Goal: Task Accomplishment & Management: Use online tool/utility

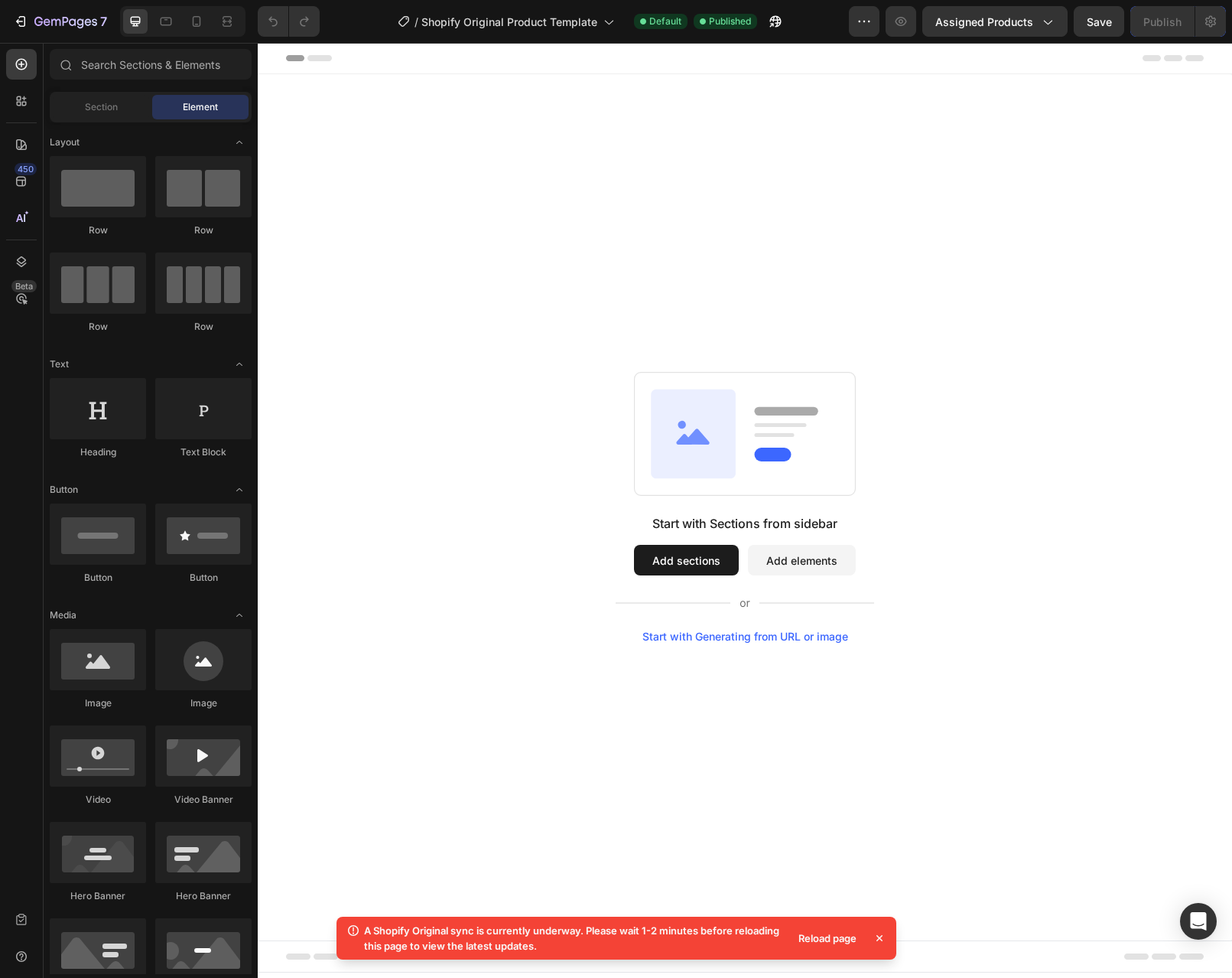
click at [687, 561] on button "Add sections" at bounding box center [686, 560] width 105 height 30
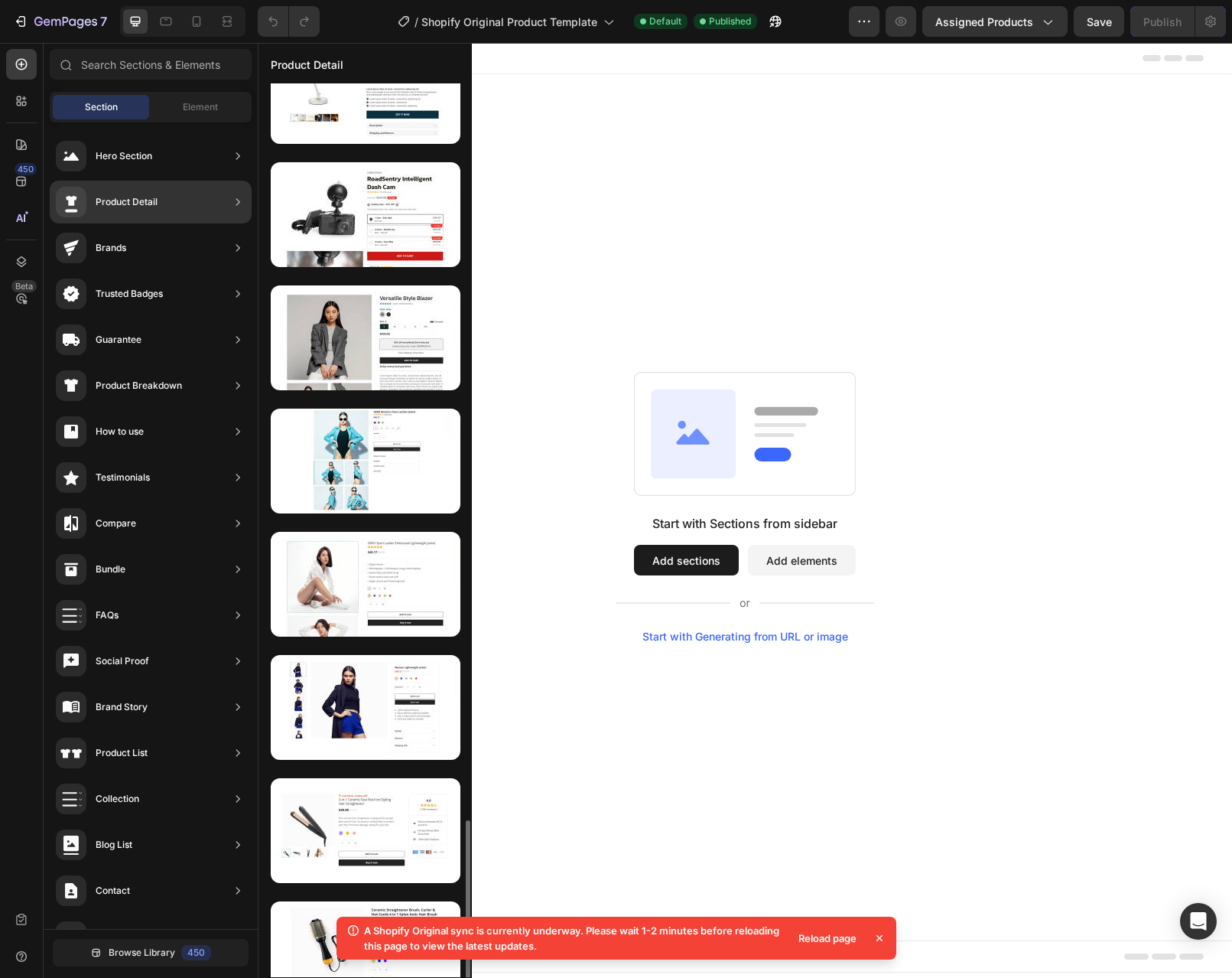
scroll to position [3285, 0]
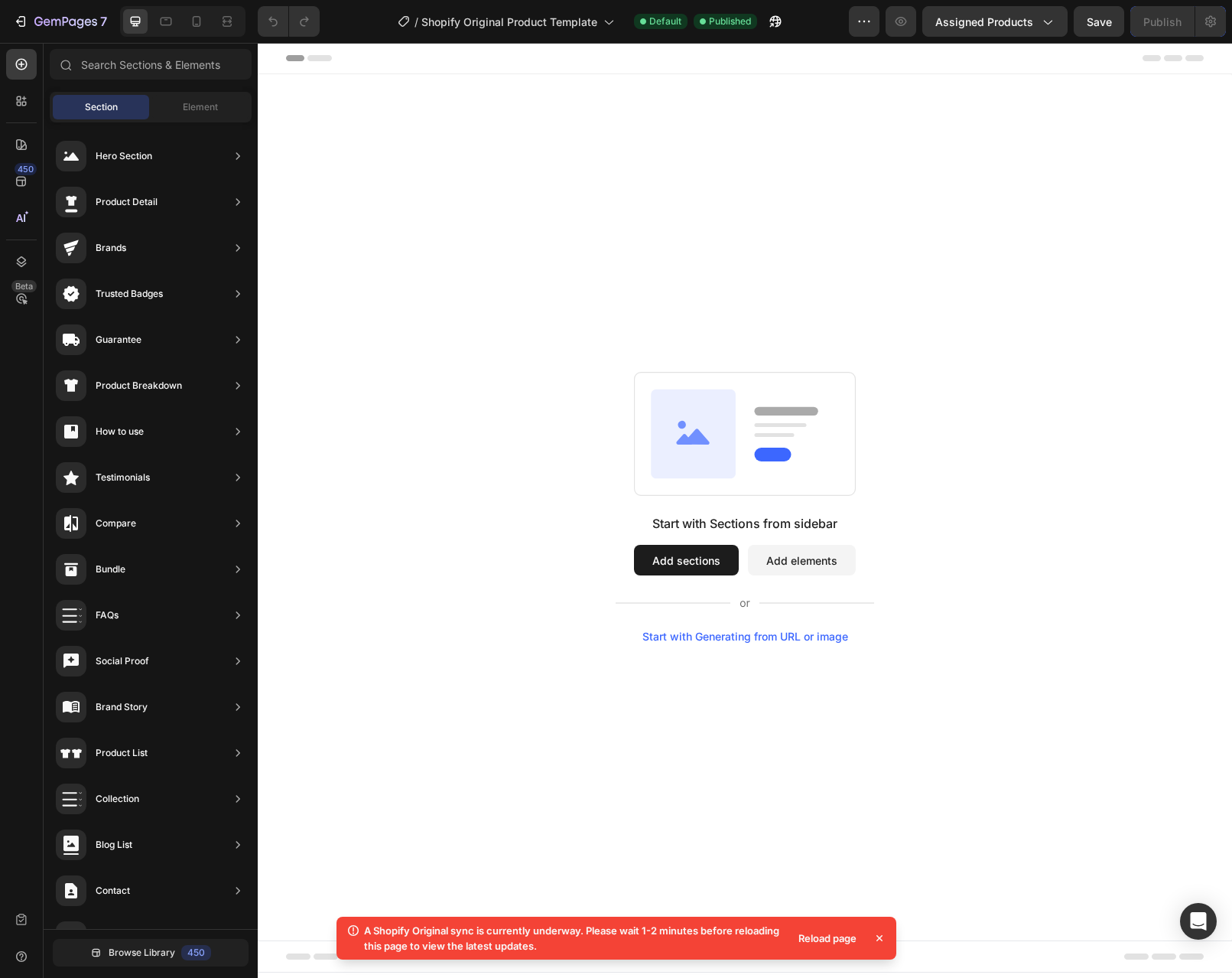
click at [813, 935] on div "Reload page" at bounding box center [828, 938] width 77 height 22
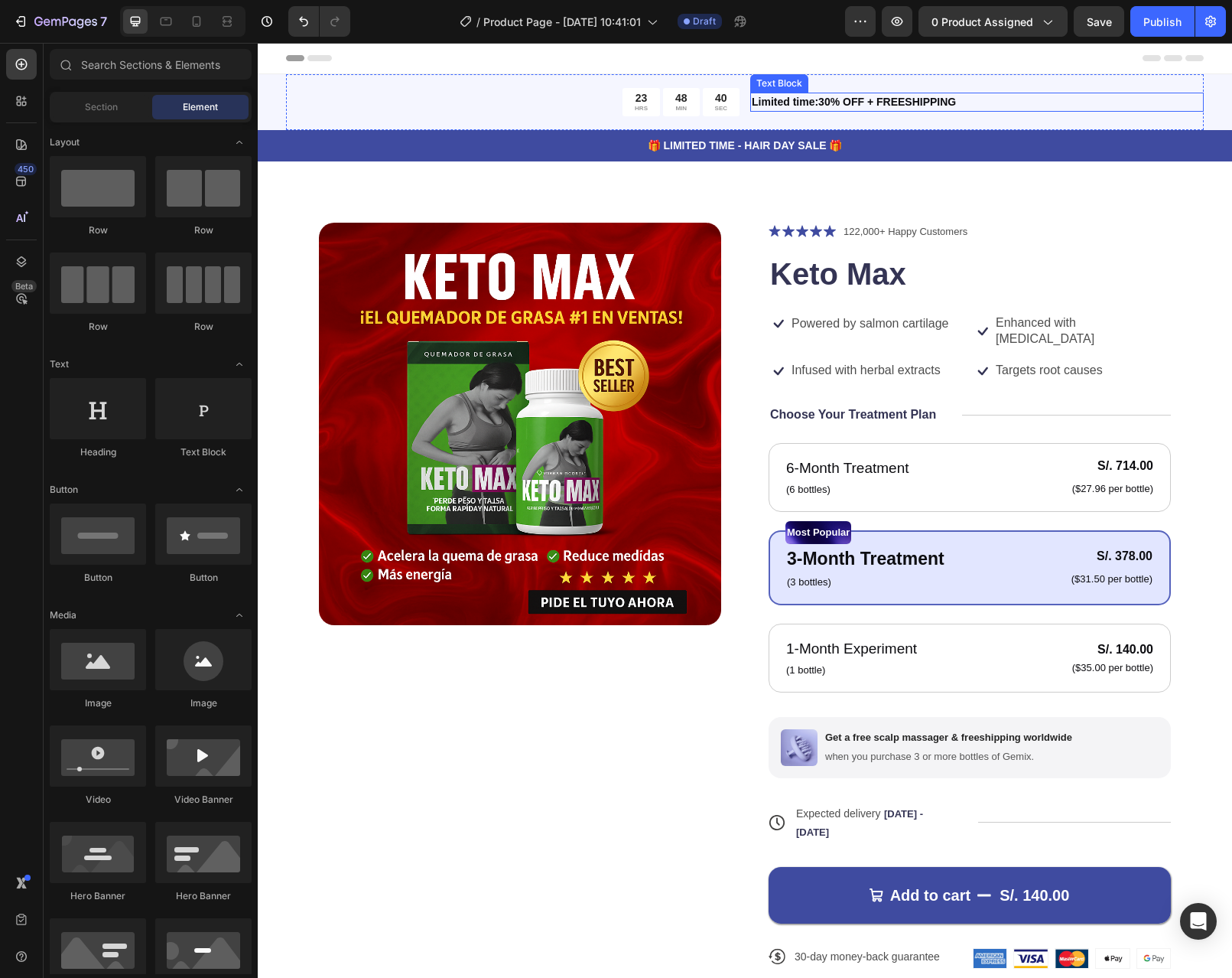
click at [892, 97] on p "Limited time:30% OFF + FREESHIPPING" at bounding box center [977, 102] width 450 height 16
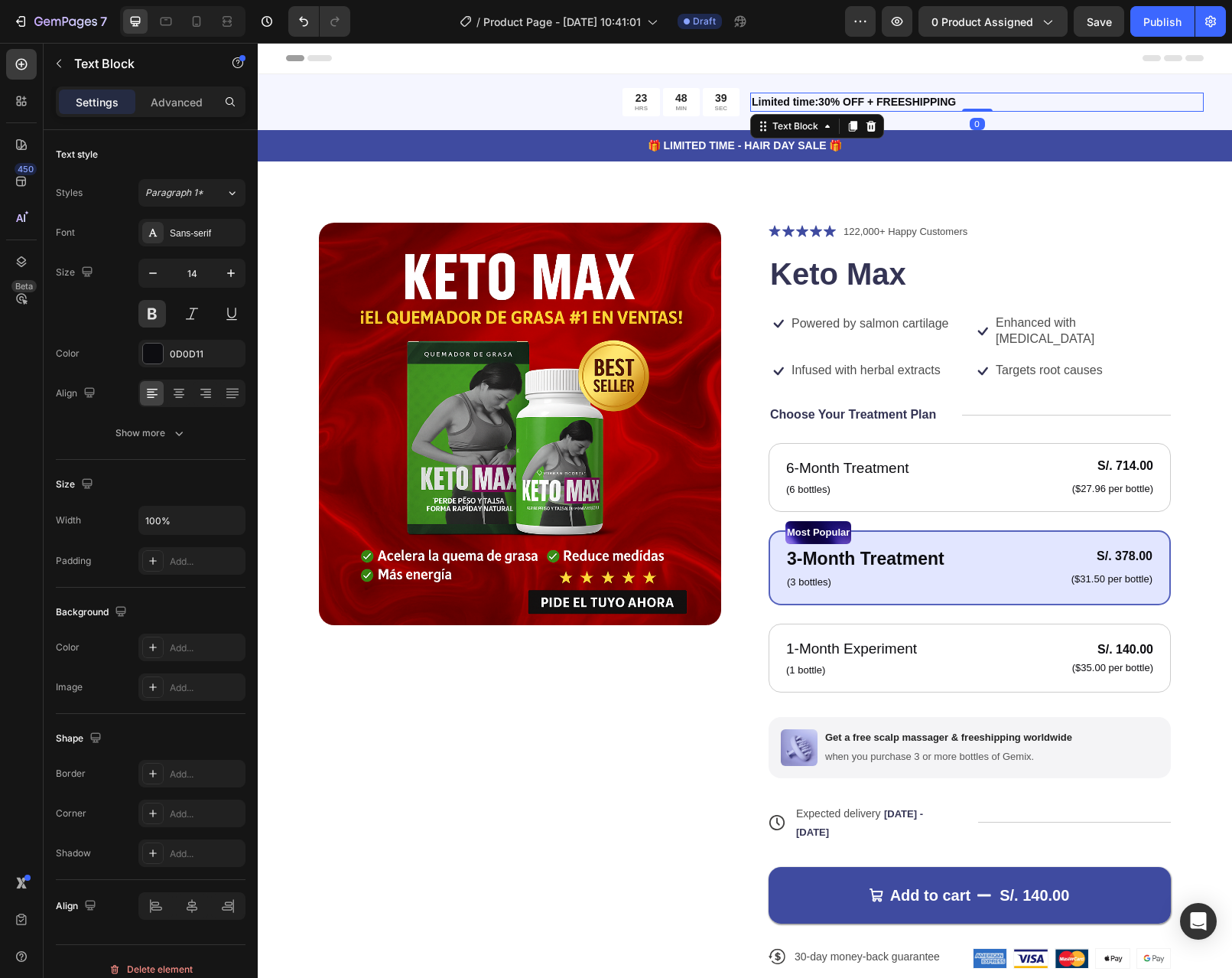
click at [952, 99] on p "Limited time:30% OFF + FREESHIPPING" at bounding box center [977, 102] width 450 height 16
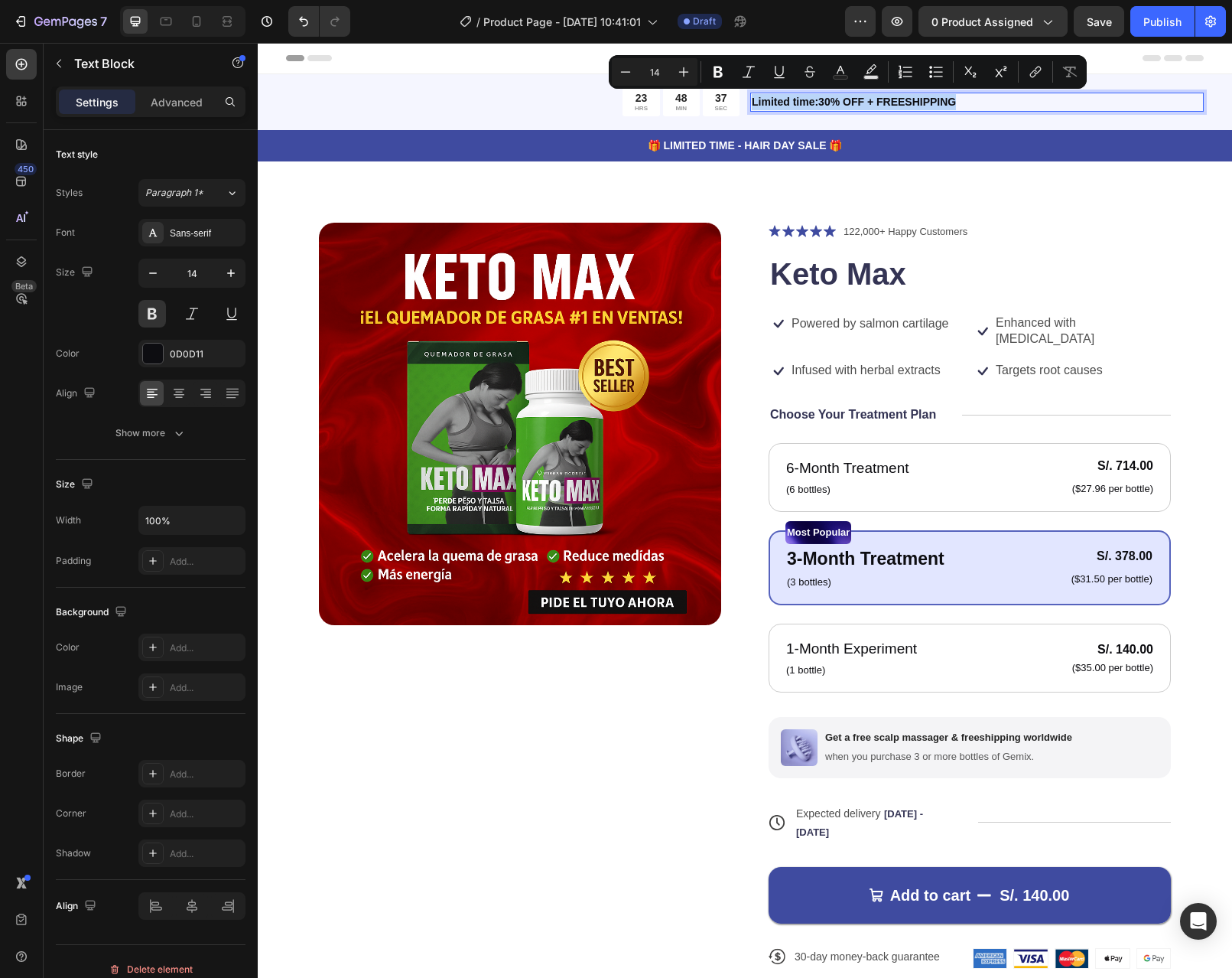
drag, startPoint x: 952, startPoint y: 99, endPoint x: 747, endPoint y: 100, distance: 205.0
click at [752, 100] on p "Limited time:30% OFF + FREESHIPPING" at bounding box center [977, 102] width 450 height 16
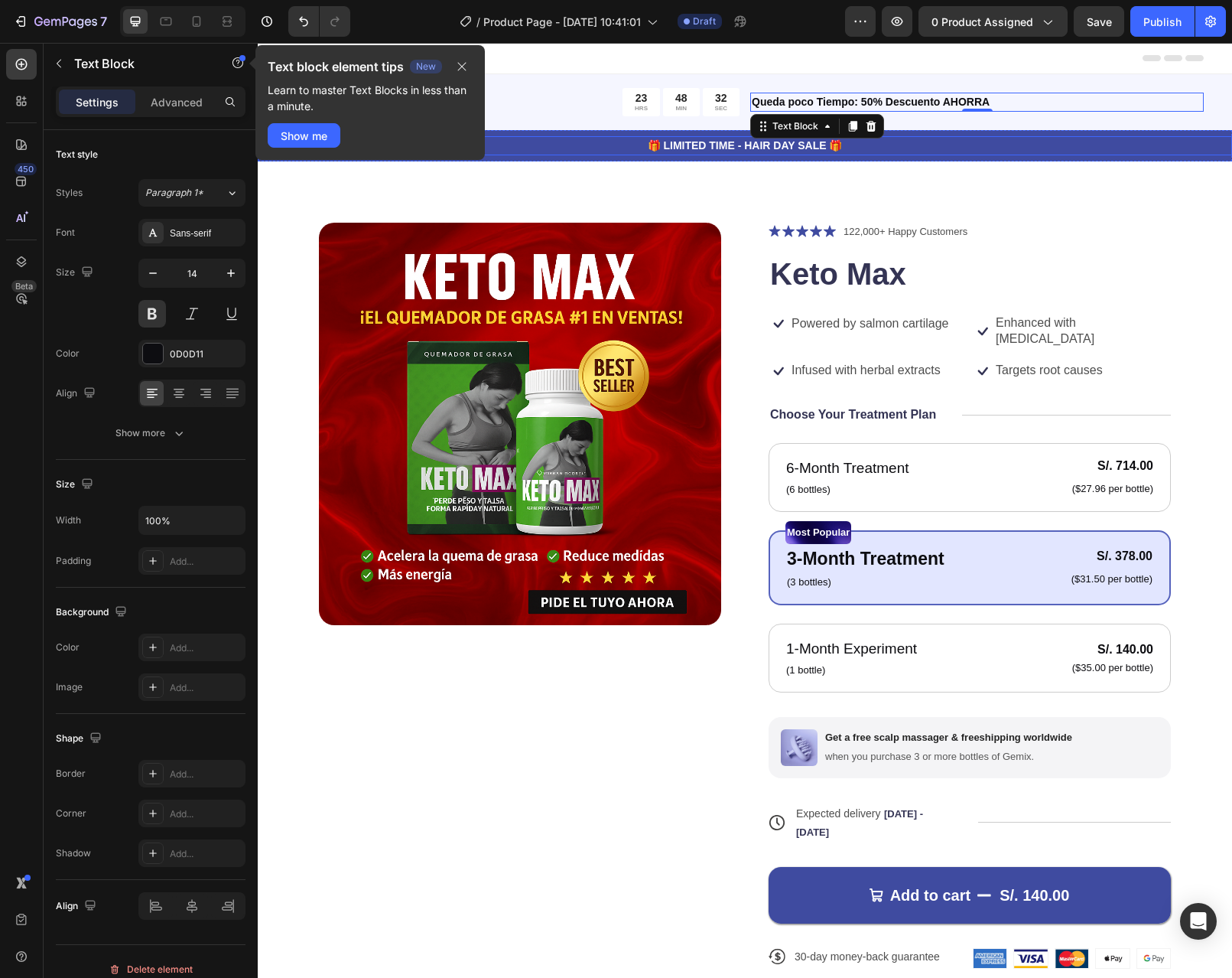
click at [822, 148] on p "🎁 LIMITED TIME - HAIR DAY SALE 🎁" at bounding box center [745, 146] width 971 height 16
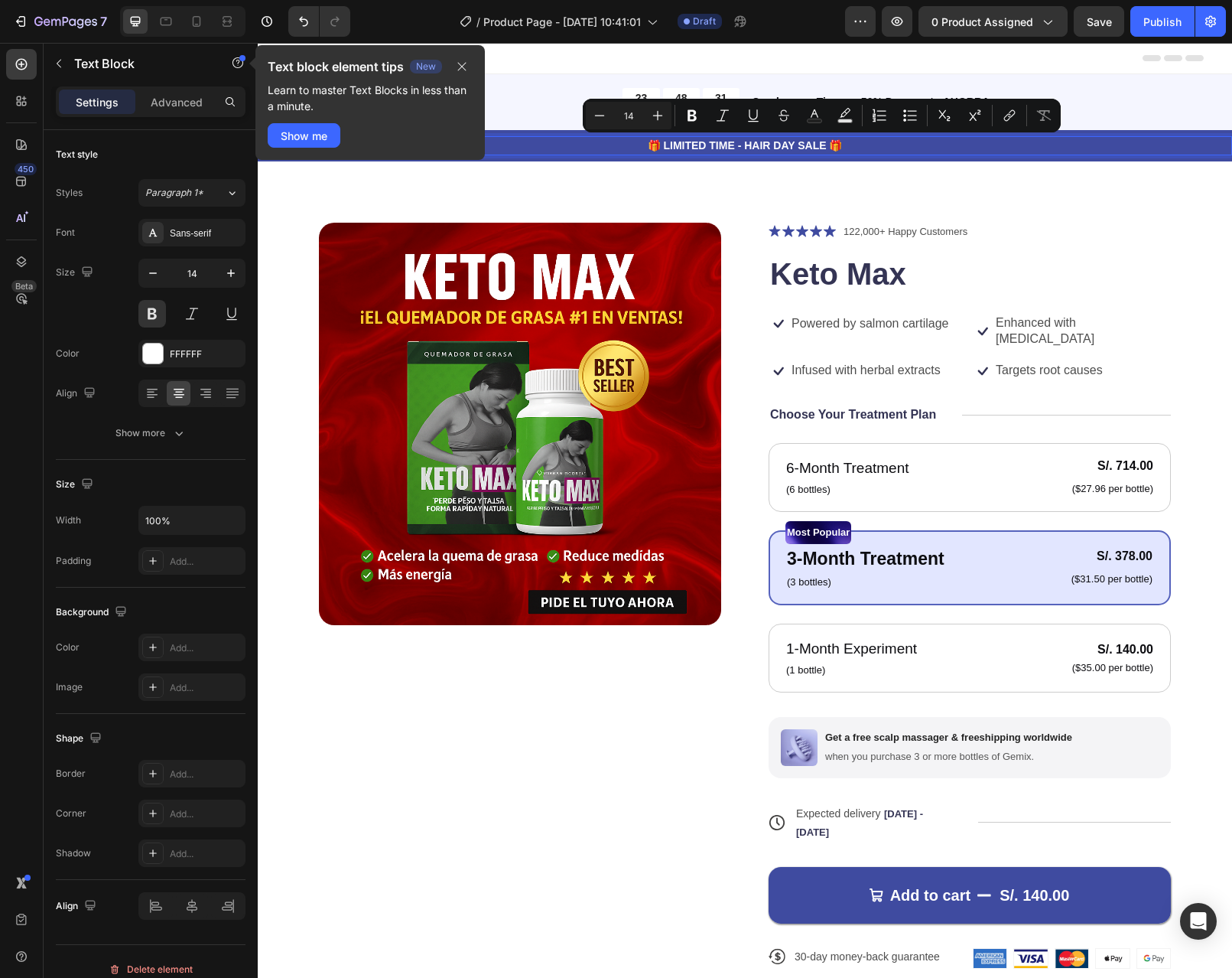
click at [834, 146] on p "🎁 LIMITED TIME - HAIR DAY SALE 🎁" at bounding box center [745, 146] width 971 height 16
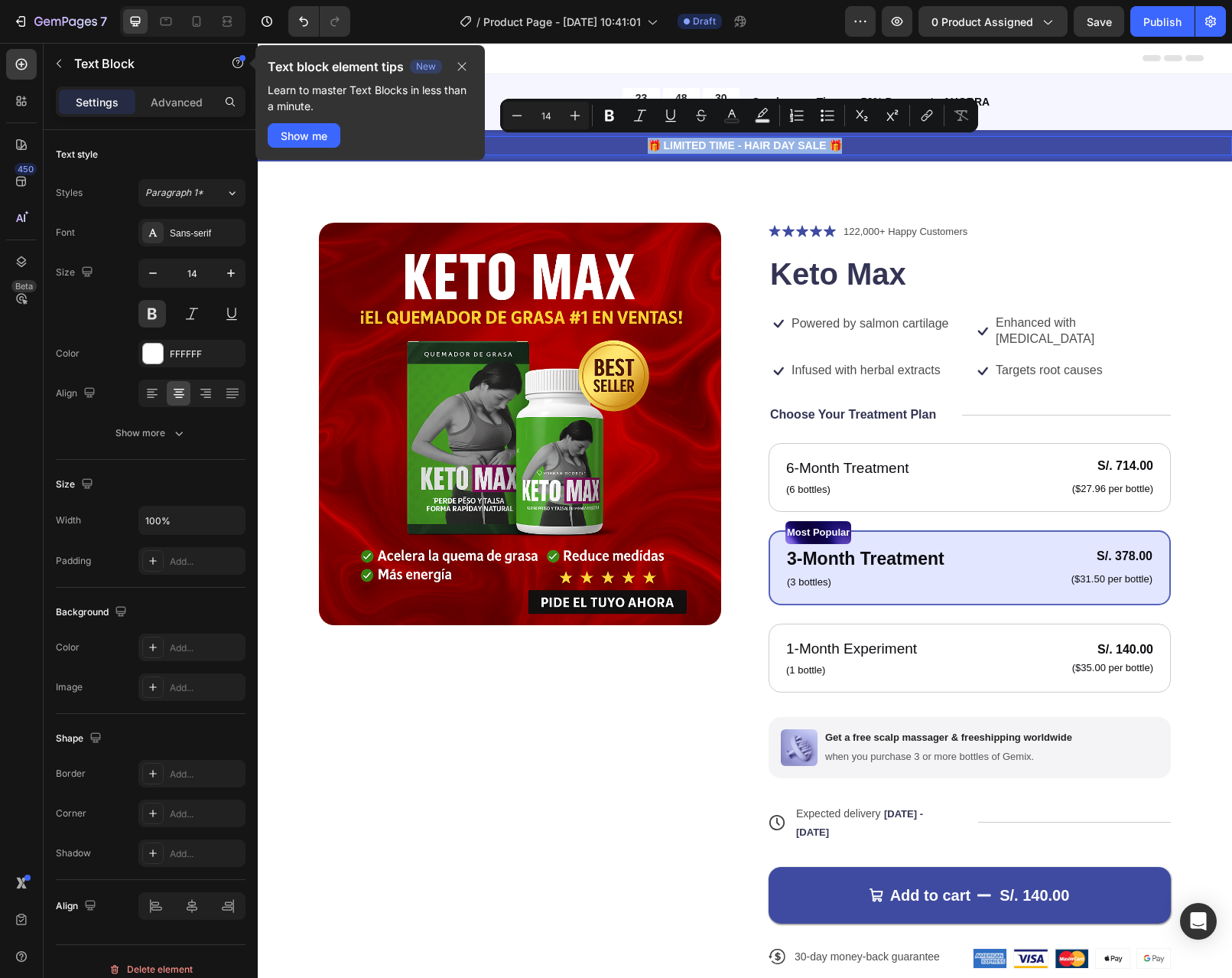
drag, startPoint x: 841, startPoint y: 146, endPoint x: 608, endPoint y: 144, distance: 233.0
click at [608, 144] on p "🎁 LIMITED TIME - HAIR DAY SALE 🎁" at bounding box center [745, 146] width 971 height 16
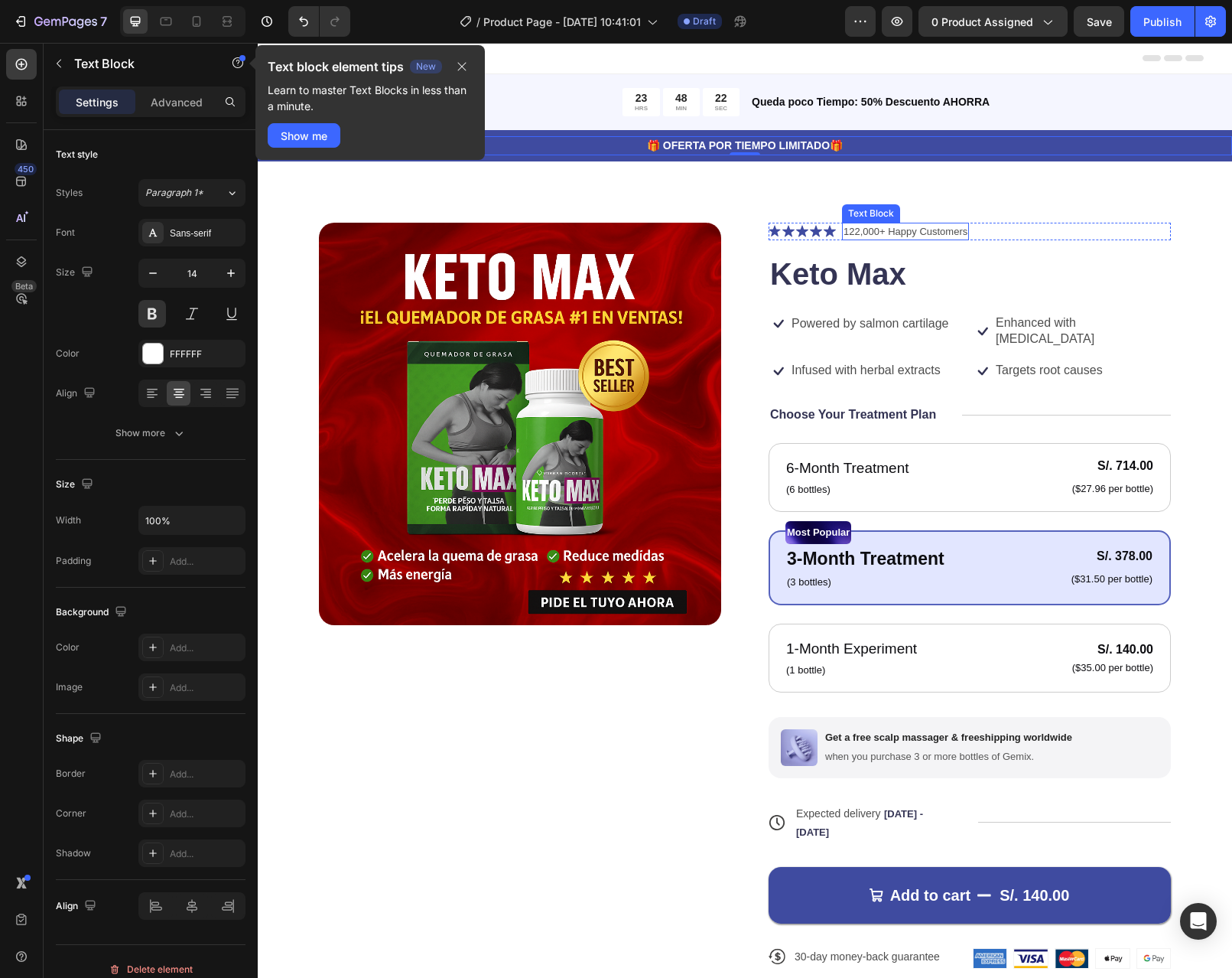
click at [864, 230] on p "122,000+ Happy Customers" at bounding box center [905, 231] width 124 height 15
click at [922, 231] on p "+ Happy Customers" at bounding box center [887, 231] width 88 height 15
click at [890, 319] on p "Powered by salmon cartilage" at bounding box center [870, 324] width 157 height 16
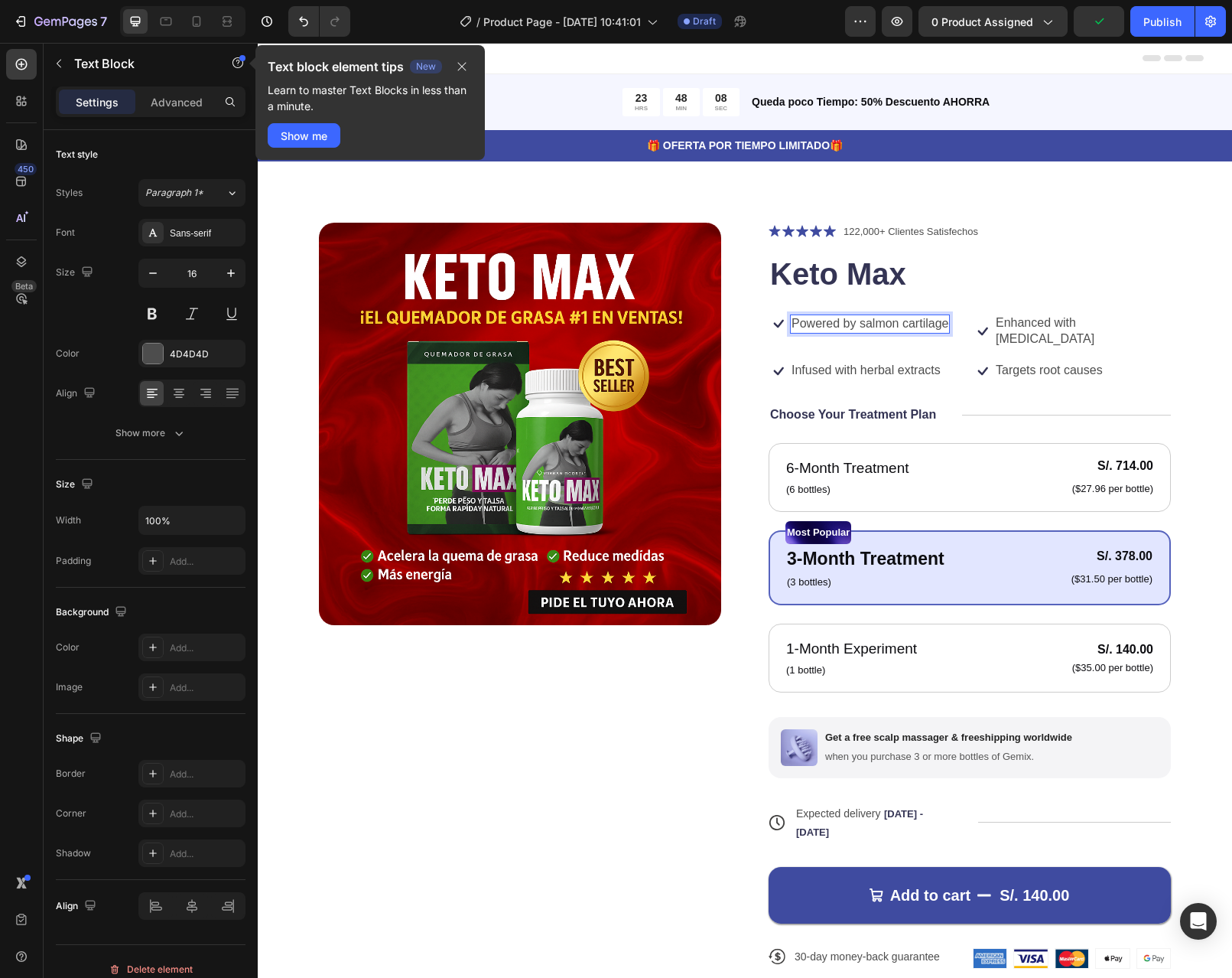
click at [940, 325] on p "Powered by salmon cartilage" at bounding box center [870, 324] width 157 height 16
click at [920, 371] on p "Infused with herbal extracts" at bounding box center [866, 371] width 149 height 16
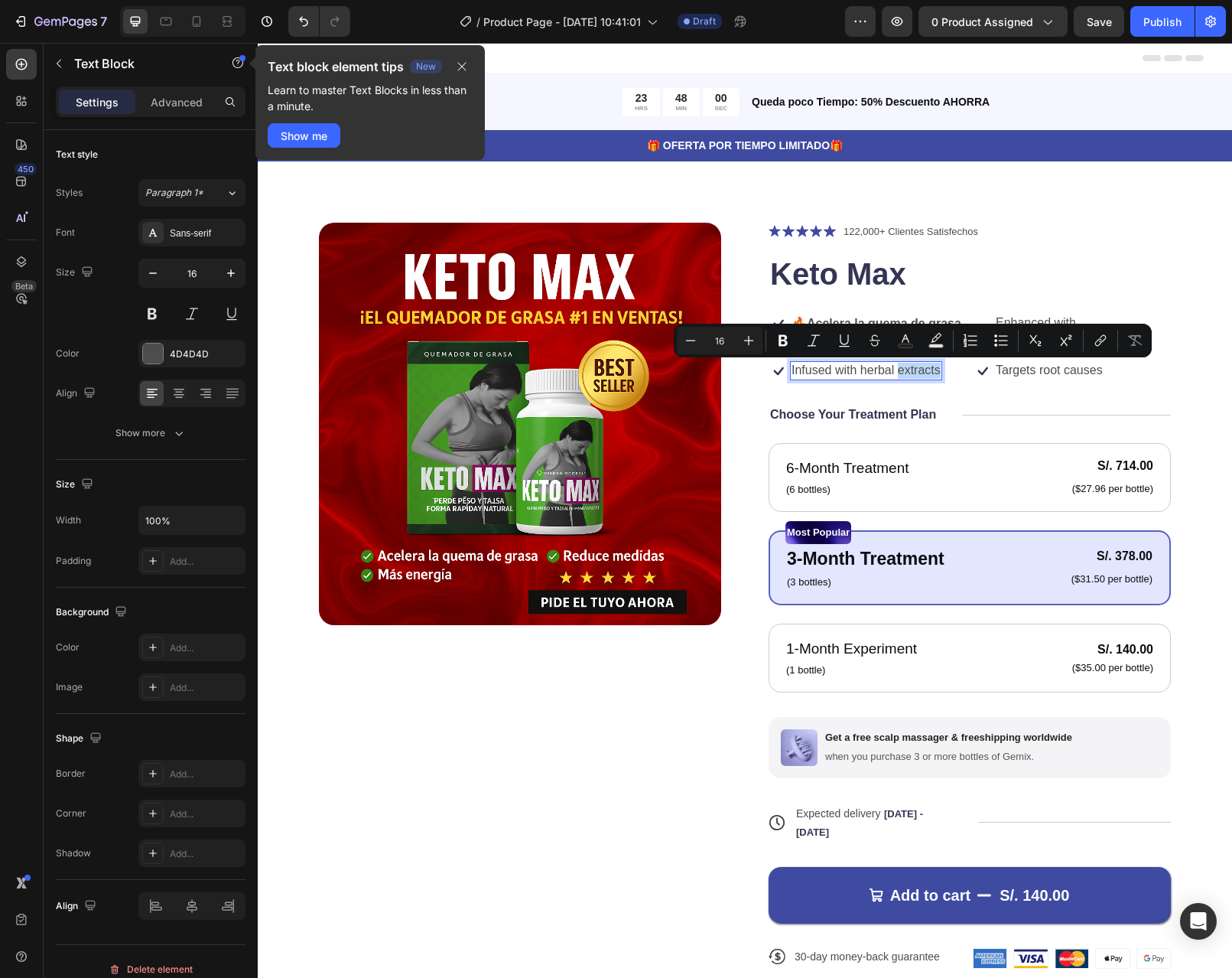
click at [926, 371] on p "Infused with herbal extracts" at bounding box center [866, 371] width 149 height 16
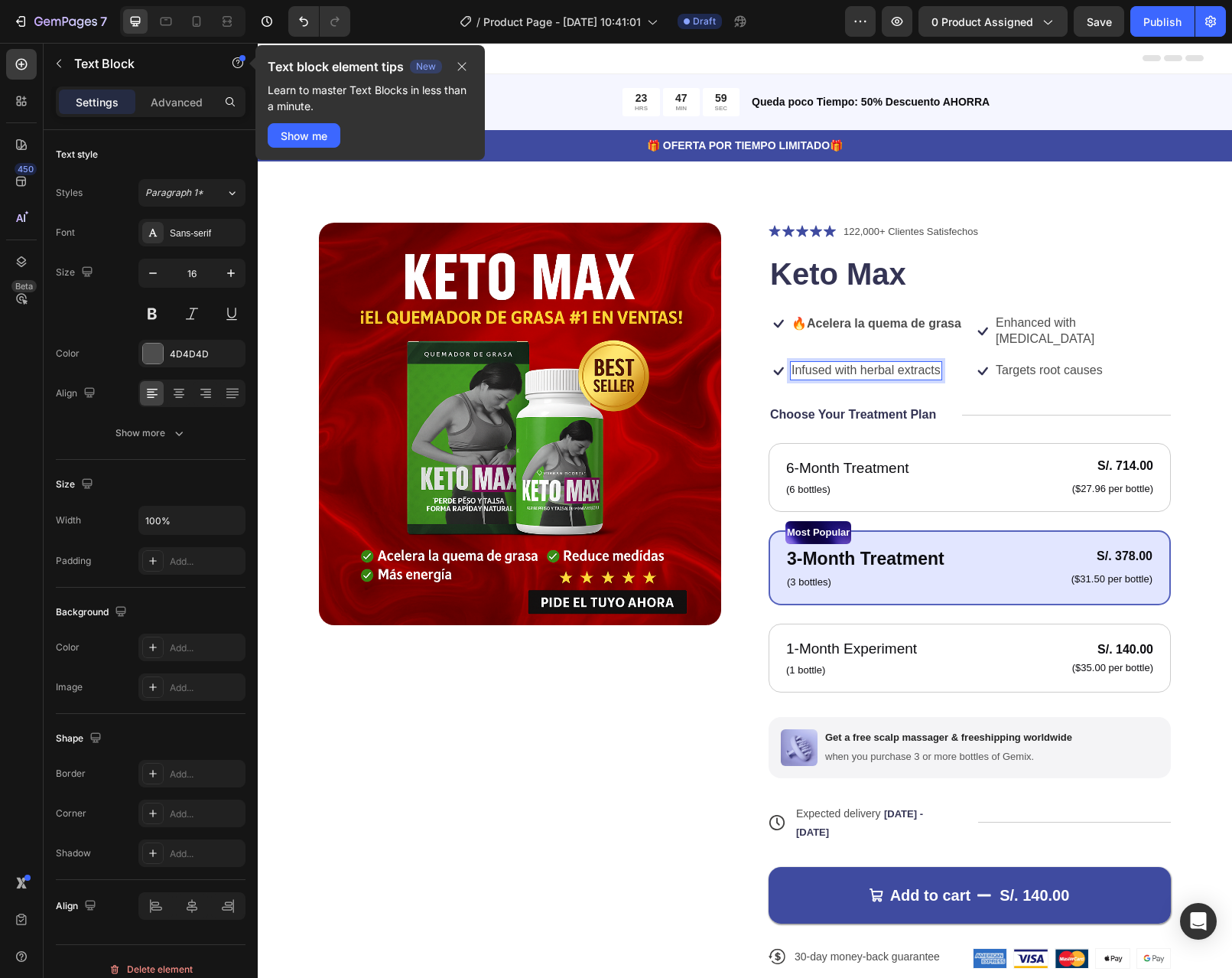
click at [931, 371] on p "Infused with herbal extracts" at bounding box center [866, 371] width 149 height 16
click at [1066, 320] on p "Enhanced with biotin" at bounding box center [1082, 331] width 174 height 32
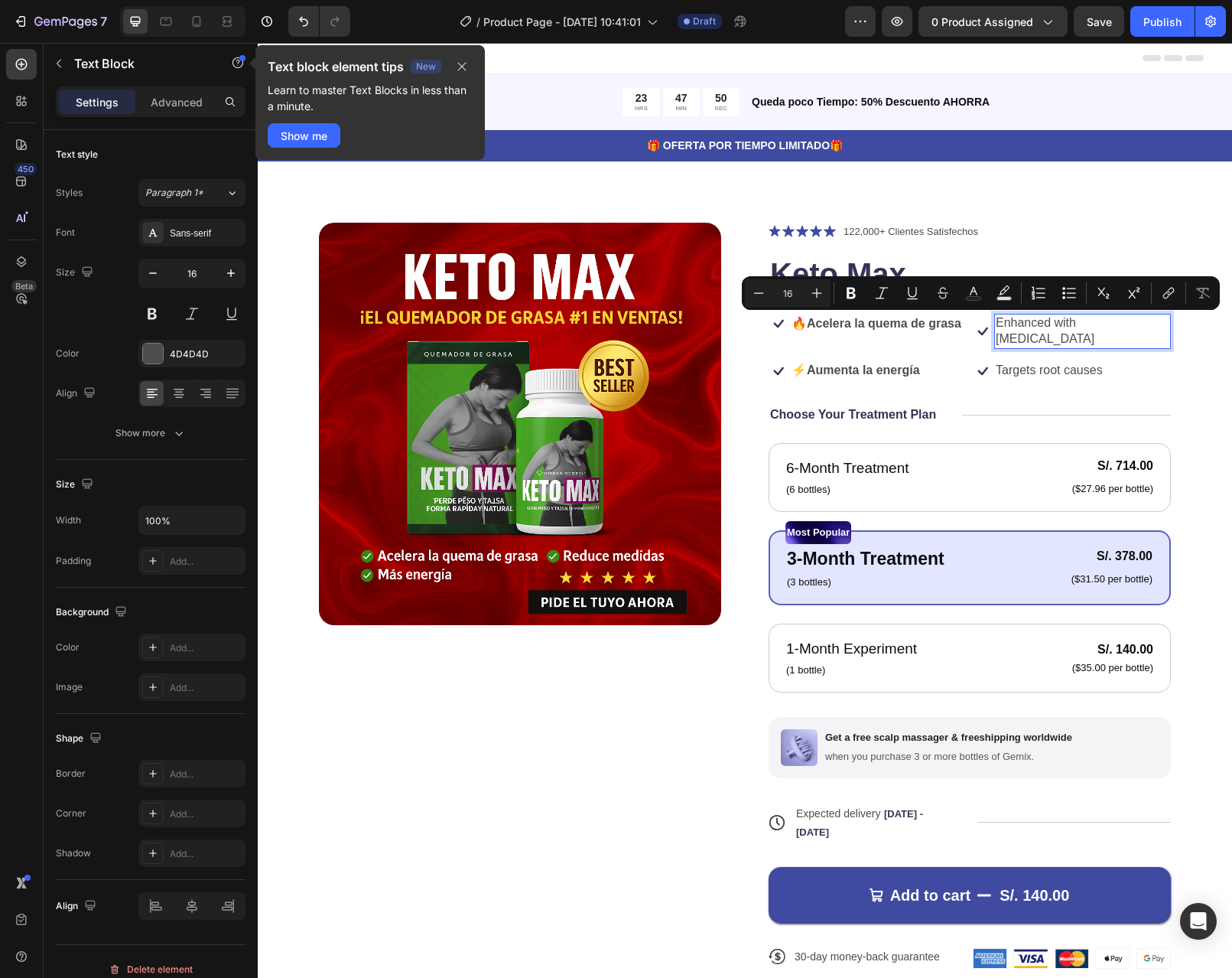
click at [1100, 325] on p "Enhanced with biotin" at bounding box center [1082, 331] width 174 height 32
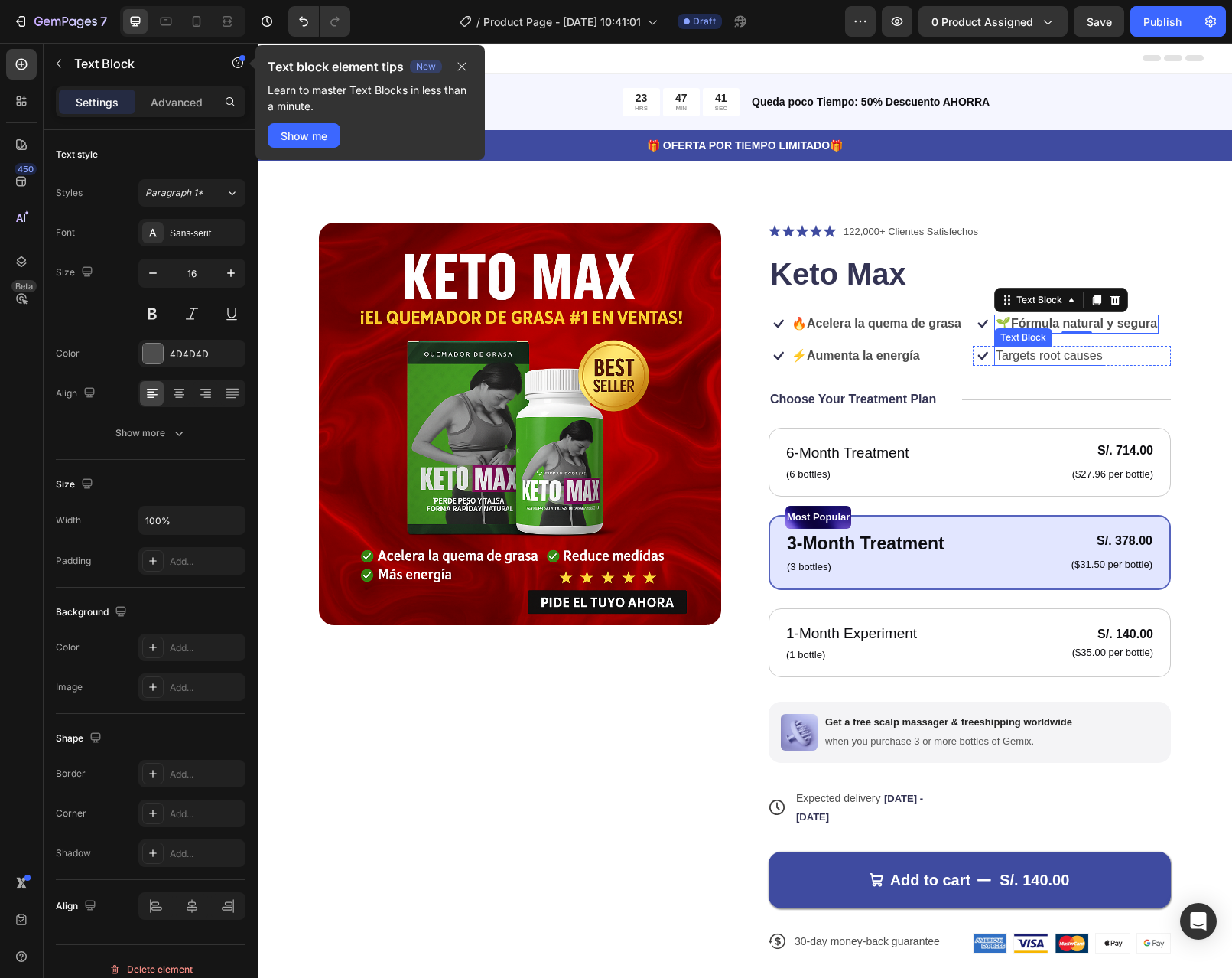
click at [1073, 364] on p "Targets root causes" at bounding box center [1050, 356] width 107 height 16
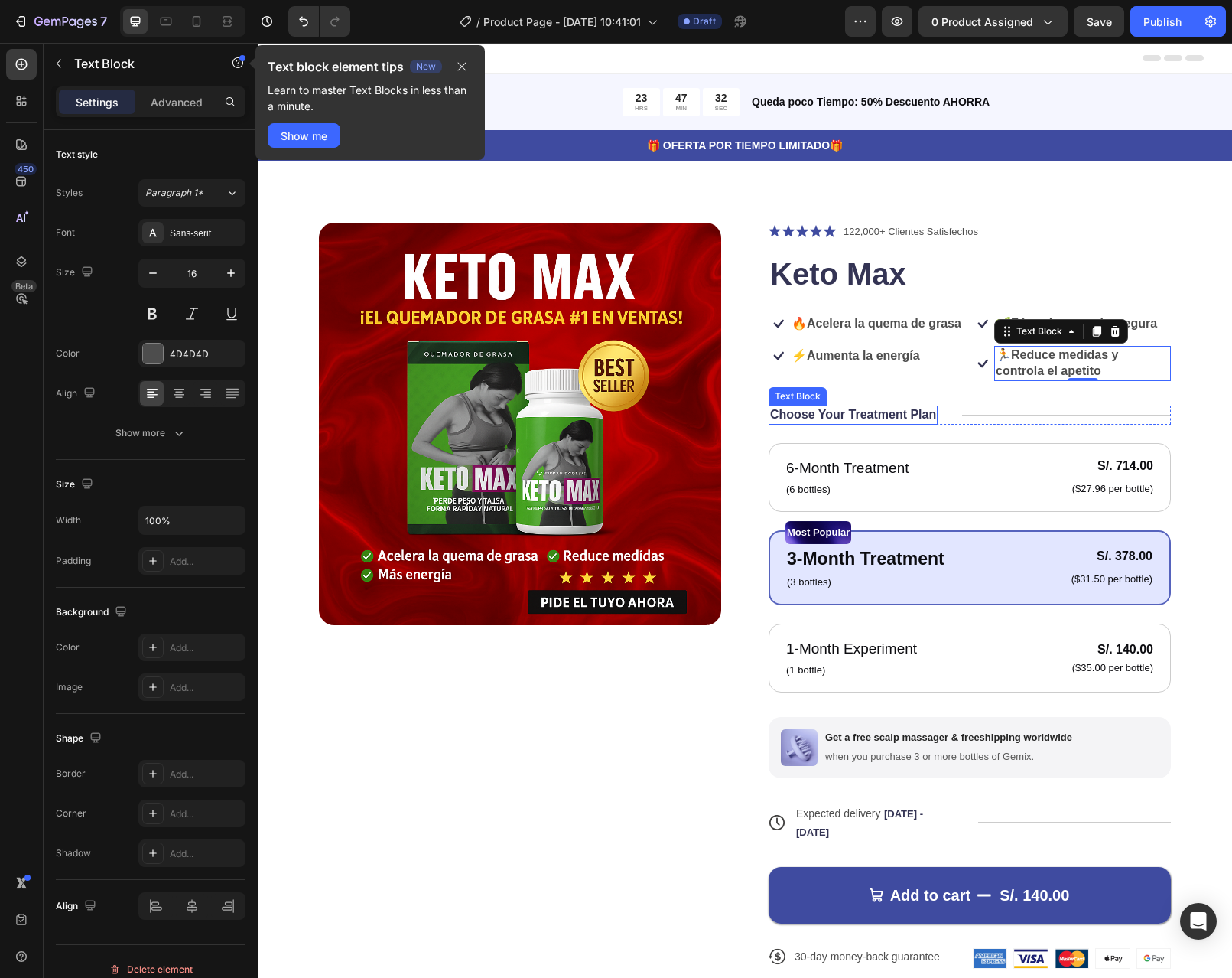
click at [874, 423] on p "Choose Your Treatment Plan" at bounding box center [853, 415] width 166 height 16
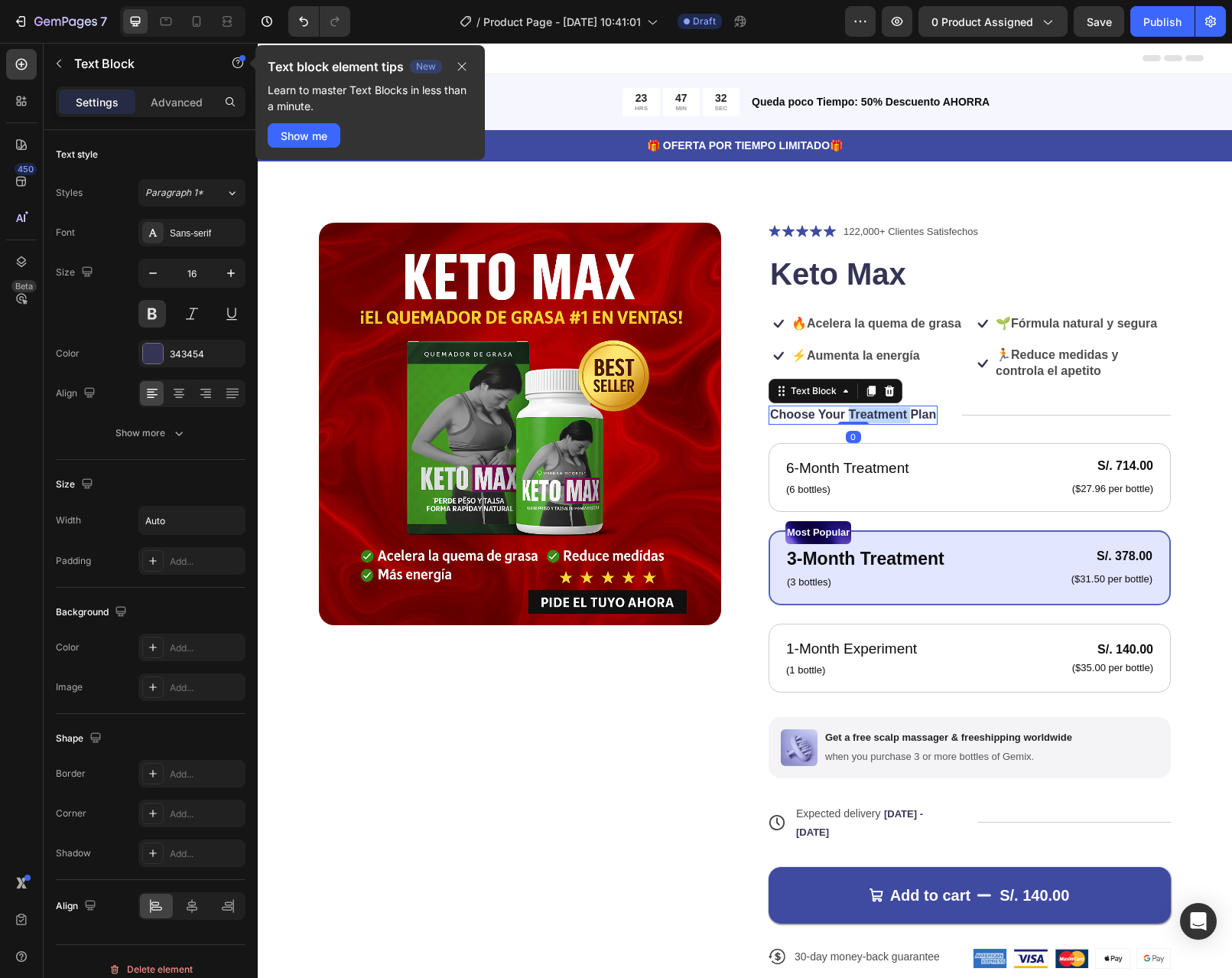
click at [874, 423] on p "Choose Your Treatment Plan" at bounding box center [853, 415] width 166 height 16
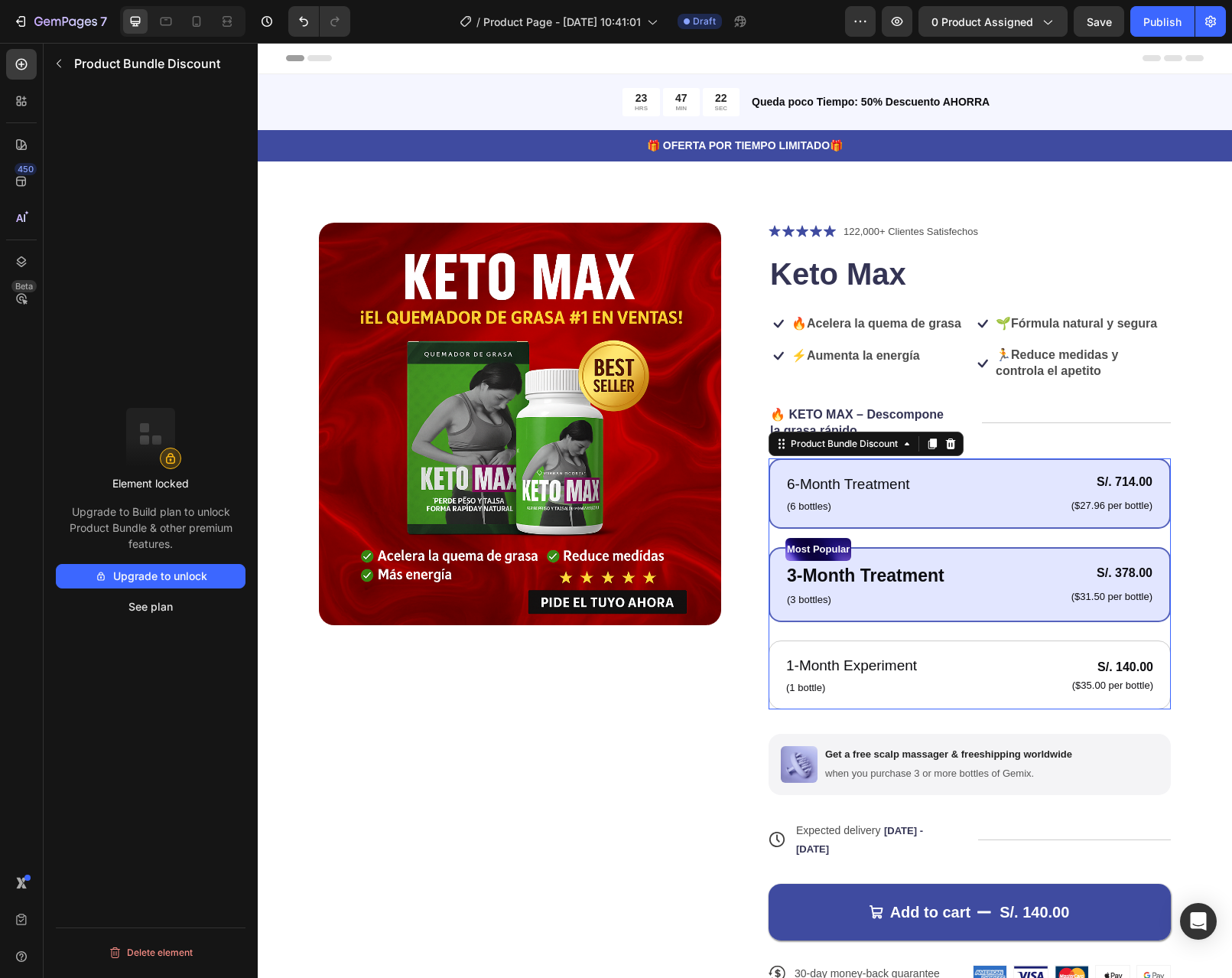
click at [1087, 483] on div "6-Month Treatment Text Block (6 bottles) Text Block S/. 714.00 Product Price Pr…" at bounding box center [970, 494] width 402 height 70
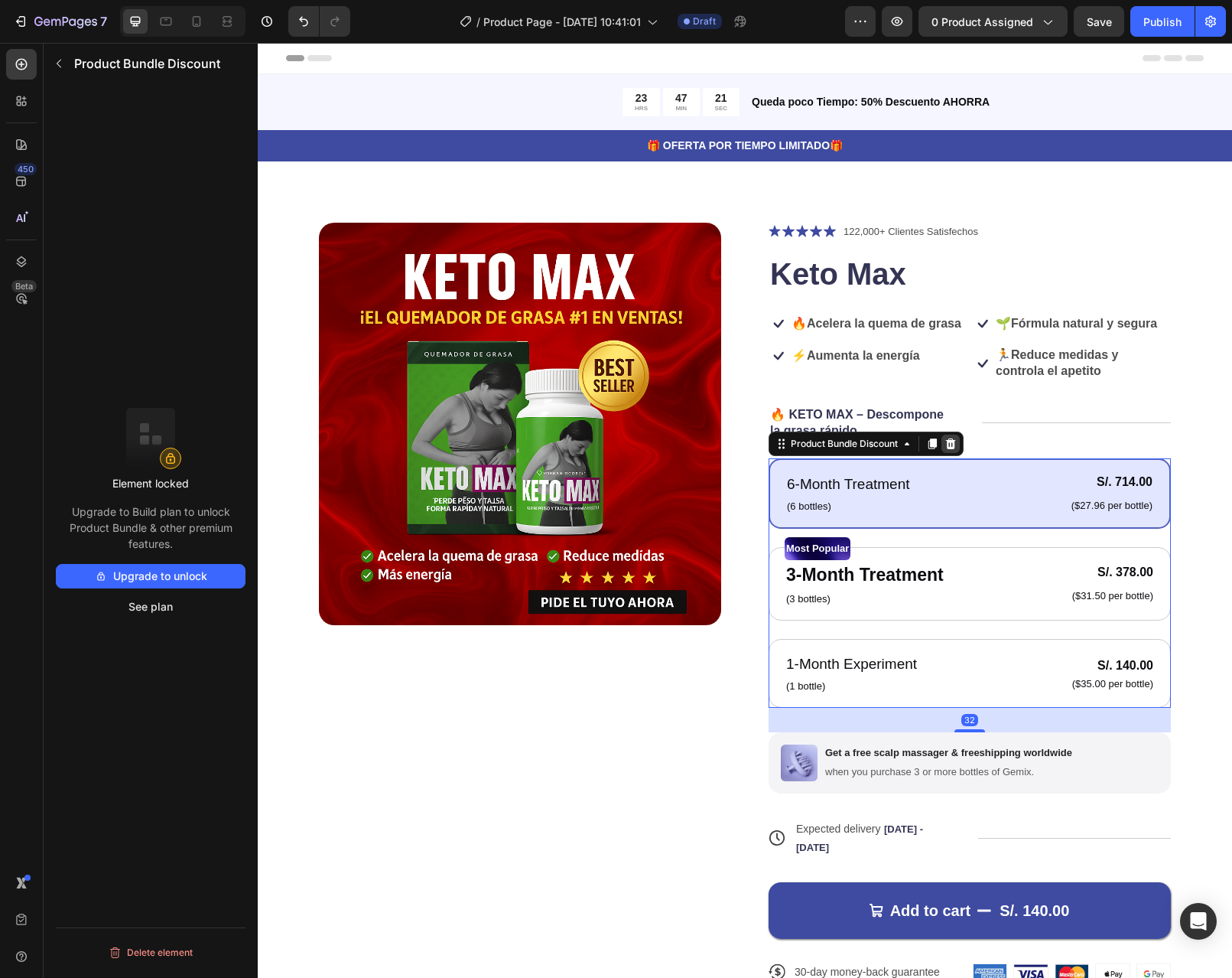
click at [951, 450] on icon at bounding box center [950, 443] width 12 height 12
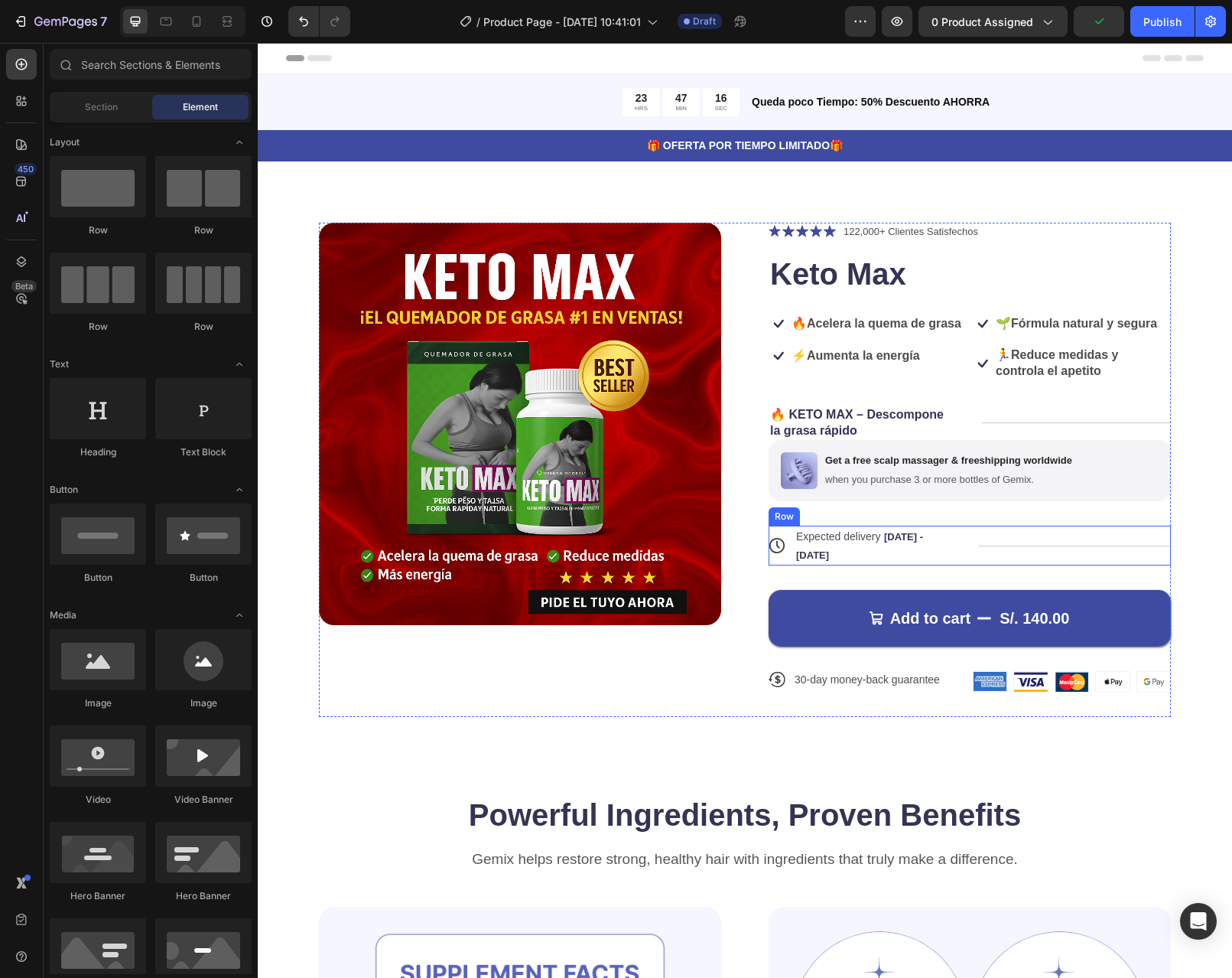
click at [1055, 549] on div "Title Line" at bounding box center [1074, 546] width 193 height 40
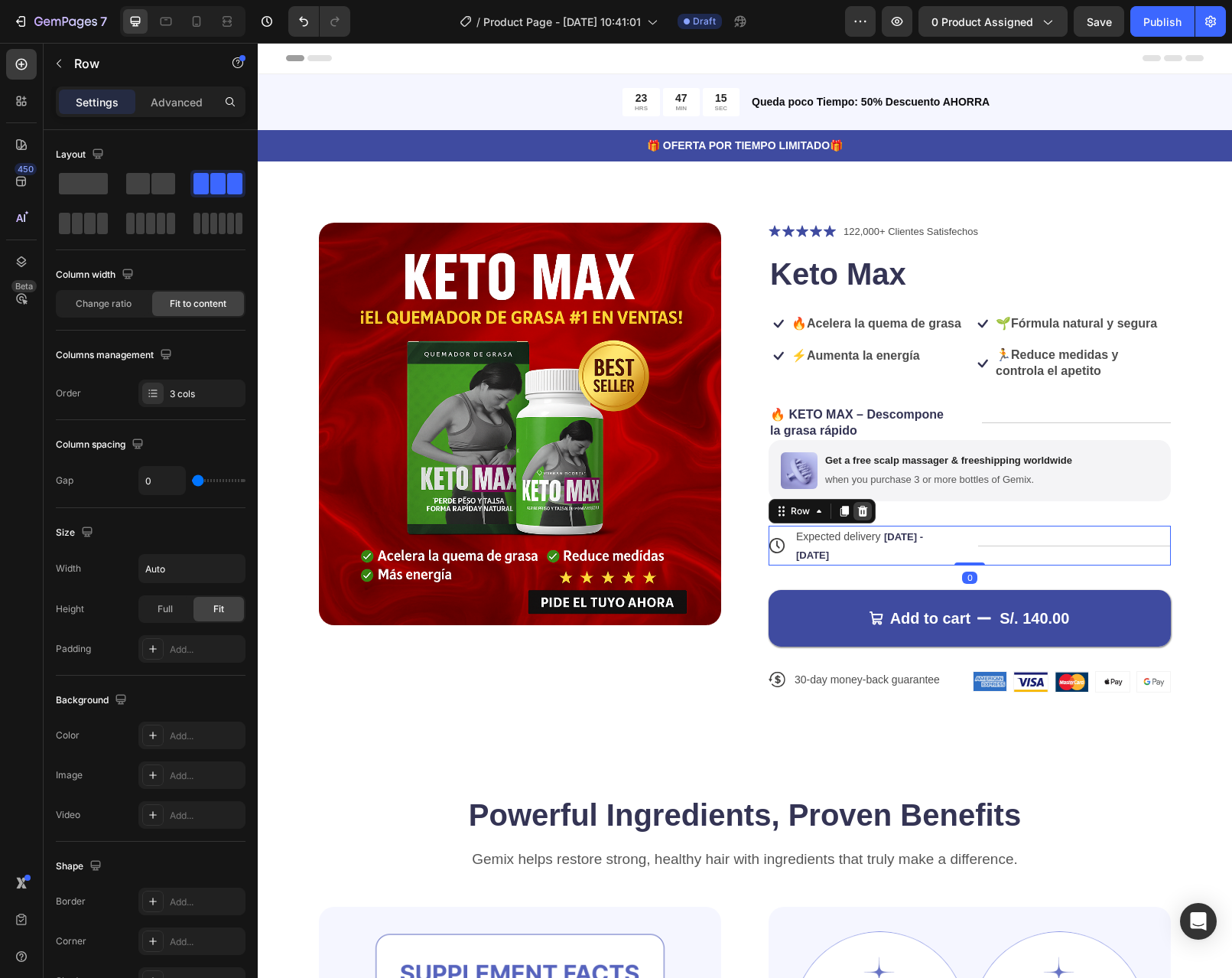
click at [855, 518] on div at bounding box center [862, 511] width 18 height 18
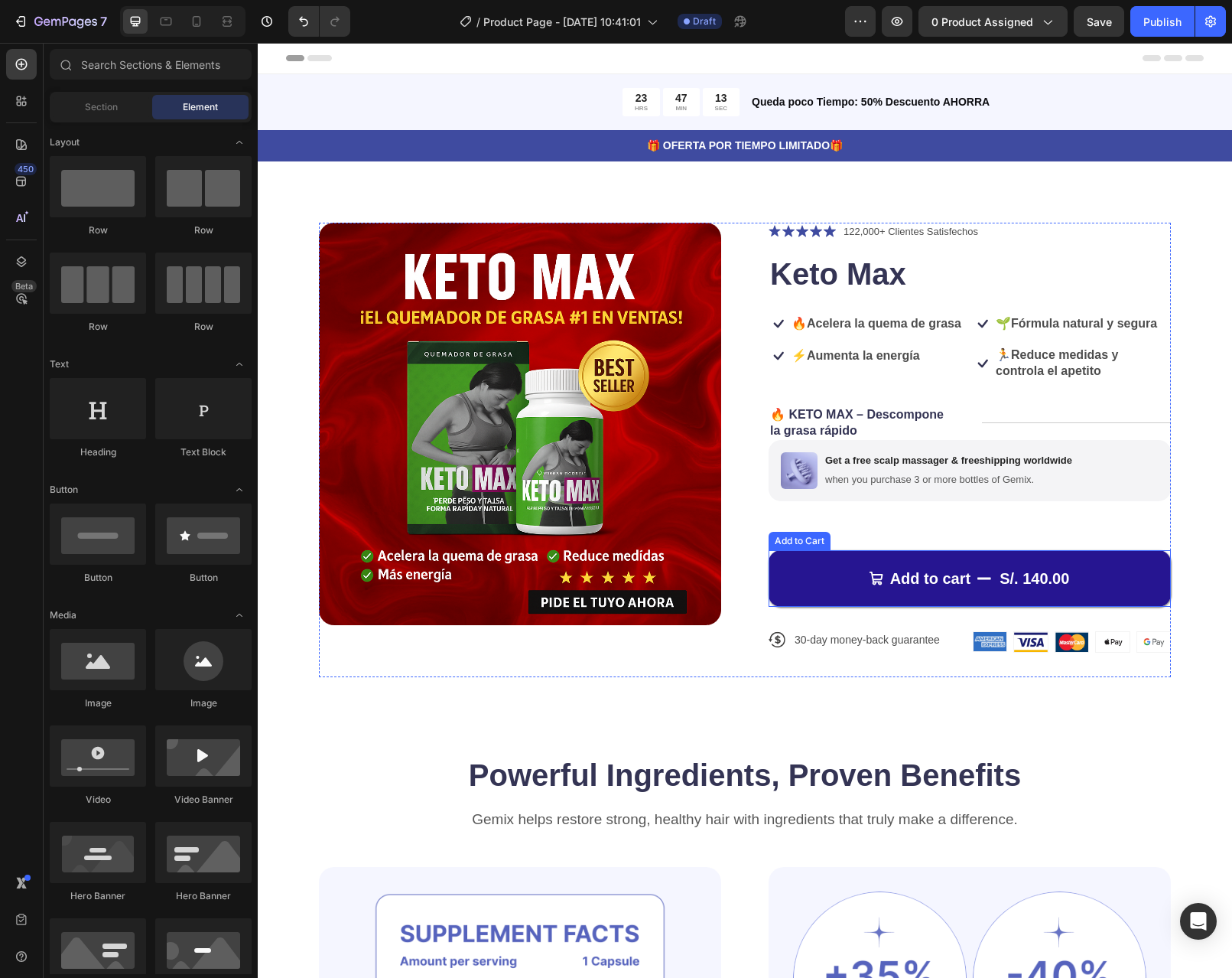
click at [1055, 565] on button "Add to cart S/. 140.00" at bounding box center [970, 578] width 402 height 57
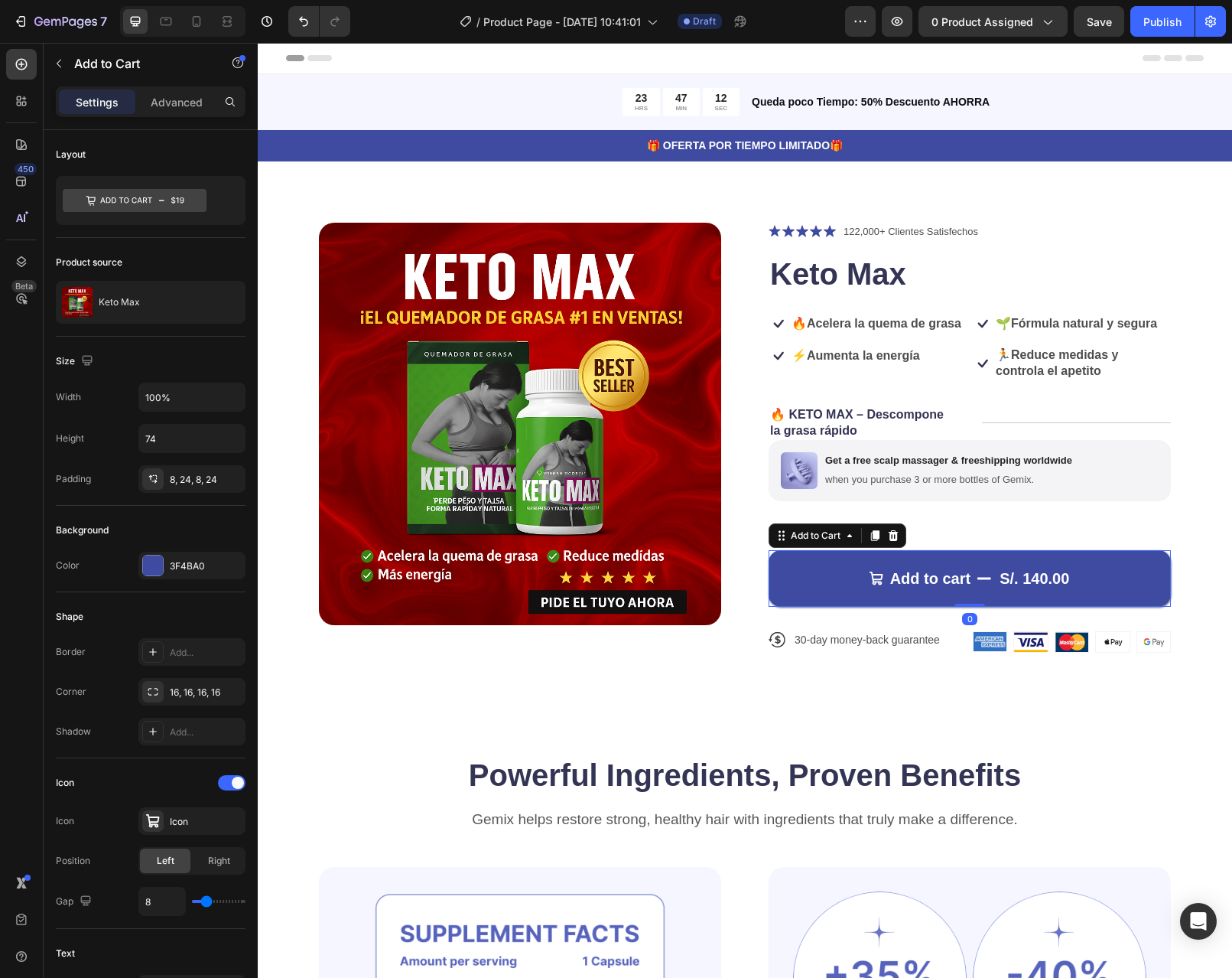
click at [889, 541] on icon at bounding box center [894, 535] width 10 height 10
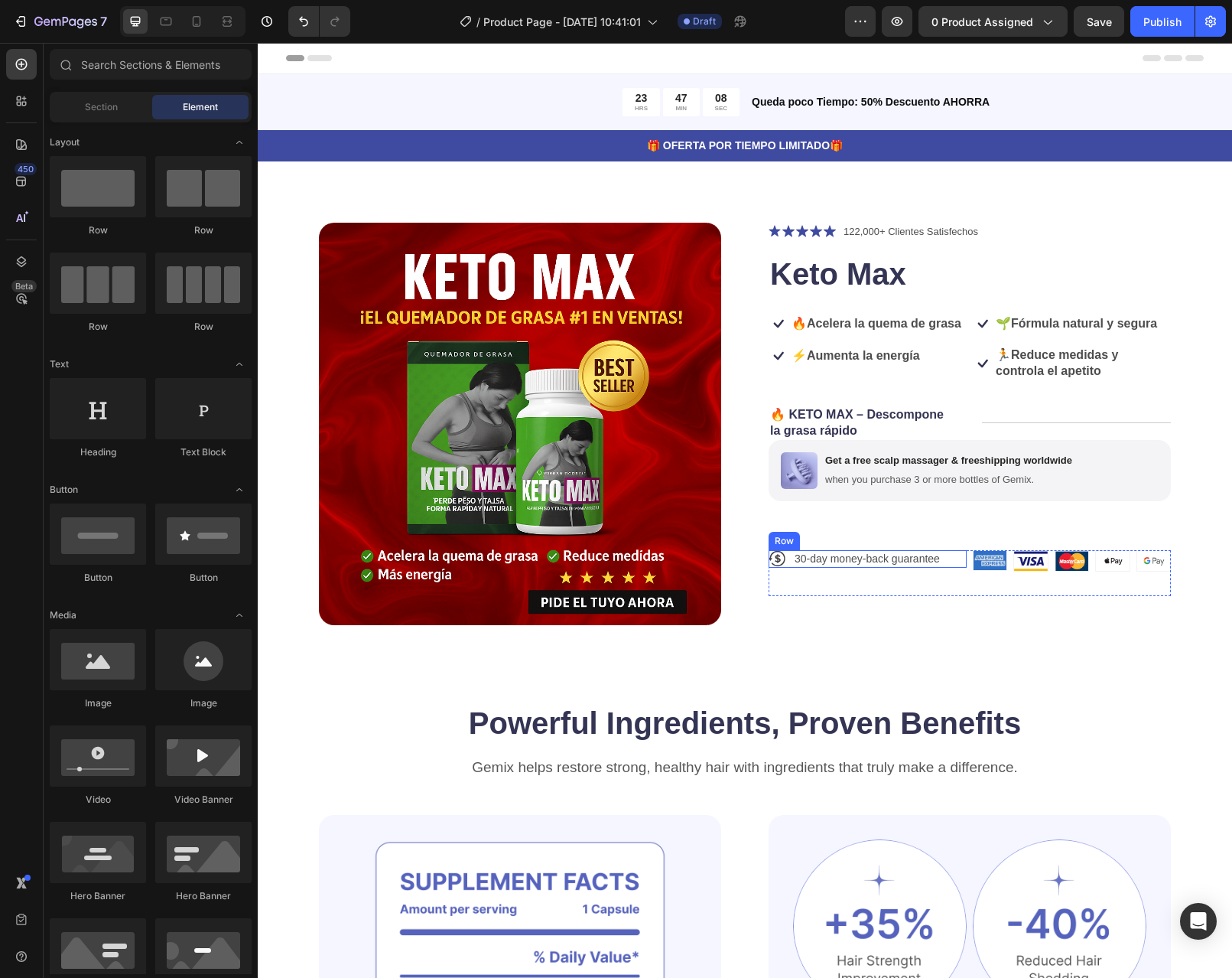
click at [942, 567] on div "Icon 30-day money-back guarantee Text Block Row" at bounding box center [868, 558] width 198 height 17
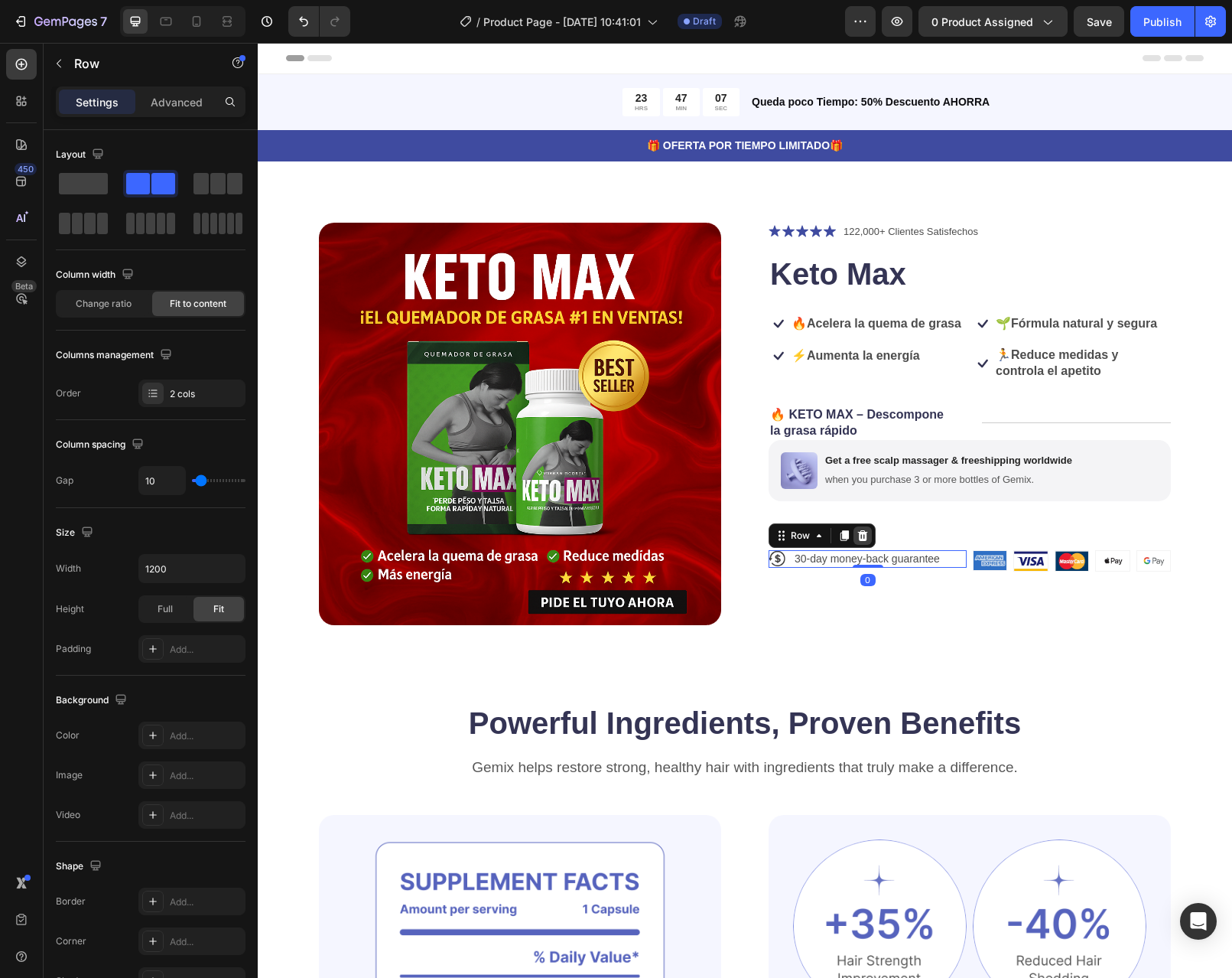
click at [859, 541] on icon at bounding box center [863, 535] width 10 height 10
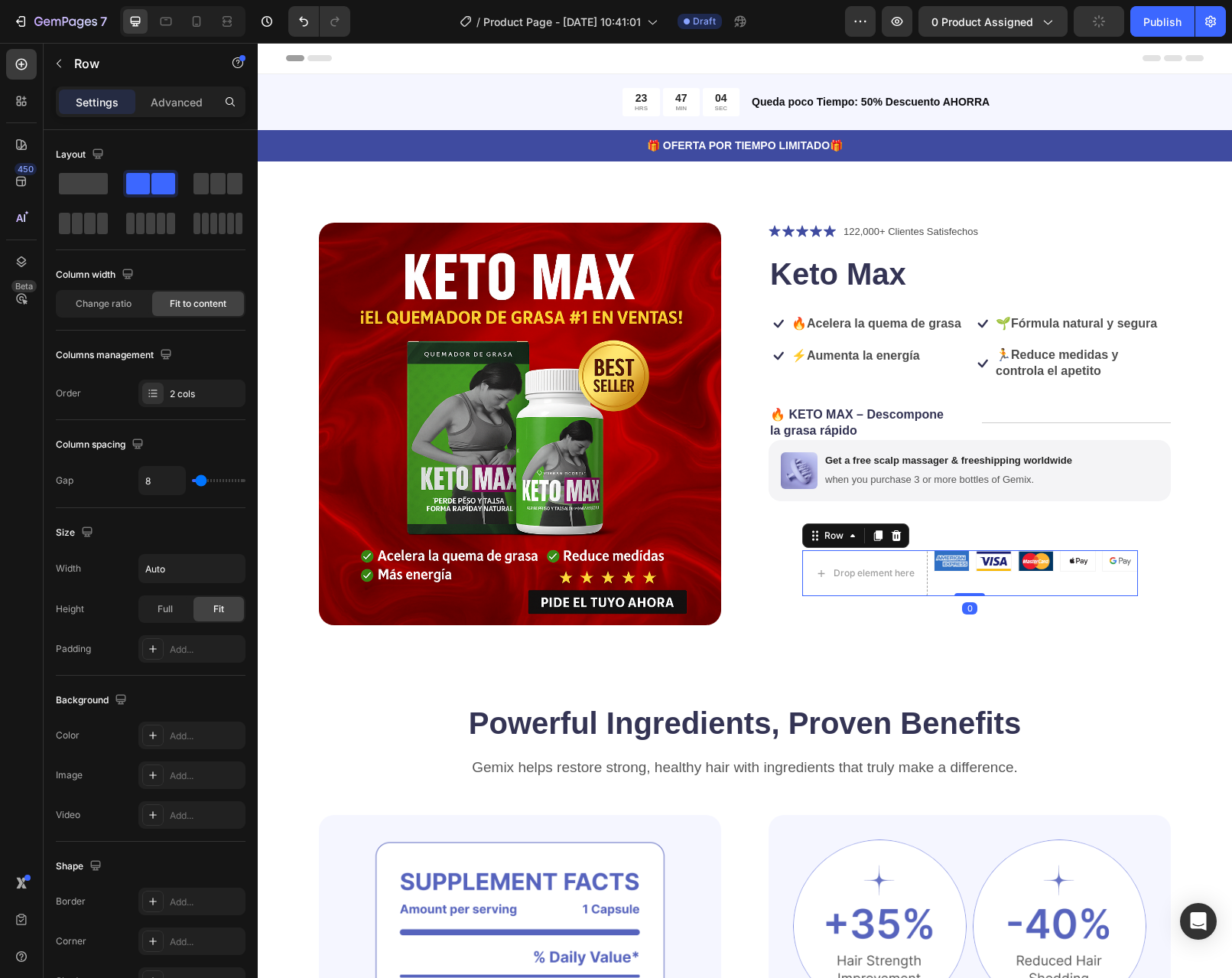
click at [958, 596] on div "Image Image Image Image Image Row" at bounding box center [1035, 572] width 204 height 46
click at [890, 542] on icon at bounding box center [896, 535] width 12 height 12
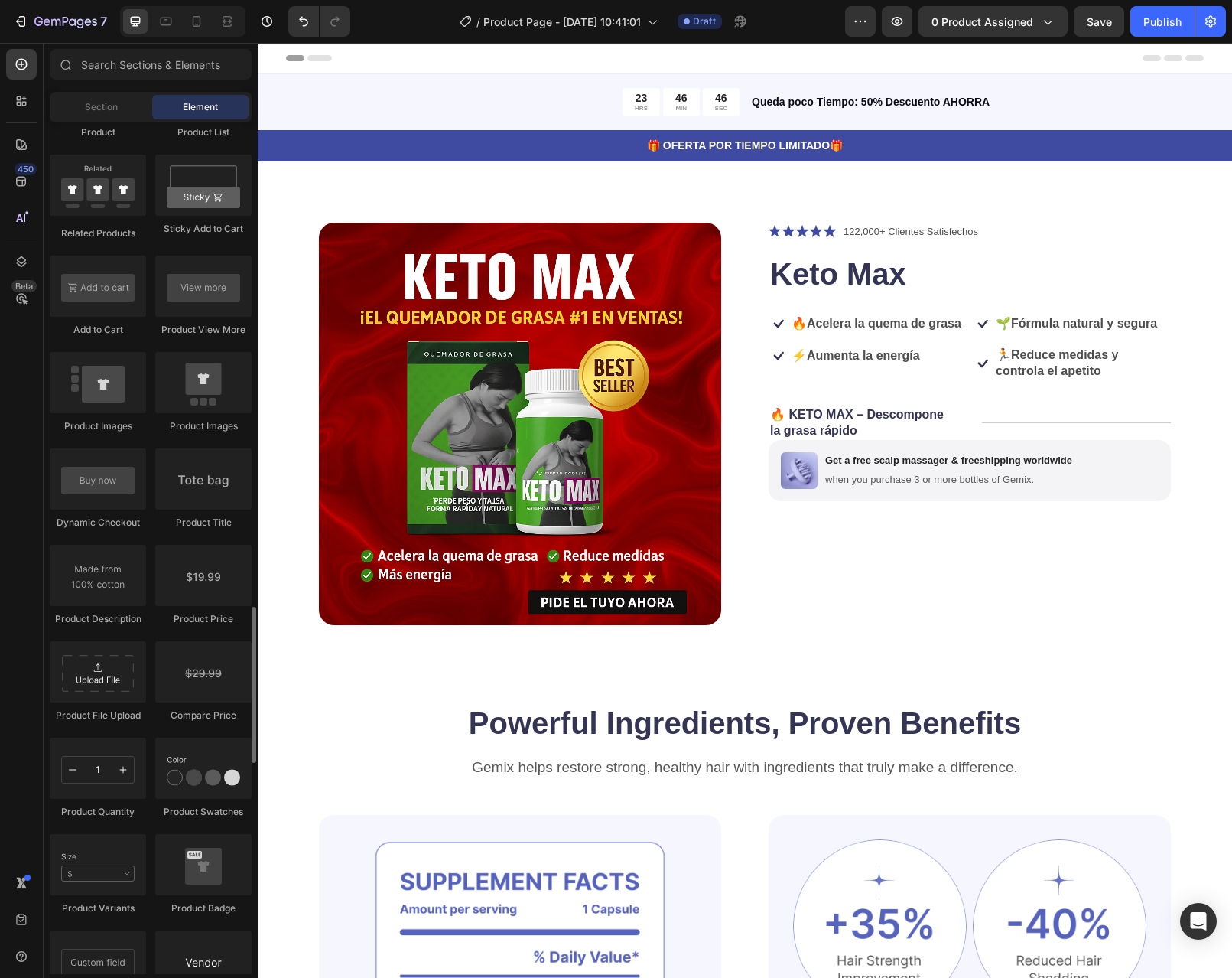
scroll to position [2219, 0]
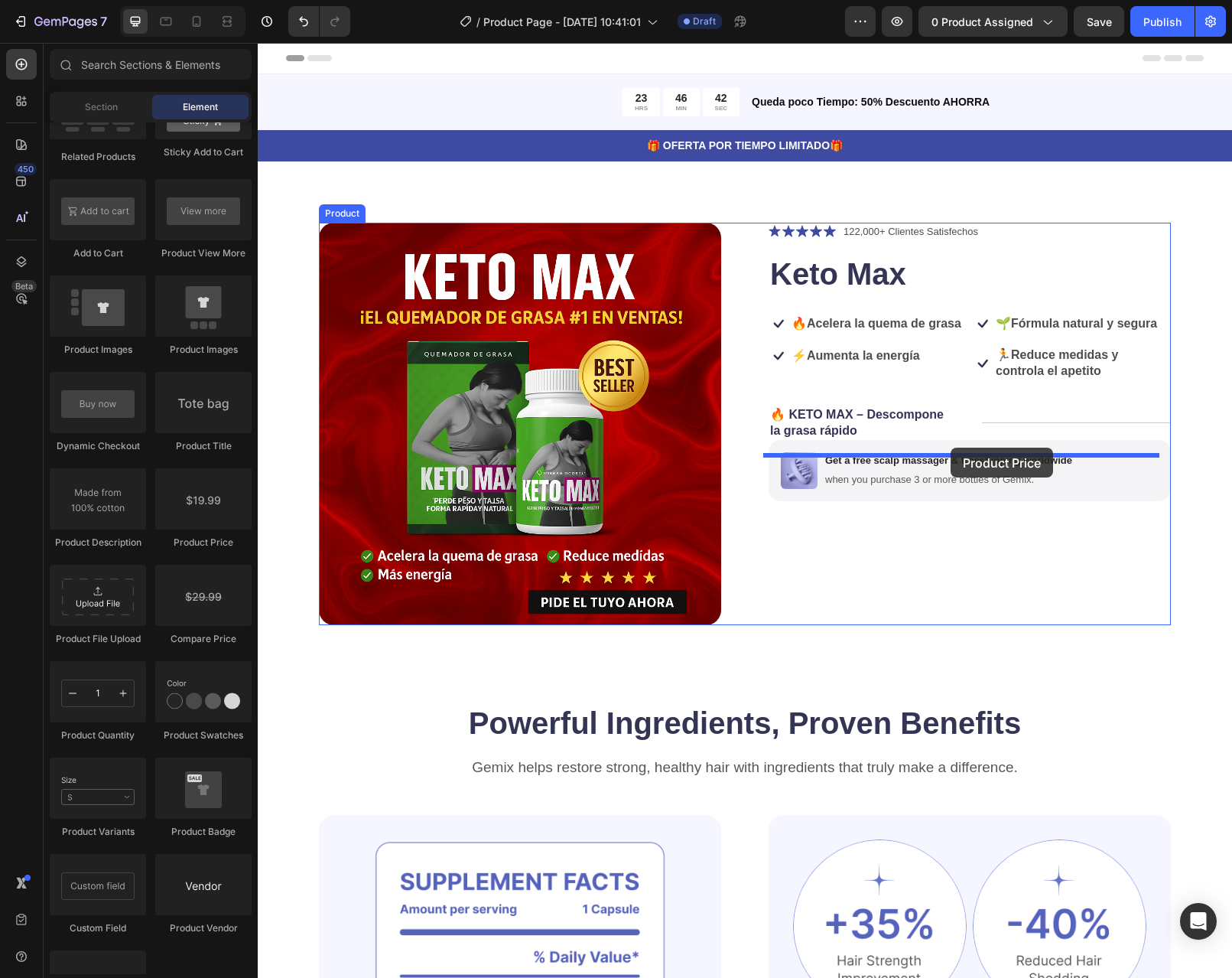
drag, startPoint x: 462, startPoint y: 545, endPoint x: 950, endPoint y: 447, distance: 497.7
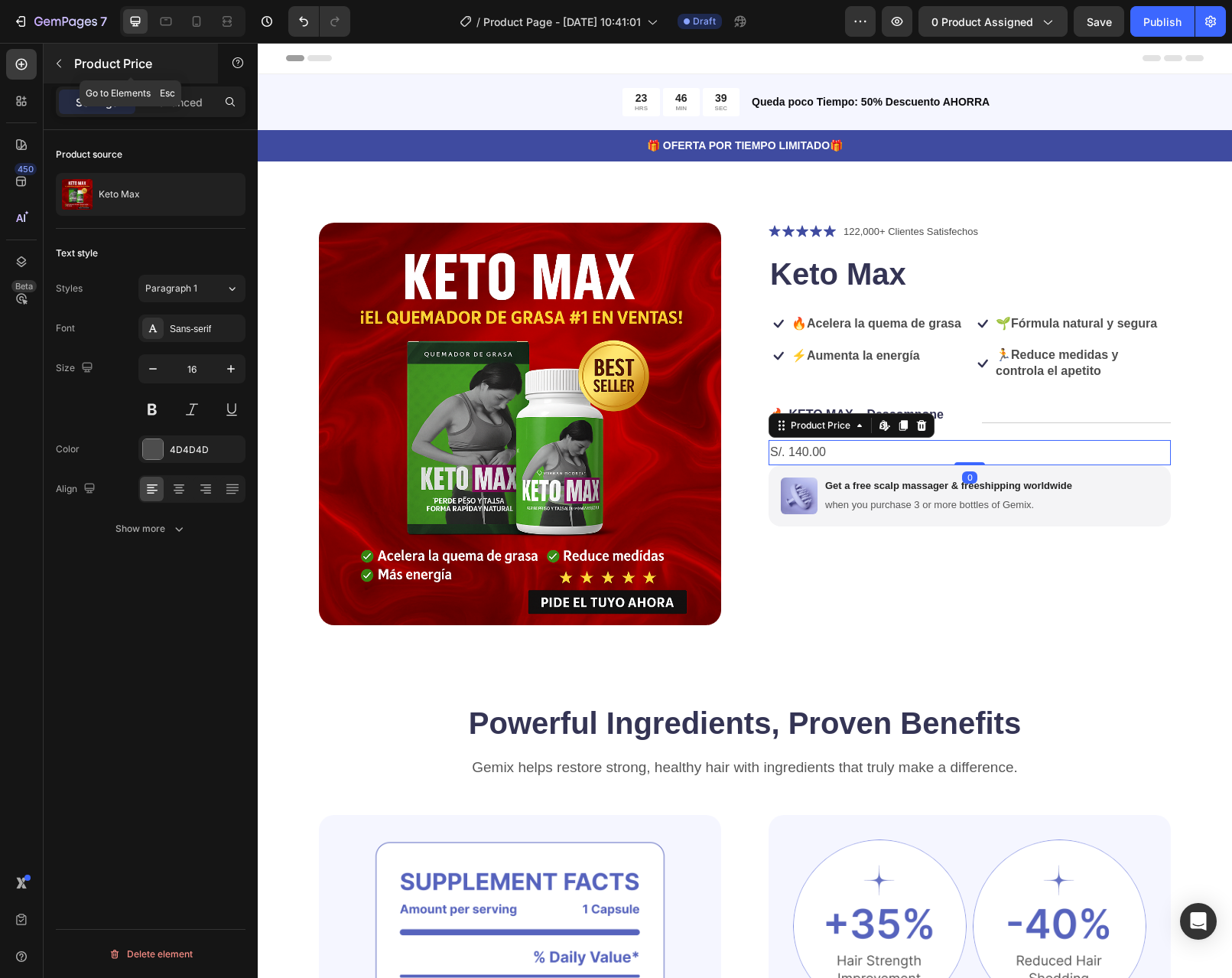
click at [64, 68] on icon "button" at bounding box center [58, 63] width 12 height 12
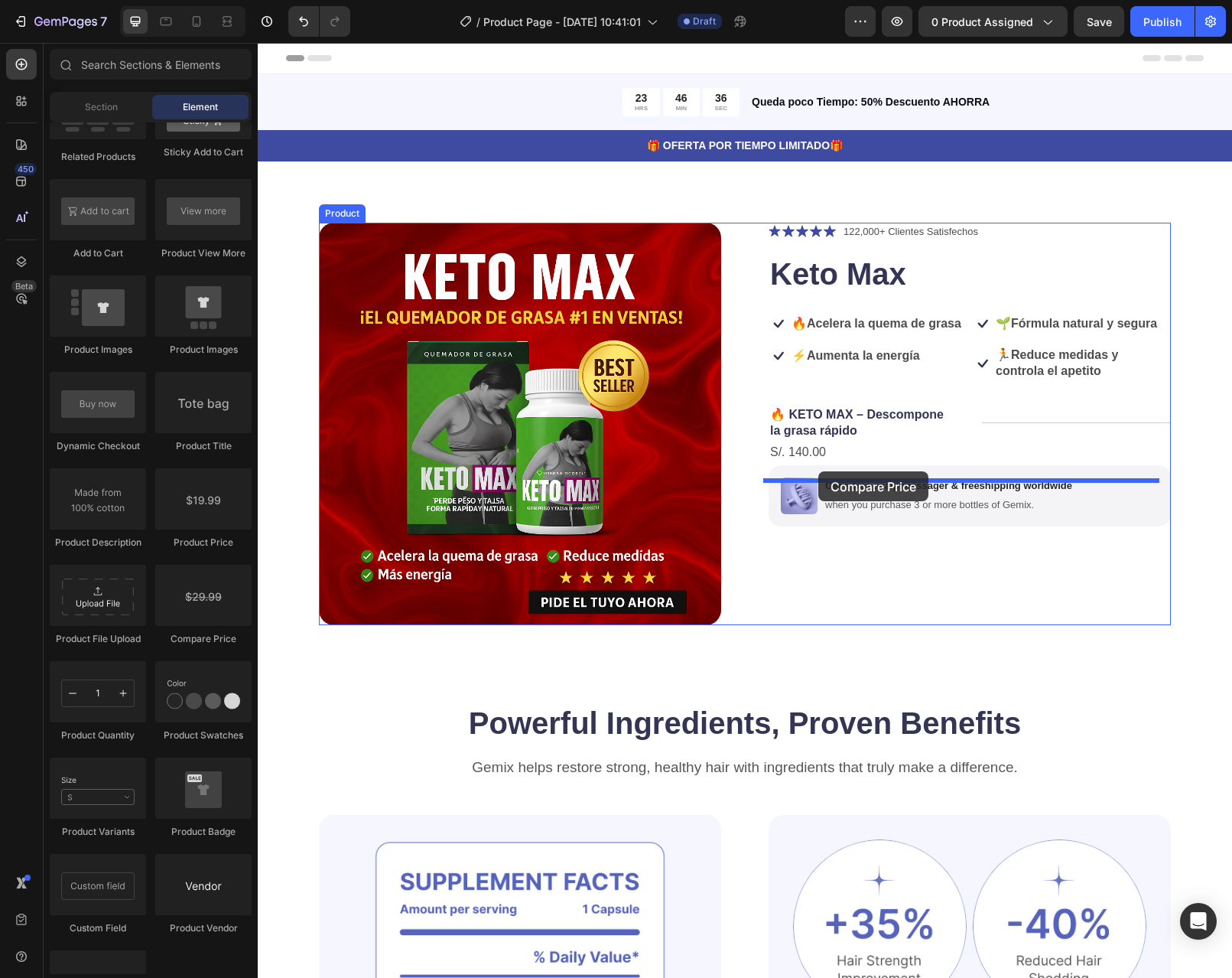
drag, startPoint x: 453, startPoint y: 635, endPoint x: 818, endPoint y: 471, distance: 400.2
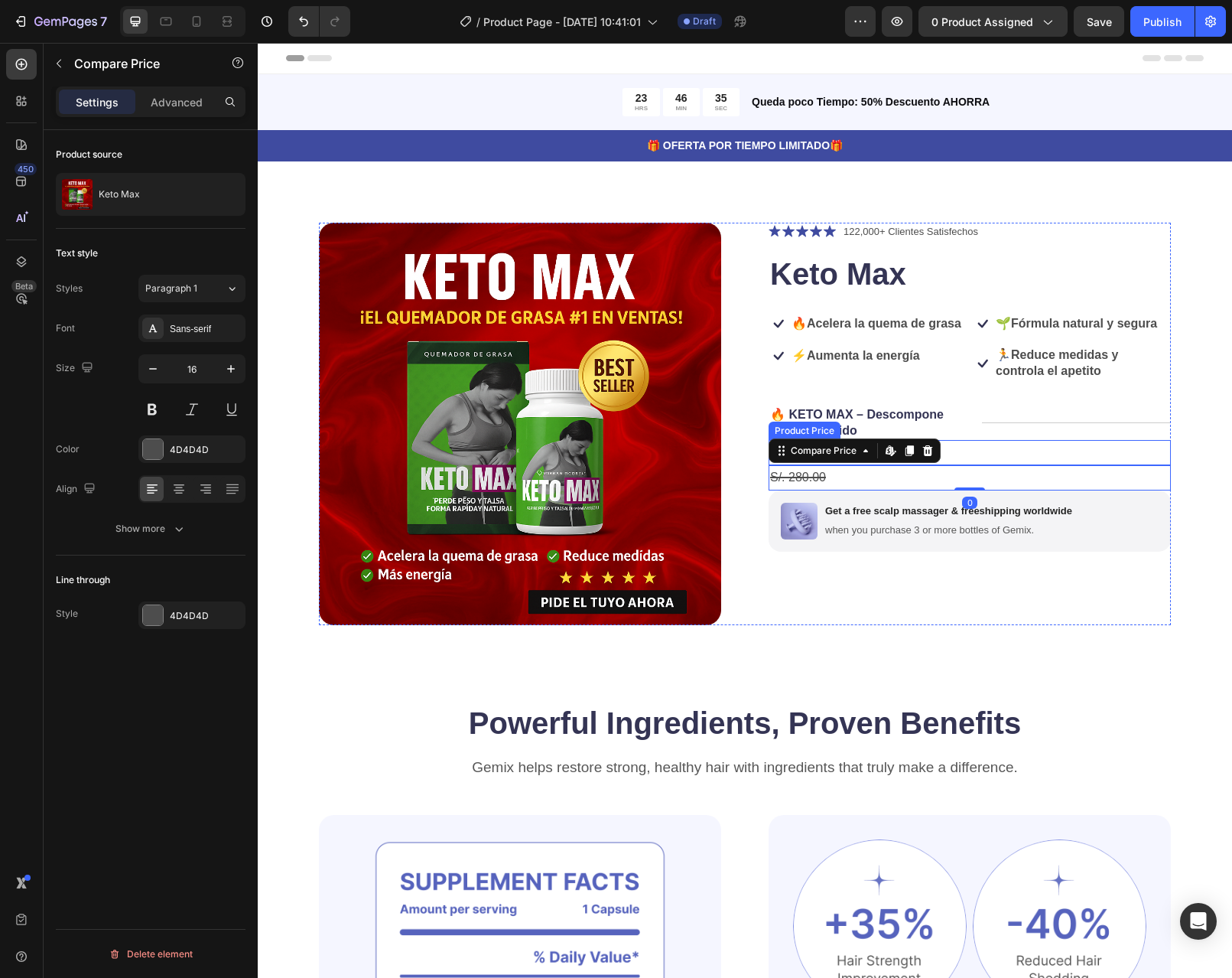
click at [1005, 465] on div "S/. 140.00" at bounding box center [970, 453] width 402 height 26
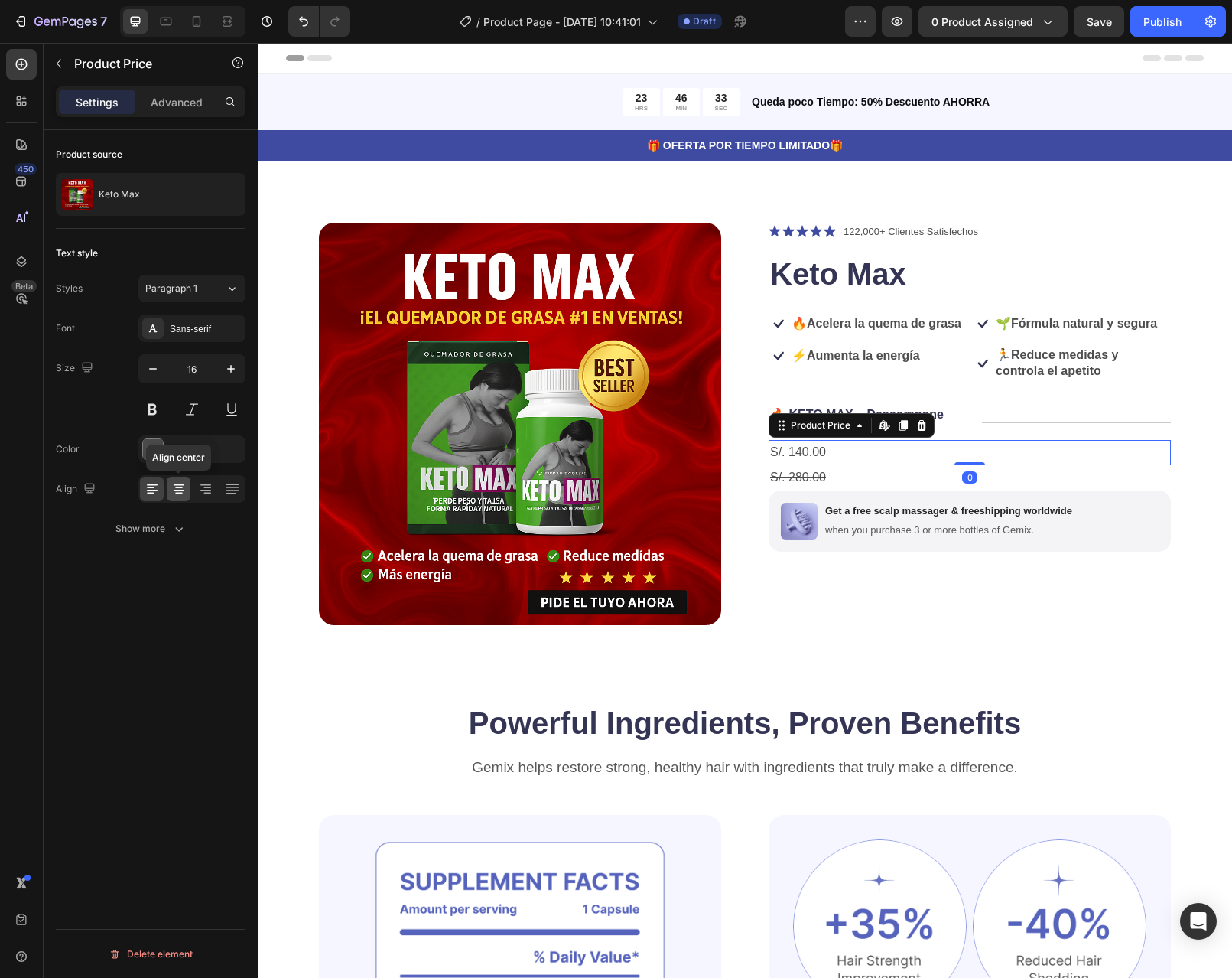
click at [182, 491] on icon at bounding box center [178, 488] width 15 height 15
click at [226, 372] on icon "button" at bounding box center [230, 368] width 15 height 15
click at [229, 367] on icon "button" at bounding box center [230, 368] width 15 height 15
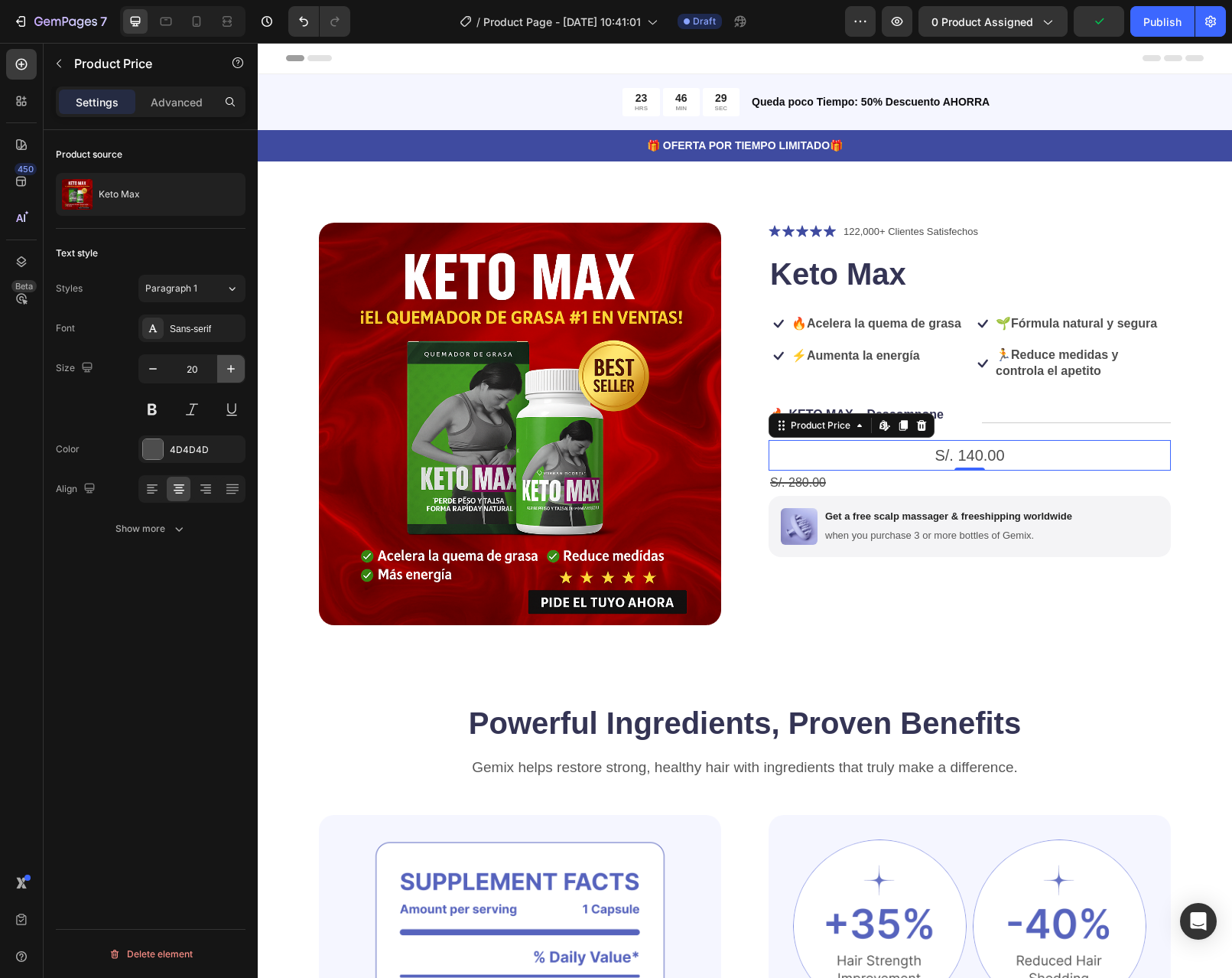
click at [236, 377] on button "button" at bounding box center [231, 369] width 27 height 27
click at [1013, 469] on div "S/. 140.00" at bounding box center [970, 456] width 402 height 32
click at [220, 375] on button "button" at bounding box center [231, 369] width 27 height 27
click at [222, 371] on button "button" at bounding box center [231, 369] width 27 height 27
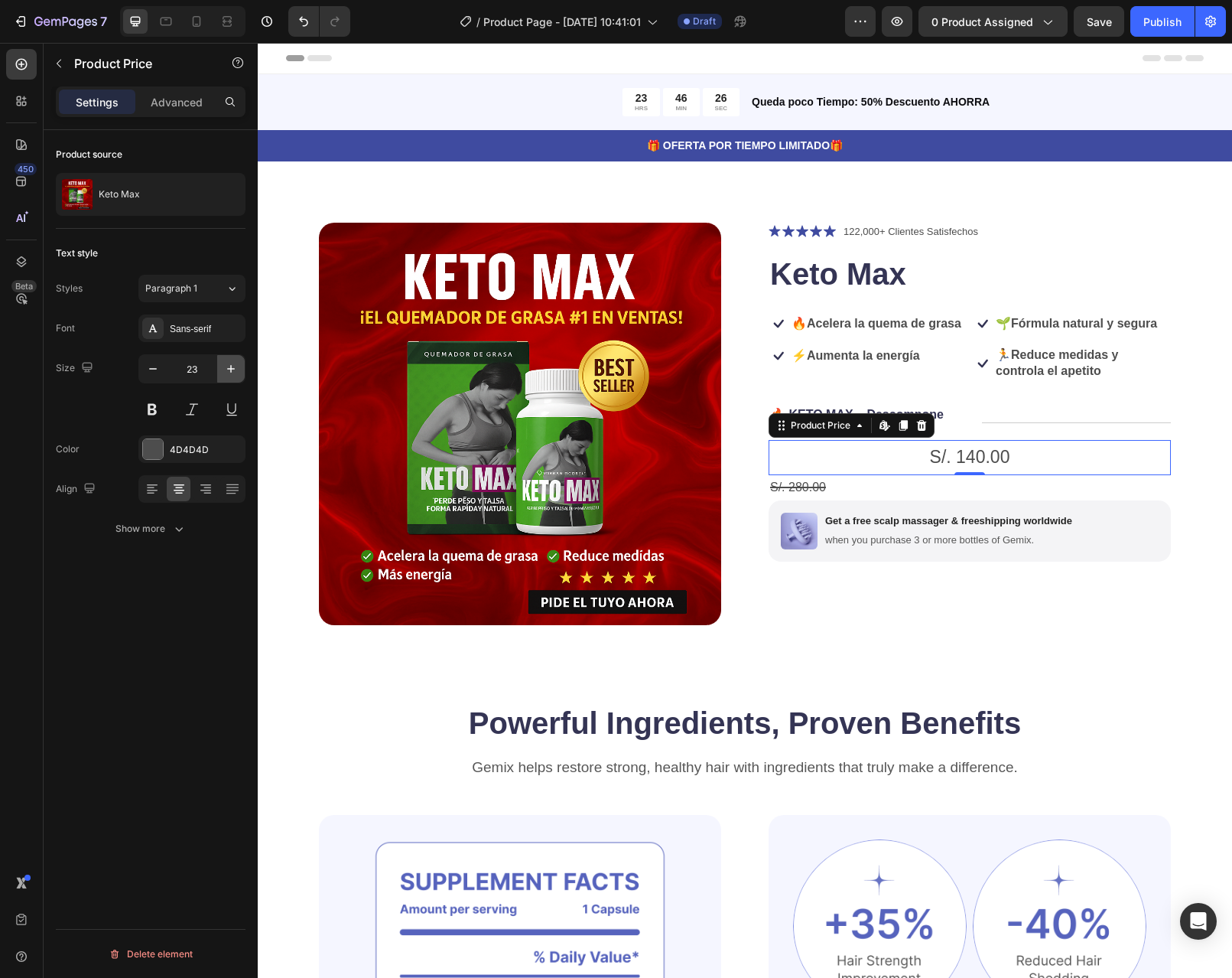
click at [222, 371] on button "button" at bounding box center [231, 369] width 27 height 27
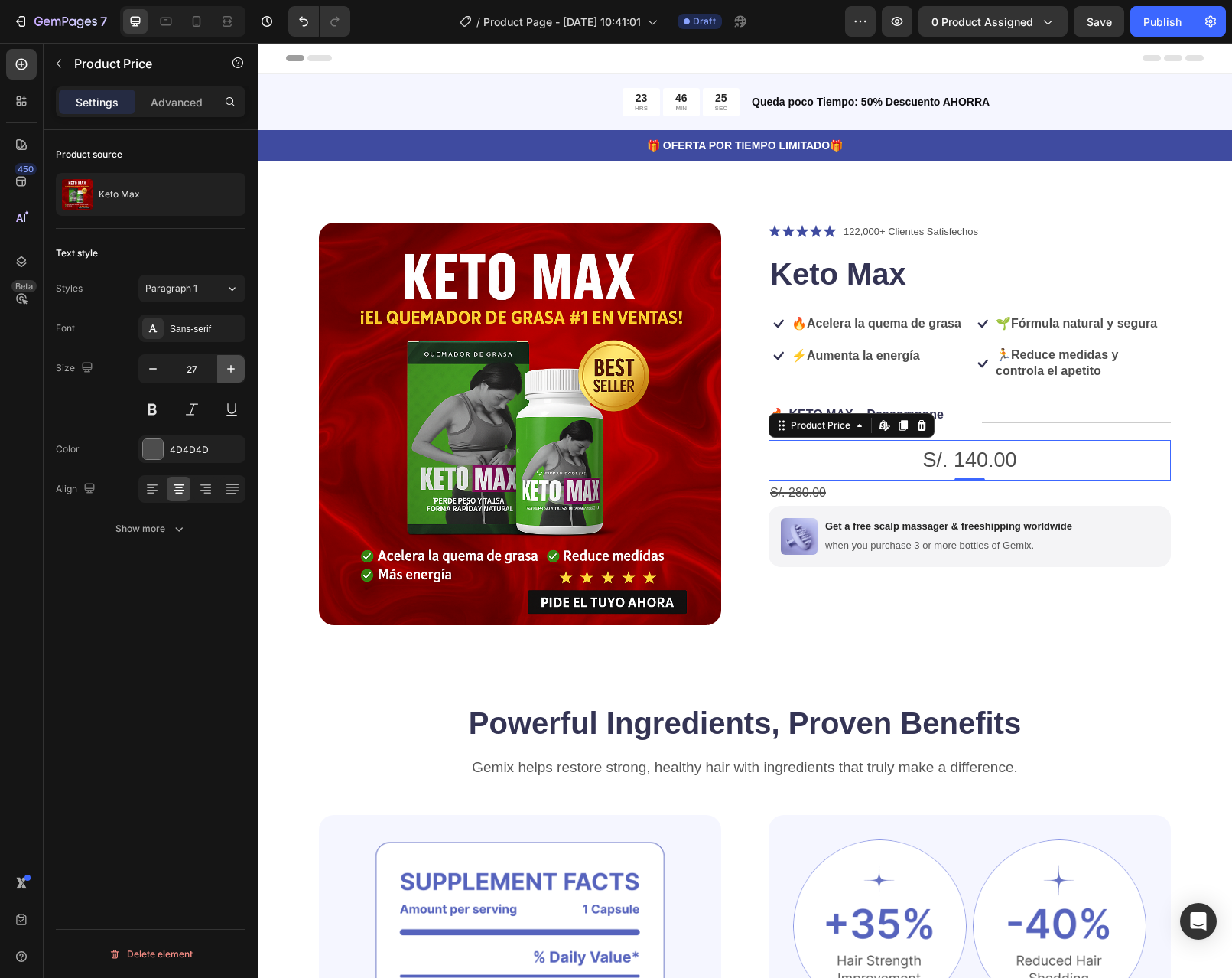
click at [222, 371] on button "button" at bounding box center [231, 369] width 27 height 27
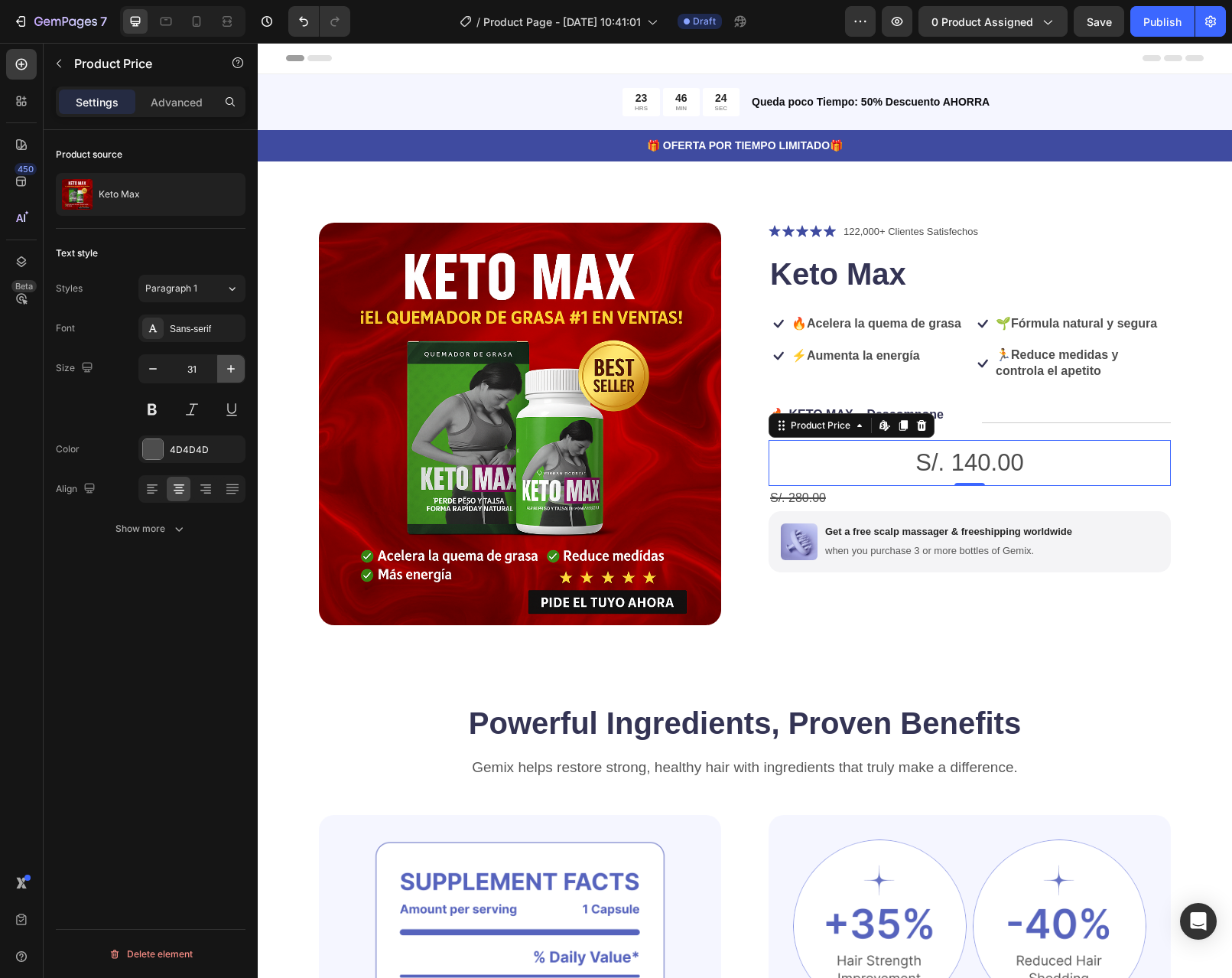
click at [222, 371] on button "button" at bounding box center [231, 369] width 27 height 27
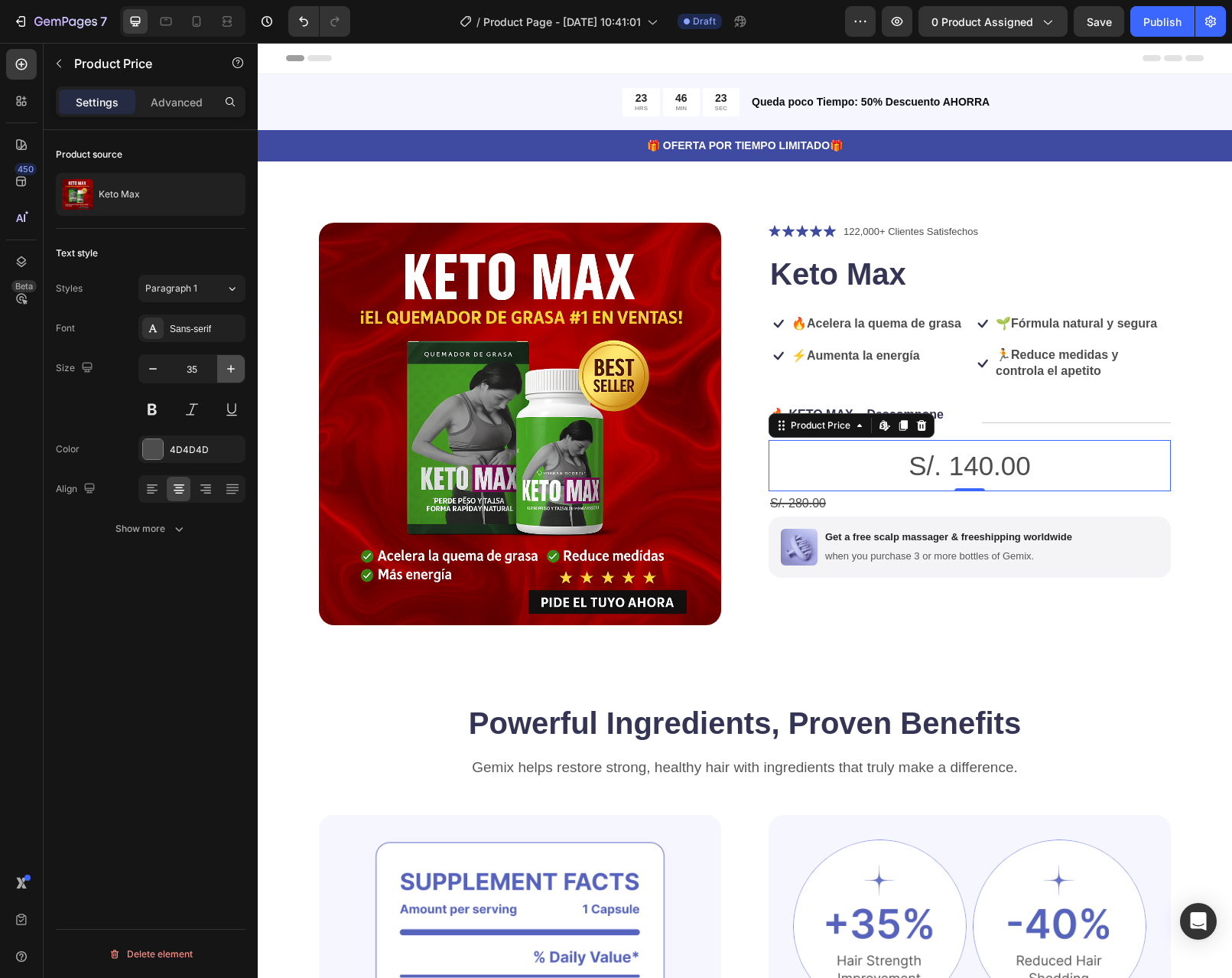
click at [222, 371] on button "button" at bounding box center [231, 369] width 27 height 27
type input "40"
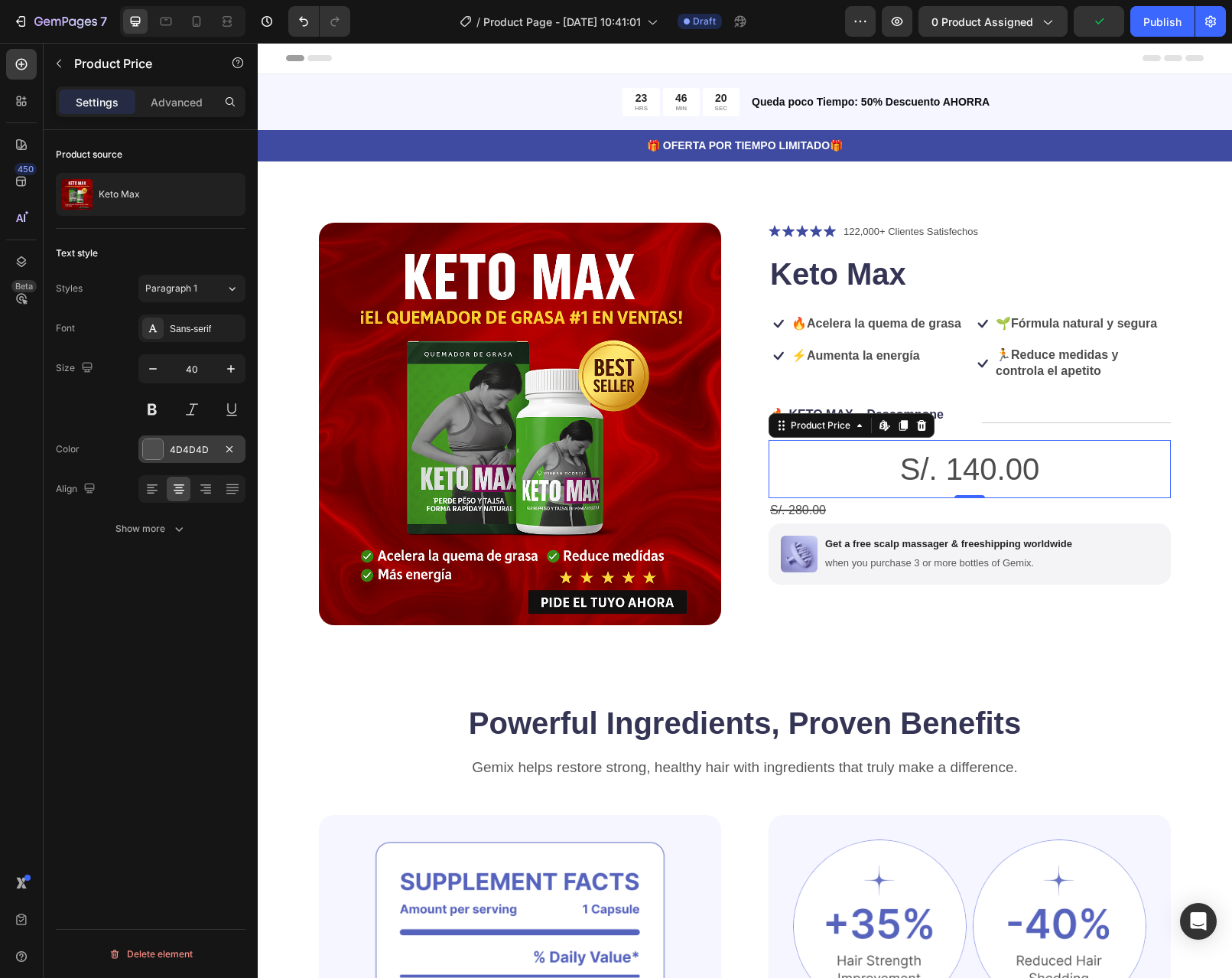
click at [158, 451] on div at bounding box center [153, 449] width 20 height 20
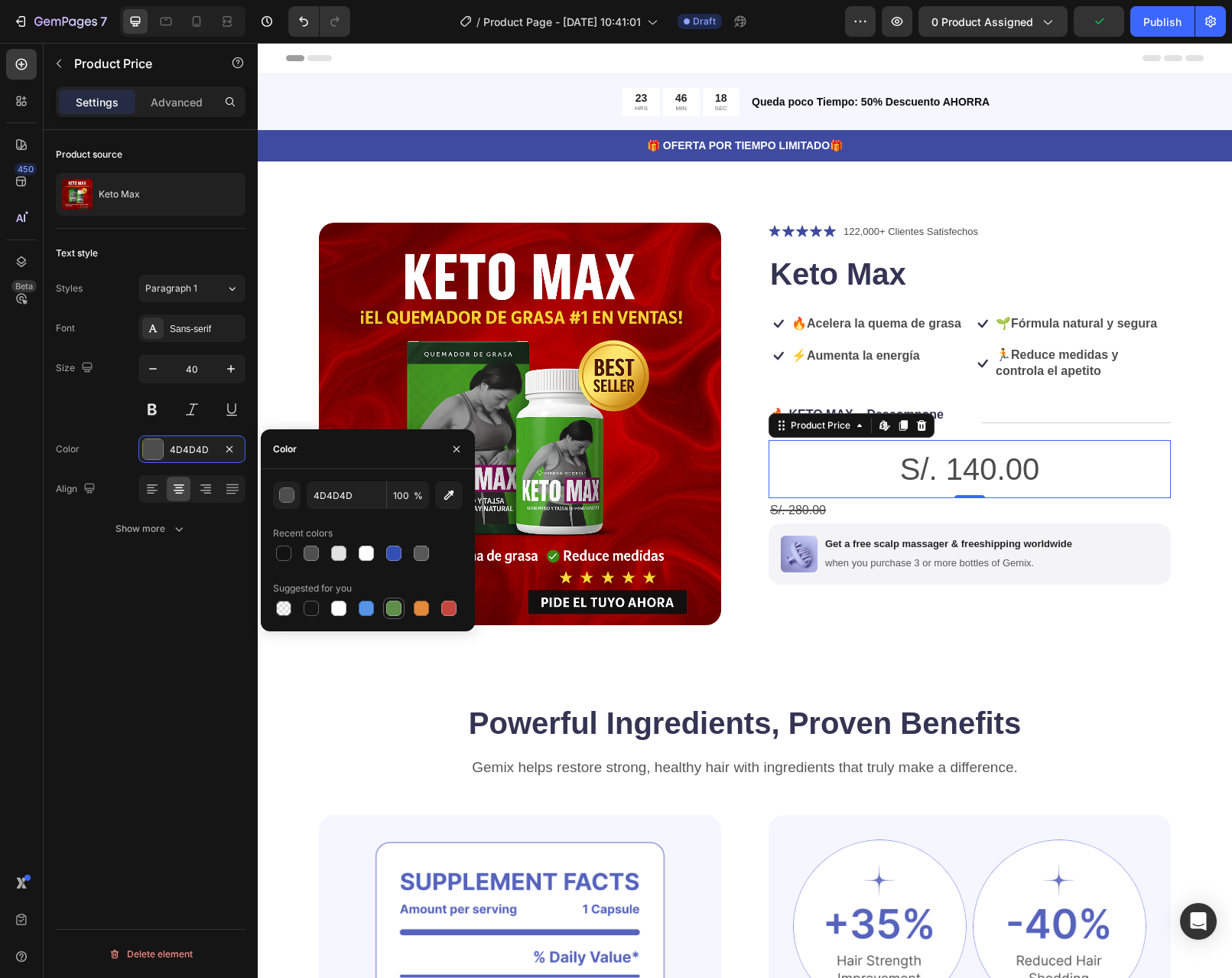
click at [393, 611] on div at bounding box center [394, 607] width 15 height 15
click at [448, 496] on icon "button" at bounding box center [449, 495] width 15 height 15
type input "197507"
click at [146, 411] on button at bounding box center [152, 409] width 27 height 27
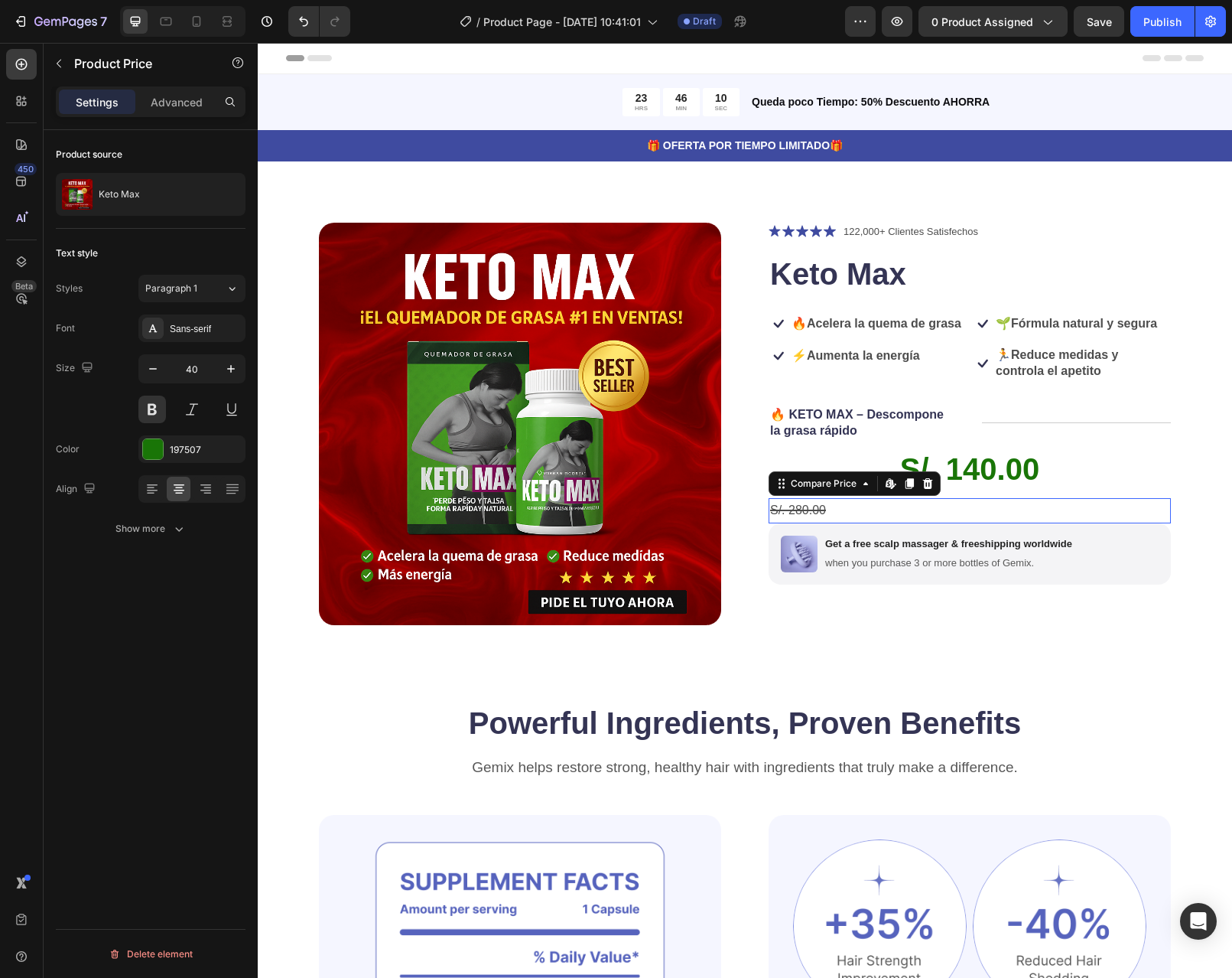
click at [877, 523] on div "S/. 280.00" at bounding box center [970, 511] width 402 height 26
click at [177, 494] on icon at bounding box center [179, 494] width 8 height 2
click at [155, 460] on div "4D4D4D" at bounding box center [192, 449] width 107 height 27
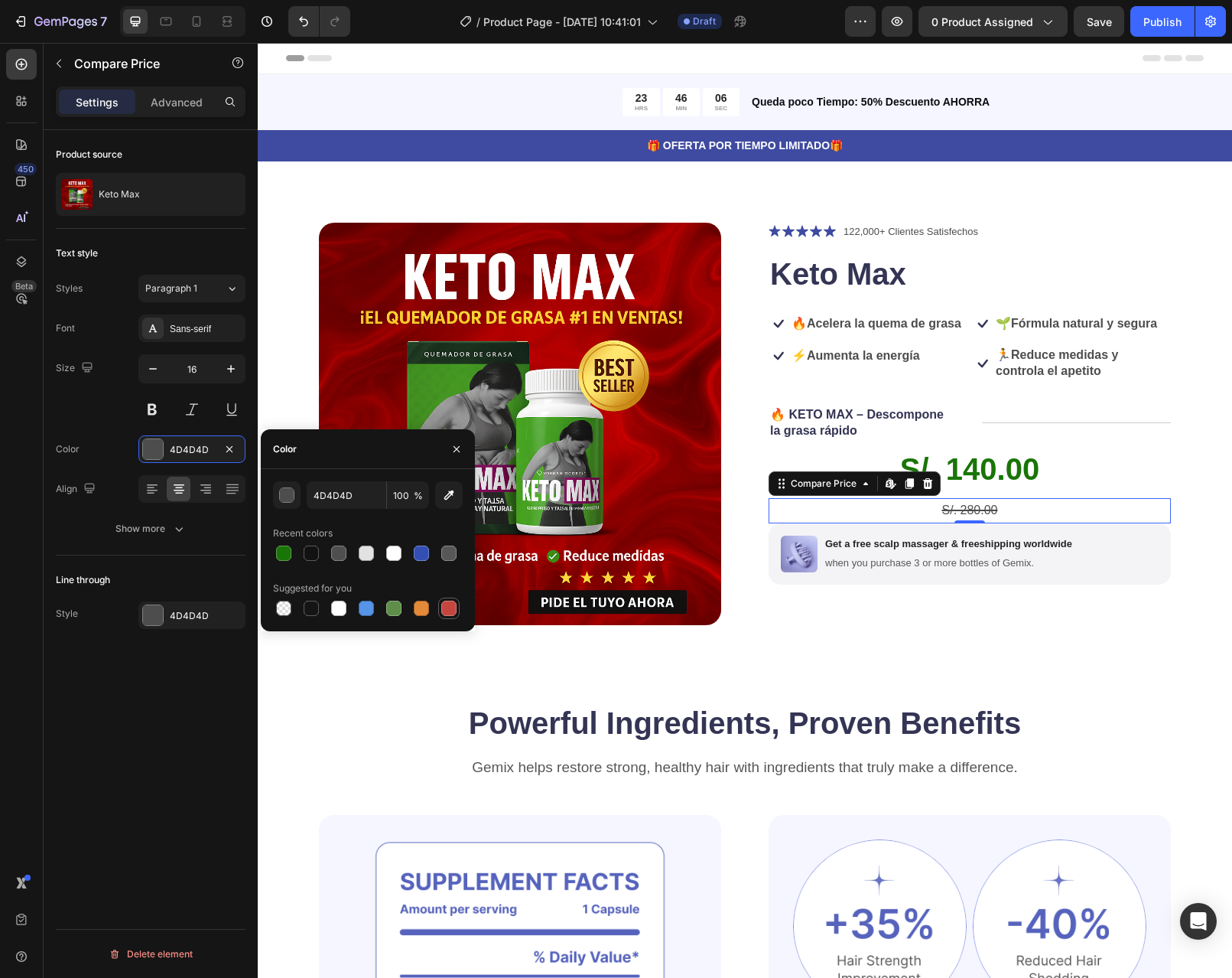
click at [446, 603] on div at bounding box center [449, 607] width 15 height 15
type input "C5453F"
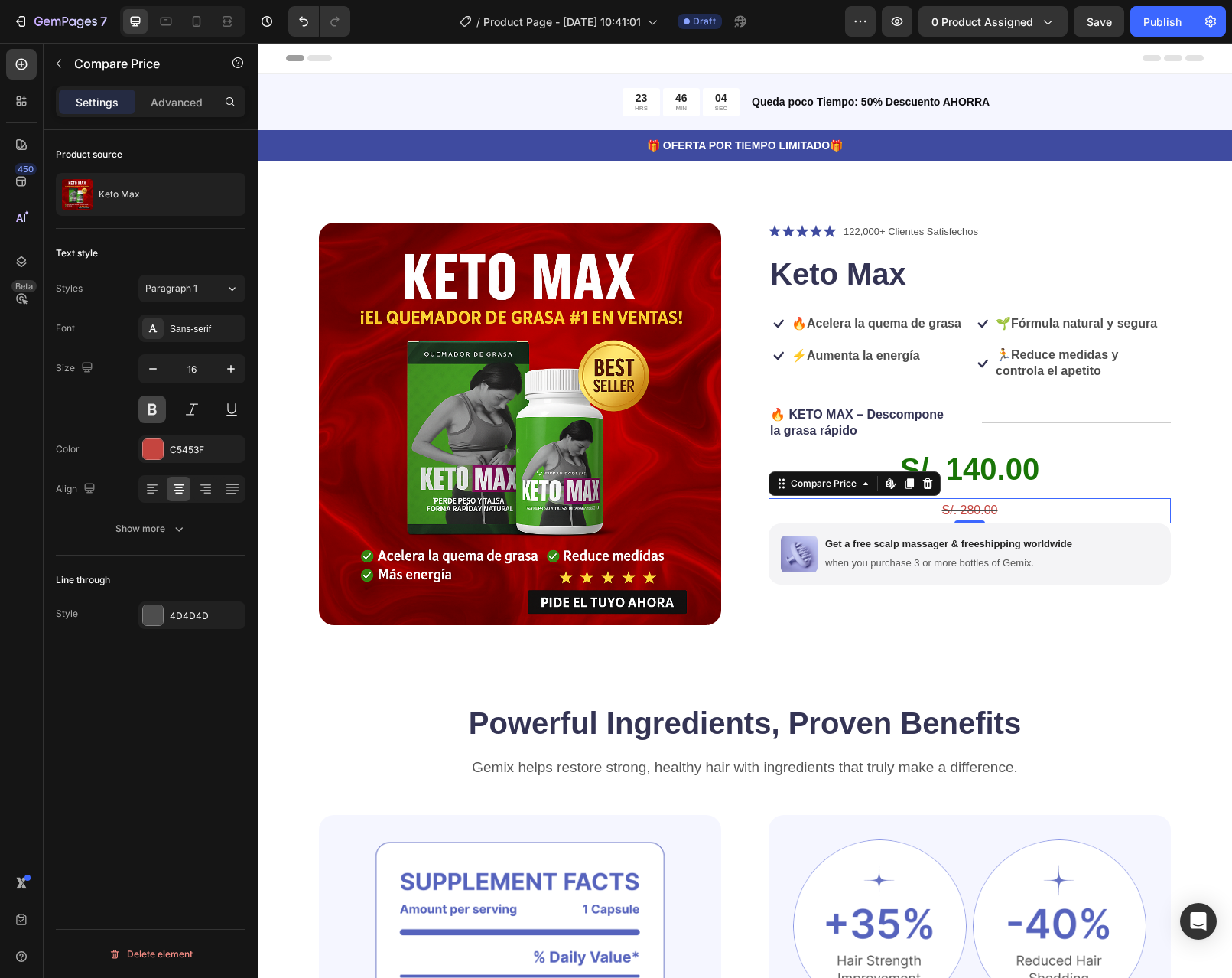
click at [145, 406] on button at bounding box center [152, 409] width 27 height 27
click at [230, 371] on icon "button" at bounding box center [230, 368] width 15 height 15
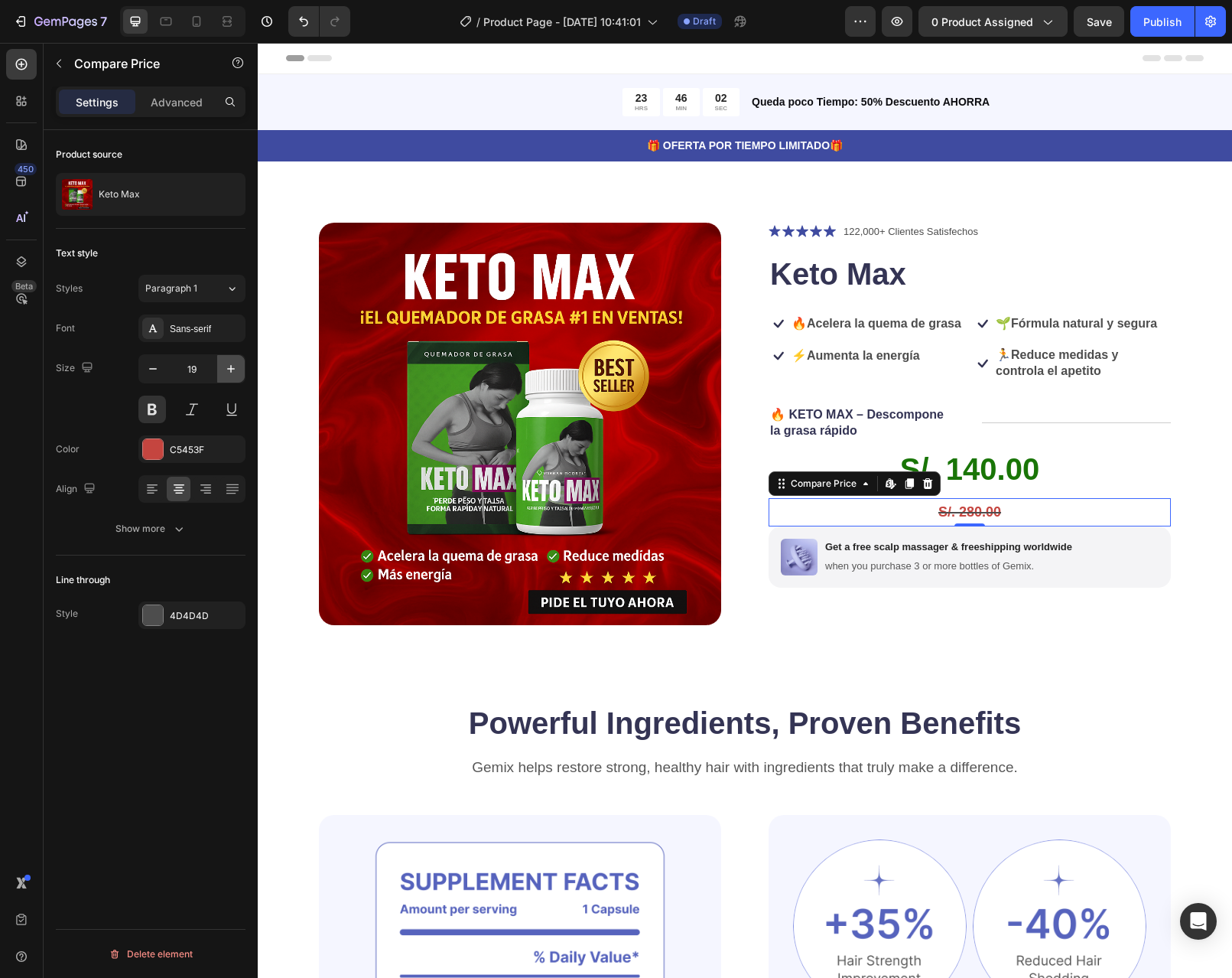
click at [230, 371] on icon "button" at bounding box center [230, 368] width 15 height 15
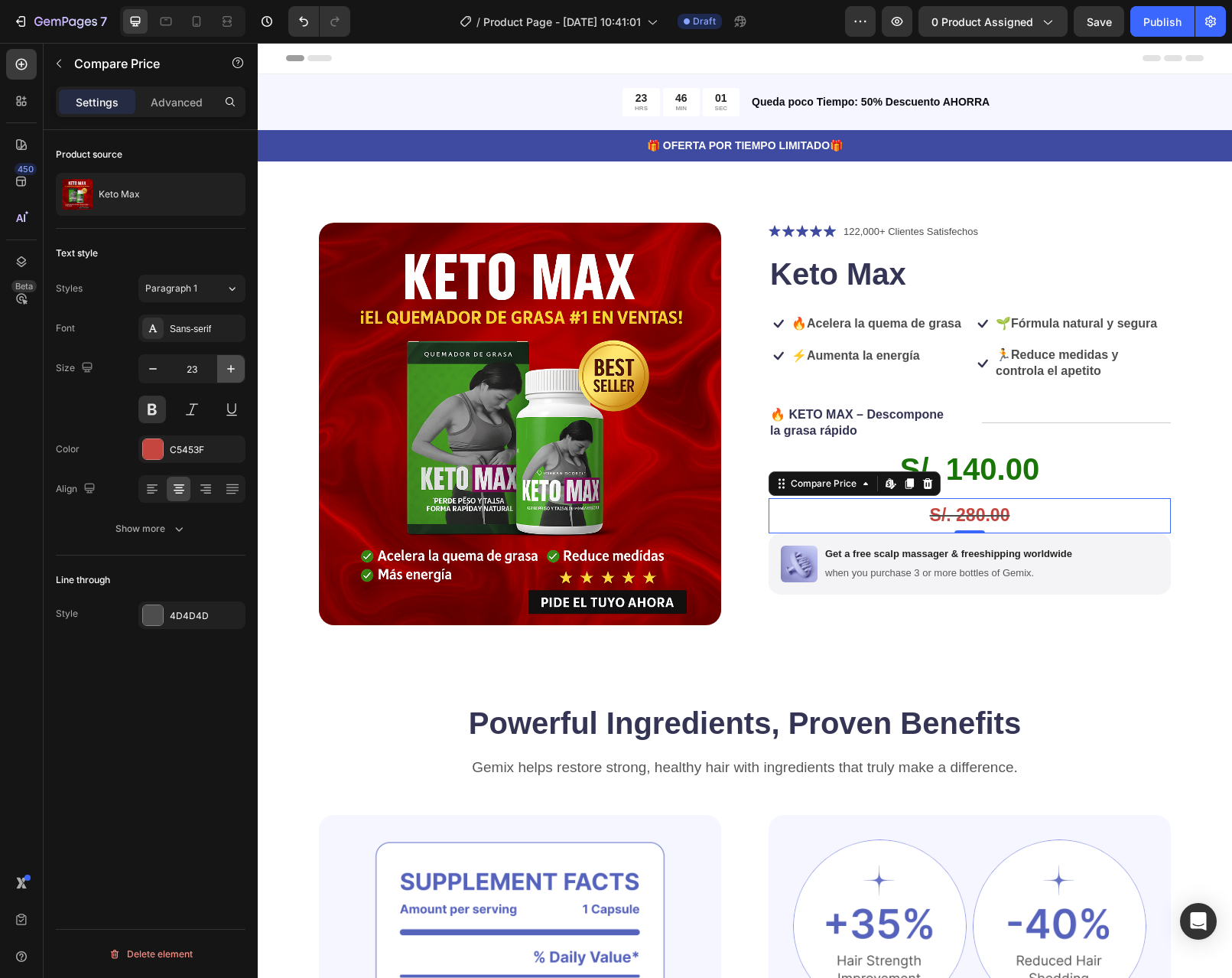
click at [230, 371] on icon "button" at bounding box center [230, 368] width 15 height 15
type input "27"
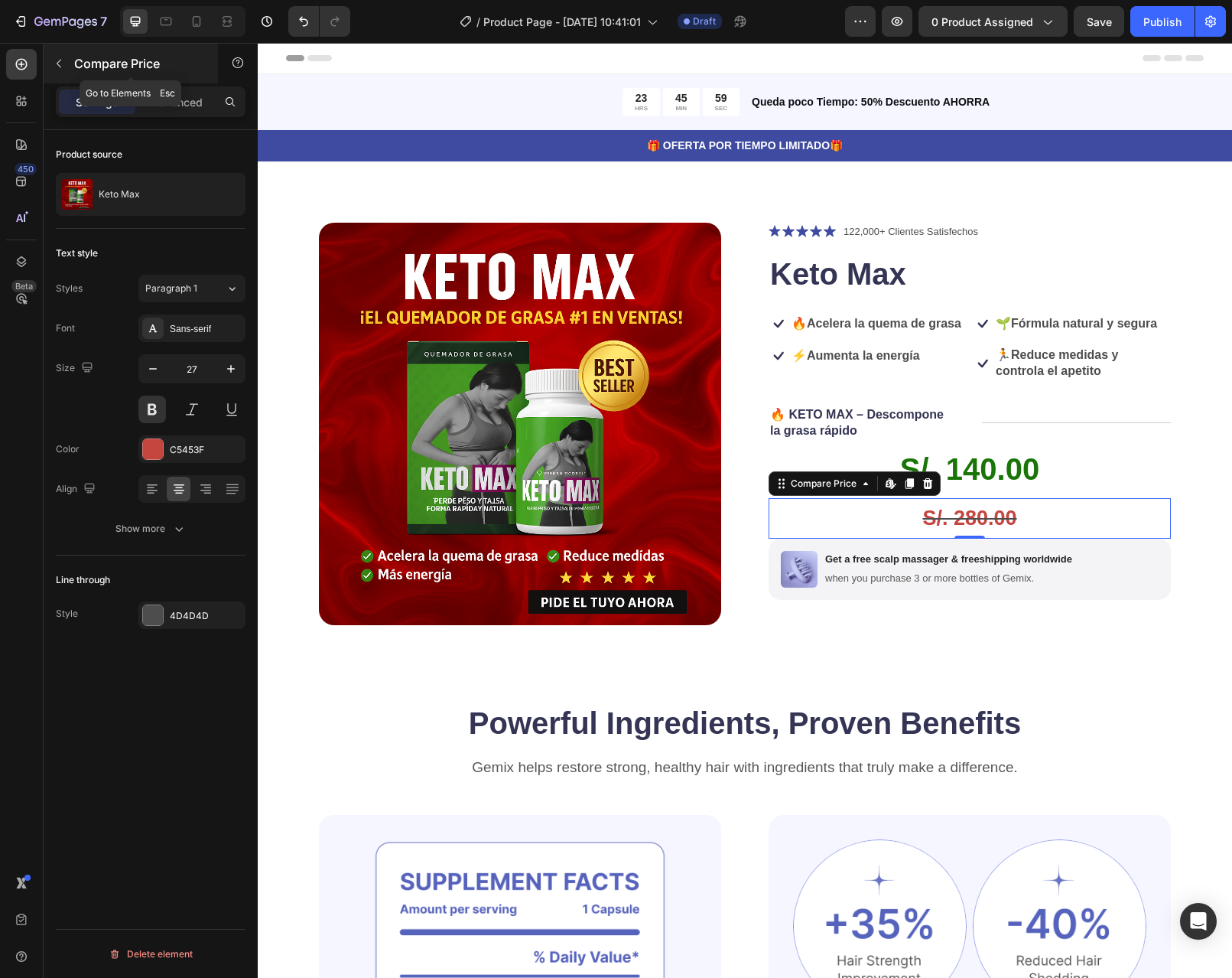
click at [57, 61] on icon "button" at bounding box center [58, 63] width 12 height 12
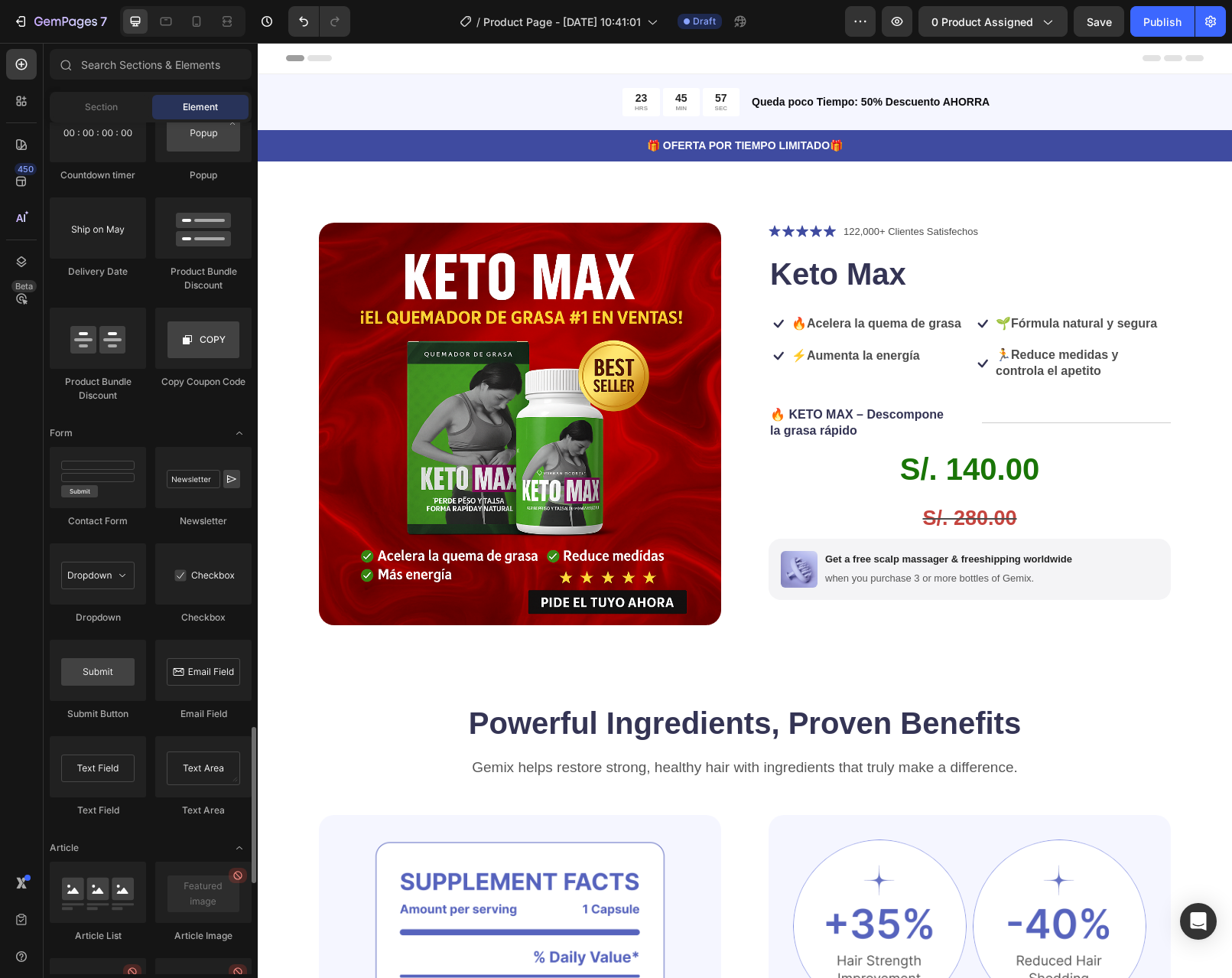
scroll to position [3784, 0]
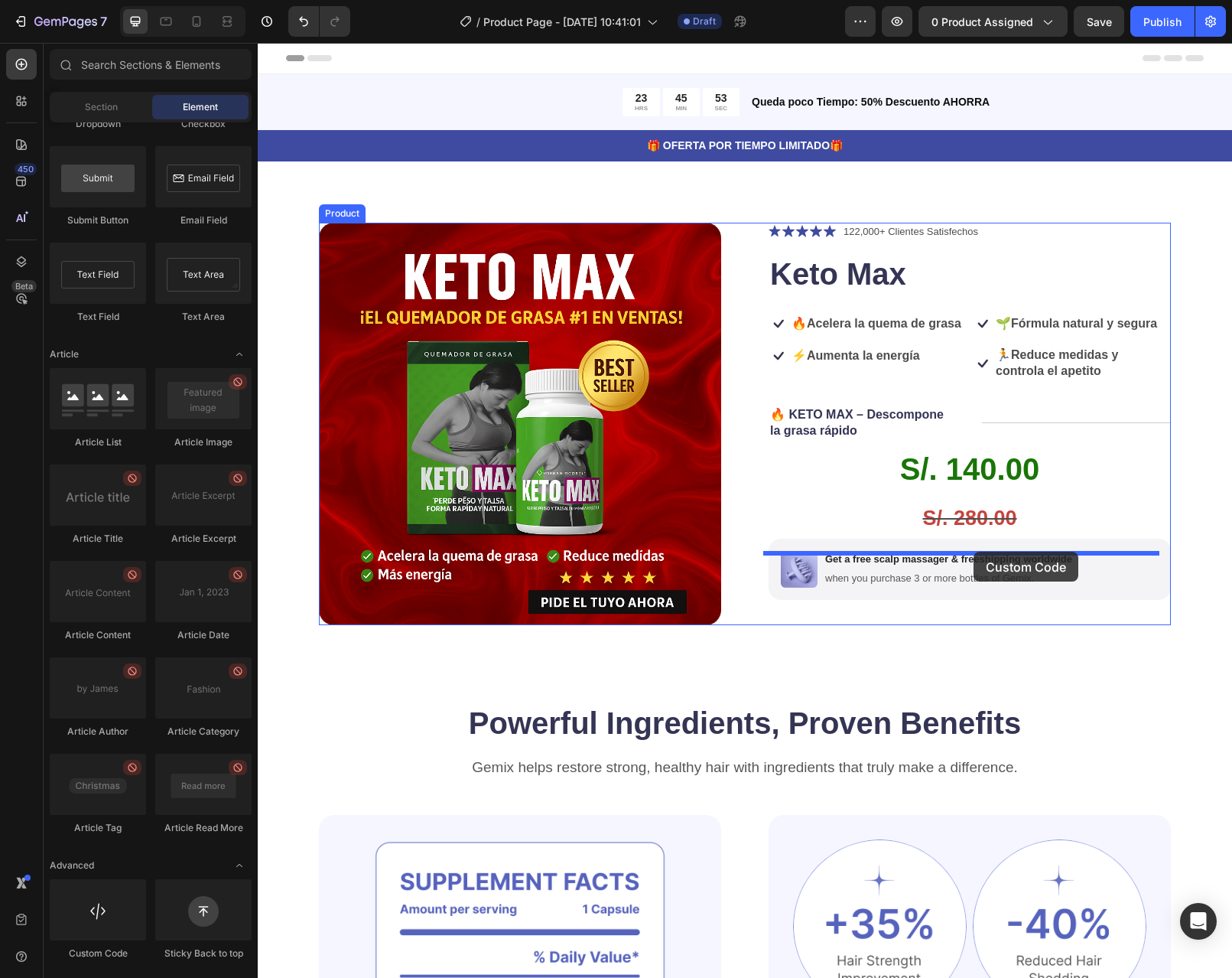
drag, startPoint x: 362, startPoint y: 965, endPoint x: 974, endPoint y: 551, distance: 738.9
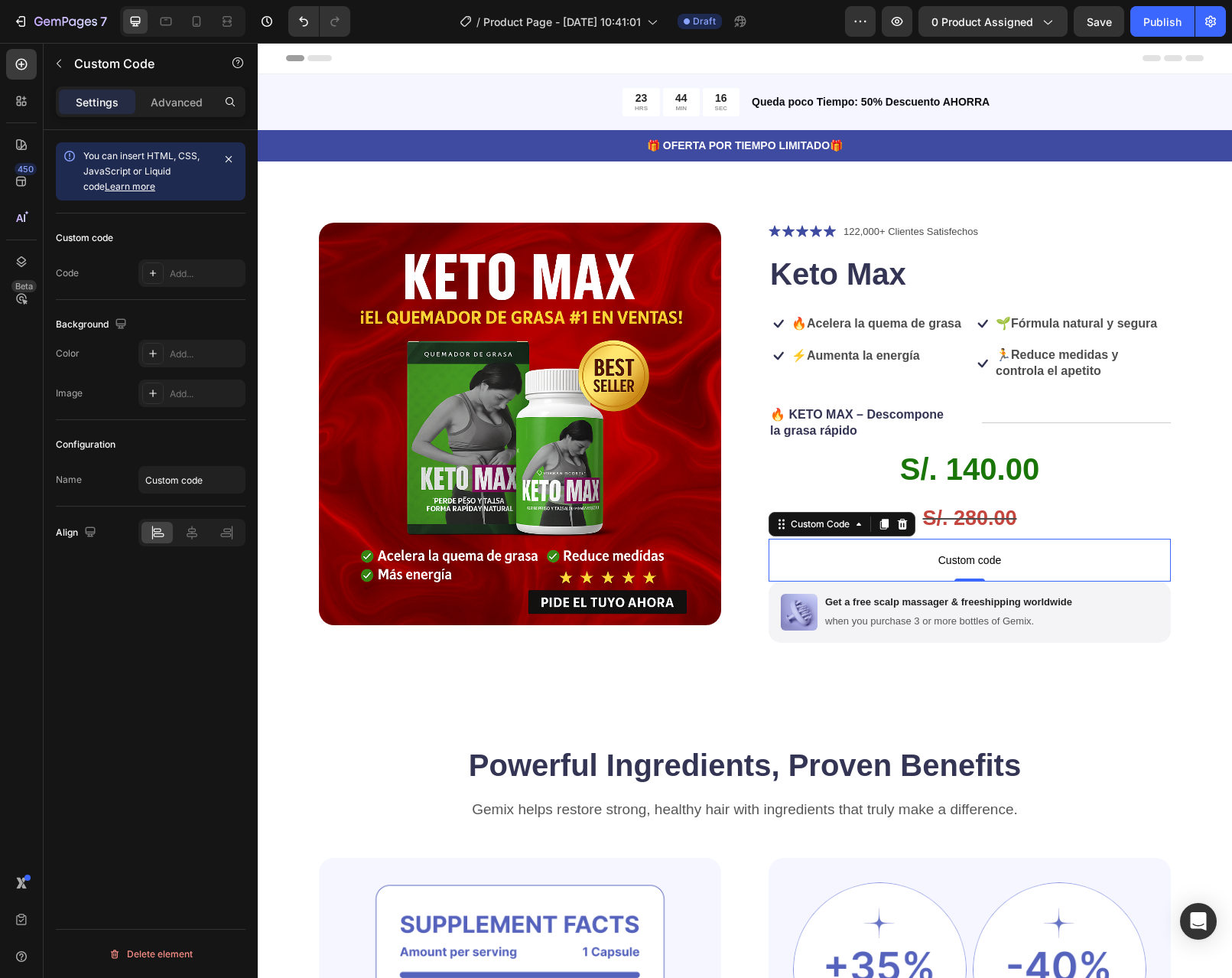
click at [1014, 569] on span "Custom code" at bounding box center [970, 559] width 402 height 18
click at [150, 270] on icon at bounding box center [153, 273] width 12 height 12
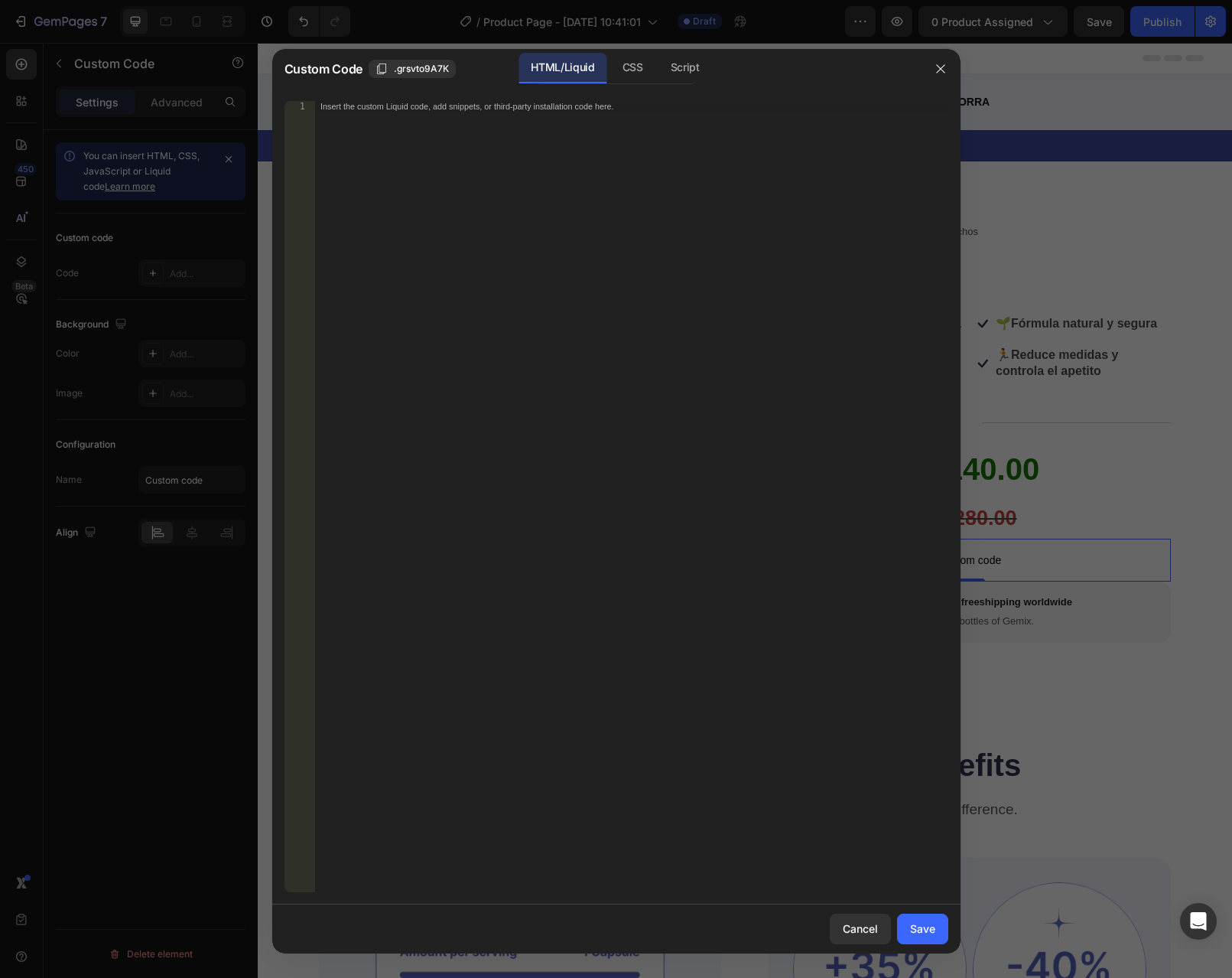
click at [462, 119] on div "Insert the custom Liquid code, add snippets, or third-party installation code h…" at bounding box center [631, 507] width 634 height 812
paste textarea "<div id="_rsi-cod-form-embed-custom-hook"></div>"
type textarea "<div id="_rsi-cod-form-embed-custom-hook"></div>"
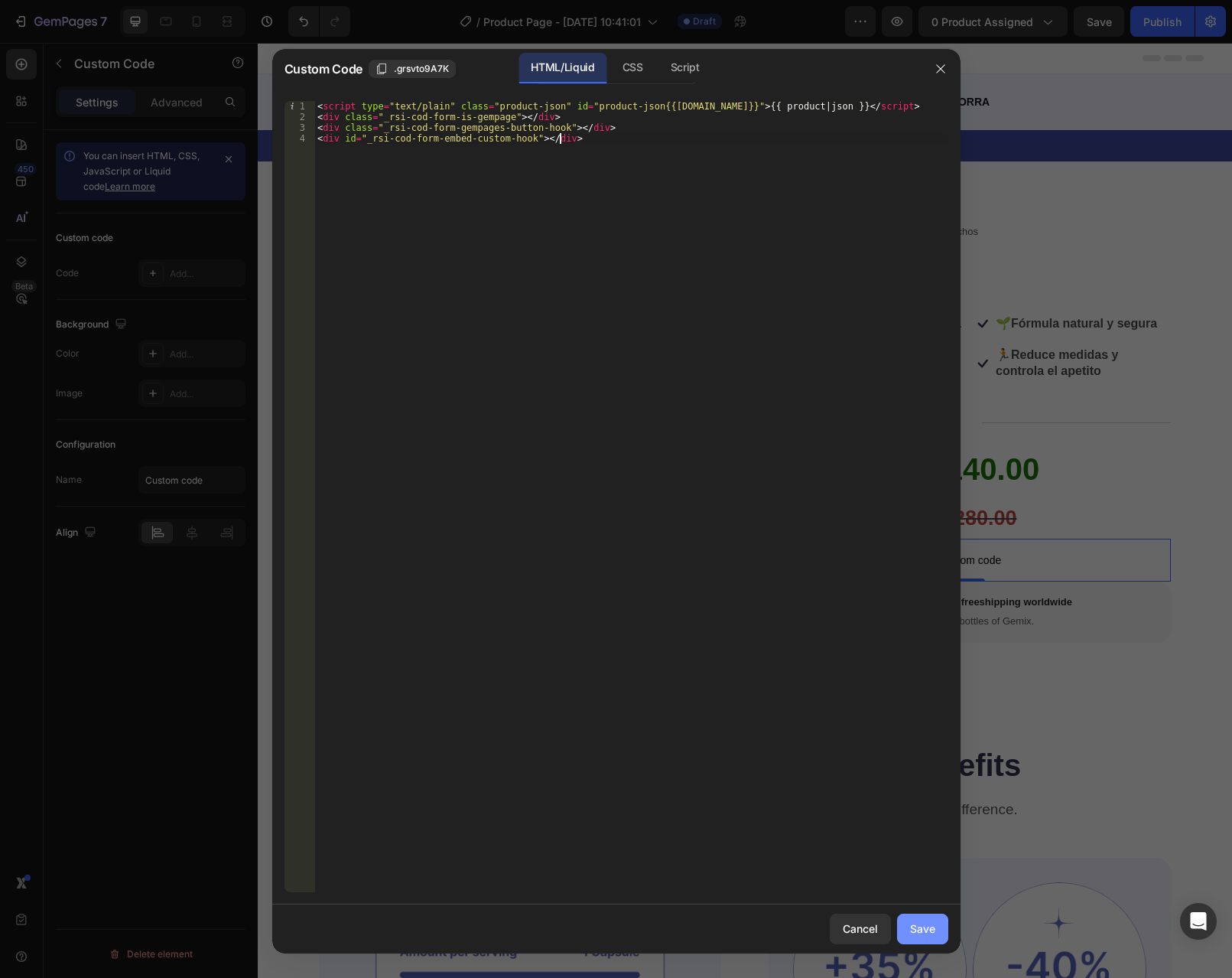
click at [921, 926] on div "Save" at bounding box center [923, 928] width 26 height 16
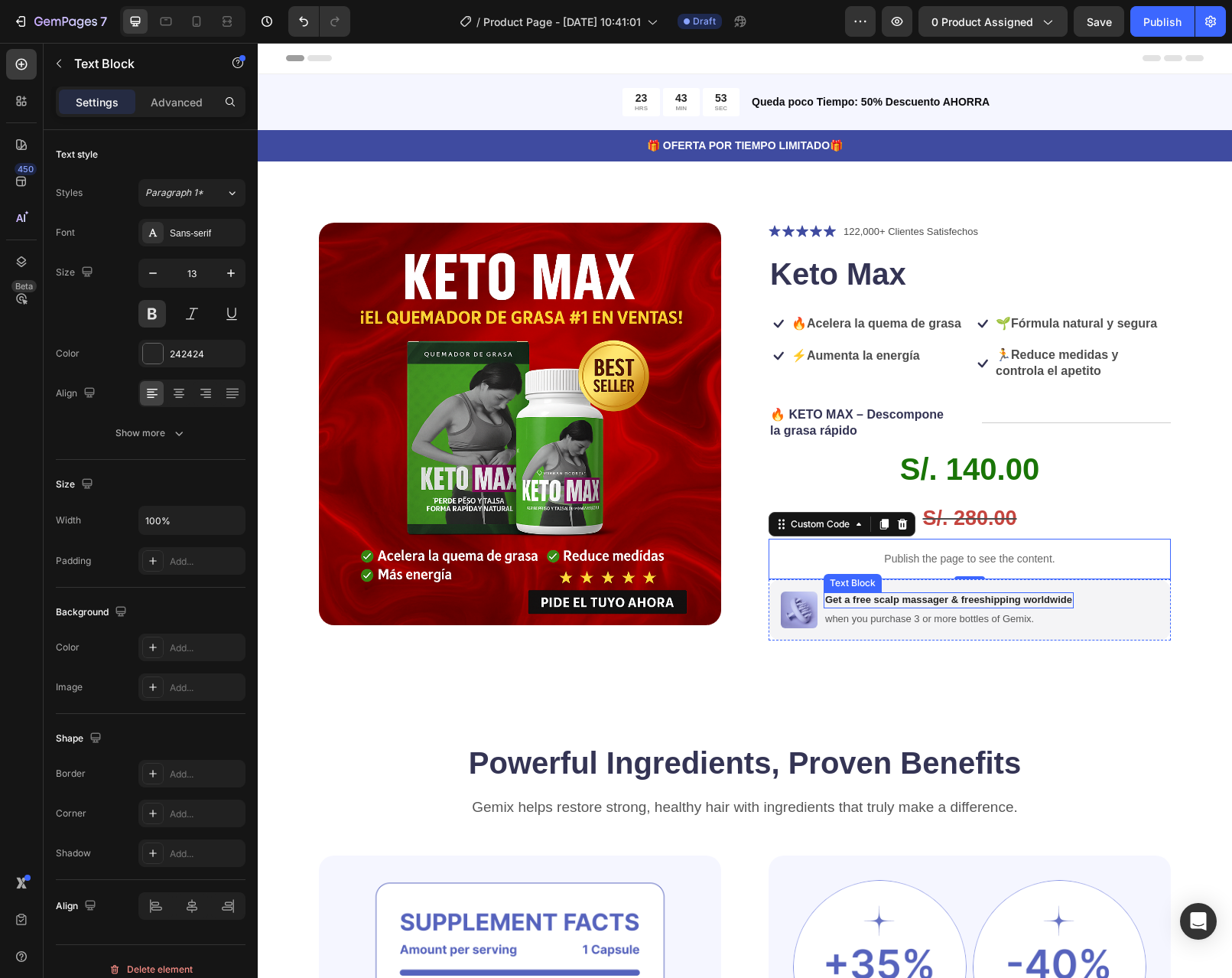
click at [1056, 607] on p "Get a free scalp massager & freeshipping worldwide" at bounding box center [949, 600] width 247 height 13
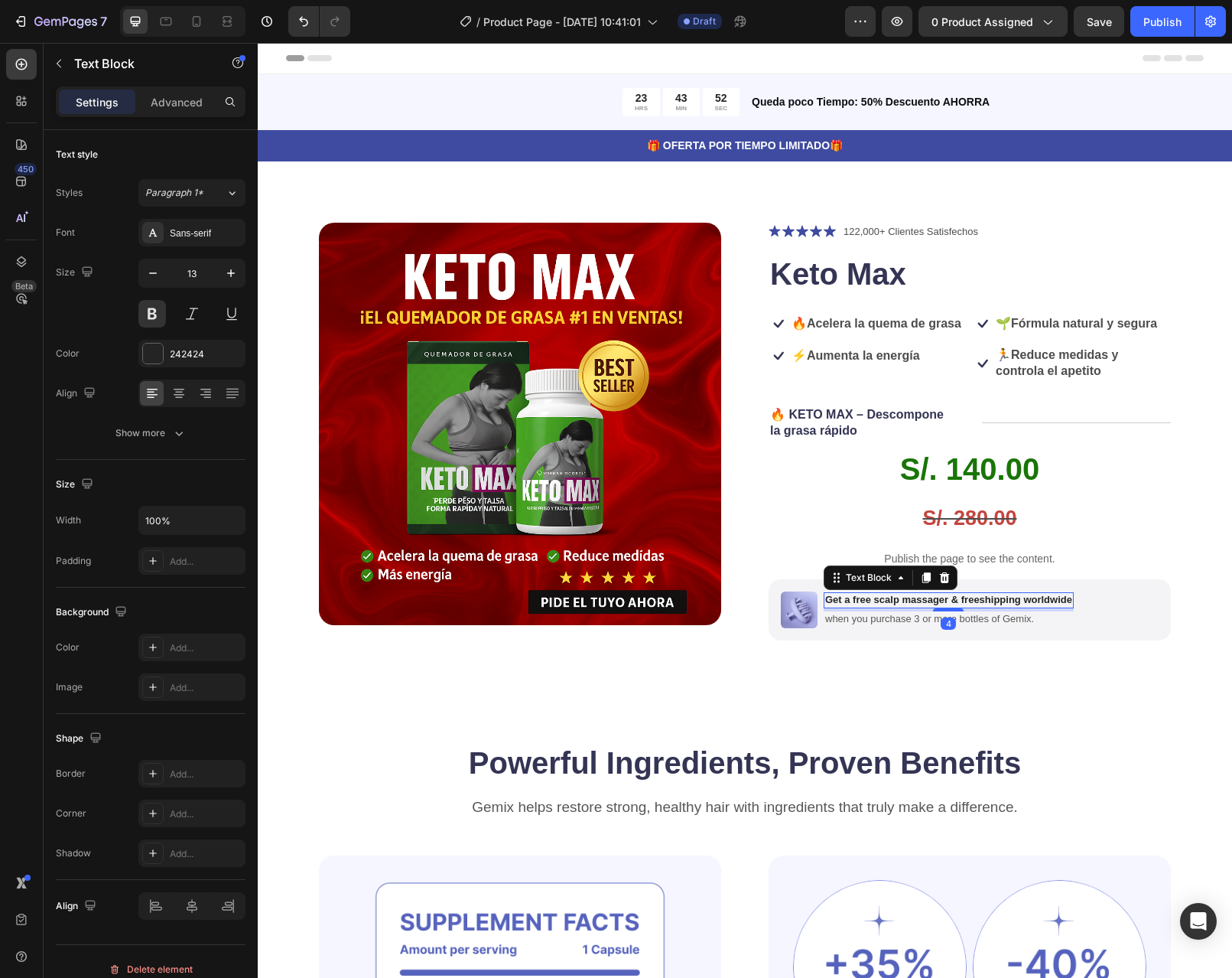
click at [1056, 607] on p "Get a free scalp massager & freeshipping worldwide" at bounding box center [949, 600] width 247 height 13
click at [1014, 626] on p "when you purchase 3 or more bottles of Gemix." at bounding box center [947, 619] width 244 height 13
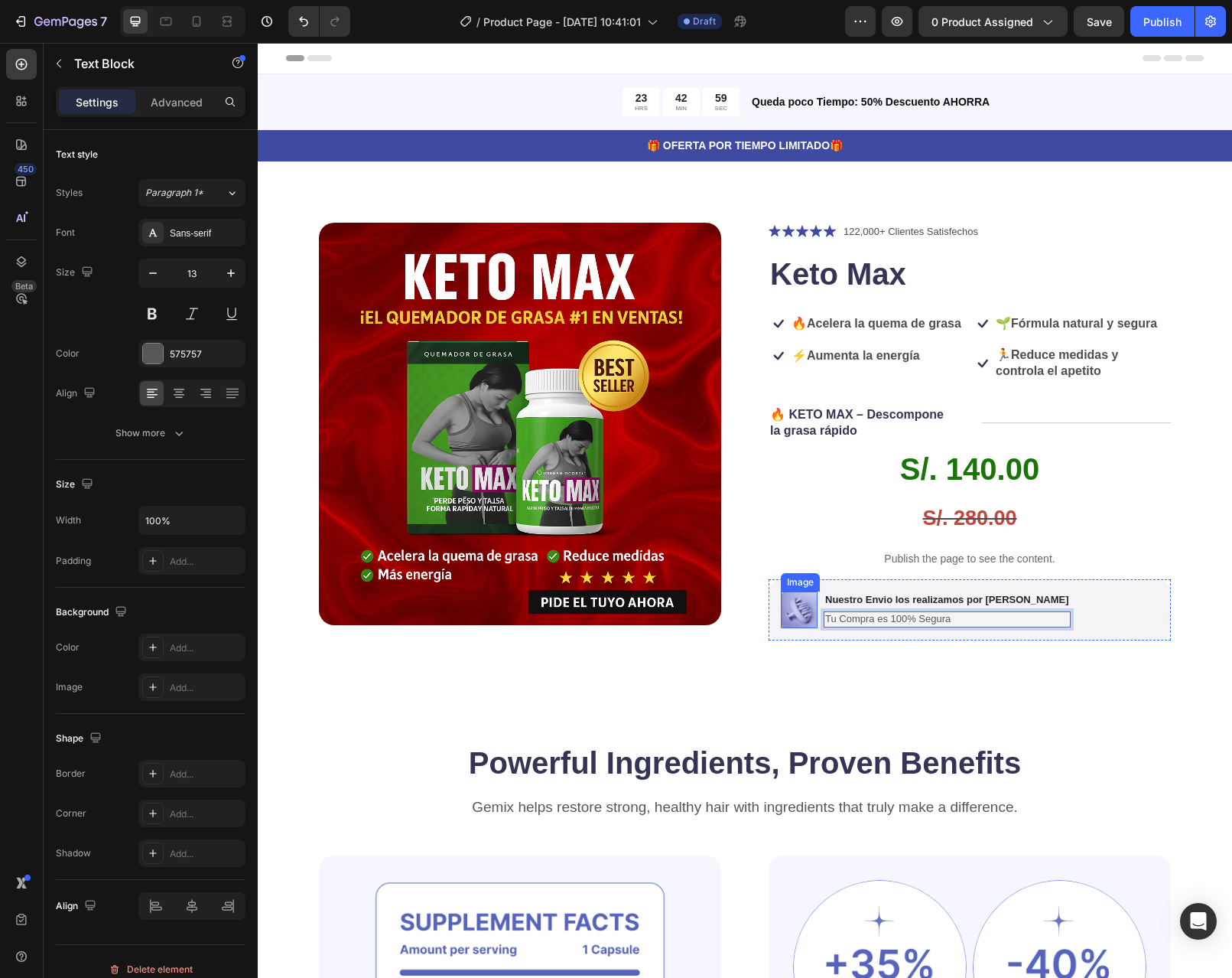
click at [801, 623] on img at bounding box center [799, 610] width 37 height 37
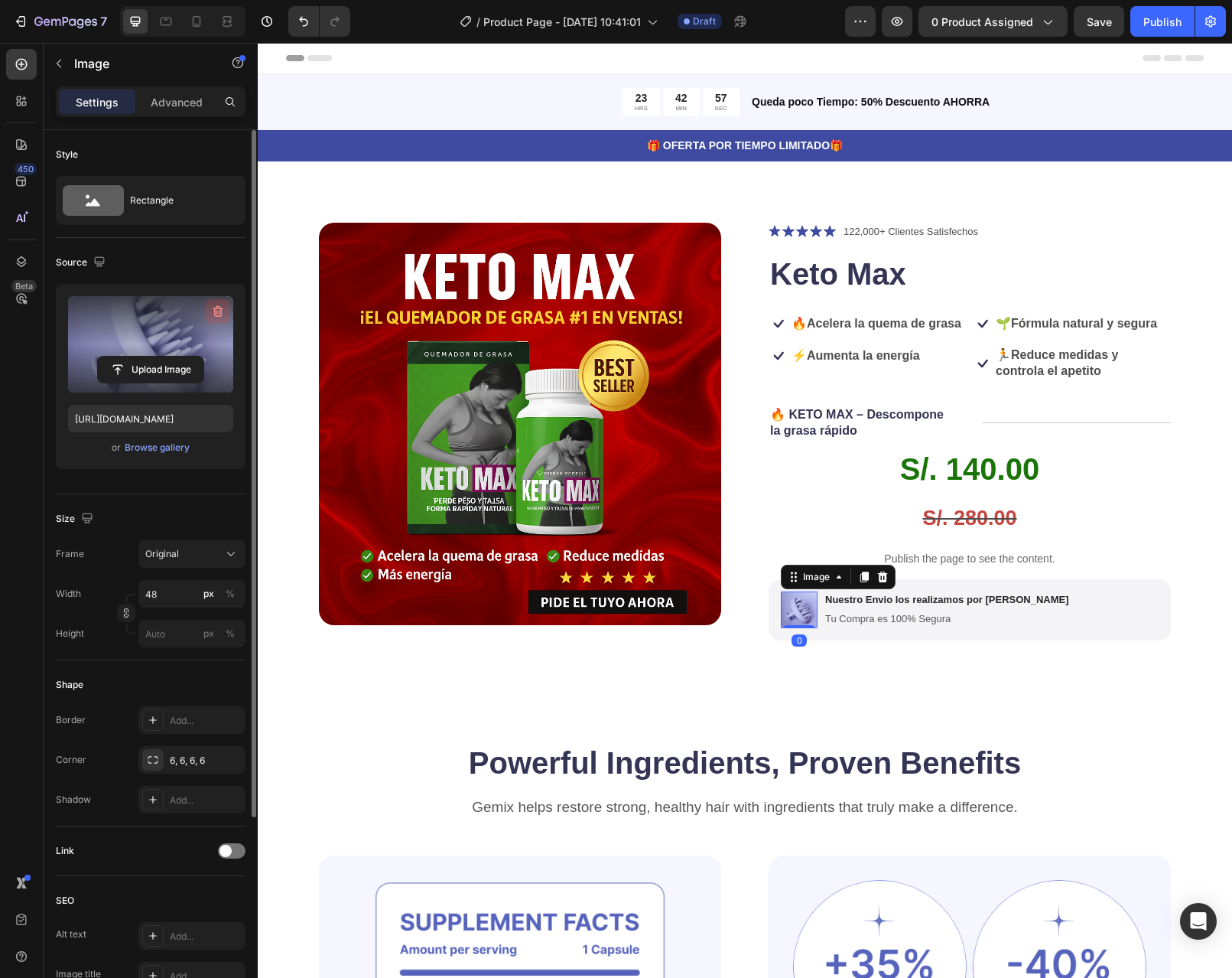
click at [213, 311] on icon "button" at bounding box center [218, 311] width 15 height 15
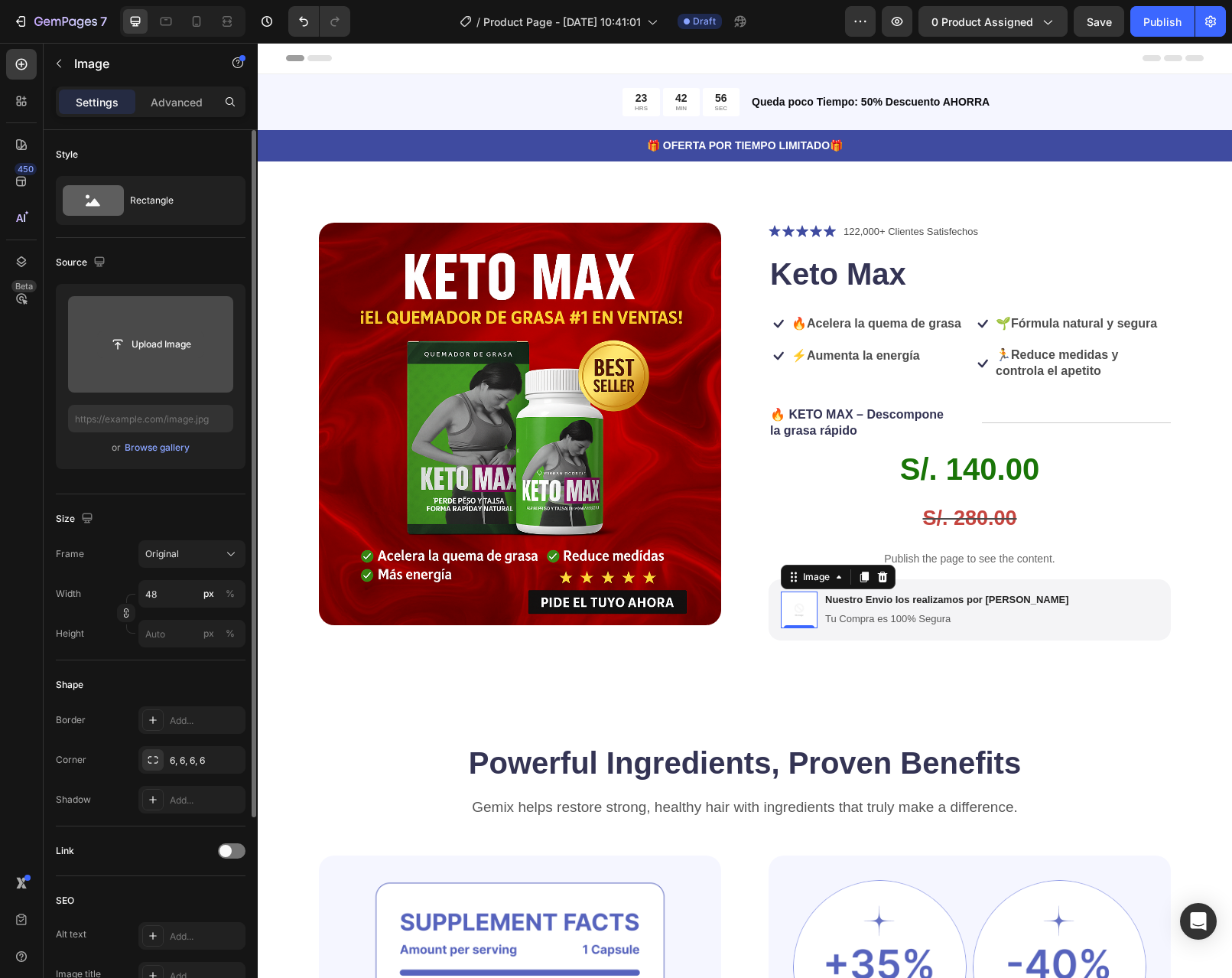
click at [147, 348] on input "file" at bounding box center [150, 344] width 106 height 26
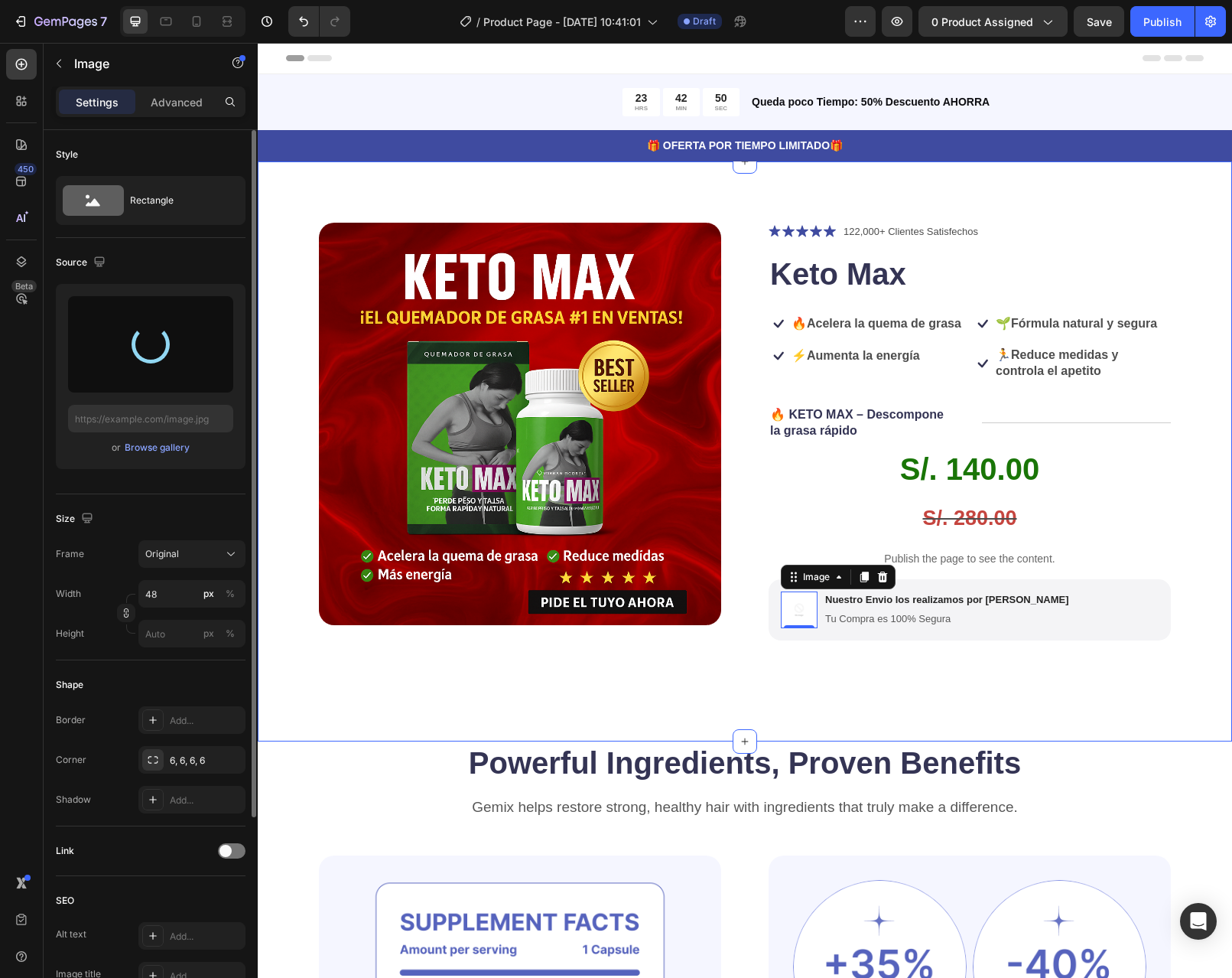
type input "https://cdn.shopify.com/s/files/1/0598/6045/1460/files/gempages_586437972790870…"
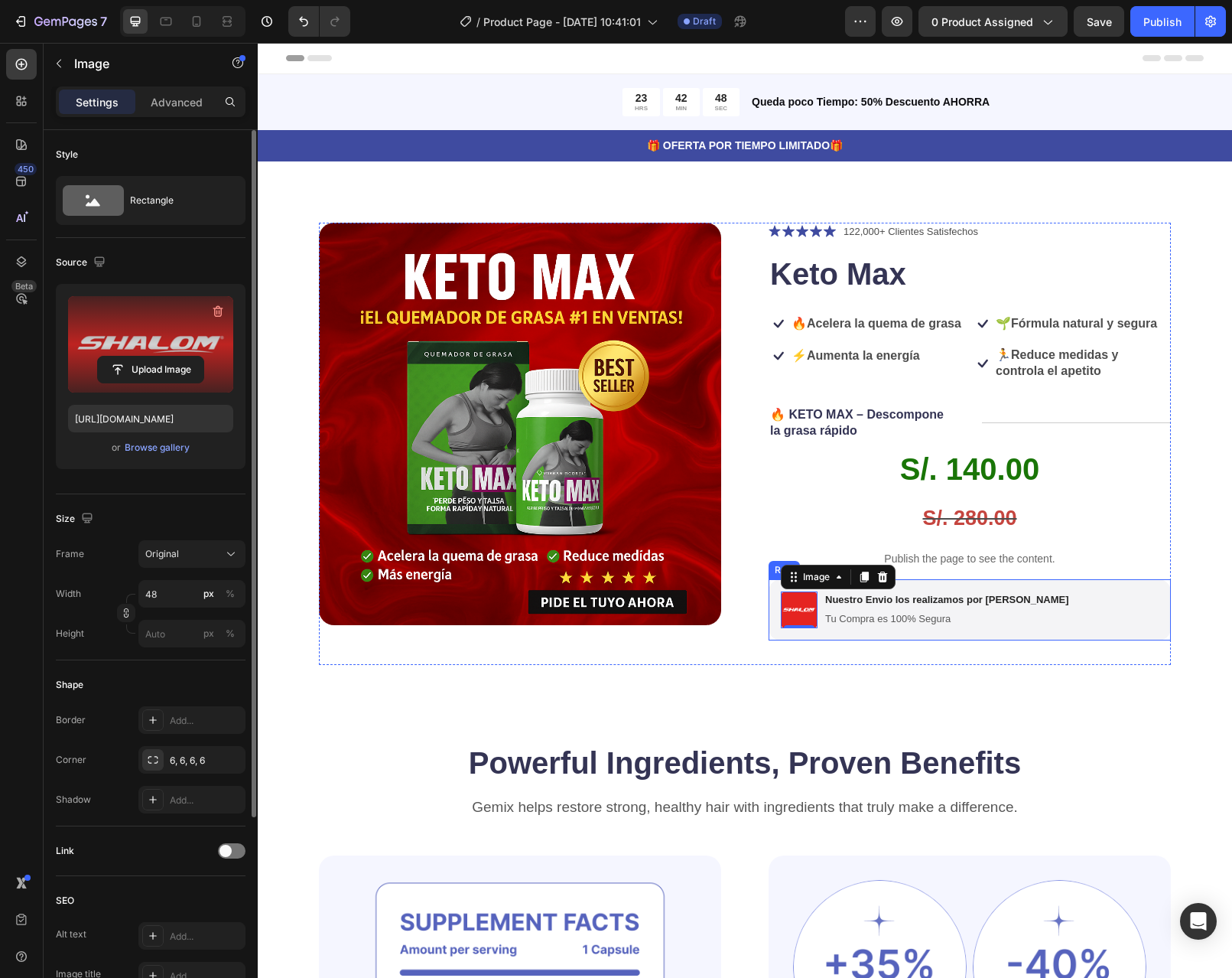
click at [1068, 611] on div "Image 0 Nuestro Envio los realizamos por Shalom Text Block Tu Compra es 100% Se…" at bounding box center [970, 610] width 402 height 61
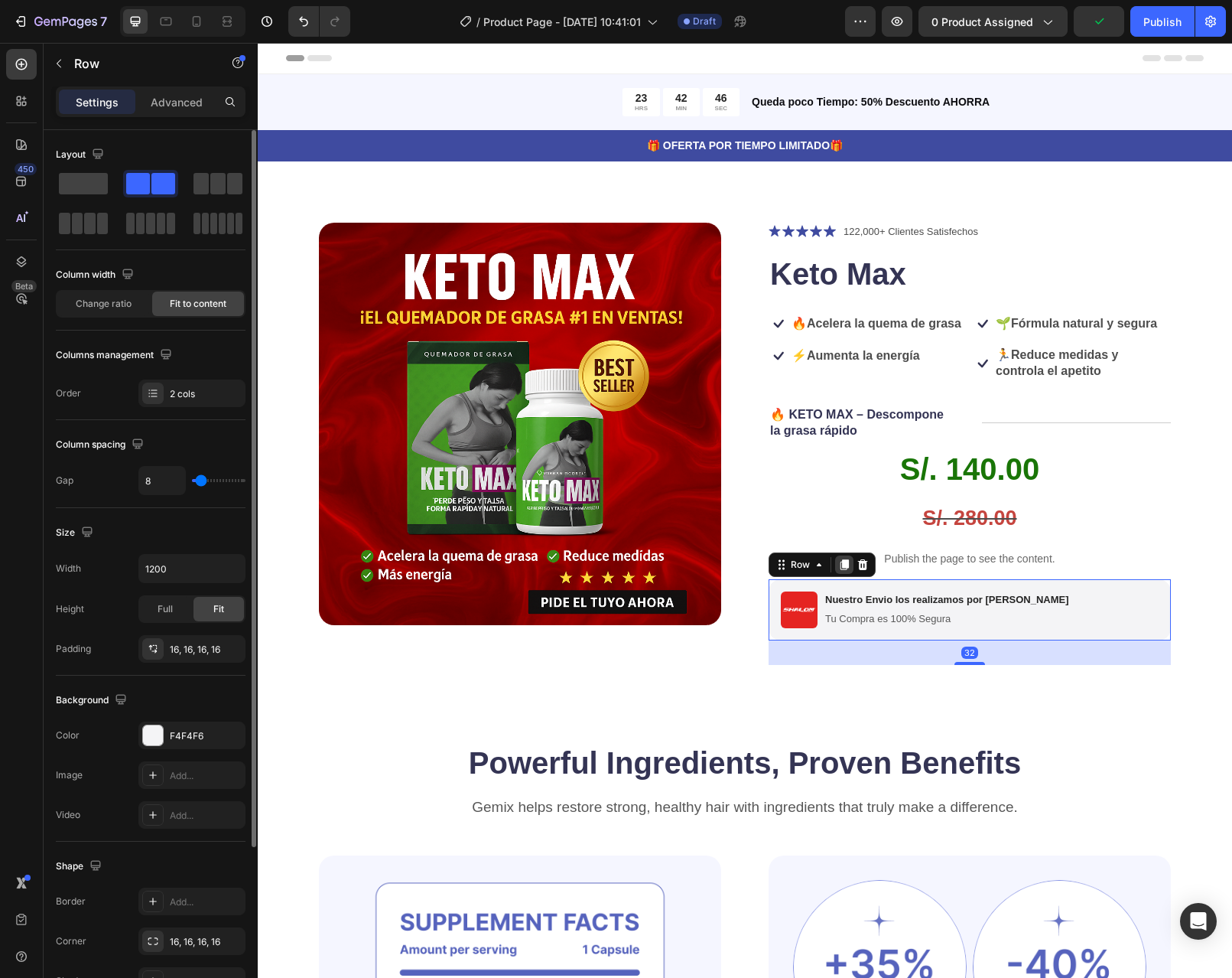
click at [838, 571] on icon at bounding box center [844, 564] width 12 height 12
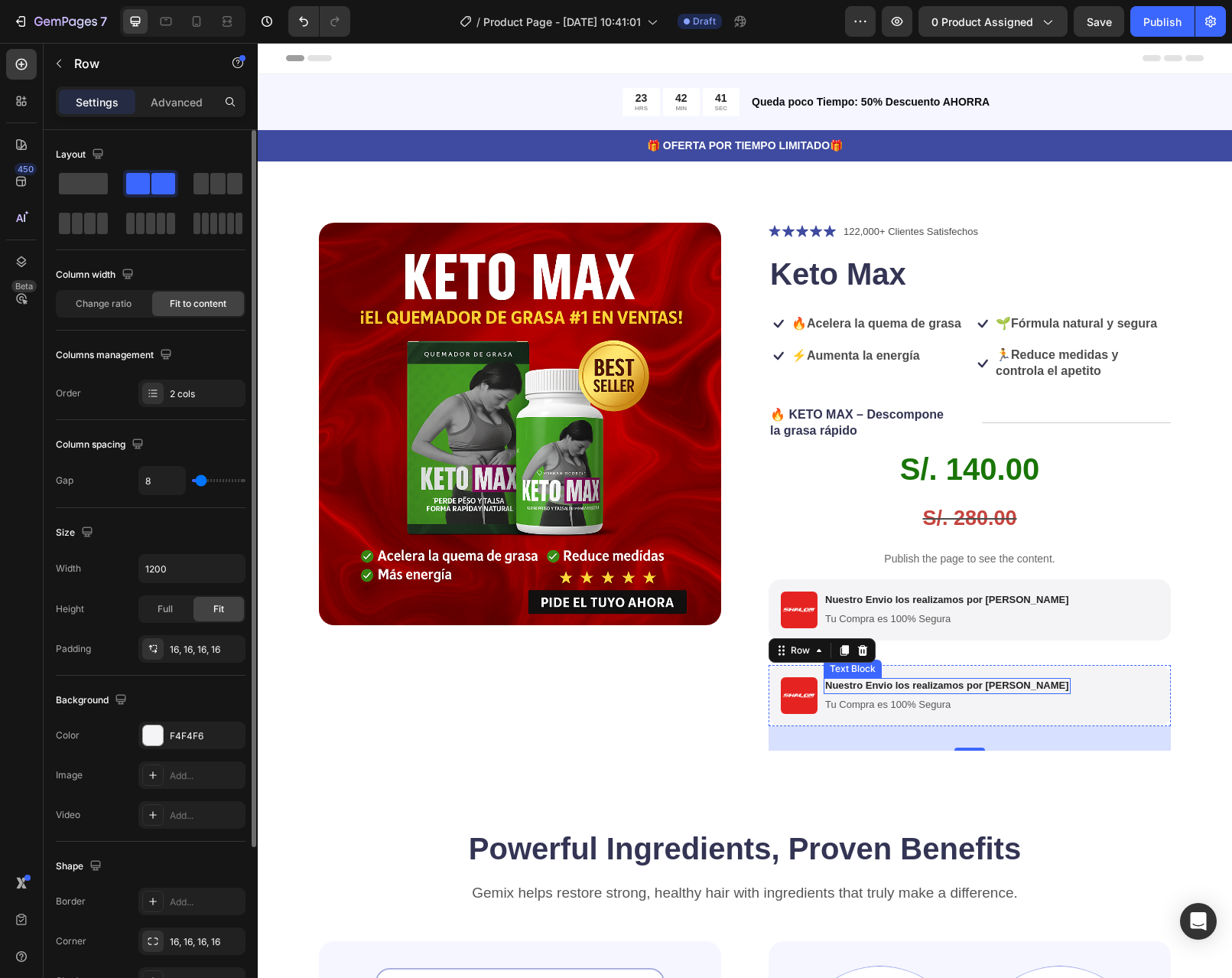
click at [963, 691] on strong "Nuestro Envio los realizamos por Shalom" at bounding box center [947, 685] width 244 height 11
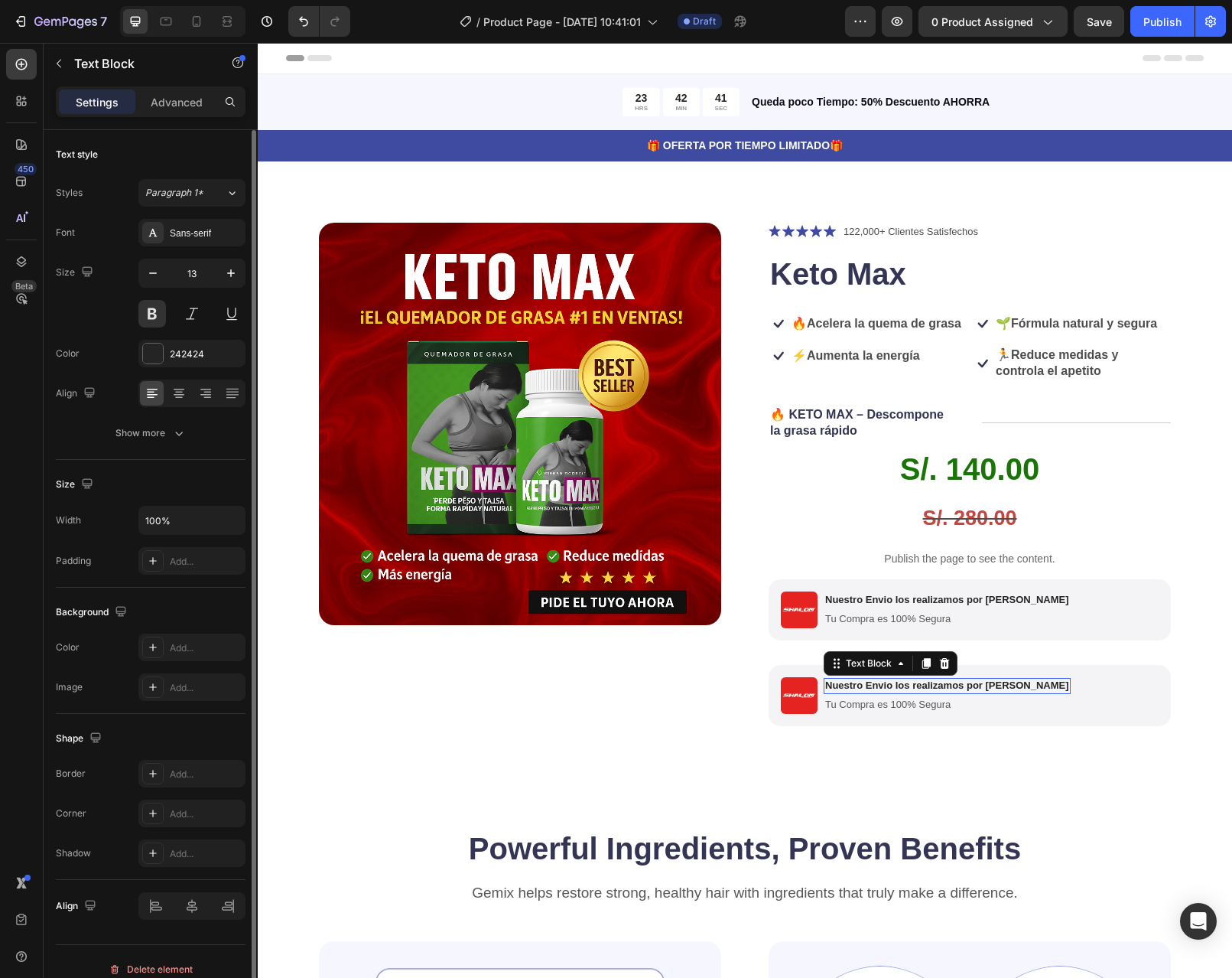
click at [963, 691] on strong "Nuestro Envio los realizamos por Shalom" at bounding box center [947, 685] width 244 height 11
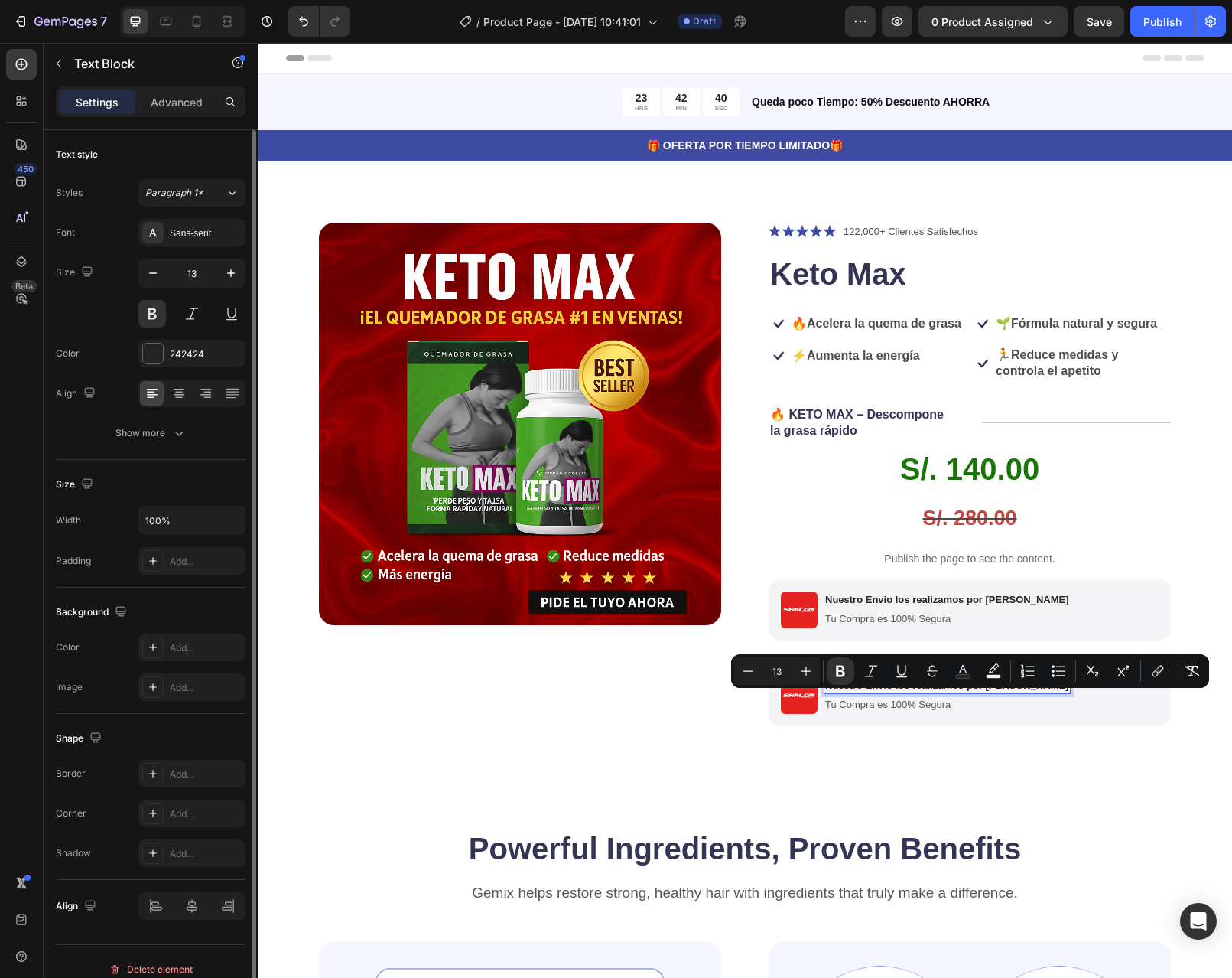
click at [1011, 691] on strong "Nuestro Envio los realizamos por Shalom" at bounding box center [947, 685] width 244 height 11
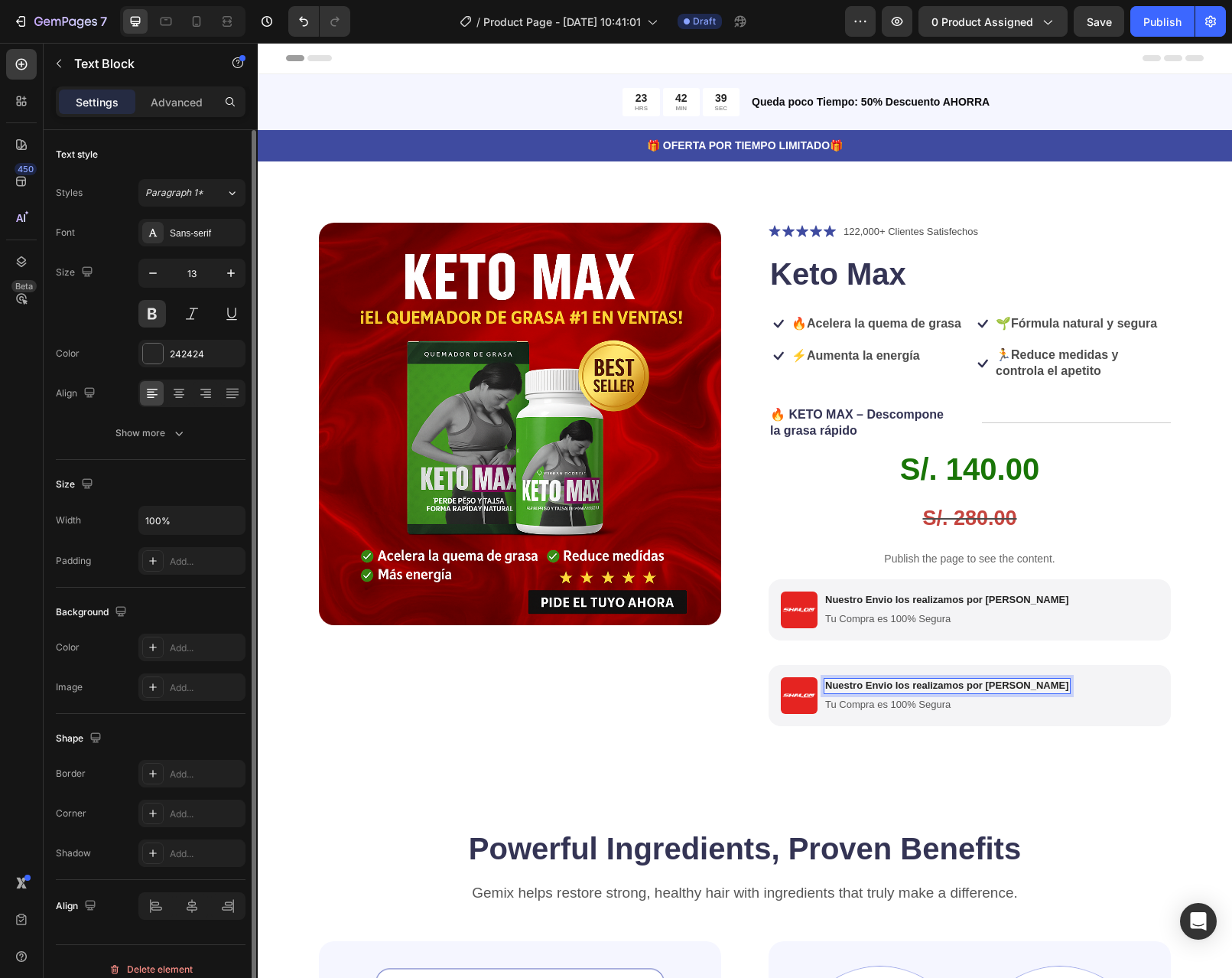
click at [1014, 691] on strong "Nuestro Envio los realizamos por Shalom" at bounding box center [947, 685] width 244 height 11
click at [924, 710] on span "Tu Compra es 100% Segura" at bounding box center [888, 704] width 126 height 11
click at [787, 707] on img at bounding box center [799, 695] width 37 height 37
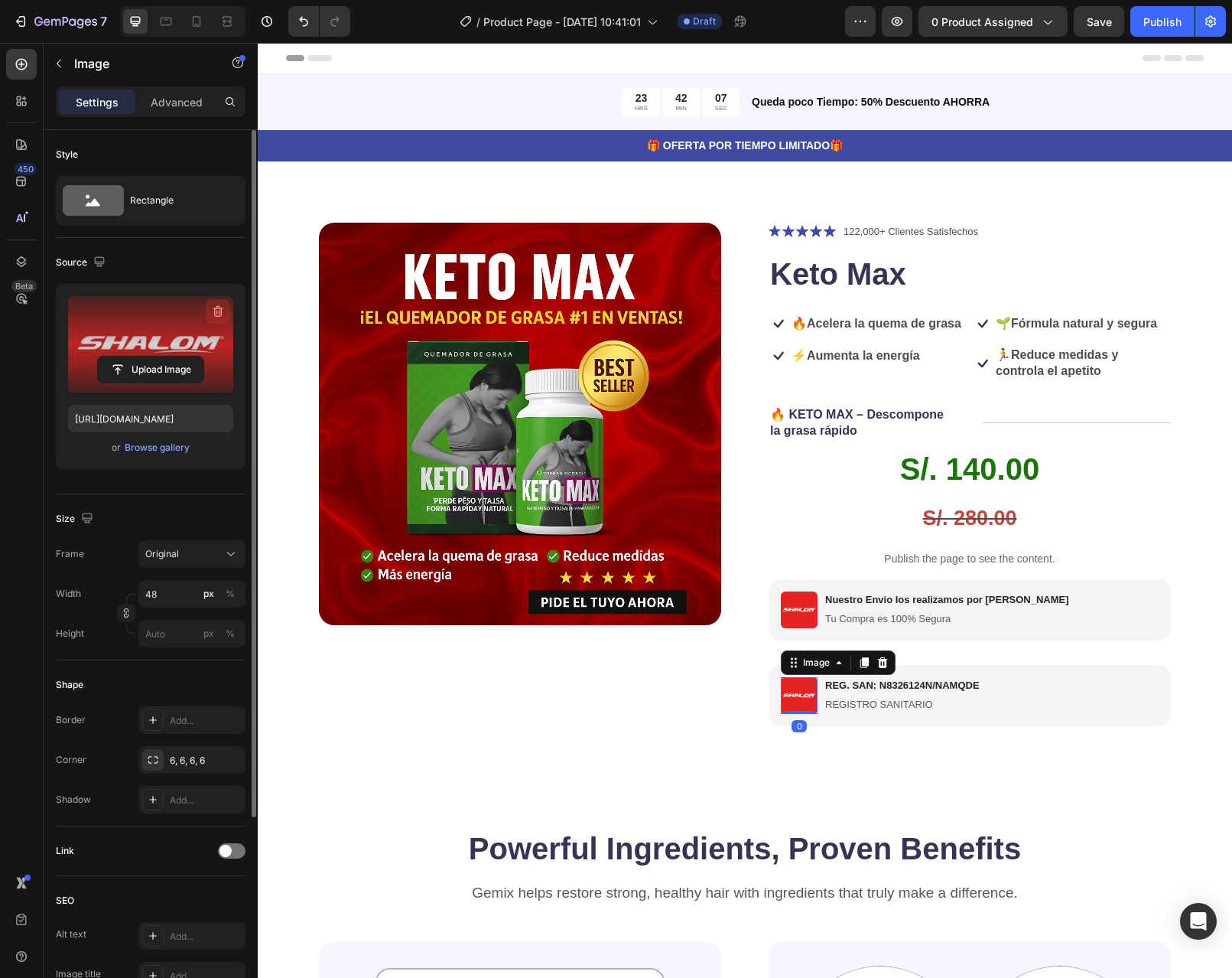
click at [216, 309] on icon "button" at bounding box center [218, 311] width 15 height 15
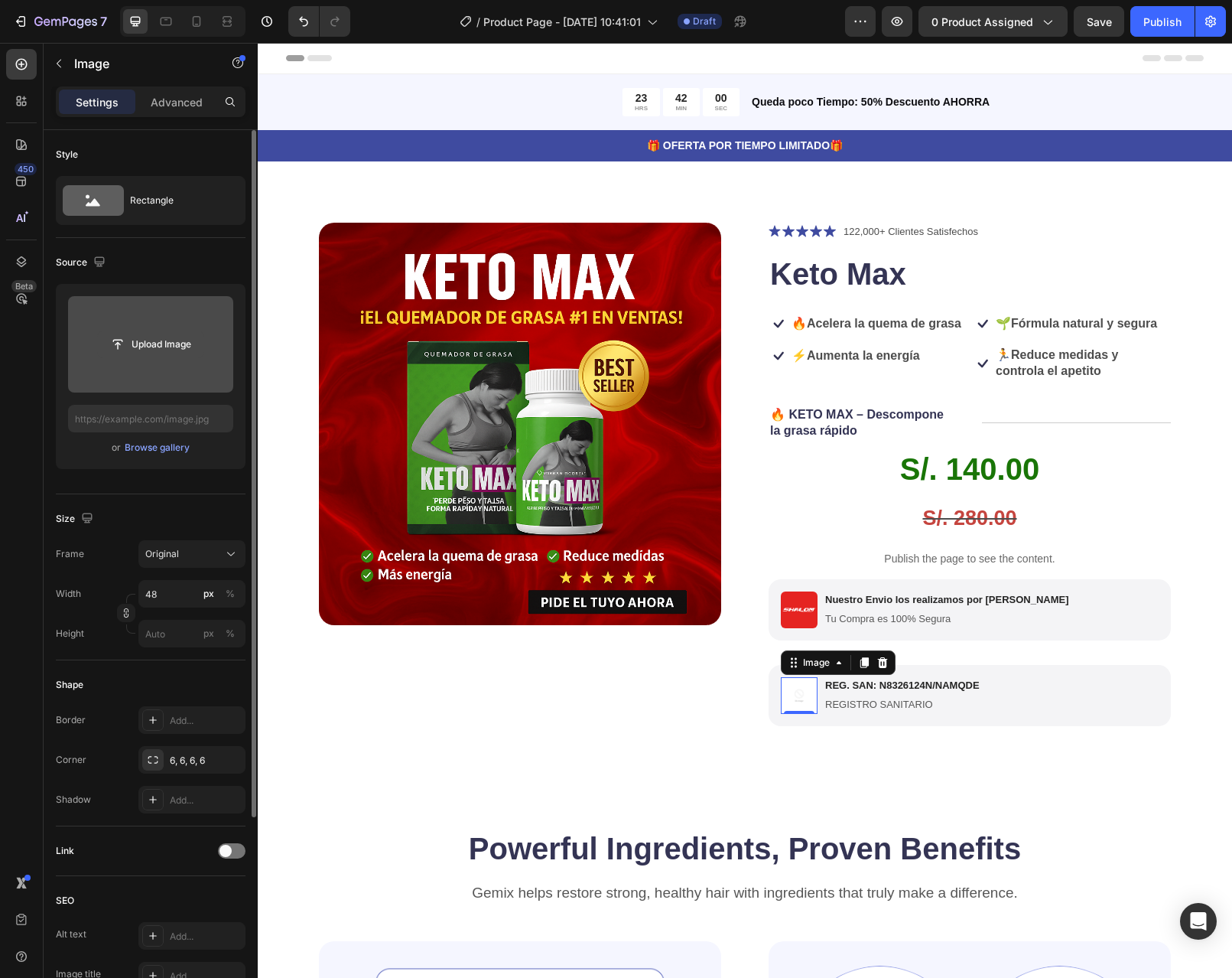
click at [198, 339] on input "file" at bounding box center [150, 344] width 106 height 26
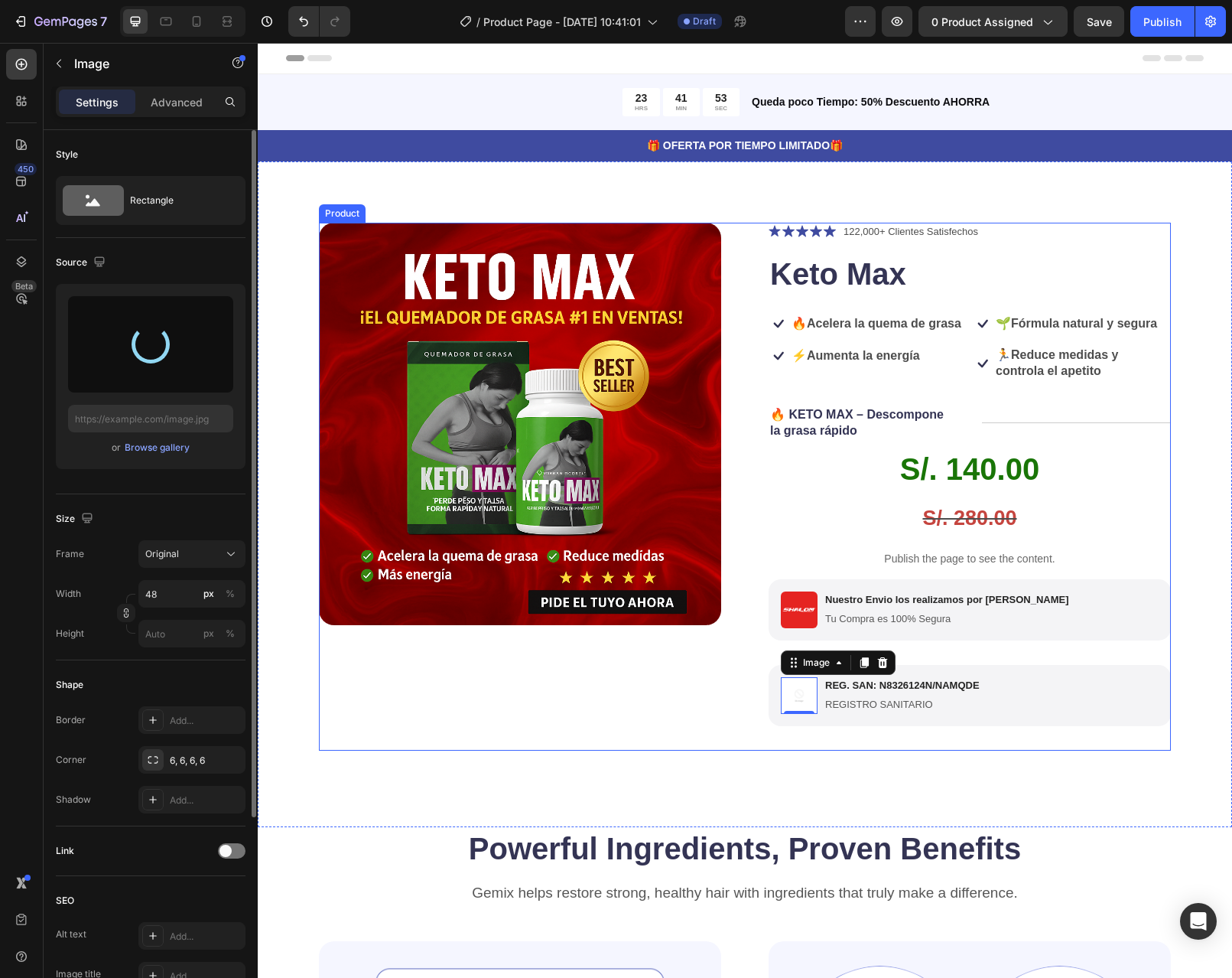
type input "https://cdn.shopify.com/s/files/1/0598/6045/1460/files/gempages_586437972790870…"
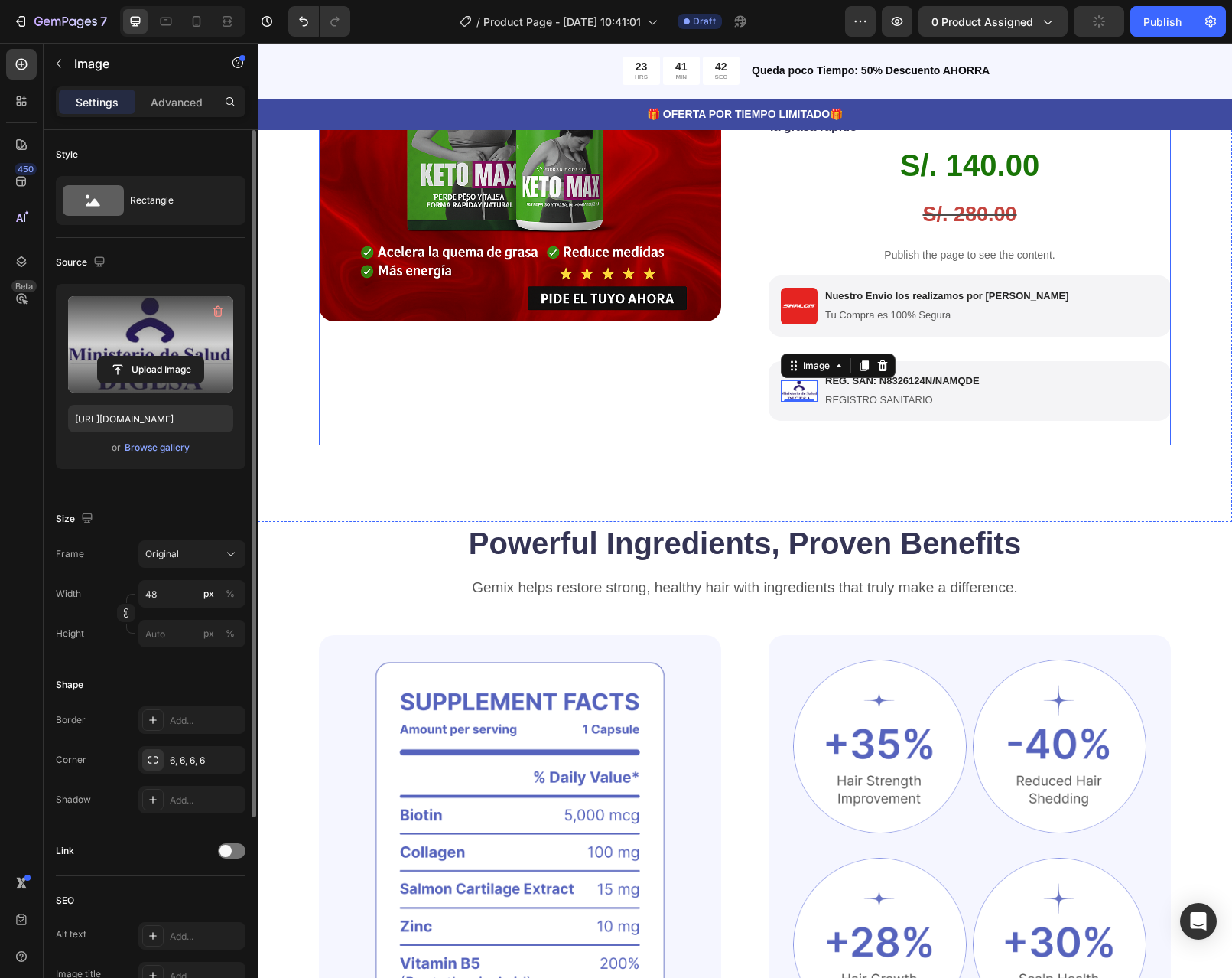
scroll to position [306, 0]
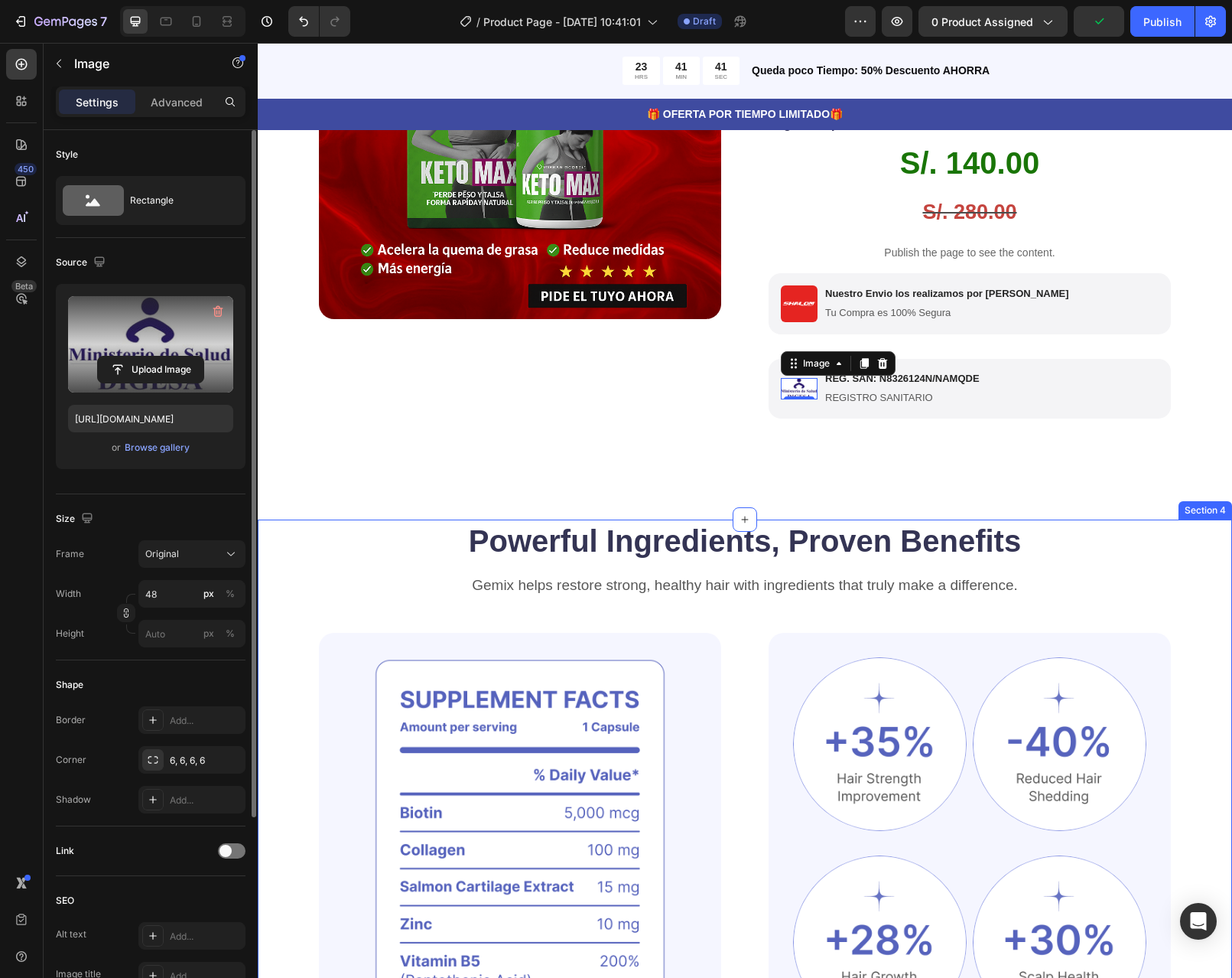
click at [1181, 556] on div "Powerful Ingredients, Proven Benefits Heading Gemix helps restore strong, healt…" at bounding box center [745, 847] width 974 height 655
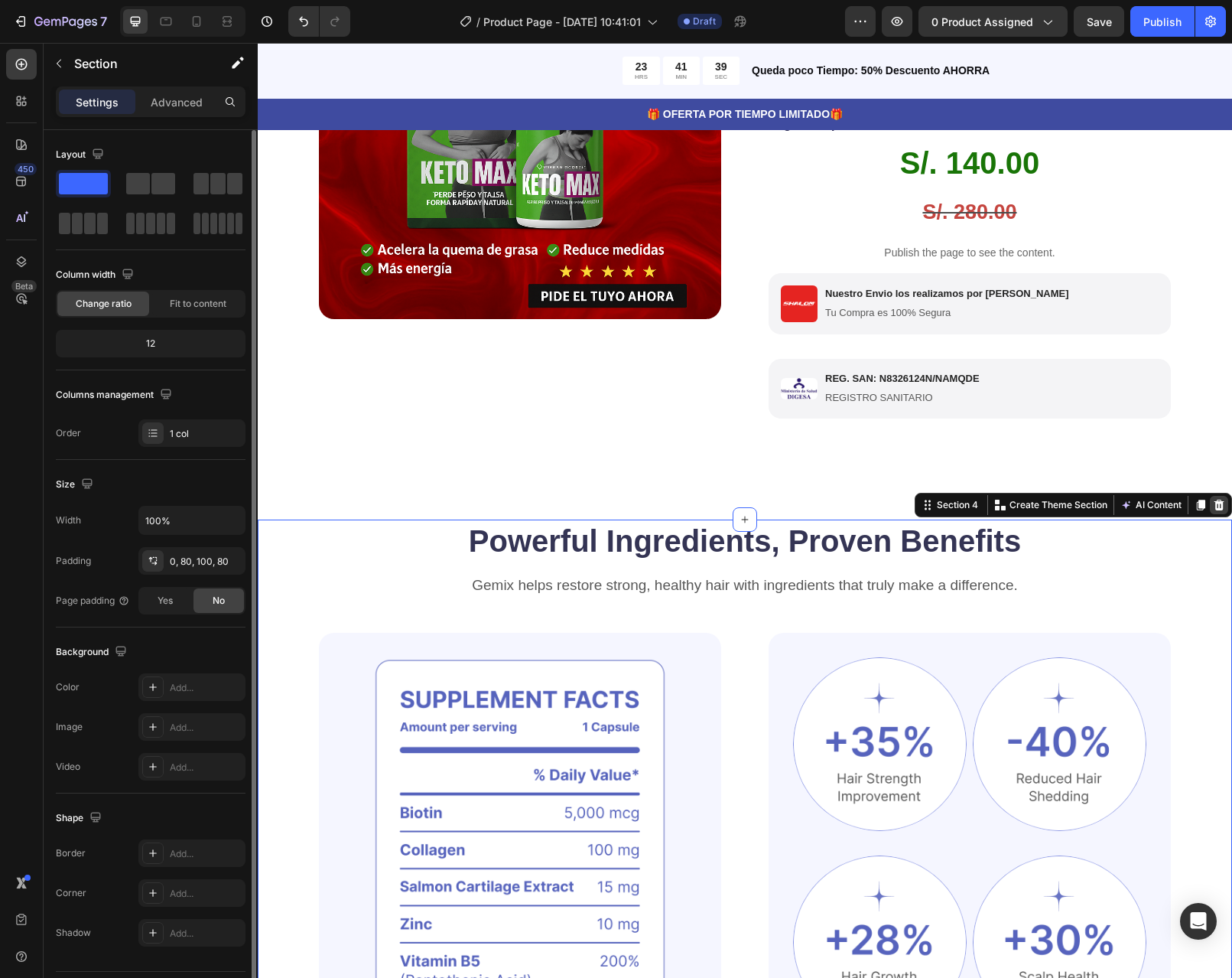
click at [1213, 511] on icon at bounding box center [1218, 504] width 12 height 12
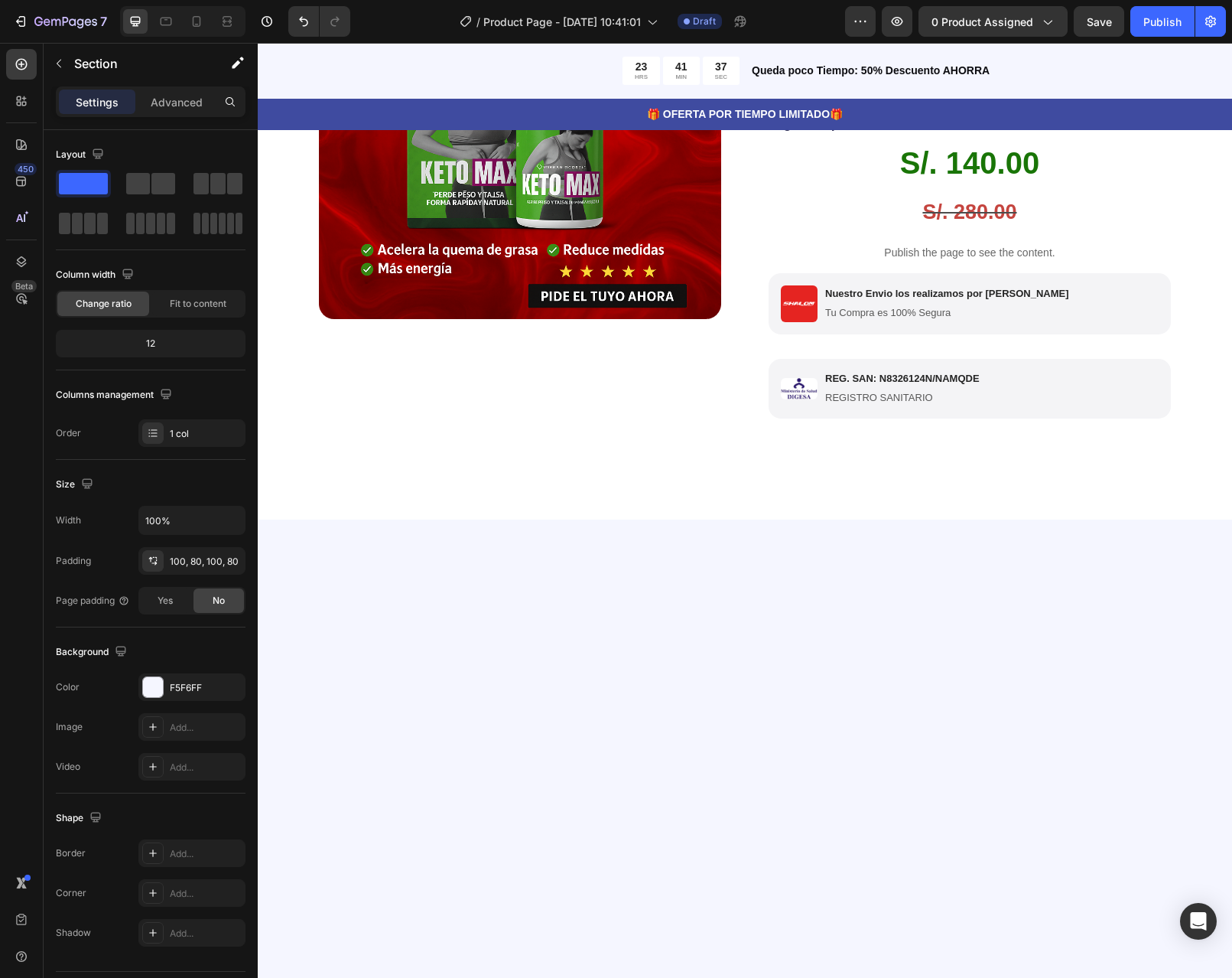
click at [1170, 551] on div at bounding box center [745, 888] width 974 height 737
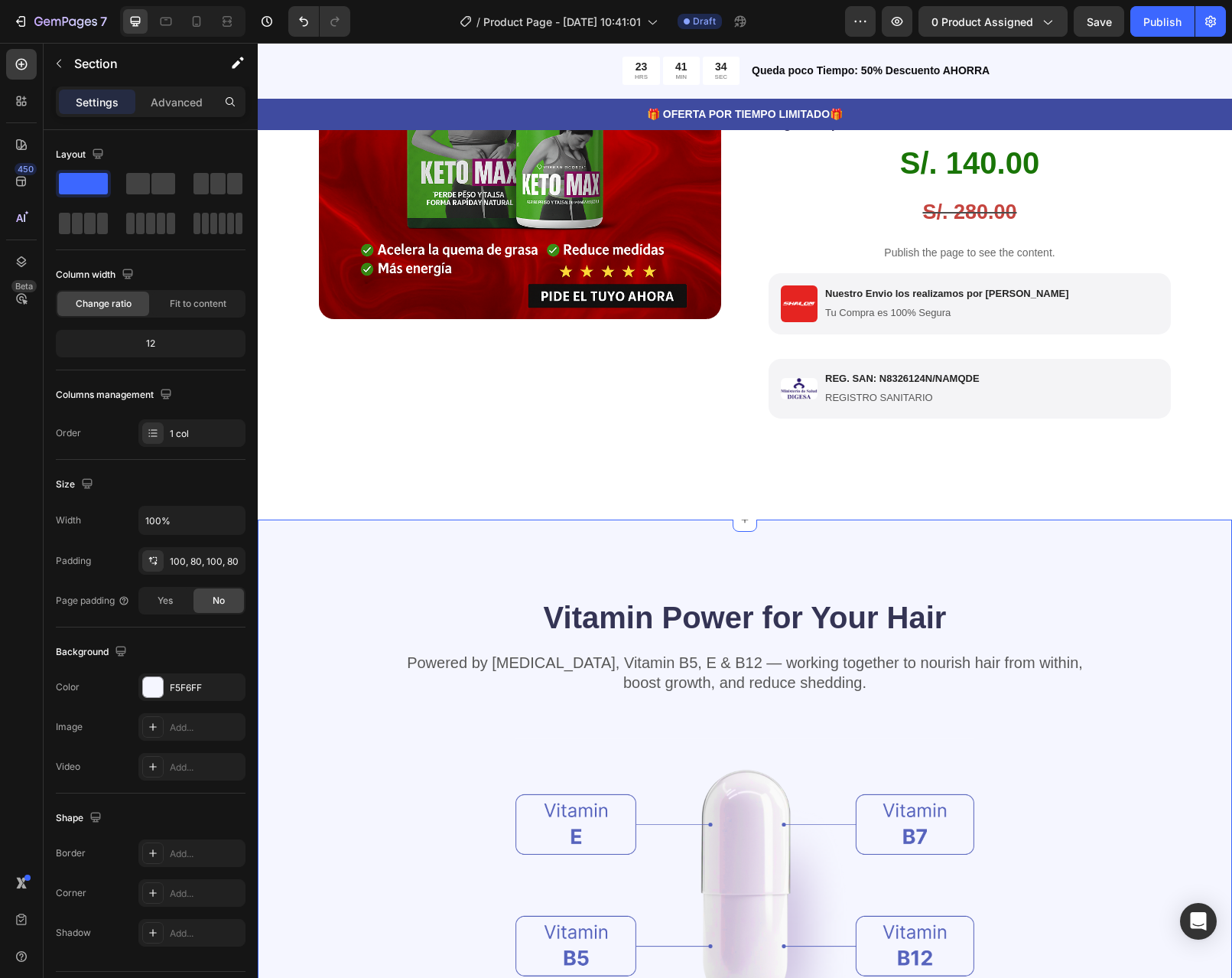
click at [875, 563] on div "Vitamin Power for Your Hair Heading Powered by Biotin, Vitamin B5, E & B12 — wo…" at bounding box center [745, 888] width 974 height 737
click at [1143, 548] on div "Vitamin Power for Your Hair Heading Powered by Biotin, Vitamin B5, E & B12 — wo…" at bounding box center [745, 888] width 974 height 737
click at [609, 553] on div "Vitamin Power for Your Hair Heading Powered by Biotin, Vitamin B5, E & B12 — wo…" at bounding box center [745, 888] width 974 height 737
click at [270, 543] on div "Vitamin Power for Your Hair Heading Powered by Biotin, Vitamin B5, E & B12 — wo…" at bounding box center [745, 888] width 974 height 737
click at [1154, 519] on div "Product Images Icon Icon Icon Icon Icon Icon List 122,000+ Clientes Satisfechos…" at bounding box center [745, 187] width 974 height 664
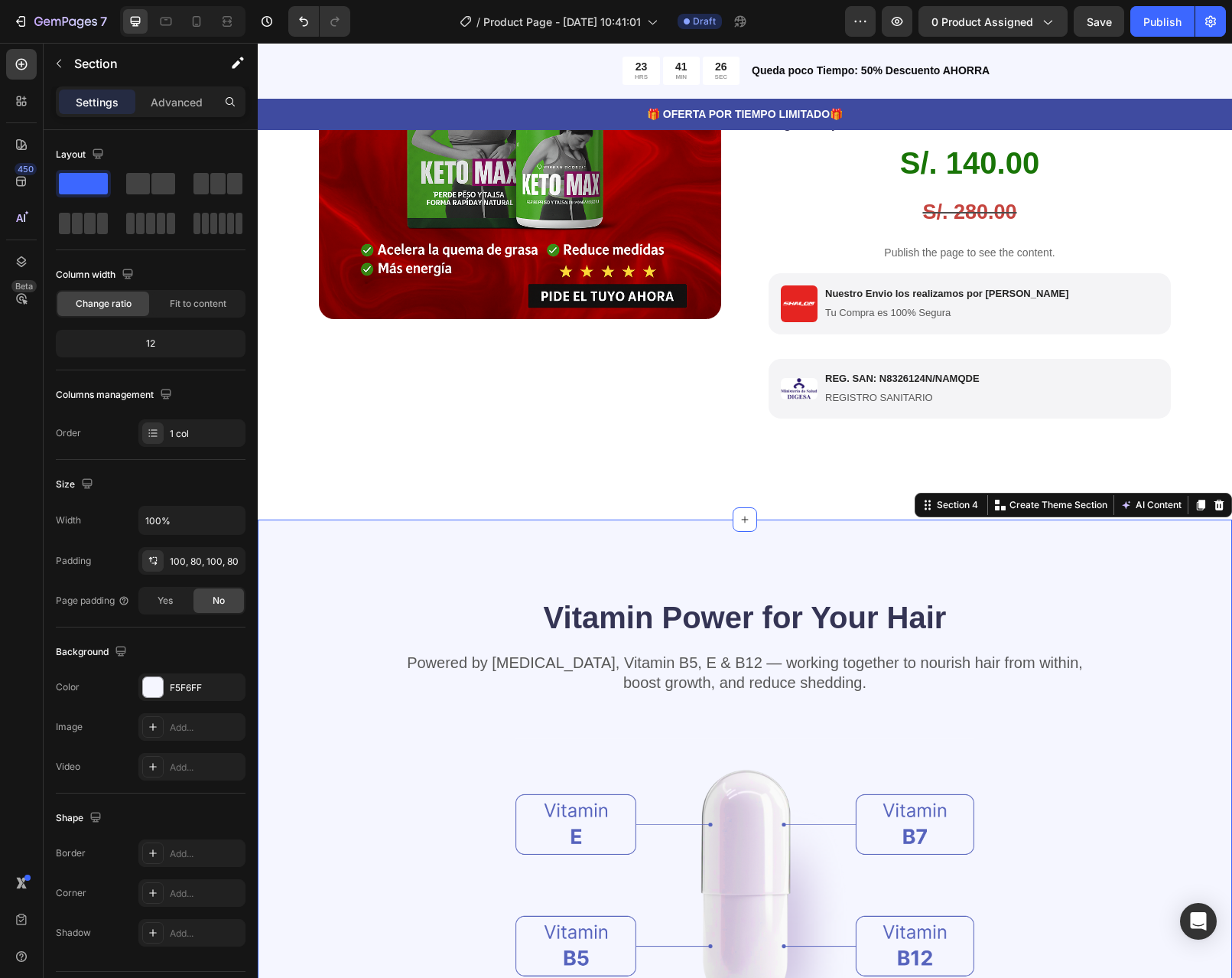
click at [1118, 558] on div "Vitamin Power for Your Hair Heading Powered by Biotin, Vitamin B5, E & B12 — wo…" at bounding box center [745, 888] width 974 height 737
click at [1214, 511] on icon at bounding box center [1219, 504] width 10 height 10
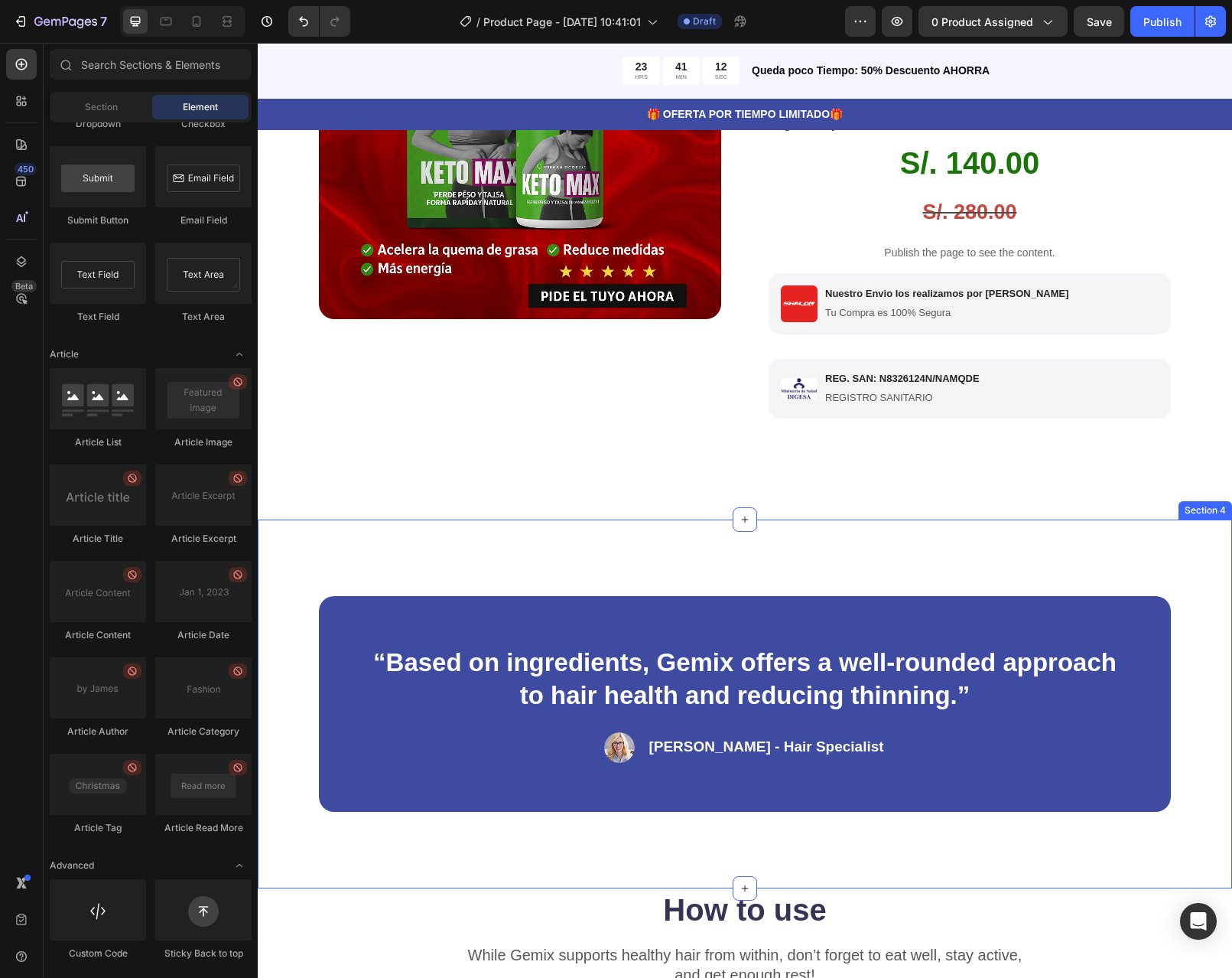
click at [1138, 559] on div "“Based on ingredients, Gemix offers a well-rounded approach to hair health and …" at bounding box center [745, 703] width 974 height 369
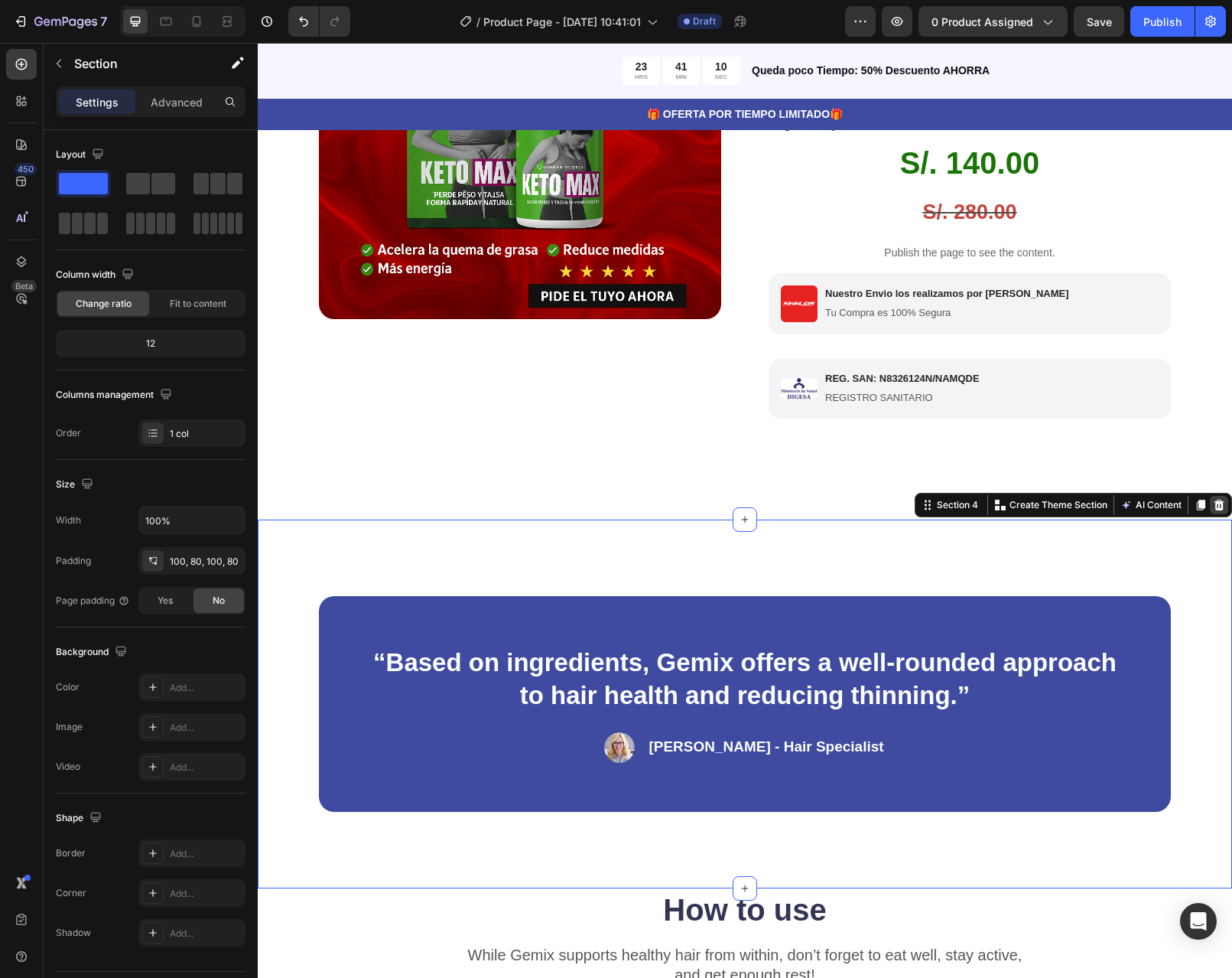
click at [1214, 511] on icon at bounding box center [1219, 504] width 10 height 10
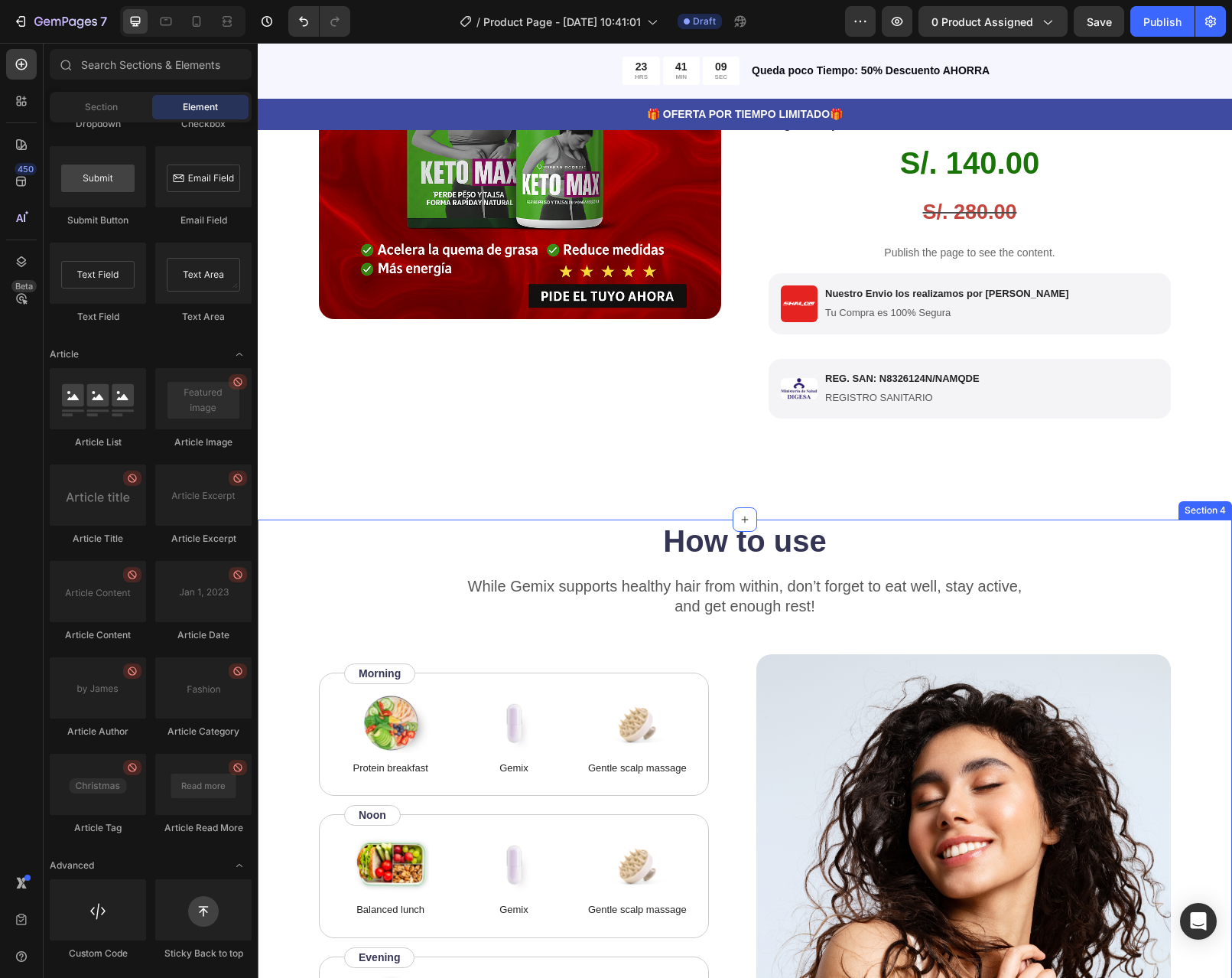
click at [1170, 561] on div "How to use Heading While Gemix supports healthy hair from within, don’t forget …" at bounding box center [745, 838] width 974 height 637
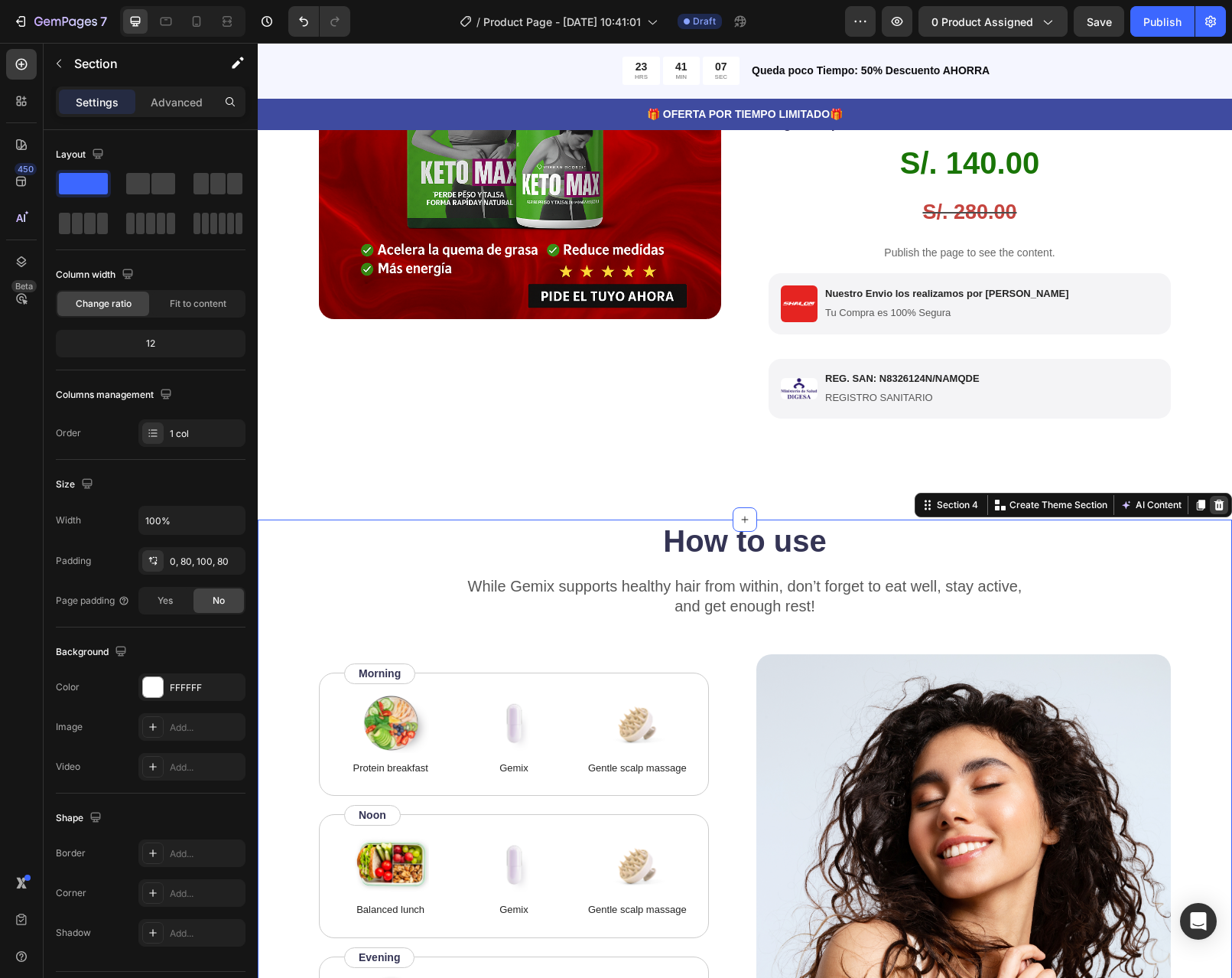
click at [1214, 511] on icon at bounding box center [1219, 504] width 10 height 10
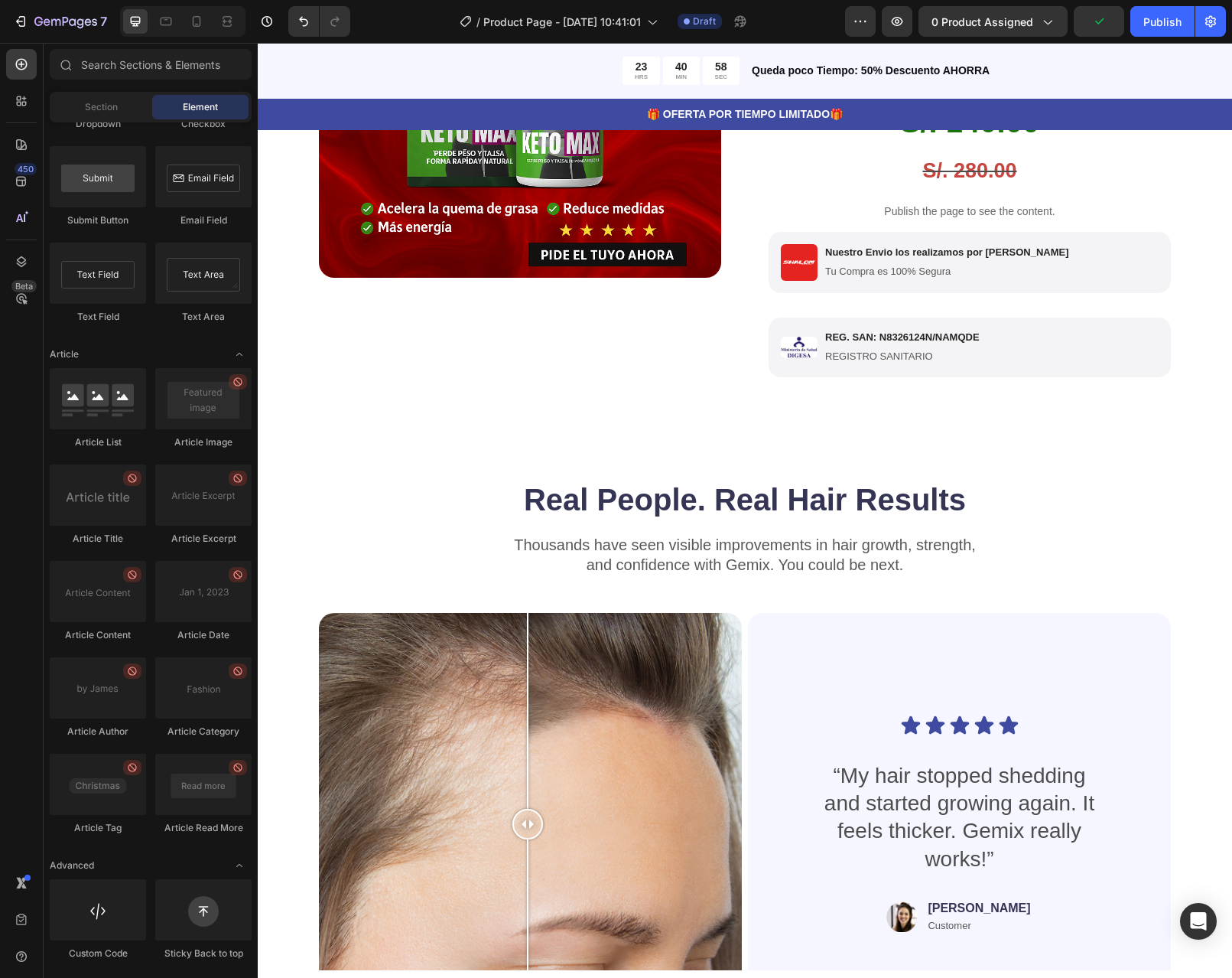
scroll to position [230, 0]
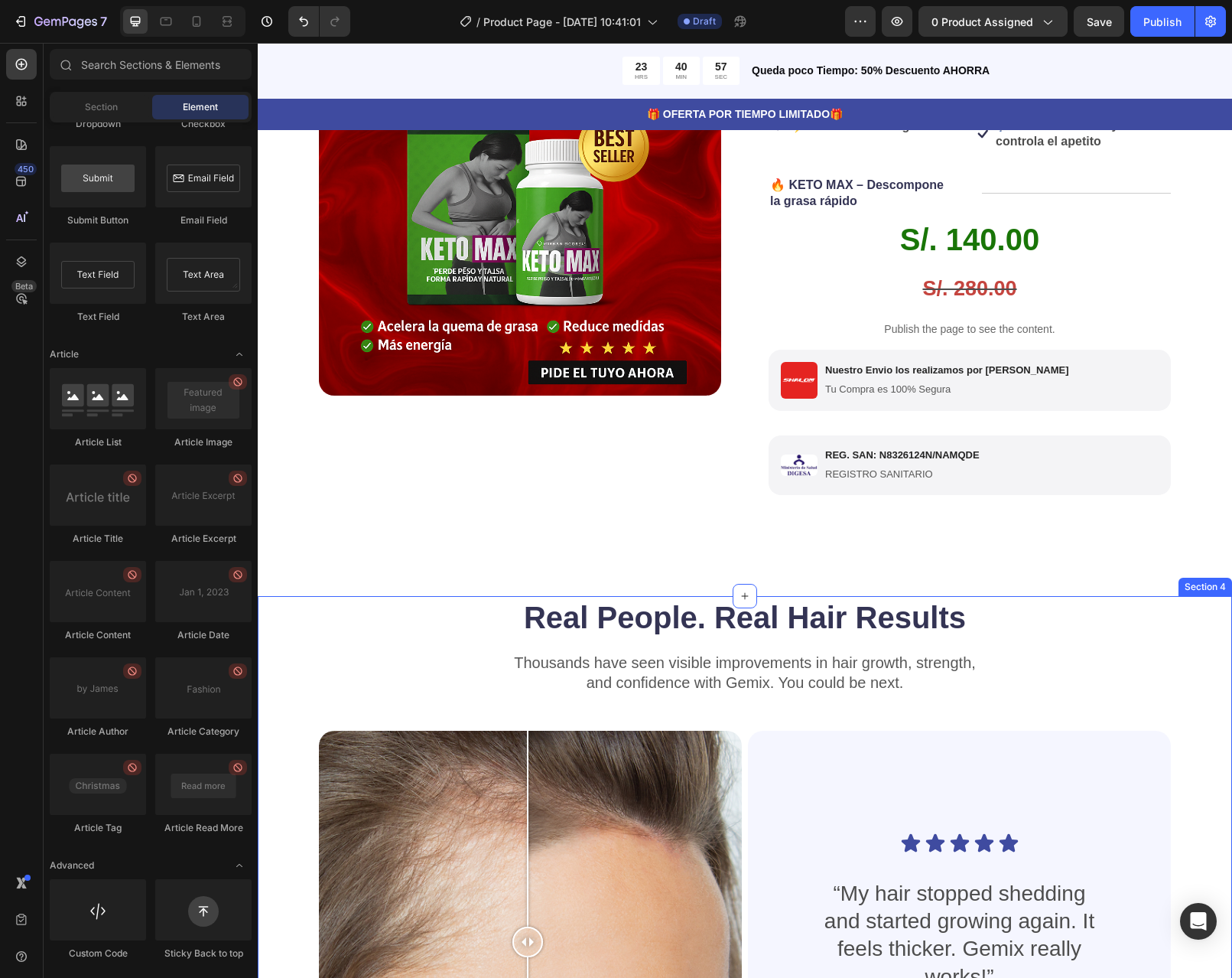
click at [1186, 642] on div "Real People. Real Hair Results Heading Thousands have seen visible improvements…" at bounding box center [745, 920] width 974 height 647
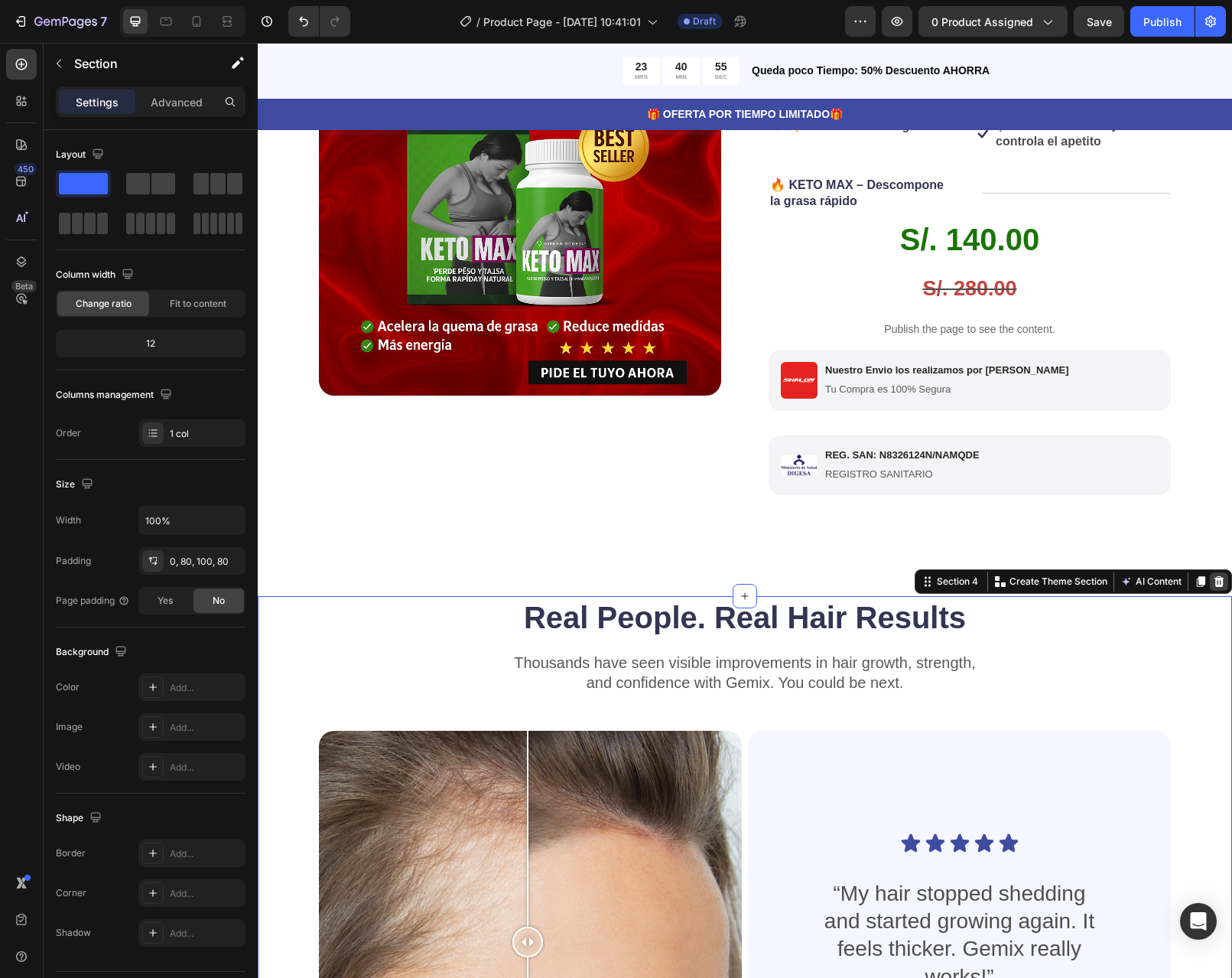
click at [1214, 587] on icon at bounding box center [1219, 581] width 10 height 10
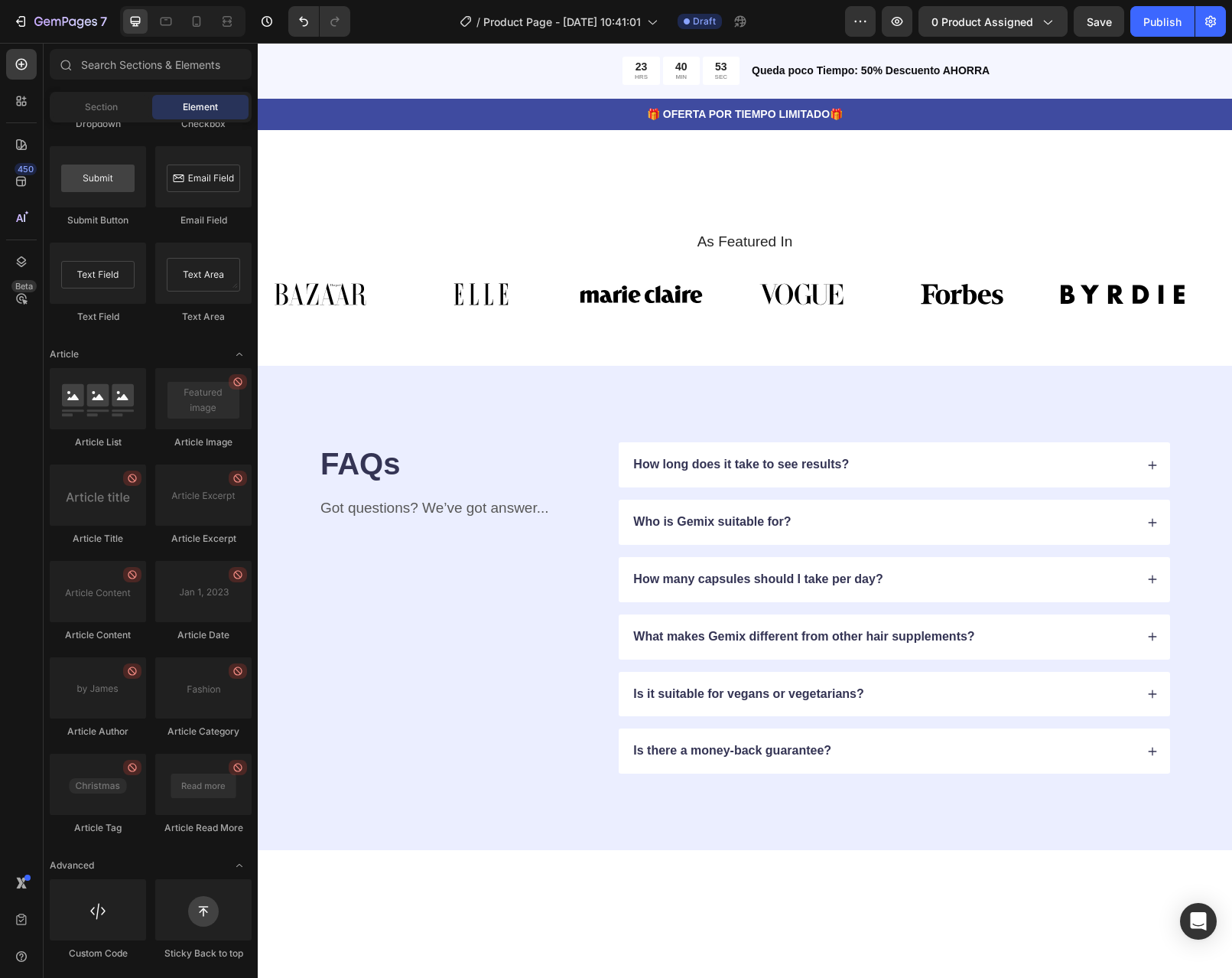
scroll to position [306, 0]
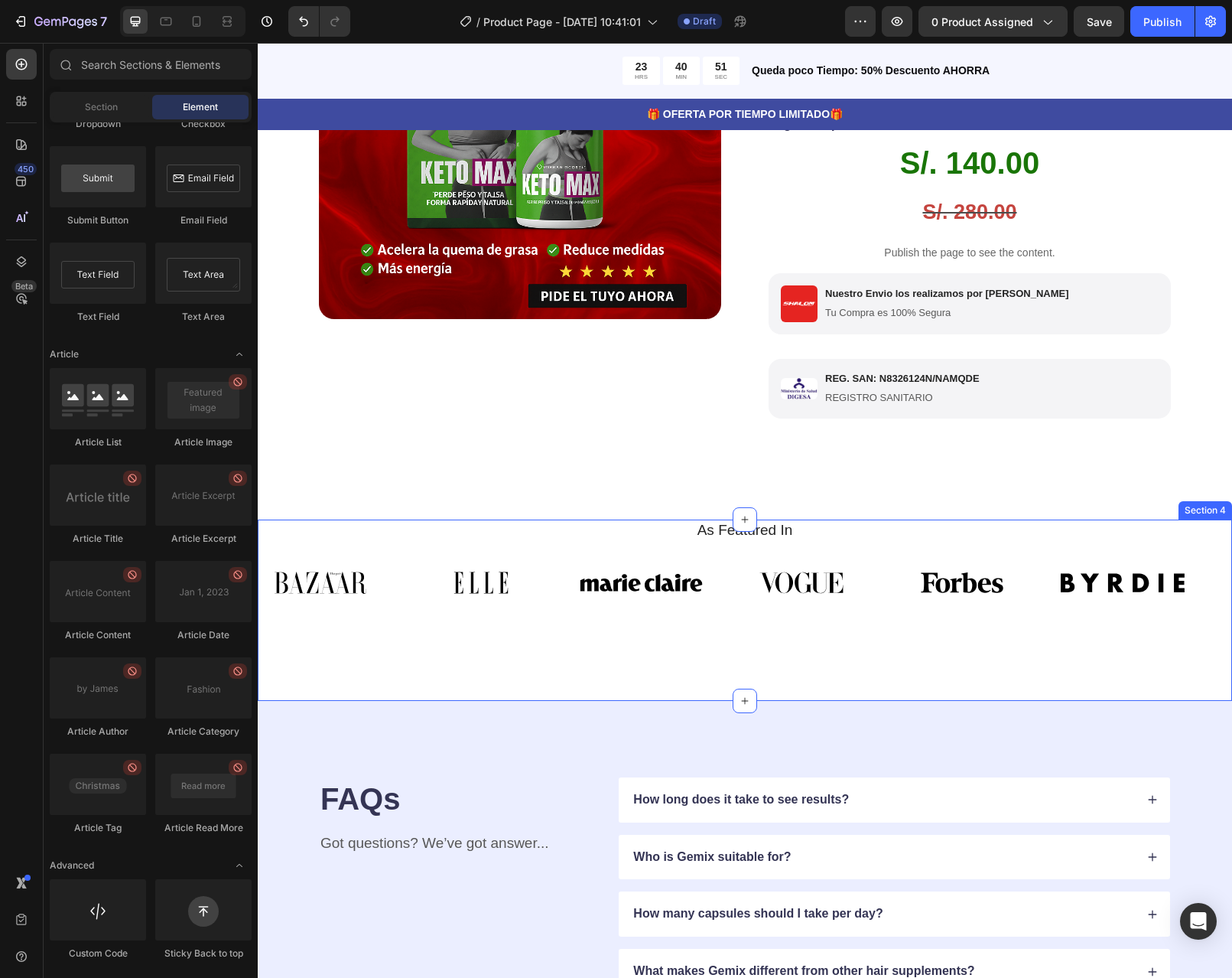
click at [1174, 560] on div "As Featured In Heading Image Image Image Image Image Image Image Image Image Im…" at bounding box center [745, 571] width 974 height 105
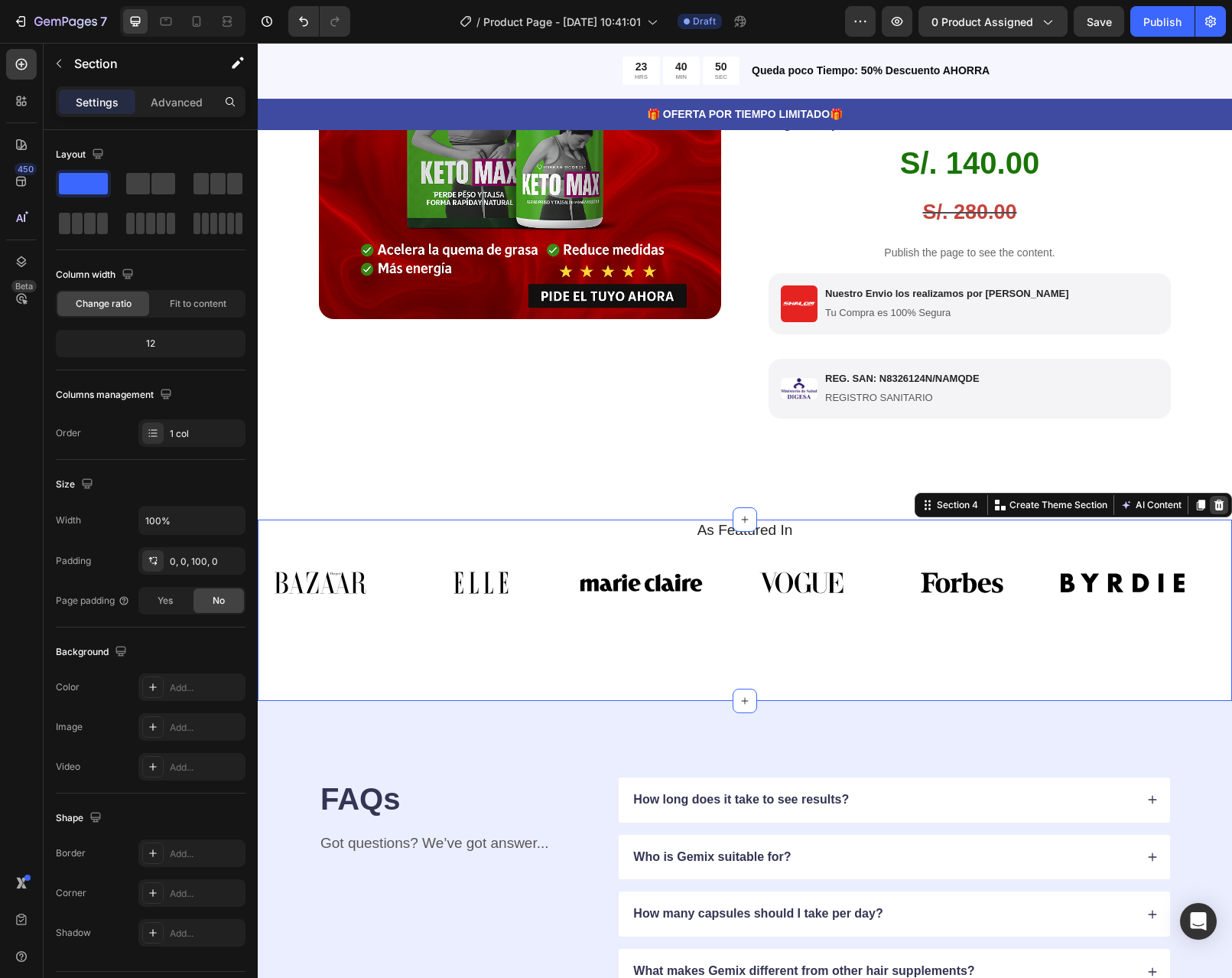
click at [1210, 514] on div at bounding box center [1218, 505] width 18 height 18
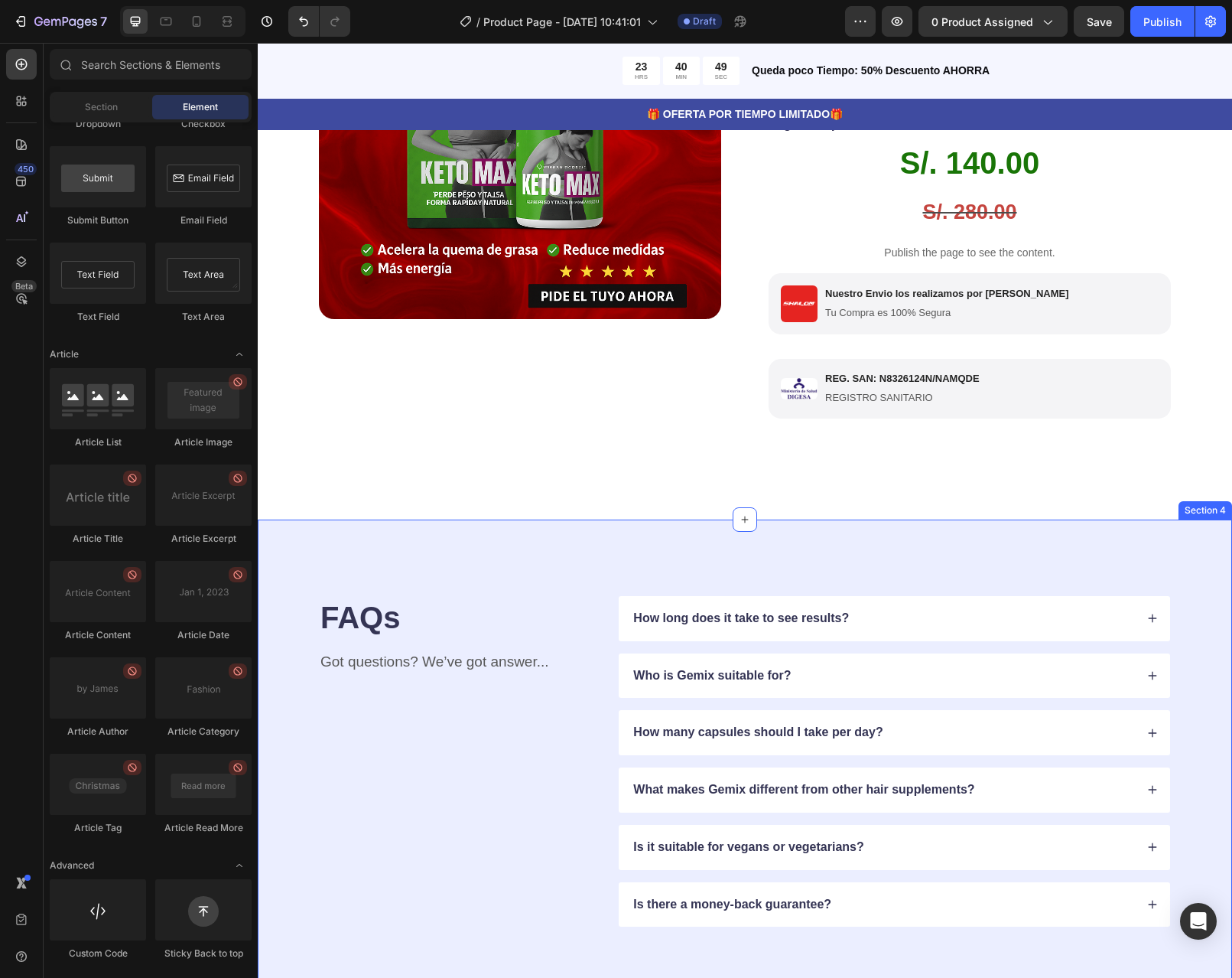
click at [1157, 557] on div "FAQs Heading Got questions? We’ve got answer... Text Block How long does it tak…" at bounding box center [745, 761] width 974 height 484
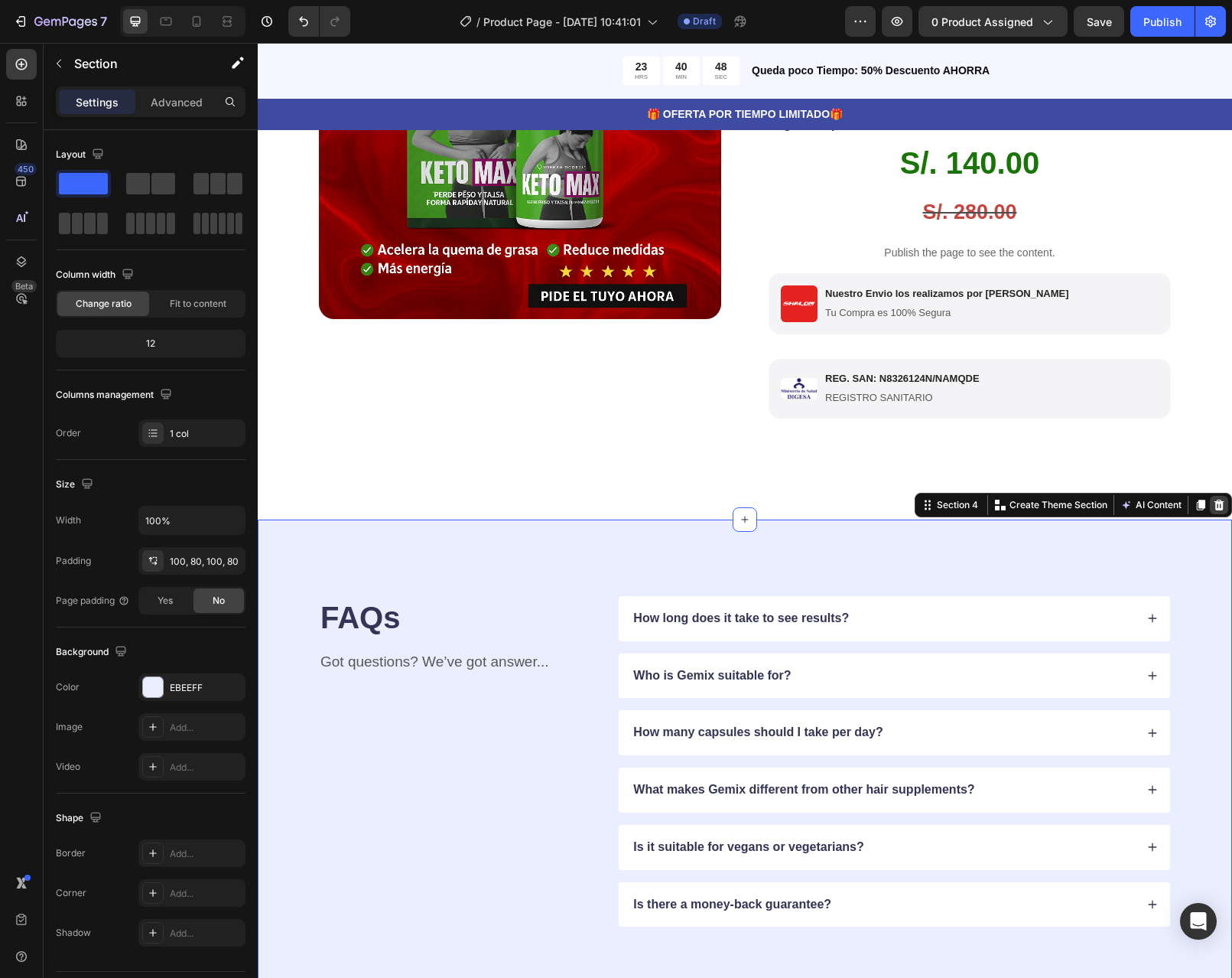
click at [1214, 511] on icon at bounding box center [1219, 504] width 10 height 10
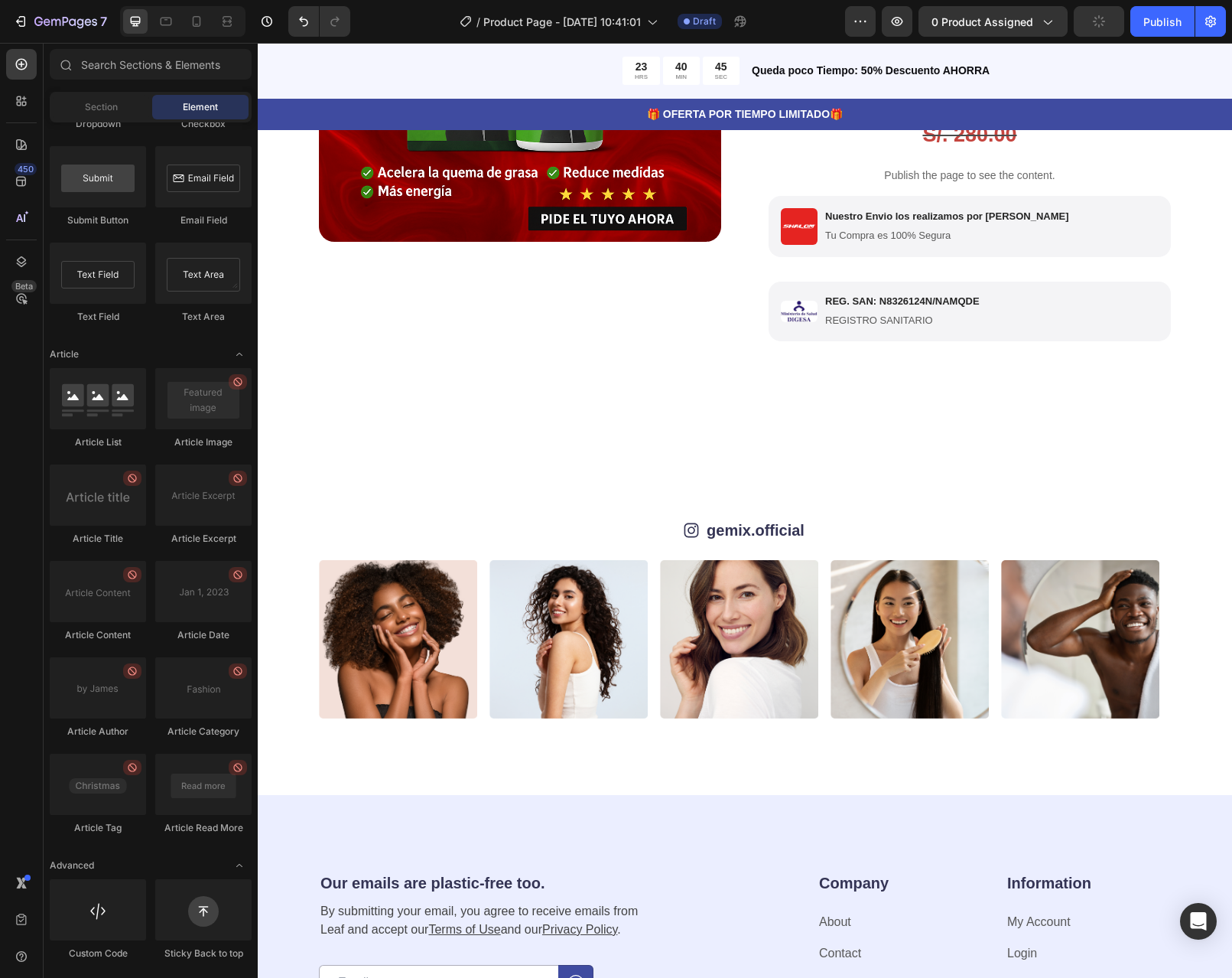
scroll to position [382, 0]
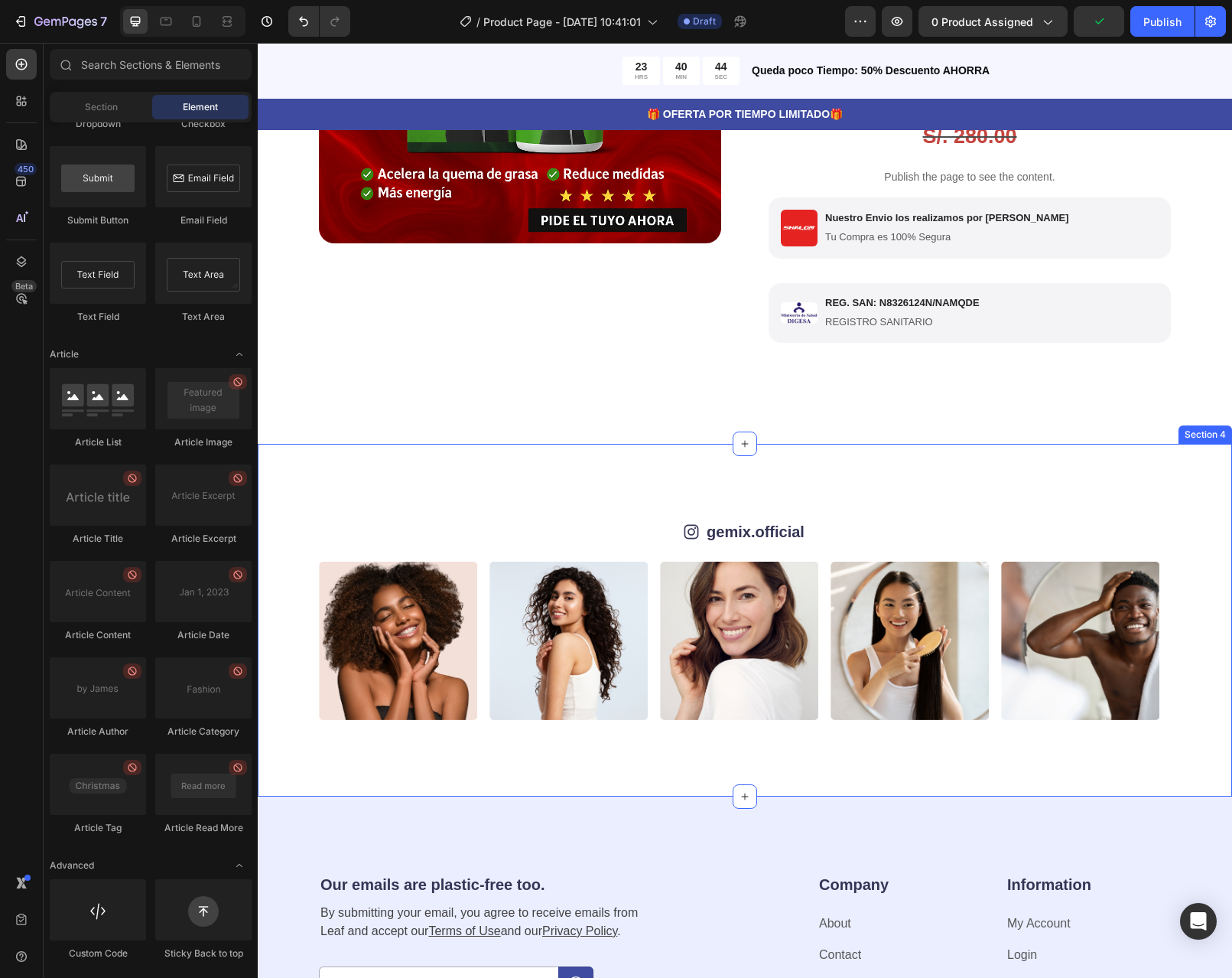
click at [1134, 499] on div "Icon gemix.official Text Block Row Image Image Image Image Image Image Image Im…" at bounding box center [745, 619] width 974 height 353
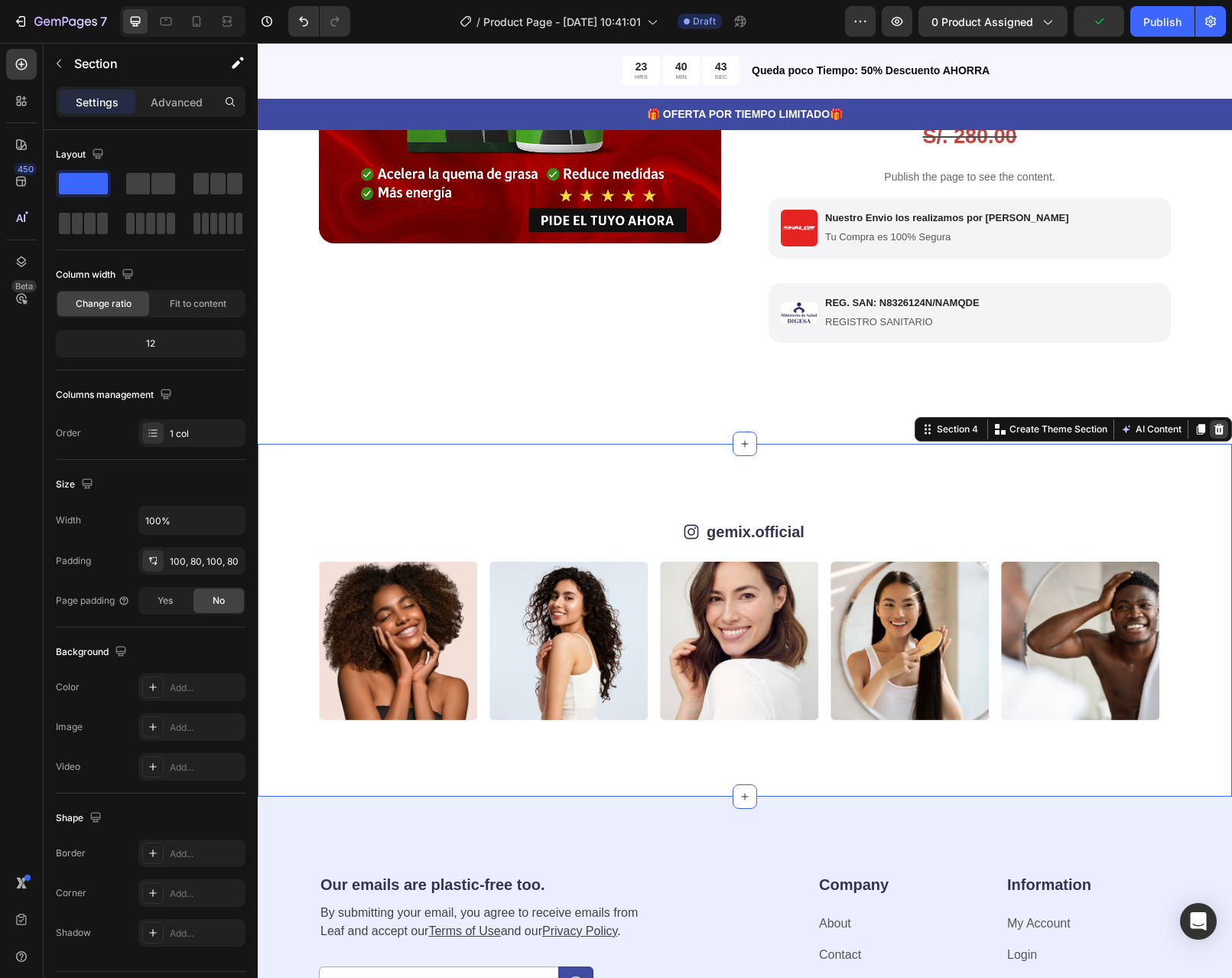
click at [1213, 435] on icon at bounding box center [1218, 429] width 12 height 12
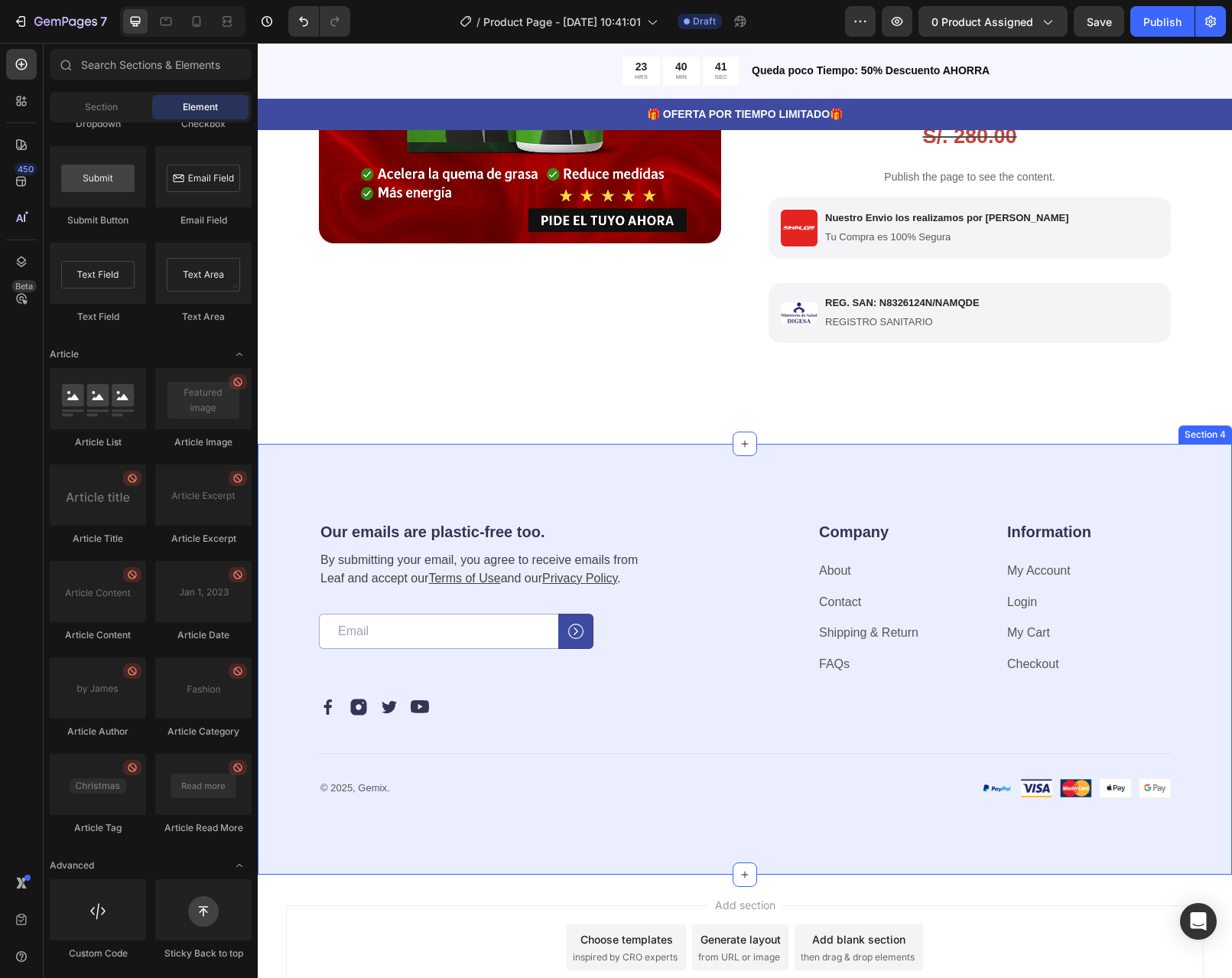
click at [1166, 479] on div "Our emails are plastic-free too. Heading By submitting your email, you agree to…" at bounding box center [745, 659] width 974 height 431
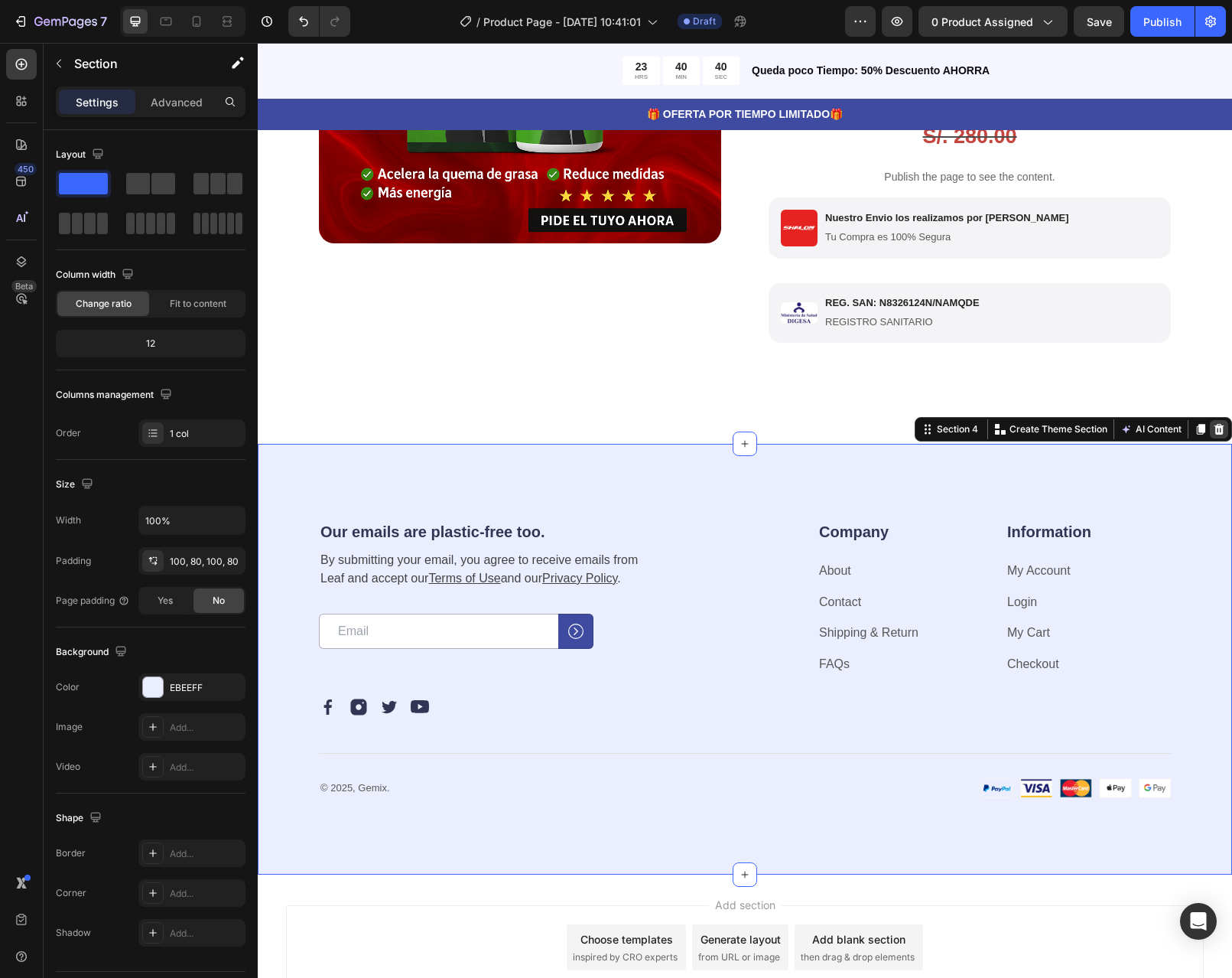
click at [1214, 435] on icon at bounding box center [1219, 429] width 10 height 10
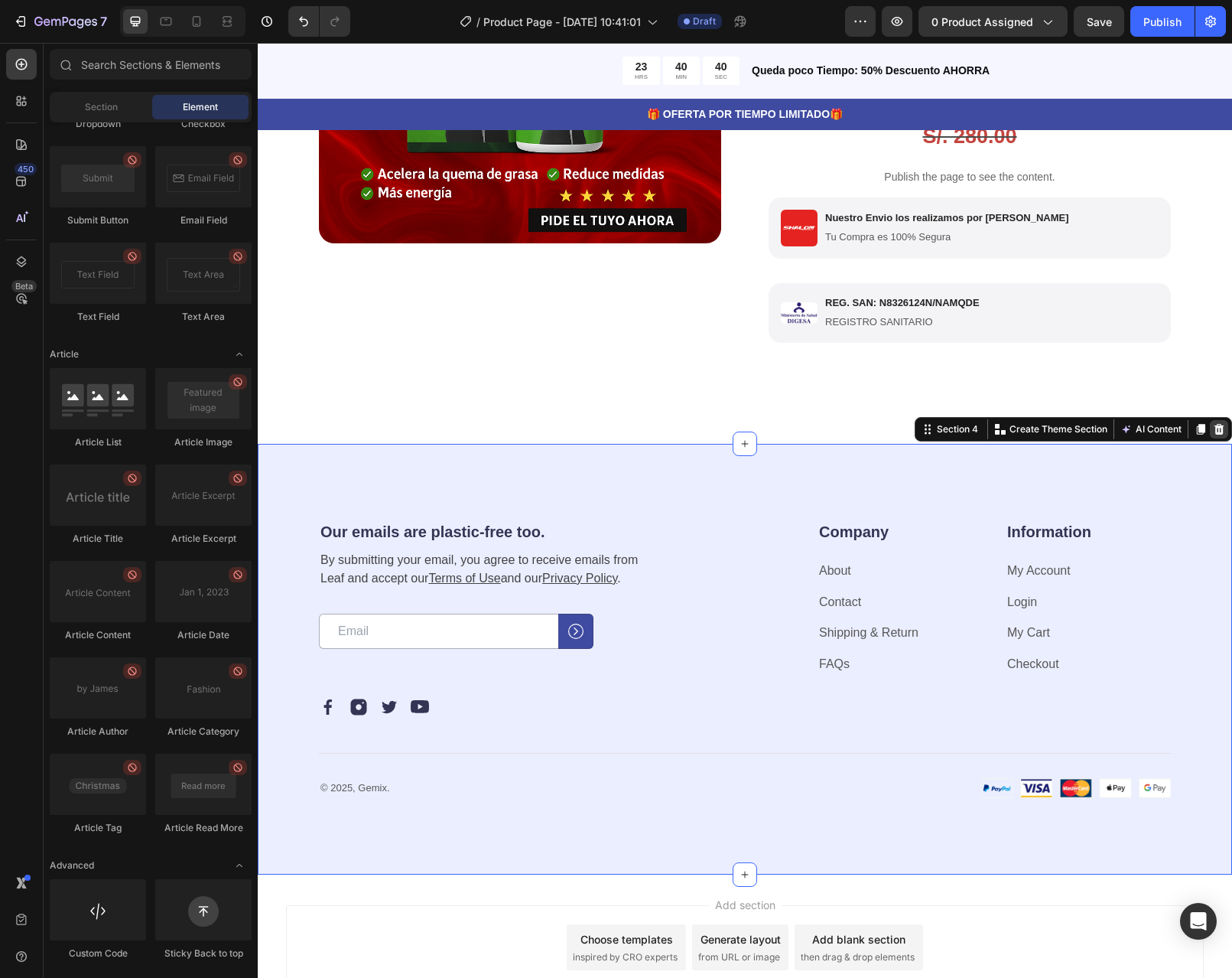
scroll to position [50, 0]
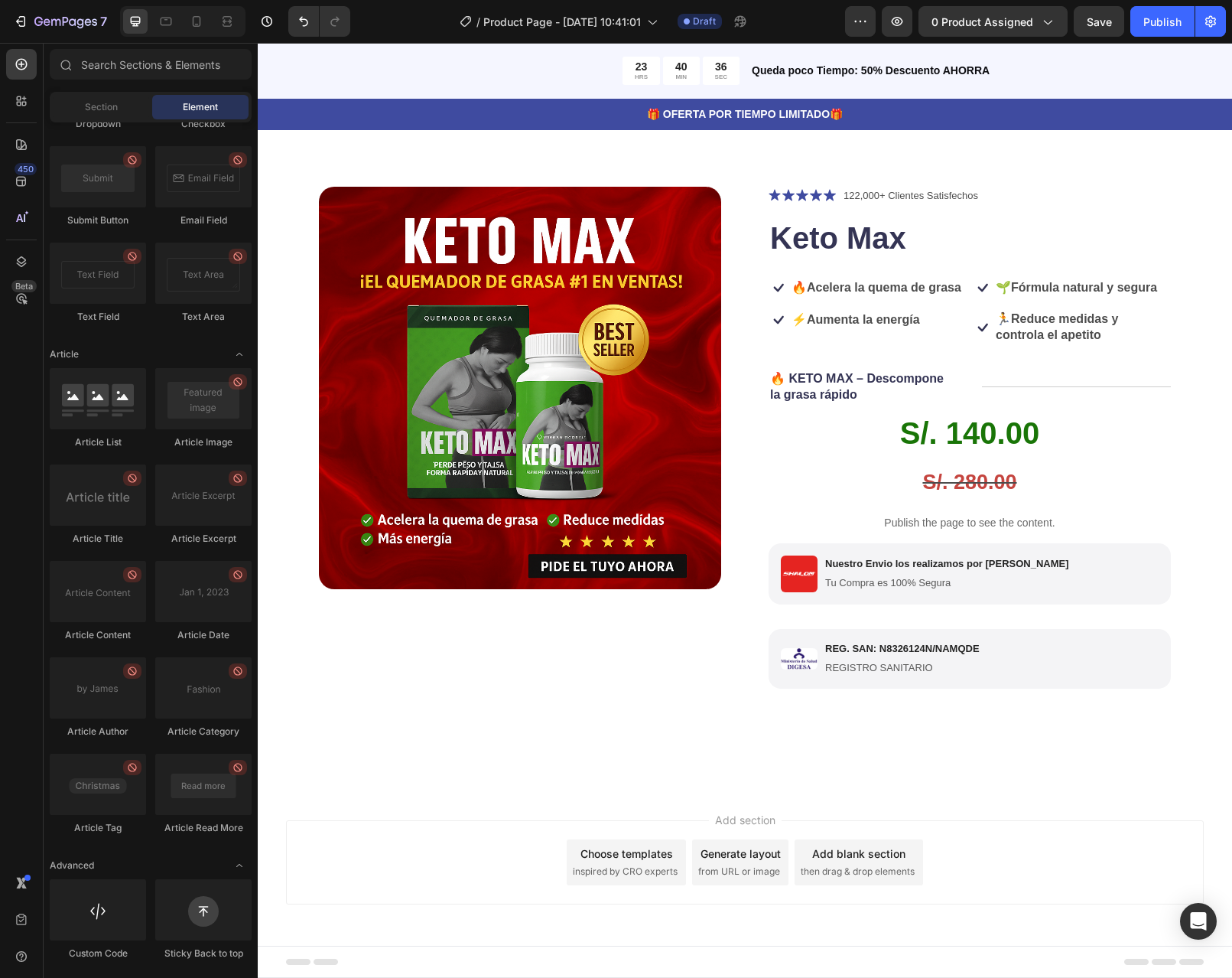
click at [857, 873] on span "then drag & drop elements" at bounding box center [858, 871] width 114 height 14
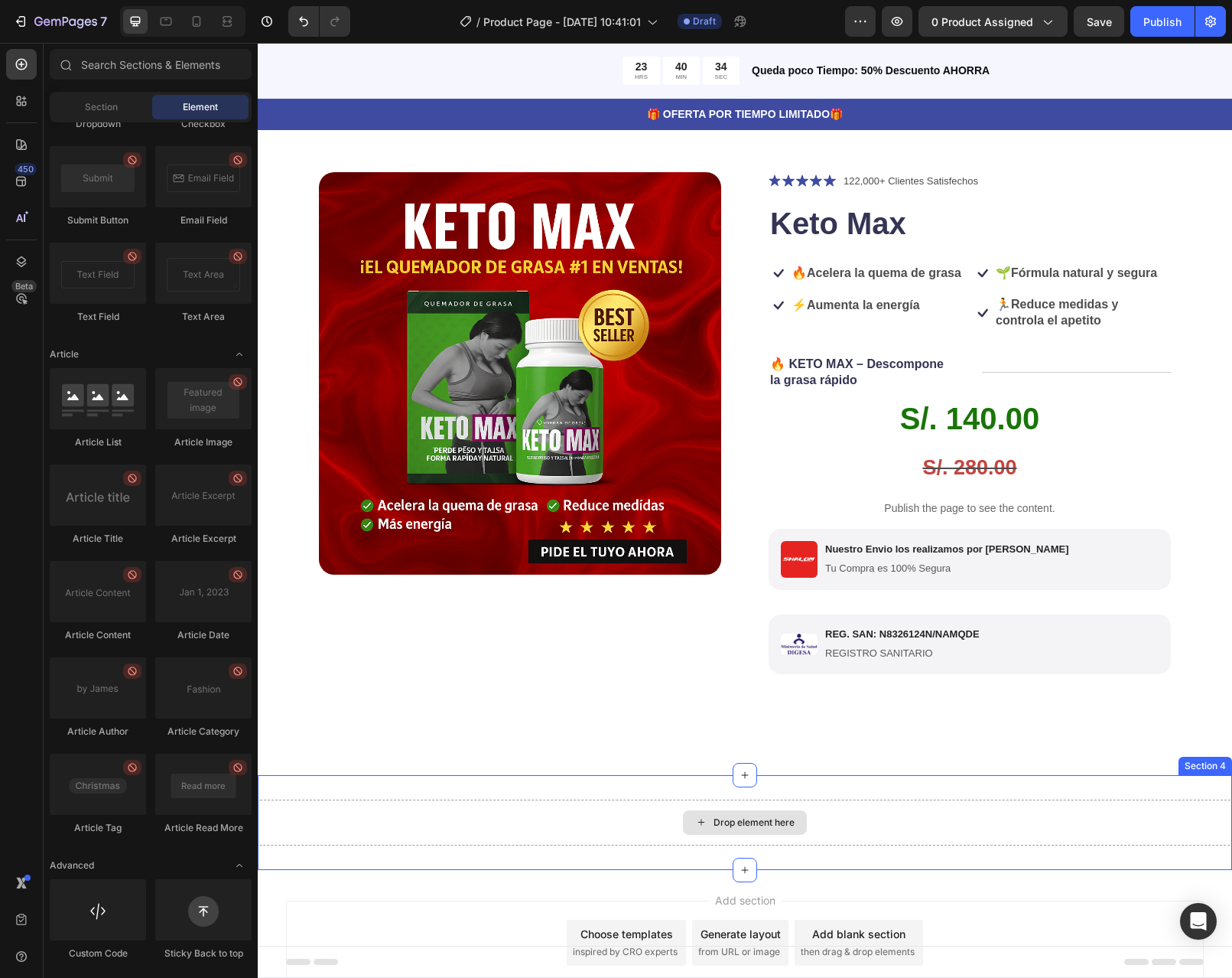
click at [729, 828] on div "Drop element here" at bounding box center [754, 822] width 81 height 12
click at [20, 173] on div "450" at bounding box center [26, 169] width 22 height 12
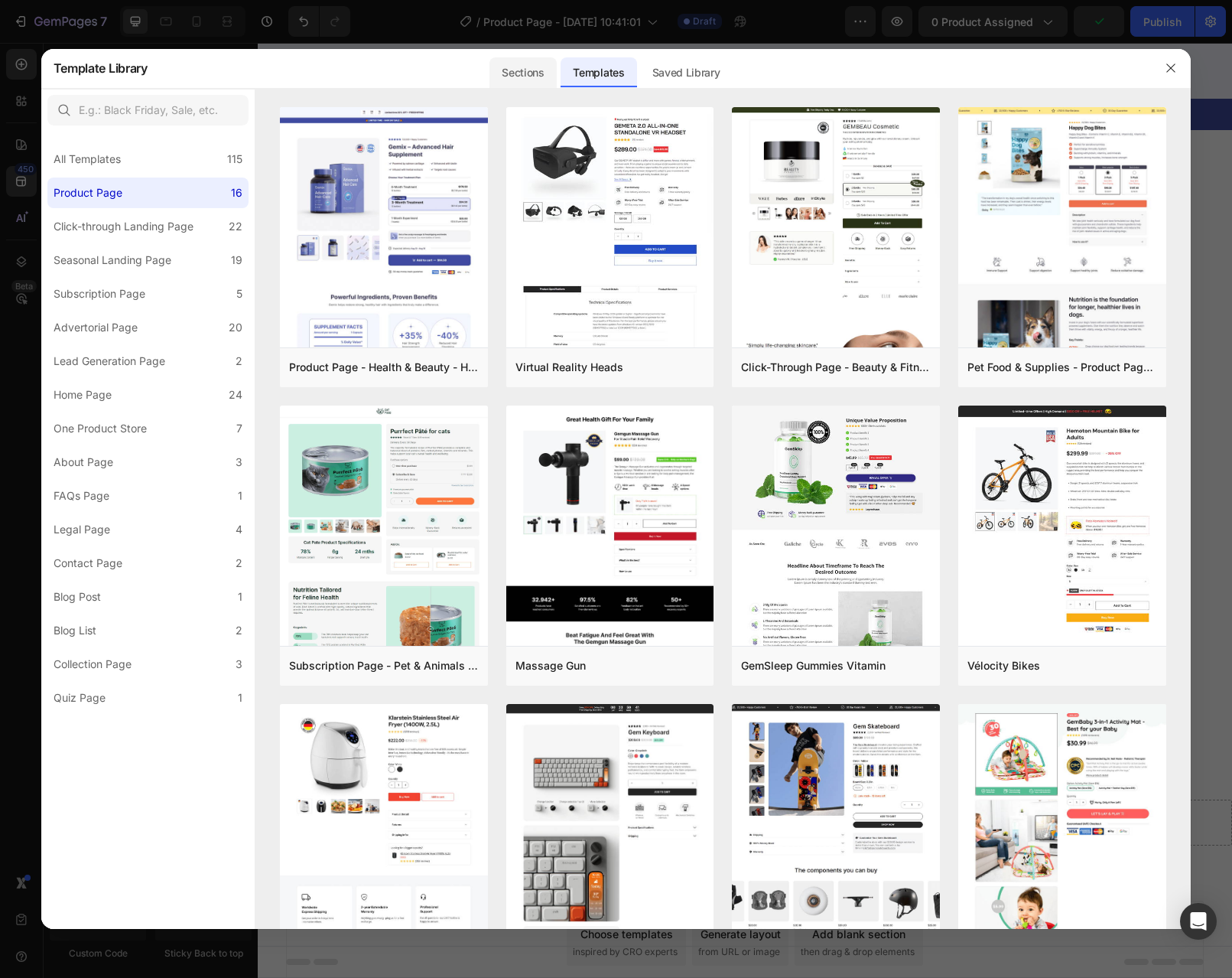
click at [513, 78] on div "Sections" at bounding box center [522, 73] width 66 height 30
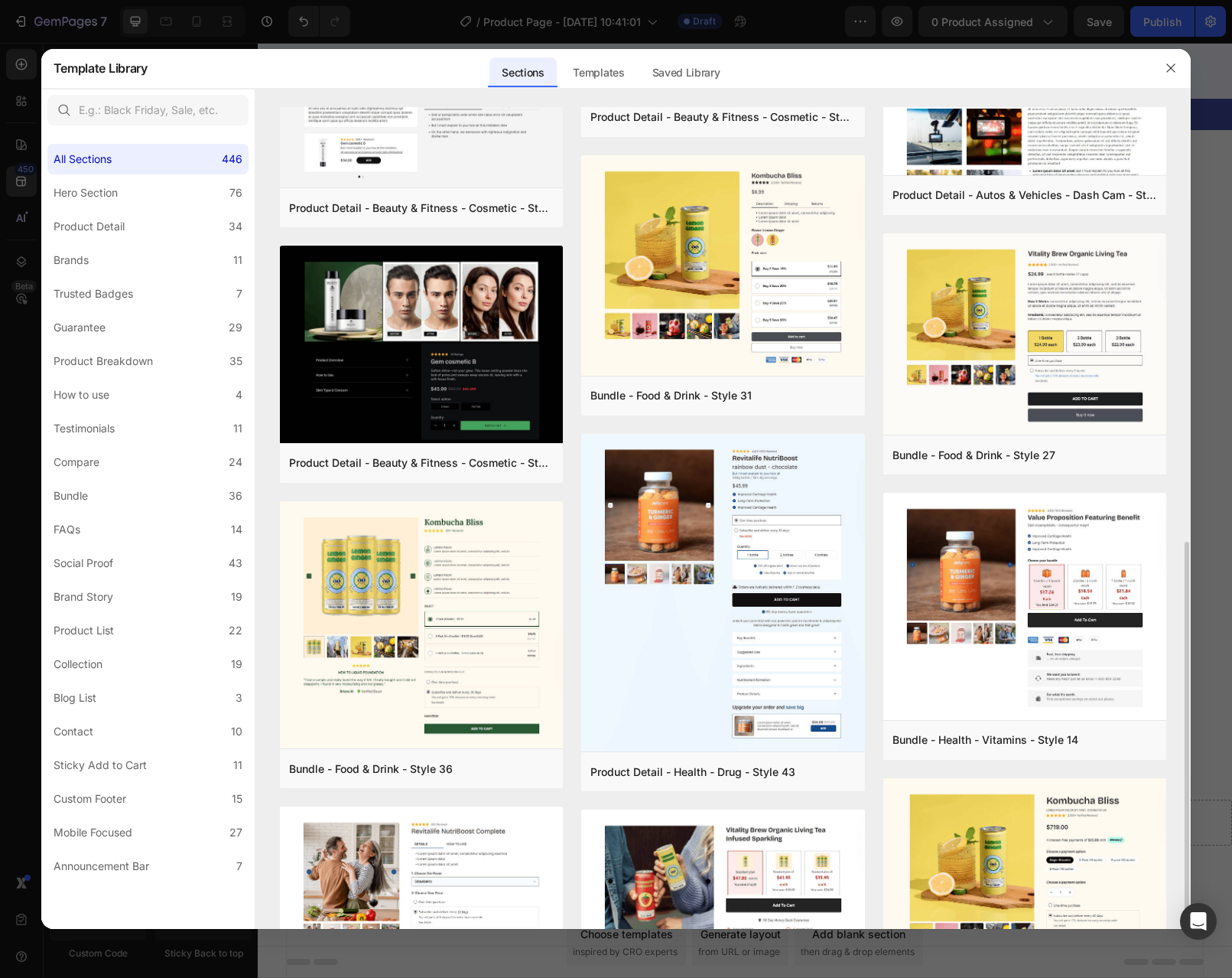
scroll to position [688, 0]
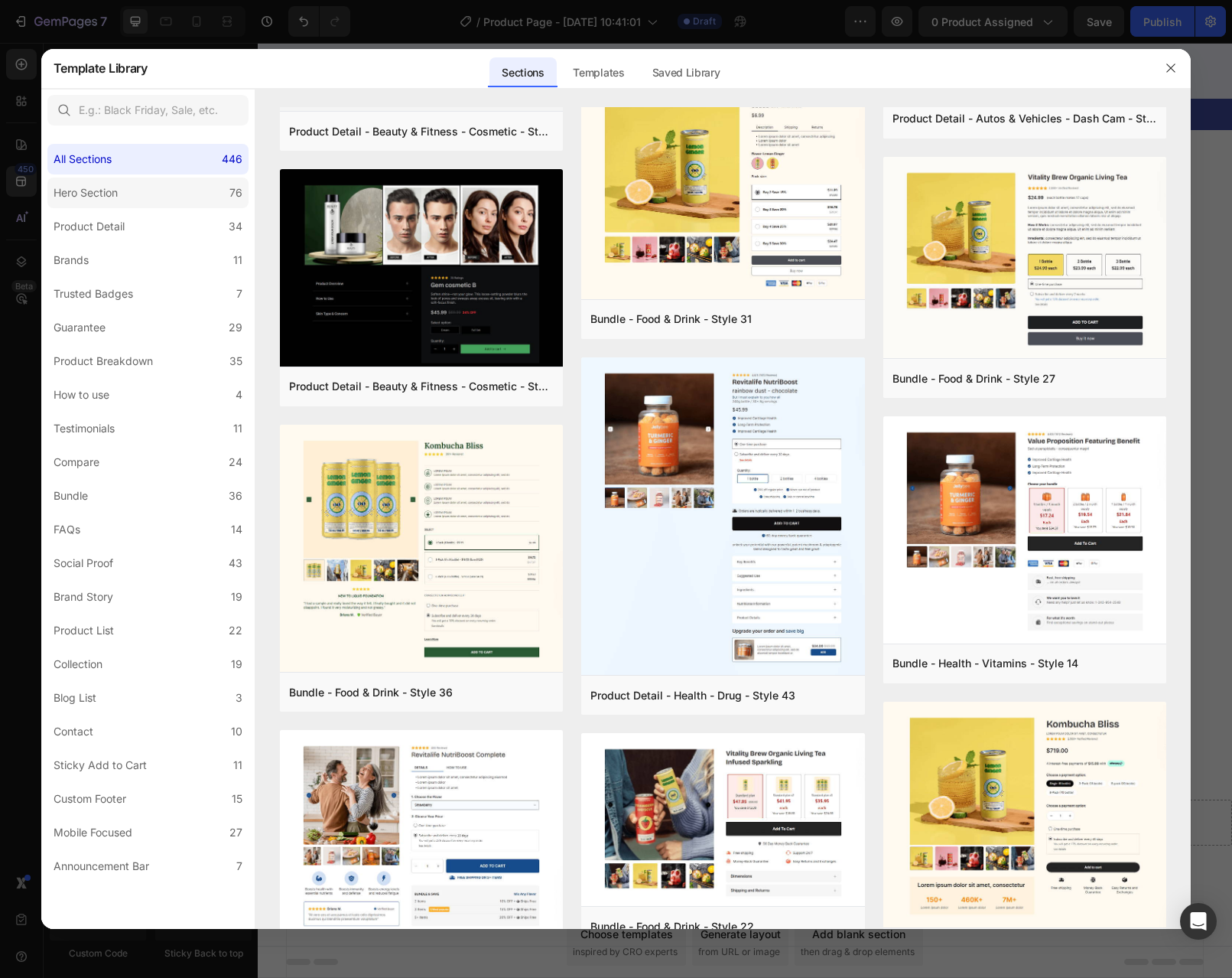
click at [98, 198] on div "Hero Section" at bounding box center [86, 192] width 64 height 18
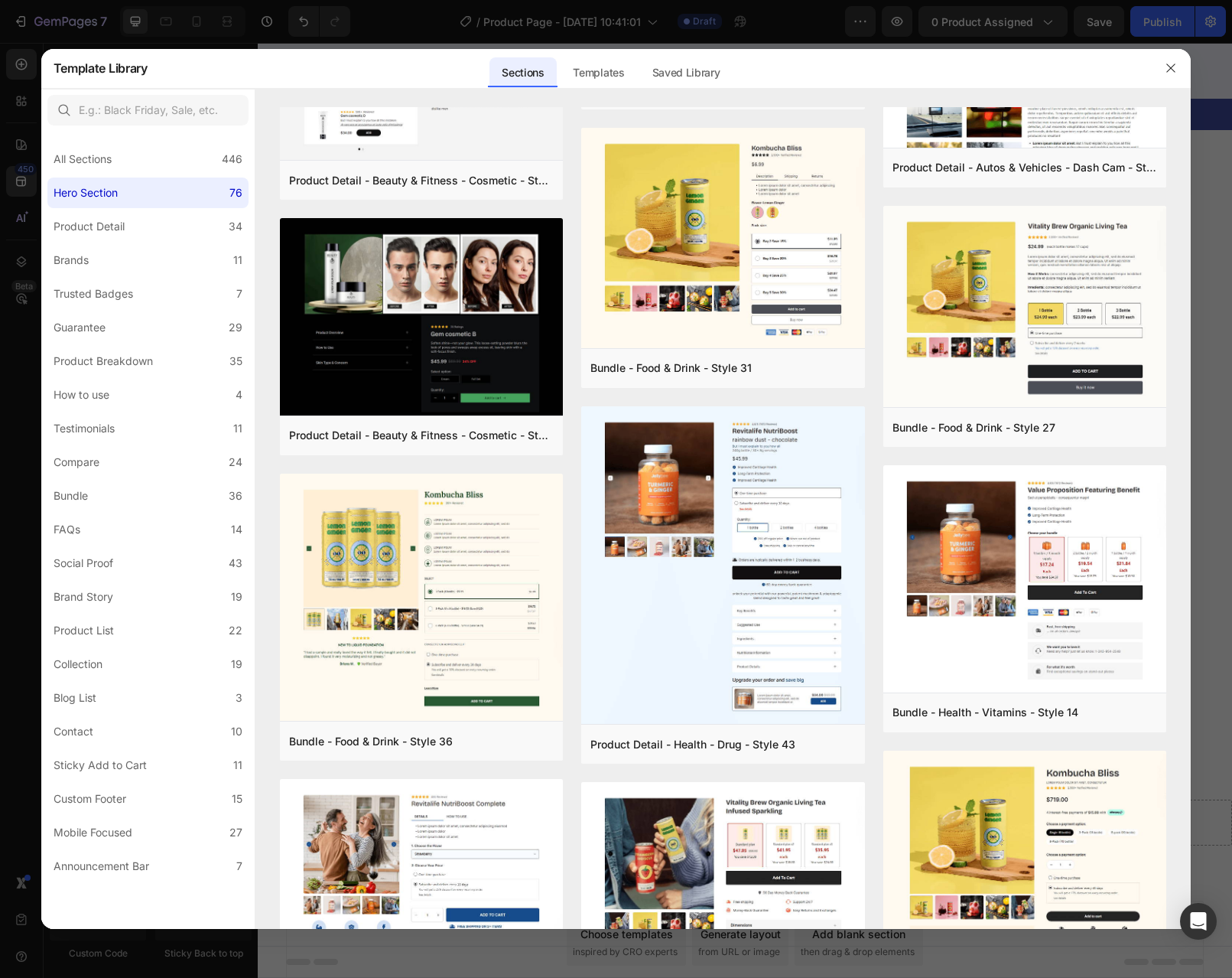
scroll to position [0, 0]
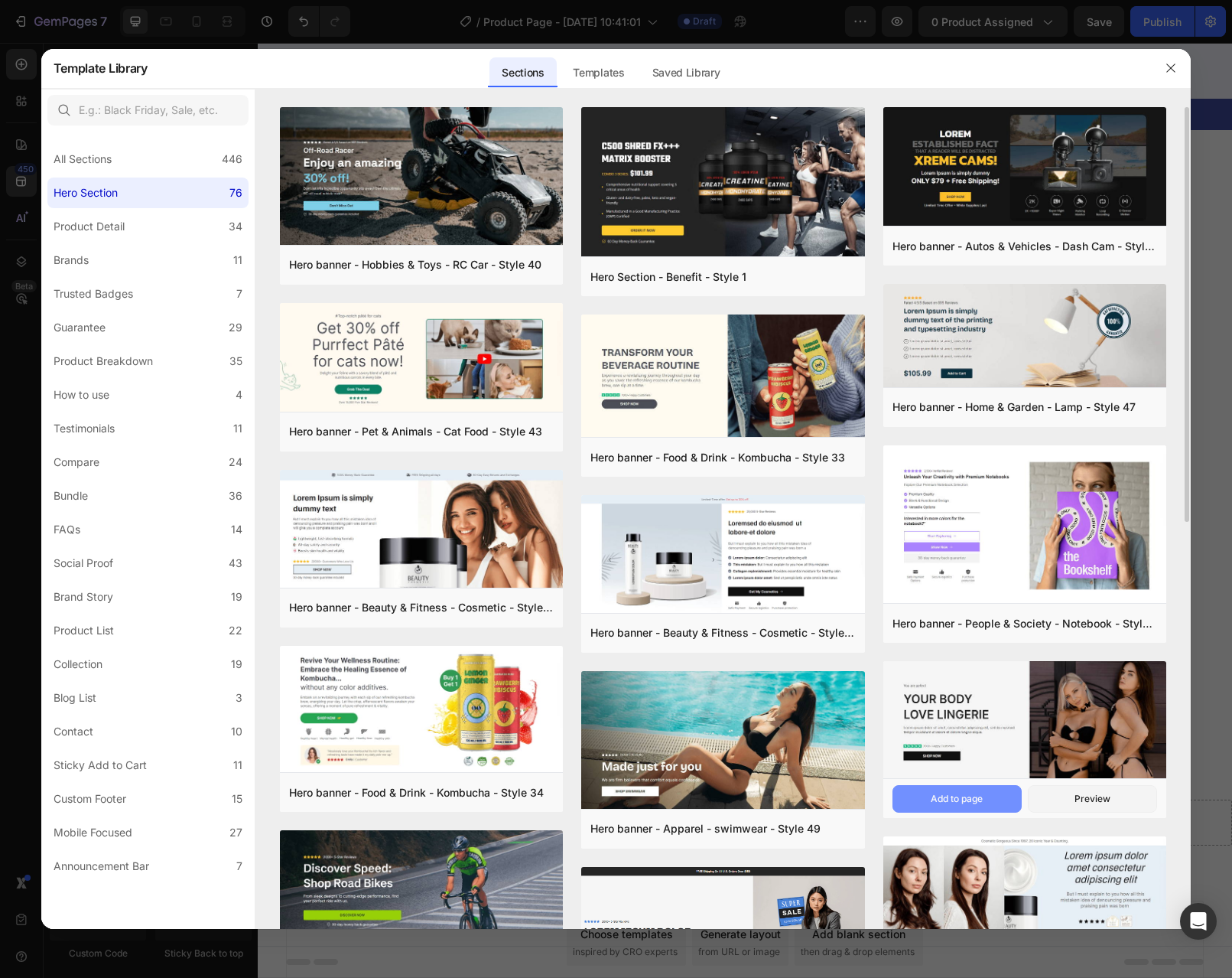
click at [986, 802] on button "Add to page" at bounding box center [958, 799] width 130 height 27
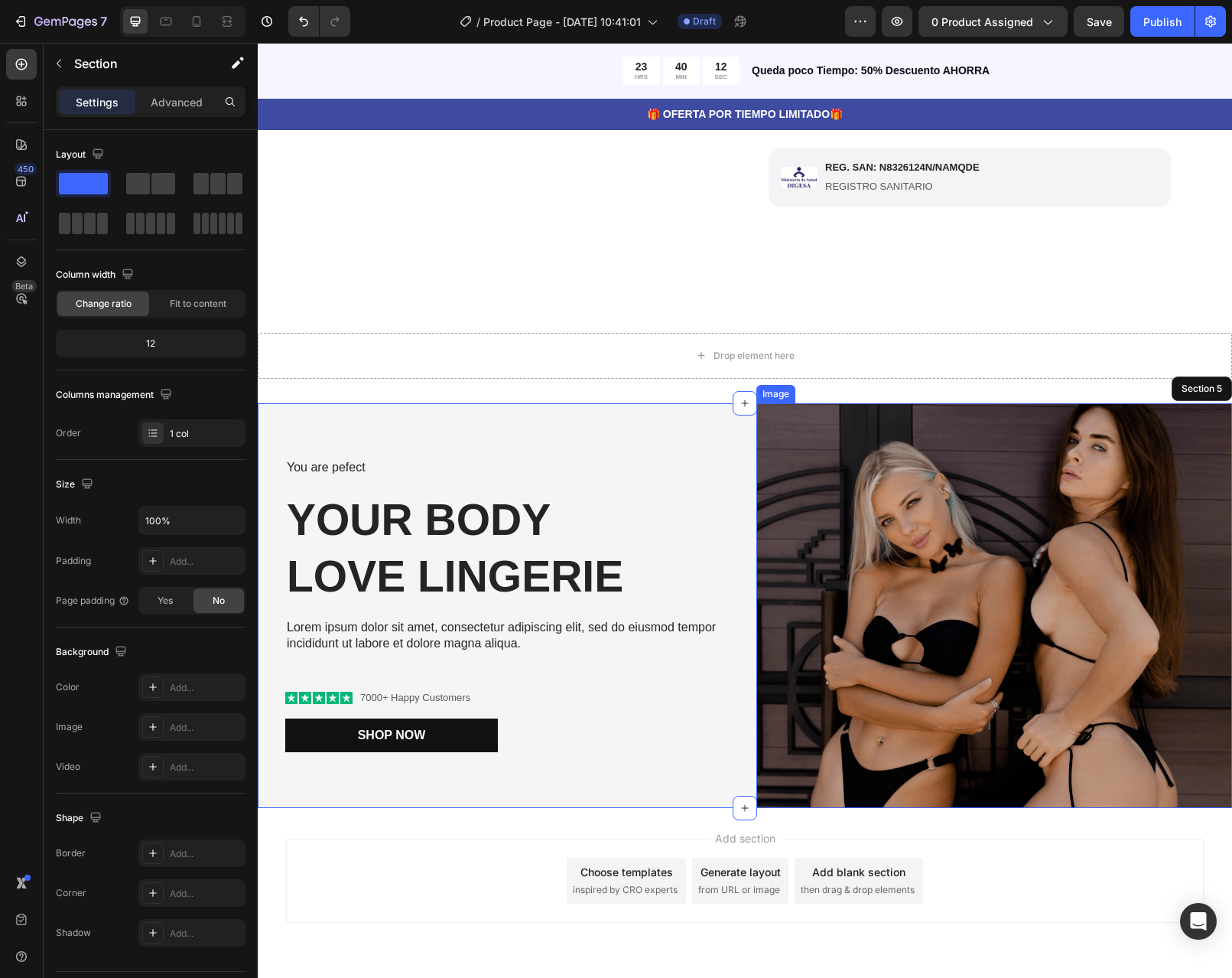
scroll to position [521, 0]
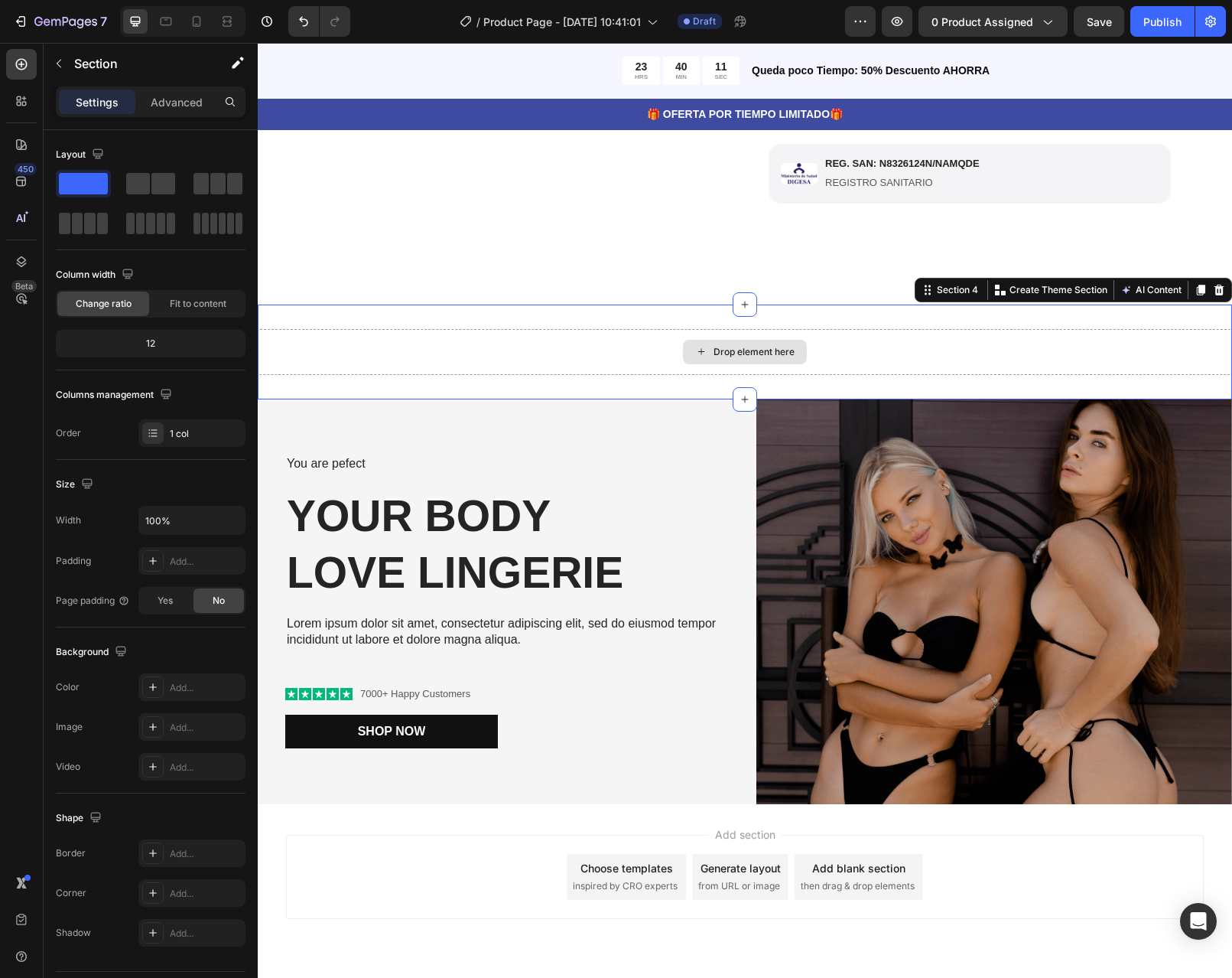
click at [936, 363] on div "Drop element here" at bounding box center [745, 351] width 974 height 46
click at [1213, 296] on icon at bounding box center [1218, 290] width 12 height 12
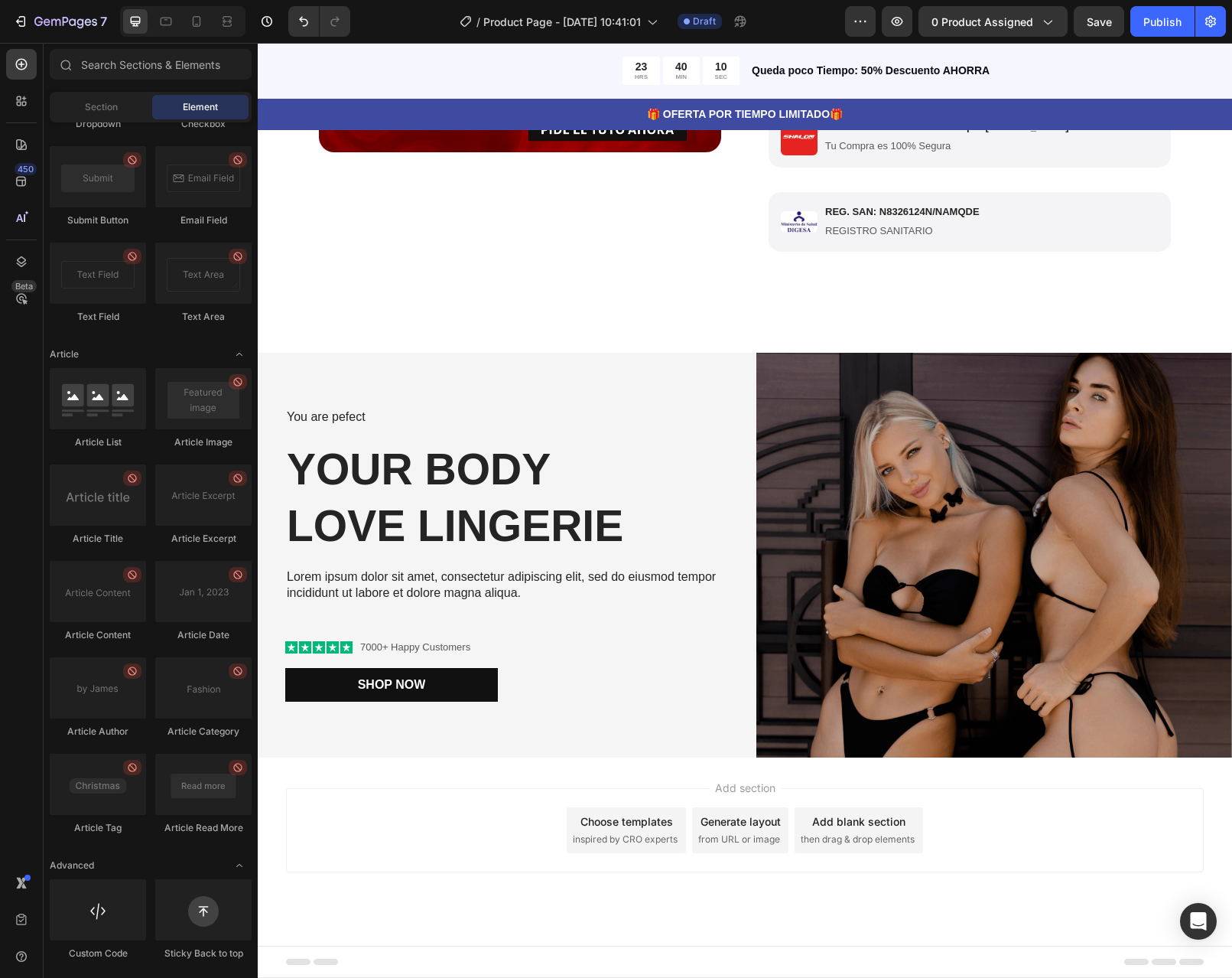
scroll to position [483, 0]
click at [978, 490] on img at bounding box center [994, 555] width 476 height 405
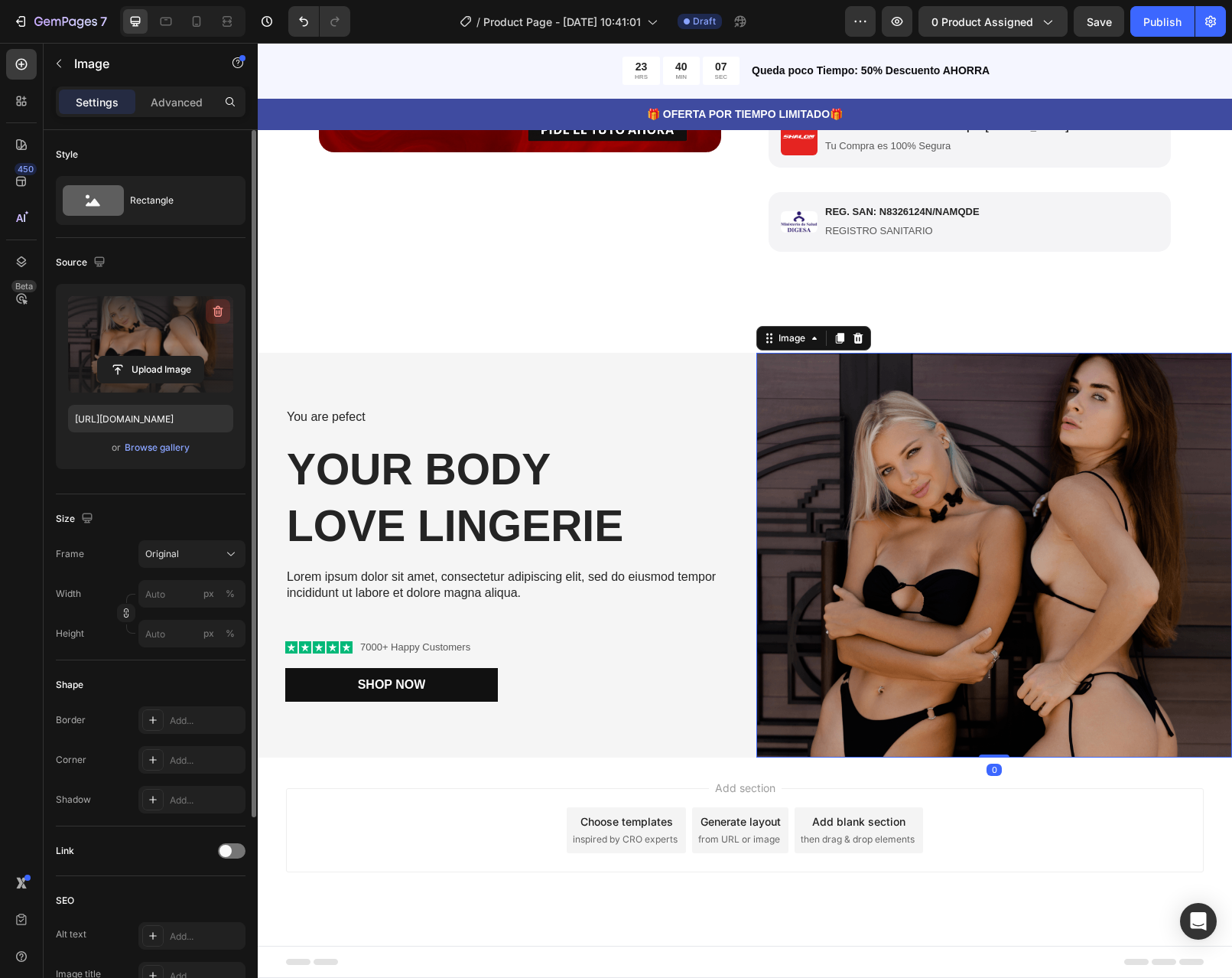
click at [215, 316] on icon "button" at bounding box center [218, 311] width 10 height 11
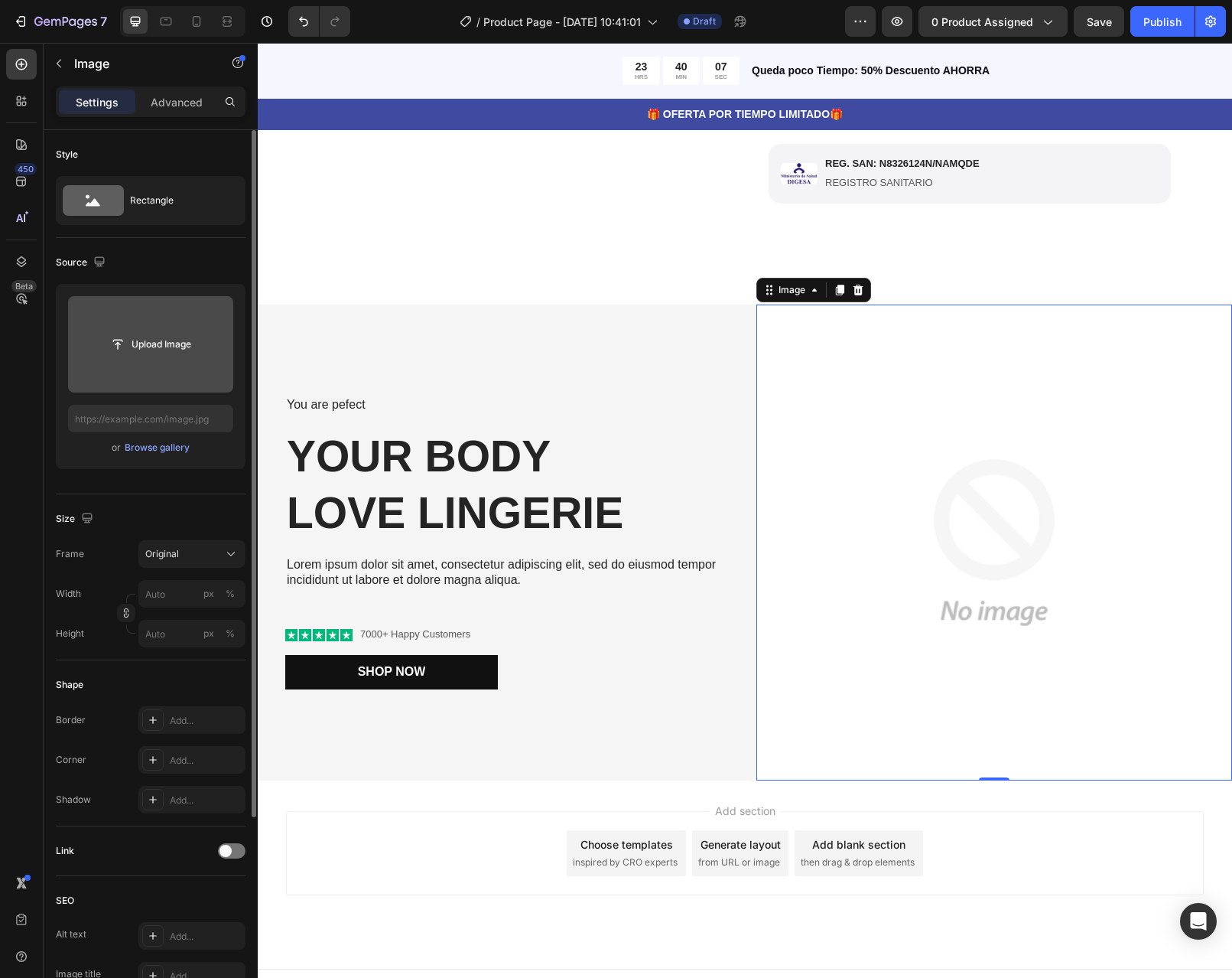
click at [158, 347] on input "file" at bounding box center [150, 344] width 106 height 26
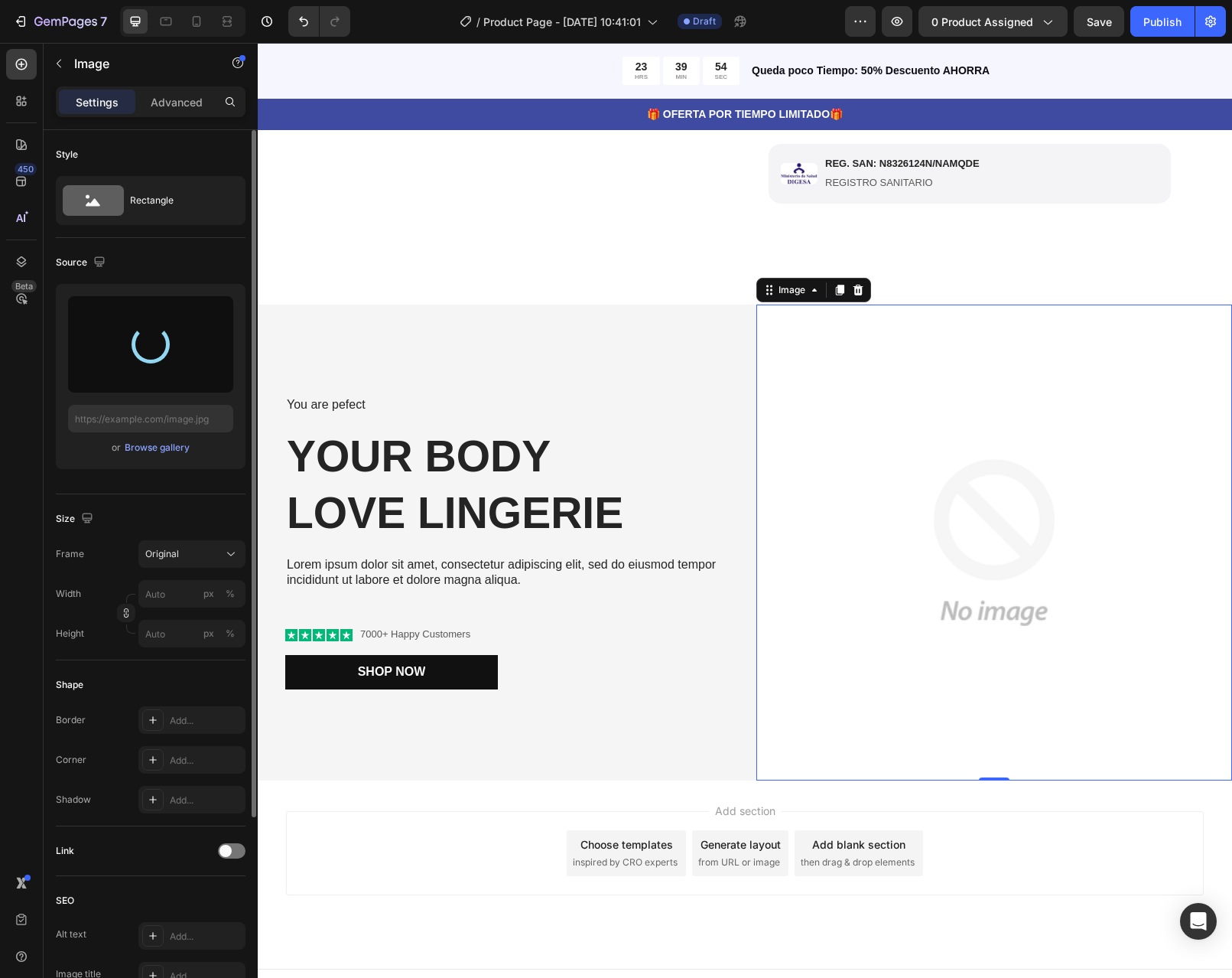
type input "https://cdn.shopify.com/s/files/1/0598/6045/1460/files/gempages_586437972790870…"
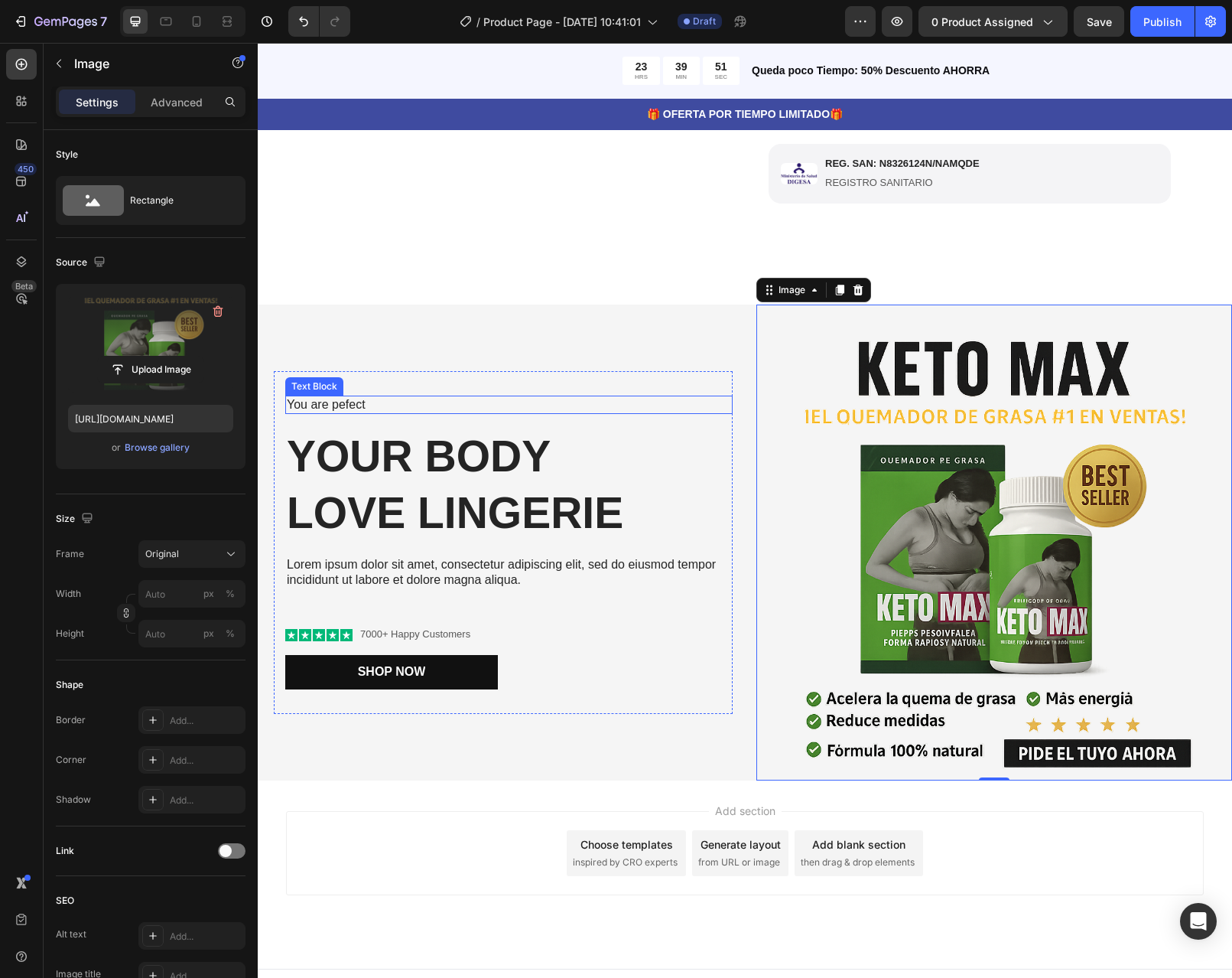
click at [385, 413] on p "You are pefect" at bounding box center [509, 405] width 444 height 16
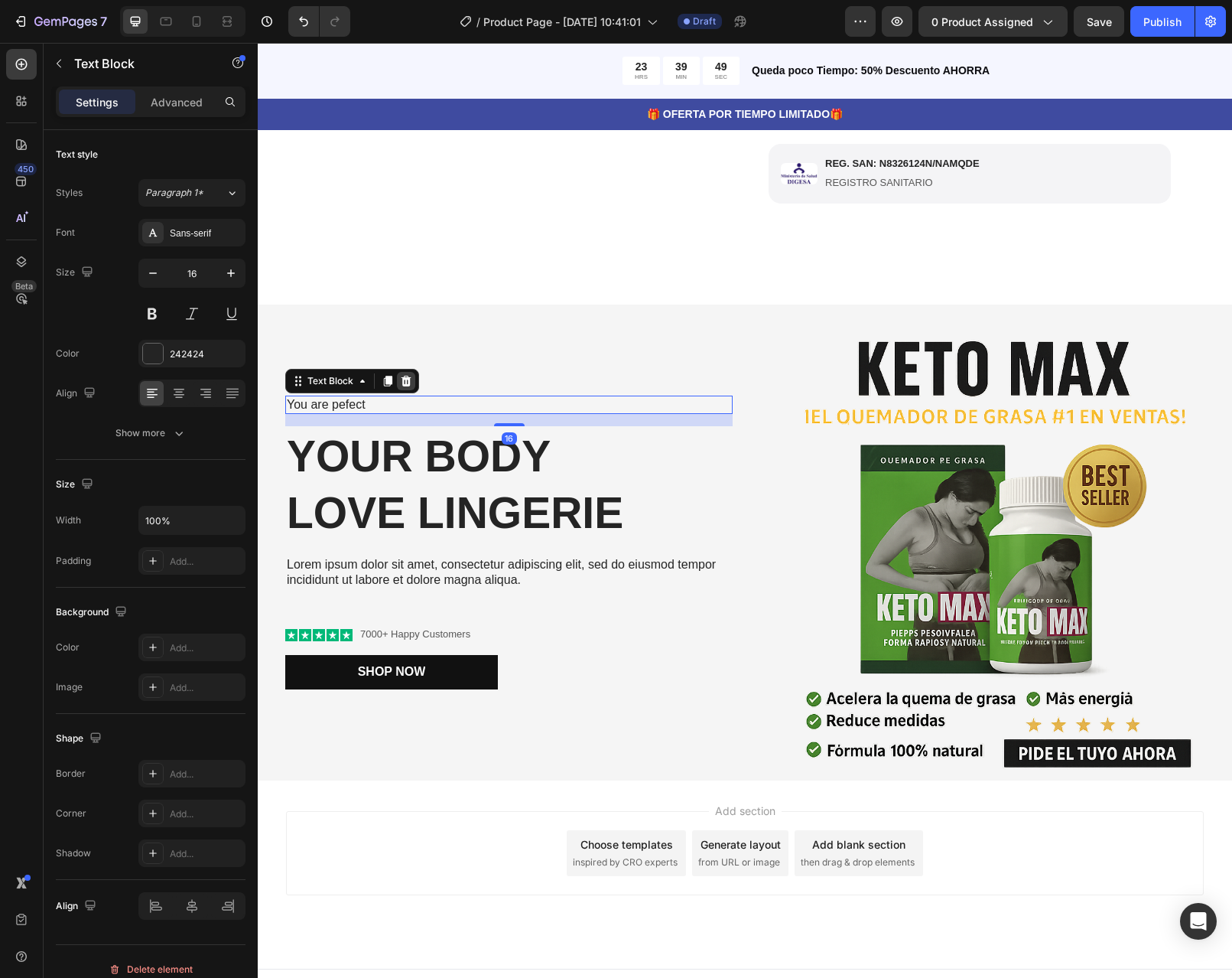
click at [400, 387] on icon at bounding box center [406, 380] width 12 height 12
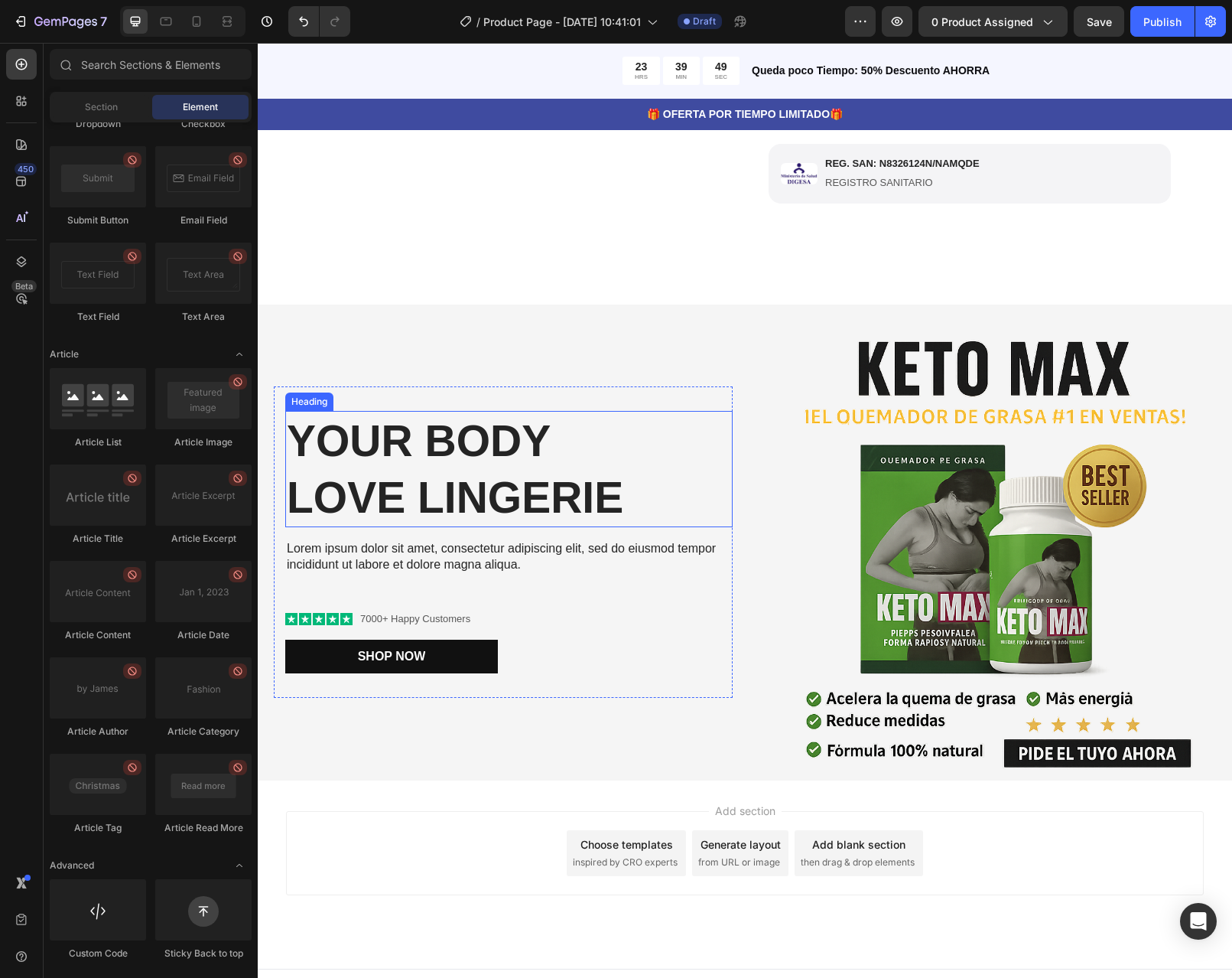
click at [501, 461] on h2 "Your Body love Lingerie" at bounding box center [509, 468] width 447 height 116
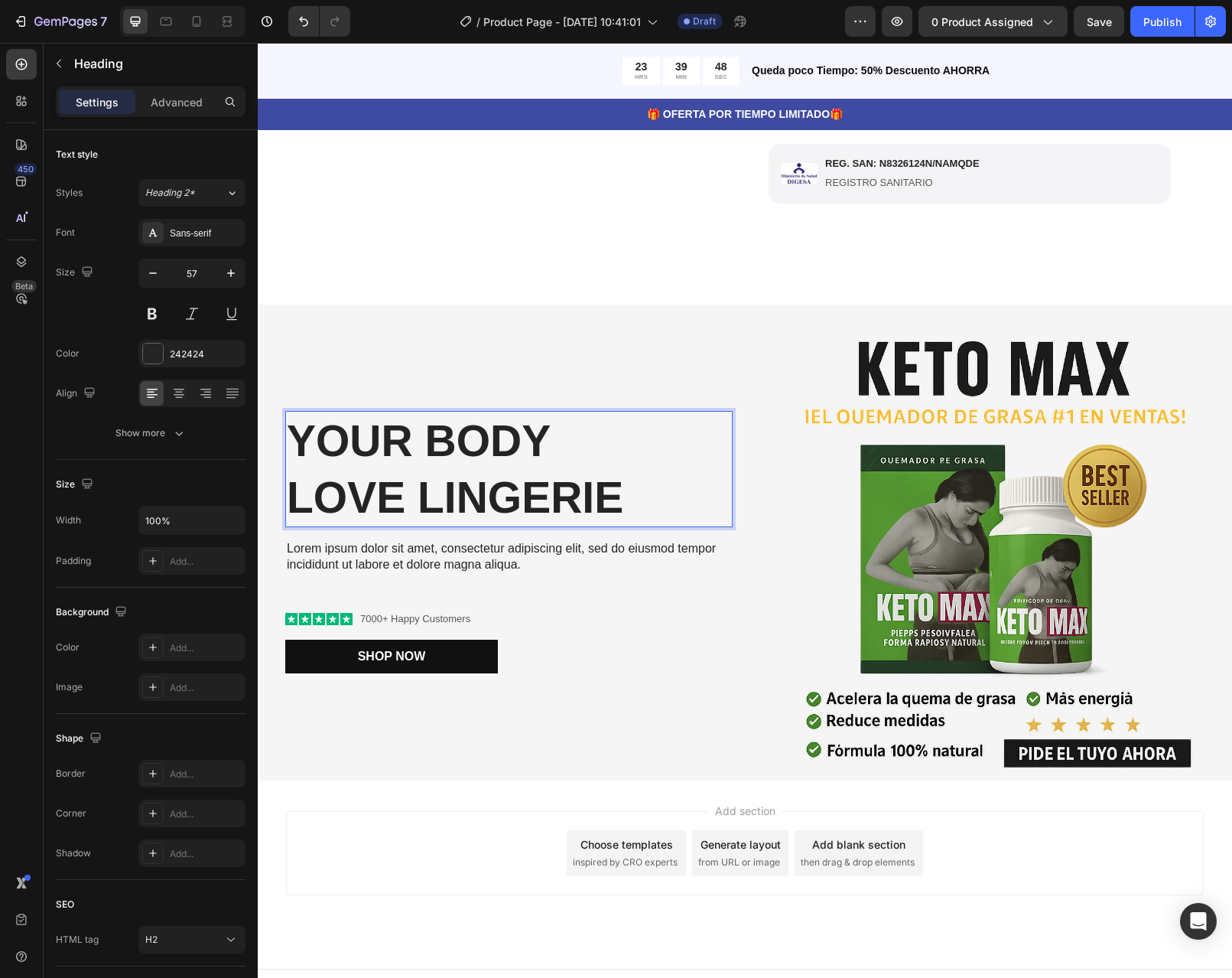
click at [609, 518] on p "Your Body love Lingerie" at bounding box center [509, 468] width 444 height 113
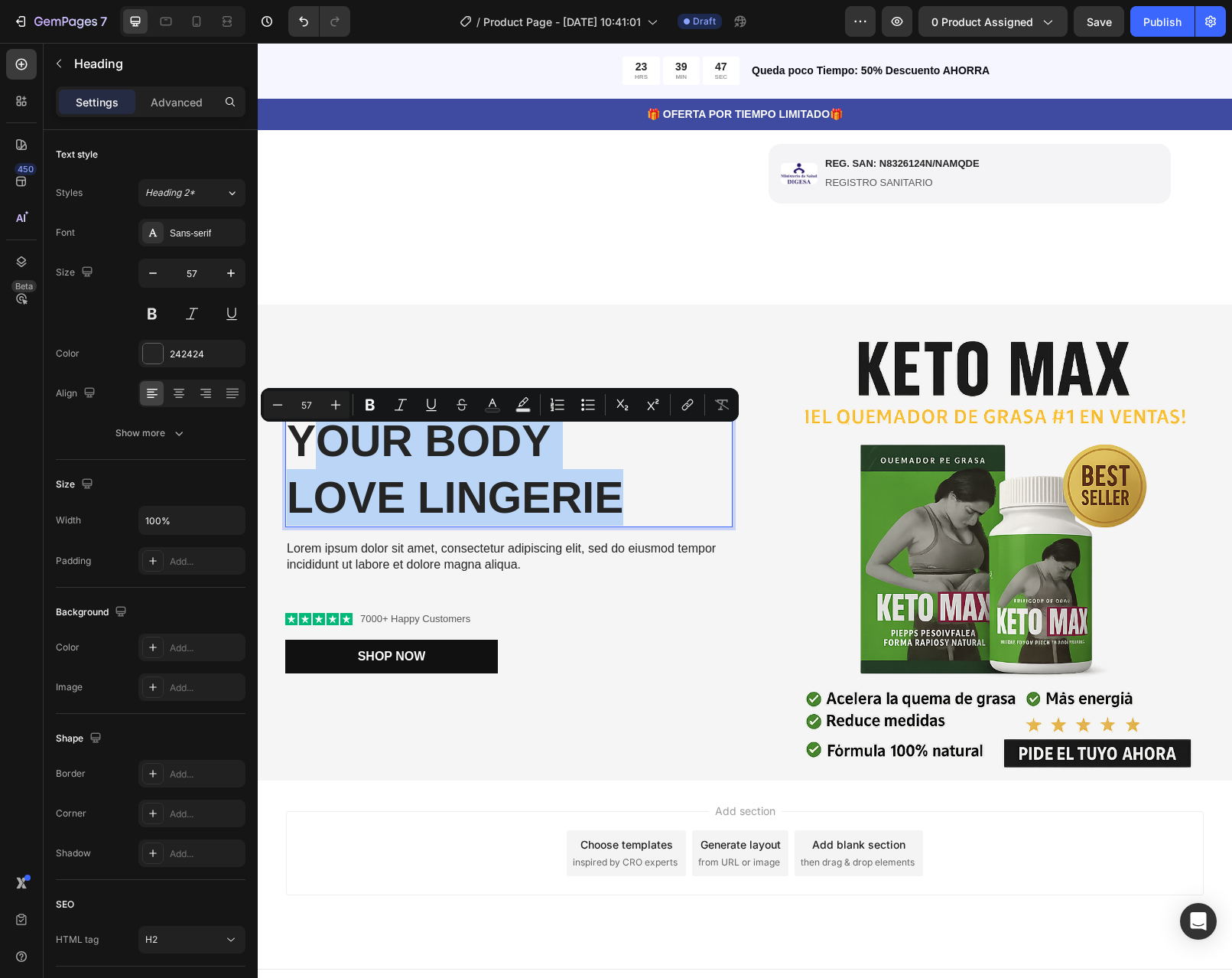
drag, startPoint x: 626, startPoint y: 517, endPoint x: 320, endPoint y: 456, distance: 312.0
click at [320, 456] on p "Your Body love Lingerie" at bounding box center [509, 468] width 444 height 113
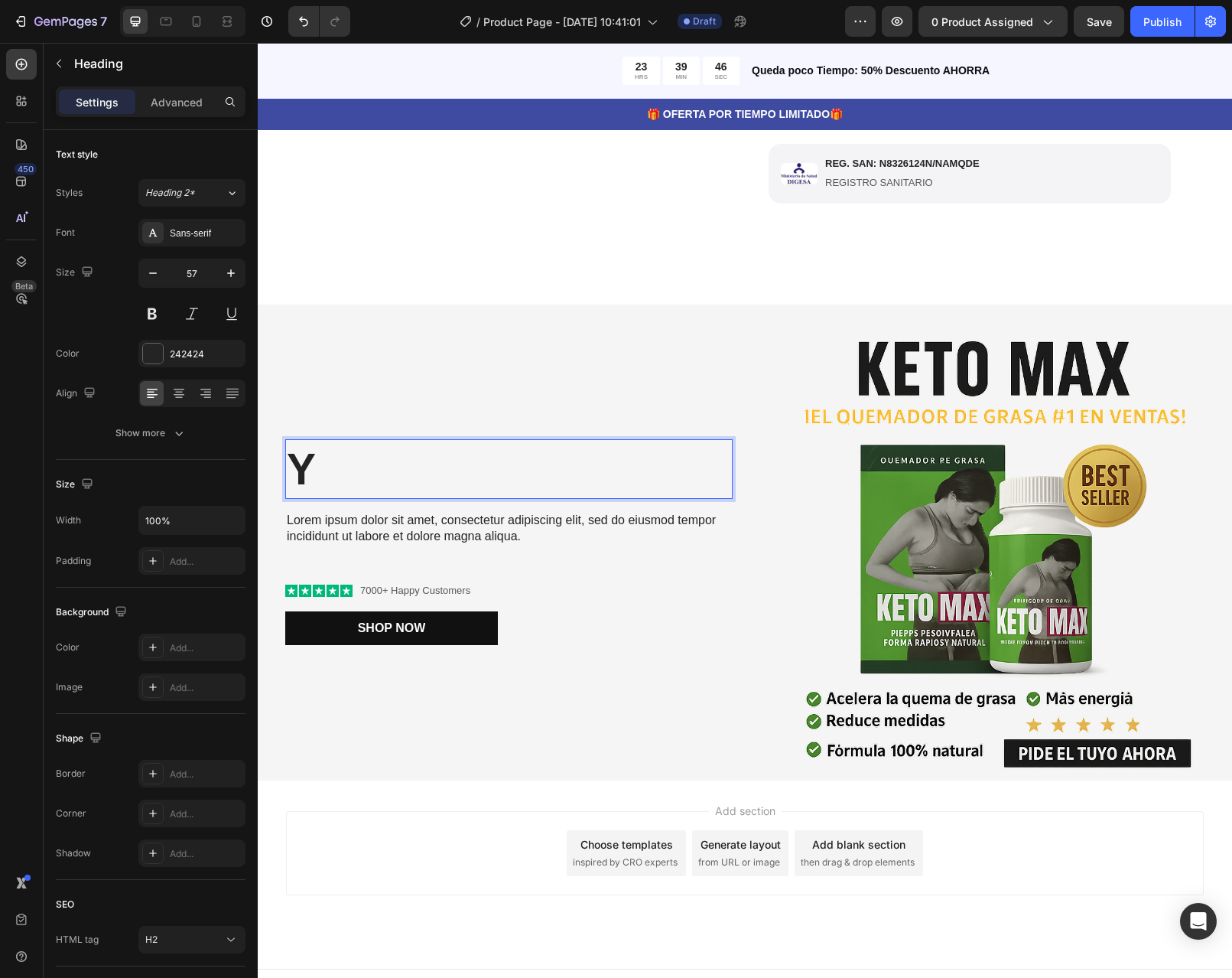
scroll to position [549, 0]
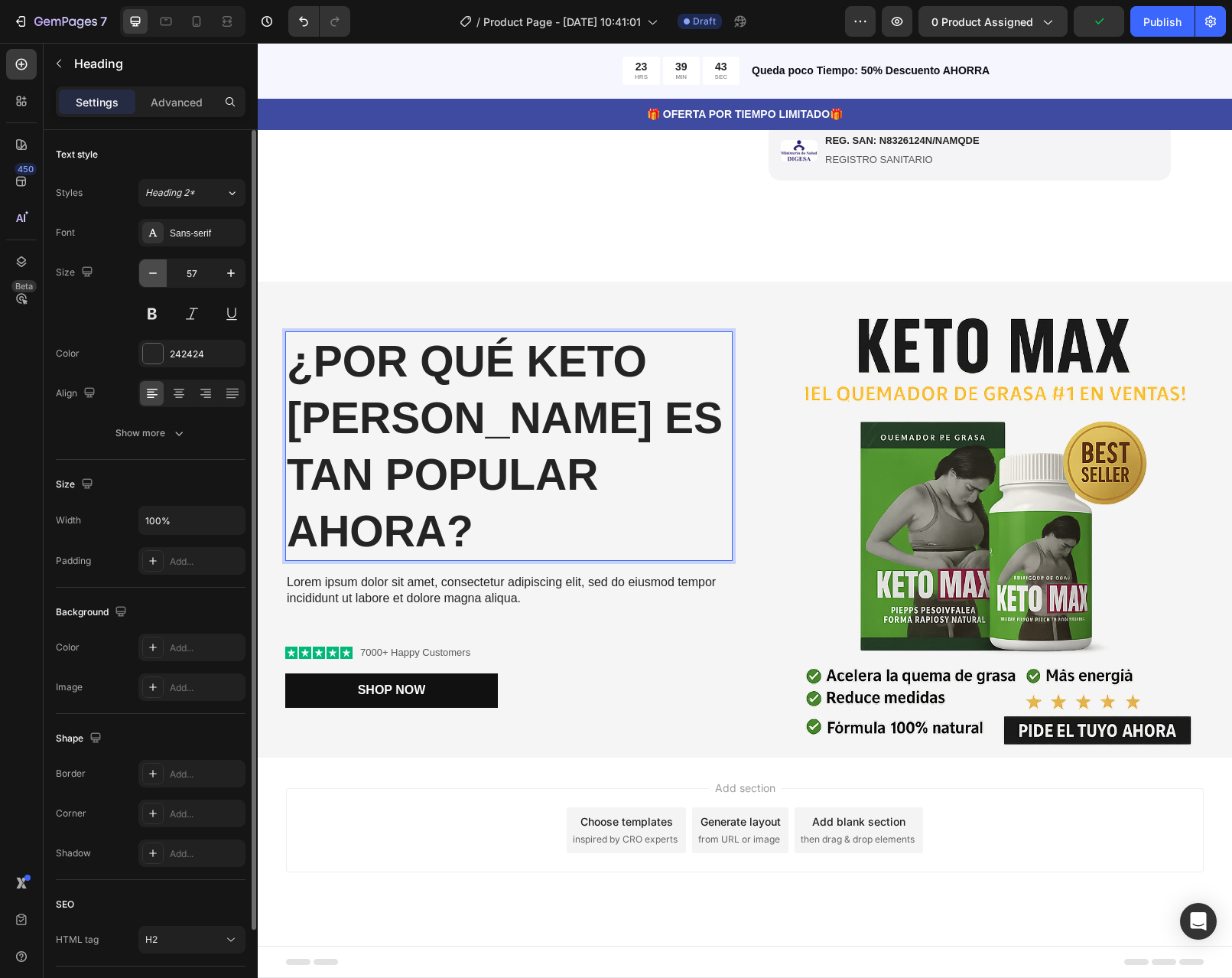
click at [156, 280] on icon "button" at bounding box center [153, 273] width 15 height 15
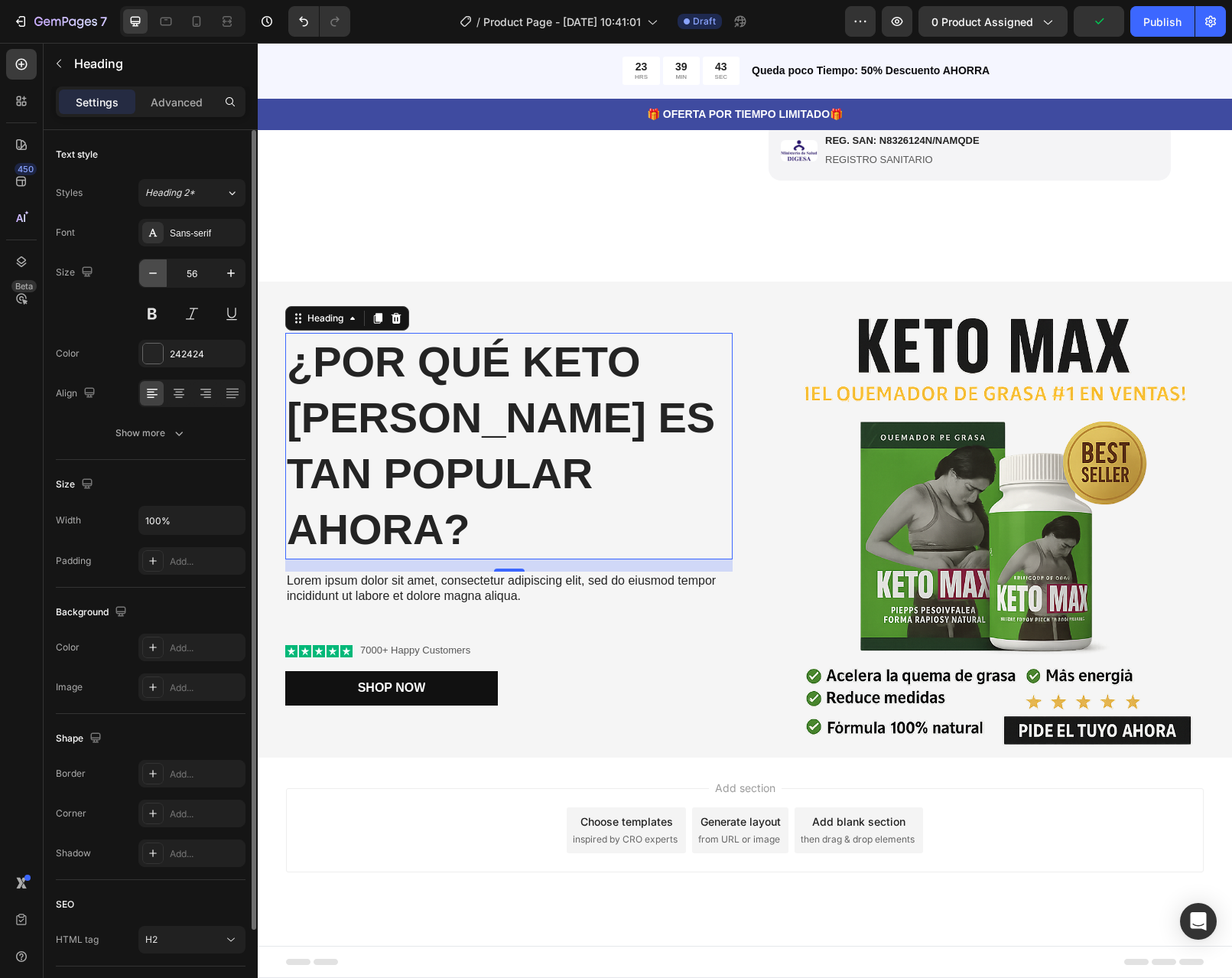
click at [156, 280] on icon "button" at bounding box center [153, 273] width 15 height 15
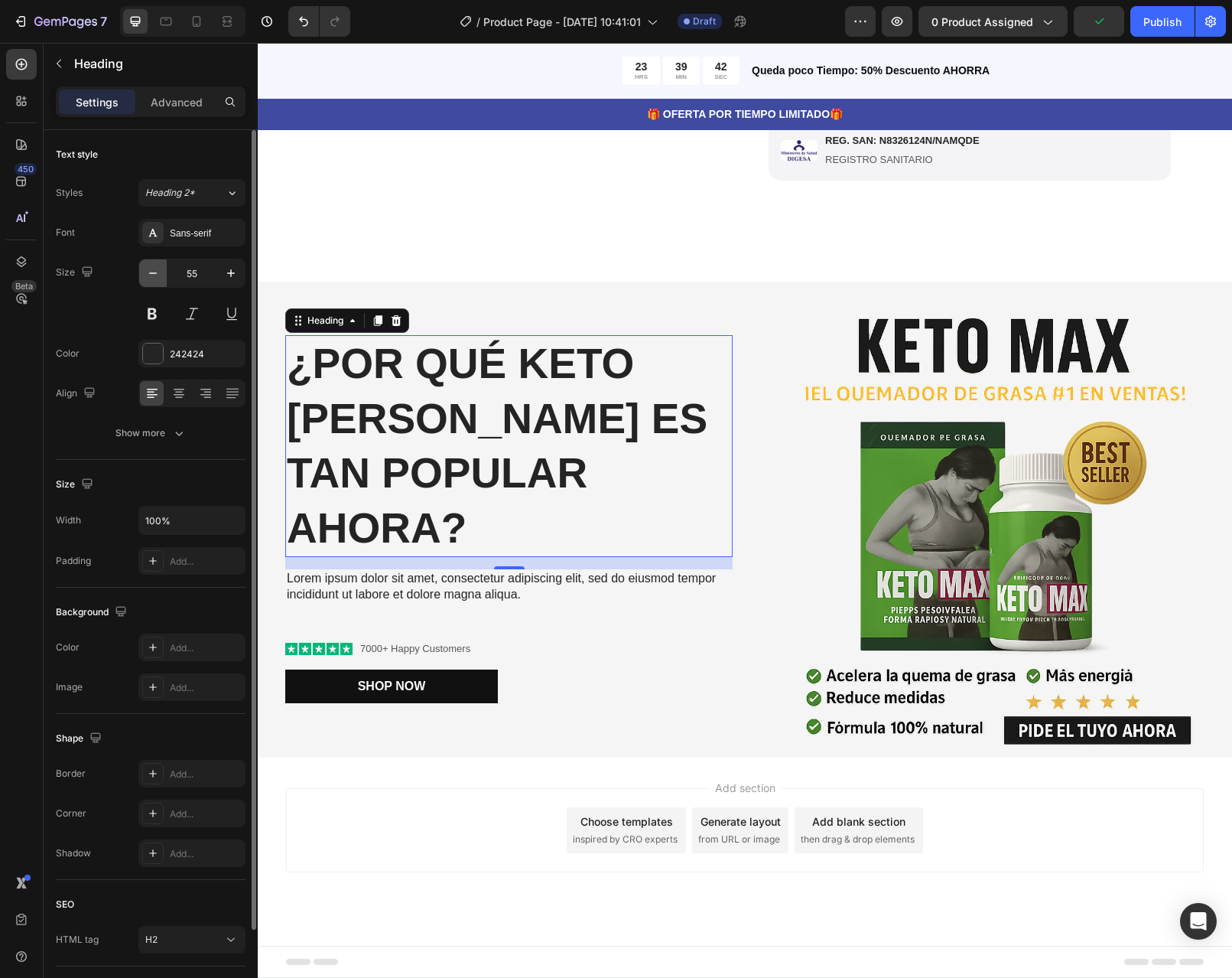
click at [156, 280] on icon "button" at bounding box center [153, 273] width 15 height 15
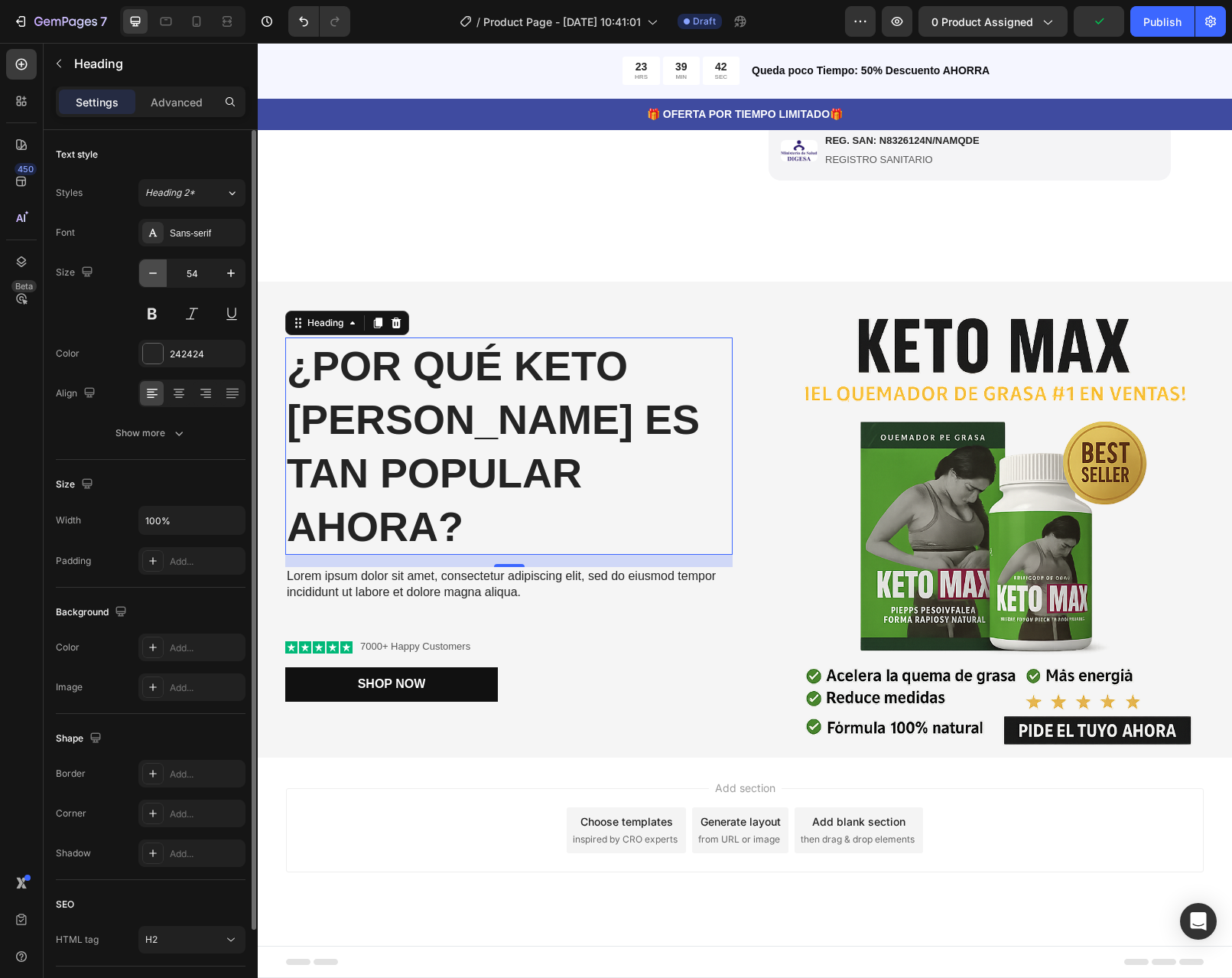
click at [156, 280] on icon "button" at bounding box center [153, 273] width 15 height 15
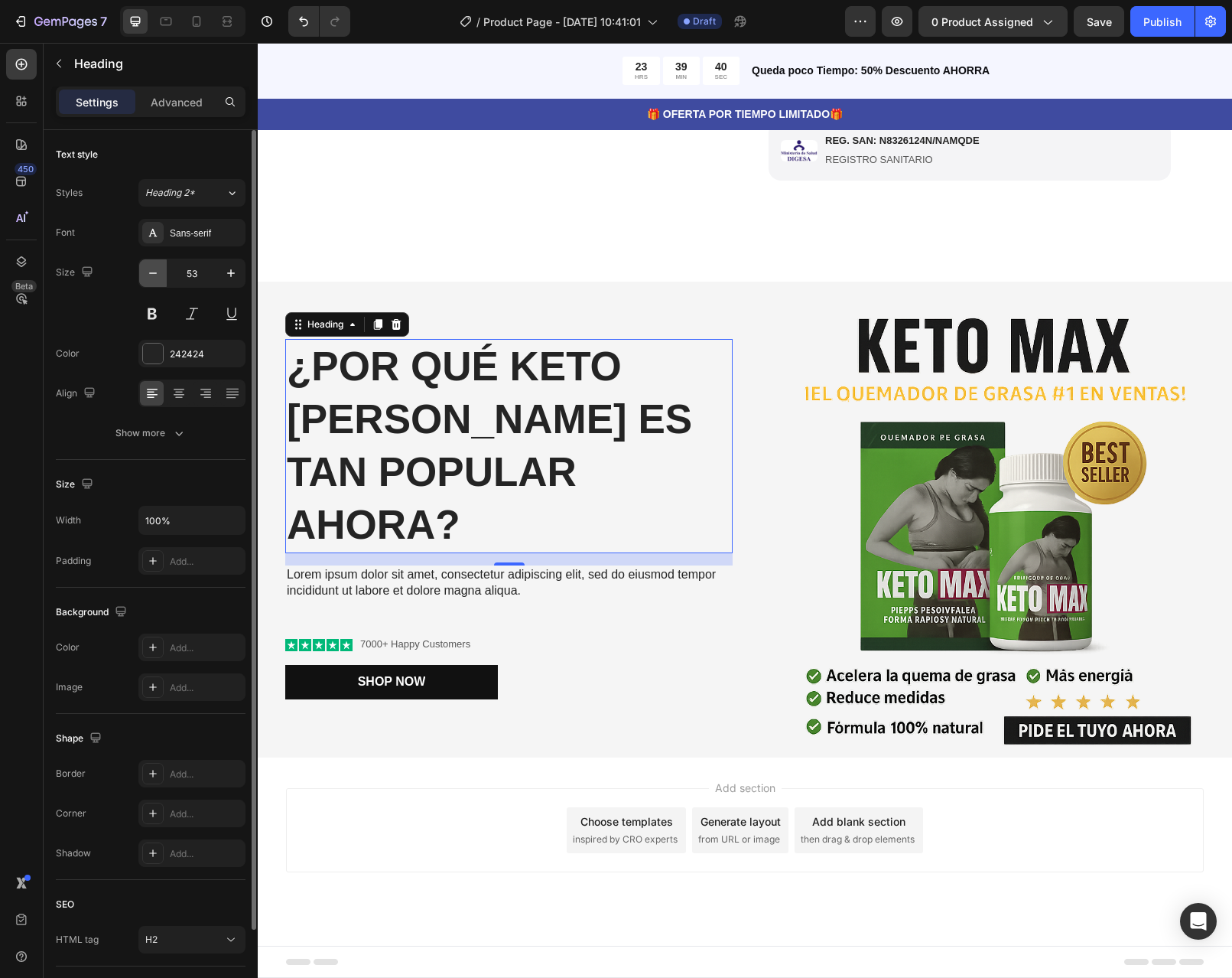
click at [156, 280] on icon "button" at bounding box center [153, 273] width 15 height 15
type input "52"
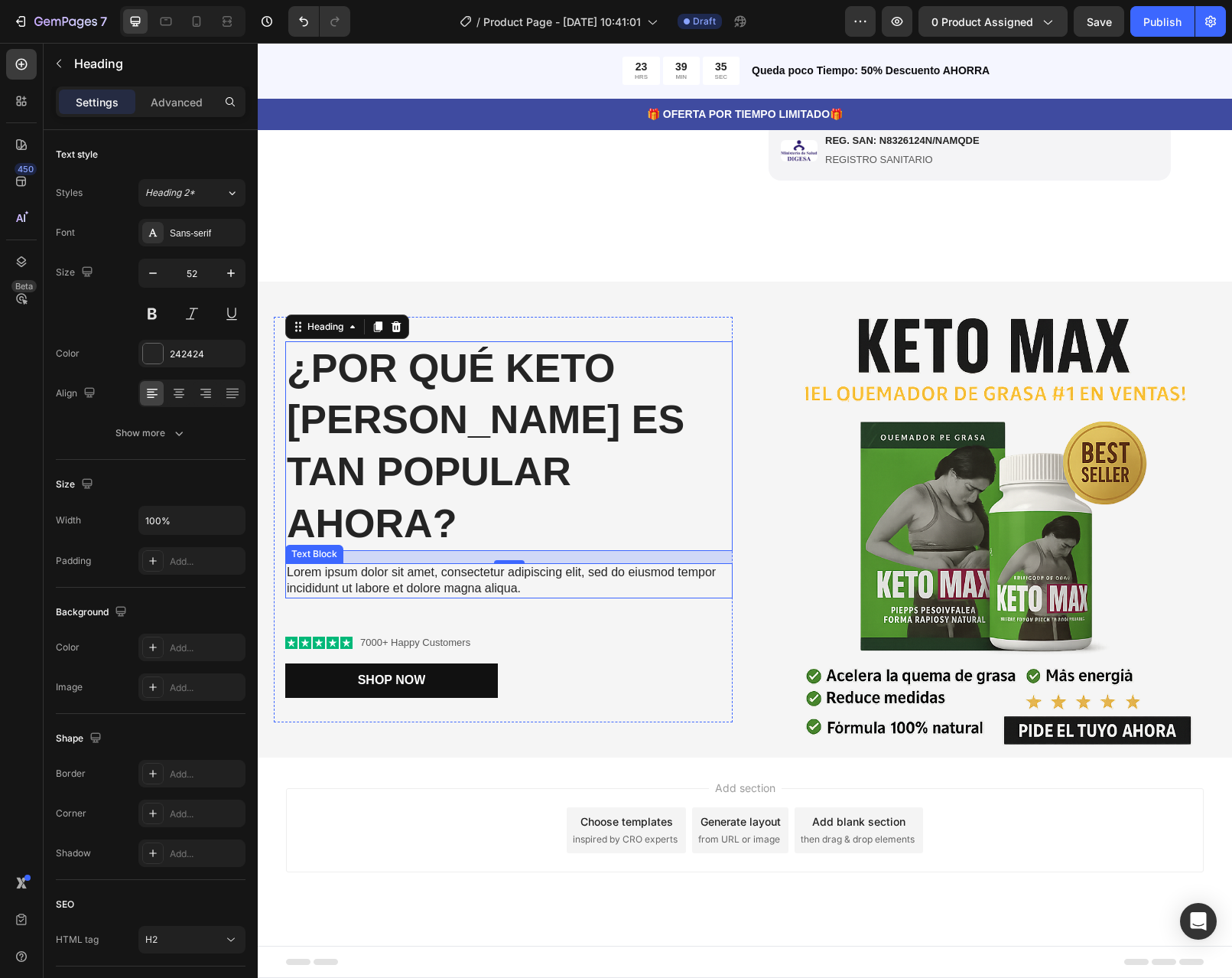
click at [412, 567] on p "Lorem ipsum dolor sit amet, consectetur adipiscing elit, sed do eiusmod tempor …" at bounding box center [509, 581] width 444 height 32
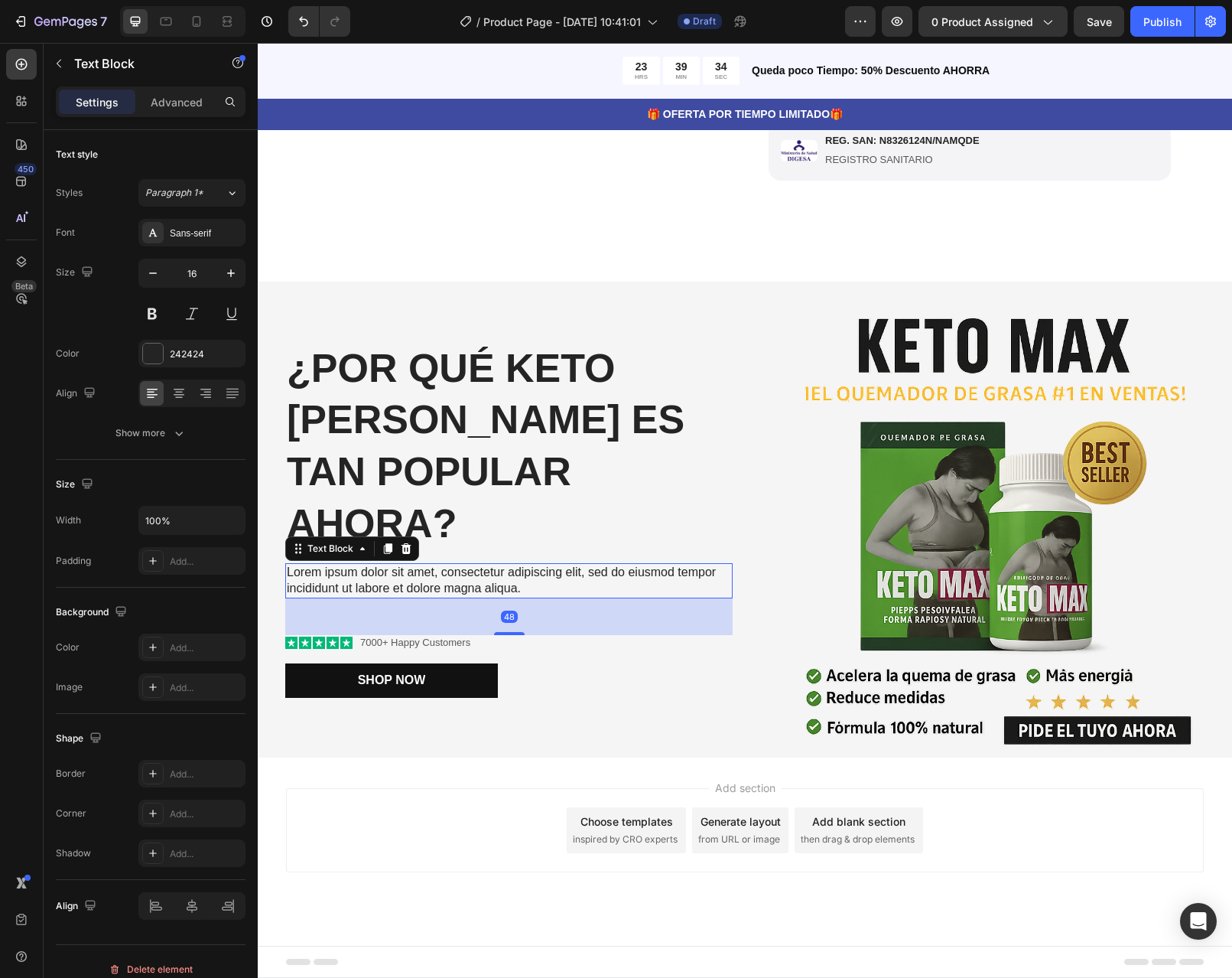
click at [506, 566] on p "Lorem ipsum dolor sit amet, consectetur adipiscing elit, sed do eiusmod tempor …" at bounding box center [509, 581] width 444 height 32
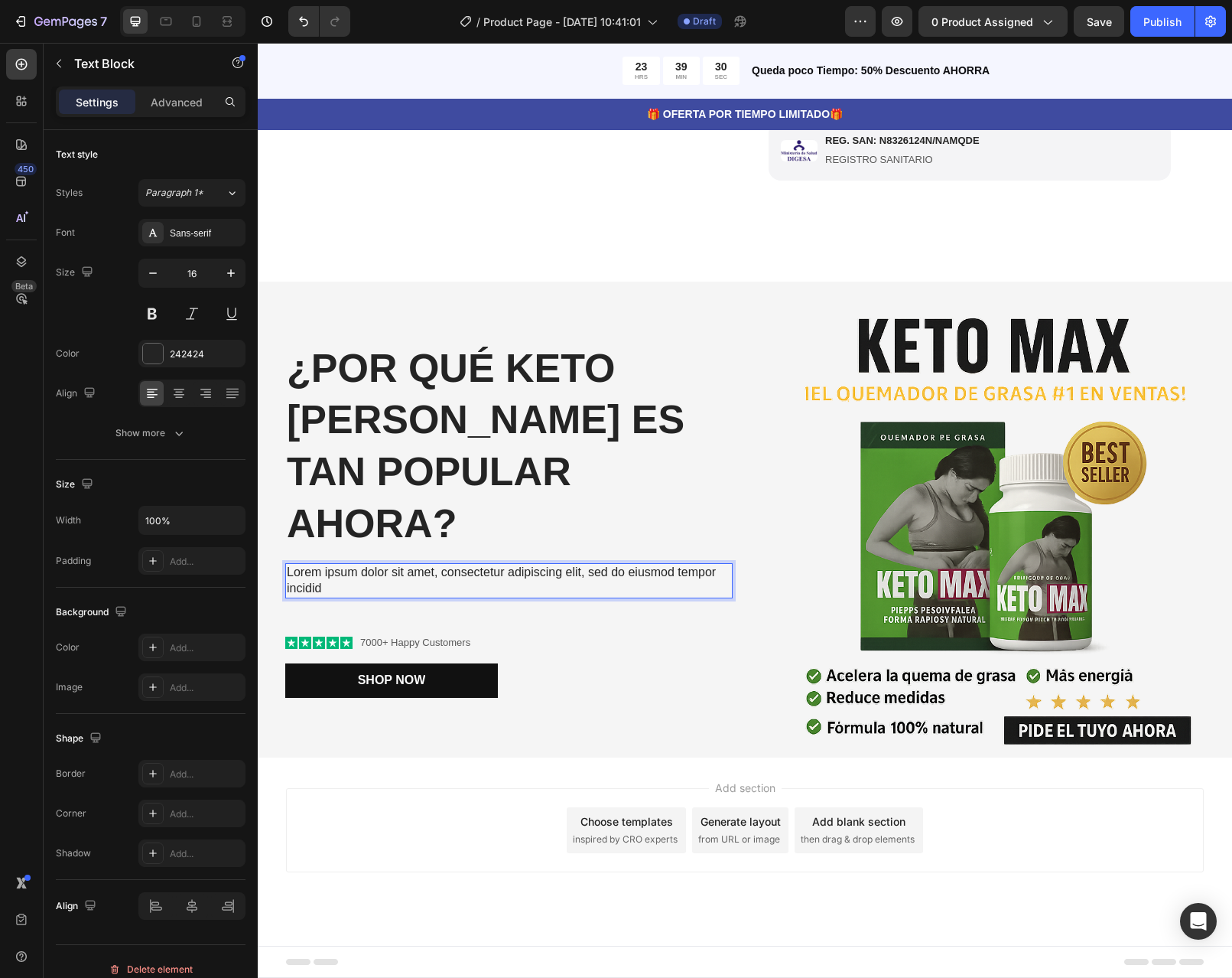
scroll to position [553, 0]
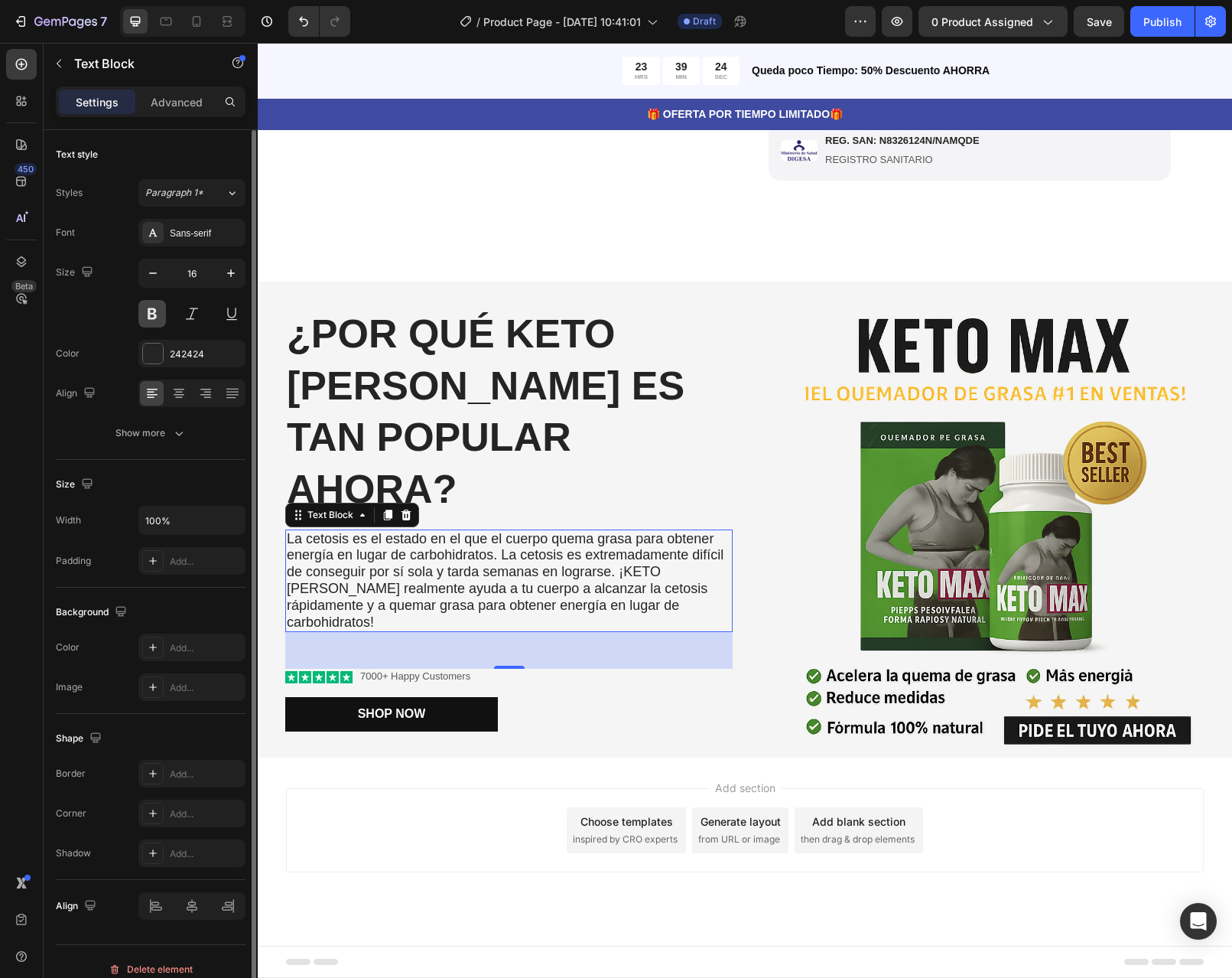
click at [158, 322] on button at bounding box center [152, 314] width 27 height 27
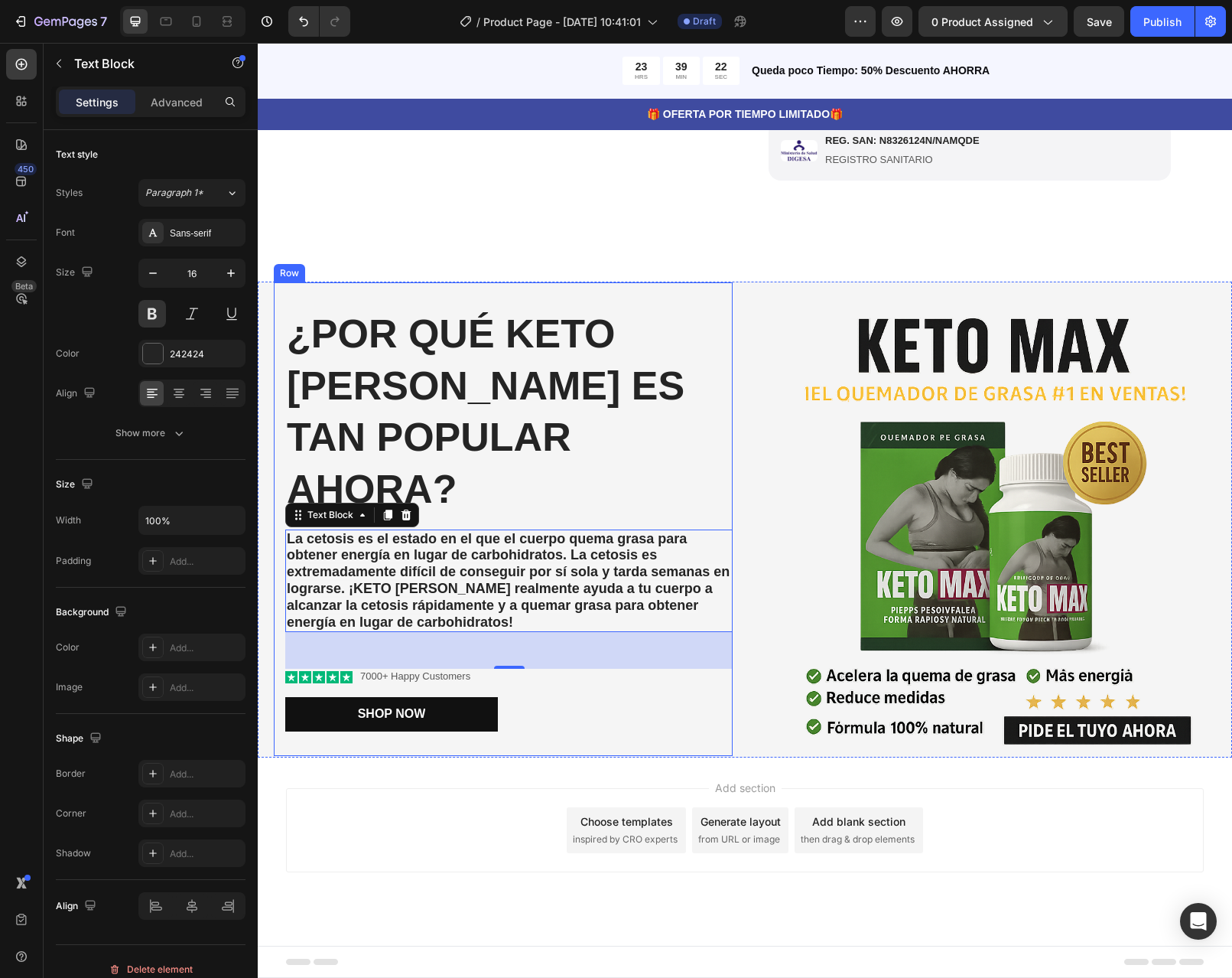
click at [572, 665] on div "⁠⁠⁠⁠⁠⁠⁠ ¿POR QUÉ KETO MAX ES TAN POPULAR AHORA? Heading La cetosis es el estado…" at bounding box center [509, 519] width 447 height 425
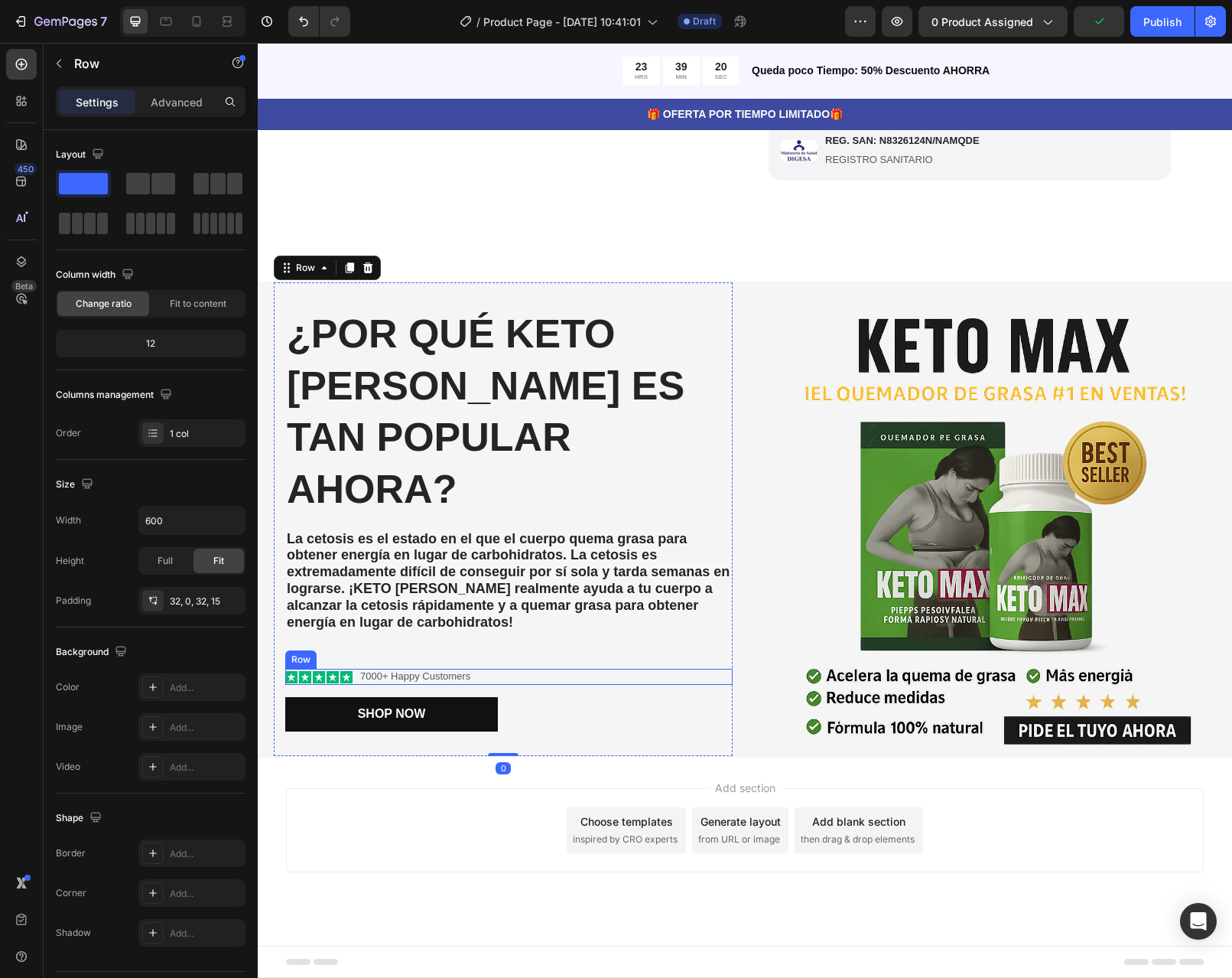
click at [483, 669] on div "Icon Icon Icon Icon Icon Icon List 7000+ Happy Customers Text Block Row" at bounding box center [509, 677] width 447 height 16
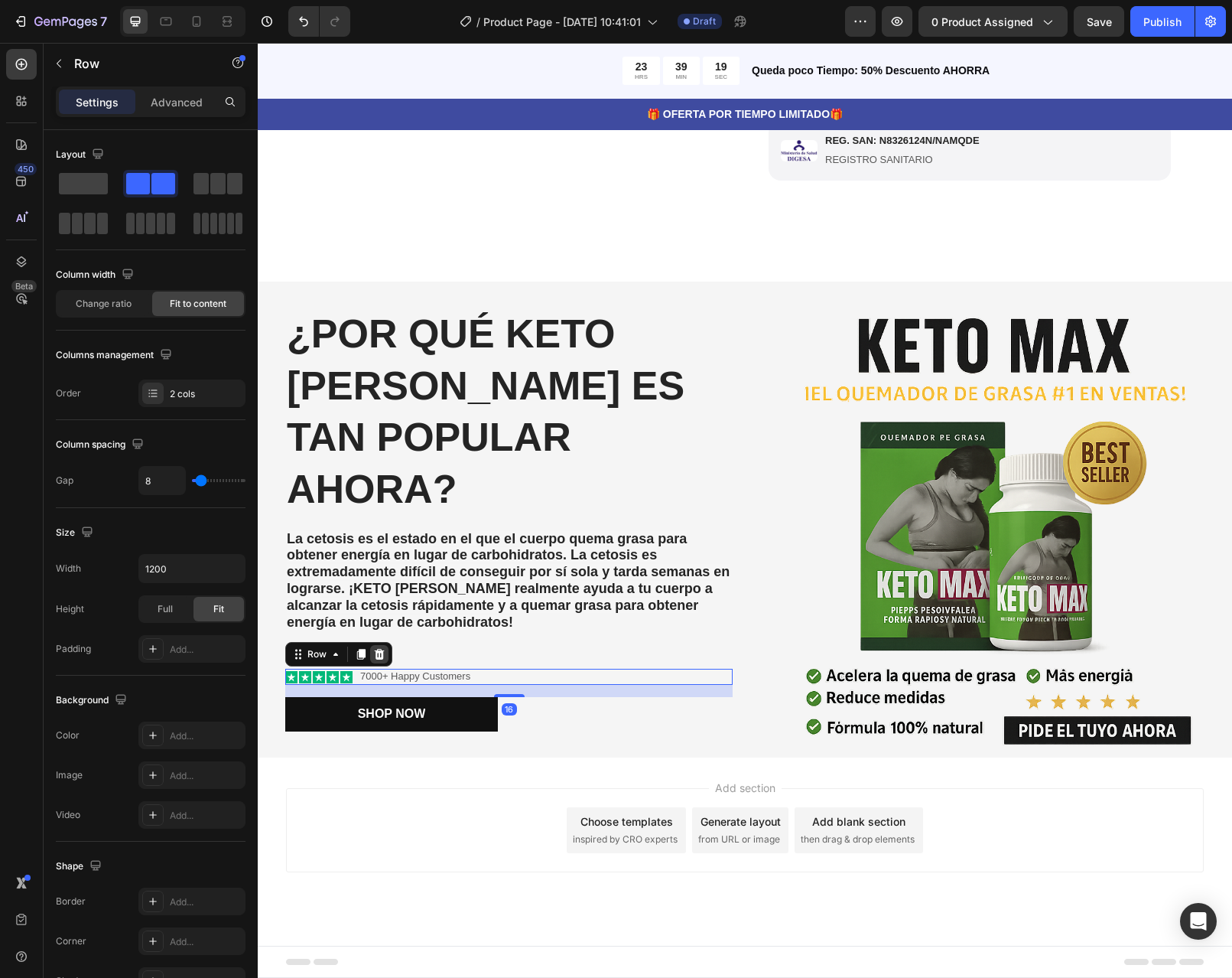
click at [379, 648] on icon at bounding box center [379, 654] width 12 height 12
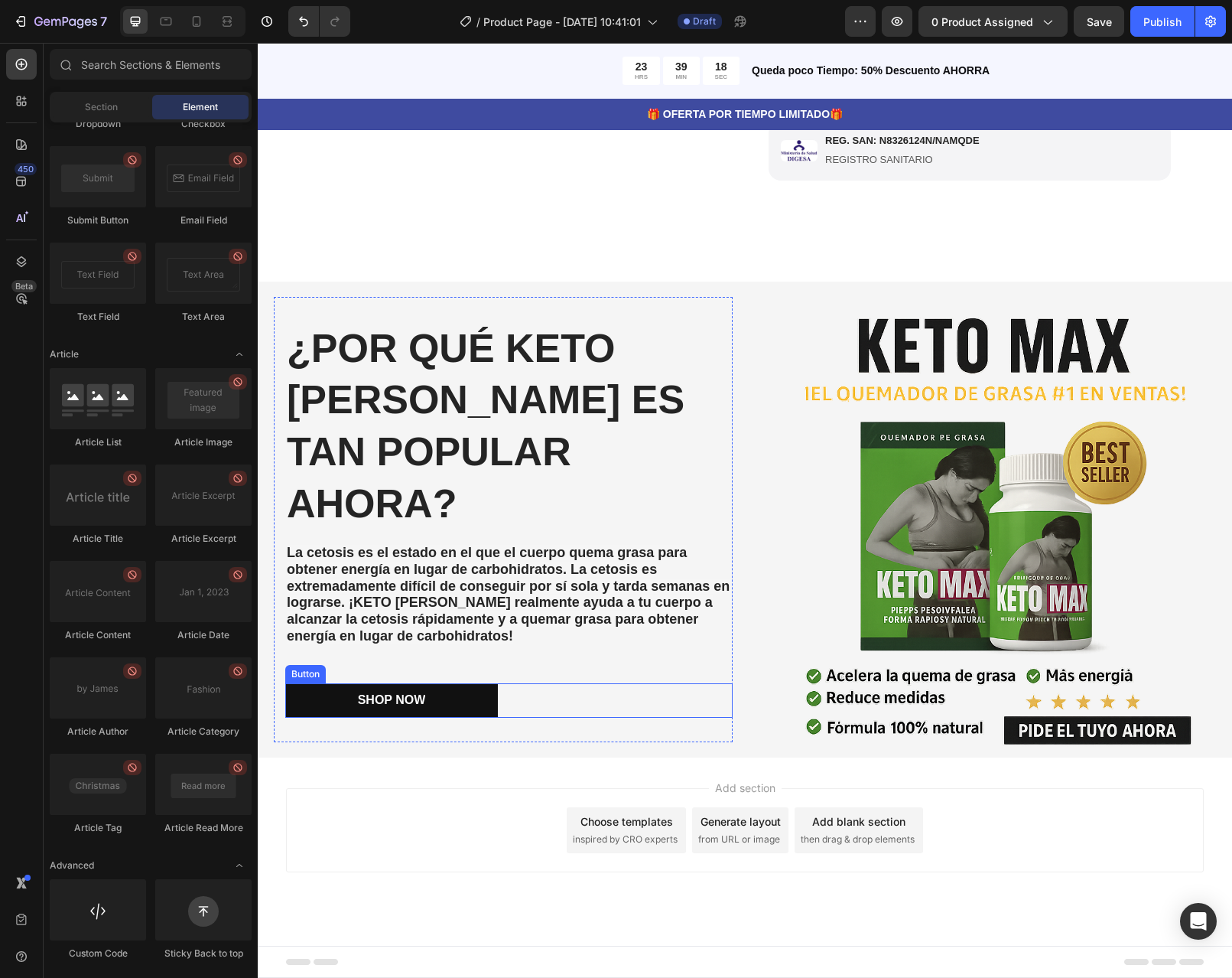
click at [522, 683] on div "Shop Now Button" at bounding box center [509, 700] width 447 height 34
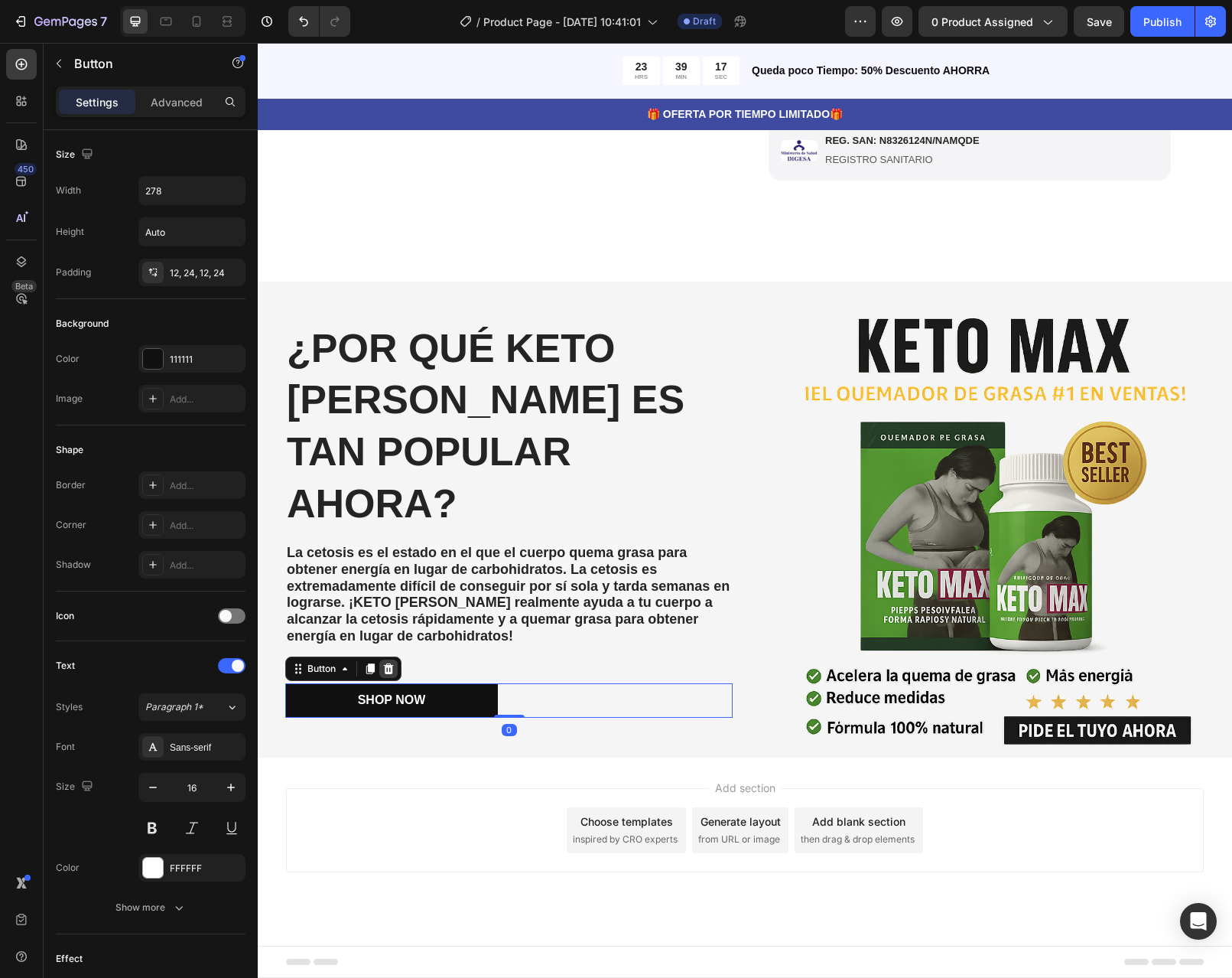
click at [391, 659] on div at bounding box center [388, 668] width 18 height 18
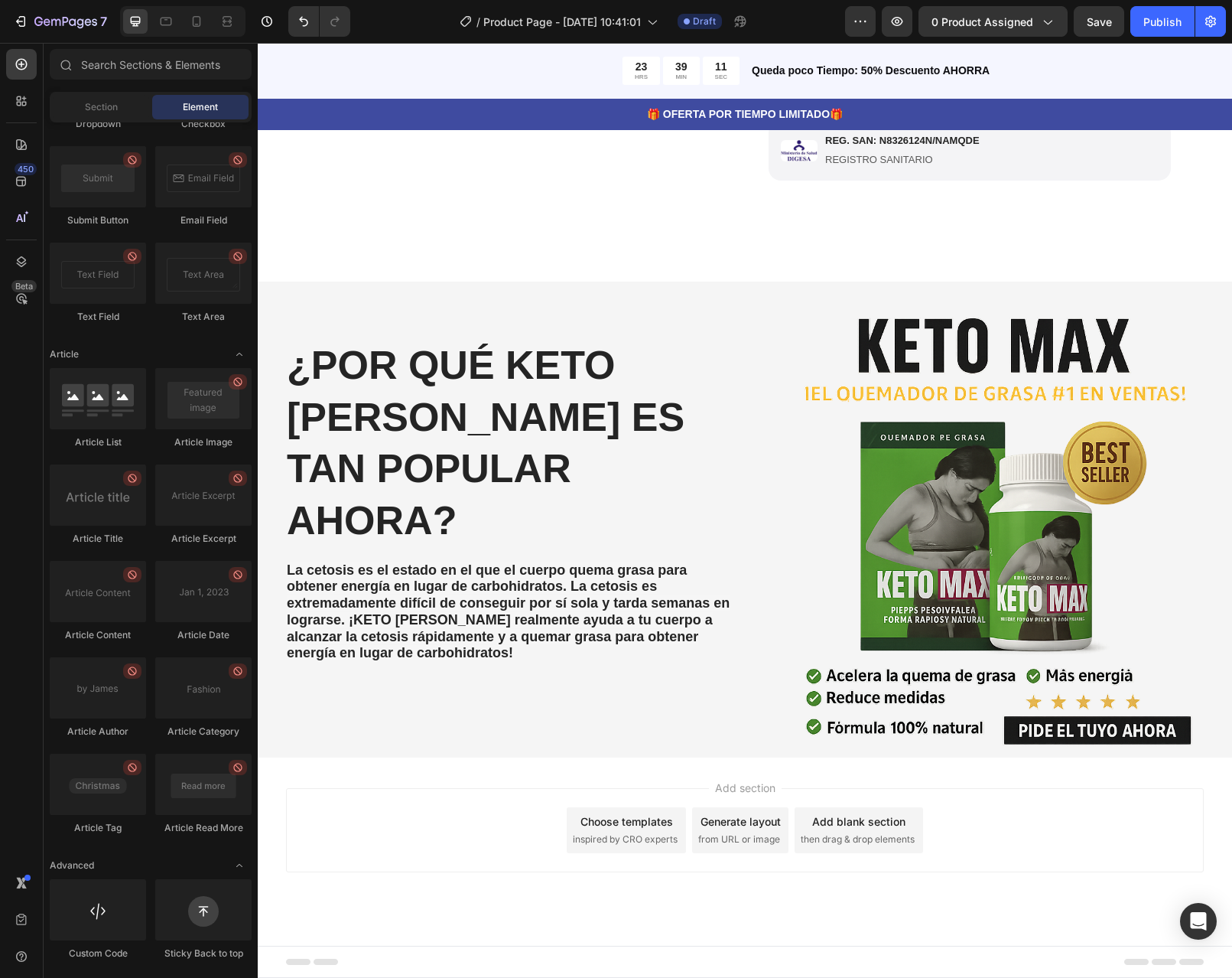
click at [815, 827] on div "Add blank section" at bounding box center [858, 821] width 94 height 16
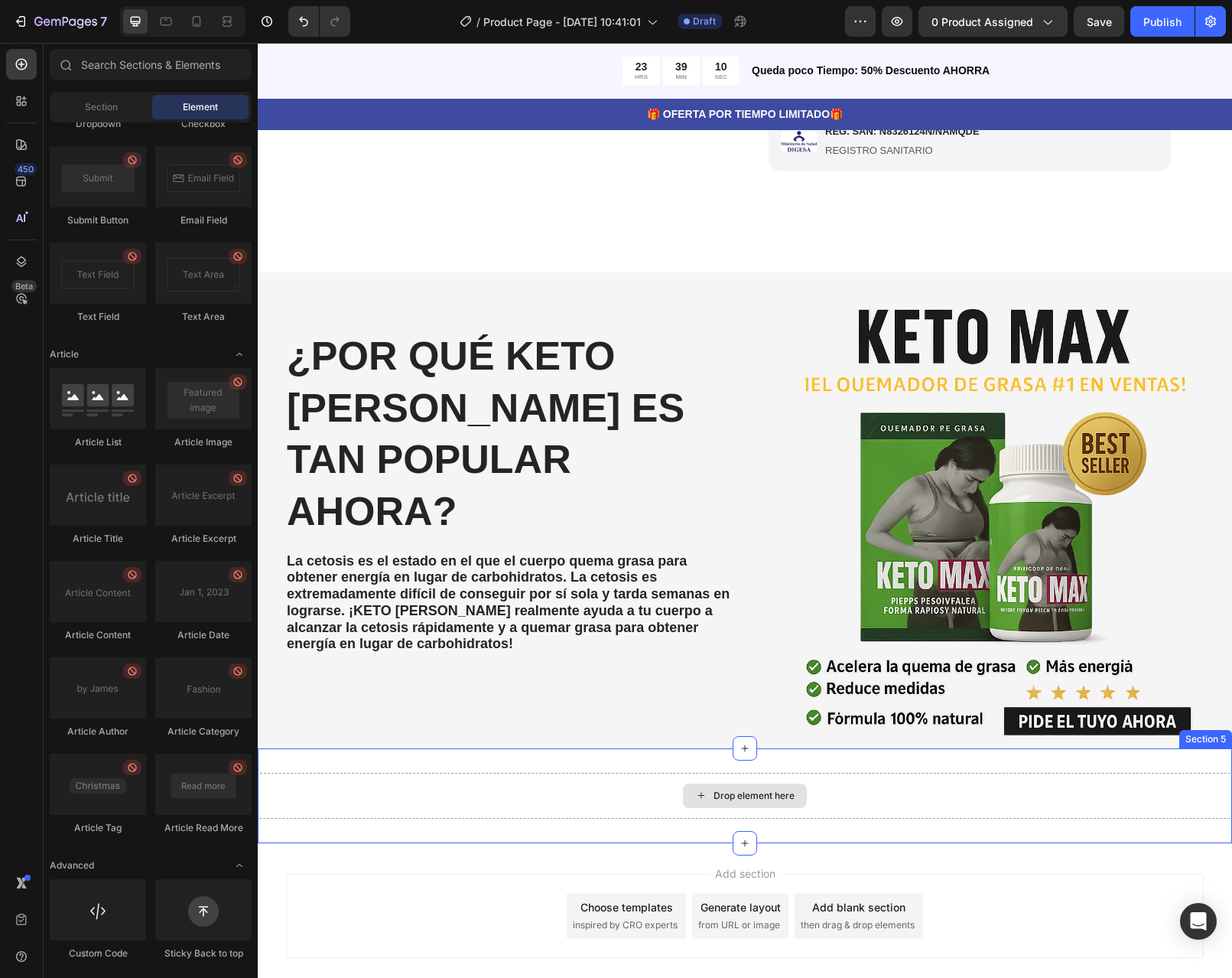
click at [756, 797] on div "Drop element here" at bounding box center [745, 796] width 124 height 25
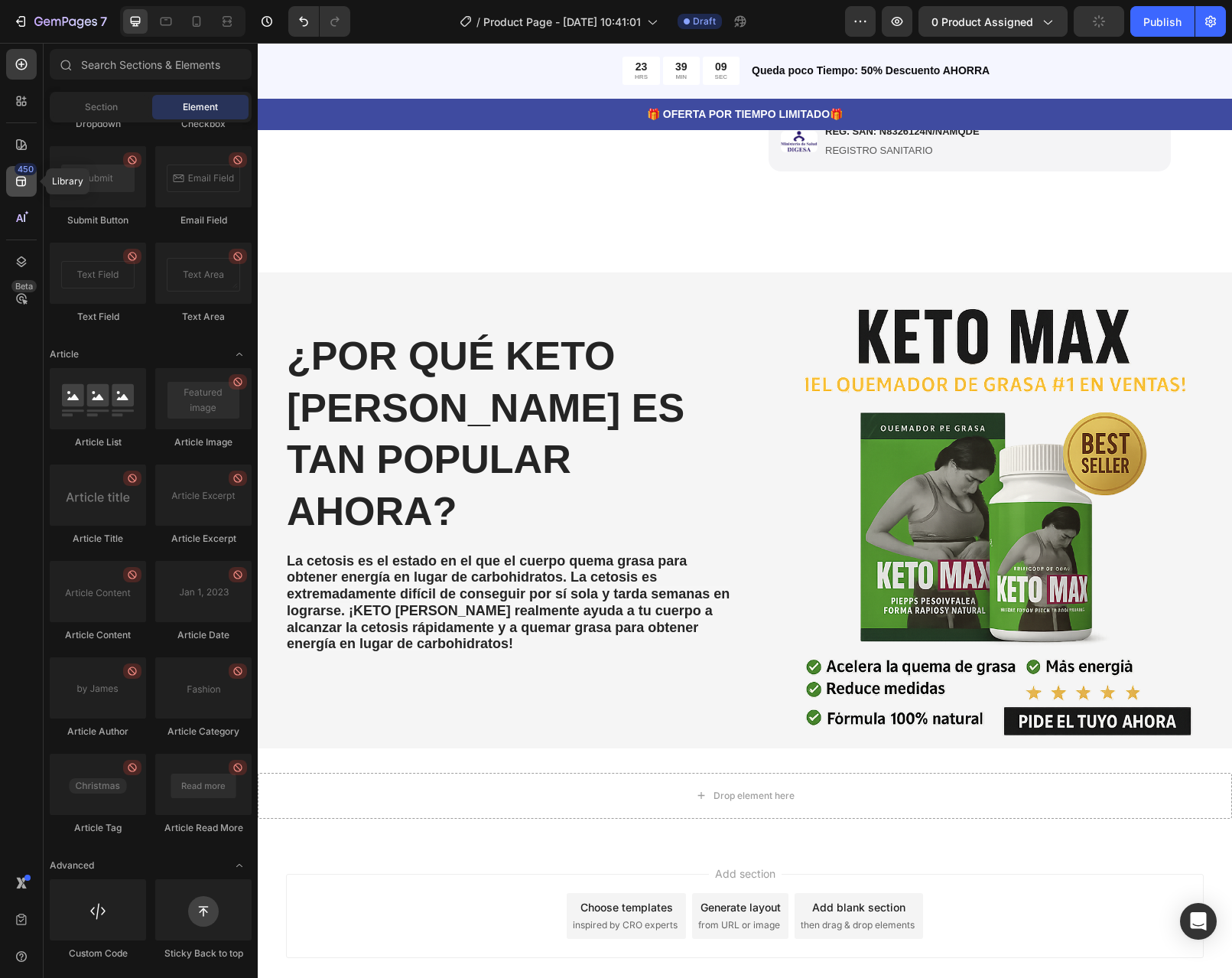
click at [24, 181] on icon at bounding box center [21, 182] width 10 height 10
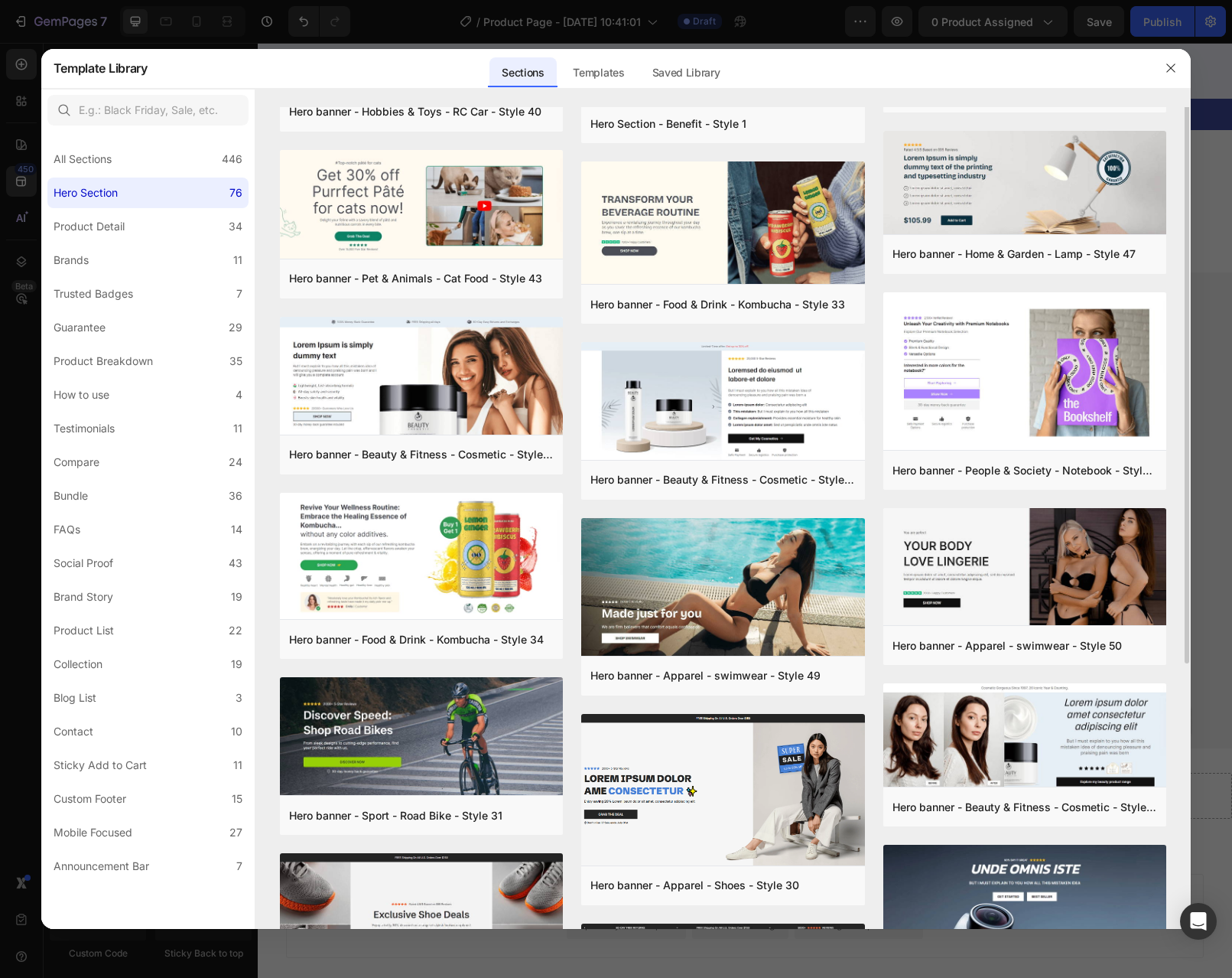
scroll to position [230, 0]
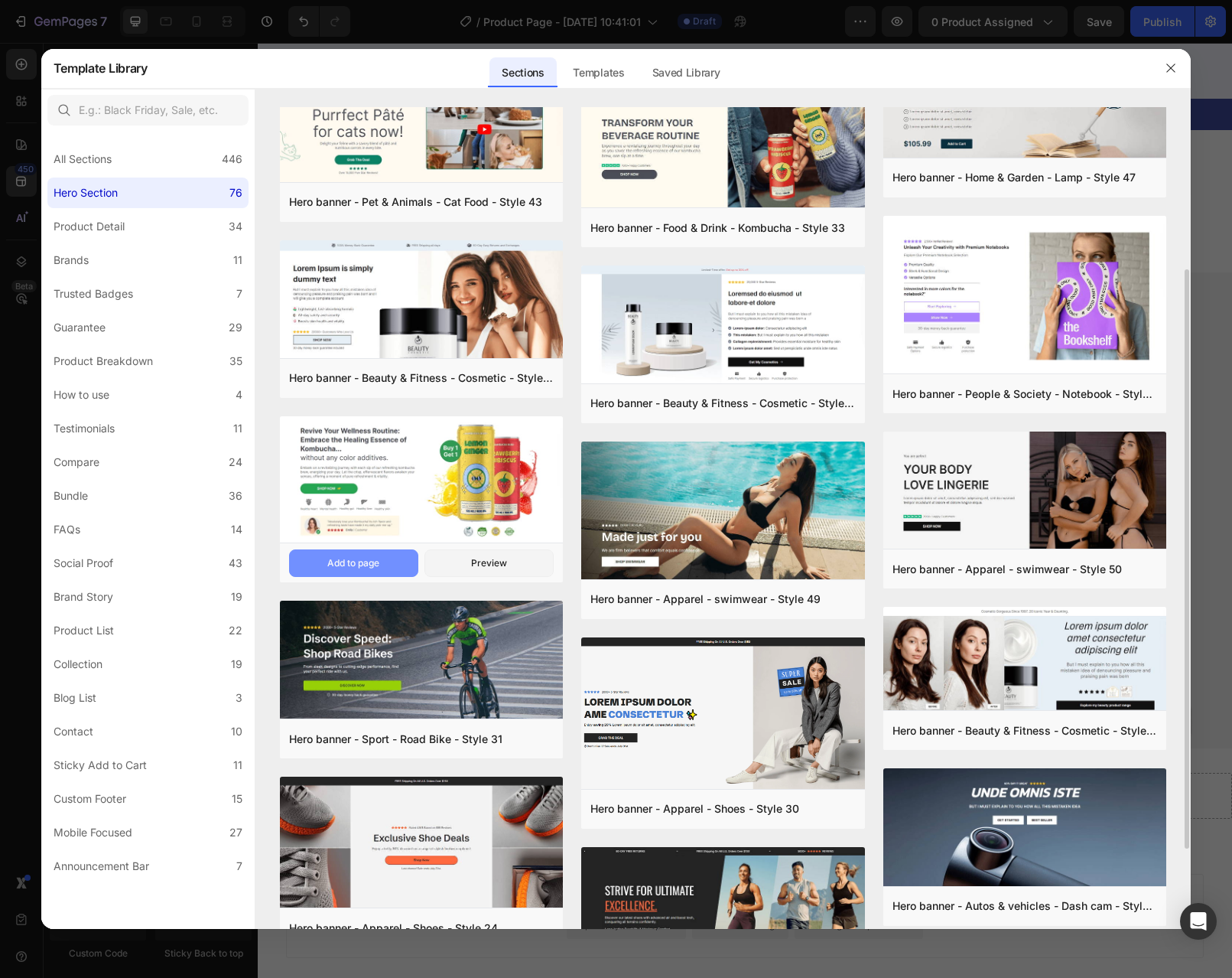
click at [365, 558] on div "Add to page" at bounding box center [353, 563] width 52 height 14
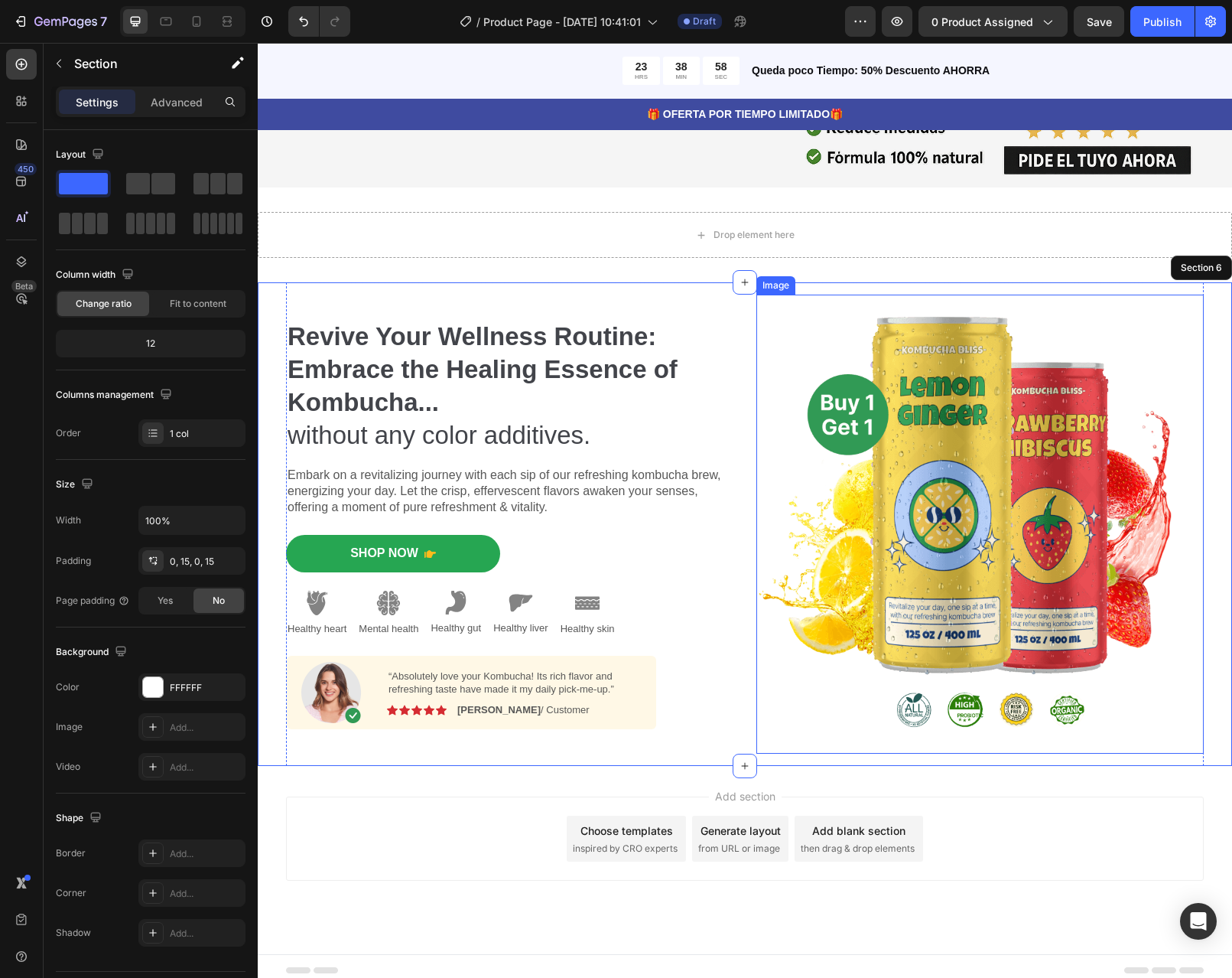
scroll to position [1132, 0]
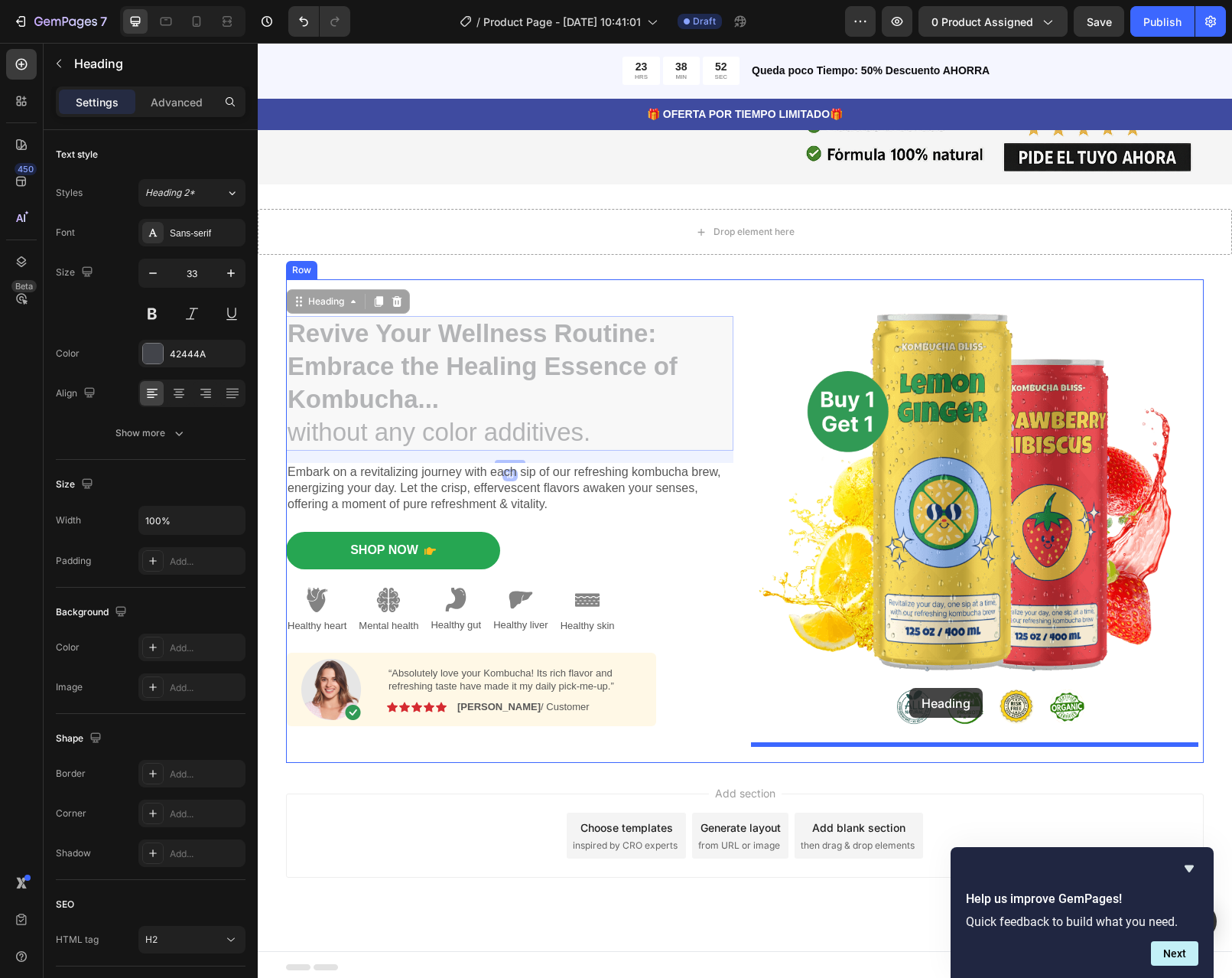
drag, startPoint x: 514, startPoint y: 384, endPoint x: 910, endPoint y: 687, distance: 498.6
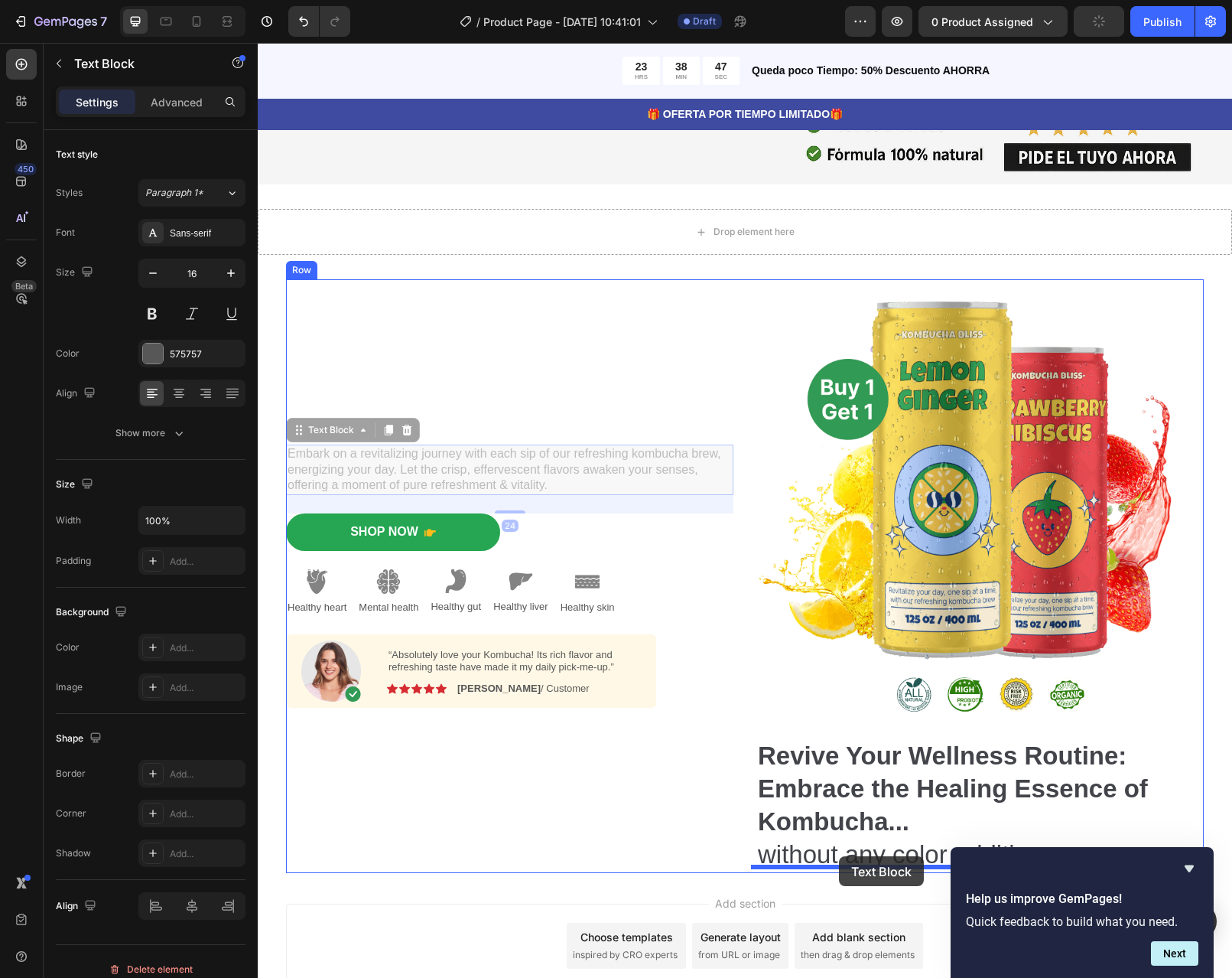
drag, startPoint x: 566, startPoint y: 479, endPoint x: 839, endPoint y: 856, distance: 465.5
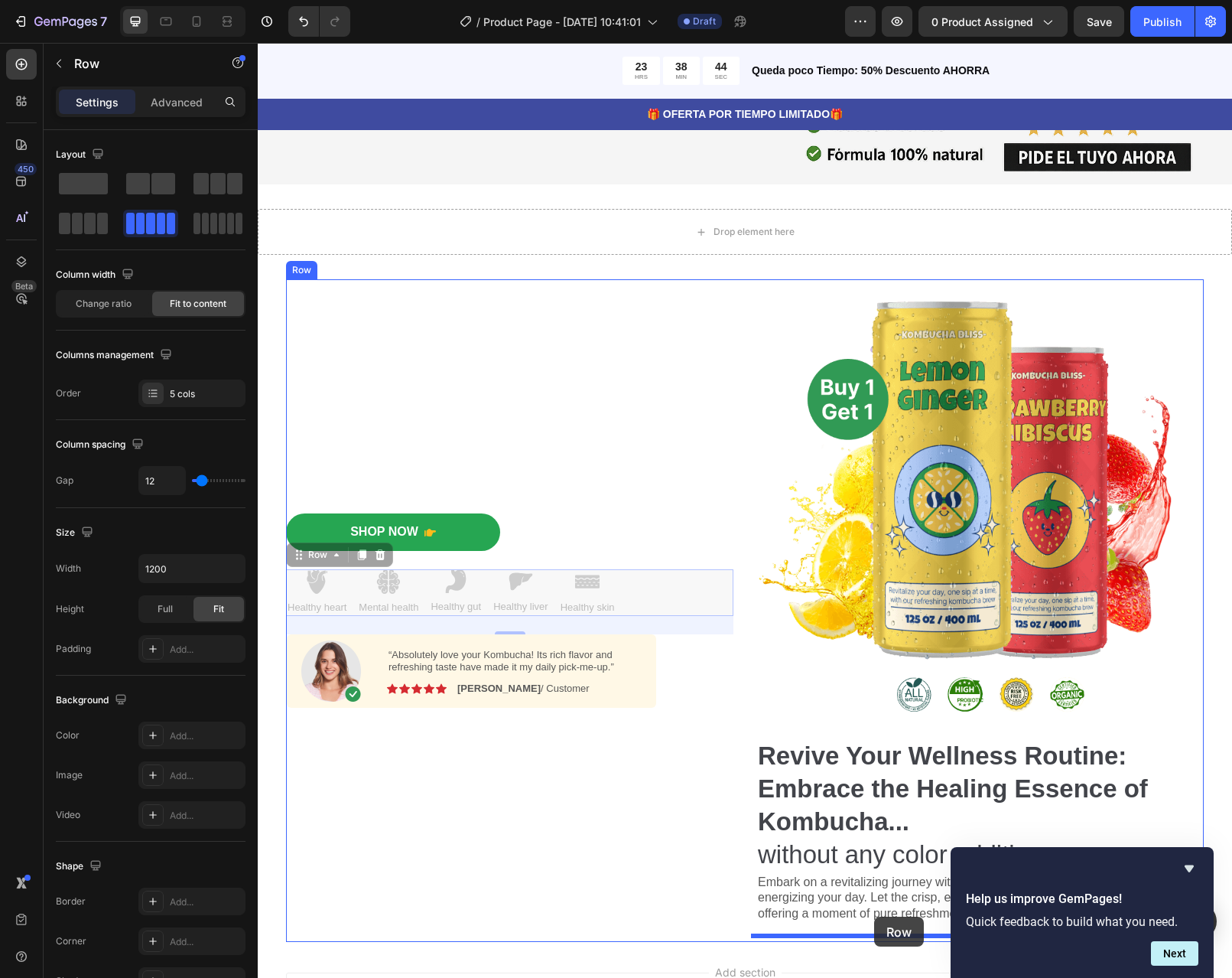
drag, startPoint x: 635, startPoint y: 587, endPoint x: 874, endPoint y: 916, distance: 406.6
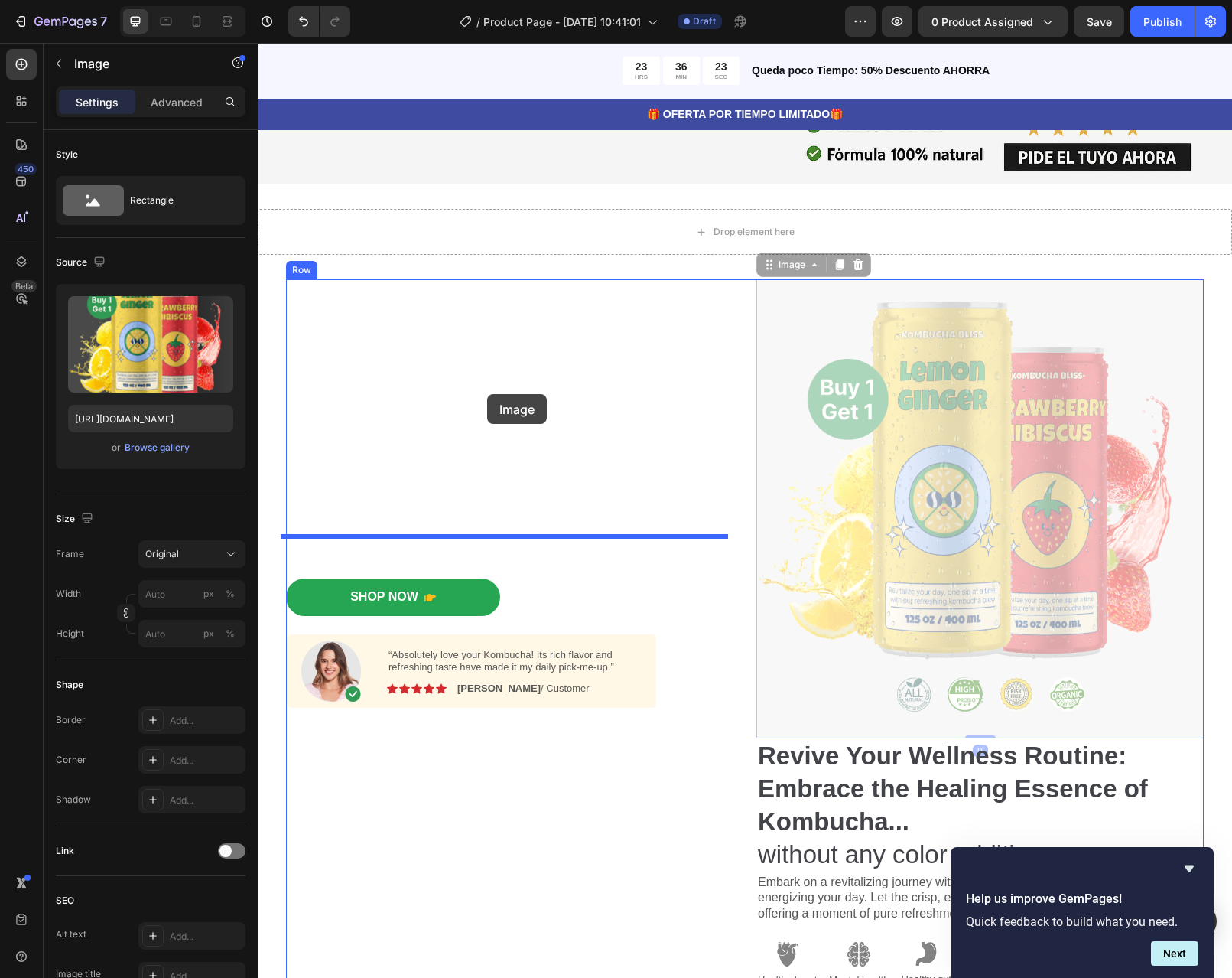
drag, startPoint x: 959, startPoint y: 427, endPoint x: 487, endPoint y: 394, distance: 473.2
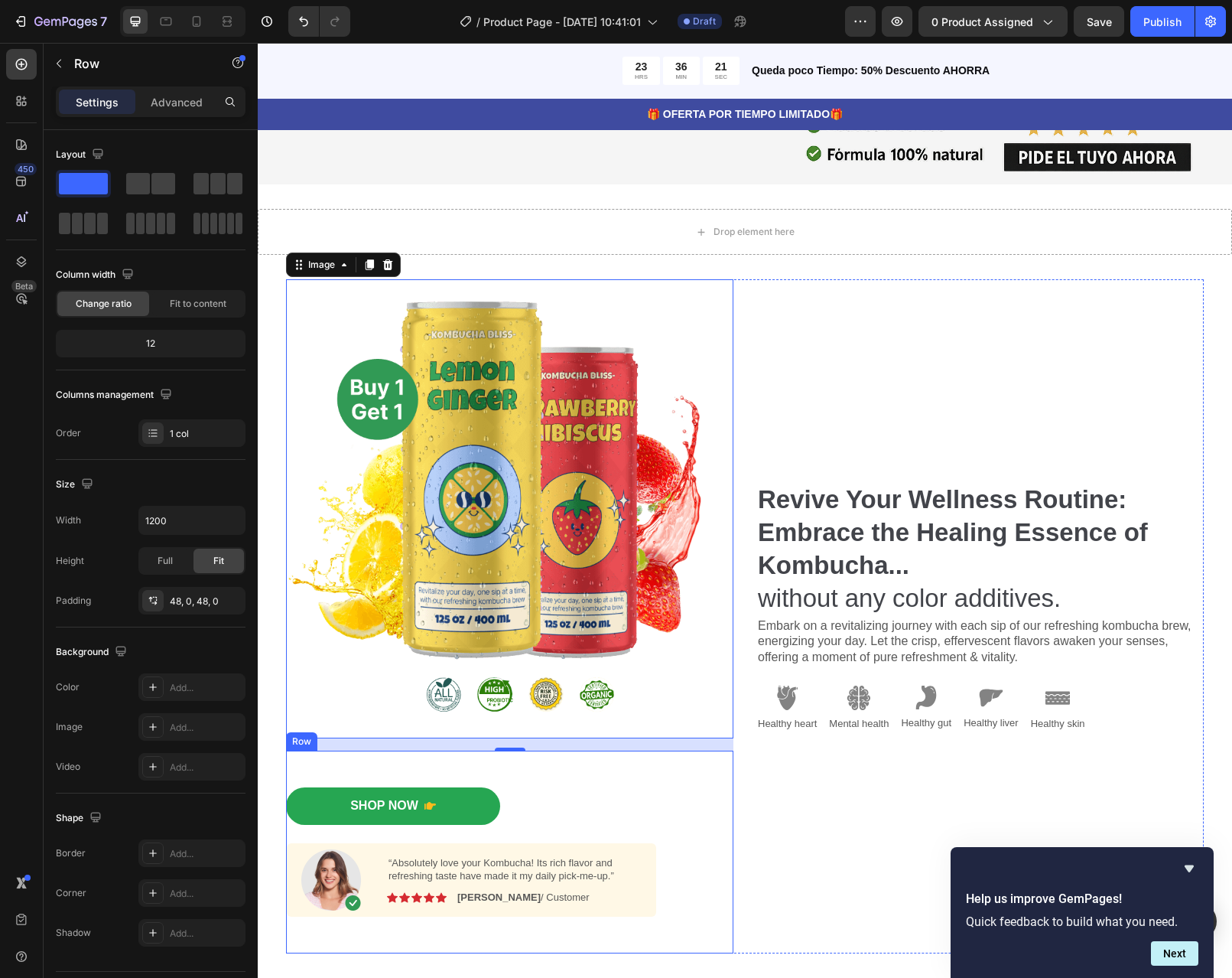
click at [666, 866] on div "Shop Now Button Image “Absolutely love your Kombucha! Its rich flavor and refre…" at bounding box center [510, 852] width 447 height 130
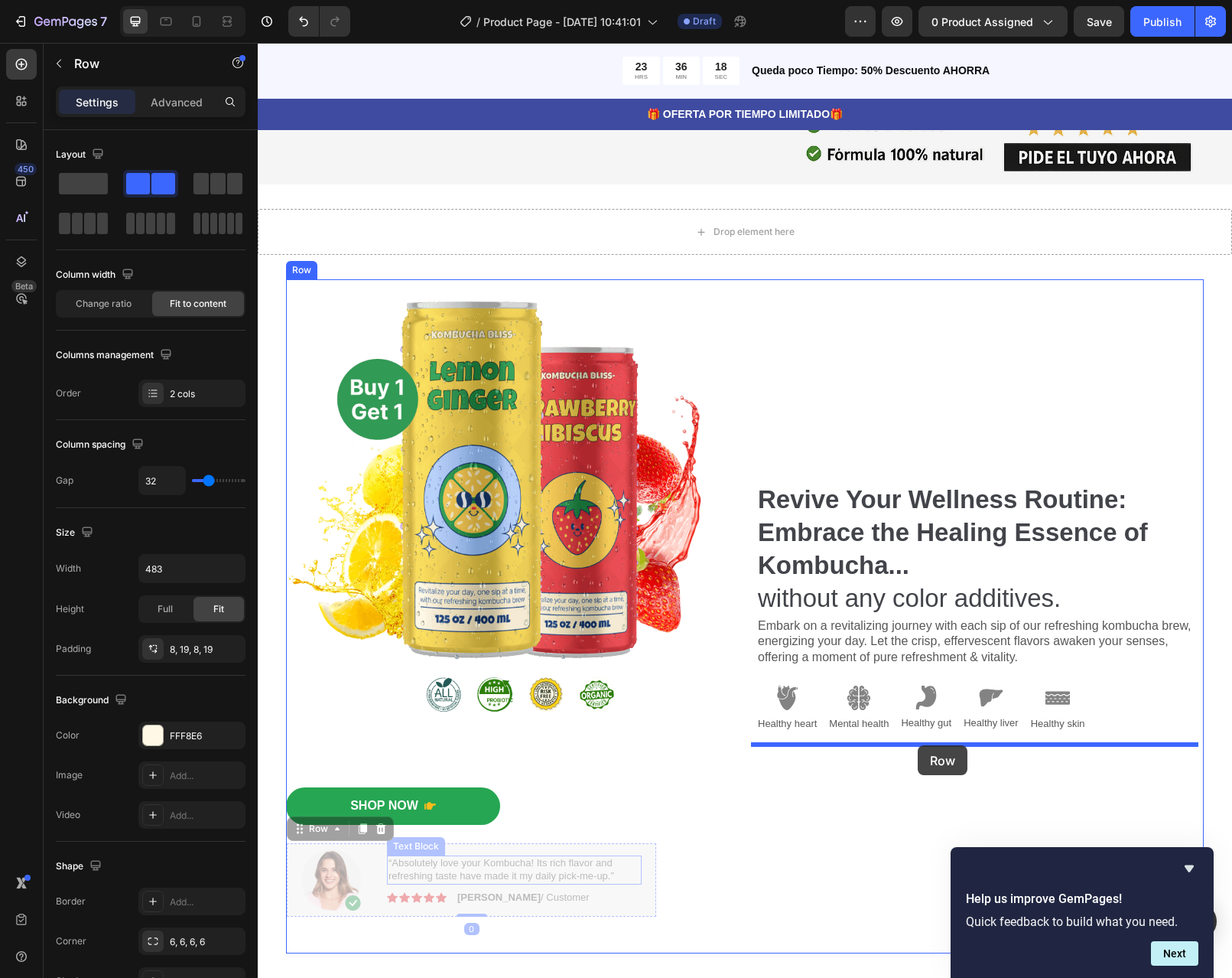
drag, startPoint x: 362, startPoint y: 847, endPoint x: 918, endPoint y: 745, distance: 565.3
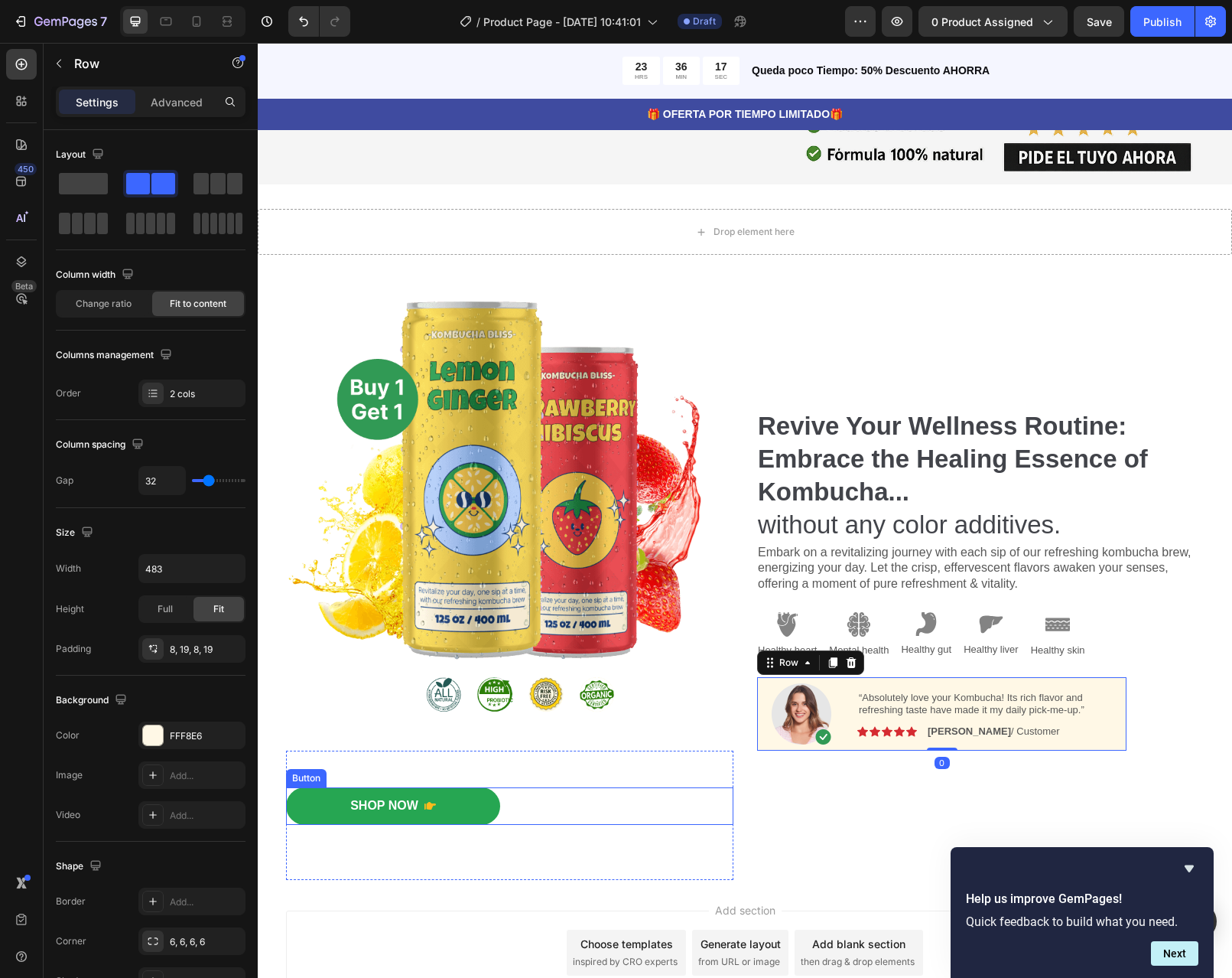
click at [532, 796] on div "Shop Now Button" at bounding box center [510, 806] width 447 height 38
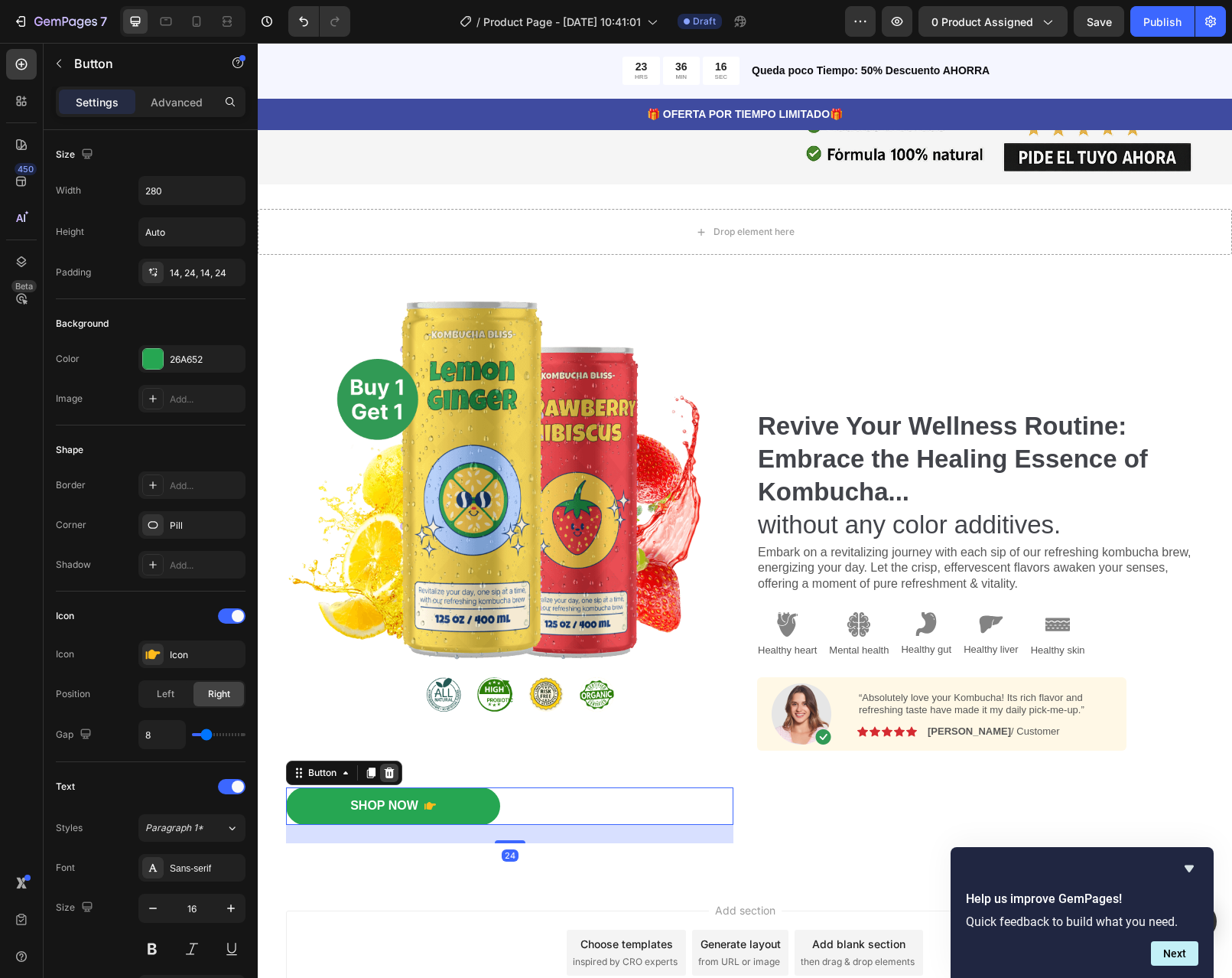
click at [385, 768] on icon at bounding box center [390, 772] width 10 height 10
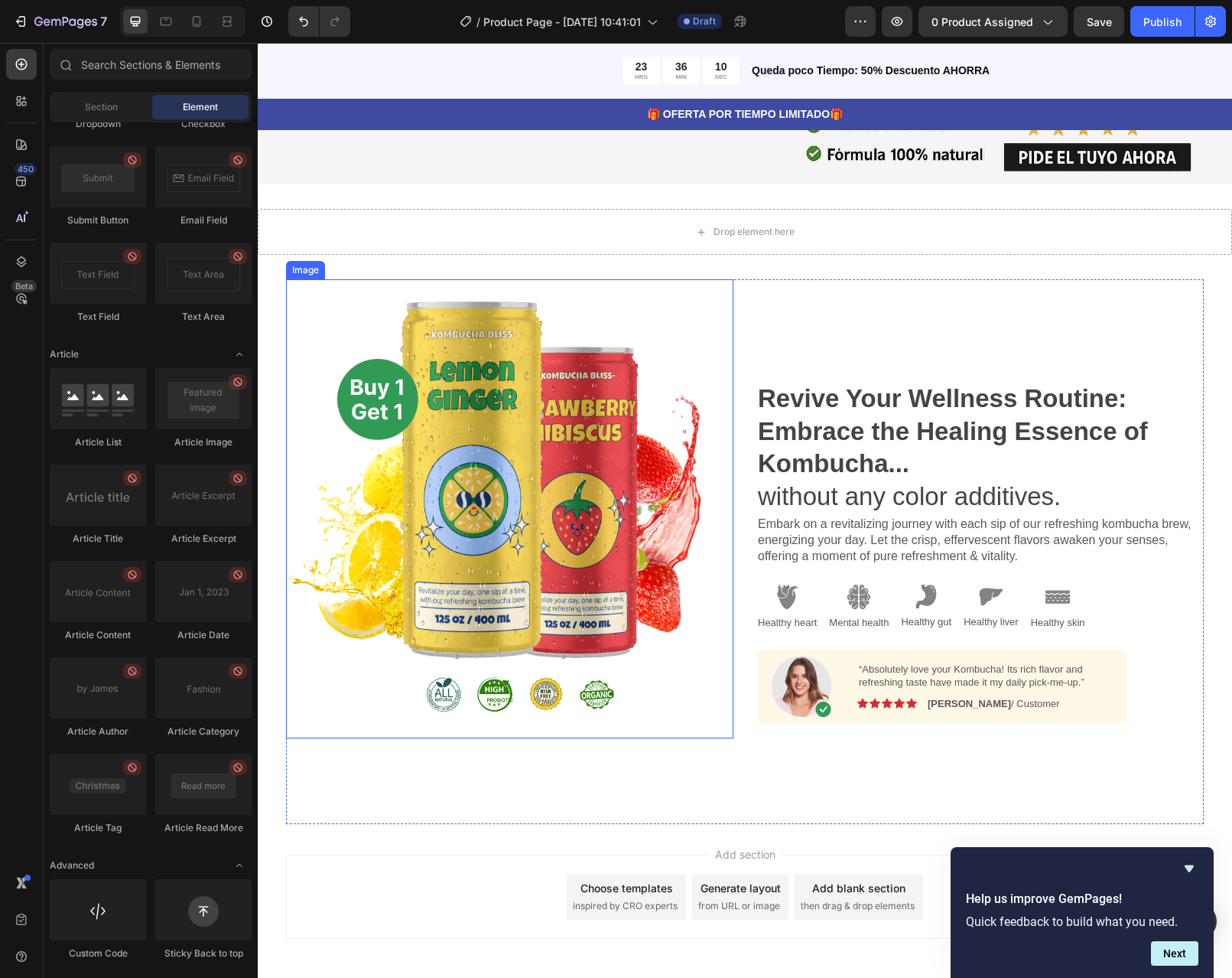
click at [807, 423] on strong "Revive Your Wellness Routine: Embrace the Healing Essence of Kombucha..." at bounding box center [953, 431] width 390 height 94
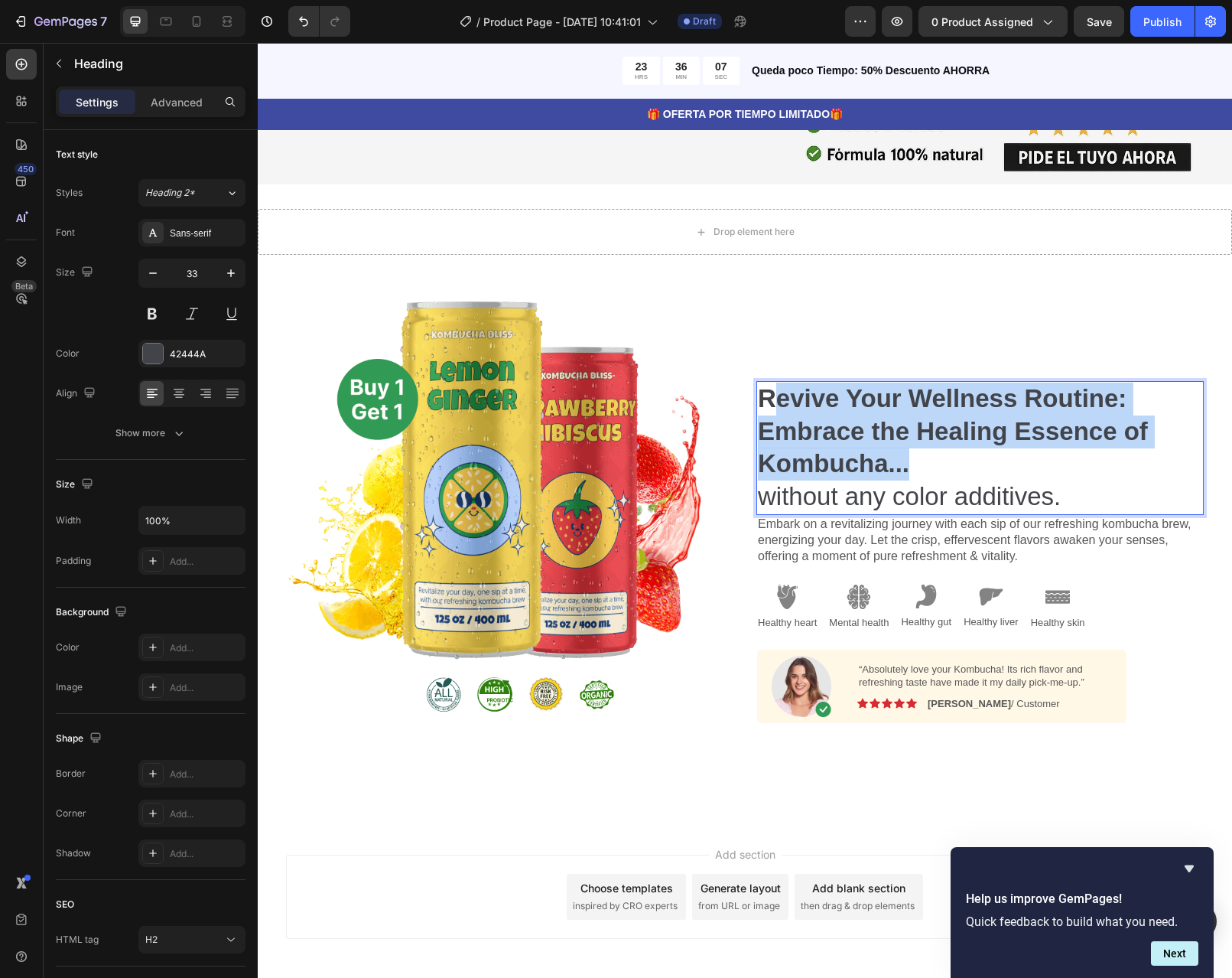
drag, startPoint x: 906, startPoint y: 466, endPoint x: 770, endPoint y: 397, distance: 152.5
click at [770, 397] on p "Revive Your Wellness Routine: Embrace the Healing Essence of Kombucha... withou…" at bounding box center [979, 448] width 444 height 131
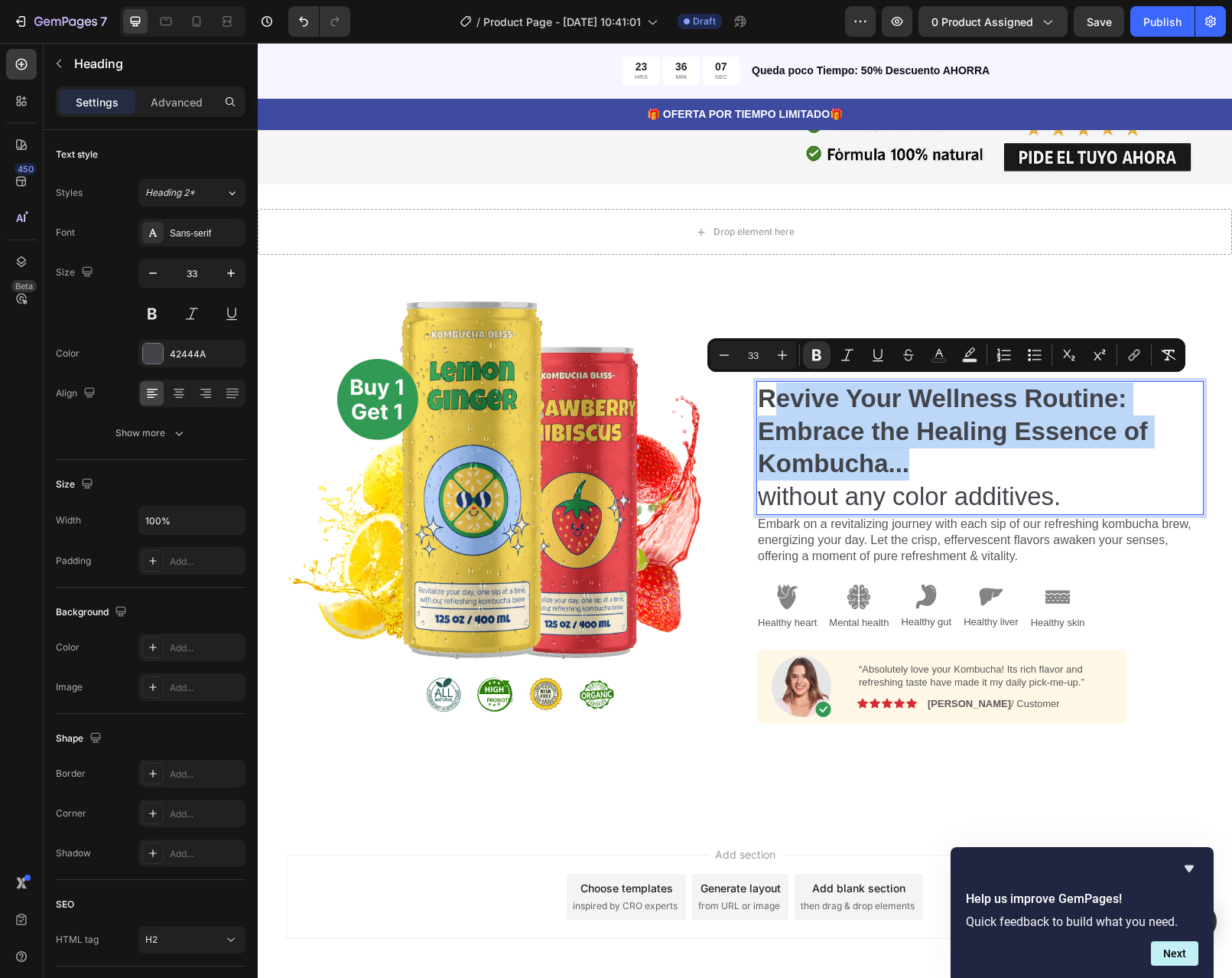
scroll to position [1164, 0]
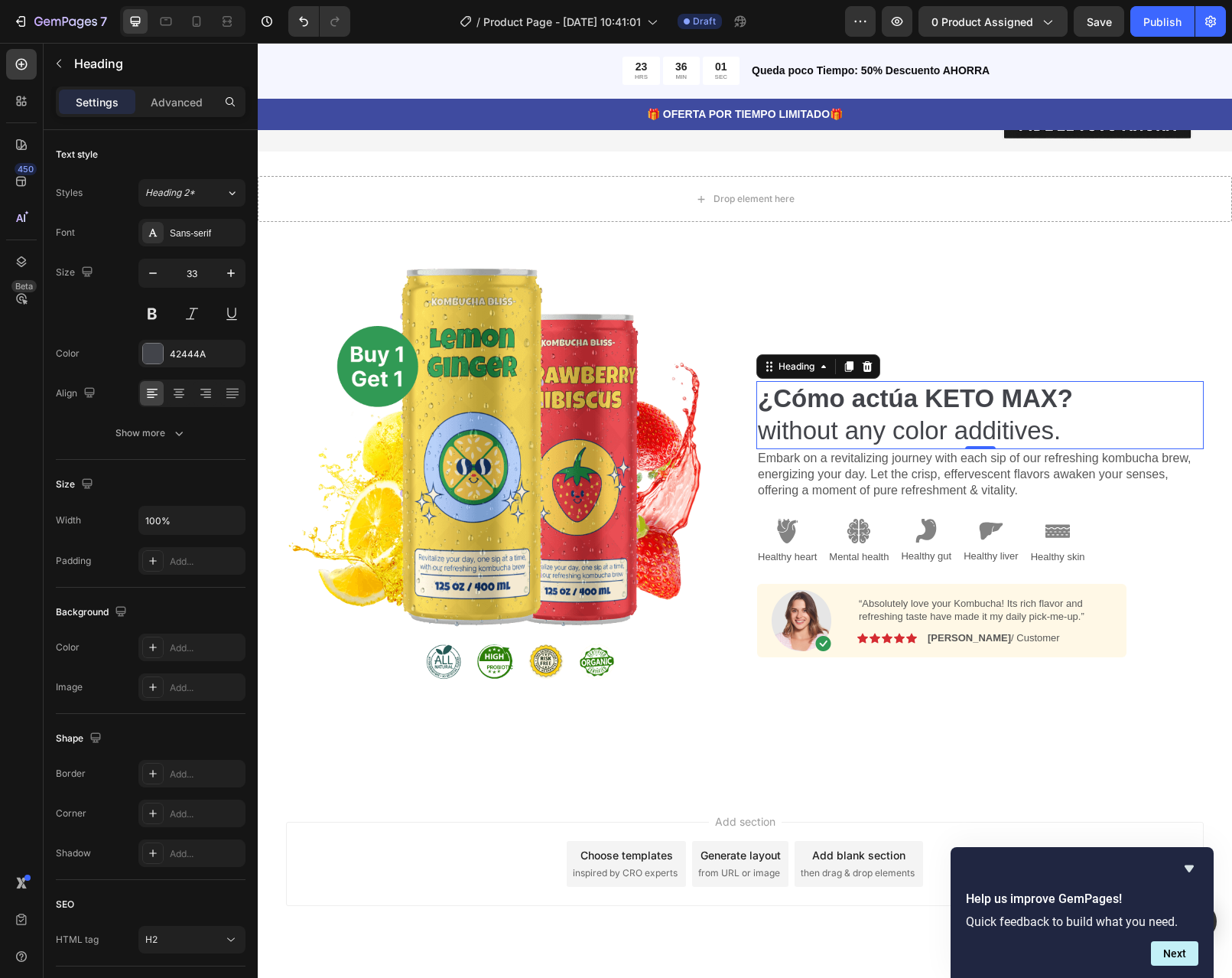
click at [1024, 424] on p "¿Cómo actúa KETO MAX? without any color additives." at bounding box center [979, 415] width 444 height 66
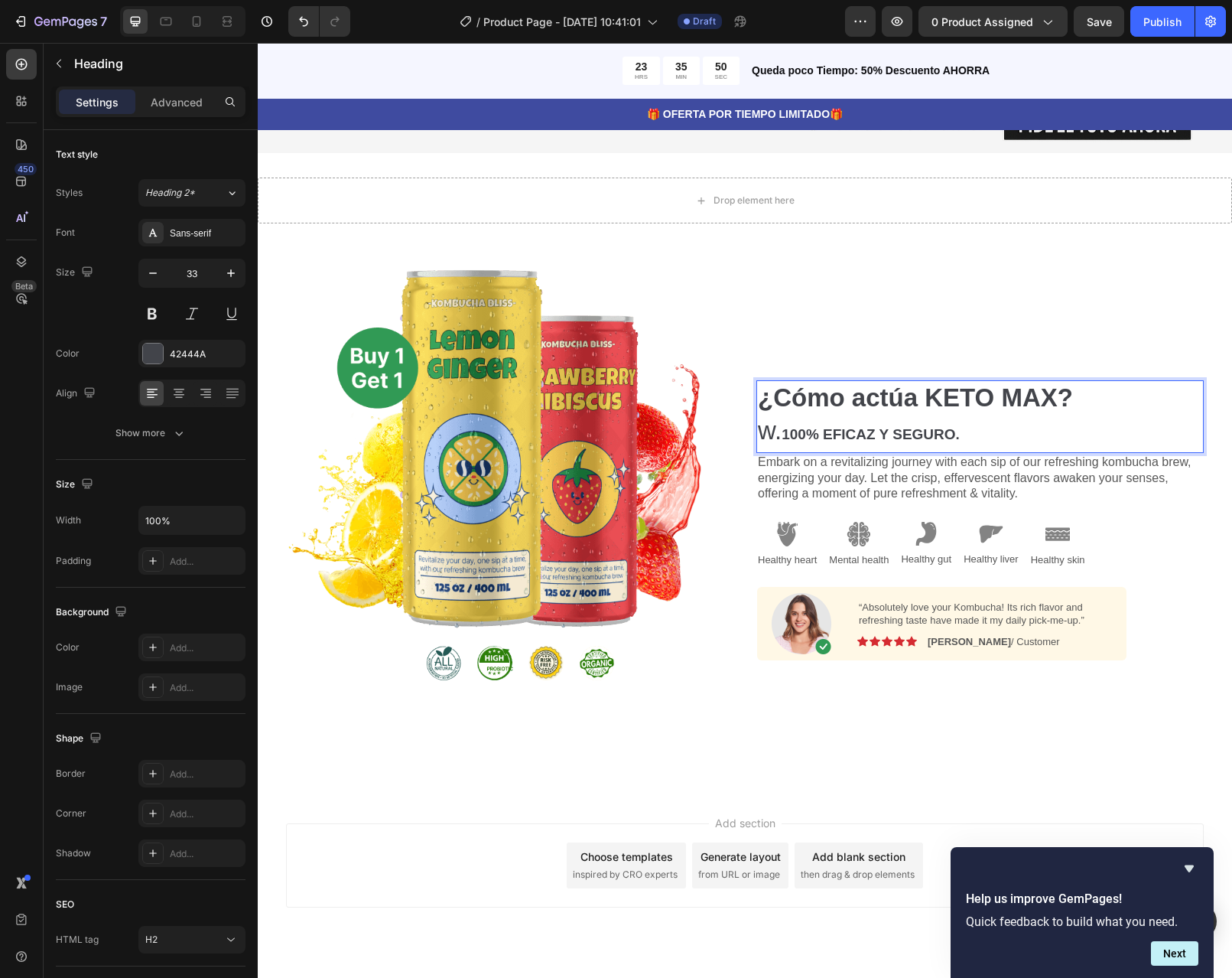
click at [814, 431] on strong "100% EFICAZ Y SEGURO." at bounding box center [870, 435] width 178 height 16
click at [1010, 471] on p "Embark on a revitalizing journey with each sip of our refreshing kombucha brew,…" at bounding box center [979, 478] width 444 height 47
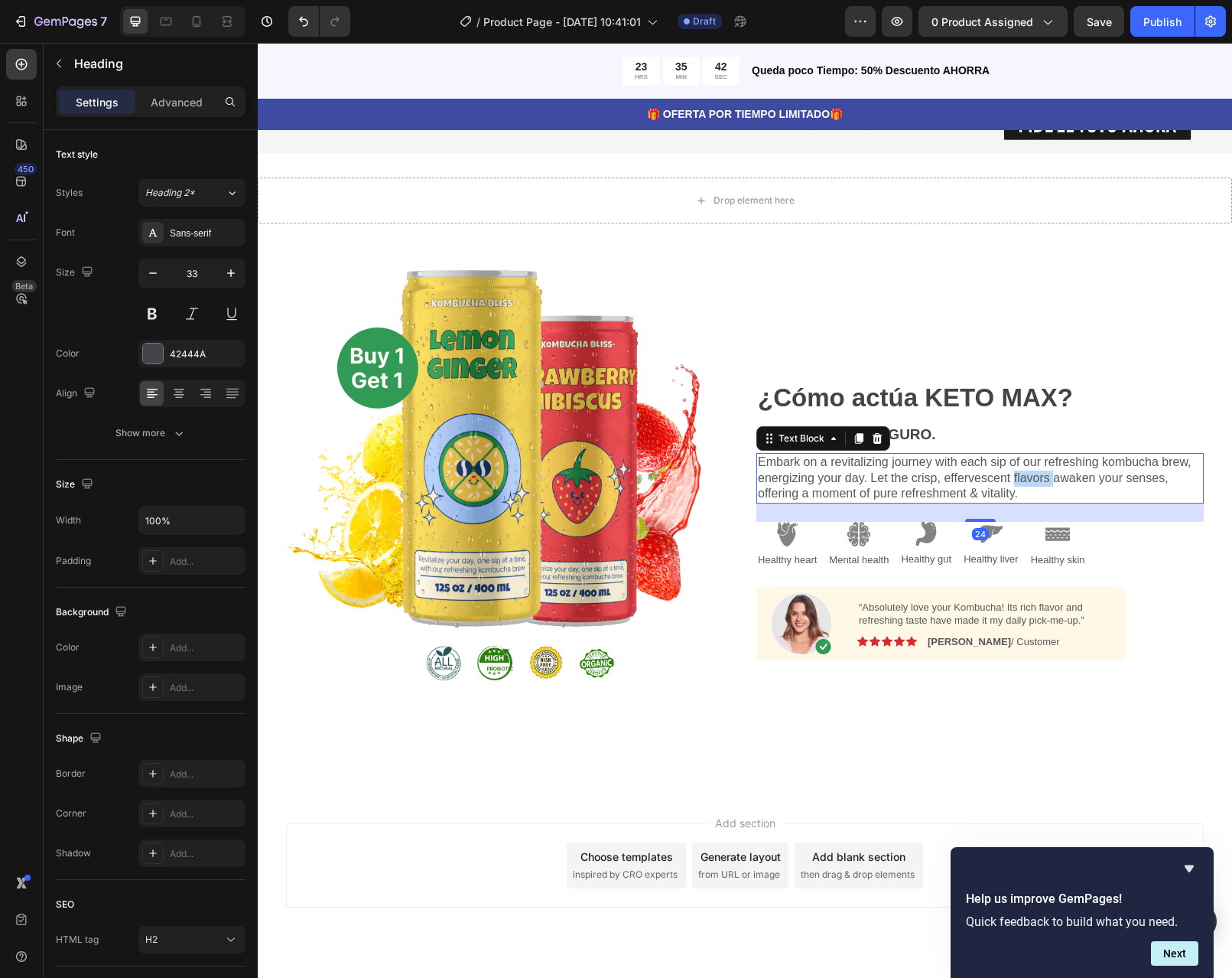
click at [1010, 471] on p "Embark on a revitalizing journey with each sip of our refreshing kombucha brew,…" at bounding box center [979, 478] width 444 height 47
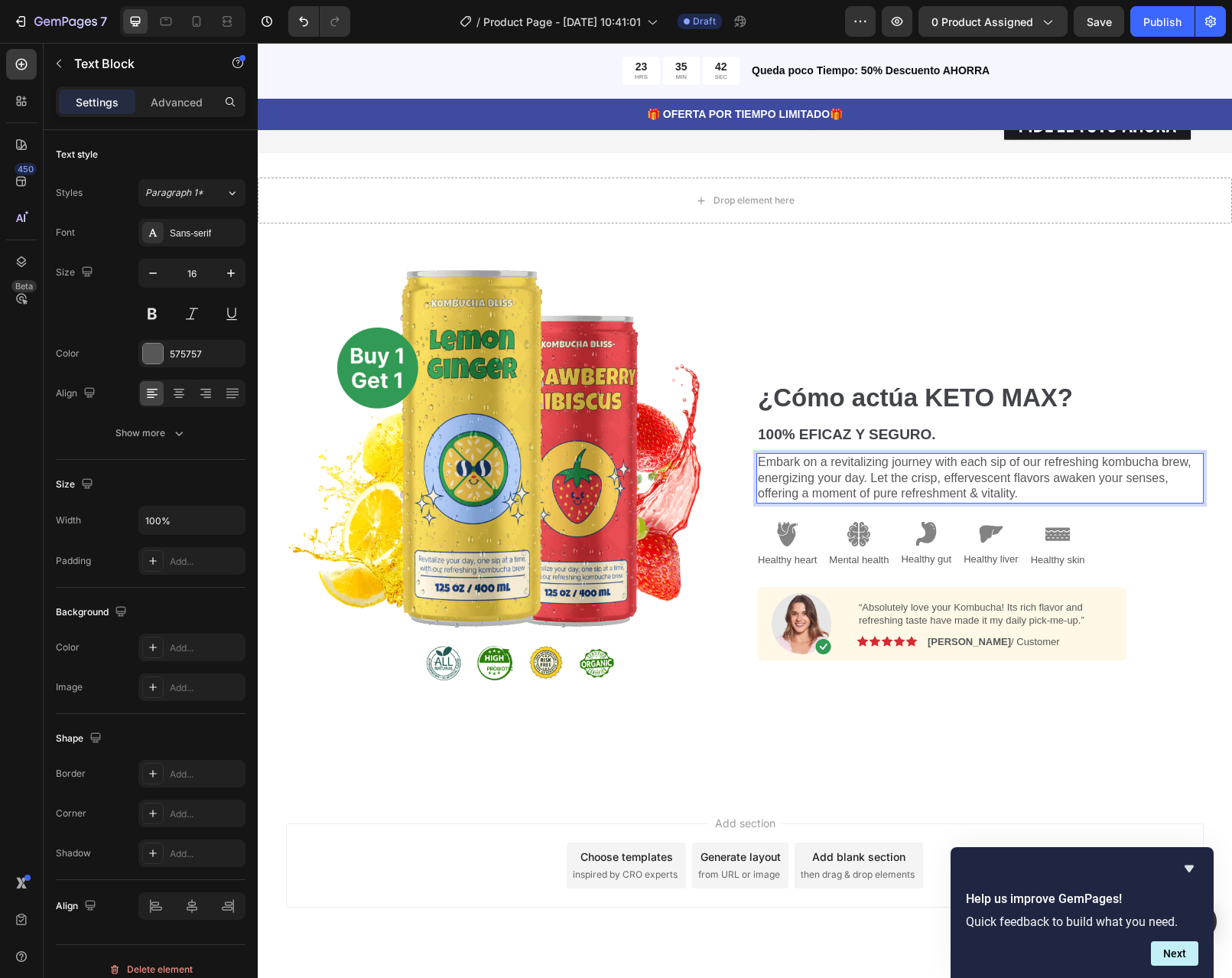
click at [1025, 488] on p "Embark on a revitalizing journey with each sip of our refreshing kombucha brew,…" at bounding box center [979, 478] width 444 height 47
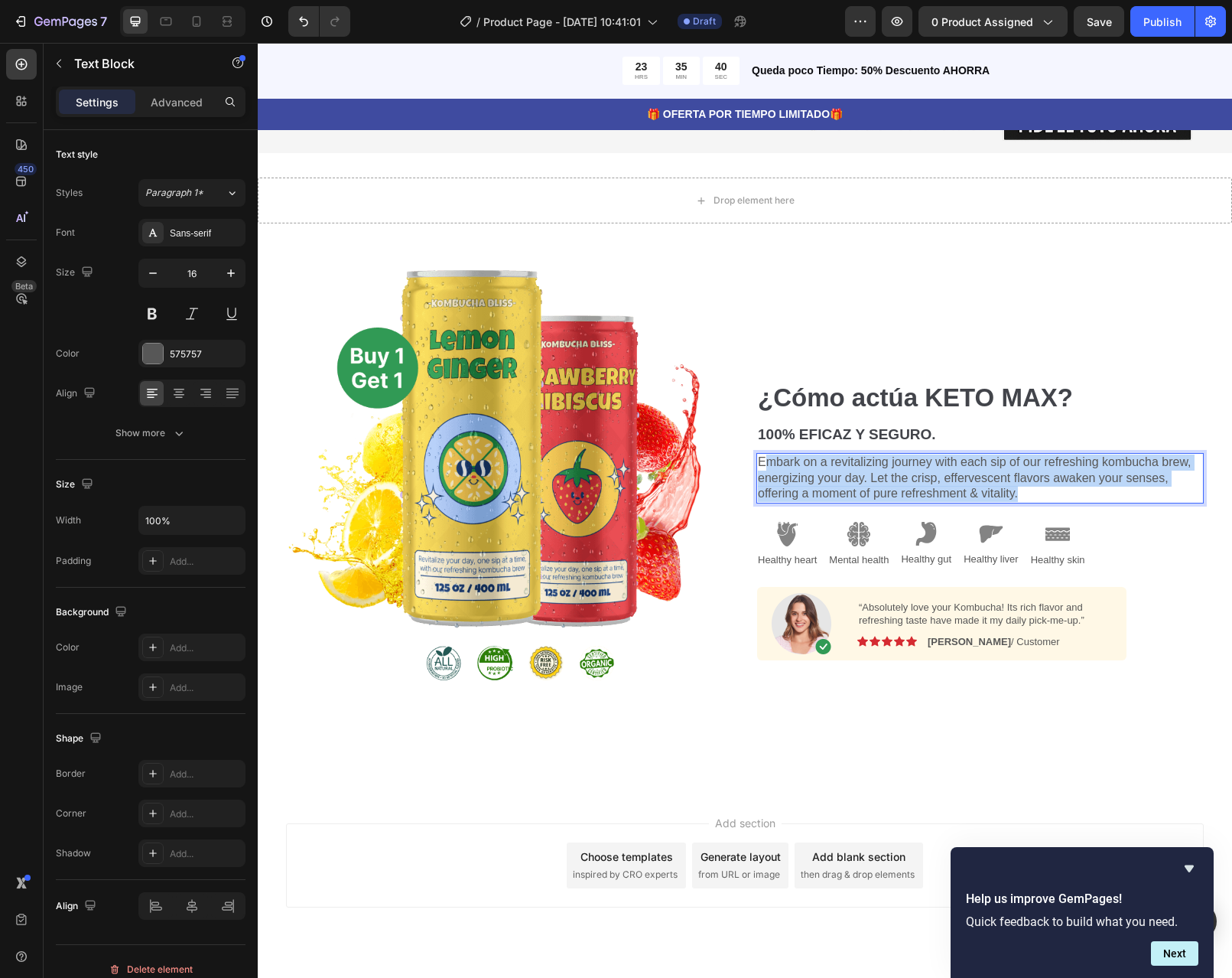
drag, startPoint x: 1025, startPoint y: 488, endPoint x: 758, endPoint y: 452, distance: 269.4
click at [758, 455] on p "Embark on a revitalizing journey with each sip of our refreshing kombucha brew,…" at bounding box center [979, 478] width 444 height 47
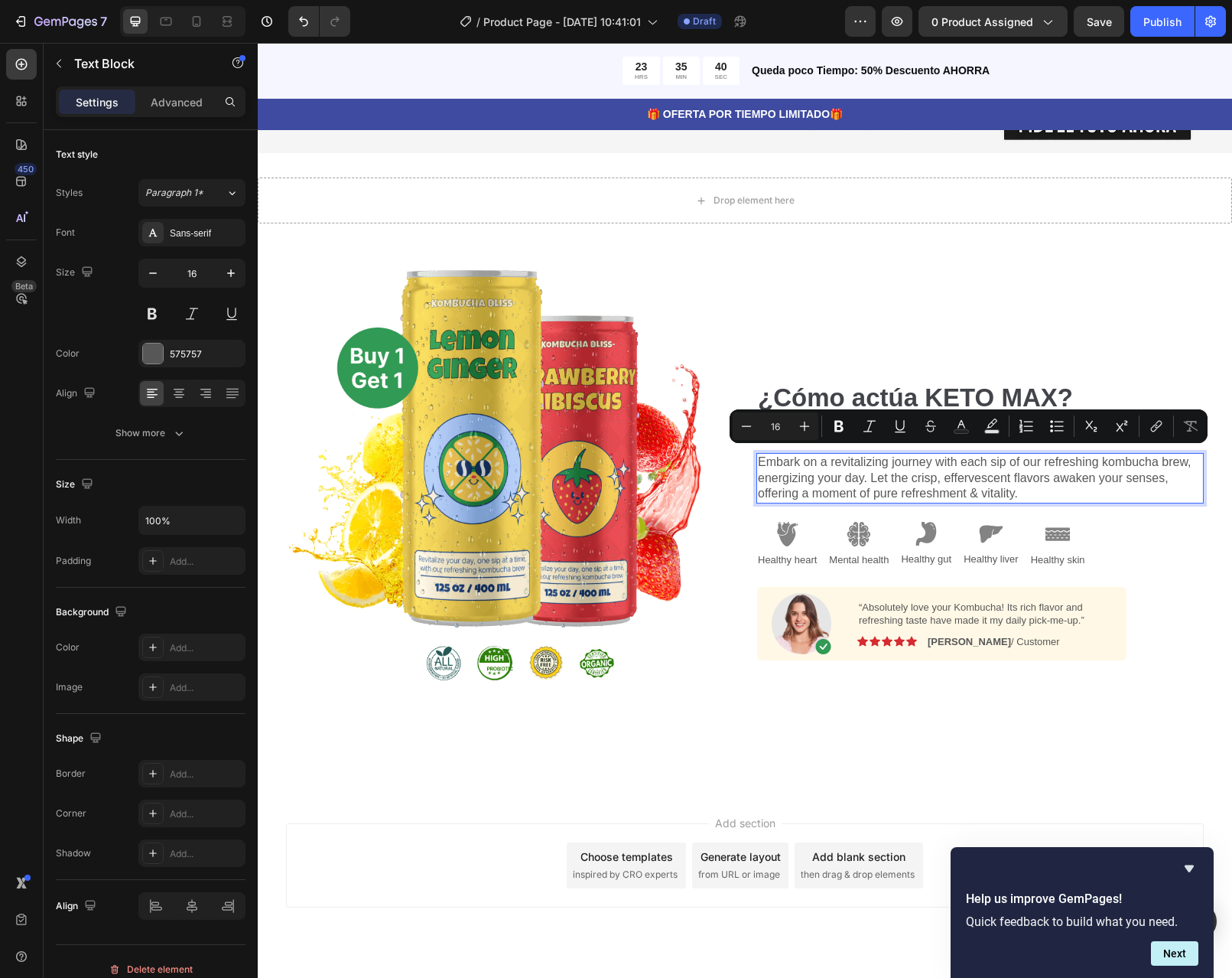
scroll to position [1179, 0]
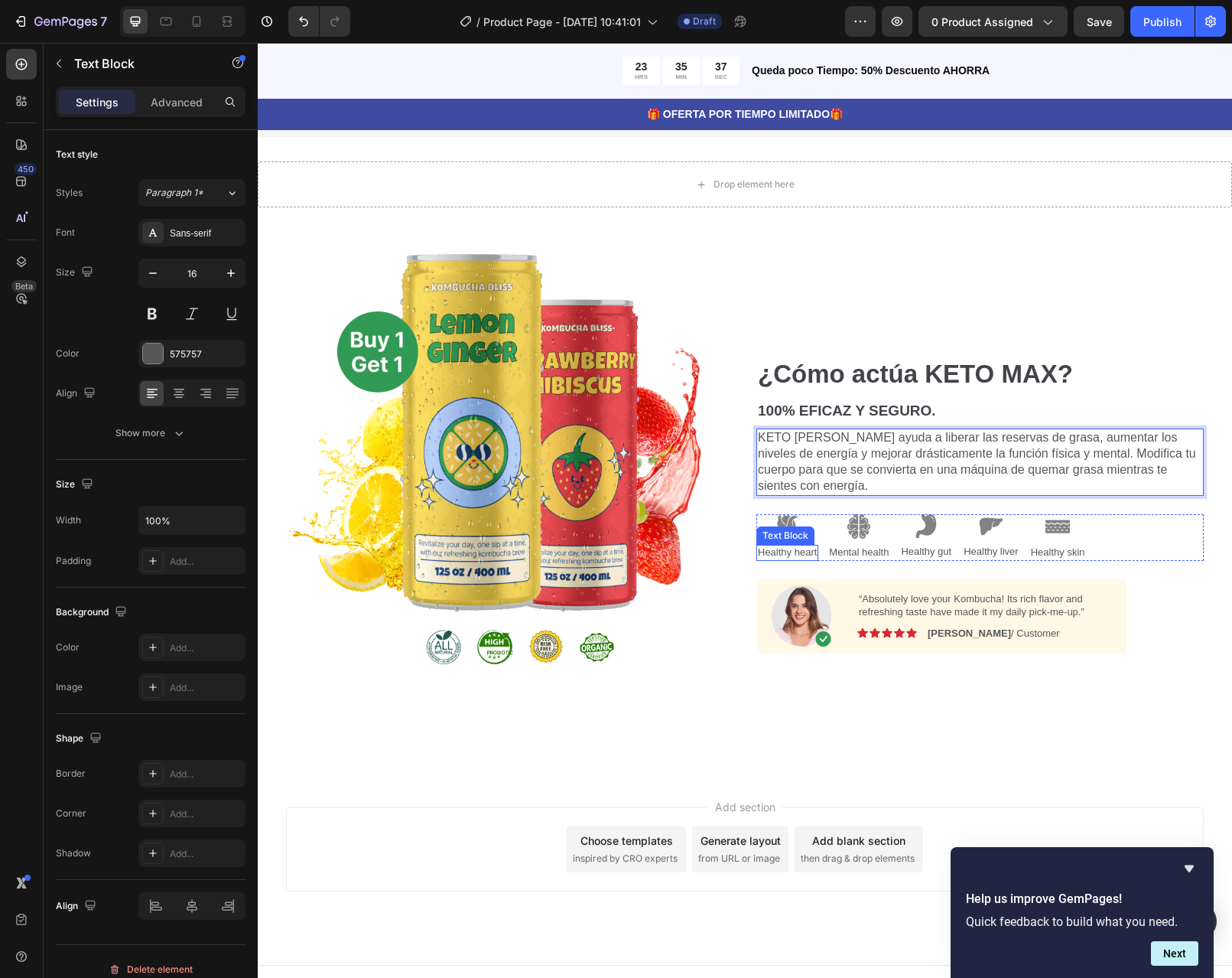
click at [796, 547] on p "Healthy heart" at bounding box center [787, 553] width 59 height 13
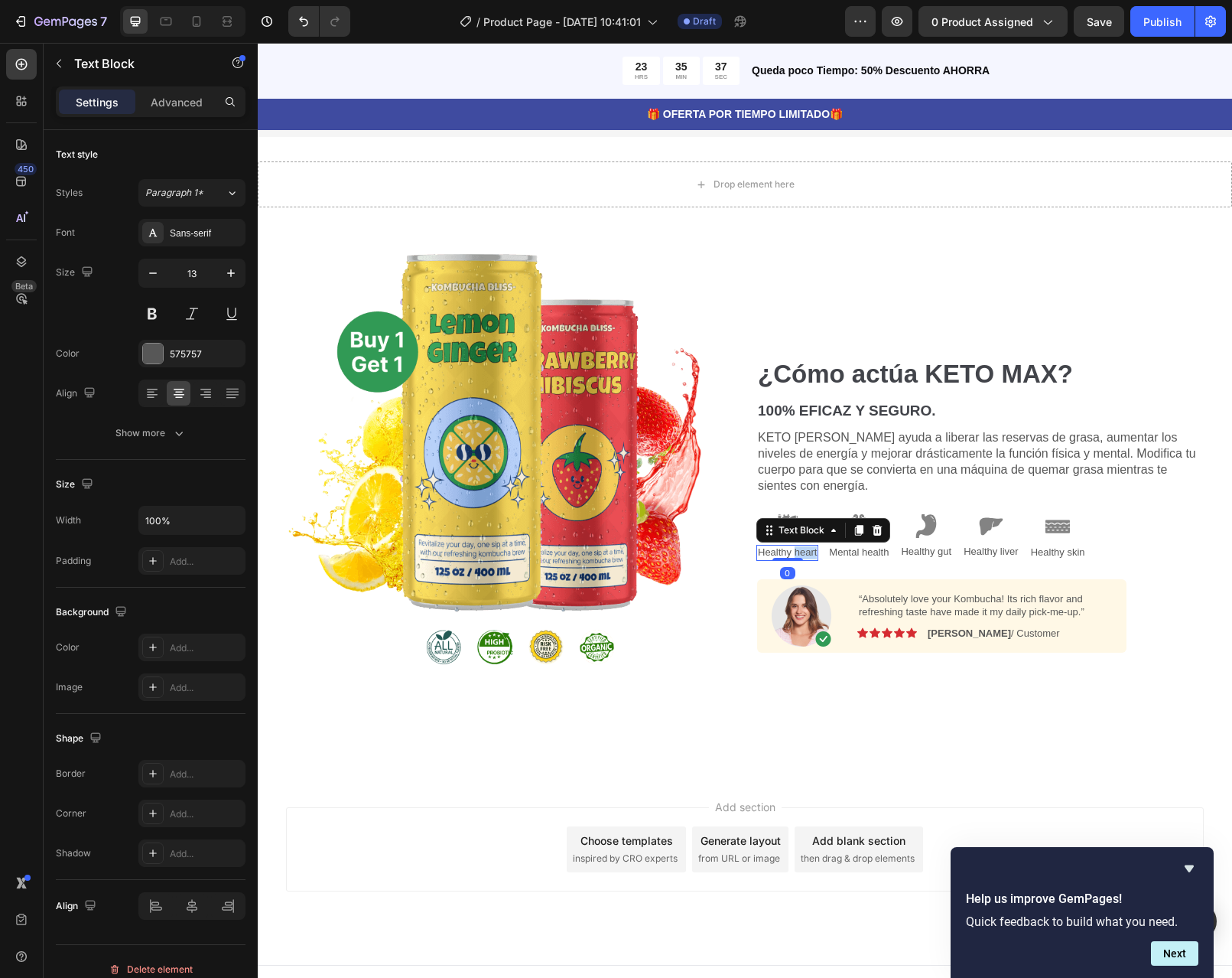
click at [796, 547] on p "Healthy heart" at bounding box center [787, 553] width 59 height 13
click at [830, 547] on p "Mental health" at bounding box center [838, 553] width 60 height 13
click at [874, 548] on p "Healthy gut" at bounding box center [872, 552] width 50 height 13
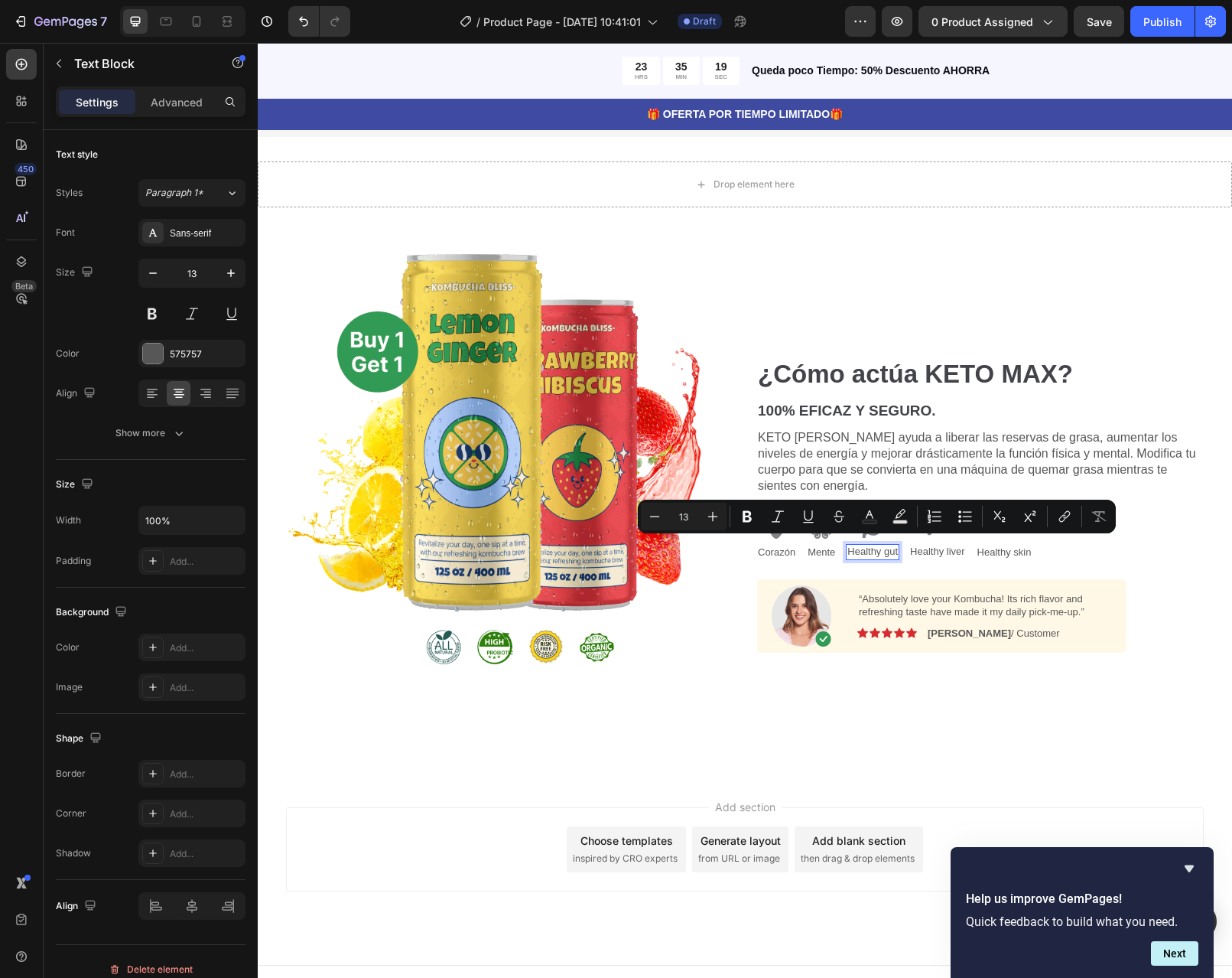
click at [894, 547] on div "Healthy gut" at bounding box center [872, 552] width 54 height 16
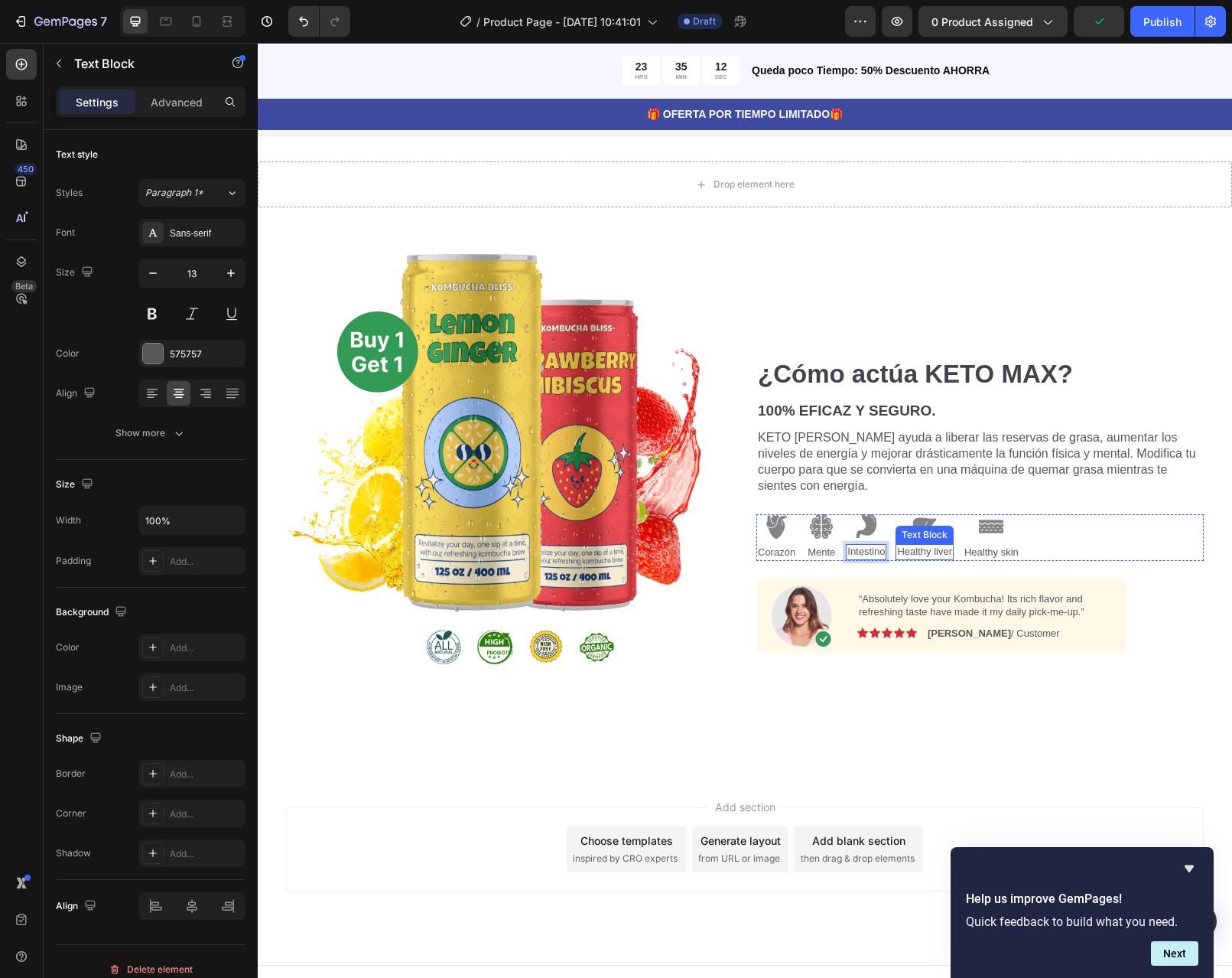
click at [938, 548] on p "Healthy liver" at bounding box center [924, 552] width 55 height 13
click at [968, 547] on p "Healthy skin" at bounding box center [969, 553] width 54 height 13
click at [986, 548] on p "Healthy skin" at bounding box center [969, 553] width 54 height 13
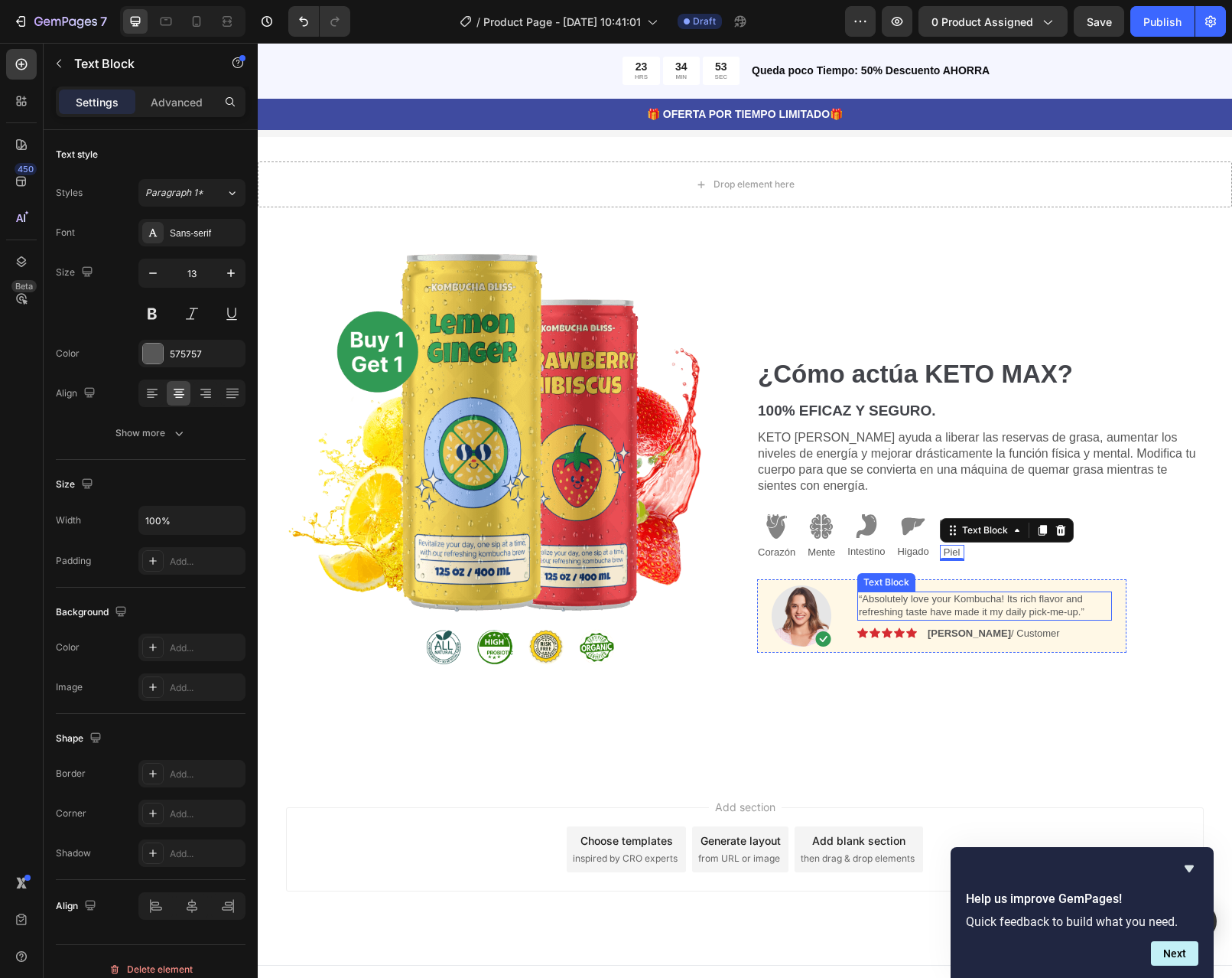
click at [1032, 599] on p "“Absolutely love your Kombucha! Its rich flavor and refreshing taste have made …" at bounding box center [985, 606] width 252 height 26
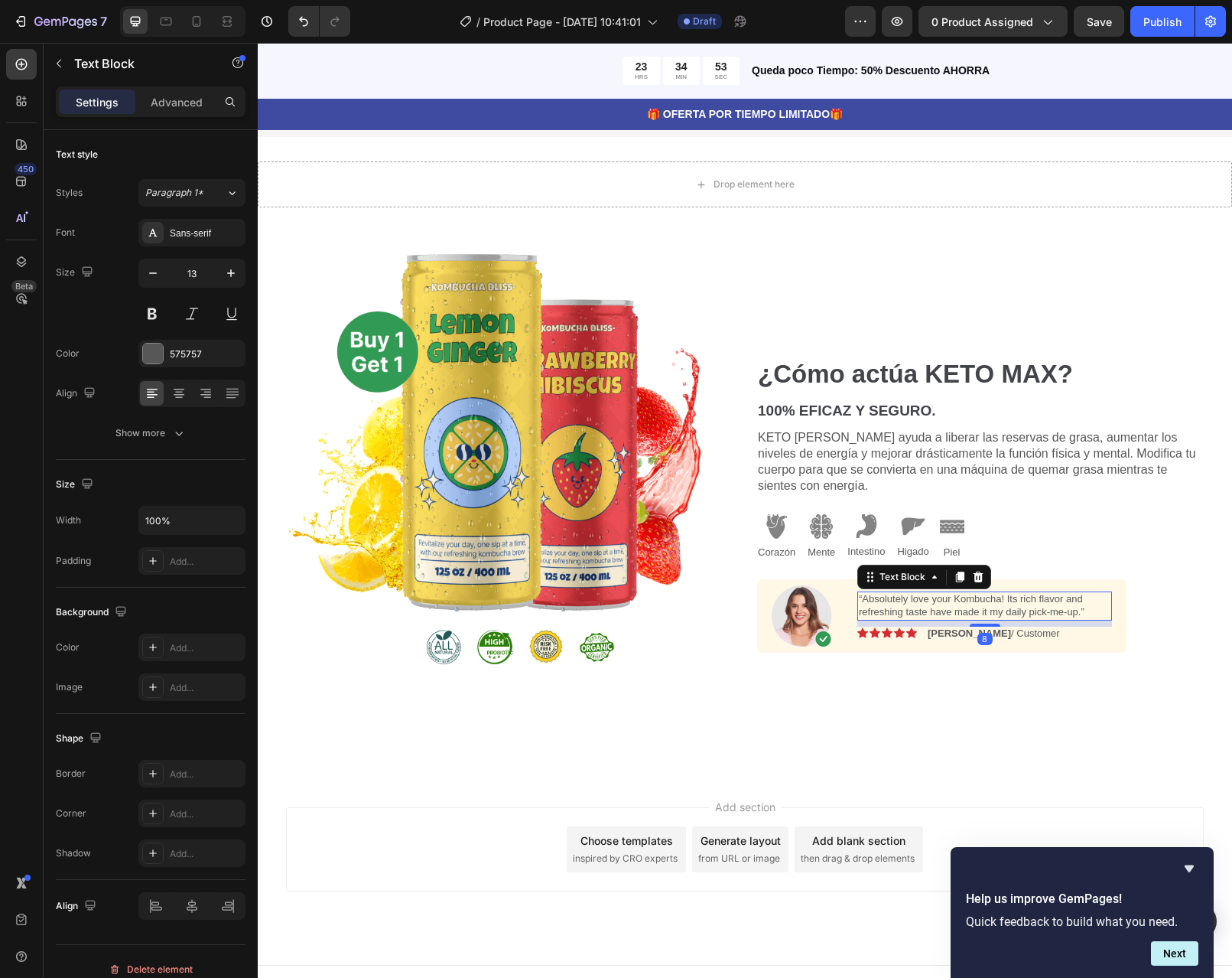
click at [1032, 599] on p "“Absolutely love your Kombucha! Its rich flavor and refreshing taste have made …" at bounding box center [985, 606] width 252 height 26
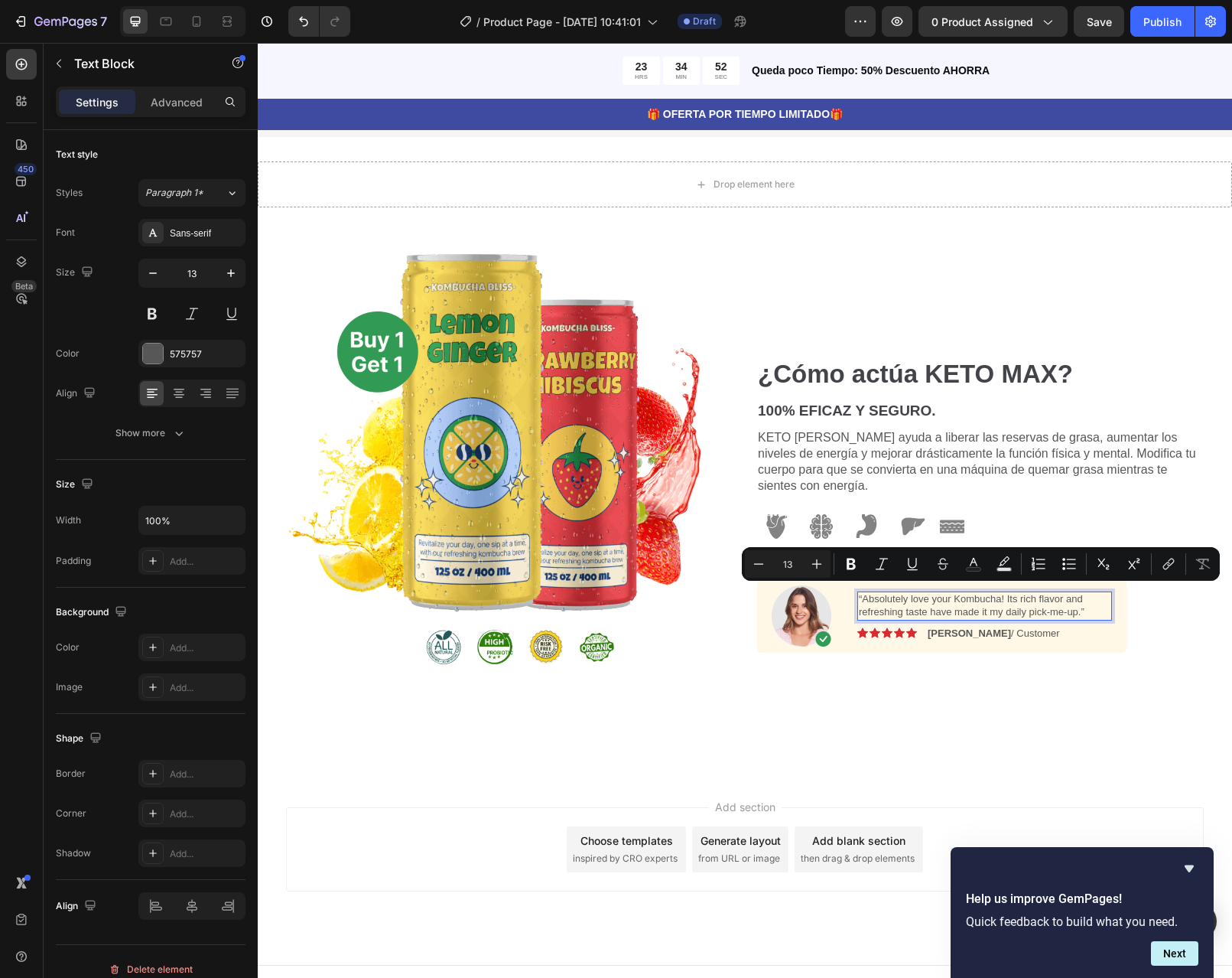
click at [1086, 608] on p "“Absolutely love your Kombucha! Its rich flavor and refreshing taste have made …" at bounding box center [985, 606] width 252 height 26
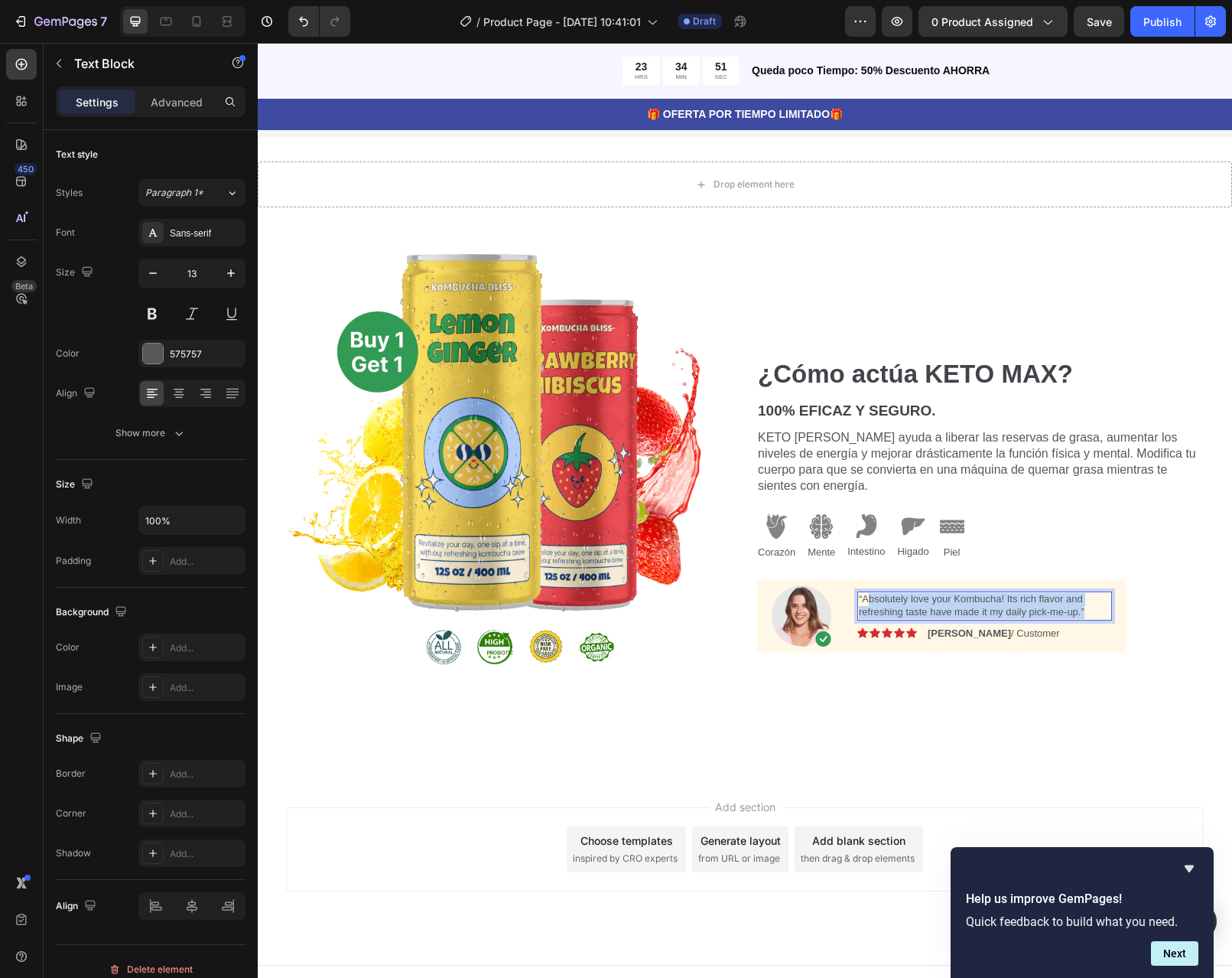
drag, startPoint x: 1086, startPoint y: 603, endPoint x: 863, endPoint y: 593, distance: 223.2
click at [863, 593] on p "“Absolutely love your Kombucha! Its rich flavor and refreshing taste have made …" at bounding box center [985, 606] width 252 height 26
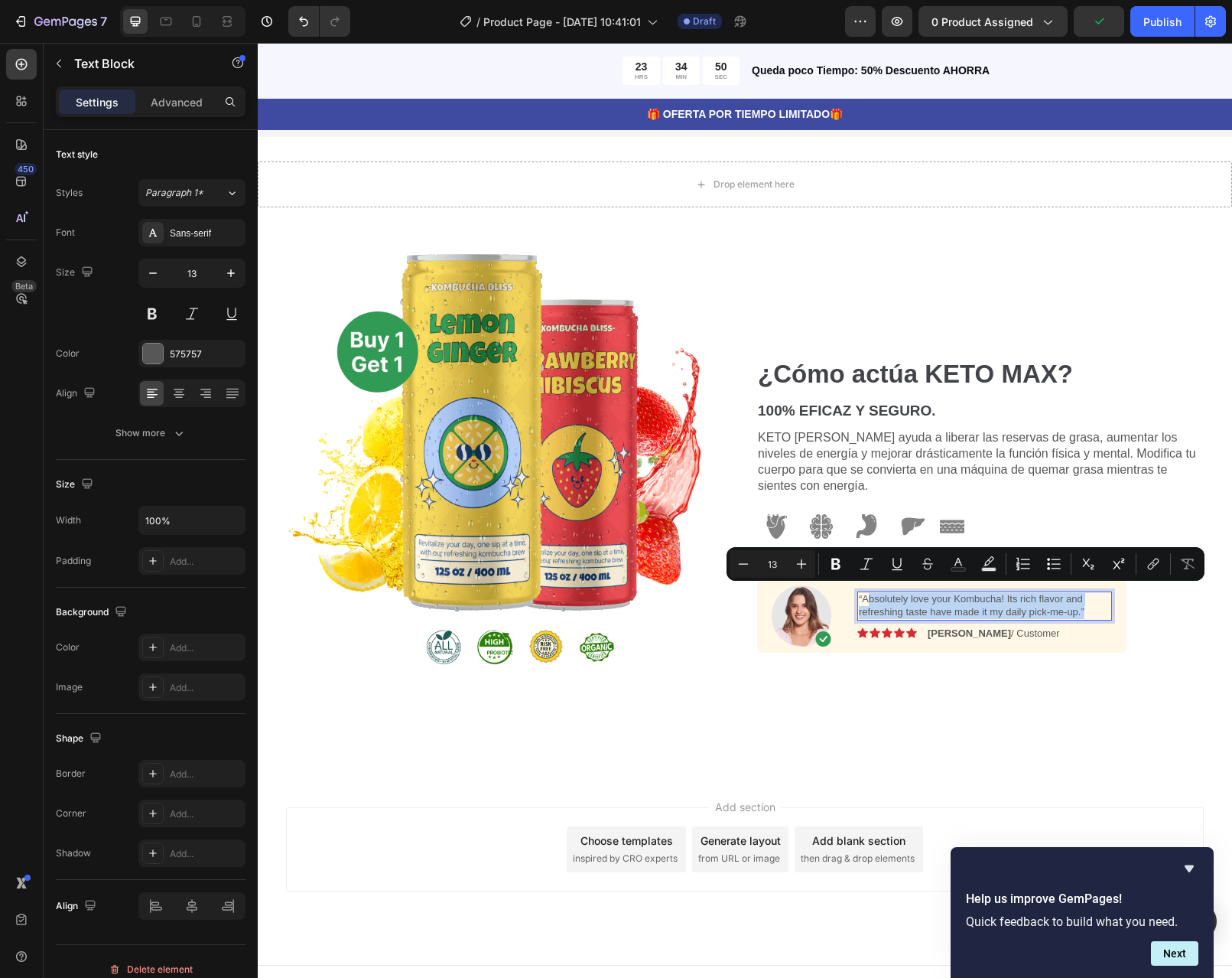
scroll to position [1185, 0]
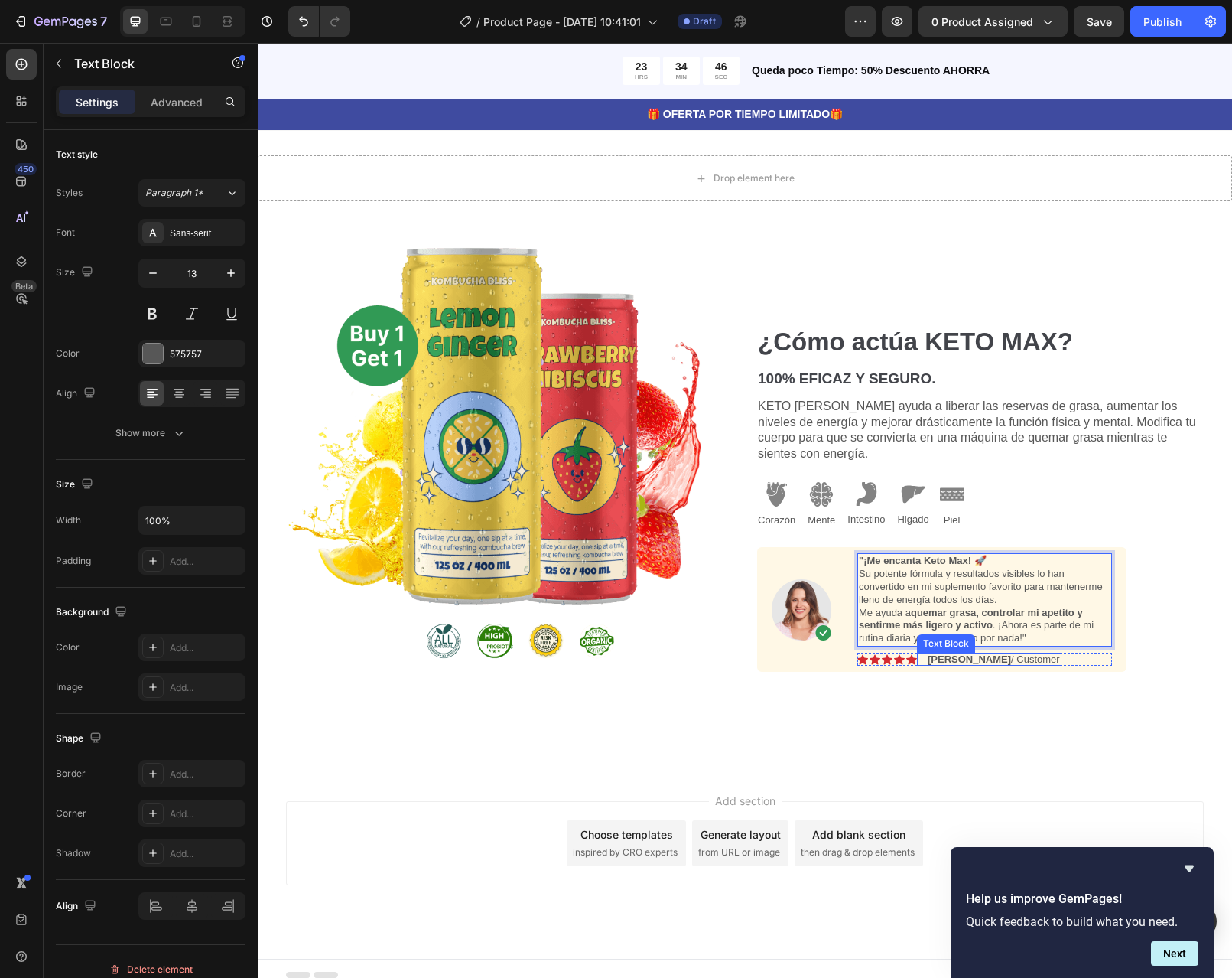
click at [982, 656] on p "Emily / Customer" at bounding box center [994, 659] width 132 height 10
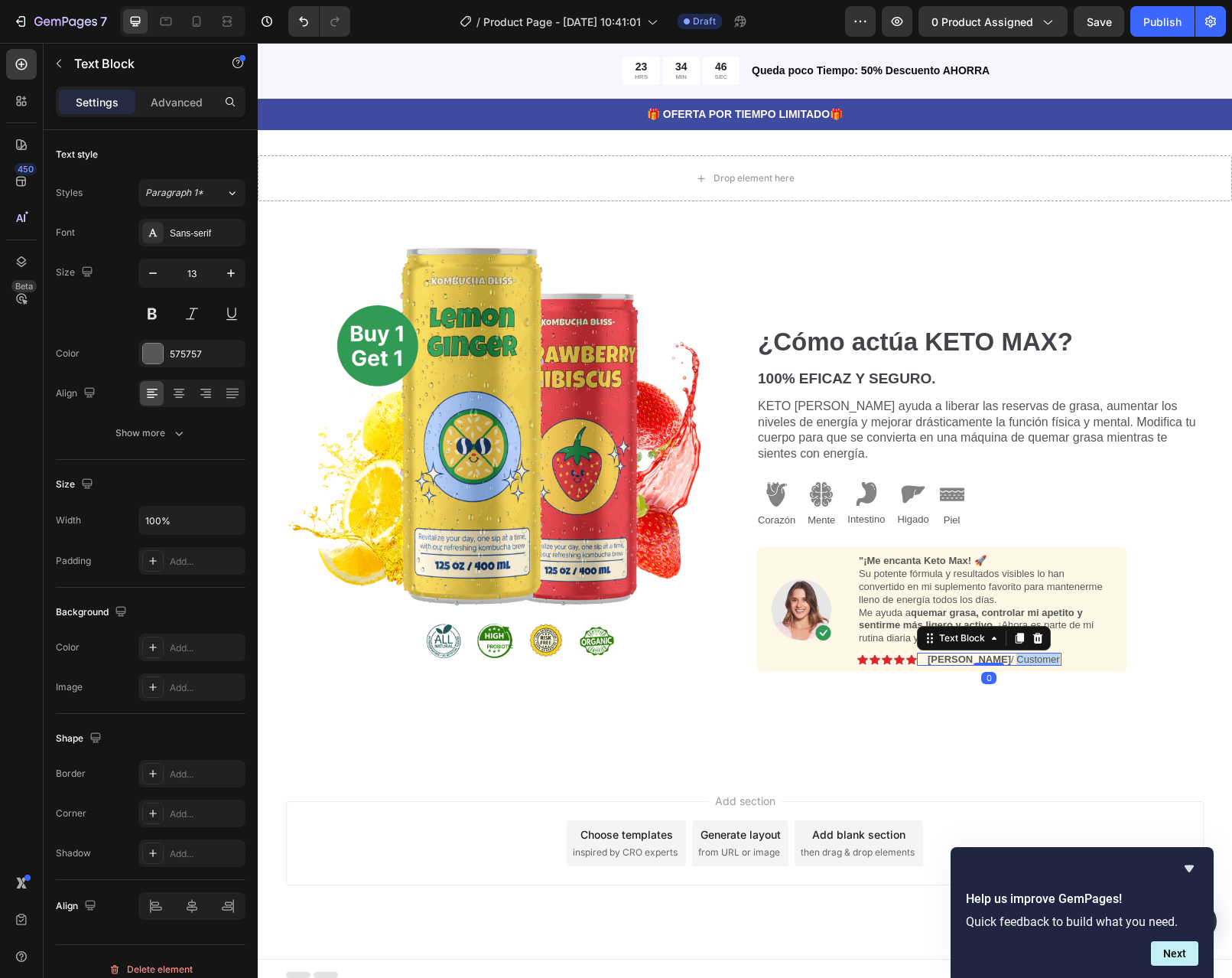
click at [982, 656] on p "Emily / Customer" at bounding box center [994, 659] width 132 height 10
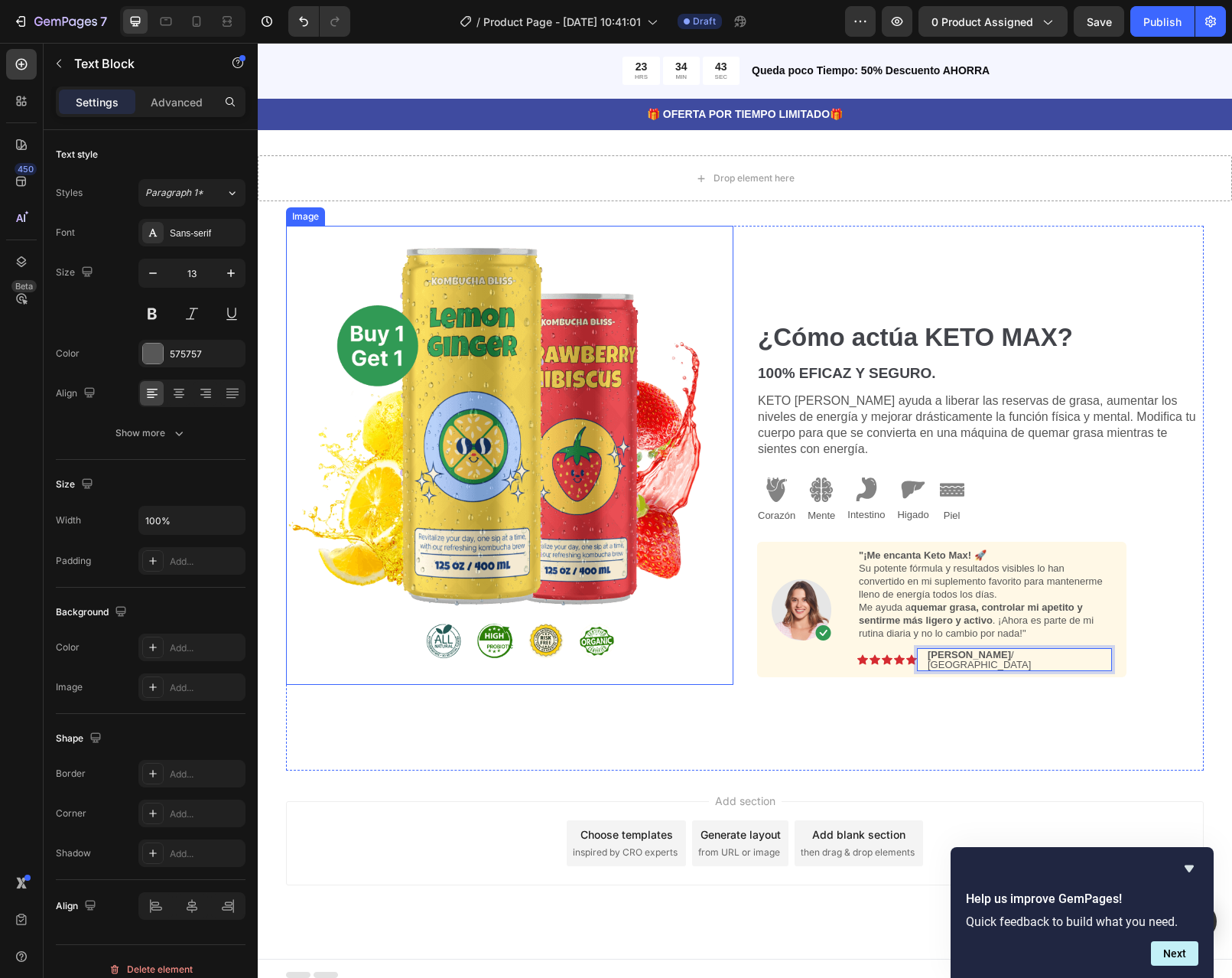
click at [494, 443] on img at bounding box center [510, 455] width 447 height 459
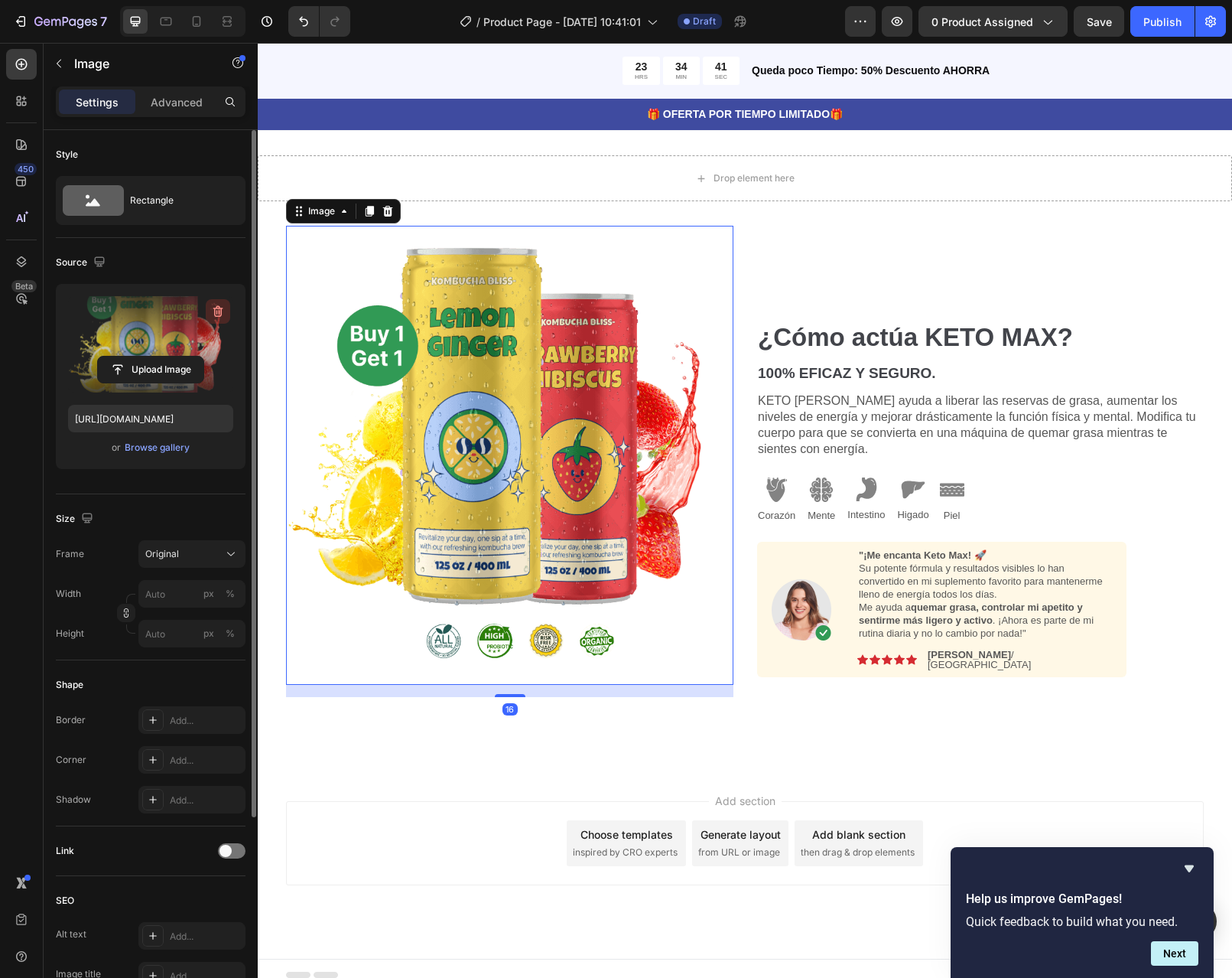
click at [222, 308] on icon "button" at bounding box center [218, 311] width 10 height 11
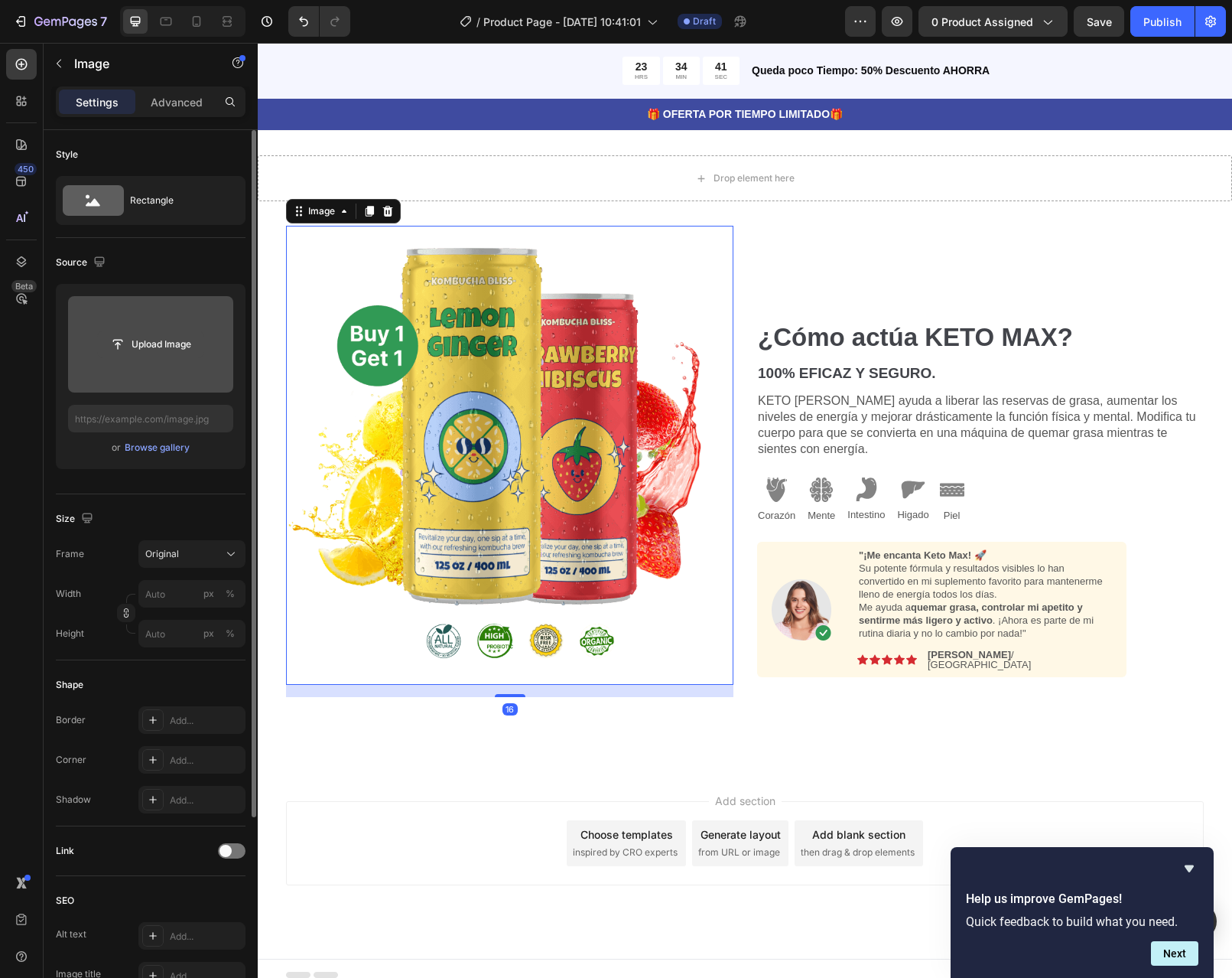
scroll to position [1181, 0]
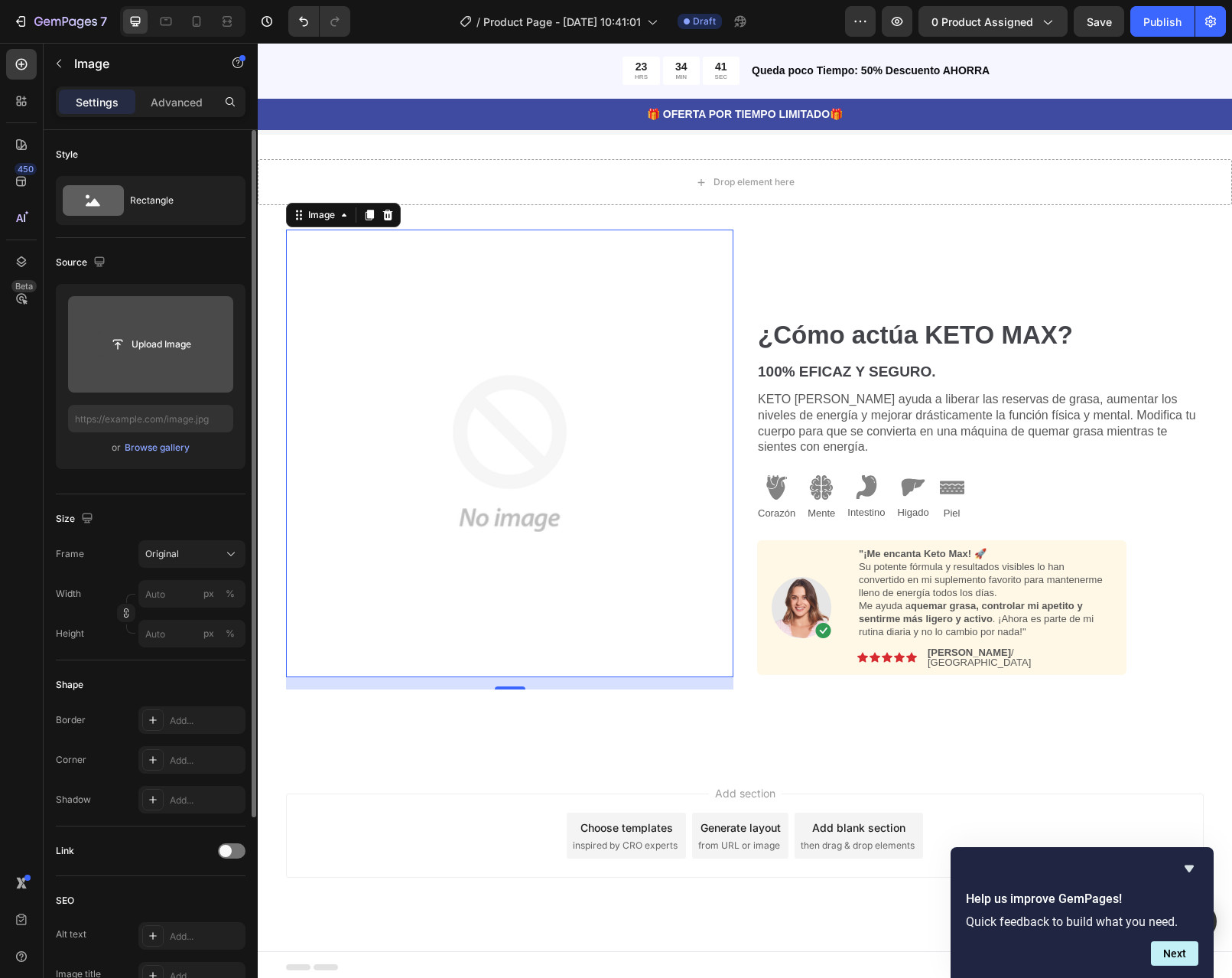
click at [139, 356] on input "file" at bounding box center [150, 344] width 106 height 26
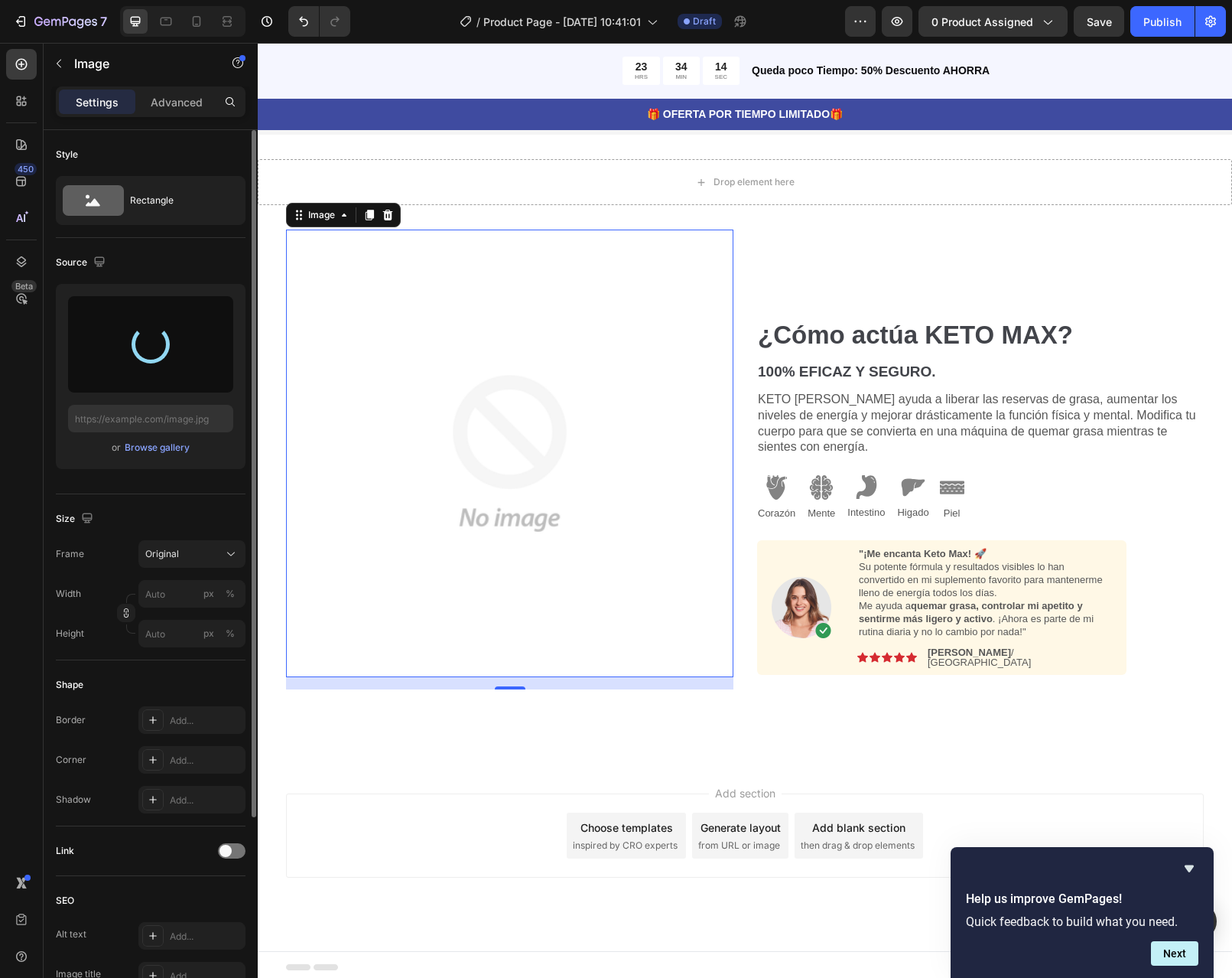
type input "https://cdn.shopify.com/s/files/1/0598/6045/1460/files/gempages_586437972790870…"
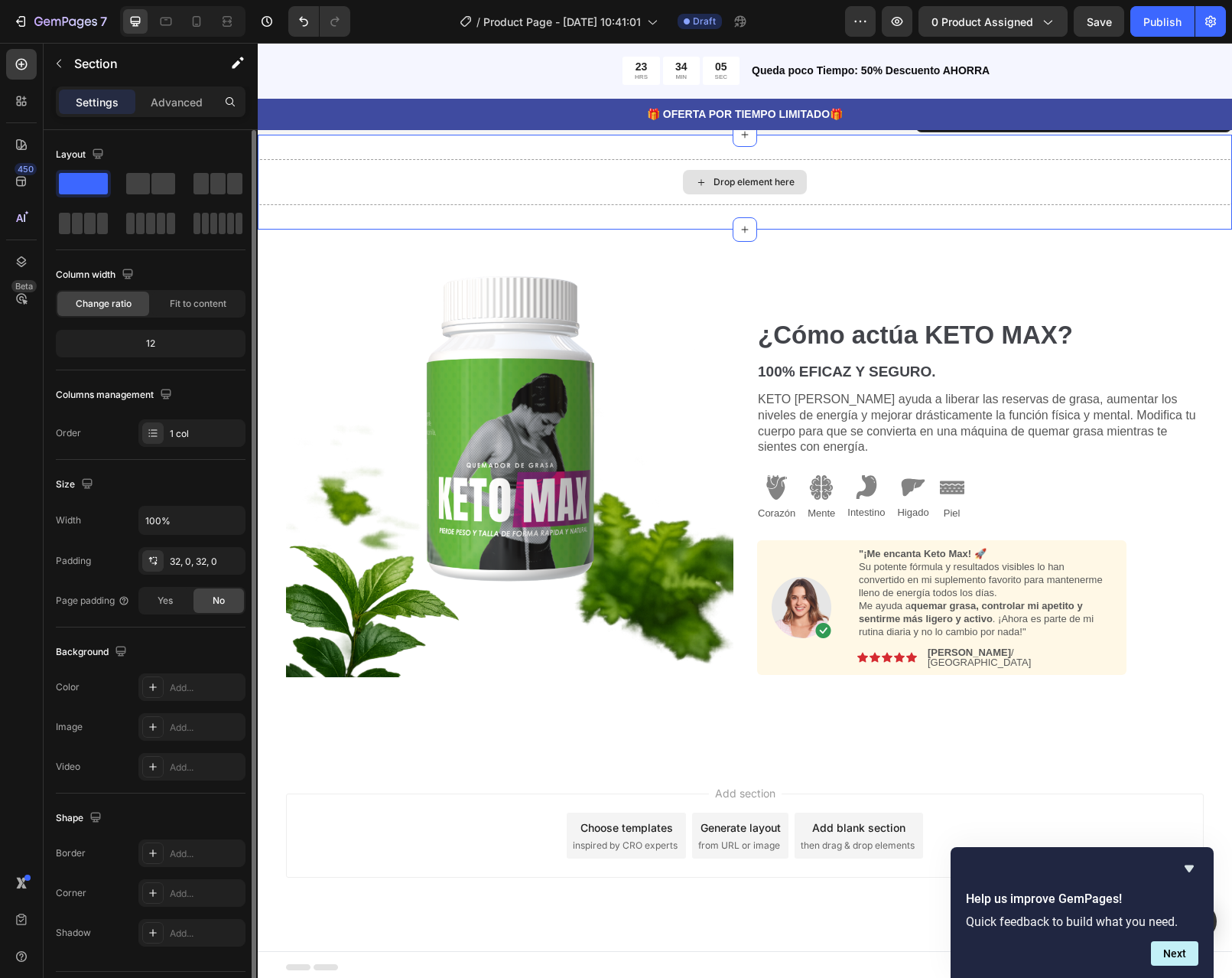
click at [1034, 168] on div "Drop element here" at bounding box center [745, 182] width 974 height 46
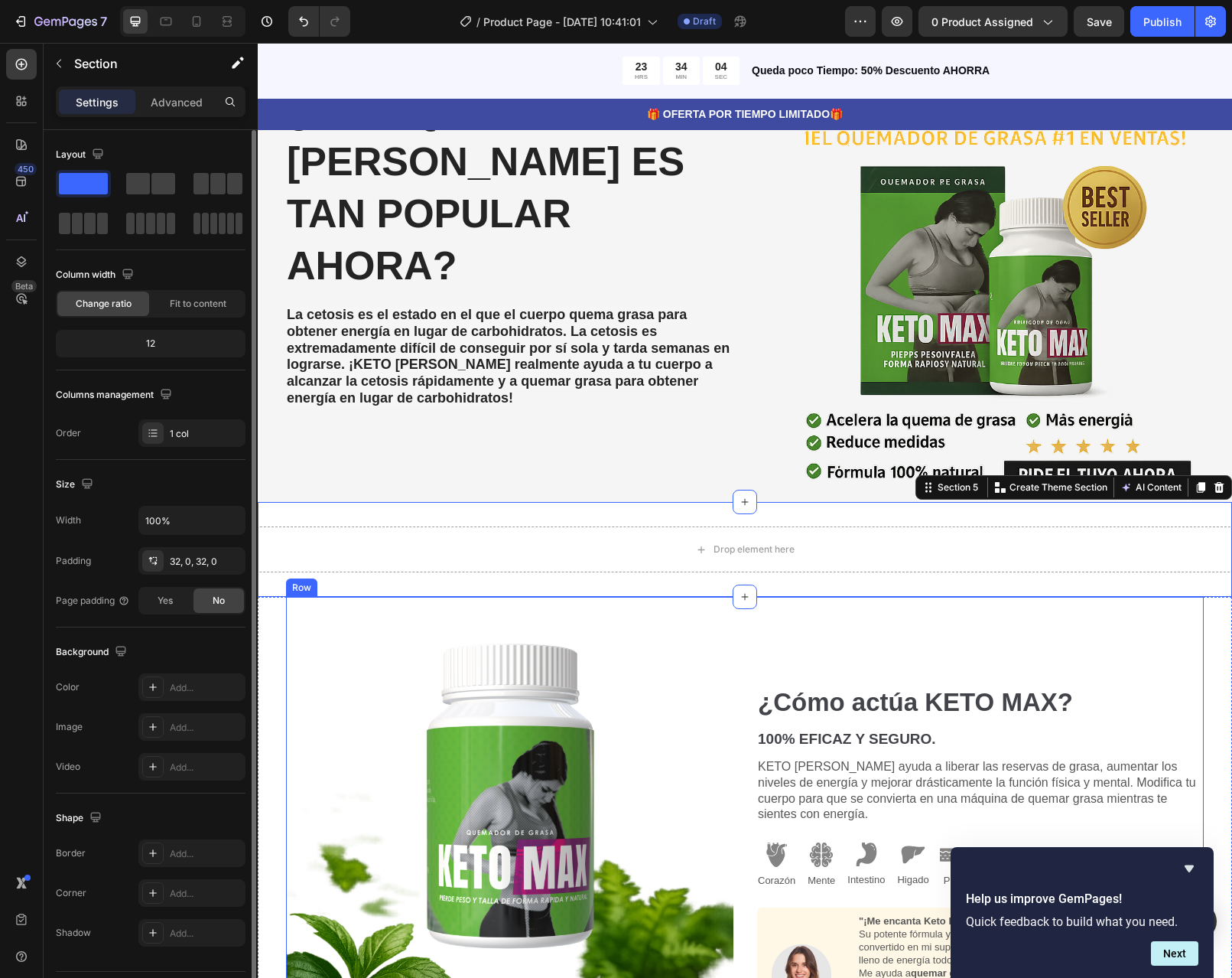
scroll to position [799, 0]
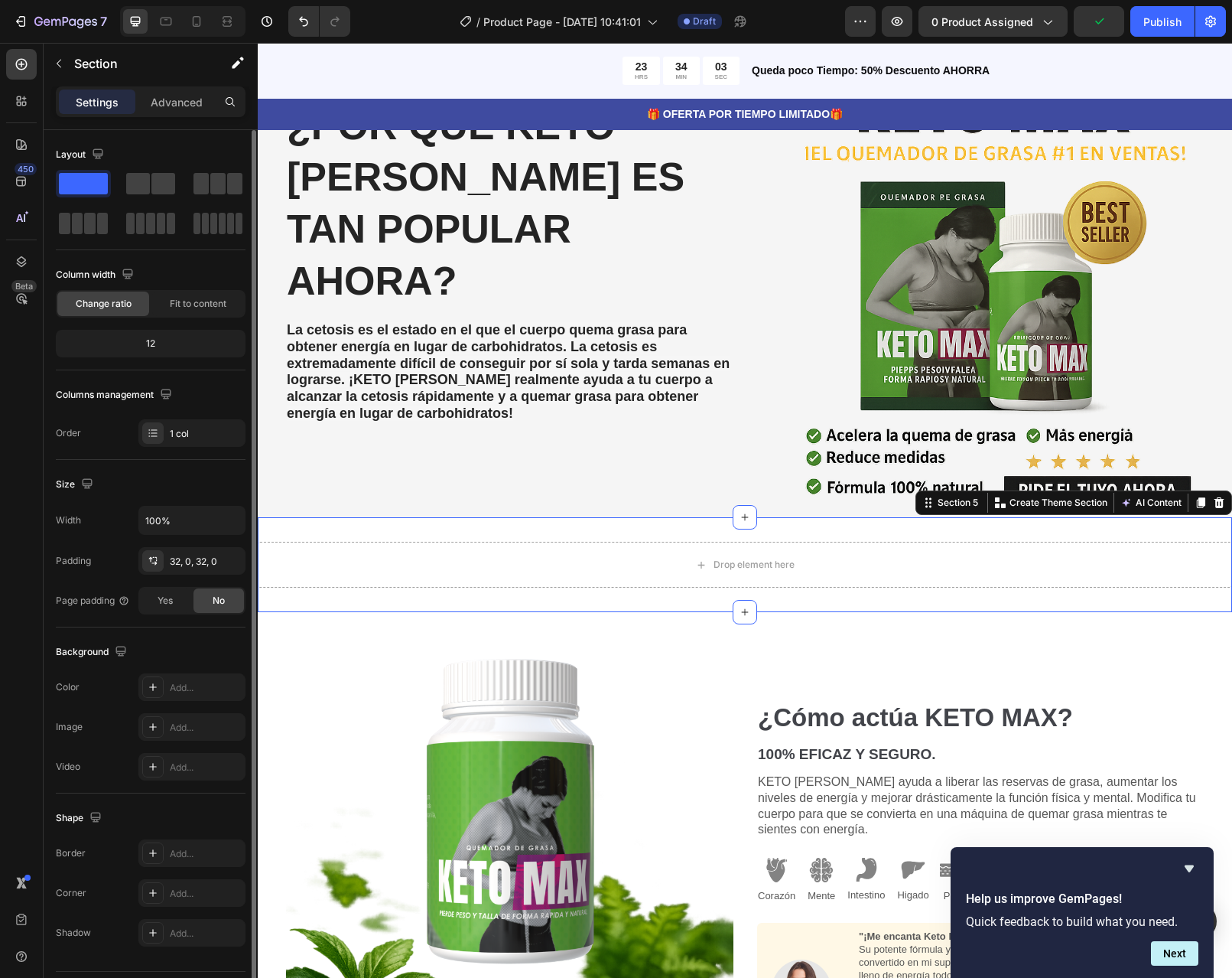
click at [1210, 494] on div at bounding box center [1218, 503] width 18 height 18
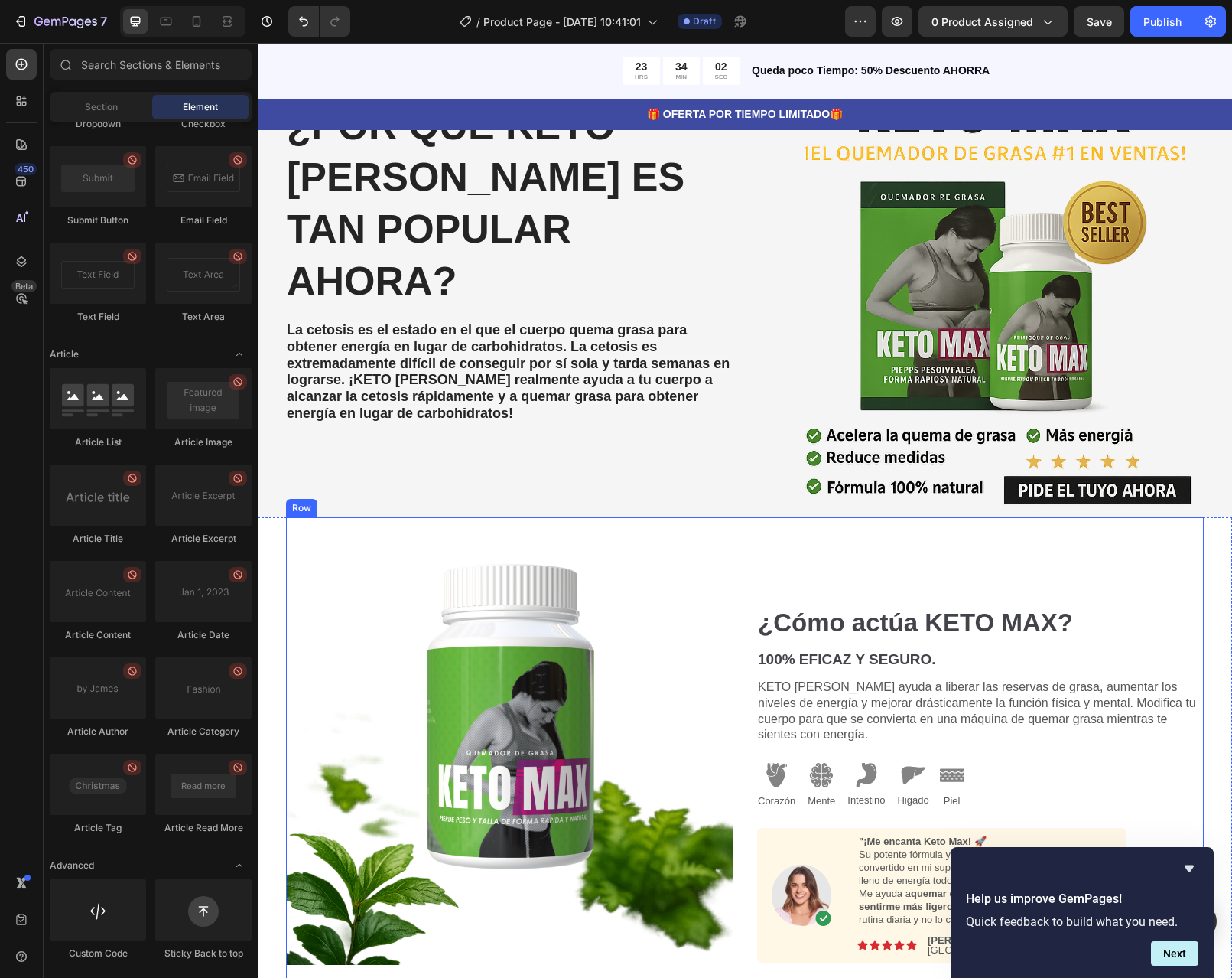
click at [1130, 548] on div "⁠⁠⁠⁠⁠⁠⁠ ¿Cómo actúa KETO MAX? 100% EFICAZ Y SEGURO. Heading KETO MAX ayuda a li…" at bounding box center [980, 784] width 447 height 533
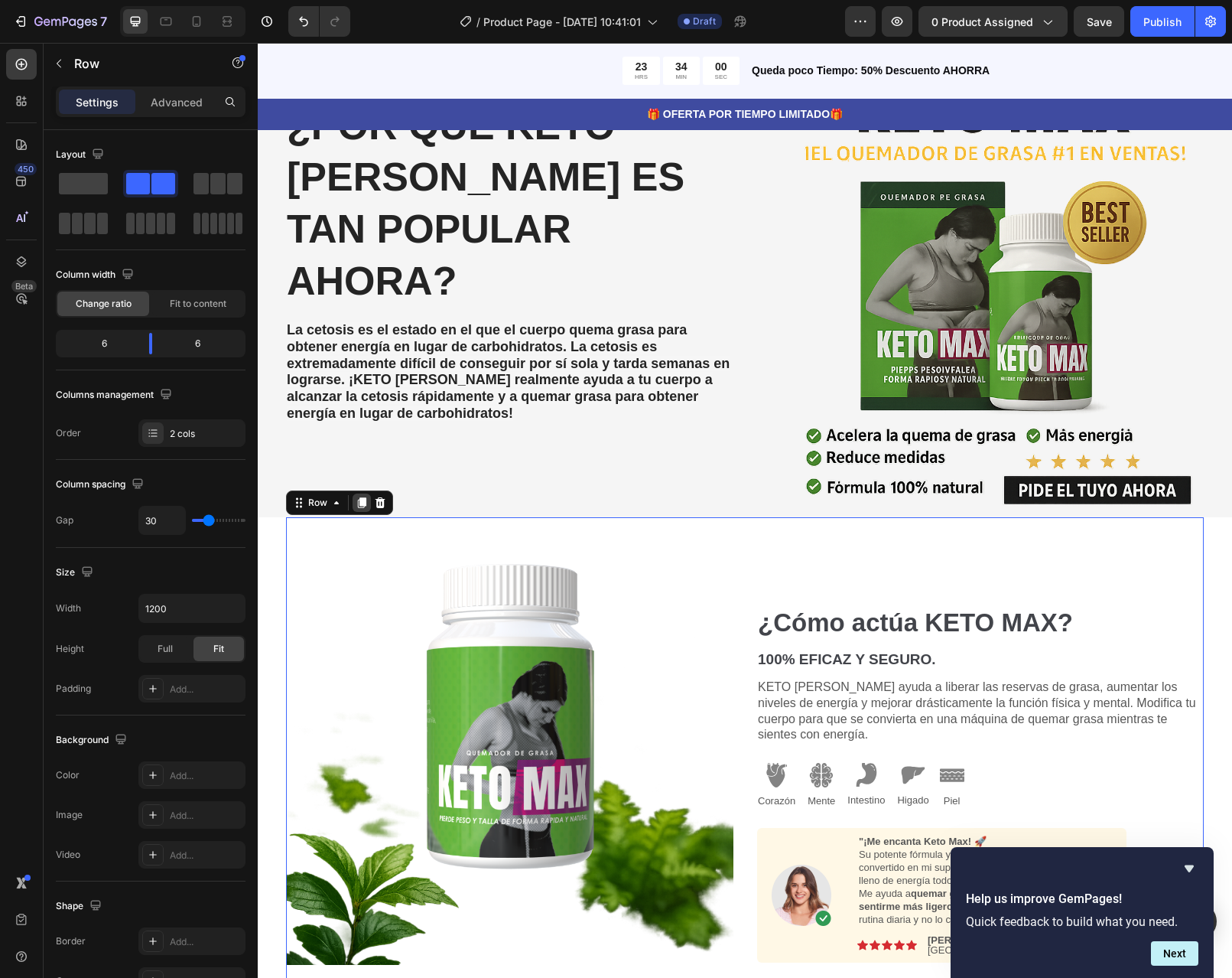
click at [358, 498] on icon at bounding box center [362, 503] width 9 height 10
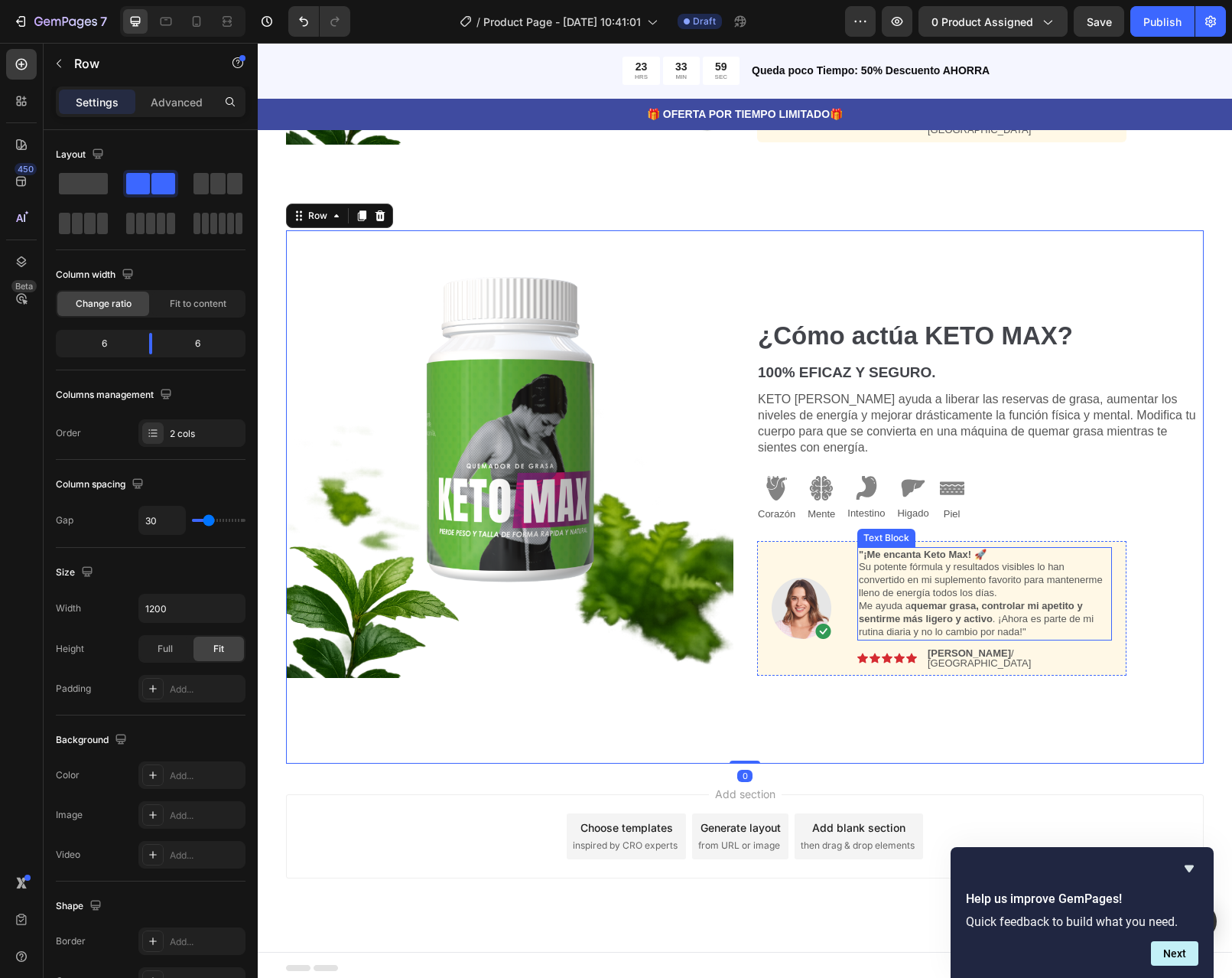
scroll to position [1620, 0]
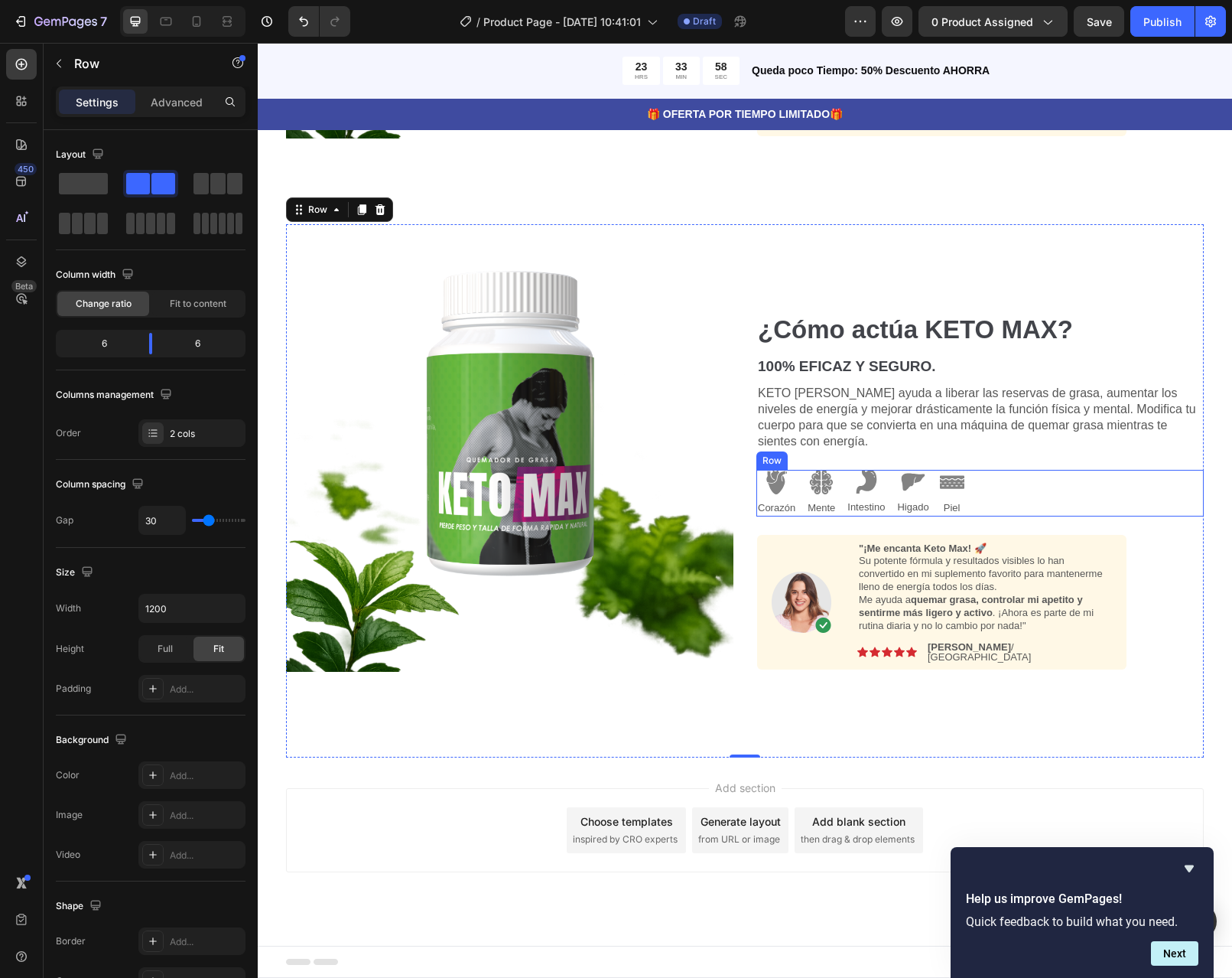
click at [1030, 498] on div "Image Corazón Text Block Image Mente Text Block Image Intestino Text Block Imag…" at bounding box center [980, 493] width 447 height 46
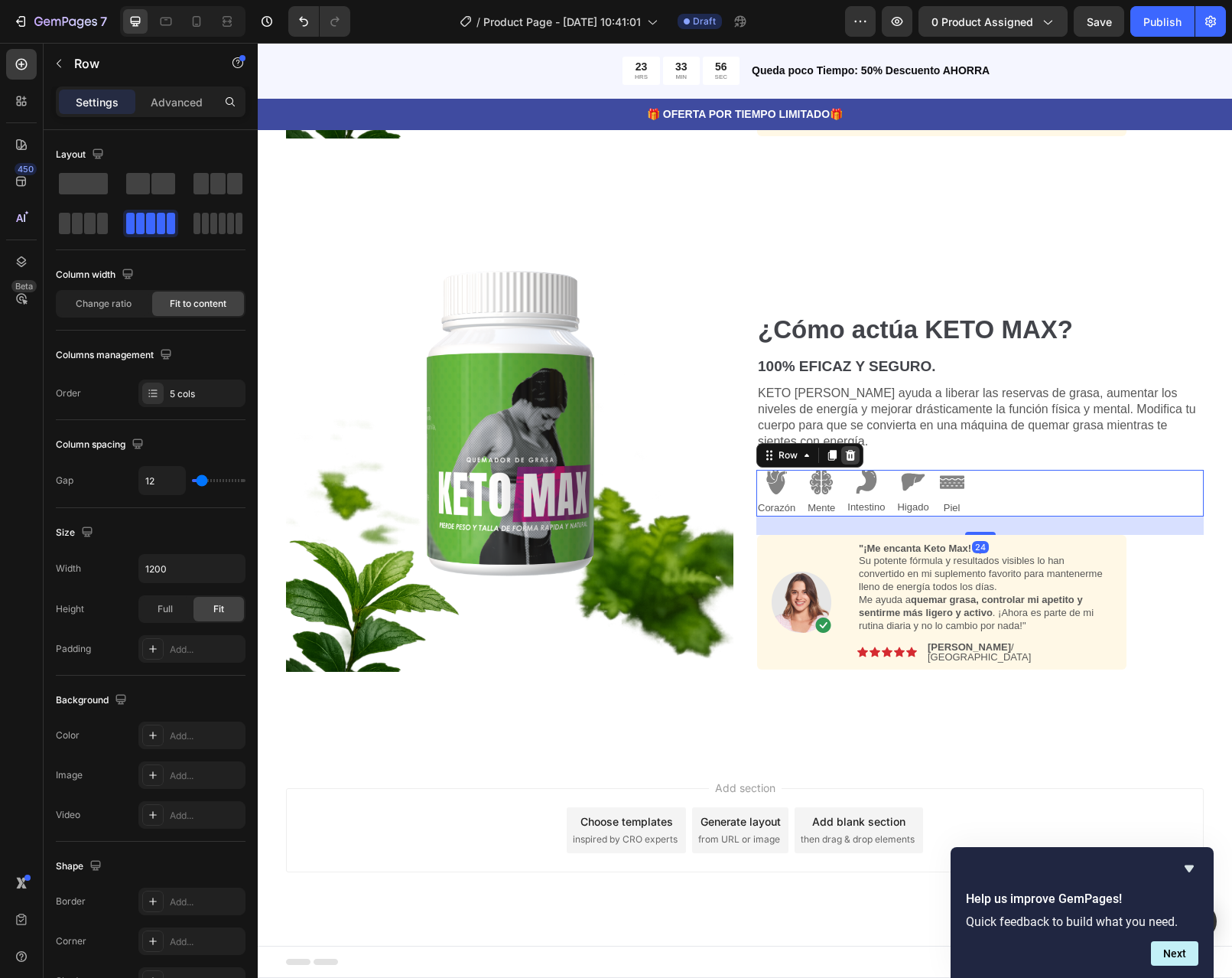
click at [846, 461] on icon at bounding box center [850, 455] width 10 height 10
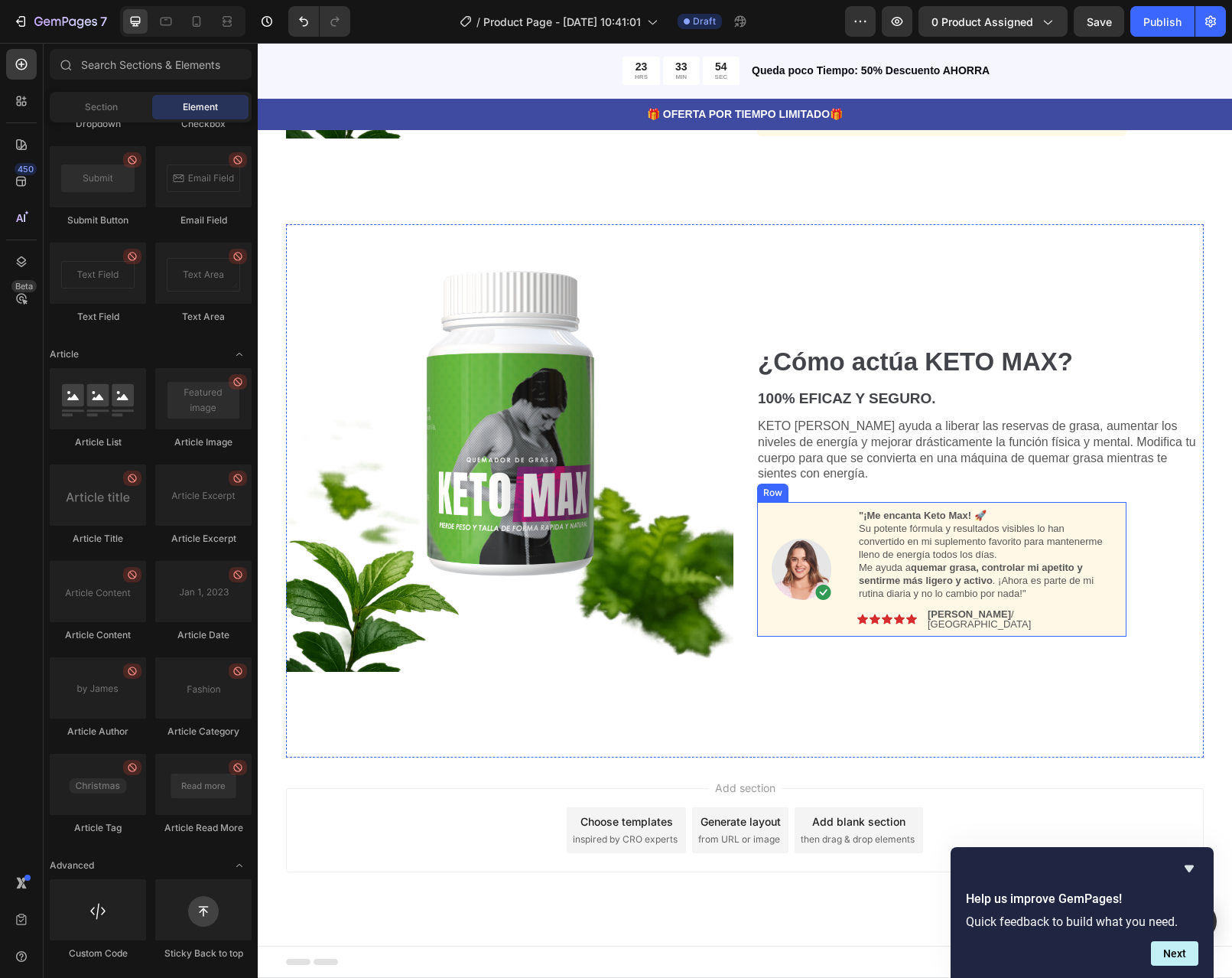
click at [1109, 516] on div "Image "¡Me encanta Keto Max! 🚀 Su potente fórmula y resultados visibles lo han …" at bounding box center [942, 569] width 370 height 134
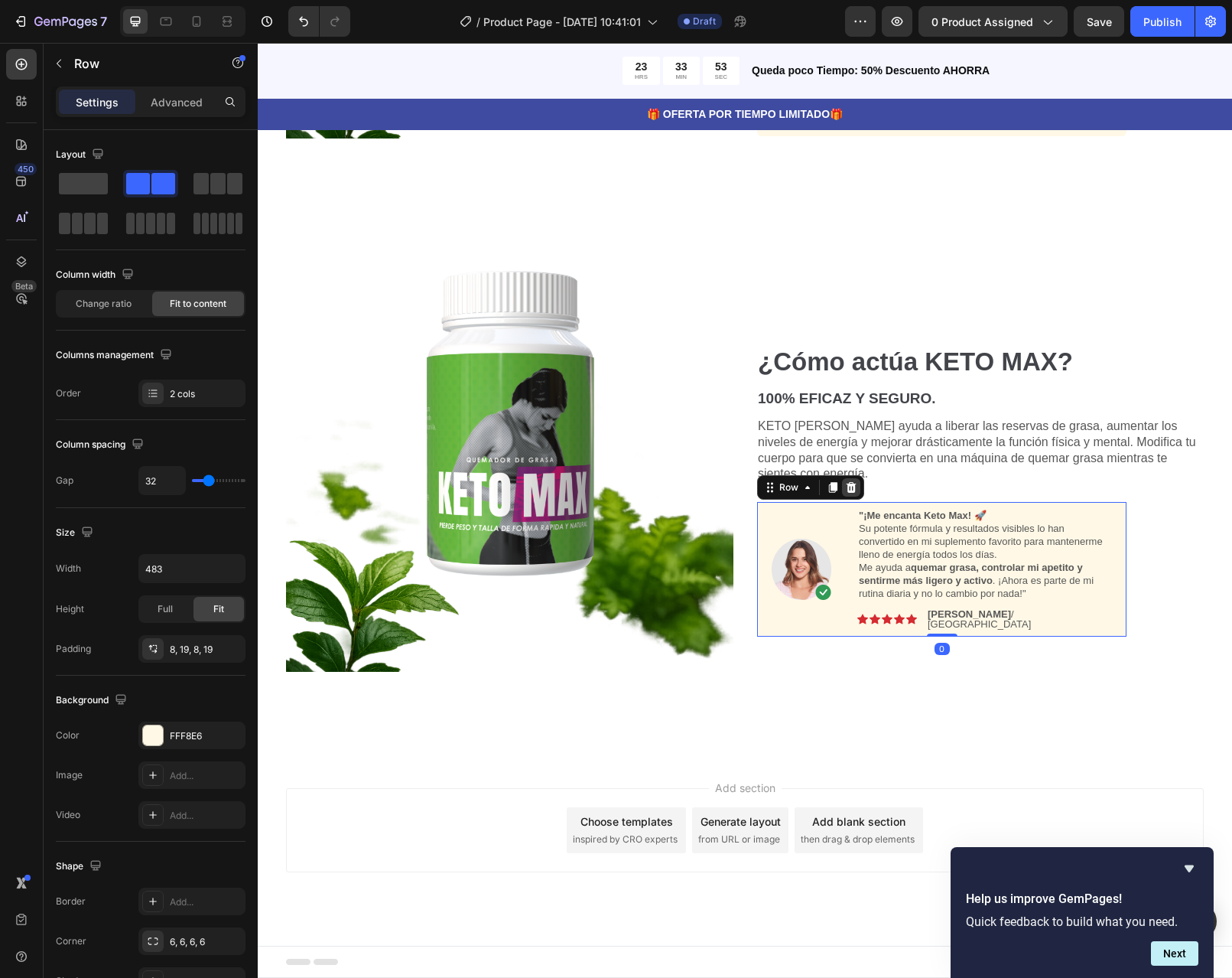
click at [850, 494] on icon at bounding box center [850, 487] width 12 height 12
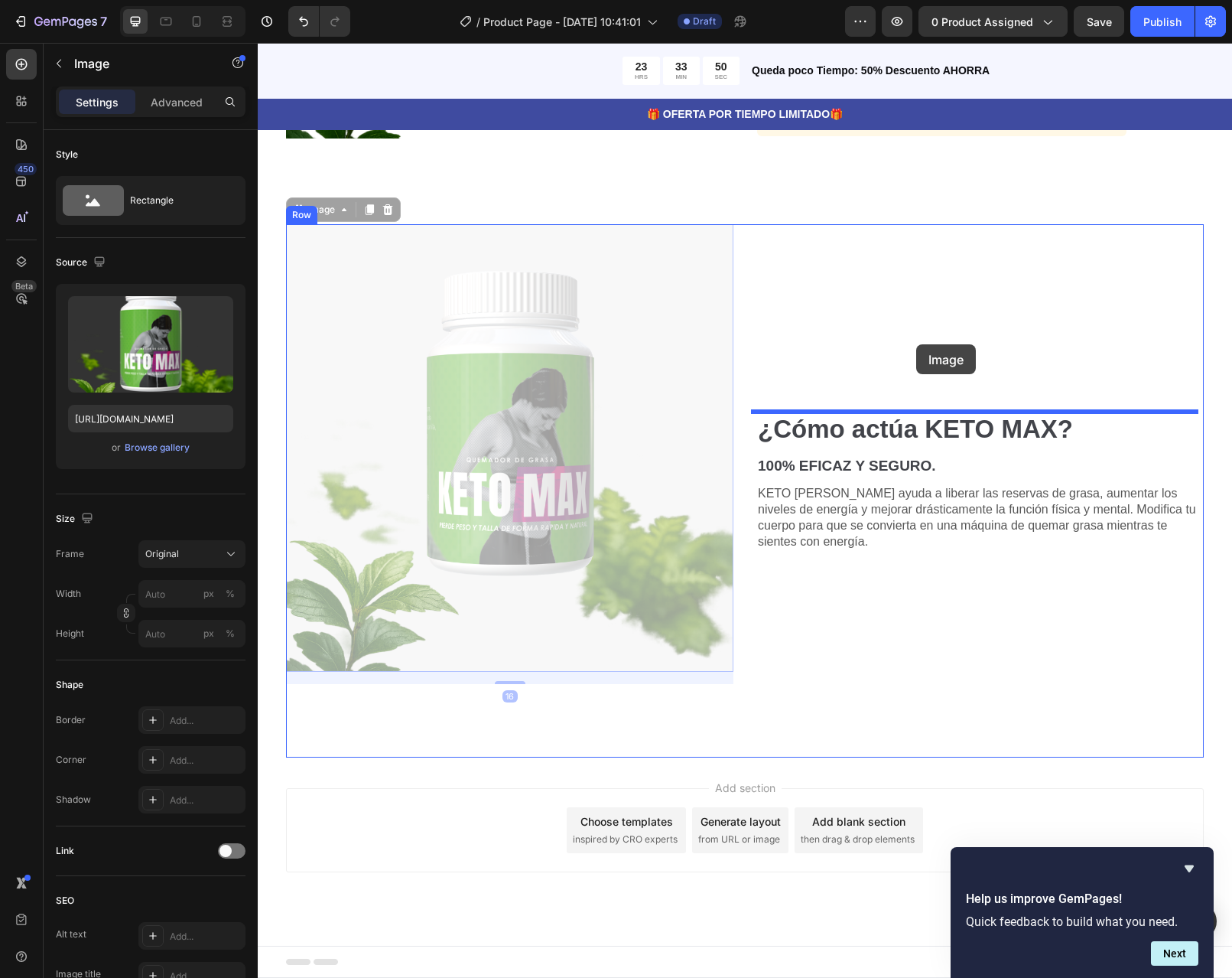
drag, startPoint x: 522, startPoint y: 306, endPoint x: 916, endPoint y: 344, distance: 395.8
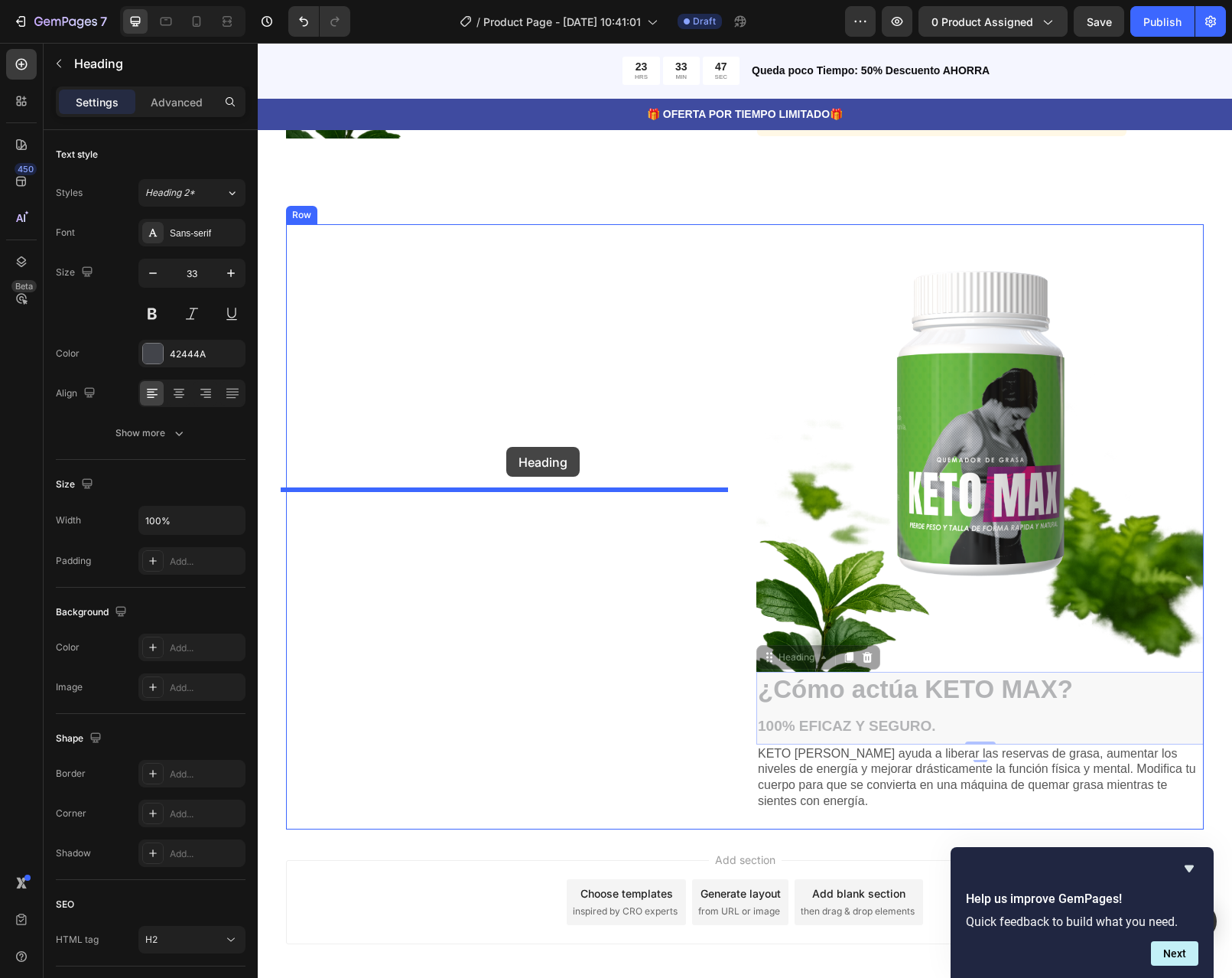
drag, startPoint x: 1078, startPoint y: 695, endPoint x: 506, endPoint y: 447, distance: 623.4
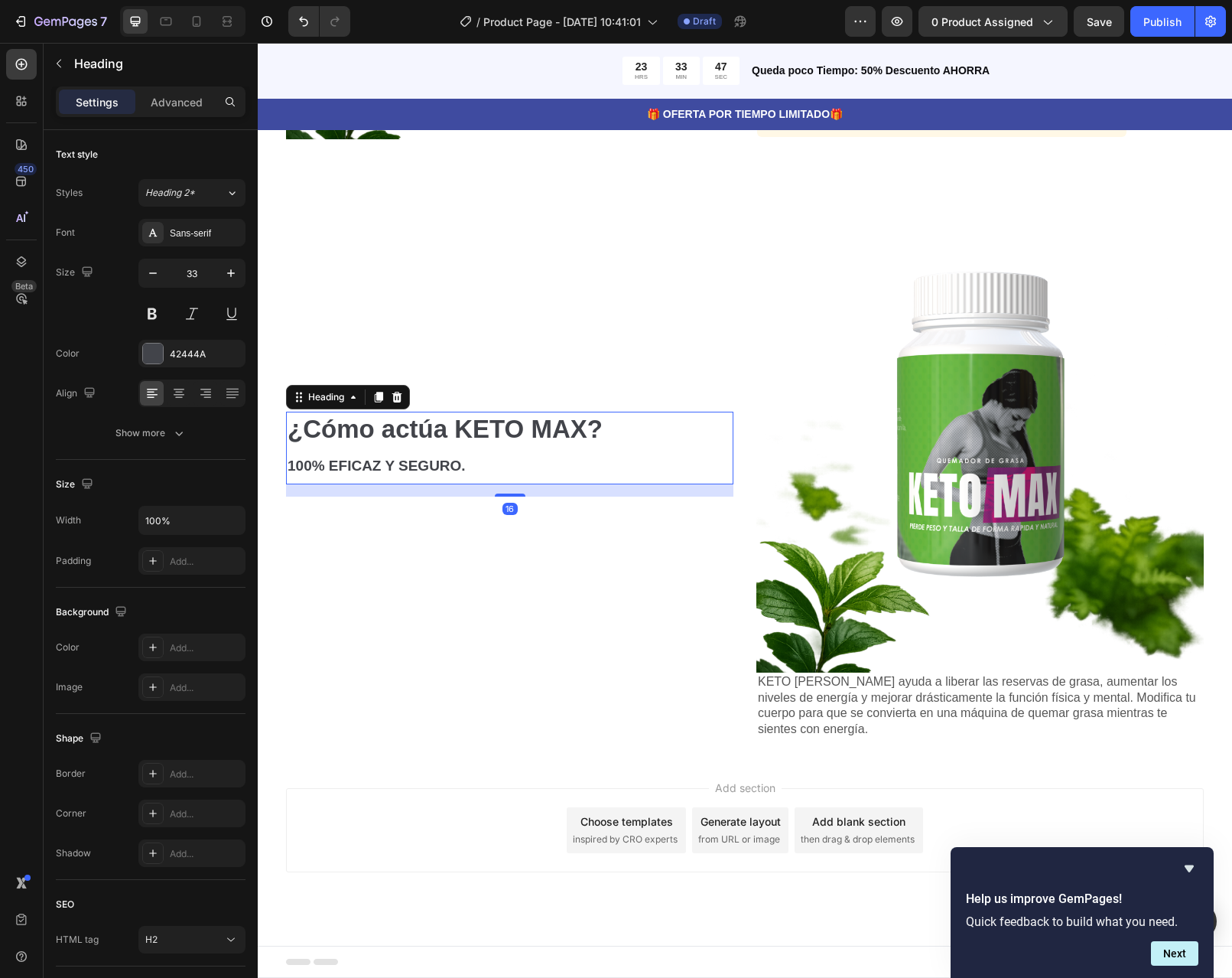
scroll to position [1619, 0]
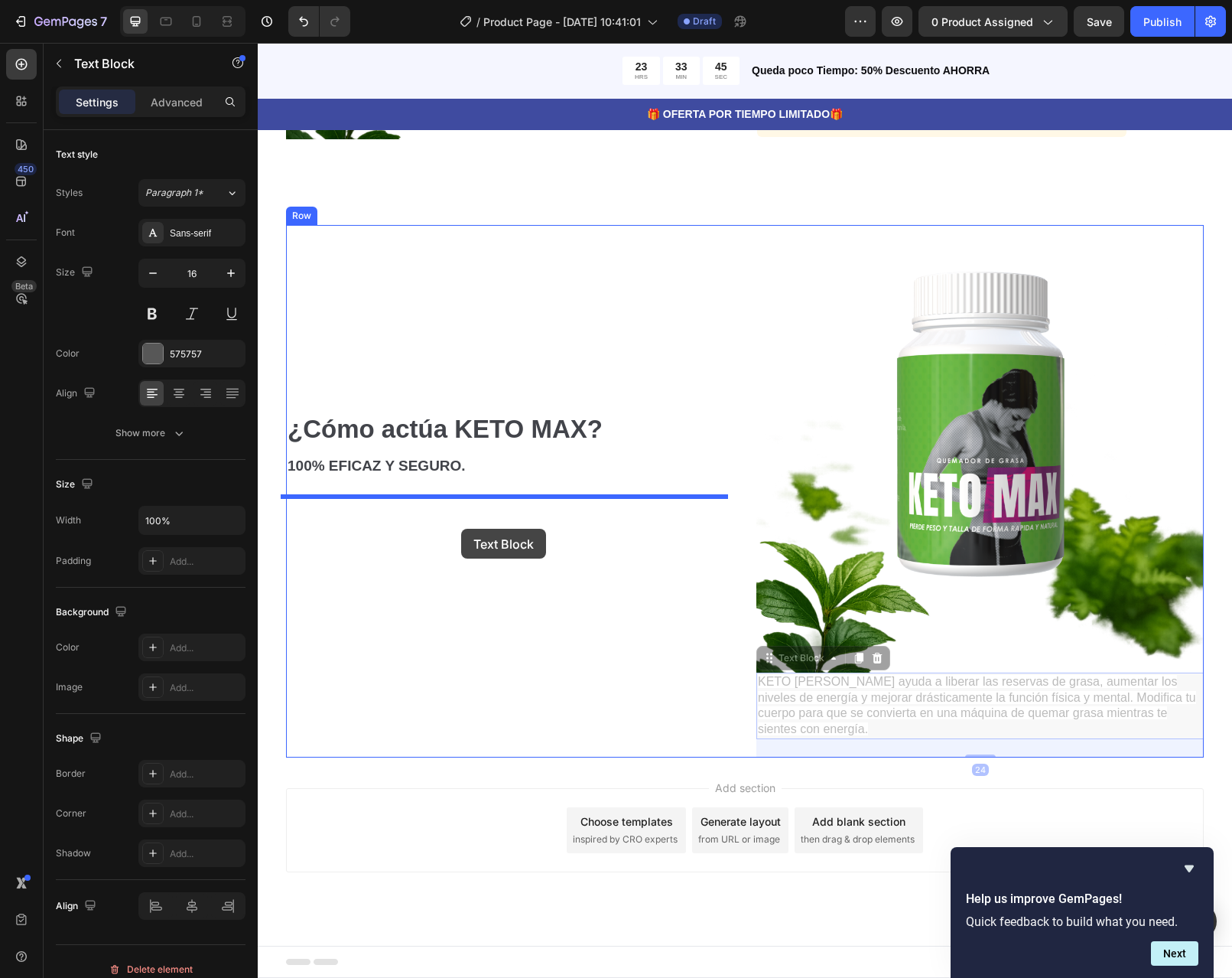
drag, startPoint x: 995, startPoint y: 729, endPoint x: 461, endPoint y: 529, distance: 570.2
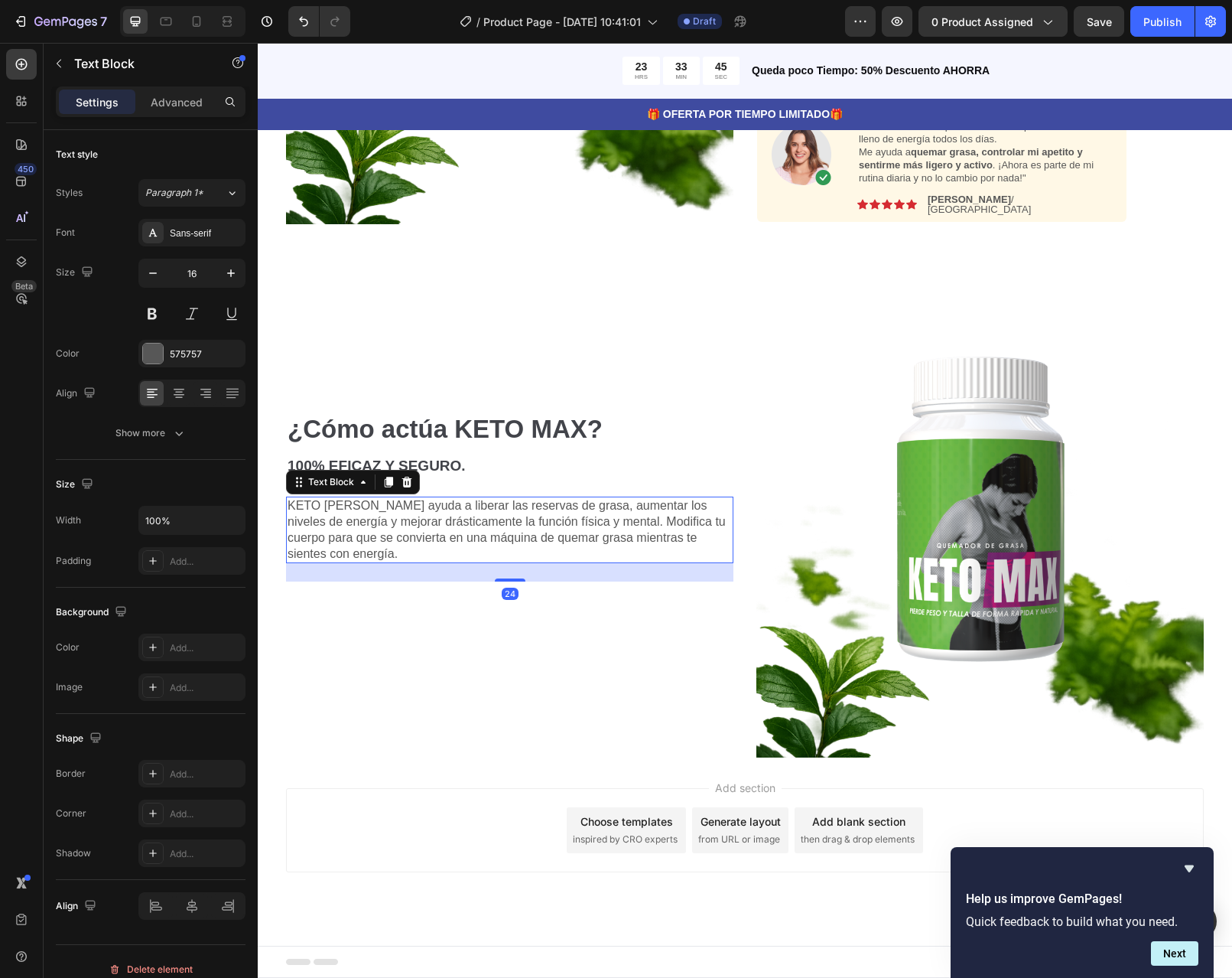
scroll to position [1534, 0]
click at [420, 466] on strong "100% EFICAZ Y SEGURO." at bounding box center [376, 466] width 178 height 16
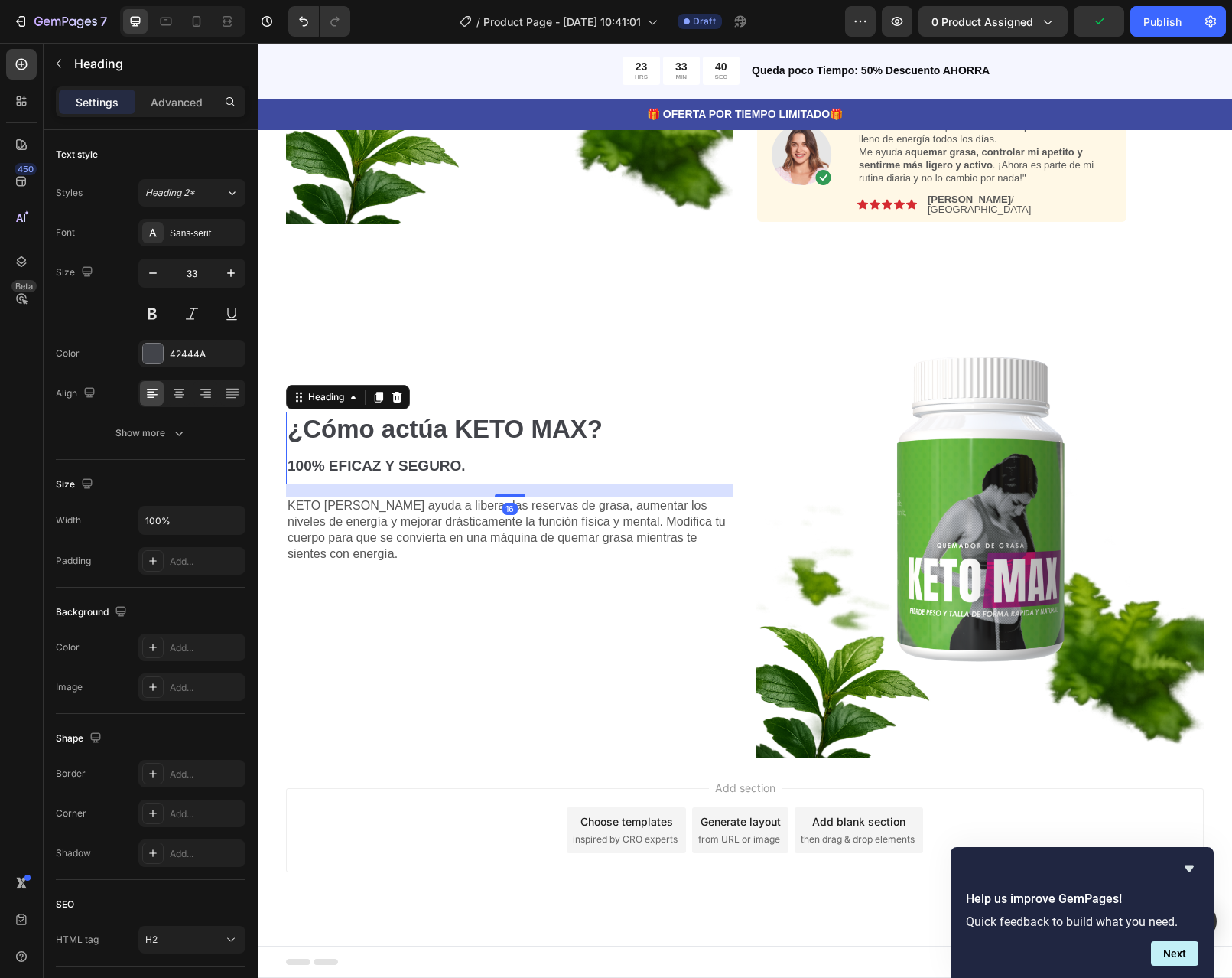
click at [466, 469] on h2 "¿Cómo actúa KETO MAX? 100% EFICAZ Y SEGURO." at bounding box center [510, 447] width 447 height 73
click at [466, 469] on p "¿Cómo actúa KETO MAX? 100% EFICAZ Y SEGURO." at bounding box center [509, 447] width 444 height 70
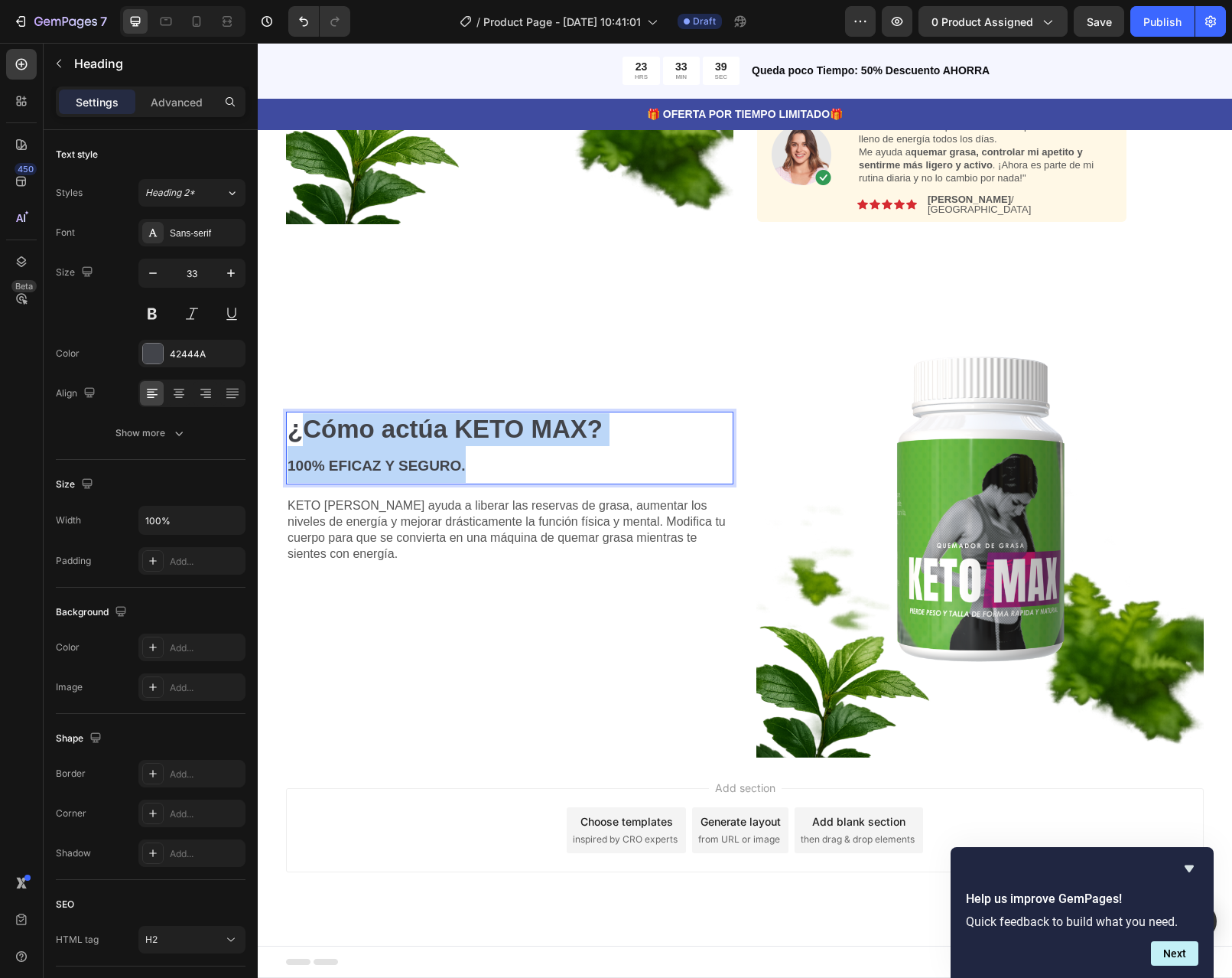
drag, startPoint x: 470, startPoint y: 470, endPoint x: 301, endPoint y: 427, distance: 174.4
click at [301, 427] on p "¿Cómo actúa KETO MAX? 100% EFICAZ Y SEGURO." at bounding box center [509, 447] width 444 height 70
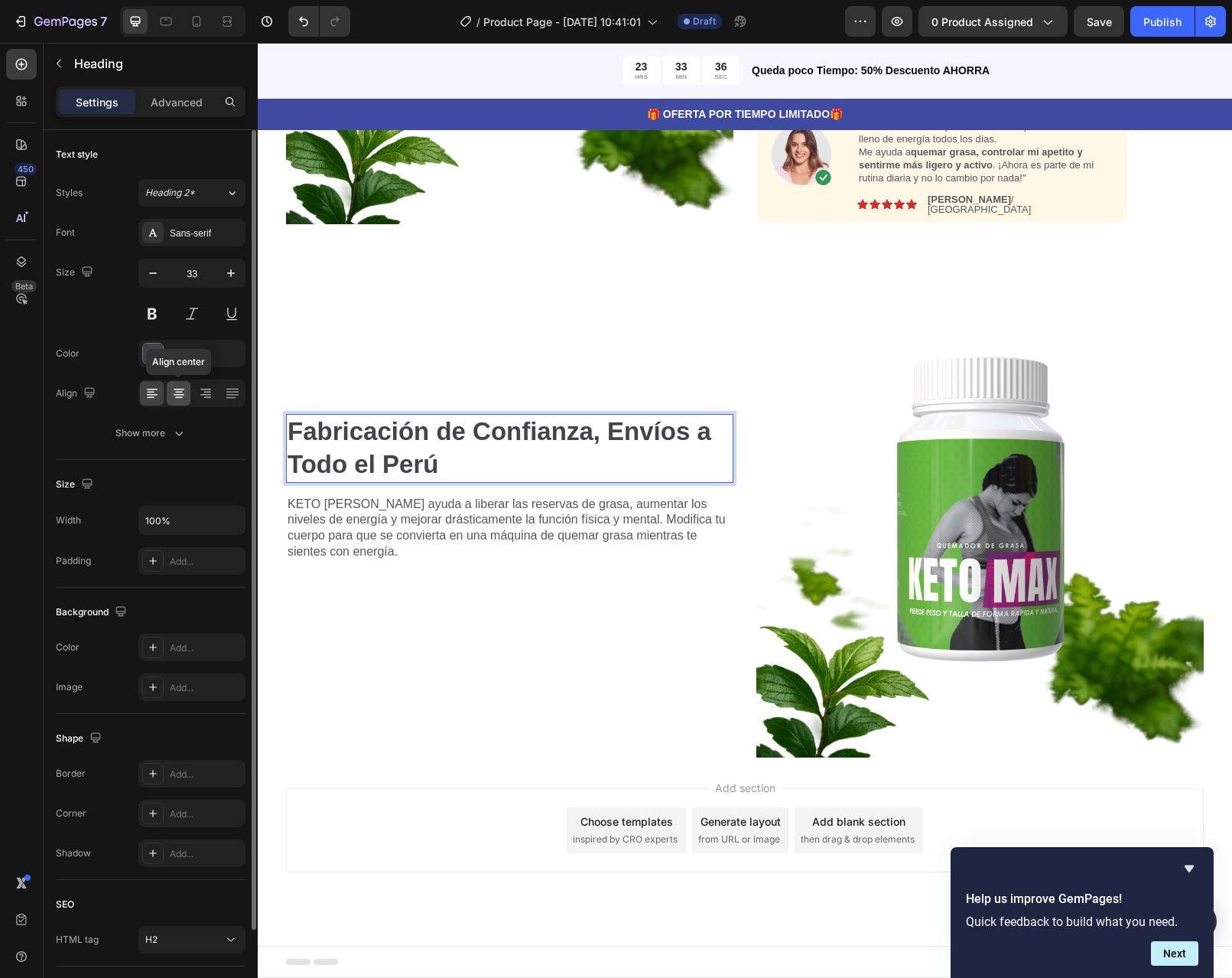
click at [176, 391] on icon at bounding box center [178, 393] width 15 height 15
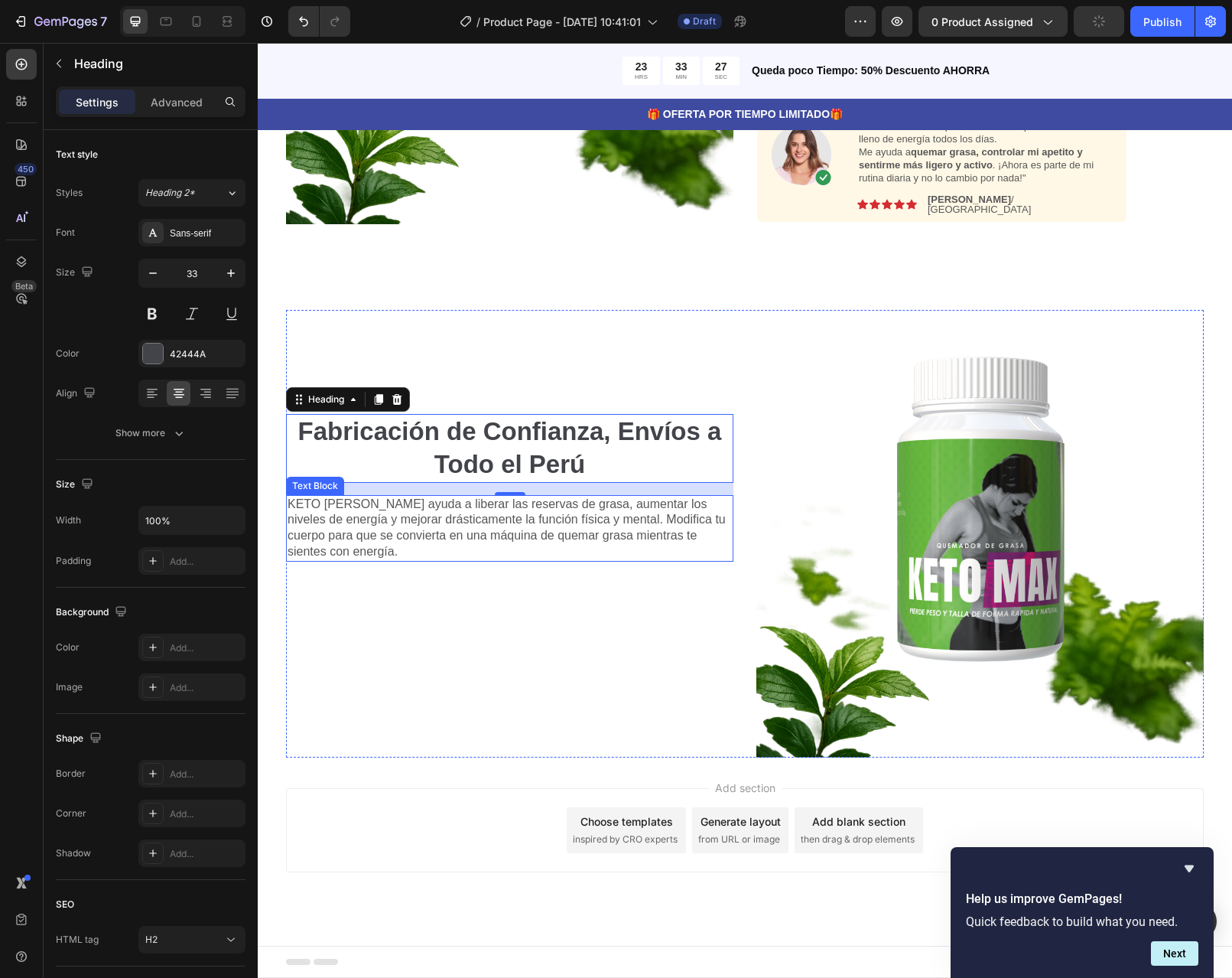
click at [355, 542] on p "KETO MAX ayuda a liberar las reservas de grasa, aumentar los niveles de energía…" at bounding box center [509, 527] width 444 height 63
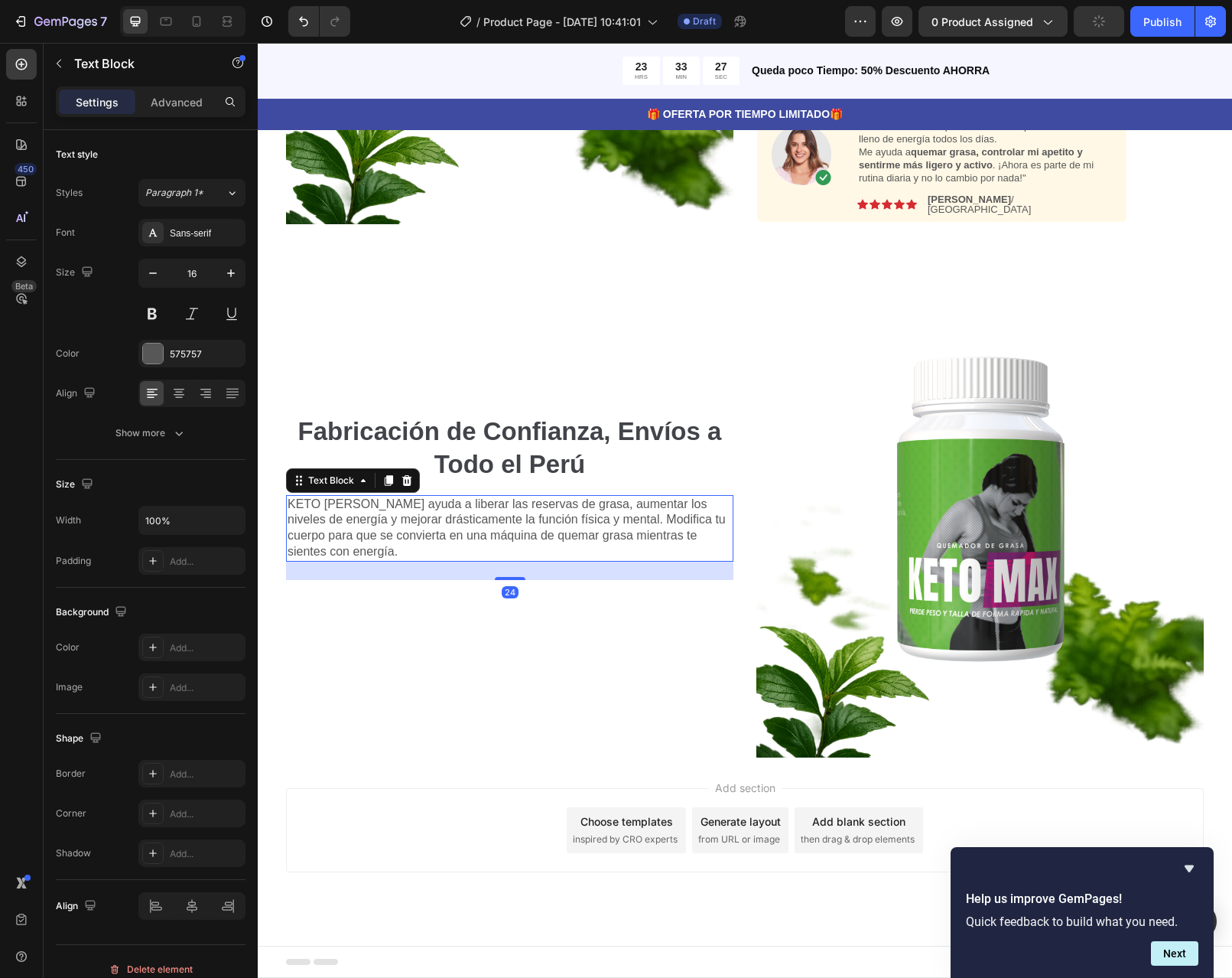
click at [355, 542] on p "KETO MAX ayuda a liberar las reservas de grasa, aumentar los niveles de energía…" at bounding box center [509, 527] width 444 height 63
click at [342, 555] on p "KETO MAX ayuda a liberar las reservas de grasa, aumentar los niveles de energía…" at bounding box center [509, 527] width 444 height 63
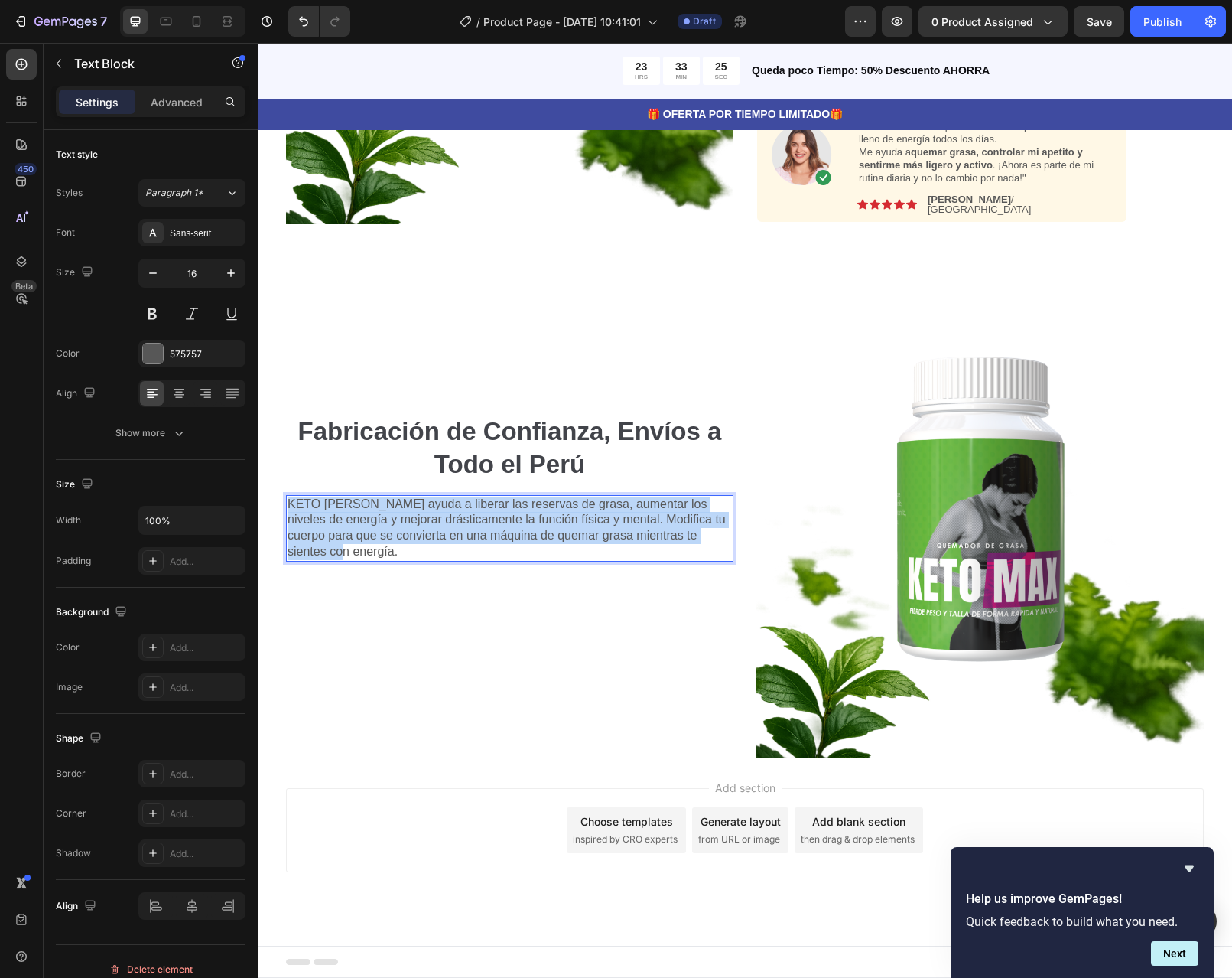
drag, startPoint x: 342, startPoint y: 555, endPoint x: 286, endPoint y: 507, distance: 73.8
click at [287, 507] on p "KETO MAX ayuda a liberar las reservas de grasa, aumentar los niveles de energía…" at bounding box center [509, 527] width 444 height 63
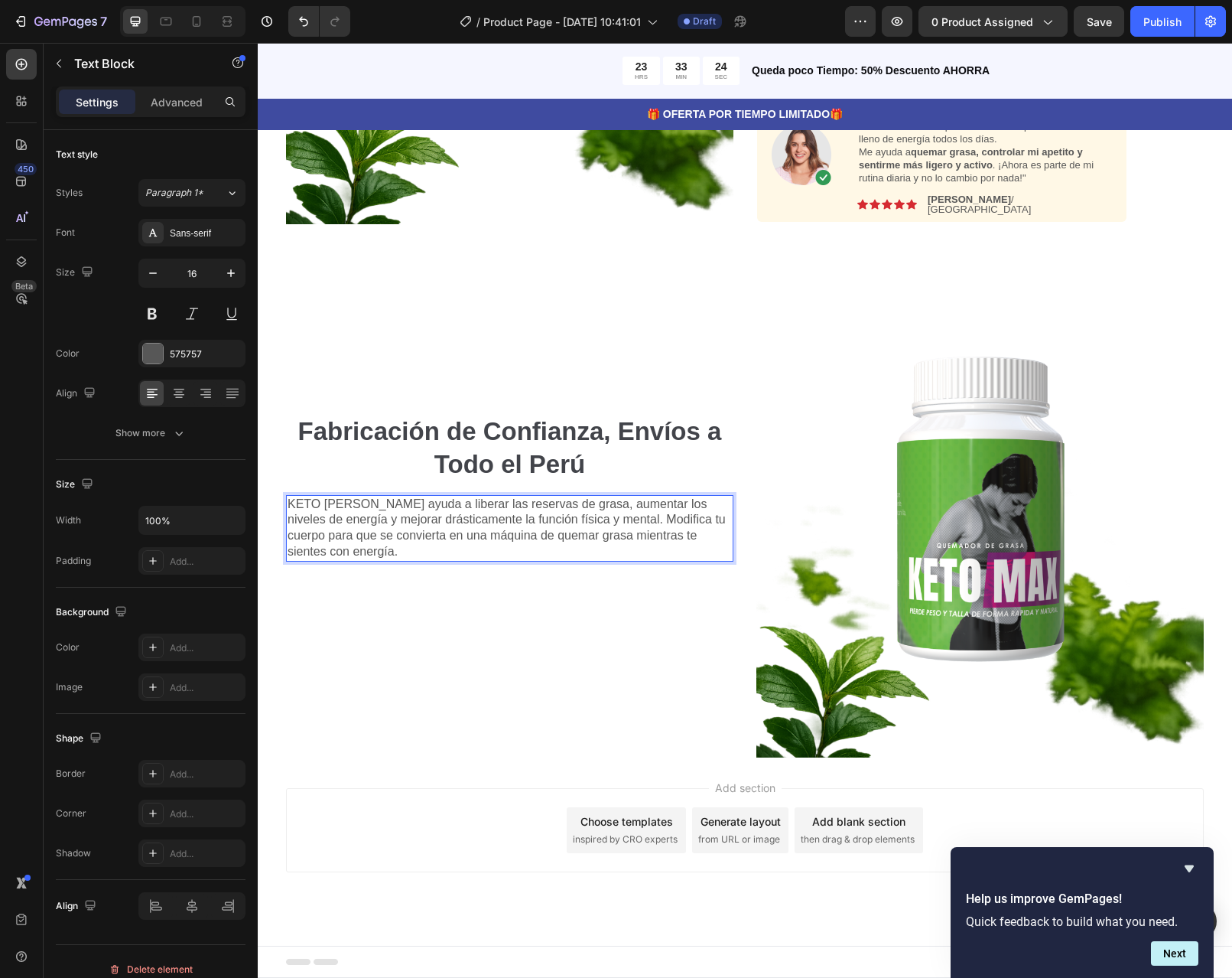
scroll to position [1486, 0]
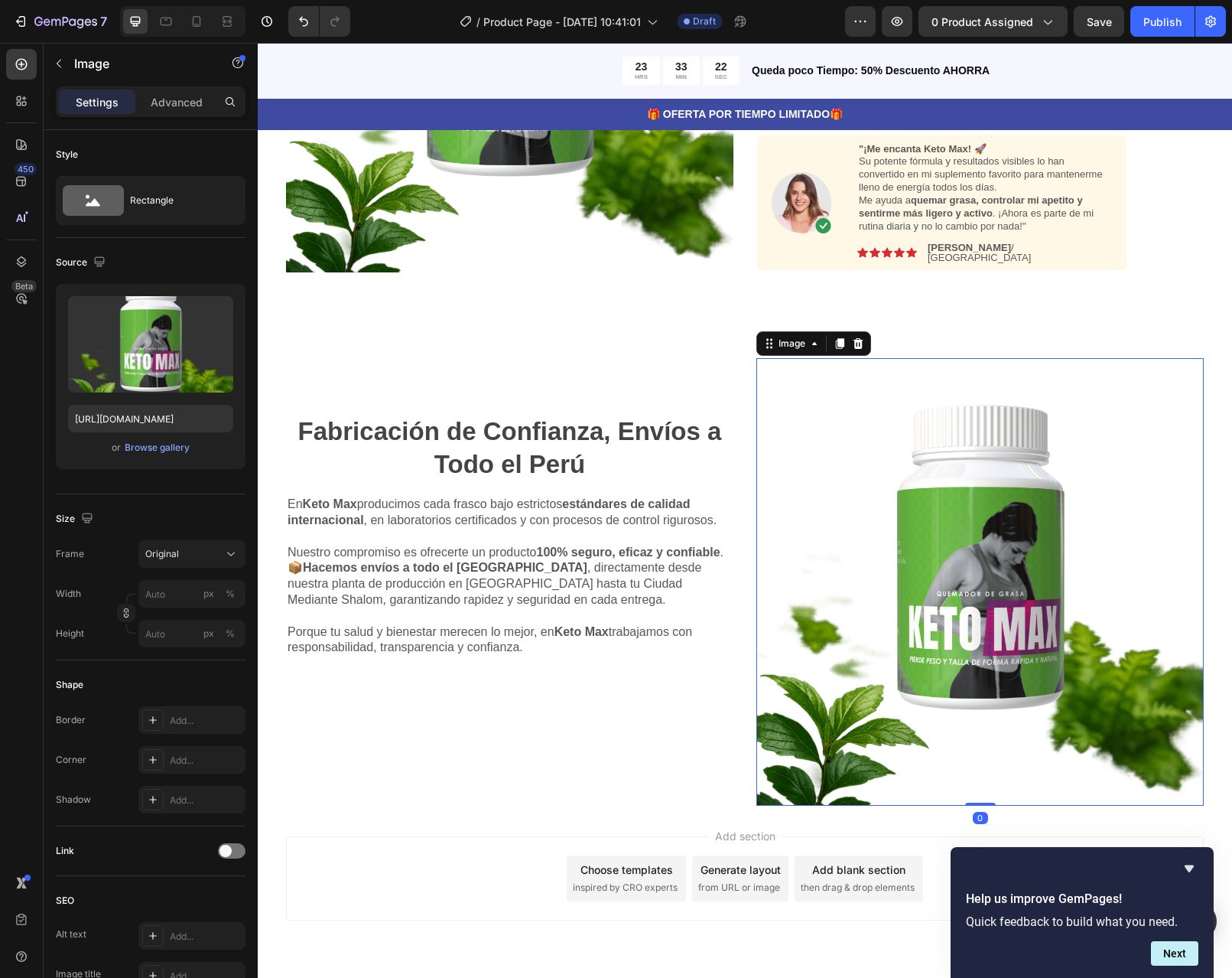
click at [1010, 648] on img at bounding box center [980, 581] width 447 height 447
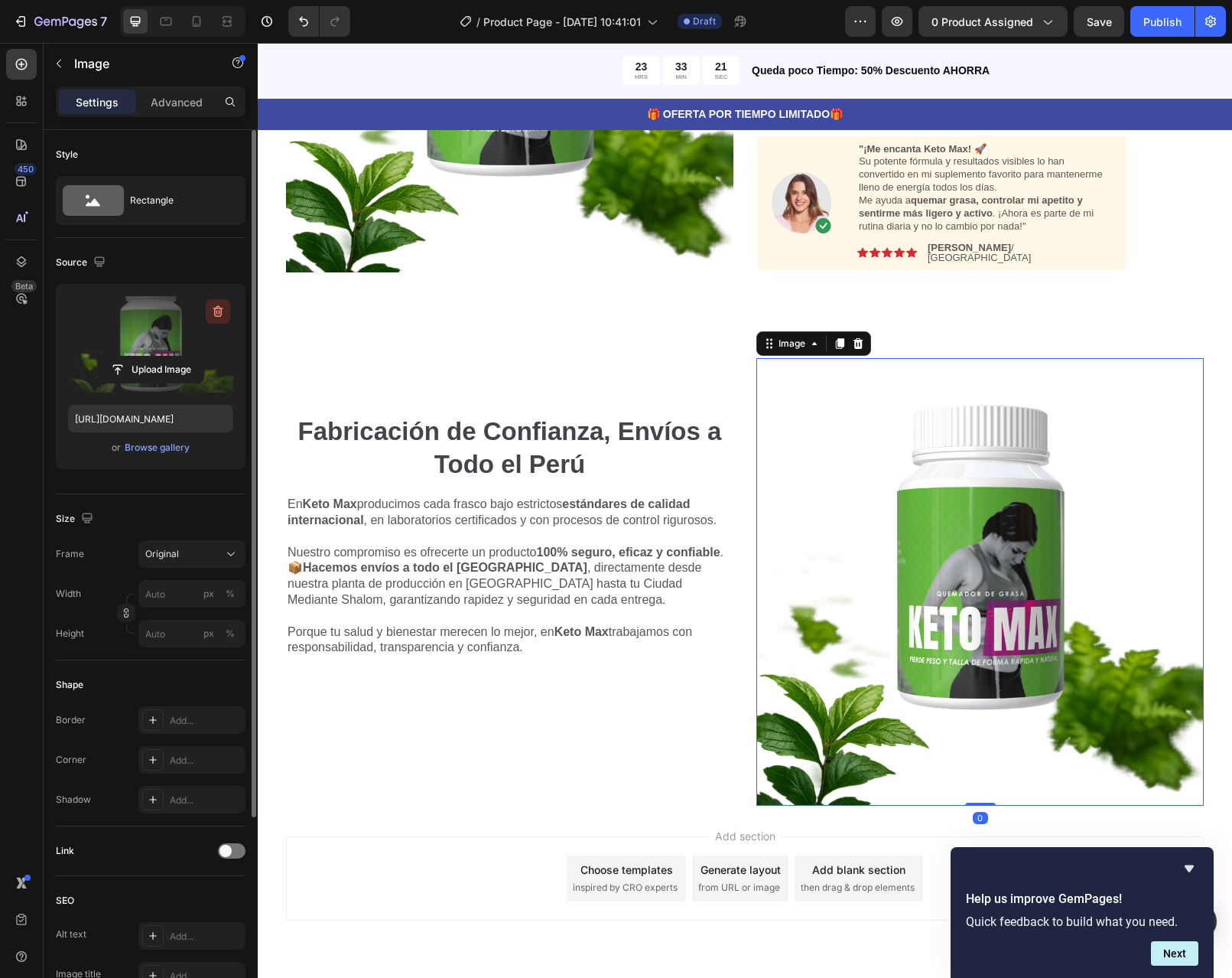
click at [217, 317] on icon "button" at bounding box center [218, 311] width 15 height 15
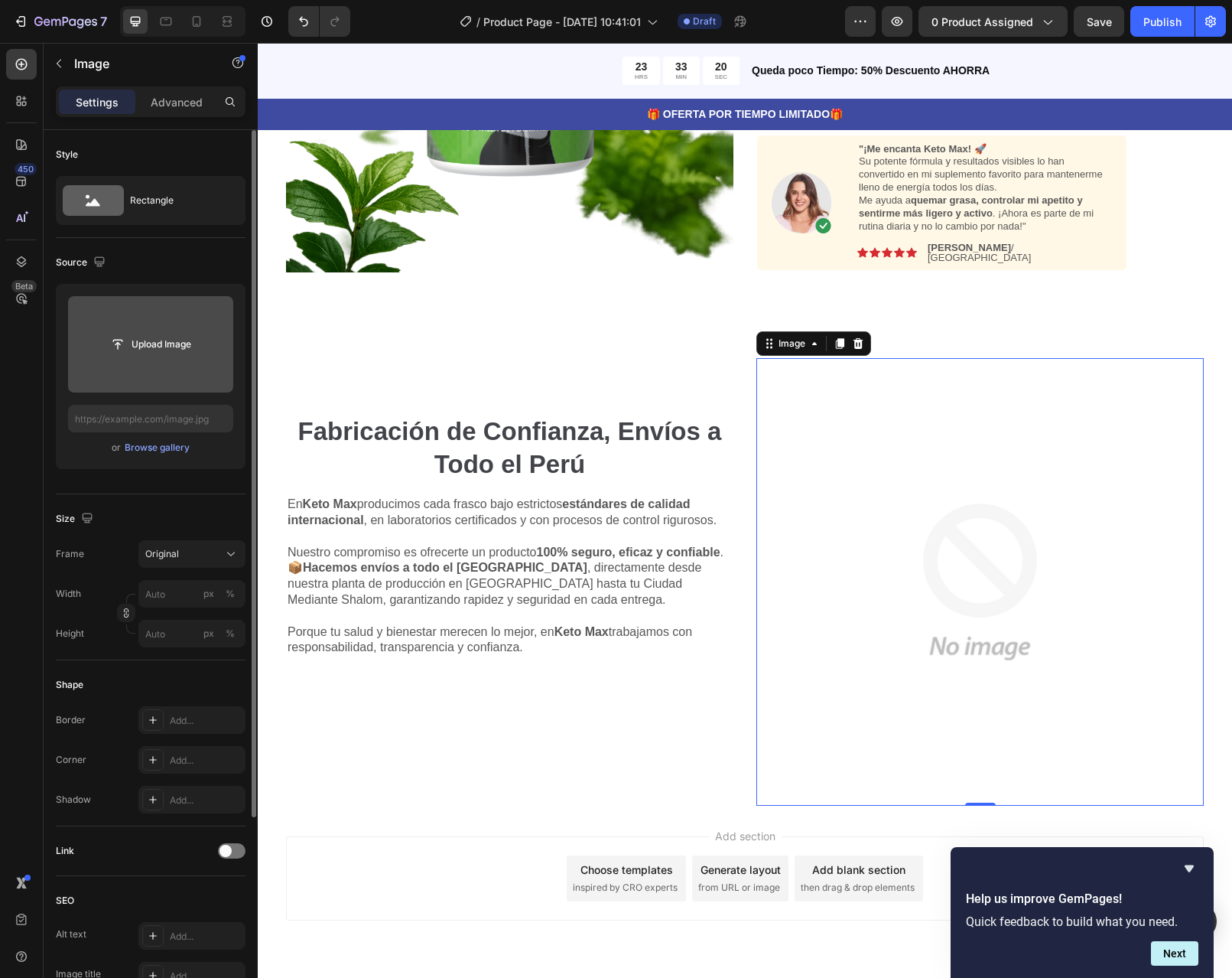
click at [162, 347] on input "file" at bounding box center [150, 344] width 106 height 26
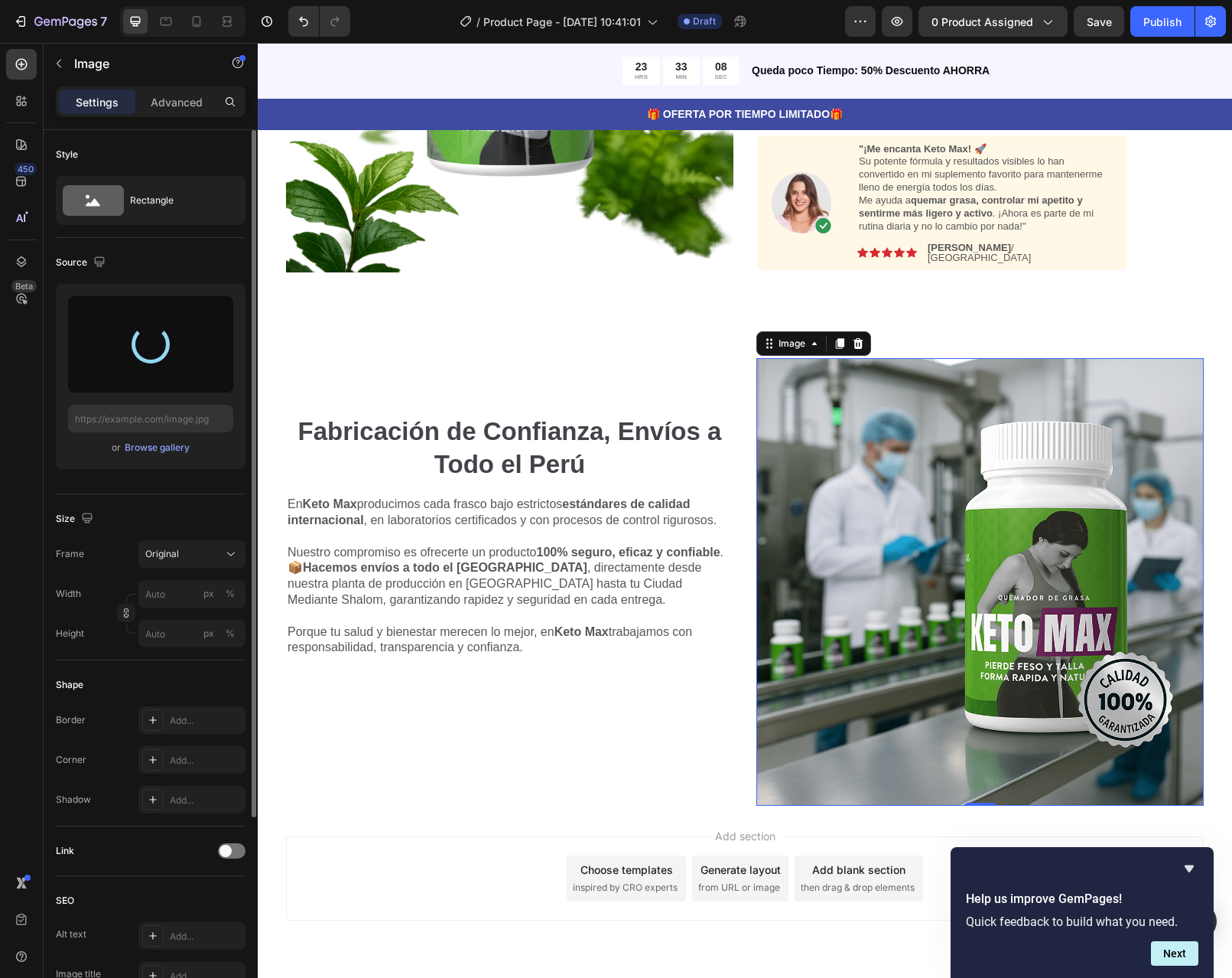
type input "https://cdn.shopify.com/s/files/1/0598/6045/1460/files/gempages_586437972790870…"
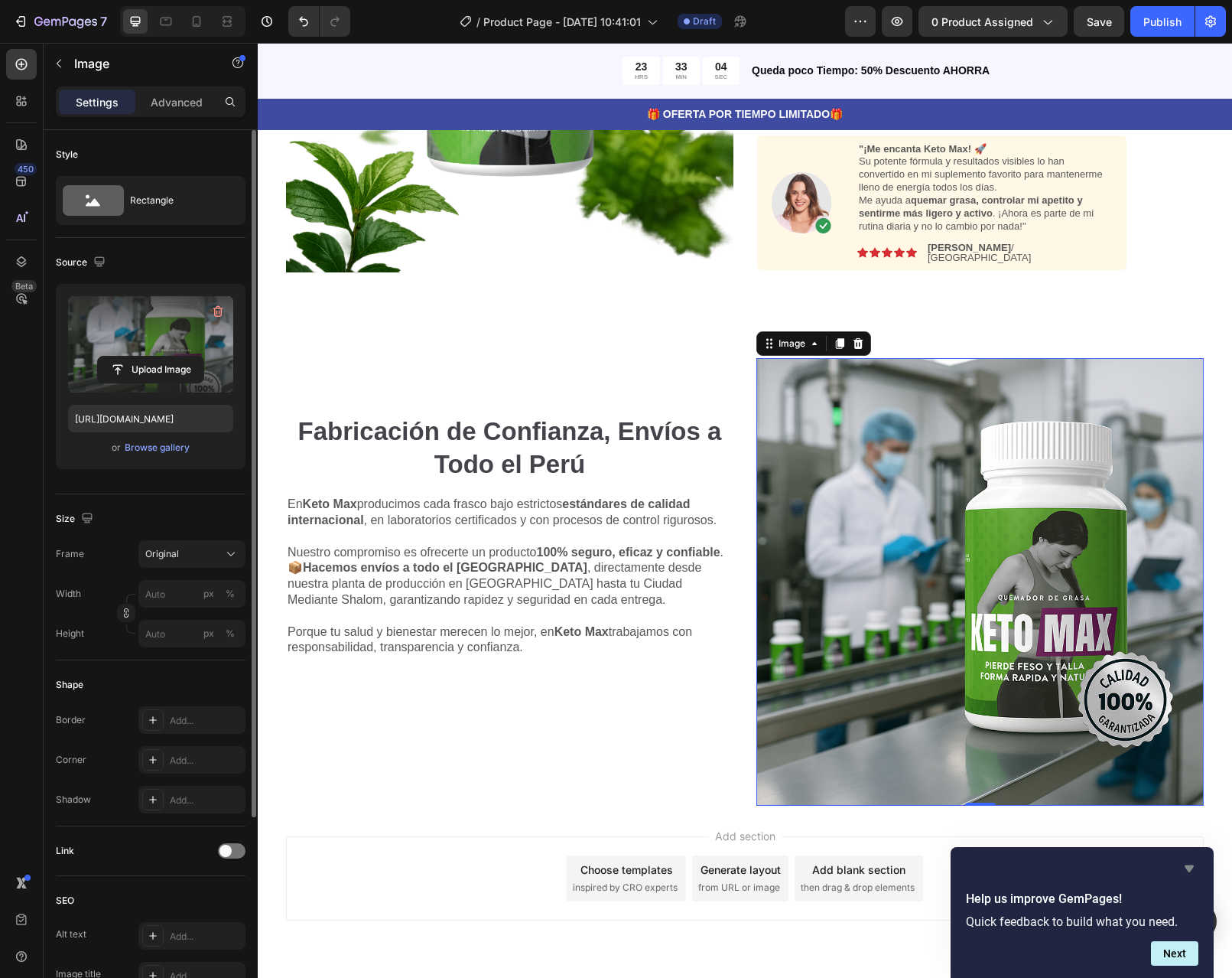
click at [1186, 872] on icon "Hide survey" at bounding box center [1189, 868] width 18 height 18
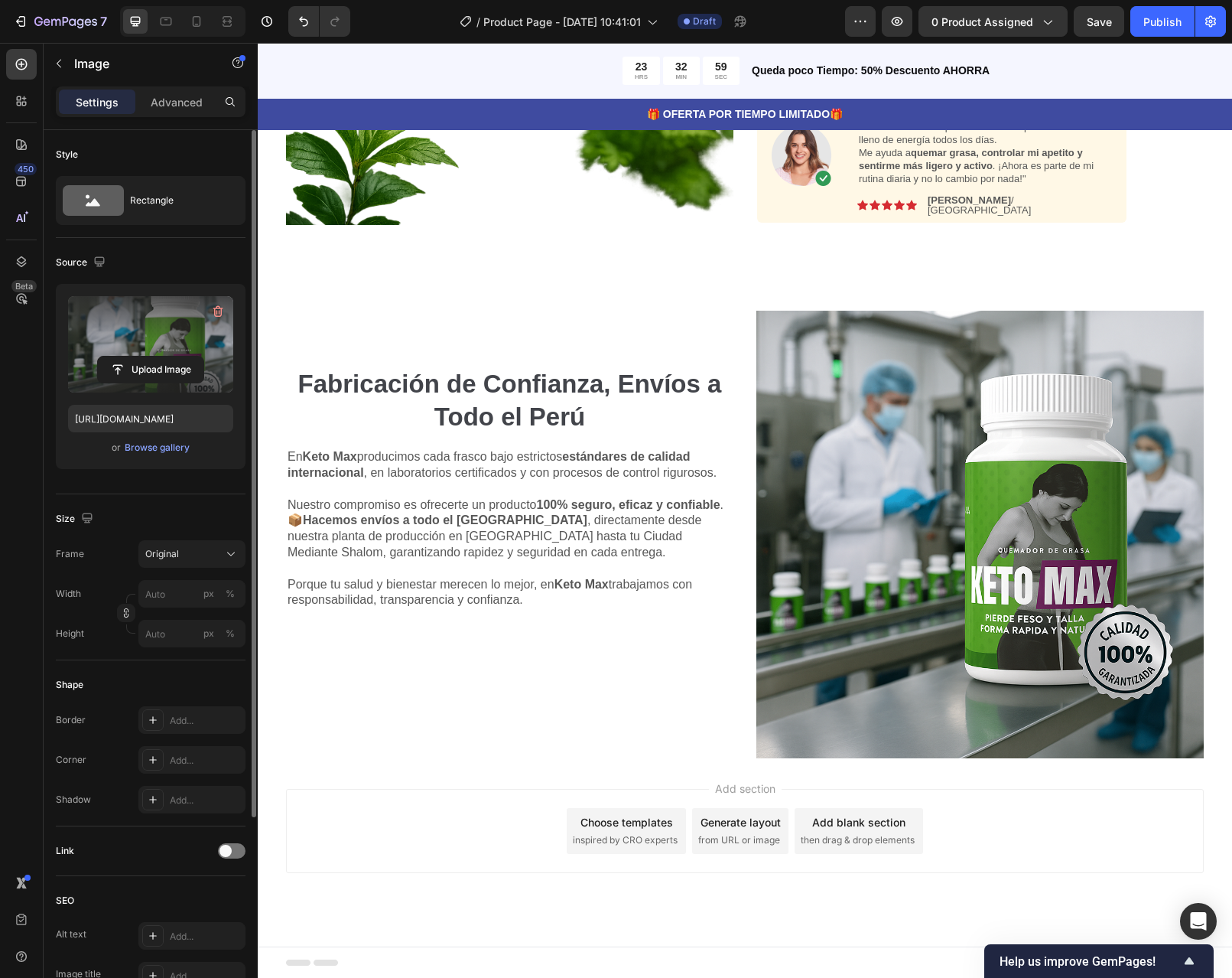
scroll to position [1534, 0]
click at [1215, 24] on icon "button" at bounding box center [1210, 22] width 10 height 11
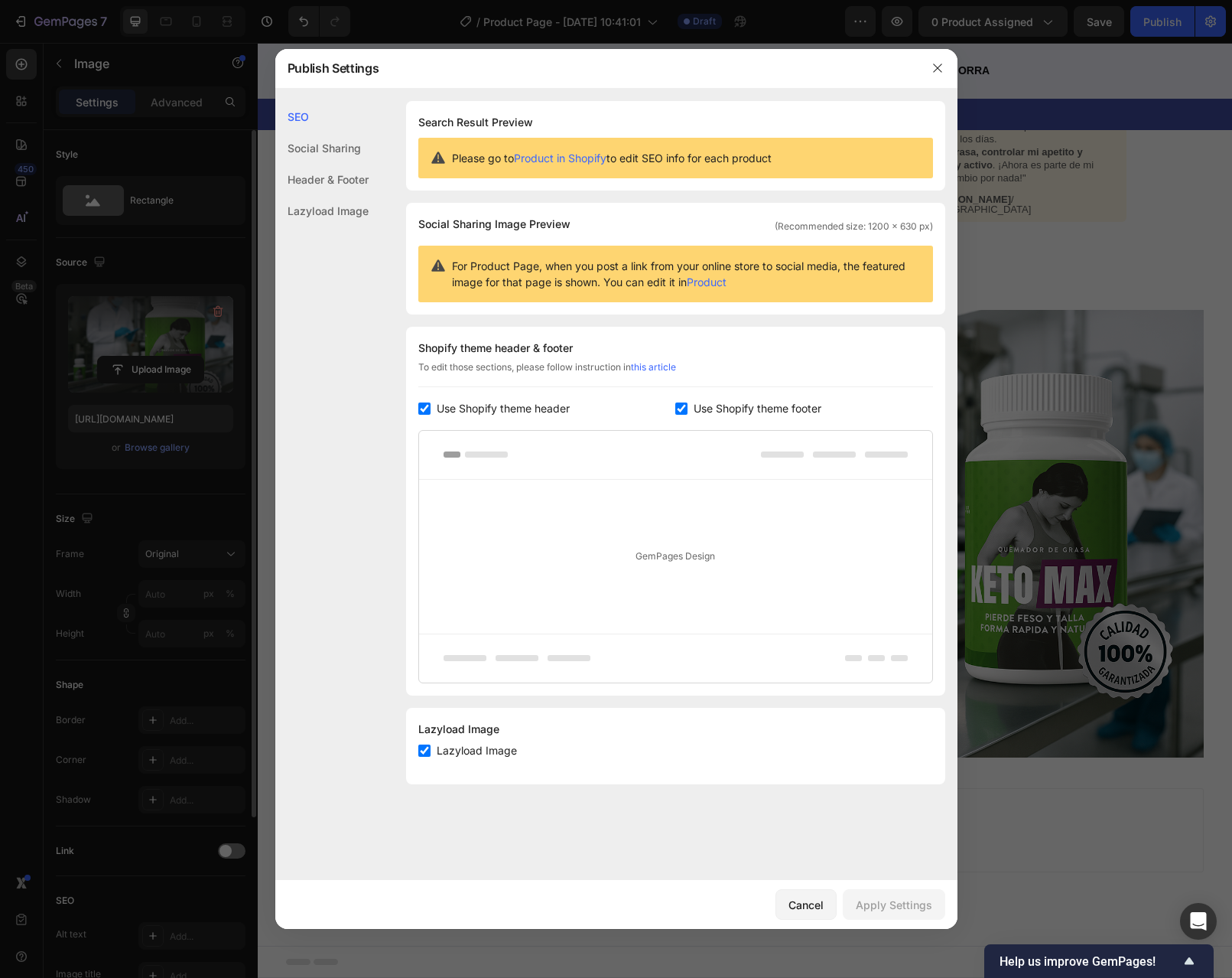
click at [684, 408] on input "checkbox" at bounding box center [681, 408] width 12 height 12
checkbox input "false"
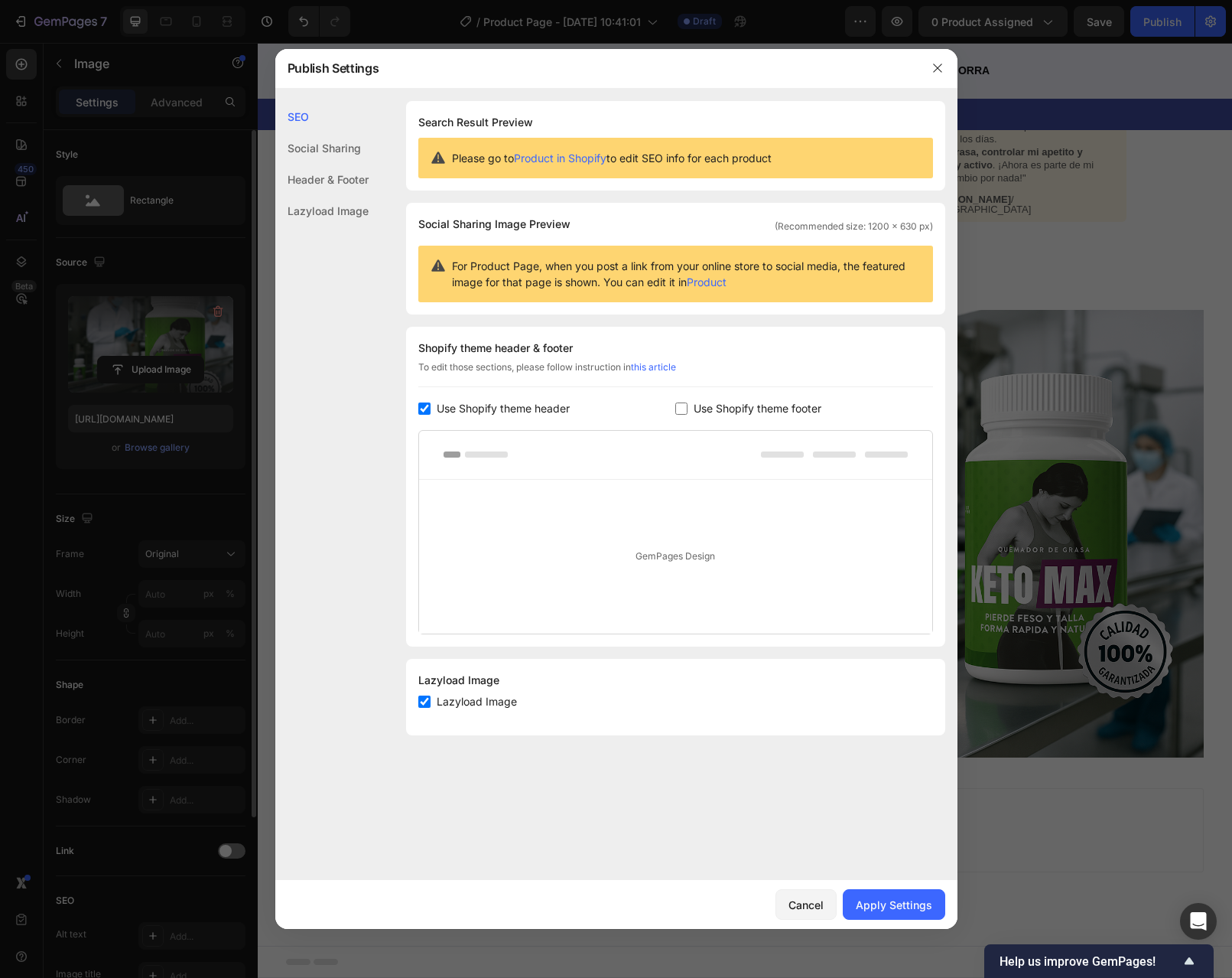
click at [422, 411] on input "checkbox" at bounding box center [424, 408] width 12 height 12
checkbox input "false"
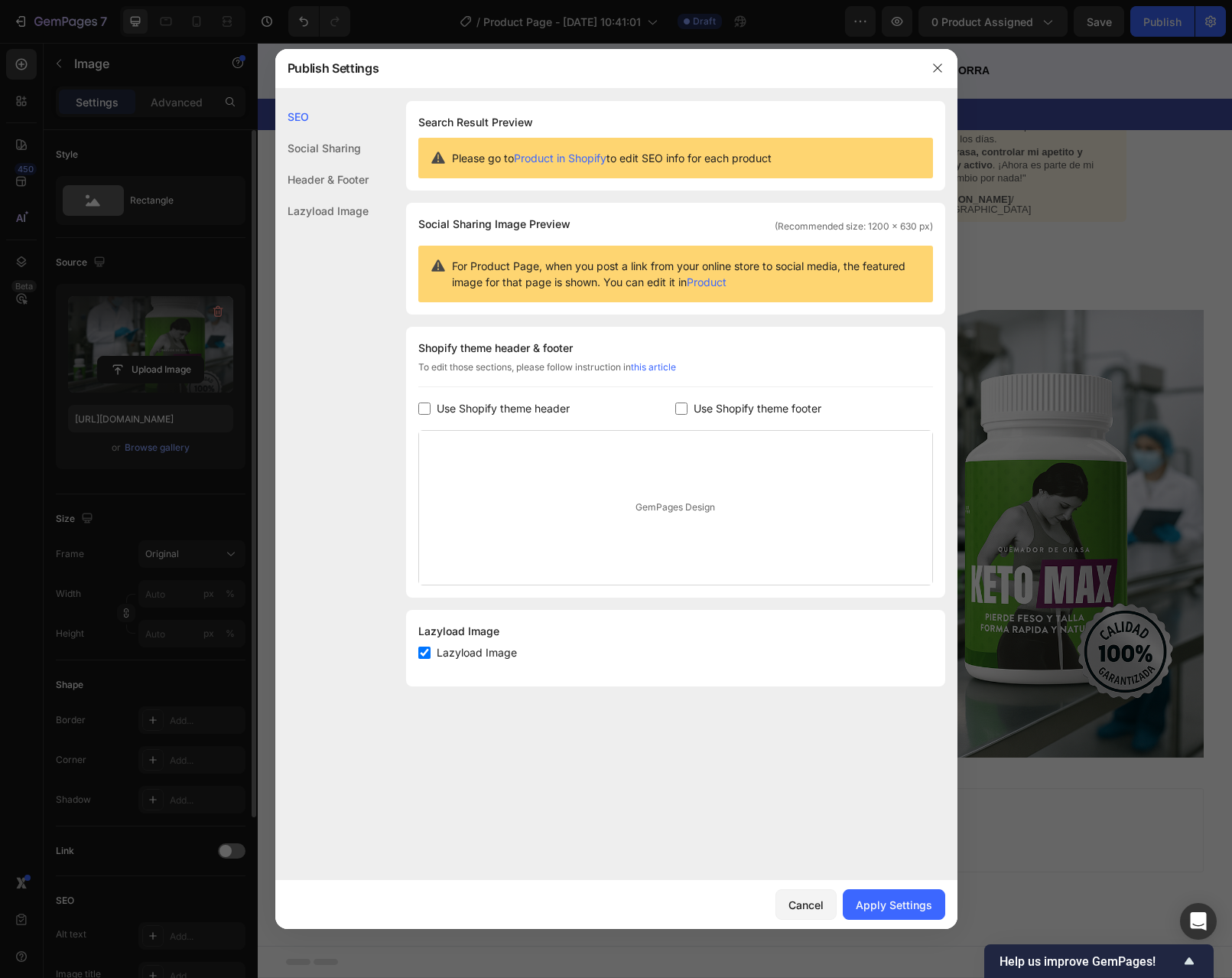
click at [318, 150] on div "Social Sharing" at bounding box center [322, 147] width 94 height 31
click at [334, 174] on div "Header & Footer" at bounding box center [322, 179] width 94 height 31
click at [334, 212] on div "Lazyload Image" at bounding box center [322, 210] width 94 height 31
click at [894, 900] on div "Apply Settings" at bounding box center [894, 904] width 77 height 16
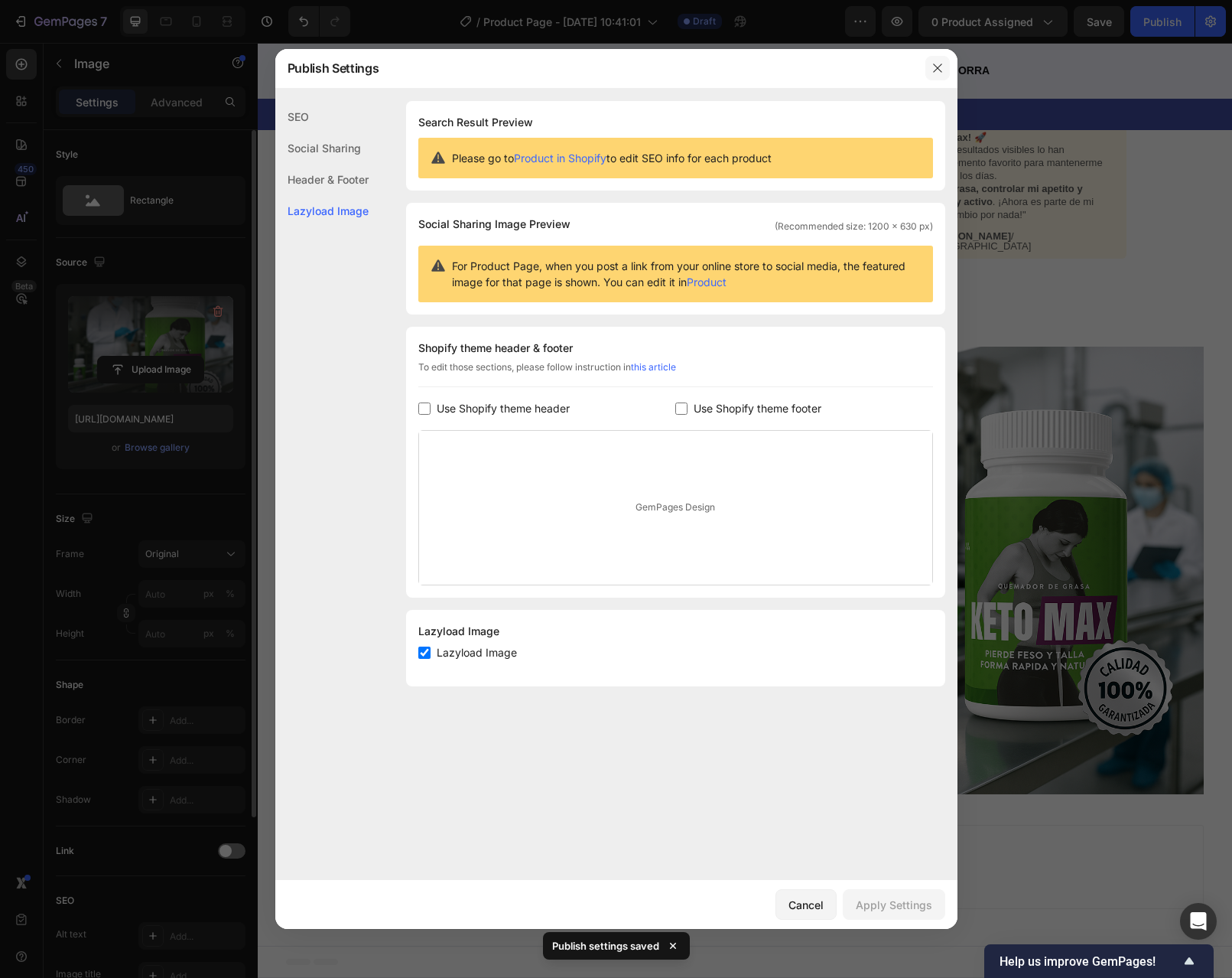
click at [933, 62] on icon "button" at bounding box center [937, 67] width 12 height 12
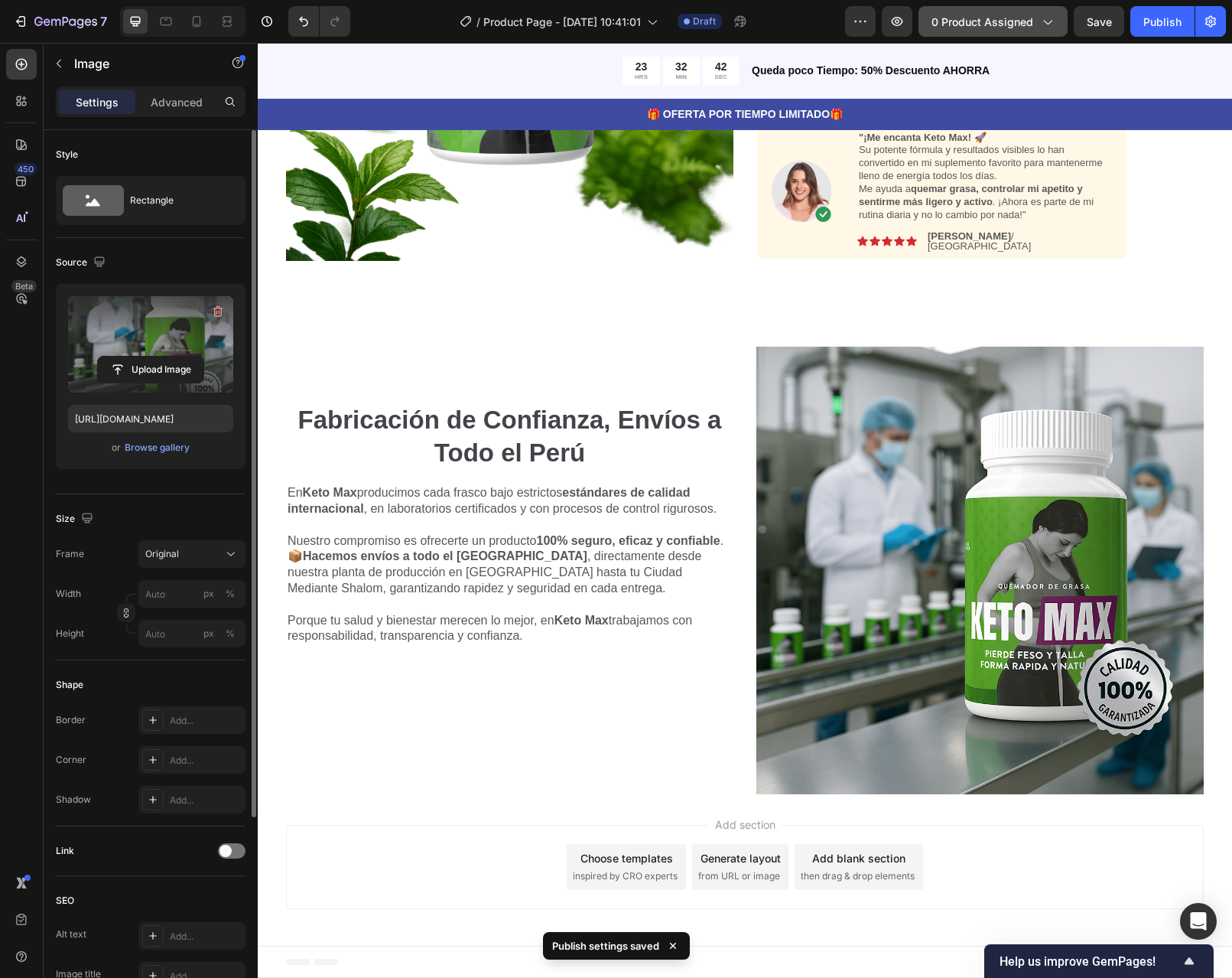
click at [1032, 22] on span "0 product assigned" at bounding box center [982, 22] width 102 height 16
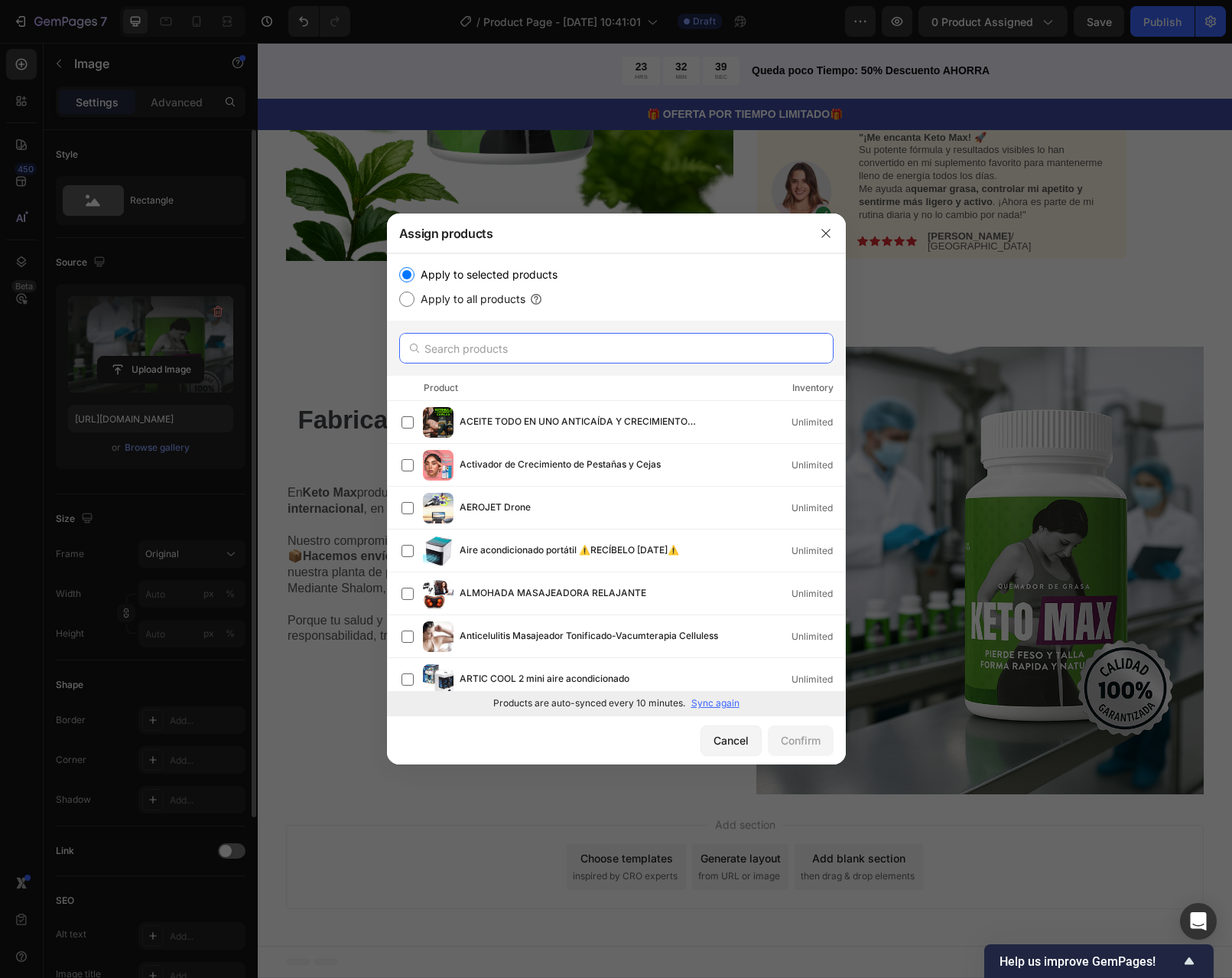
click at [549, 357] on input "text" at bounding box center [616, 348] width 434 height 30
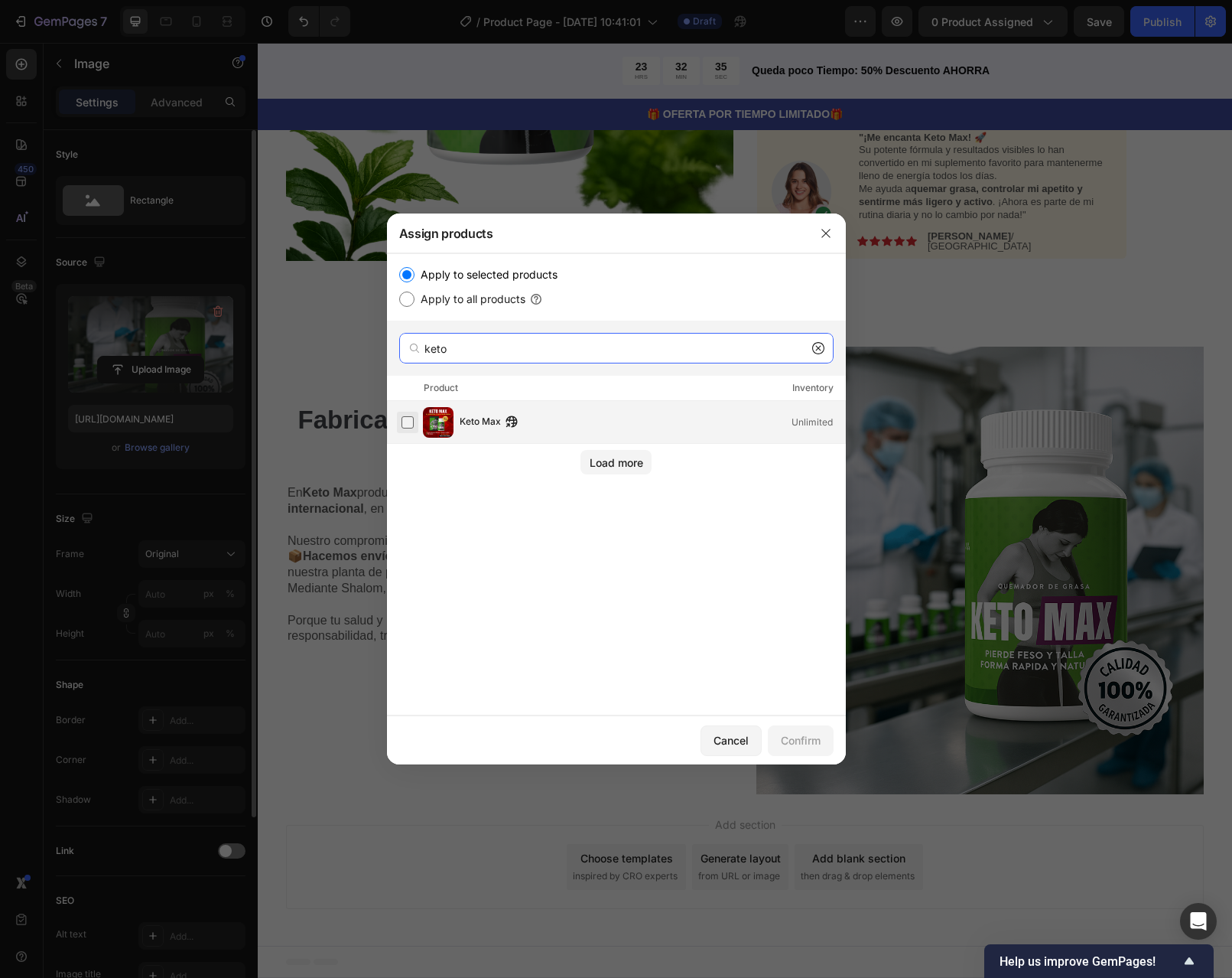
type input "keto"
click at [410, 426] on label at bounding box center [407, 422] width 12 height 12
click at [792, 744] on div "Confirm" at bounding box center [801, 740] width 40 height 16
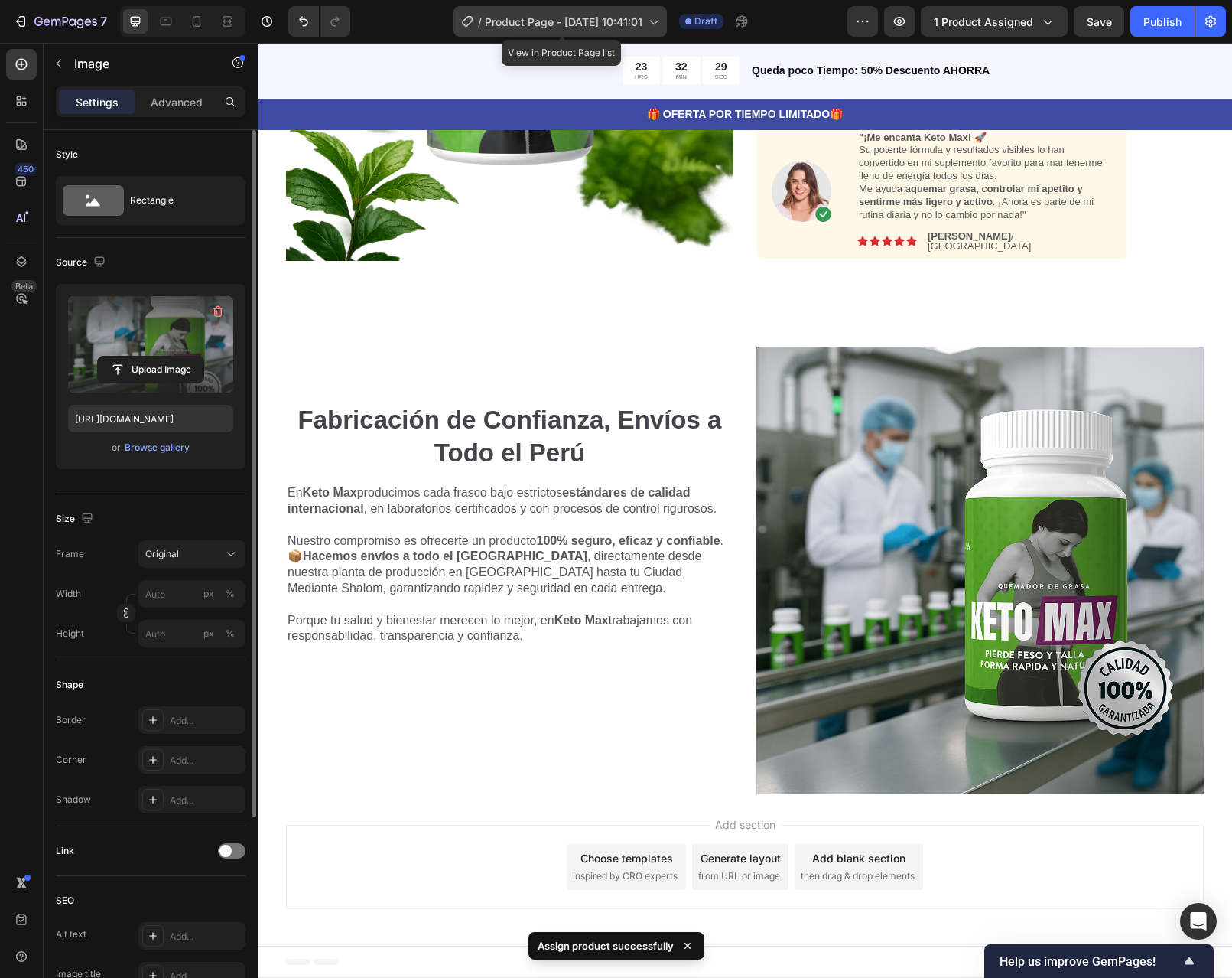
click at [642, 18] on span "Product Page - Sep 28, 10:41:01" at bounding box center [563, 22] width 158 height 16
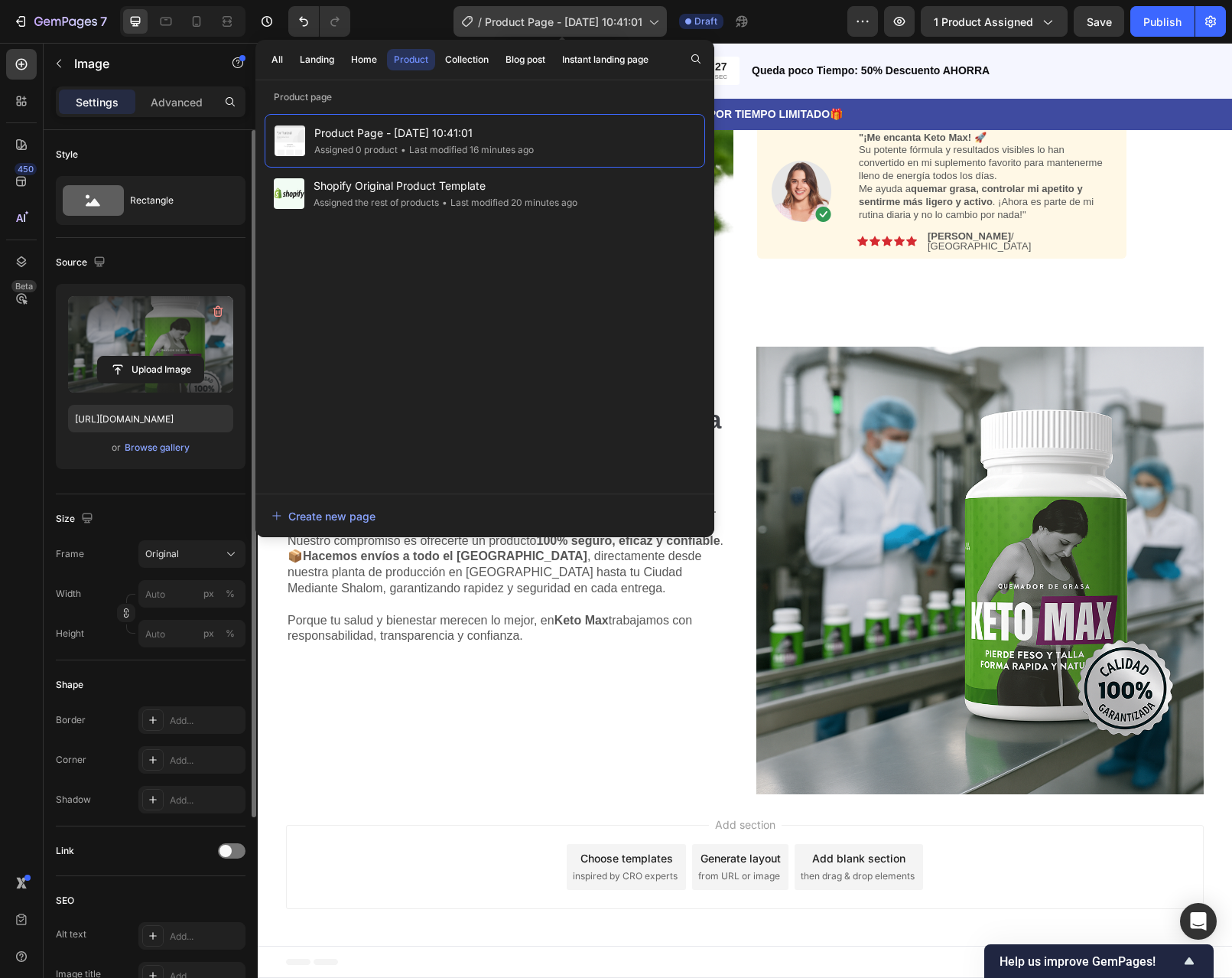
click at [642, 18] on span "Product Page - Sep 28, 10:41:01" at bounding box center [563, 22] width 158 height 16
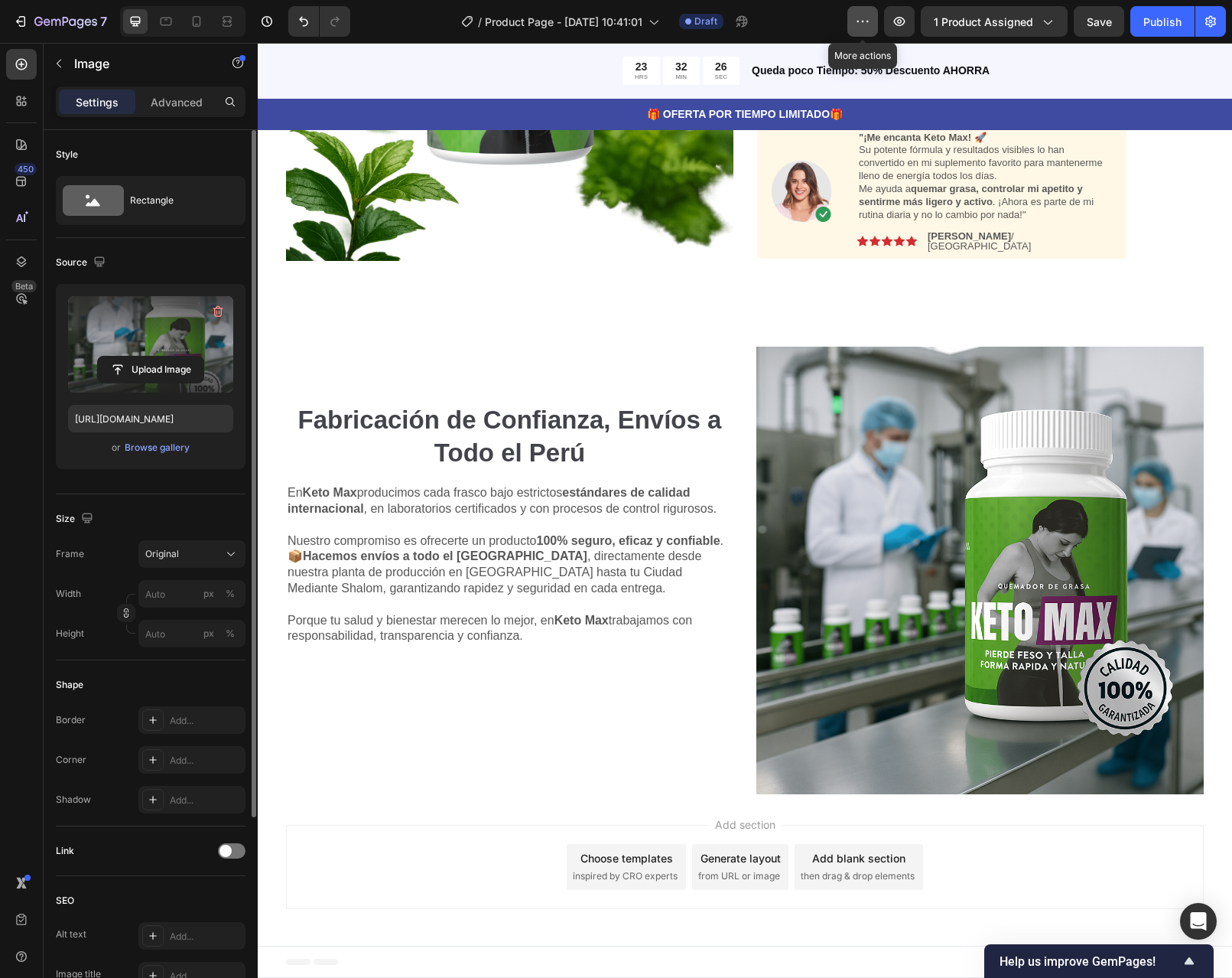
click at [861, 19] on icon "button" at bounding box center [862, 21] width 15 height 15
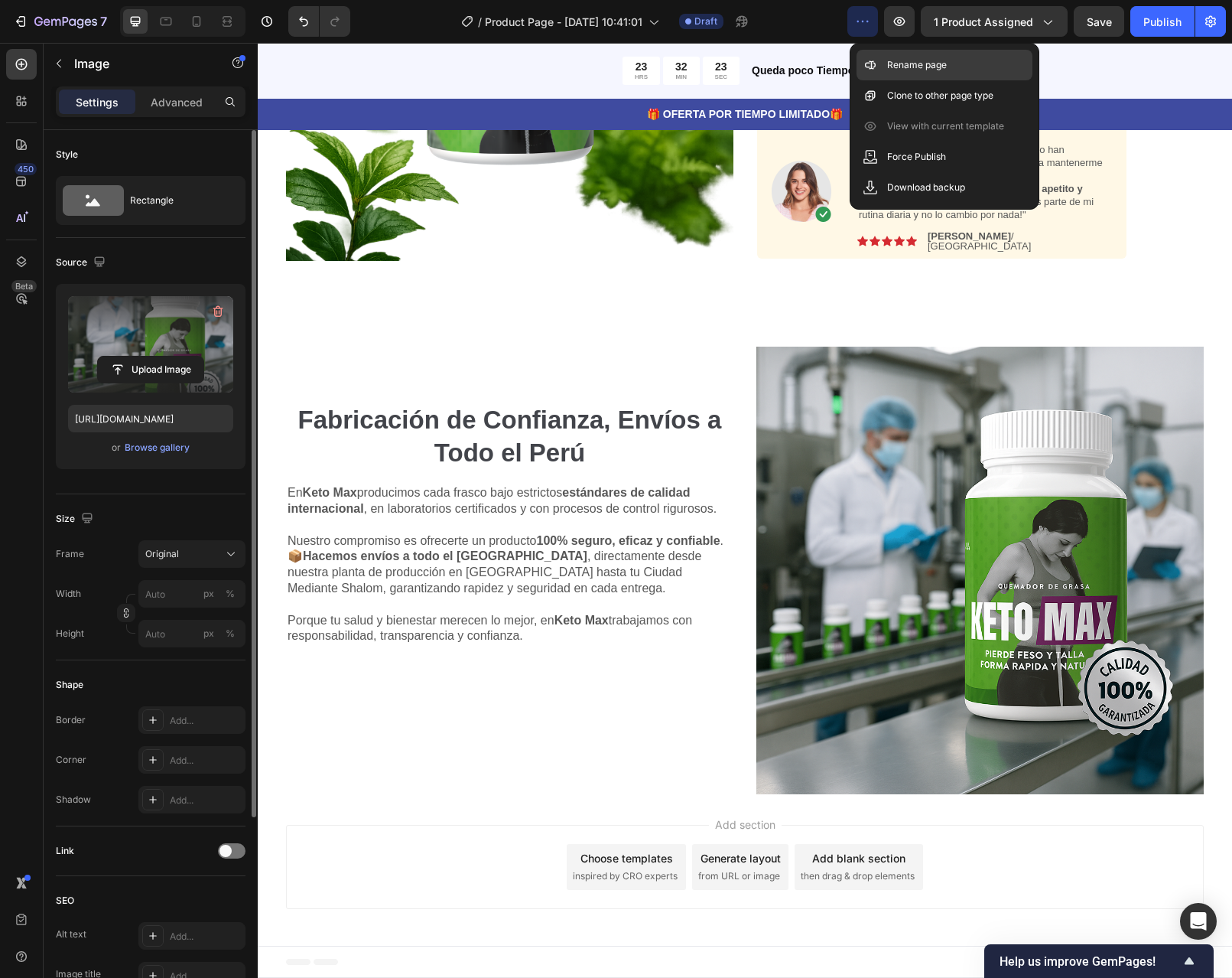
click at [879, 60] on div "Rename page" at bounding box center [945, 65] width 176 height 30
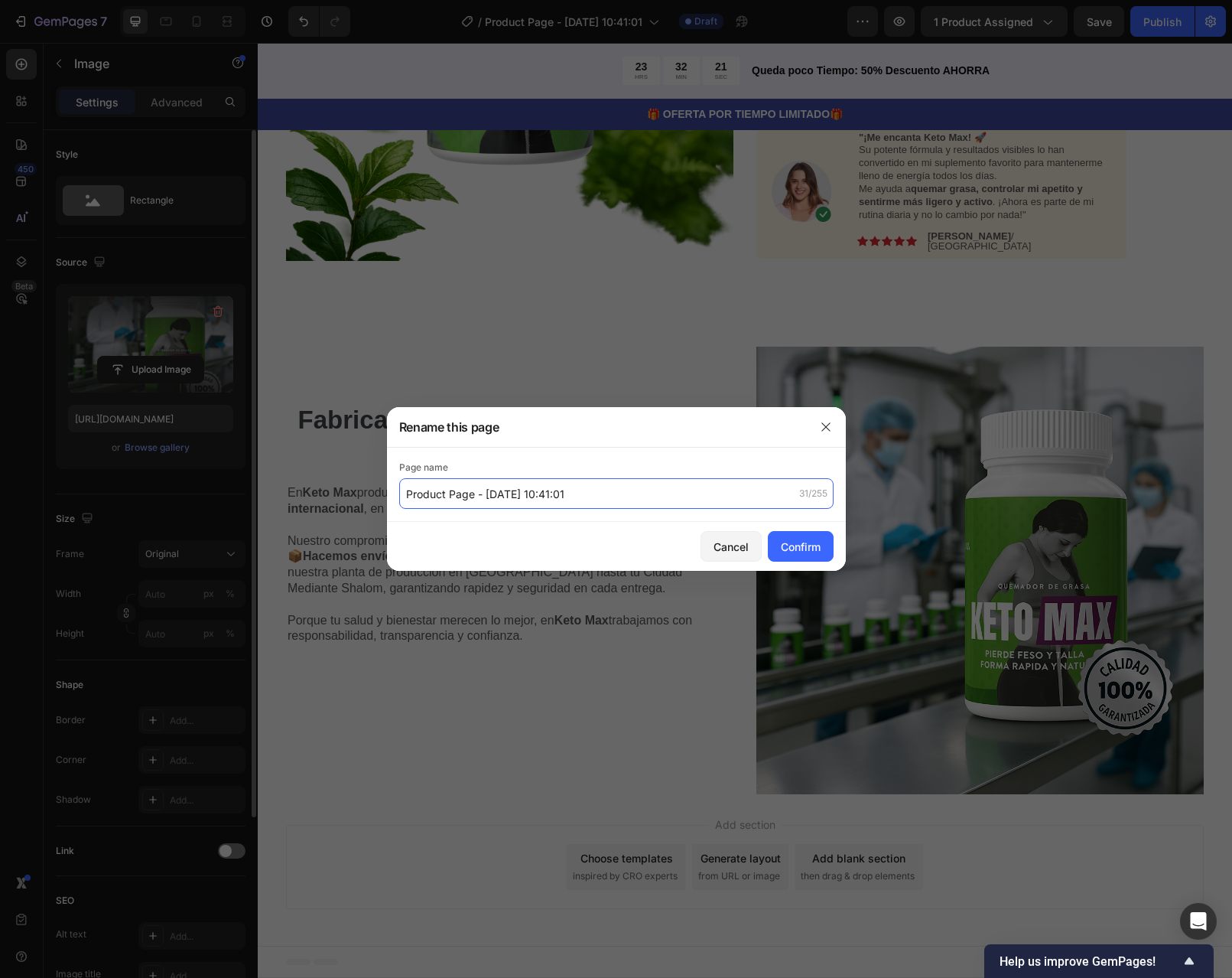
click at [598, 504] on input "Product Page - Sep 28, 10:41:01" at bounding box center [616, 494] width 434 height 30
type input "KetoMax"
click at [785, 549] on div "Confirm" at bounding box center [801, 547] width 40 height 16
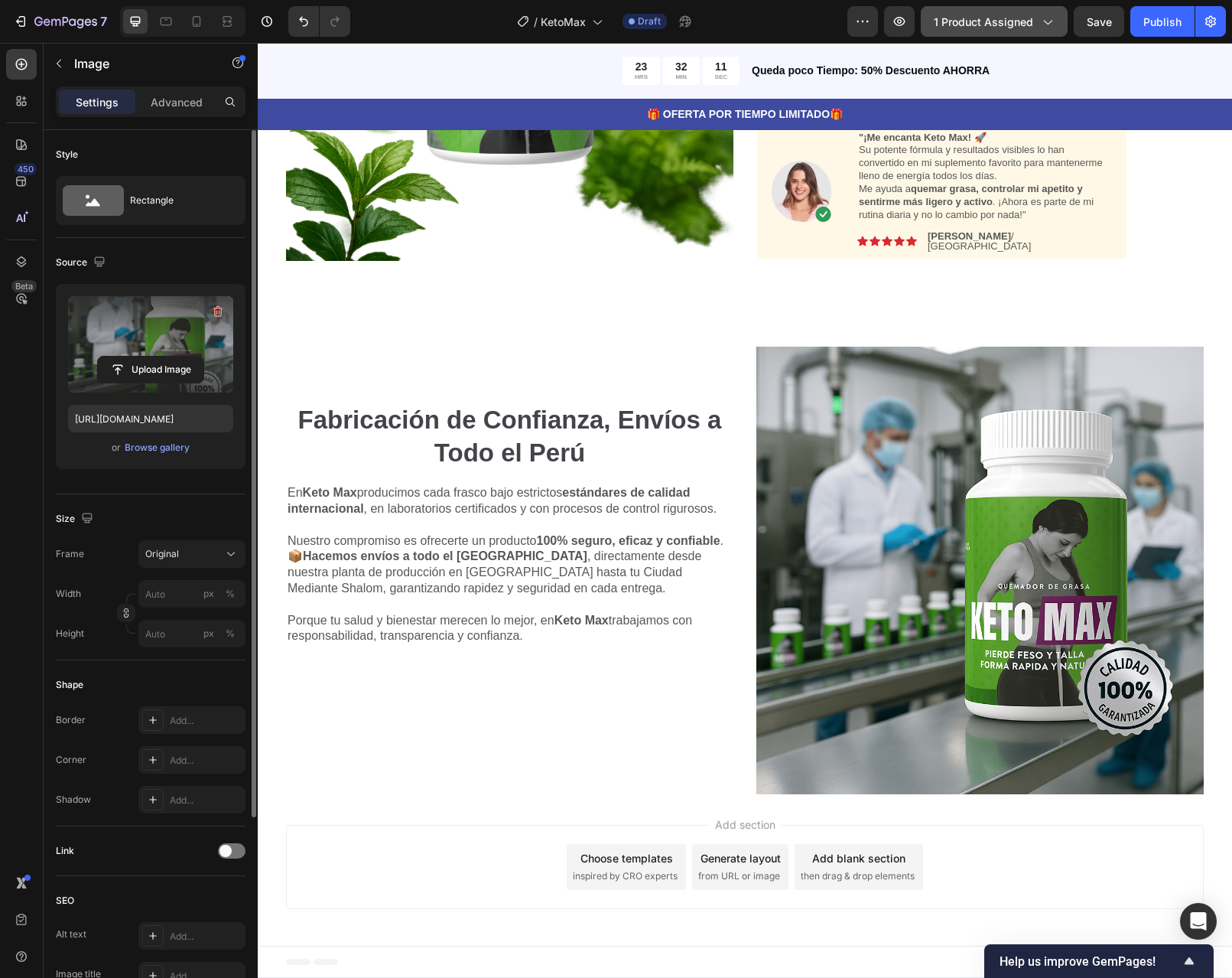
click at [1026, 25] on span "1 product assigned" at bounding box center [983, 22] width 99 height 16
click at [1157, 26] on div "Publish" at bounding box center [1162, 22] width 38 height 16
click at [1213, 25] on icon "button" at bounding box center [1210, 22] width 10 height 11
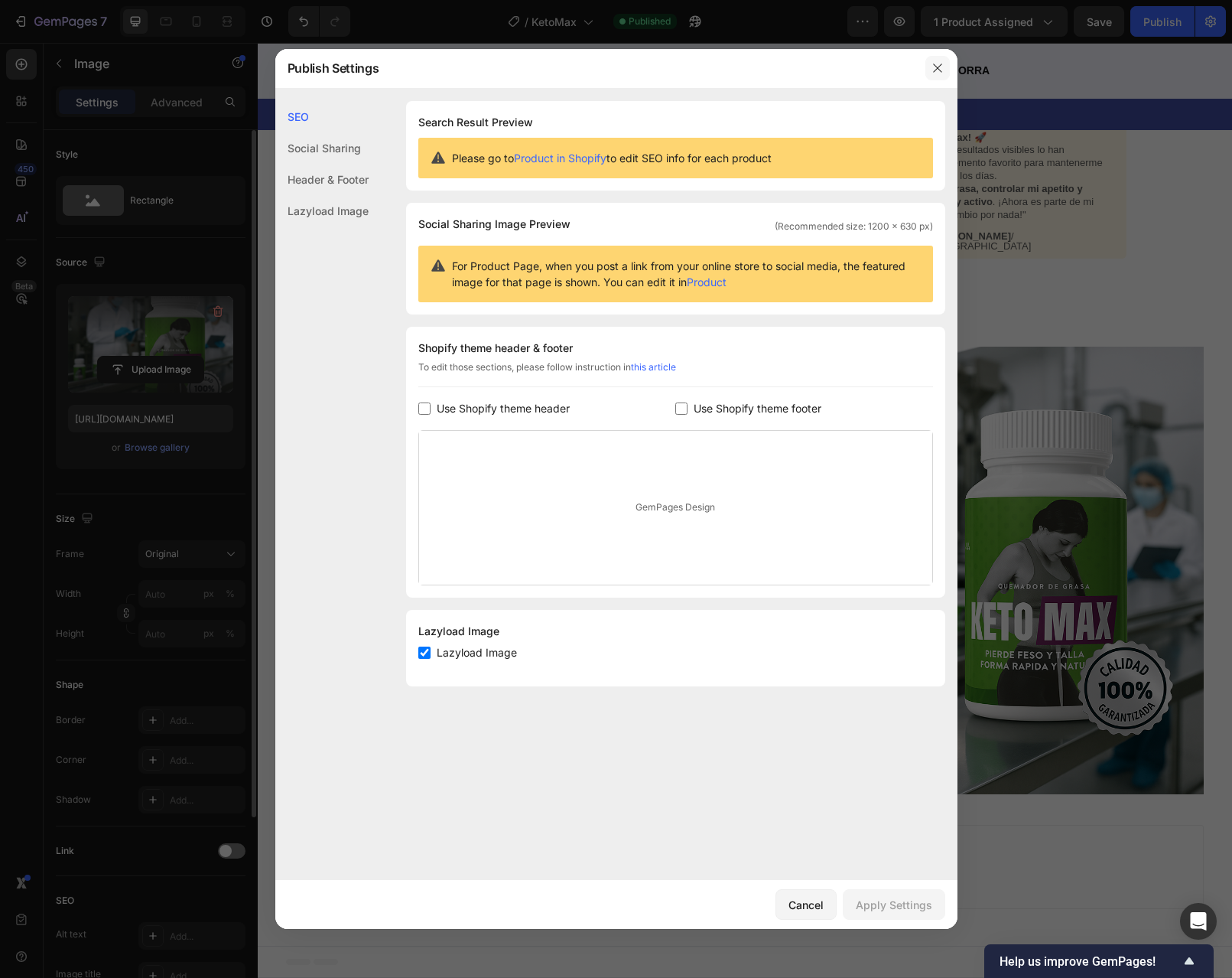
click at [931, 70] on icon "button" at bounding box center [937, 67] width 12 height 12
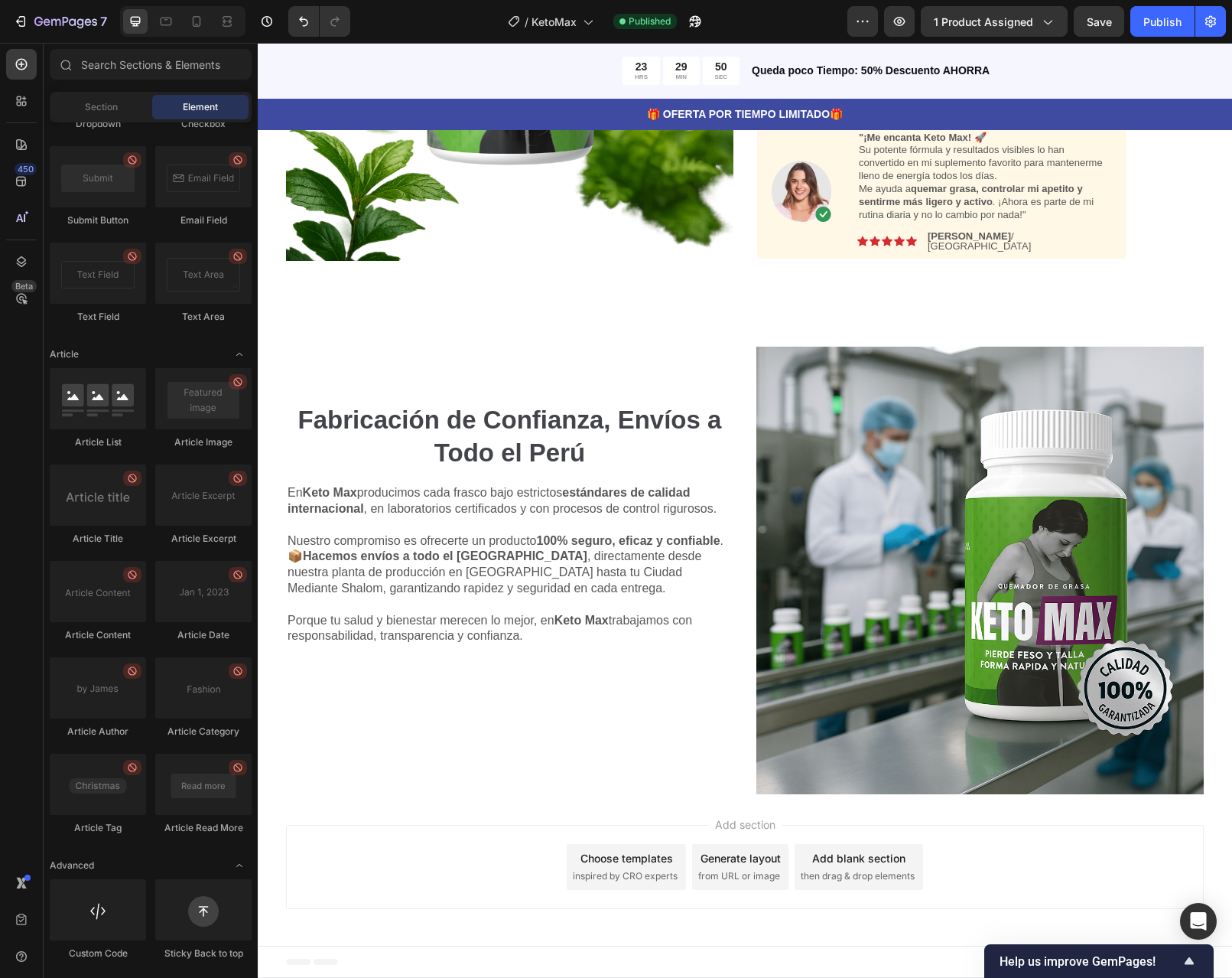
click at [879, 856] on div "Add blank section" at bounding box center [858, 858] width 94 height 16
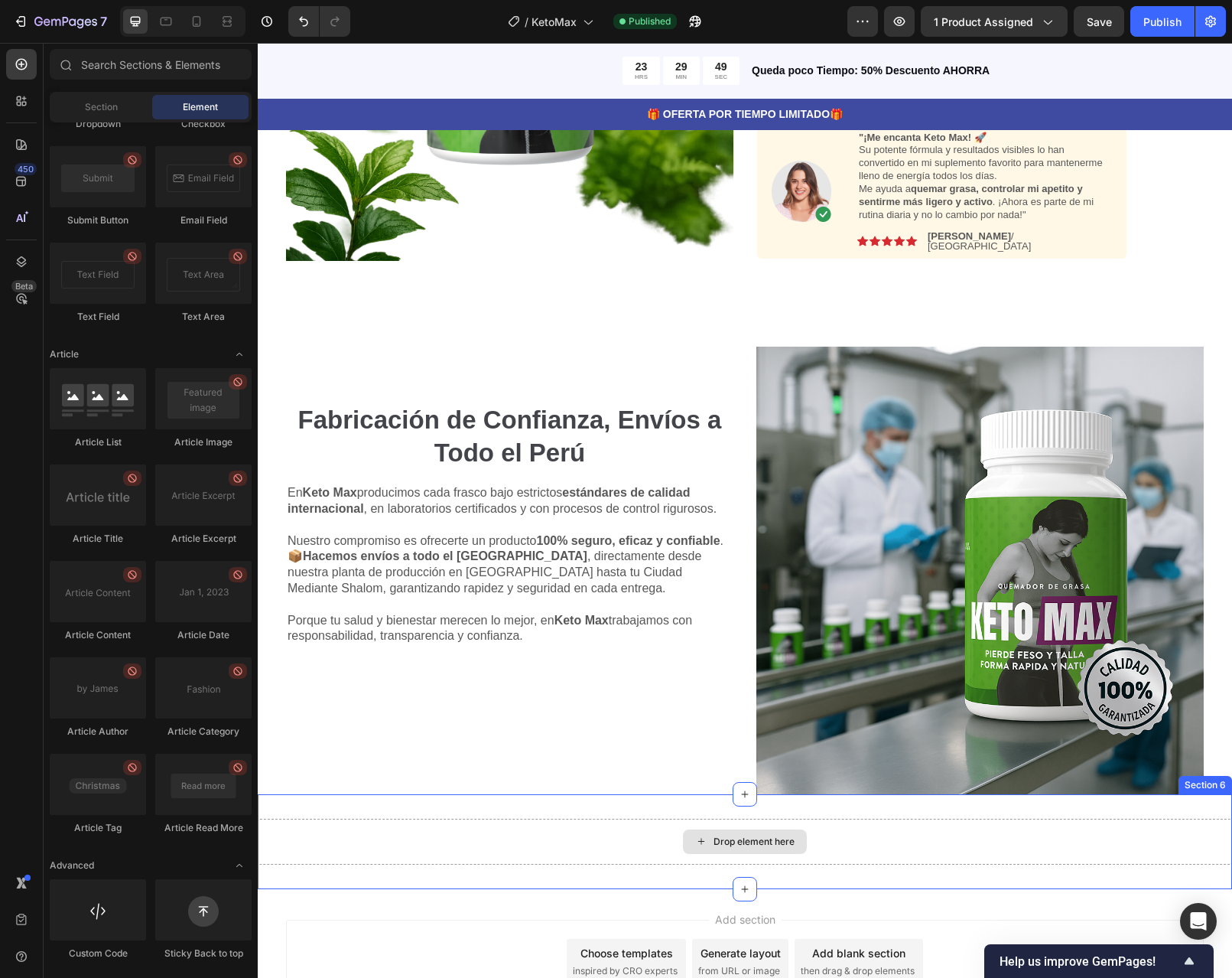
click at [745, 841] on div "Drop element here" at bounding box center [754, 841] width 81 height 12
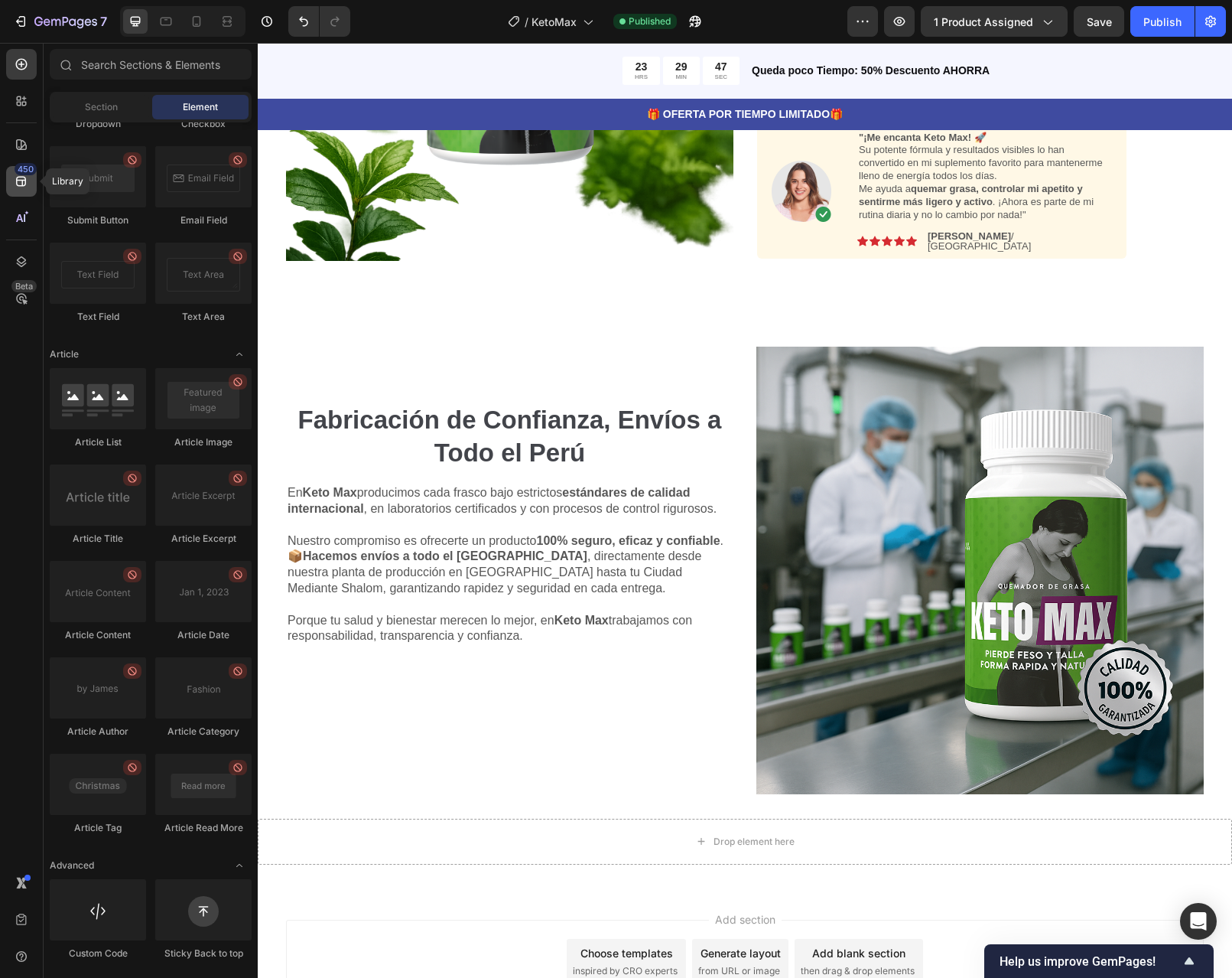
click at [22, 182] on icon at bounding box center [21, 182] width 10 height 10
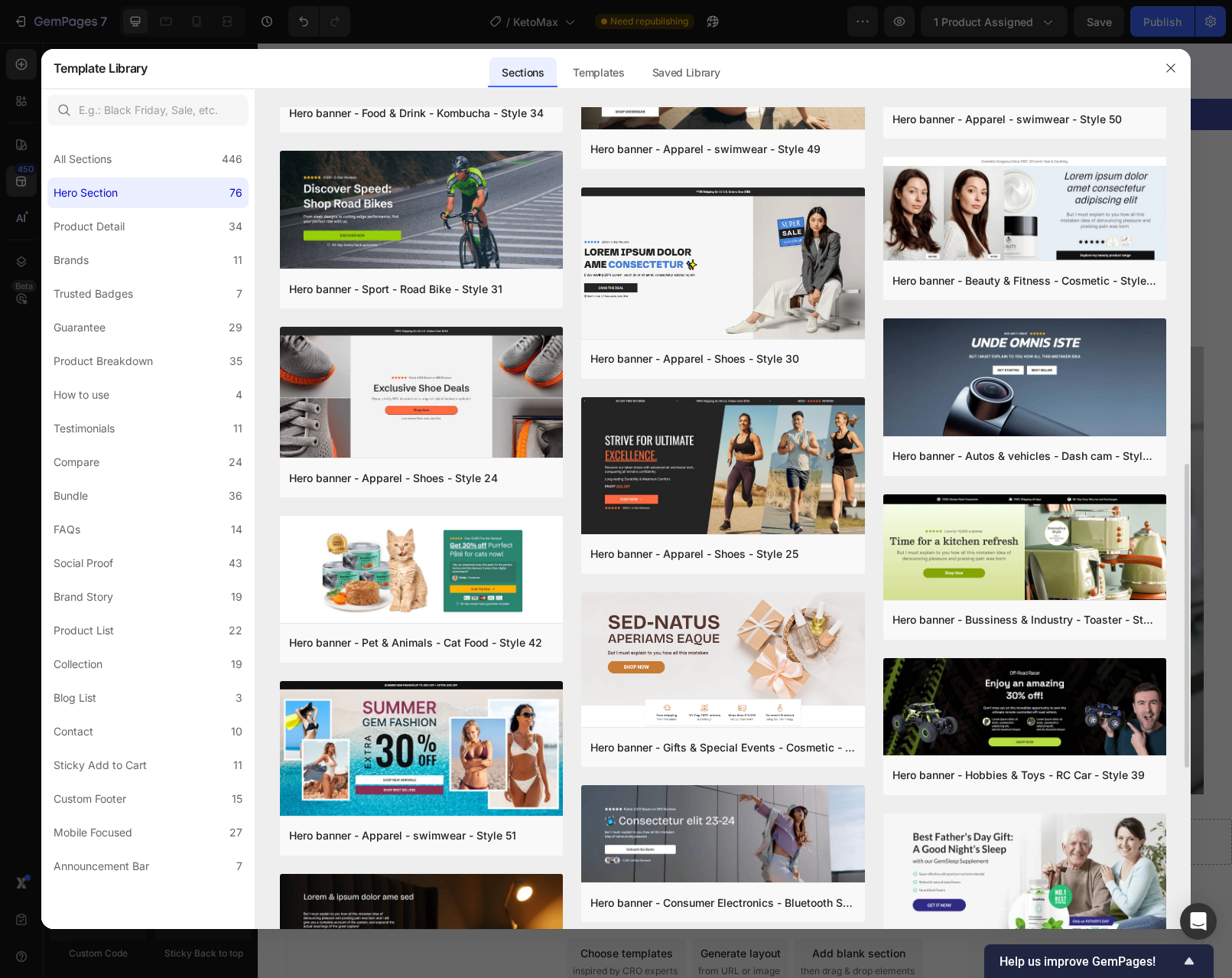
scroll to position [985, 0]
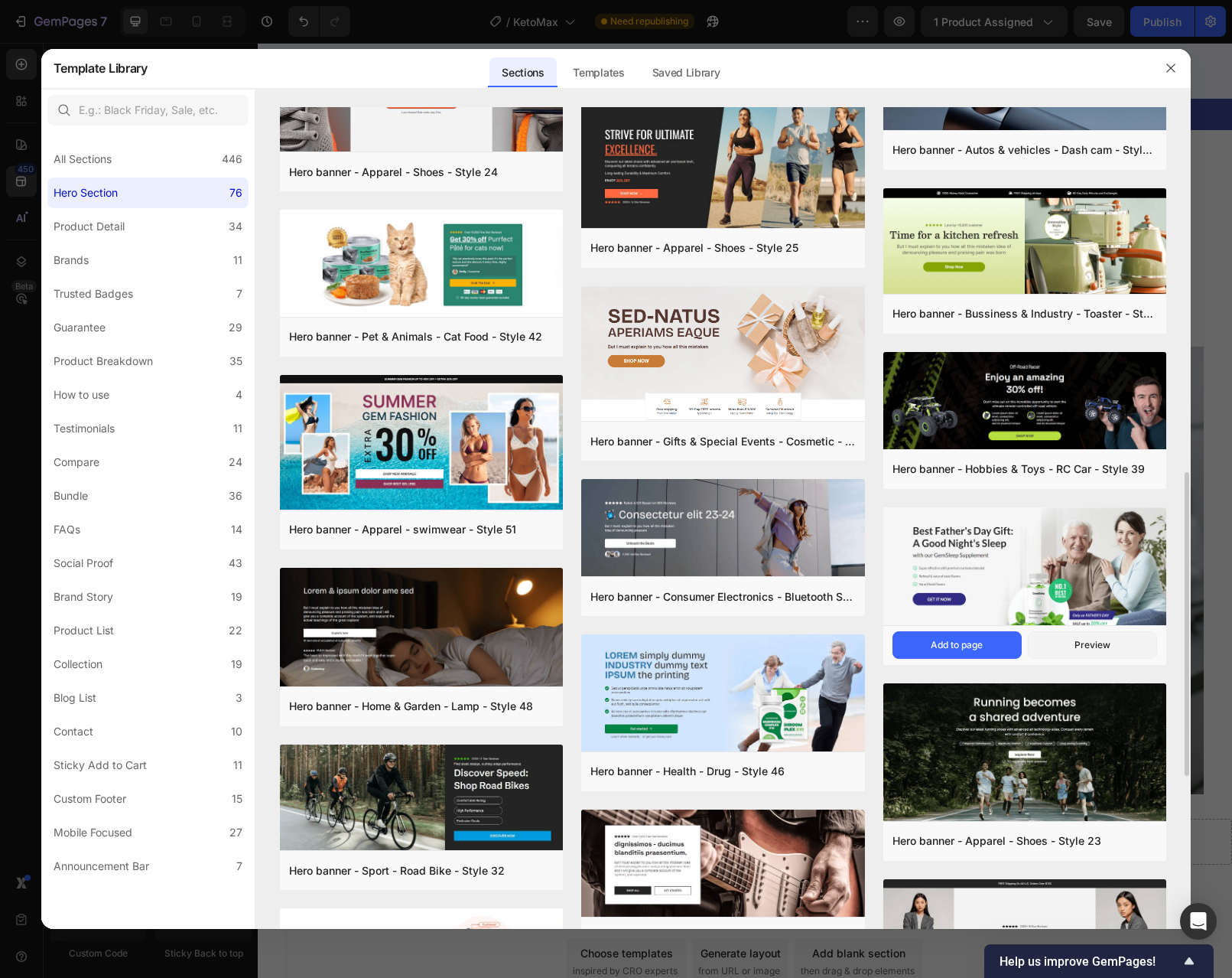
click at [1033, 549] on img at bounding box center [1025, 567] width 284 height 121
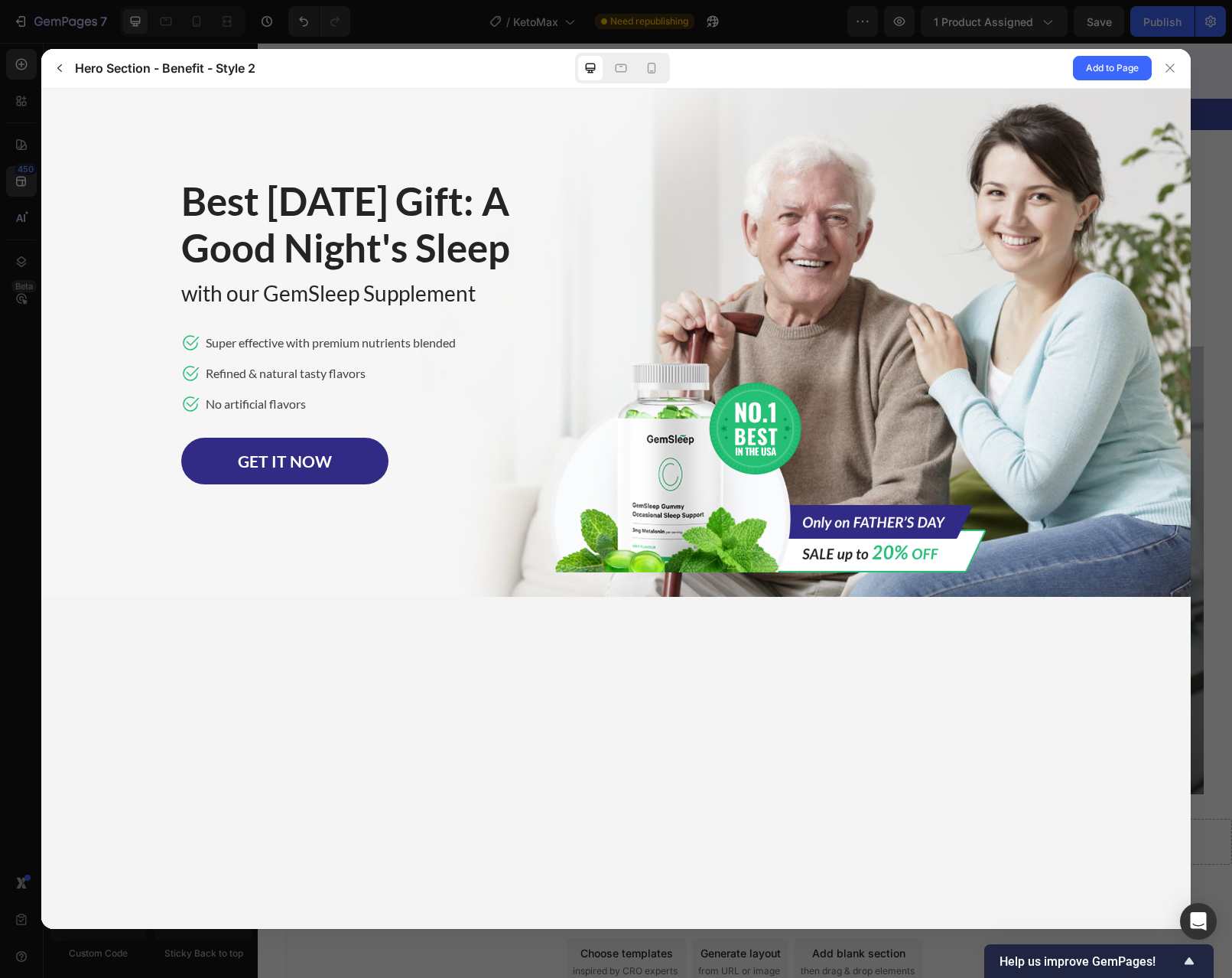
scroll to position [0, 0]
click at [1087, 74] on span "Add to Page" at bounding box center [1113, 68] width 53 height 18
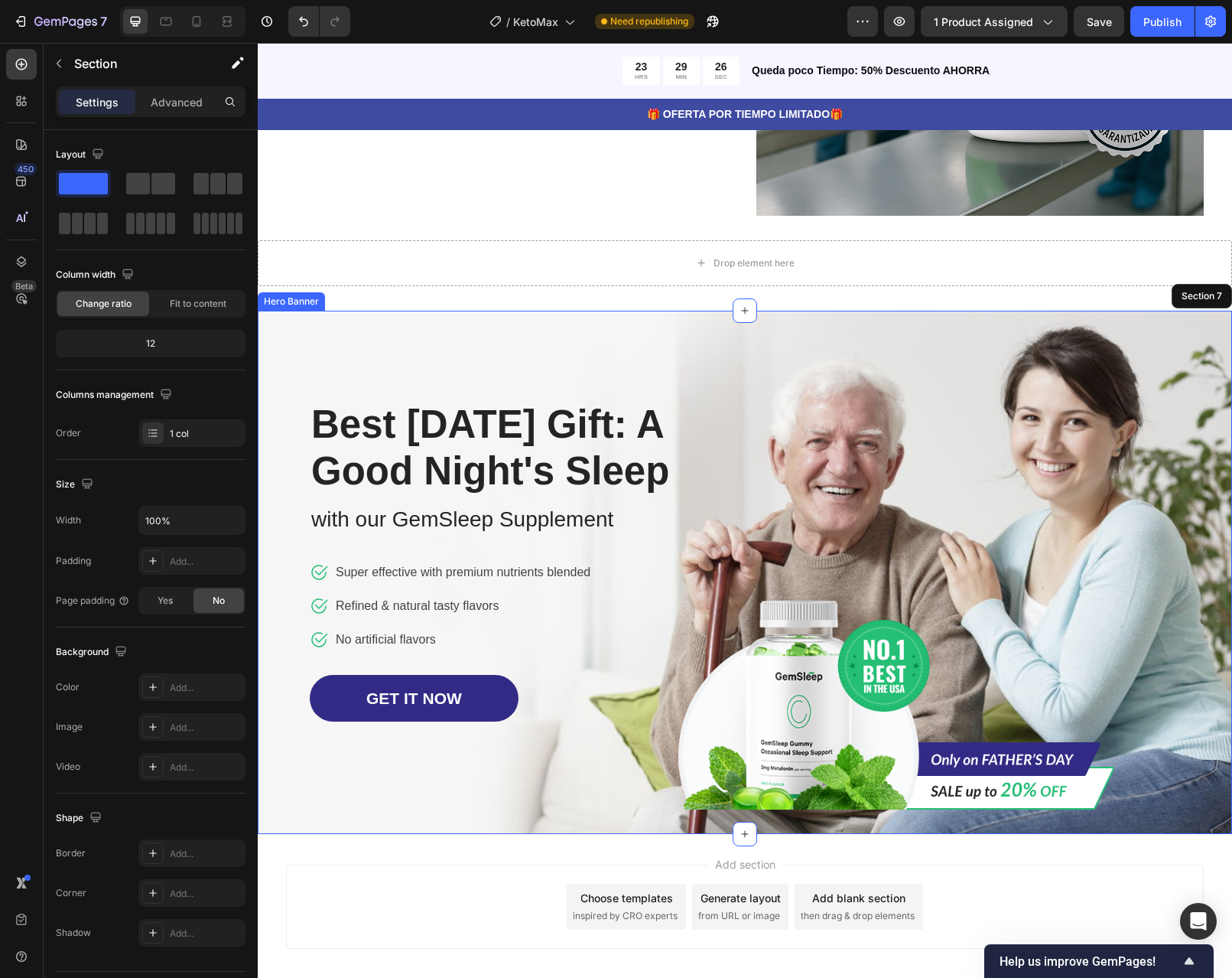
scroll to position [1933, 0]
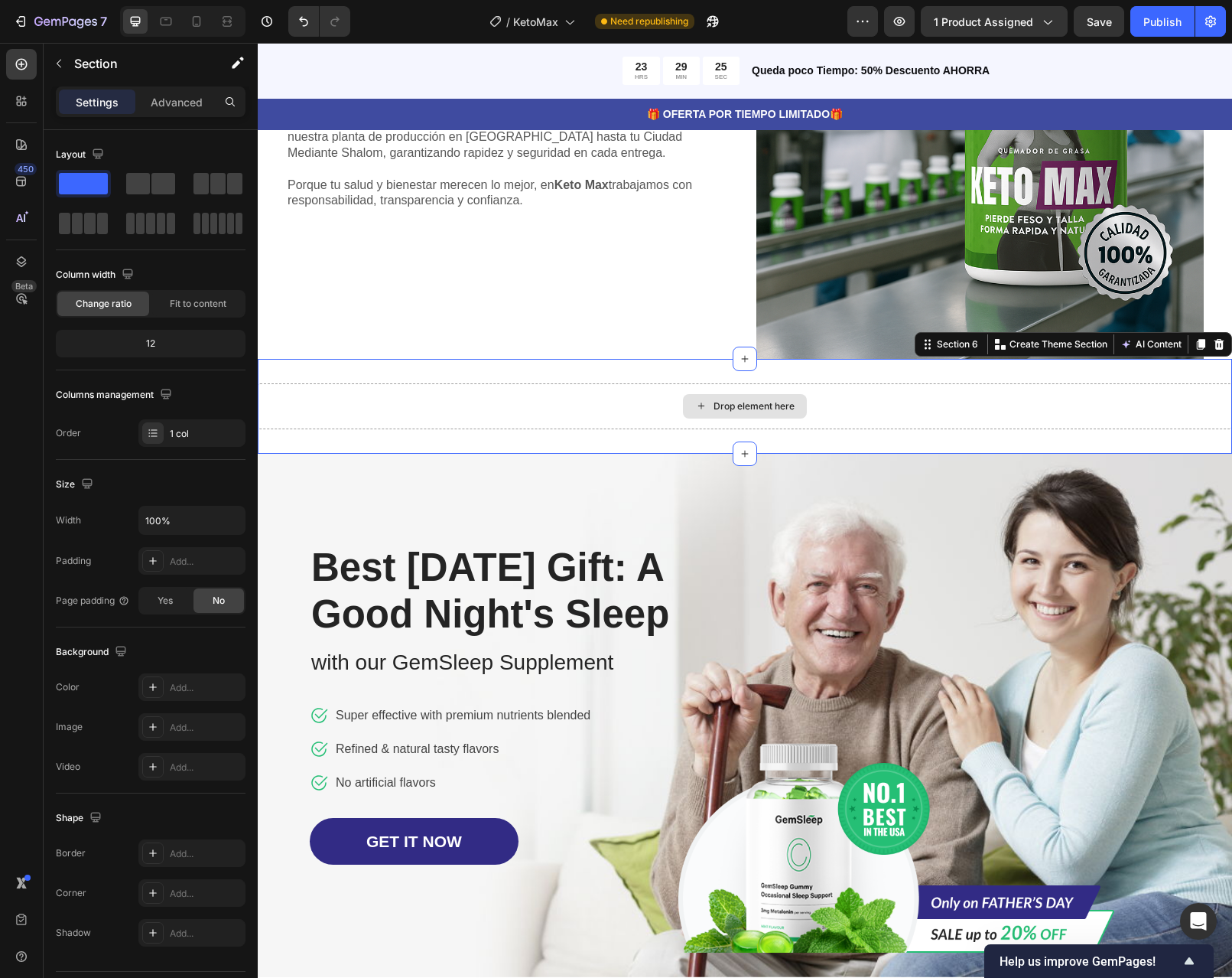
click at [947, 403] on div "Drop element here" at bounding box center [745, 406] width 974 height 46
click at [1213, 350] on icon at bounding box center [1218, 344] width 12 height 12
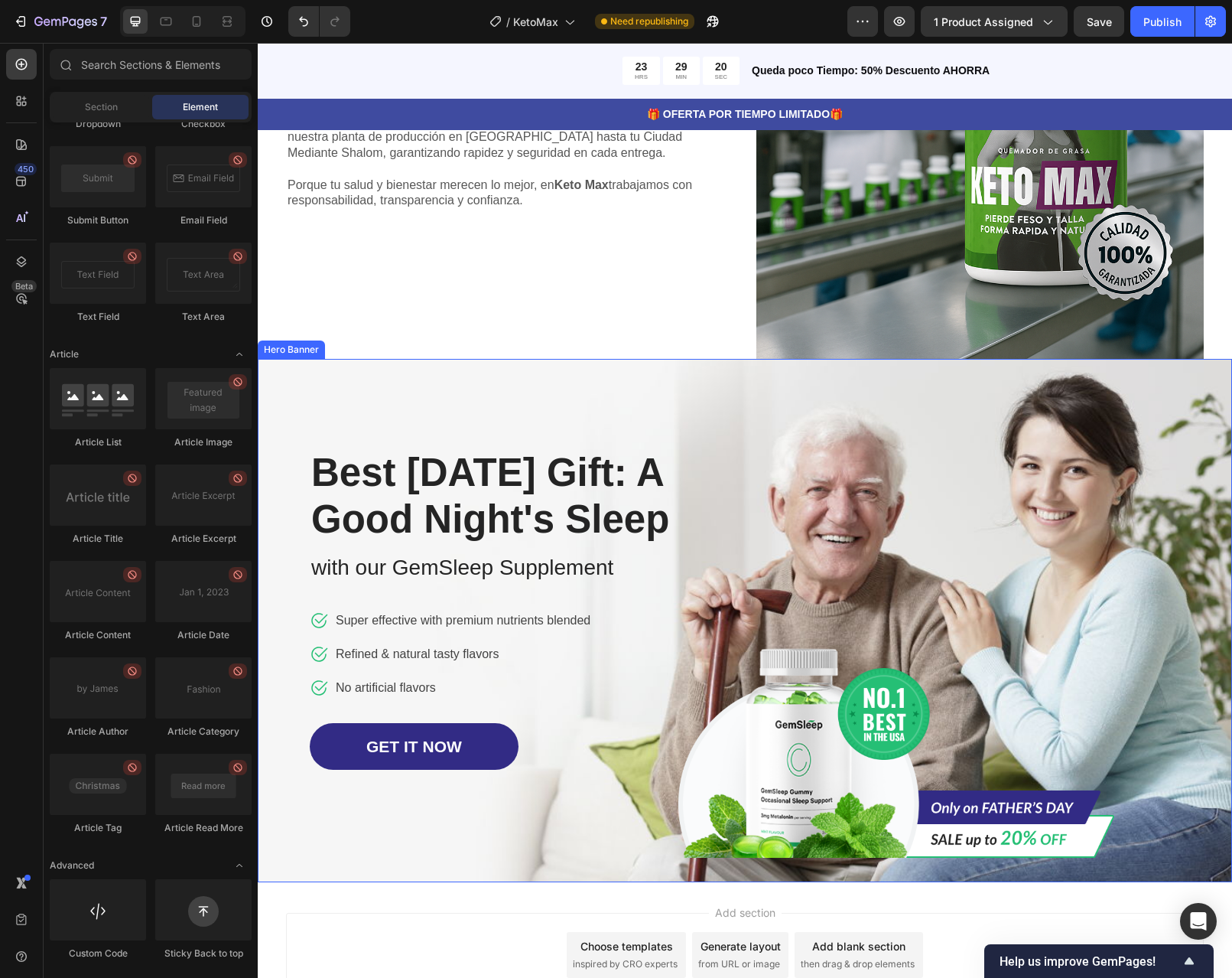
click at [1051, 459] on div "Image Row Best Father's Day Gift: A Good Night's Sleep Heading with our GemSlee…" at bounding box center [745, 620] width 872 height 475
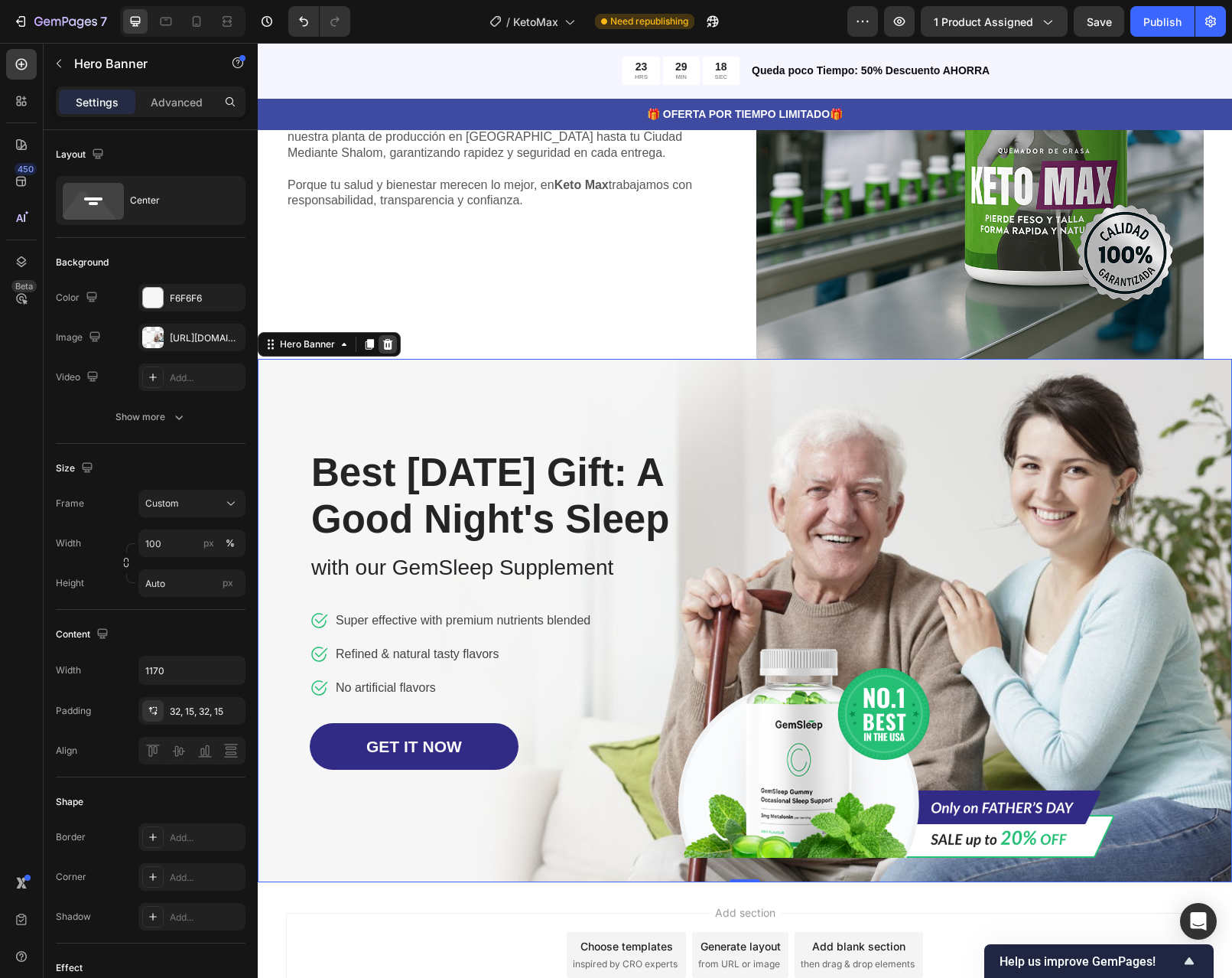
click at [382, 347] on icon at bounding box center [387, 344] width 12 height 12
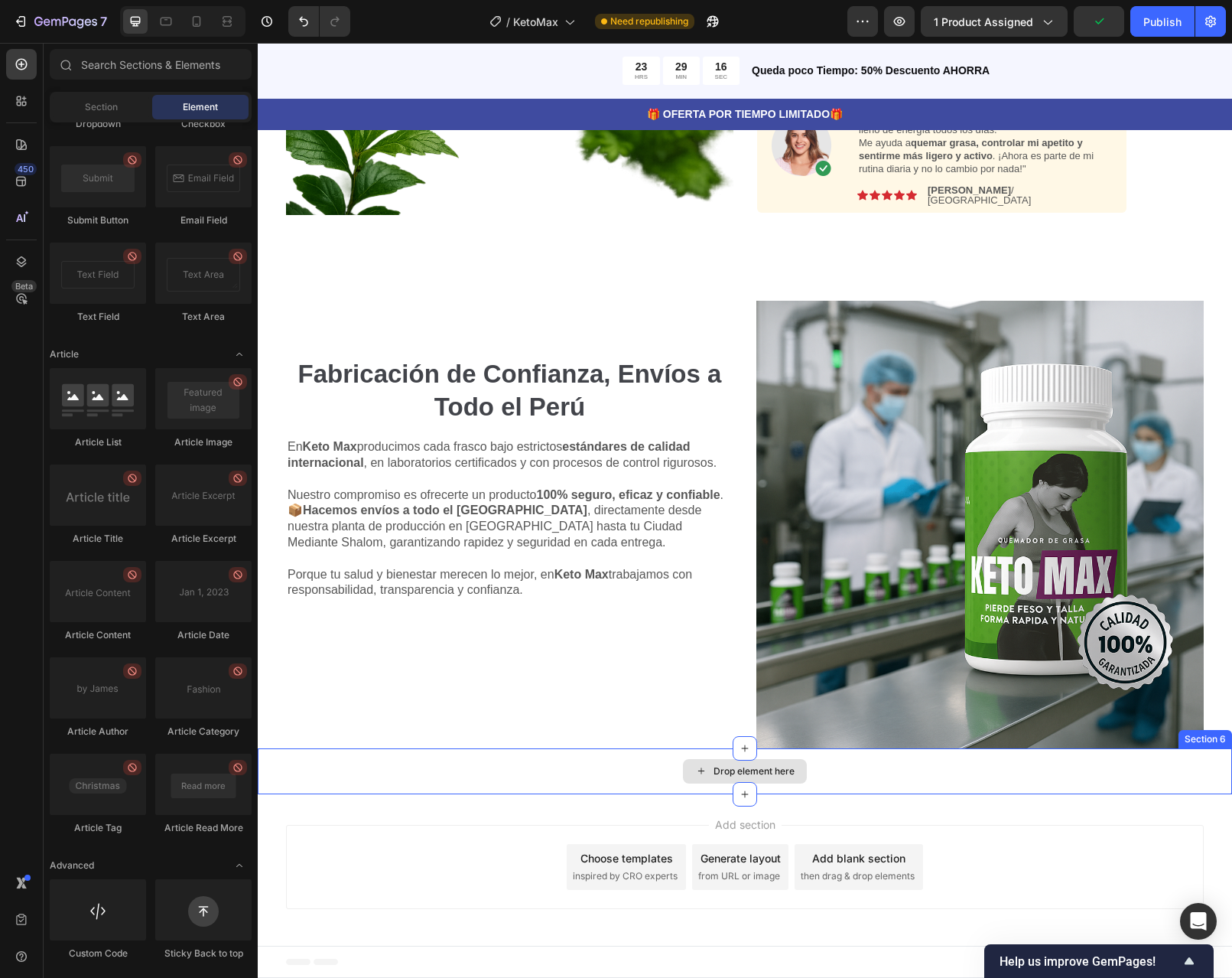
click at [736, 772] on div "Drop element here" at bounding box center [754, 771] width 81 height 12
click at [17, 174] on div "450" at bounding box center [26, 169] width 22 height 12
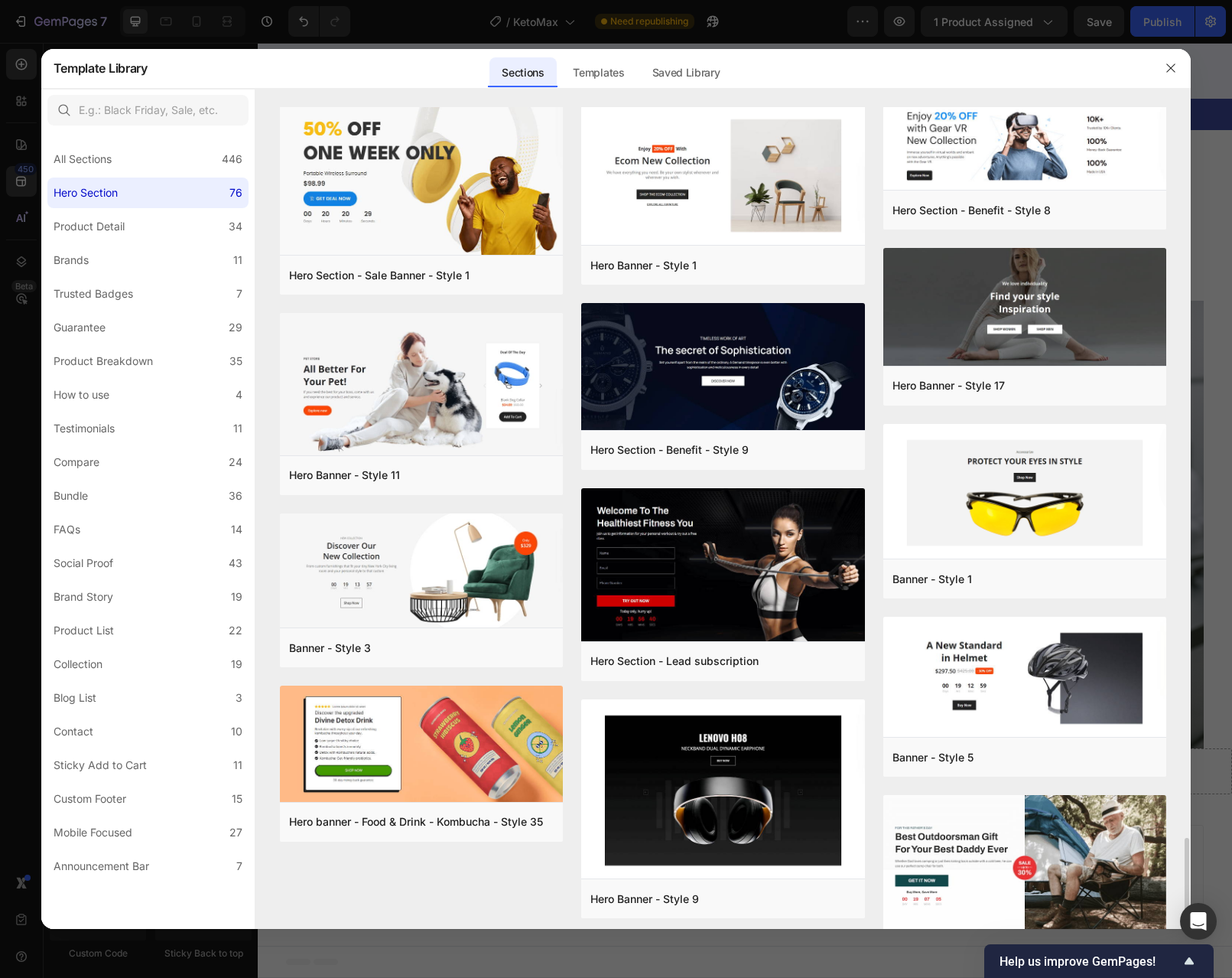
scroll to position [3465, 0]
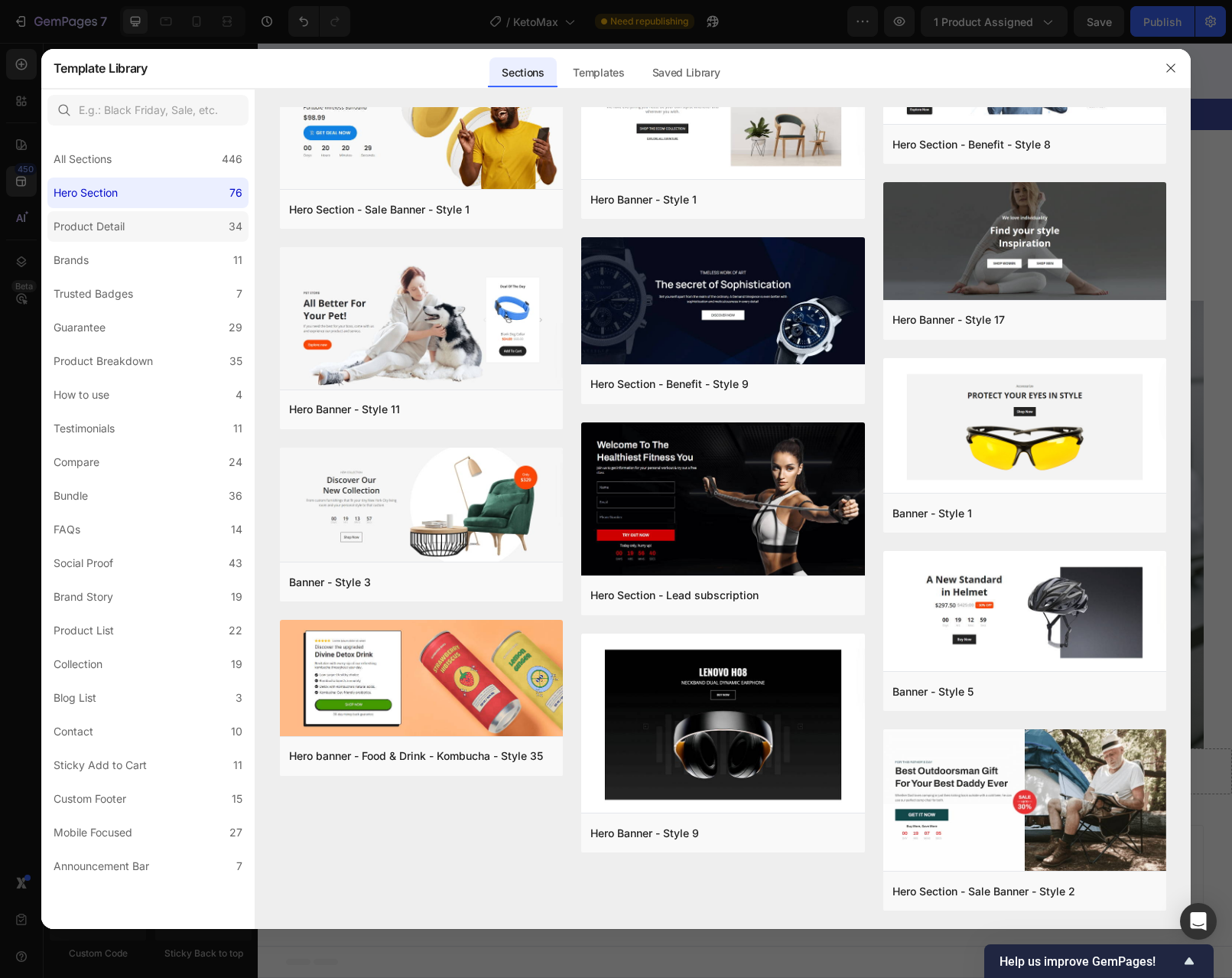
click at [92, 231] on div "Product Detail" at bounding box center [89, 226] width 71 height 18
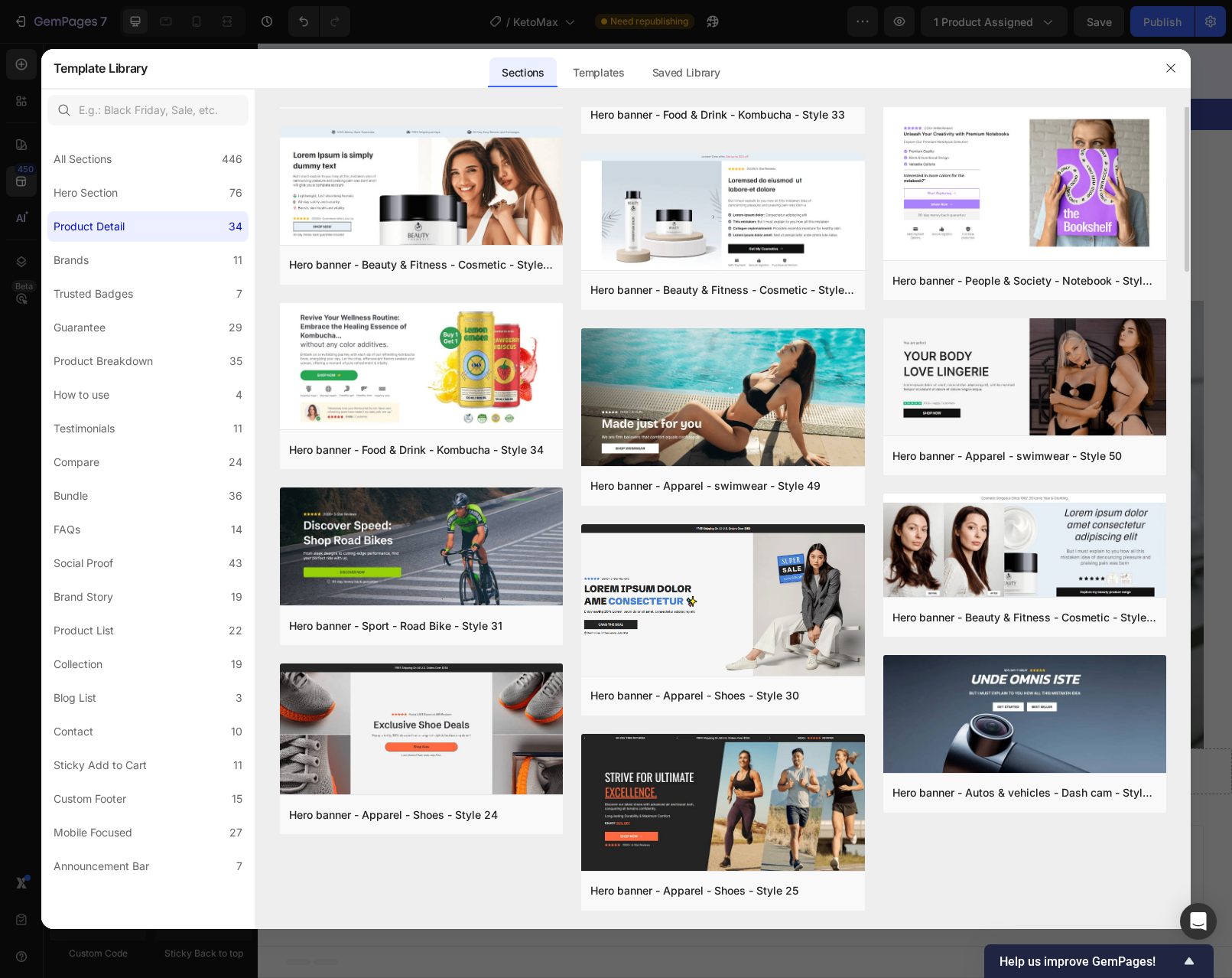
scroll to position [0, 0]
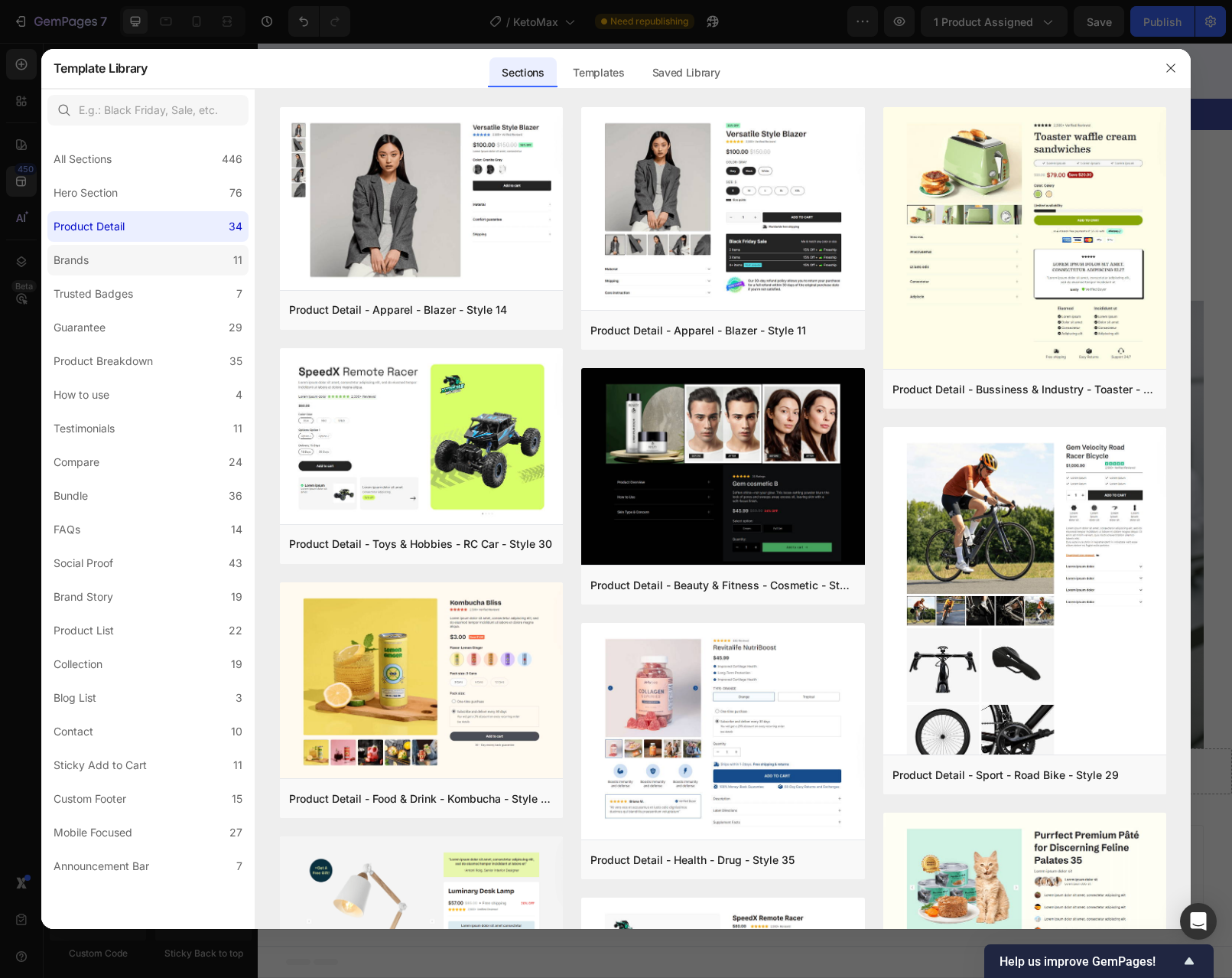
click at [84, 260] on div "Brands" at bounding box center [71, 260] width 35 height 18
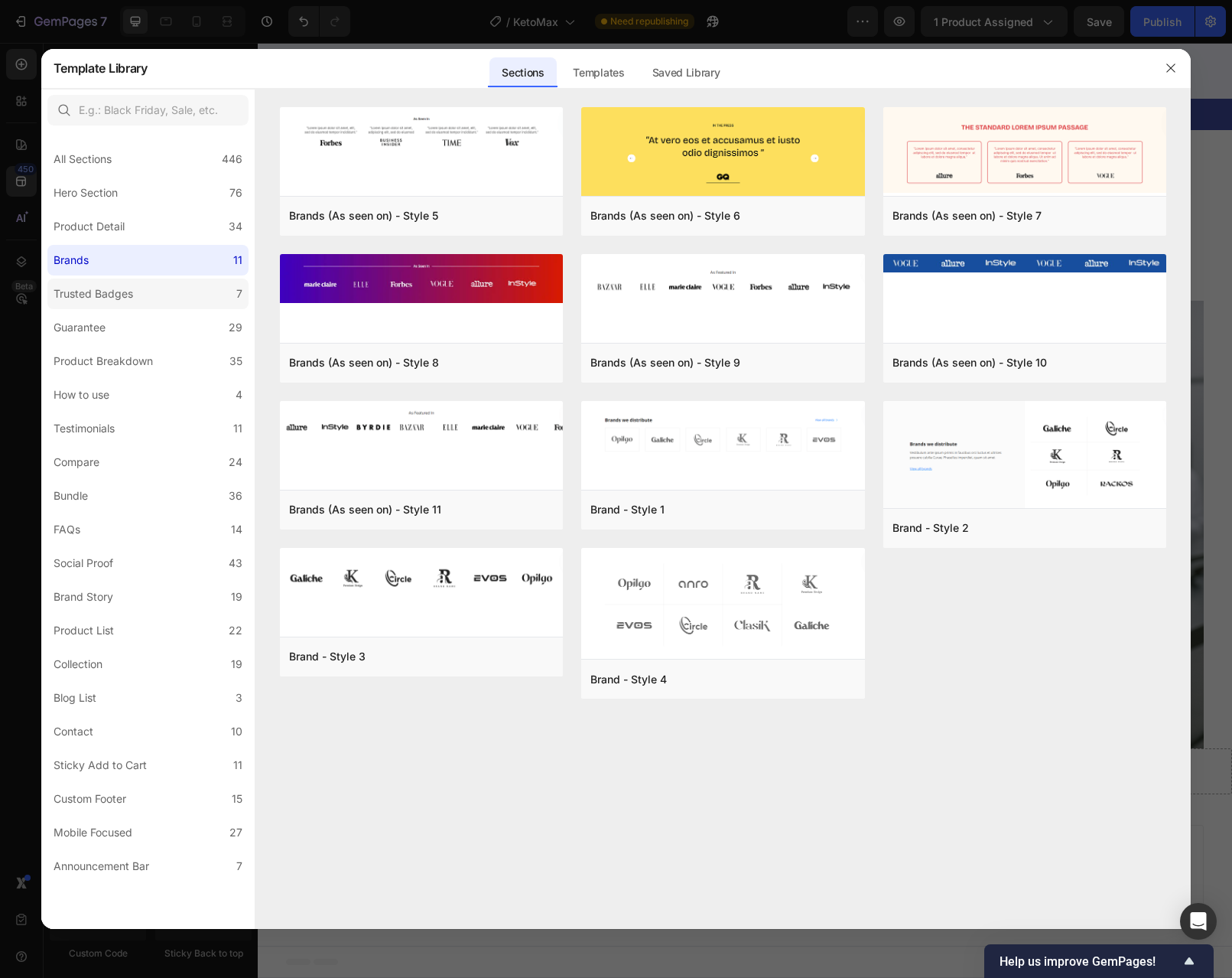
click at [94, 295] on div "Trusted Badges" at bounding box center [93, 294] width 79 height 18
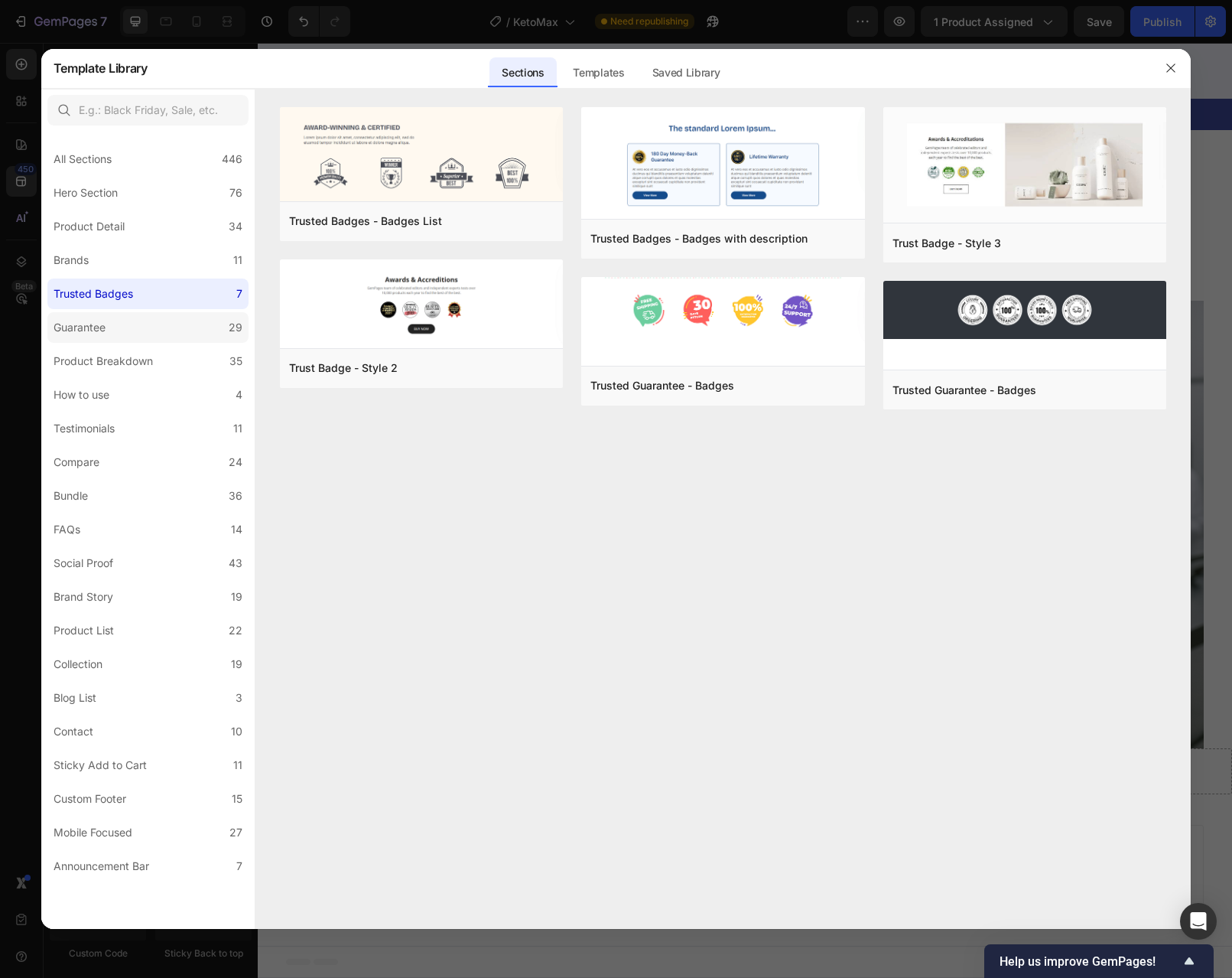
click at [95, 324] on div "Guarantee" at bounding box center [79, 327] width 52 height 18
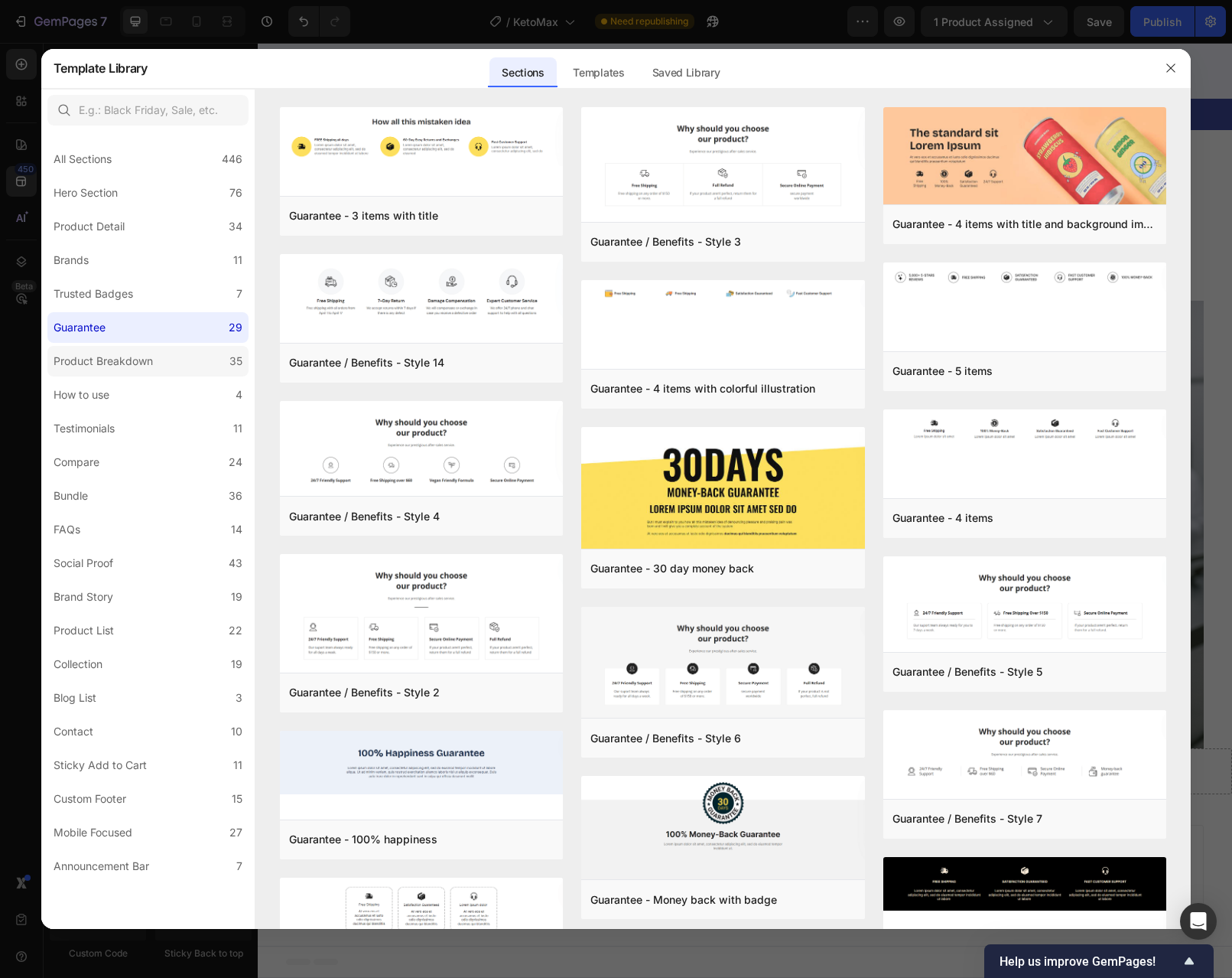
click at [100, 365] on div "Product Breakdown" at bounding box center [103, 361] width 99 height 18
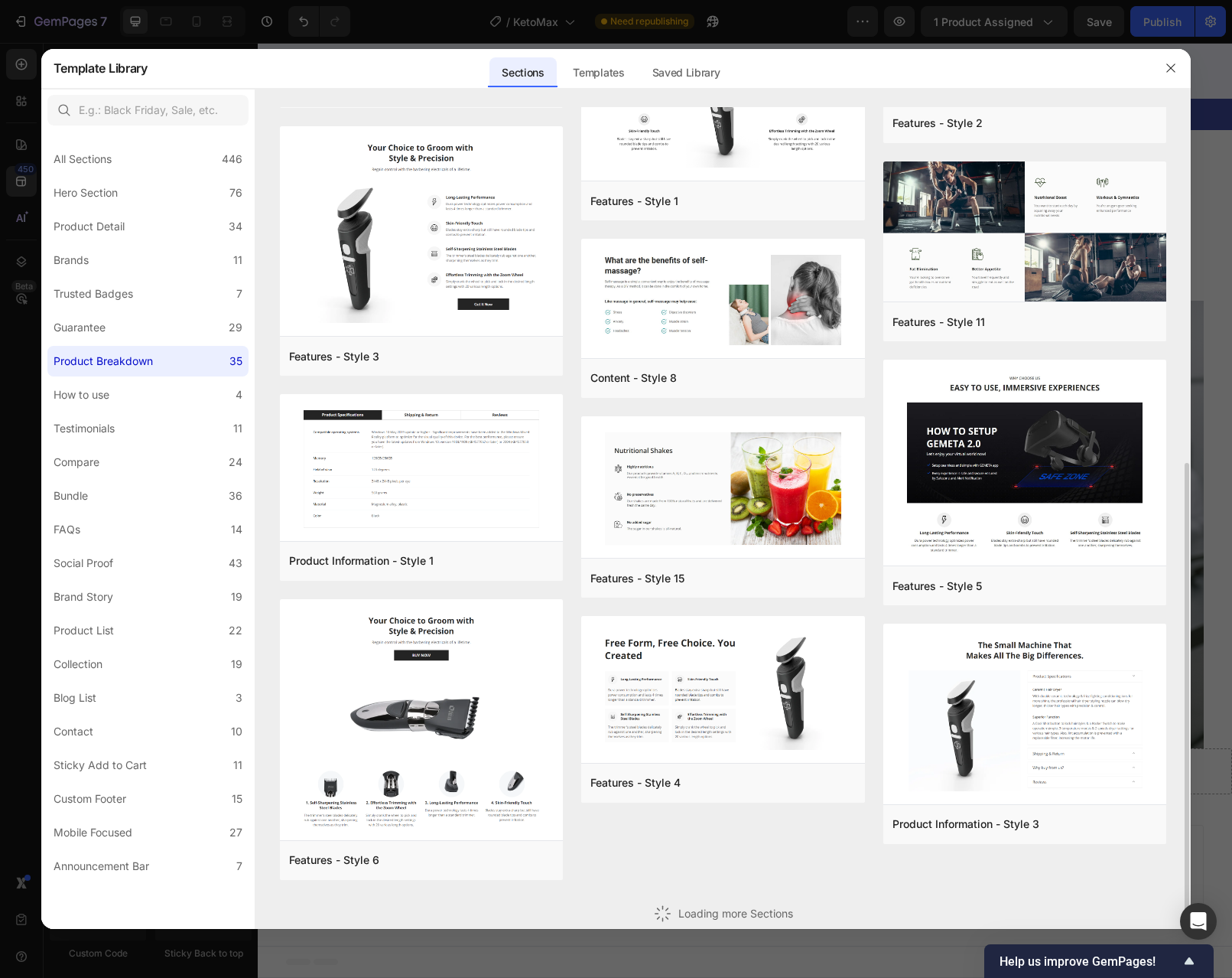
scroll to position [396, 0]
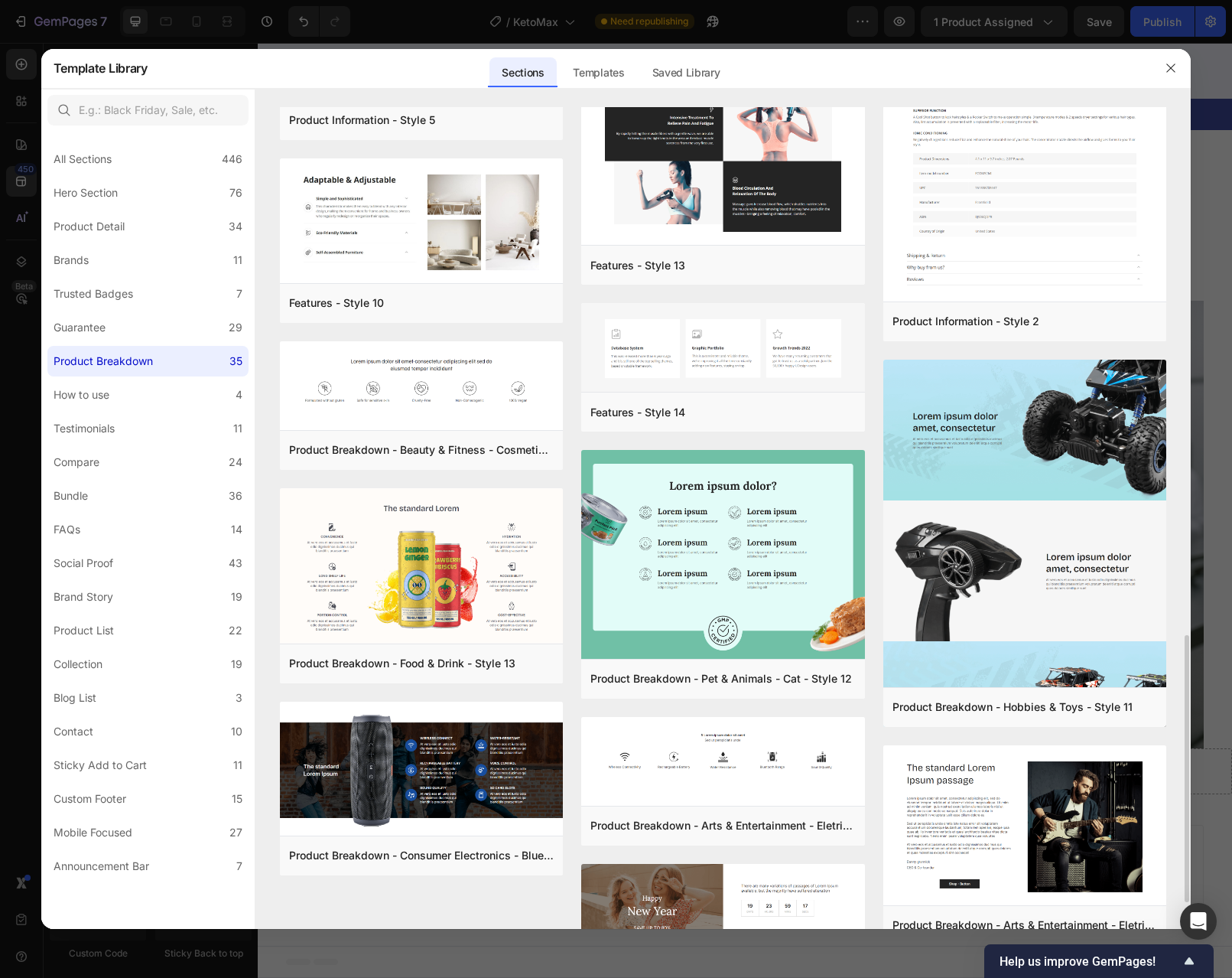
scroll to position [1702, 0]
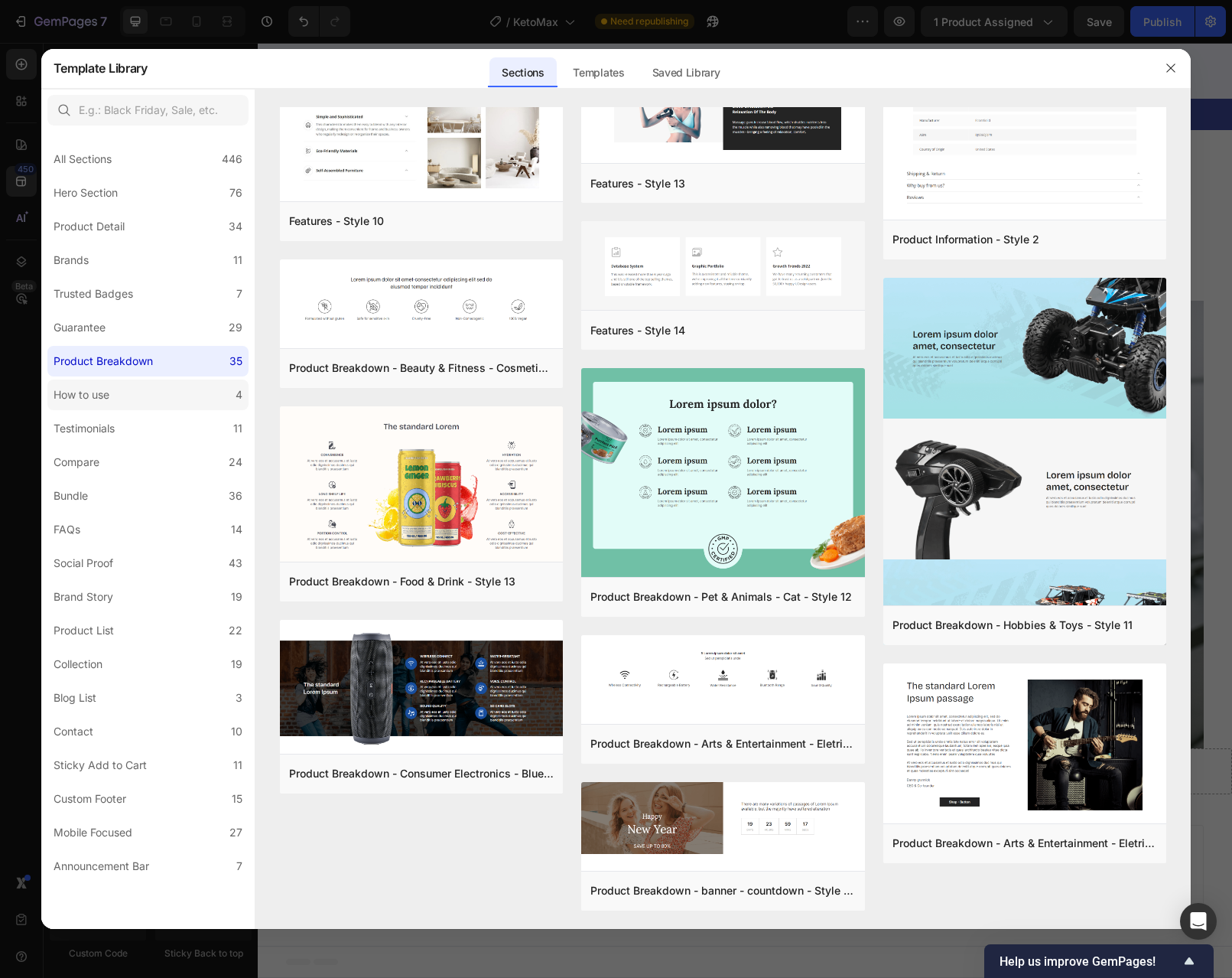
click at [114, 388] on div "How to use" at bounding box center [84, 395] width 62 height 18
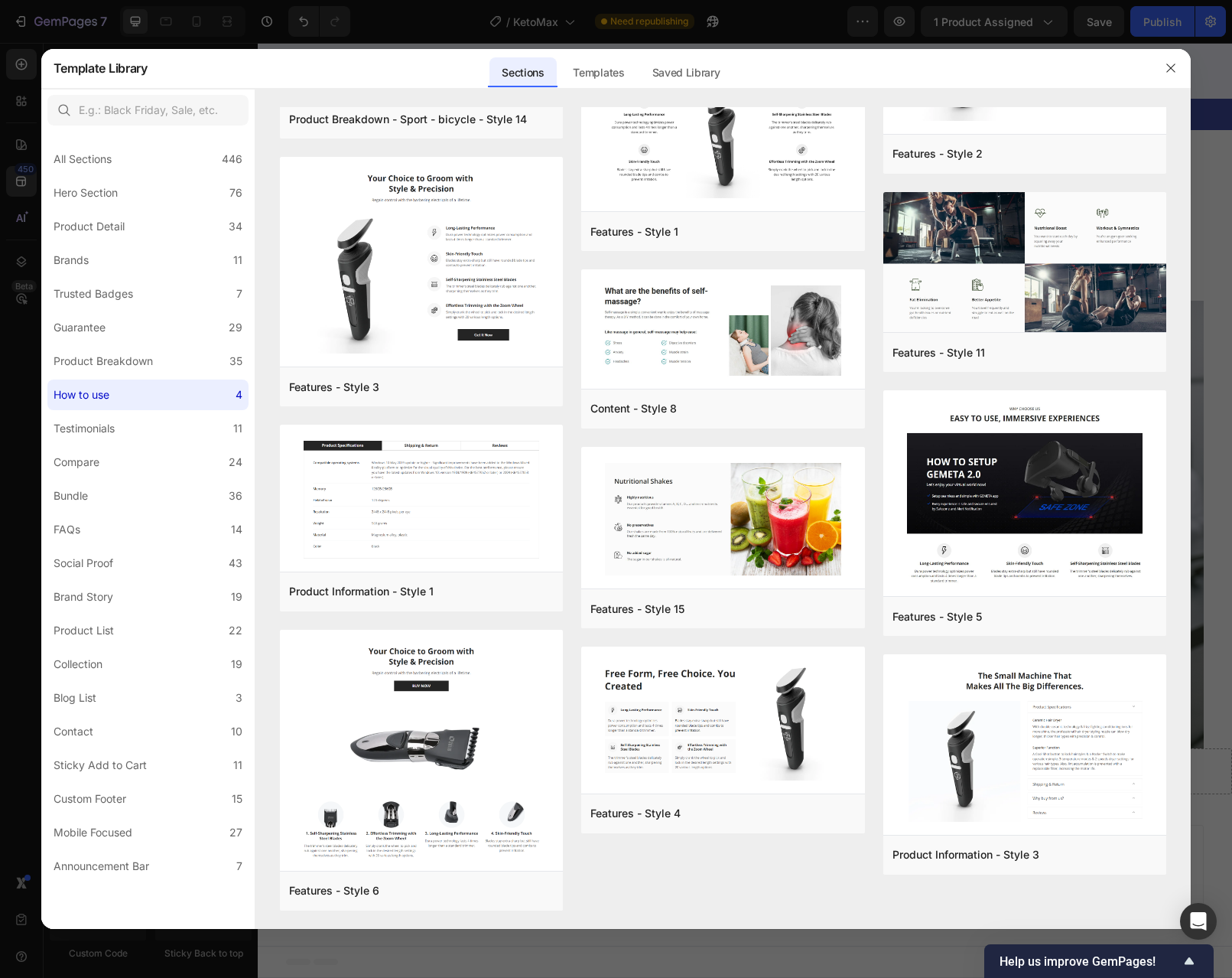
scroll to position [0, 0]
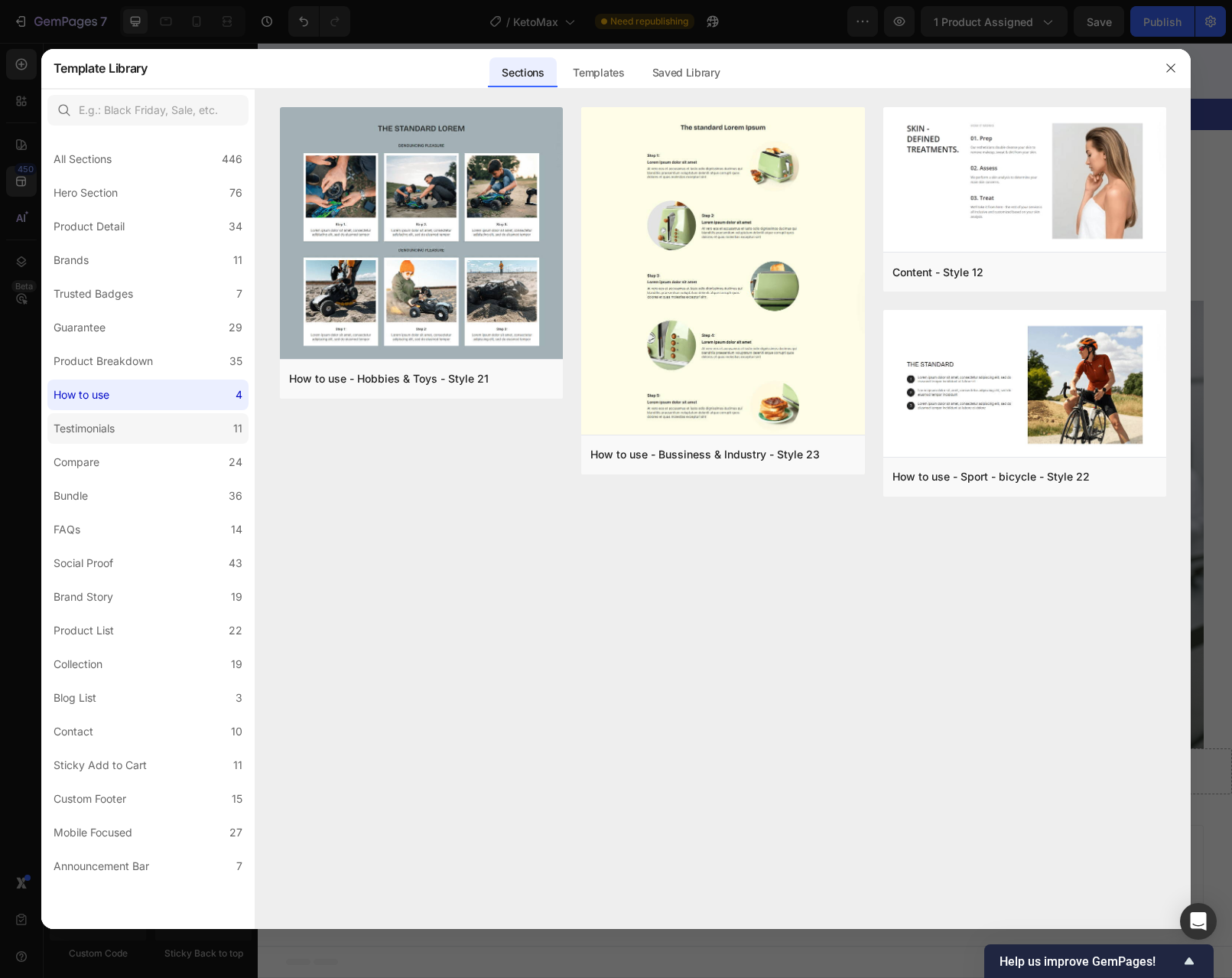
click at [113, 427] on div "Testimonials" at bounding box center [84, 428] width 61 height 18
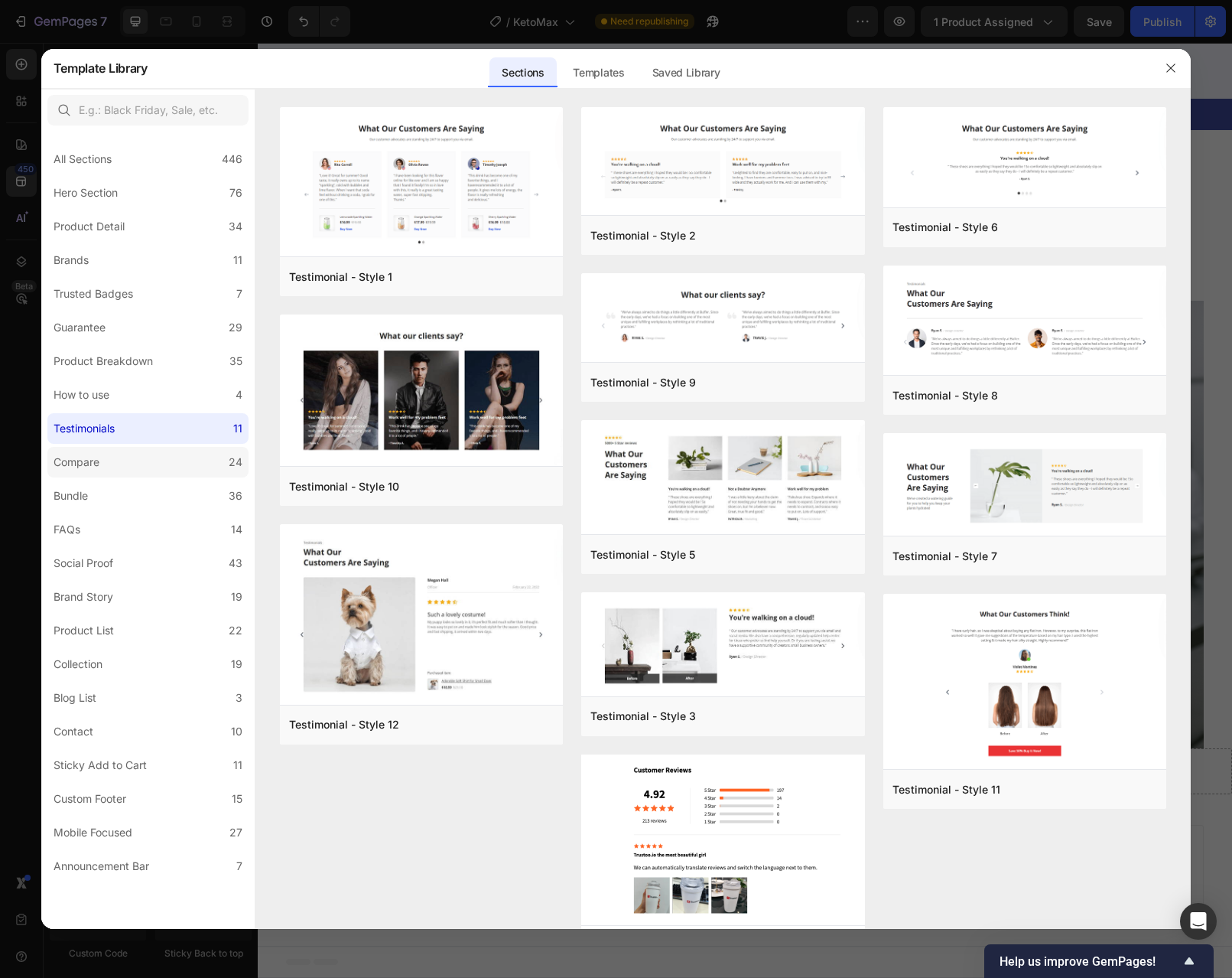
click at [110, 462] on label "Compare 24" at bounding box center [147, 462] width 201 height 30
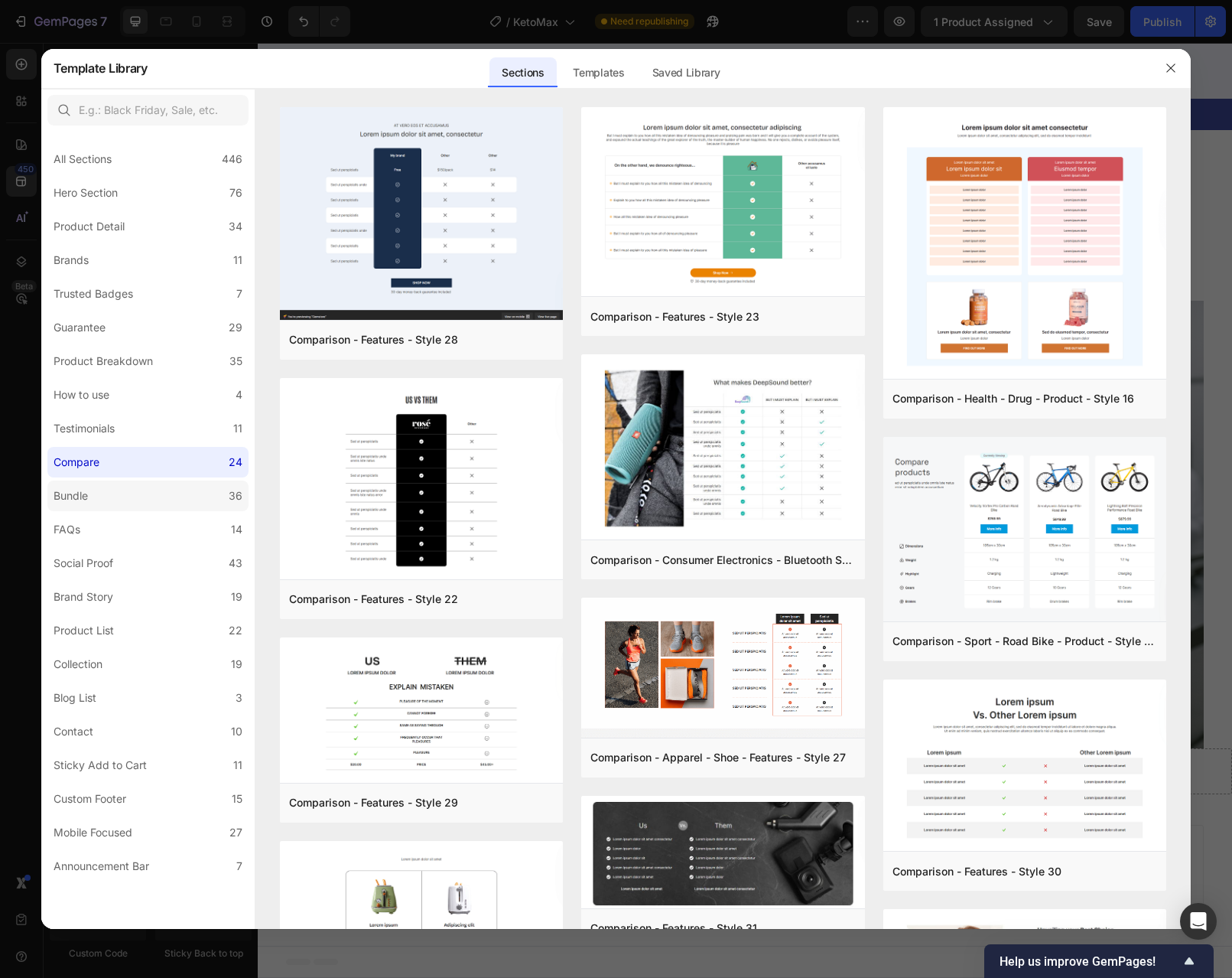
click at [105, 487] on label "Bundle 36" at bounding box center [147, 495] width 201 height 30
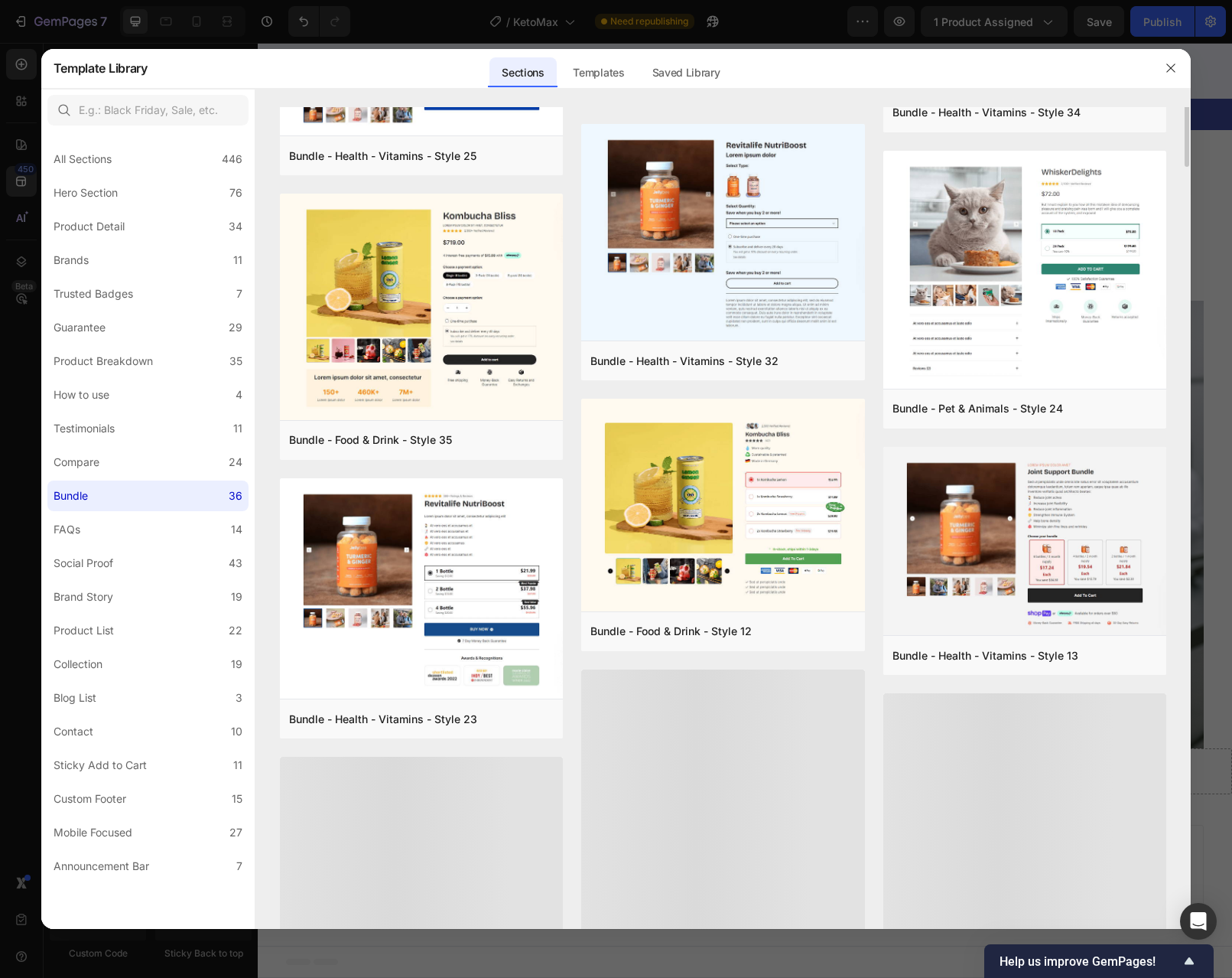
scroll to position [697, 0]
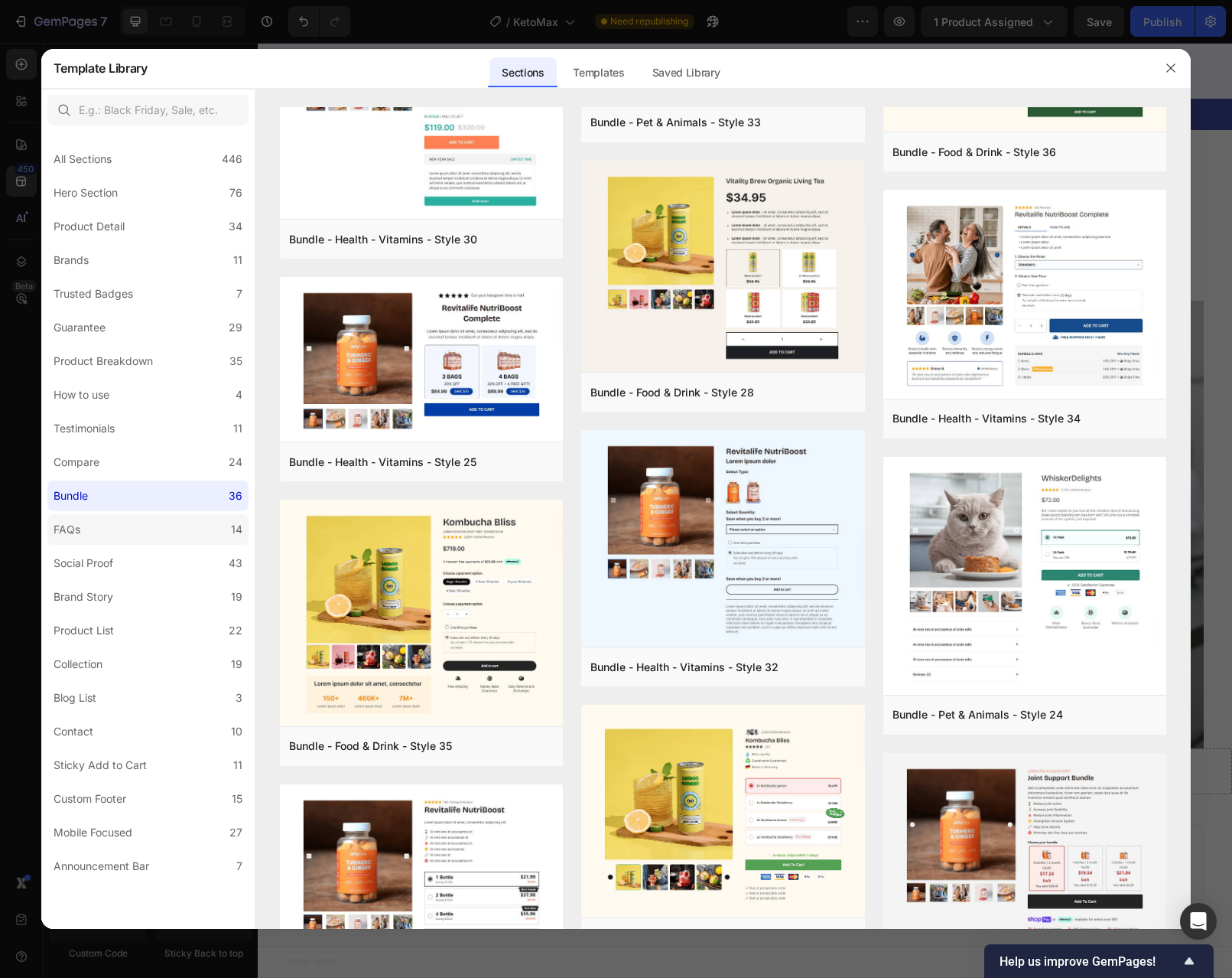
click at [109, 524] on label "FAQs 14" at bounding box center [147, 529] width 201 height 30
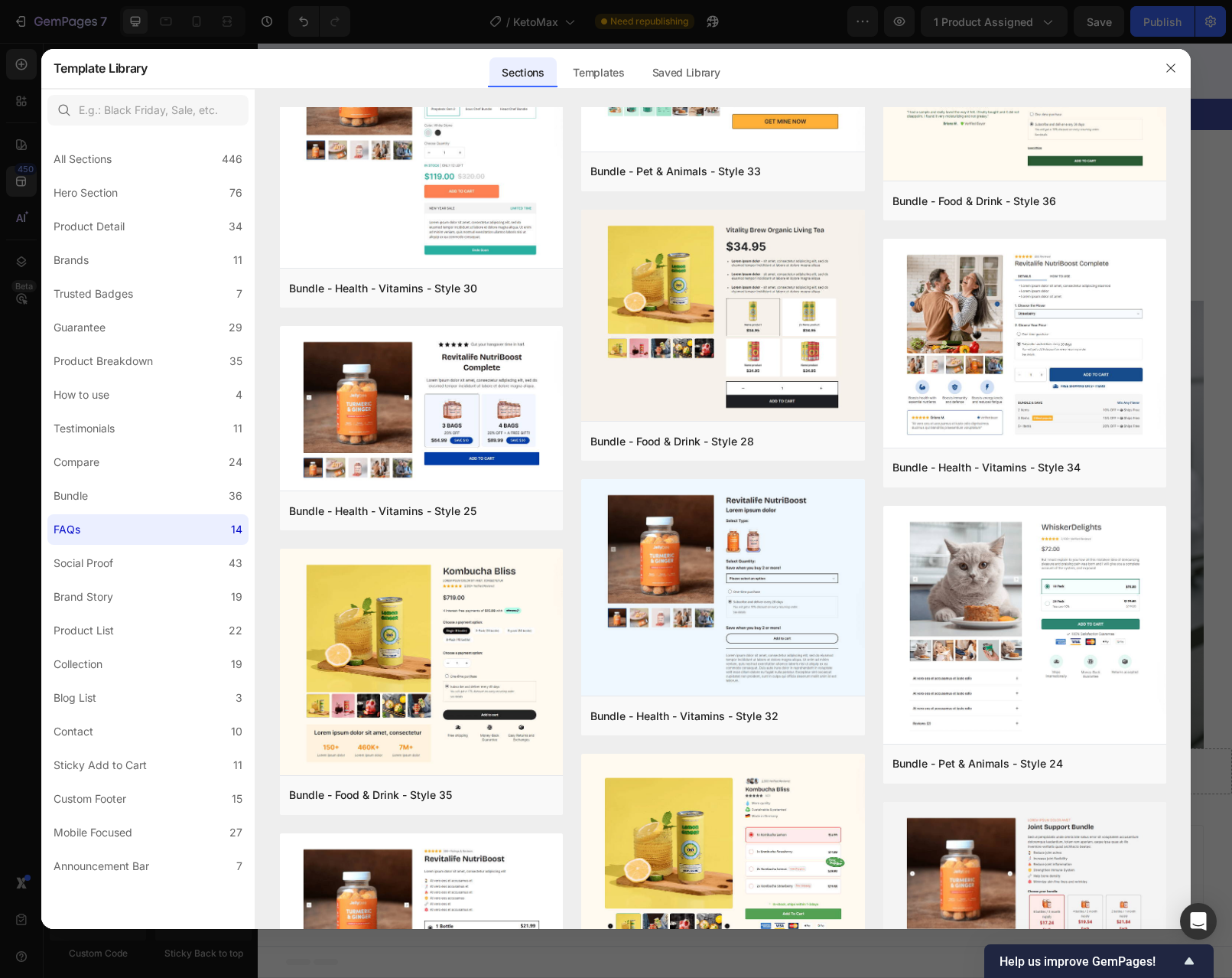
scroll to position [0, 0]
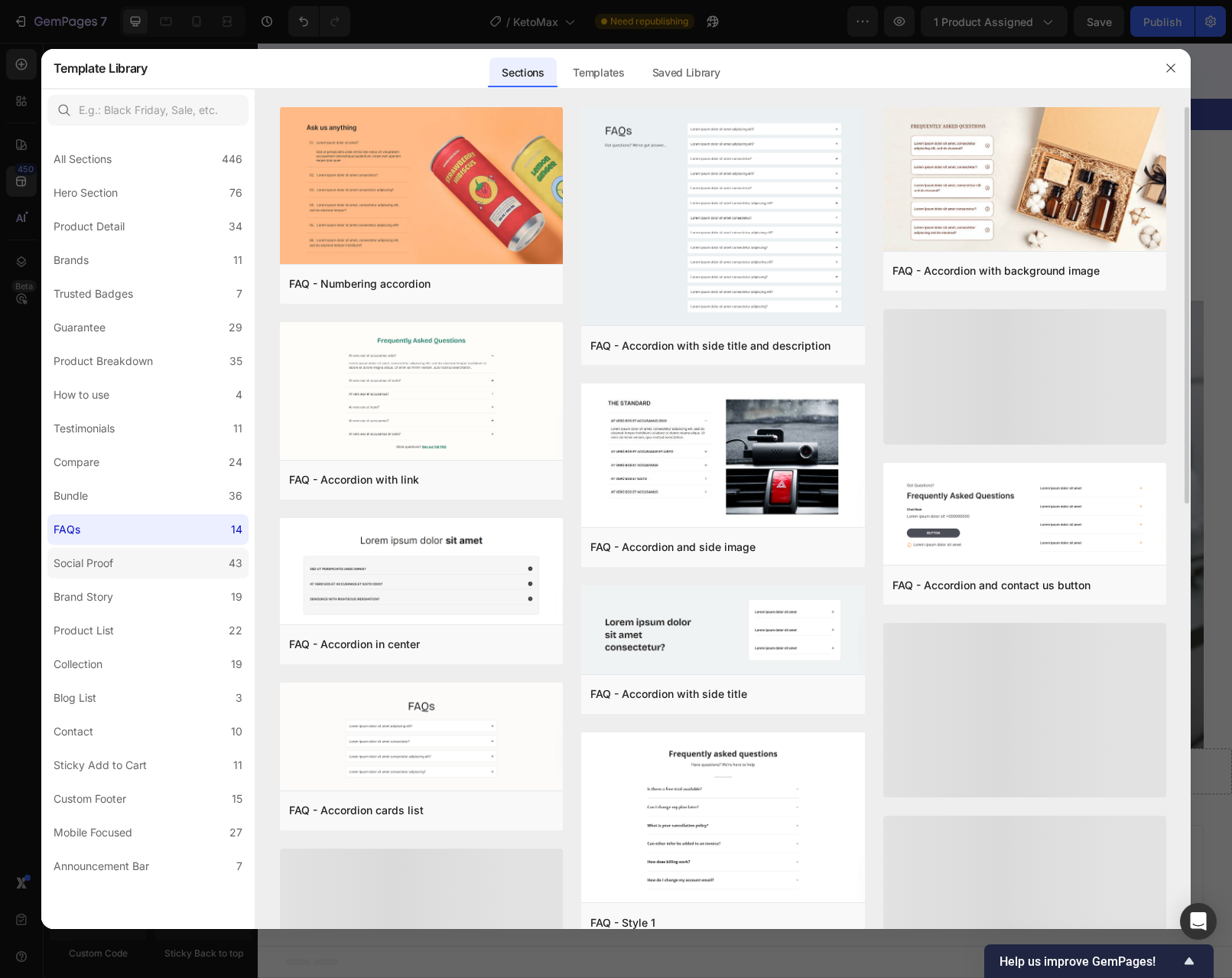
click at [106, 562] on div "Social Proof" at bounding box center [83, 563] width 60 height 18
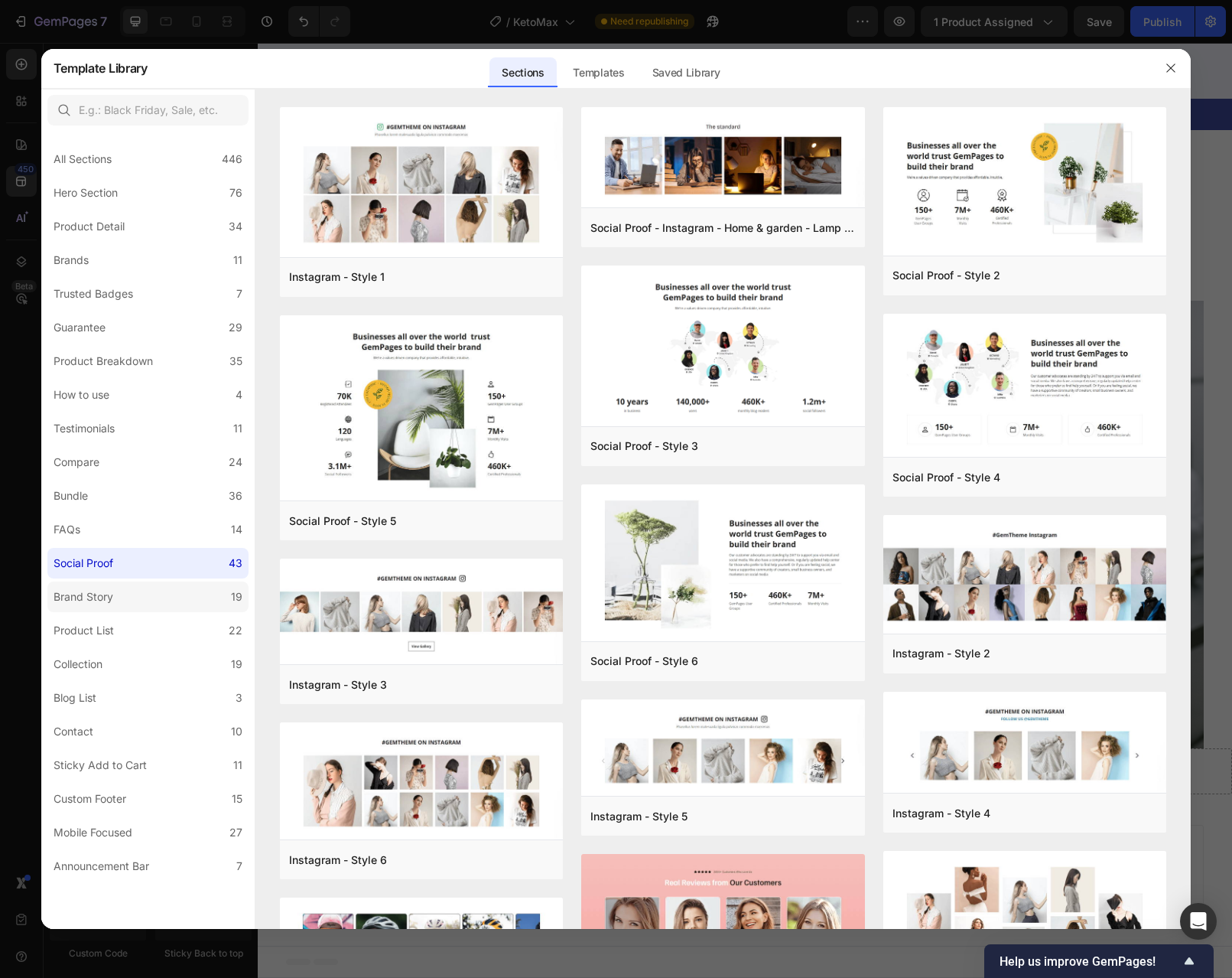
click at [140, 590] on label "Brand Story 19" at bounding box center [147, 597] width 201 height 30
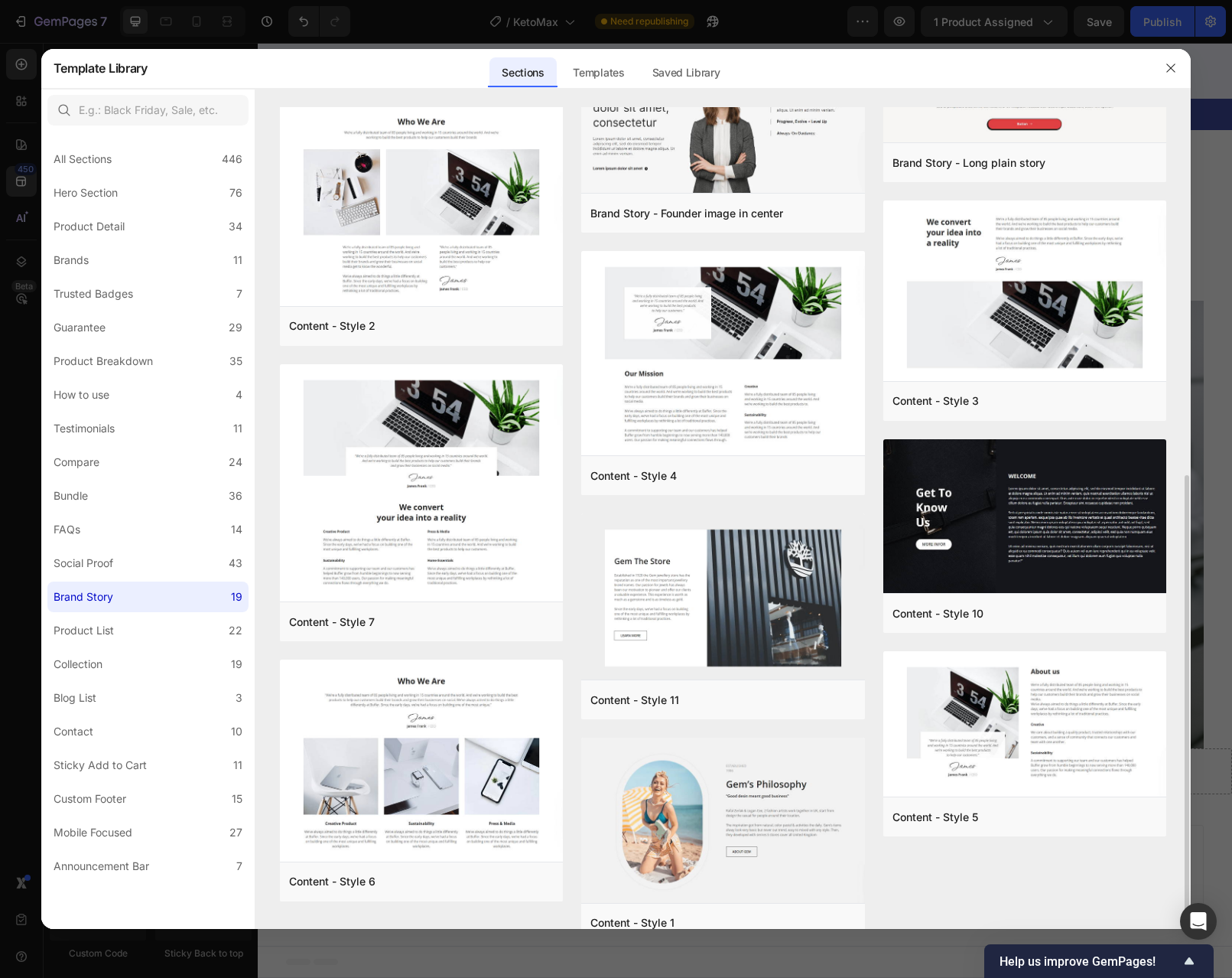
scroll to position [567, 0]
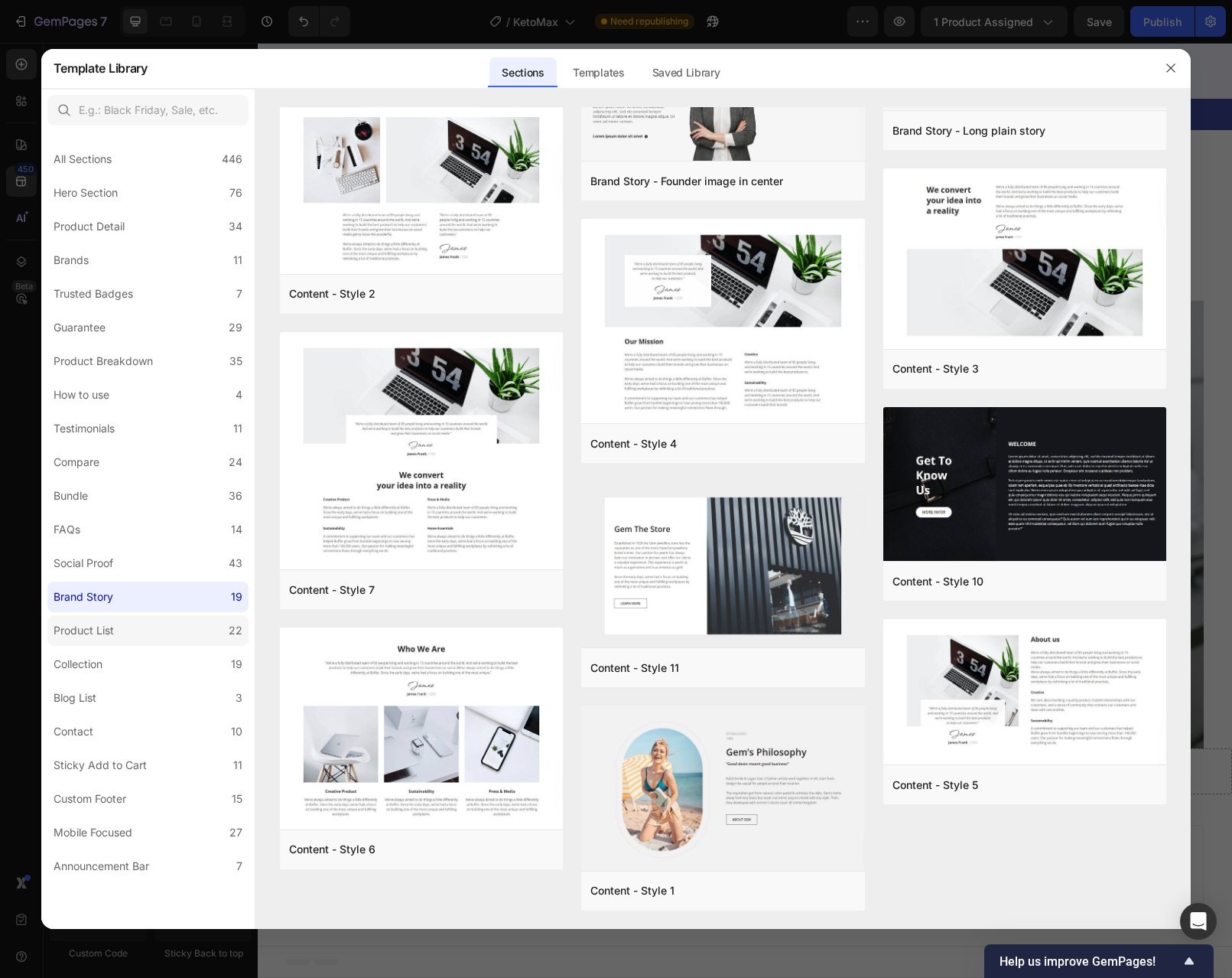
click at [114, 627] on div "Product List" at bounding box center [86, 630] width 66 height 18
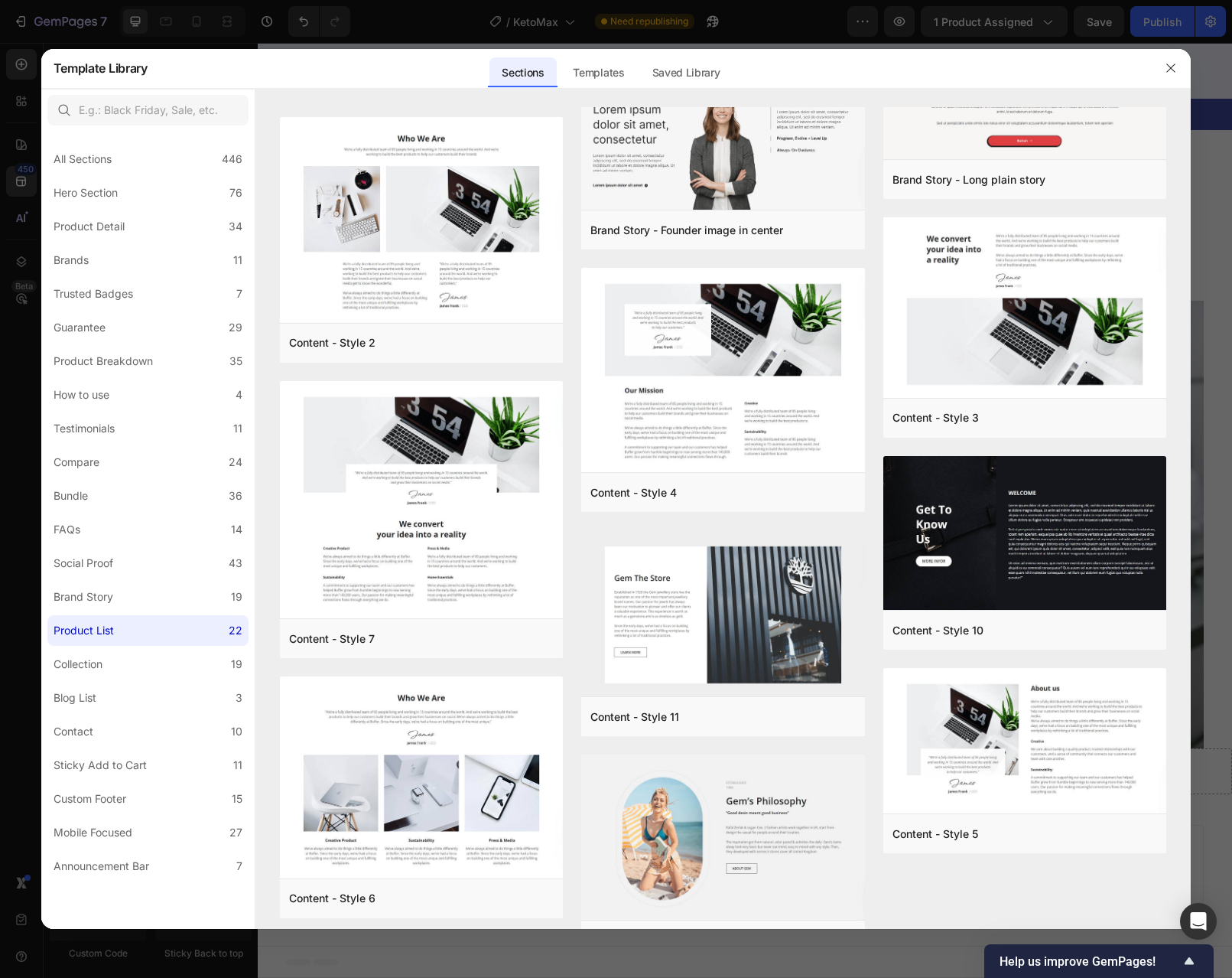
scroll to position [0, 0]
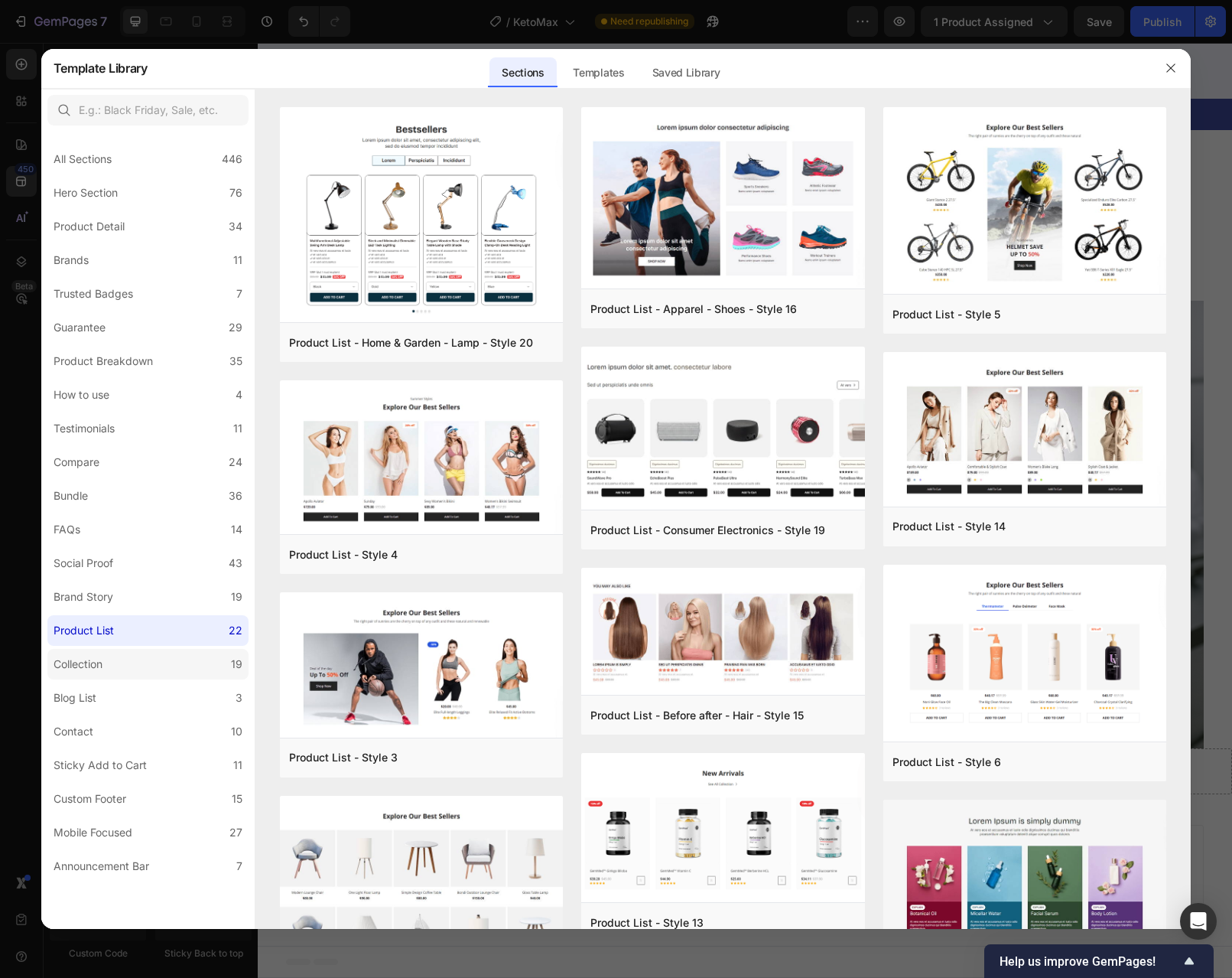
click at [98, 665] on div "Collection" at bounding box center [78, 663] width 49 height 18
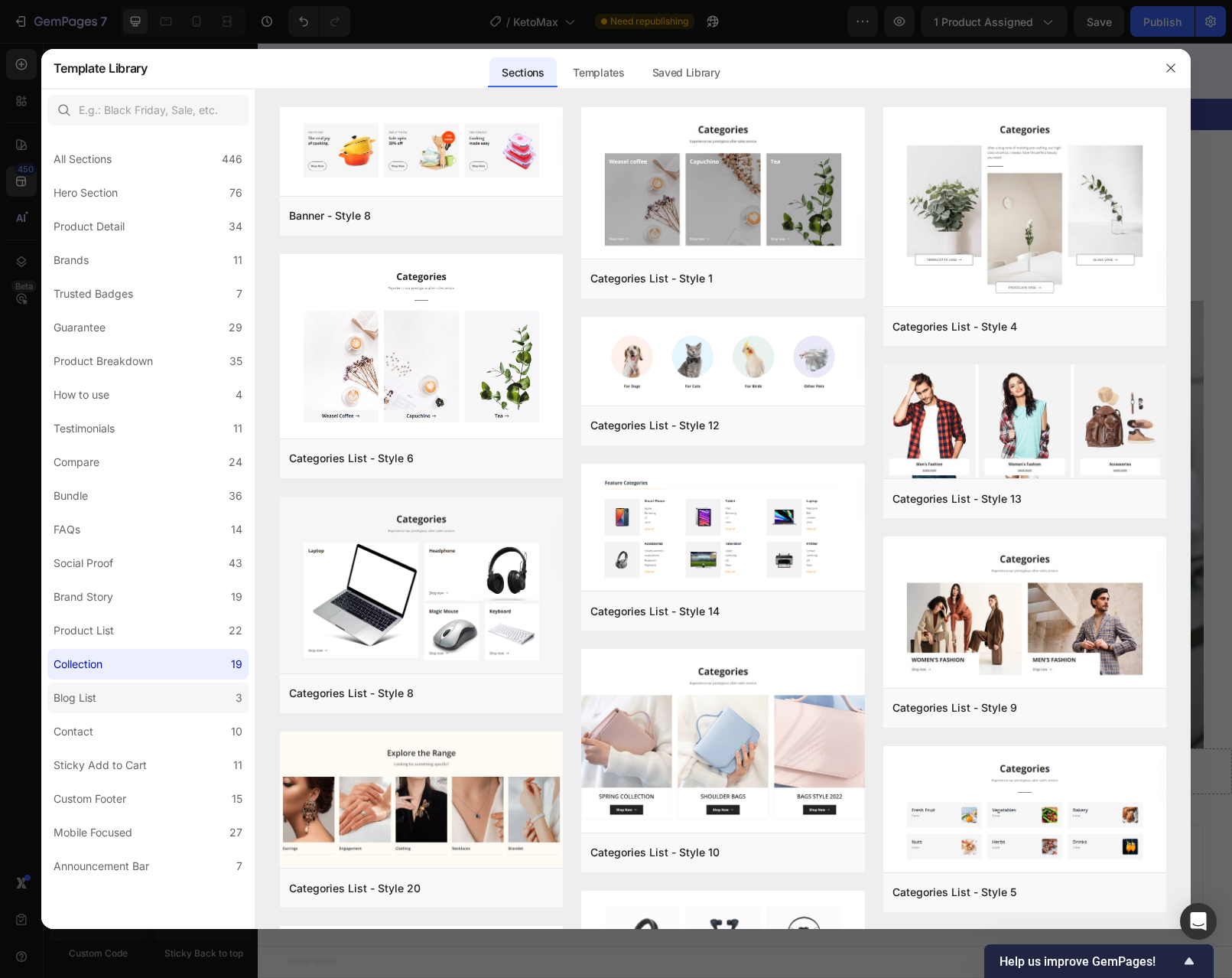
click at [96, 698] on div "Blog List" at bounding box center [75, 697] width 43 height 18
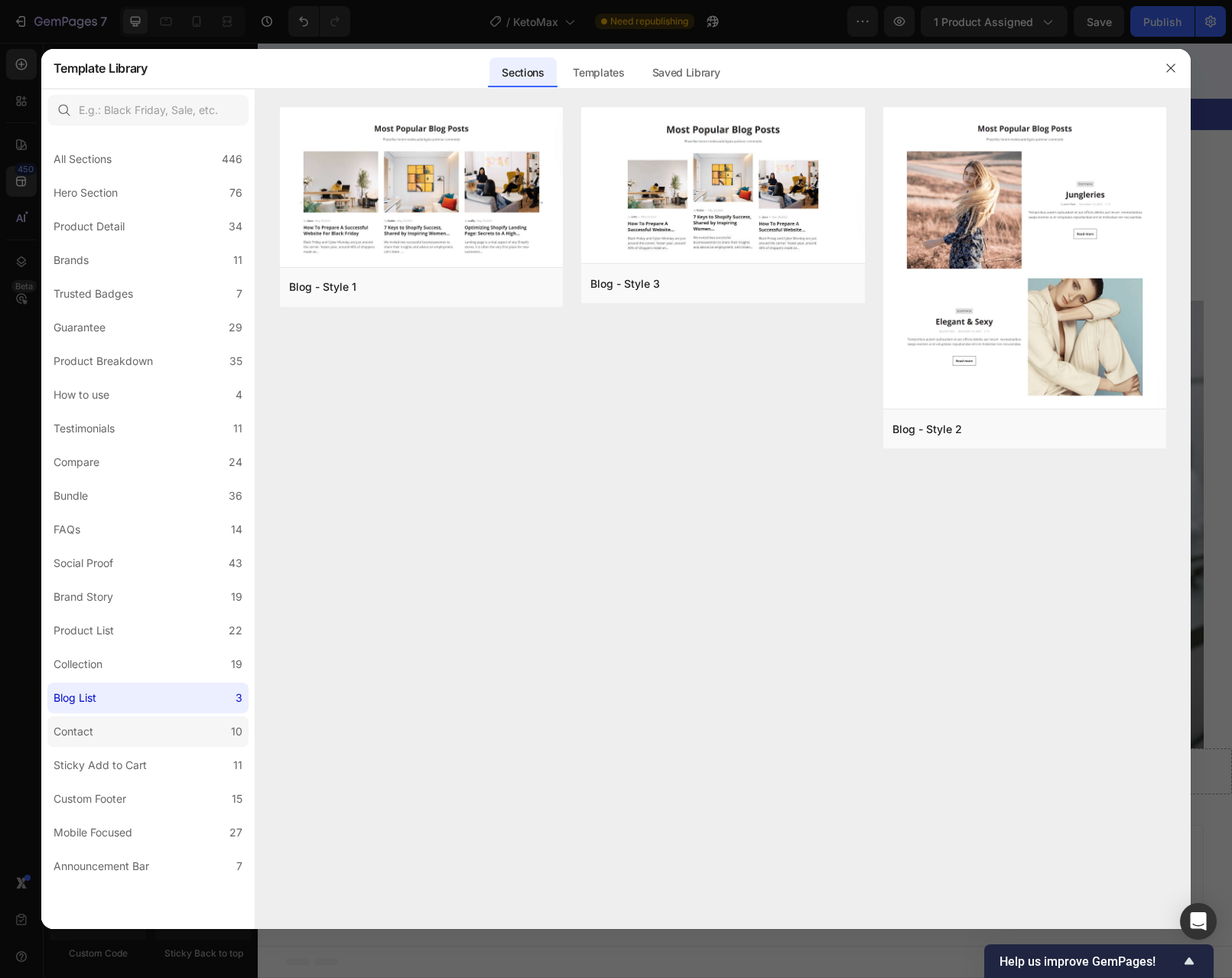
click at [90, 727] on div "Contact" at bounding box center [74, 731] width 40 height 18
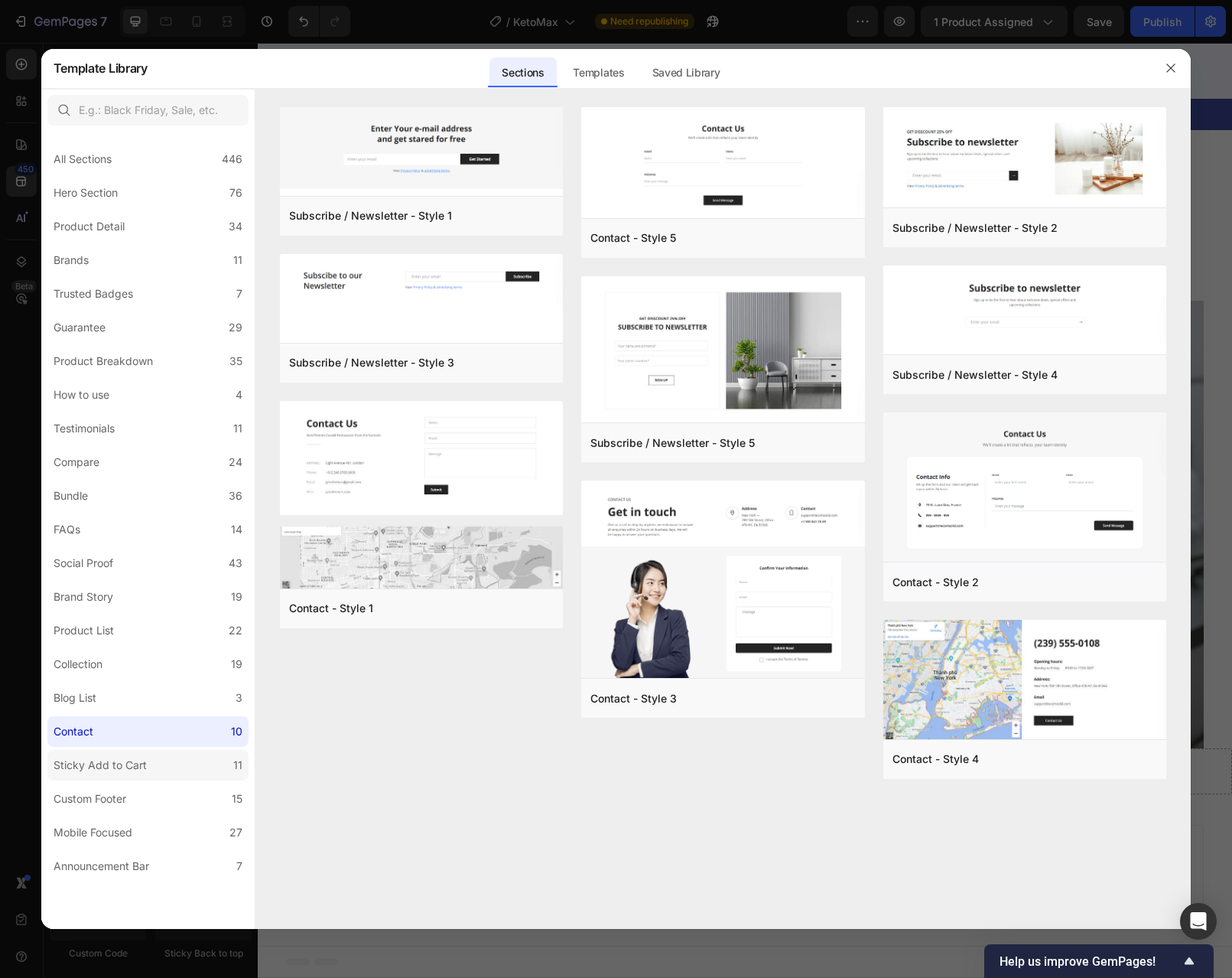
click at [105, 756] on div "Sticky Add to Cart" at bounding box center [100, 765] width 94 height 18
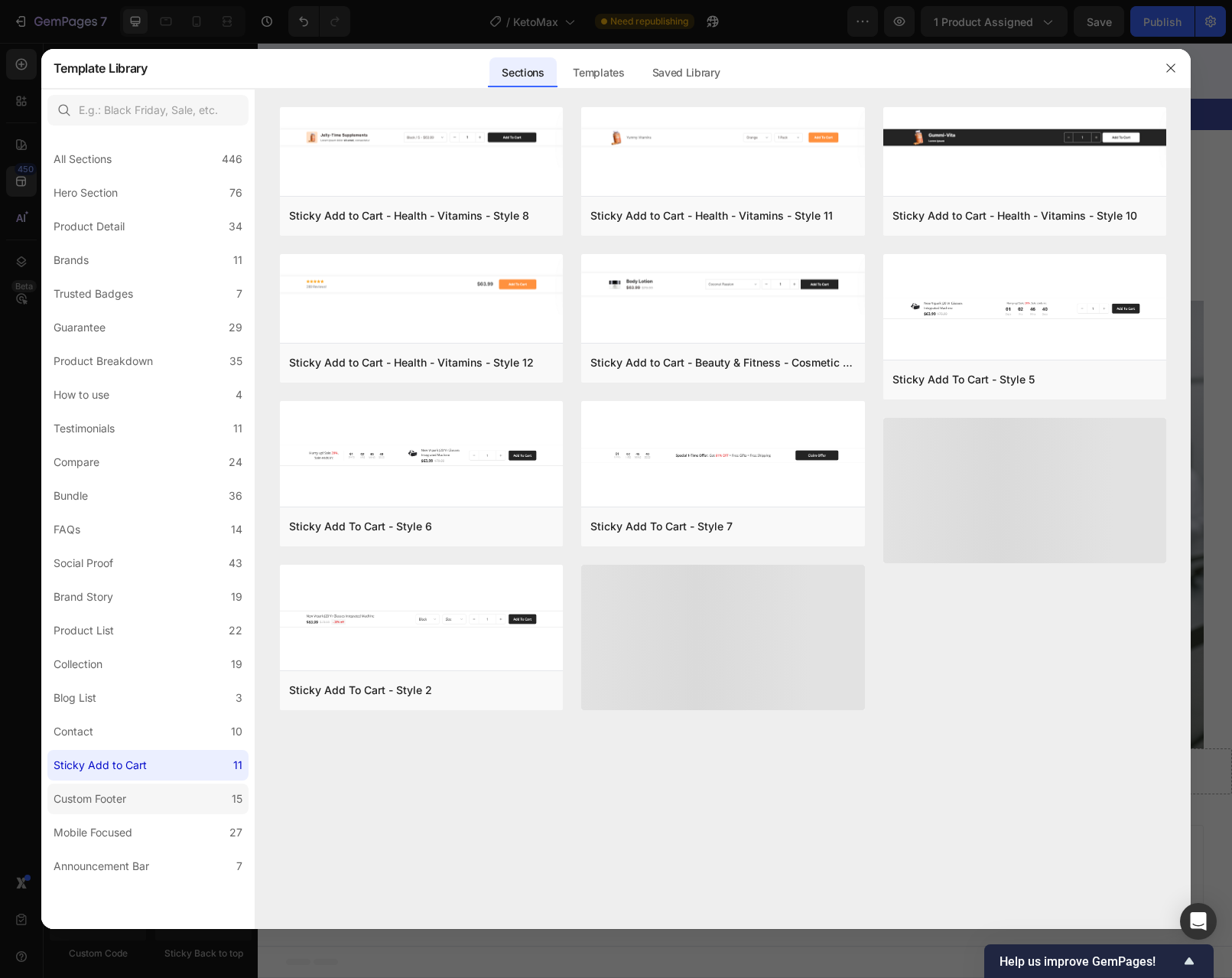
click at [100, 796] on div "Custom Footer" at bounding box center [90, 799] width 73 height 18
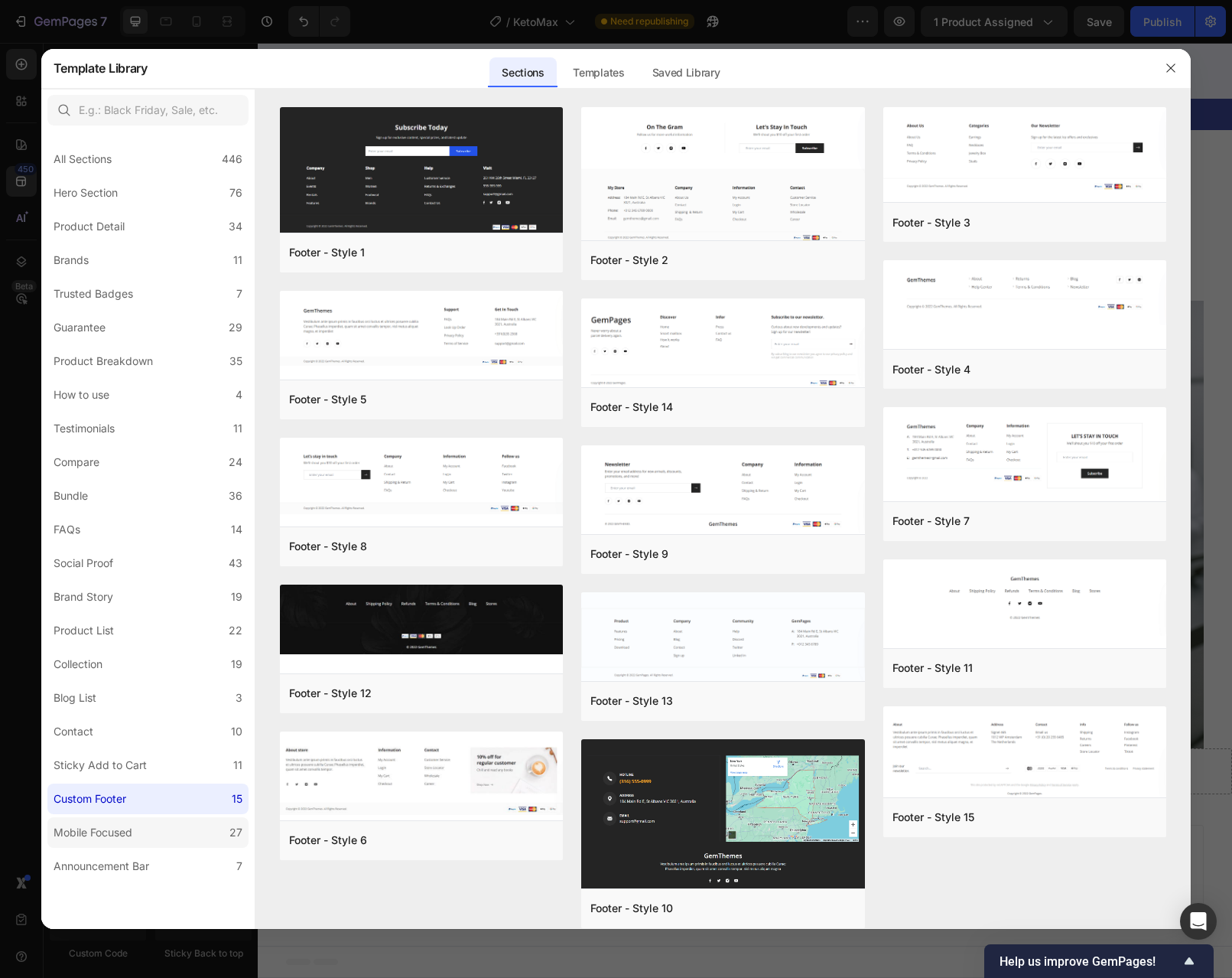
click at [98, 824] on div "Mobile Focused" at bounding box center [93, 832] width 78 height 18
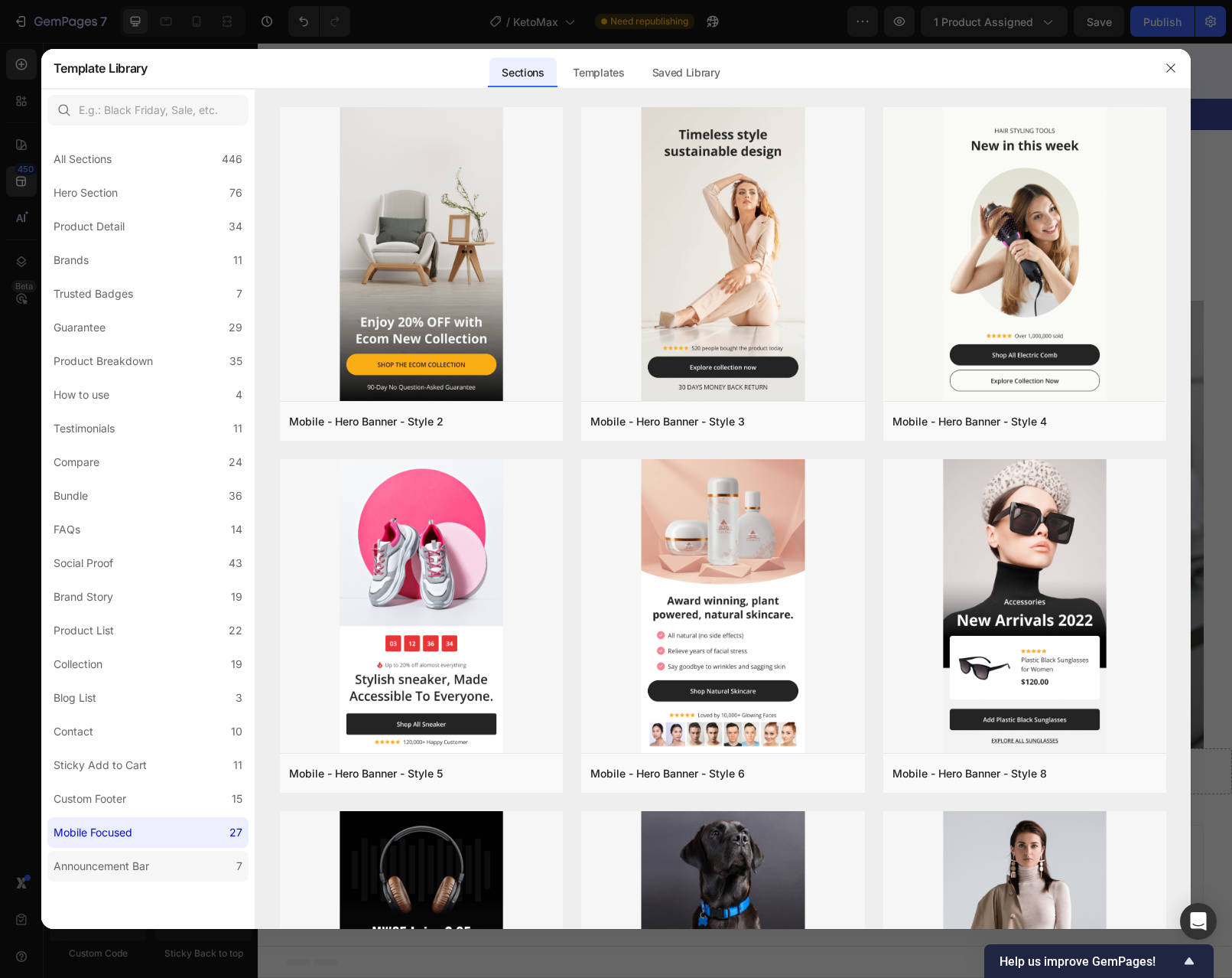
click at [118, 868] on div "Announcement Bar" at bounding box center [102, 866] width 96 height 18
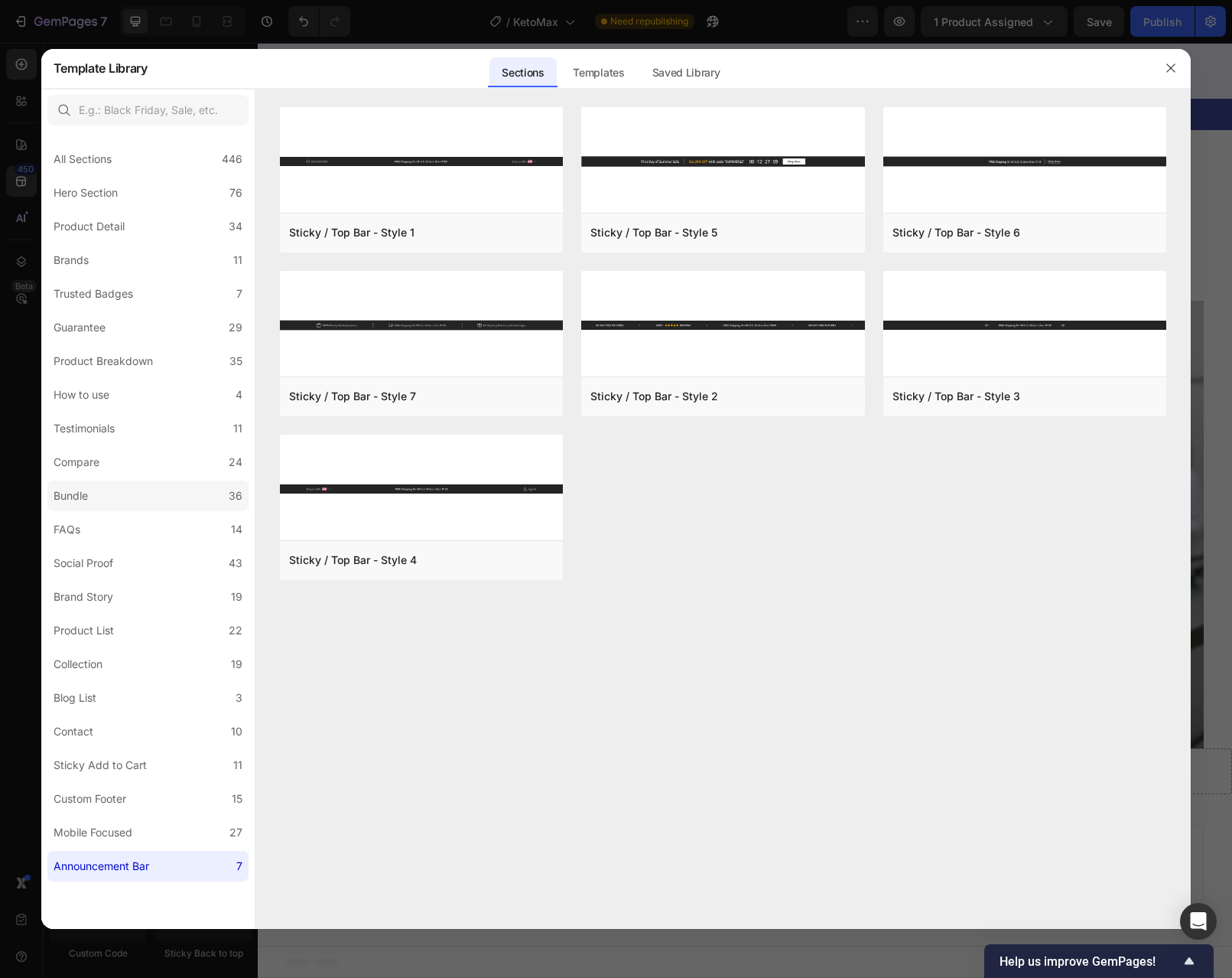
click at [140, 488] on label "Bundle 36" at bounding box center [147, 495] width 201 height 30
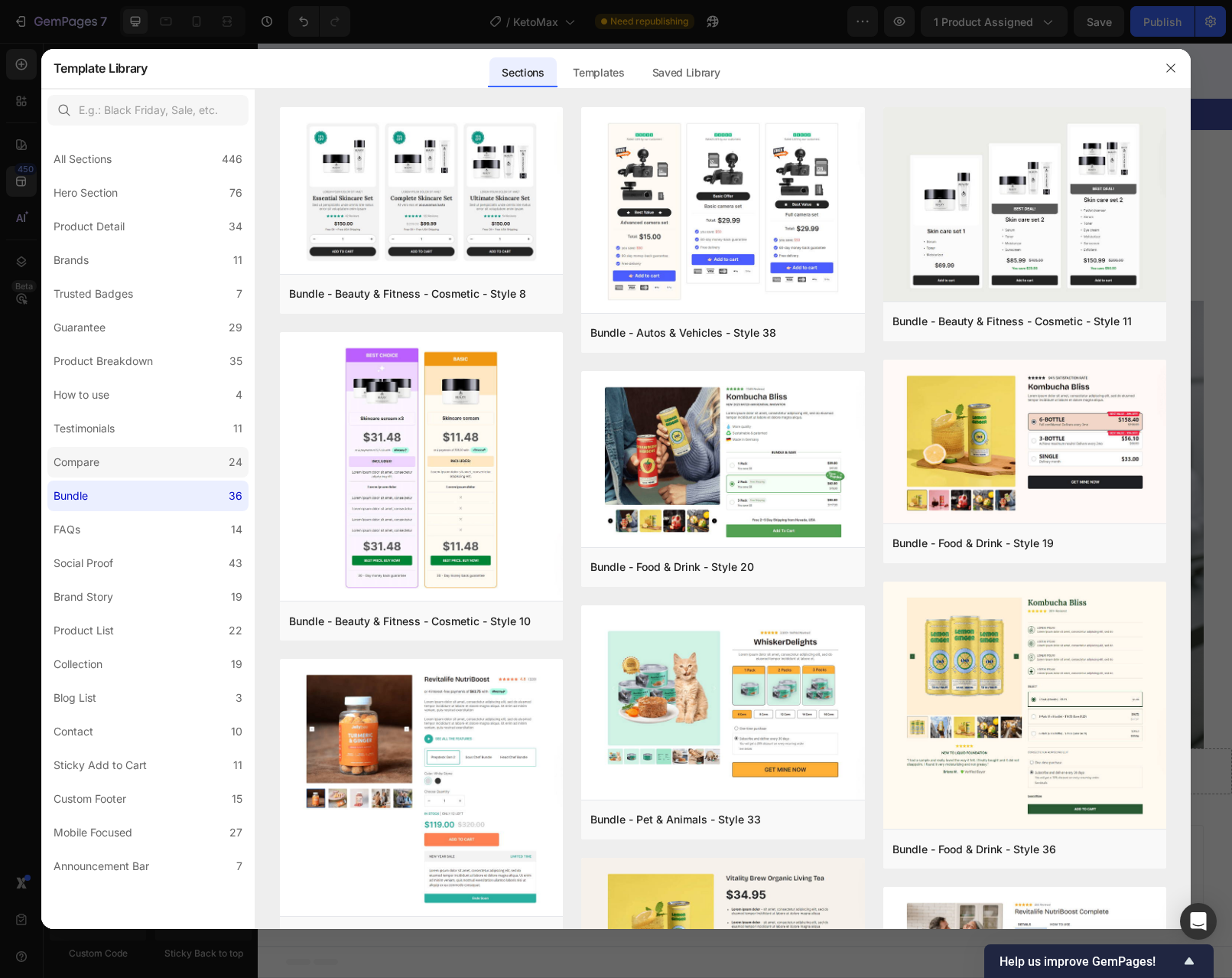
click at [144, 463] on label "Compare 24" at bounding box center [147, 462] width 201 height 30
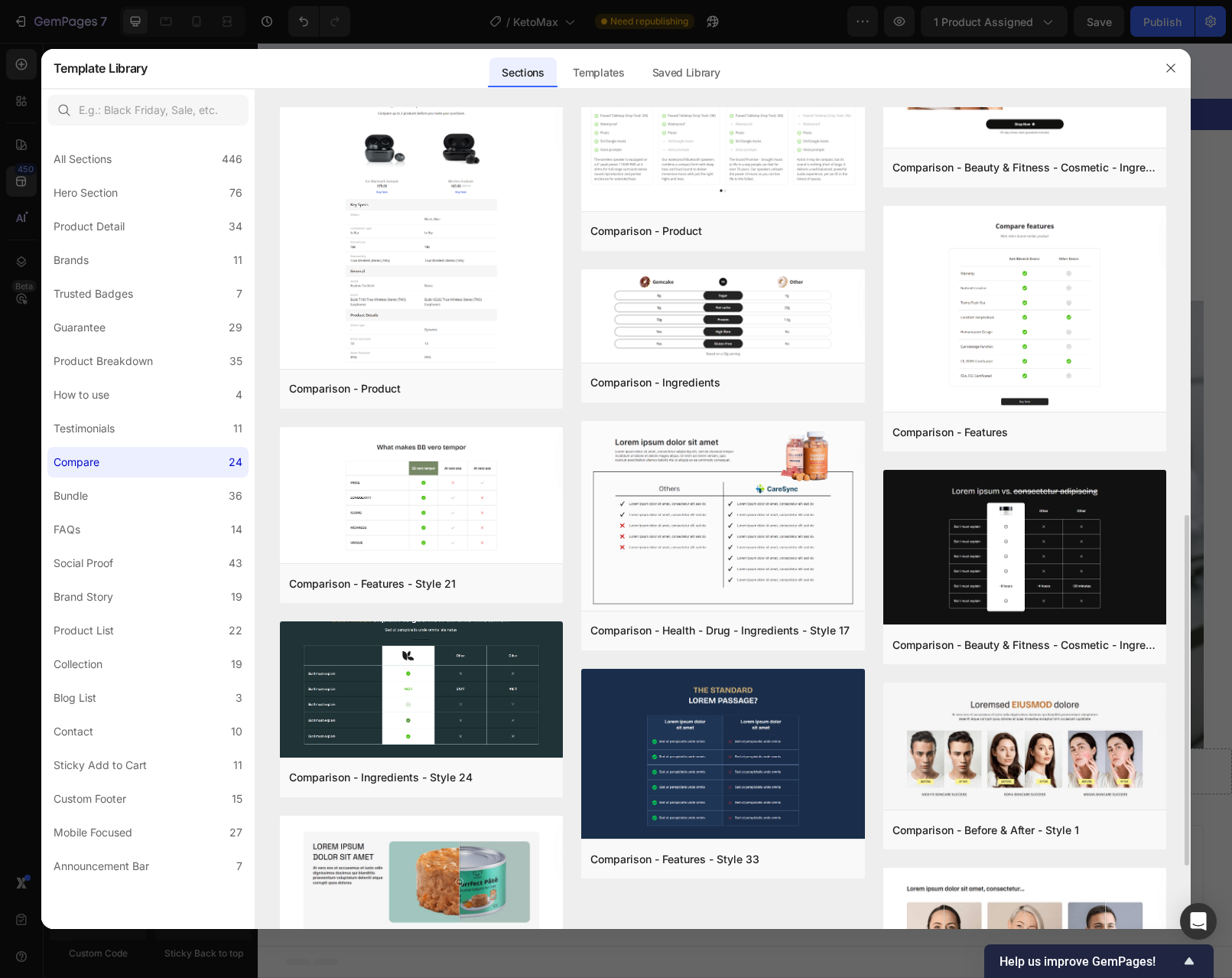
scroll to position [1102, 0]
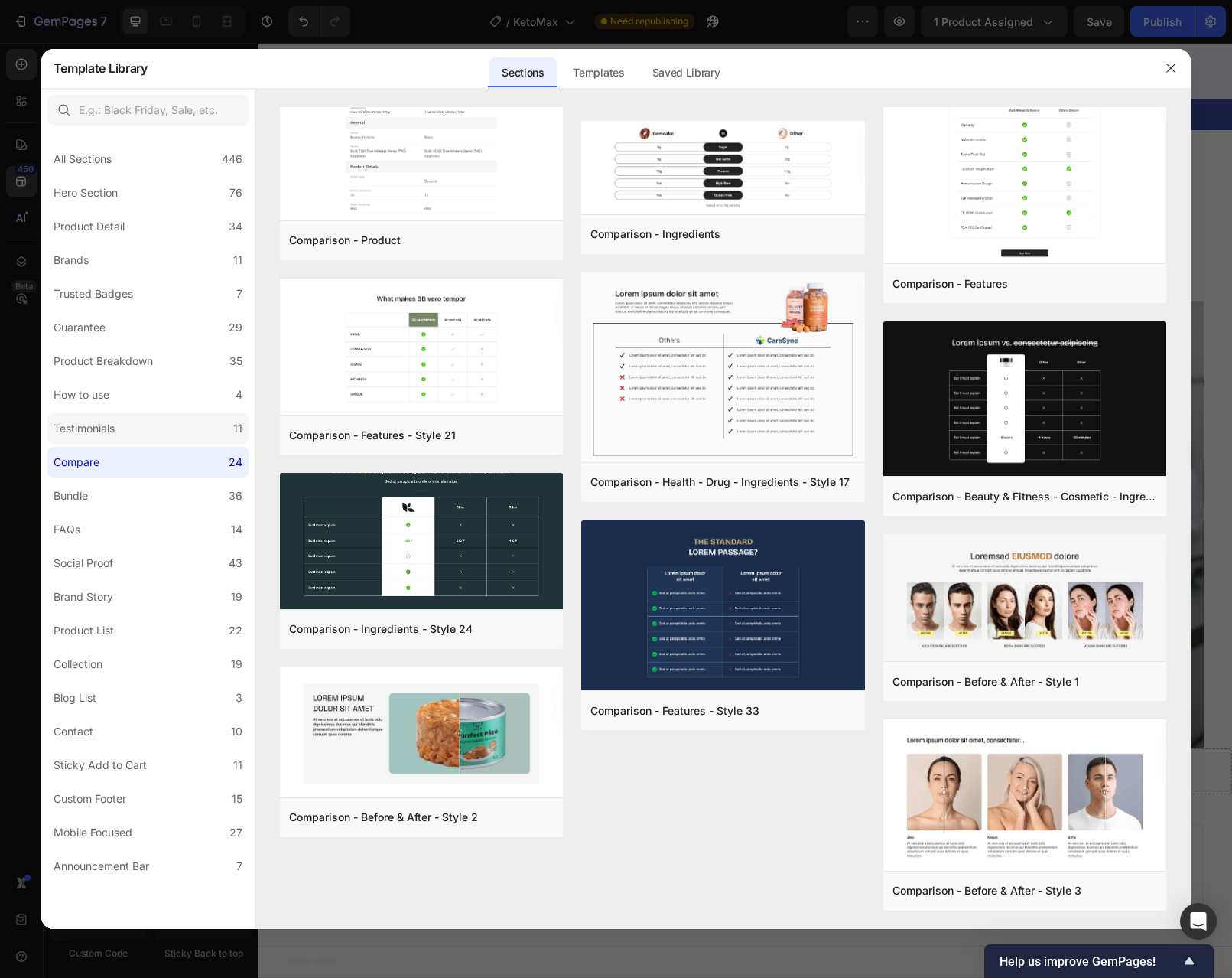
click at [159, 431] on label "Testimonials 11" at bounding box center [147, 428] width 201 height 30
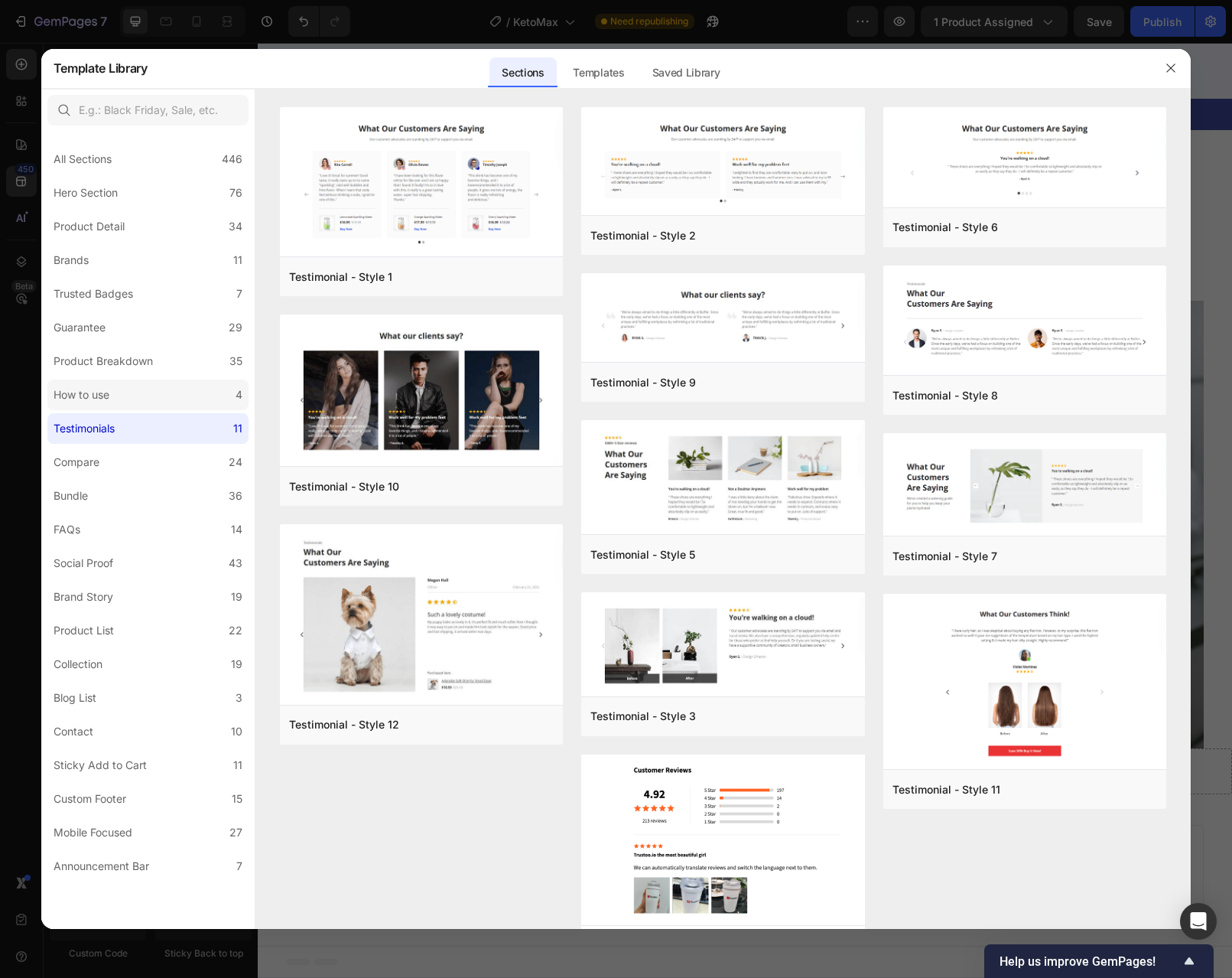
click at [156, 405] on label "How to use 4" at bounding box center [147, 395] width 201 height 30
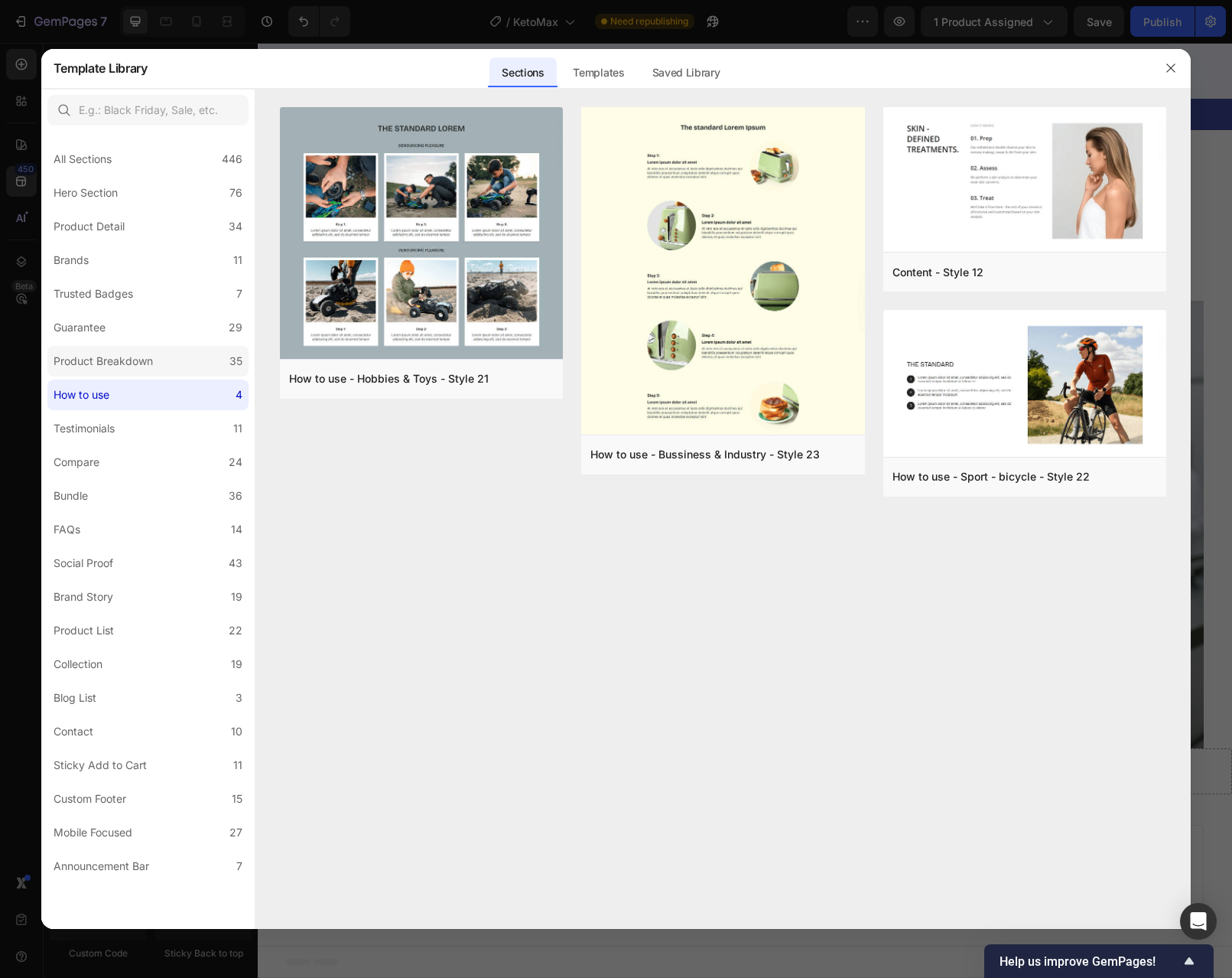
click at [152, 357] on div "Product Breakdown" at bounding box center [103, 361] width 99 height 18
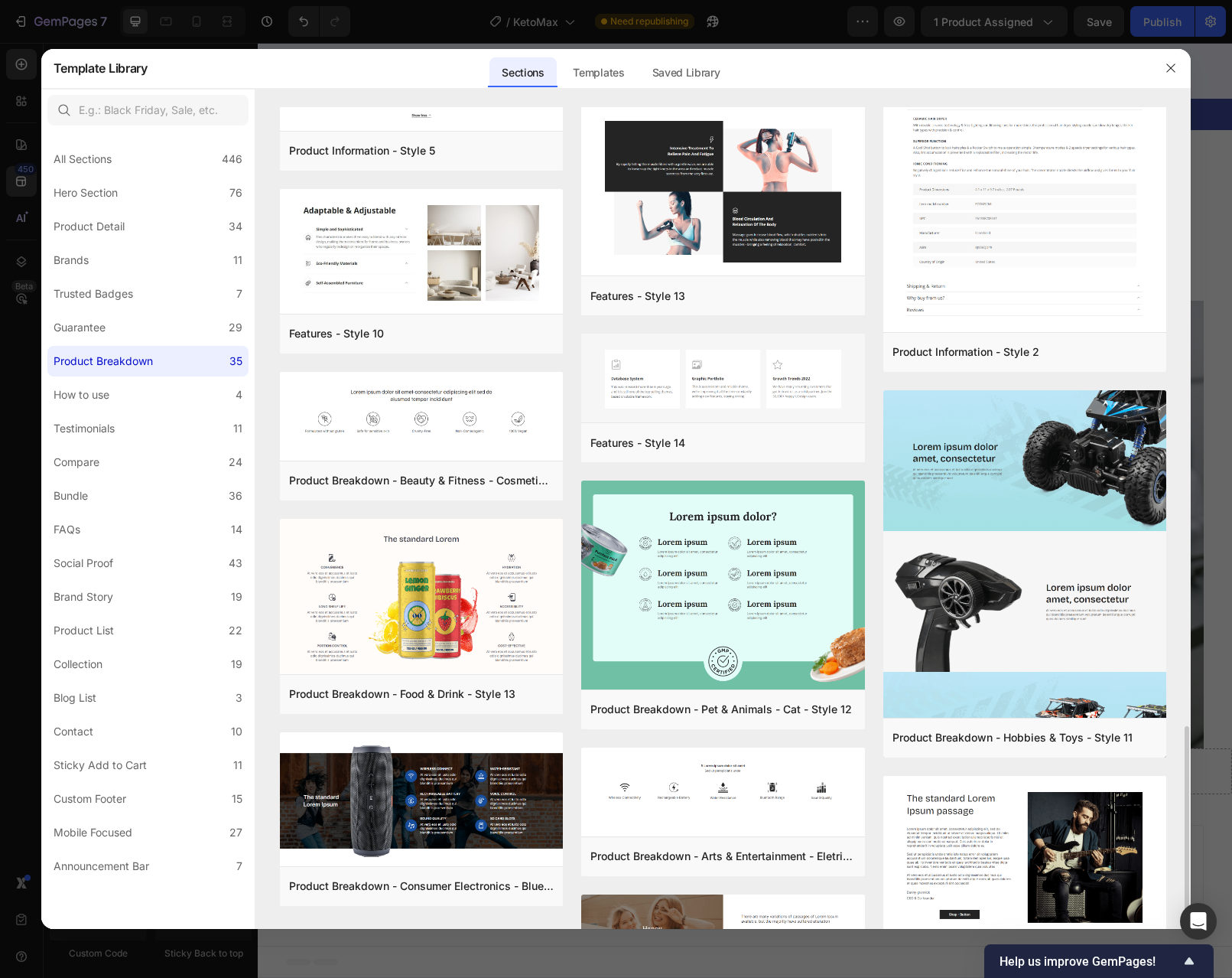
scroll to position [1702, 0]
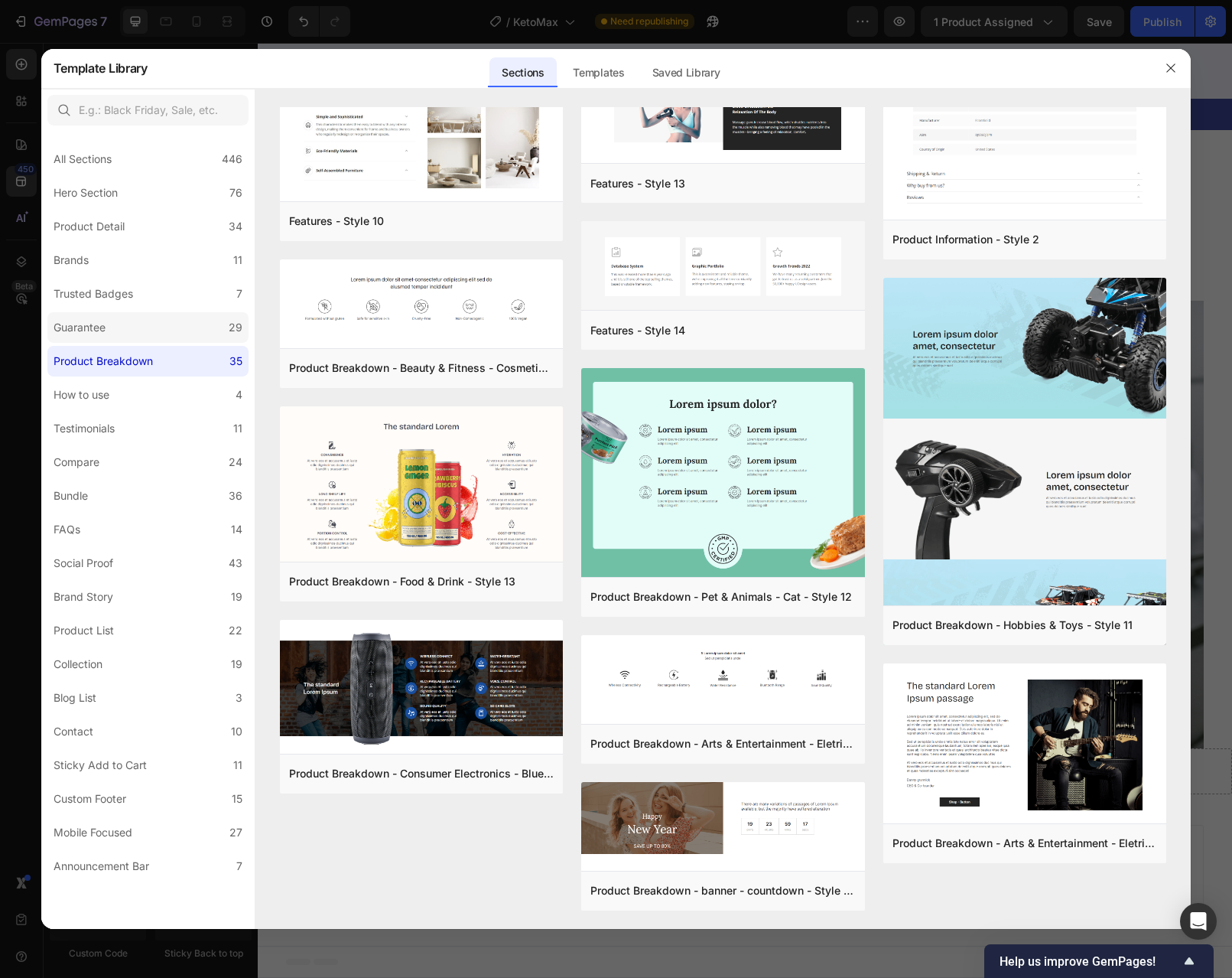
click at [98, 335] on div "Guarantee" at bounding box center [79, 327] width 52 height 18
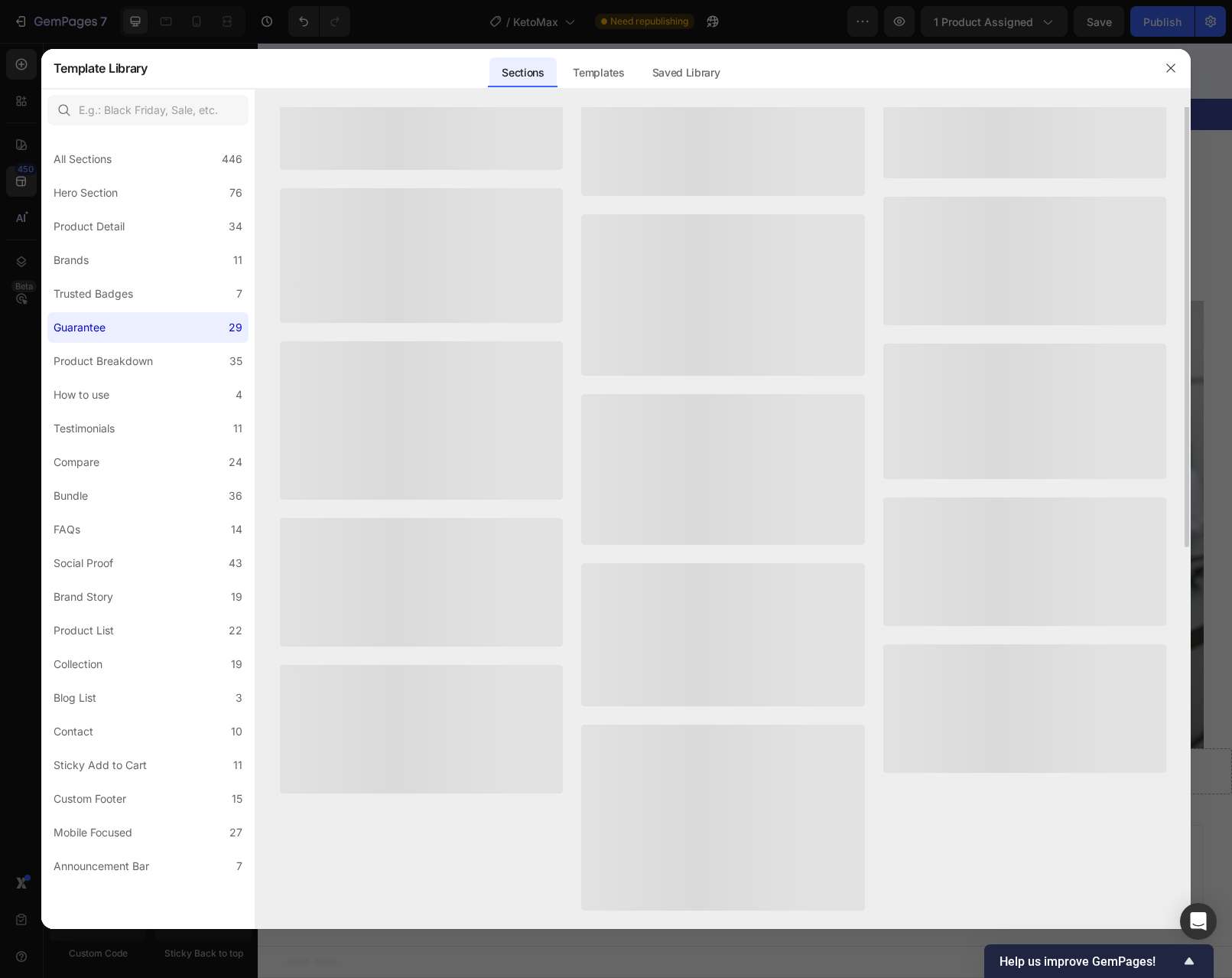
scroll to position [0, 0]
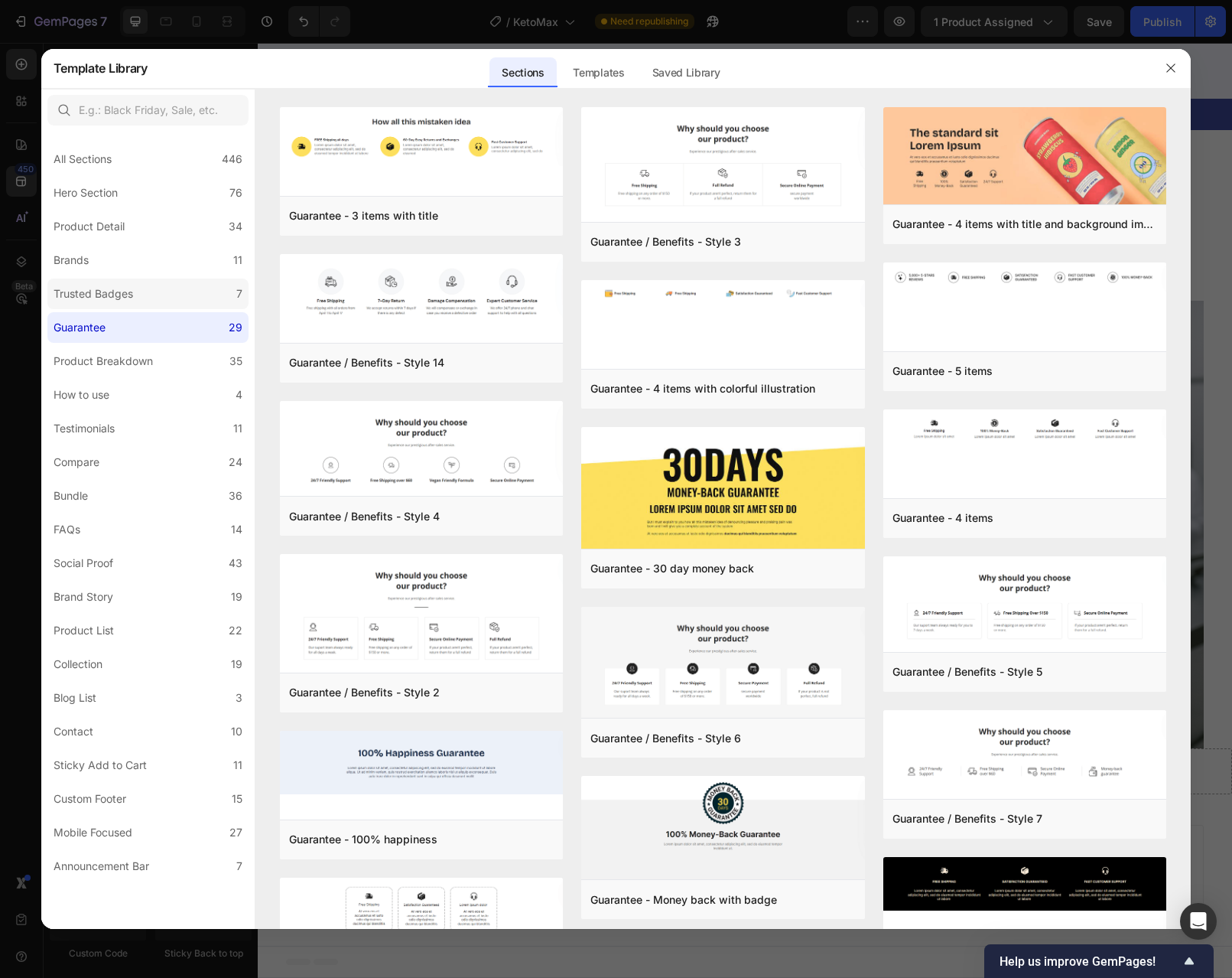
click at [102, 302] on div "Trusted Badges" at bounding box center [93, 294] width 79 height 18
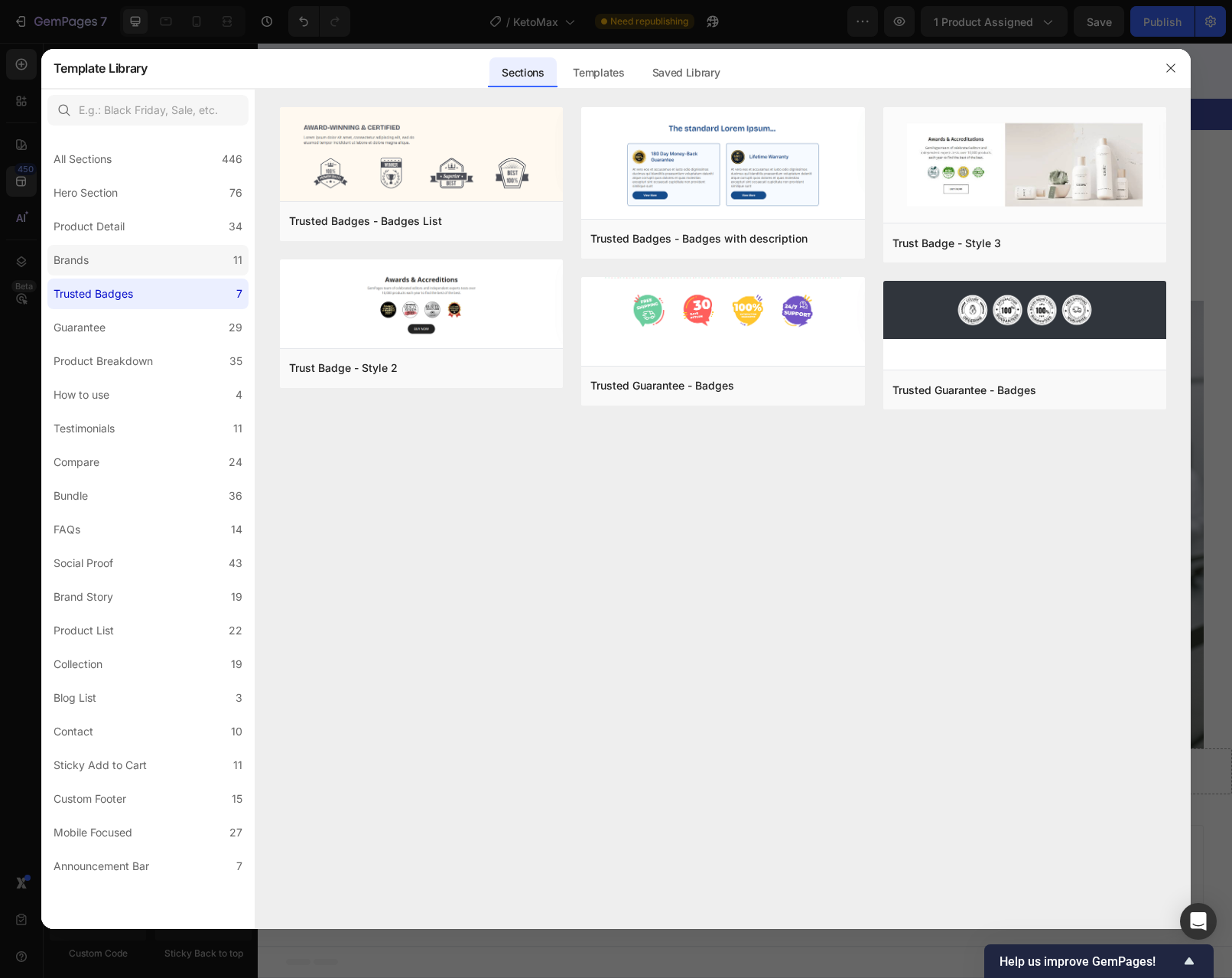
click at [106, 260] on label "Brands 11" at bounding box center [147, 260] width 201 height 30
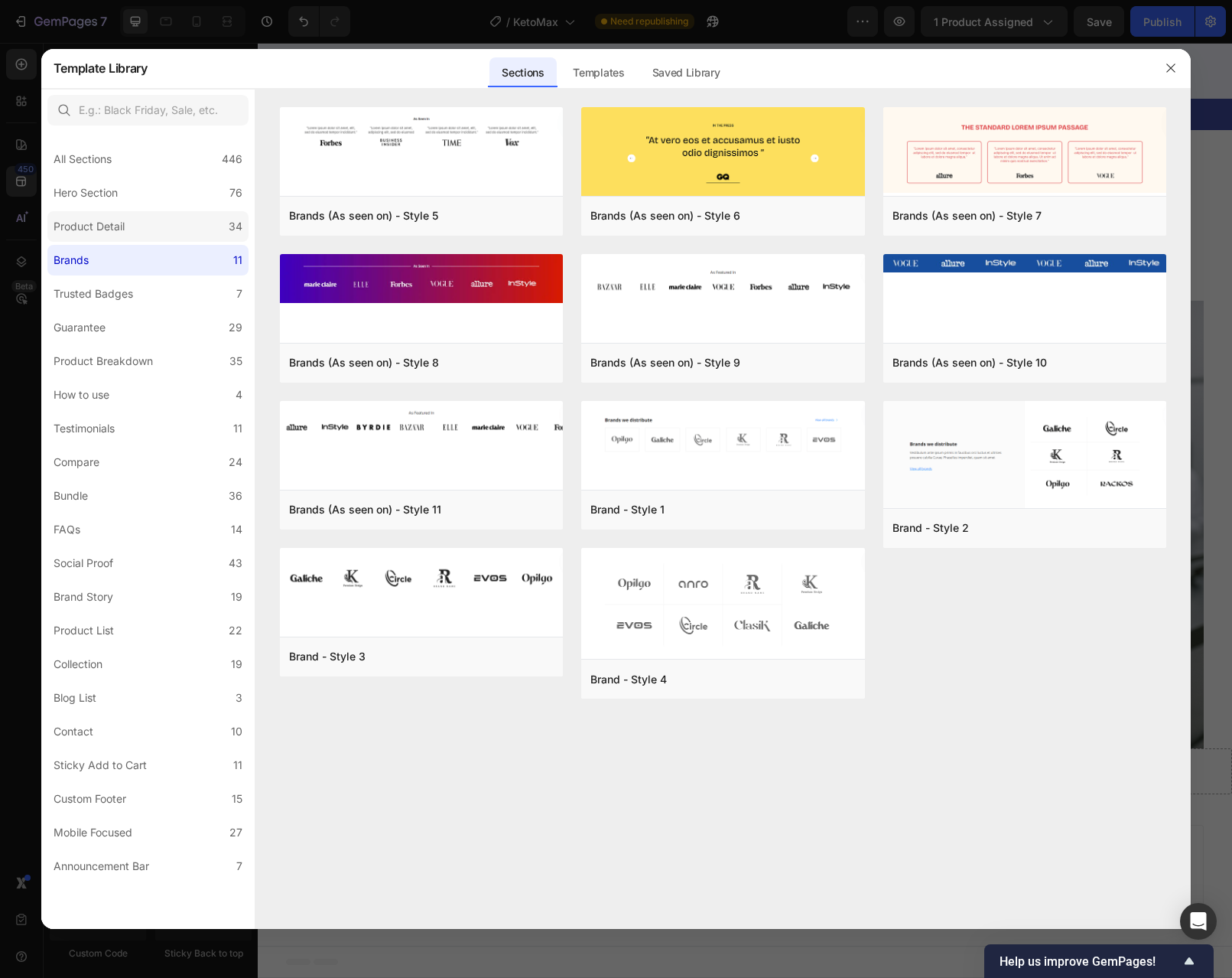
click at [114, 225] on div "Product Detail" at bounding box center [89, 226] width 71 height 18
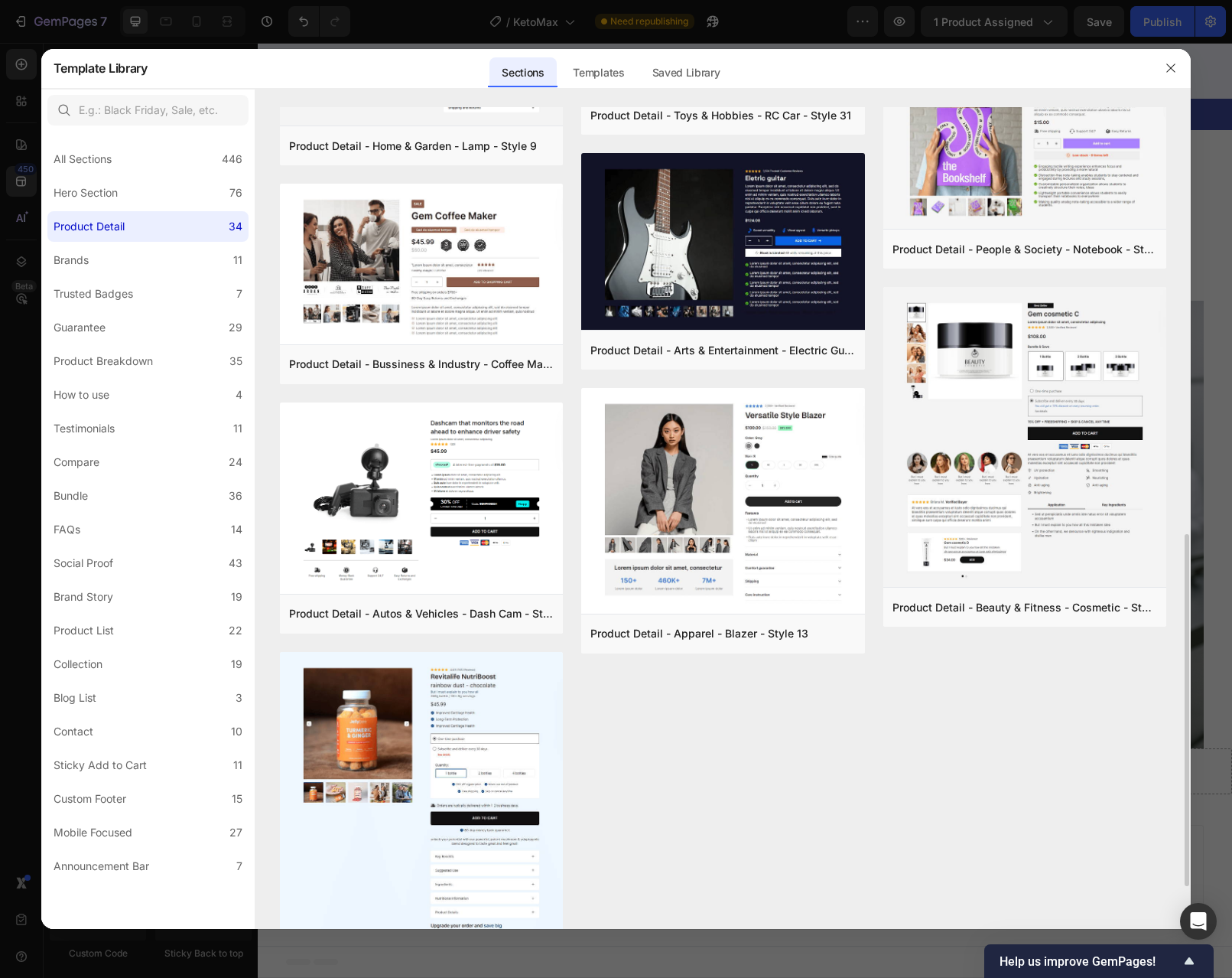
scroll to position [1071, 0]
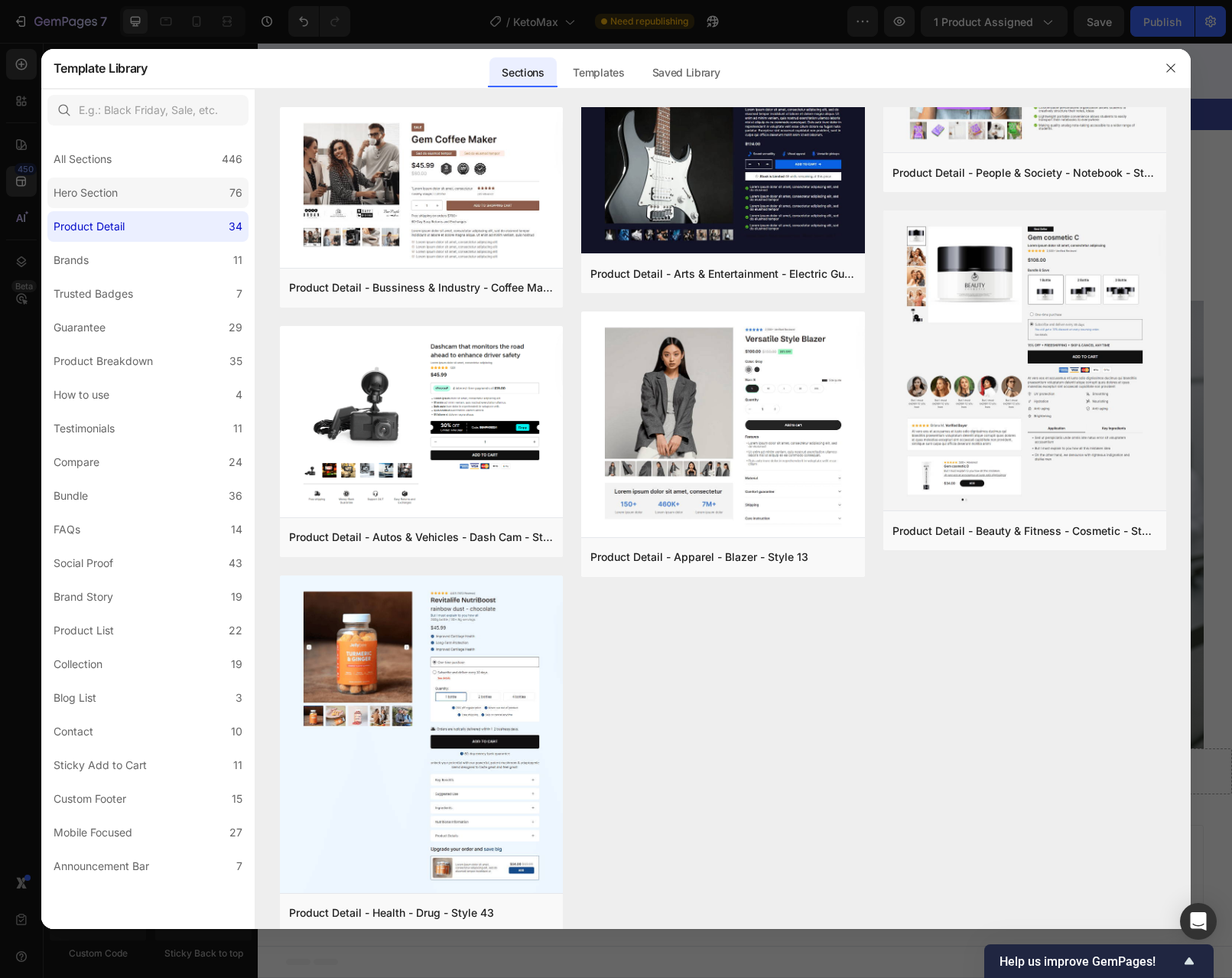
click at [127, 192] on label "Hero Section 76" at bounding box center [147, 193] width 201 height 30
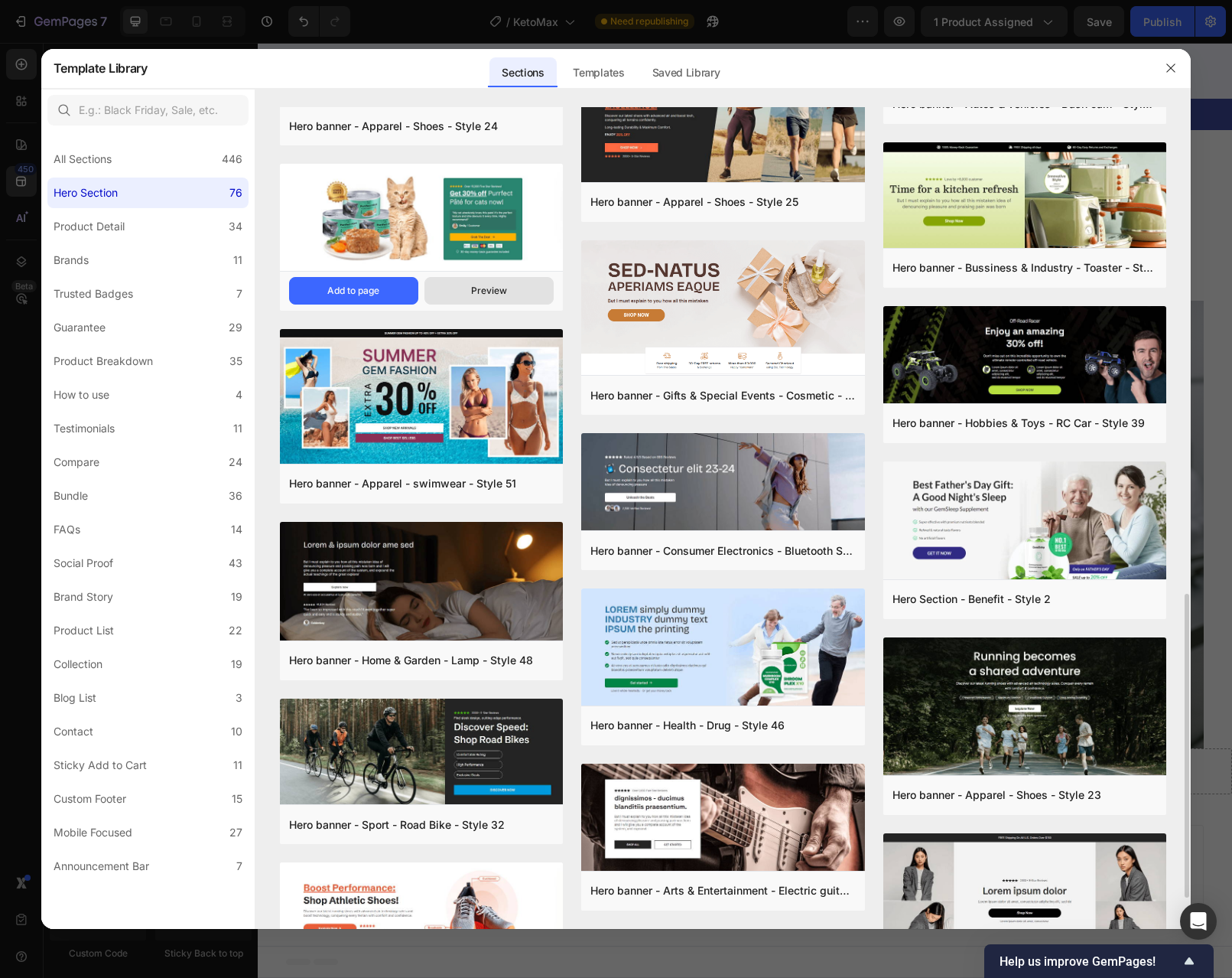
scroll to position [1108, 0]
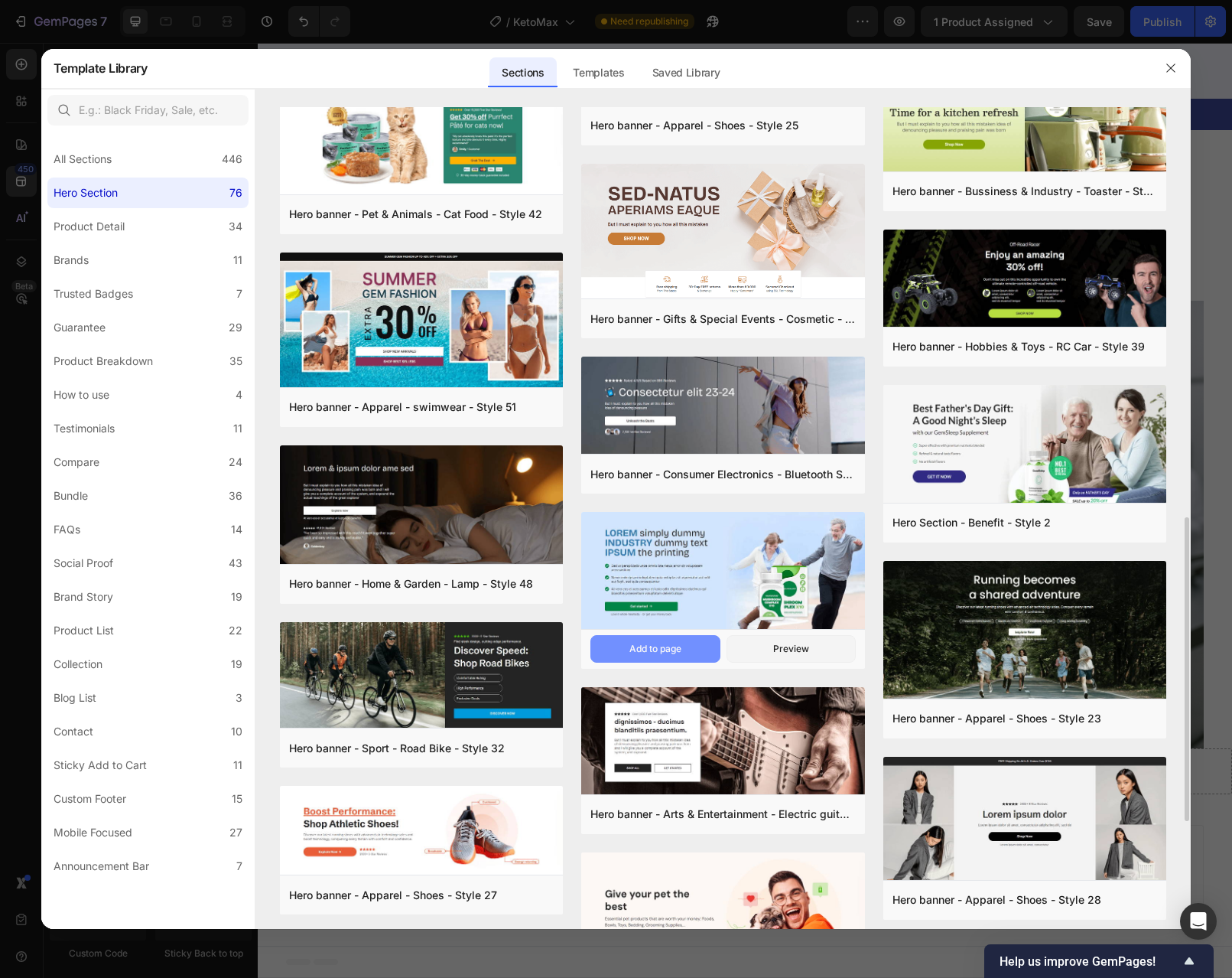
click at [673, 651] on div "Add to page" at bounding box center [655, 648] width 52 height 14
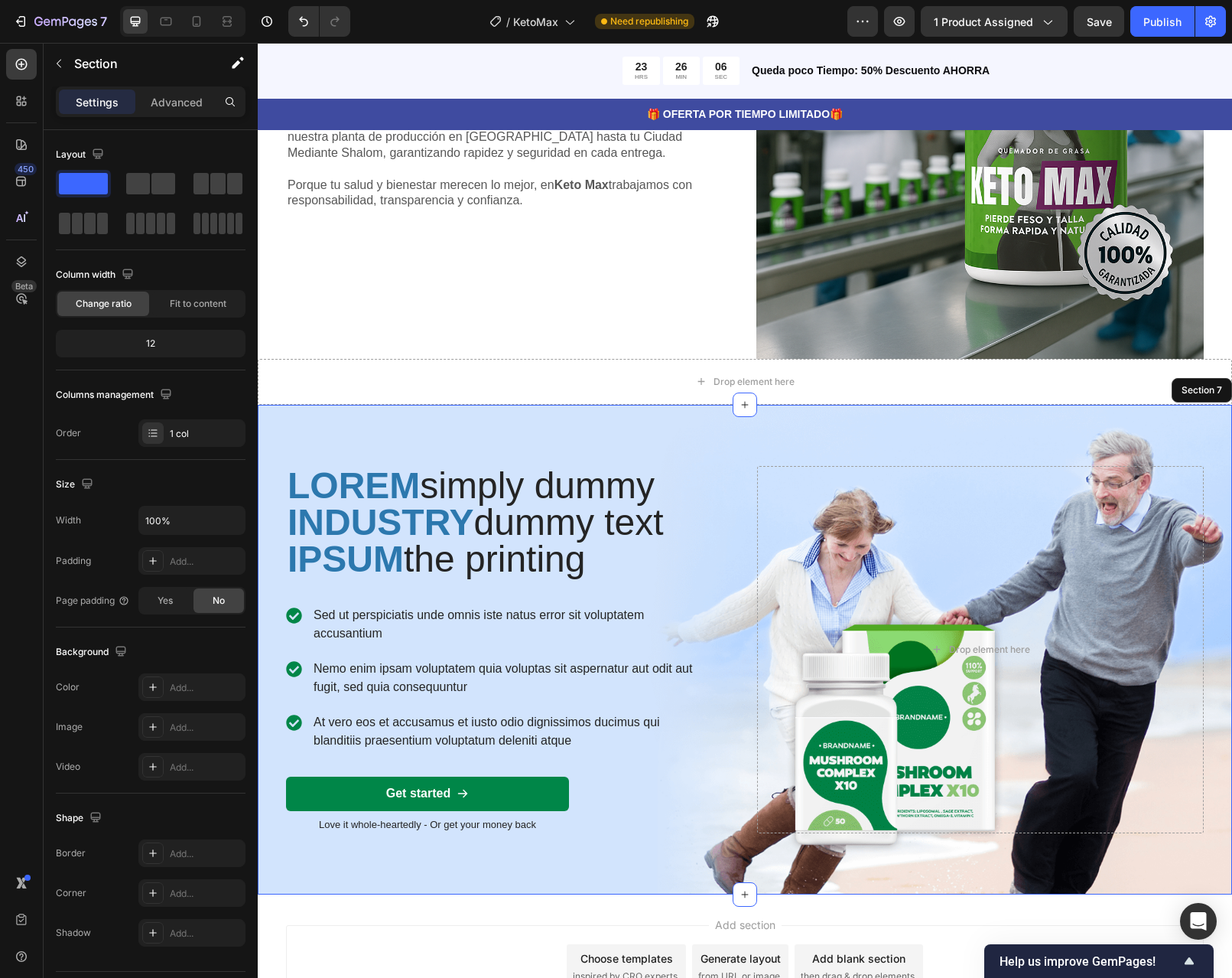
scroll to position [2033, 0]
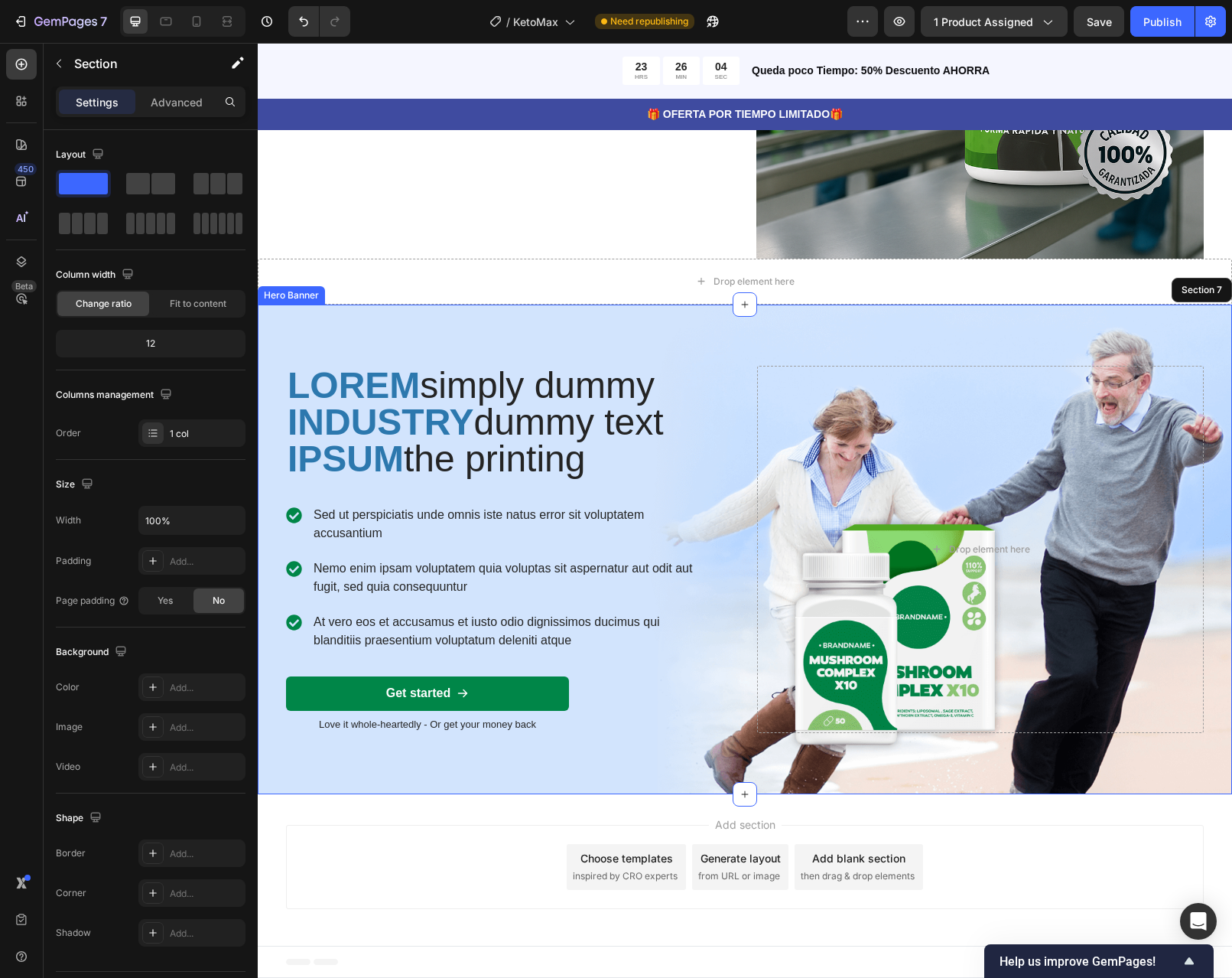
click at [824, 318] on div "LOREM simply dummy INDUSTRY dummy text IPSUM the printing Heading Sed ut perspi…" at bounding box center [745, 549] width 941 height 490
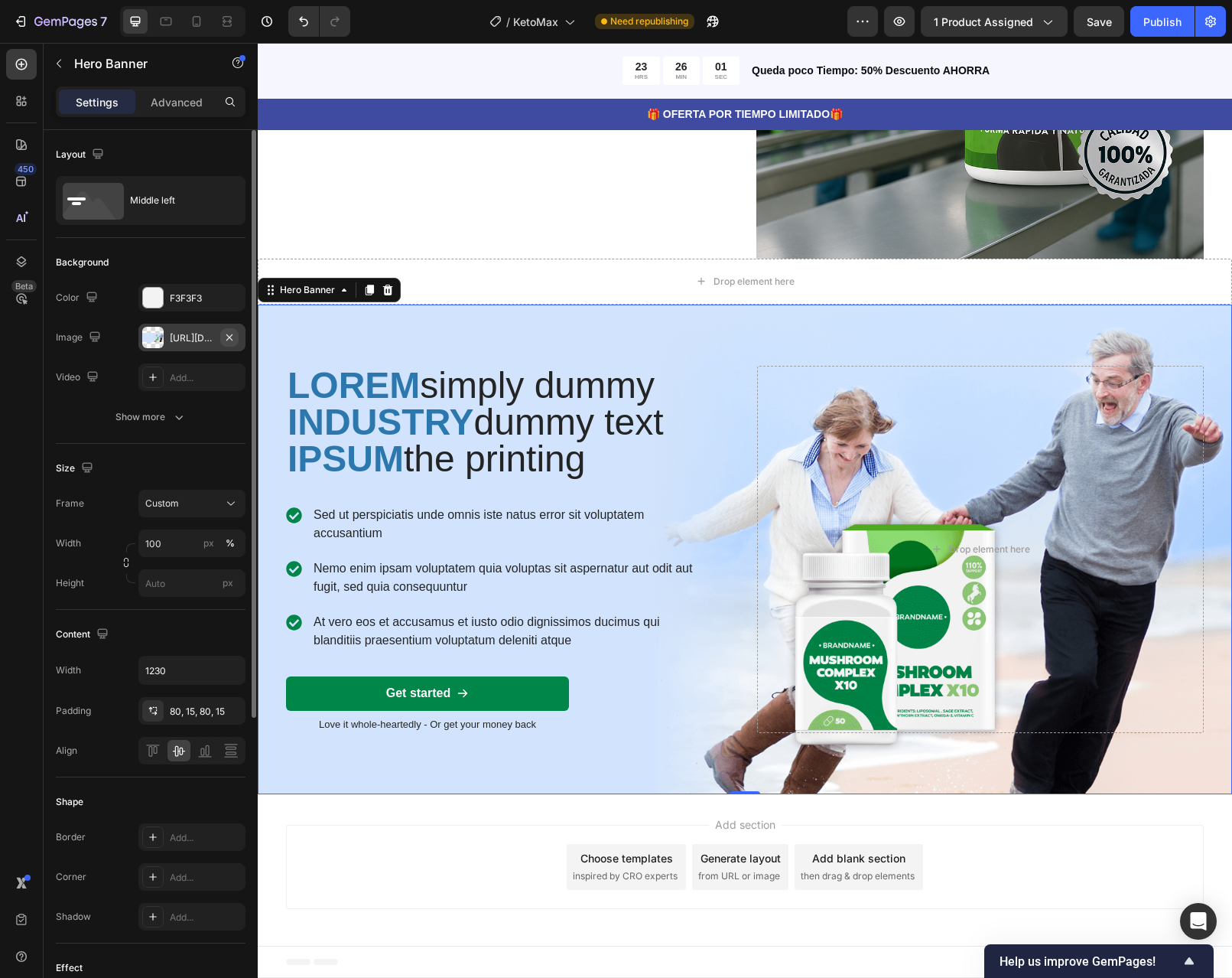
click at [228, 339] on icon "button" at bounding box center [229, 337] width 12 height 12
type input "Auto"
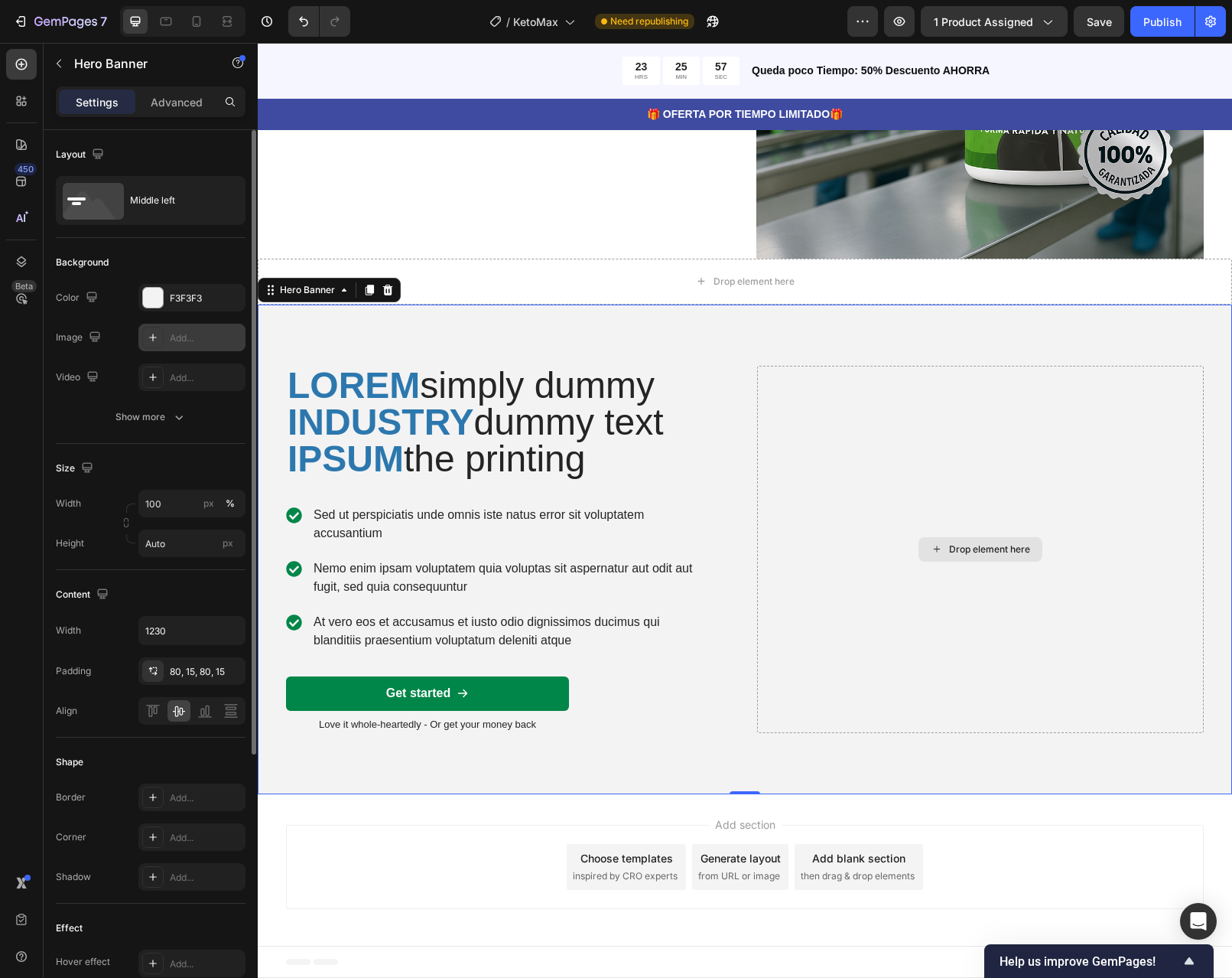
click at [929, 459] on div "Drop element here" at bounding box center [980, 549] width 446 height 367
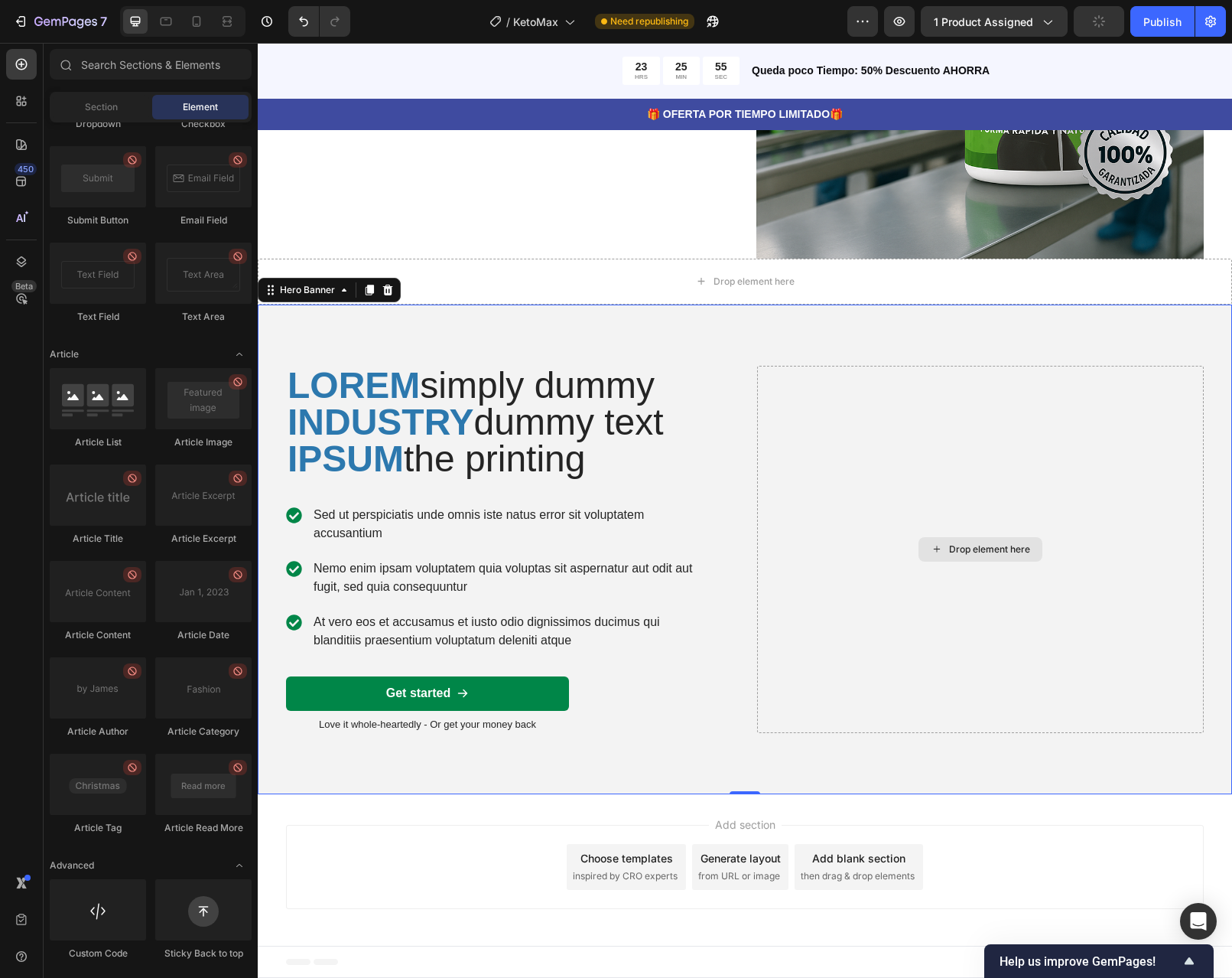
click at [956, 544] on div "Drop element here" at bounding box center [989, 549] width 81 height 12
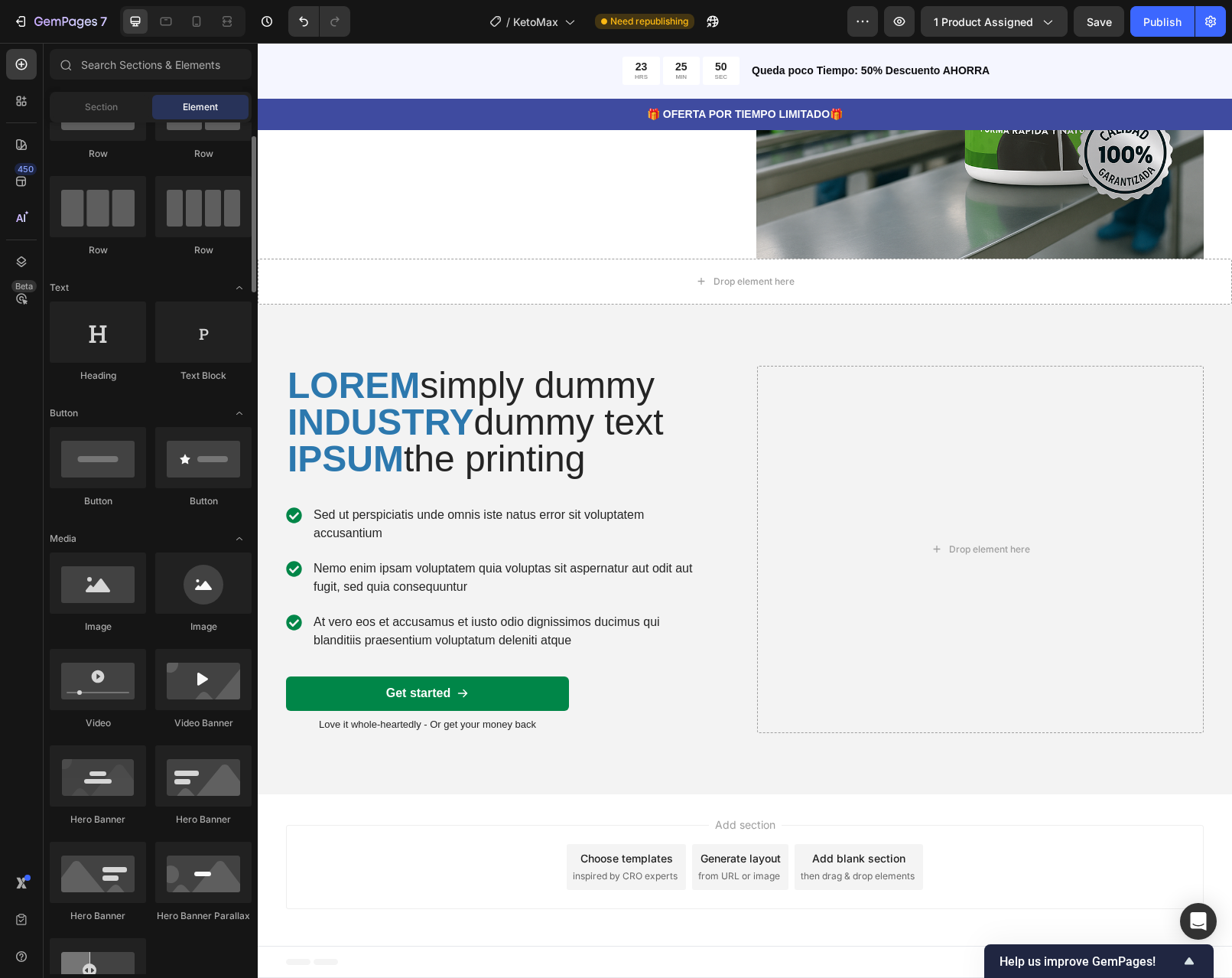
scroll to position [153, 0]
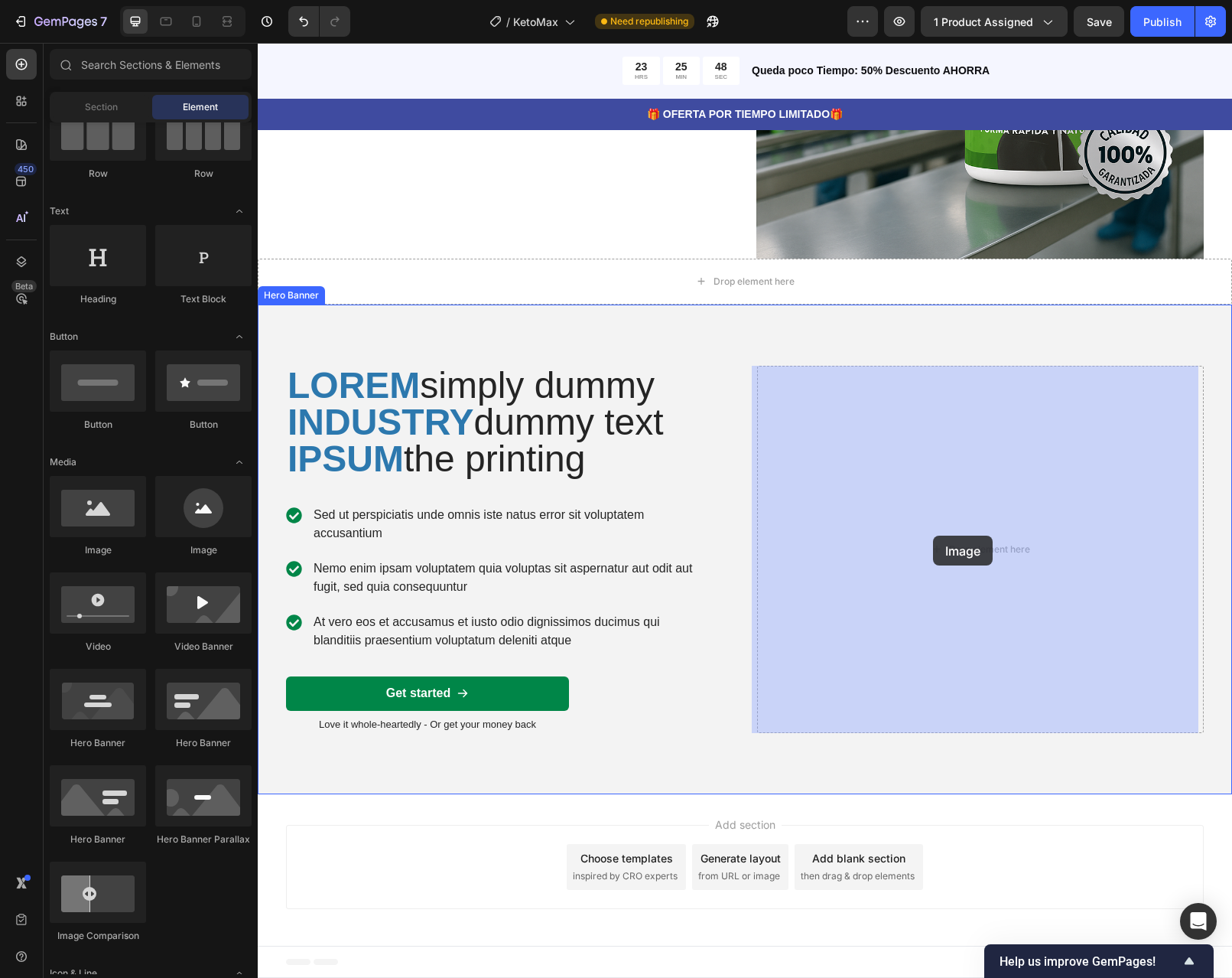
drag, startPoint x: 346, startPoint y: 571, endPoint x: 933, endPoint y: 535, distance: 588.1
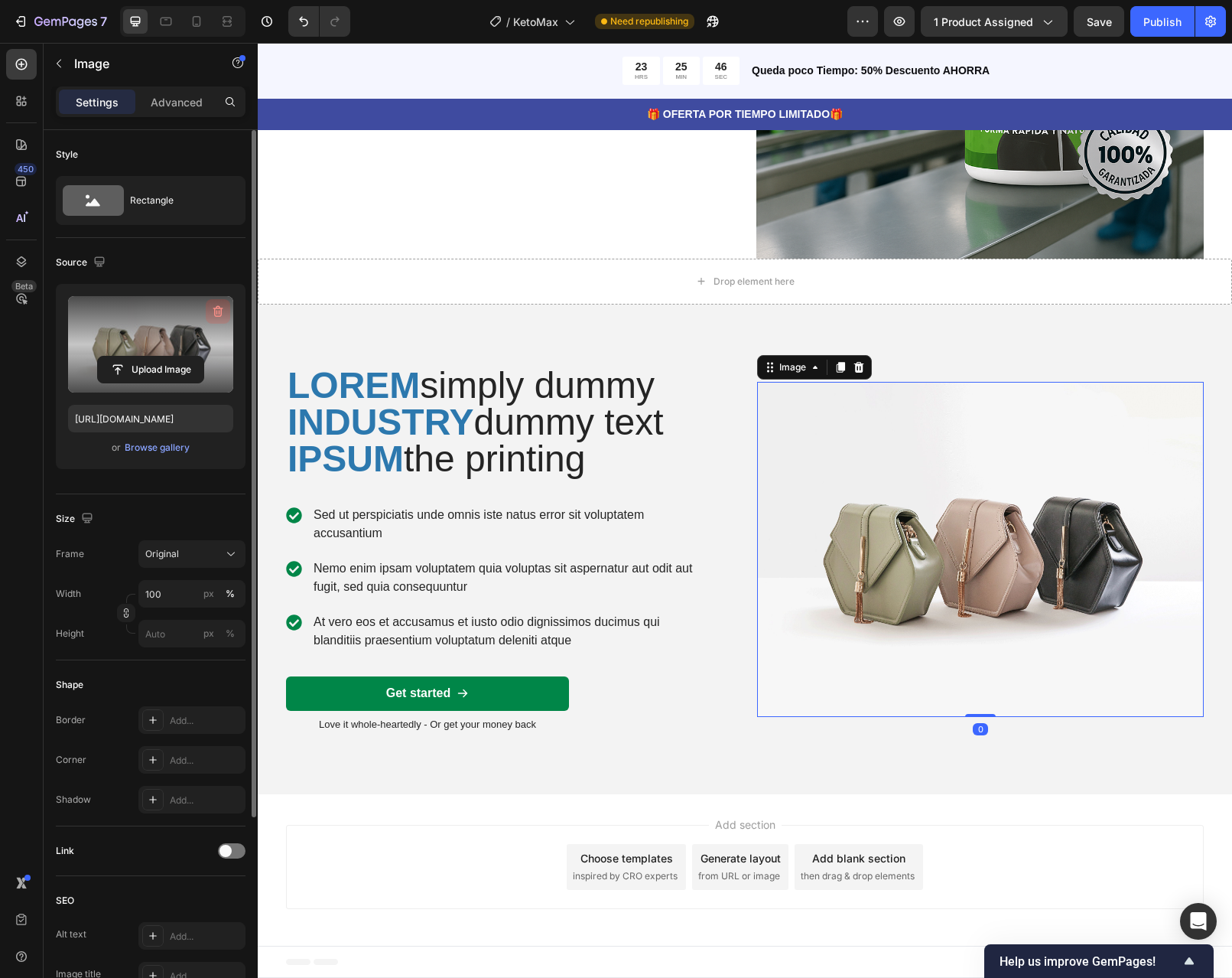
click at [214, 312] on icon "button" at bounding box center [218, 311] width 15 height 15
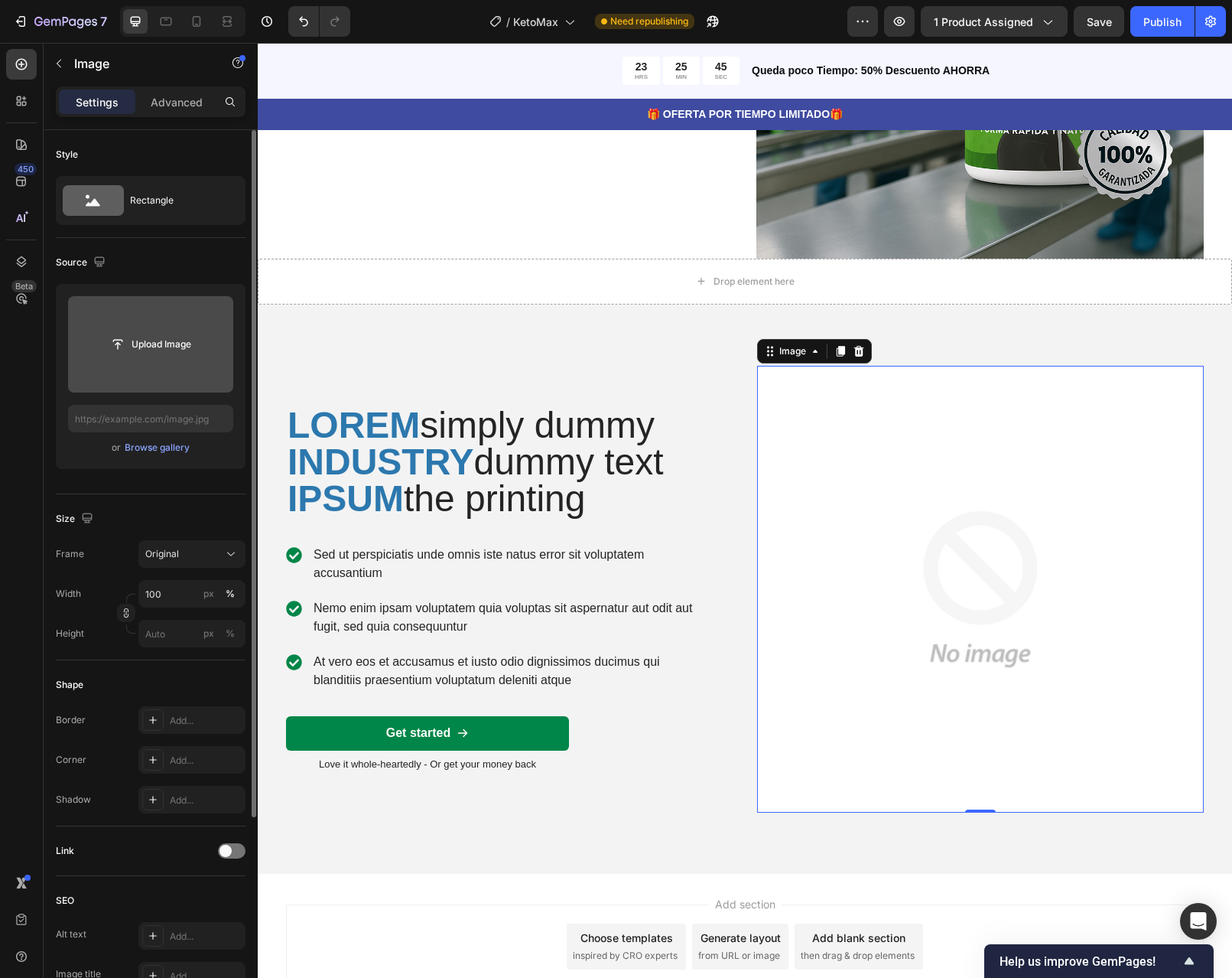
click at [154, 349] on input "file" at bounding box center [150, 344] width 106 height 26
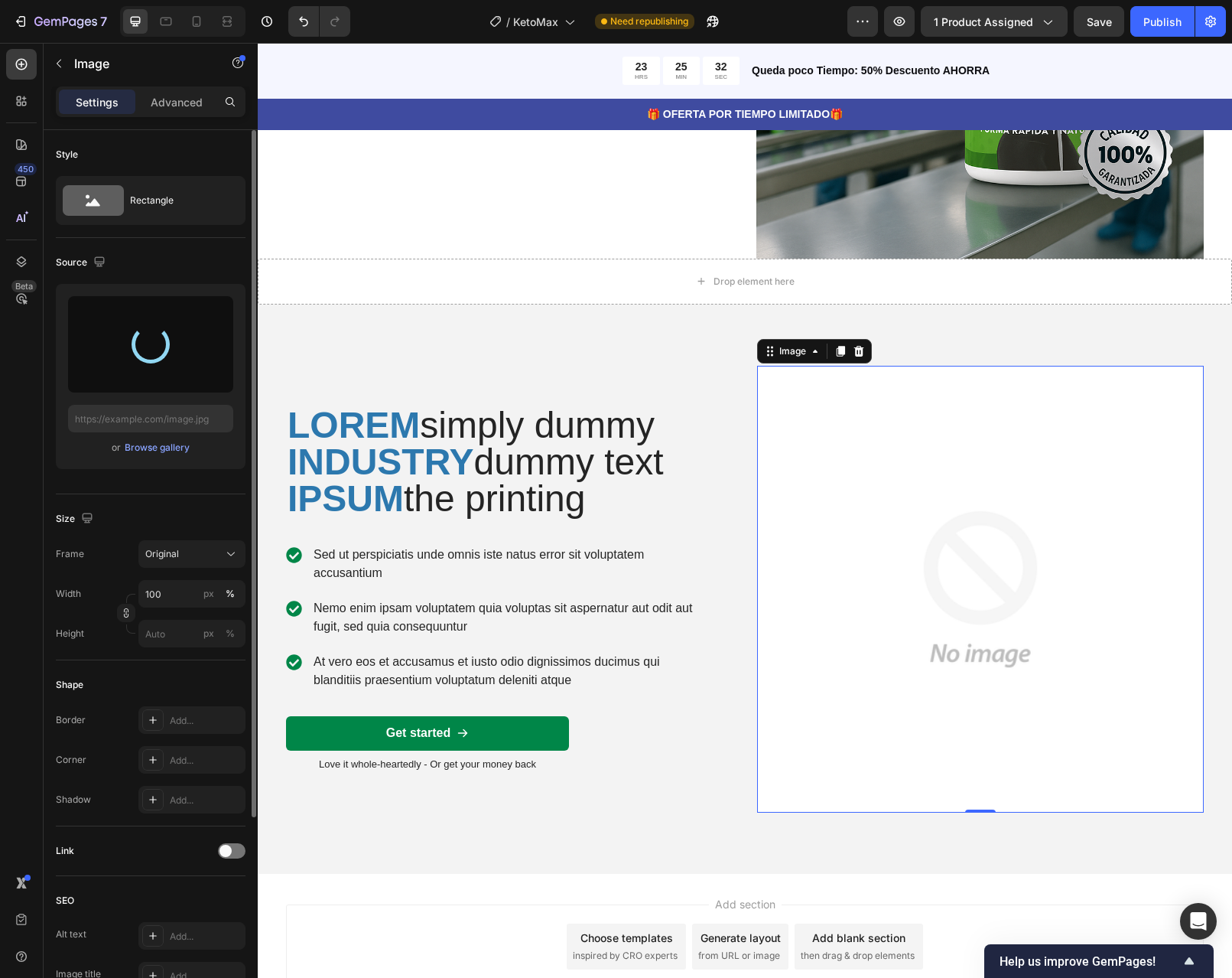
type input "https://cdn.shopify.com/s/files/1/0598/6045/1460/files/gempages_586437972790870…"
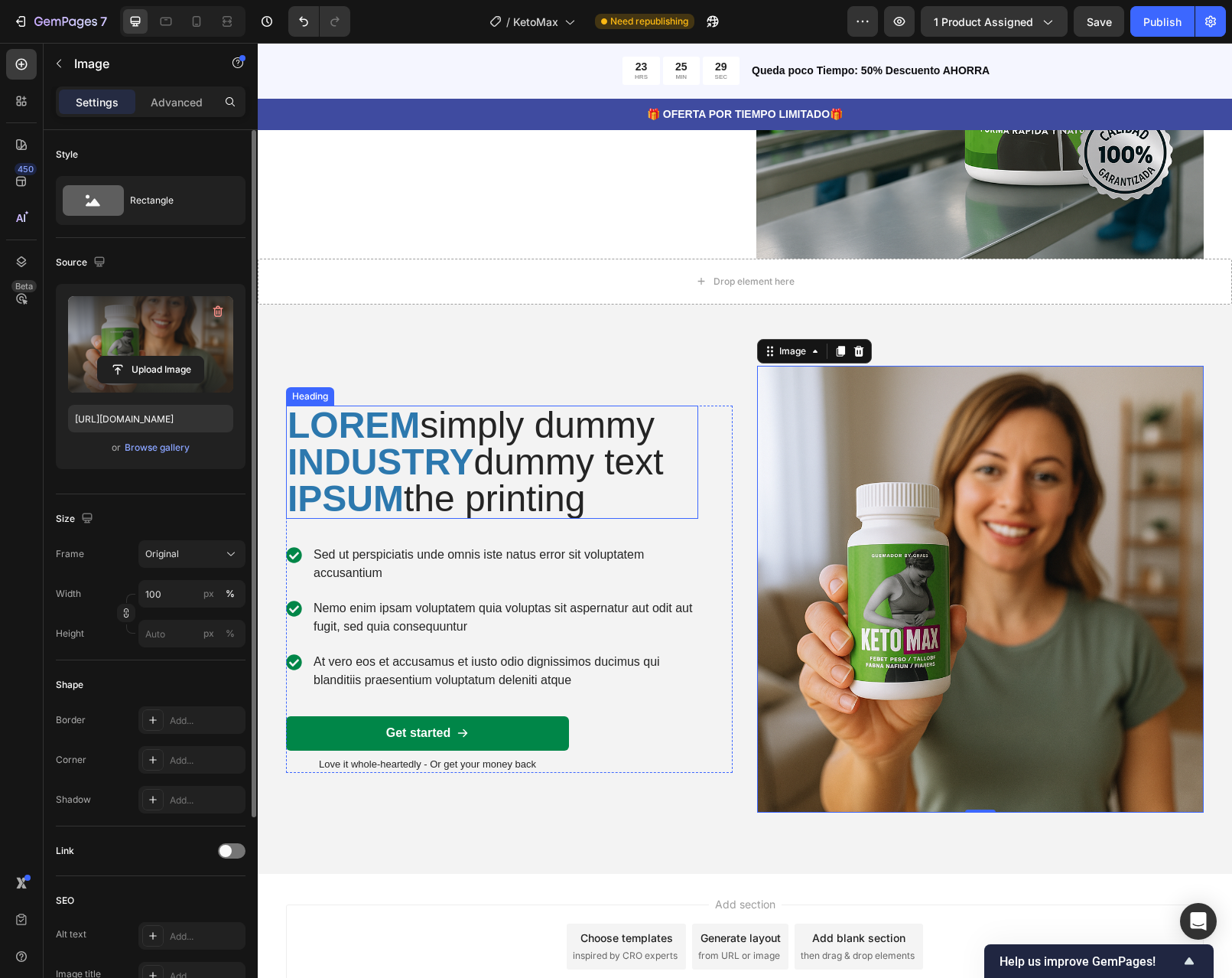
click at [519, 468] on h2 "LOREM simply dummy INDUSTRY dummy text IPSUM the printing" at bounding box center [492, 462] width 412 height 113
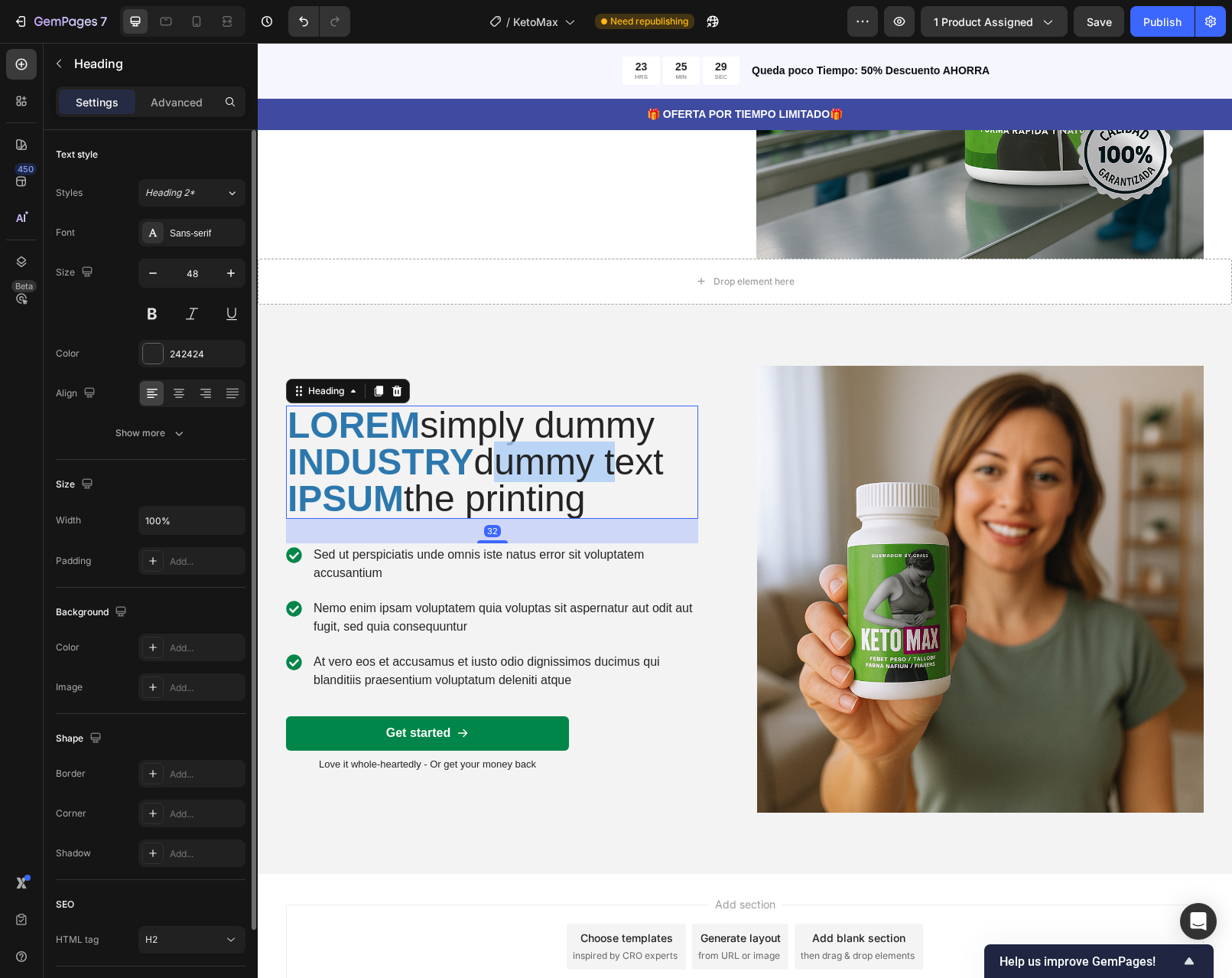
click at [519, 468] on h2 "LOREM simply dummy INDUSTRY dummy text IPSUM the printing" at bounding box center [492, 462] width 412 height 113
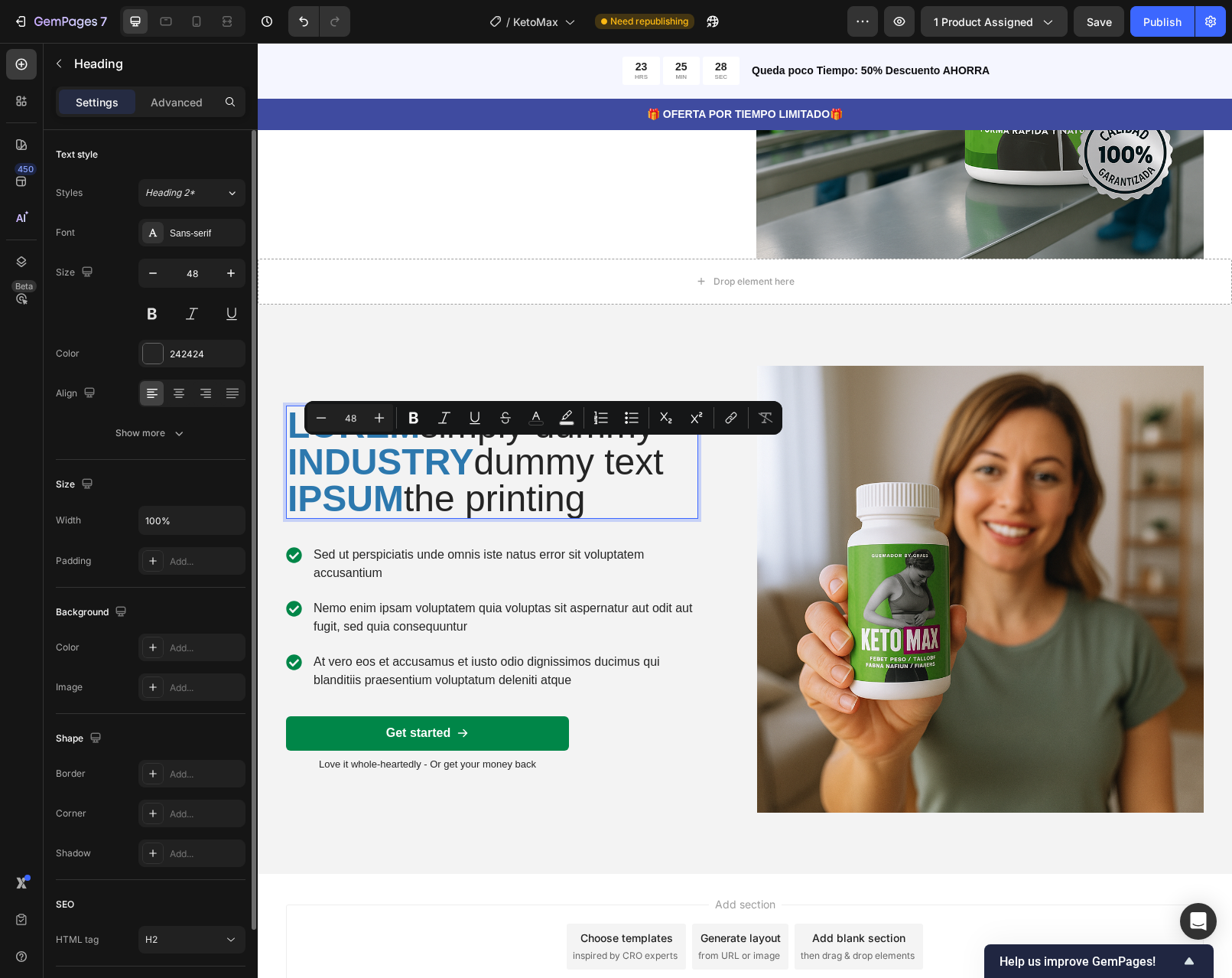
click at [598, 503] on p "LOREM simply dummy INDUSTRY dummy text IPSUM the printing" at bounding box center [491, 463] width 409 height 110
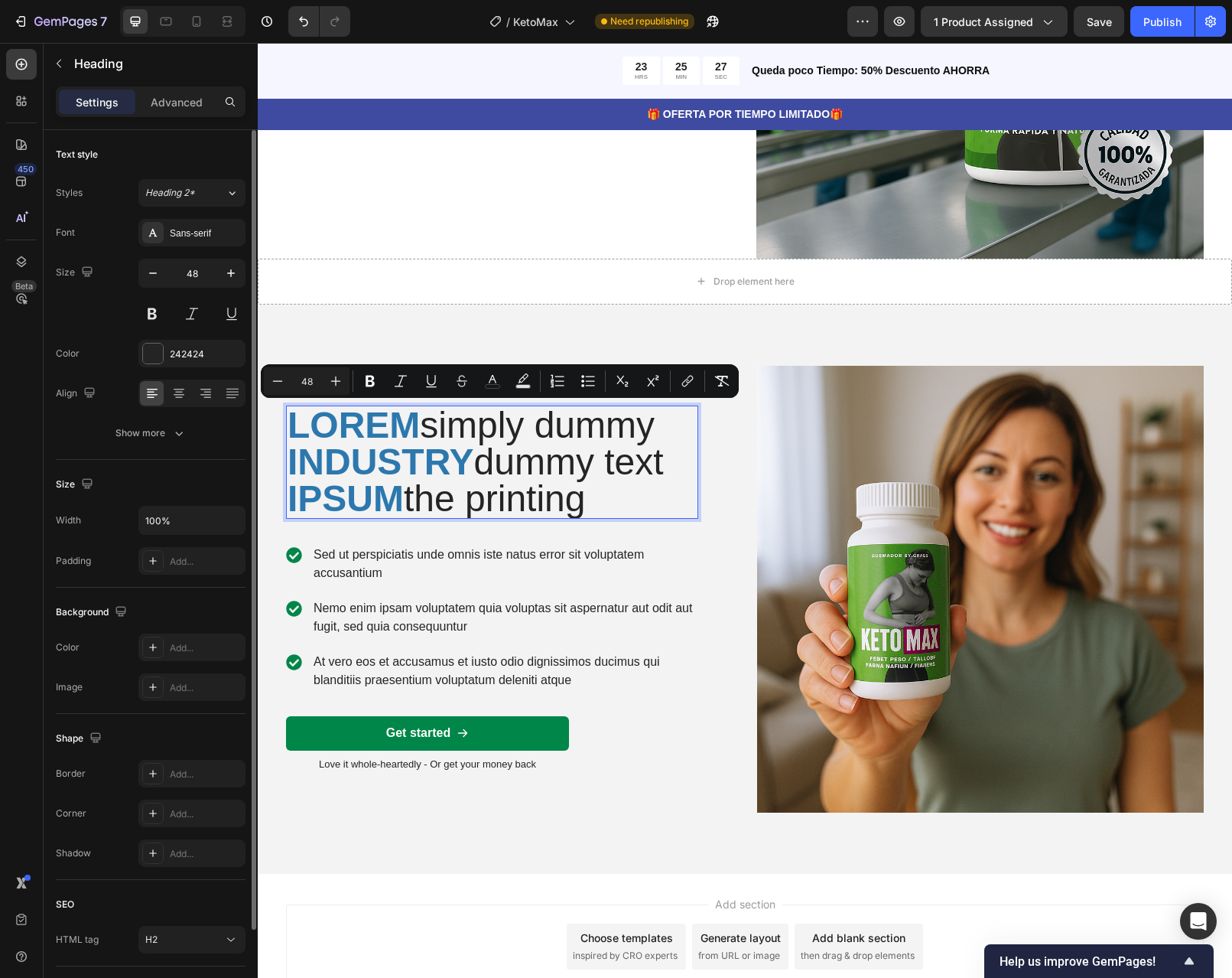
drag, startPoint x: 597, startPoint y: 509, endPoint x: 426, endPoint y: 431, distance: 187.9
click at [426, 431] on p "LOREM simply dummy INDUSTRY dummy text IPSUM the printing" at bounding box center [491, 463] width 409 height 110
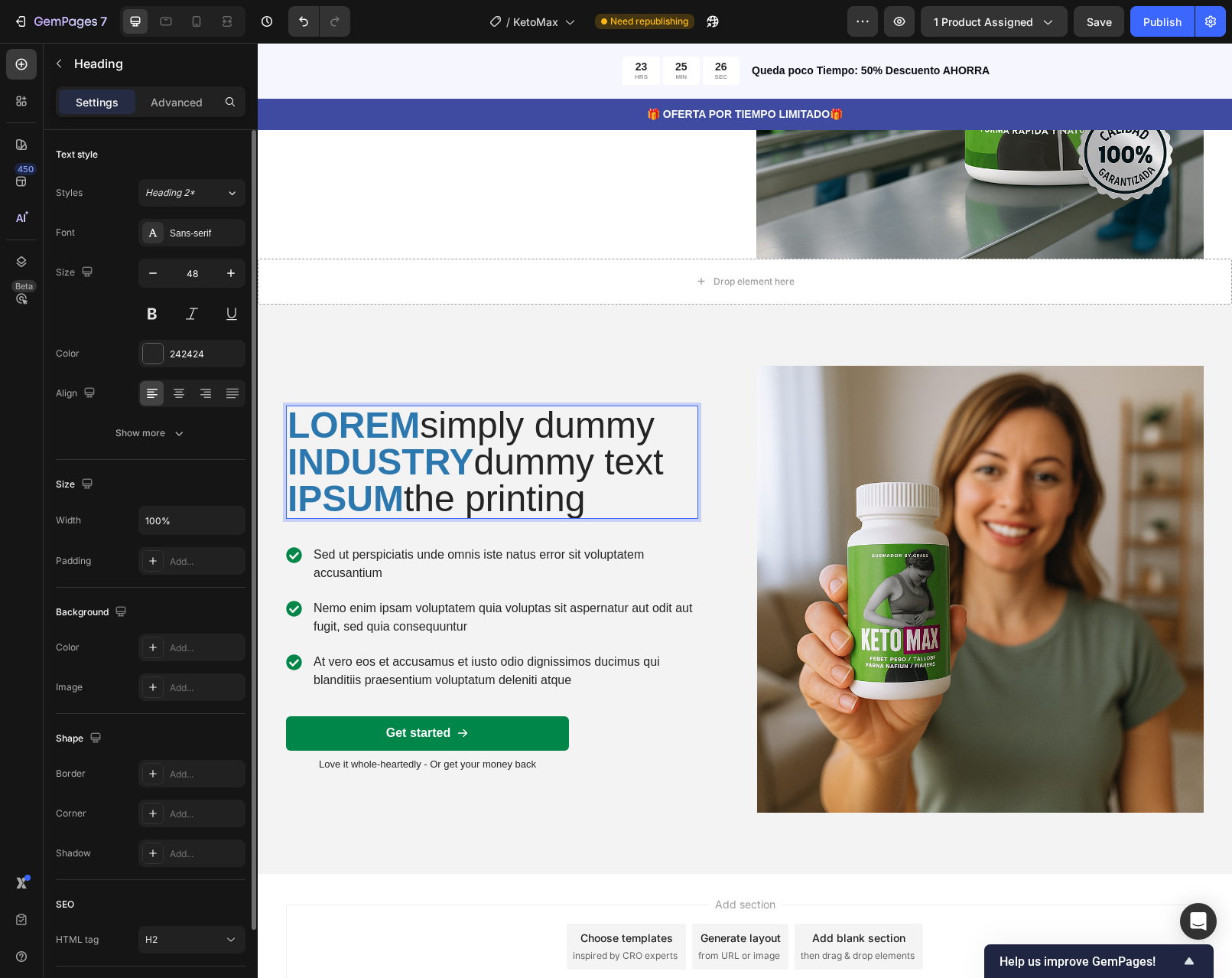
scroll to position [2070, 0]
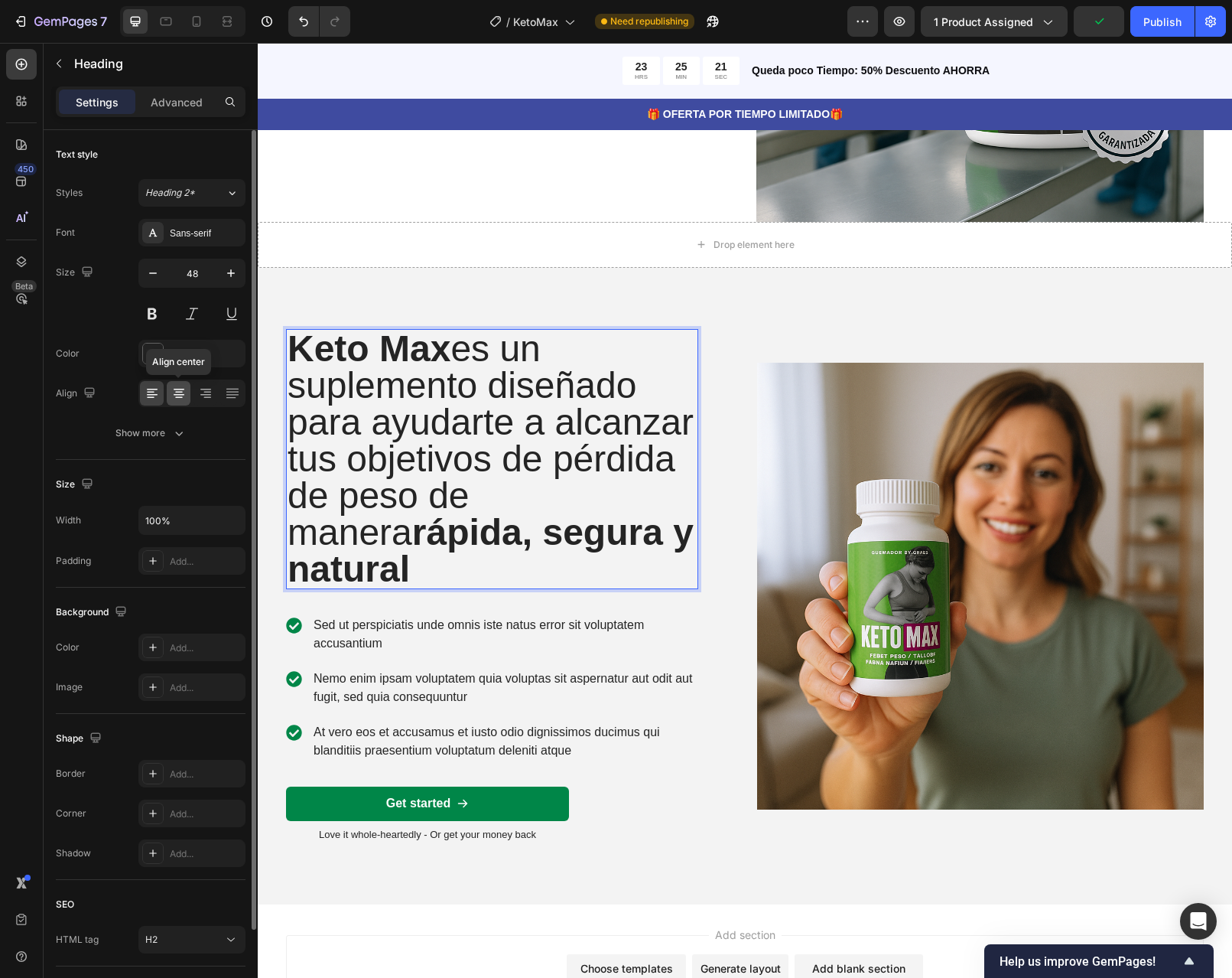
click at [182, 389] on icon at bounding box center [178, 390] width 10 height 2
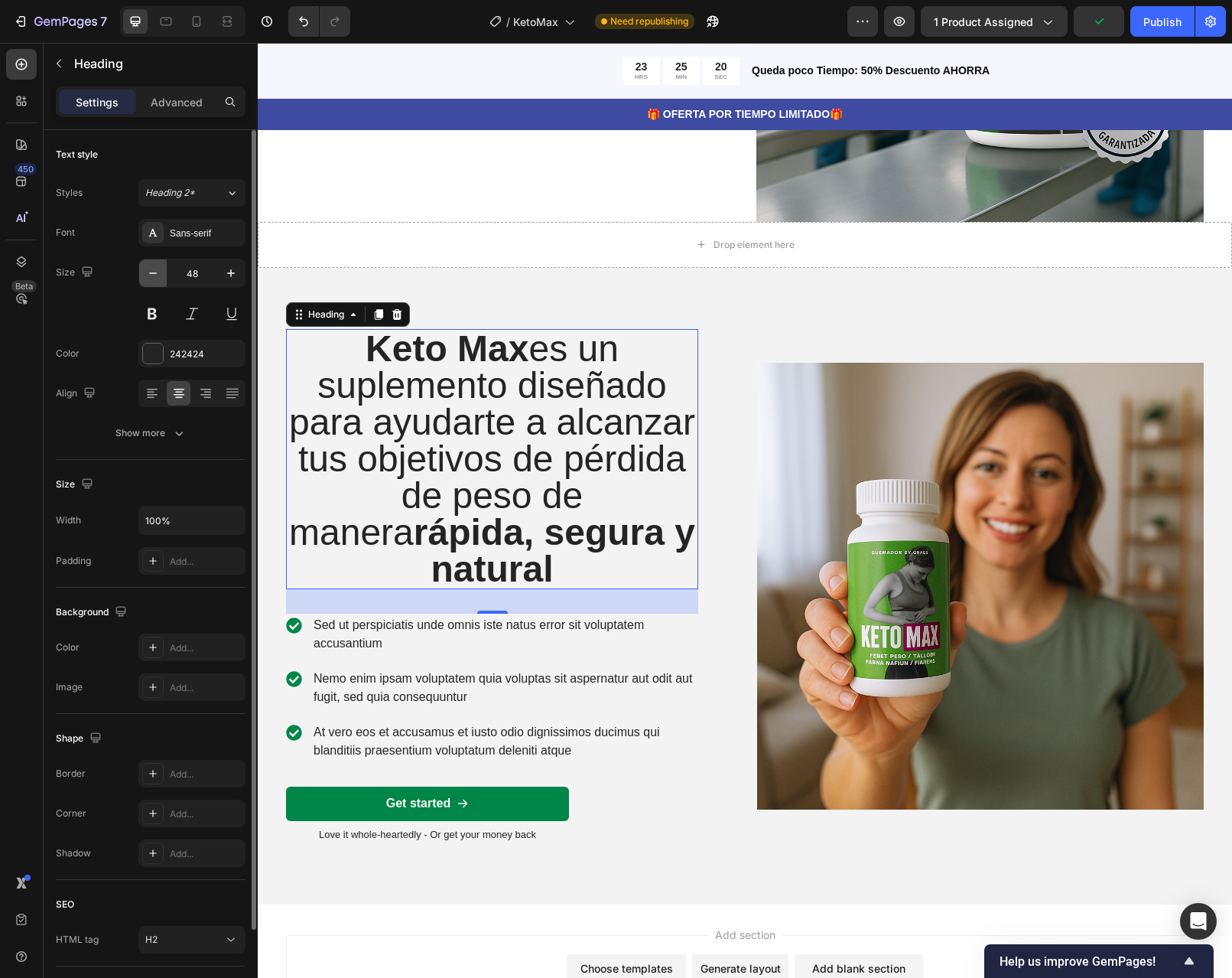
click at [152, 273] on icon "button" at bounding box center [153, 273] width 8 height 2
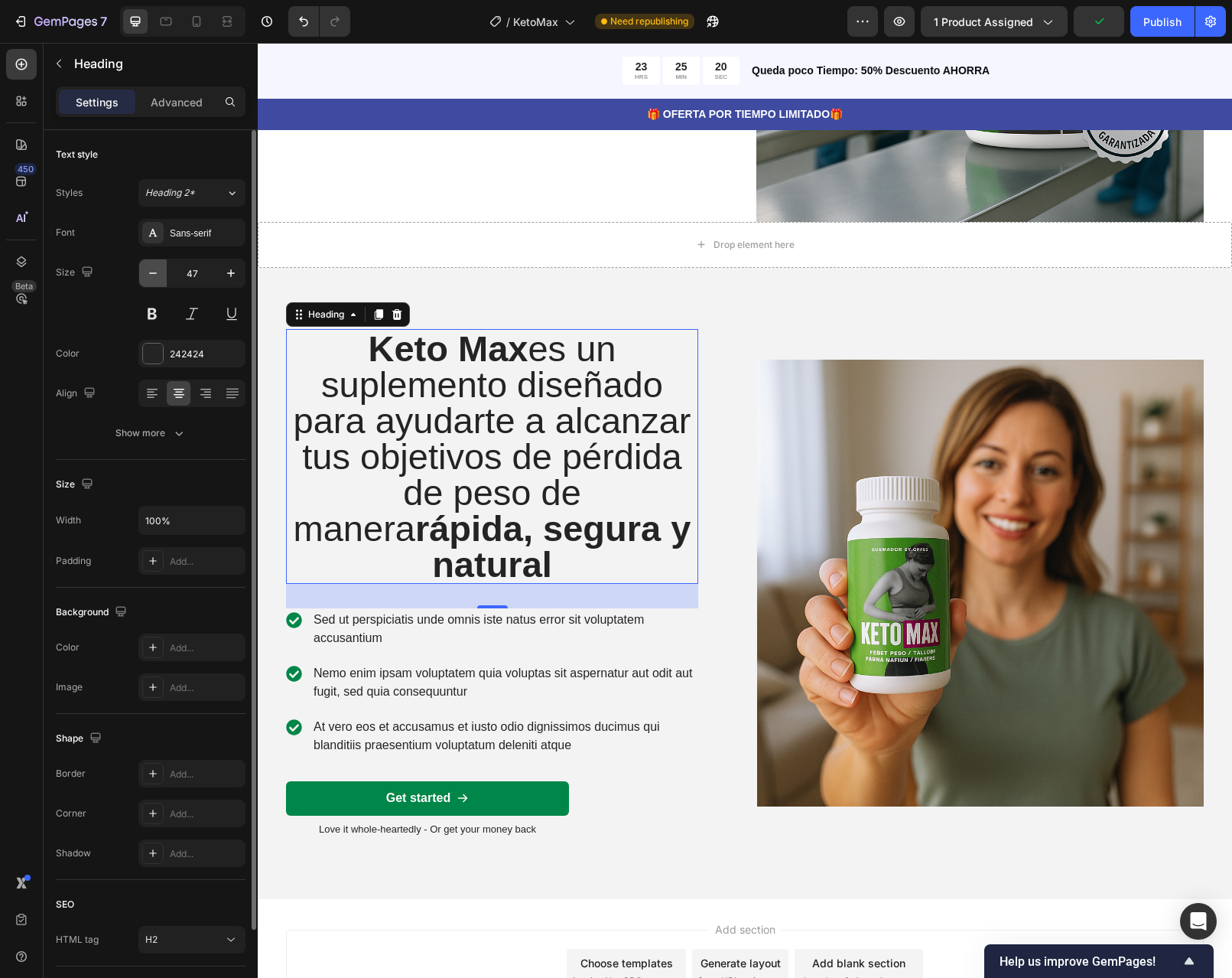
click at [152, 273] on icon "button" at bounding box center [153, 273] width 8 height 2
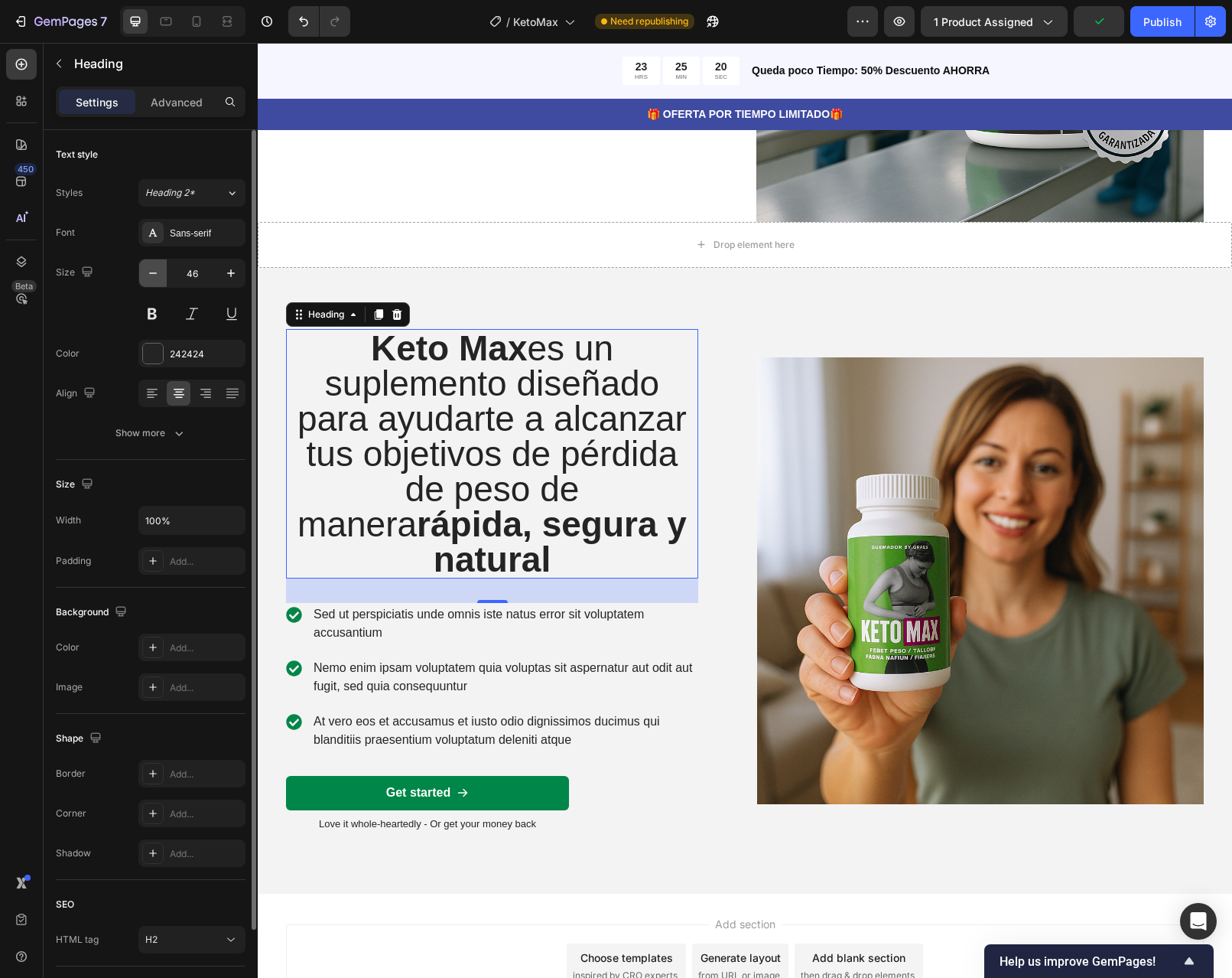
click at [152, 273] on icon "button" at bounding box center [153, 273] width 8 height 2
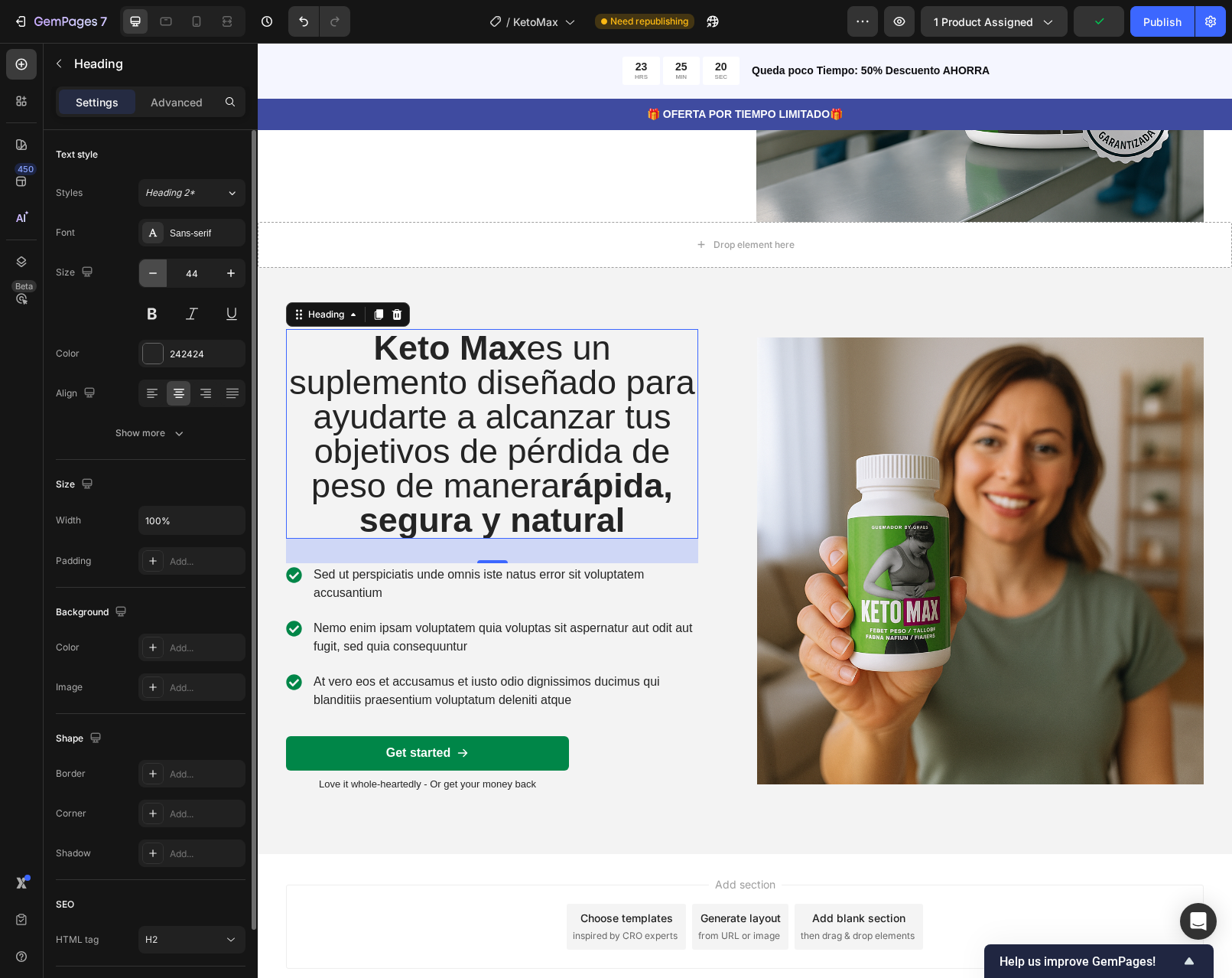
click at [152, 273] on icon "button" at bounding box center [153, 273] width 8 height 2
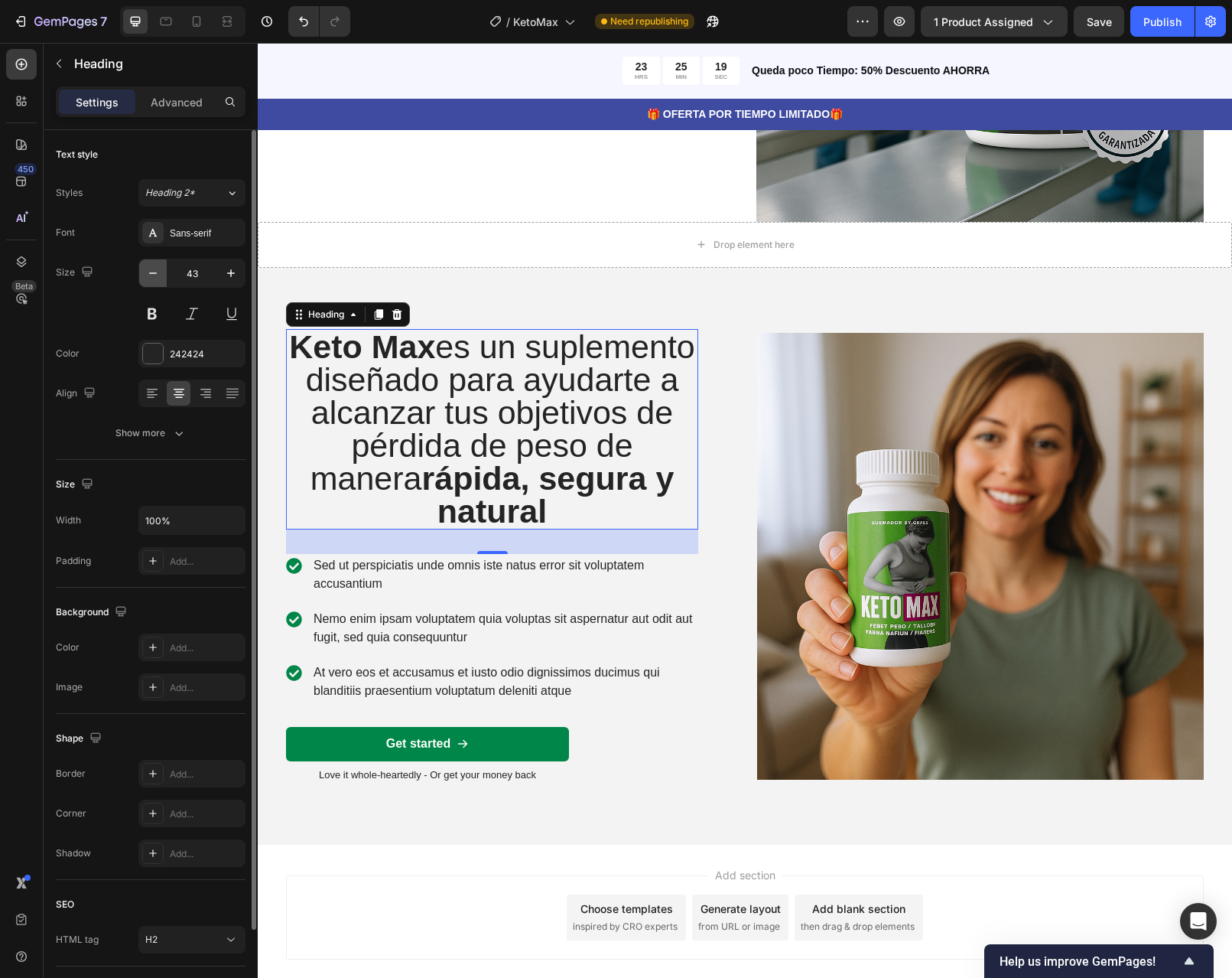
click at [152, 273] on icon "button" at bounding box center [153, 273] width 8 height 2
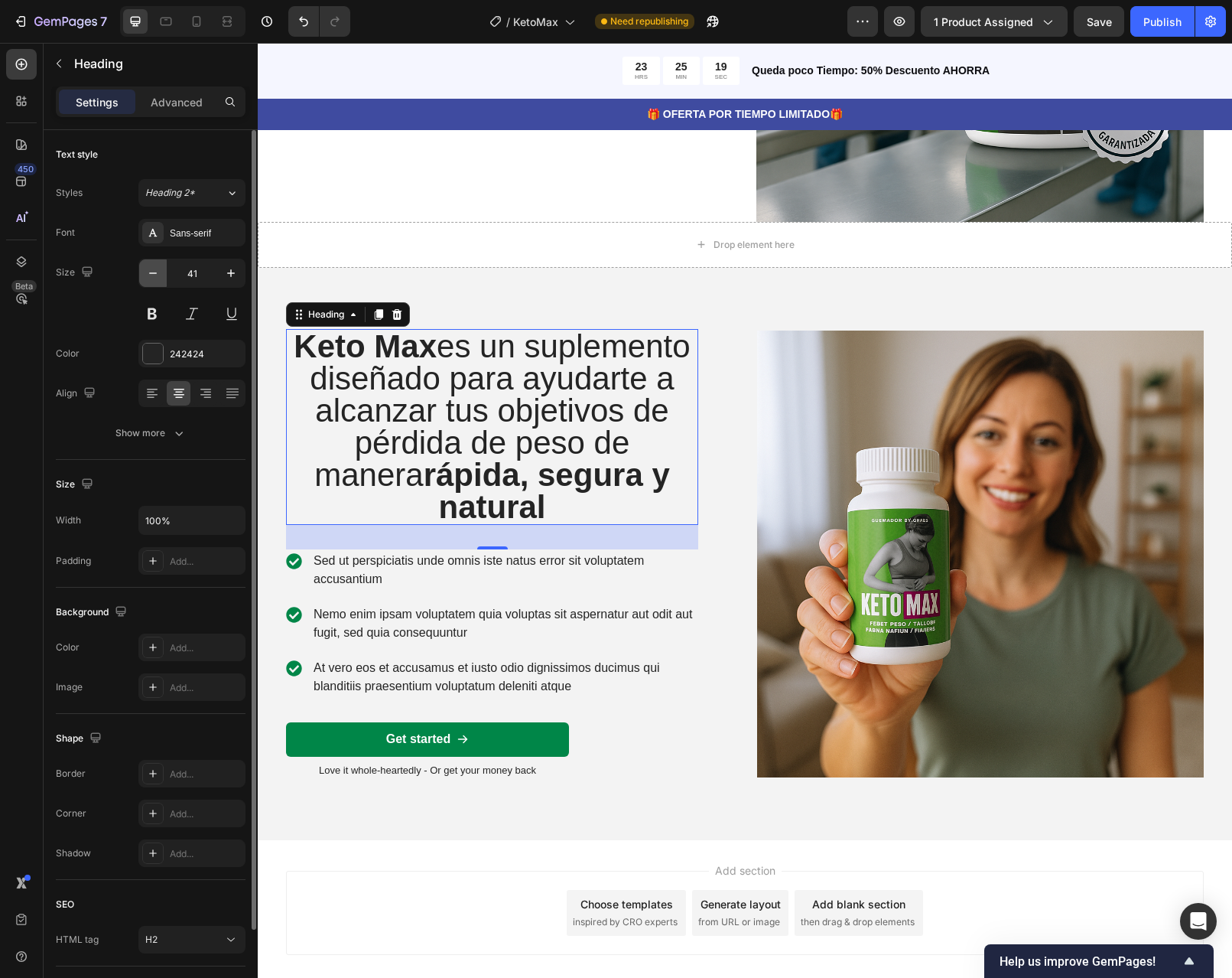
click at [152, 273] on icon "button" at bounding box center [153, 273] width 8 height 2
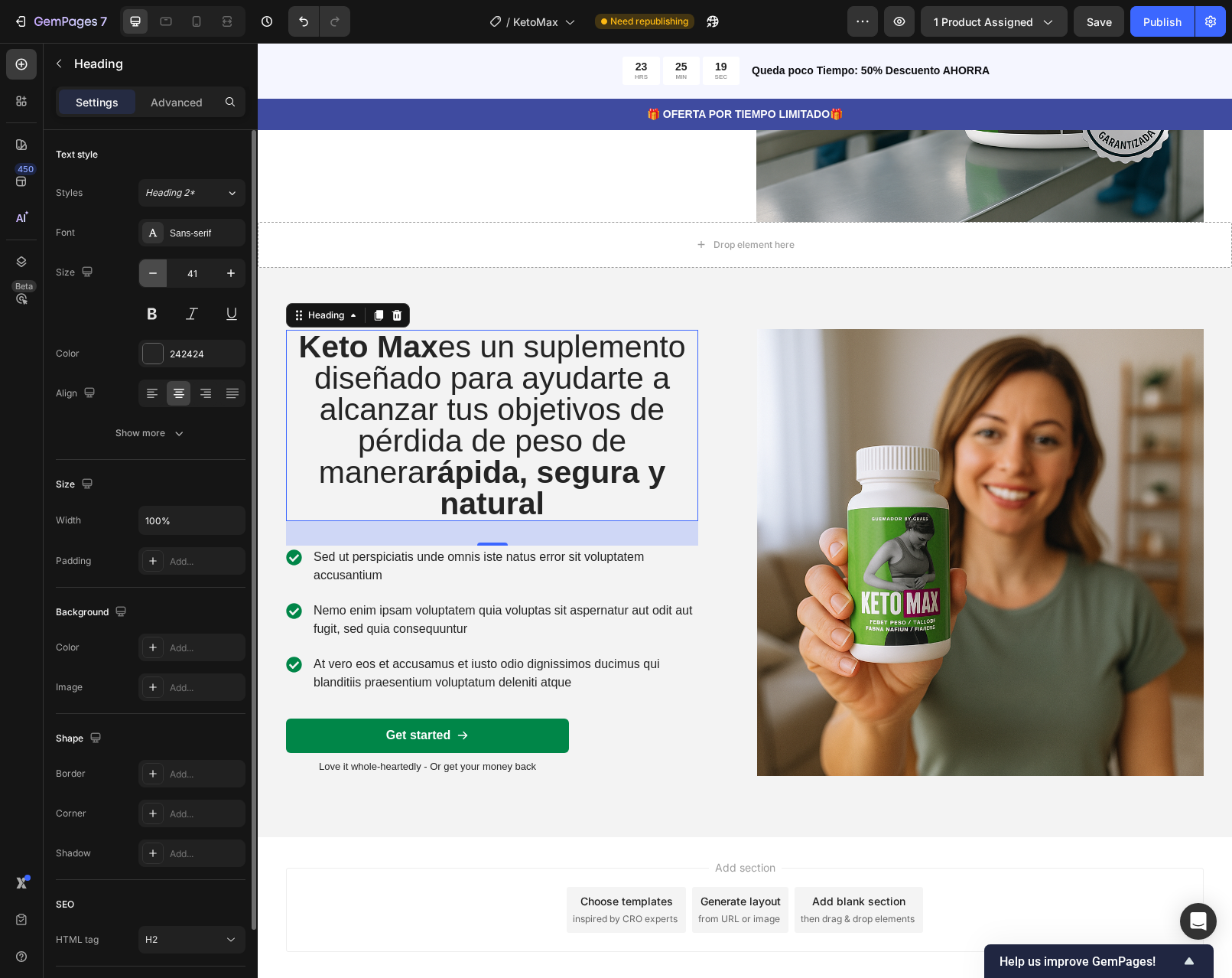
click at [152, 273] on icon "button" at bounding box center [153, 273] width 8 height 2
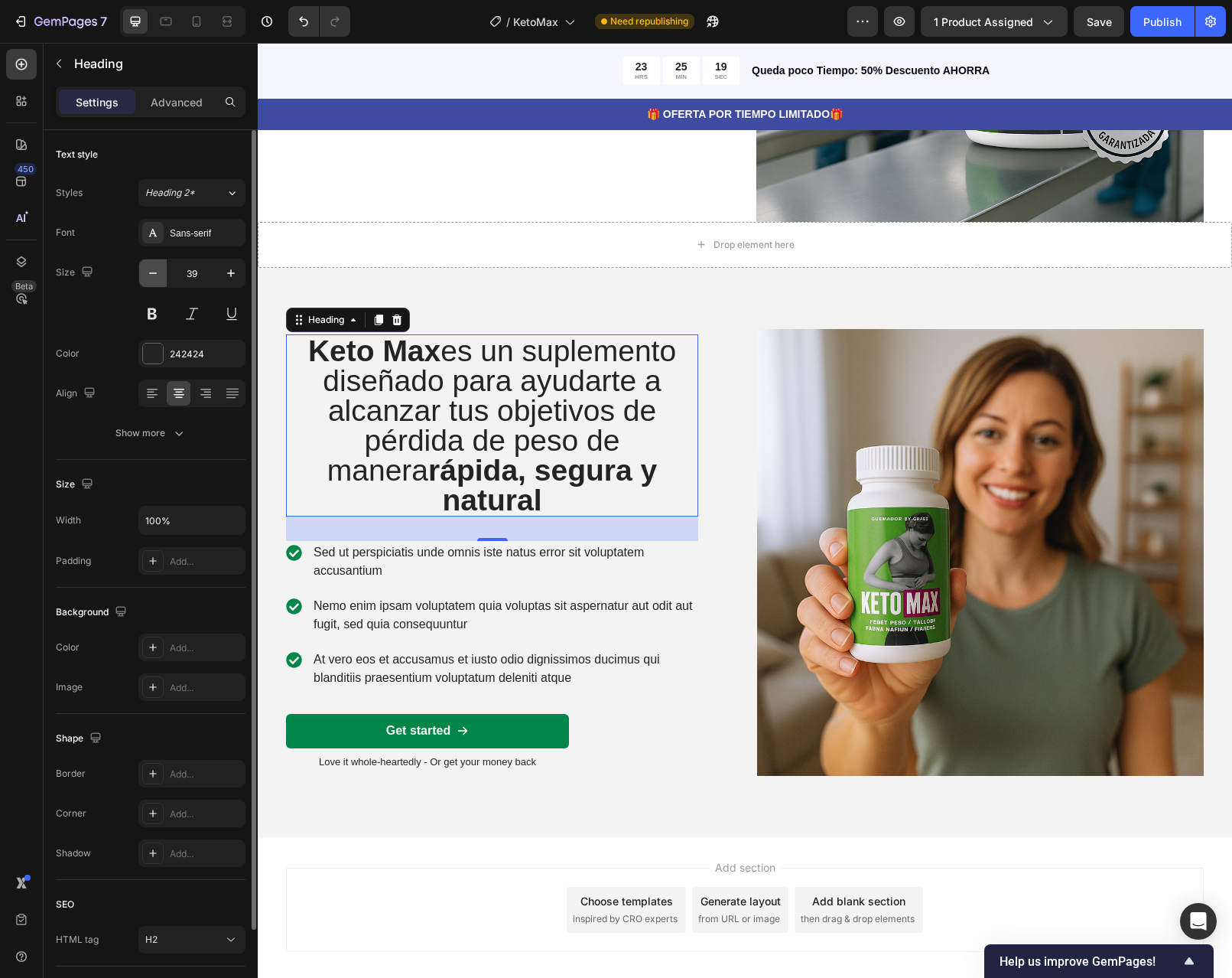
click at [152, 273] on icon "button" at bounding box center [153, 273] width 8 height 2
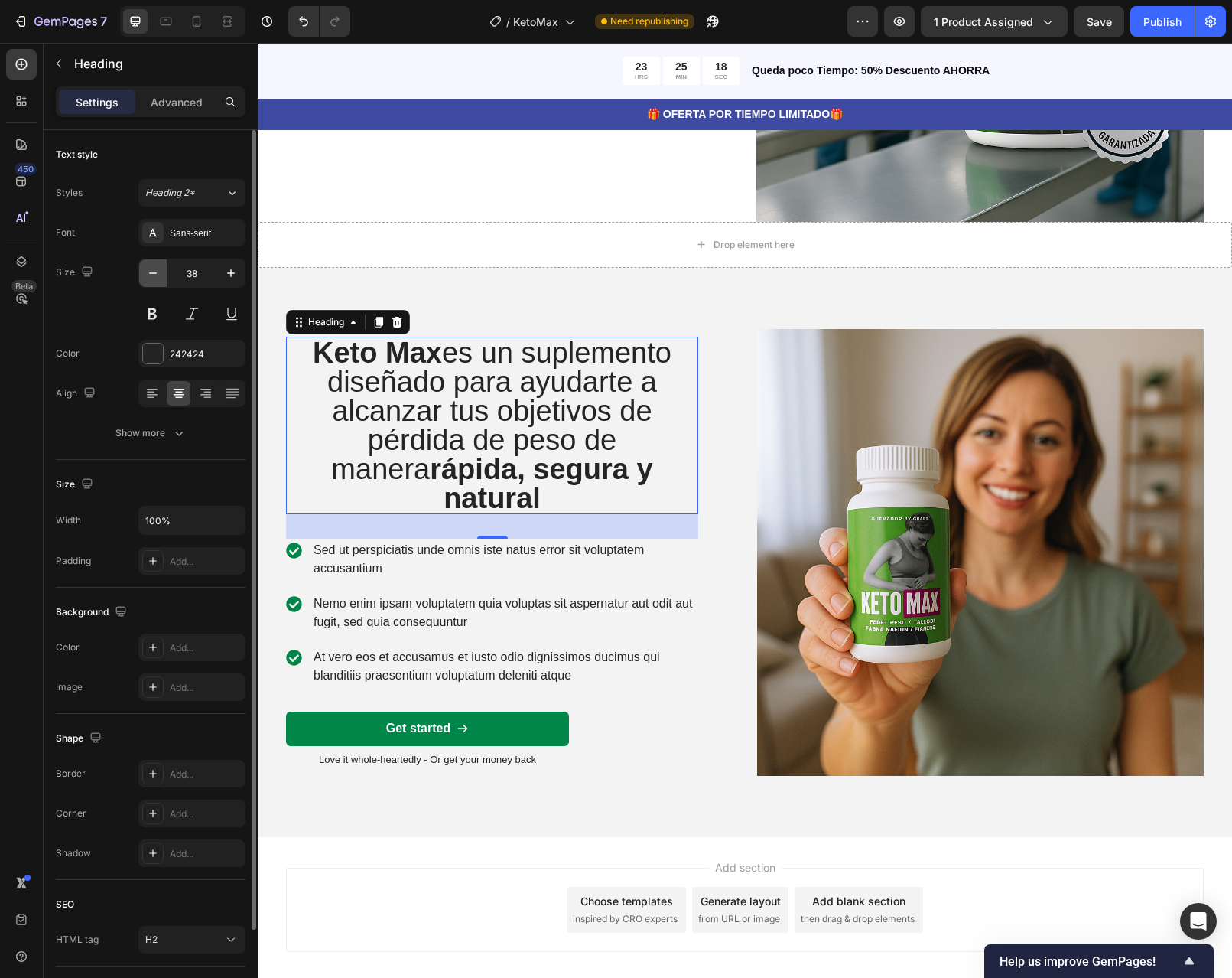
click at [152, 273] on icon "button" at bounding box center [153, 273] width 8 height 2
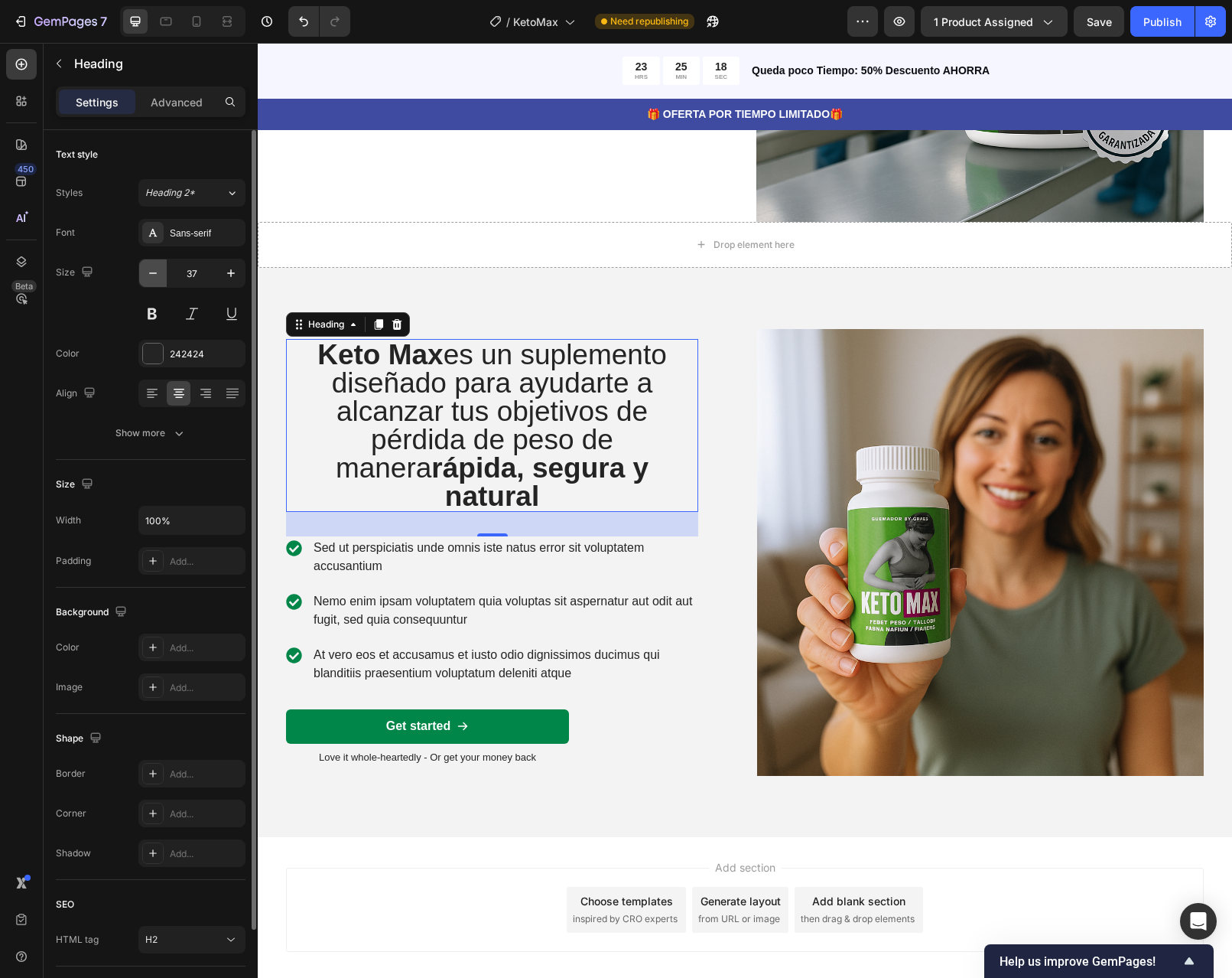
click at [152, 273] on icon "button" at bounding box center [153, 273] width 8 height 2
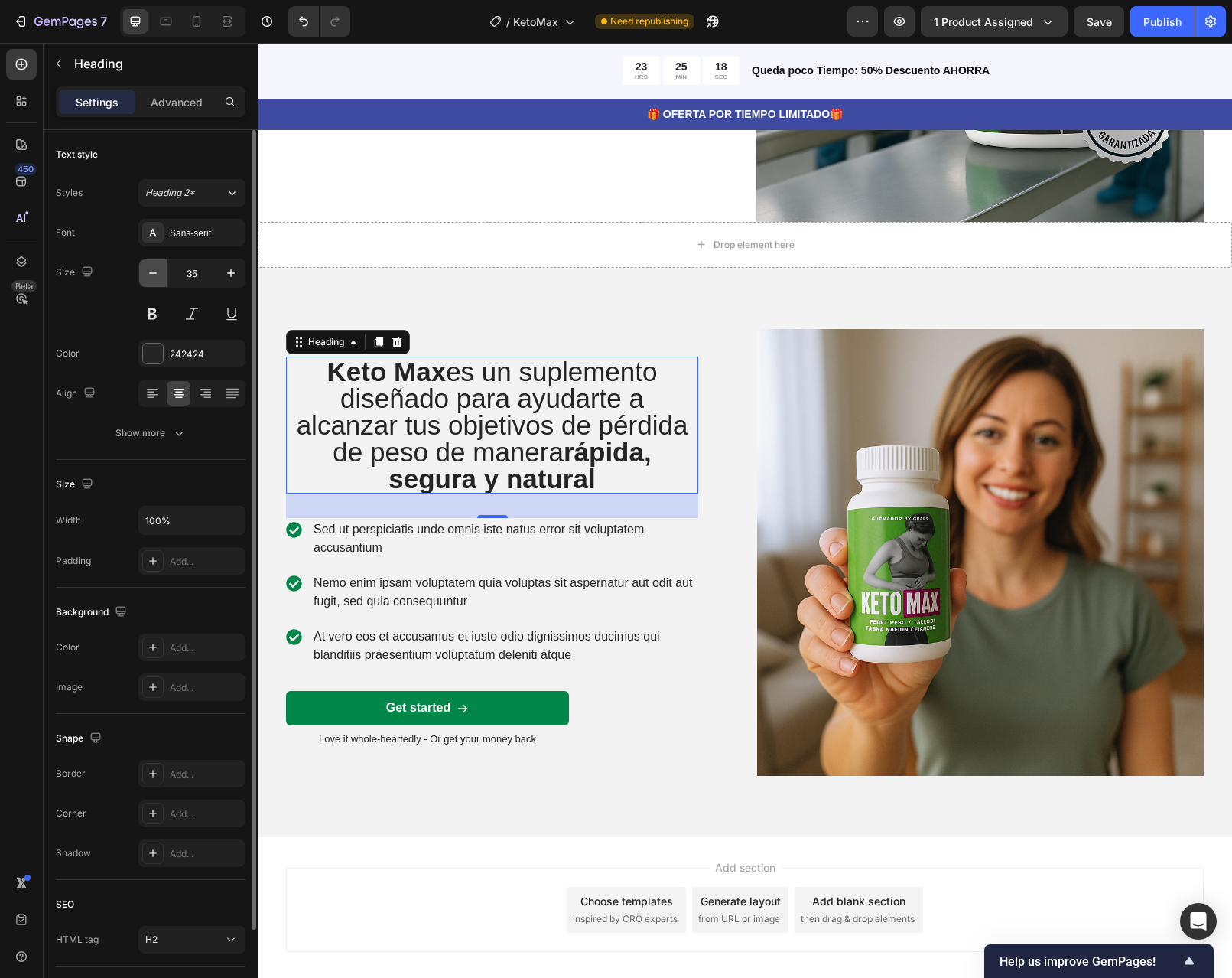
click at [152, 273] on icon "button" at bounding box center [153, 273] width 8 height 2
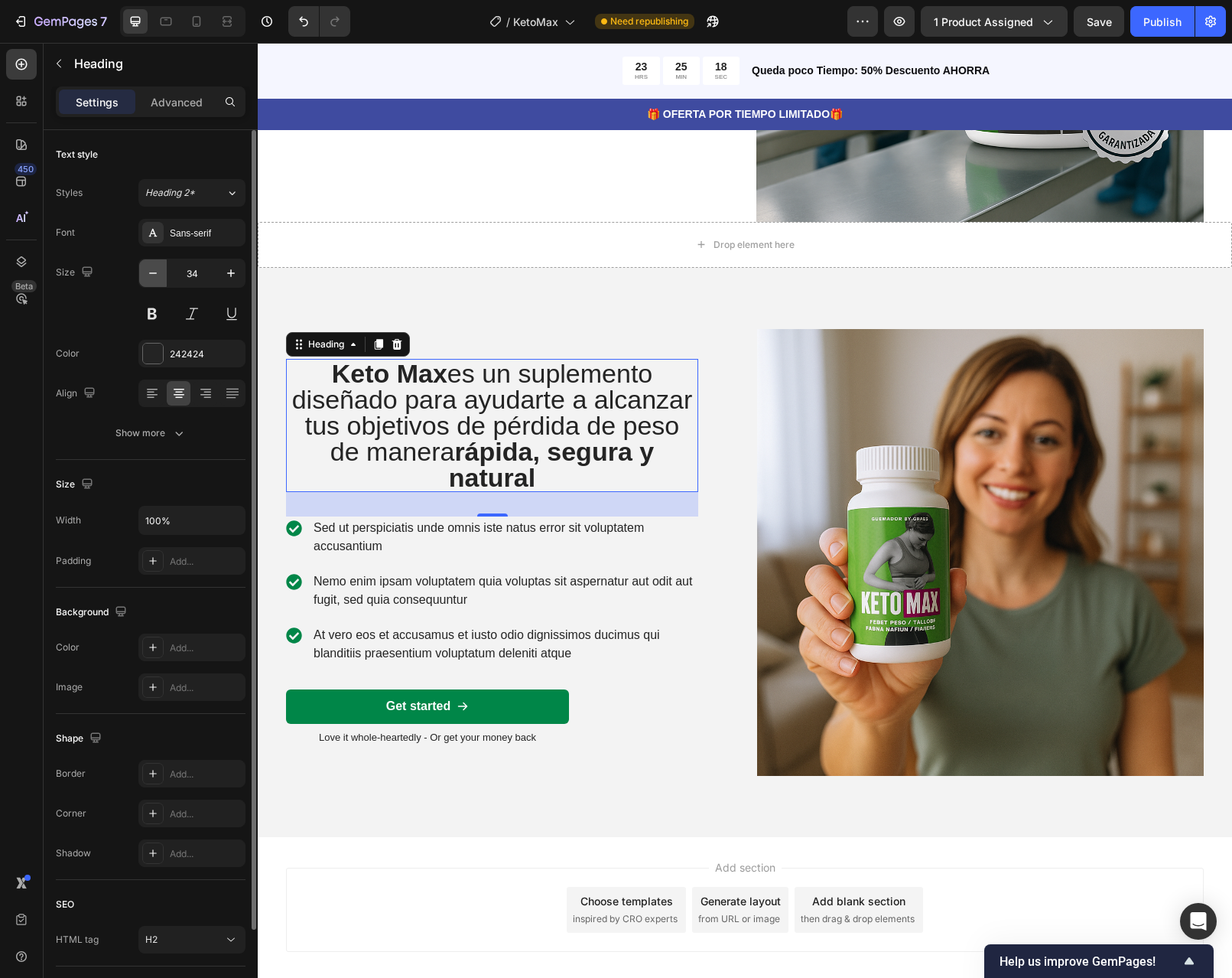
click at [152, 273] on icon "button" at bounding box center [153, 273] width 8 height 2
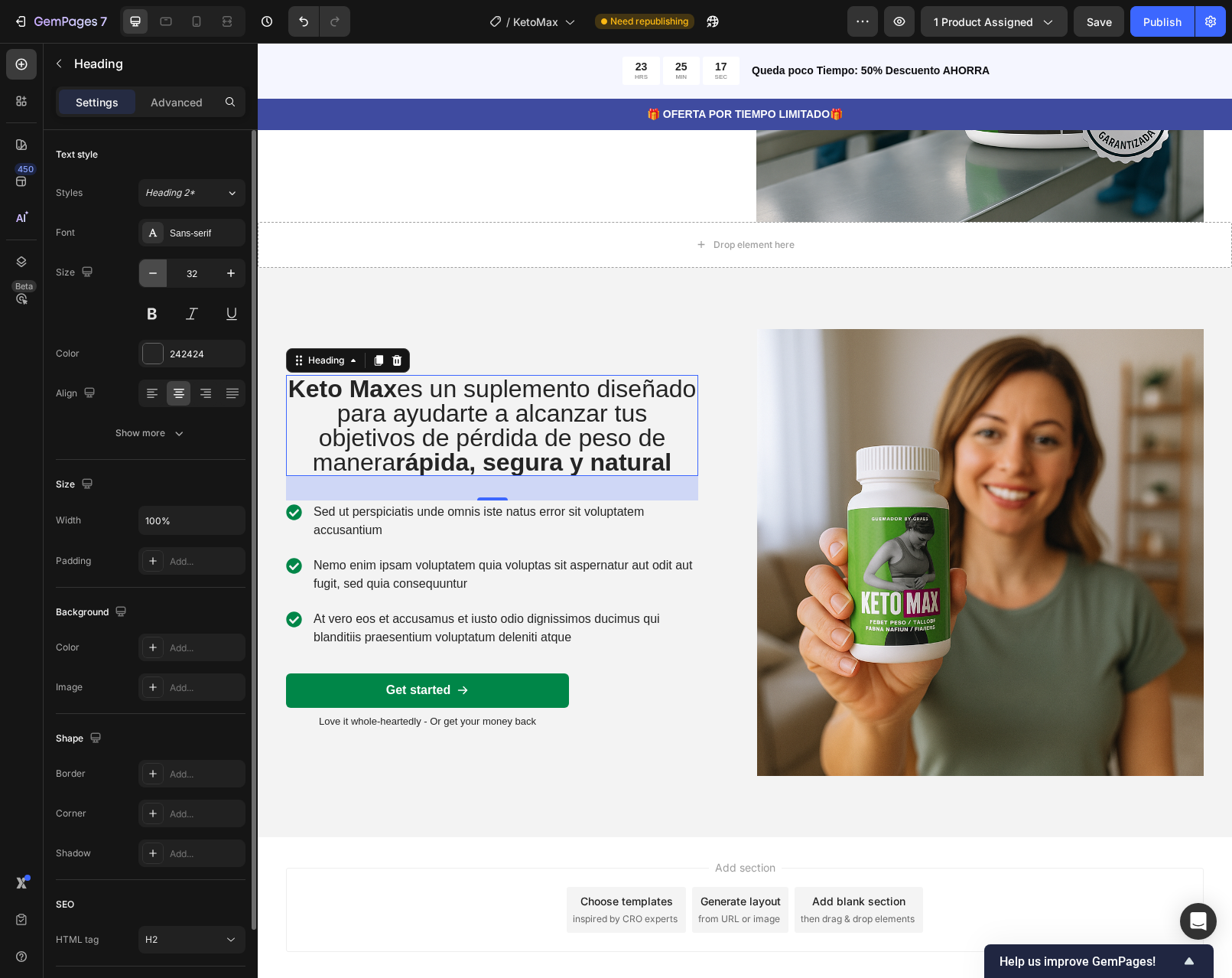
click at [152, 273] on icon "button" at bounding box center [153, 273] width 8 height 2
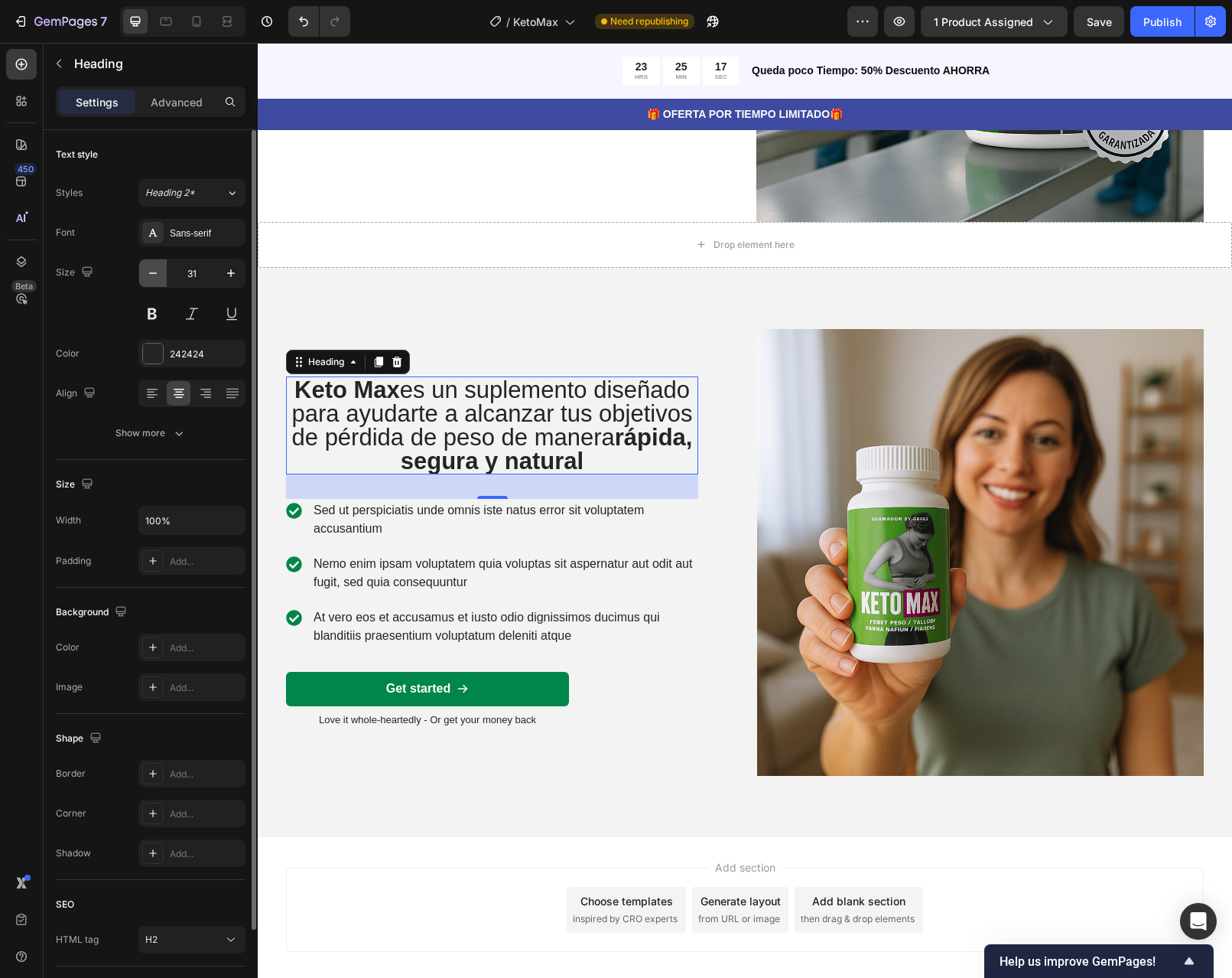
click at [152, 273] on icon "button" at bounding box center [153, 273] width 8 height 2
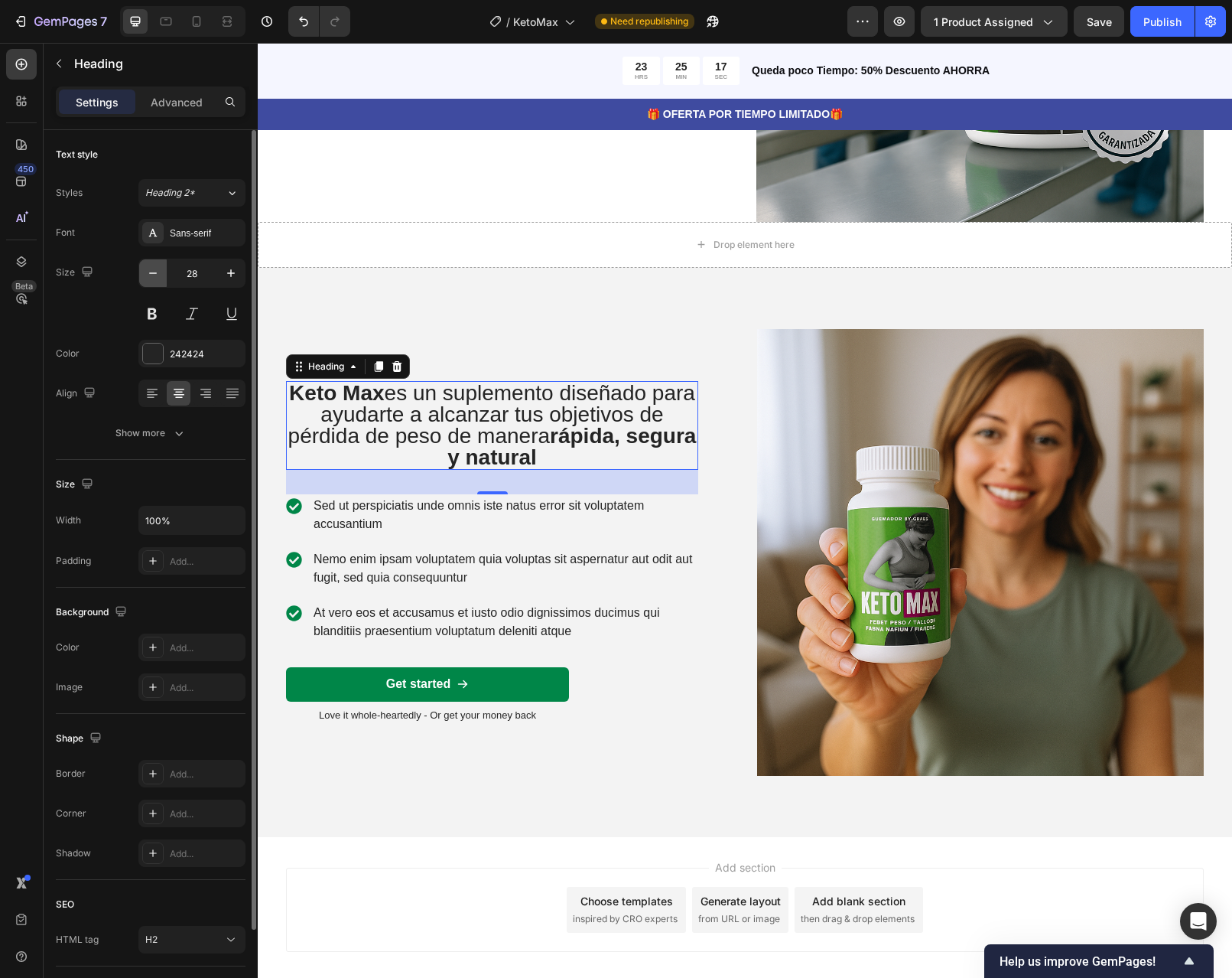
click at [152, 273] on icon "button" at bounding box center [153, 273] width 8 height 2
type input "27"
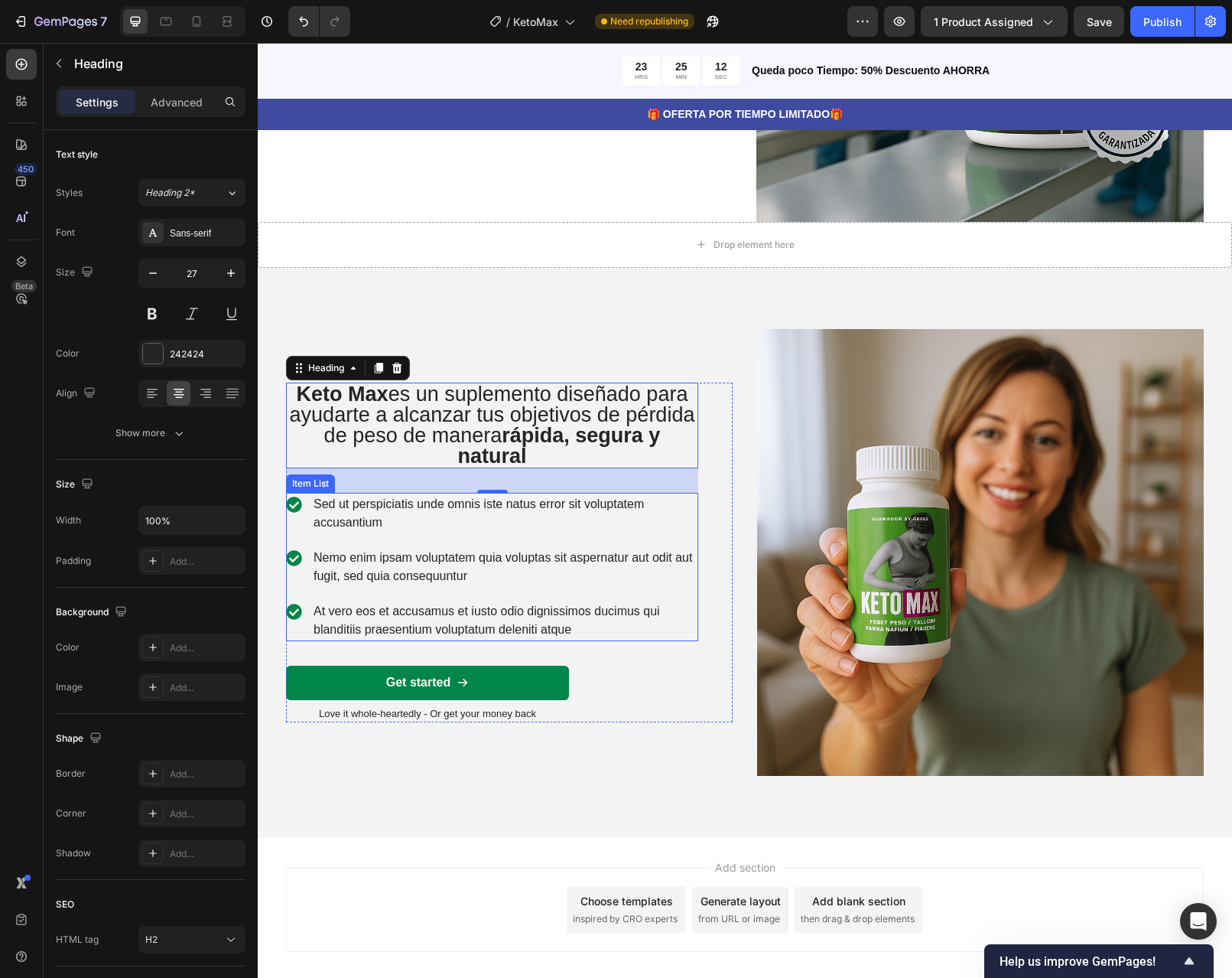
click at [416, 503] on p "Sed ut perspiciatis unde omnis iste natus error sit voluptatem accusantium" at bounding box center [505, 514] width 382 height 37
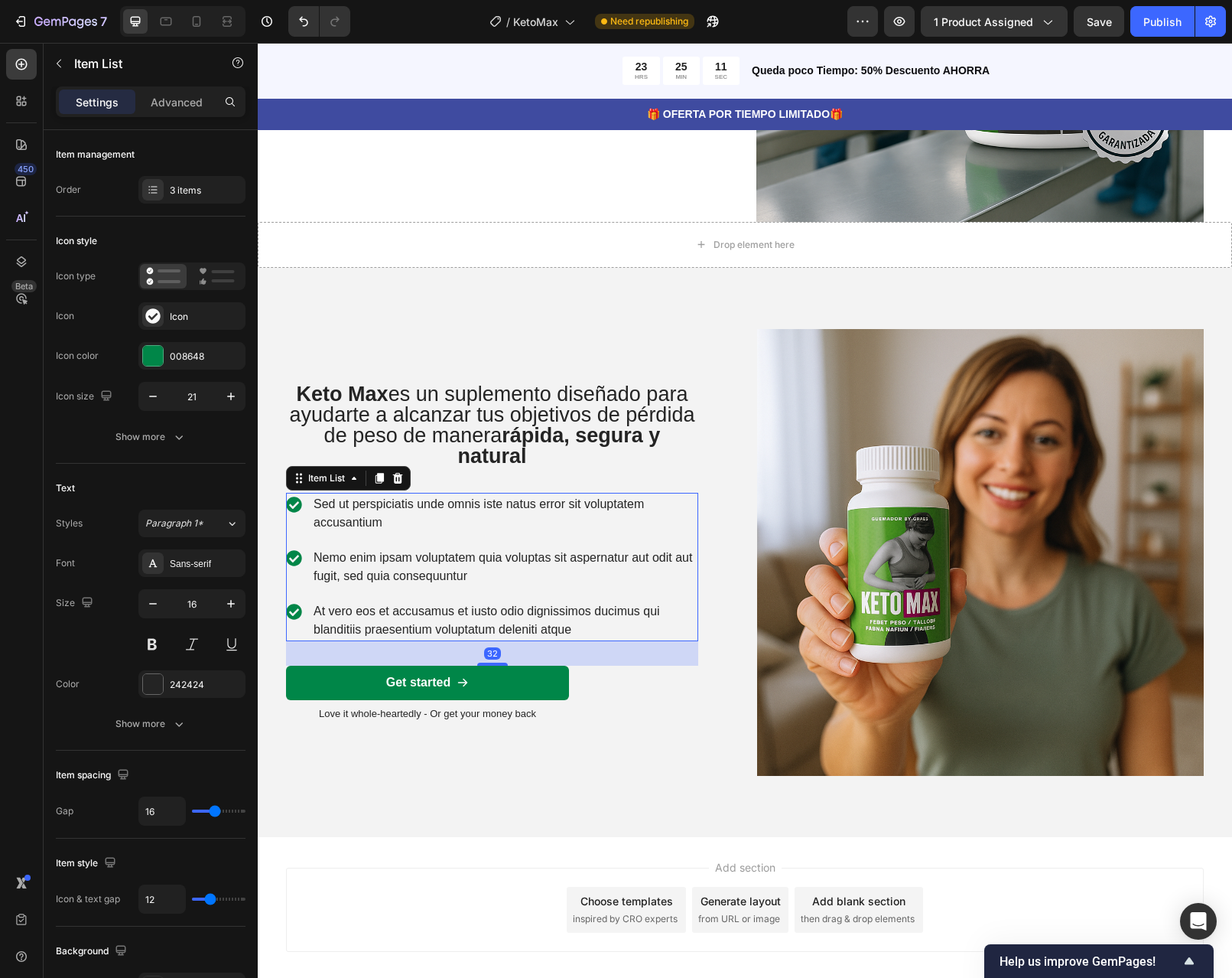
click at [391, 521] on p "Sed ut perspiciatis unde omnis iste natus error sit voluptatem accusantium" at bounding box center [505, 514] width 382 height 37
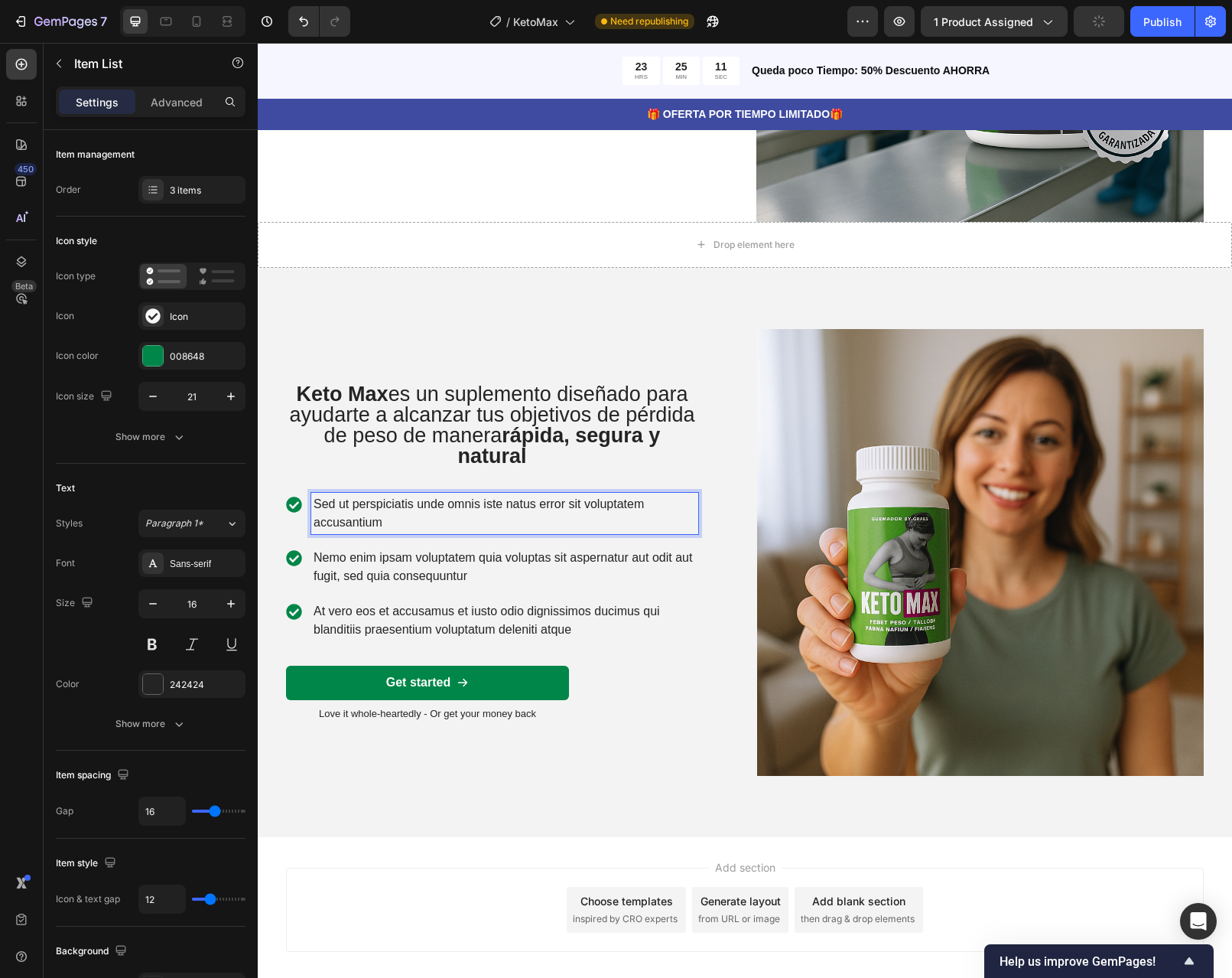
click at [391, 521] on p "Sed ut perspiciatis unde omnis iste natus error sit voluptatem accusantium" at bounding box center [505, 514] width 382 height 37
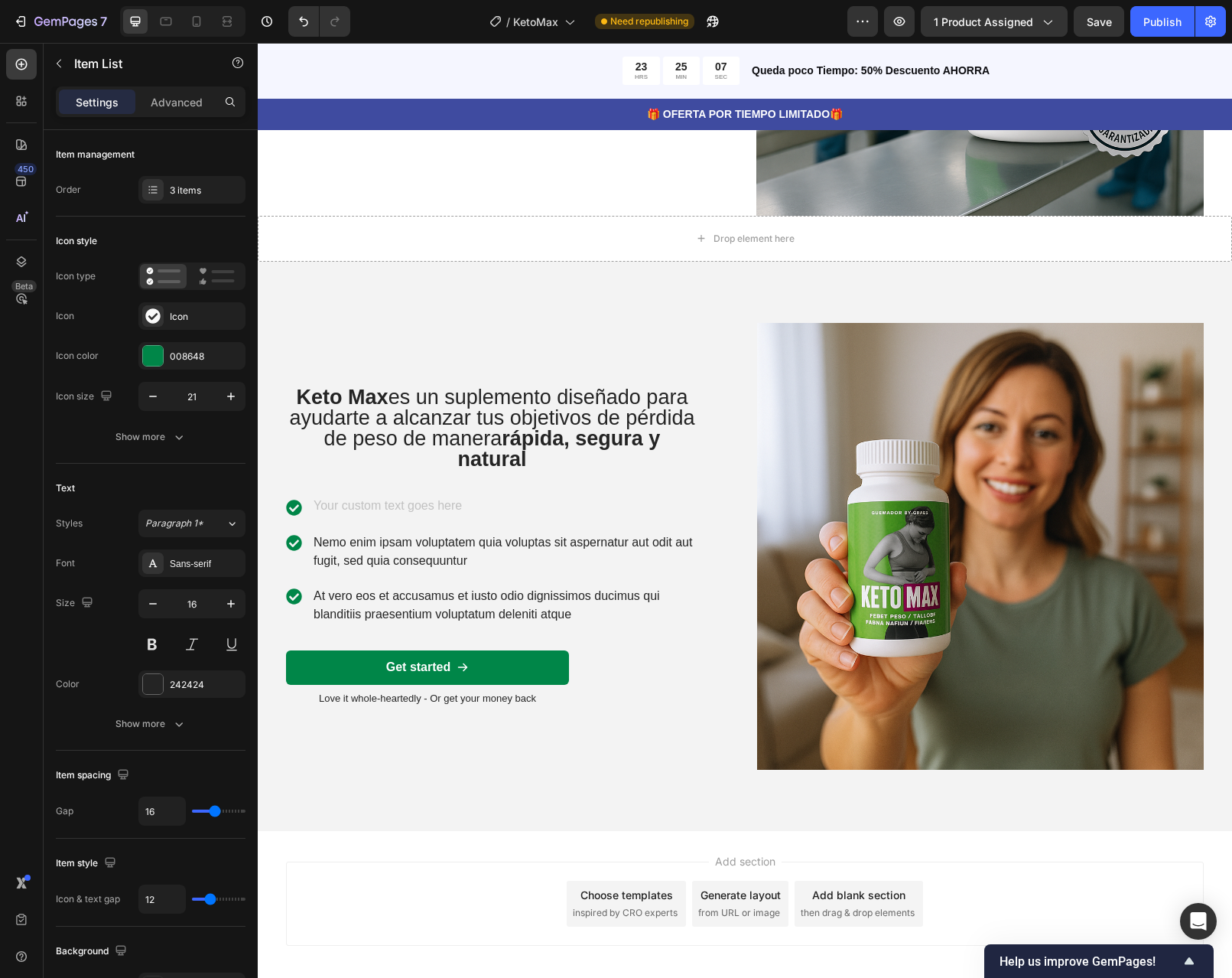
scroll to position [2066, 0]
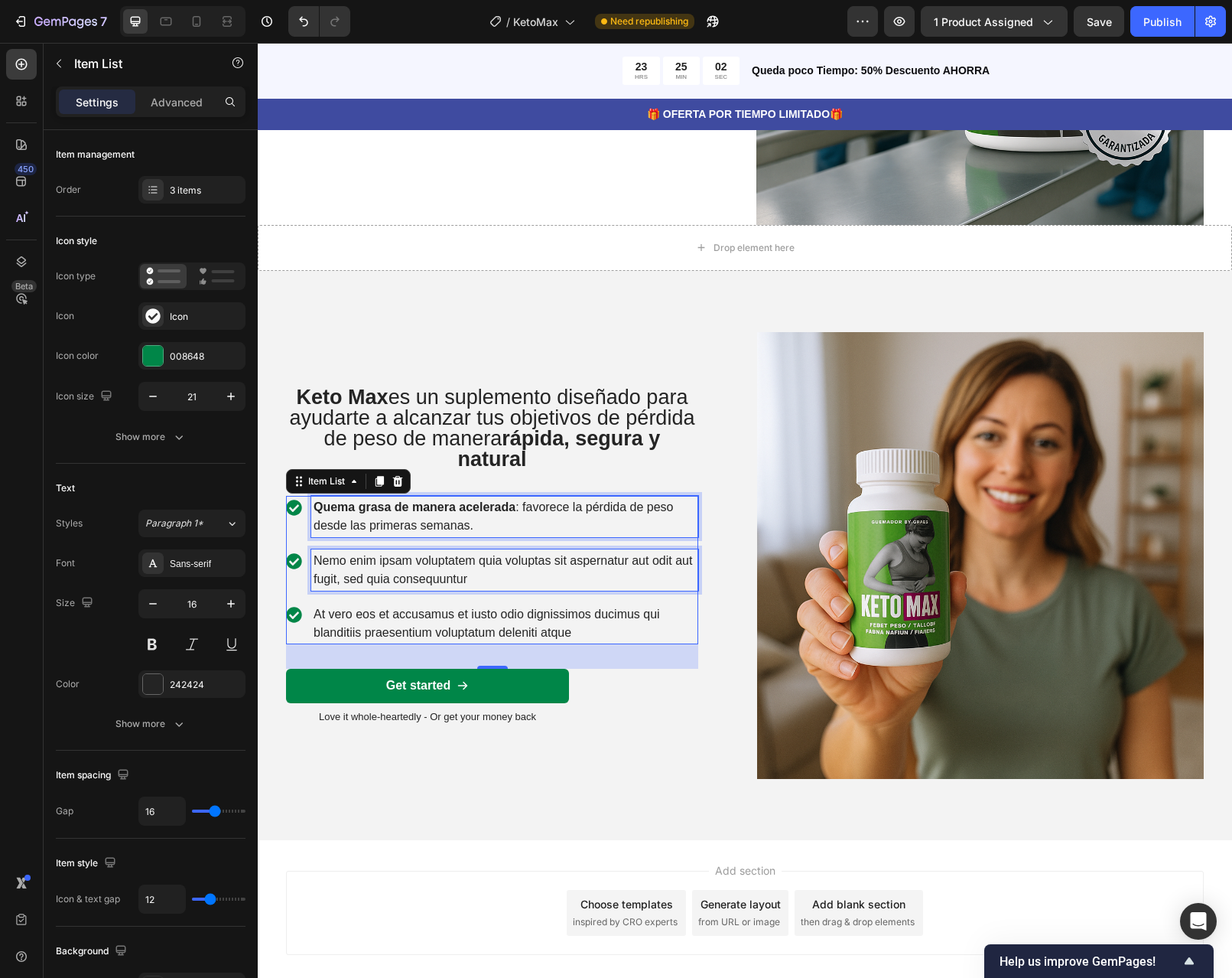
click at [453, 573] on p "Nemo enim ipsam voluptatem quia voluptas sit aspernatur aut odit aut fugit, sed…" at bounding box center [505, 570] width 382 height 37
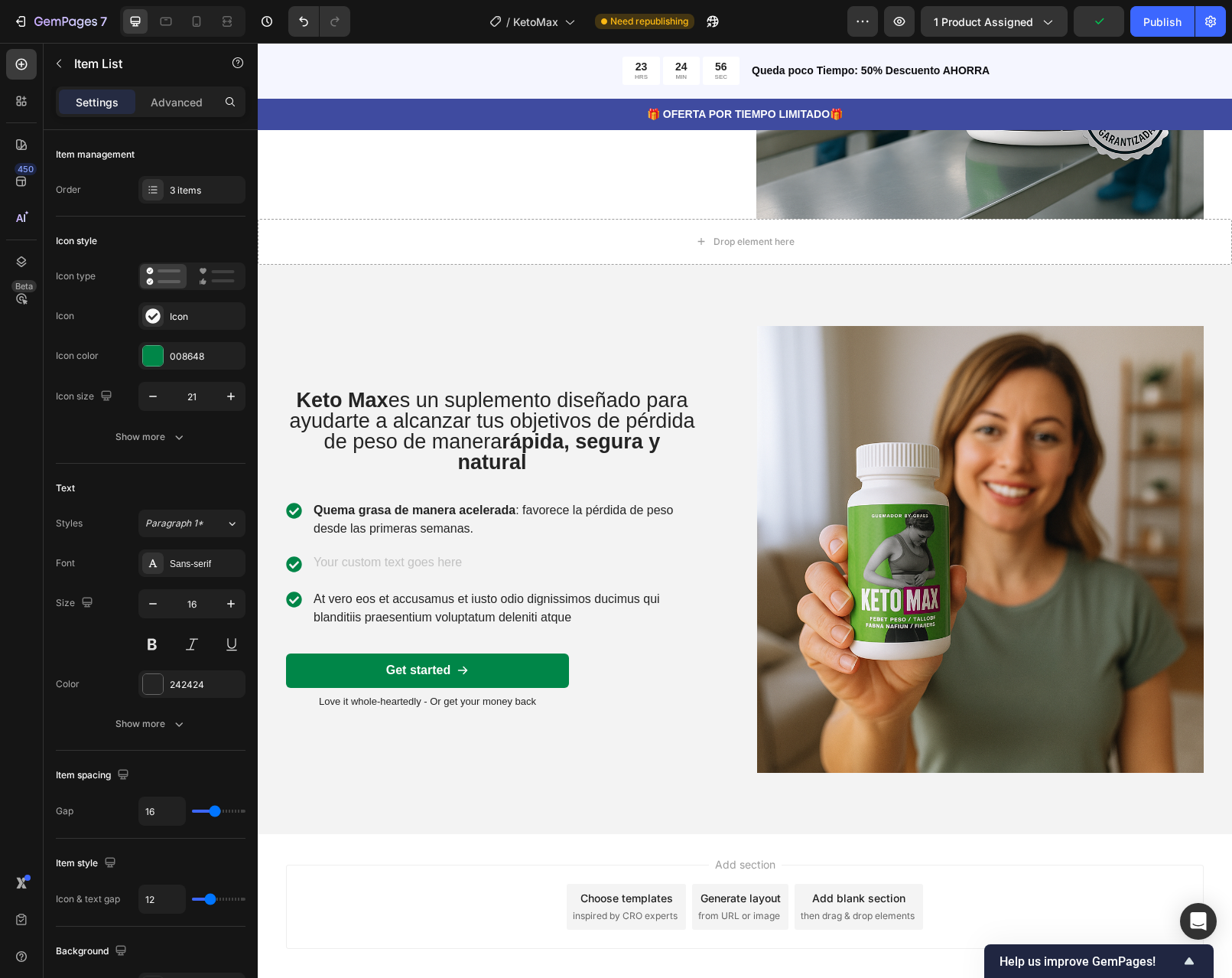
scroll to position [2063, 0]
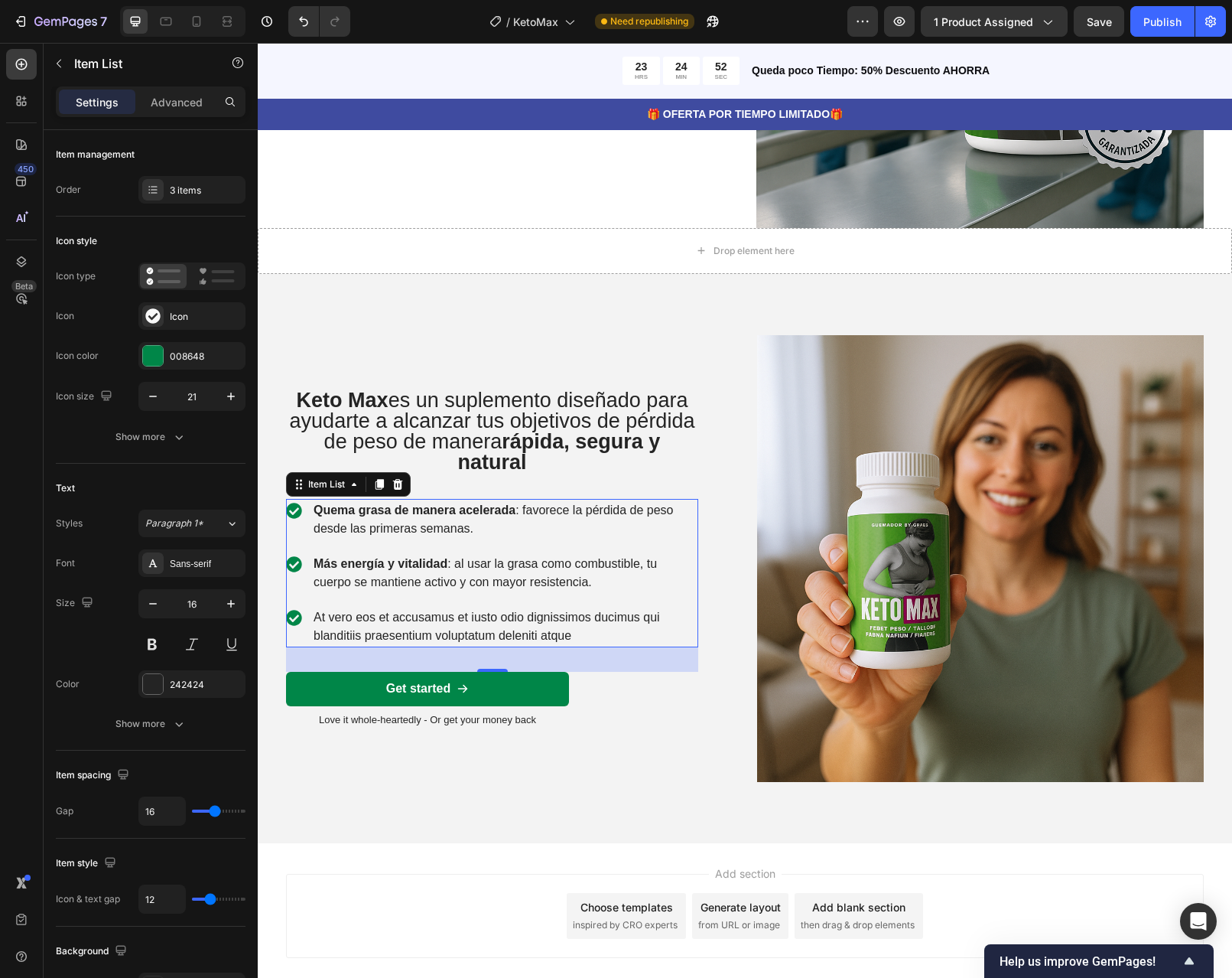
click at [487, 630] on p "At vero eos et accusamus et iusto odio dignissimos ducimus qui blanditiis praes…" at bounding box center [505, 627] width 382 height 37
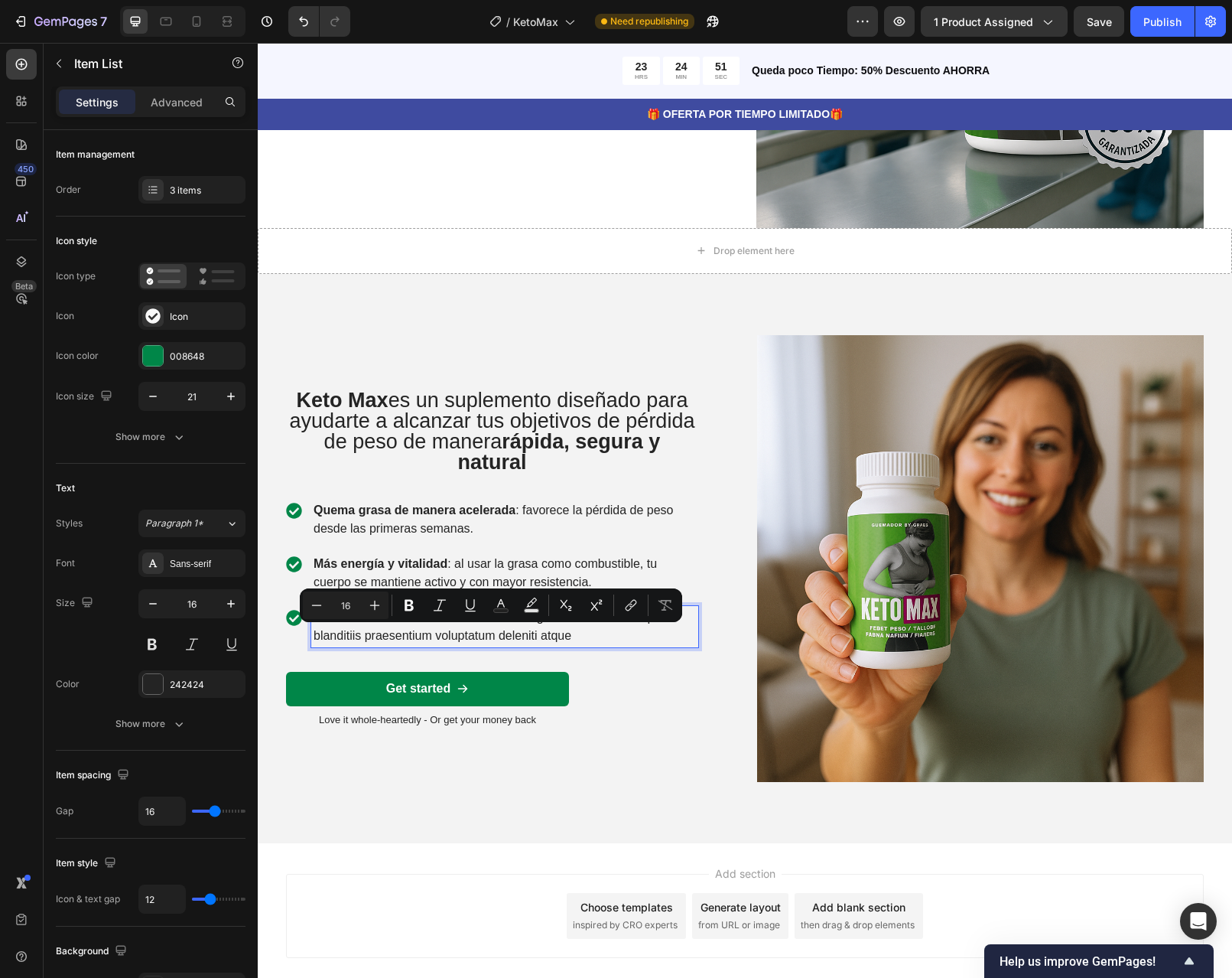
click at [582, 633] on p "At vero eos et accusamus et iusto odio dignissimos ducimus qui blanditiis praes…" at bounding box center [505, 627] width 382 height 37
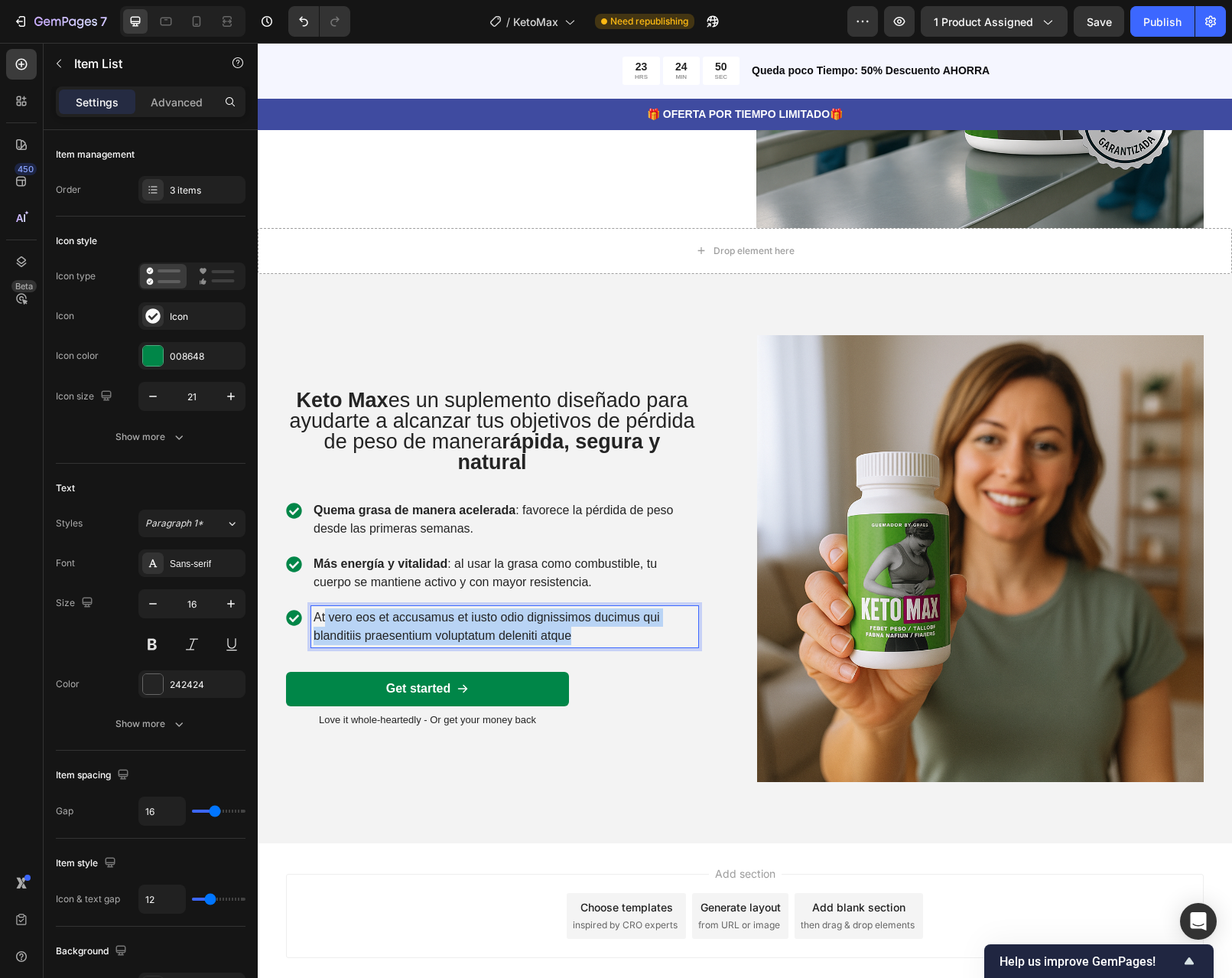
drag, startPoint x: 585, startPoint y: 635, endPoint x: 321, endPoint y: 615, distance: 264.8
click at [321, 615] on p "At vero eos et accusamus et iusto odio dignissimos ducimus qui blanditiis praes…" at bounding box center [505, 627] width 382 height 37
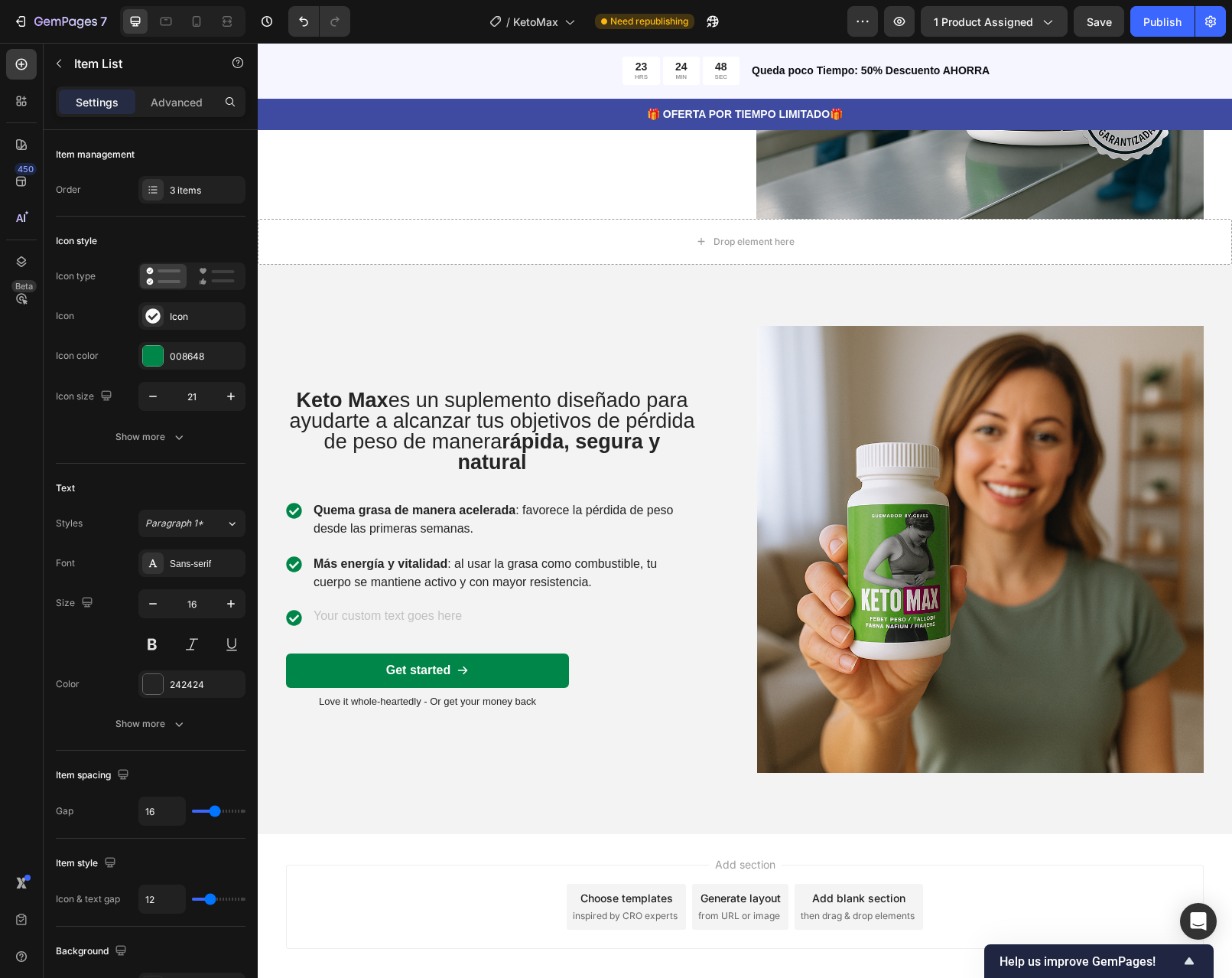
scroll to position [2061, 0]
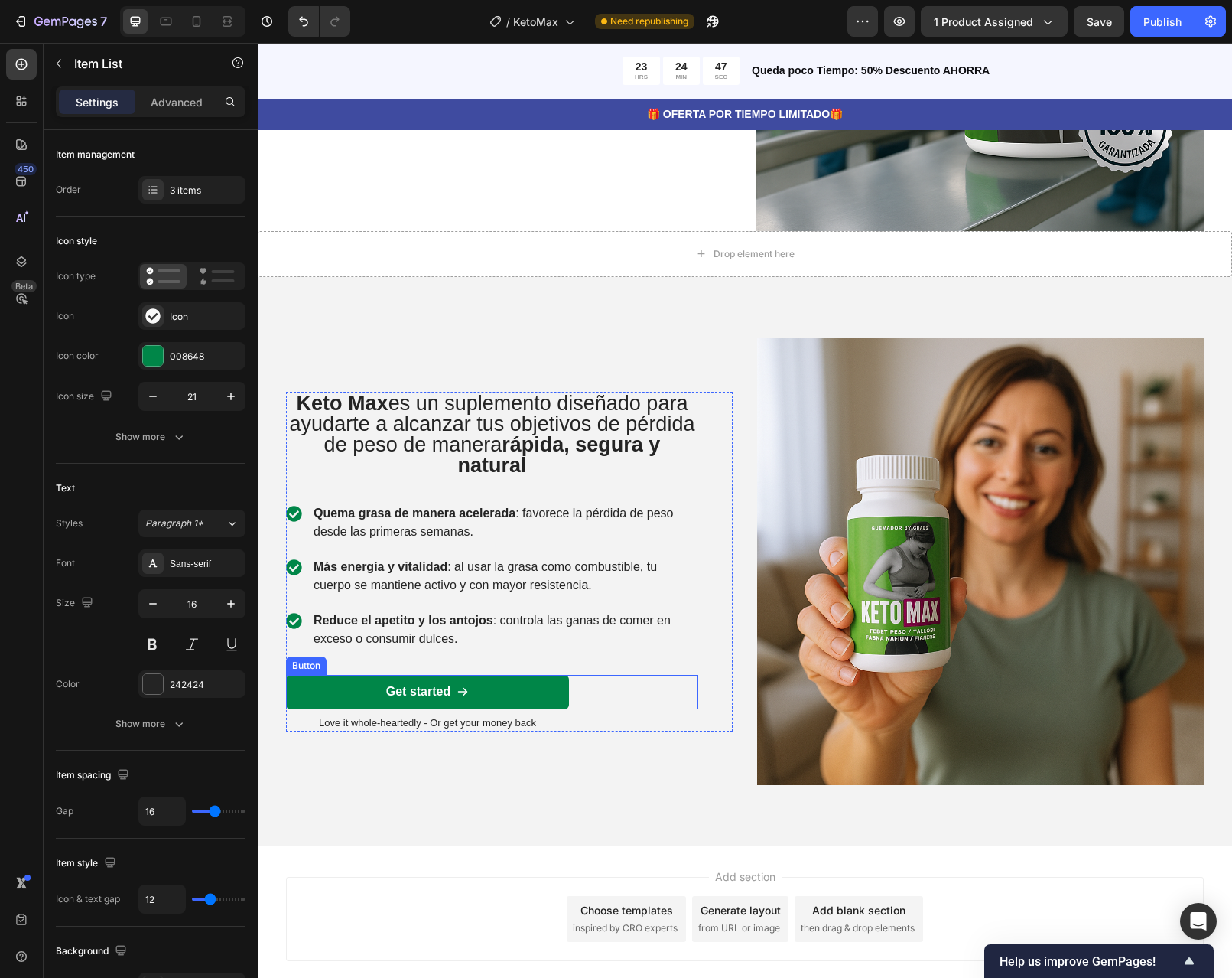
click at [598, 687] on div "Get started Button" at bounding box center [492, 691] width 412 height 34
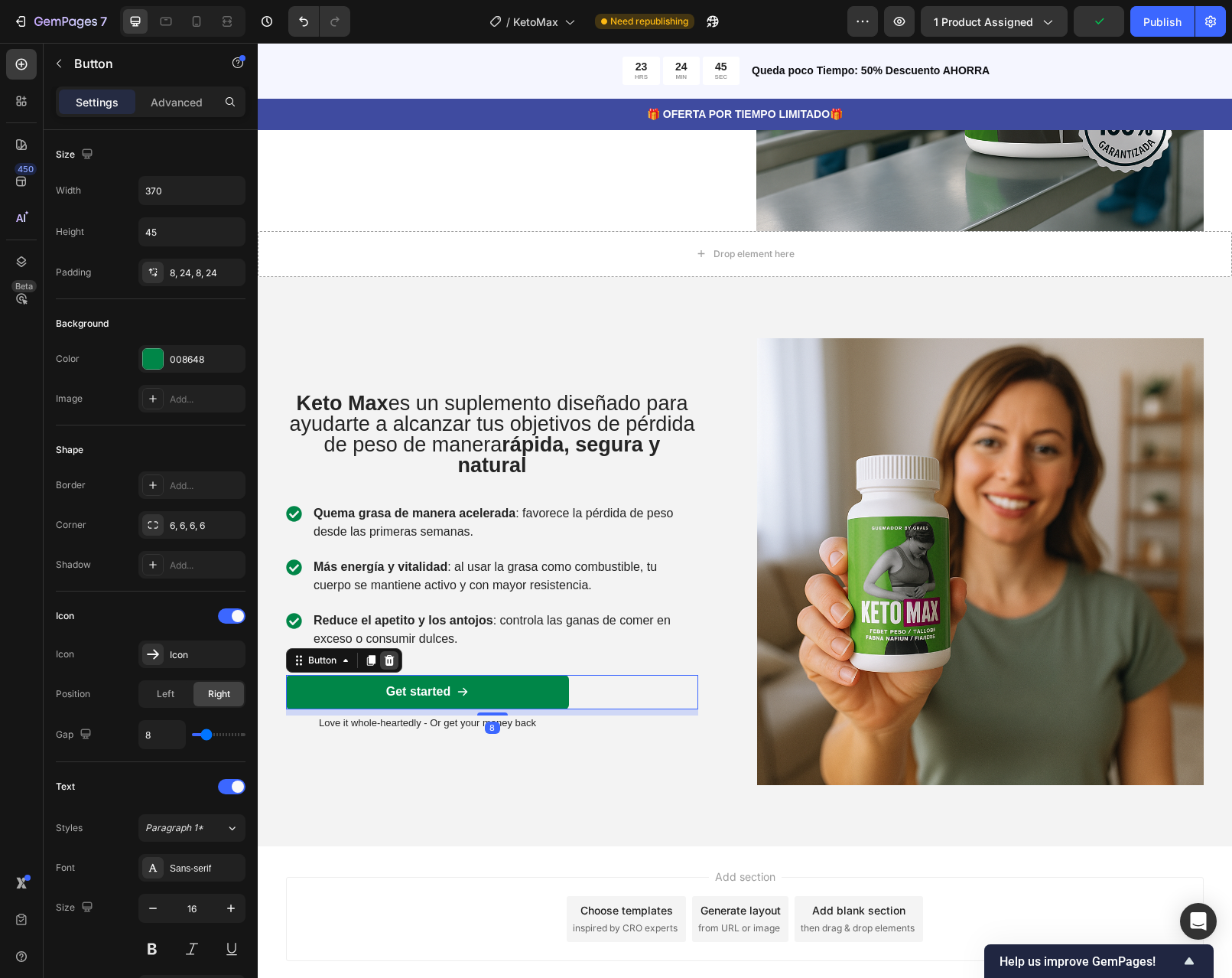
click at [385, 663] on icon at bounding box center [390, 659] width 10 height 10
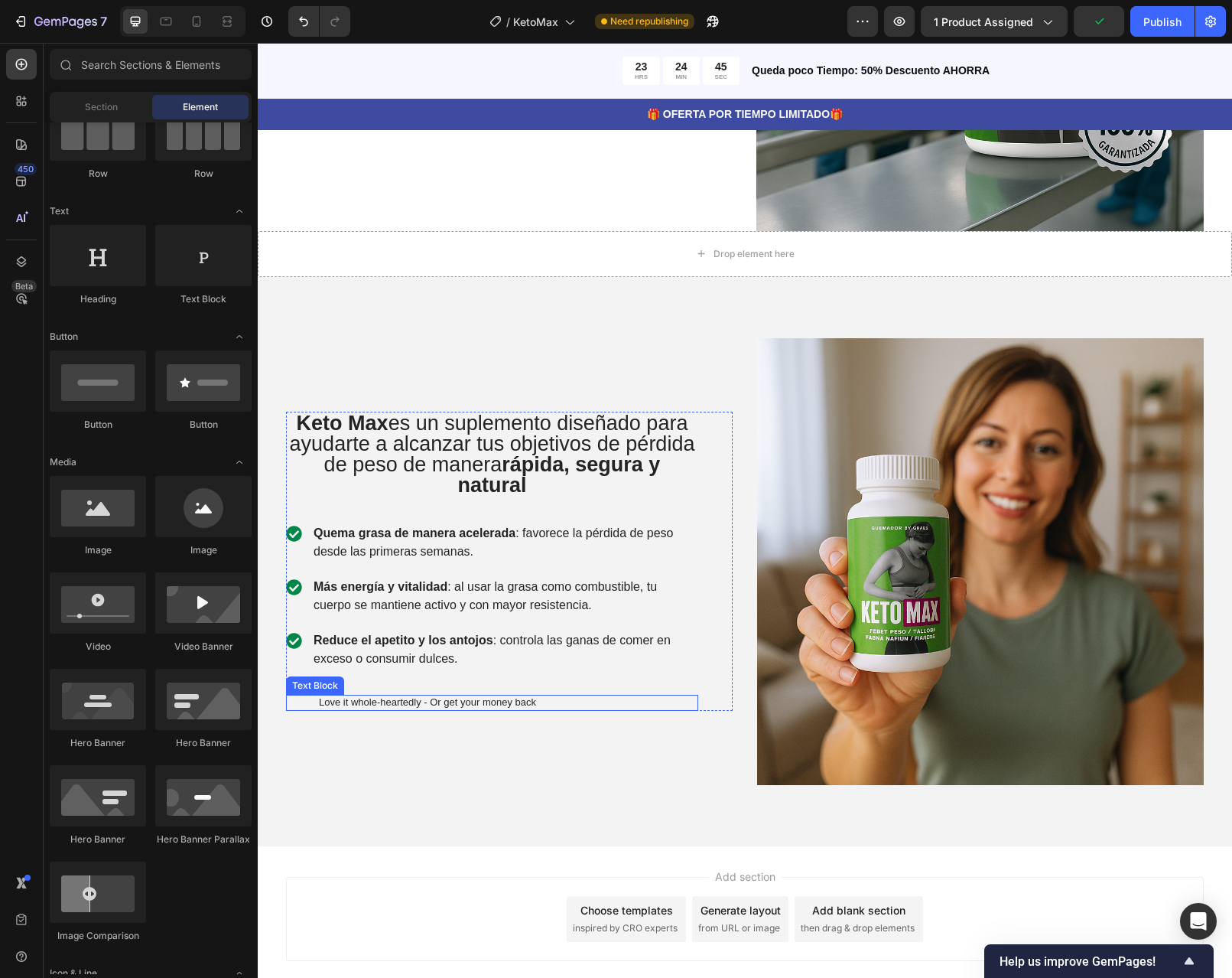
click at [570, 705] on div "Love it whole-heartedly - Or get your money back" at bounding box center [492, 703] width 412 height 16
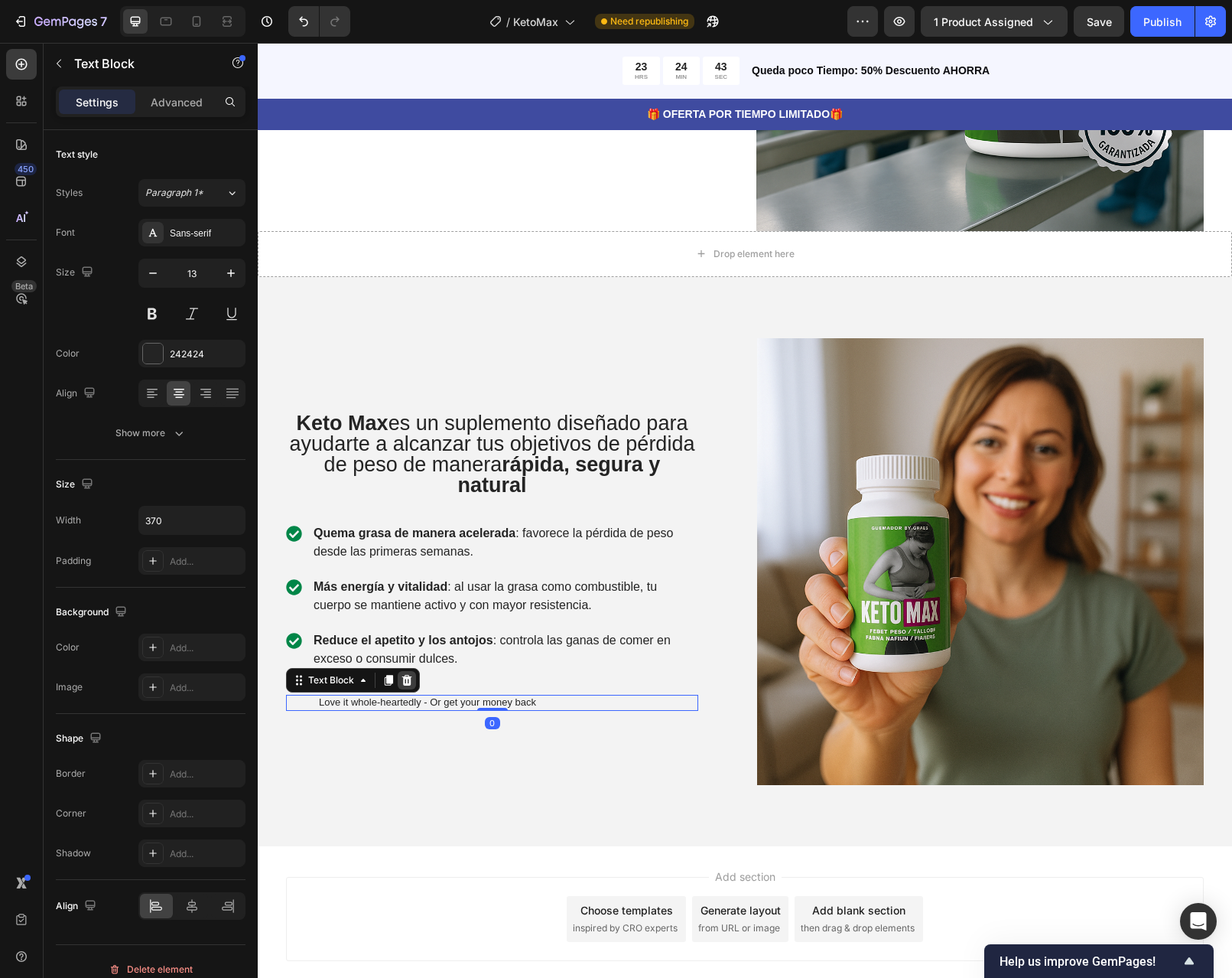
click at [398, 687] on div at bounding box center [406, 679] width 18 height 18
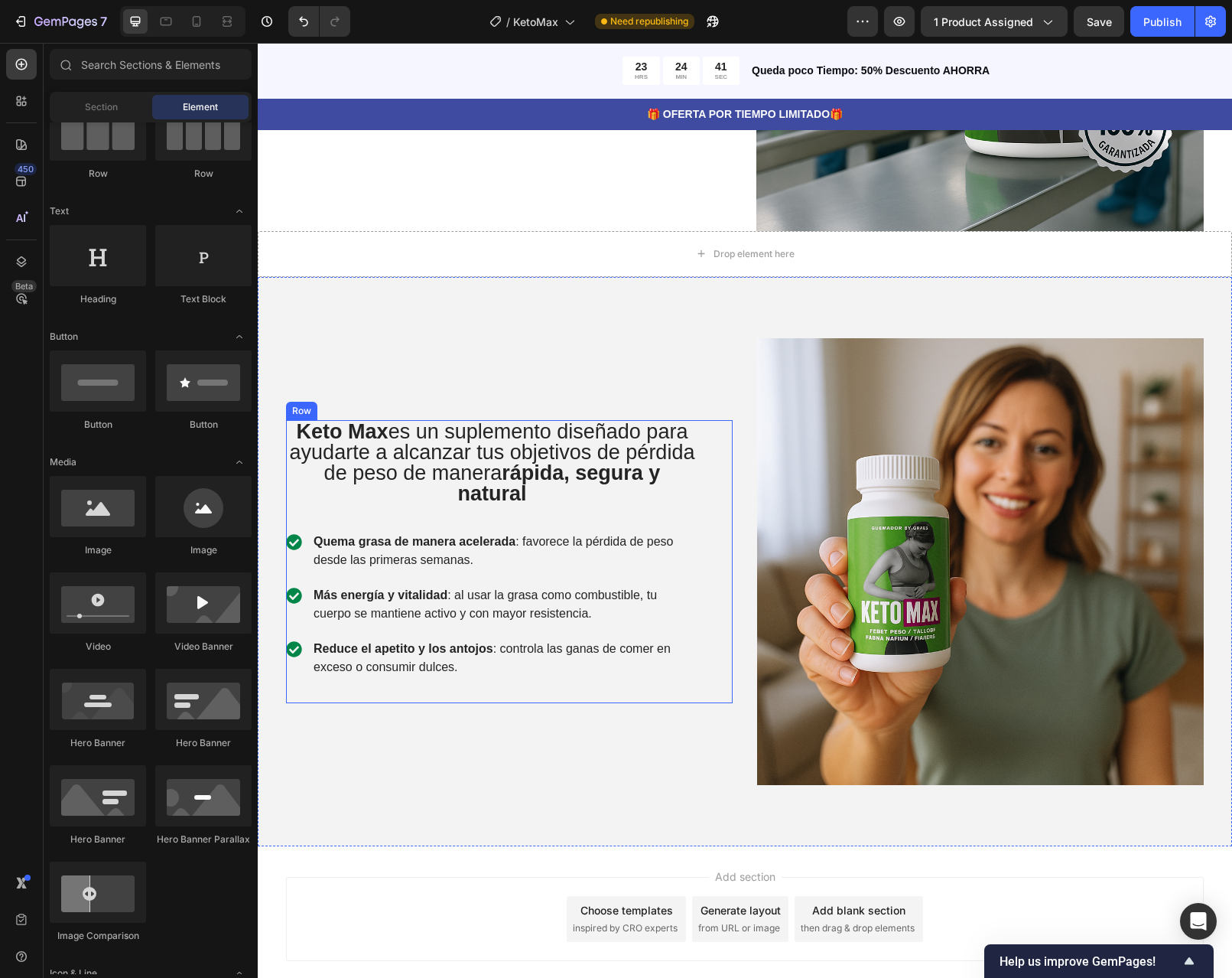
scroll to position [2113, 0]
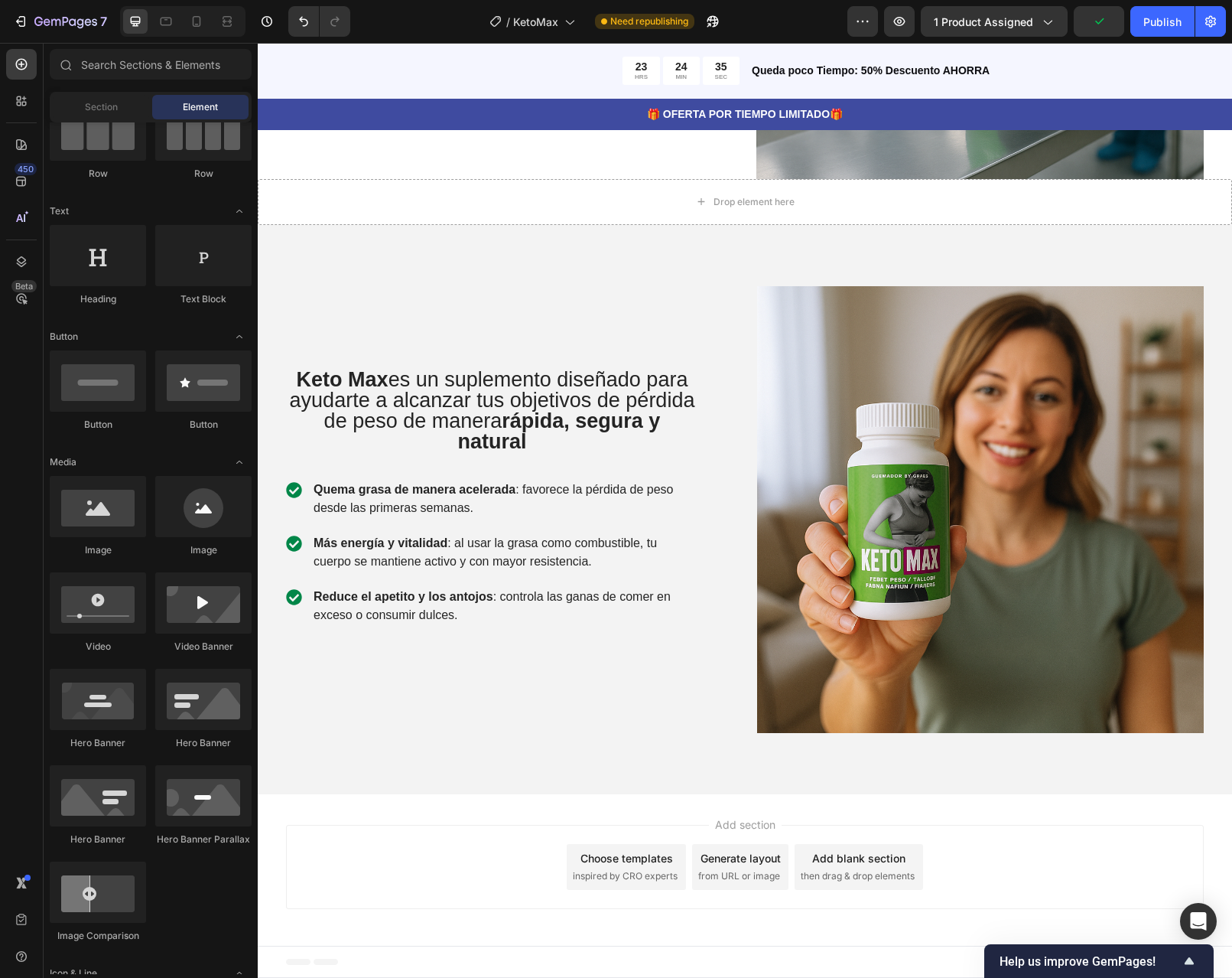
click at [860, 864] on div "Add blank section" at bounding box center [858, 858] width 94 height 16
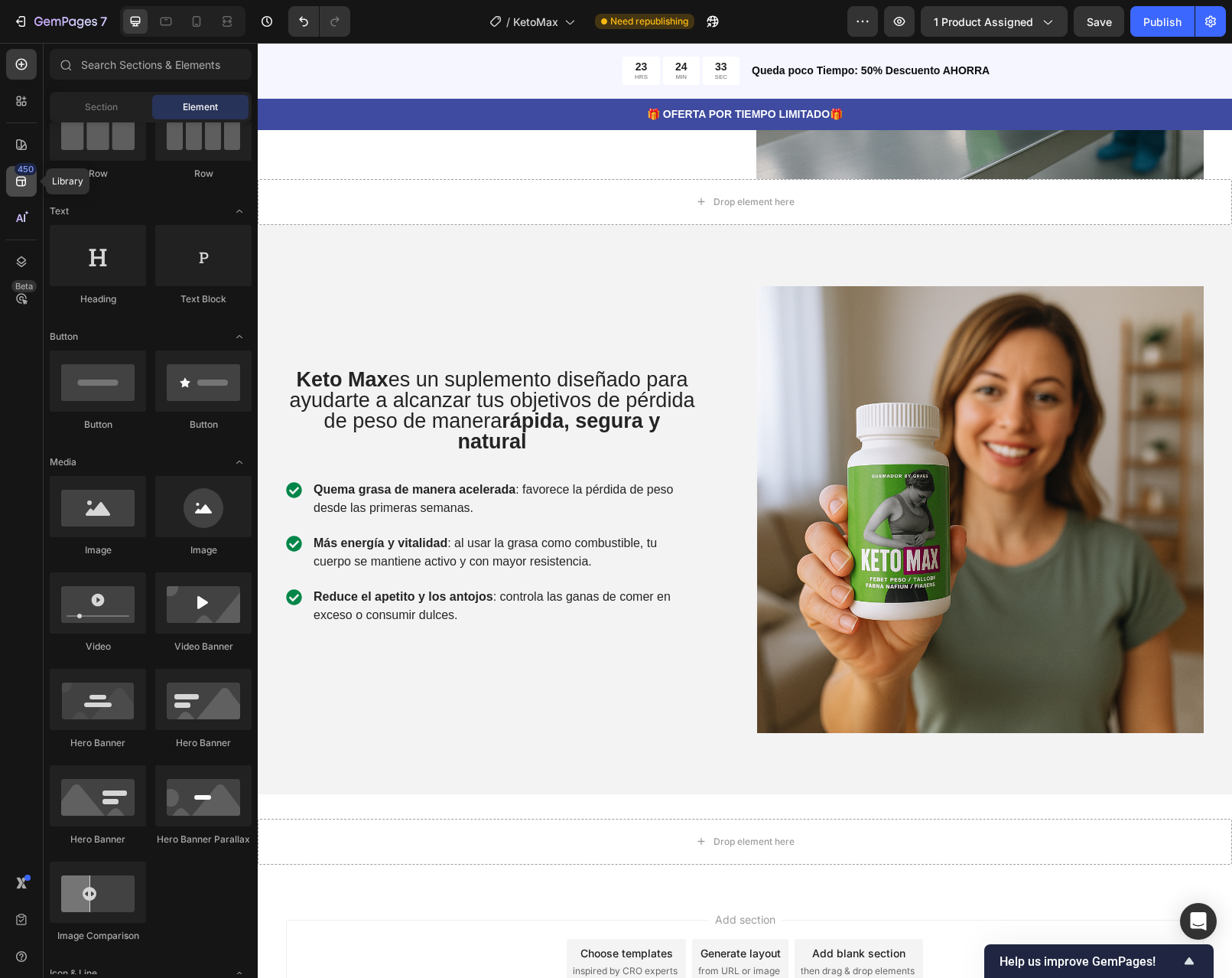
click at [14, 175] on icon at bounding box center [21, 181] width 15 height 15
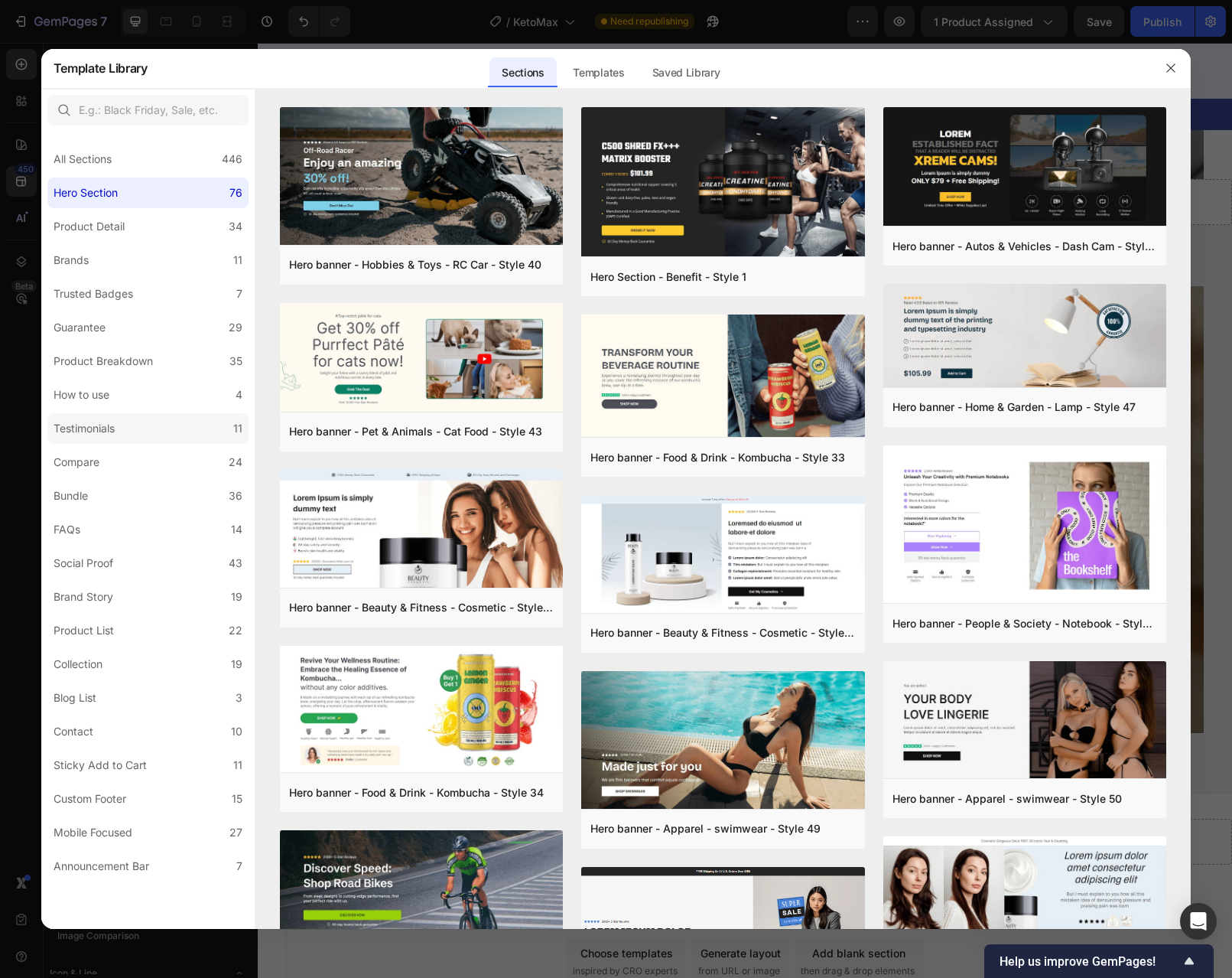
click at [114, 430] on div "Testimonials" at bounding box center [84, 428] width 61 height 18
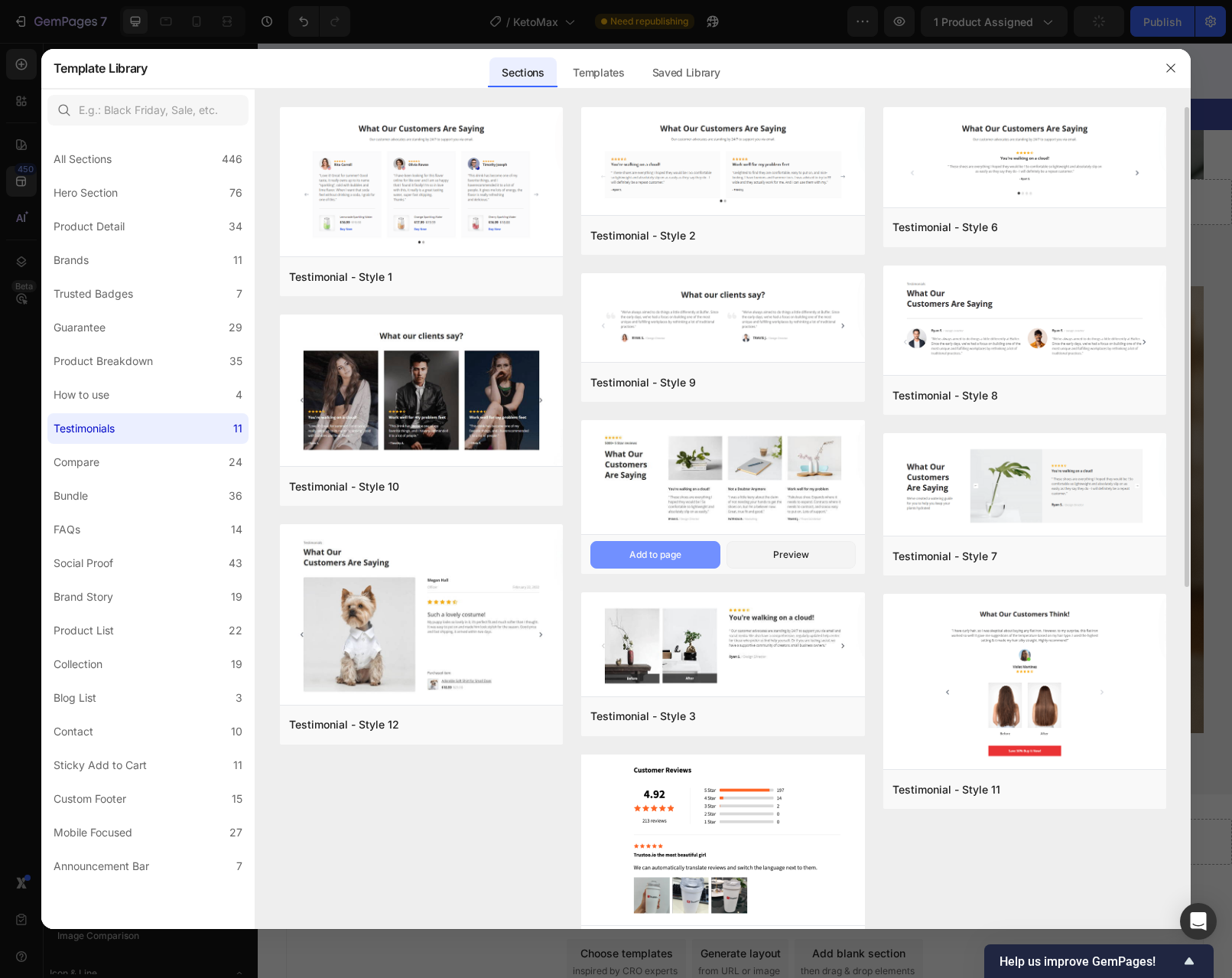
click at [688, 544] on button "Add to page" at bounding box center [655, 555] width 130 height 27
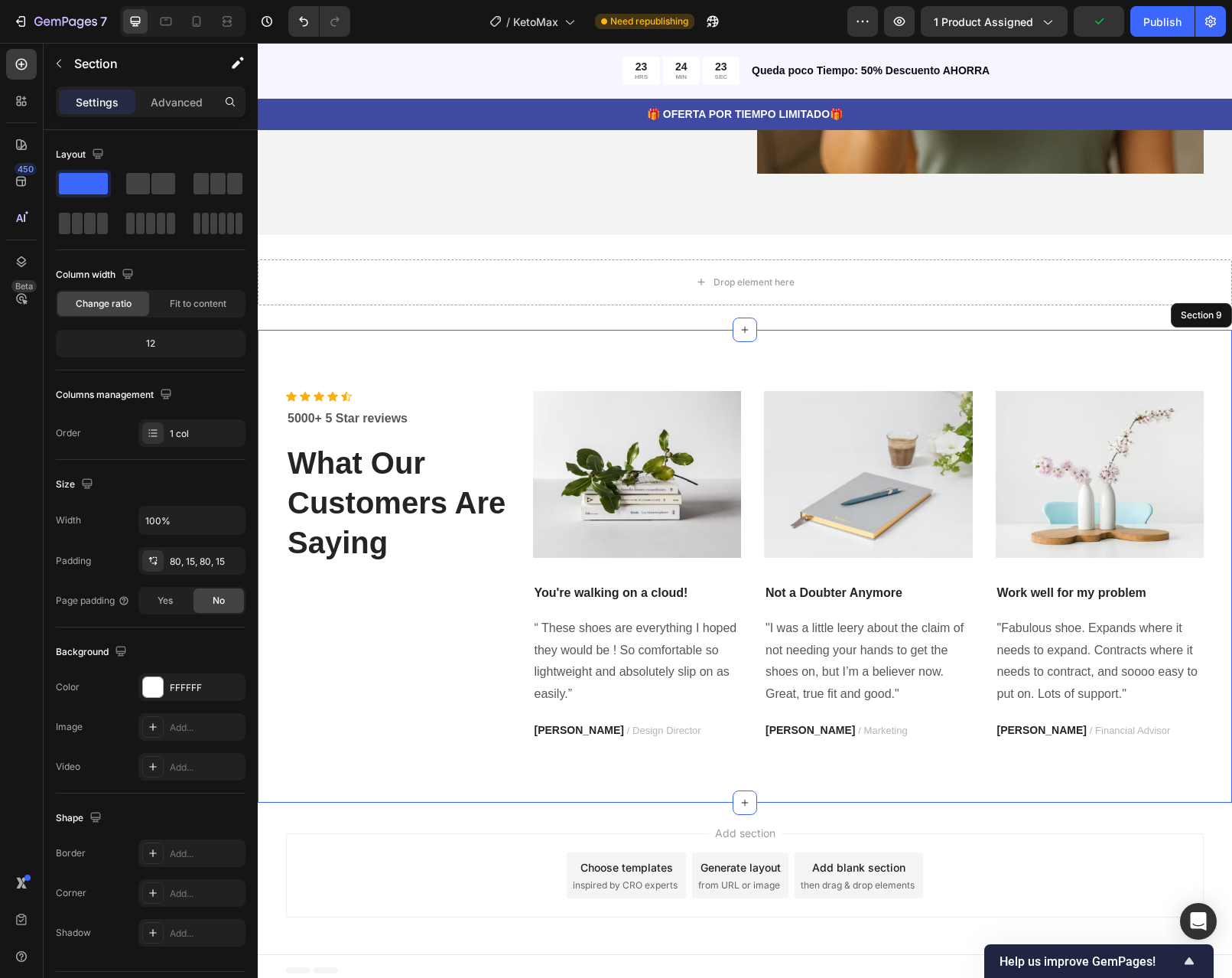
scroll to position [2680, 0]
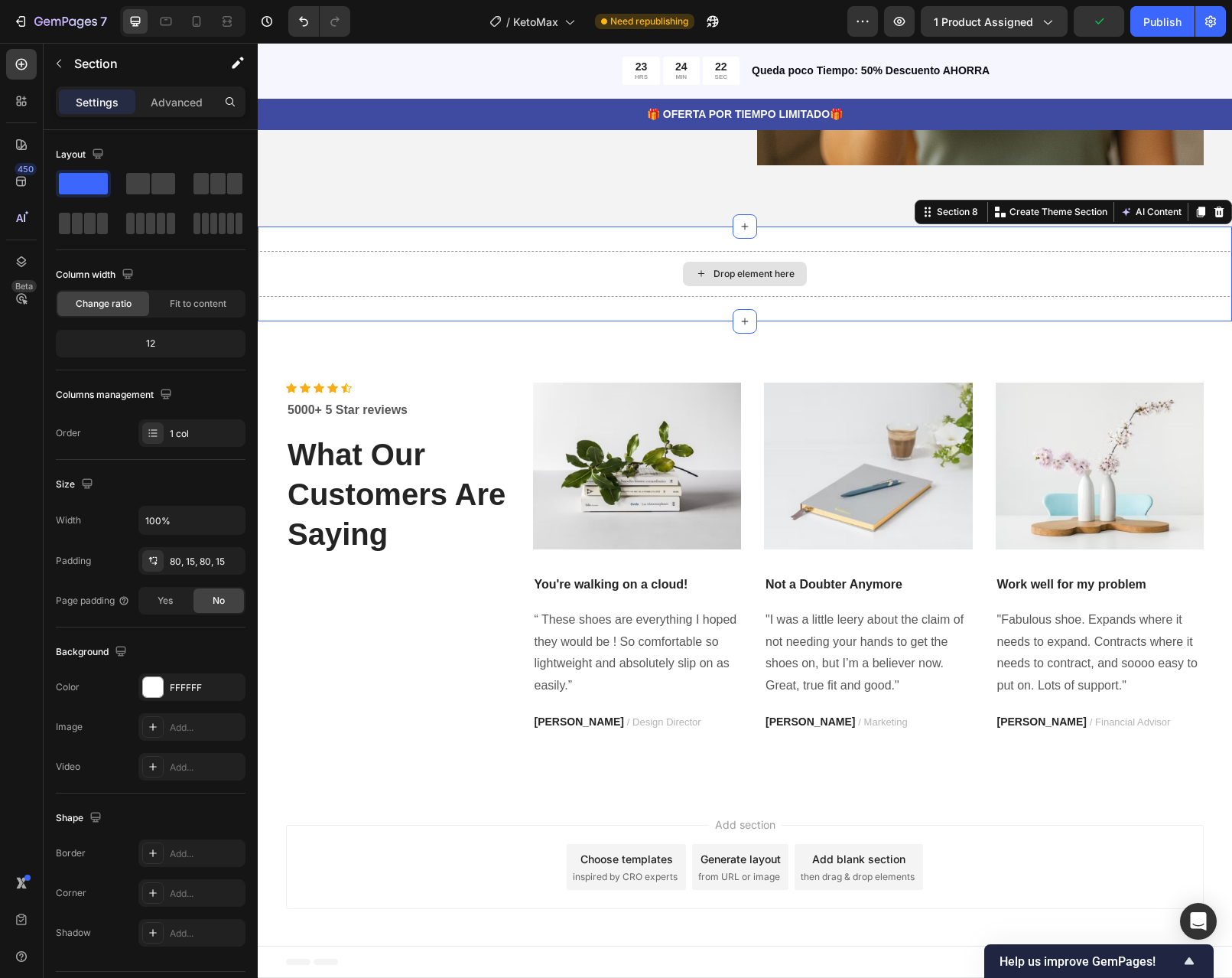
click at [940, 263] on div "Drop element here" at bounding box center [745, 274] width 974 height 46
click at [1213, 218] on icon at bounding box center [1218, 211] width 12 height 12
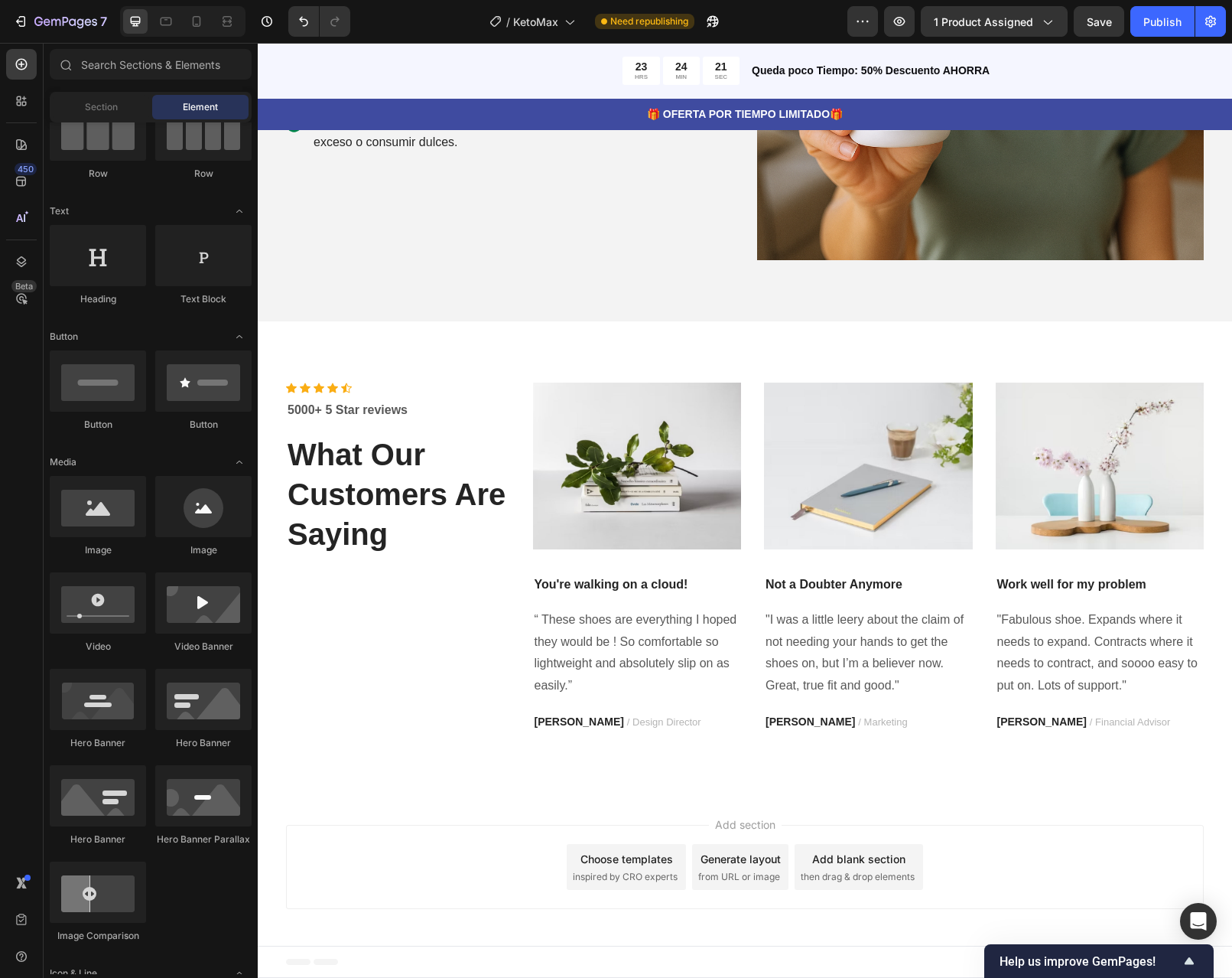
scroll to position [2585, 0]
click at [392, 412] on p "5000+ 5 Star reviews" at bounding box center [398, 410] width 221 height 18
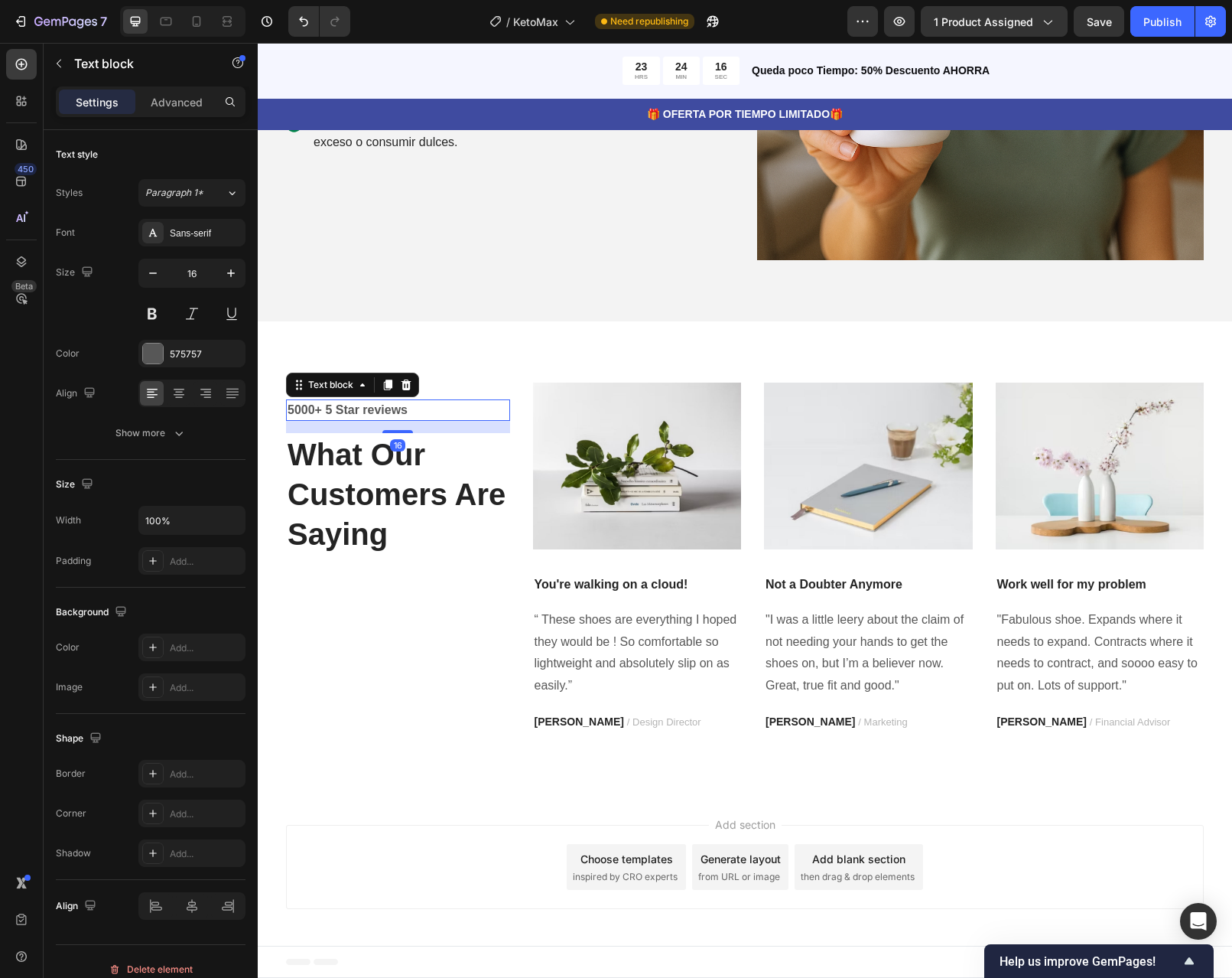
click at [392, 412] on p "5000+ 5 Star reviews" at bounding box center [398, 410] width 221 height 18
click at [339, 508] on p "What Our Customers Are Saying" at bounding box center [398, 494] width 221 height 119
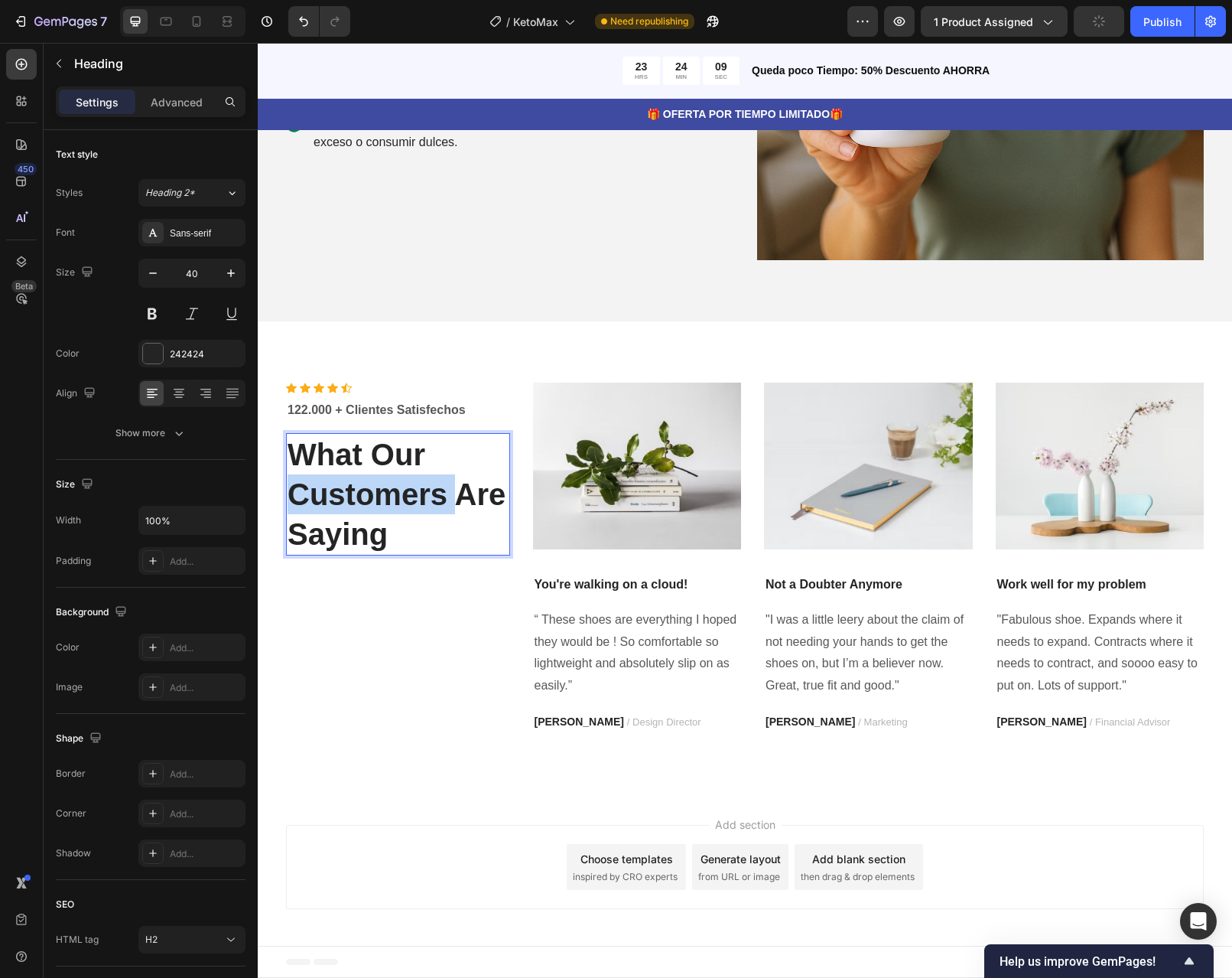
click at [339, 508] on p "What Our Customers Are Saying" at bounding box center [398, 494] width 221 height 119
drag, startPoint x: 388, startPoint y: 541, endPoint x: 313, endPoint y: 464, distance: 107.5
click at [313, 464] on p "What Our Customers Are Saying" at bounding box center [398, 494] width 221 height 119
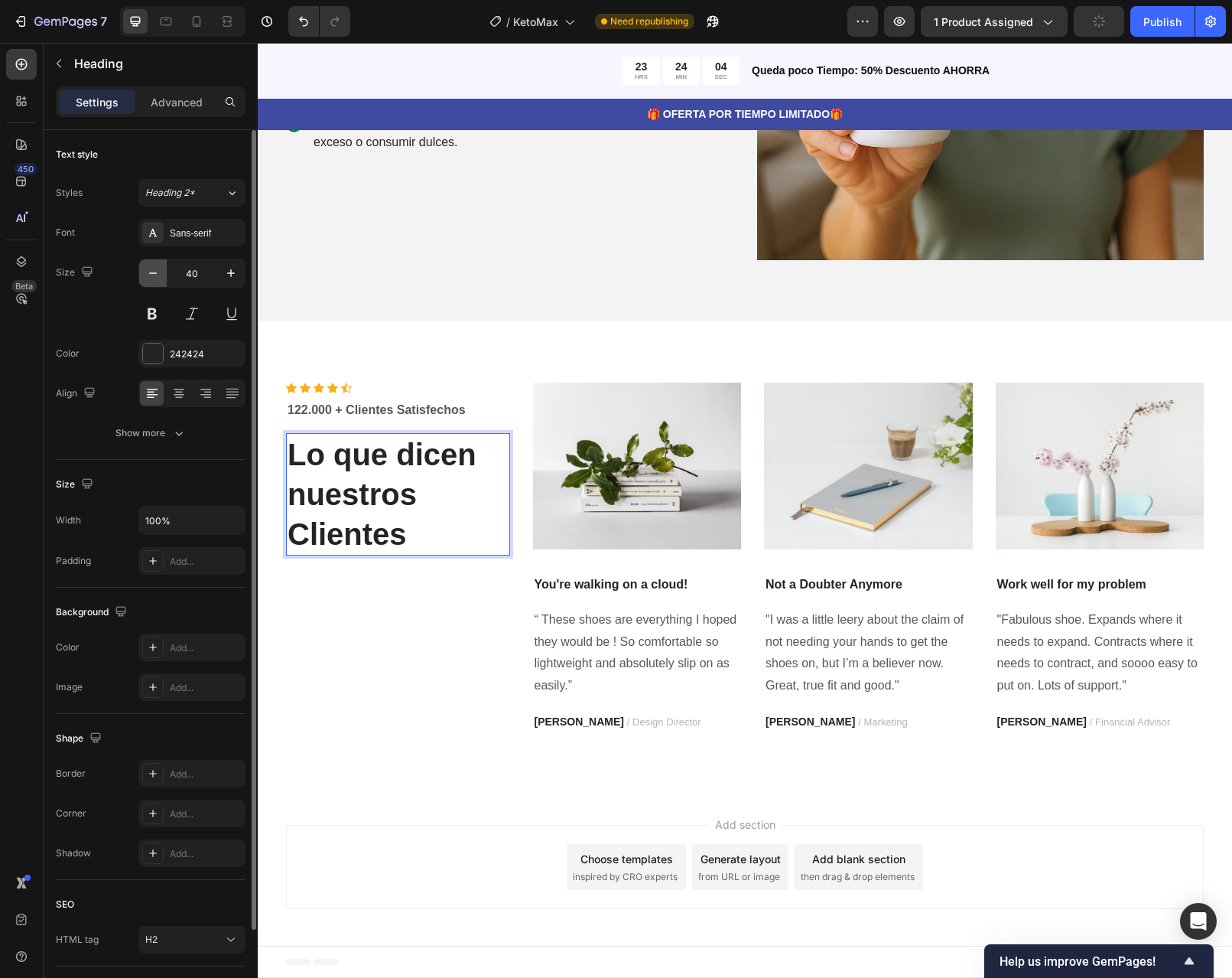
click at [156, 267] on icon "button" at bounding box center [153, 273] width 15 height 15
click at [156, 267] on icon "button" at bounding box center [153, 273] width 15 height 15
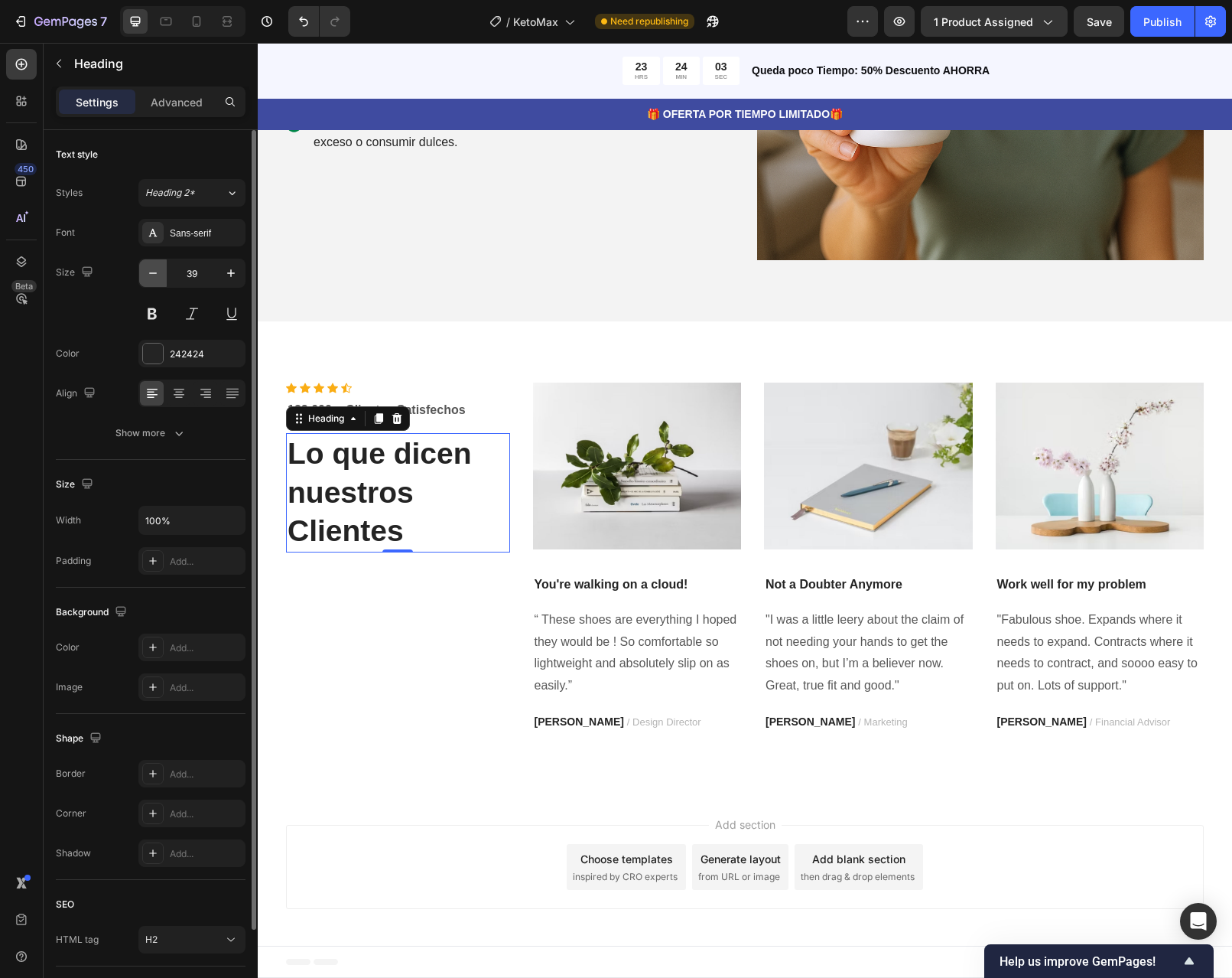
click at [156, 267] on icon "button" at bounding box center [153, 273] width 15 height 15
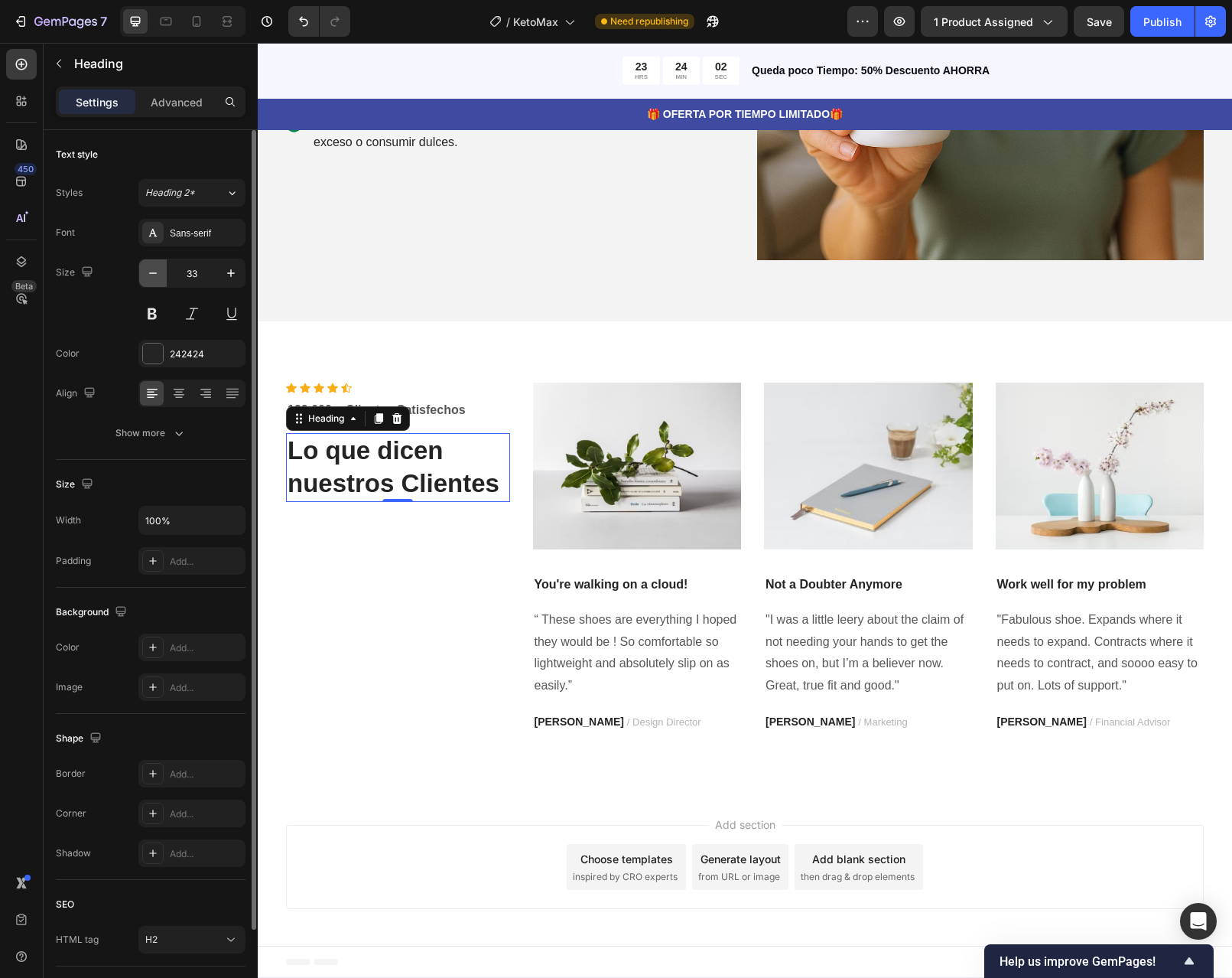
click at [156, 267] on icon "button" at bounding box center [153, 273] width 15 height 15
type input "31"
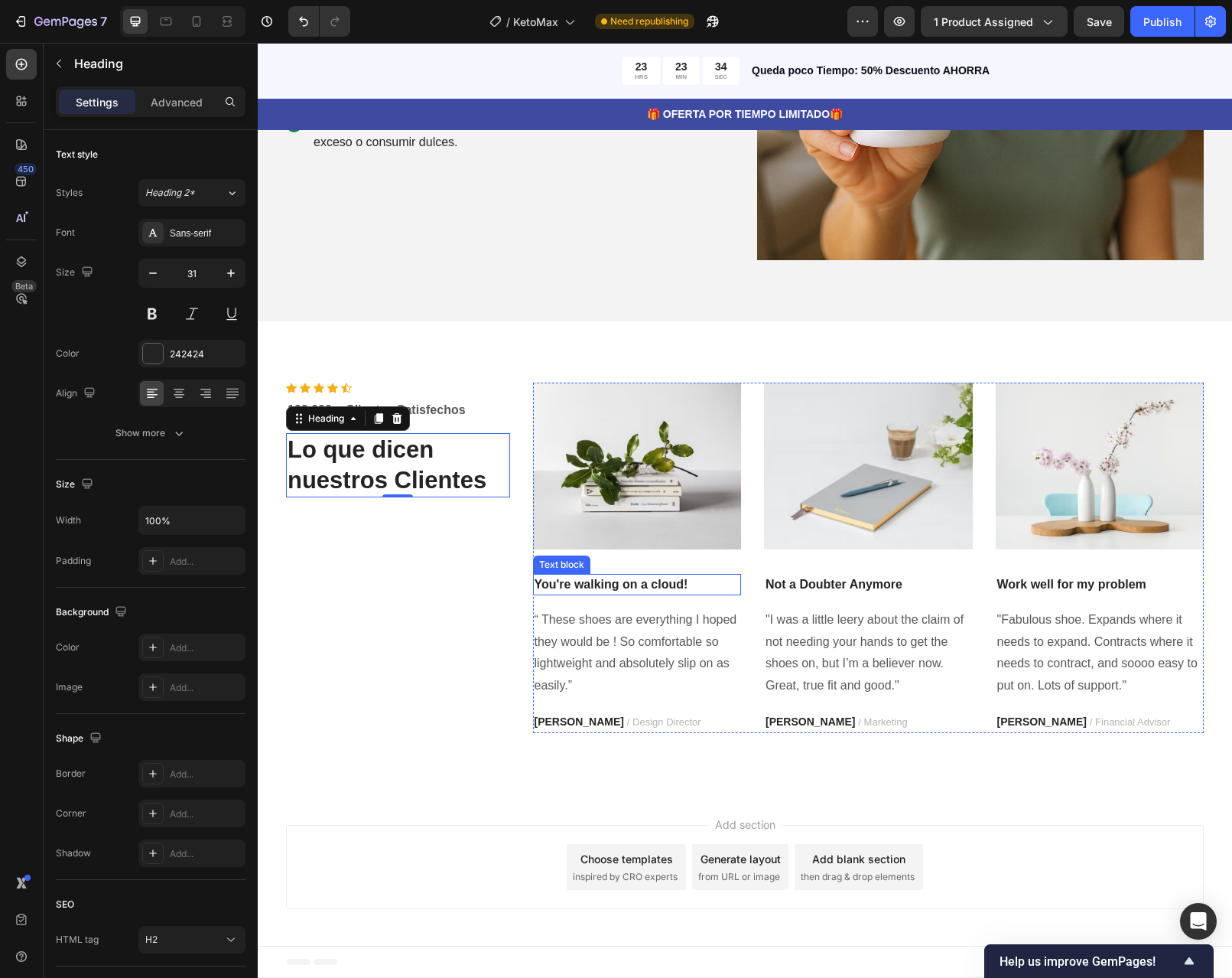
click at [640, 583] on p "You're walking on a cloud!" at bounding box center [637, 584] width 206 height 18
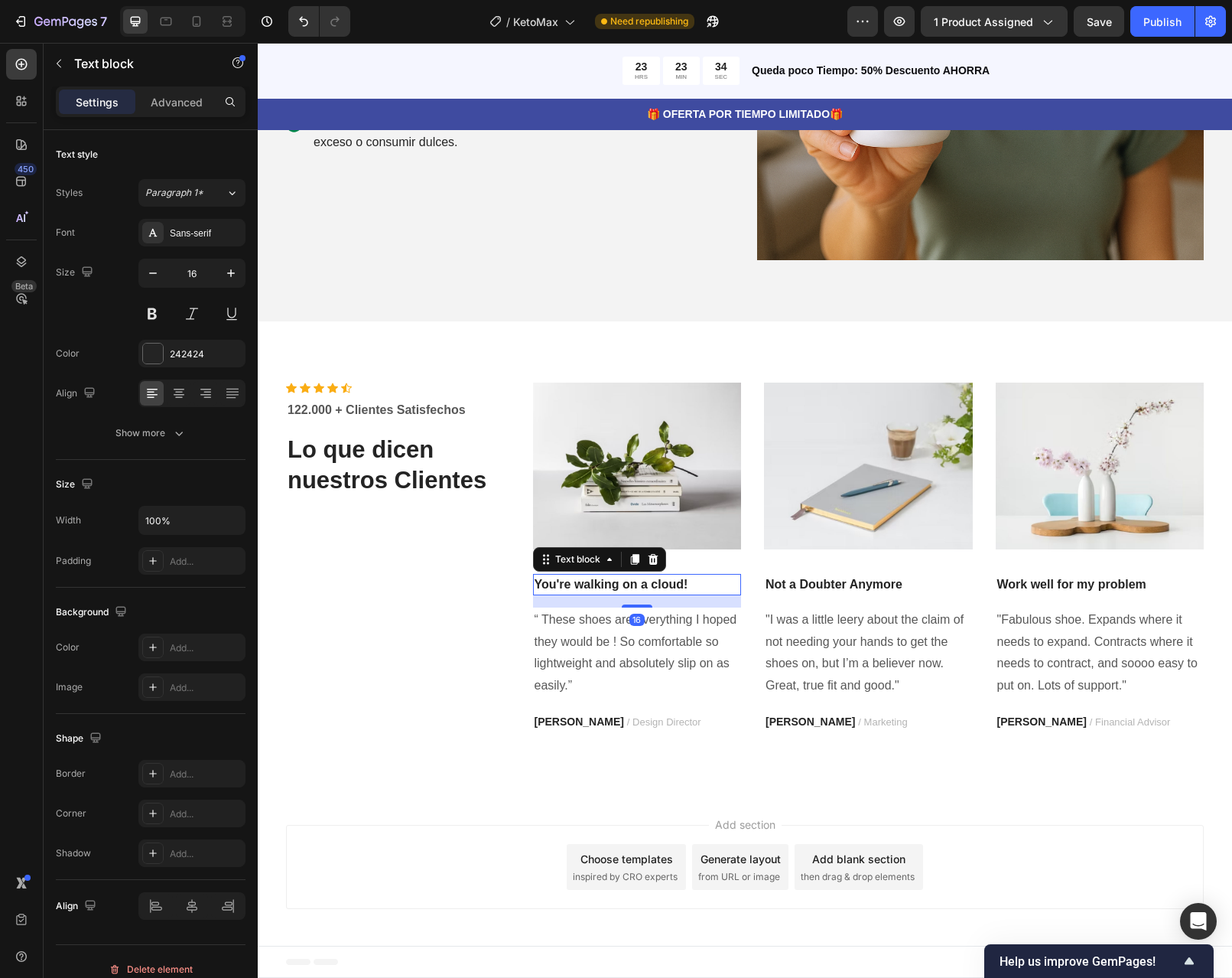
click at [640, 583] on p "You're walking on a cloud!" at bounding box center [637, 584] width 206 height 18
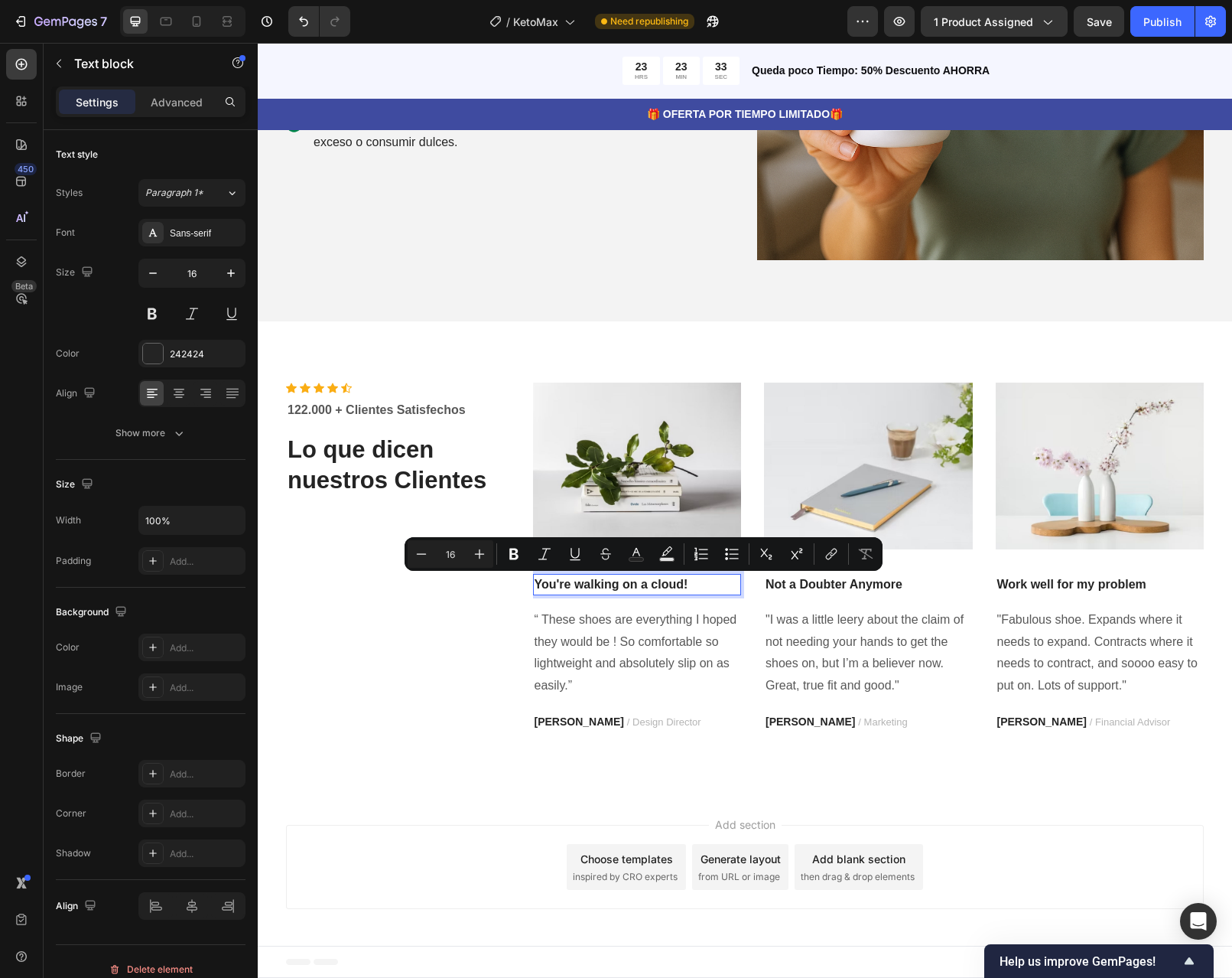
click at [701, 584] on p "You're walking on a cloud!" at bounding box center [637, 584] width 206 height 18
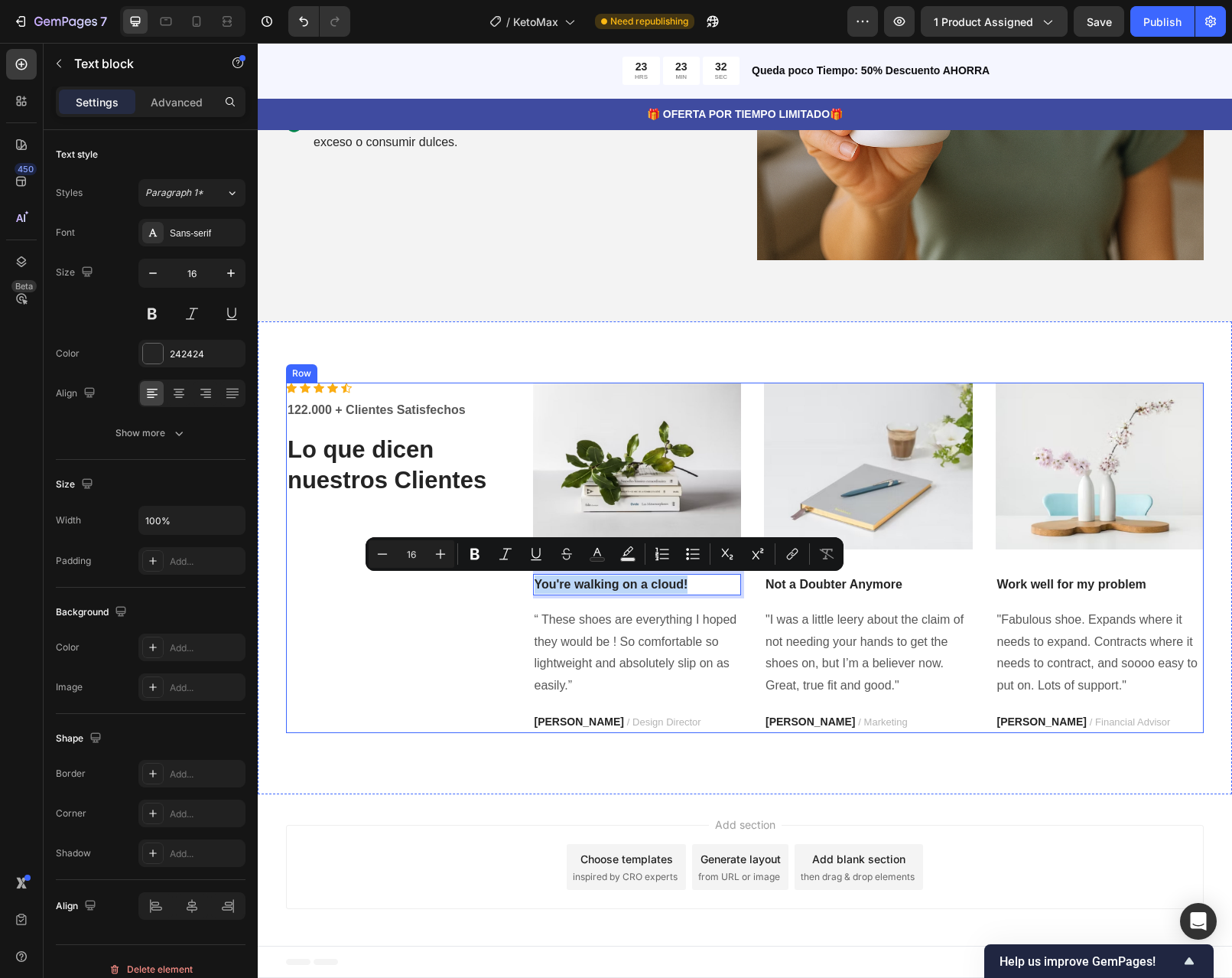
drag, startPoint x: 698, startPoint y: 584, endPoint x: 465, endPoint y: 601, distance: 233.6
click at [465, 601] on div "Icon Icon Icon Icon Icon Icon List Hoz 122.000 + Clientes Satisfechos Text bloc…" at bounding box center [745, 558] width 918 height 351
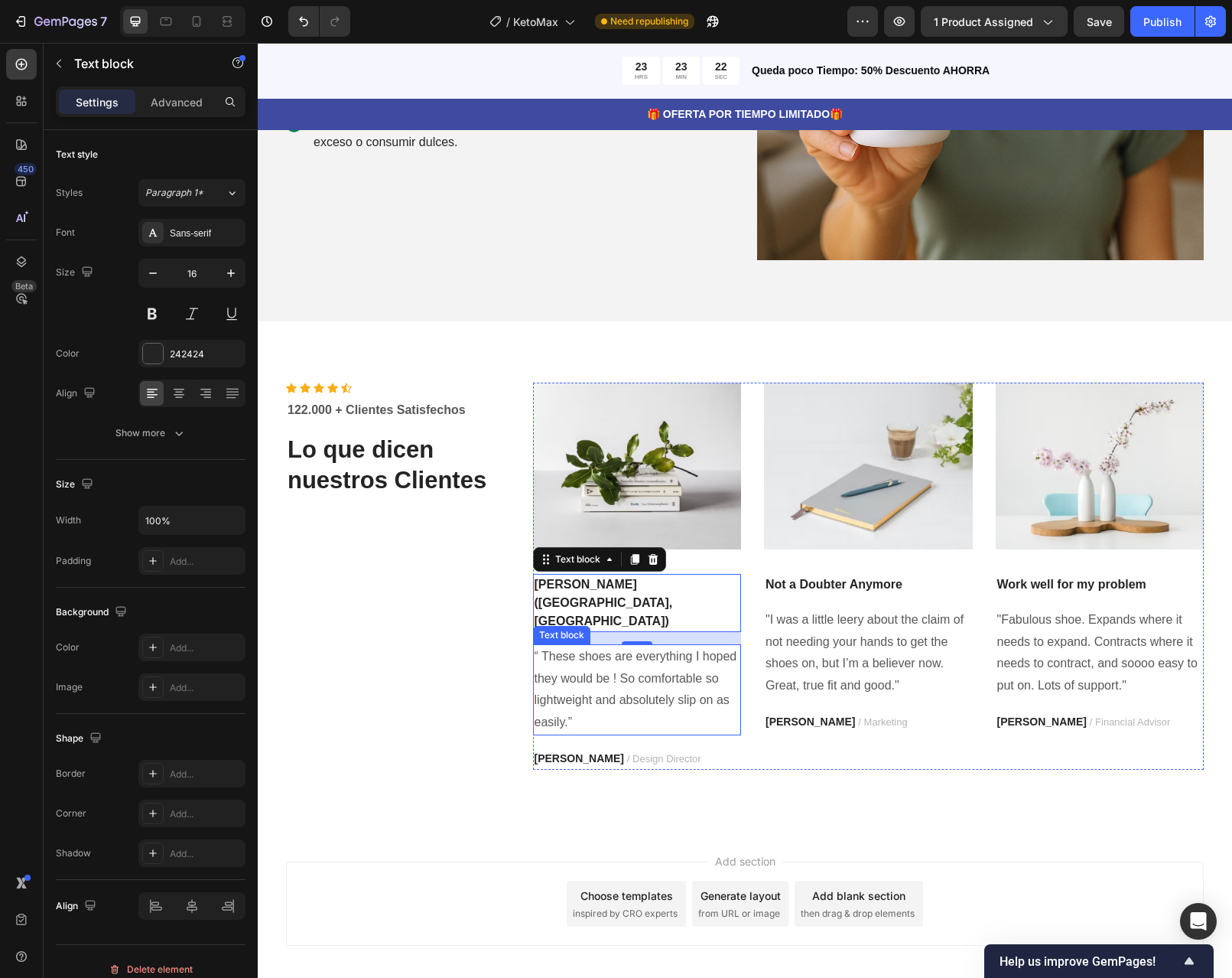
click at [598, 655] on p "“ These shoes are everything I hoped they would be ! So comfortable so lightwei…" at bounding box center [637, 690] width 206 height 88
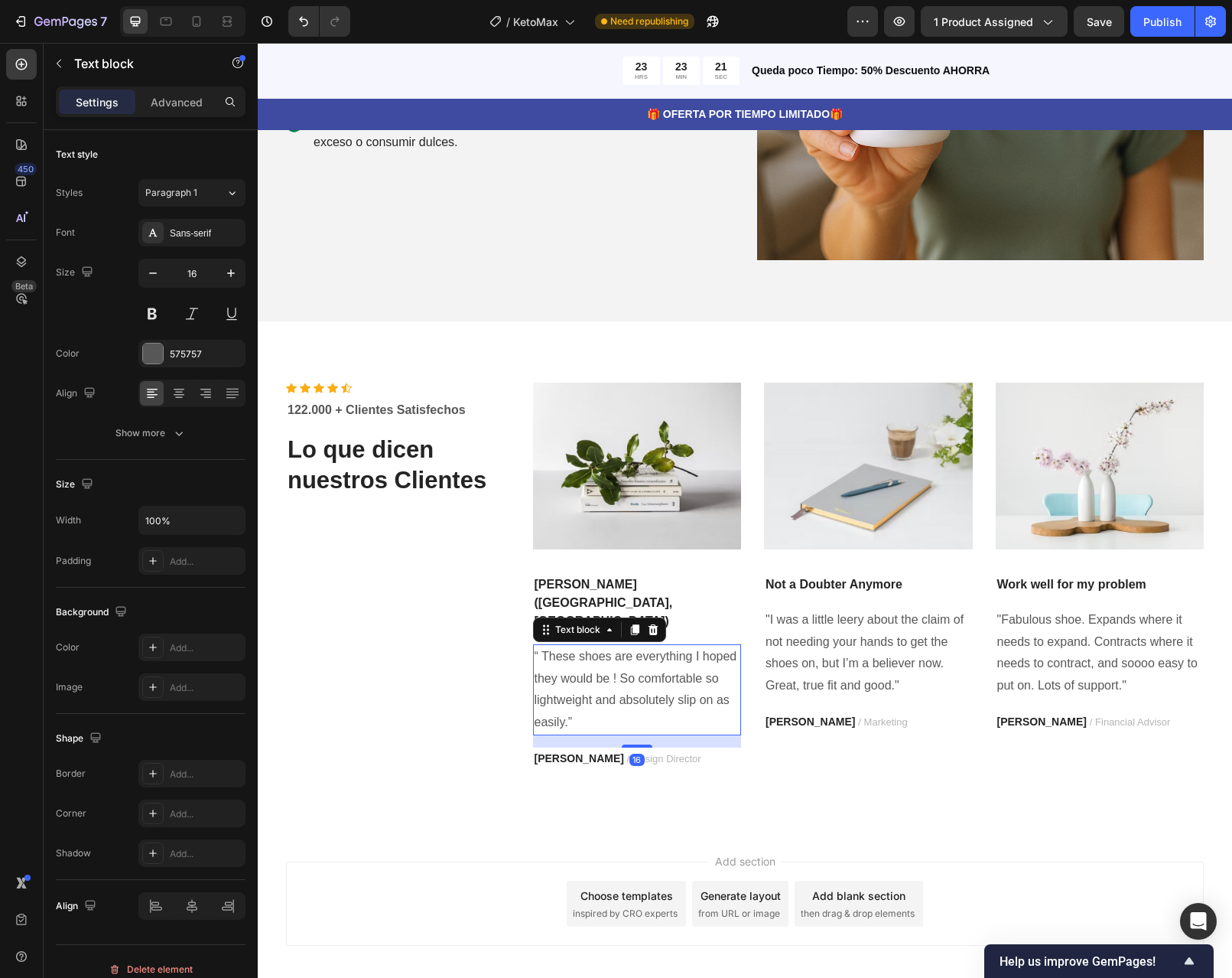
click at [598, 655] on p "“ These shoes are everything I hoped they would be ! So comfortable so lightwei…" at bounding box center [637, 690] width 206 height 88
click at [564, 690] on p "“ These shoes are everything I hoped they would be ! So comfortable so lightwei…" at bounding box center [637, 690] width 206 height 88
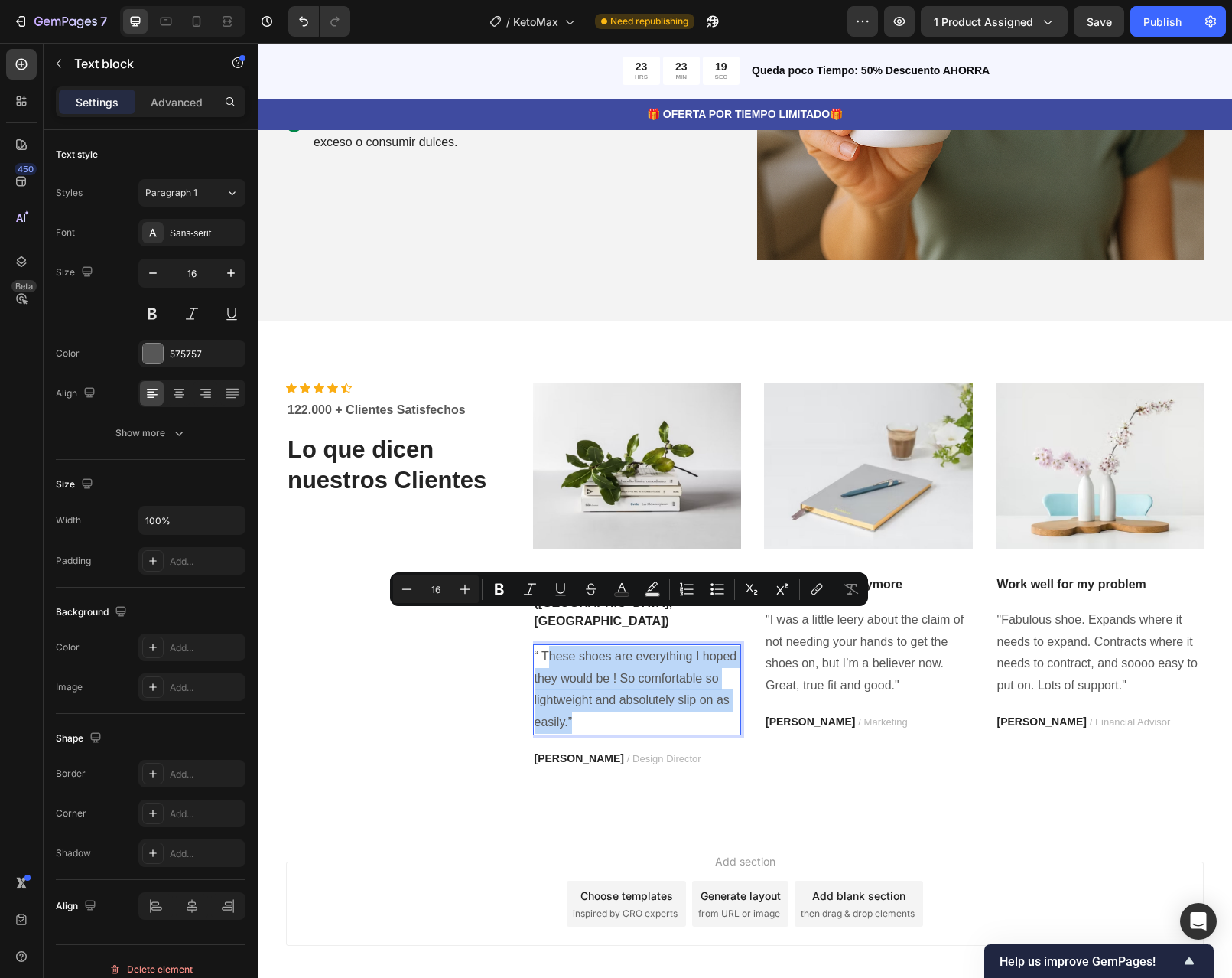
drag, startPoint x: 570, startPoint y: 686, endPoint x: 542, endPoint y: 625, distance: 67.1
click at [542, 646] on p "“ These shoes are everything I hoped they would be ! So comfortable so lightwei…" at bounding box center [637, 690] width 206 height 88
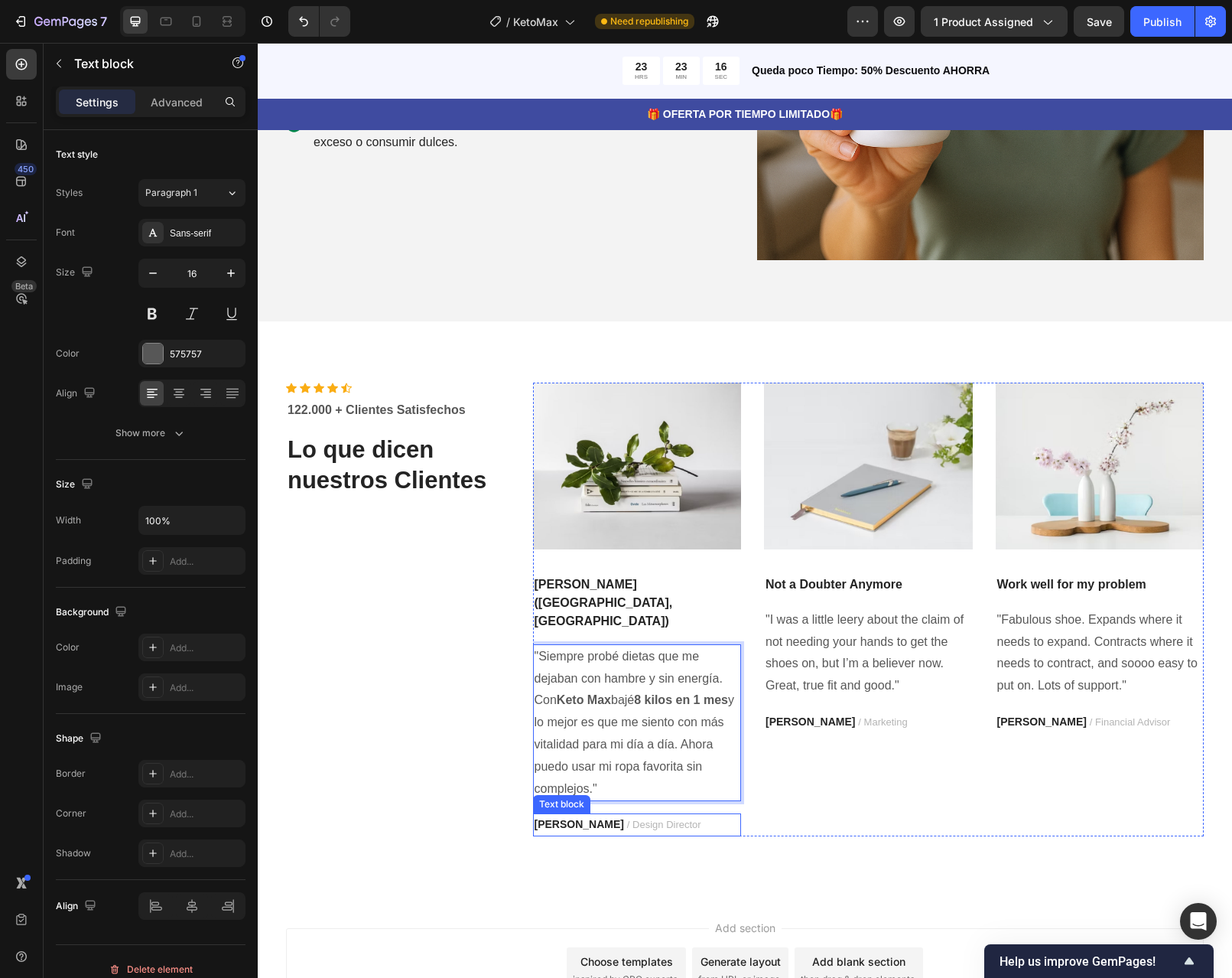
click at [656, 815] on p "RYAN S. / Design Director" at bounding box center [637, 824] width 206 height 19
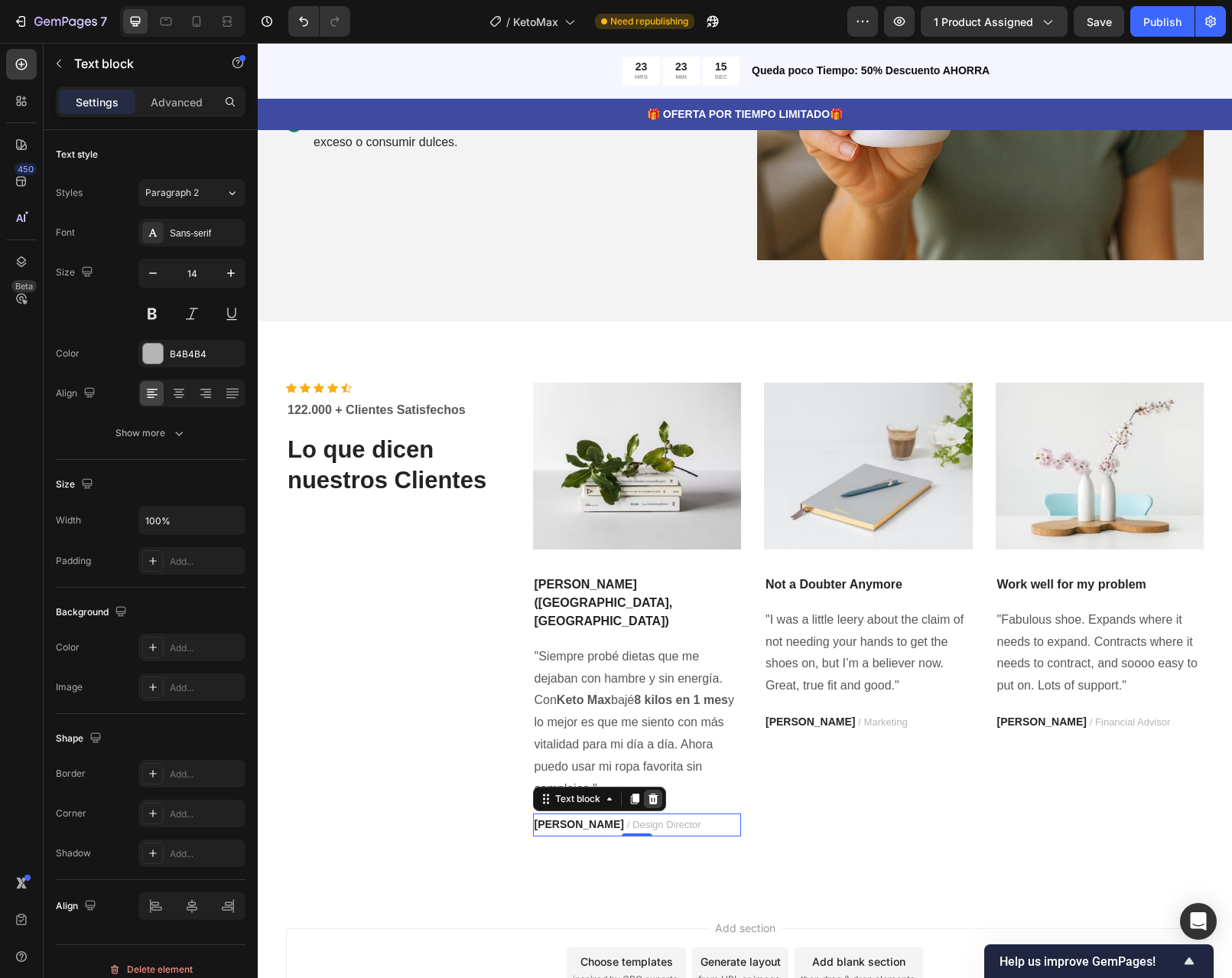
click at [648, 793] on icon at bounding box center [653, 798] width 10 height 10
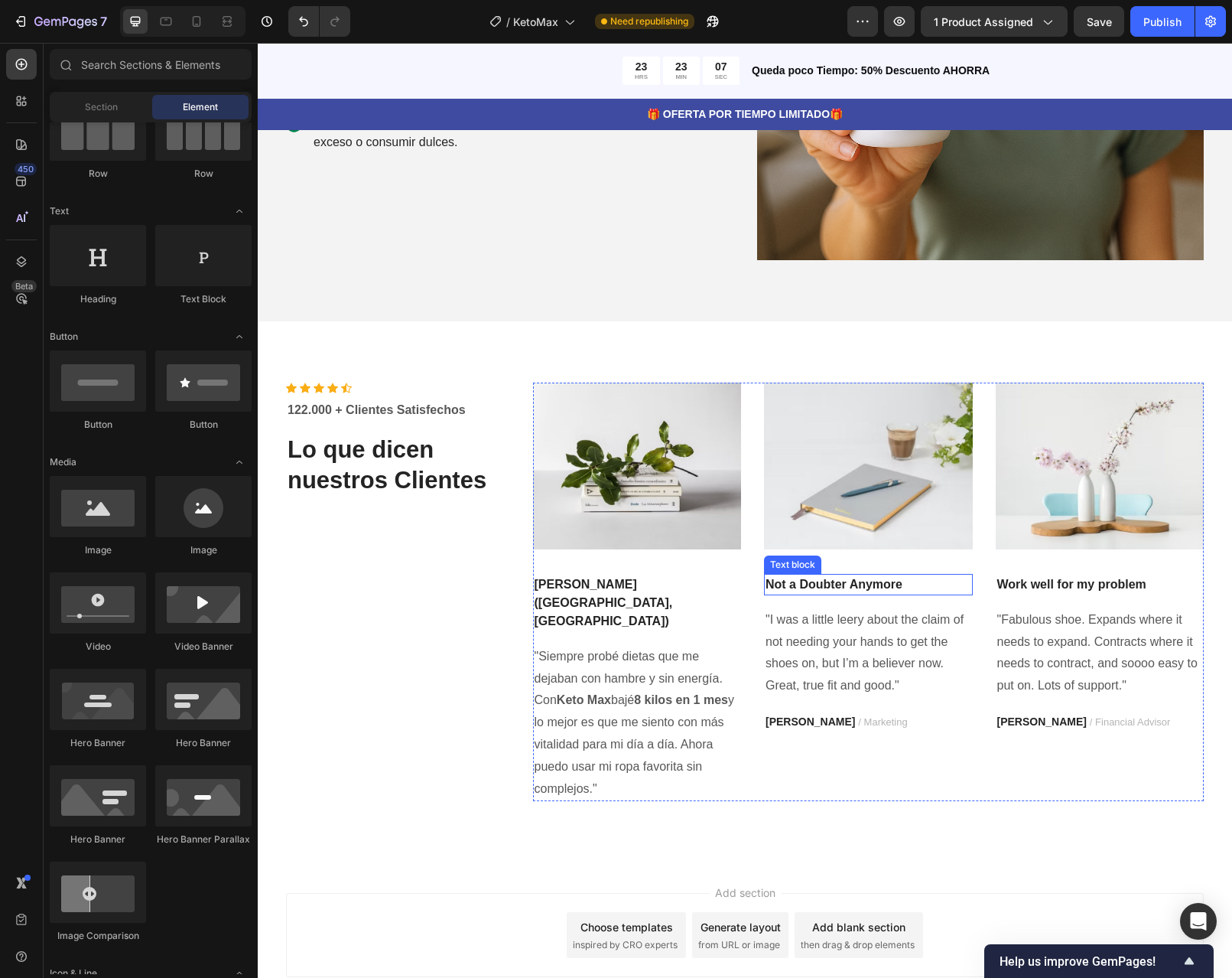
click at [891, 584] on p "Not a Doubter Anymore" at bounding box center [868, 584] width 206 height 18
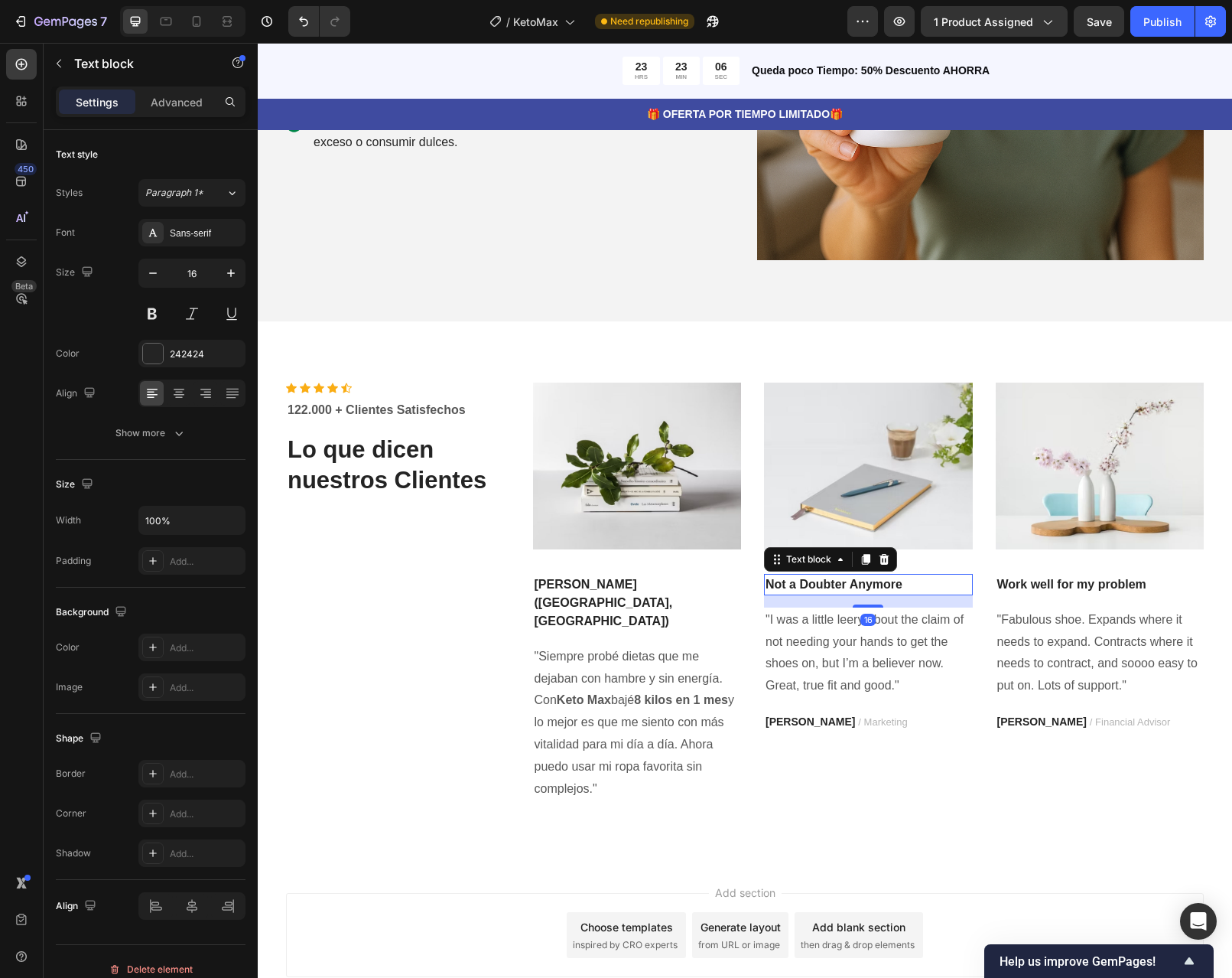
click at [891, 584] on p "Not a Doubter Anymore" at bounding box center [868, 584] width 206 height 18
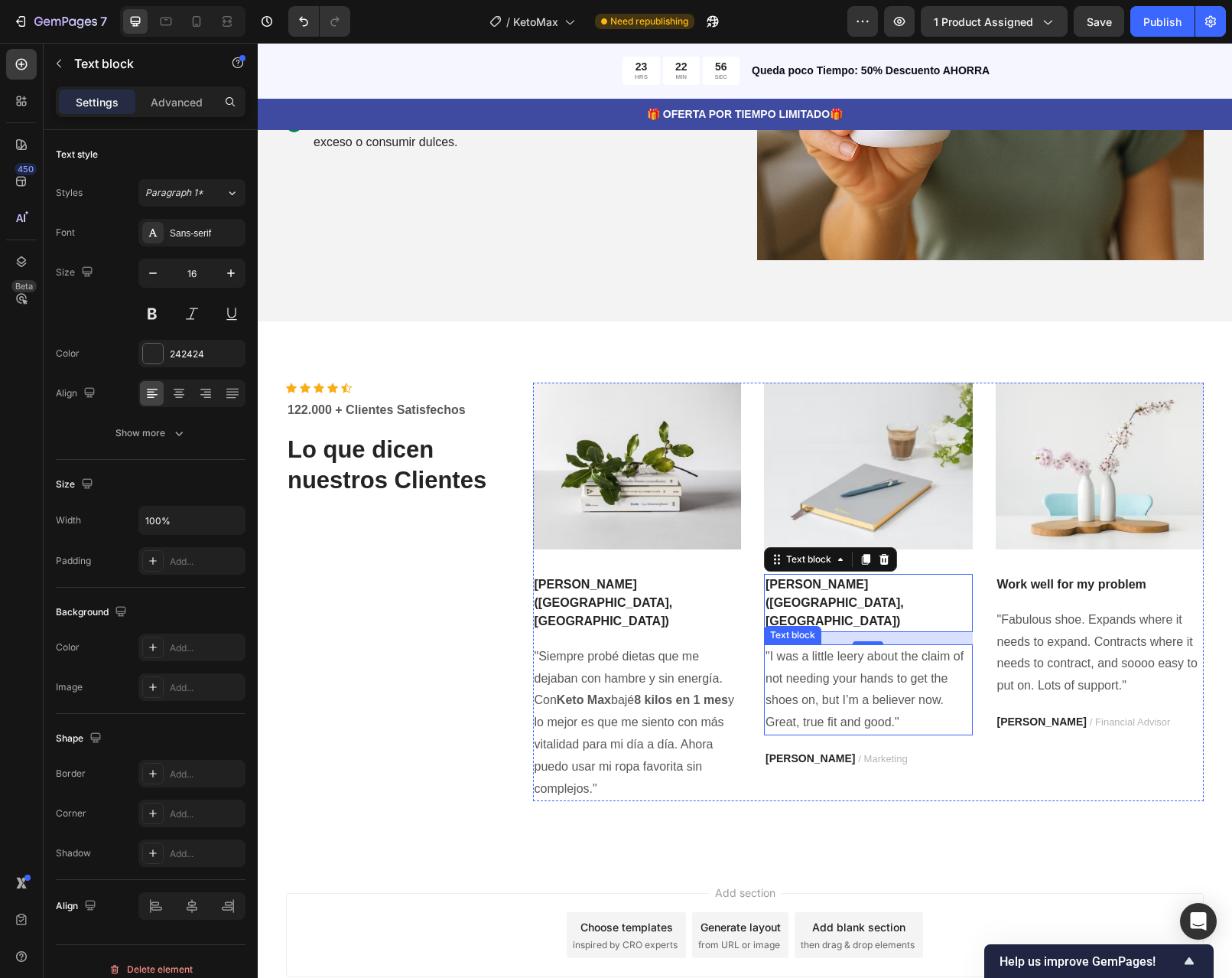
click at [869, 659] on p ""I was a little leery about the claim of not needing your hands to get the shoe…" at bounding box center [868, 690] width 206 height 88
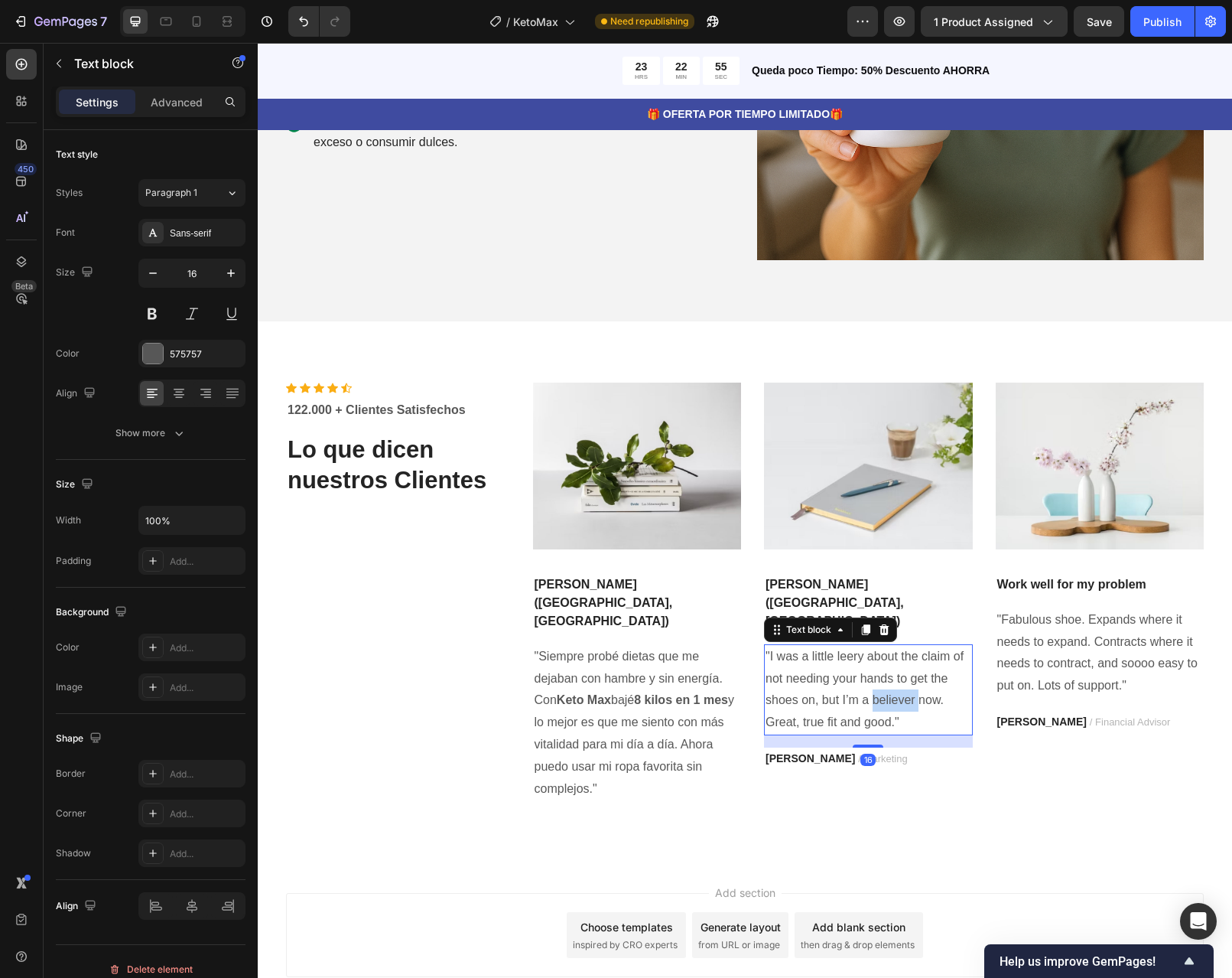
click at [869, 659] on p ""I was a little leery about the claim of not needing your hands to get the shoe…" at bounding box center [868, 690] width 206 height 88
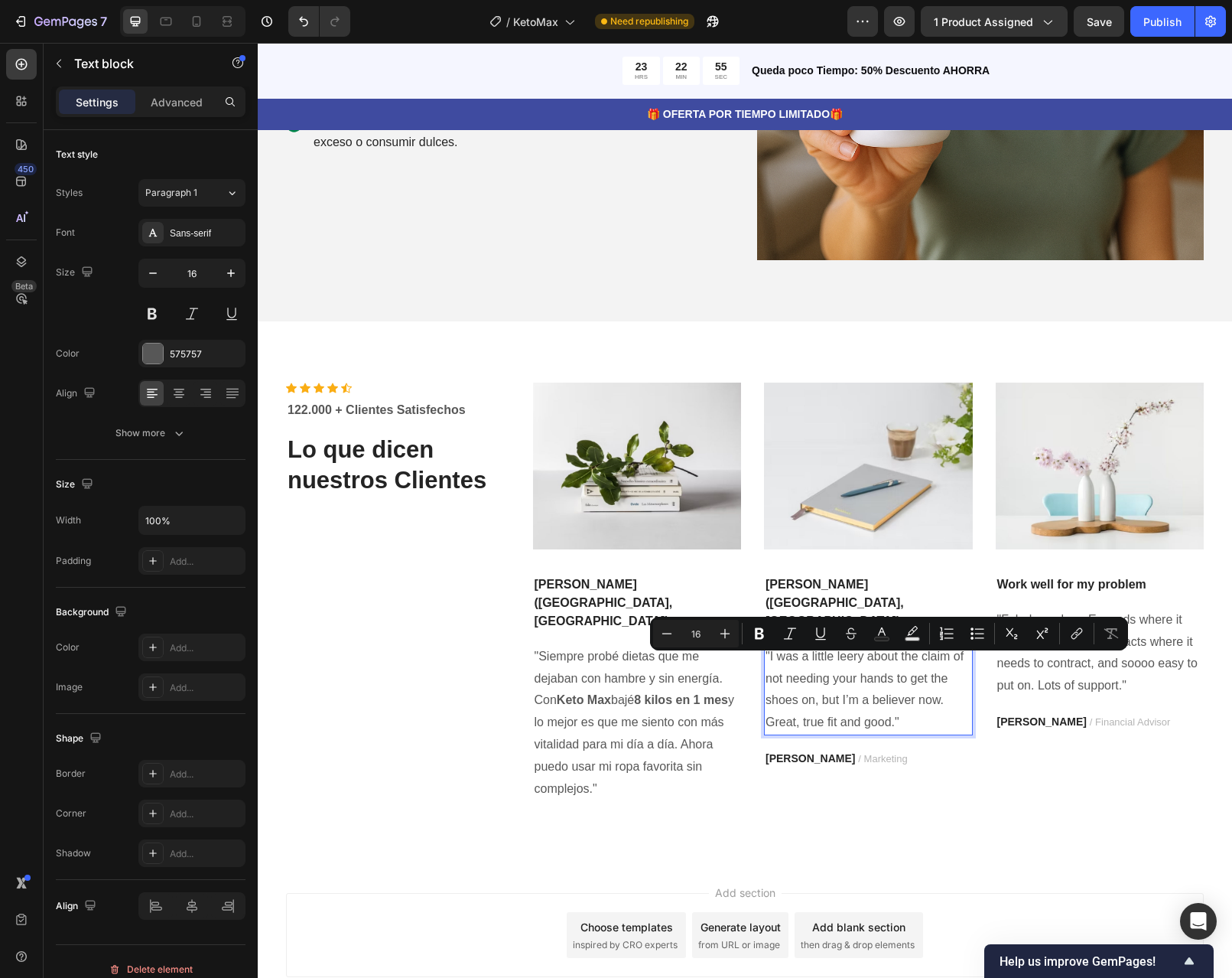
click at [896, 687] on p ""I was a little leery about the claim of not needing your hands to get the shoe…" at bounding box center [868, 690] width 206 height 88
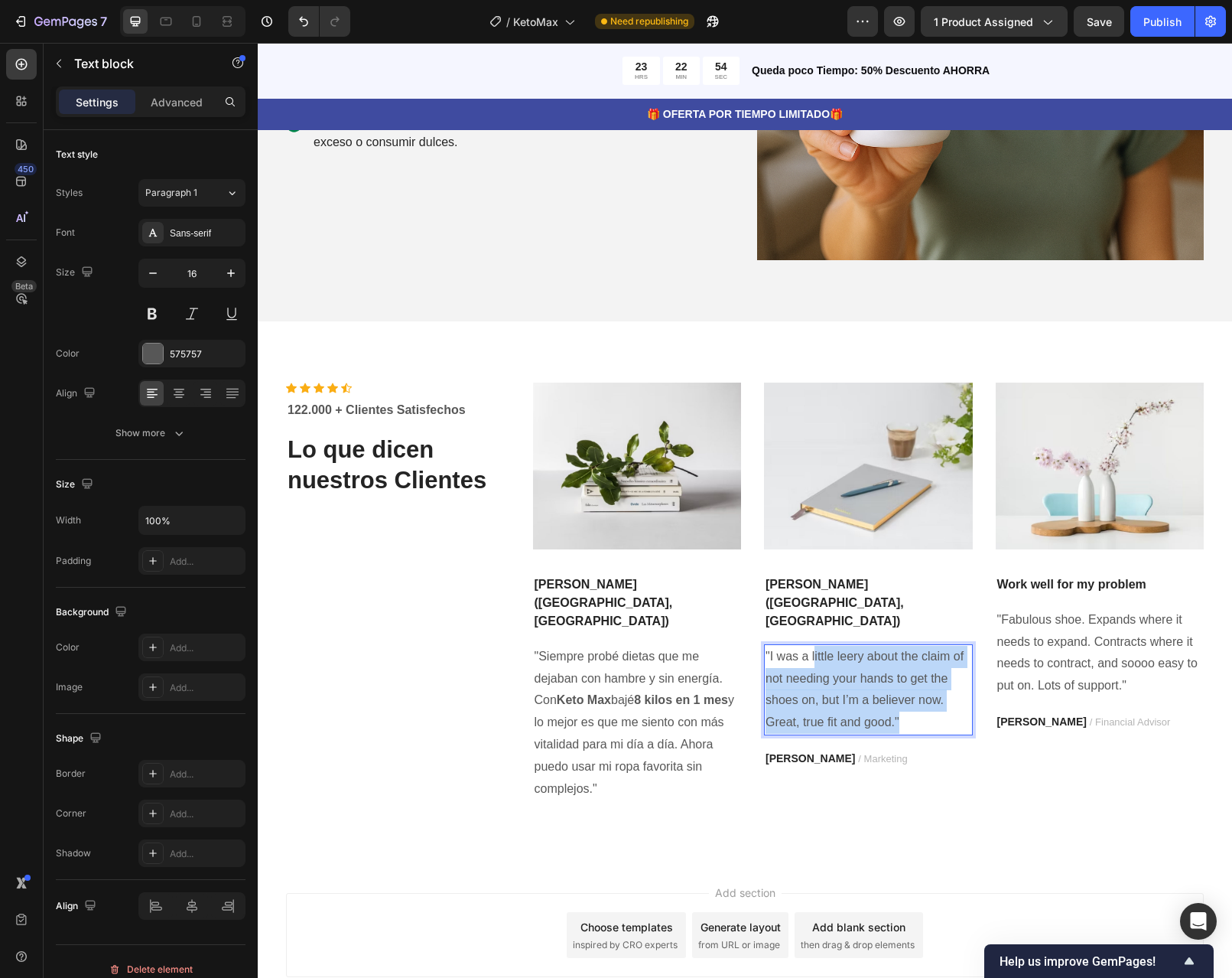
drag, startPoint x: 899, startPoint y: 684, endPoint x: 809, endPoint y: 623, distance: 108.7
click at [809, 646] on p ""I was a little leery about the claim of not needing your hands to get the shoe…" at bounding box center [868, 690] width 206 height 88
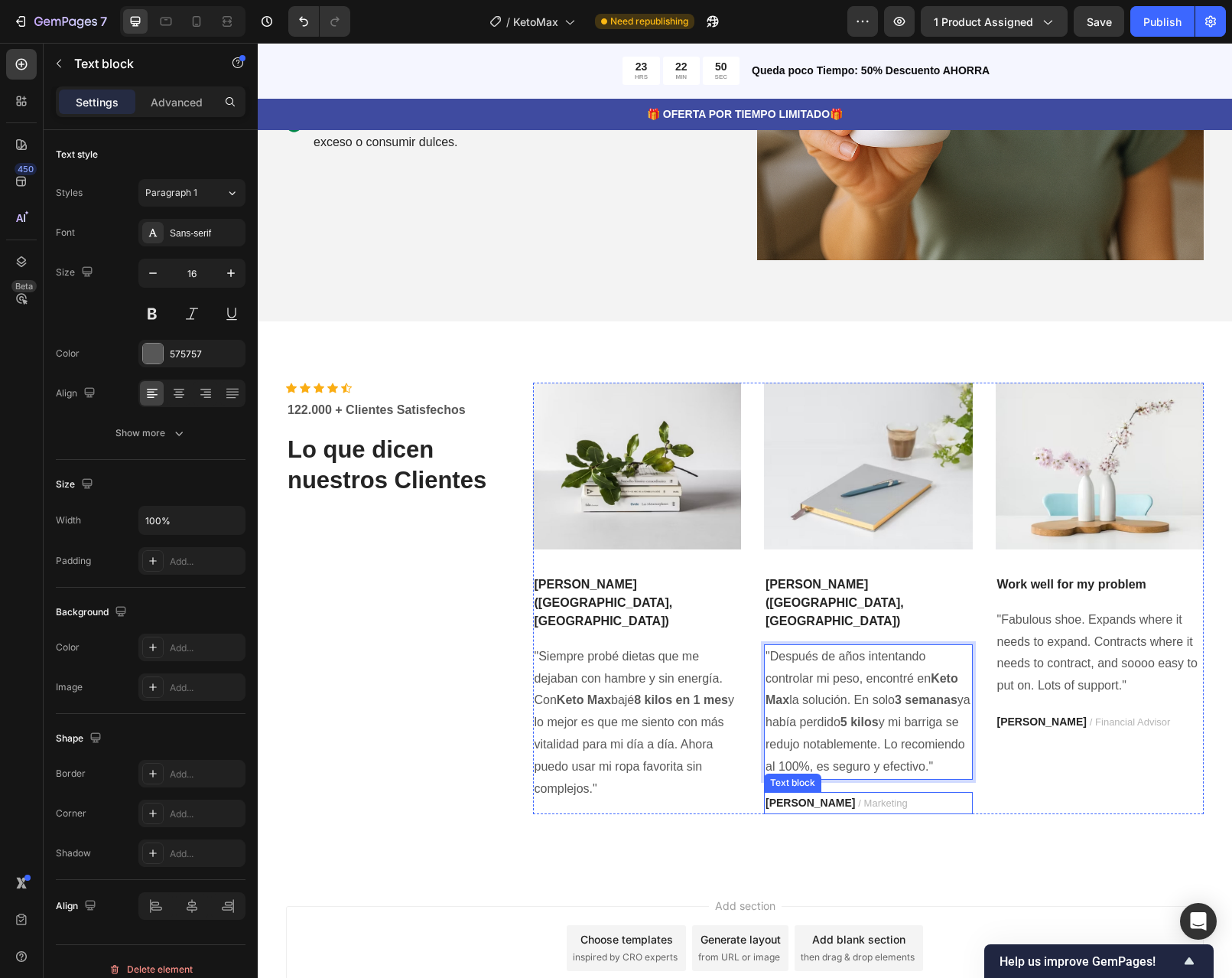
click at [895, 793] on p "PATRICIA B. / Marketing" at bounding box center [868, 803] width 206 height 19
click at [880, 772] on icon at bounding box center [884, 777] width 12 height 12
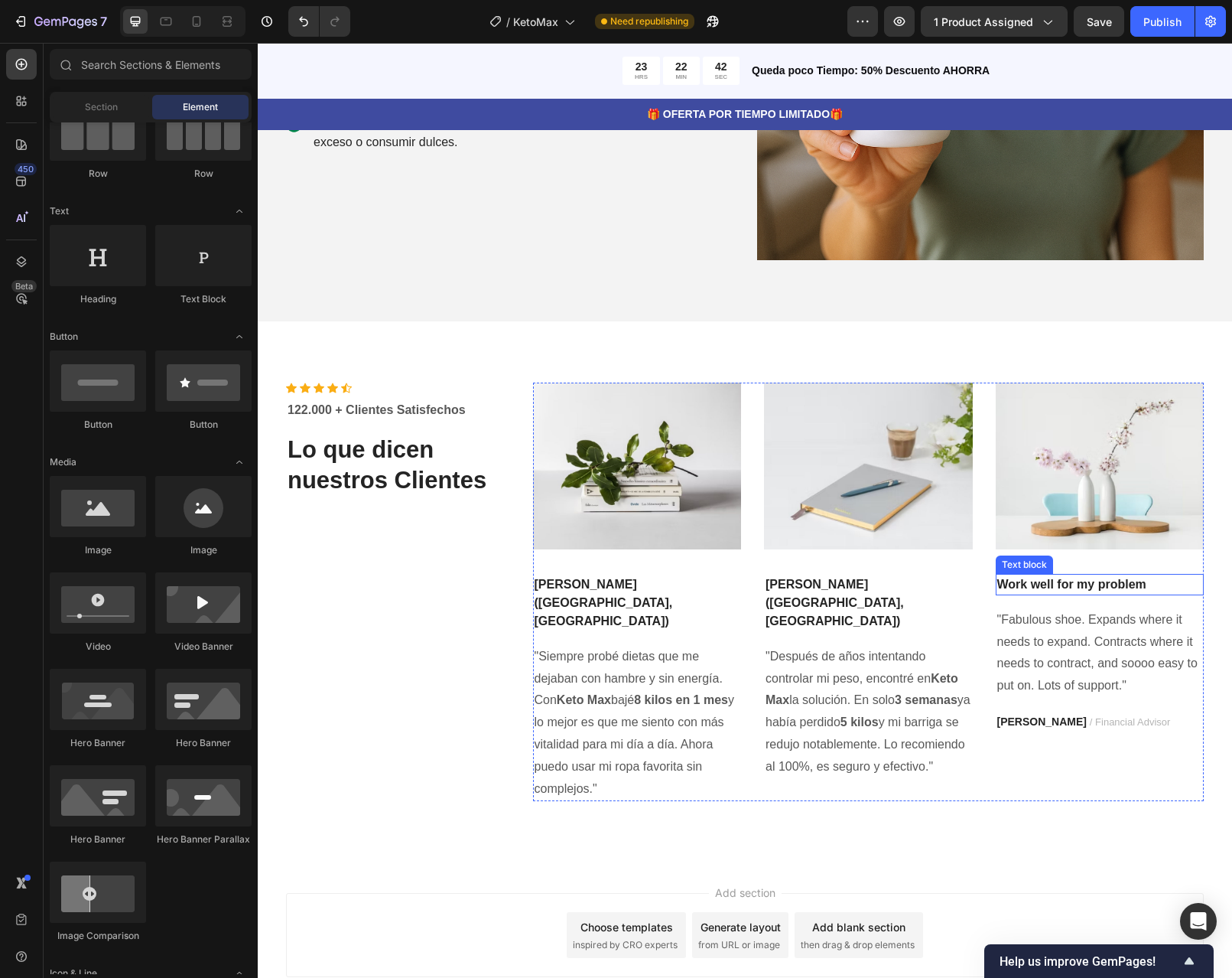
click at [1139, 583] on p "Work well for my problem" at bounding box center [1100, 584] width 206 height 18
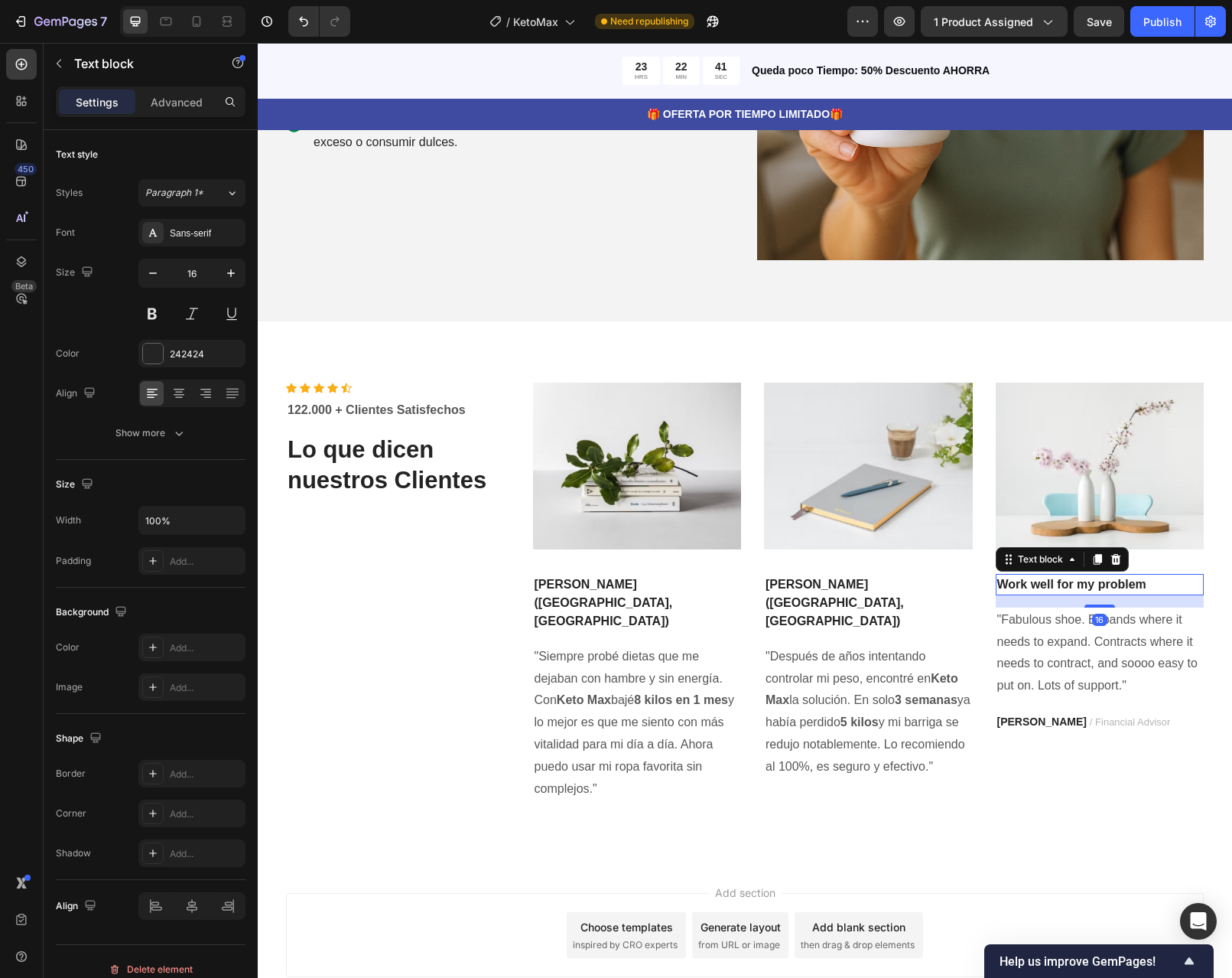
click at [1139, 583] on p "Work well for my problem" at bounding box center [1100, 584] width 206 height 18
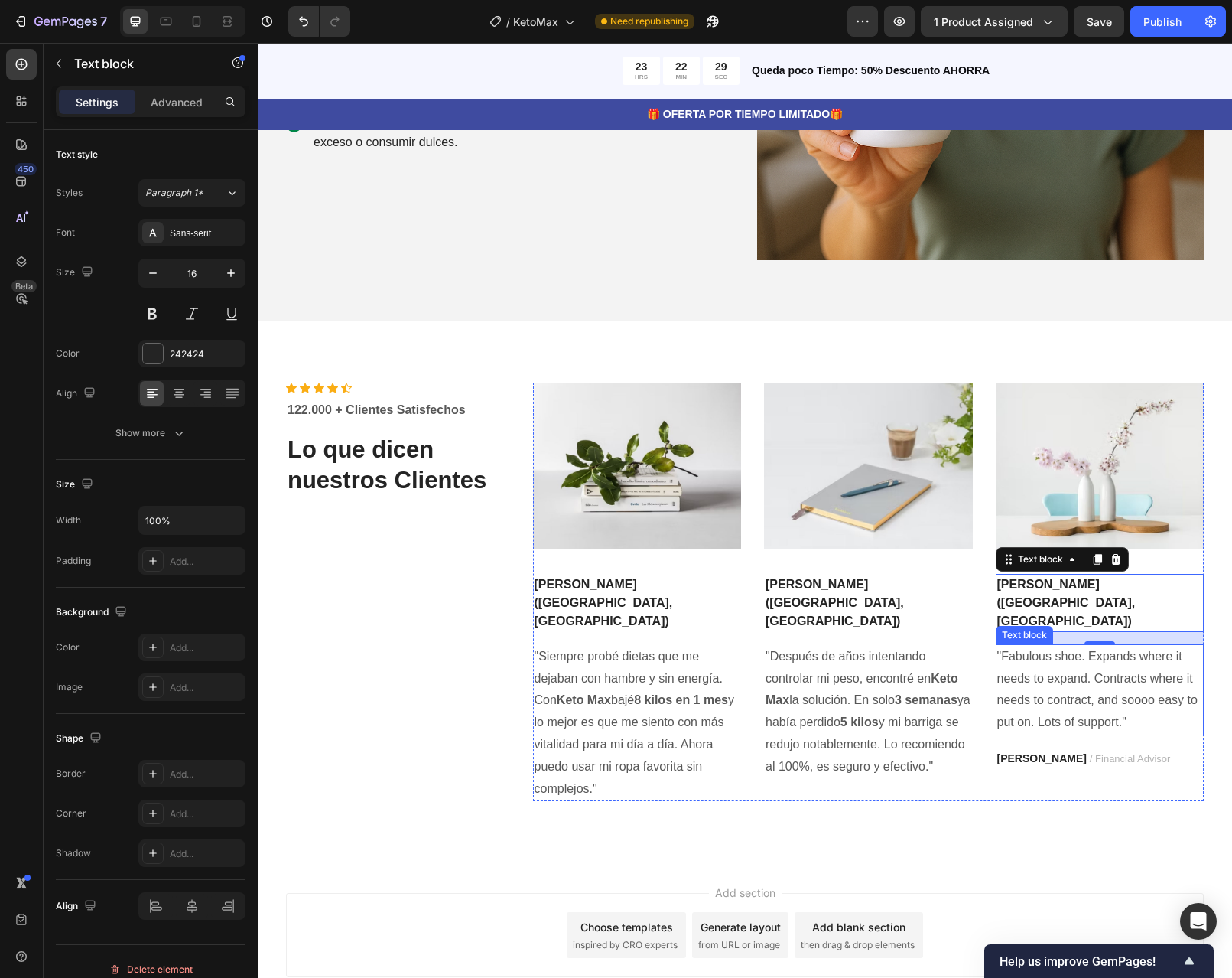
click at [1083, 663] on p ""Fabulous shoe. Expands where it needs to expand. Contracts where it needs to c…" at bounding box center [1100, 690] width 206 height 88
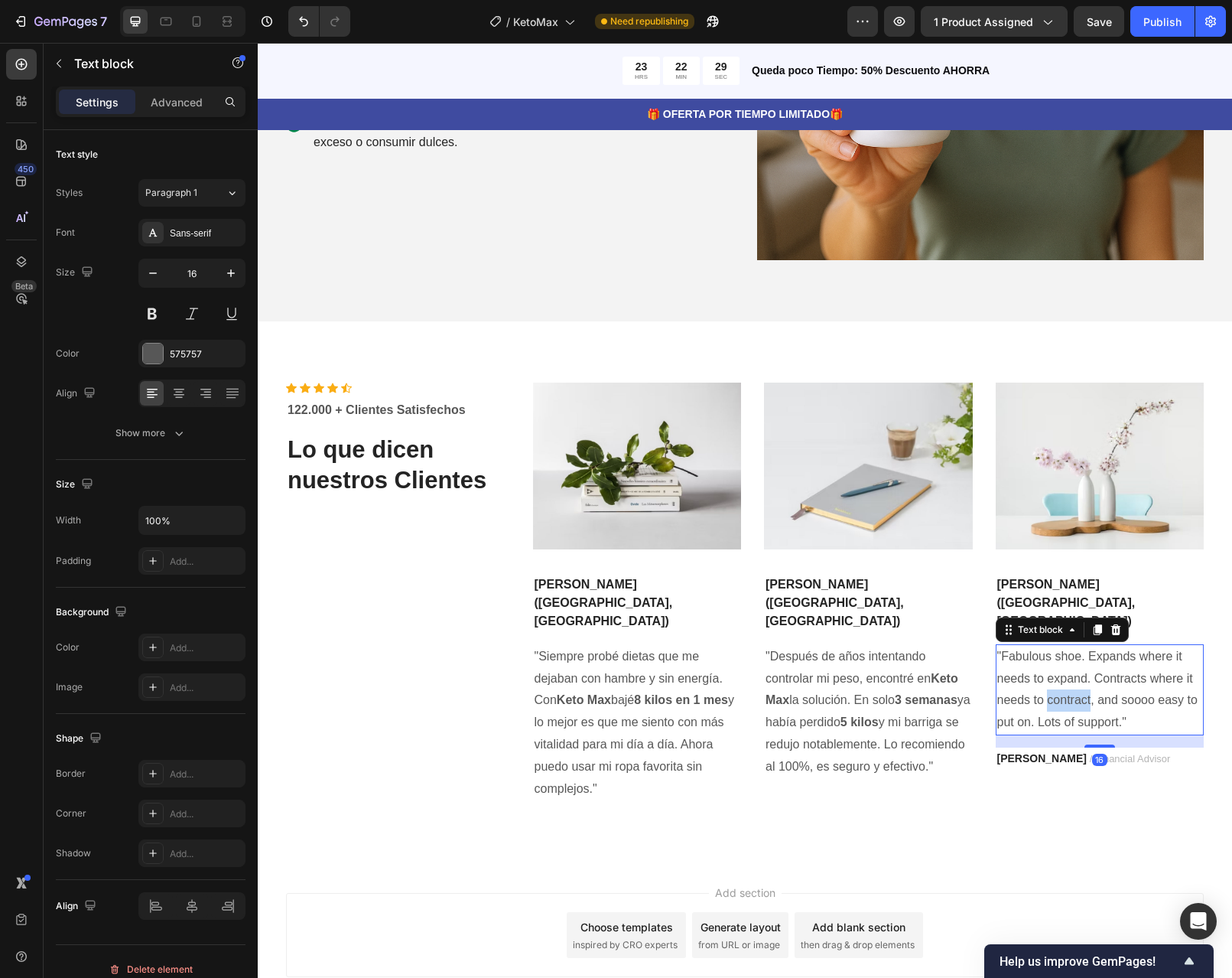
click at [1083, 663] on p ""Fabulous shoe. Expands where it needs to expand. Contracts where it needs to c…" at bounding box center [1100, 690] width 206 height 88
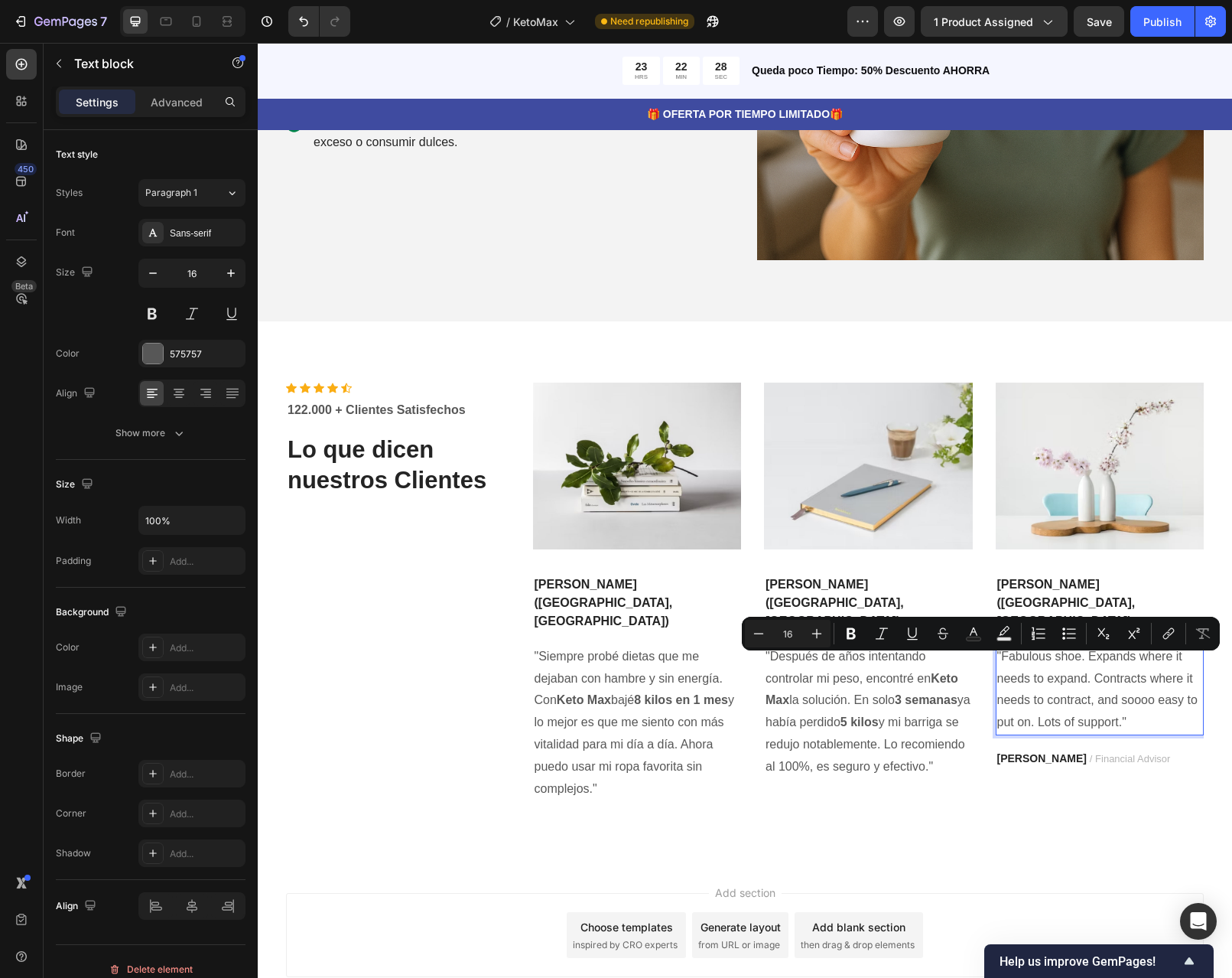
click at [1125, 683] on p ""Fabulous shoe. Expands where it needs to expand. Contracts where it needs to c…" at bounding box center [1100, 690] width 206 height 88
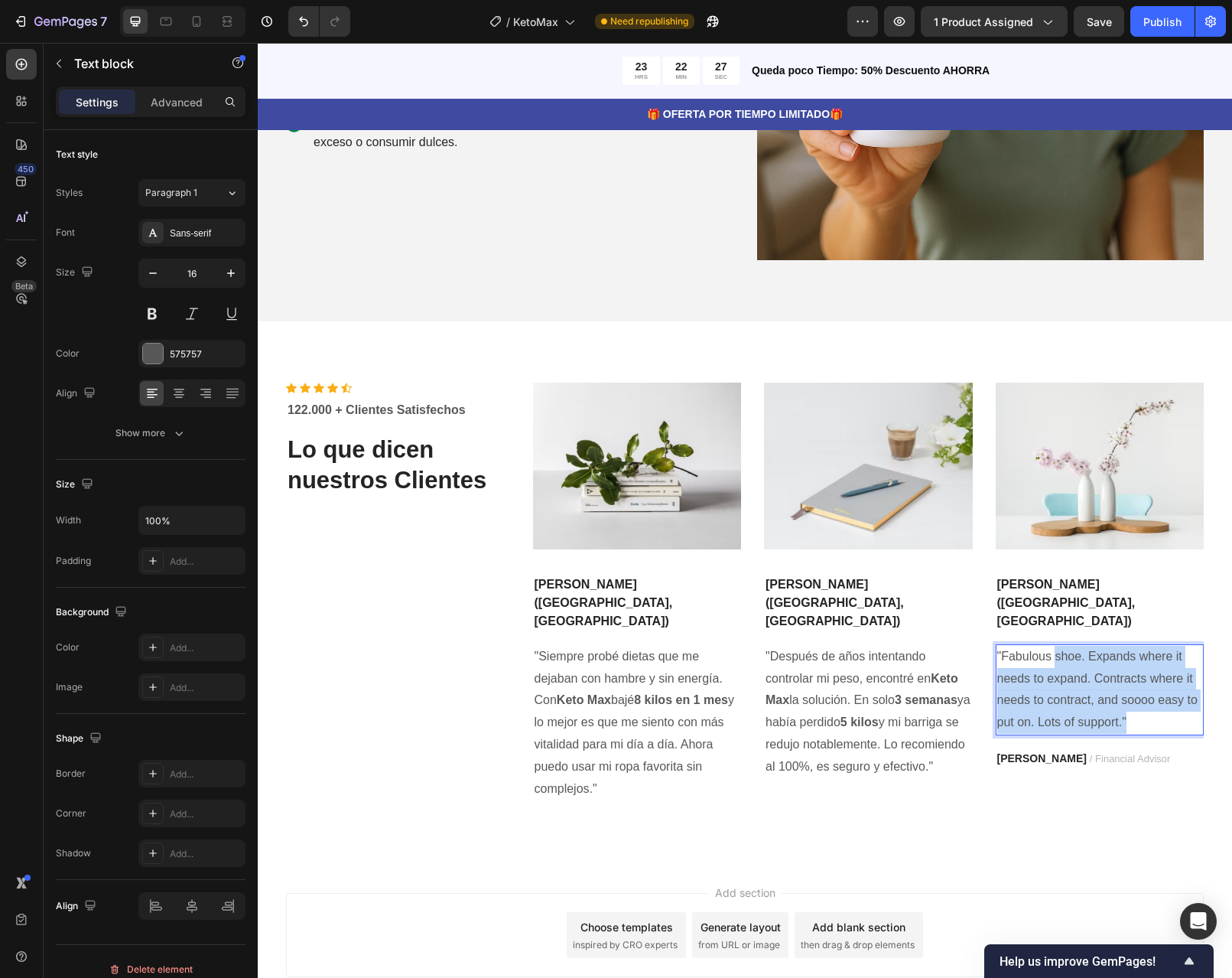
drag, startPoint x: 1125, startPoint y: 683, endPoint x: 1051, endPoint y: 622, distance: 95.9
click at [1051, 646] on p ""Fabulous shoe. Expands where it needs to expand. Contracts where it needs to c…" at bounding box center [1100, 690] width 206 height 88
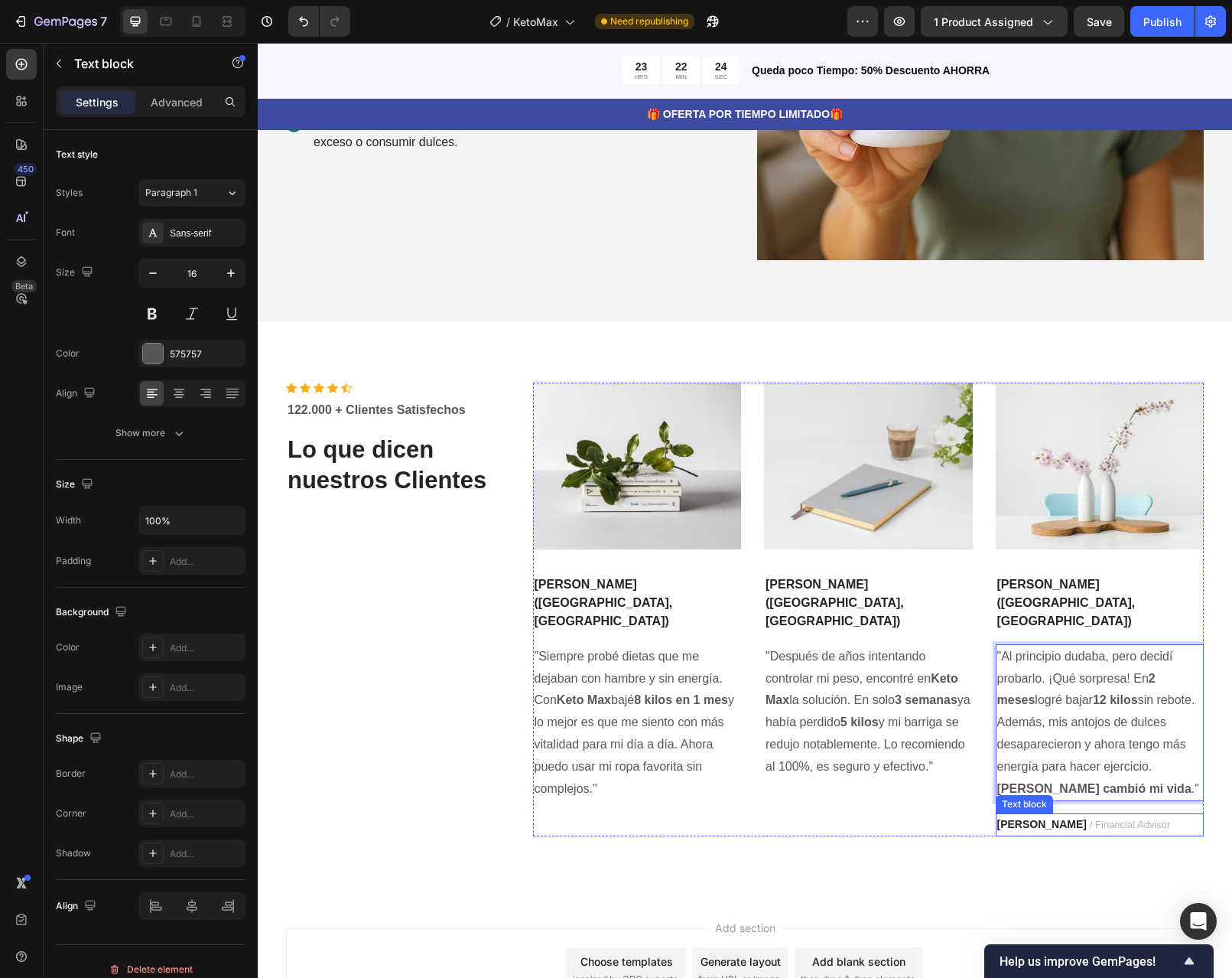
click at [1146, 815] on p "TRAVIS J. / Financial Advisor" at bounding box center [1100, 824] width 206 height 19
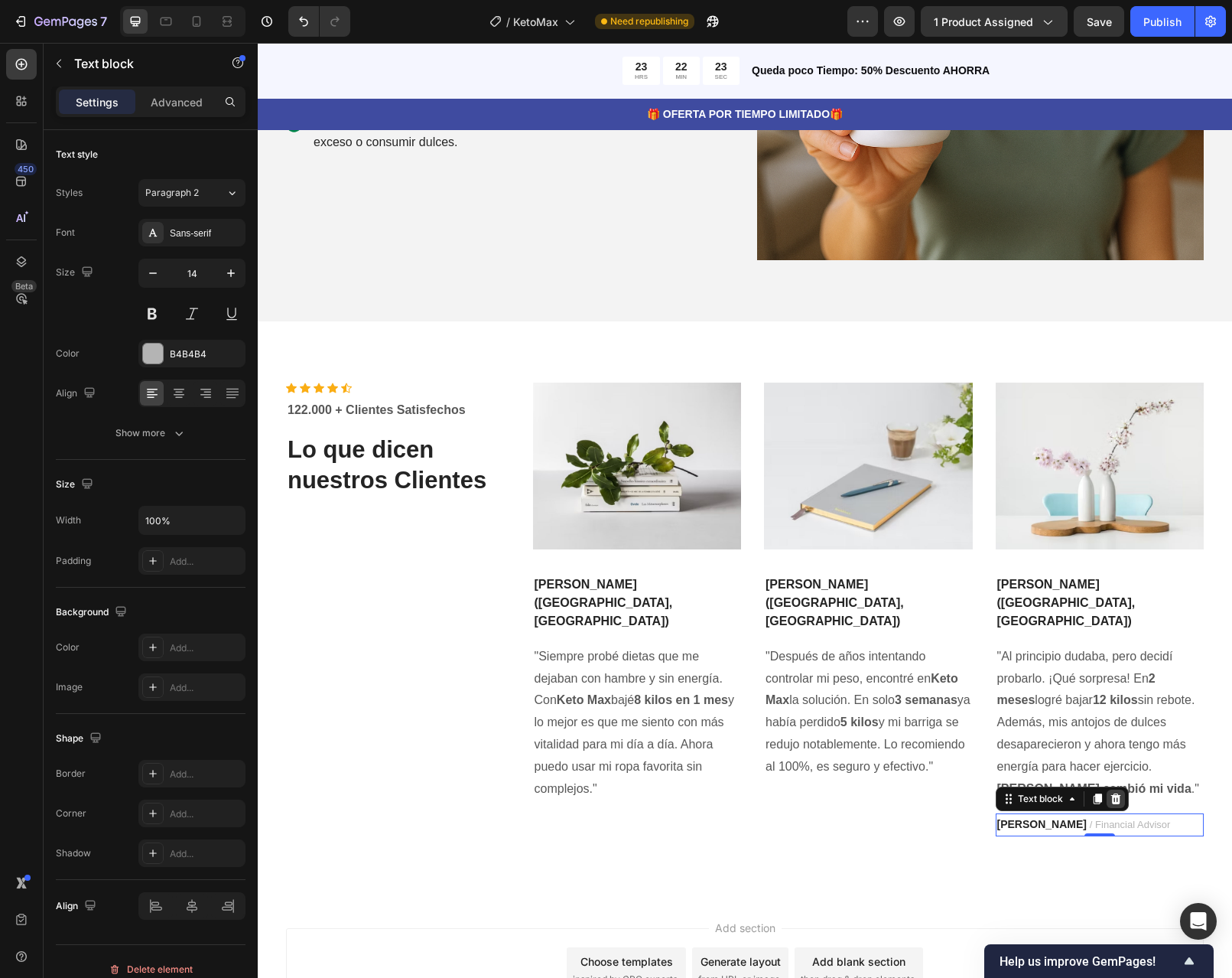
click at [1110, 792] on icon at bounding box center [1115, 798] width 12 height 12
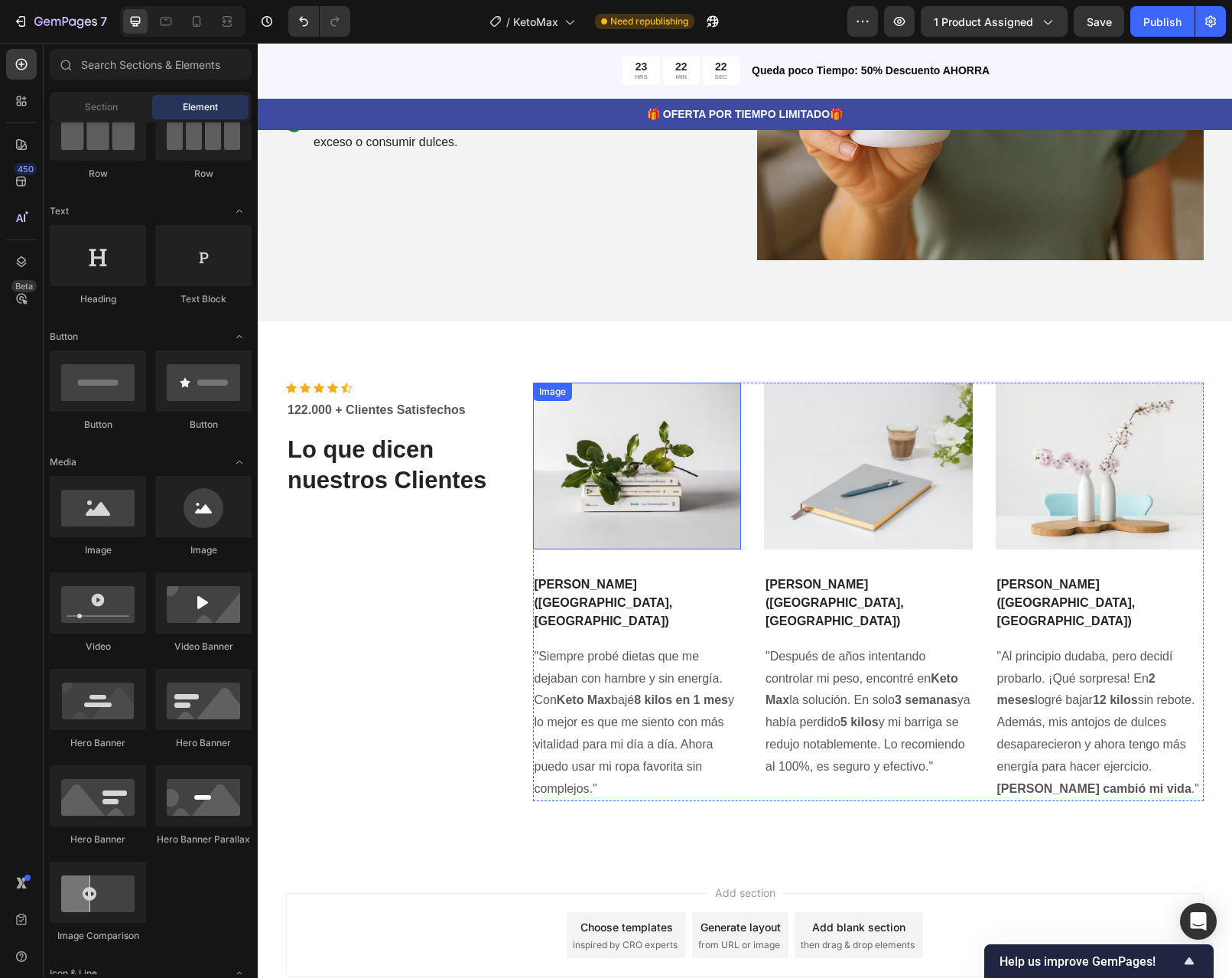
click at [601, 414] on img at bounding box center [637, 466] width 209 height 166
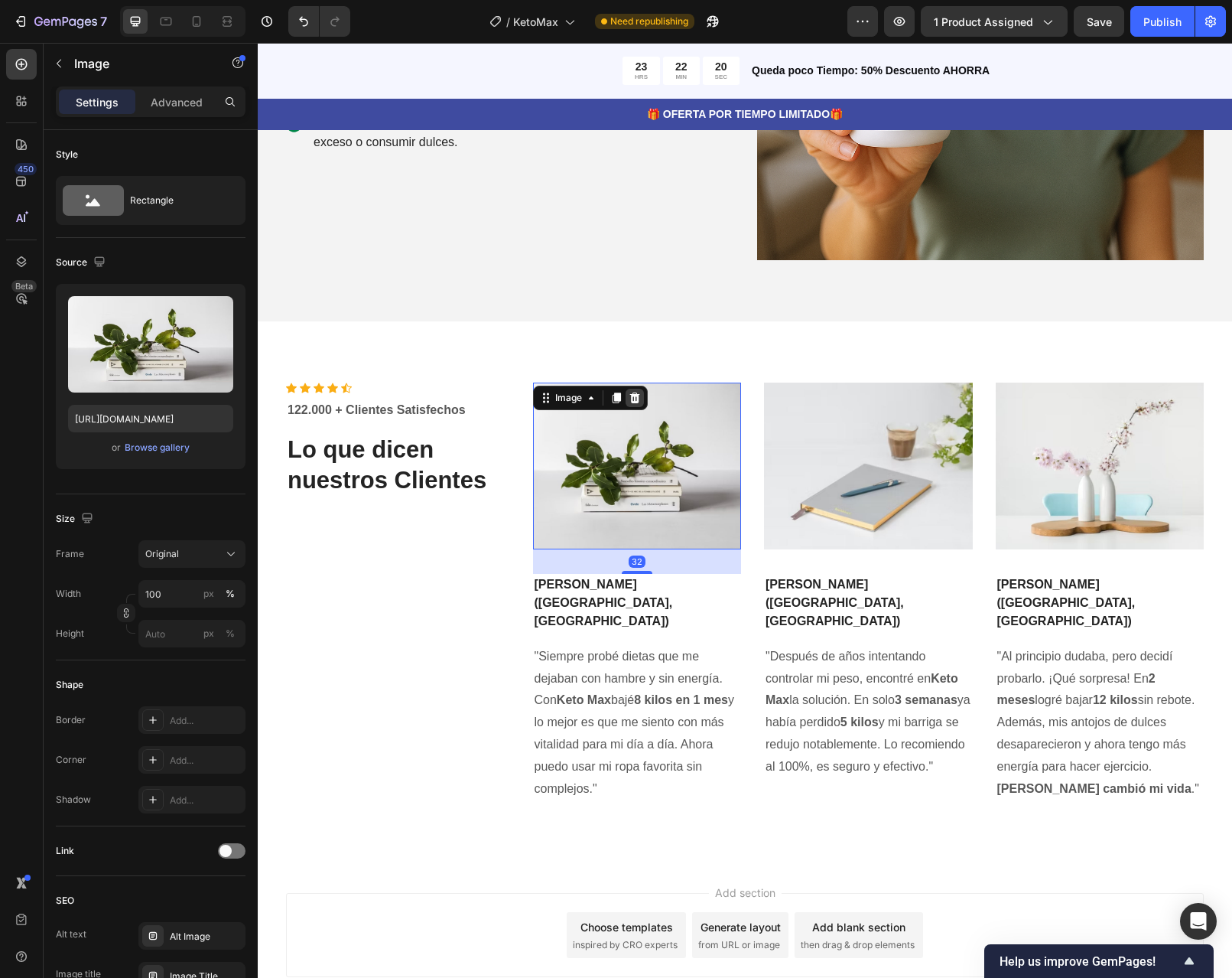
click at [630, 402] on icon at bounding box center [634, 397] width 10 height 10
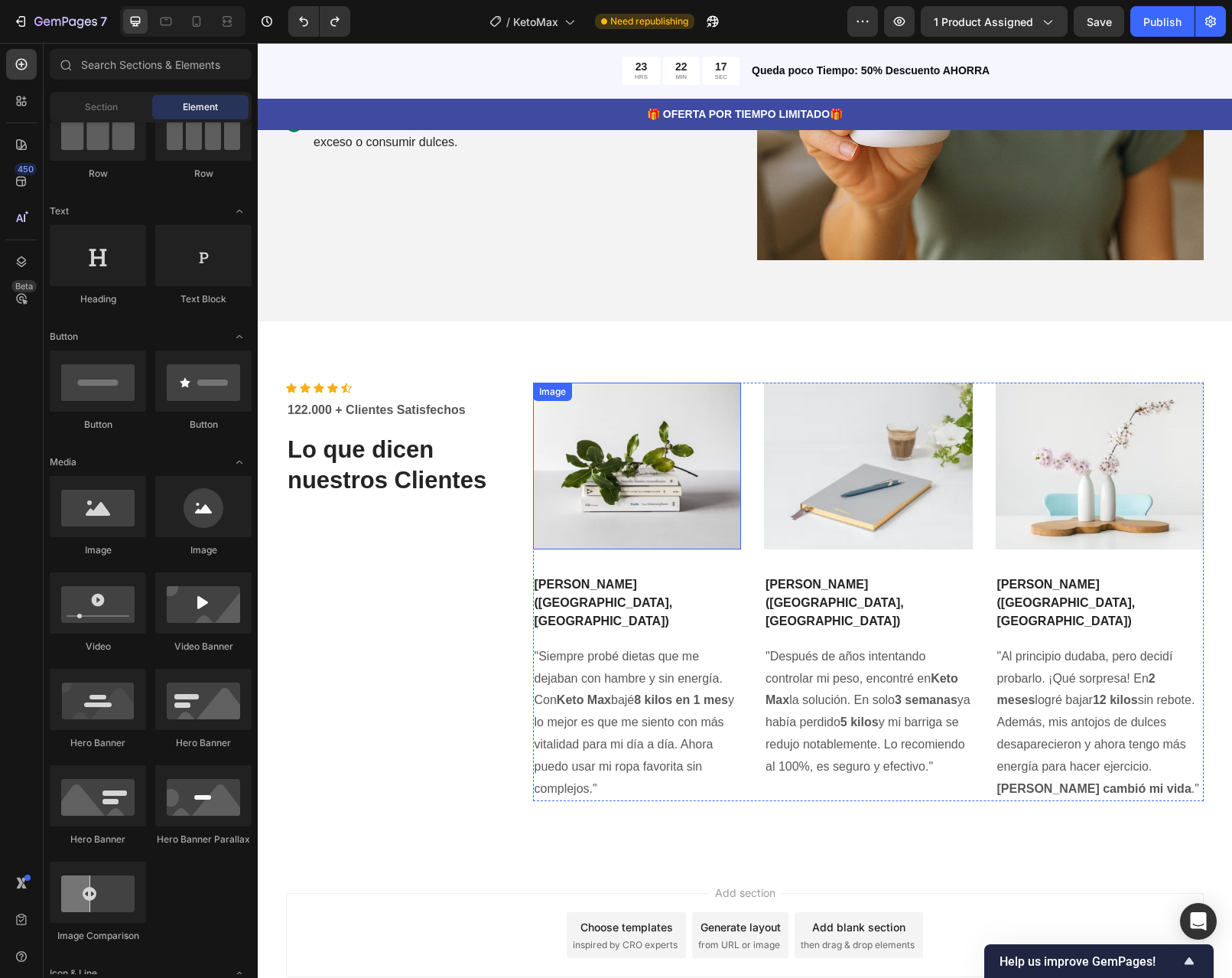
click at [594, 432] on img at bounding box center [637, 466] width 209 height 166
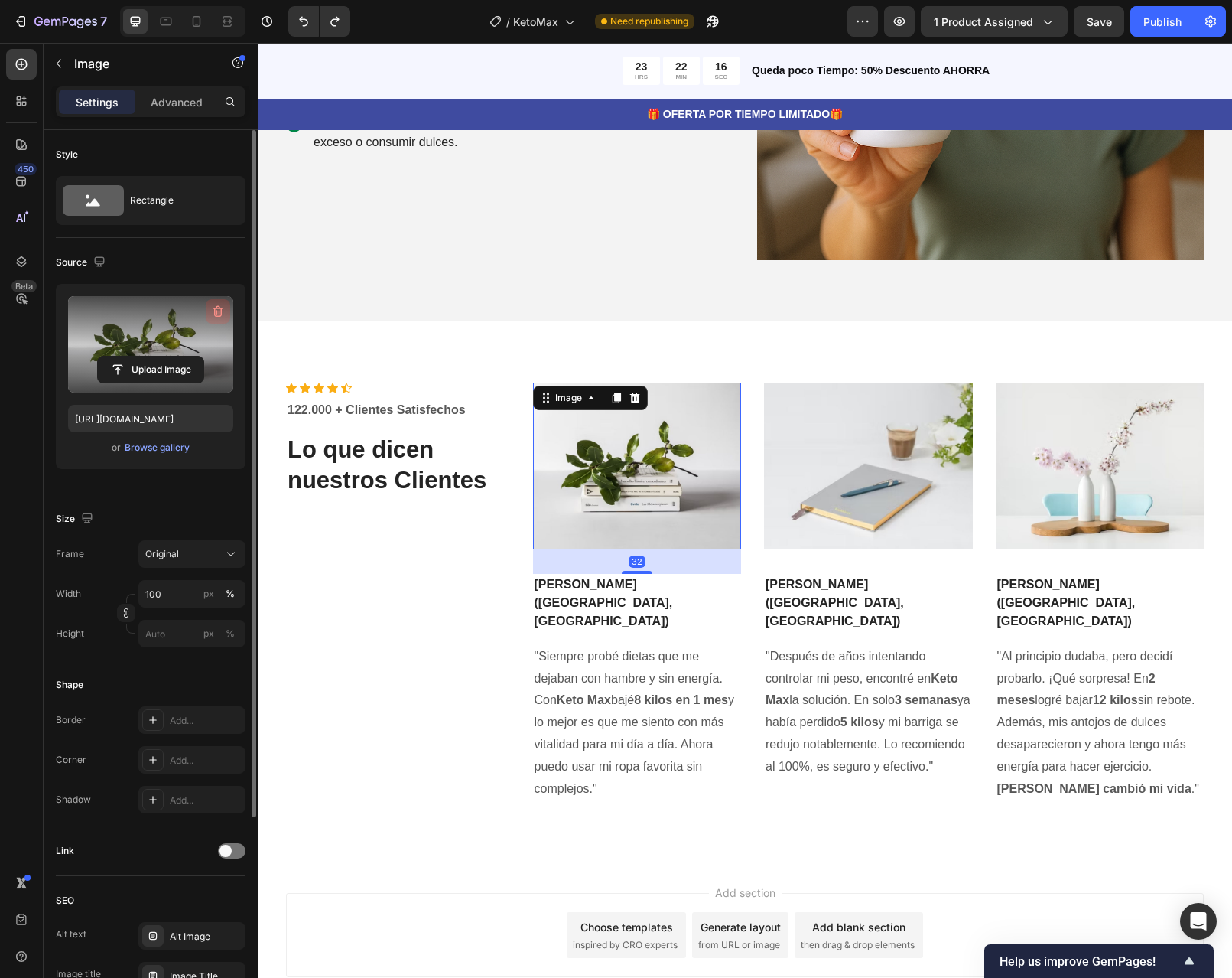
click at [225, 308] on icon "button" at bounding box center [218, 311] width 15 height 15
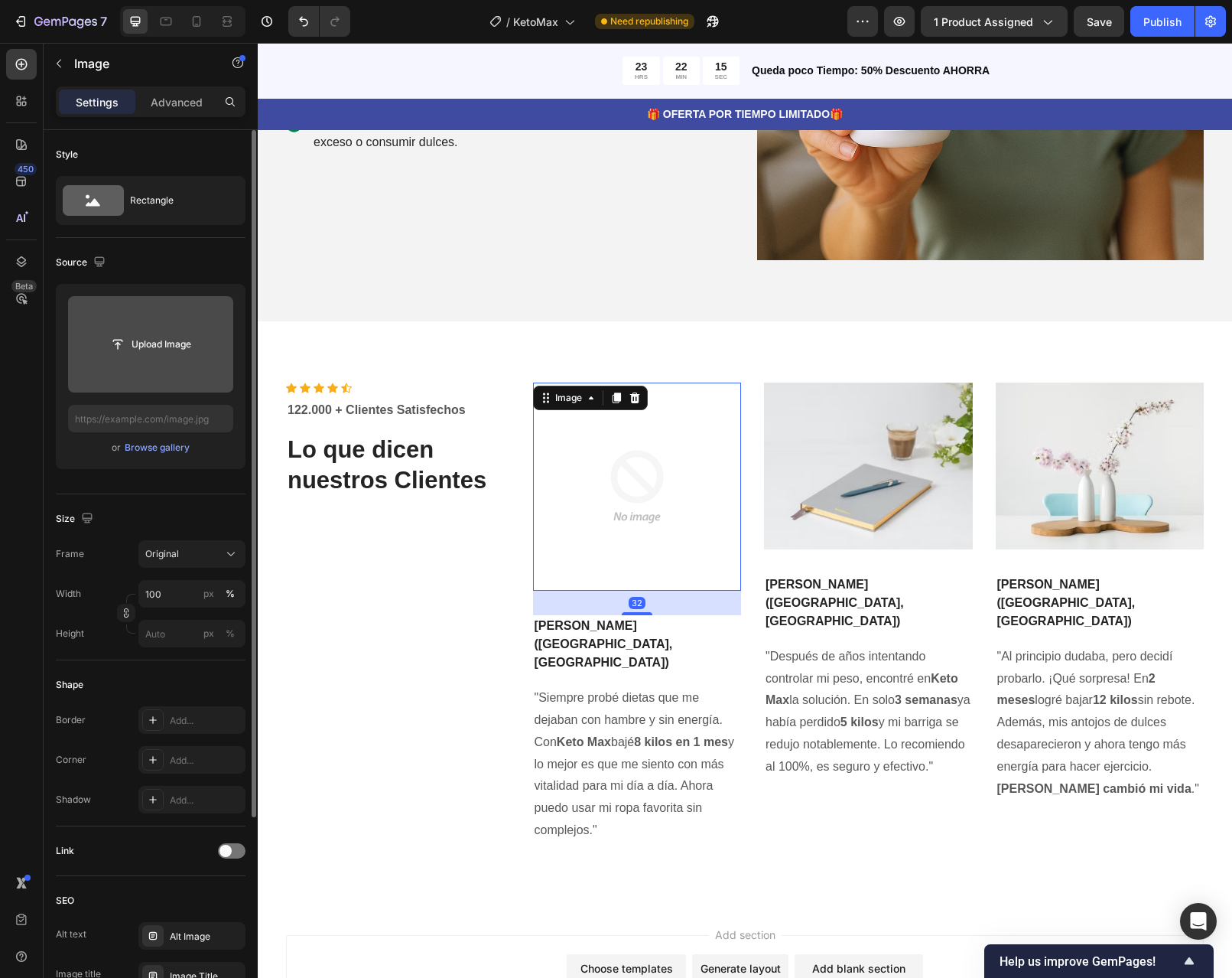
click at [151, 345] on input "file" at bounding box center [150, 344] width 106 height 26
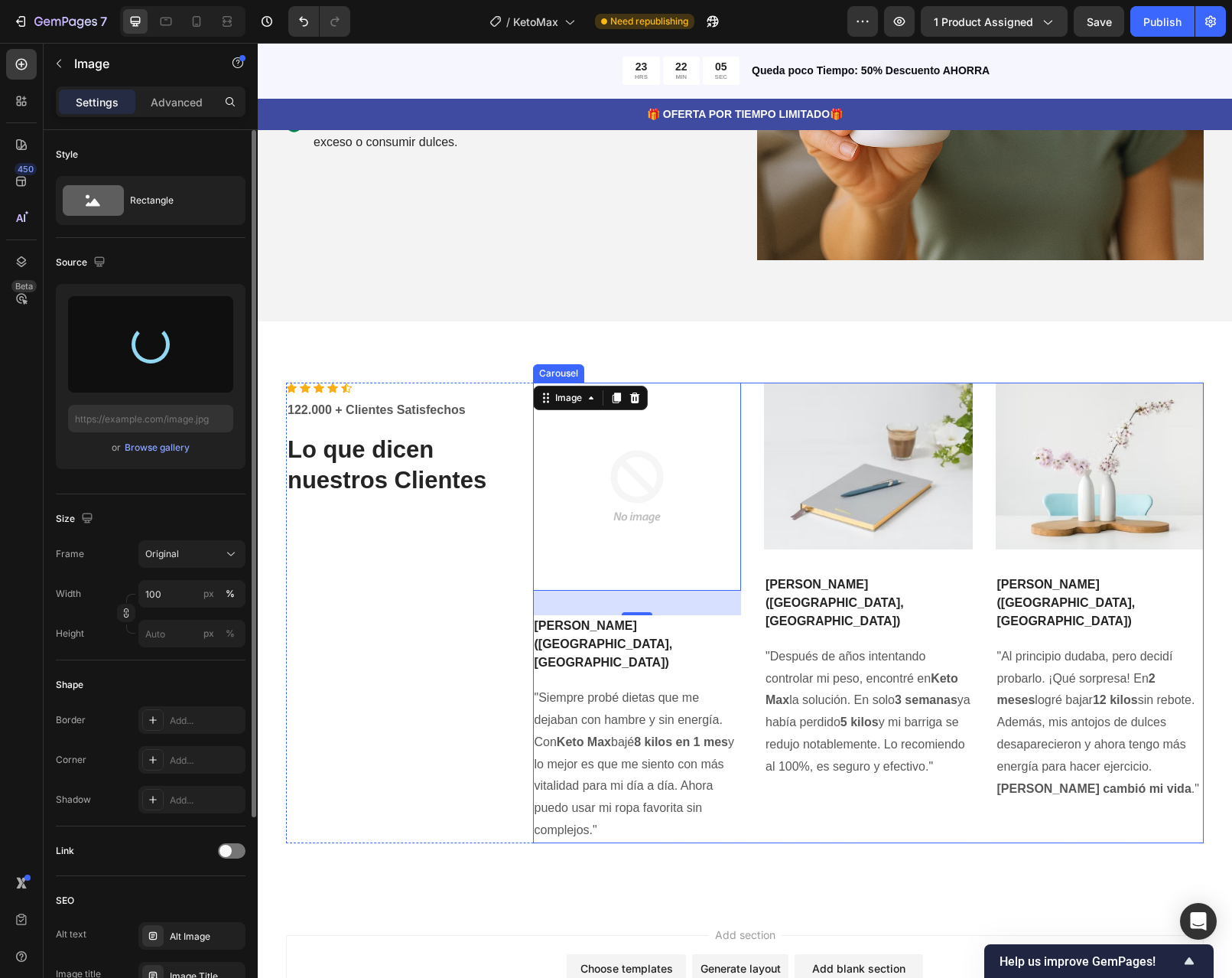
type input "https://cdn.shopify.com/s/files/1/0598/6045/1460/files/gempages_586437972790870…"
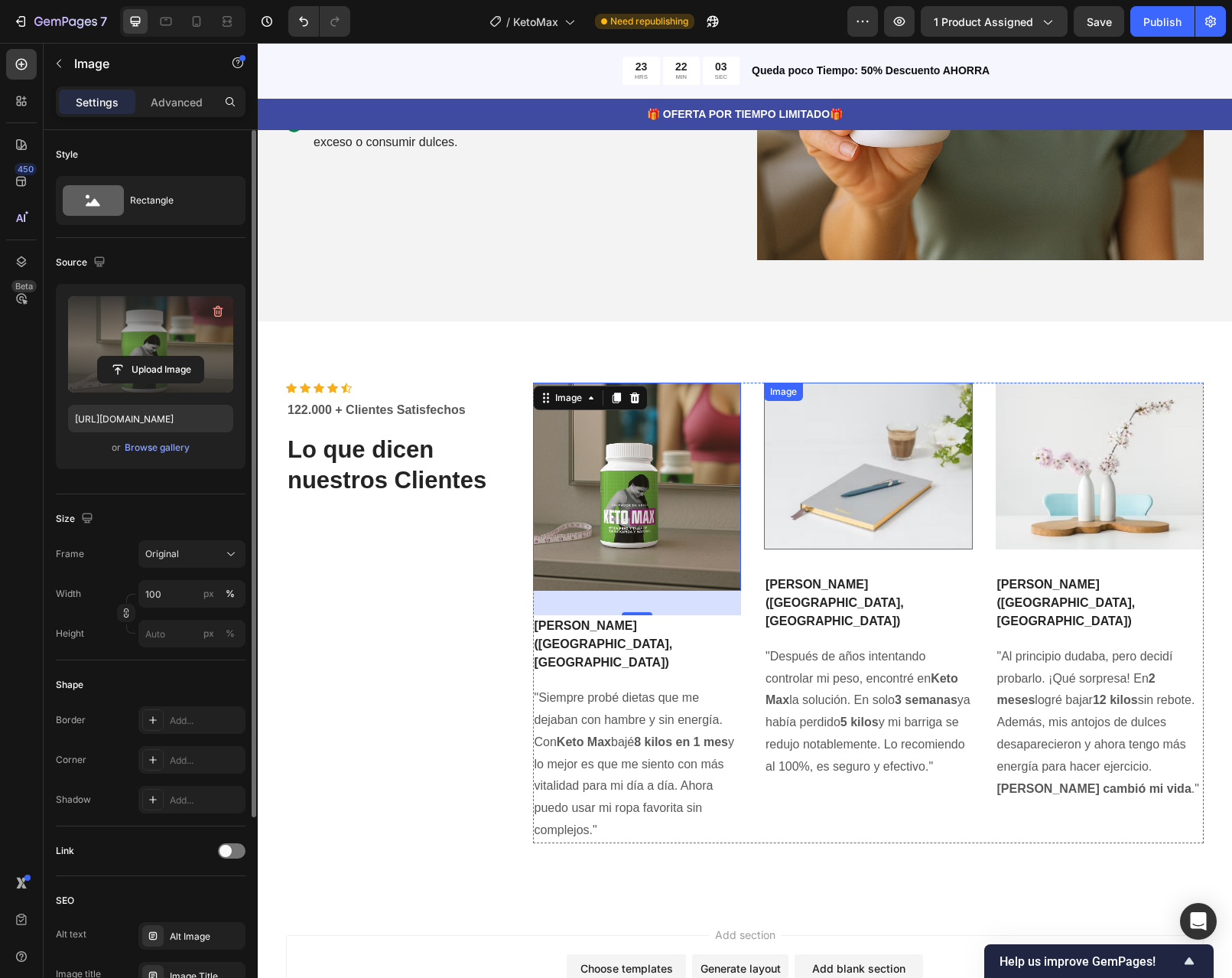
click at [906, 421] on img at bounding box center [868, 466] width 209 height 166
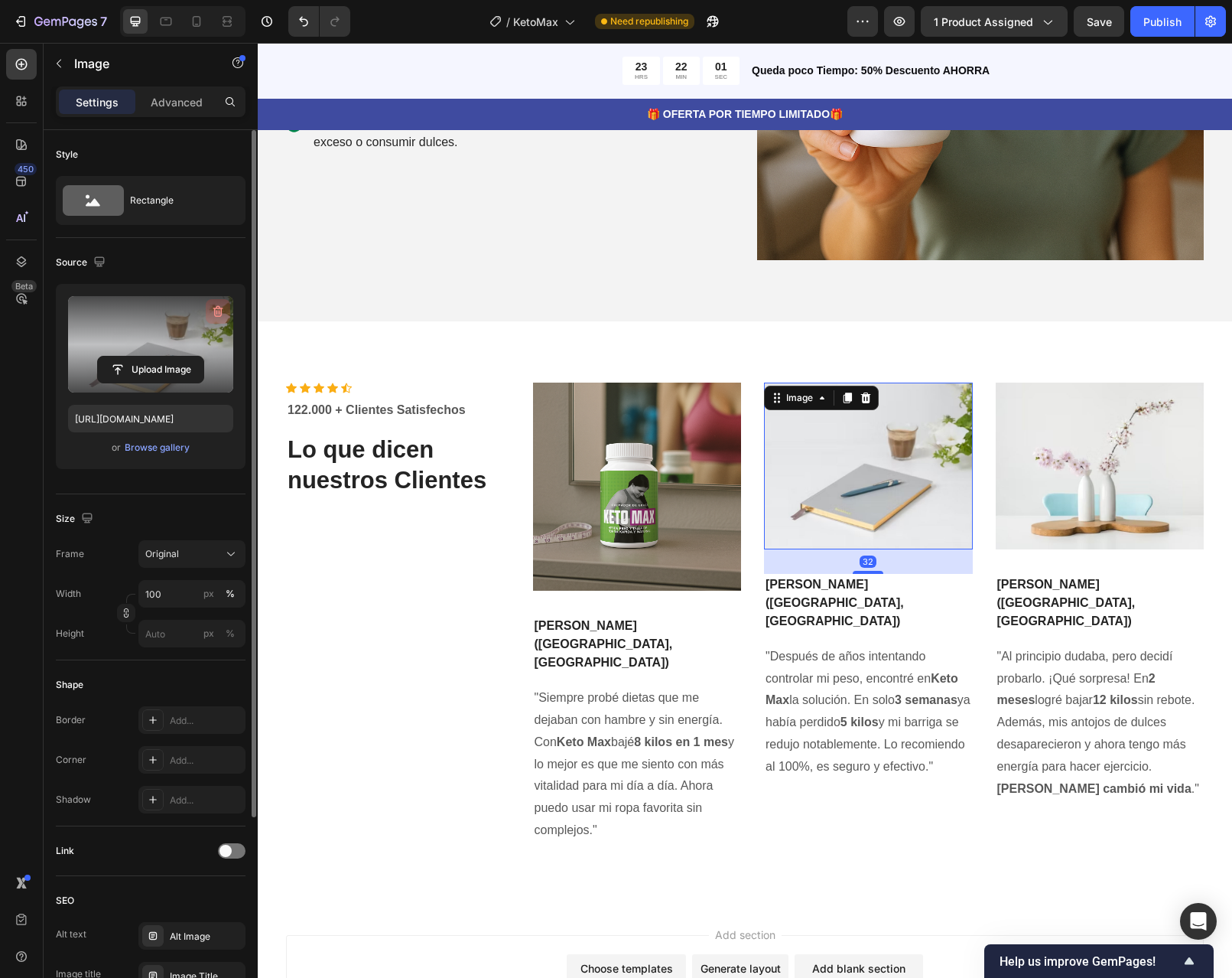
click at [227, 310] on button "button" at bounding box center [218, 311] width 25 height 25
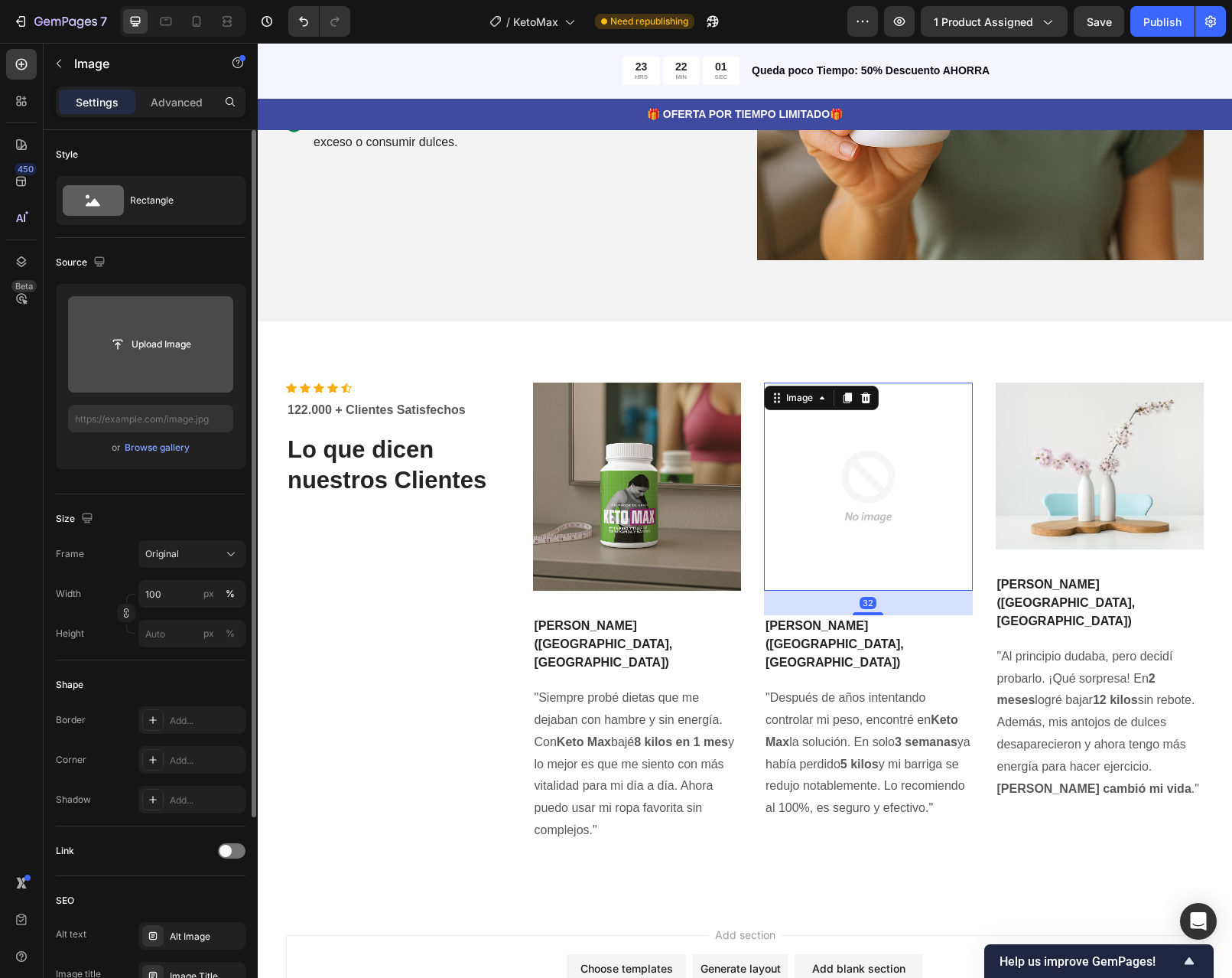
click at [179, 347] on input "file" at bounding box center [150, 344] width 106 height 26
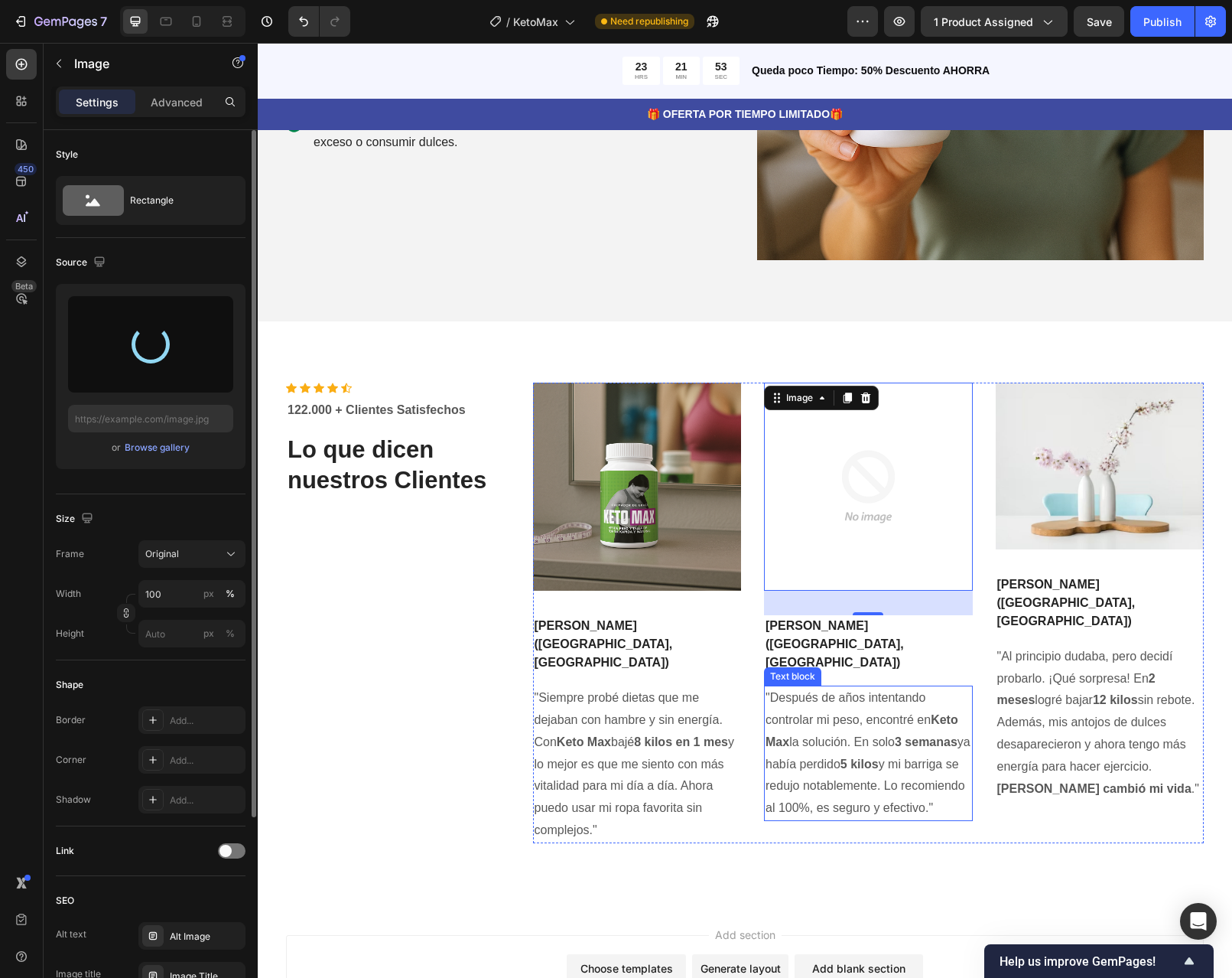
type input "https://cdn.shopify.com/s/files/1/0598/6045/1460/files/gempages_586437972790870…"
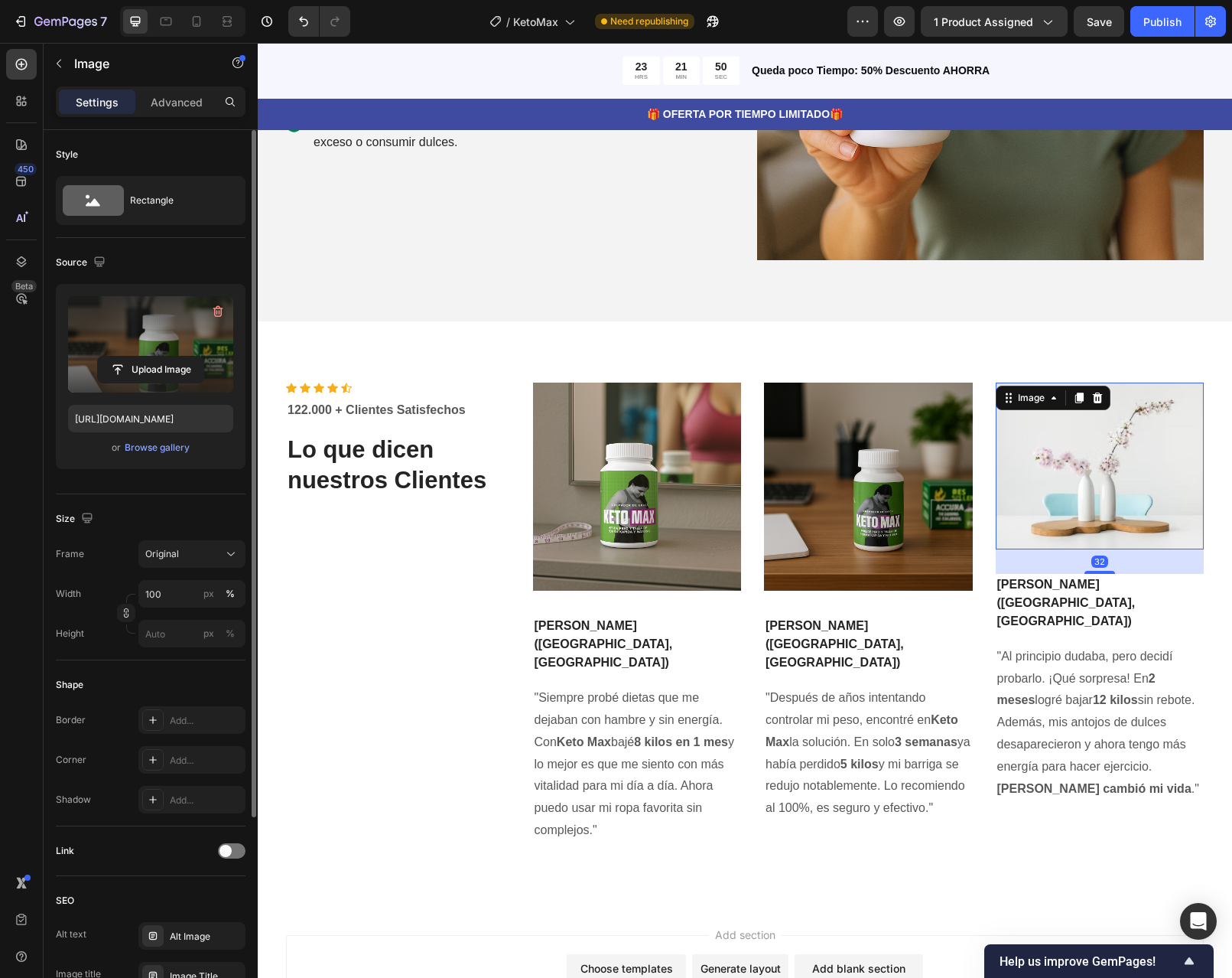
click at [1070, 513] on img at bounding box center [1100, 466] width 209 height 166
click at [218, 311] on icon "button" at bounding box center [218, 312] width 2 height 5
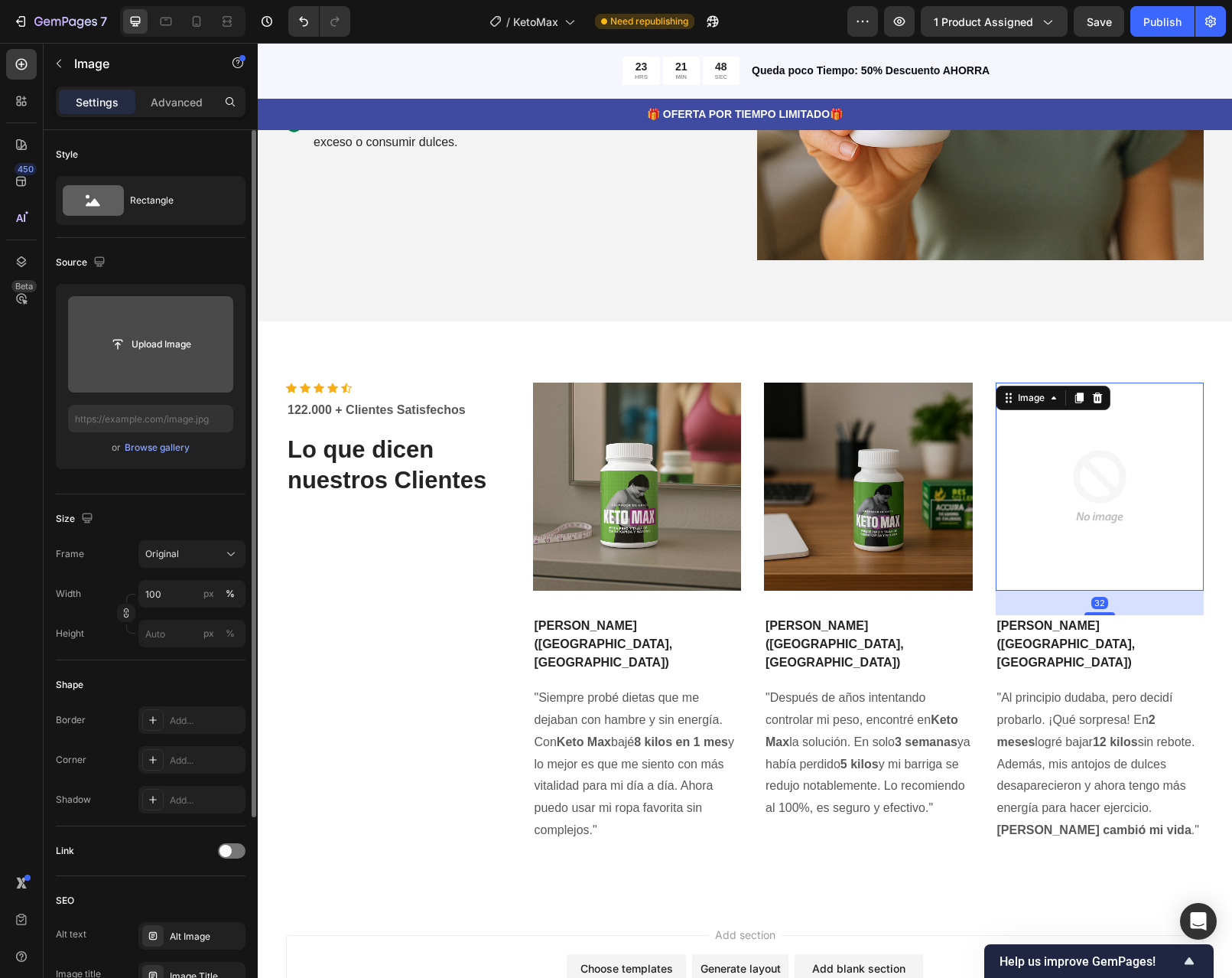
click at [178, 339] on input "file" at bounding box center [150, 344] width 106 height 26
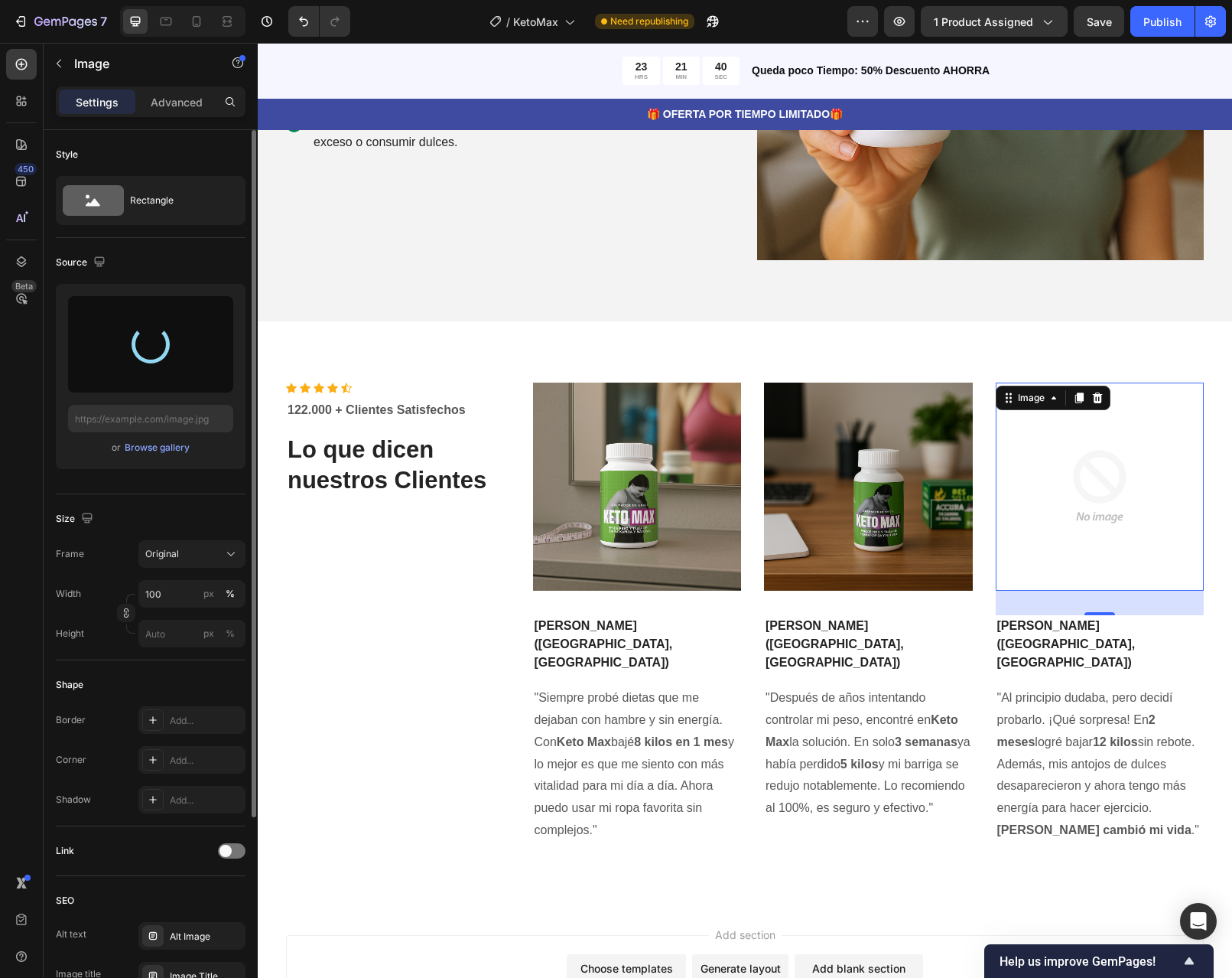
type input "https://cdn.shopify.com/s/files/1/0598/6045/1460/files/gempages_586437972790870…"
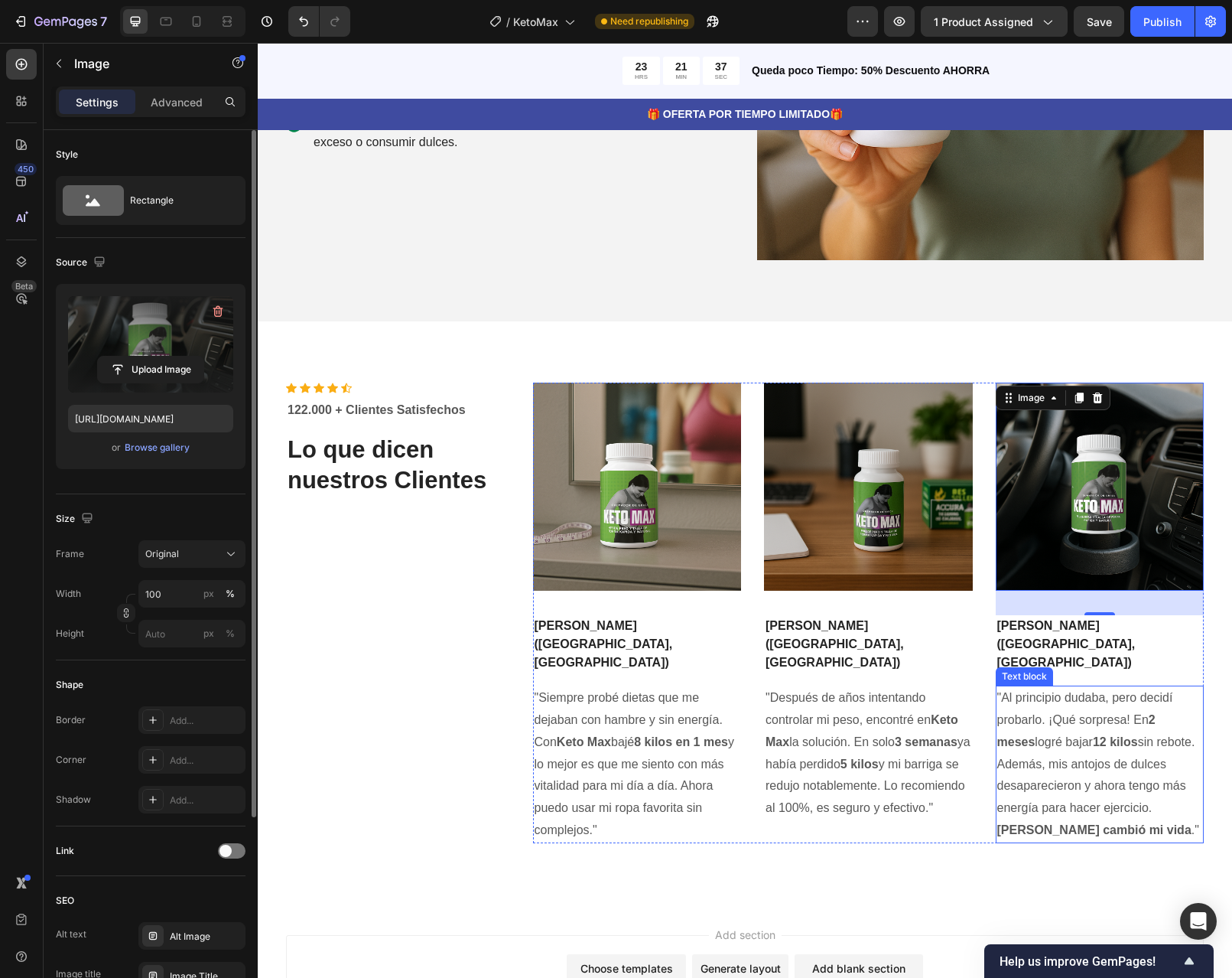
scroll to position [2659, 0]
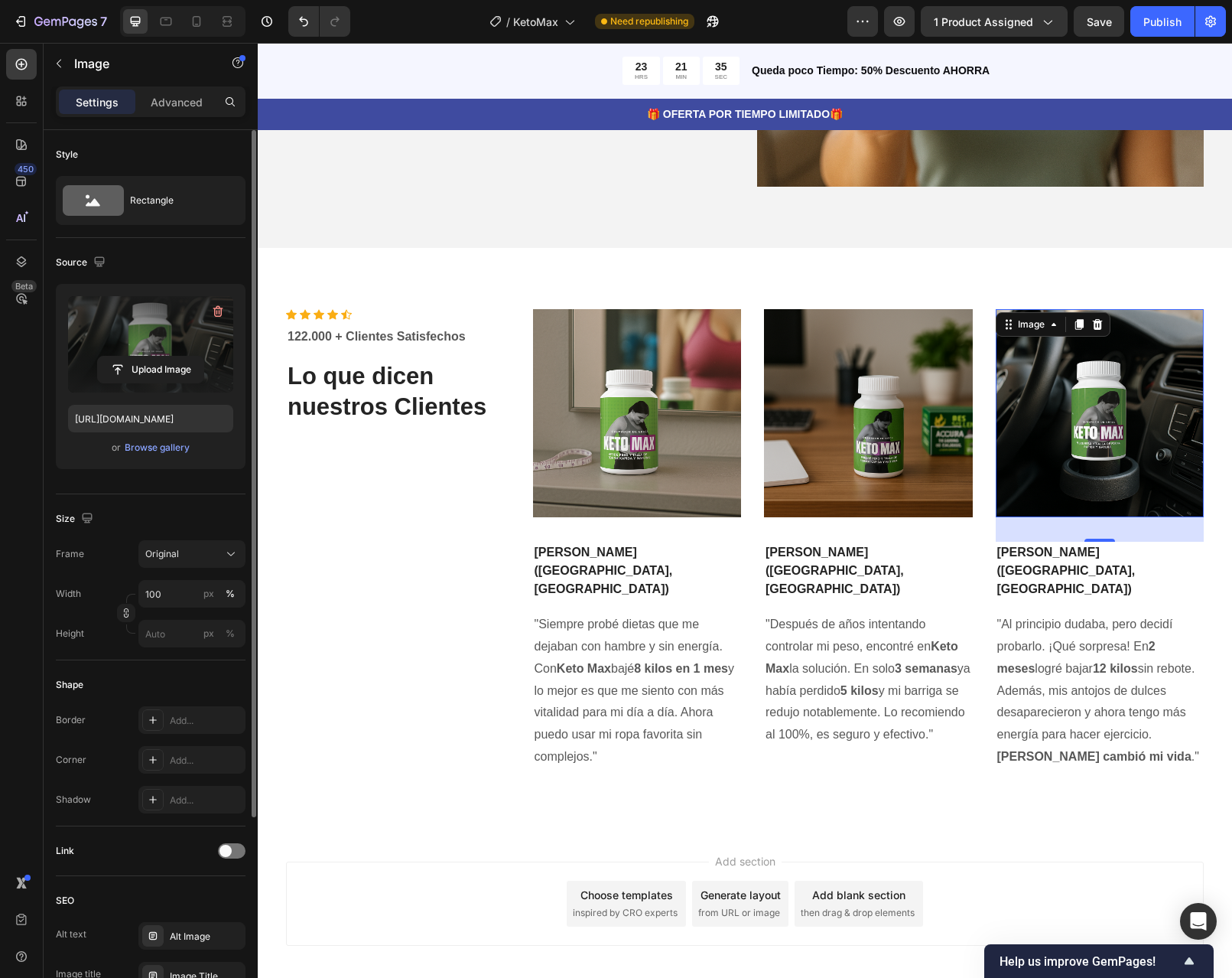
click at [822, 880] on div "Add blank section then drag & drop elements" at bounding box center [858, 903] width 129 height 46
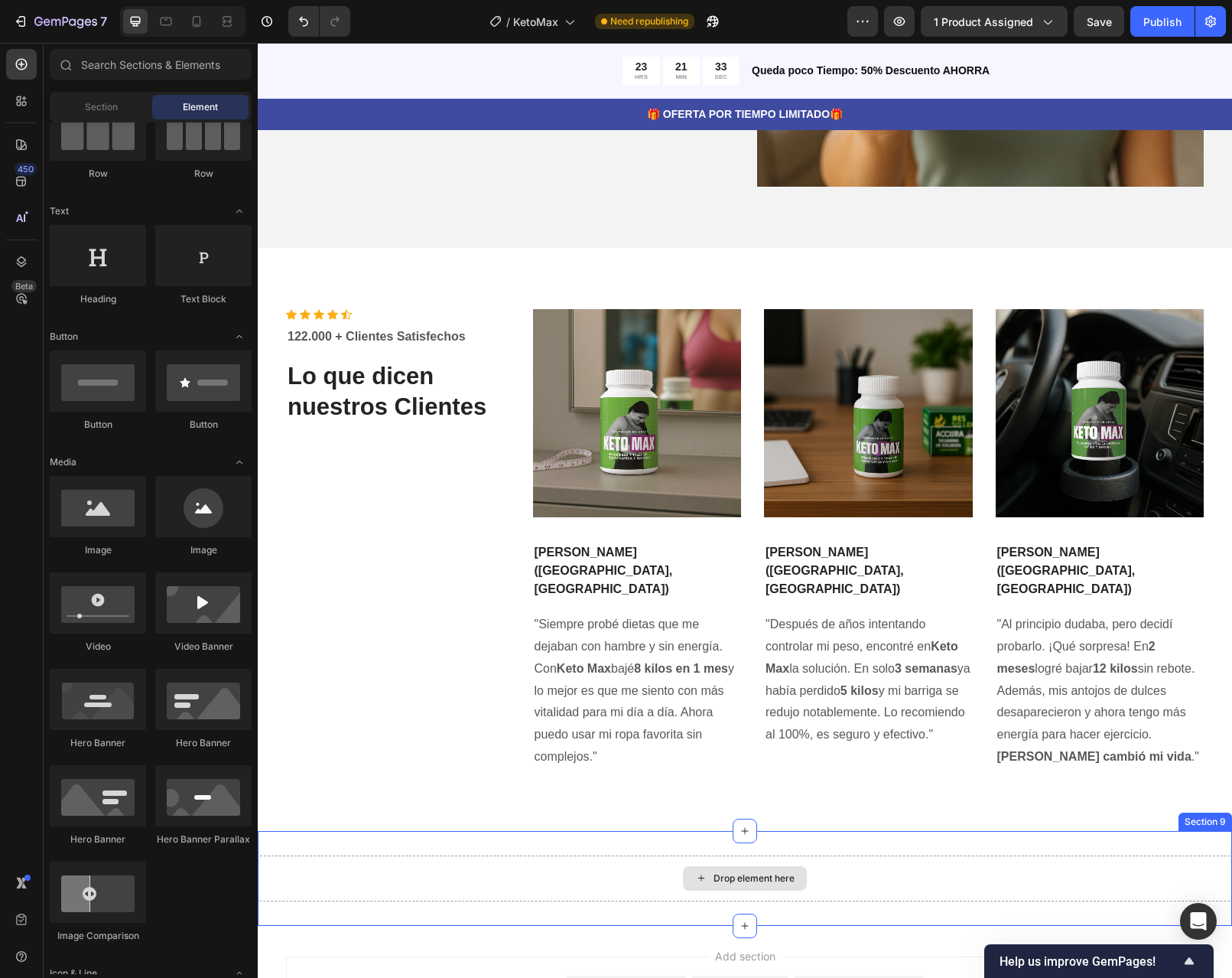
click at [734, 872] on div "Drop element here" at bounding box center [754, 878] width 81 height 12
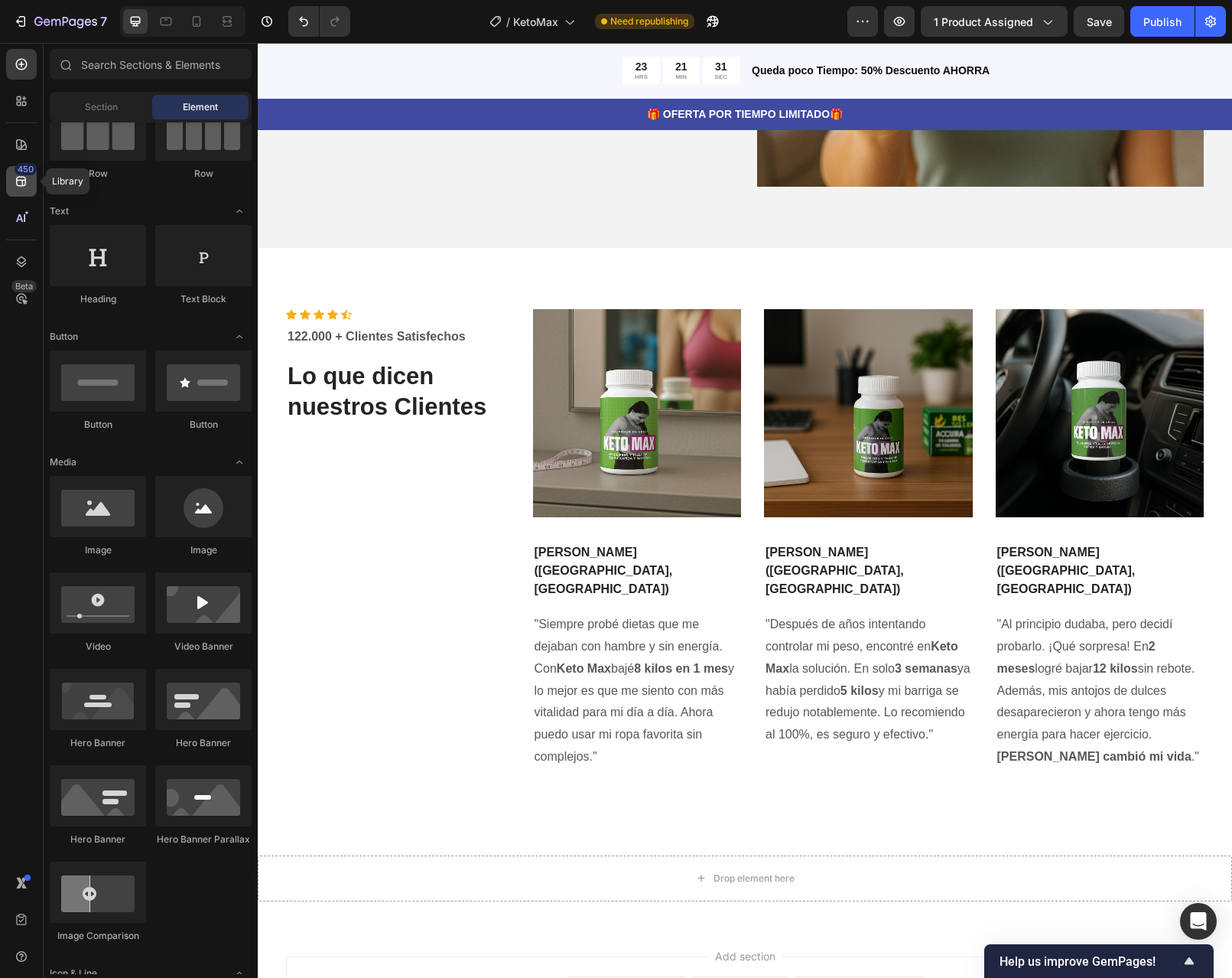
click at [17, 182] on icon at bounding box center [21, 182] width 10 height 10
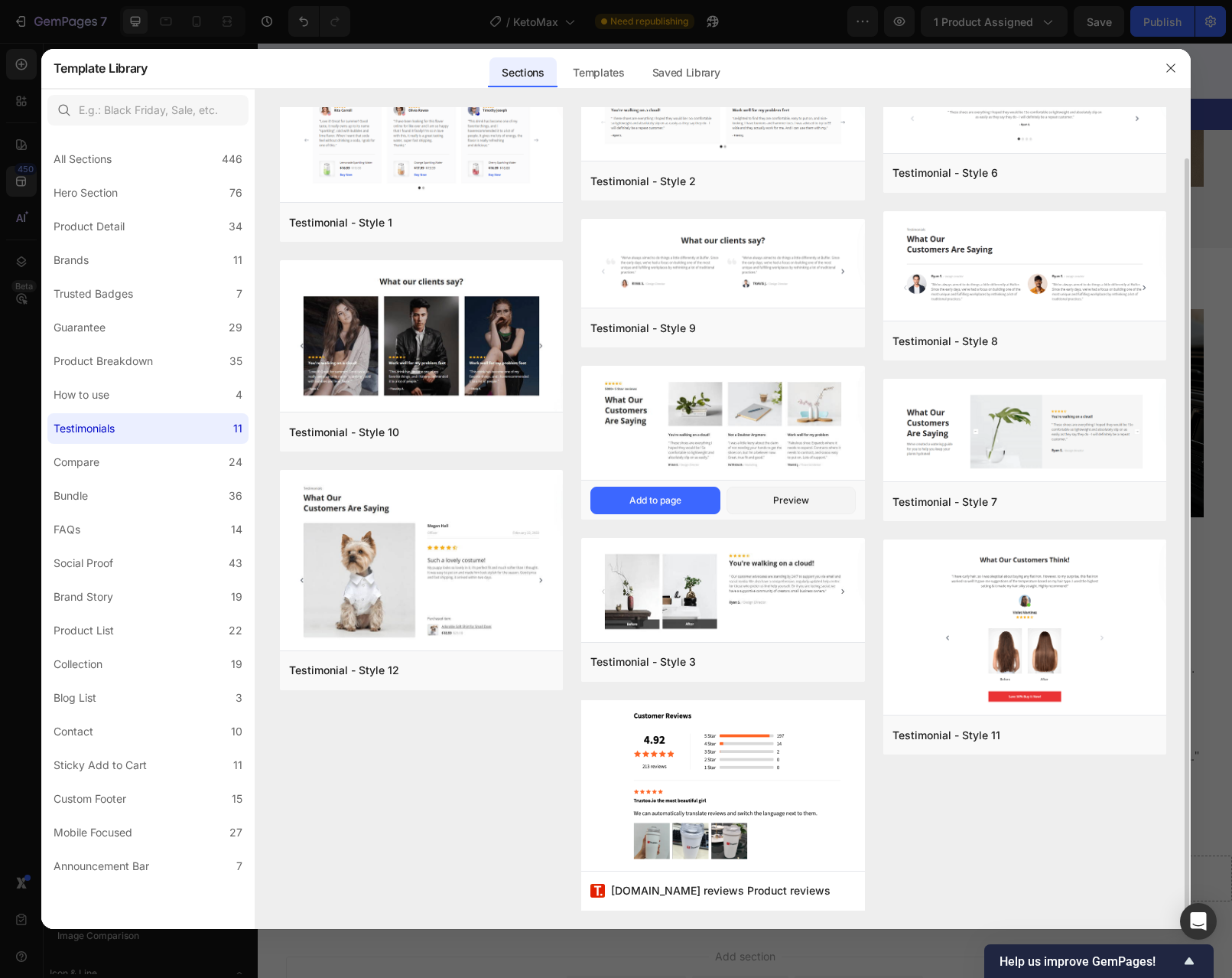
scroll to position [0, 0]
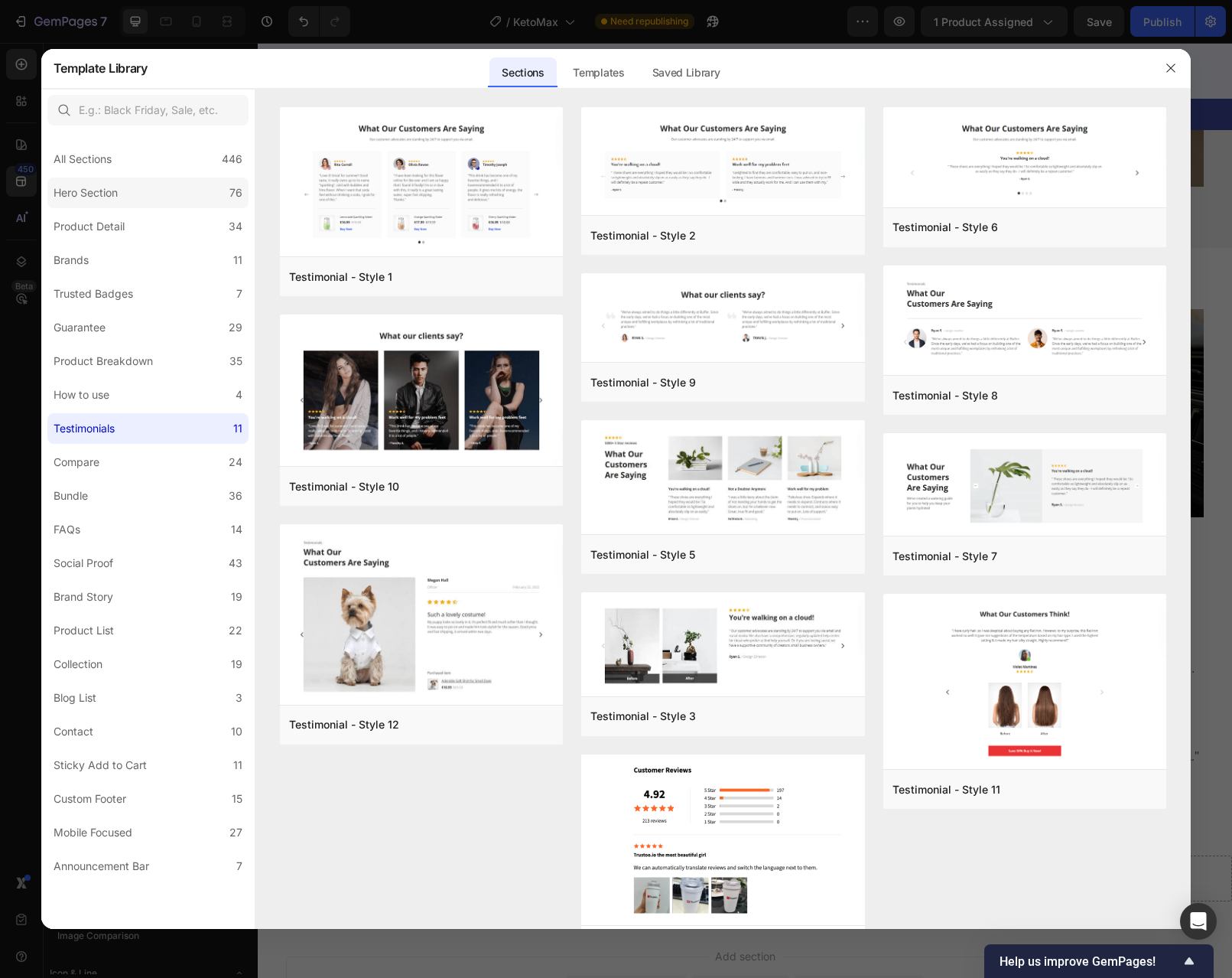
click at [121, 185] on div "Hero Section" at bounding box center [89, 192] width 70 height 18
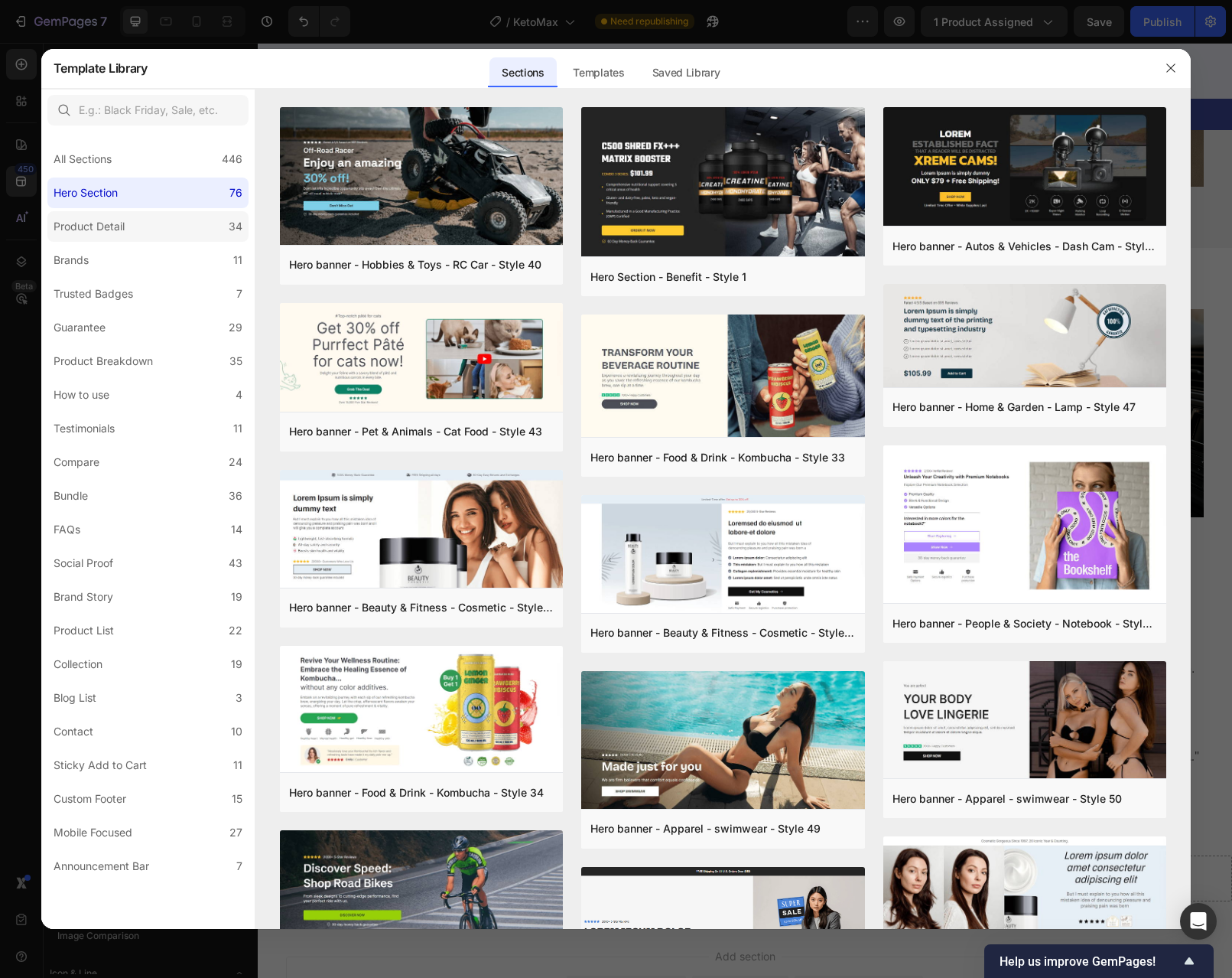
click at [136, 235] on label "Product Detail 34" at bounding box center [147, 226] width 201 height 30
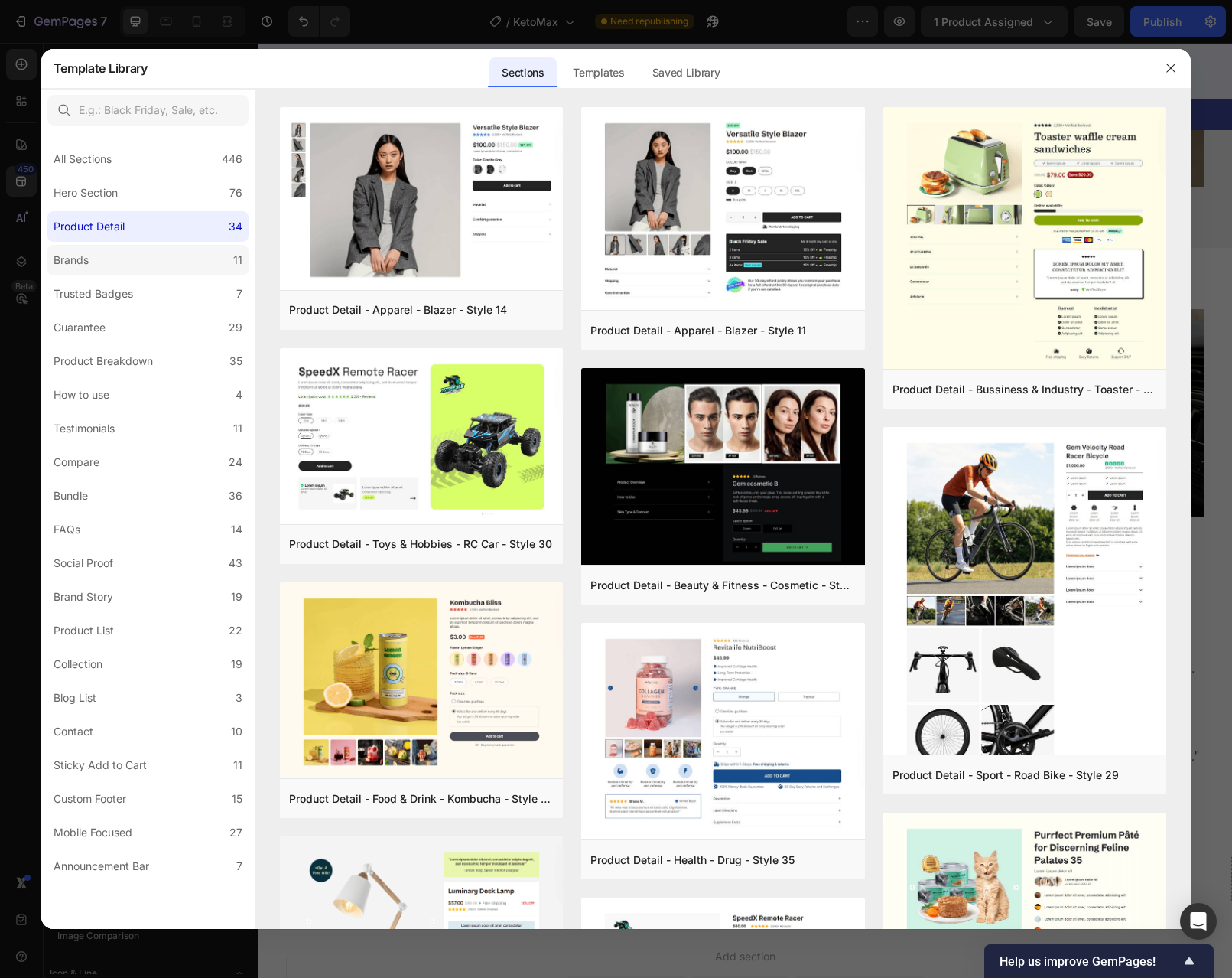
click at [136, 261] on label "Brands 11" at bounding box center [147, 260] width 201 height 30
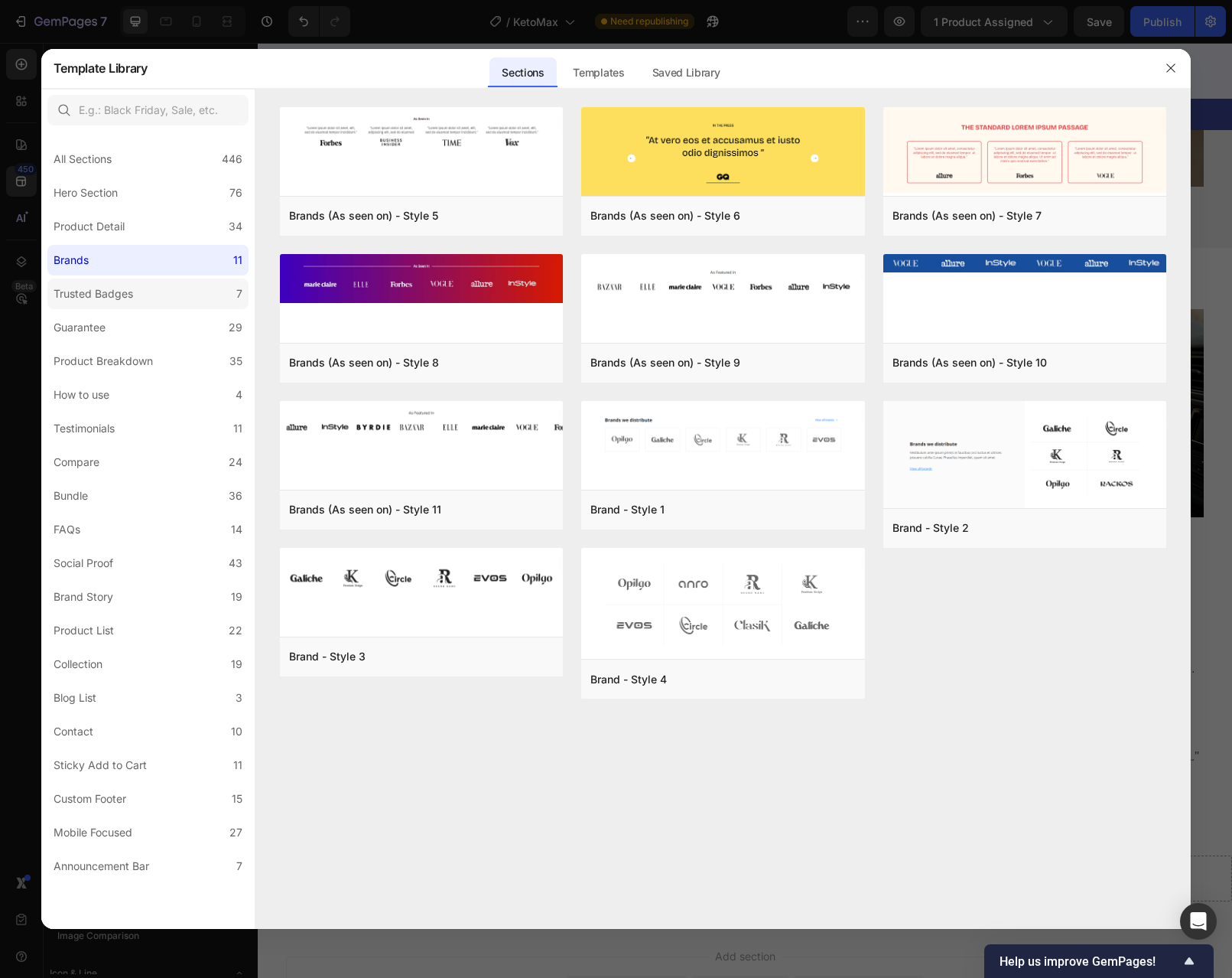
click at [138, 304] on label "Trusted Badges 7" at bounding box center [147, 294] width 201 height 30
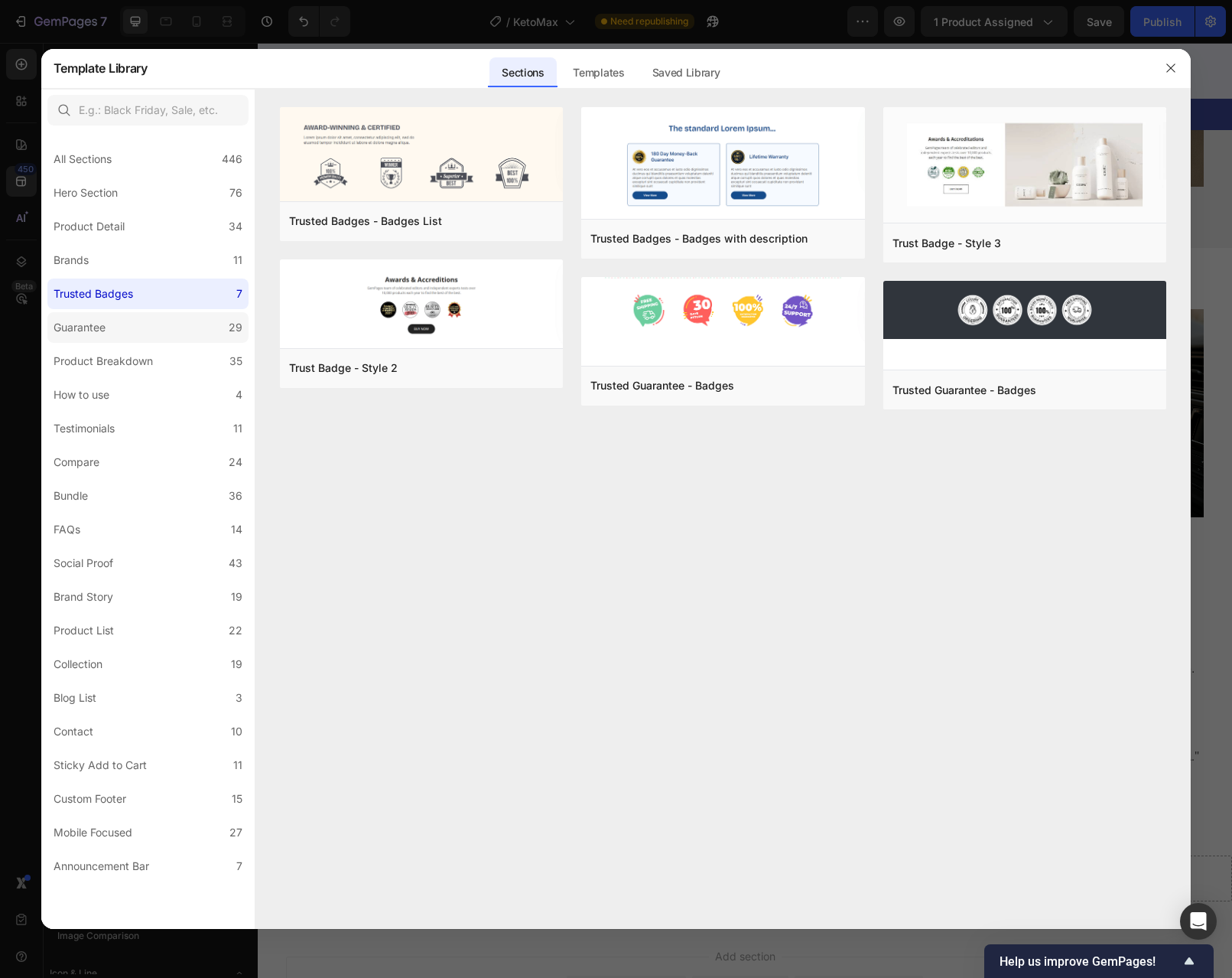
click at [138, 324] on label "Guarantee 29" at bounding box center [147, 327] width 201 height 30
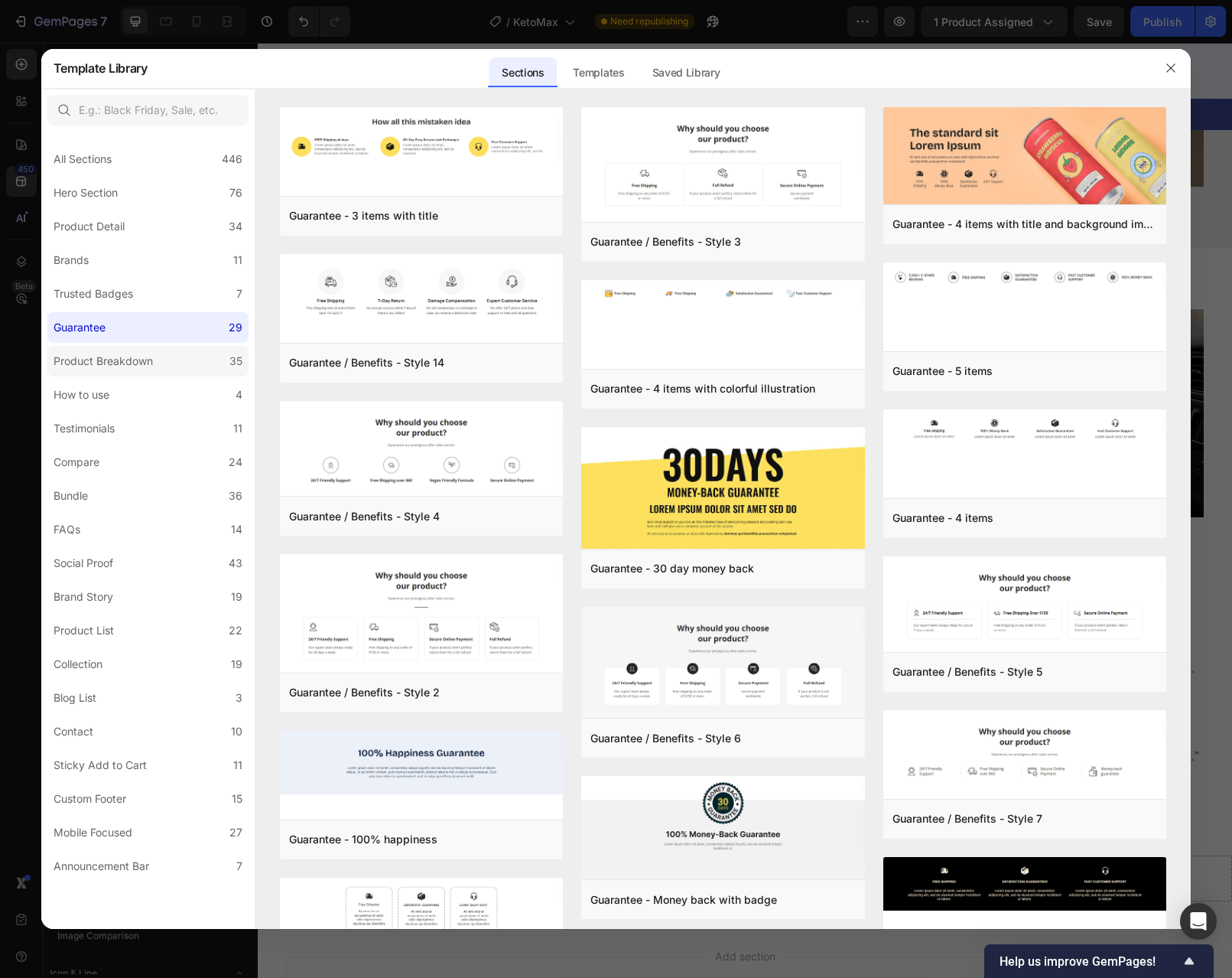
click at [146, 355] on div "Product Breakdown" at bounding box center [103, 361] width 99 height 18
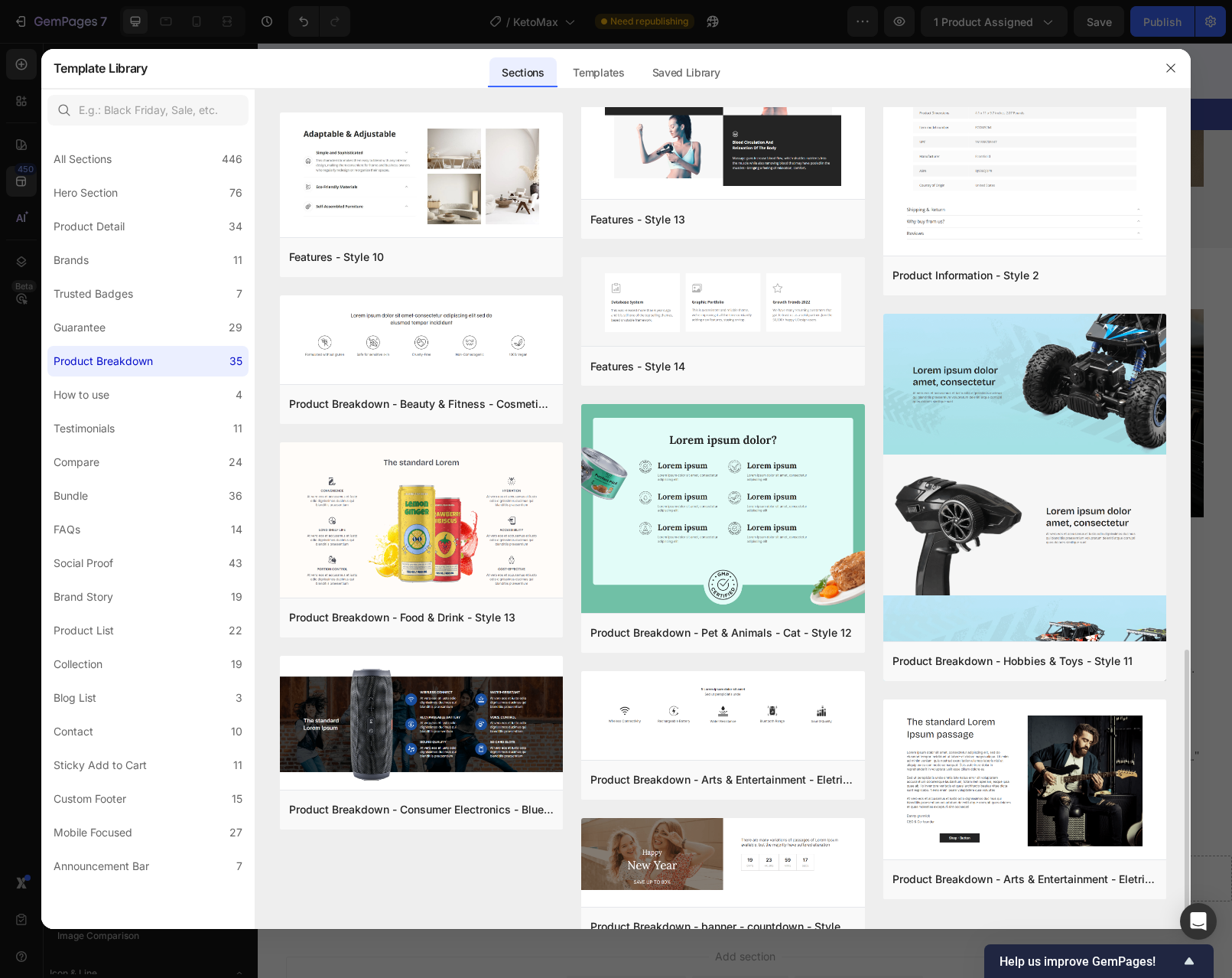
scroll to position [1702, 0]
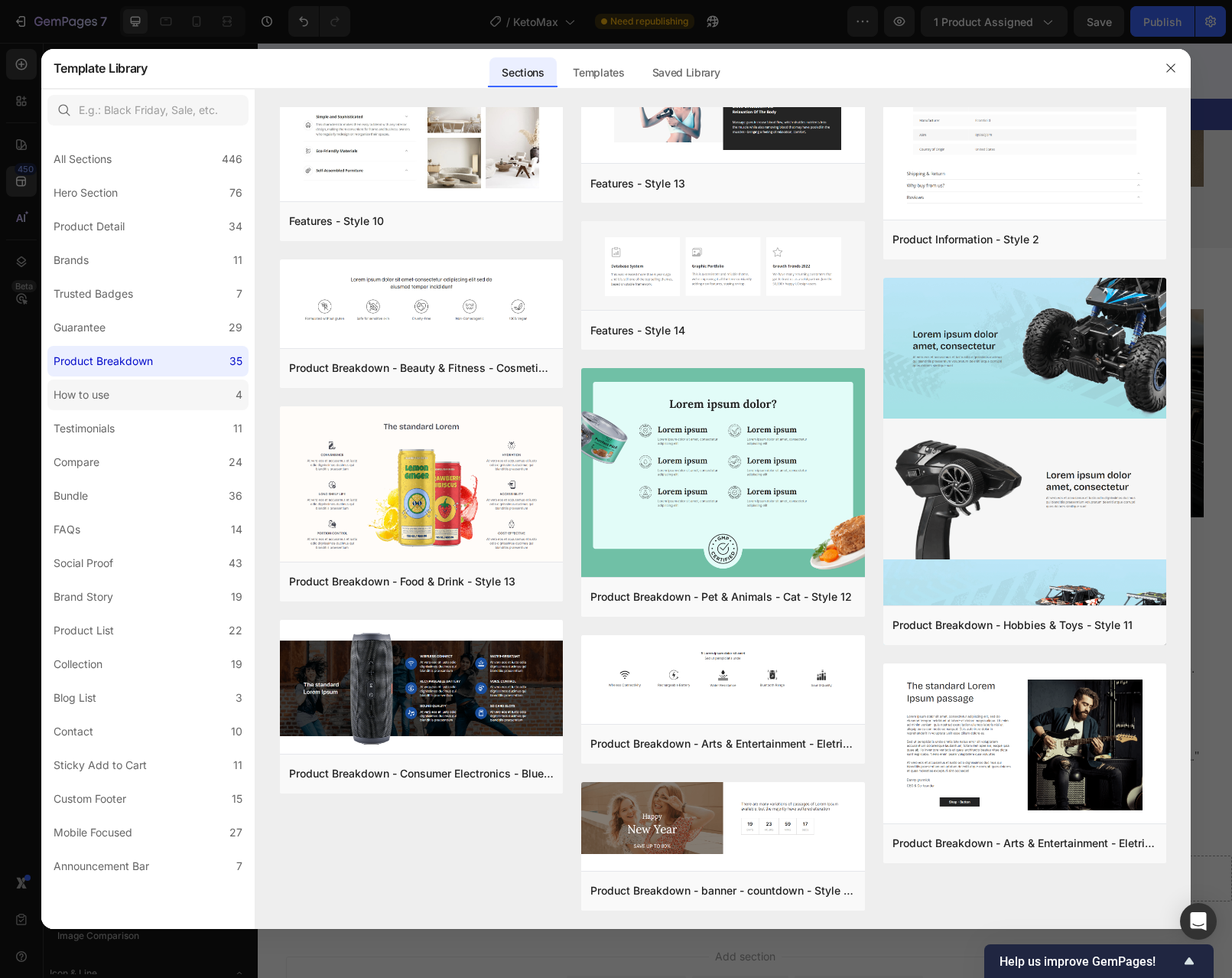
click at [160, 394] on label "How to use 4" at bounding box center [147, 395] width 201 height 30
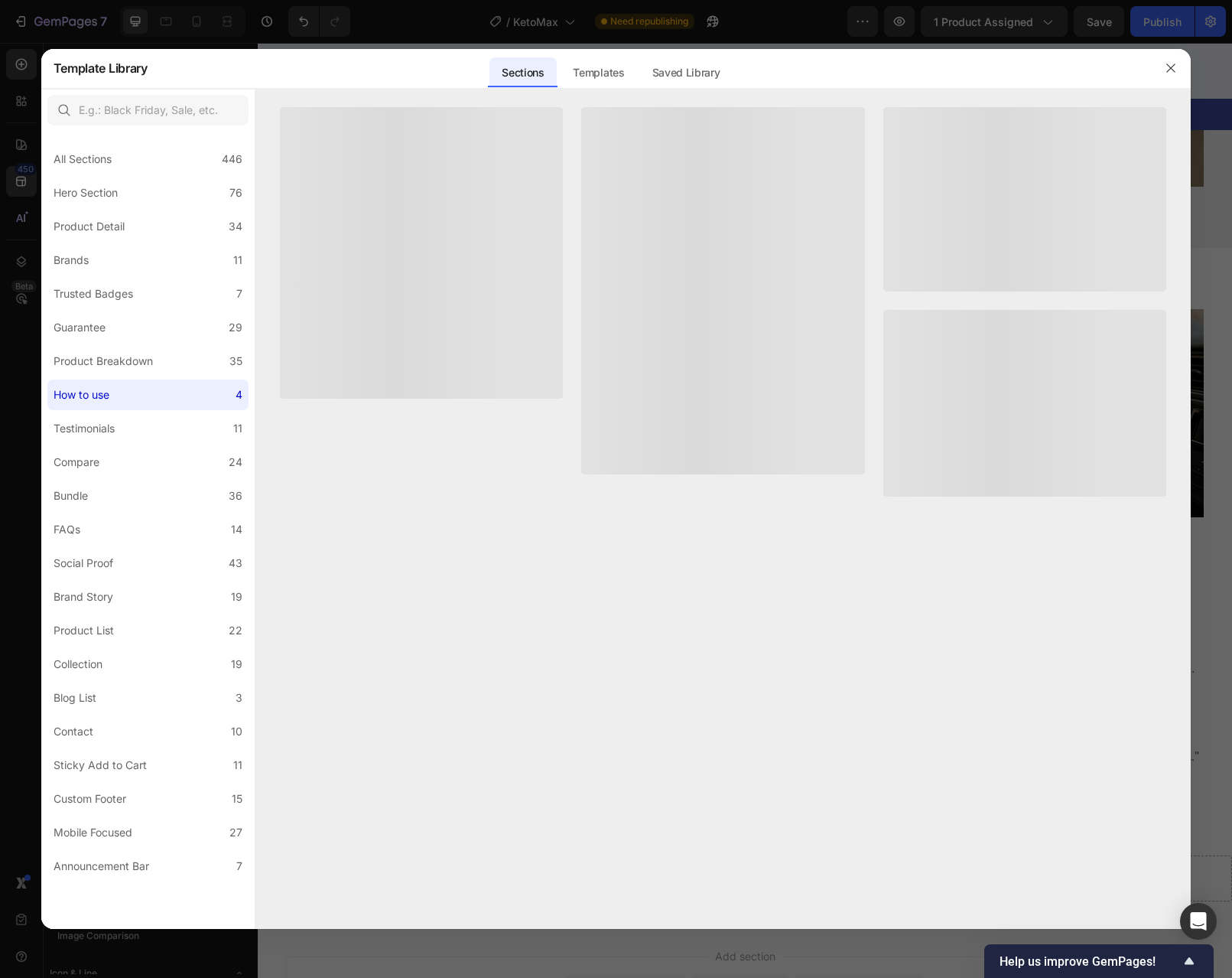
scroll to position [0, 0]
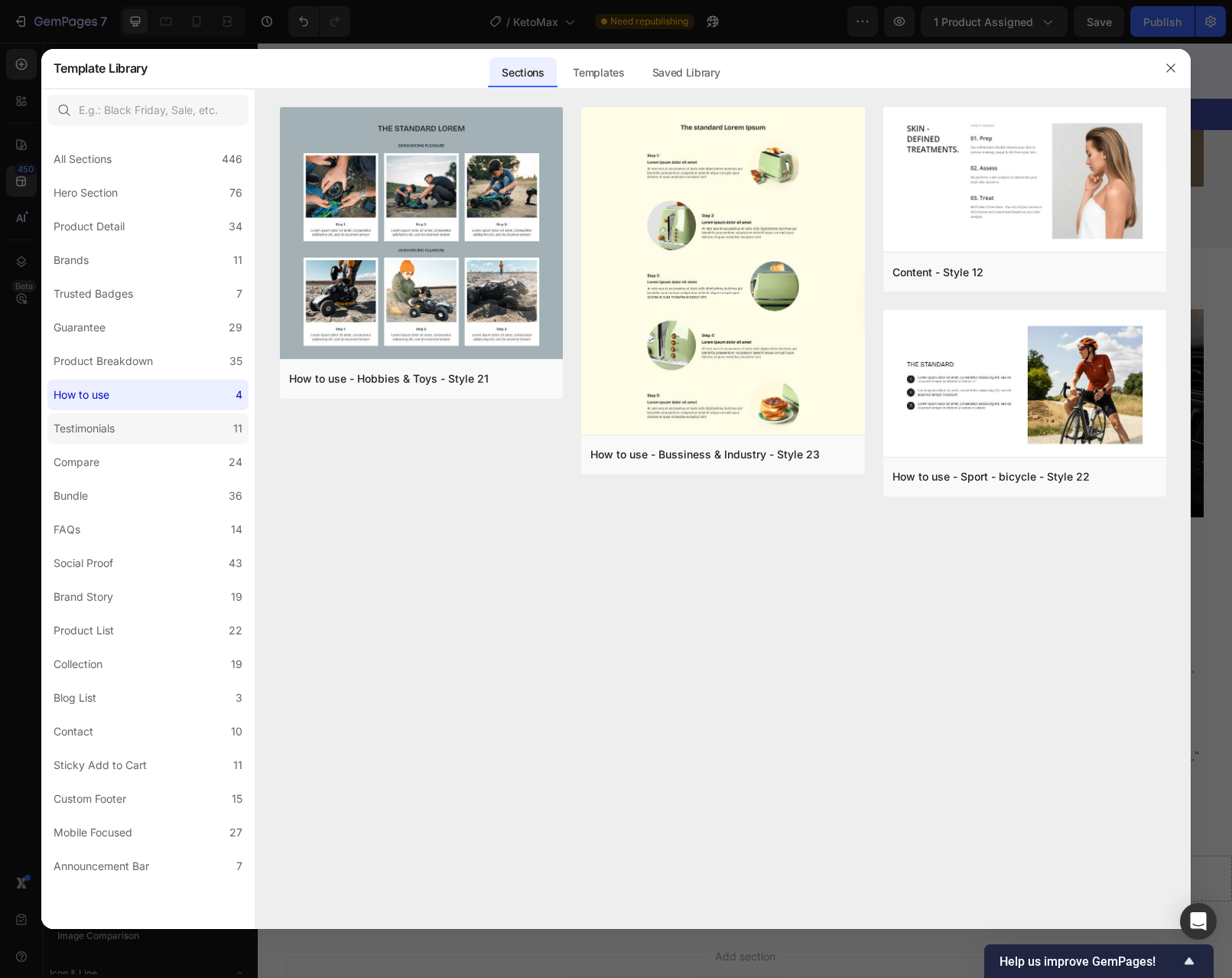
click at [141, 418] on label "Testimonials 11" at bounding box center [147, 428] width 201 height 30
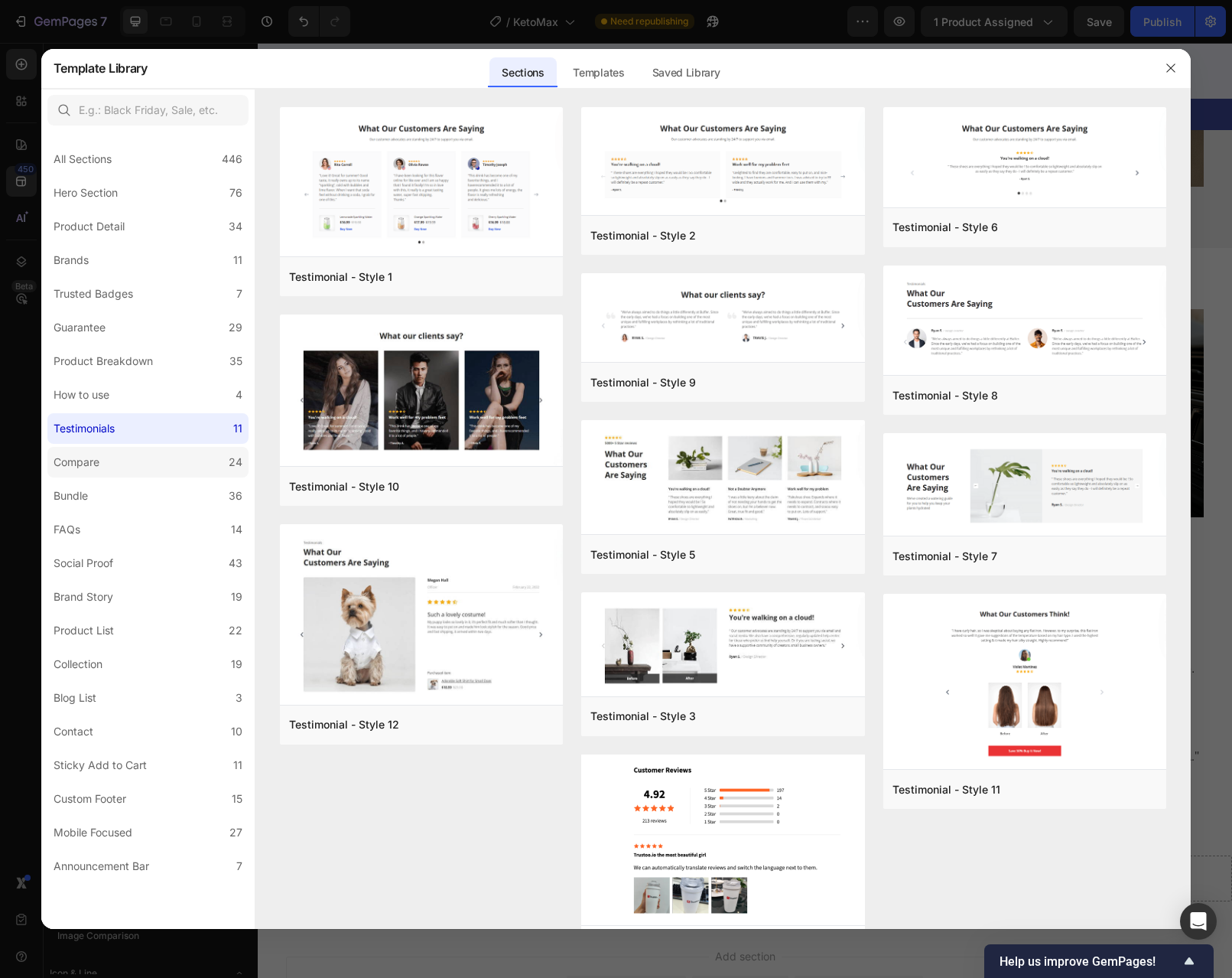
click at [133, 453] on label "Compare 24" at bounding box center [147, 462] width 201 height 30
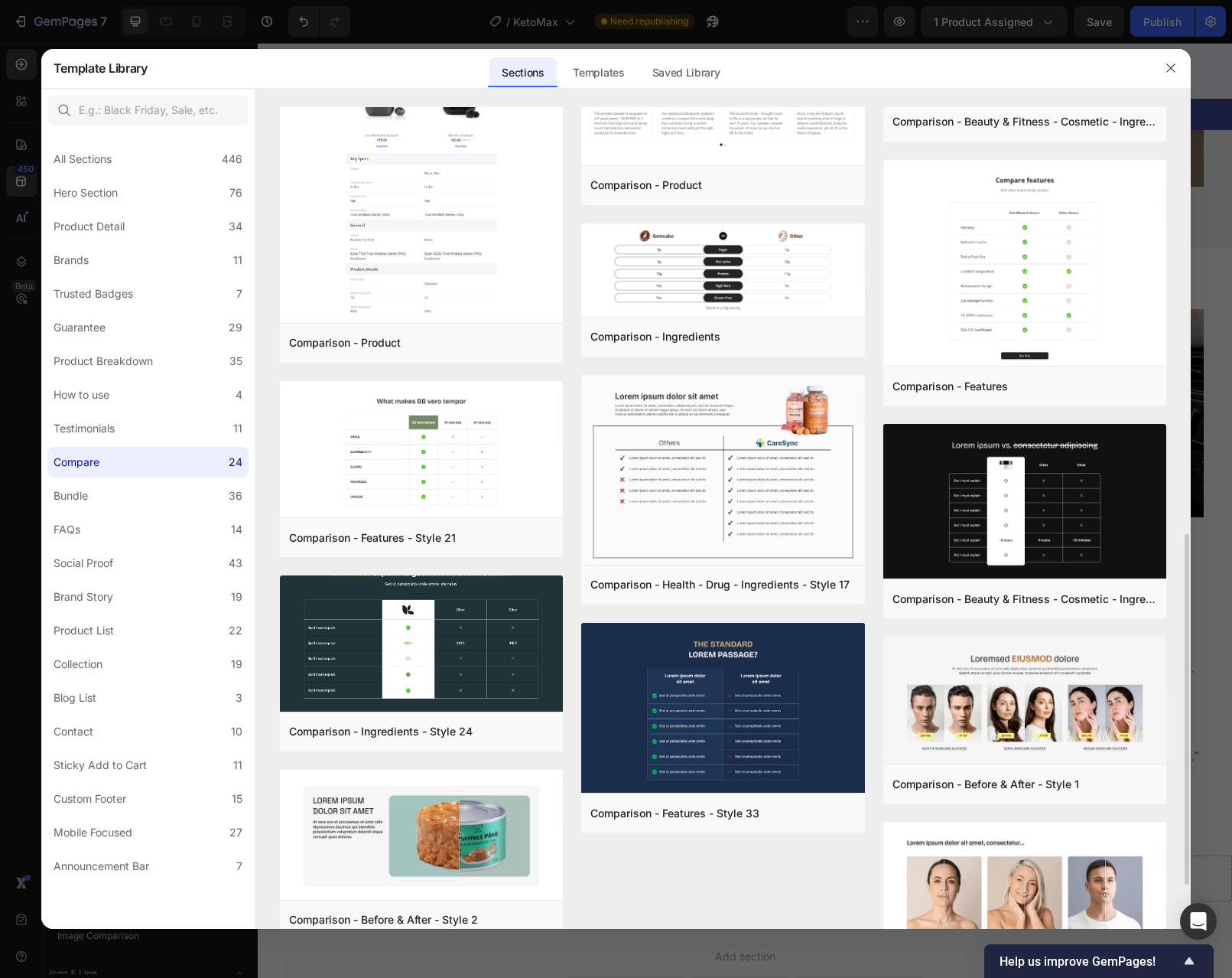
scroll to position [1102, 0]
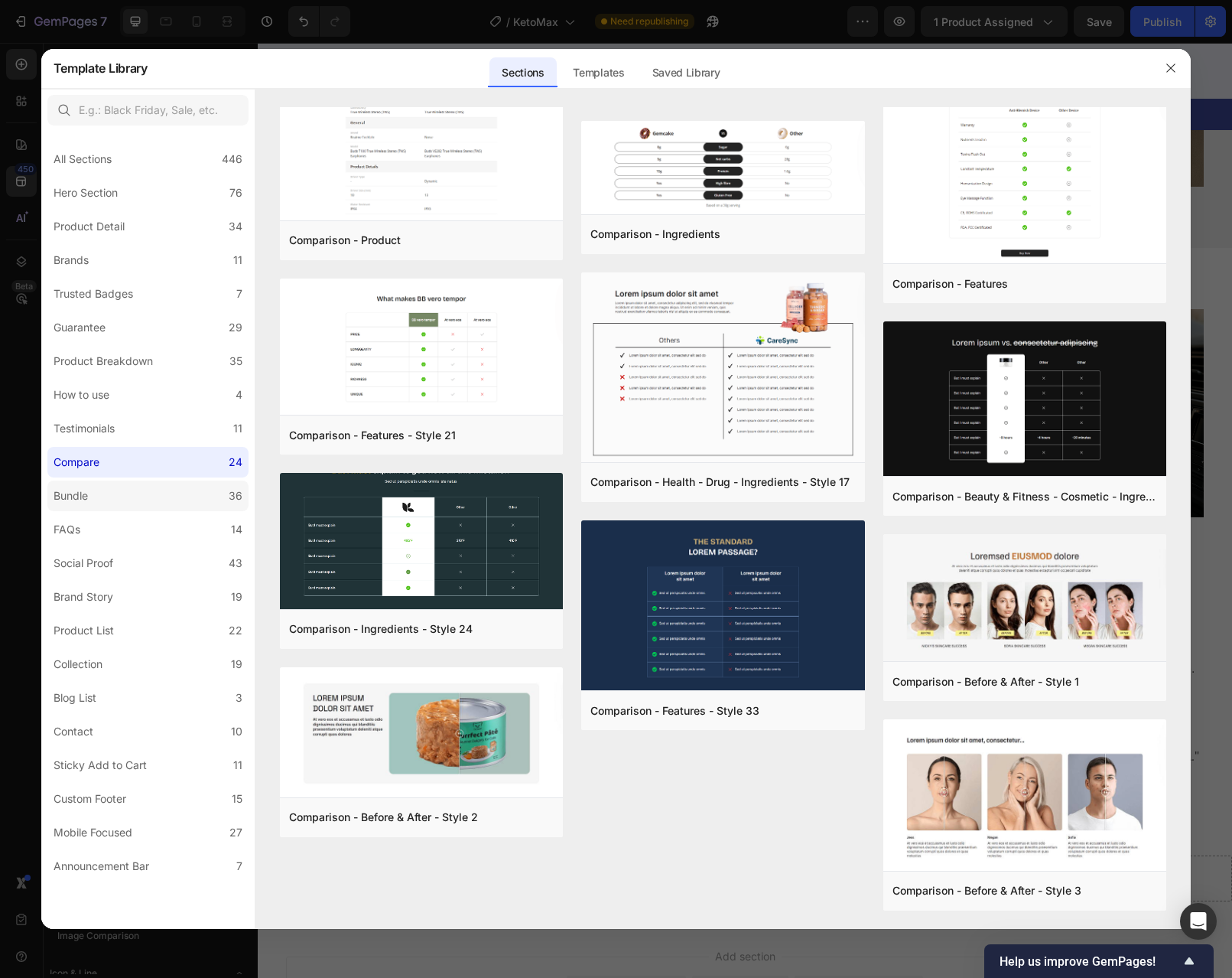
click at [122, 495] on label "Bundle 36" at bounding box center [147, 495] width 201 height 30
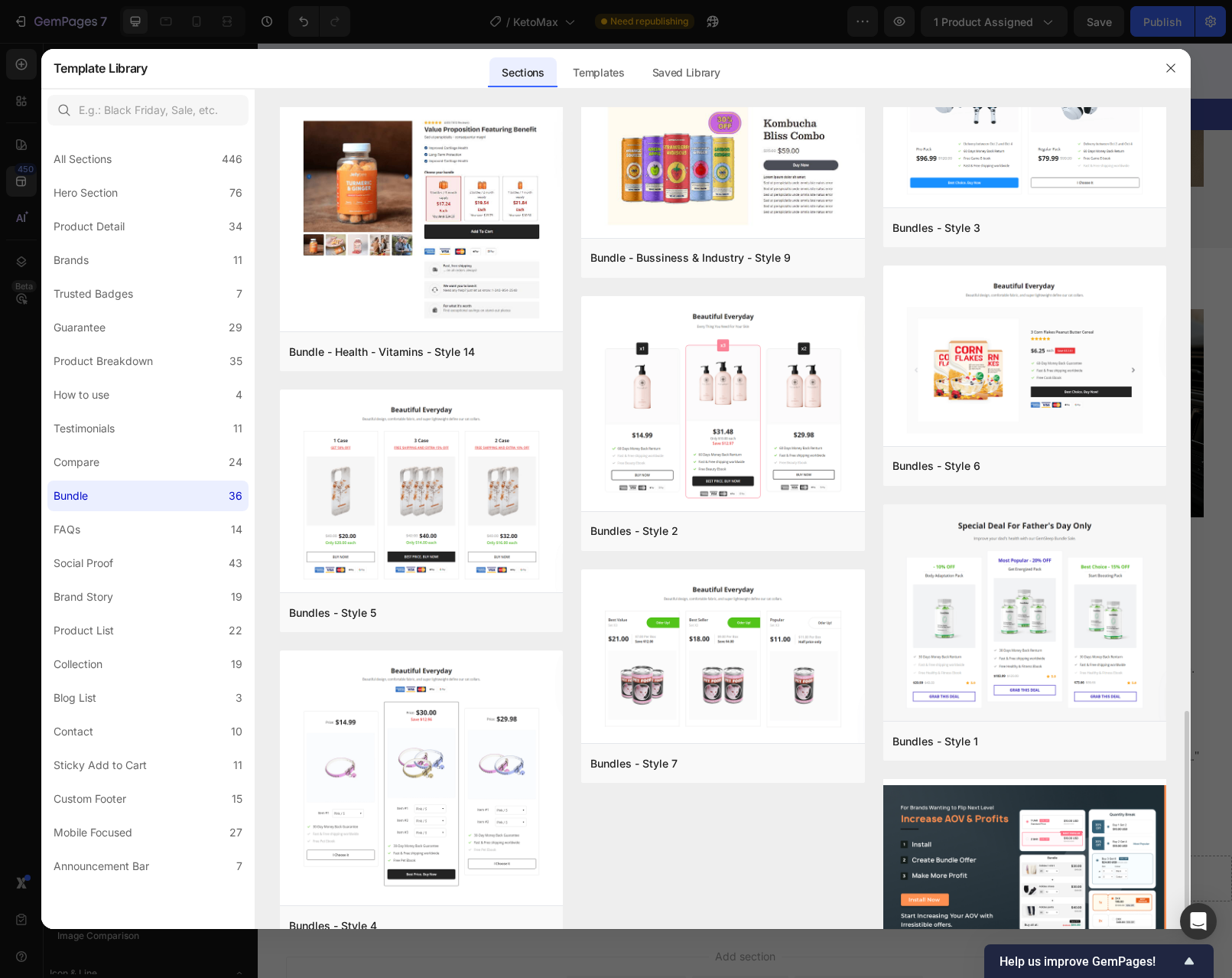
scroll to position [2583, 0]
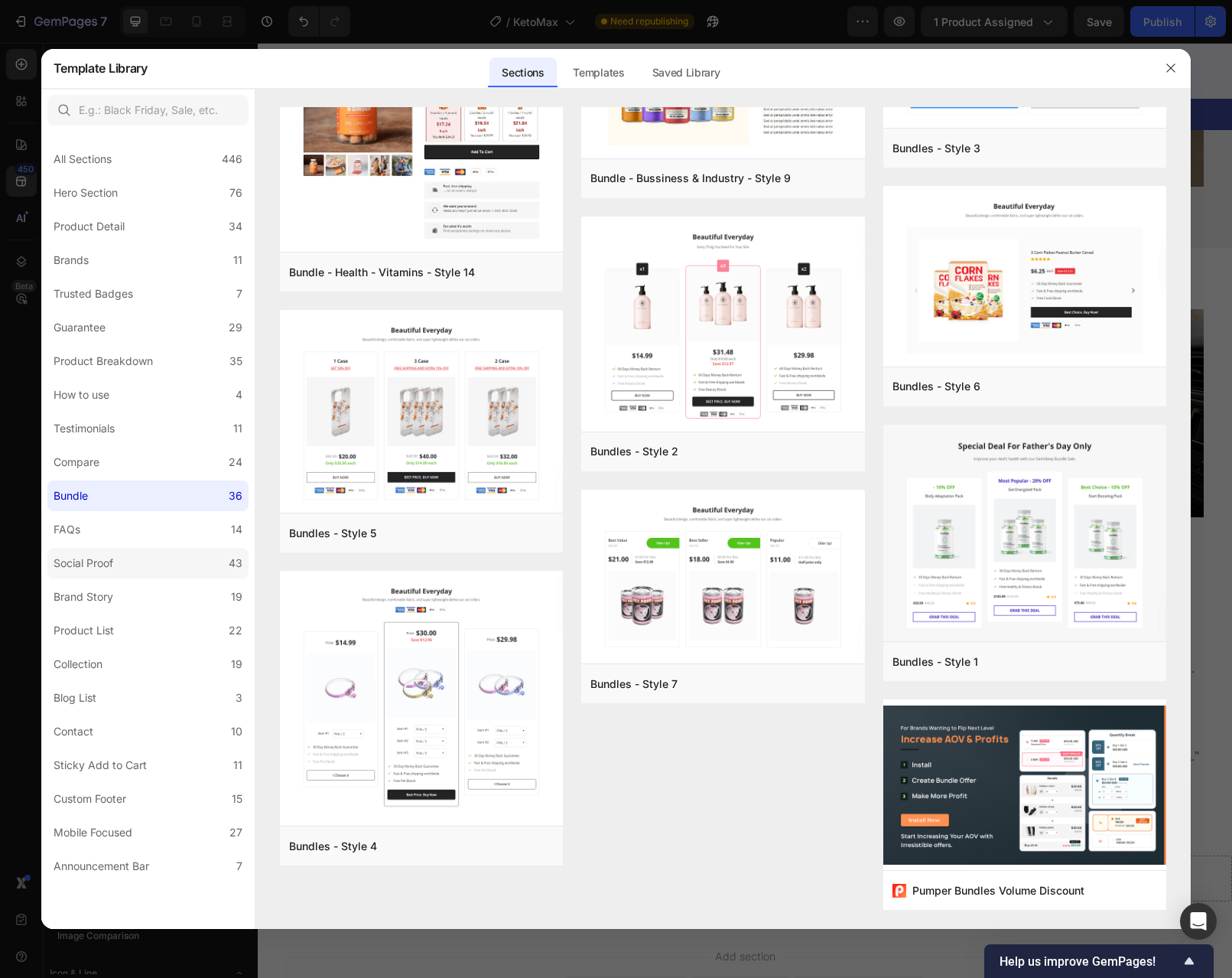
click at [113, 566] on div "Social Proof" at bounding box center [83, 563] width 60 height 18
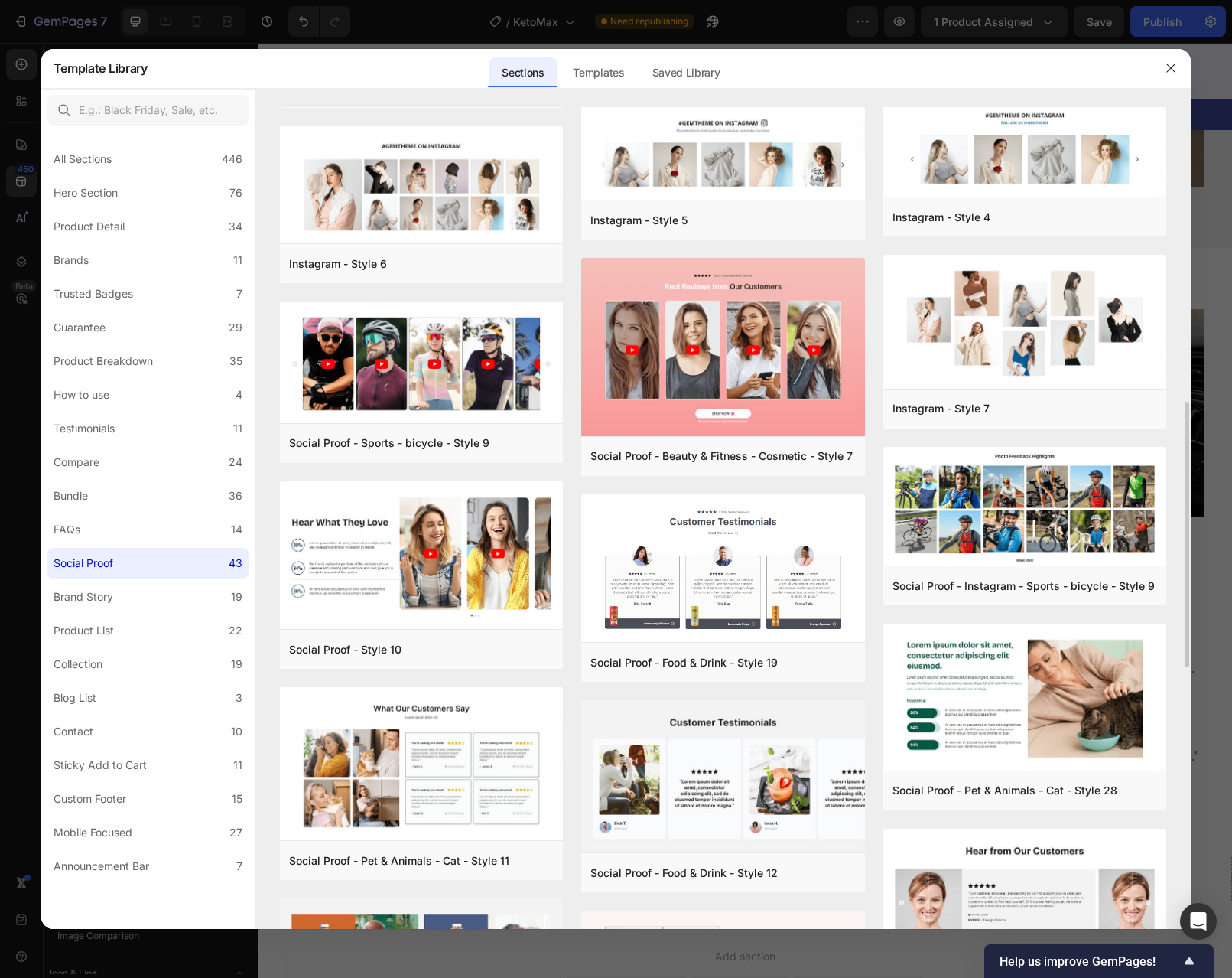
scroll to position [672, 0]
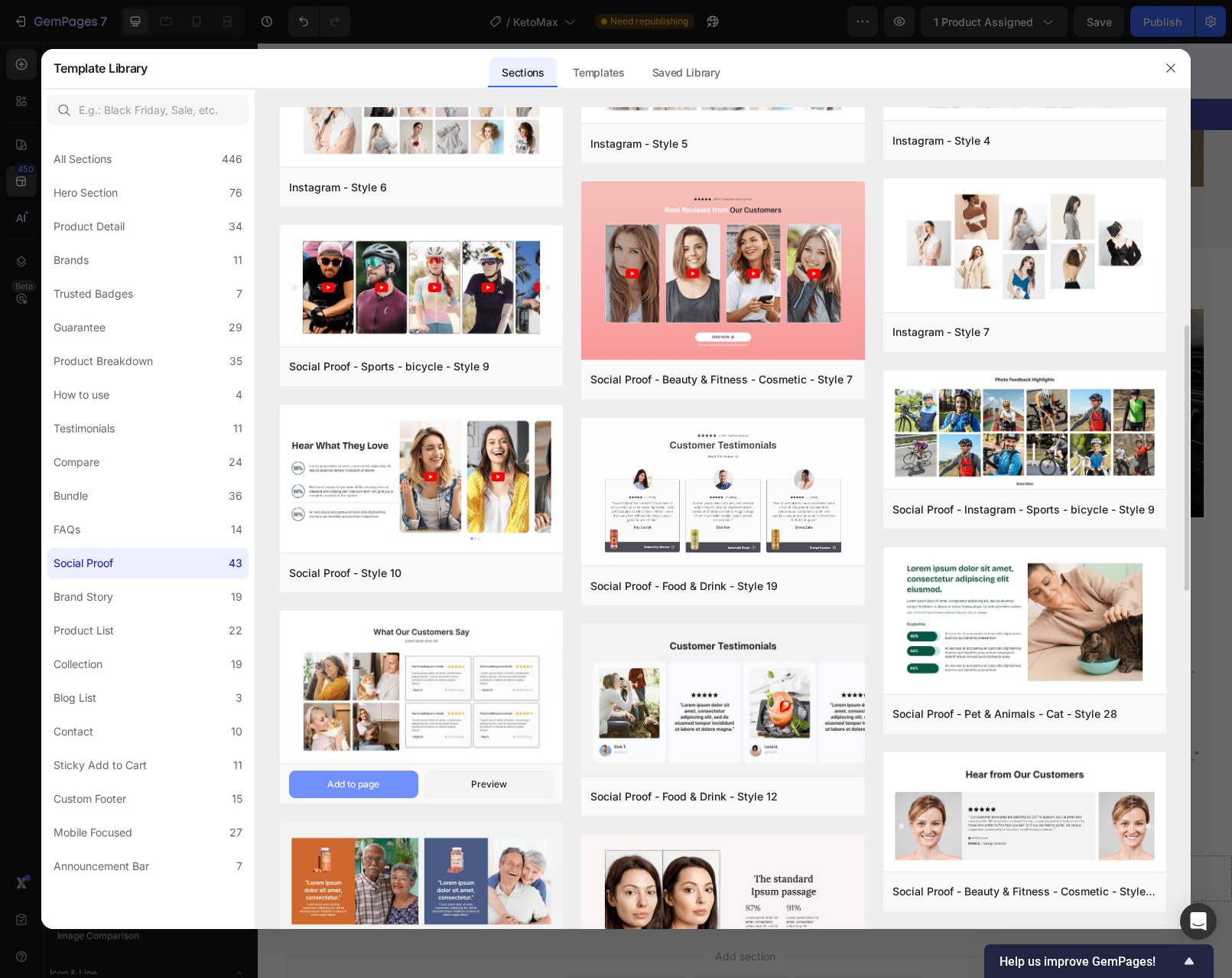
click at [375, 778] on div "Add to page" at bounding box center [353, 784] width 52 height 14
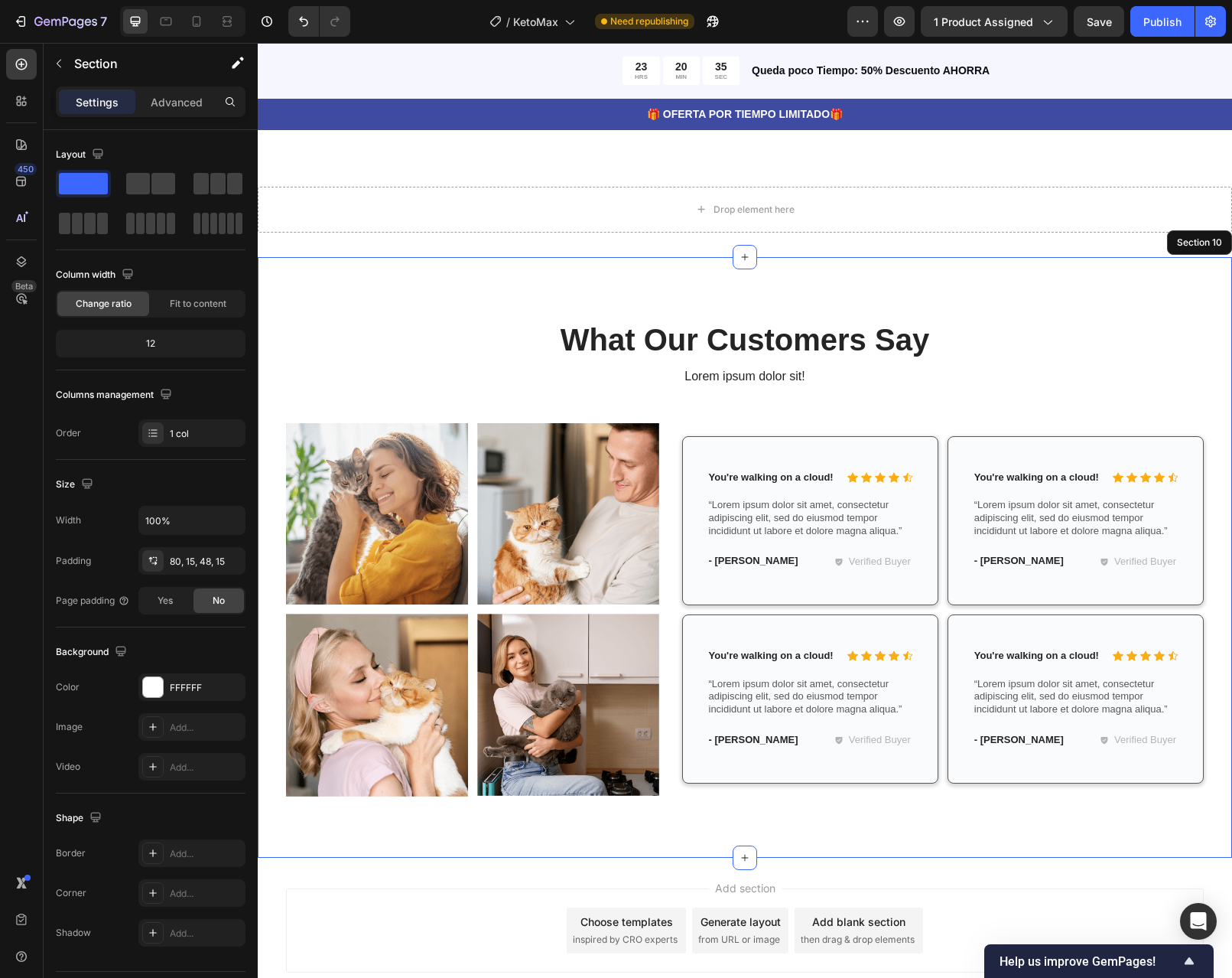
scroll to position [3329, 0]
click at [812, 318] on h2 "What Our Customers Say" at bounding box center [745, 339] width 918 height 43
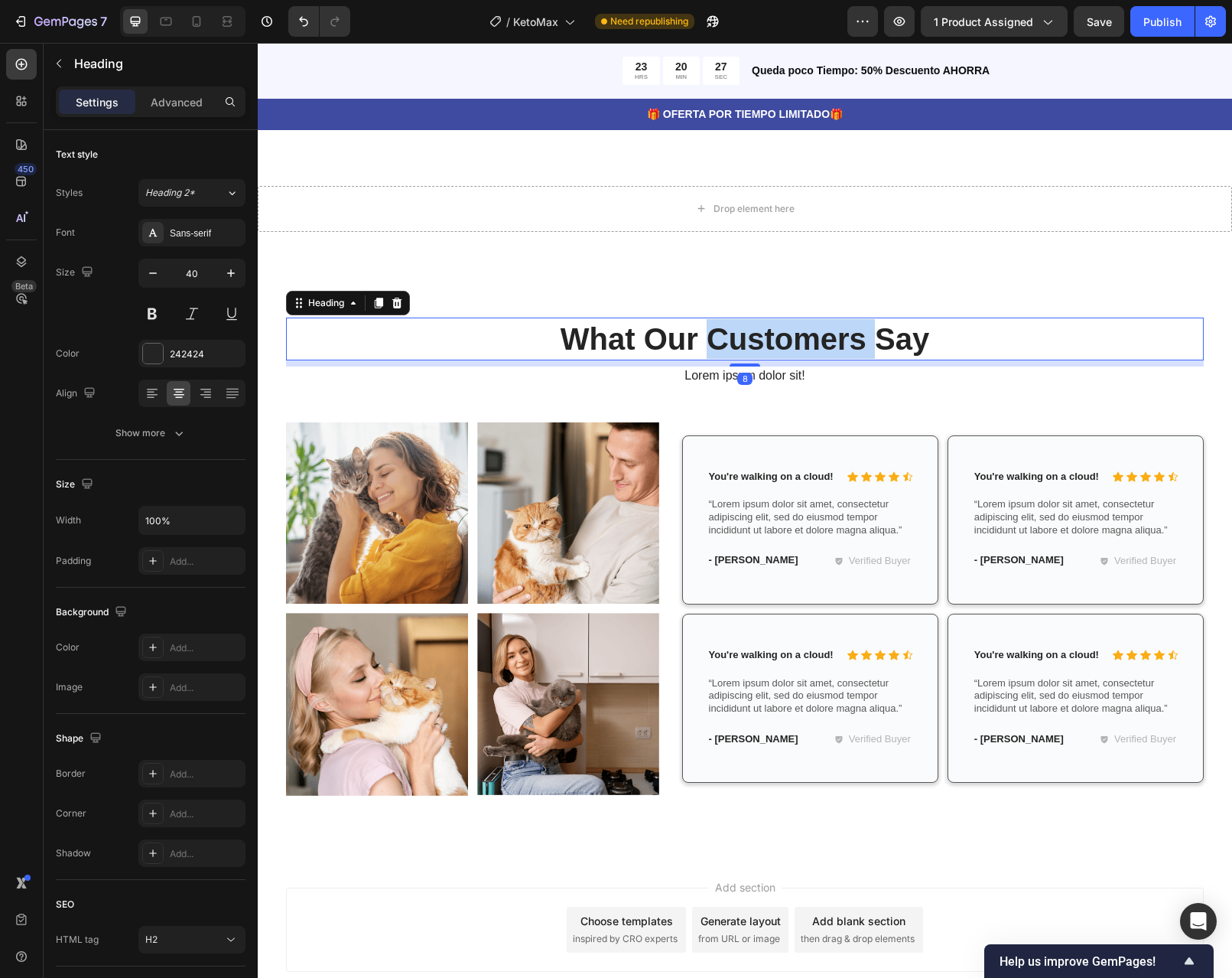
click at [812, 318] on h2 "What Our Customers Say" at bounding box center [745, 339] width 918 height 43
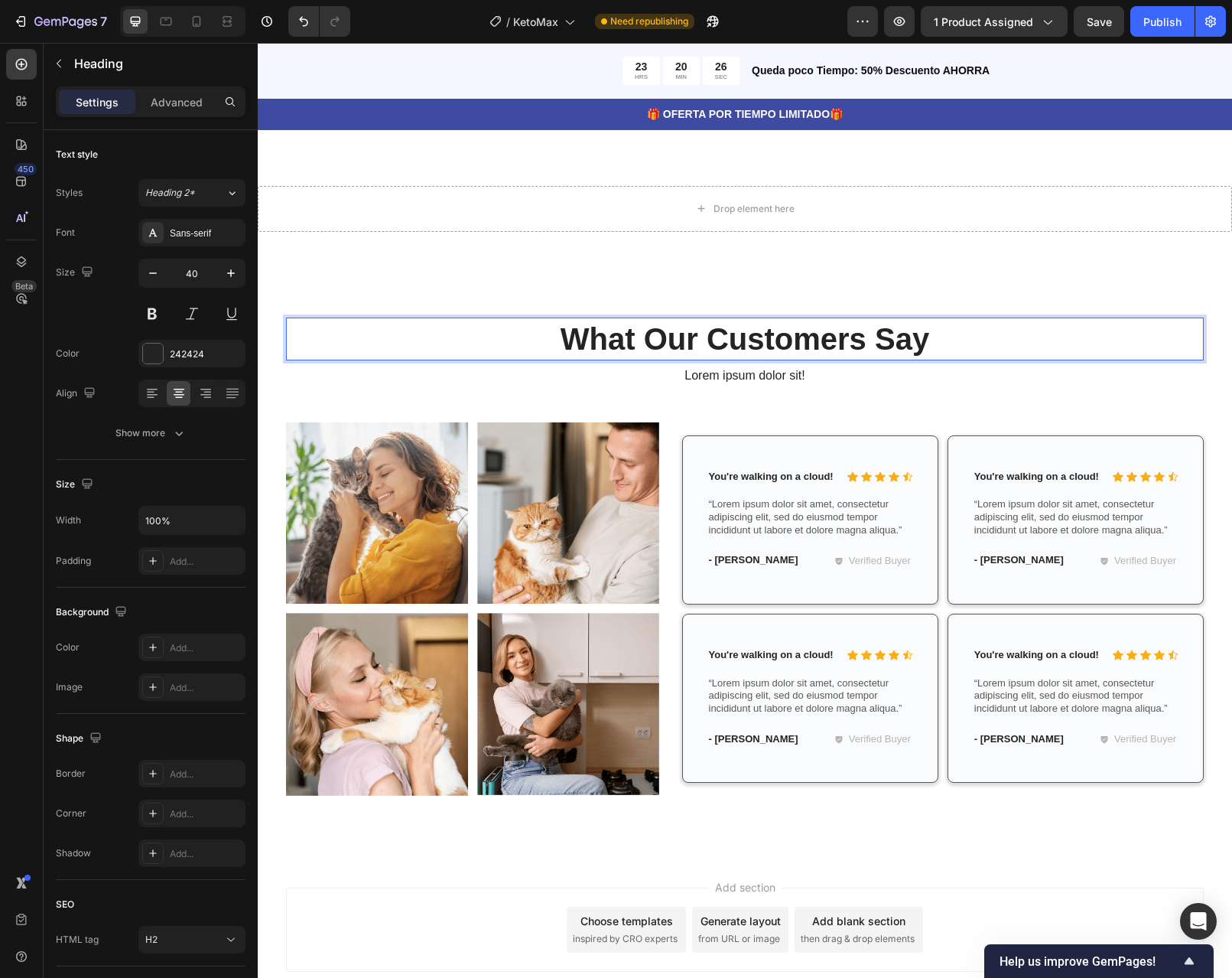
click at [970, 319] on p "What Our Customers Say" at bounding box center [744, 339] width 914 height 40
click at [902, 319] on p "What Our Customers Say" at bounding box center [744, 339] width 914 height 40
click at [920, 319] on p "What Our Customers Say" at bounding box center [744, 339] width 914 height 40
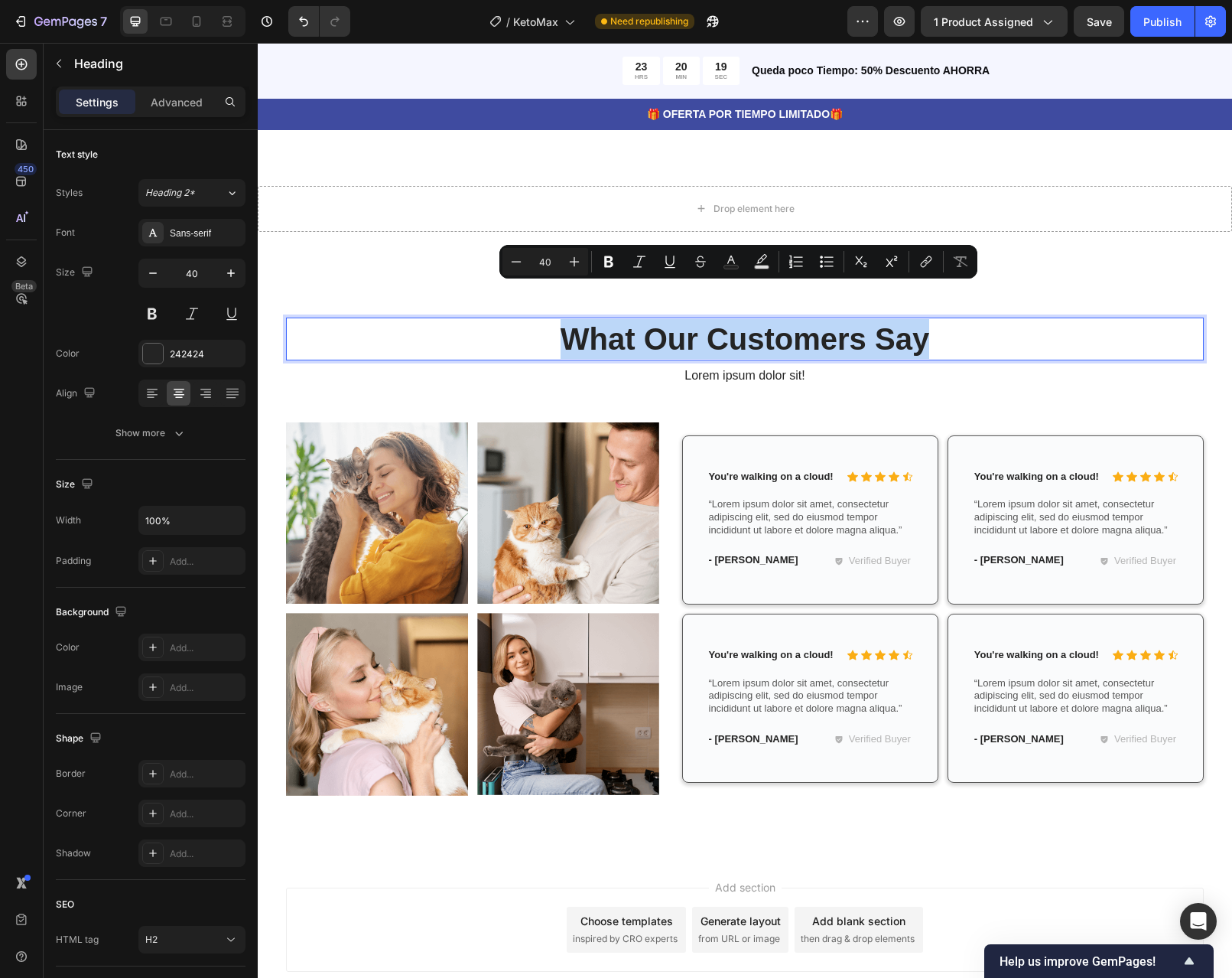
drag, startPoint x: 933, startPoint y: 309, endPoint x: 551, endPoint y: 312, distance: 382.0
click at [551, 319] on p "What Our Customers Say" at bounding box center [744, 339] width 914 height 40
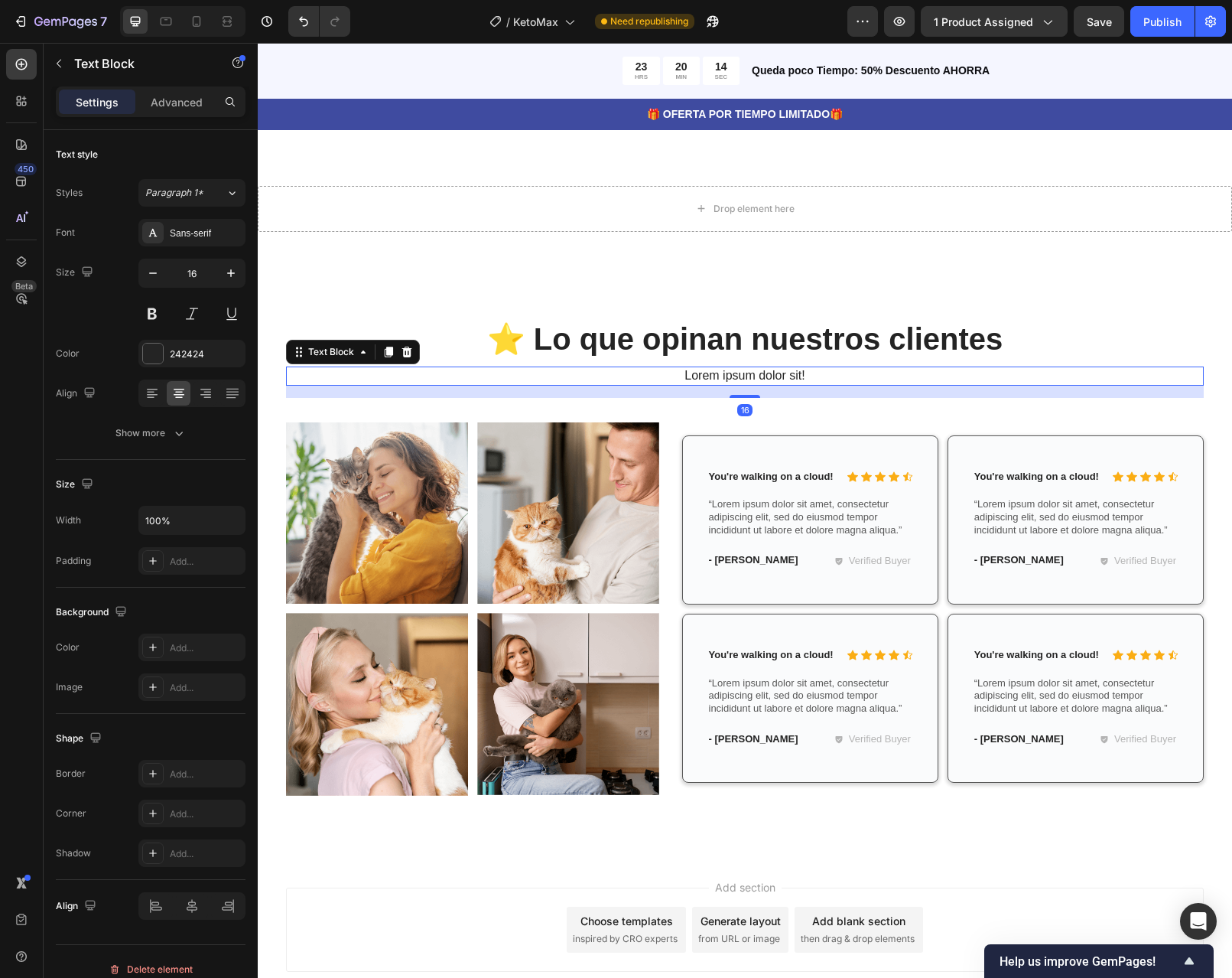
click at [795, 368] on p "Lorem ipsum dolor sit!" at bounding box center [744, 376] width 914 height 16
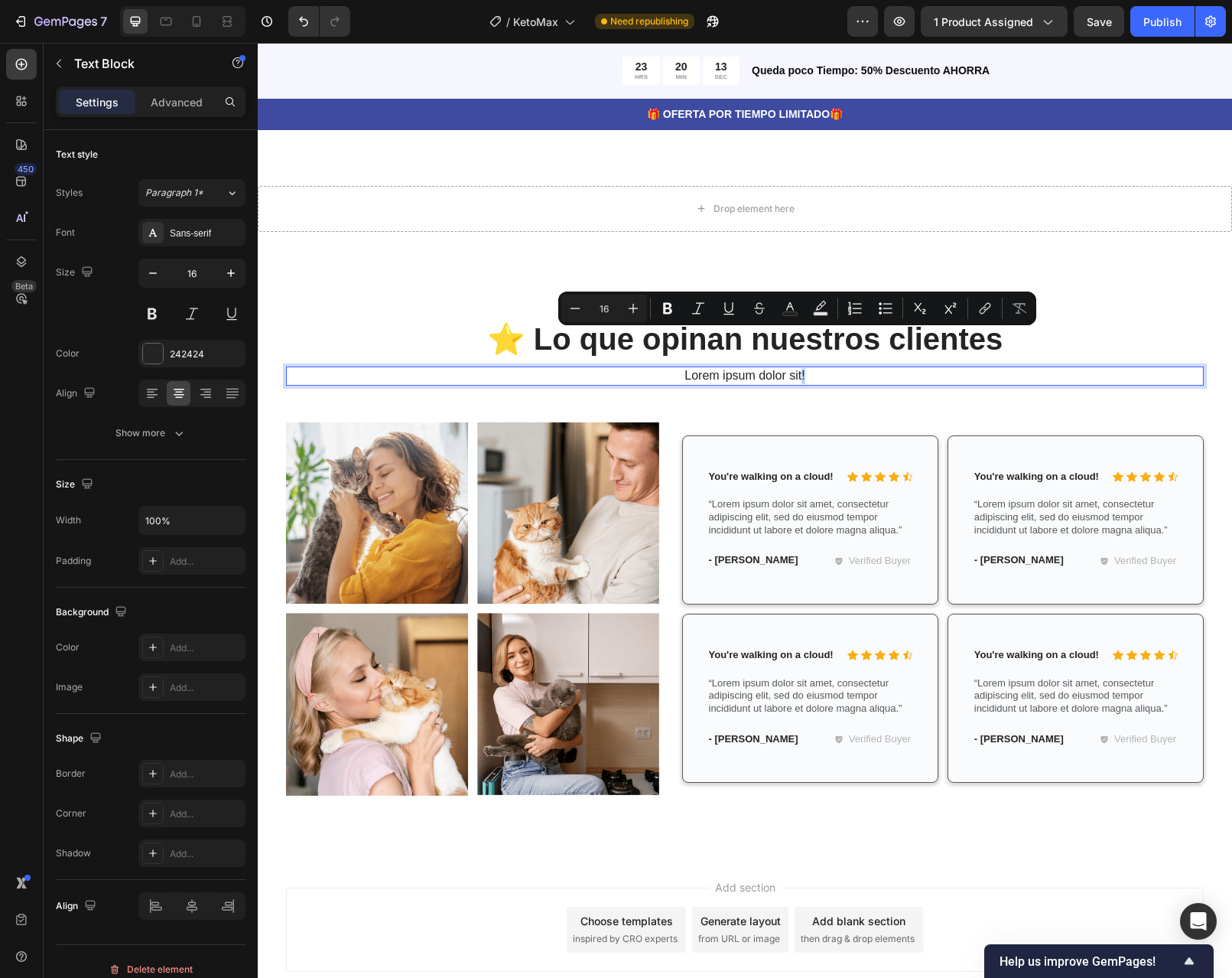
click at [804, 368] on p "Lorem ipsum dolor sit!" at bounding box center [744, 376] width 914 height 16
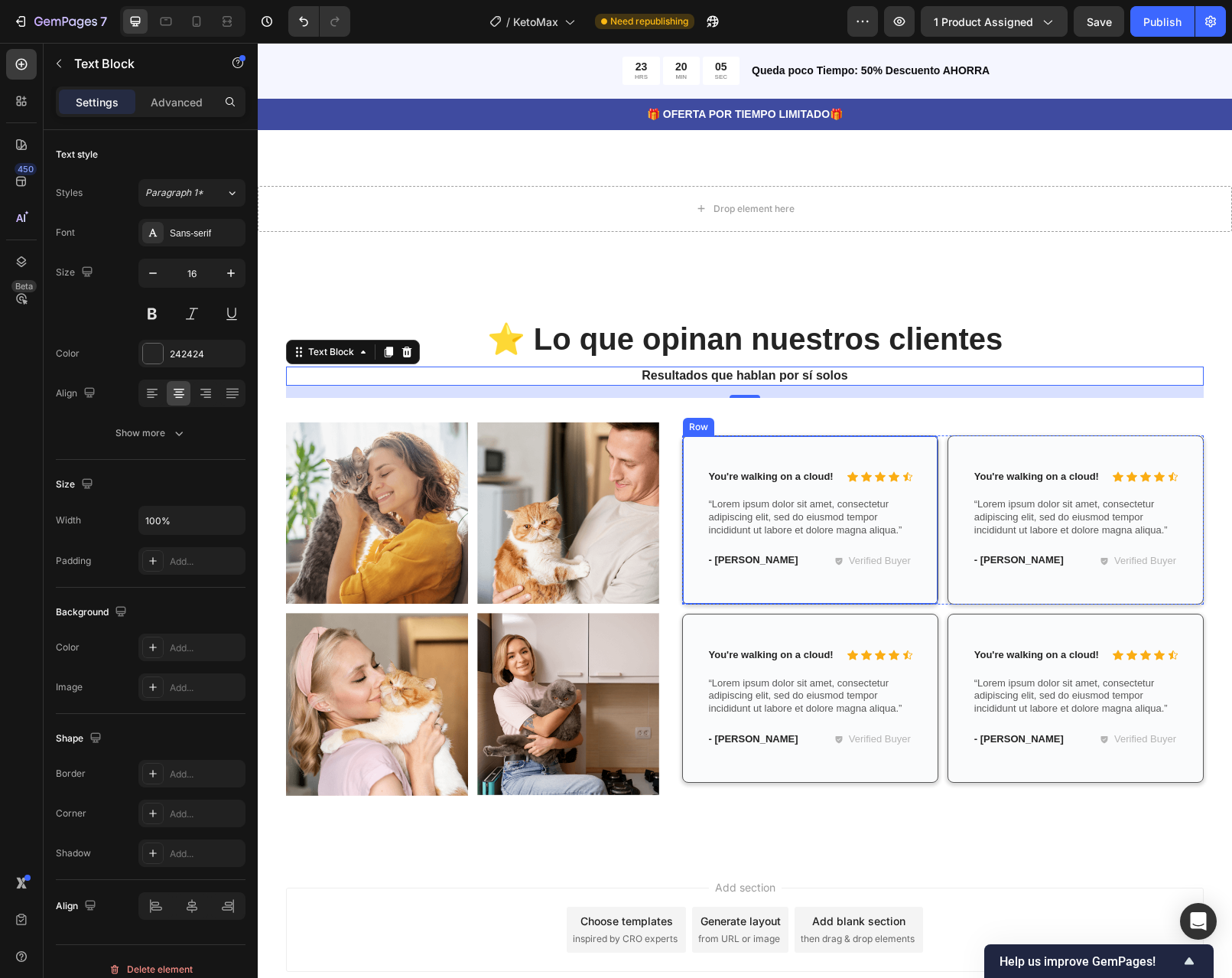
click at [782, 471] on p "You're walking on a cloud!" at bounding box center [774, 477] width 130 height 13
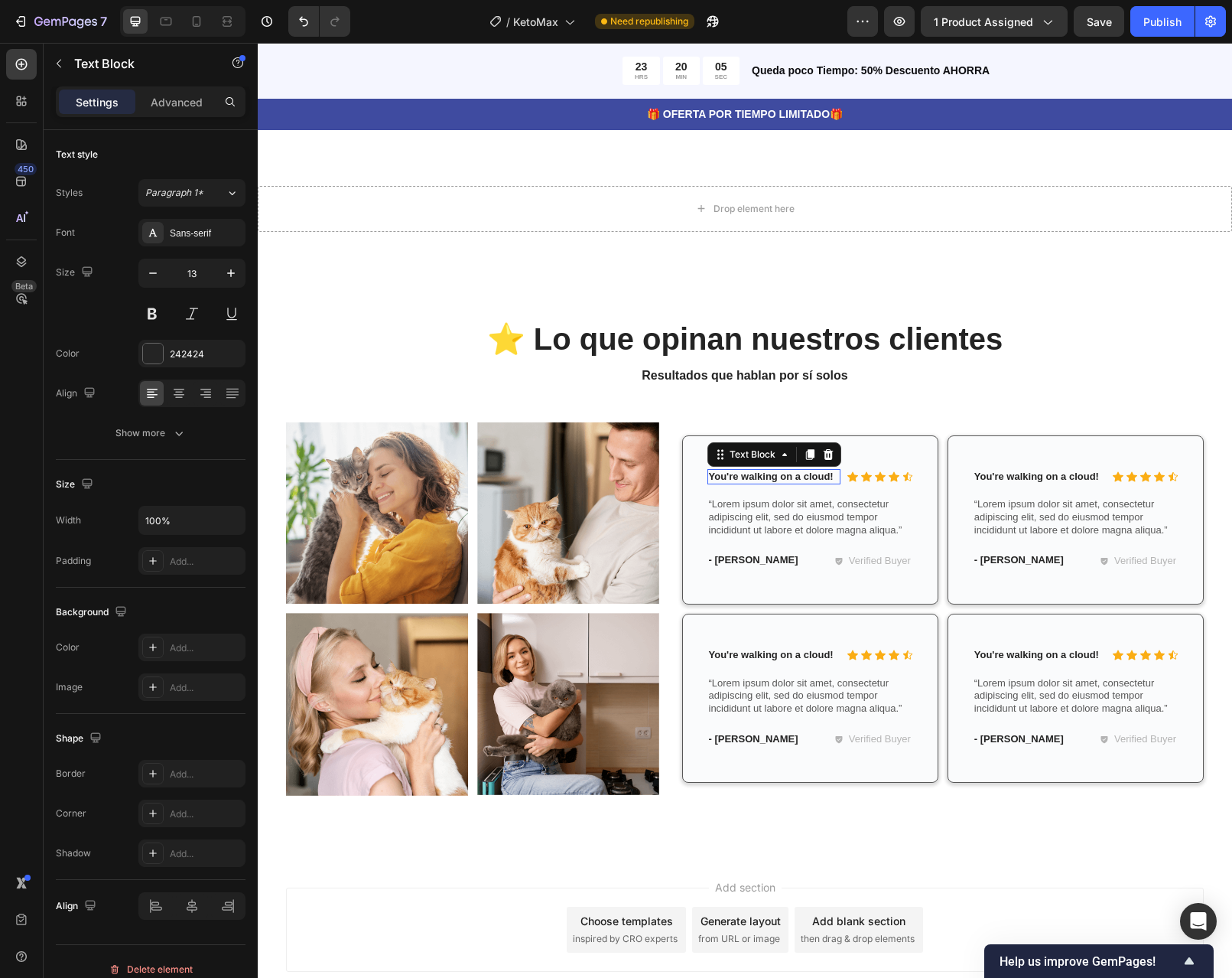
click at [782, 471] on p "You're walking on a cloud!" at bounding box center [774, 477] width 130 height 13
click at [830, 471] on p "You're walking on a cloud!" at bounding box center [774, 477] width 130 height 13
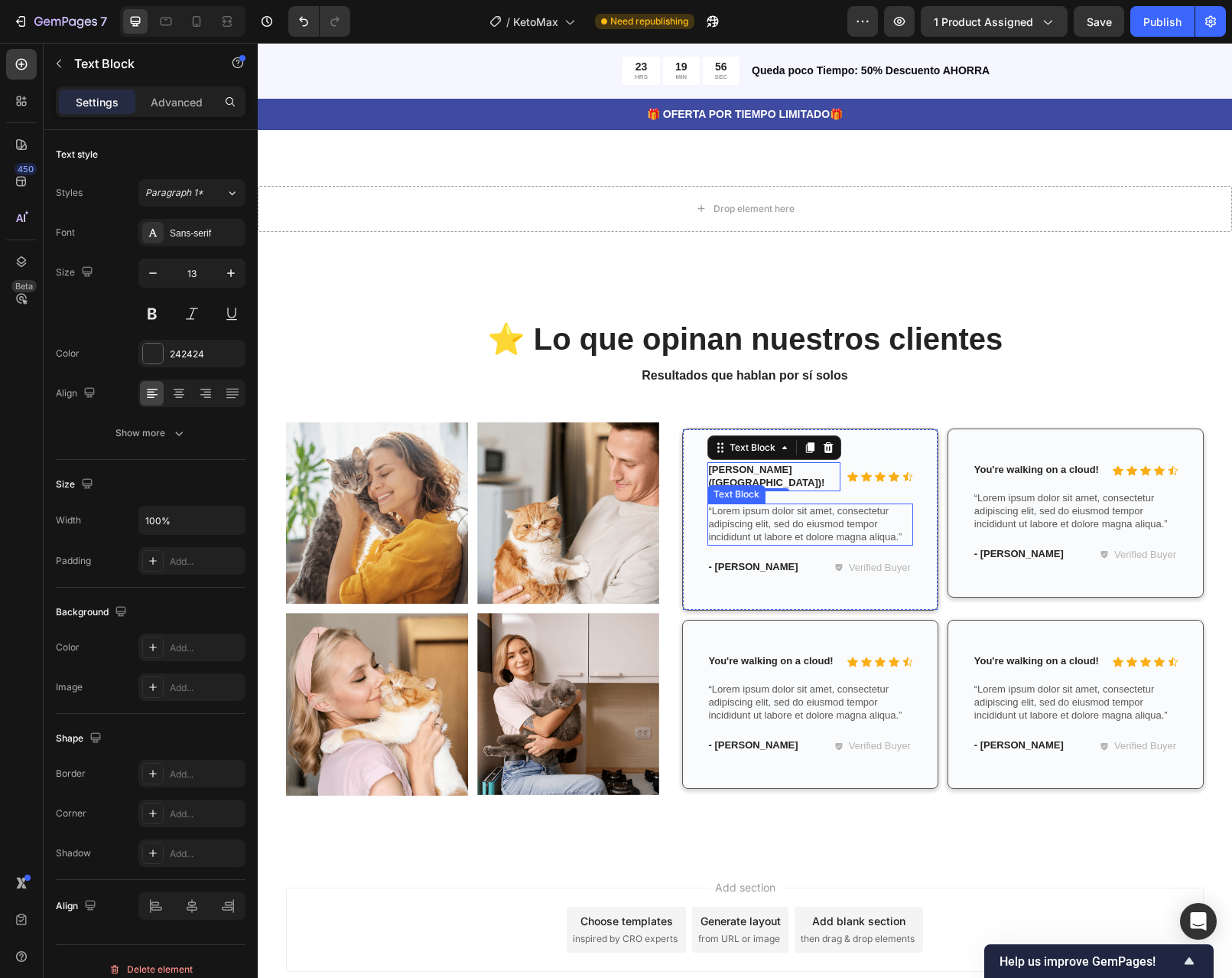
click at [848, 505] on p "“Lorem ipsum dolor sit amet, consectetur adipiscing elit, sed do eiusmod tempor…" at bounding box center [810, 524] width 202 height 39
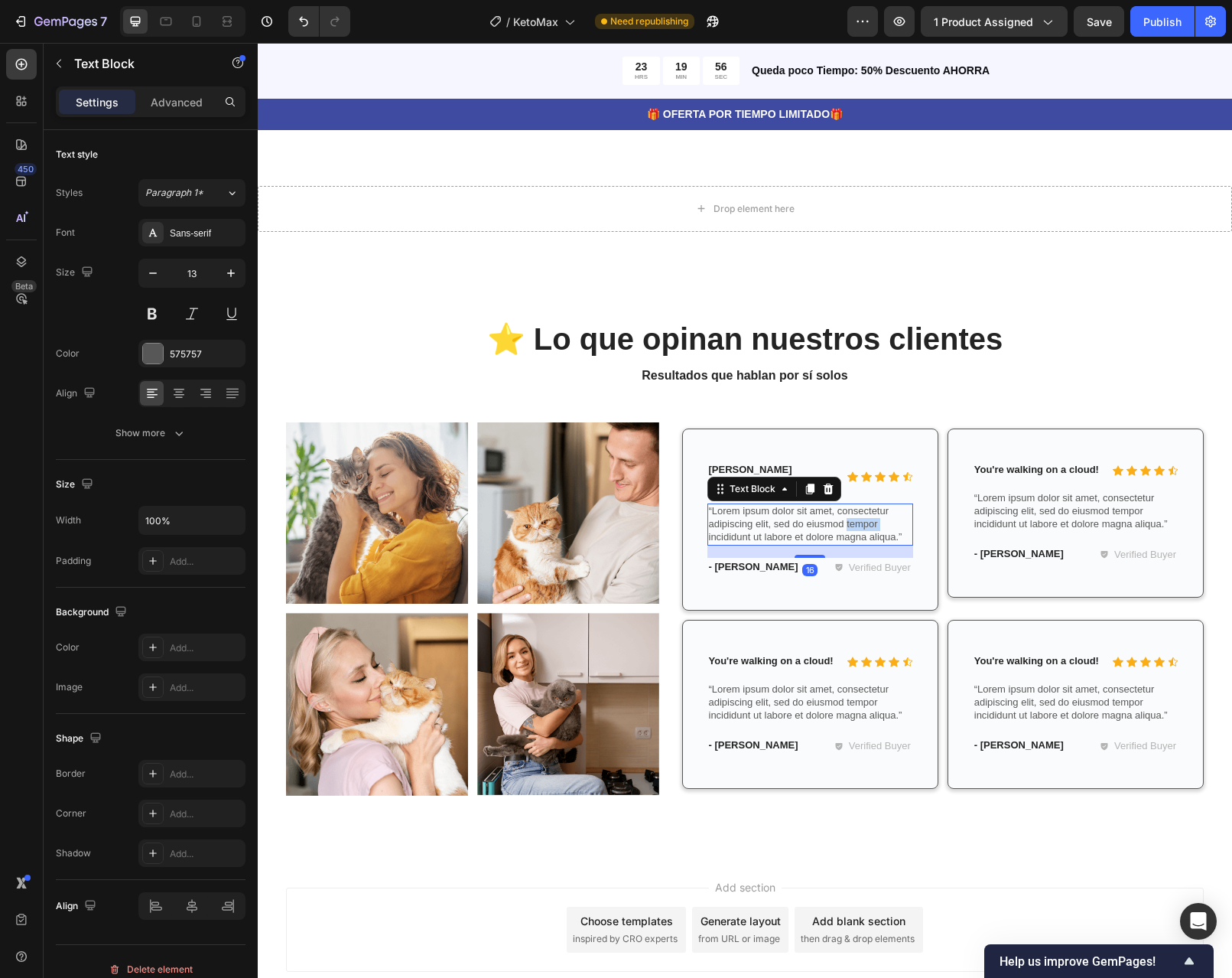
click at [848, 505] on p "“Lorem ipsum dolor sit amet, consectetur adipiscing elit, sed do eiusmod tempor…" at bounding box center [810, 524] width 202 height 39
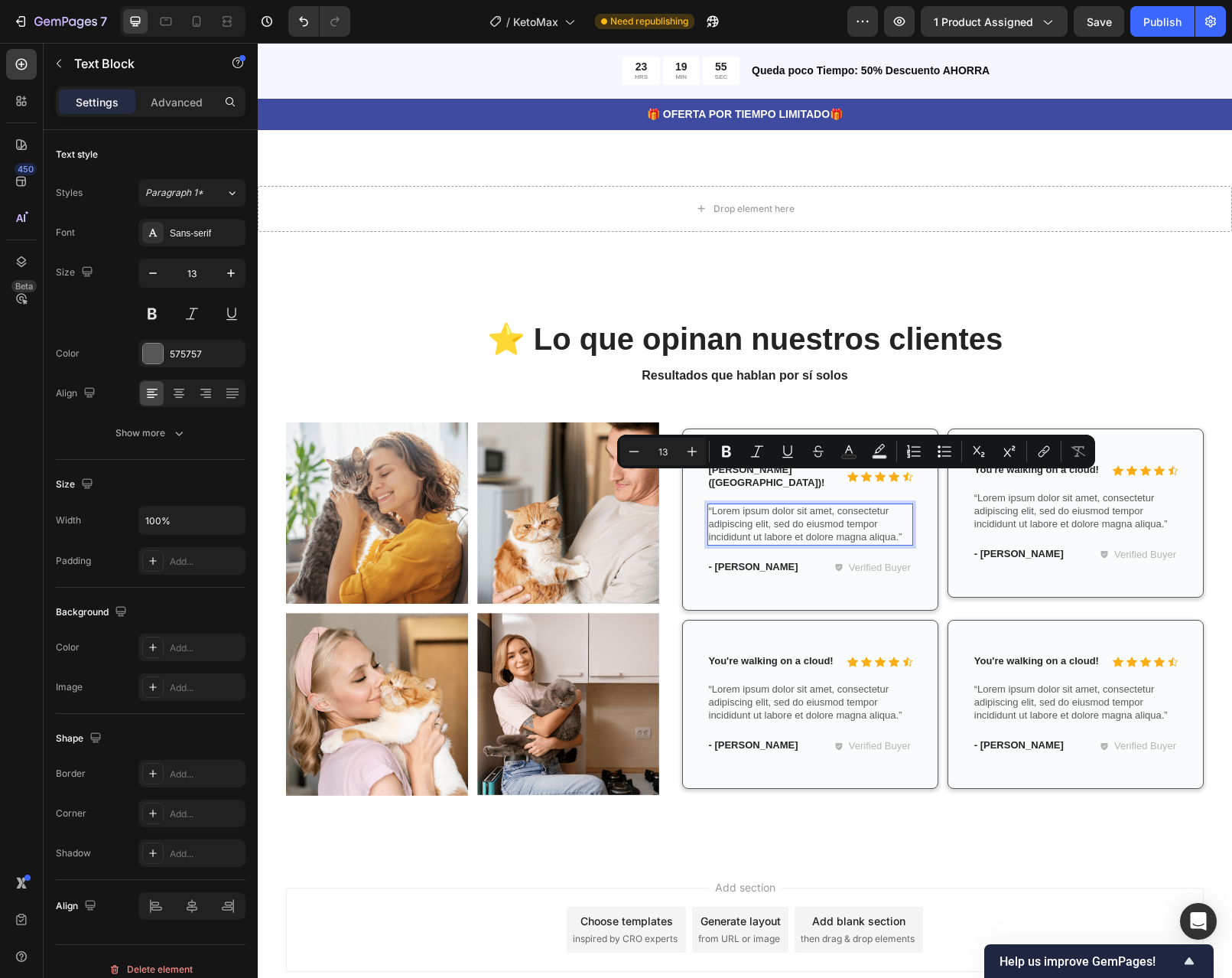
click at [897, 505] on p "“Lorem ipsum dolor sit amet, consectetur adipiscing elit, sed do eiusmod tempor…" at bounding box center [810, 524] width 202 height 39
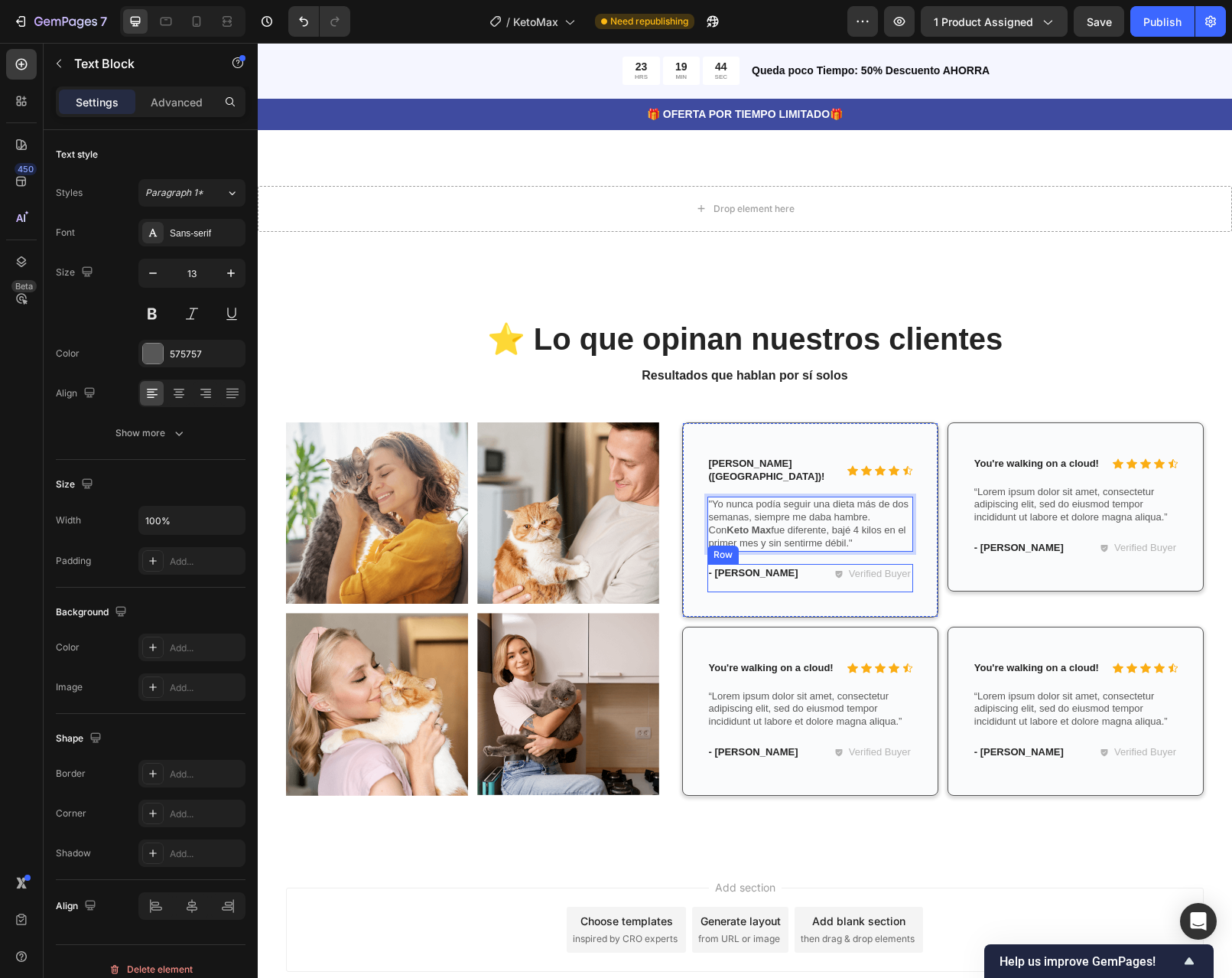
click at [806, 564] on div "- Ryan S. Text Block Verified Buyer Item List Row" at bounding box center [810, 578] width 206 height 28
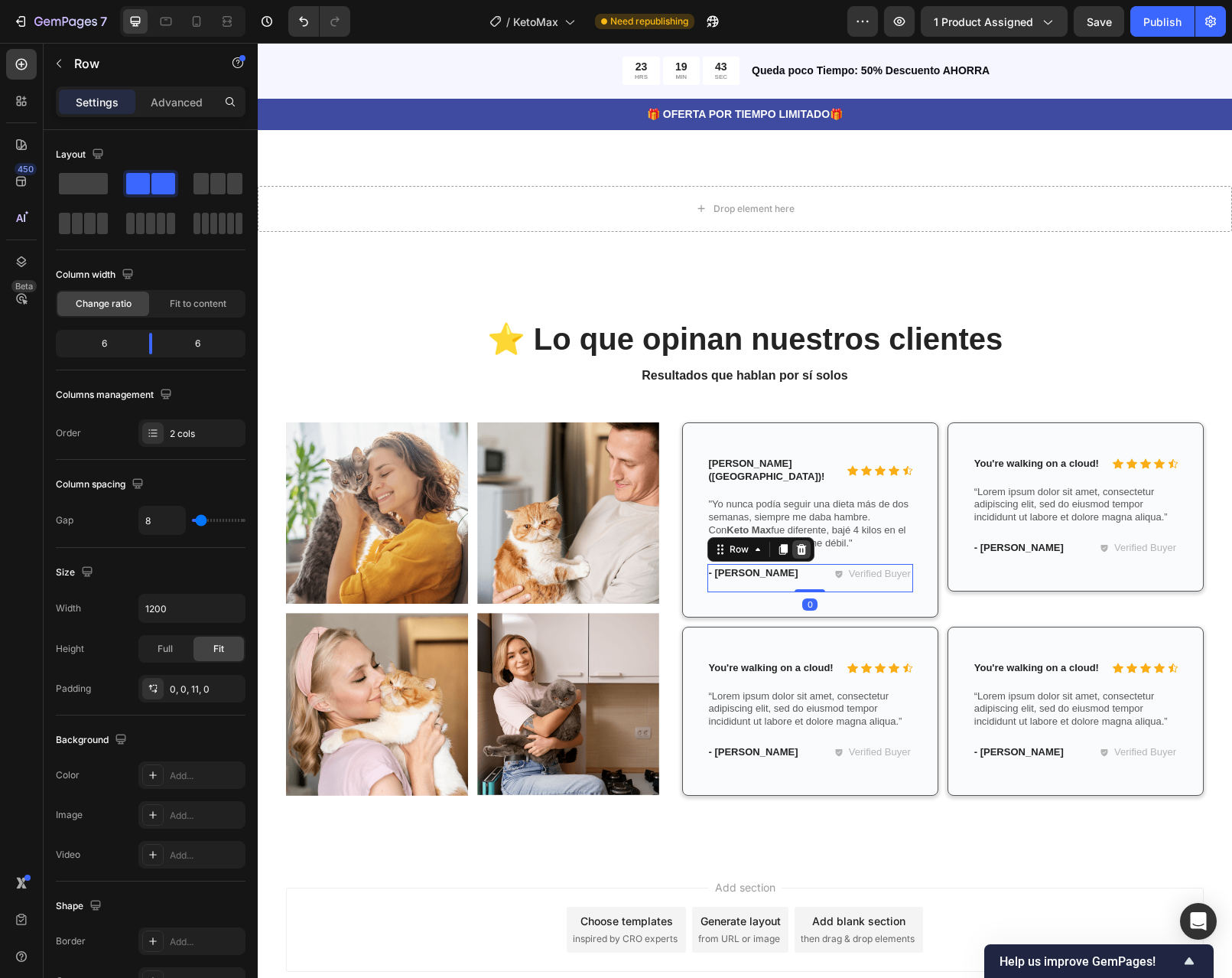
click at [798, 540] on div at bounding box center [801, 549] width 18 height 18
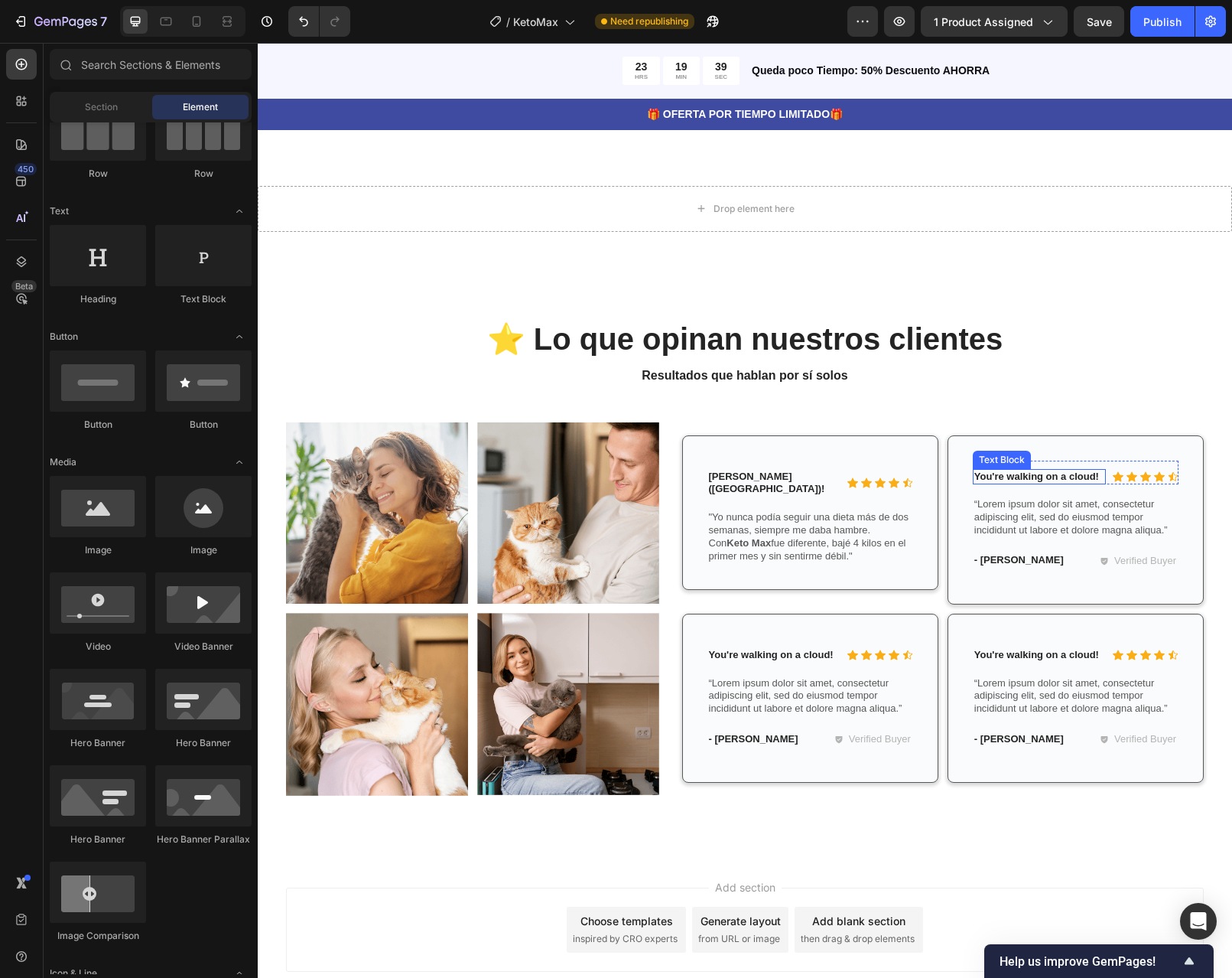
click at [1085, 471] on p "You're walking on a cloud!" at bounding box center [1039, 477] width 130 height 13
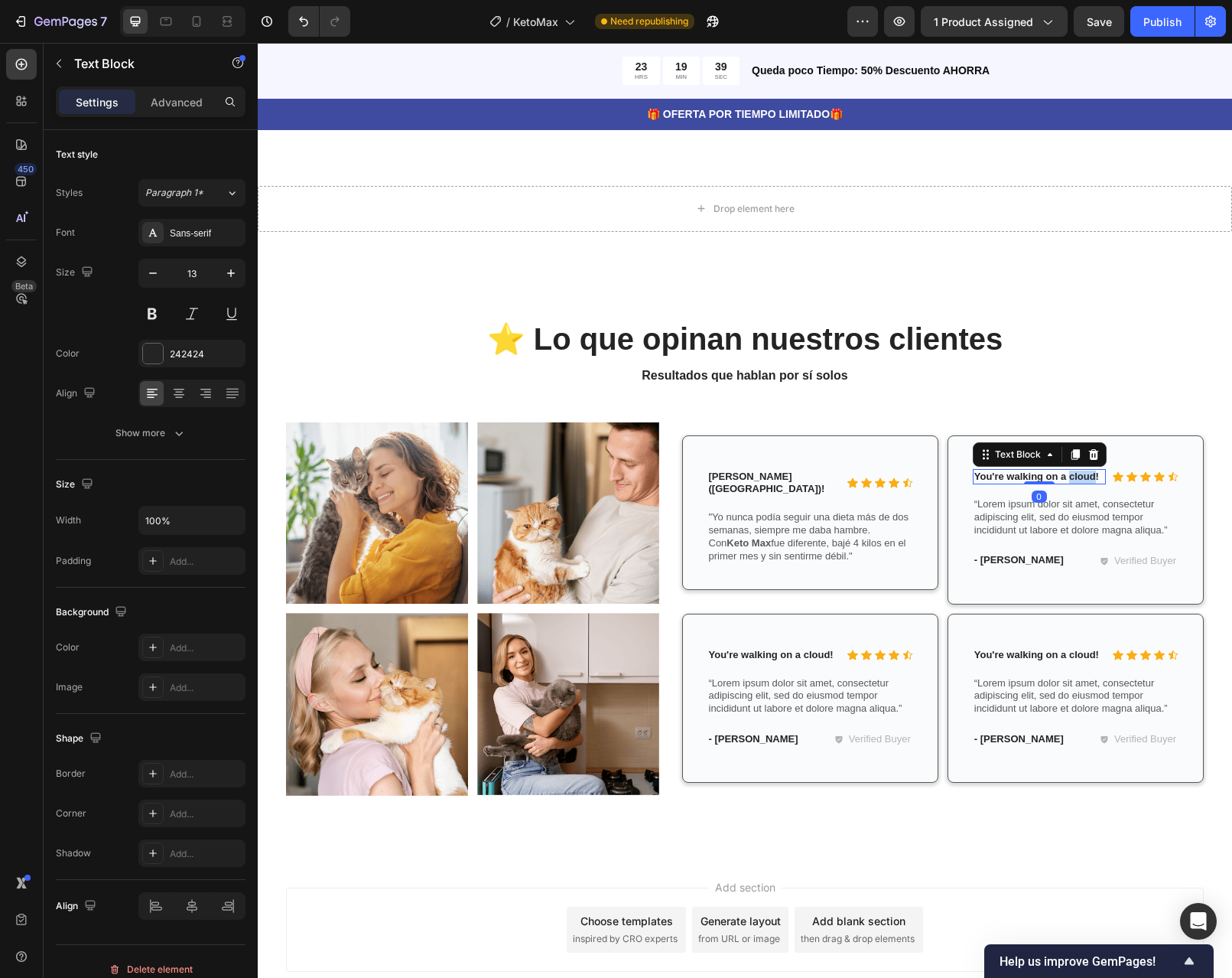
click at [1085, 471] on p "You're walking on a cloud!" at bounding box center [1039, 477] width 130 height 13
click at [1157, 498] on p "“Lorem ipsum dolor sit amet, consectetur adipiscing elit, sed do eiusmod tempor…" at bounding box center [1075, 517] width 202 height 39
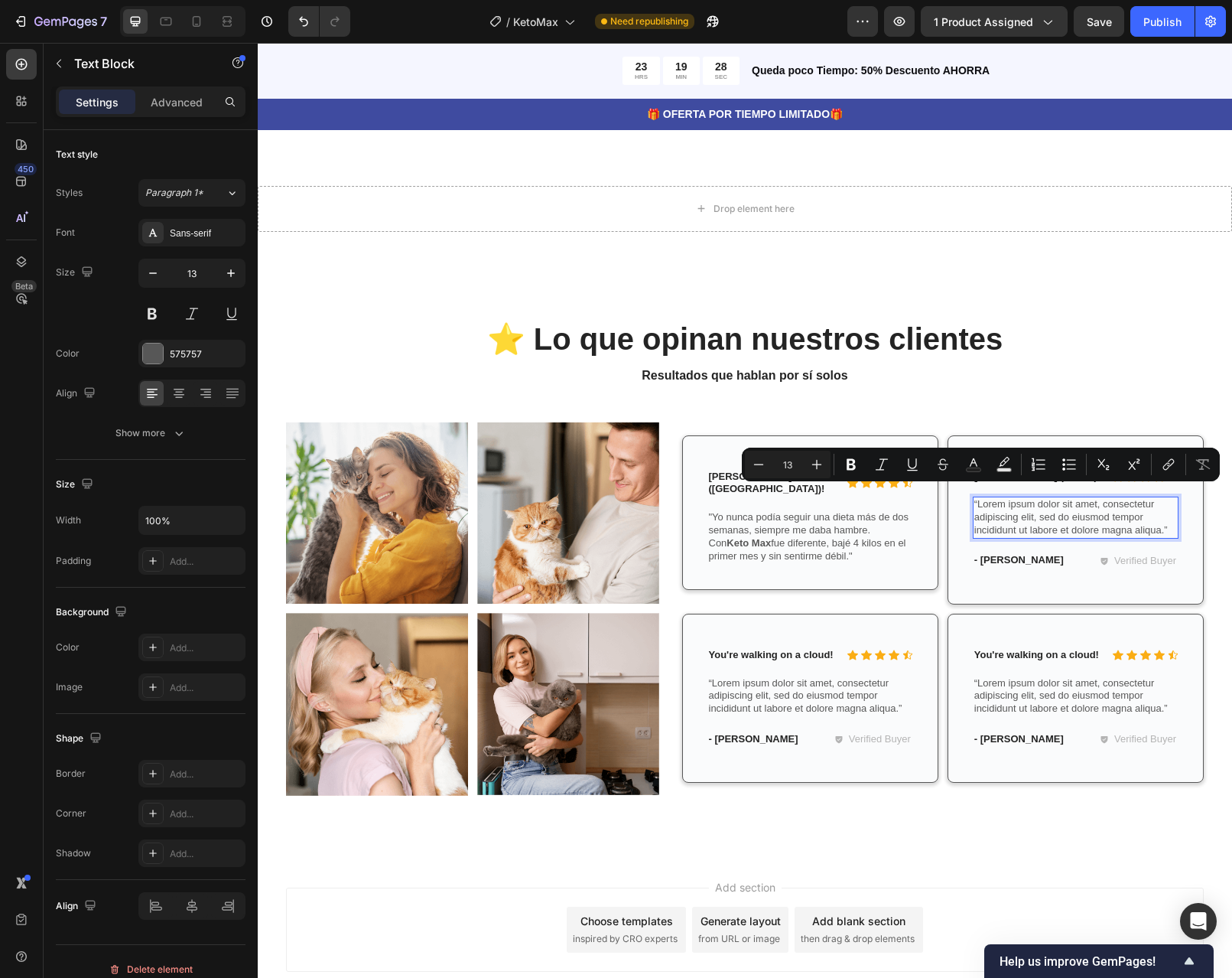
click at [1165, 498] on p "“Lorem ipsum dolor sit amet, consectetur adipiscing elit, sed do eiusmod tempor…" at bounding box center [1075, 517] width 202 height 39
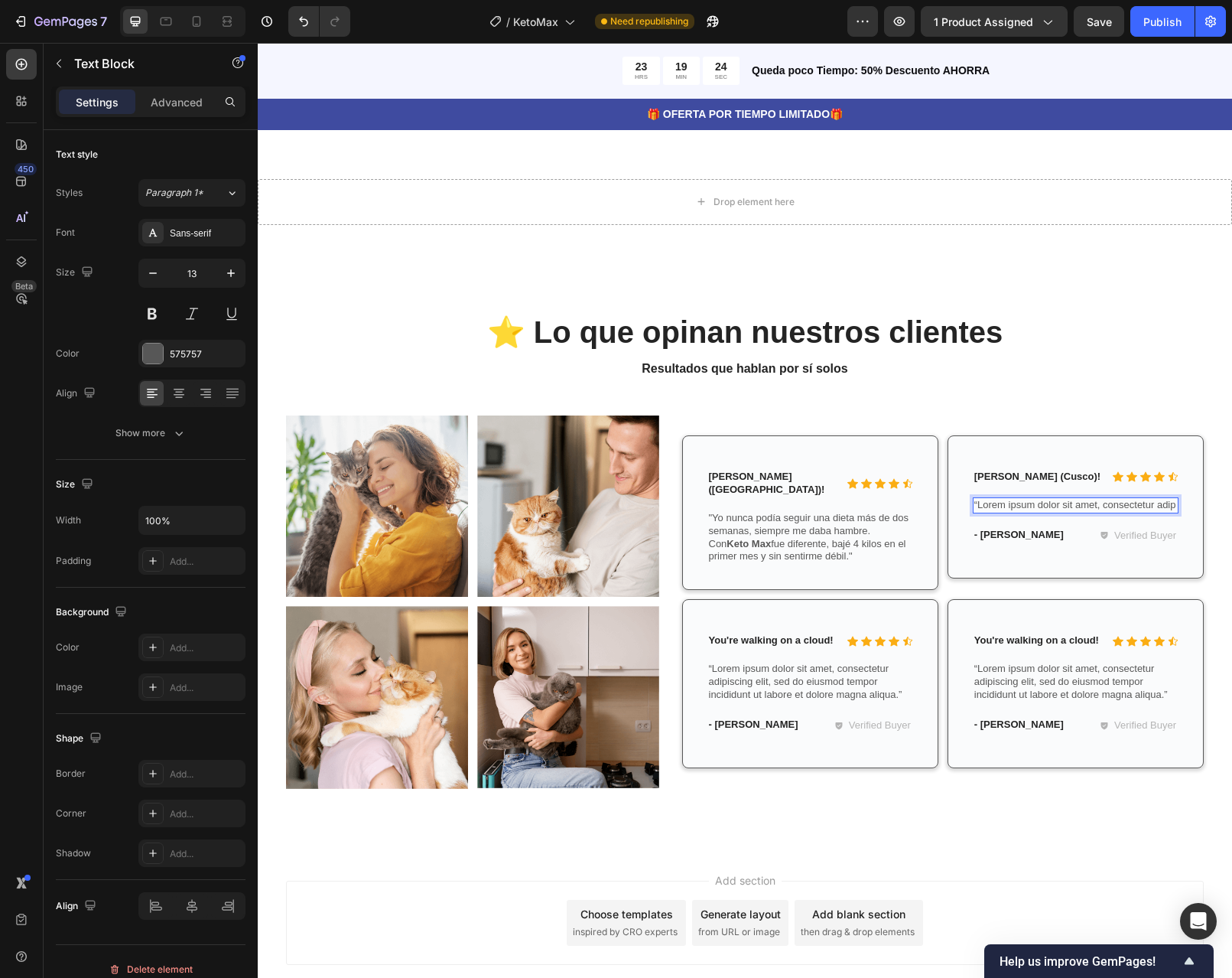
scroll to position [3341, 0]
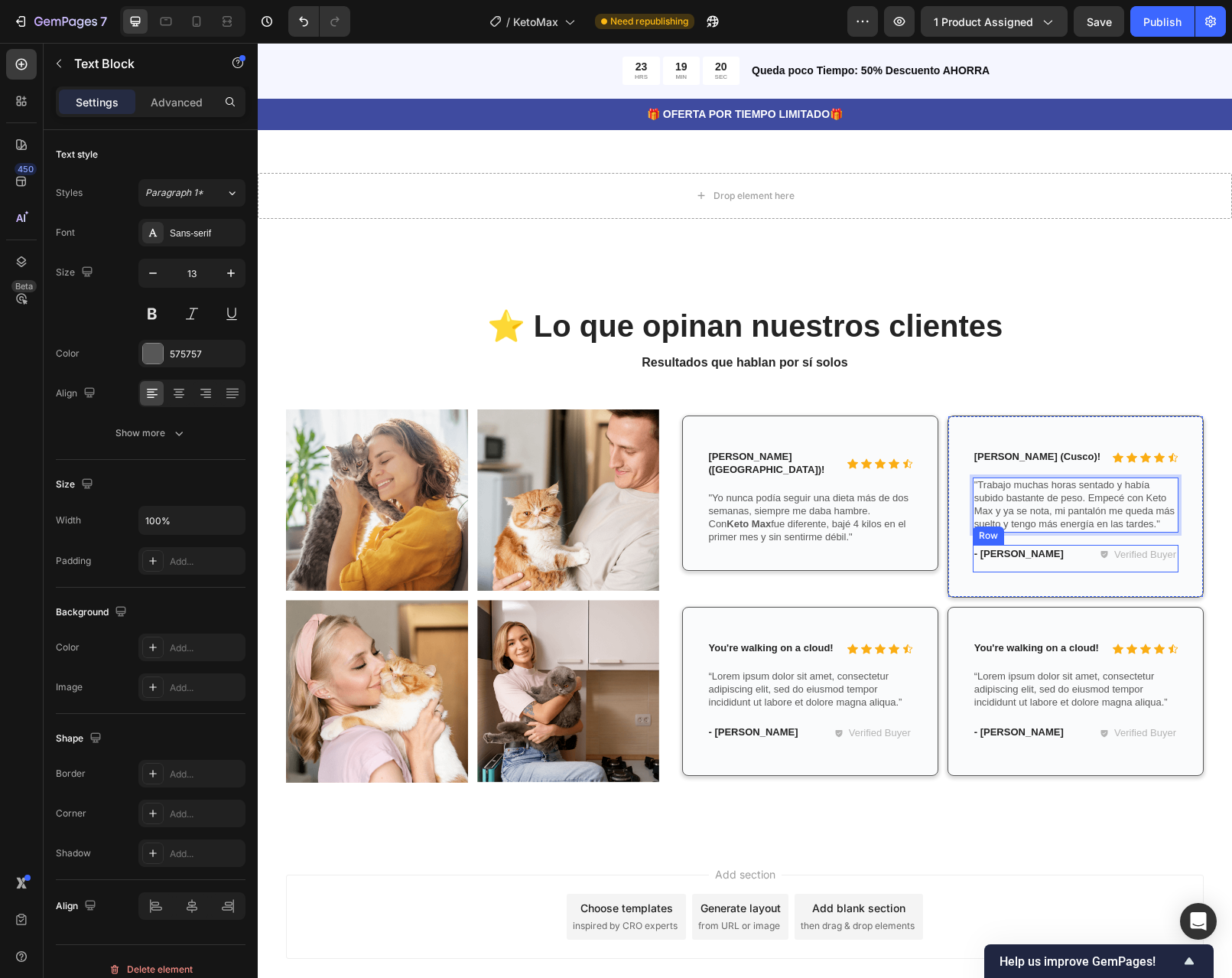
click at [1070, 545] on div "- James D. Text Block Verified Buyer Item List Row" at bounding box center [1075, 559] width 206 height 28
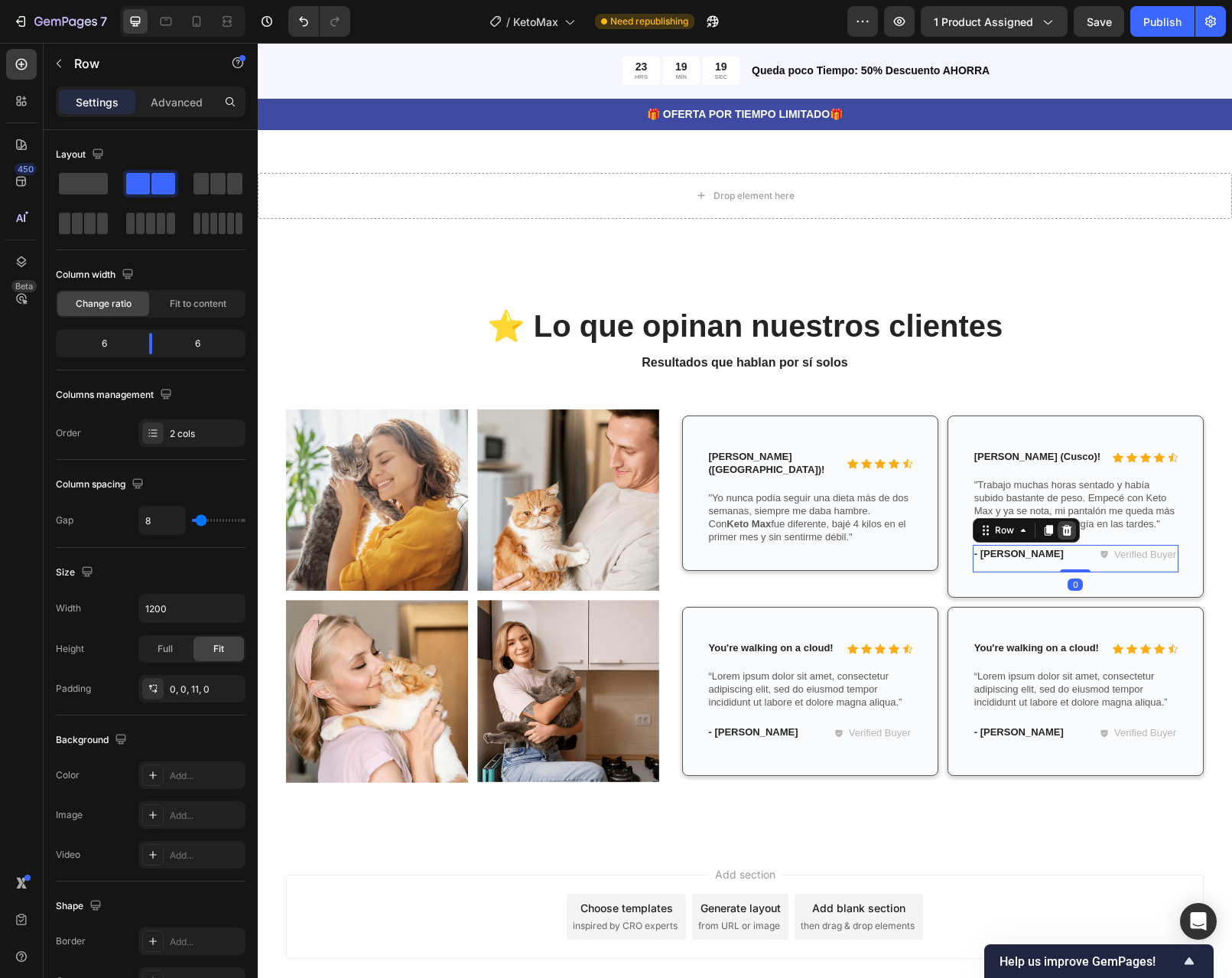
click at [1065, 525] on icon at bounding box center [1066, 530] width 10 height 10
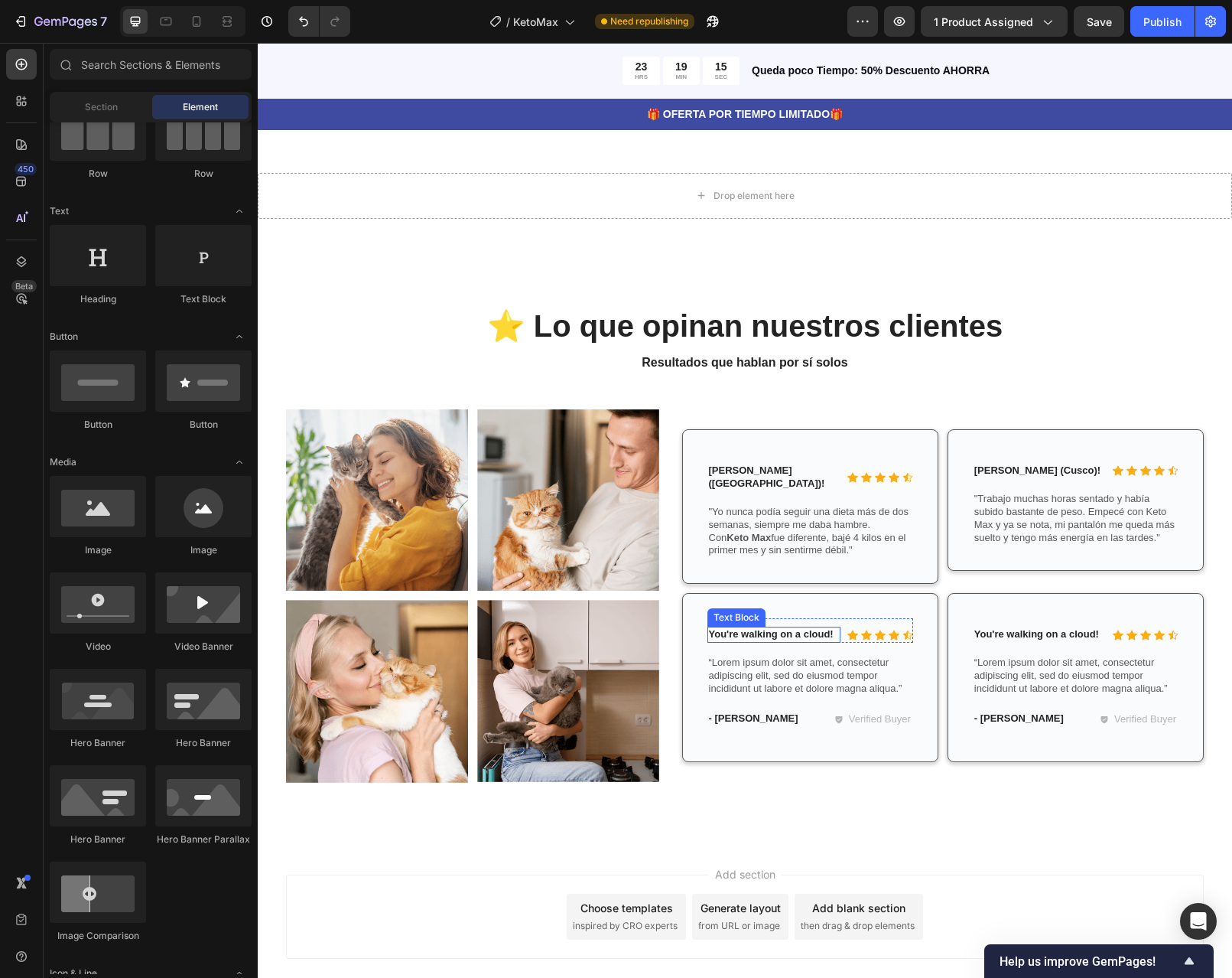
click at [797, 628] on p "You're walking on a cloud!" at bounding box center [774, 635] width 130 height 13
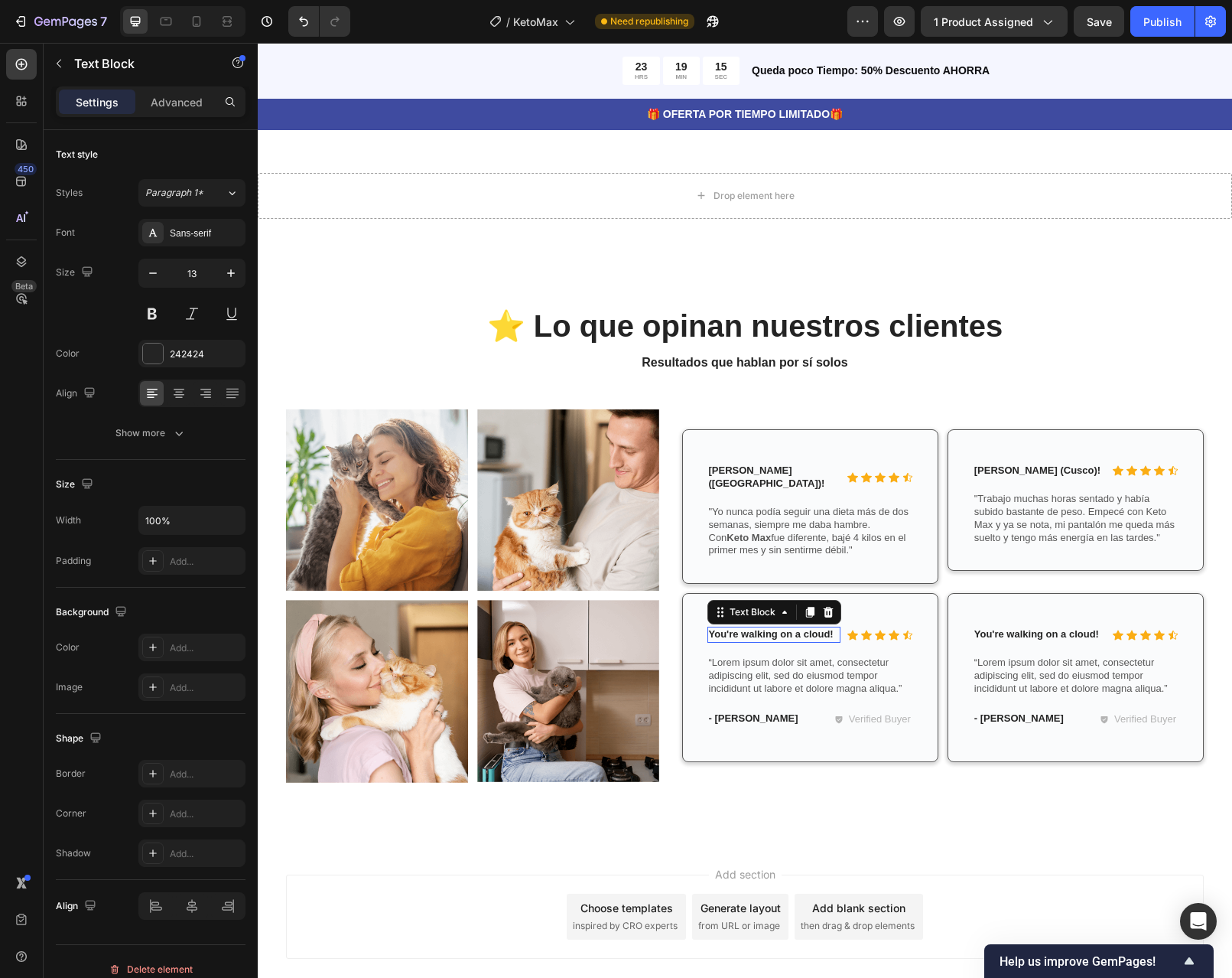
click at [797, 628] on p "You're walking on a cloud!" at bounding box center [774, 635] width 130 height 13
click at [830, 628] on p "You're walking on a cloud!" at bounding box center [774, 635] width 130 height 13
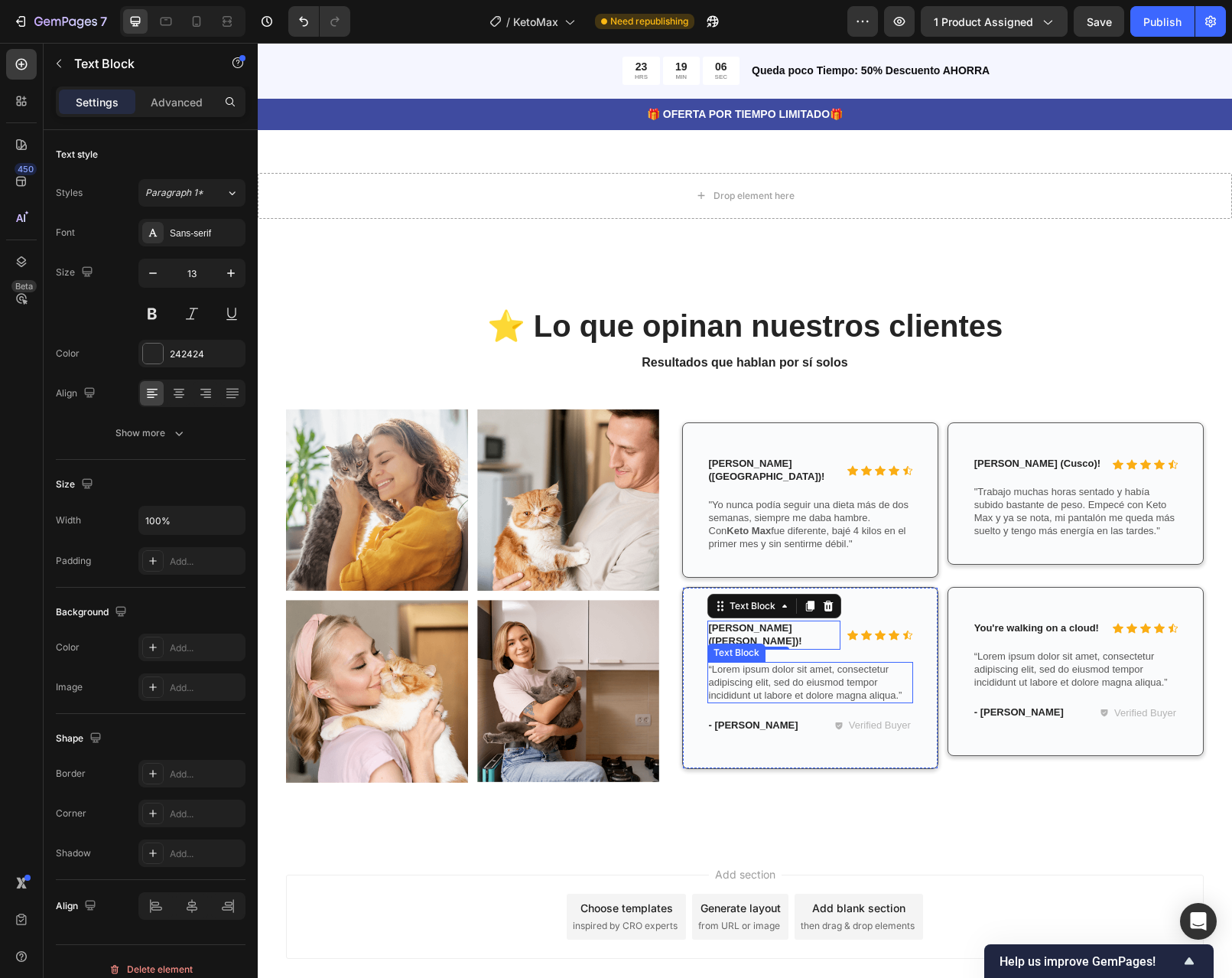
click at [890, 663] on p "“Lorem ipsum dolor sit amet, consectetur adipiscing elit, sed do eiusmod tempor…" at bounding box center [810, 683] width 202 height 39
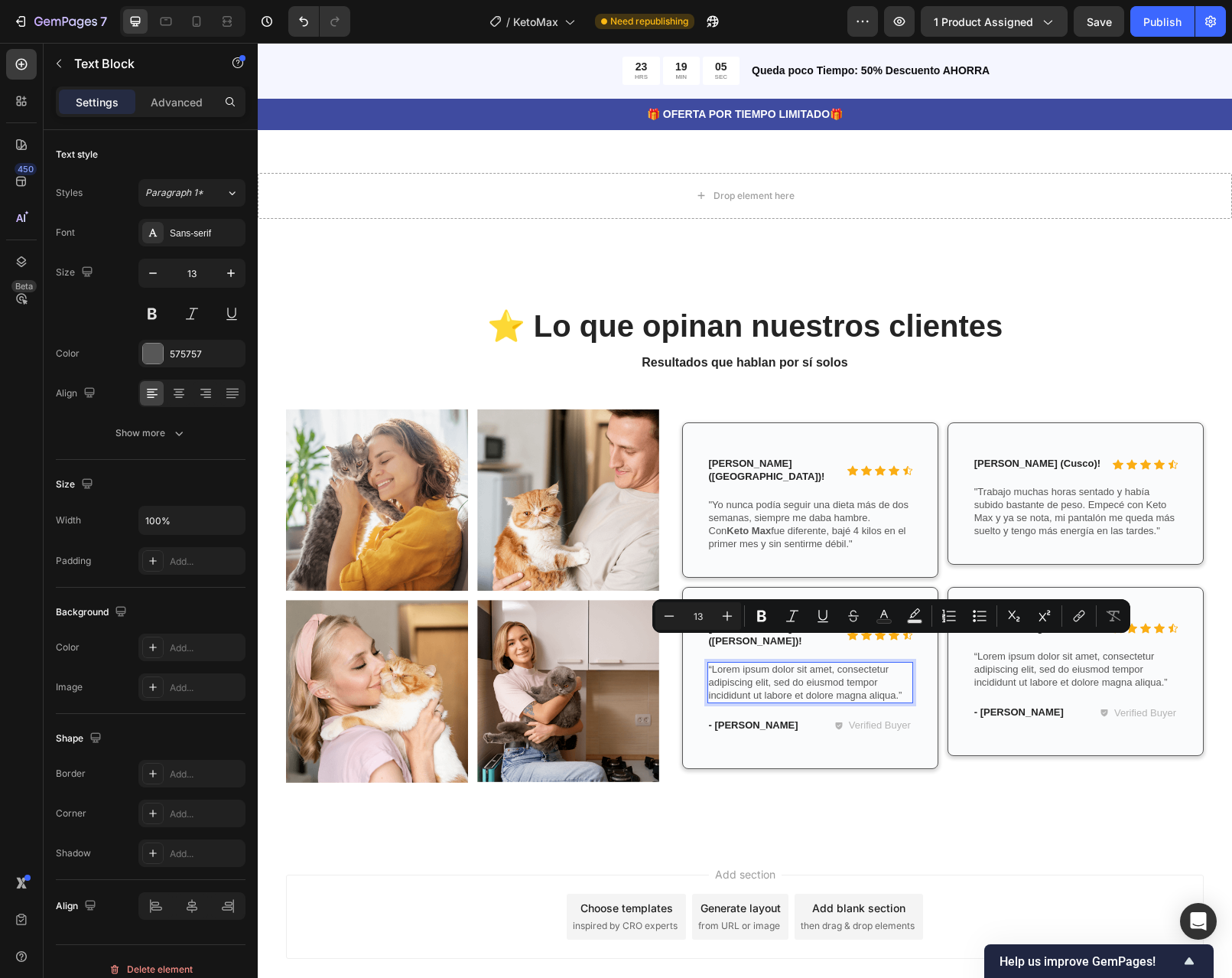
click at [898, 663] on p "“Lorem ipsum dolor sit amet, consectetur adipiscing elit, sed do eiusmod tempor…" at bounding box center [810, 683] width 202 height 39
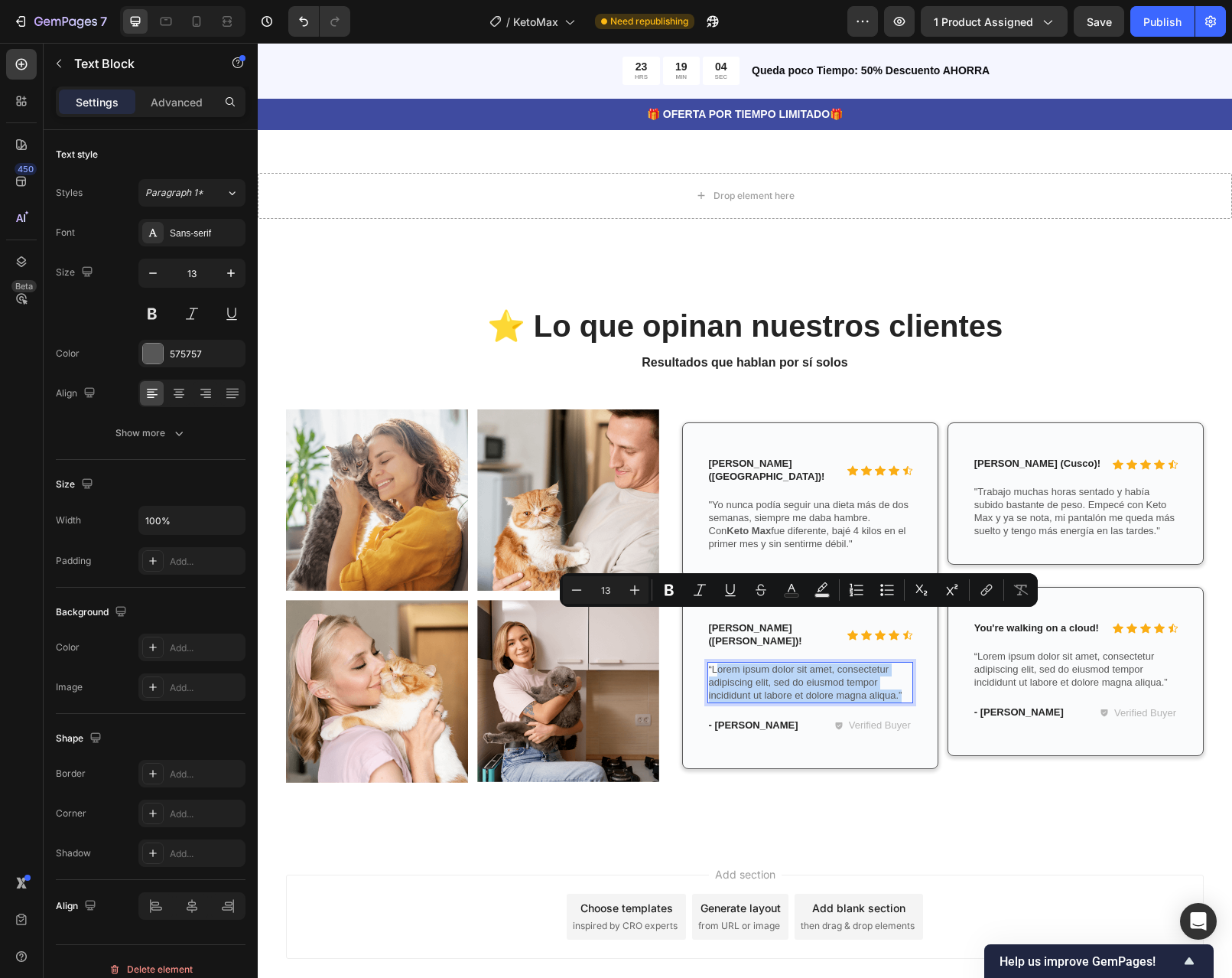
drag, startPoint x: 898, startPoint y: 647, endPoint x: 710, endPoint y: 626, distance: 189.2
click at [710, 663] on p "“Lorem ipsum dolor sit amet, consectetur adipiscing elit, sed do eiusmod tempor…" at bounding box center [810, 683] width 202 height 39
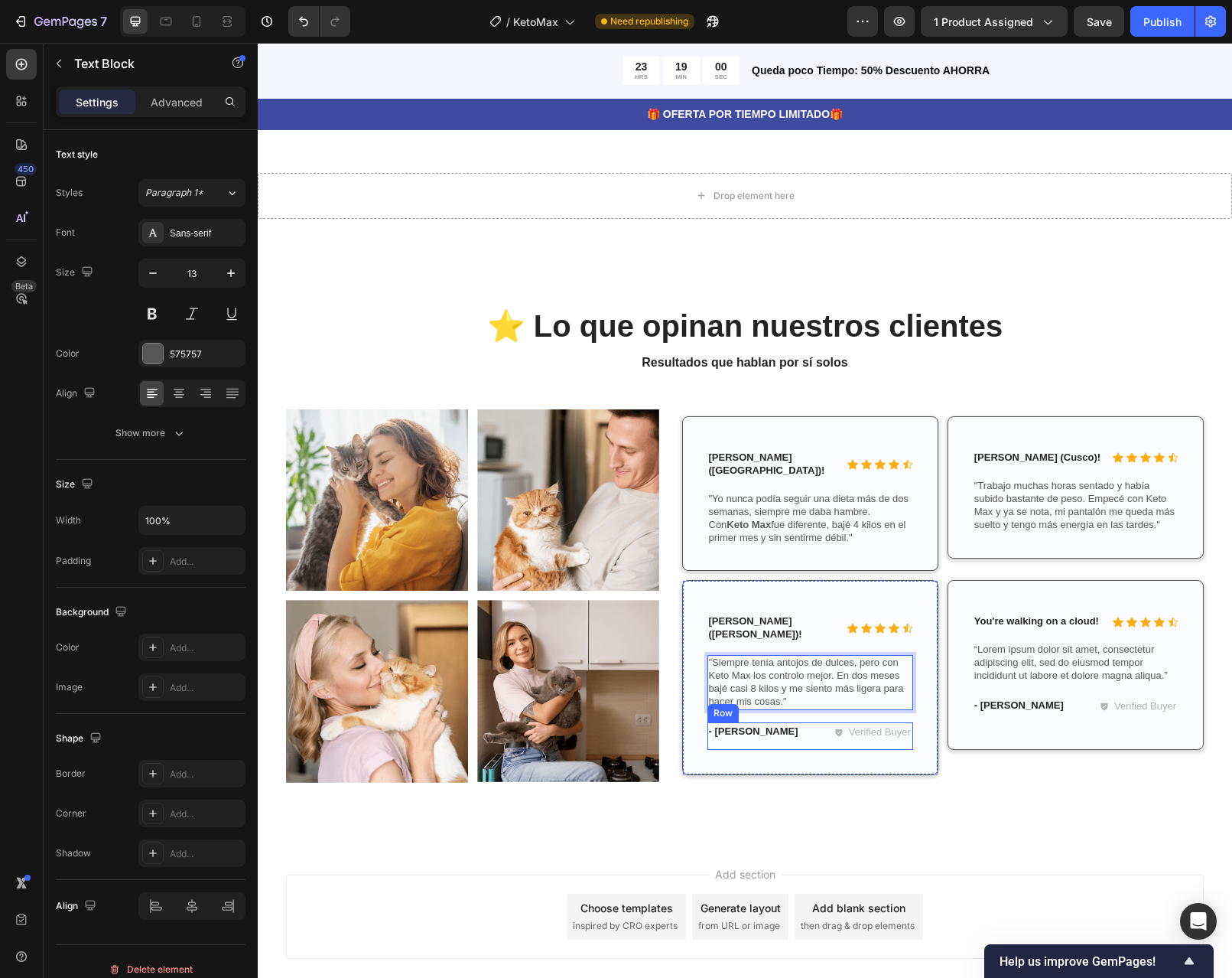
click at [803, 722] on div "- Reylo B. Text Block Verified Buyer Item List Row" at bounding box center [810, 736] width 206 height 28
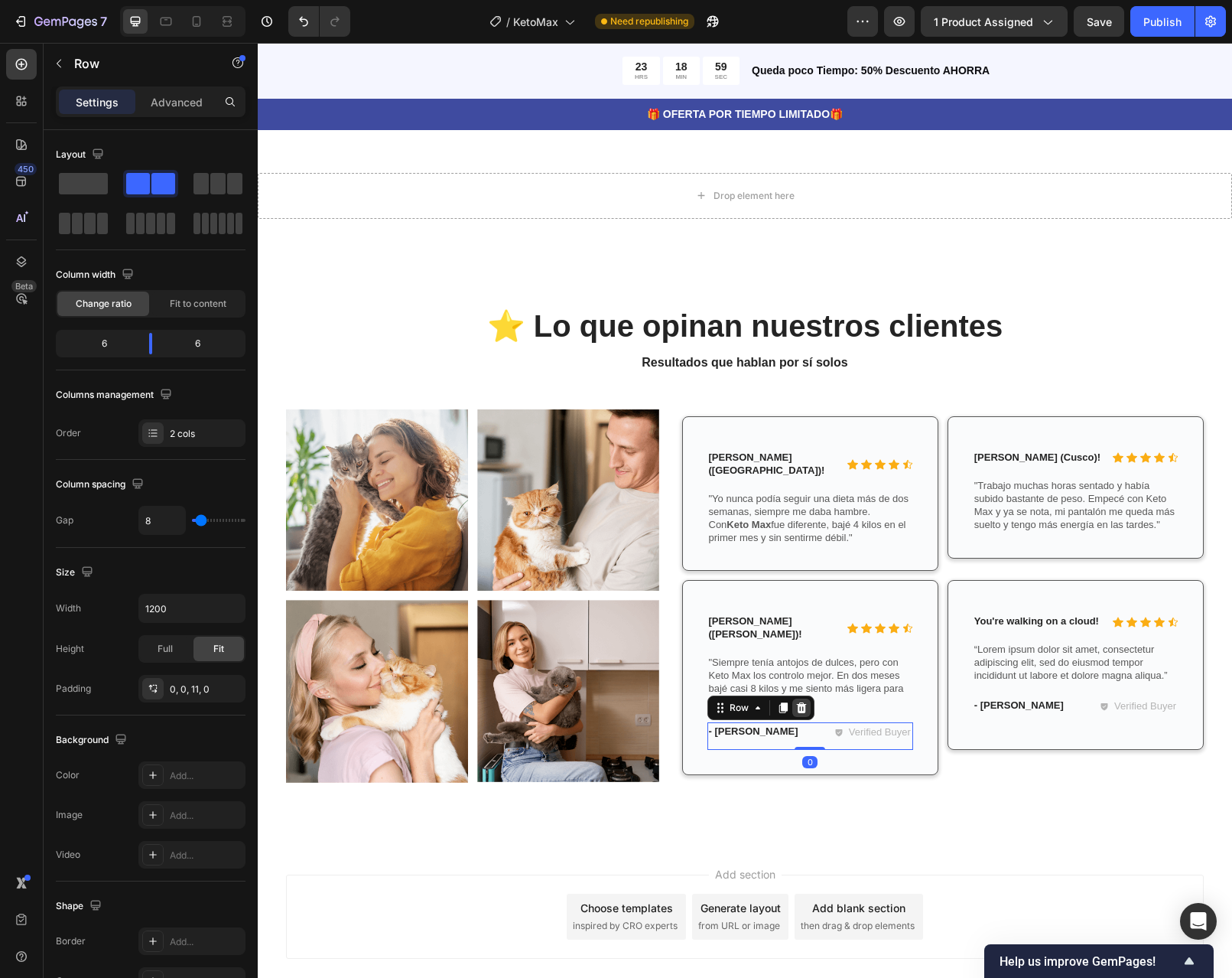
click at [797, 702] on icon at bounding box center [801, 707] width 12 height 12
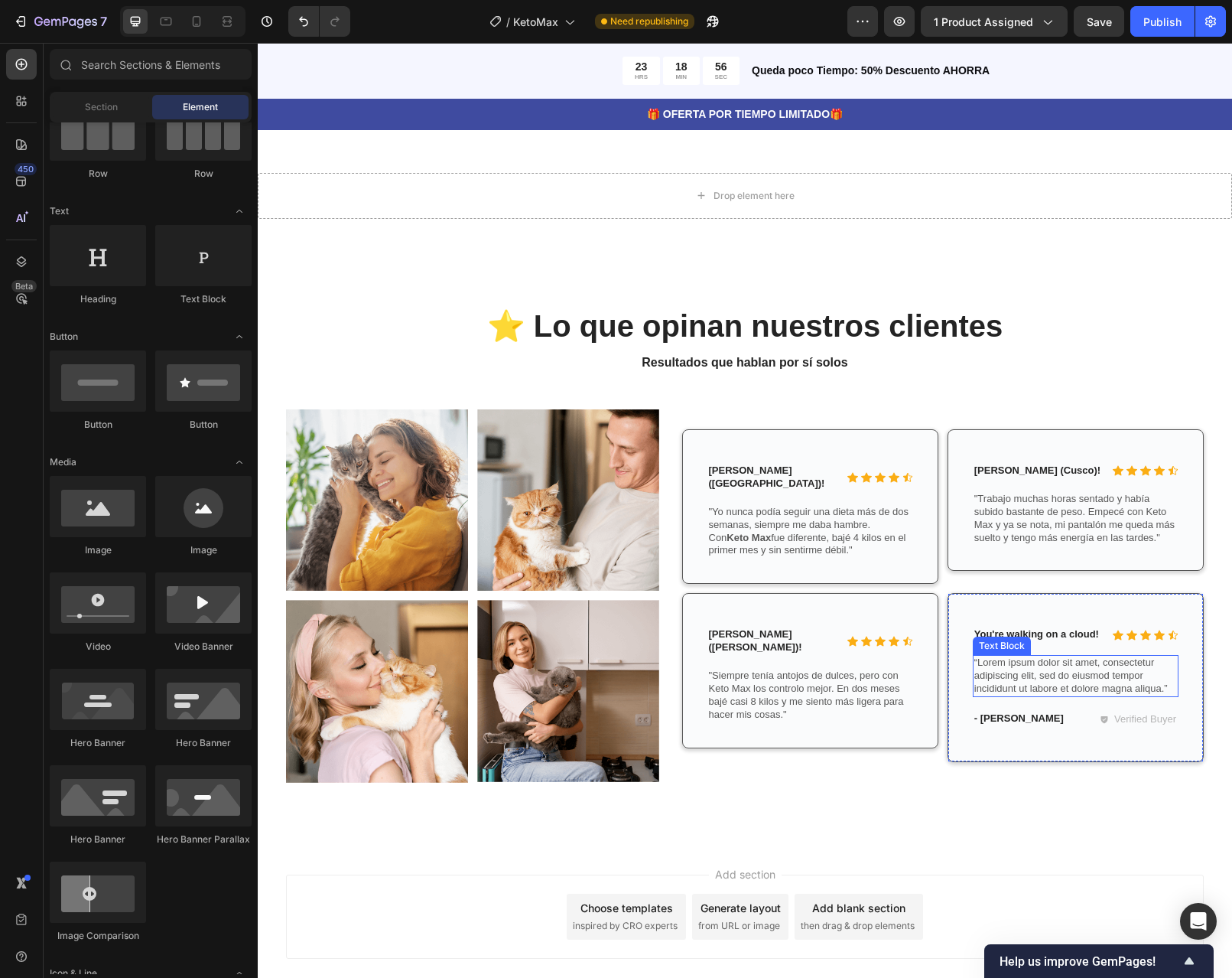
click at [1045, 628] on p "You're walking on a cloud!" at bounding box center [1039, 635] width 130 height 13
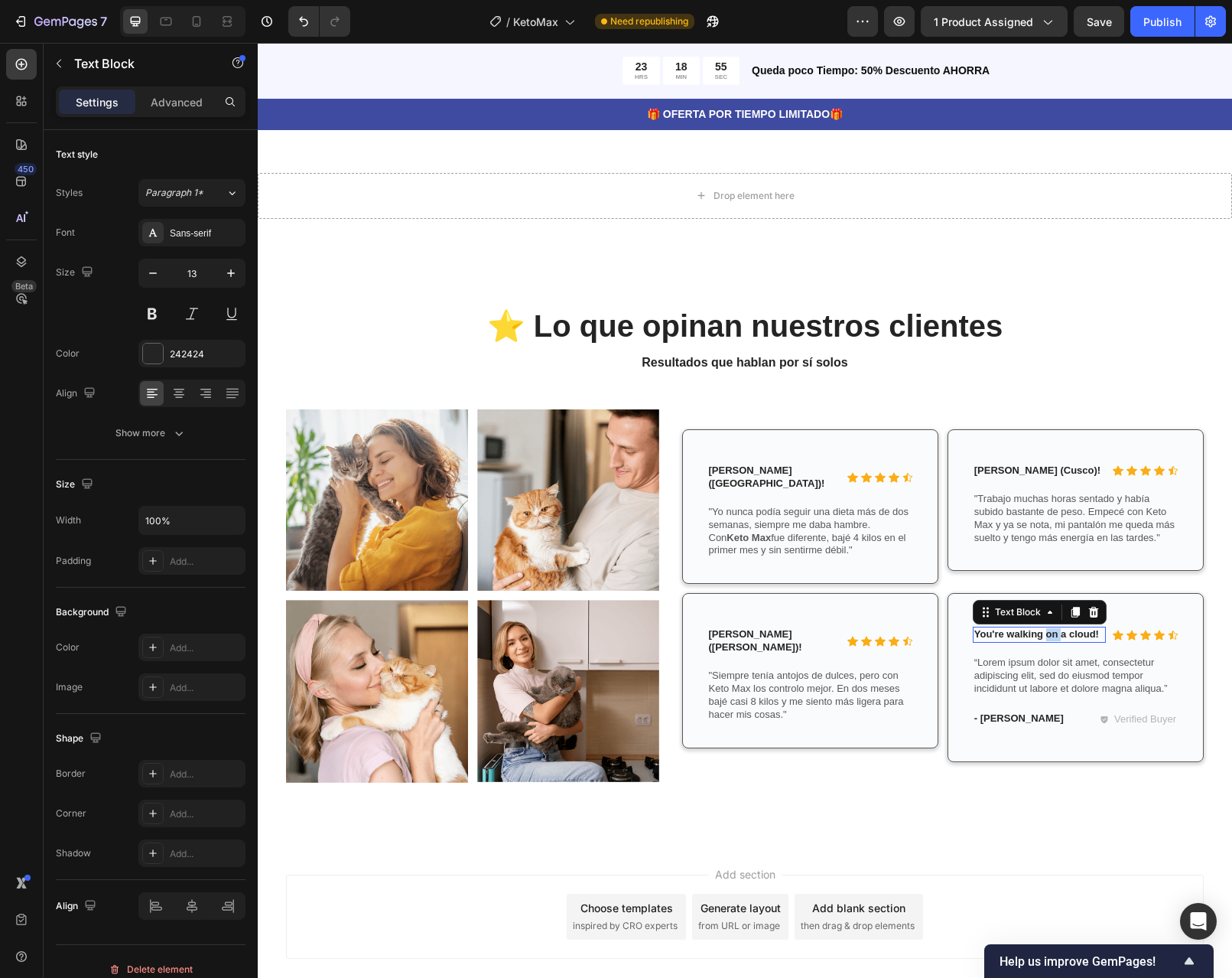
click at [1045, 628] on p "You're walking on a cloud!" at bounding box center [1039, 635] width 130 height 13
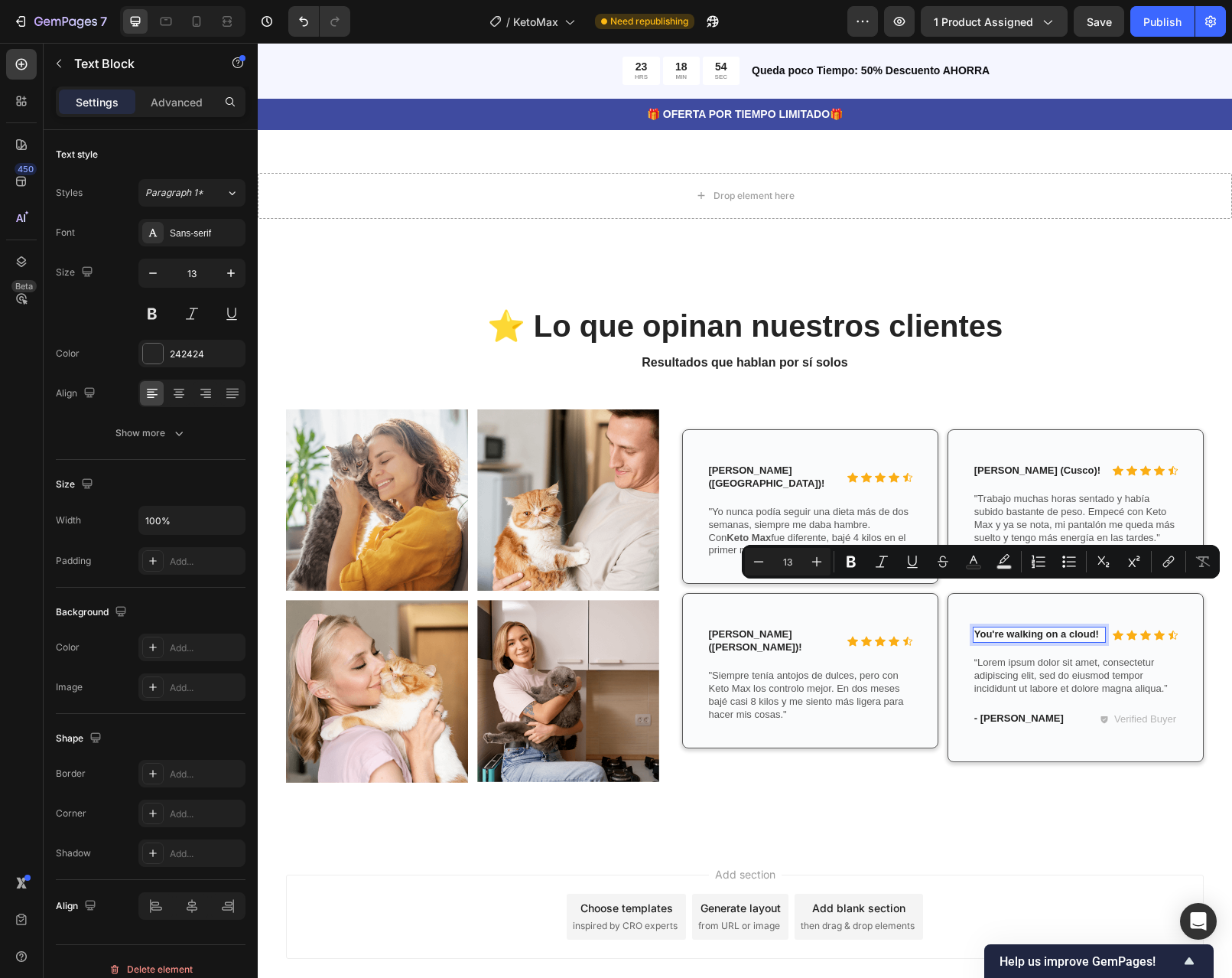
click at [1093, 628] on p "You're walking on a cloud!" at bounding box center [1039, 635] width 130 height 13
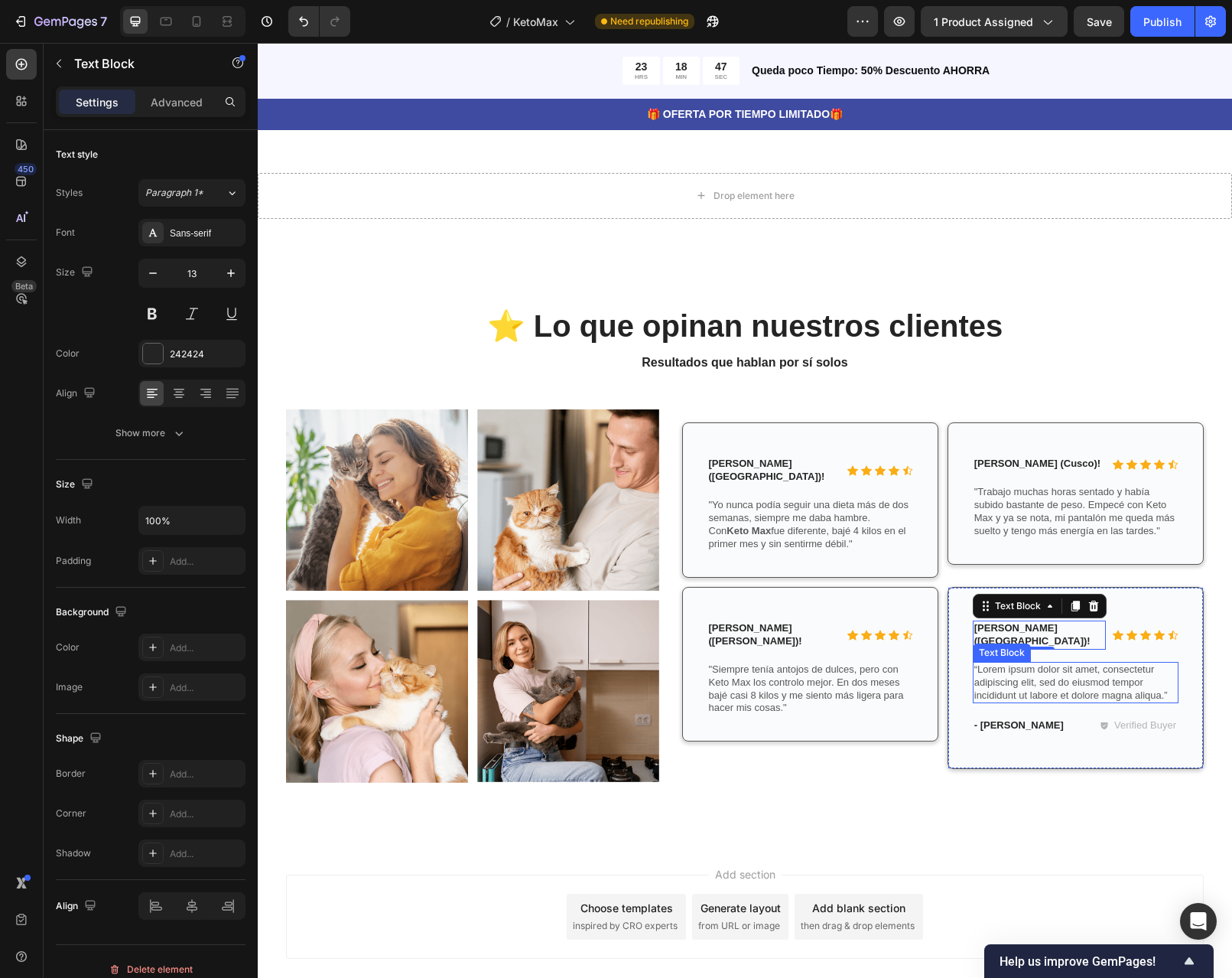
drag, startPoint x: 1130, startPoint y: 646, endPoint x: 1139, endPoint y: 649, distance: 9.5
click at [1130, 663] on p "“Lorem ipsum dolor sit amet, consectetur adipiscing elit, sed do eiusmod tempor…" at bounding box center [1075, 683] width 202 height 39
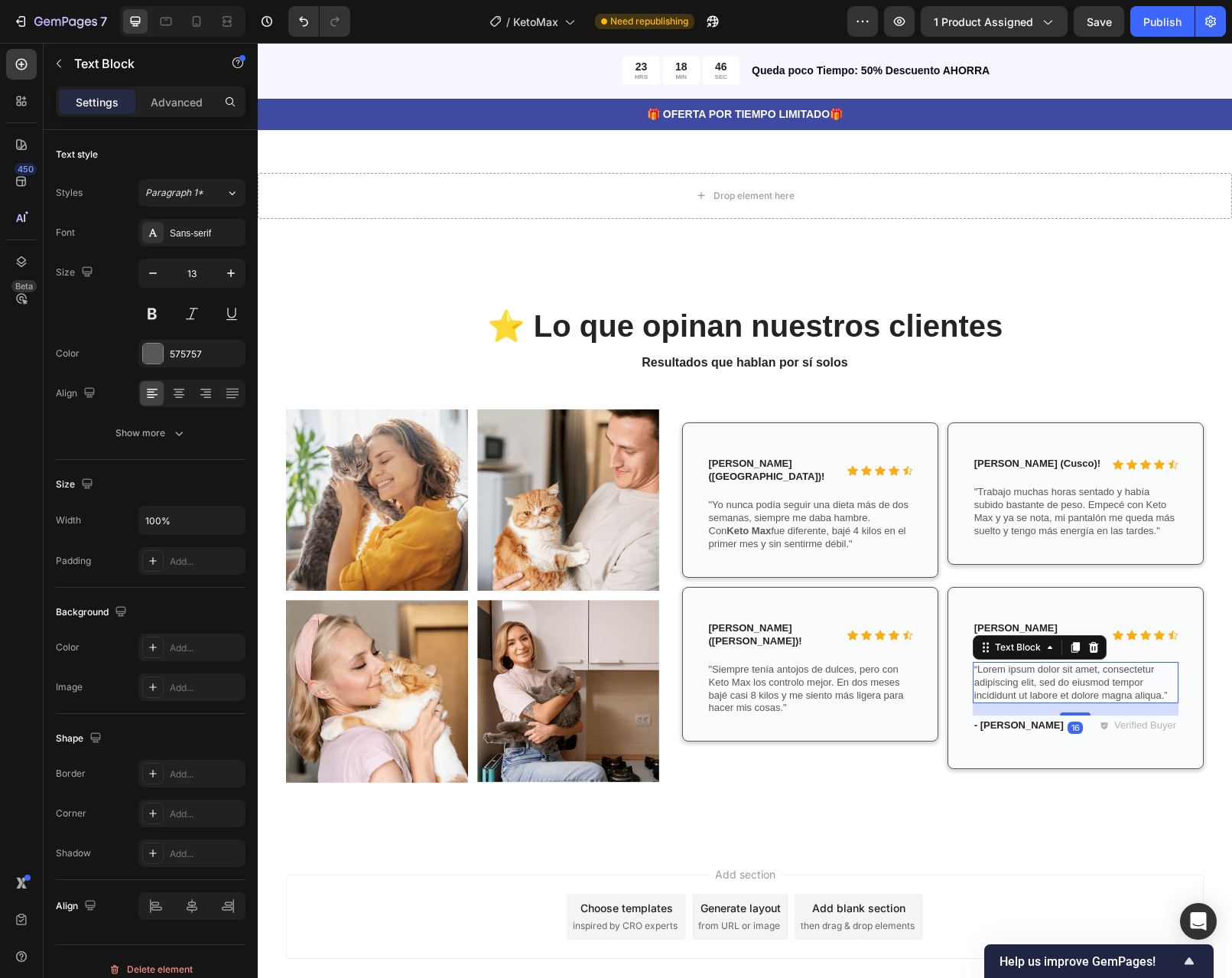
click at [1164, 663] on p "“Lorem ipsum dolor sit amet, consectetur adipiscing elit, sed do eiusmod tempor…" at bounding box center [1075, 683] width 202 height 39
drag, startPoint x: 1164, startPoint y: 641, endPoint x: 995, endPoint y: 618, distance: 170.6
click at [995, 663] on p "“Lorem ipsum dolor sit amet, consectetur adipiscing elit, sed do eiusmod tempor…" at bounding box center [1075, 683] width 202 height 39
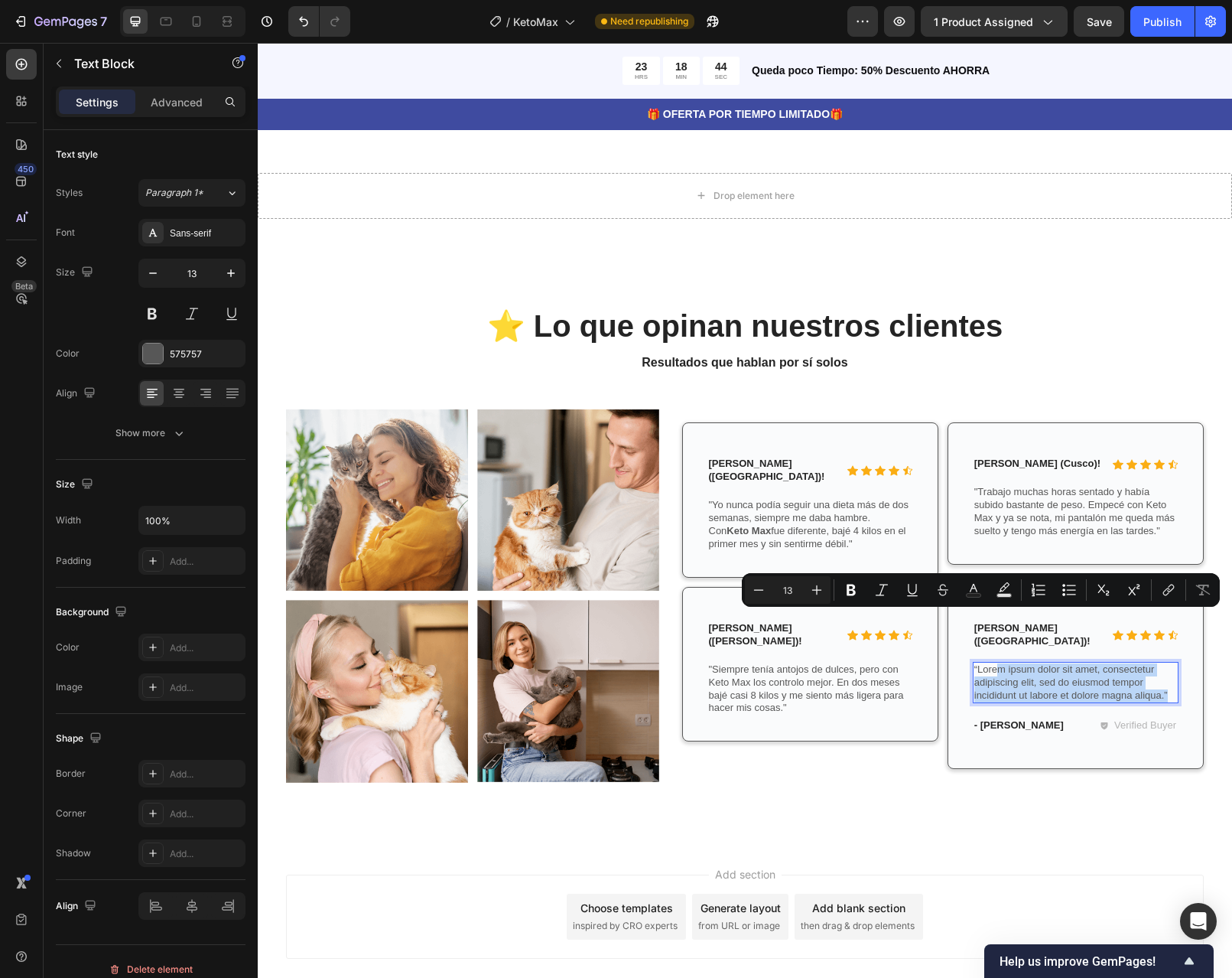
scroll to position [3354, 0]
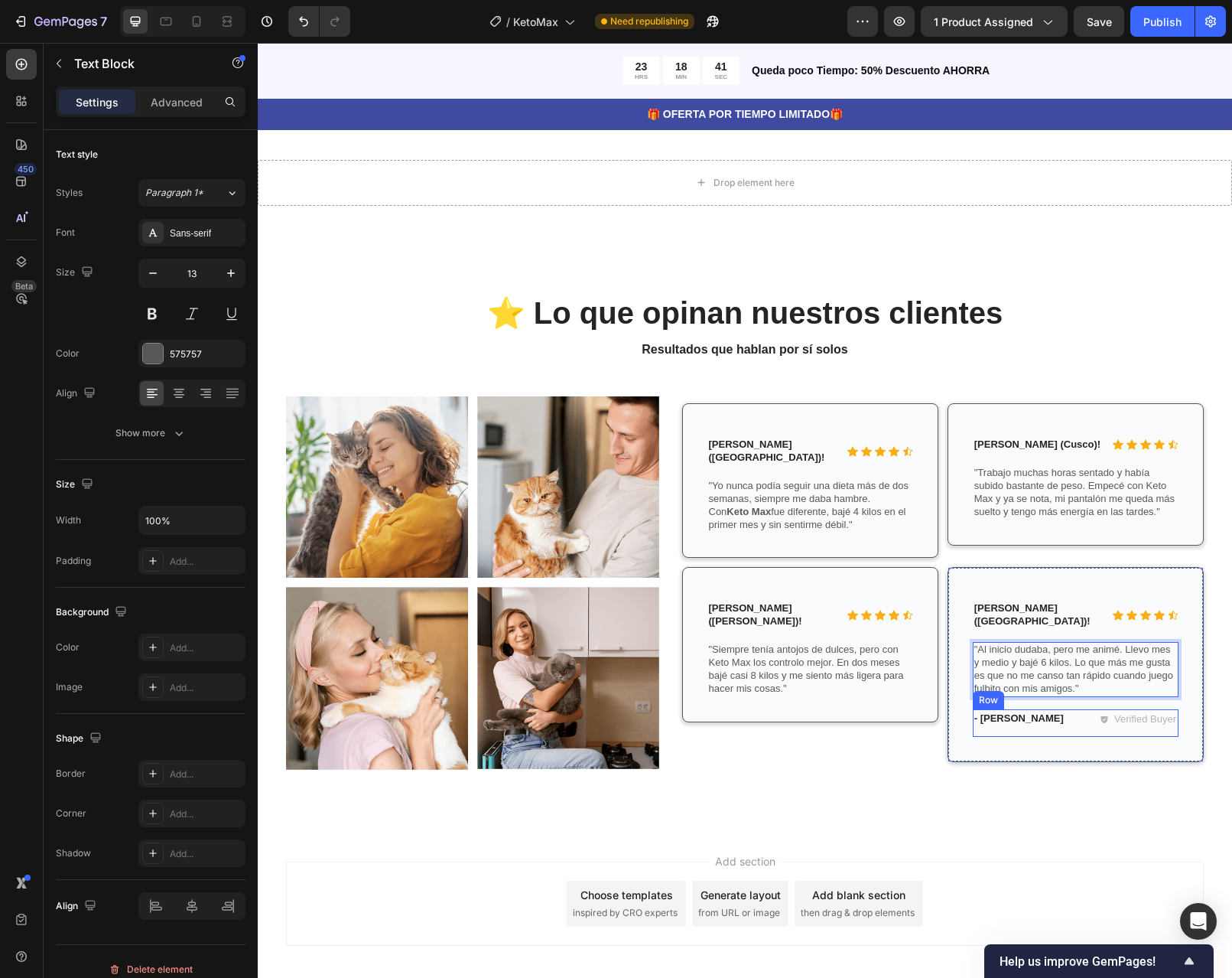
click at [1069, 709] on div "- Ken K. Text Block Verified Buyer Item List Row" at bounding box center [1075, 723] width 206 height 28
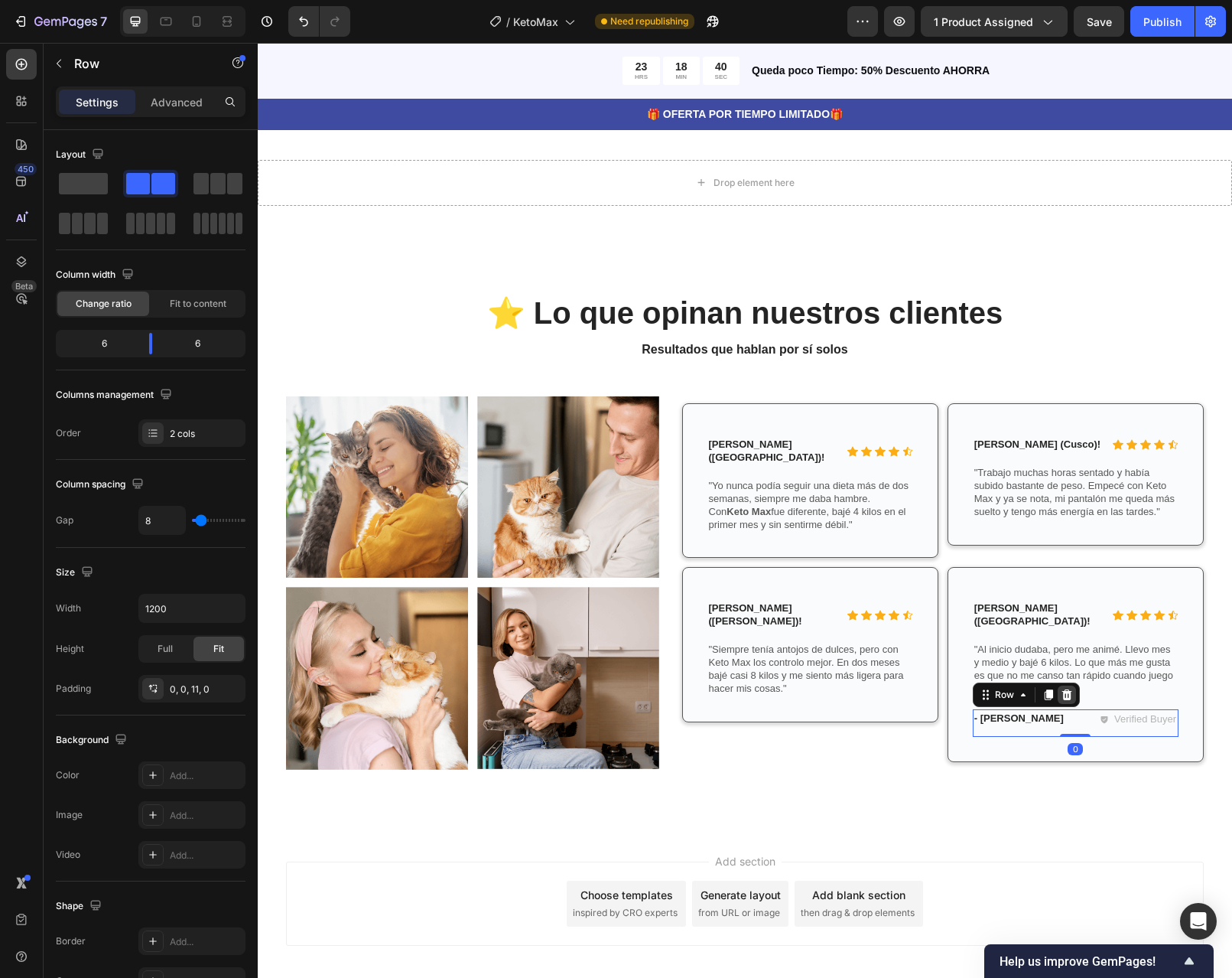
click at [1069, 686] on div at bounding box center [1066, 695] width 18 height 18
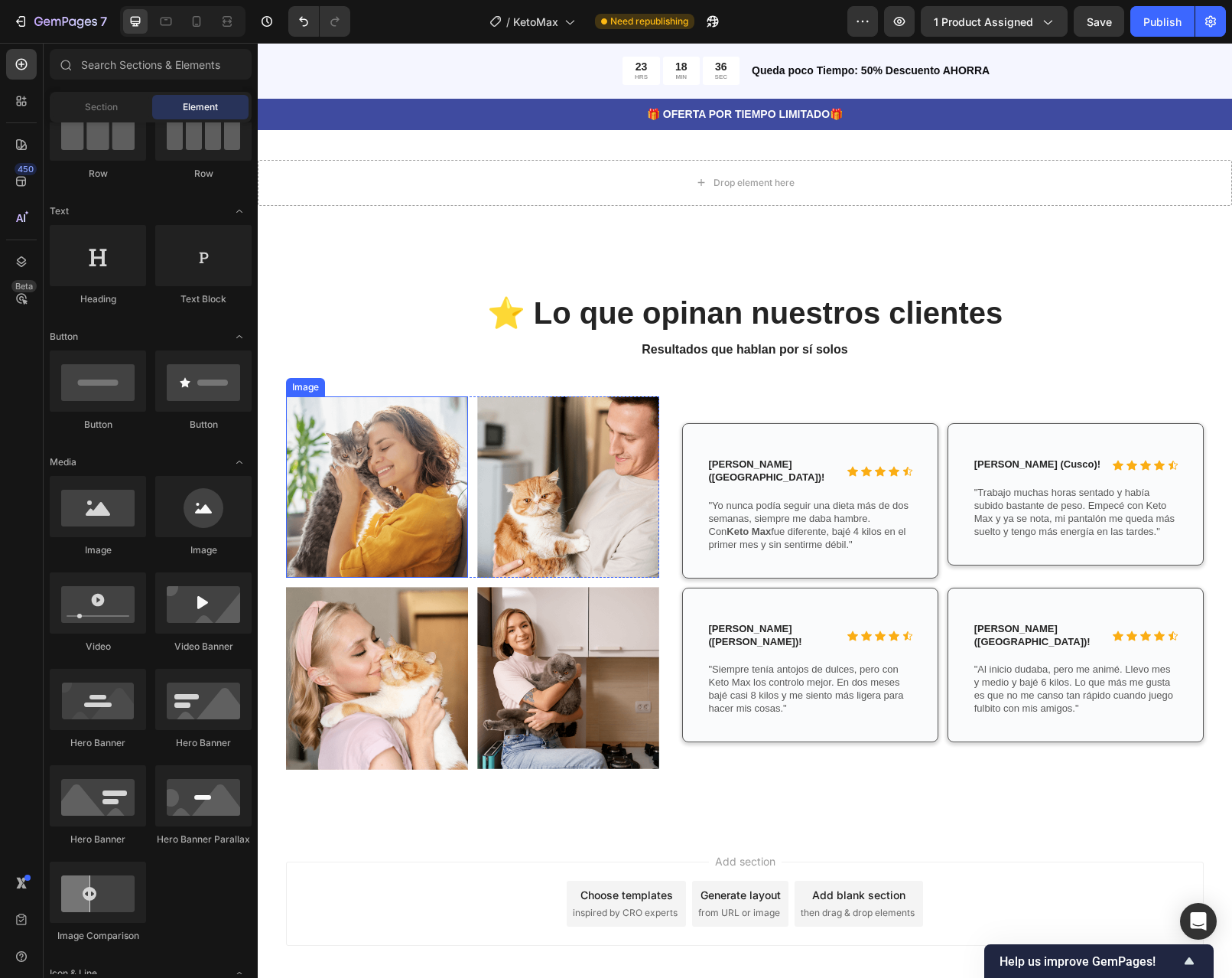
click at [379, 415] on img at bounding box center [378, 487] width 182 height 182
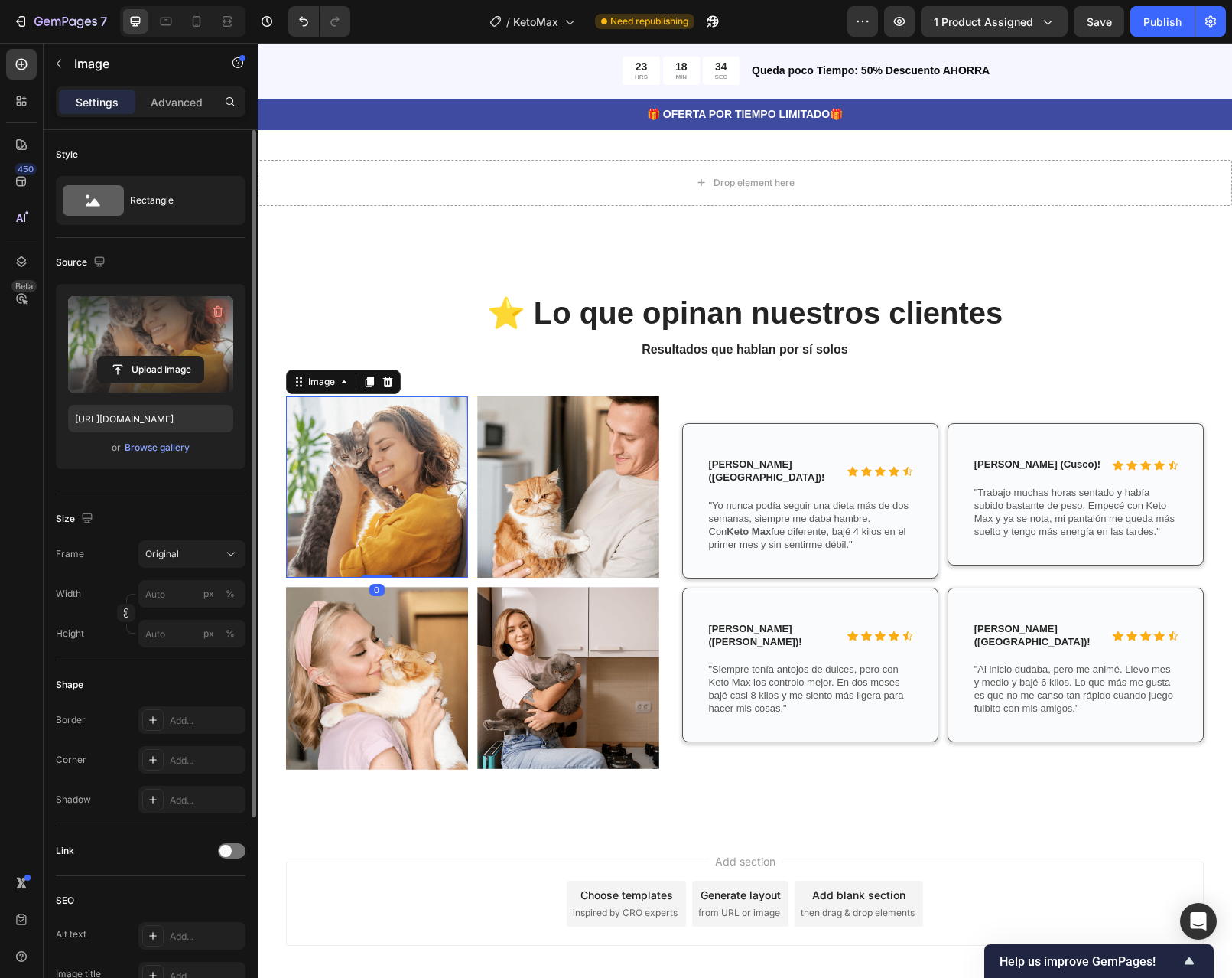
click at [218, 314] on icon "button" at bounding box center [218, 311] width 15 height 15
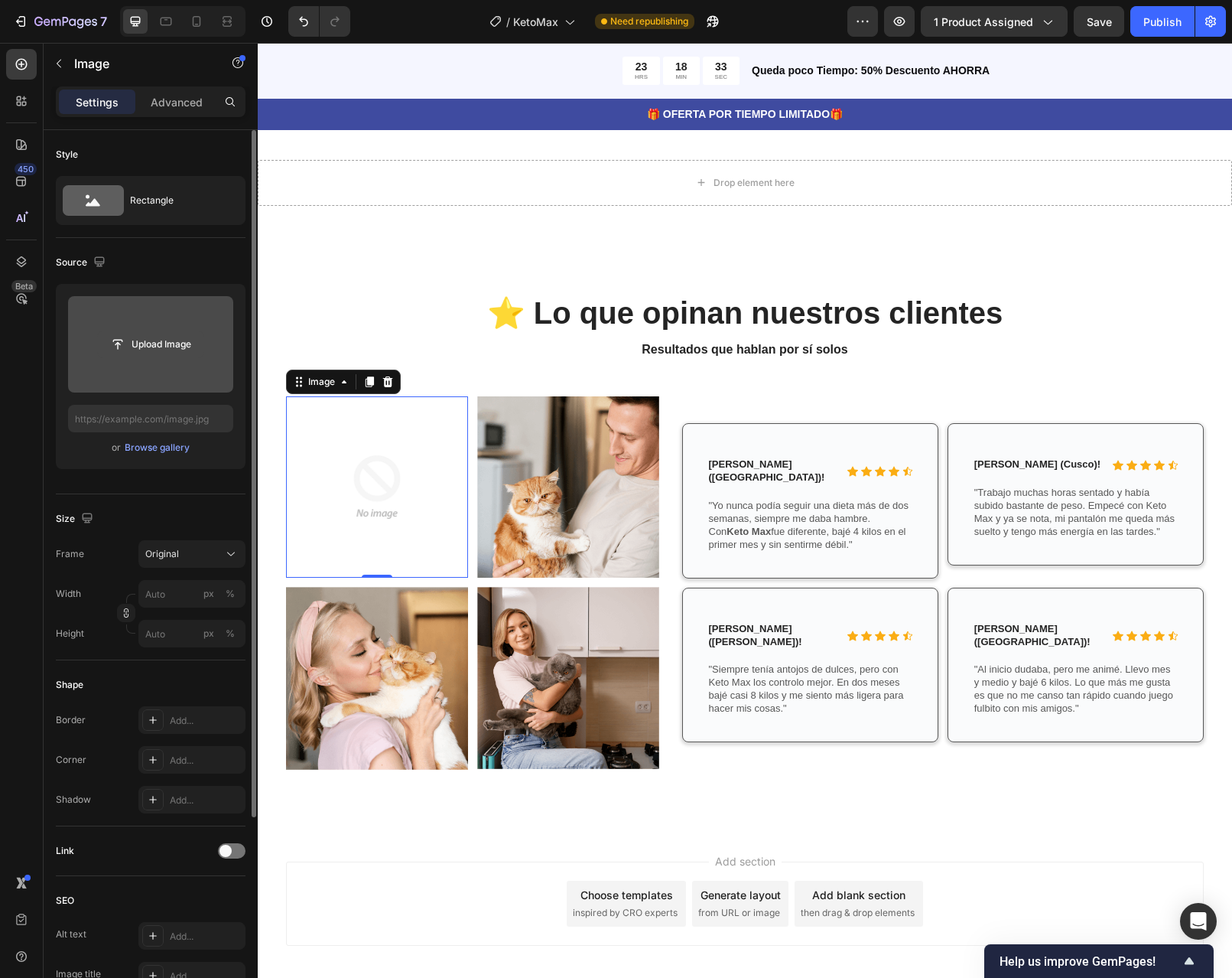
click at [157, 350] on input "file" at bounding box center [150, 344] width 106 height 26
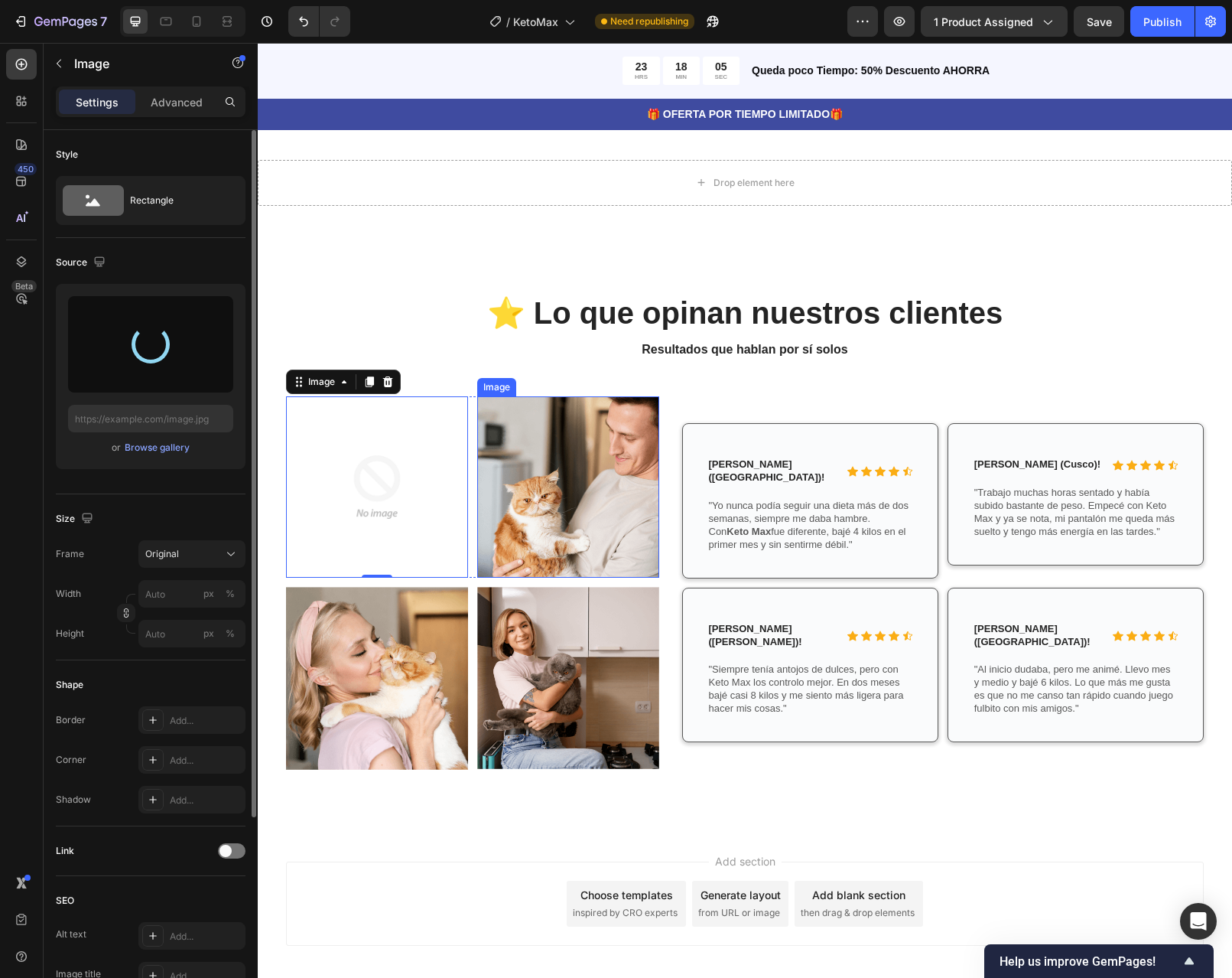
type input "https://cdn.shopify.com/s/files/1/0598/6045/1460/files/gempages_586437972790870…"
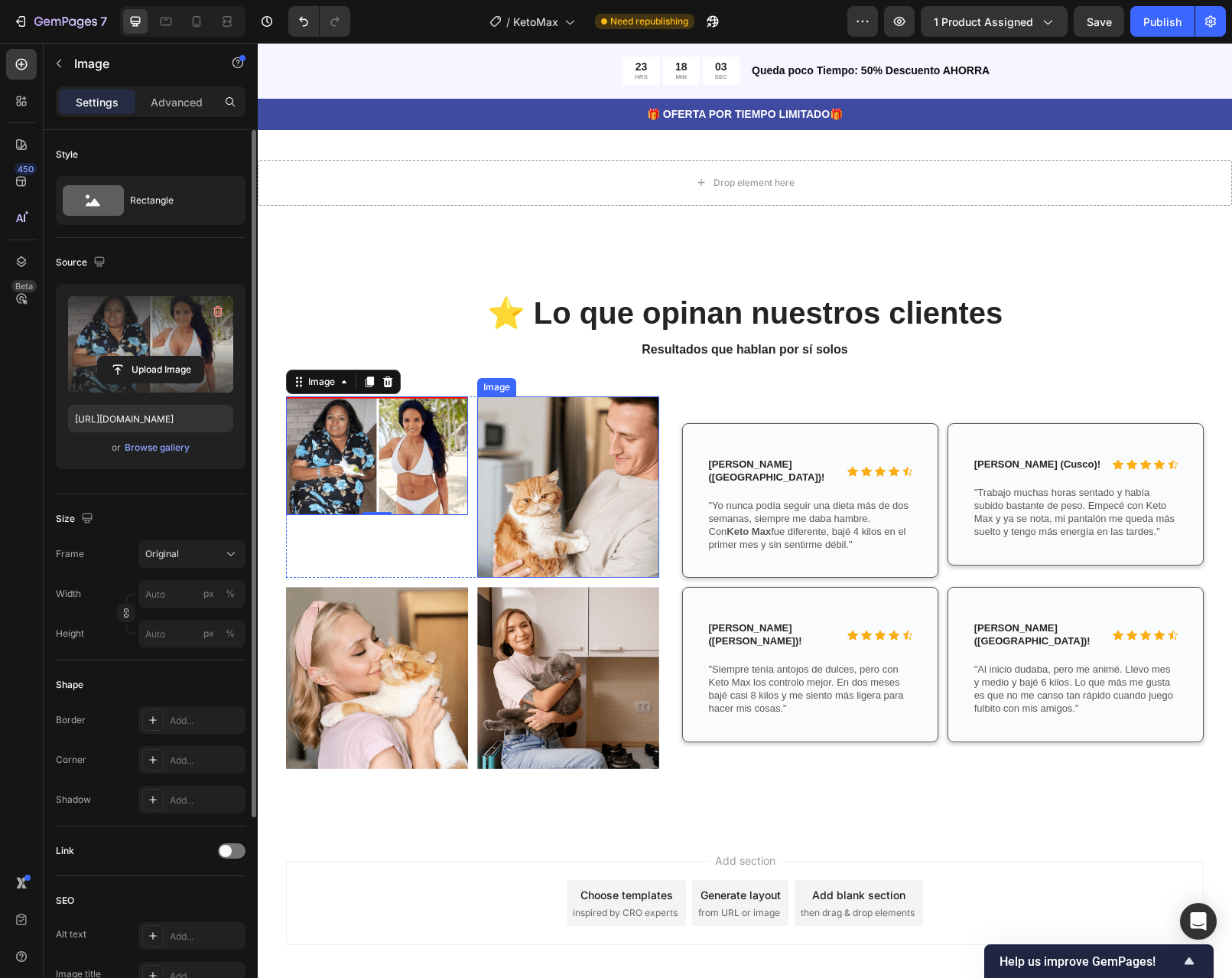
scroll to position [3353, 0]
click at [593, 428] on img at bounding box center [569, 487] width 182 height 182
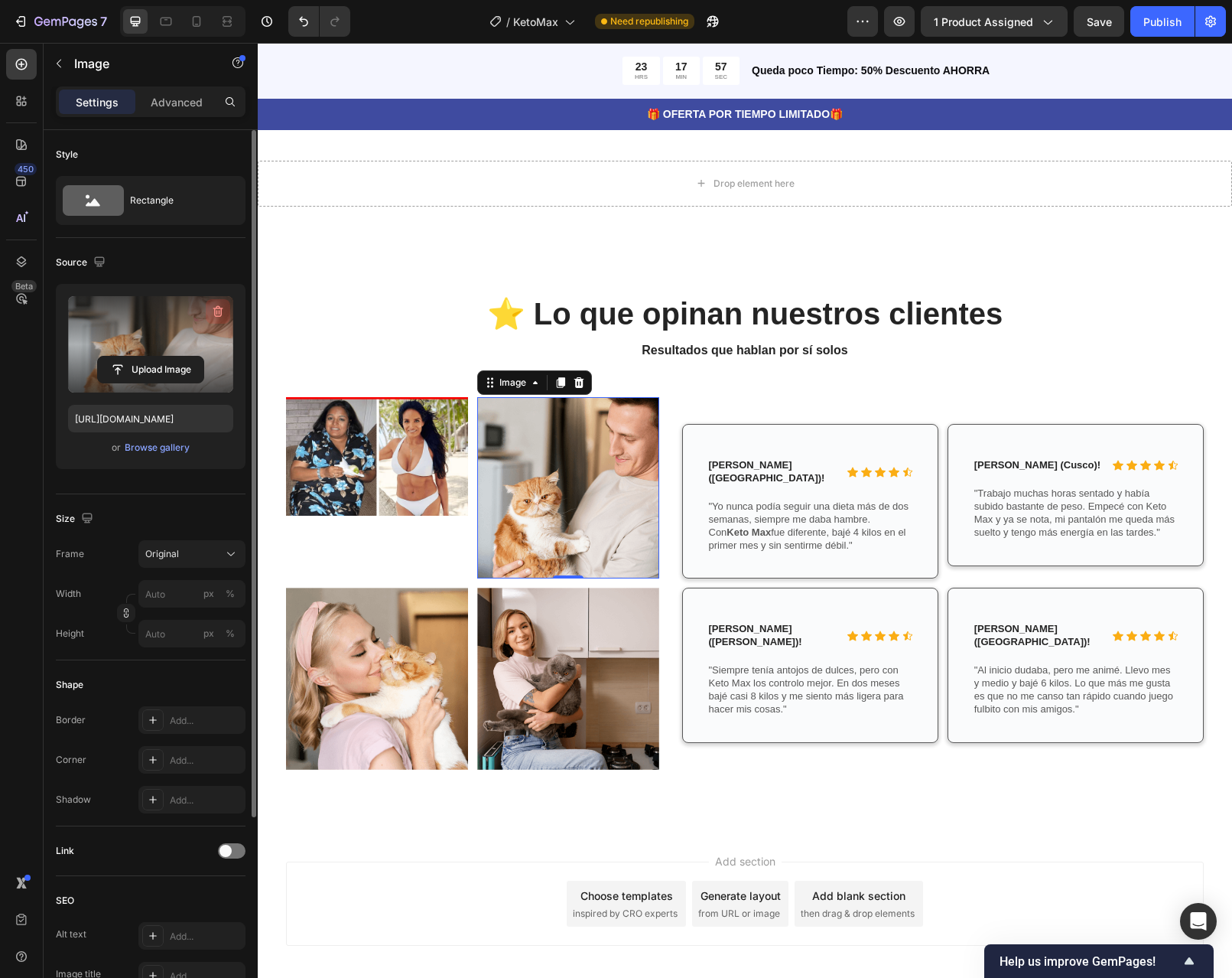
click at [225, 310] on icon "button" at bounding box center [218, 311] width 15 height 15
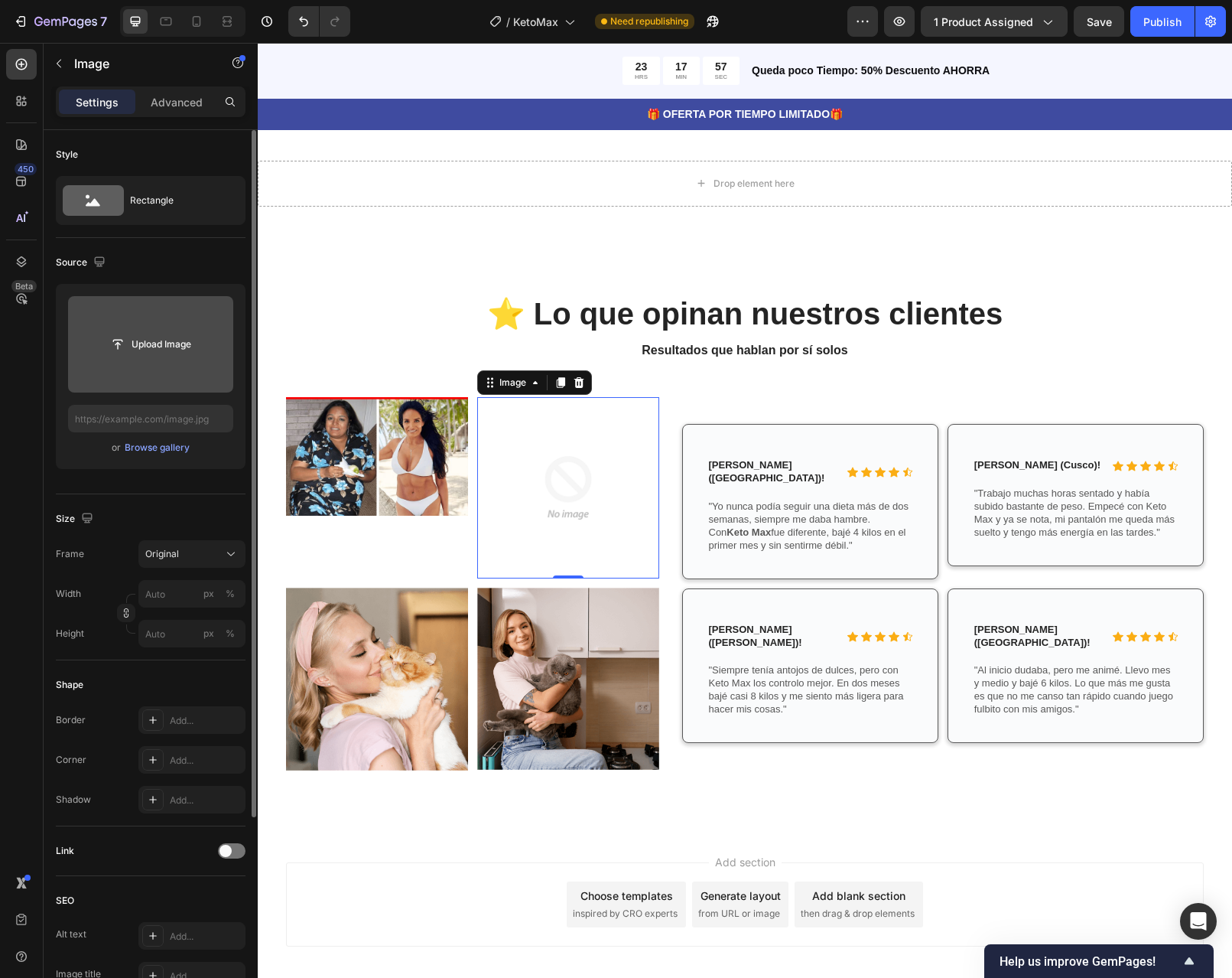
scroll to position [3354, 0]
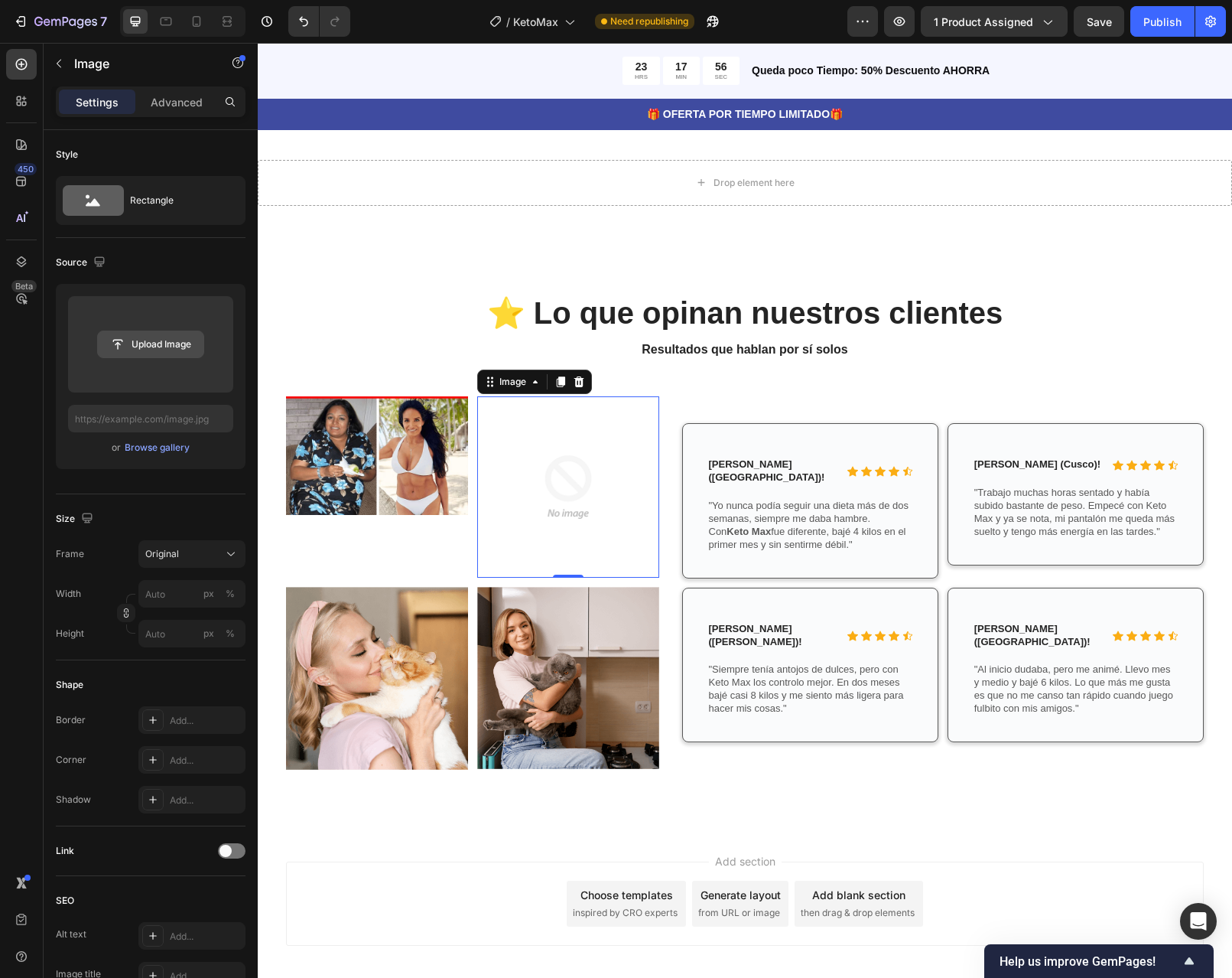
click at [129, 351] on input "file" at bounding box center [150, 344] width 106 height 26
type input "https://cdn.shopify.com/s/files/1/0598/6045/1460/files/gempages_586437972790870…"
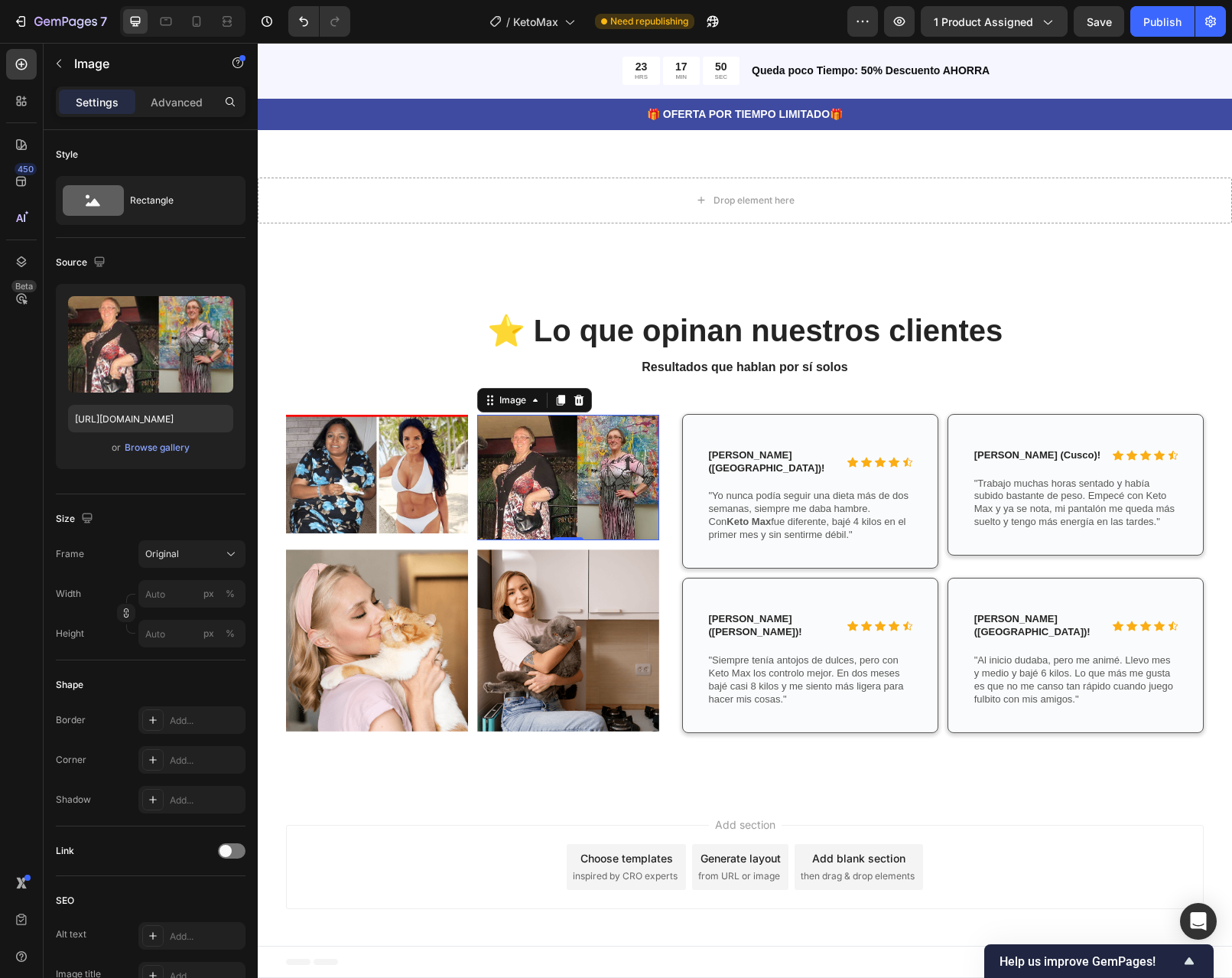
scroll to position [3297, 0]
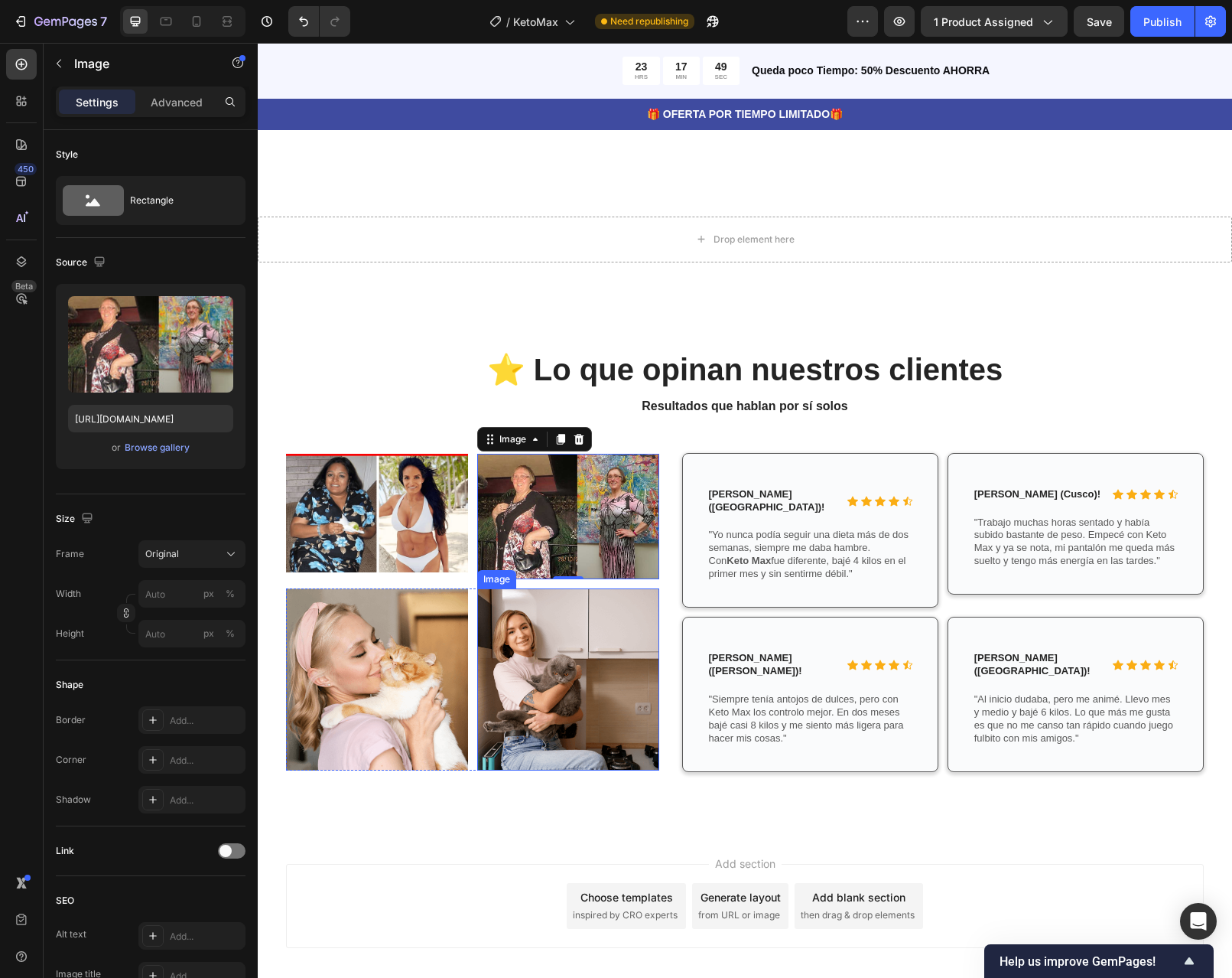
click at [546, 654] on img at bounding box center [569, 679] width 182 height 182
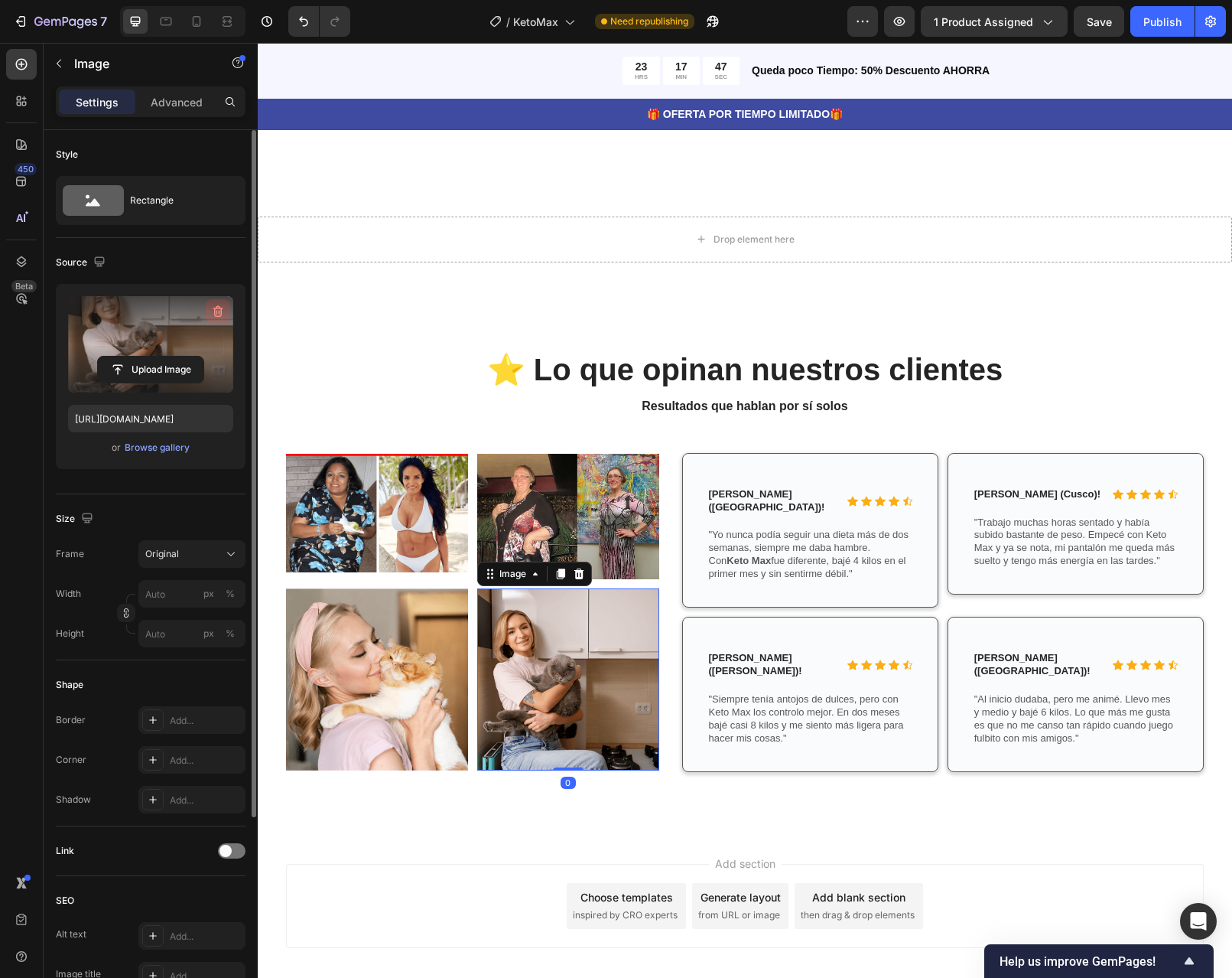
click at [217, 311] on icon "button" at bounding box center [218, 312] width 2 height 5
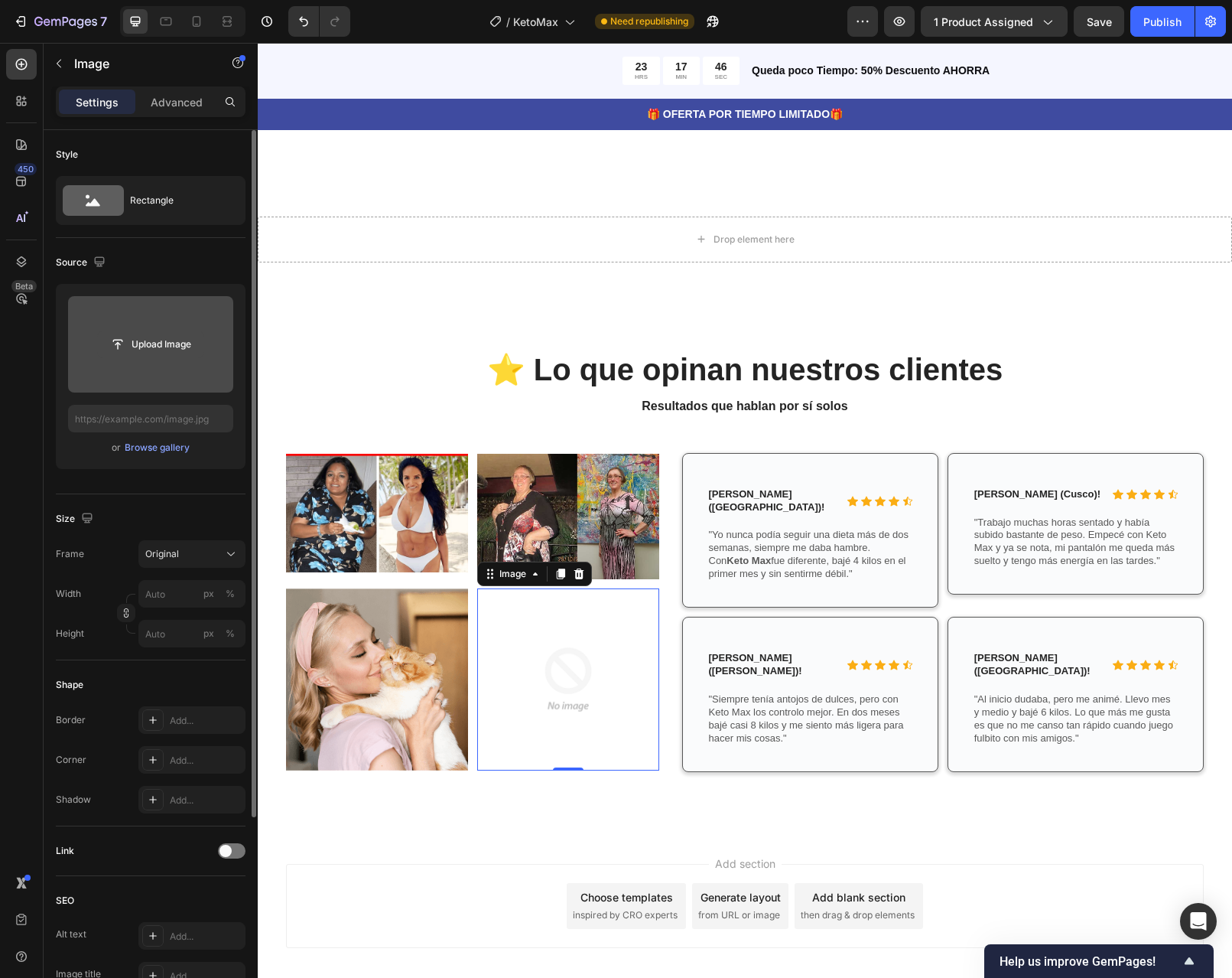
click at [148, 338] on input "file" at bounding box center [150, 344] width 106 height 26
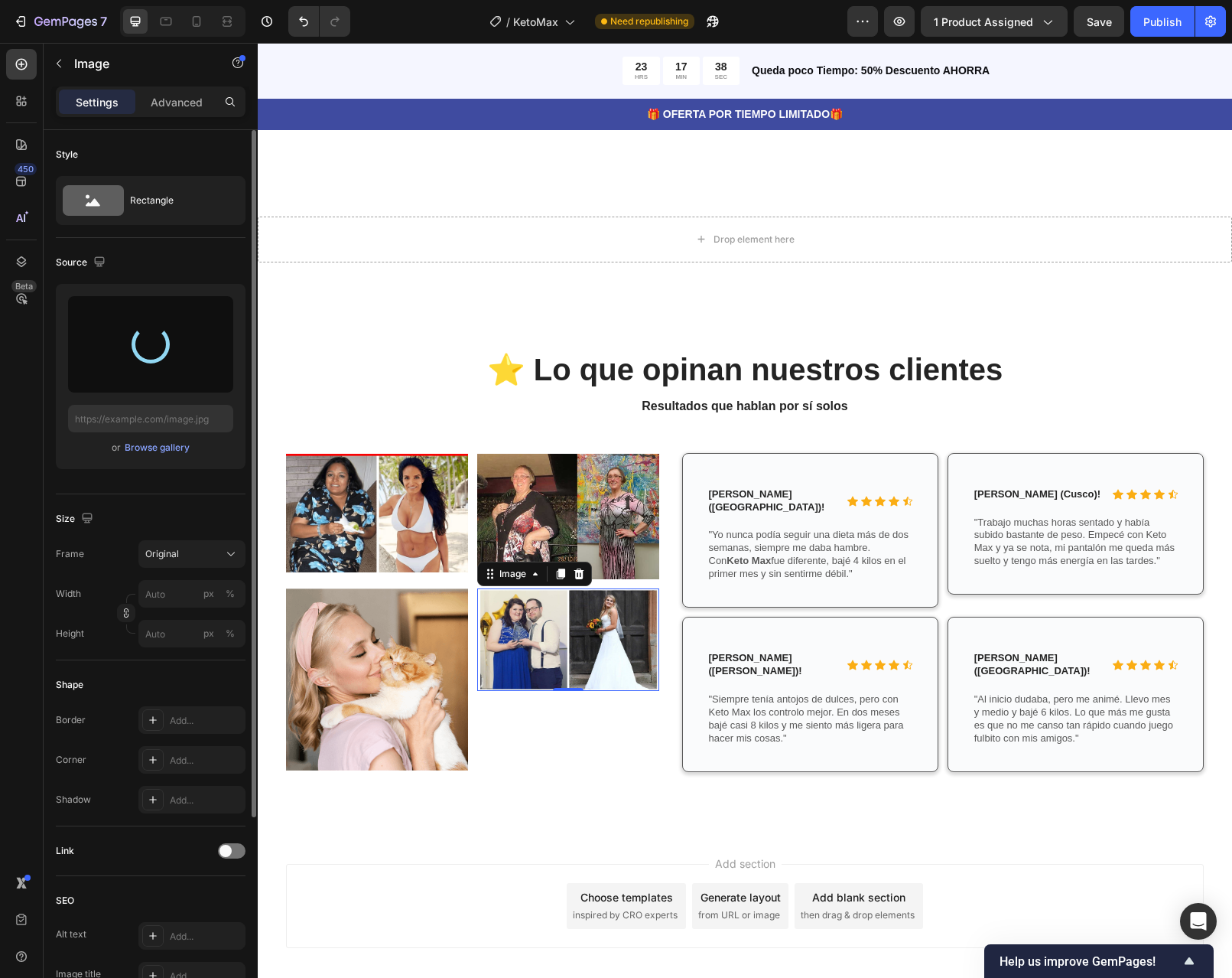
type input "https://cdn.shopify.com/s/files/1/0598/6045/1460/files/gempages_586437972790870…"
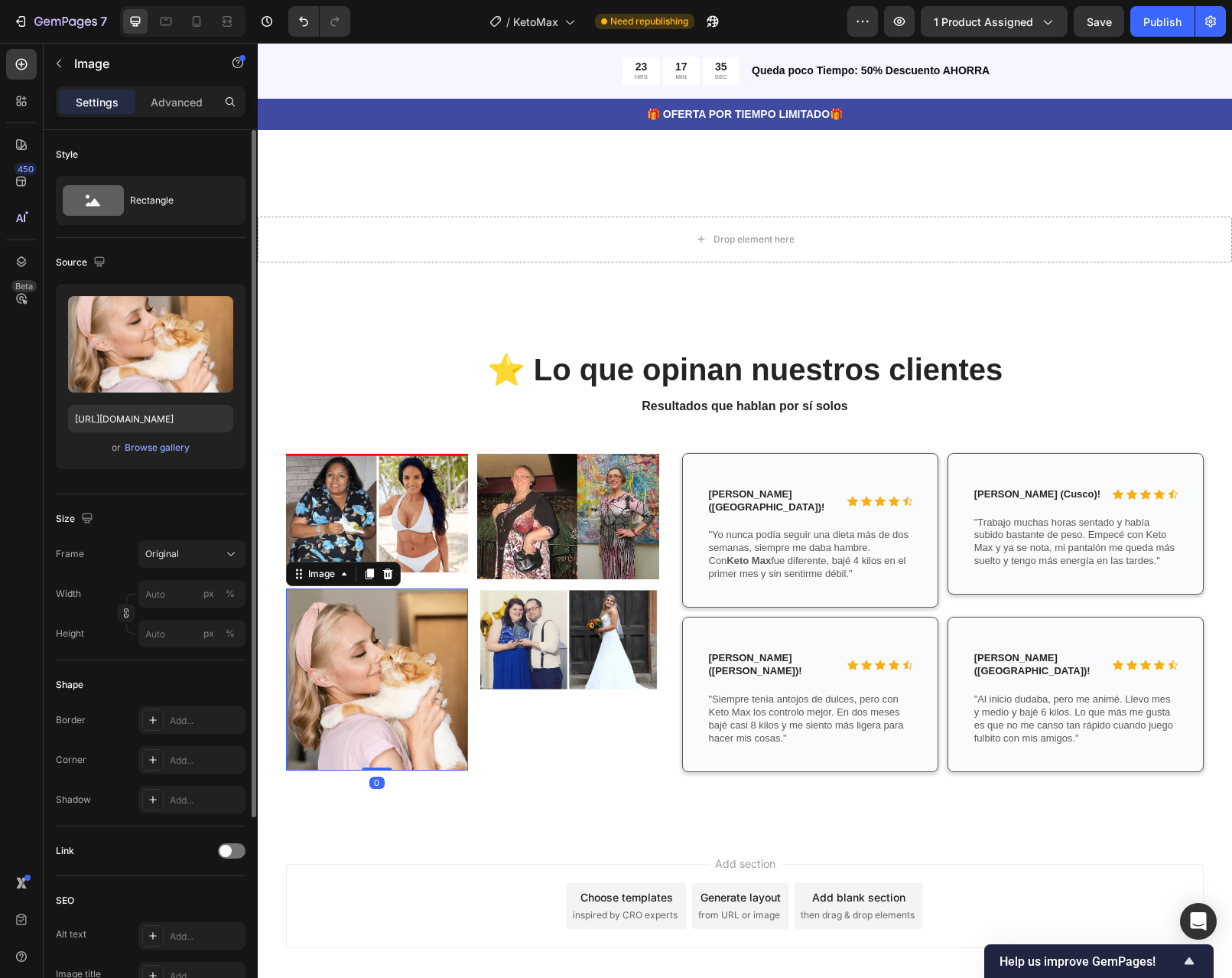
click at [415, 644] on img at bounding box center [378, 679] width 182 height 182
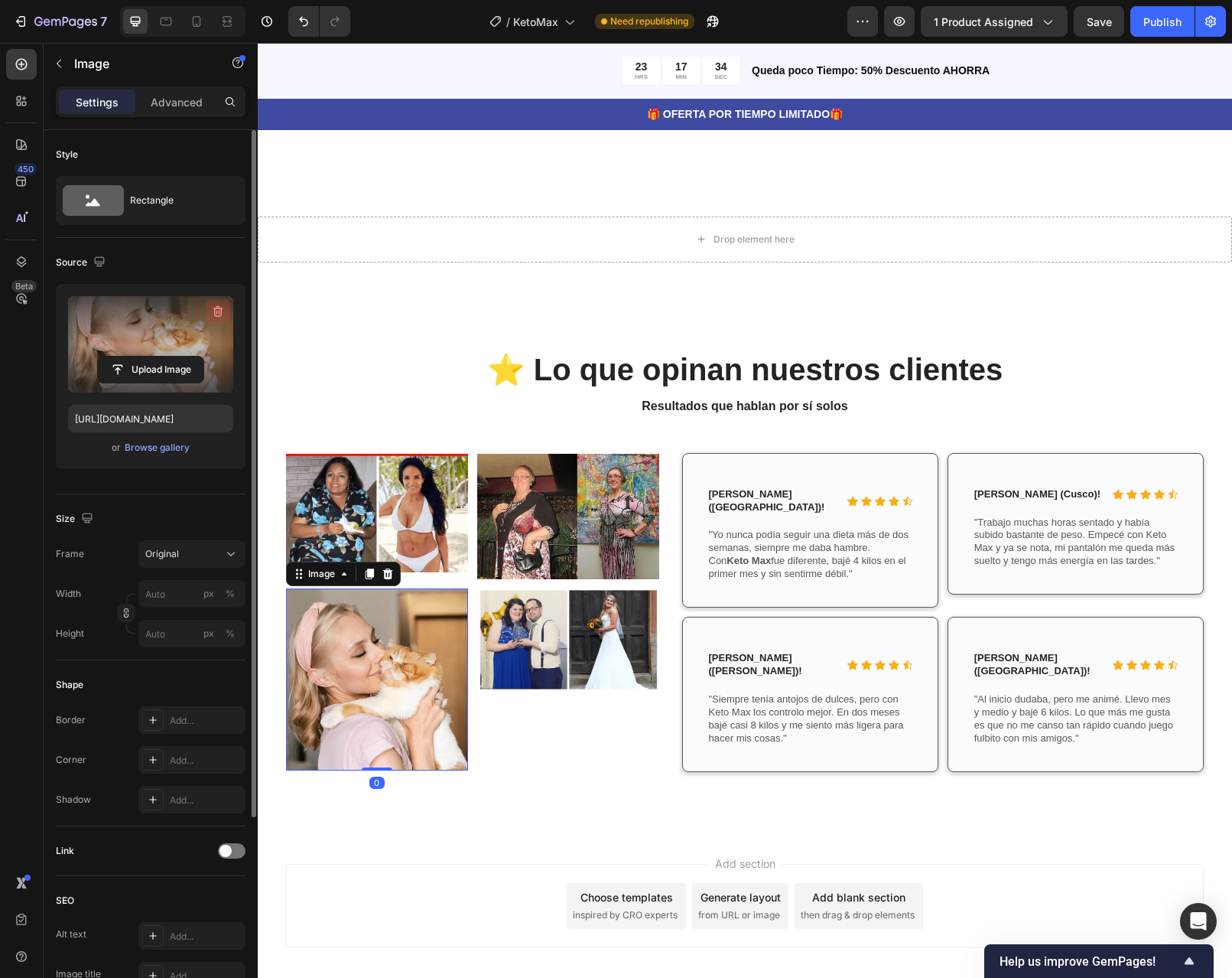
click at [218, 307] on icon "button" at bounding box center [218, 311] width 15 height 15
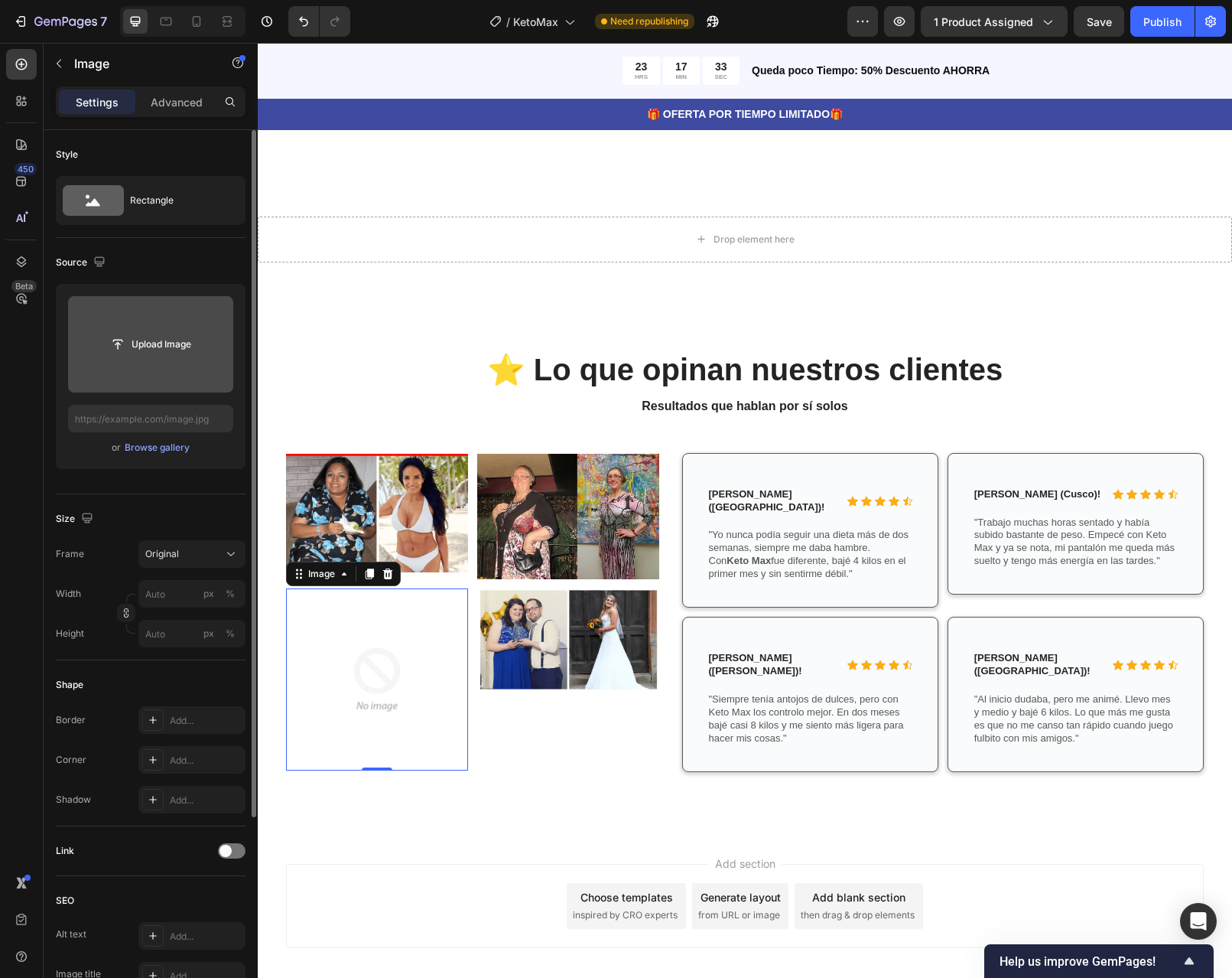
click at [177, 339] on input "file" at bounding box center [150, 344] width 106 height 26
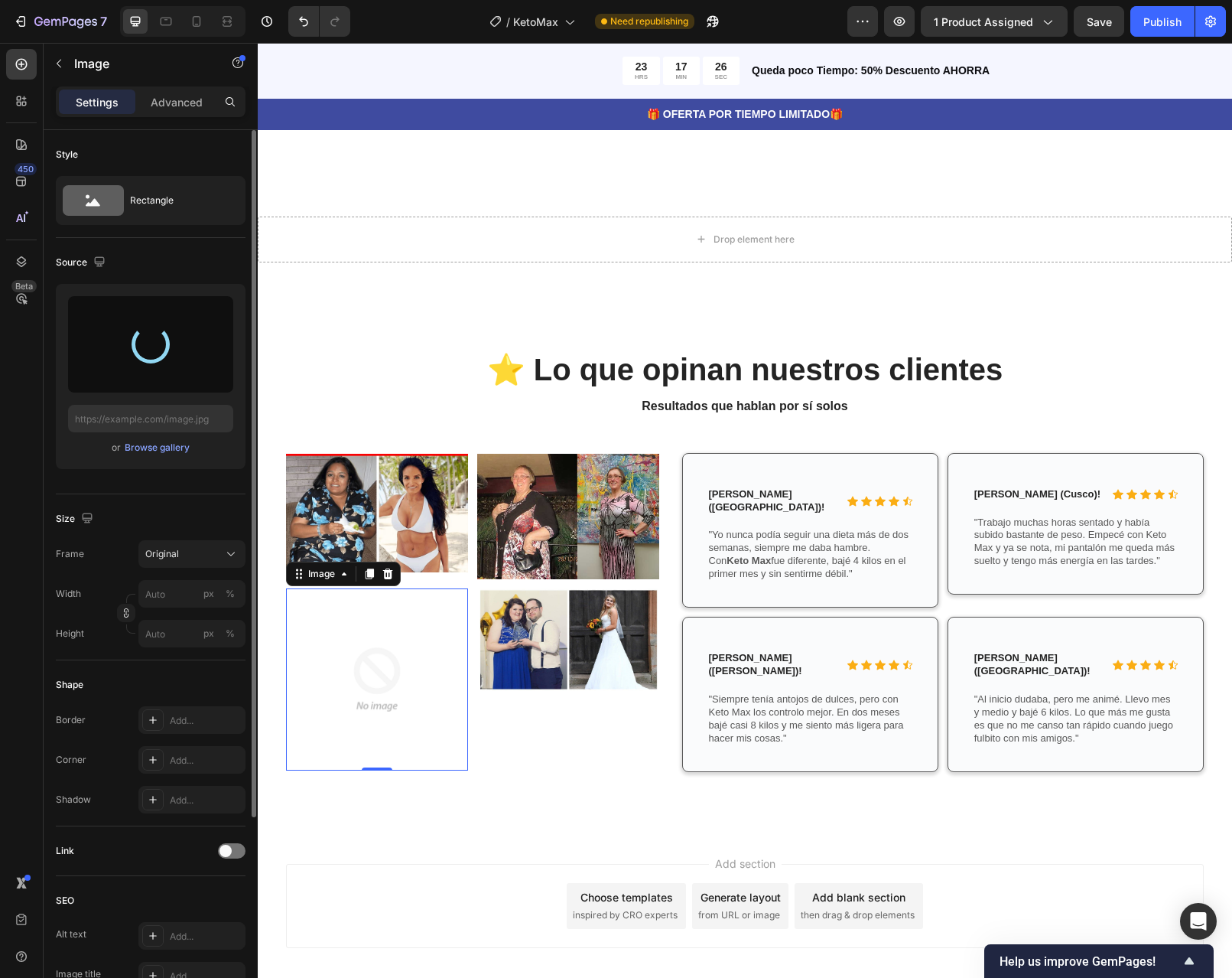
type input "https://cdn.shopify.com/s/files/1/0598/6045/1460/files/gempages_586437972790870…"
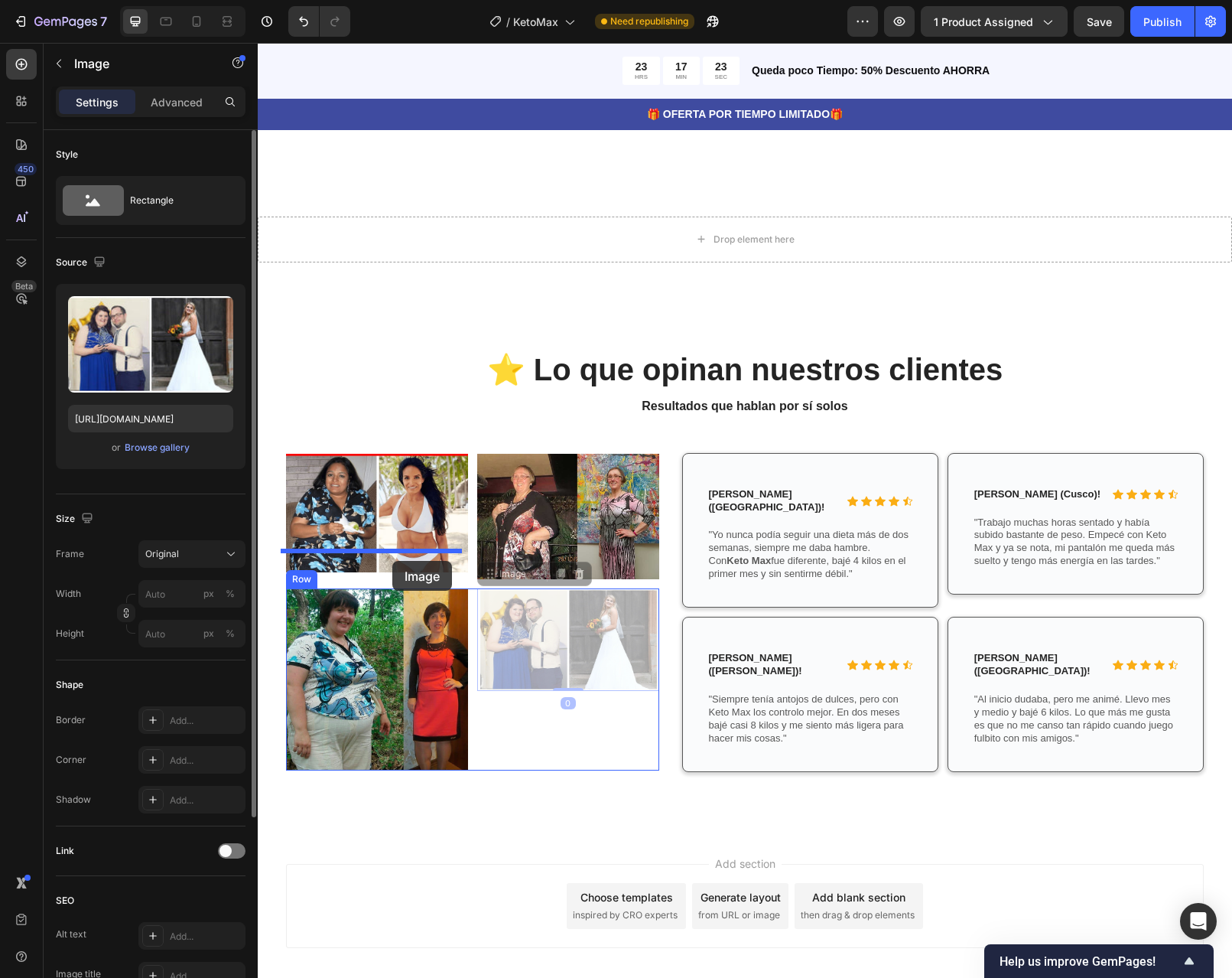
drag, startPoint x: 629, startPoint y: 557, endPoint x: 392, endPoint y: 561, distance: 237.0
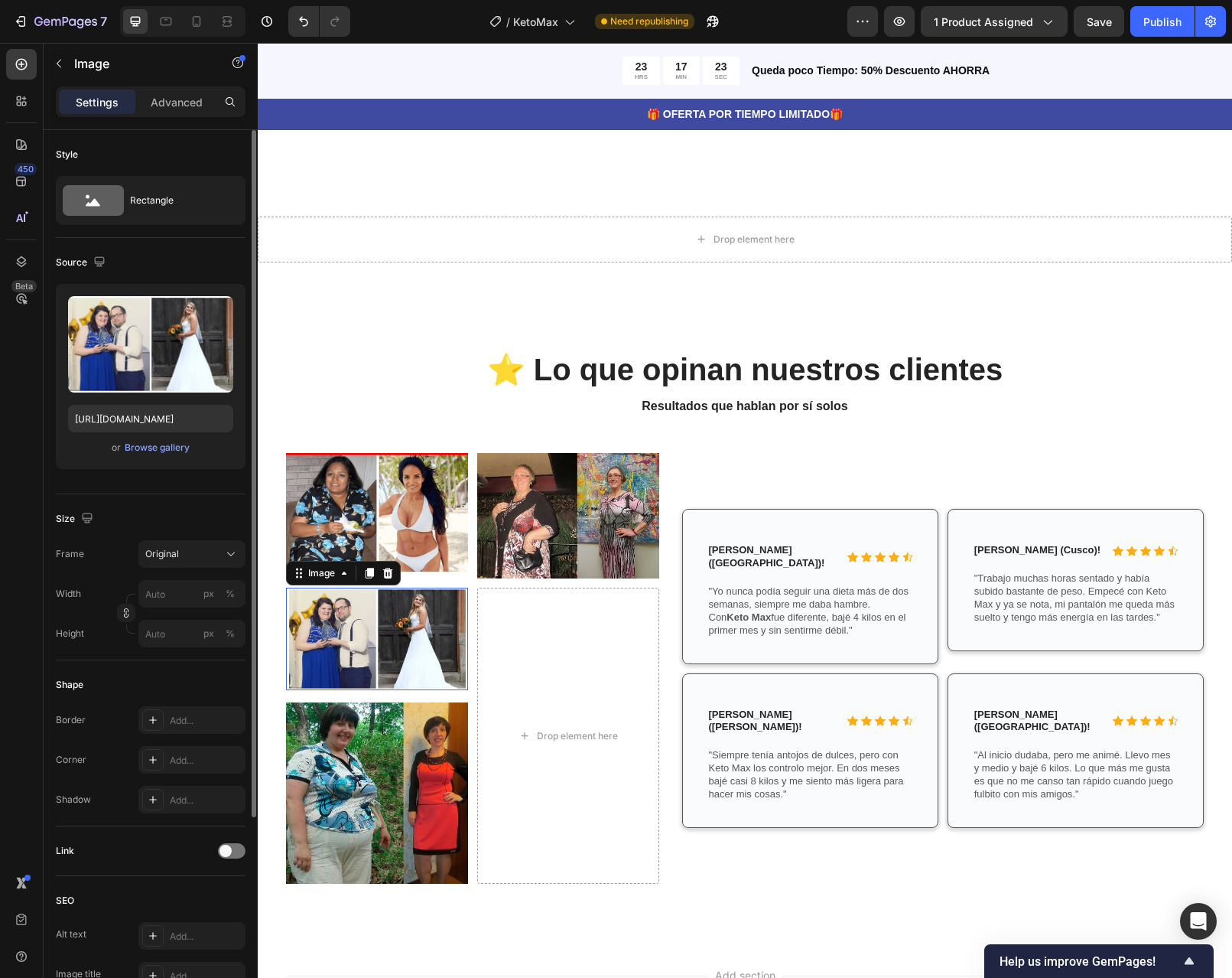
scroll to position [3354, 0]
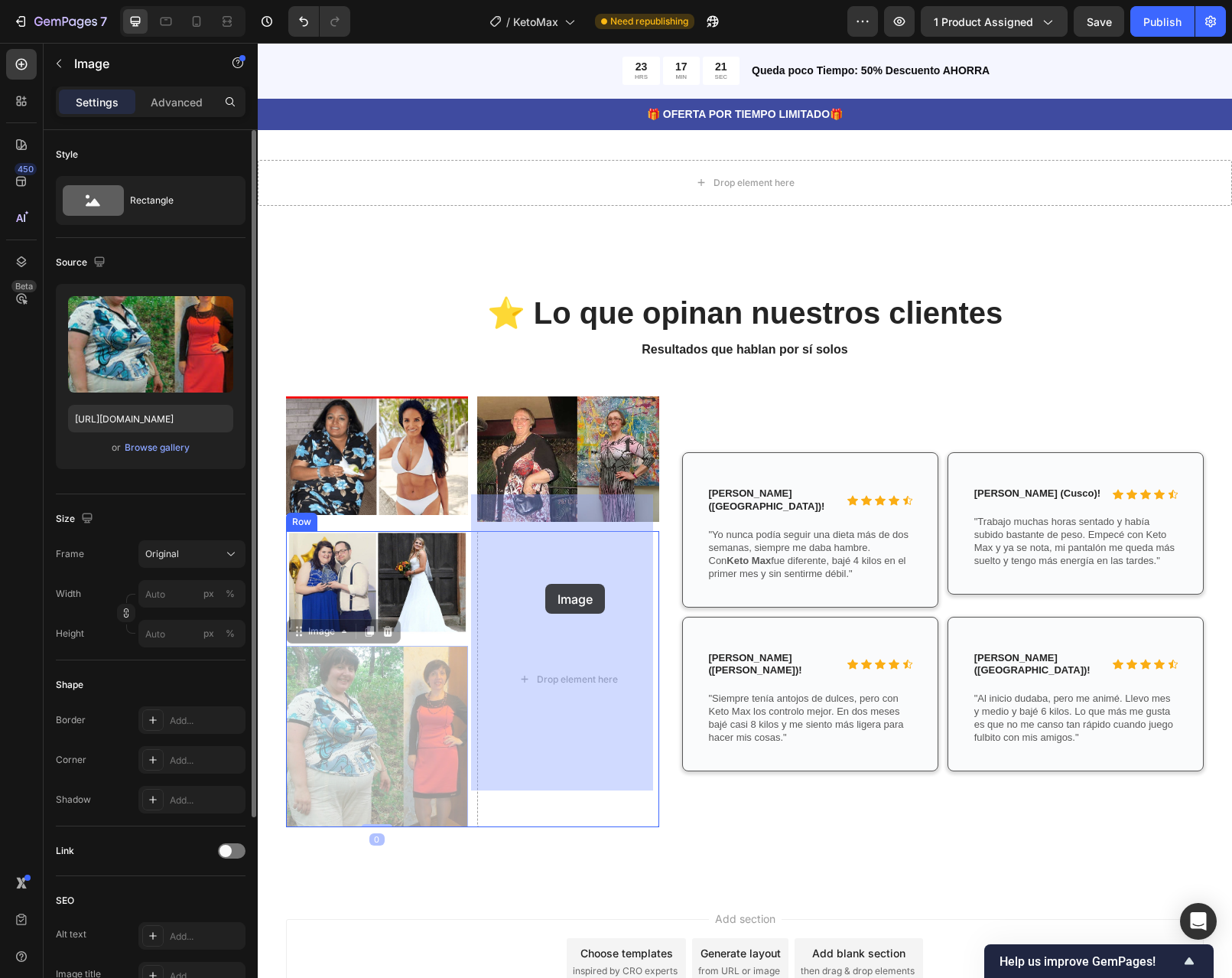
drag, startPoint x: 377, startPoint y: 704, endPoint x: 546, endPoint y: 583, distance: 207.9
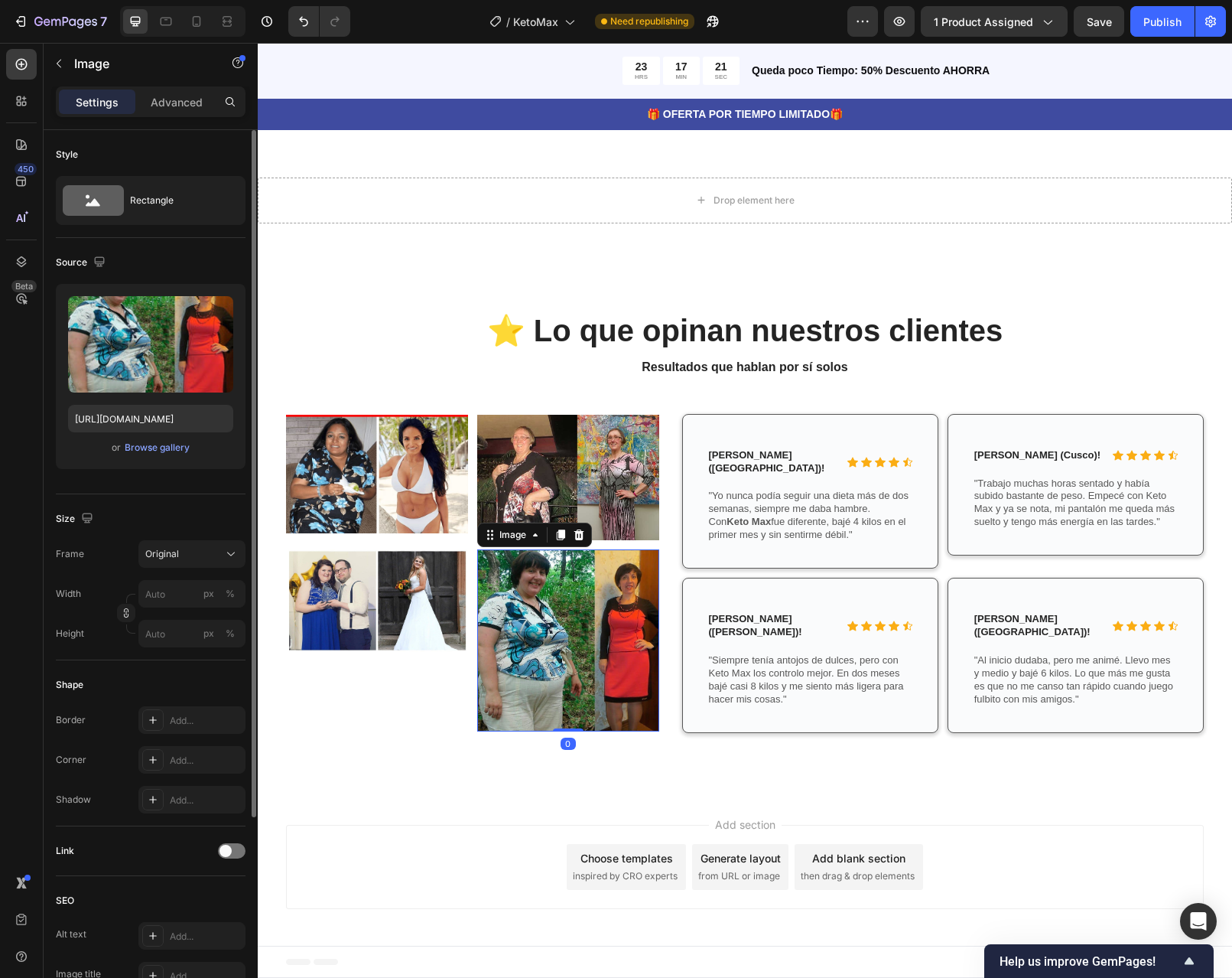
scroll to position [3297, 0]
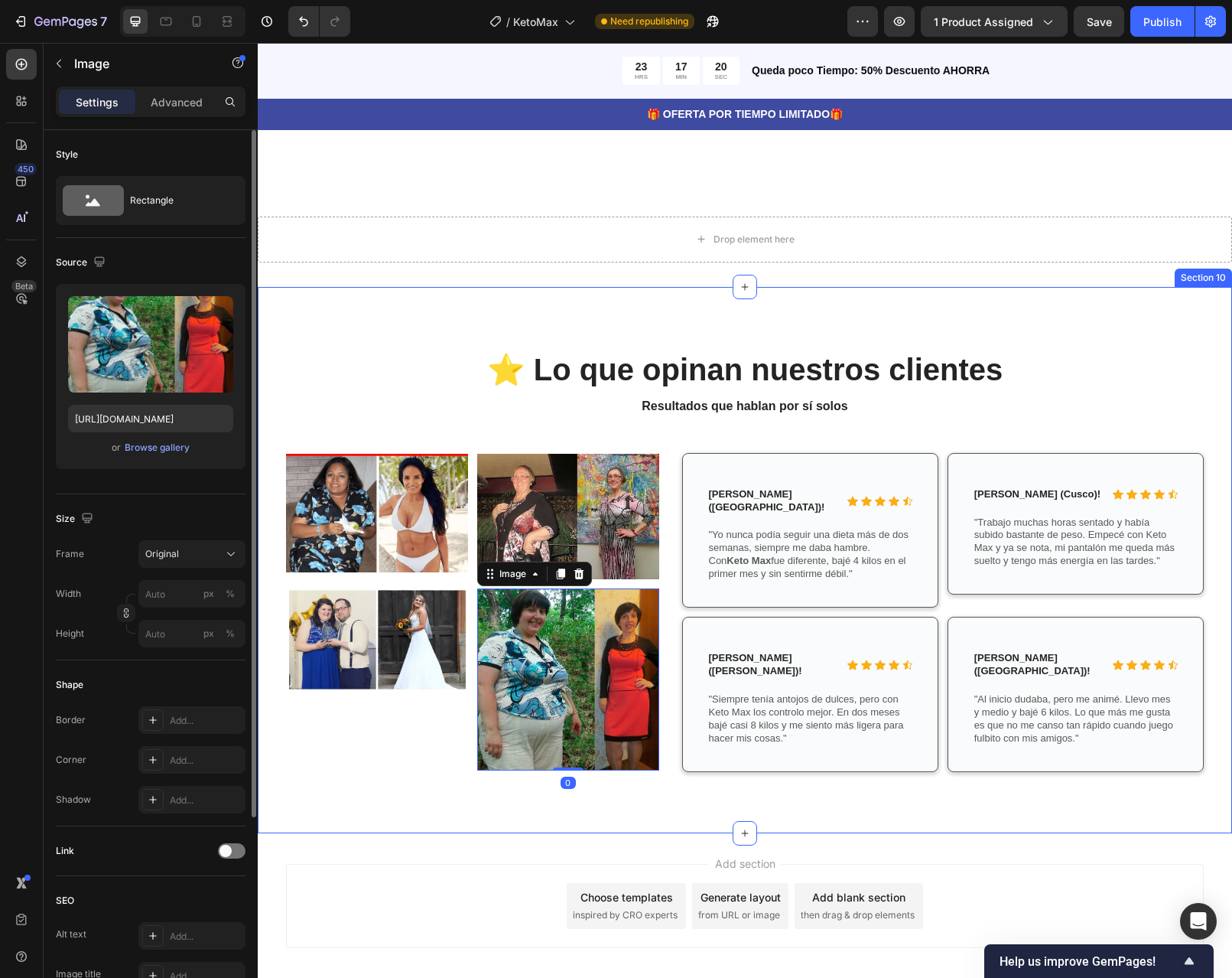
click at [714, 758] on div "⁠⁠⁠⁠⁠⁠⁠ ⭐ Lo que opinan nuestros clientes Heading Resultados que hablan por sí …" at bounding box center [745, 560] width 974 height 547
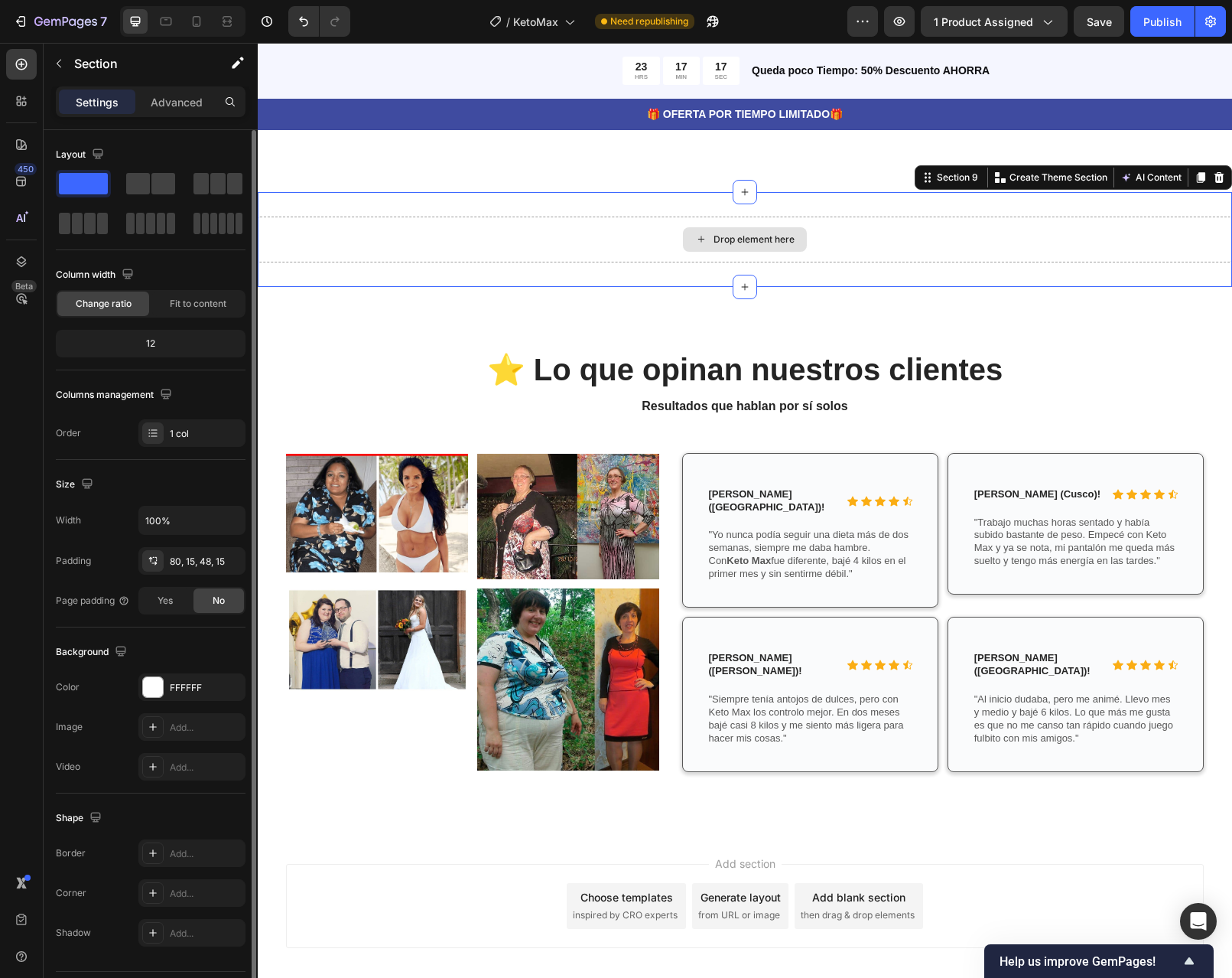
click at [1041, 217] on div "Drop element here" at bounding box center [745, 239] width 974 height 46
click at [1210, 168] on div at bounding box center [1218, 177] width 18 height 18
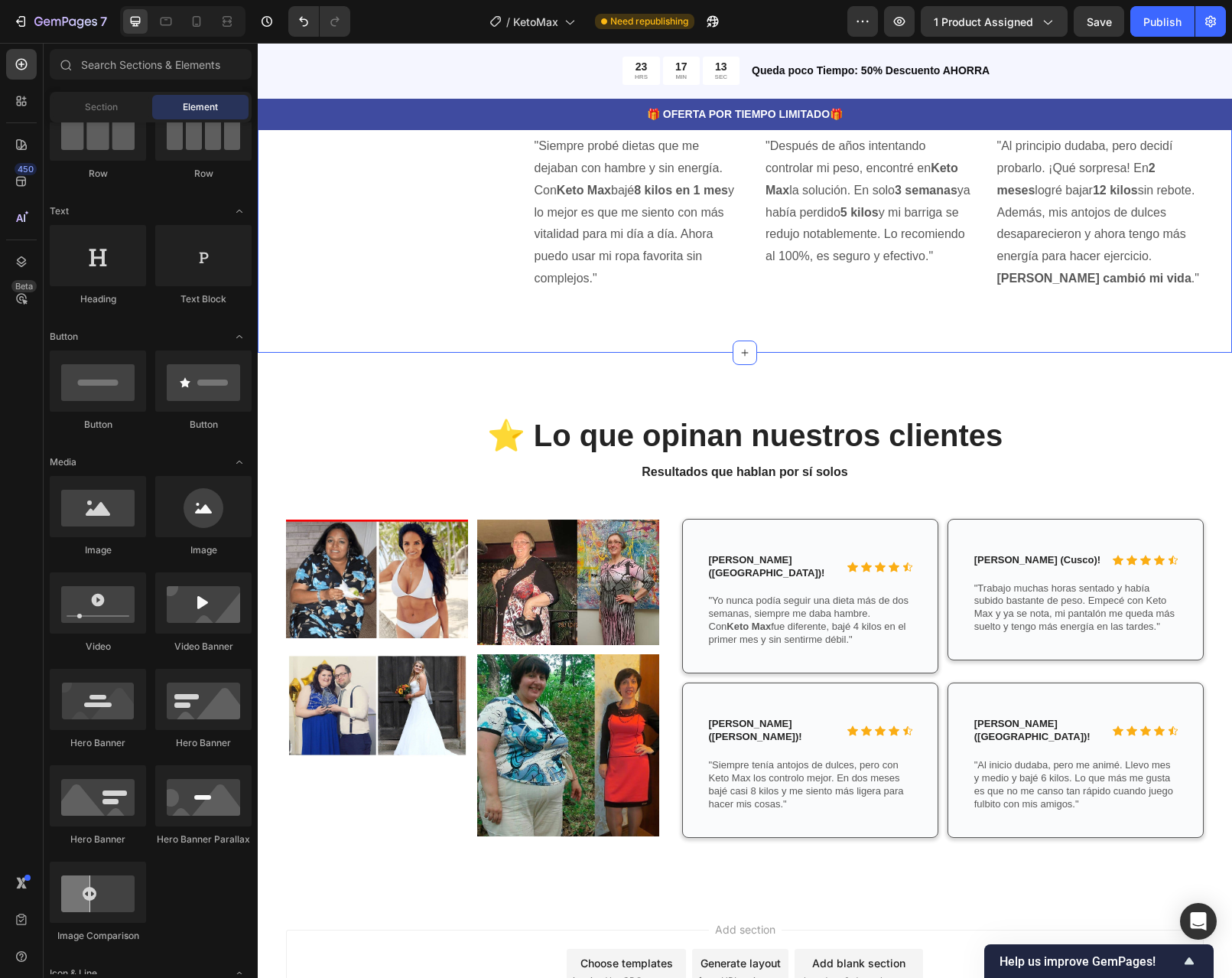
scroll to position [3203, 0]
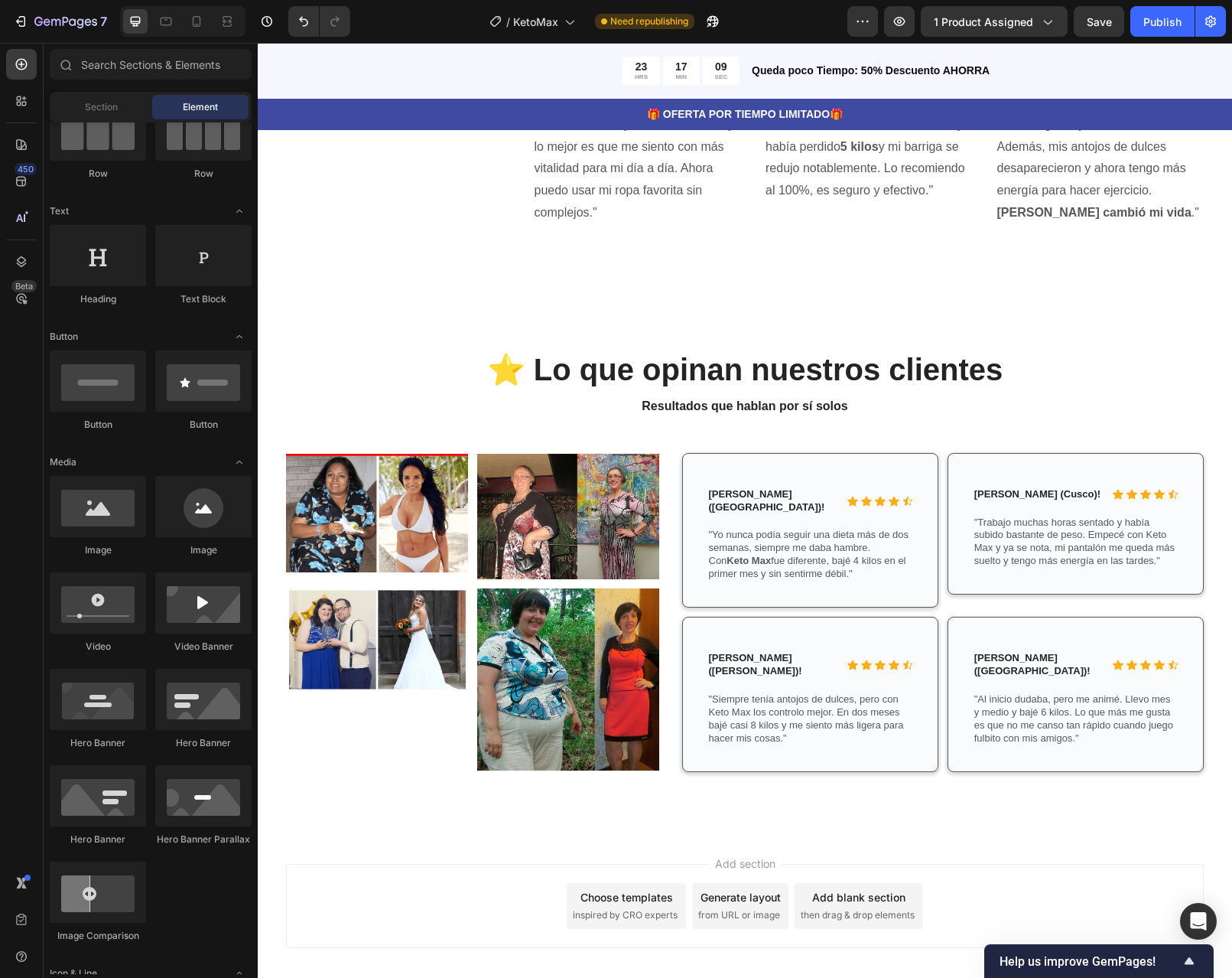
click at [843, 908] on span "then drag & drop elements" at bounding box center [858, 915] width 114 height 14
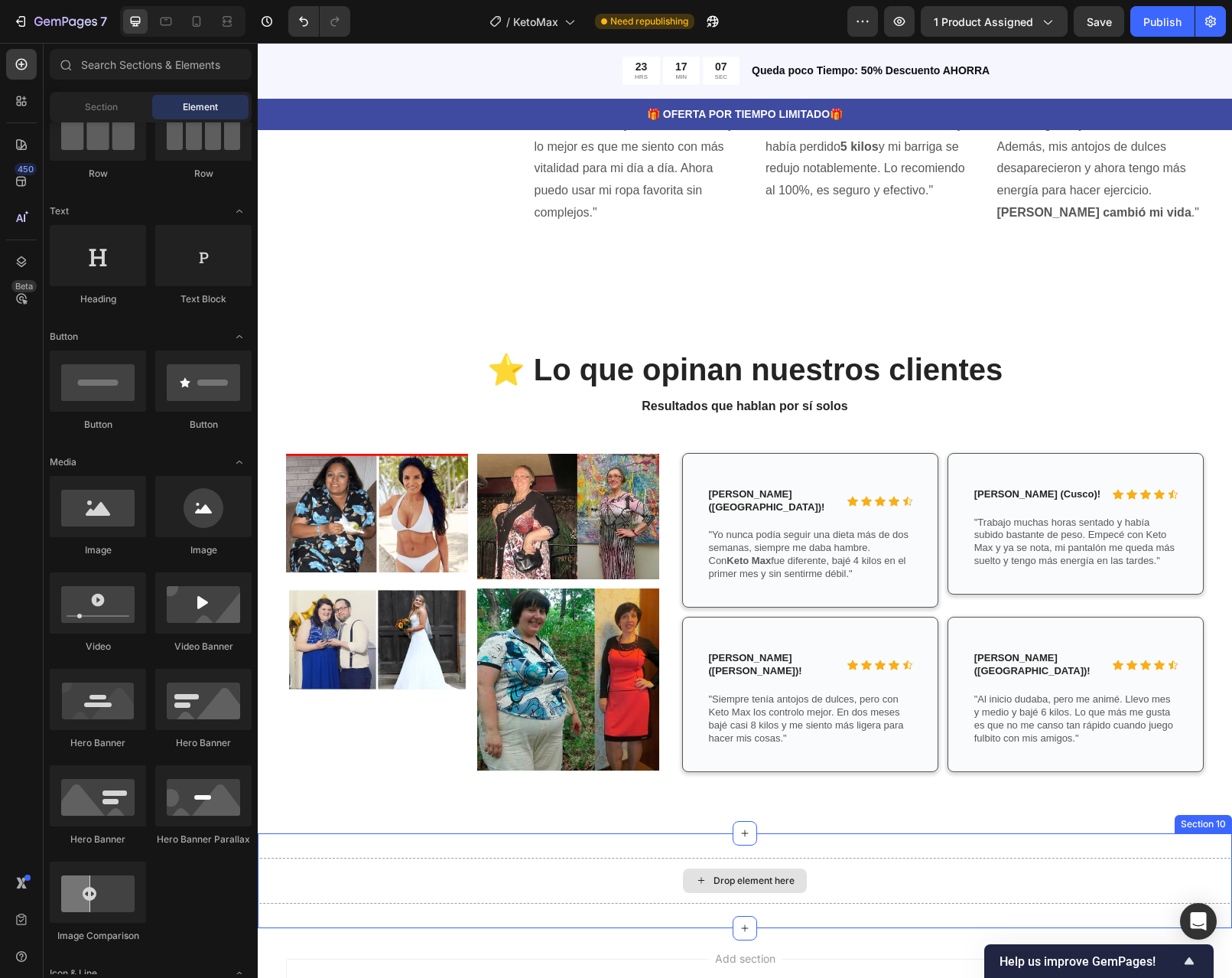
click at [737, 875] on div "Drop element here" at bounding box center [754, 880] width 81 height 12
click at [24, 182] on icon at bounding box center [21, 181] width 15 height 15
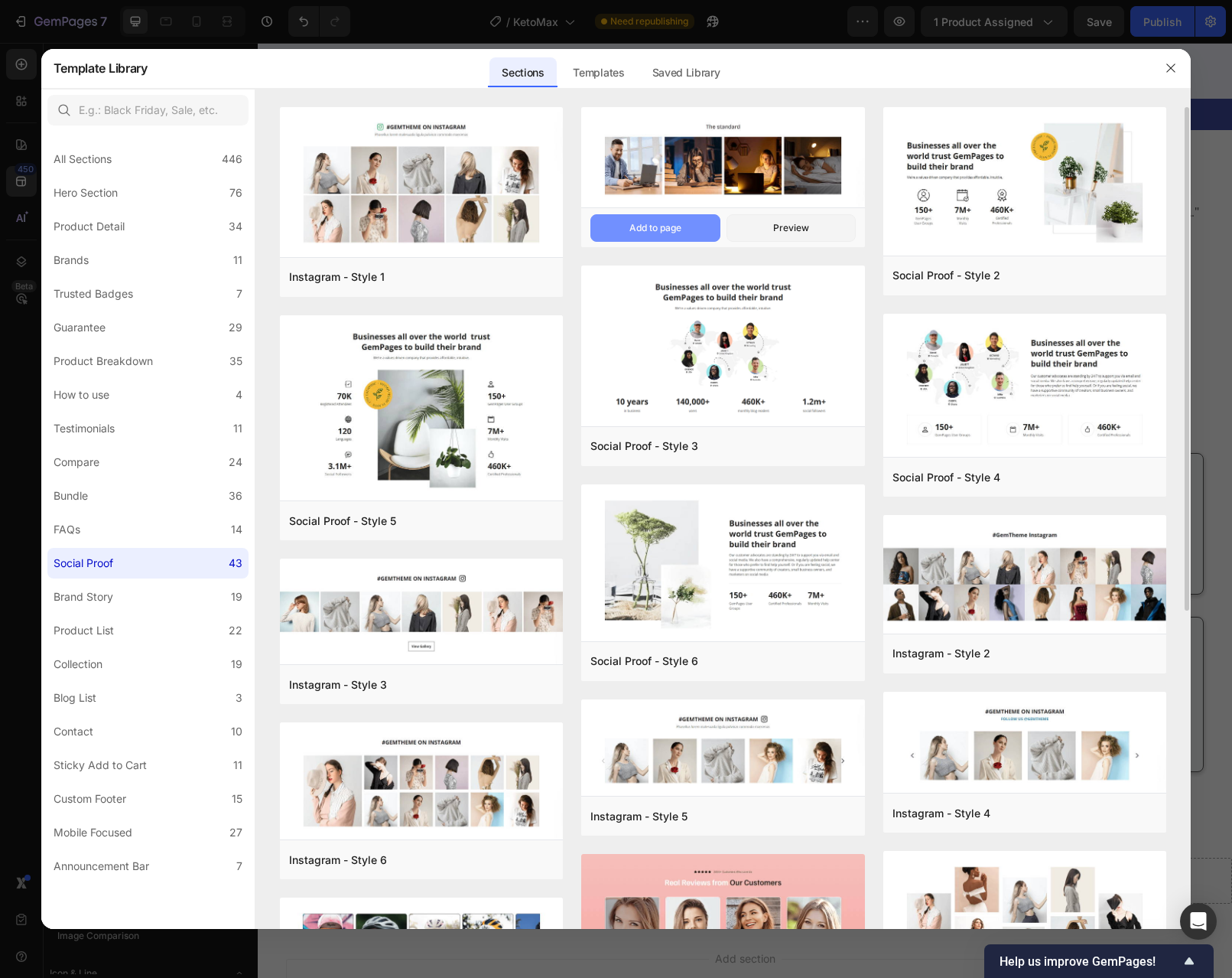
click at [614, 231] on button "Add to page" at bounding box center [655, 228] width 130 height 27
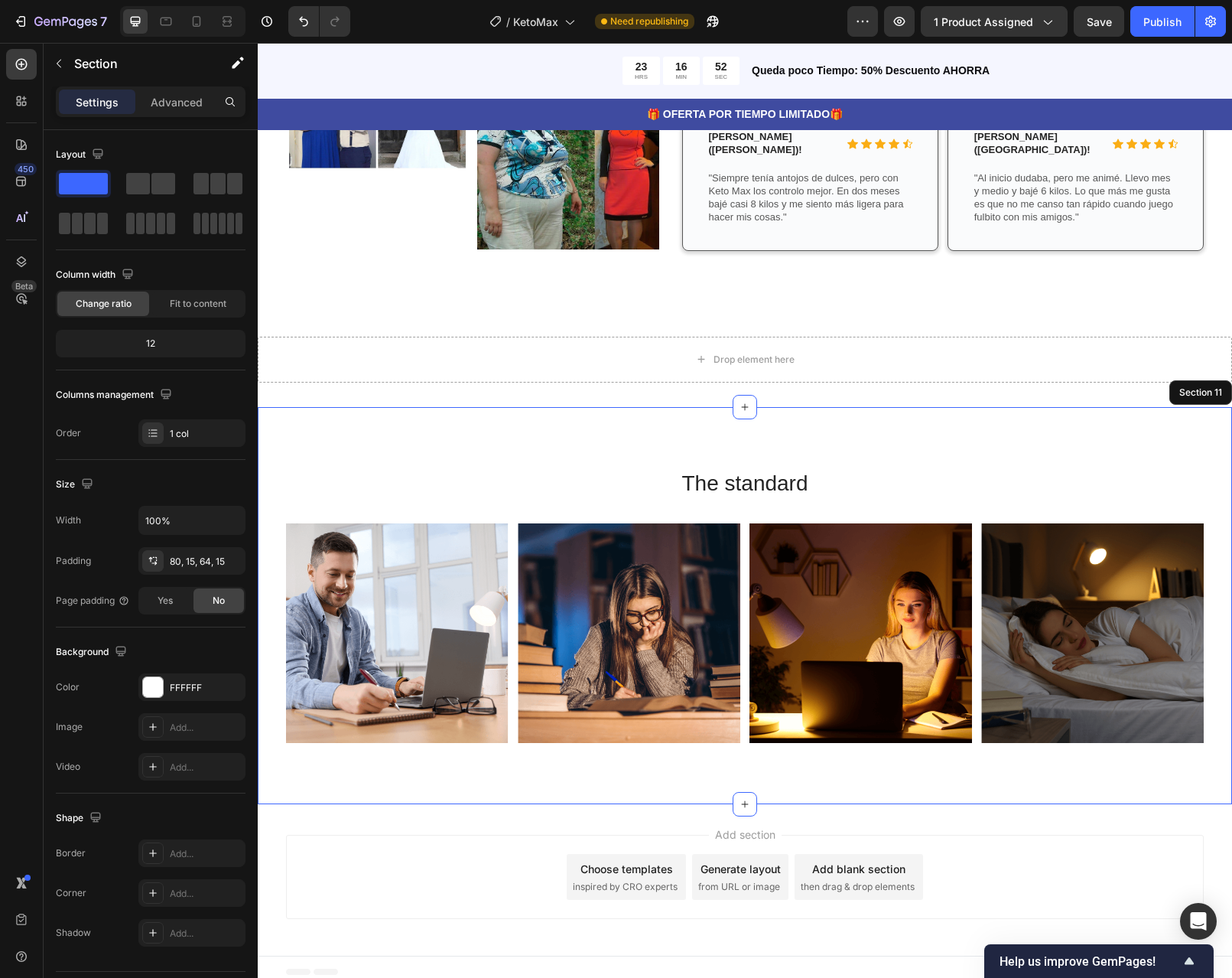
scroll to position [3696, 0]
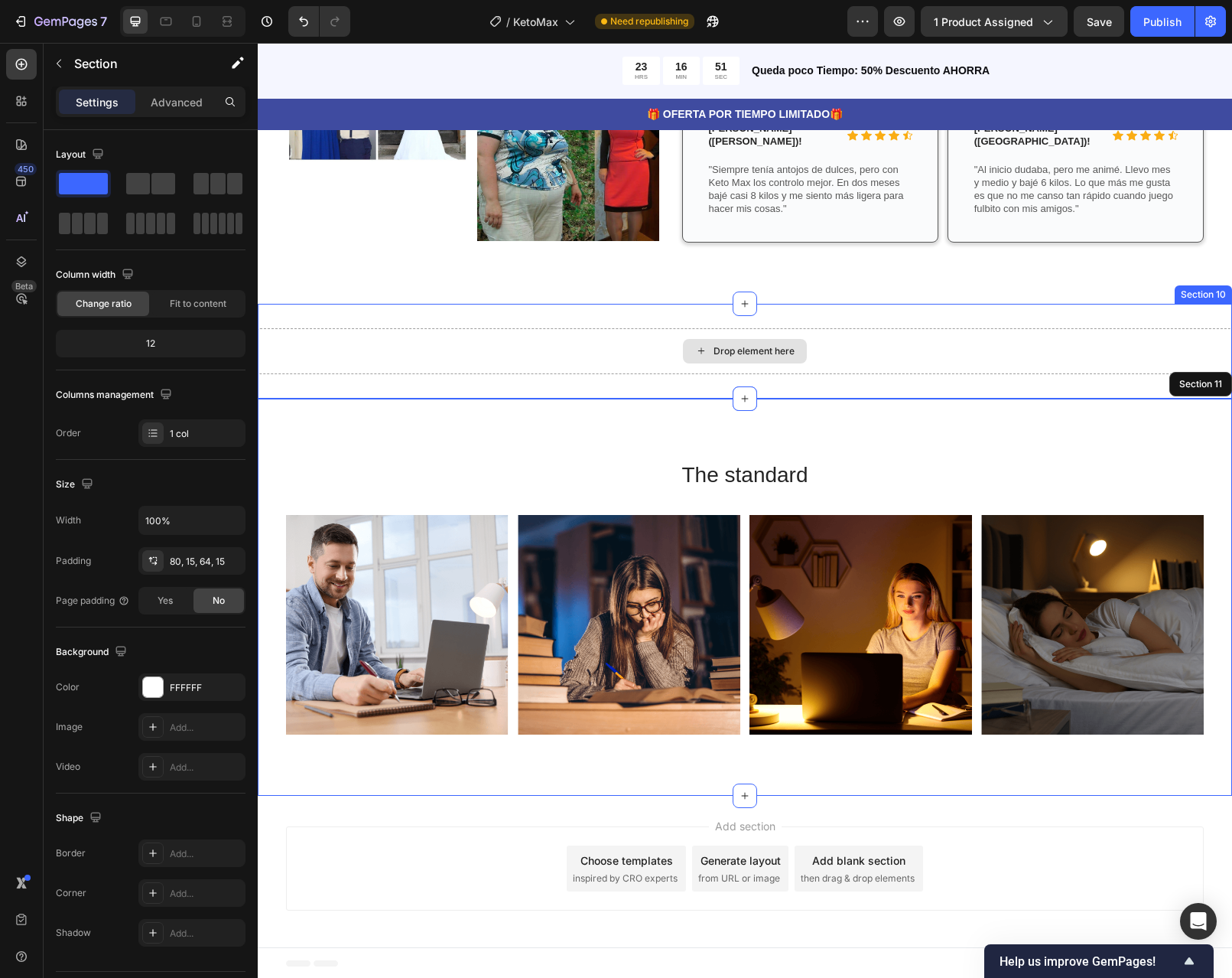
click at [900, 345] on div "Drop element here" at bounding box center [745, 351] width 974 height 46
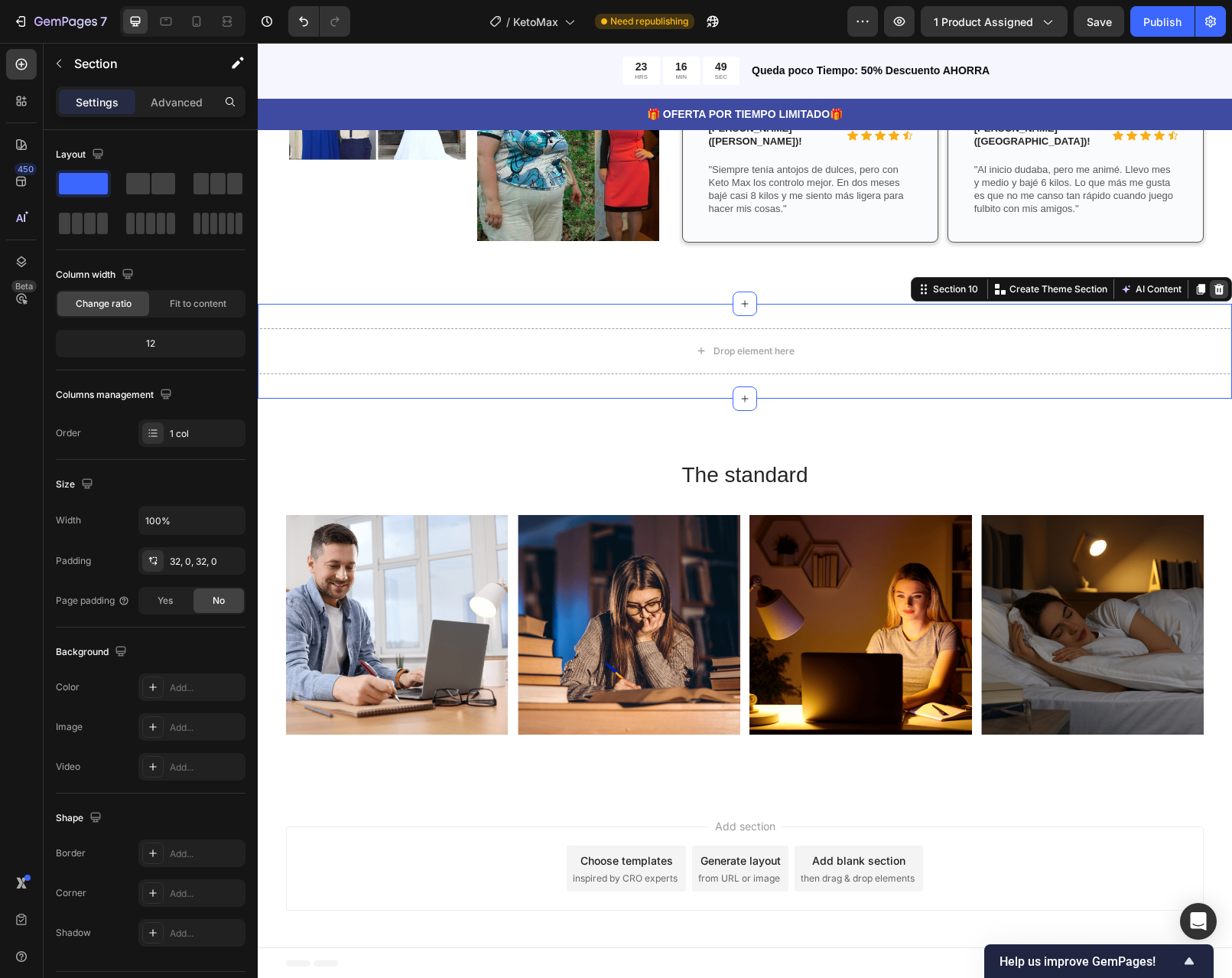
click at [1214, 291] on icon at bounding box center [1219, 288] width 10 height 10
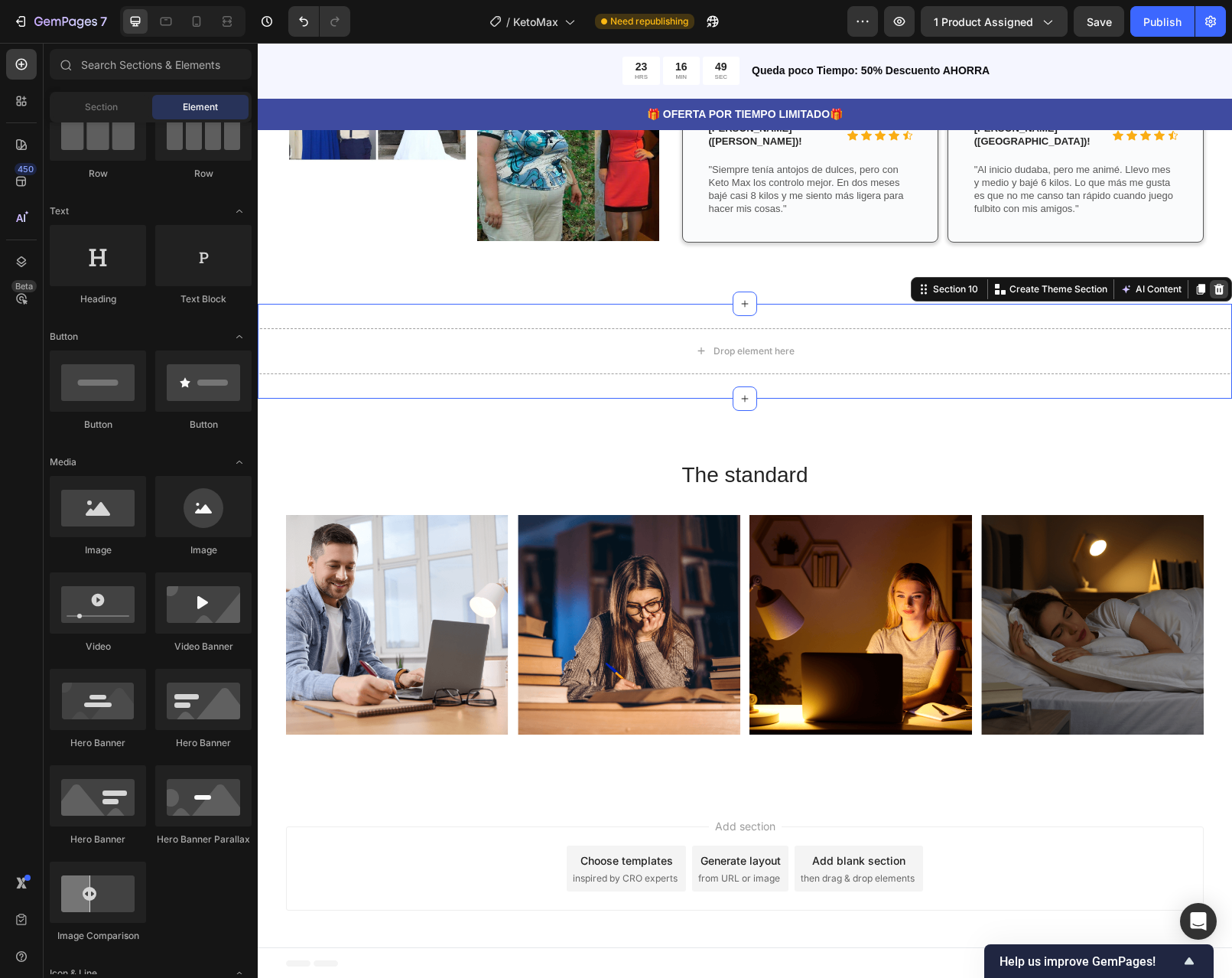
scroll to position [3601, 0]
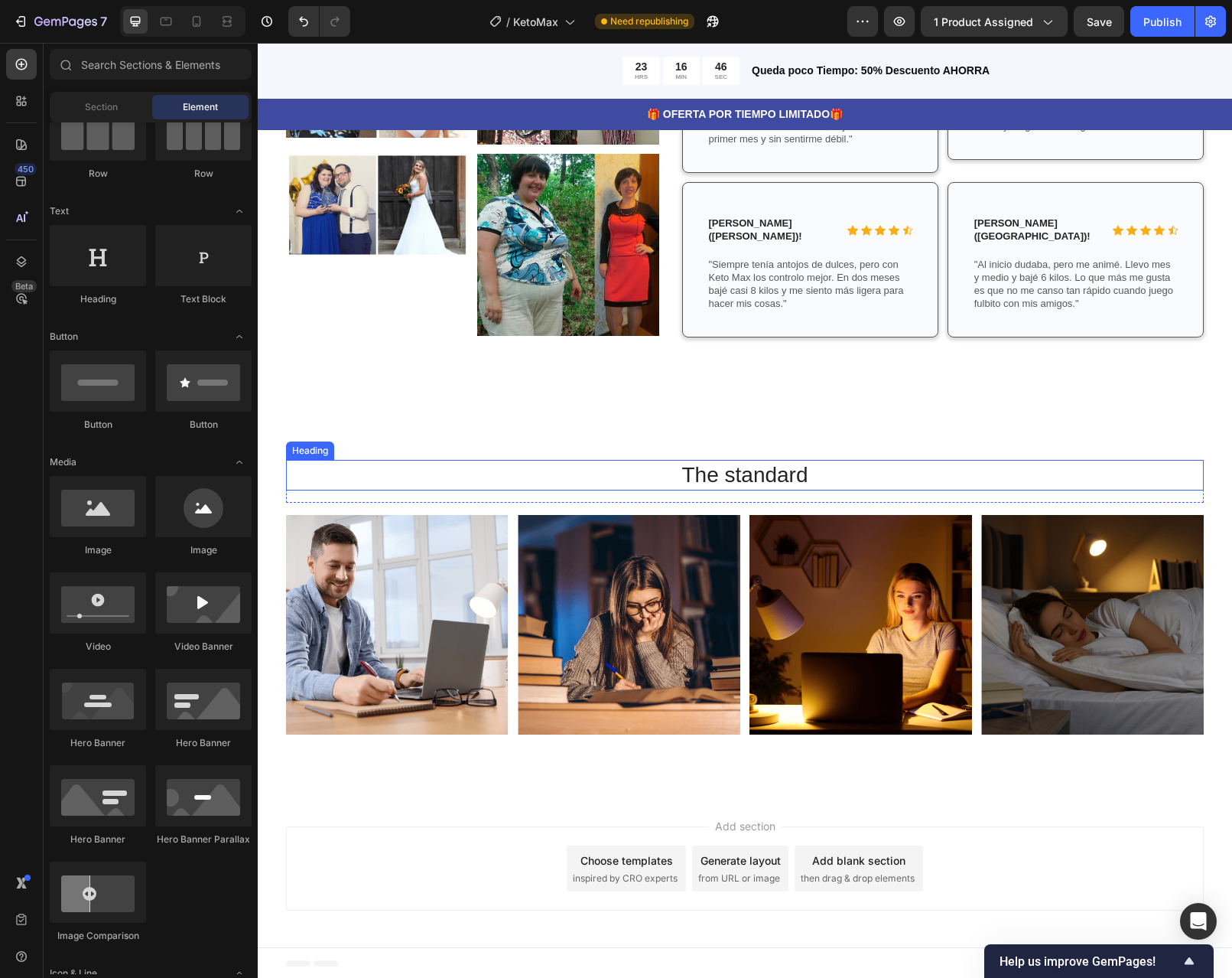
click at [842, 476] on h2 "The standard" at bounding box center [745, 475] width 918 height 30
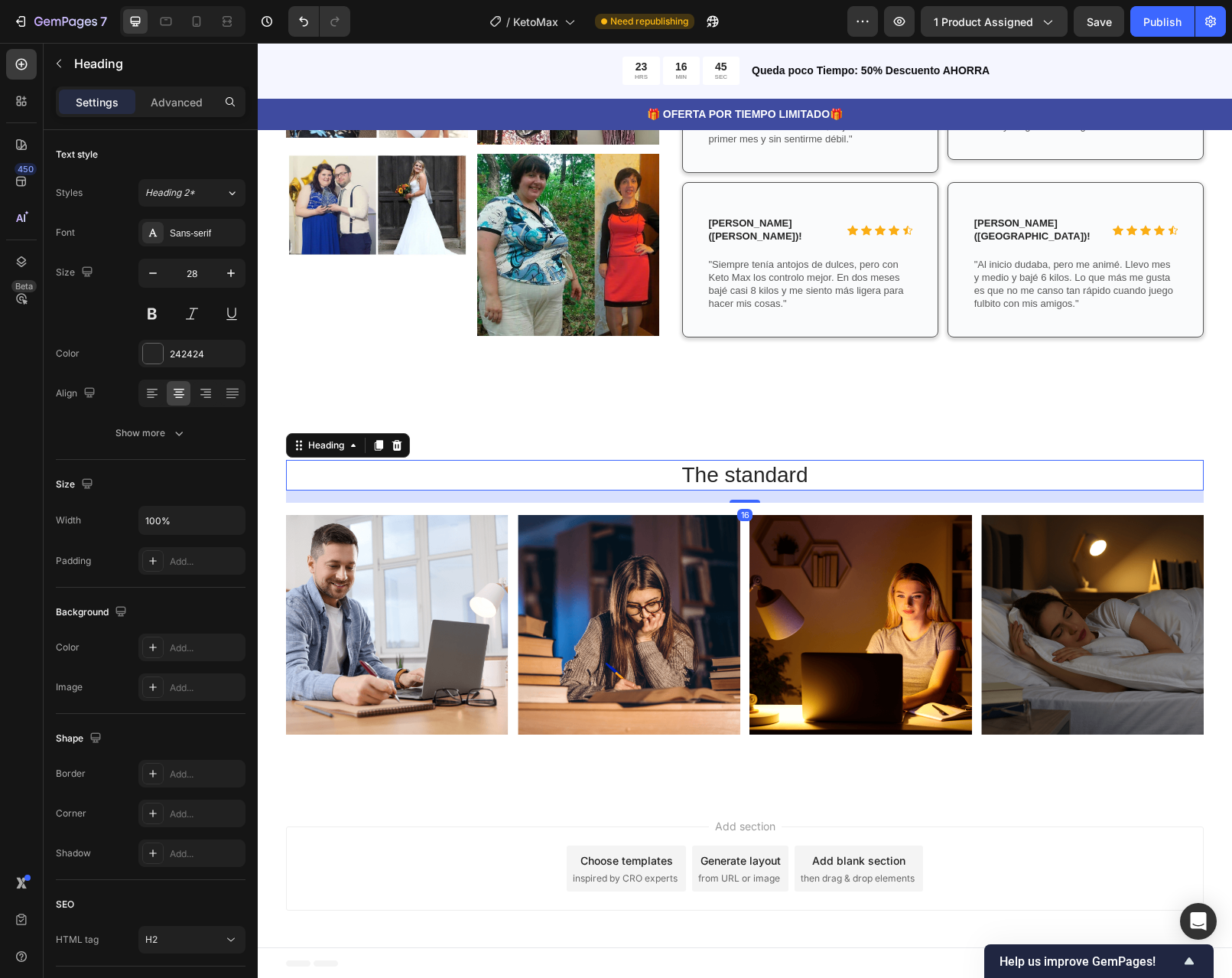
click at [842, 476] on h2 "The standard" at bounding box center [745, 475] width 918 height 30
click at [448, 575] on img at bounding box center [398, 624] width 222 height 219
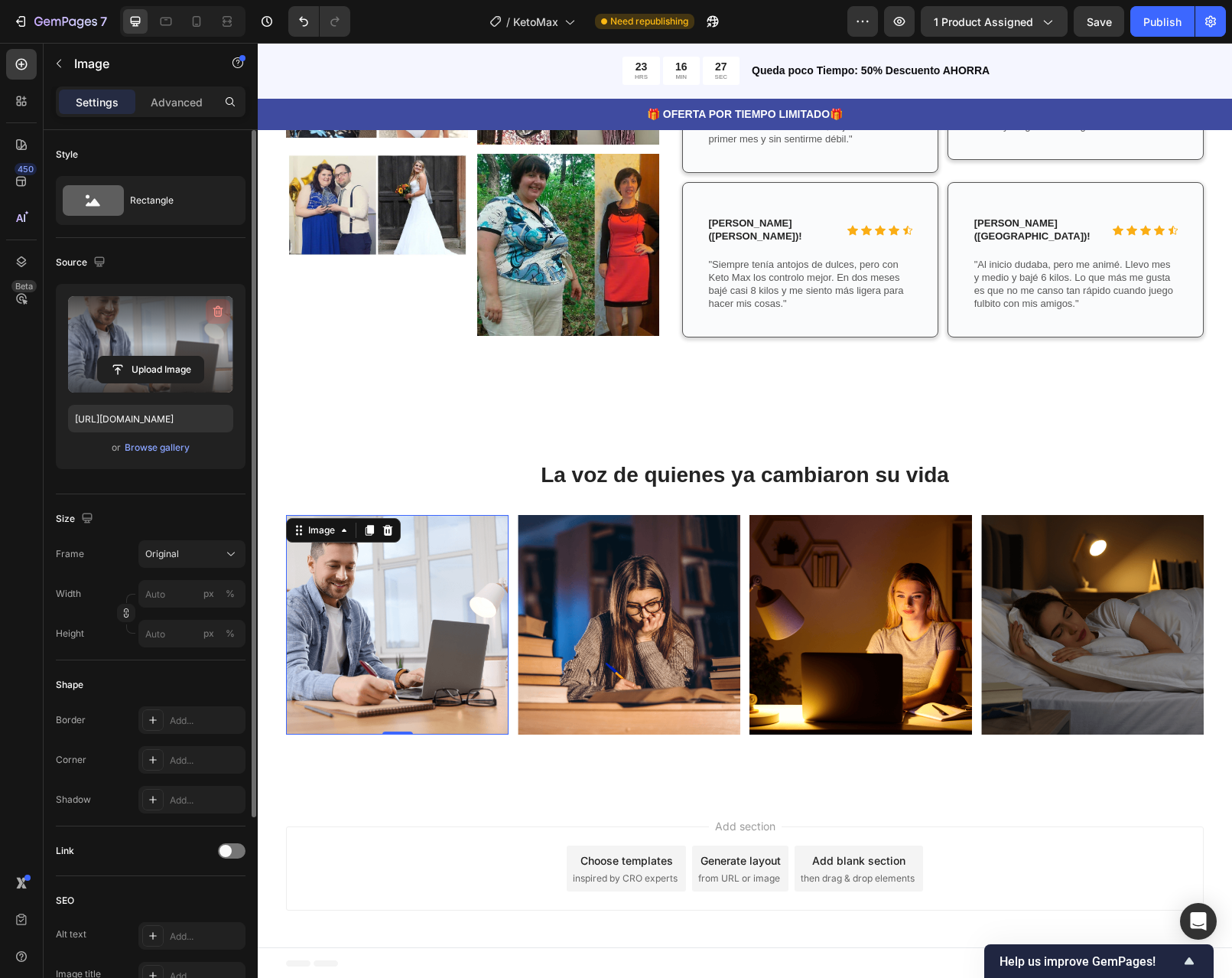
click at [215, 309] on icon "button" at bounding box center [218, 311] width 10 height 11
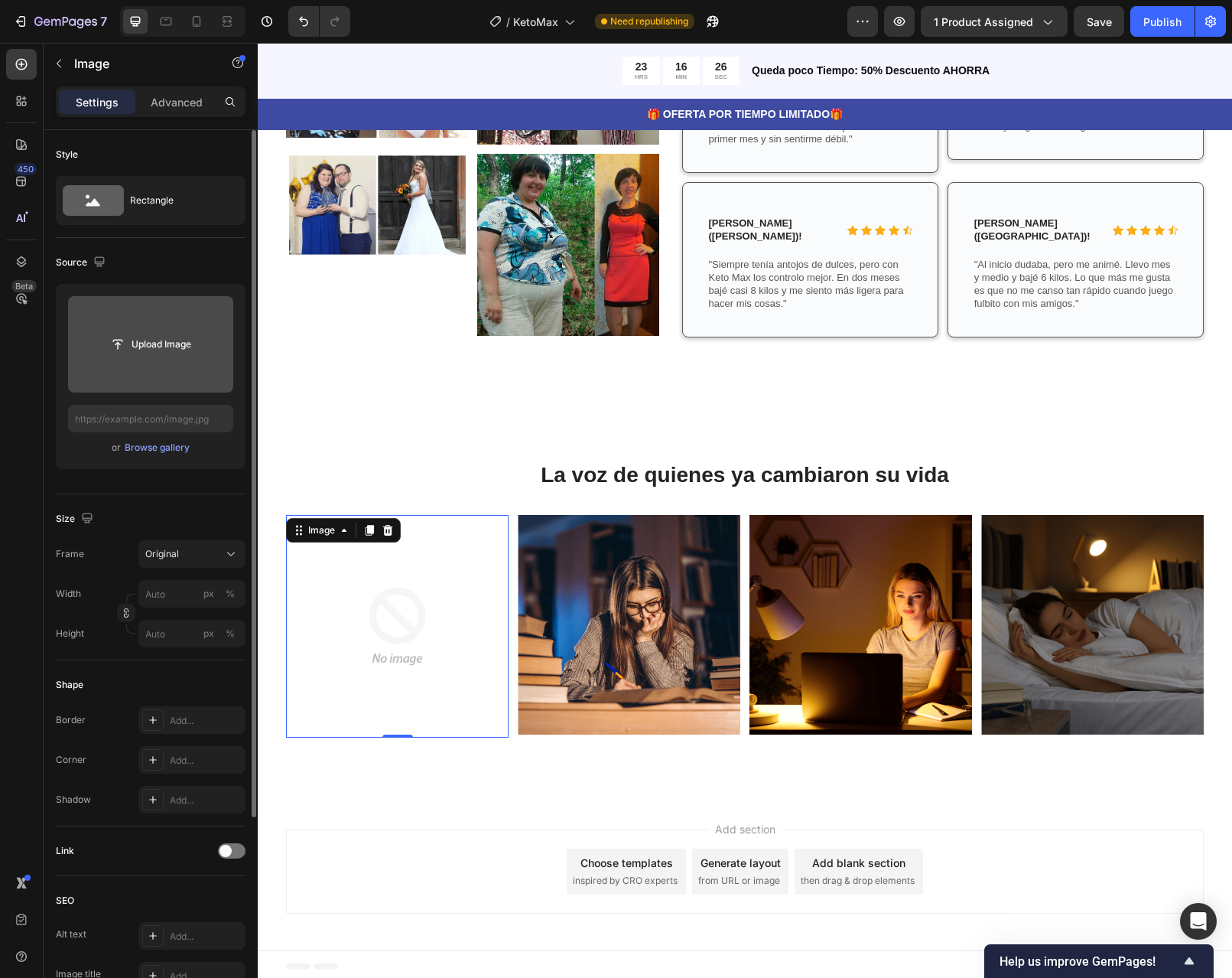
click at [118, 347] on input "file" at bounding box center [150, 344] width 106 height 26
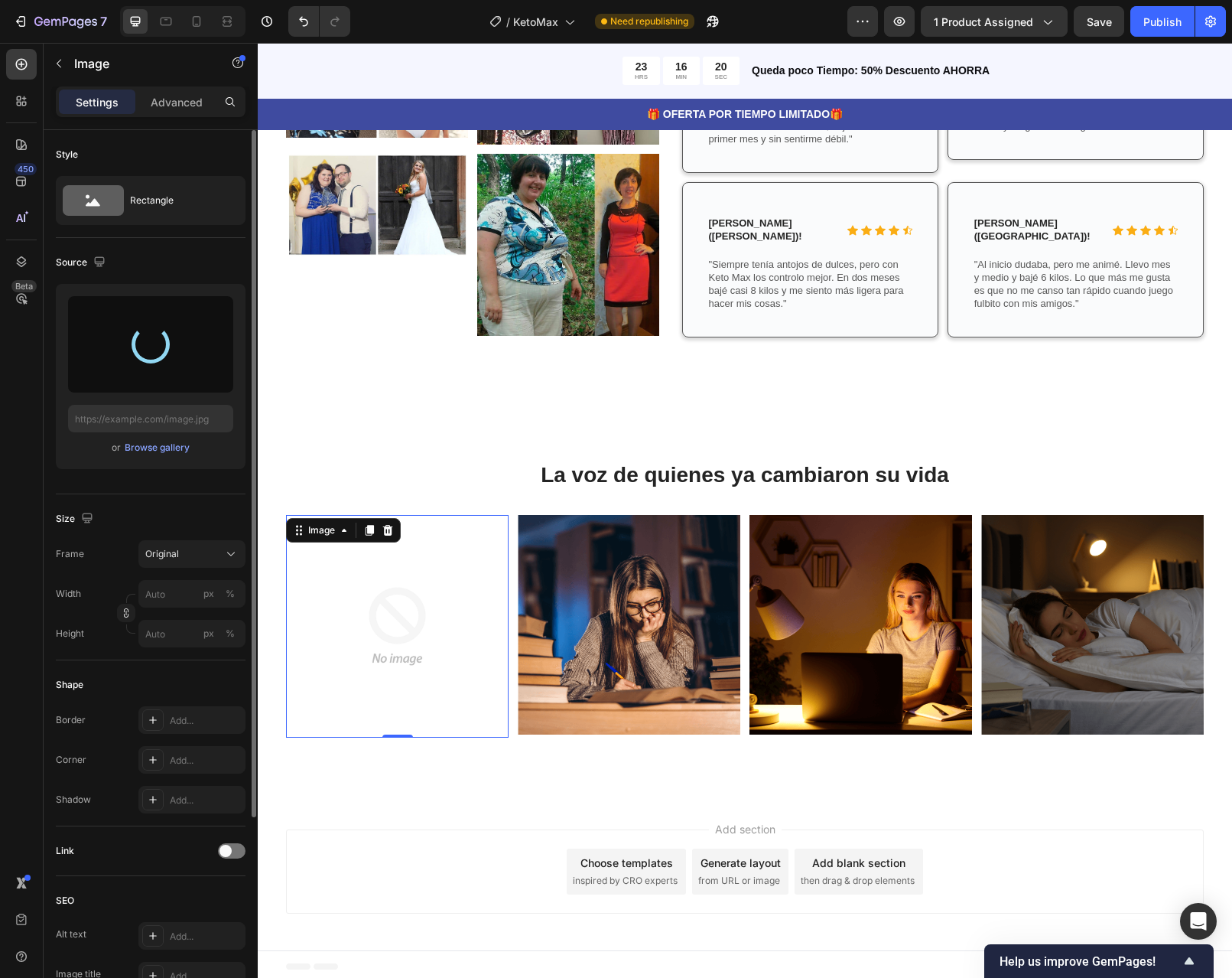
type input "https://cdn.shopify.com/s/files/1/0598/6045/1460/files/gempages_586437972790870…"
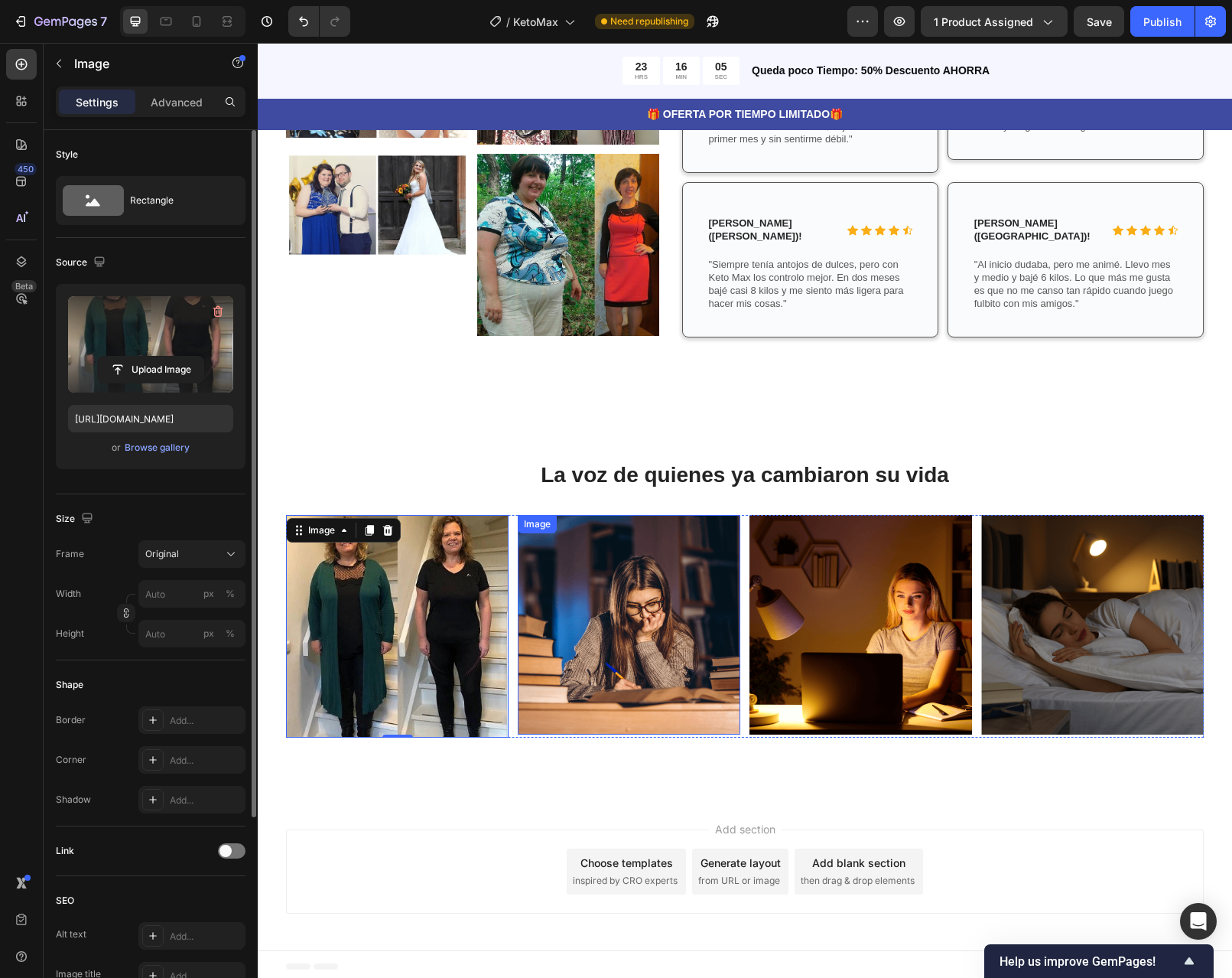
click at [603, 587] on img at bounding box center [629, 624] width 222 height 219
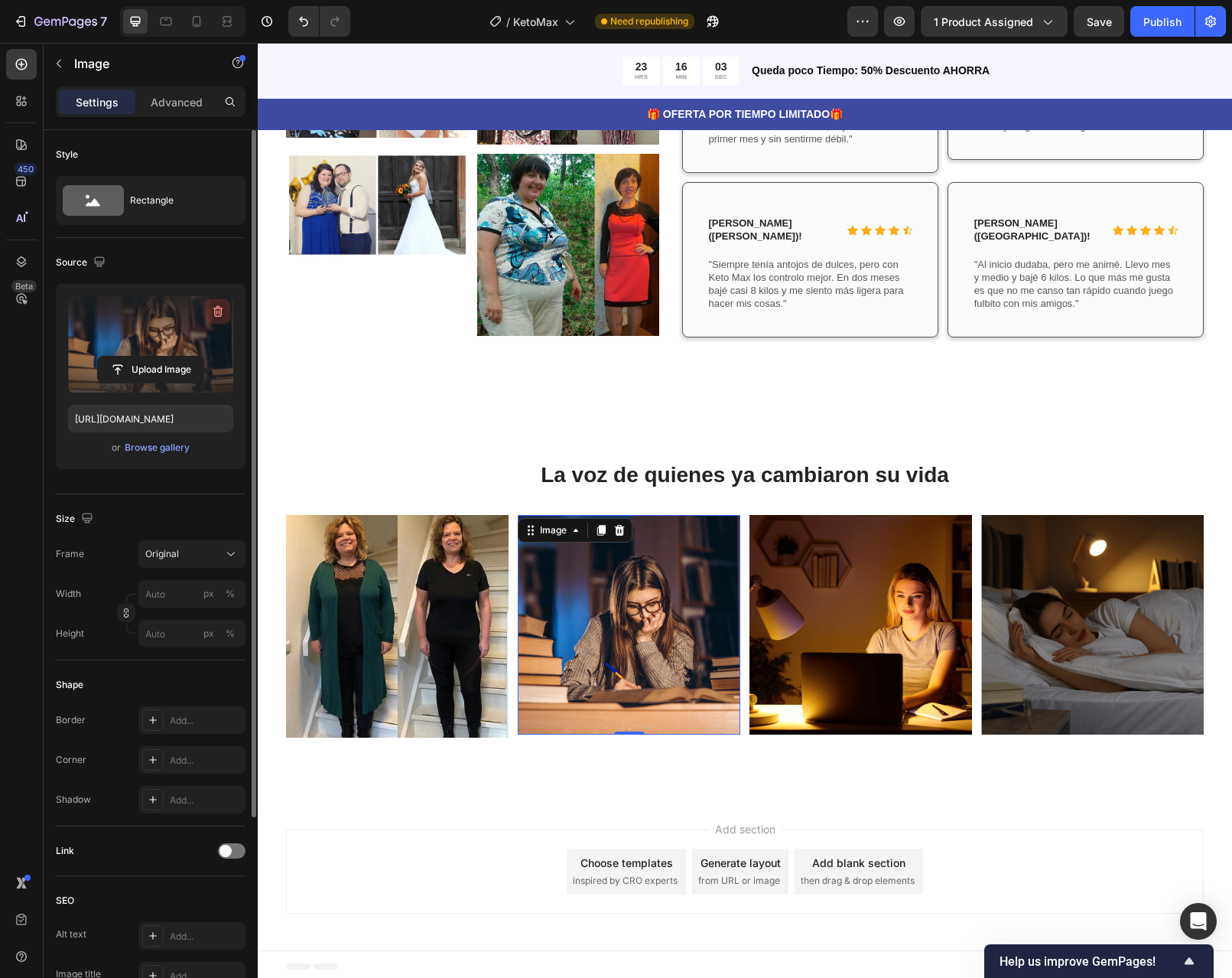
click at [215, 319] on button "button" at bounding box center [218, 311] width 25 height 25
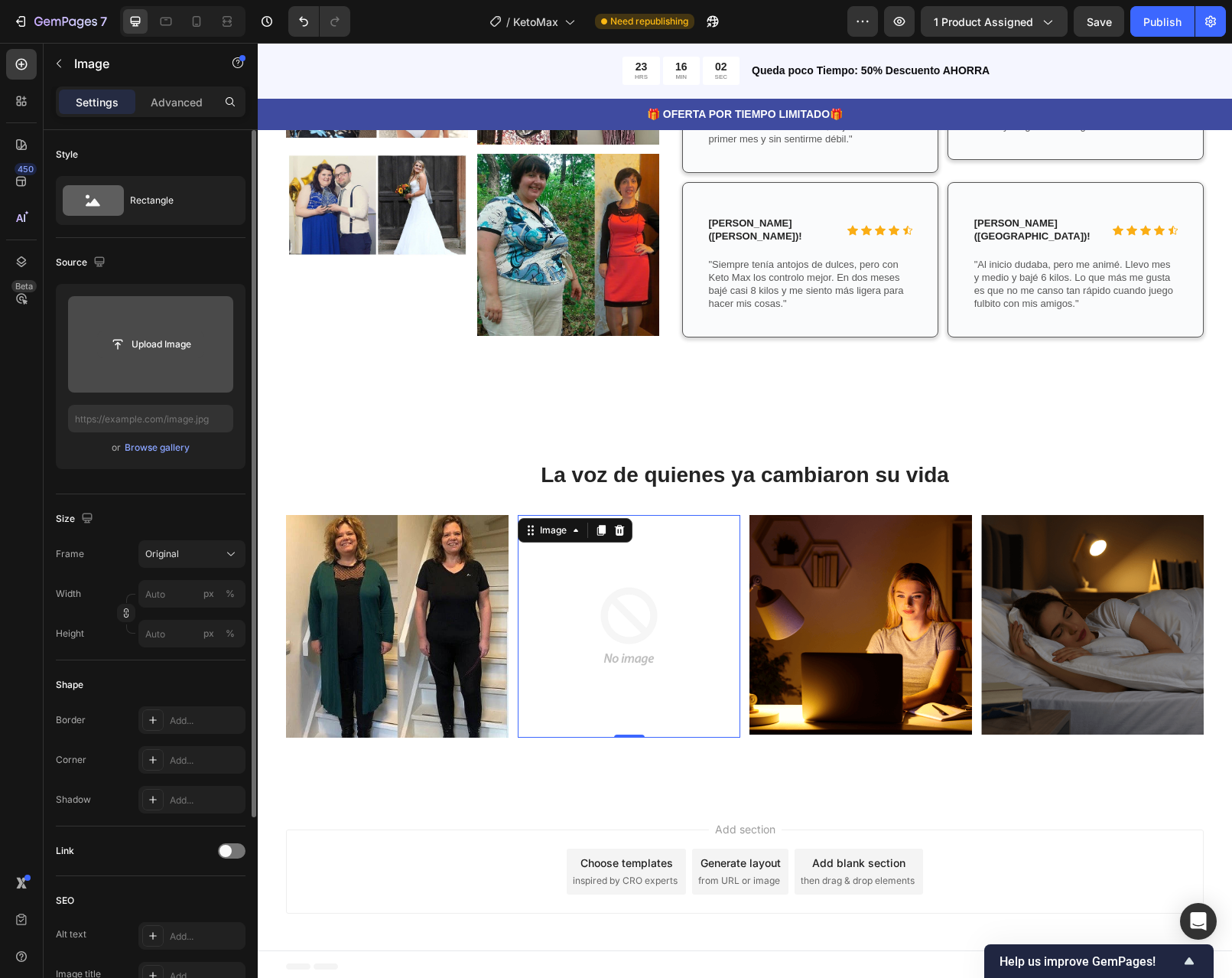
click at [156, 343] on input "file" at bounding box center [150, 344] width 106 height 26
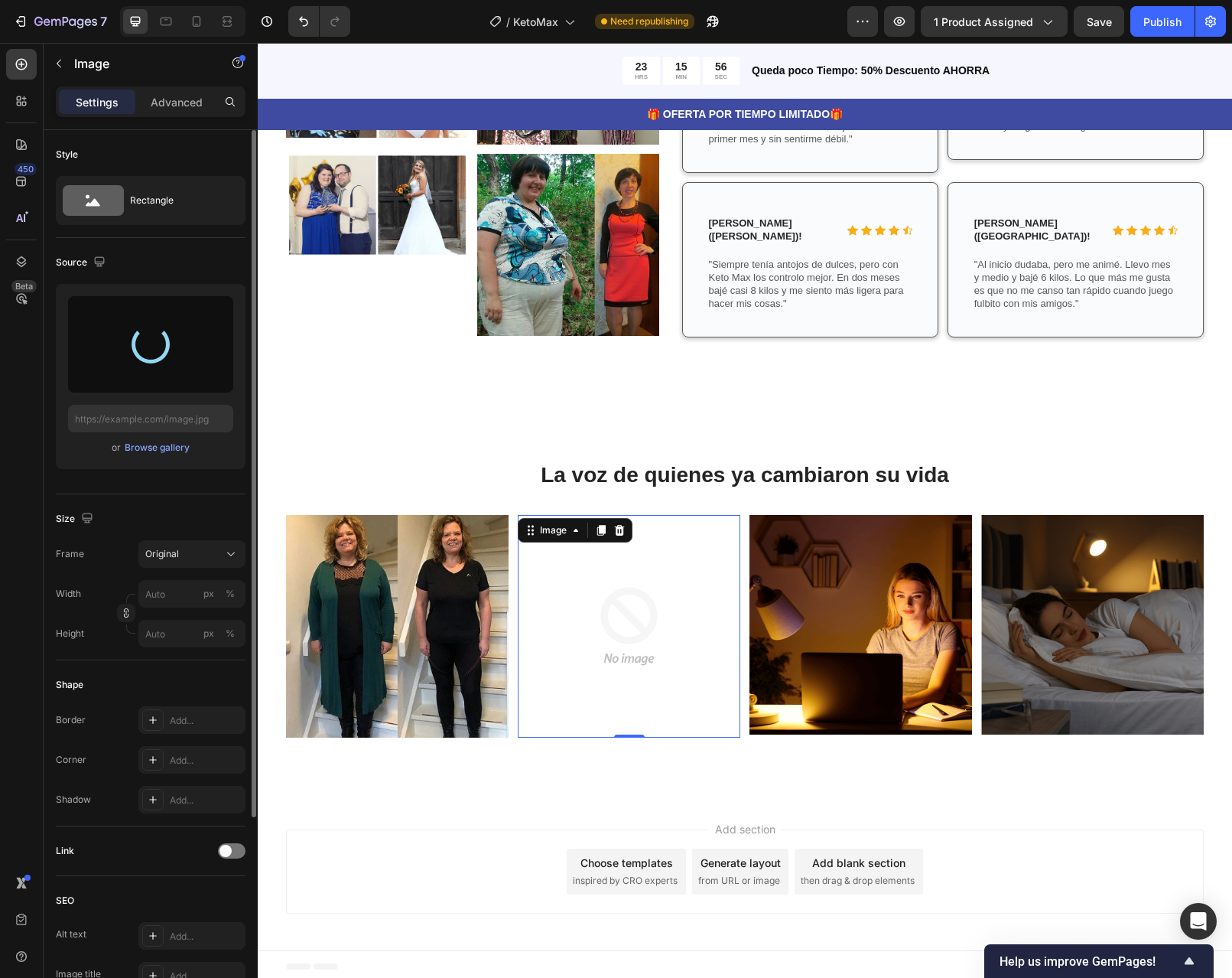
type input "https://cdn.shopify.com/s/files/1/0598/6045/1460/files/gempages_586437972790870…"
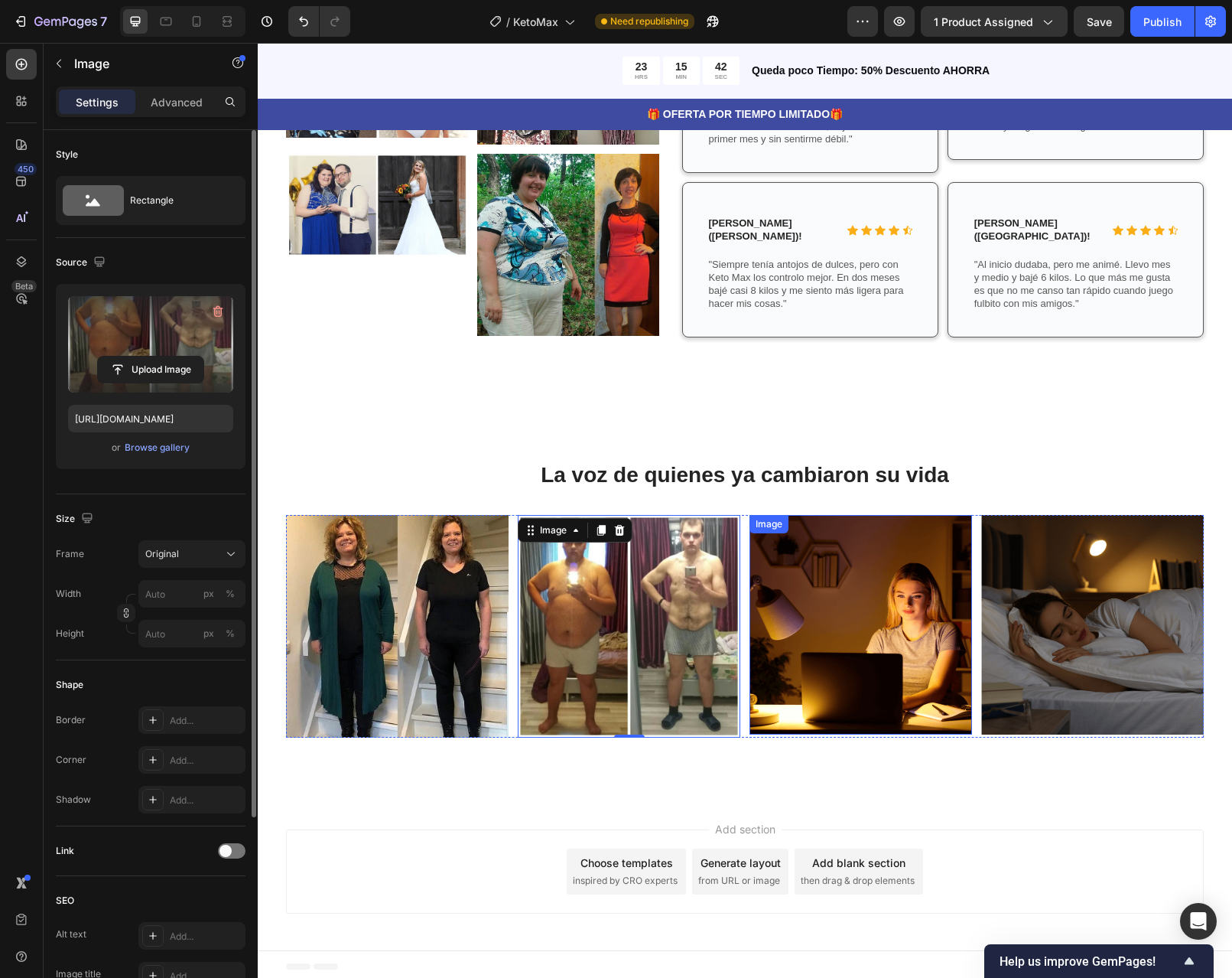
click at [857, 604] on img at bounding box center [861, 624] width 222 height 219
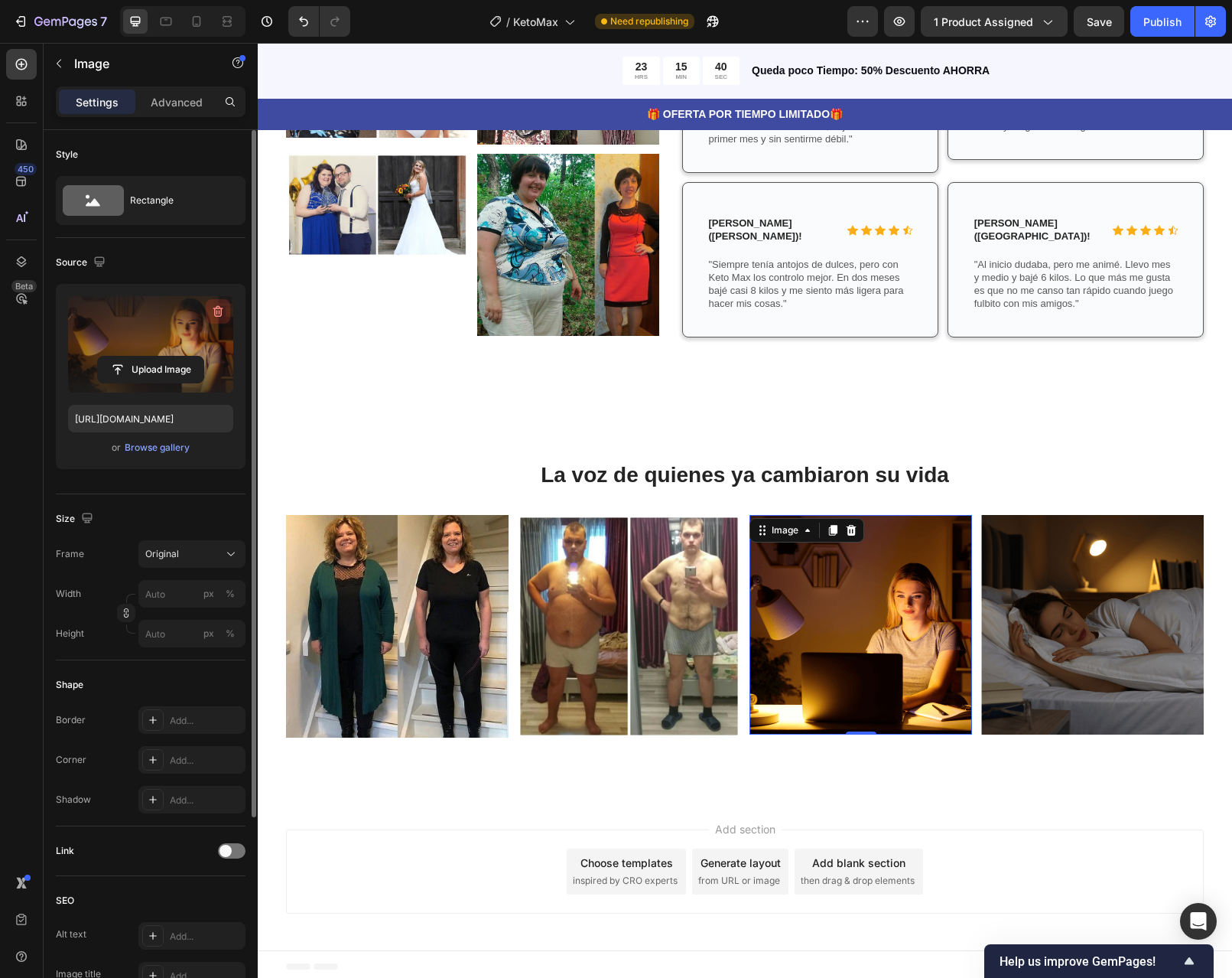
click at [224, 307] on icon "button" at bounding box center [218, 311] width 15 height 15
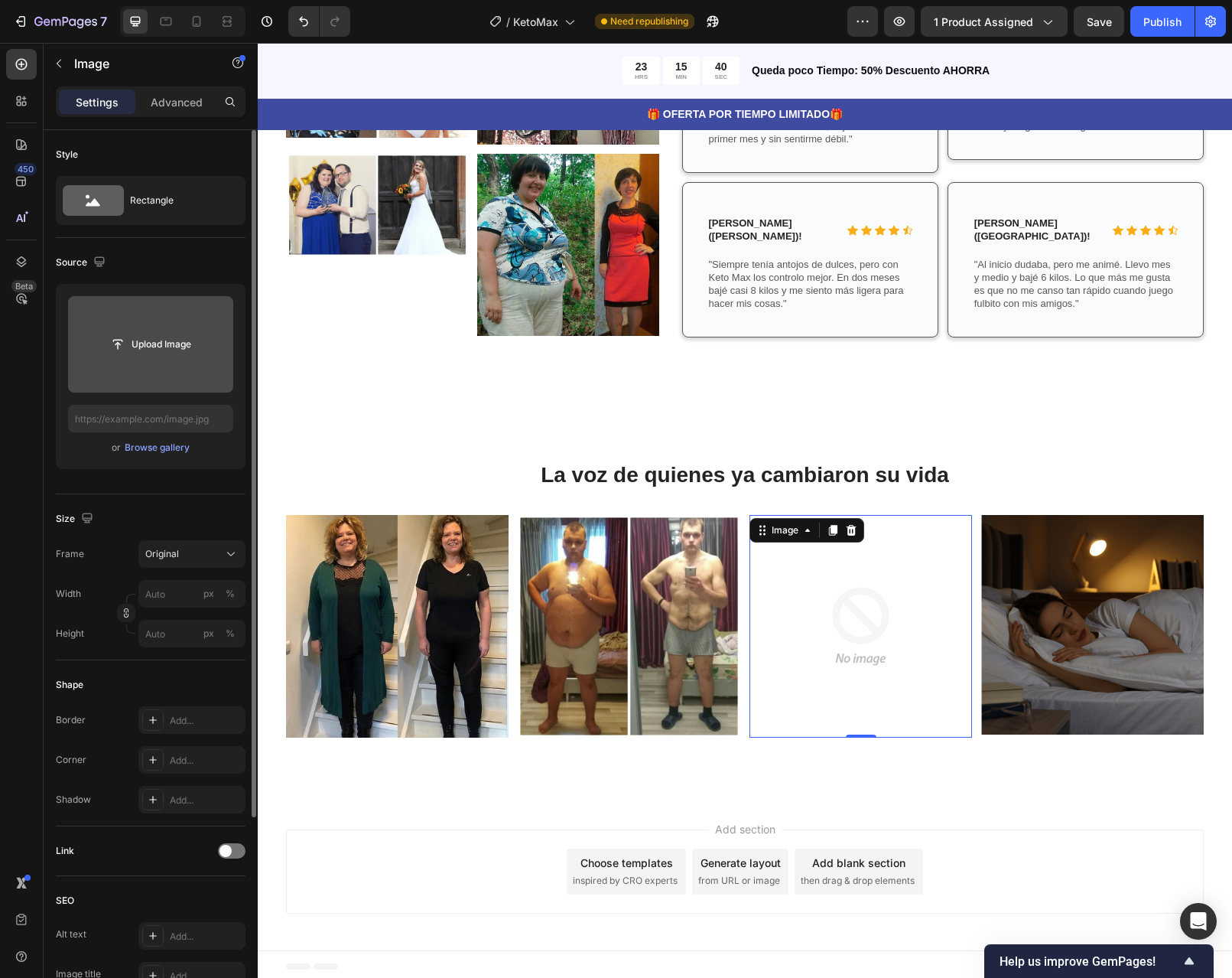
click at [143, 350] on input "file" at bounding box center [150, 344] width 106 height 26
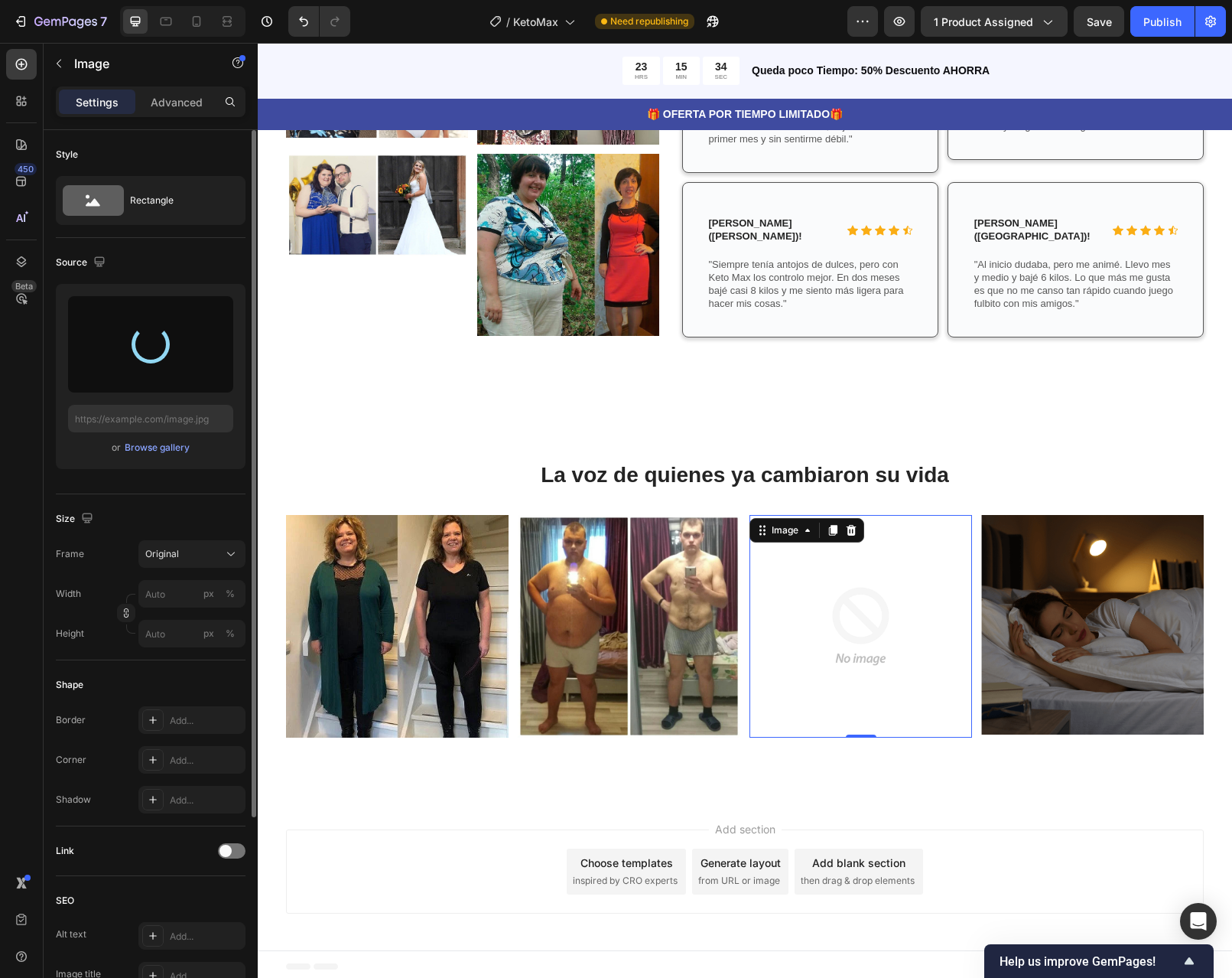
type input "https://cdn.shopify.com/s/files/1/0598/6045/1460/files/gempages_586437972790870…"
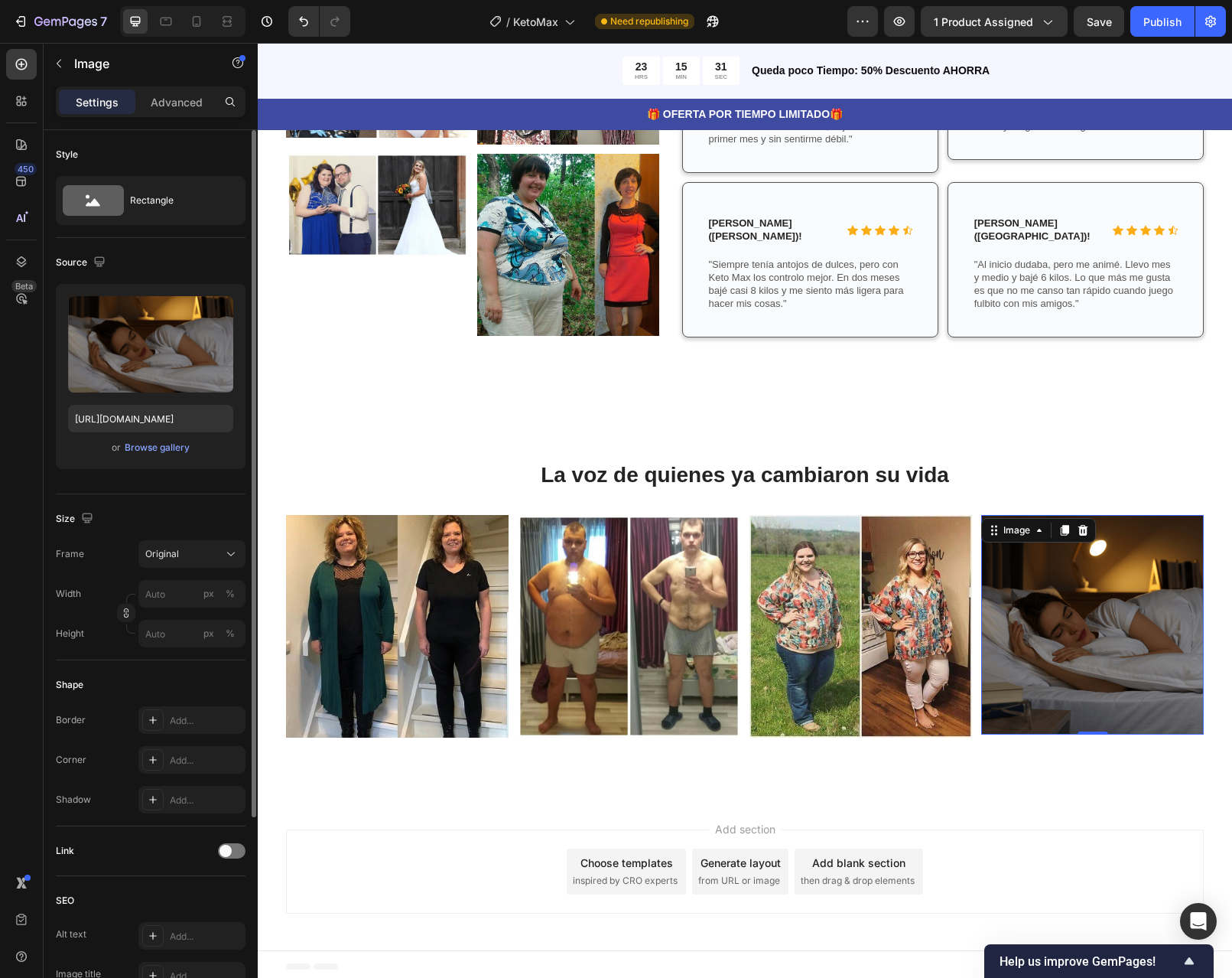
click at [1062, 651] on img at bounding box center [1093, 624] width 222 height 219
click at [222, 314] on icon "button" at bounding box center [218, 311] width 15 height 15
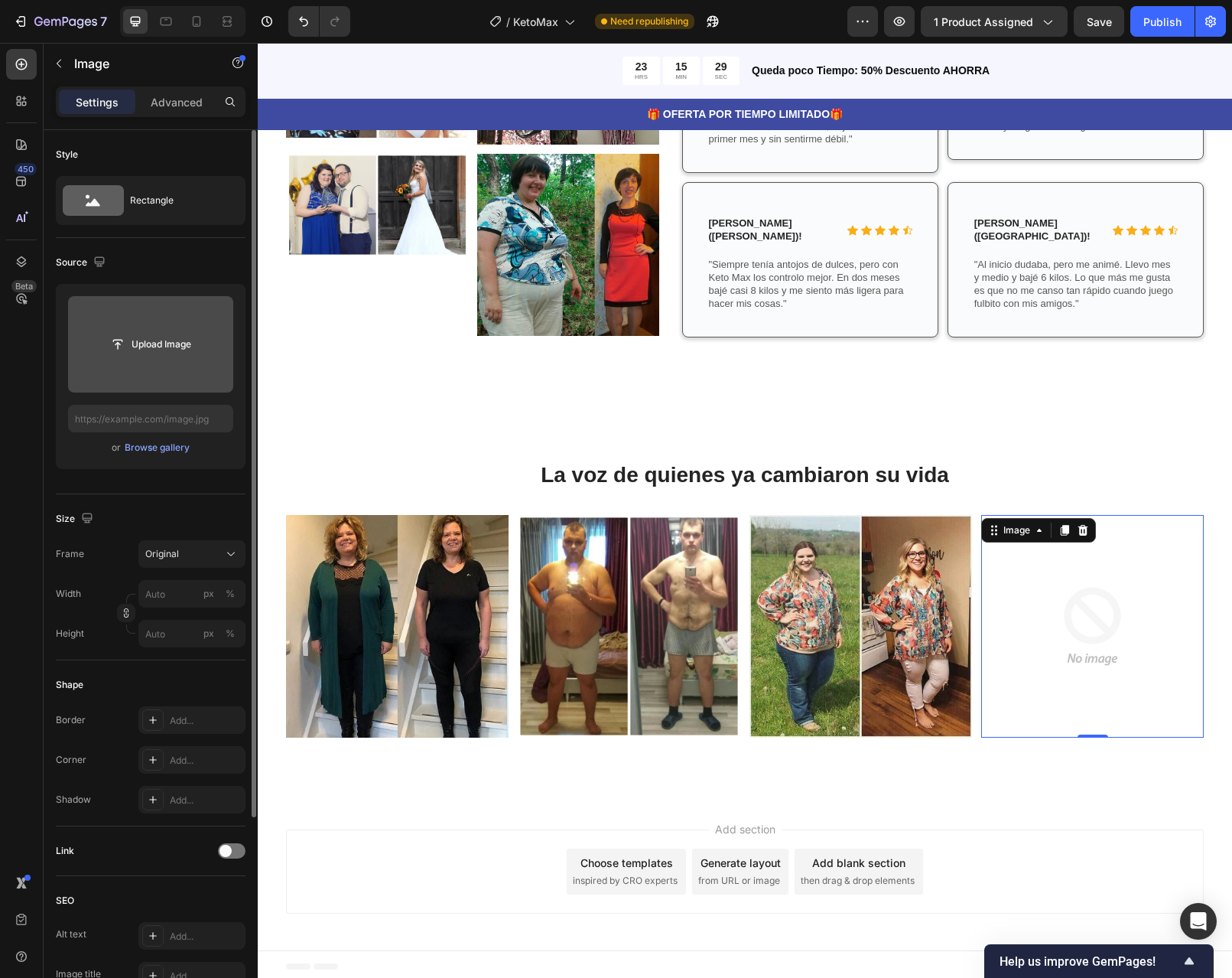
click at [144, 339] on input "file" at bounding box center [150, 344] width 106 height 26
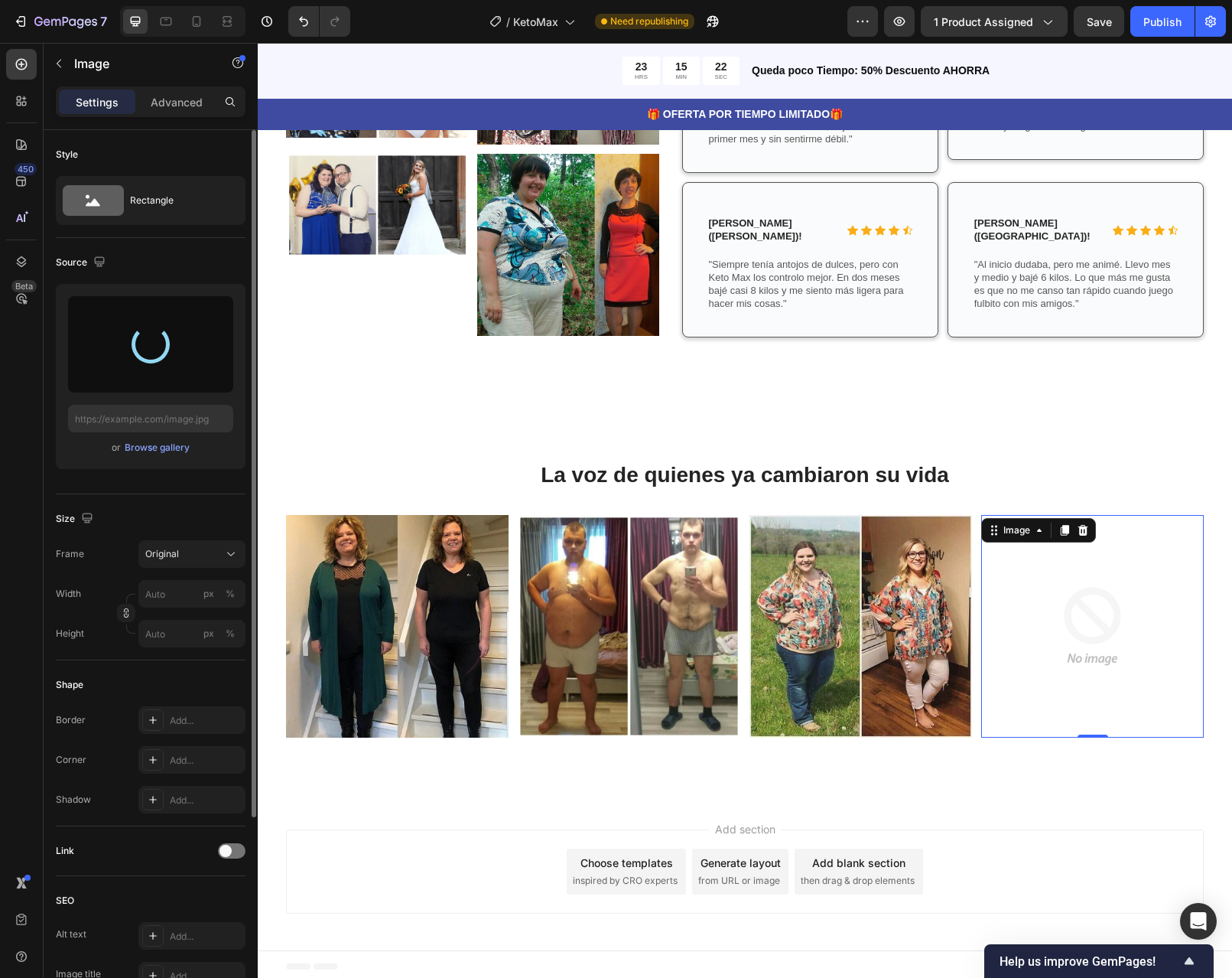
type input "https://cdn.shopify.com/s/files/1/0598/6045/1460/files/gempages_586437972790870…"
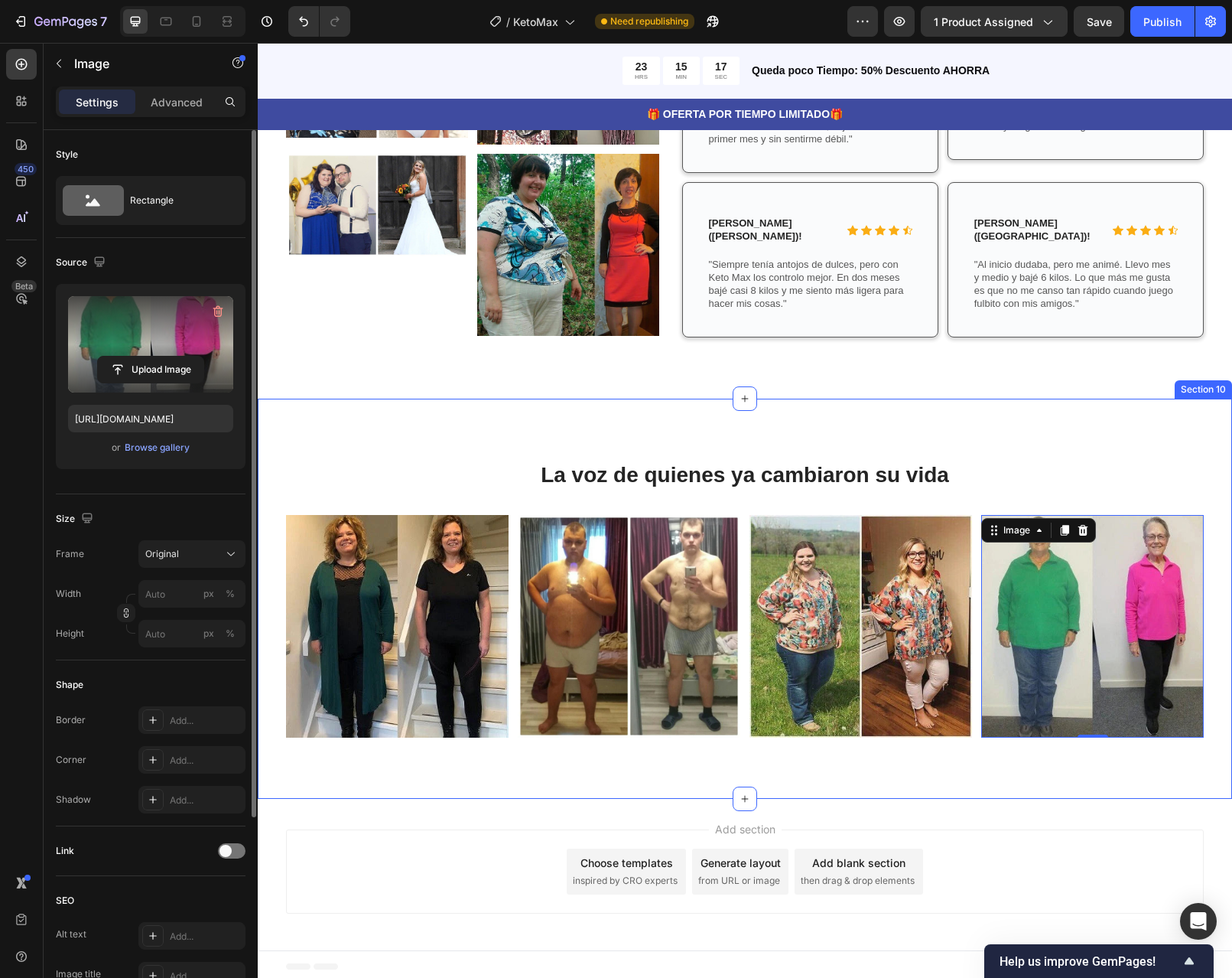
click at [846, 738] on div "Image Image Image Image 0 Carousel" at bounding box center [745, 632] width 951 height 235
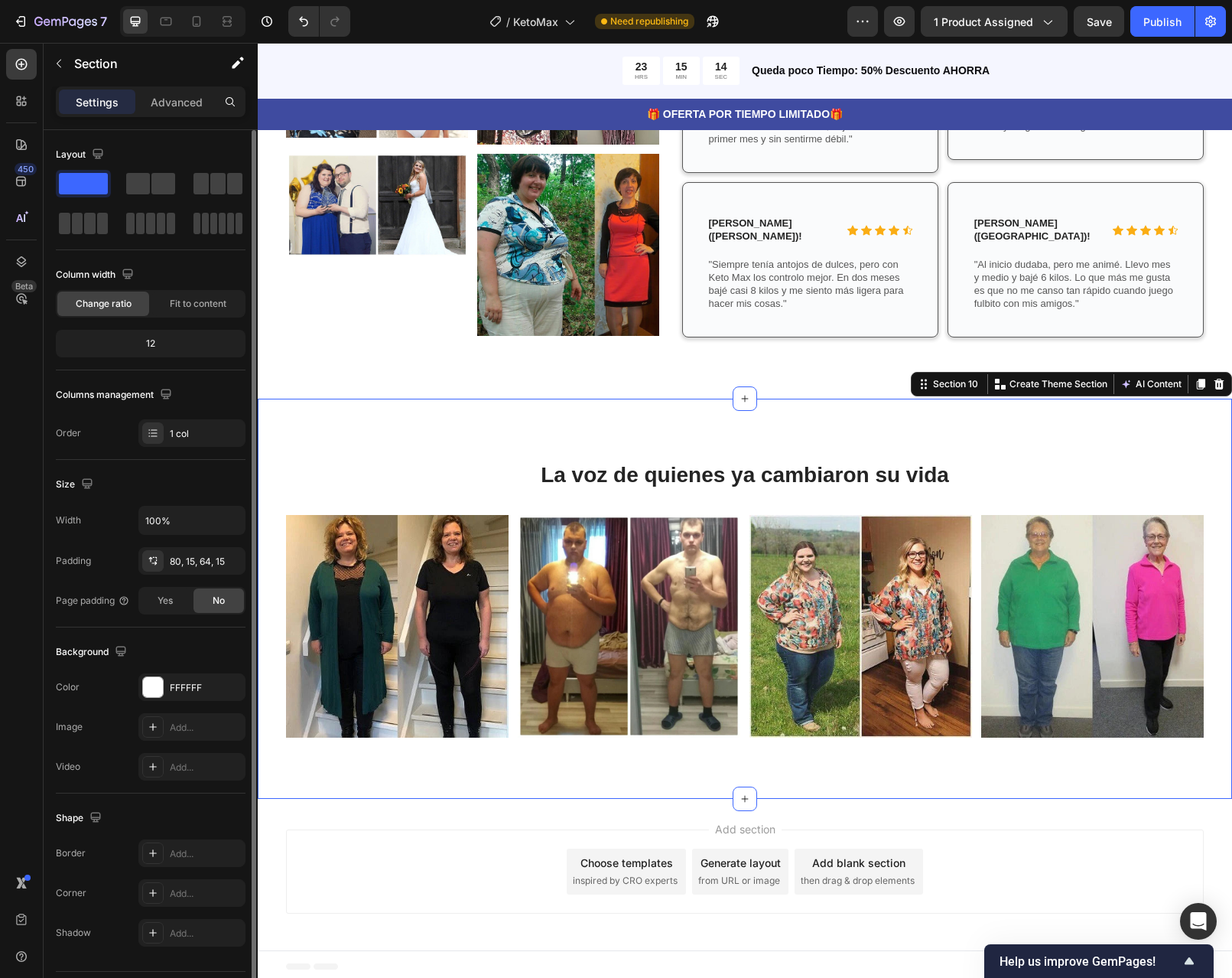
click at [990, 506] on div "⁠⁠⁠⁠⁠⁠⁠ La voz de quienes ya cambiaron su vida Heading Row Image Image Image Im…" at bounding box center [745, 605] width 951 height 290
click at [820, 419] on div "⁠⁠⁠⁠⁠⁠⁠ La voz de quienes ya cambiaron su vida Heading Row Image Image Image Im…" at bounding box center [745, 599] width 974 height 400
click at [1191, 383] on div at bounding box center [1200, 383] width 18 height 18
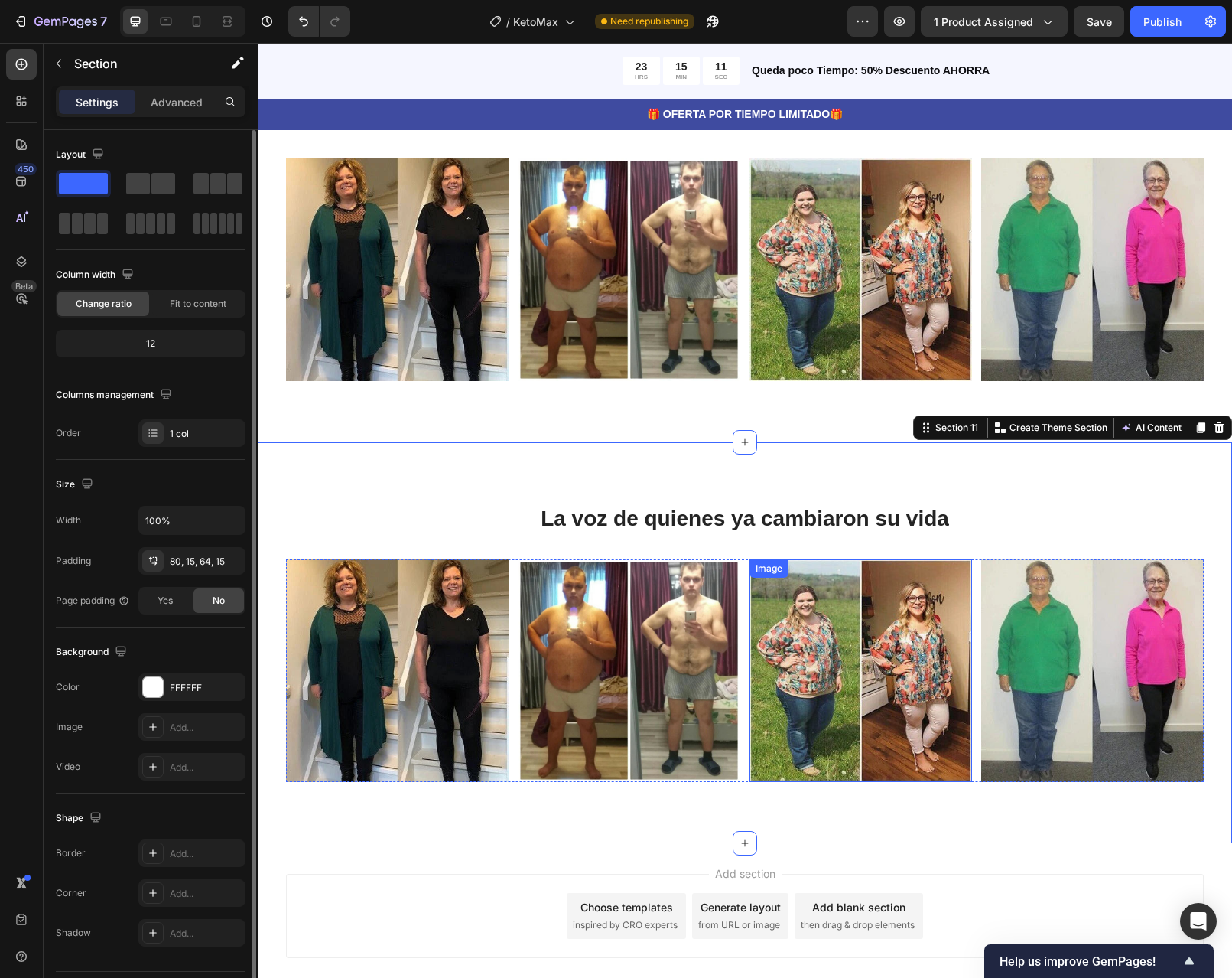
scroll to position [4004, 0]
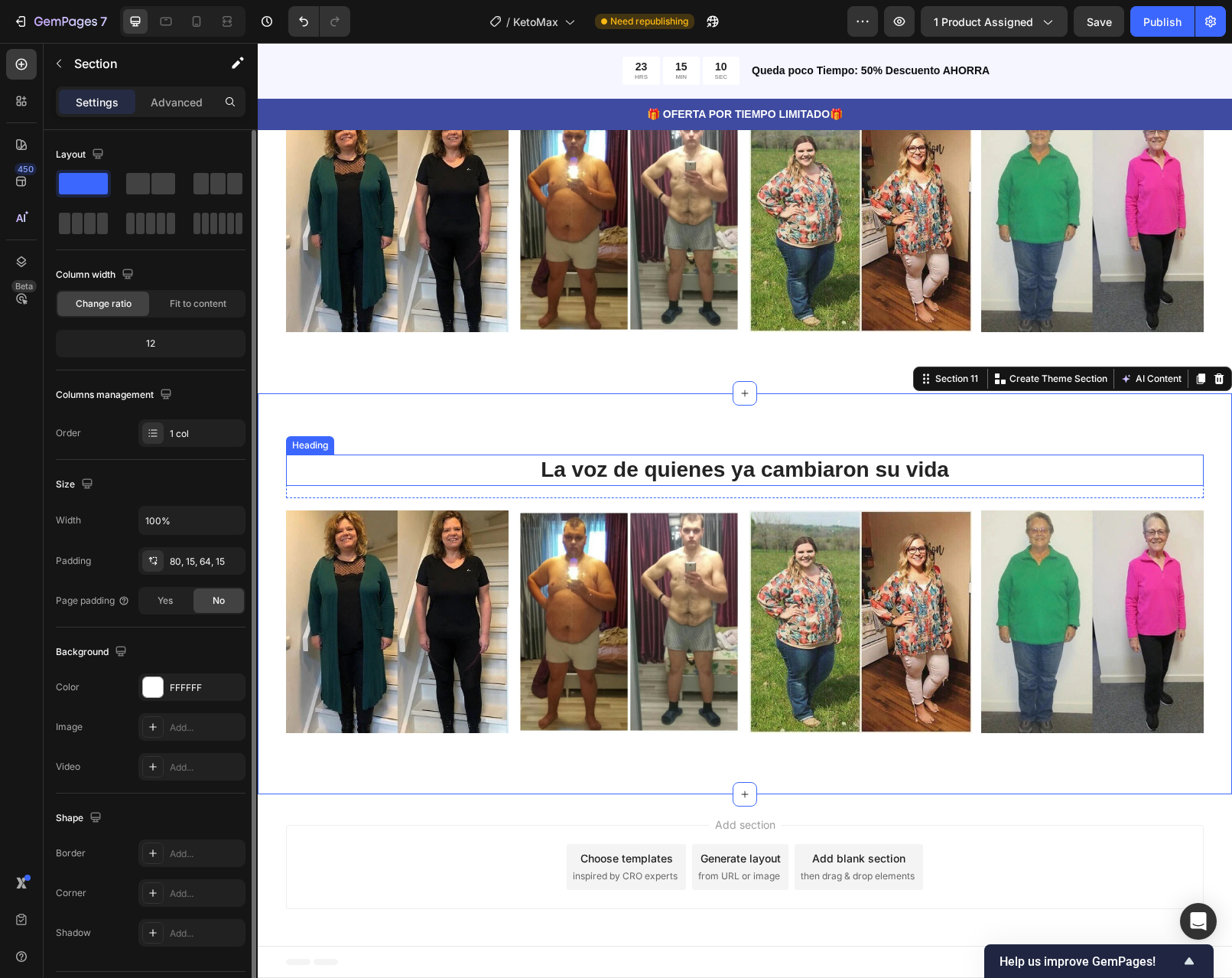
click at [961, 467] on h2 "La voz de quienes ya cambiaron su vida" at bounding box center [745, 470] width 918 height 30
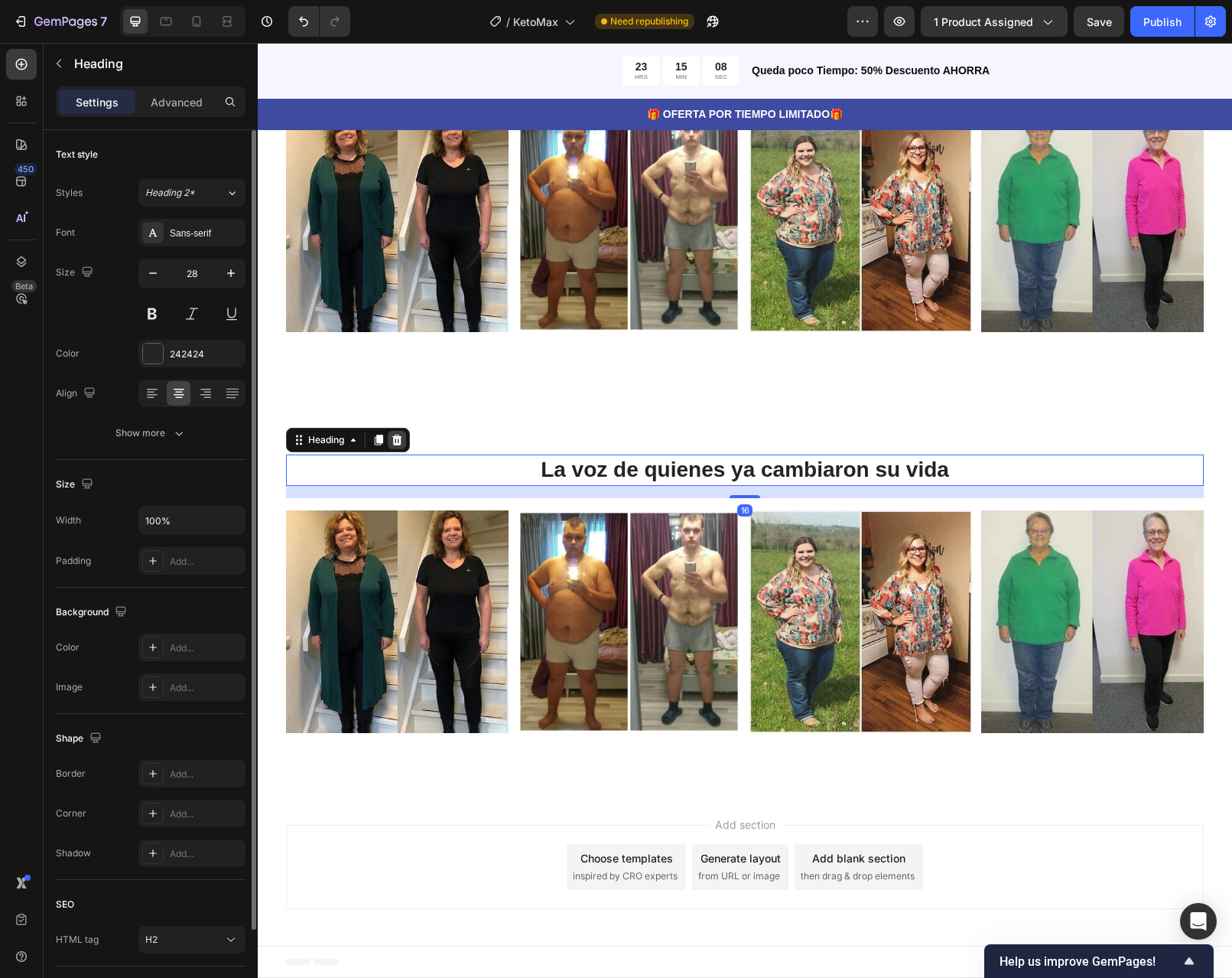
click at [391, 436] on icon at bounding box center [397, 439] width 12 height 12
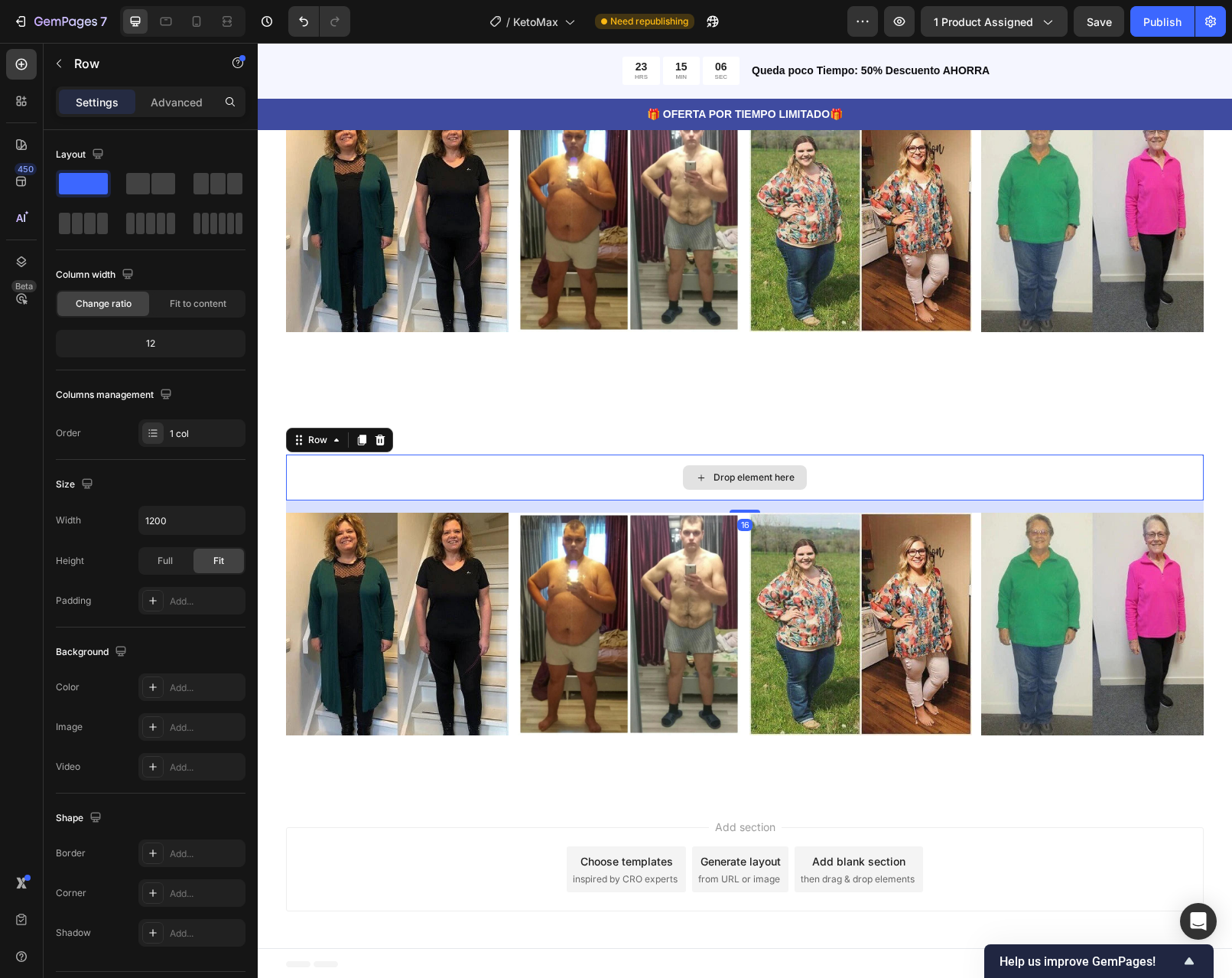
click at [867, 461] on div "Drop element here" at bounding box center [745, 477] width 918 height 46
click at [375, 443] on icon at bounding box center [380, 439] width 10 height 10
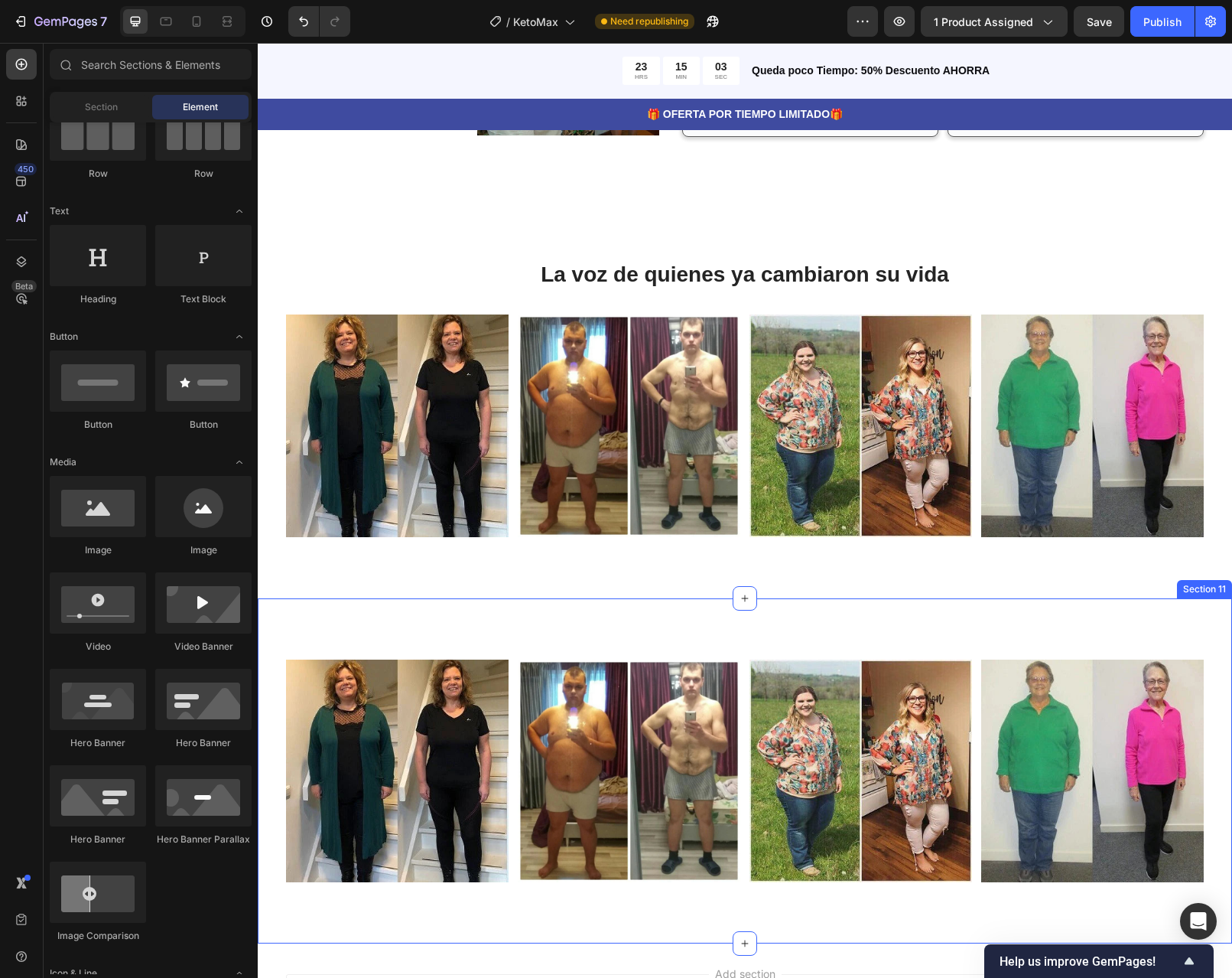
scroll to position [3872, 0]
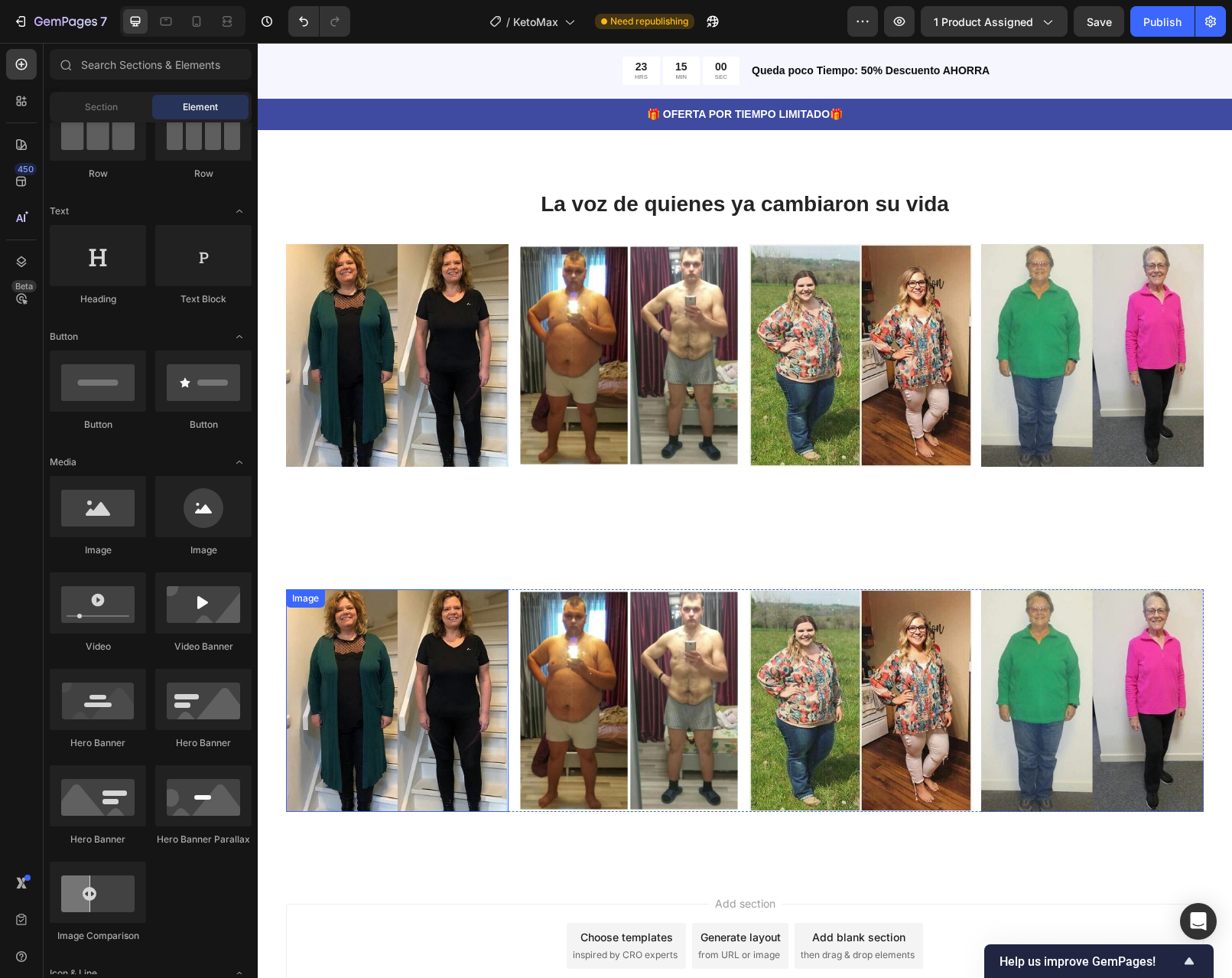
click at [483, 680] on img at bounding box center [398, 700] width 222 height 222
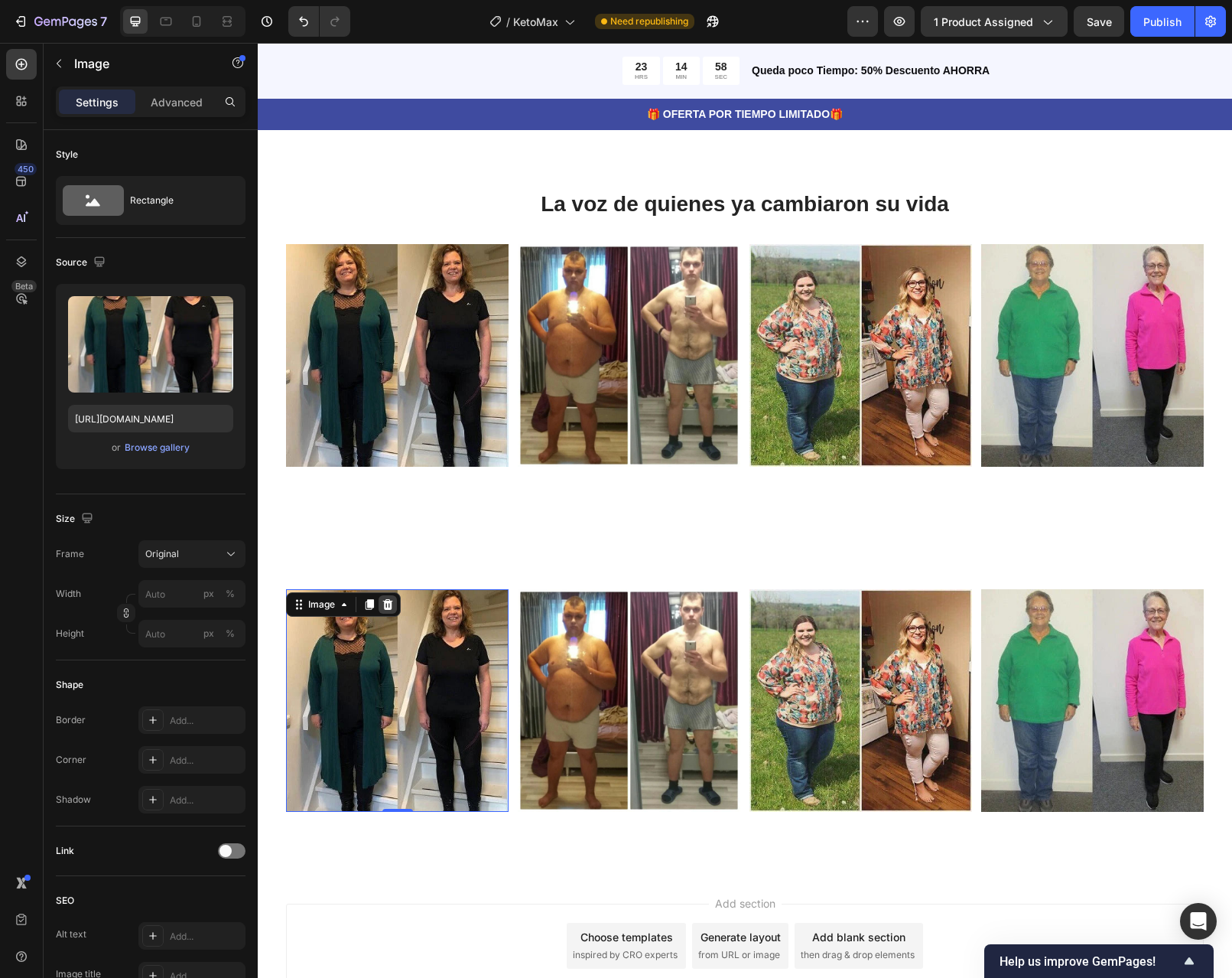
click at [387, 603] on icon at bounding box center [387, 604] width 12 height 12
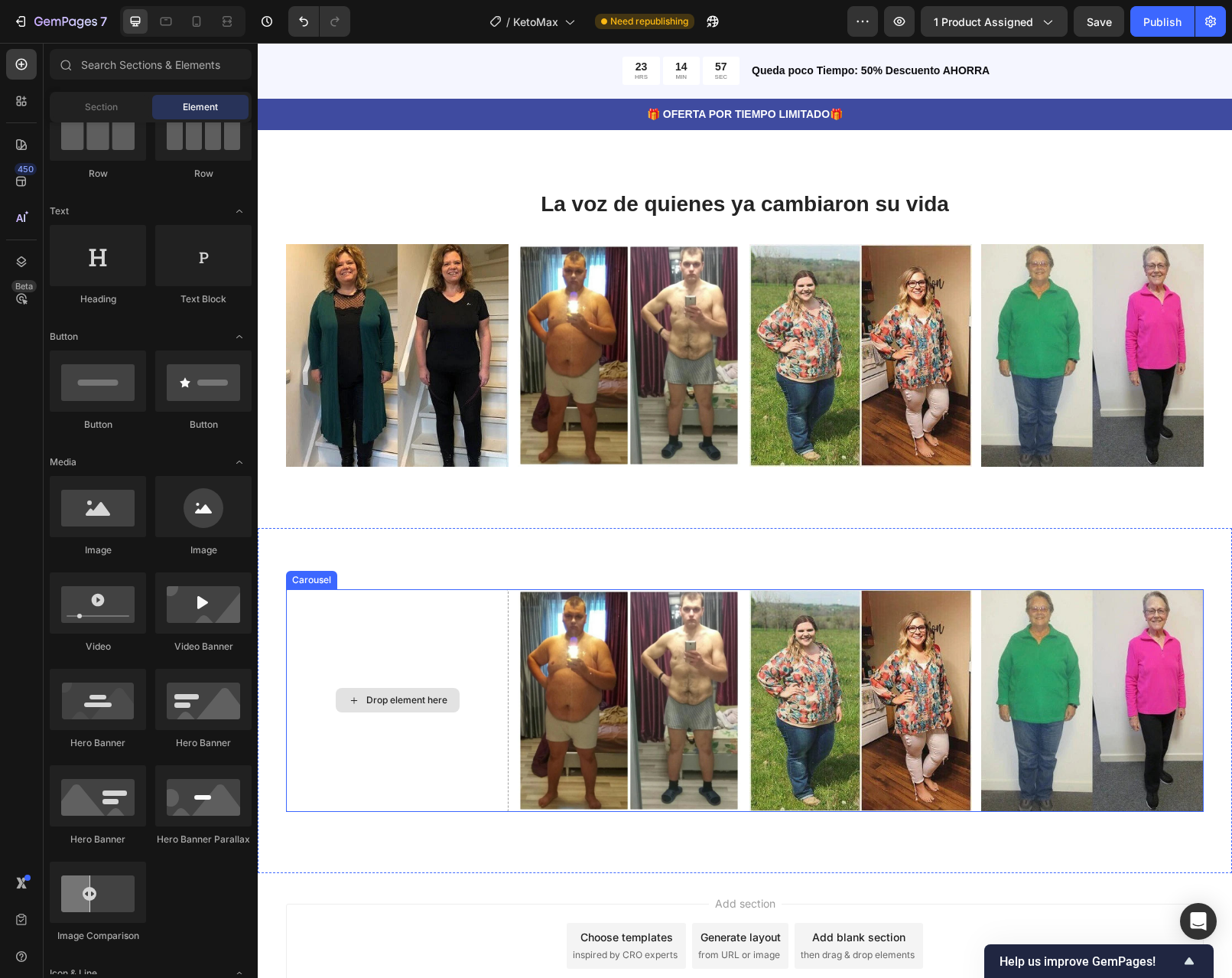
click at [478, 658] on div "Drop element here" at bounding box center [398, 700] width 222 height 222
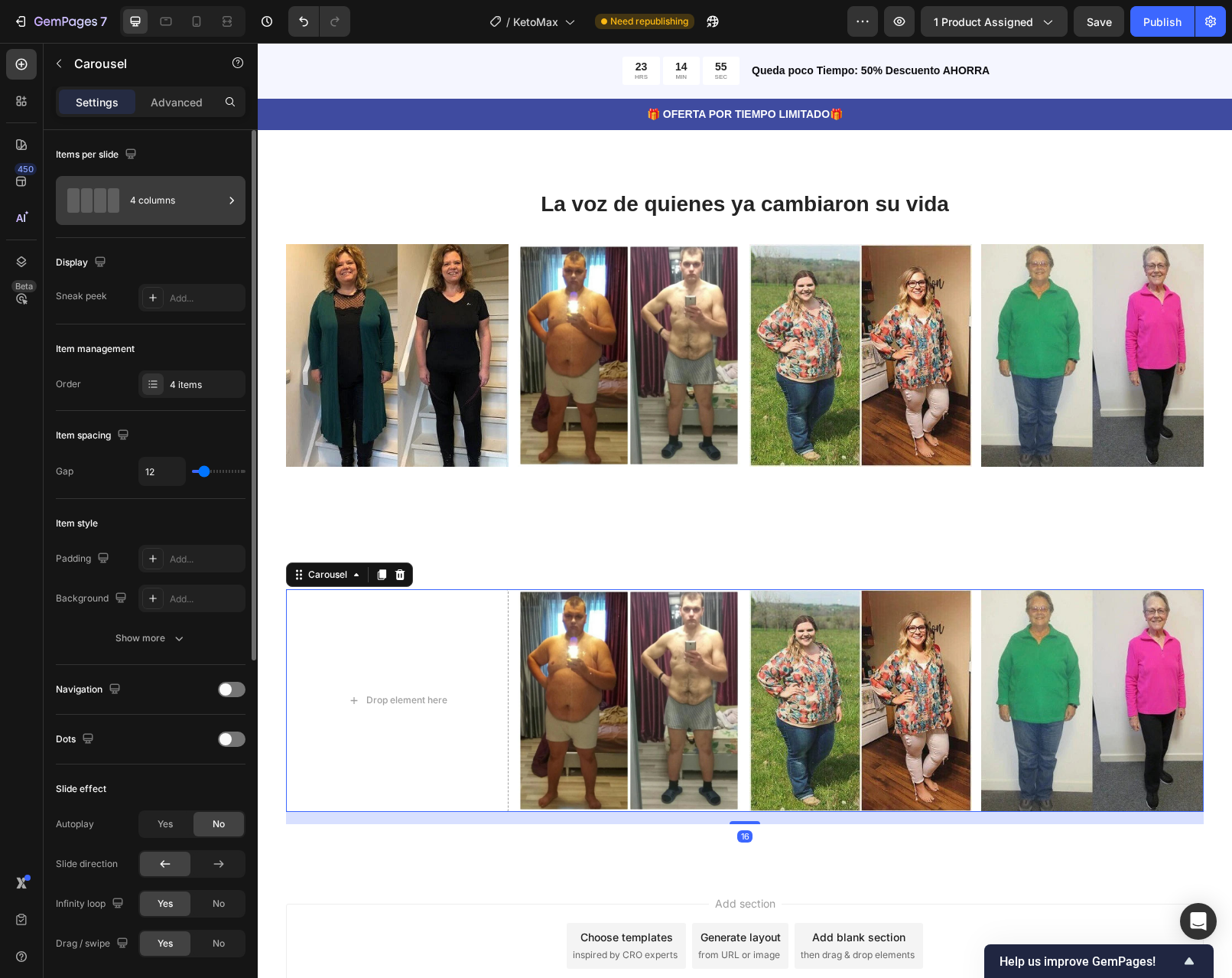
click at [214, 199] on div "4 columns" at bounding box center [177, 200] width 94 height 35
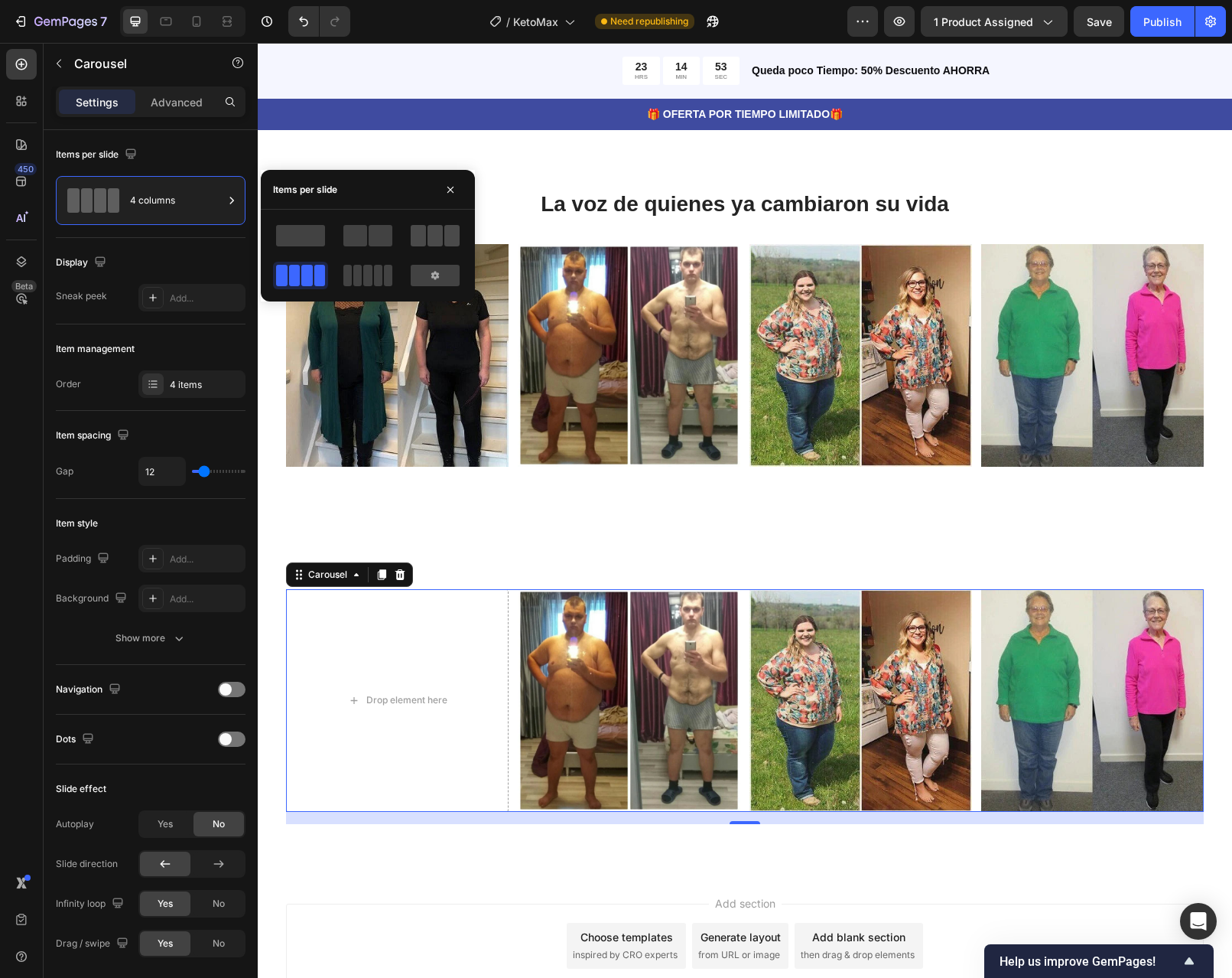
click at [427, 238] on span at bounding box center [434, 235] width 15 height 22
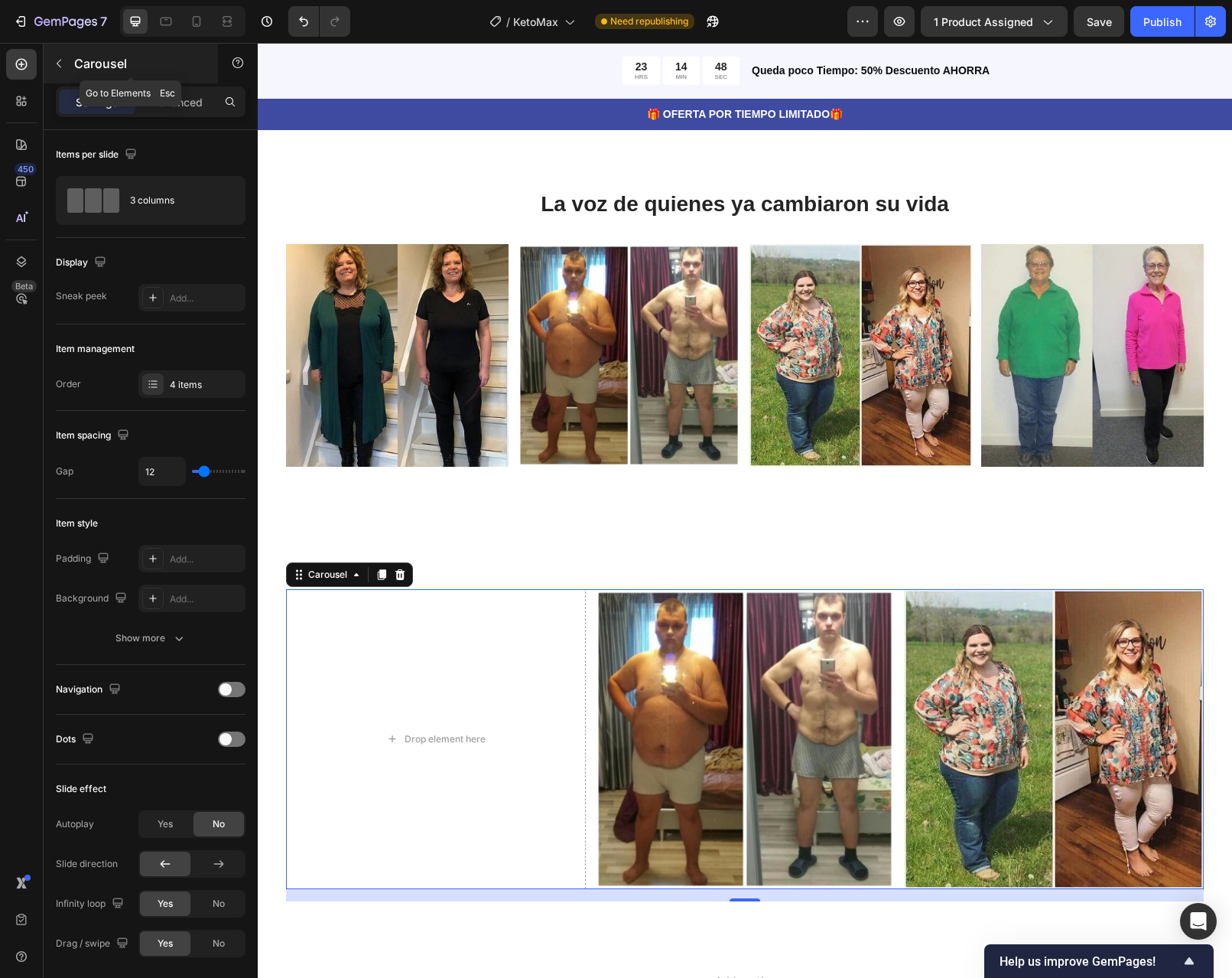
click at [54, 50] on div "Carousel" at bounding box center [130, 63] width 174 height 40
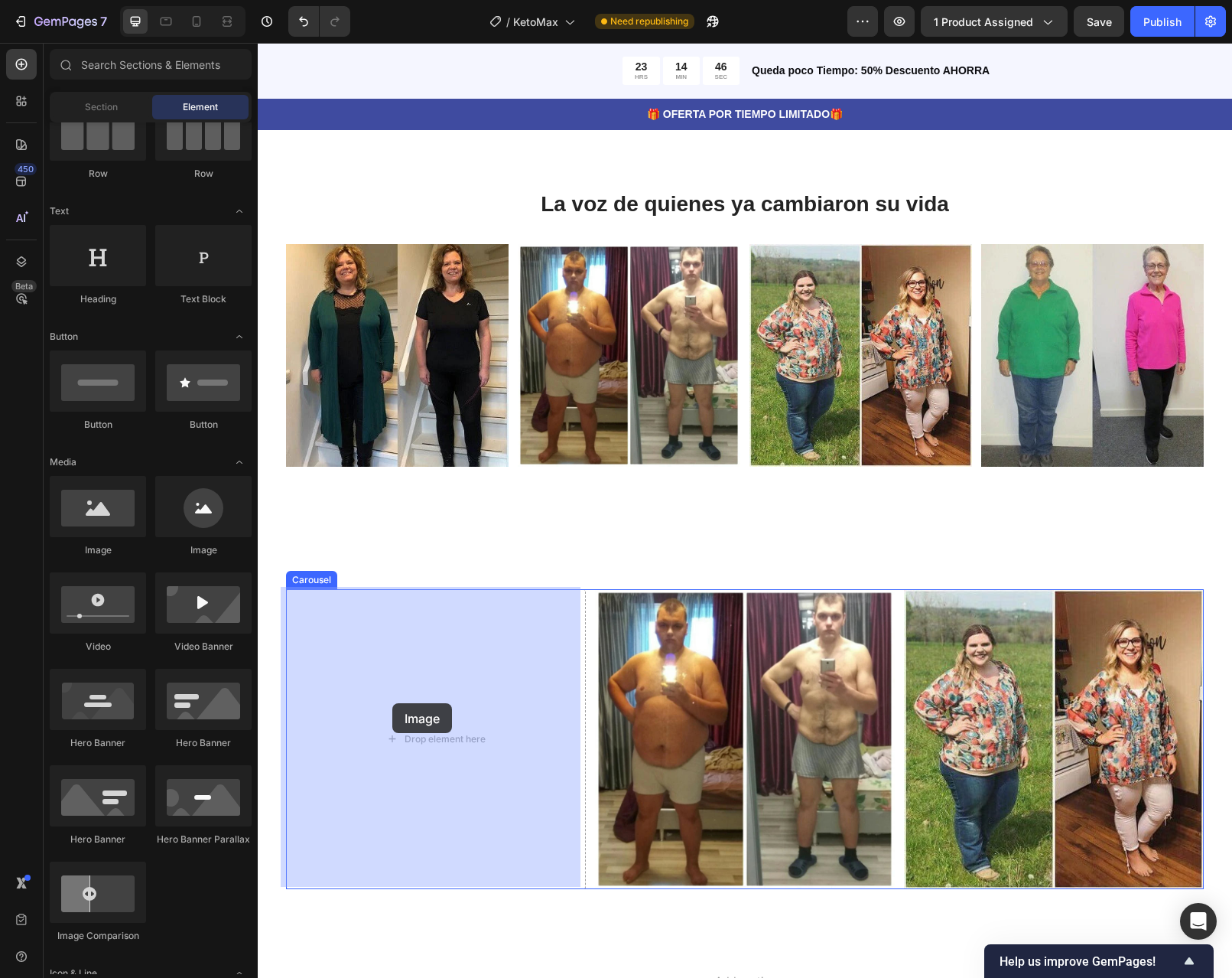
drag, startPoint x: 357, startPoint y: 555, endPoint x: 392, endPoint y: 703, distance: 152.1
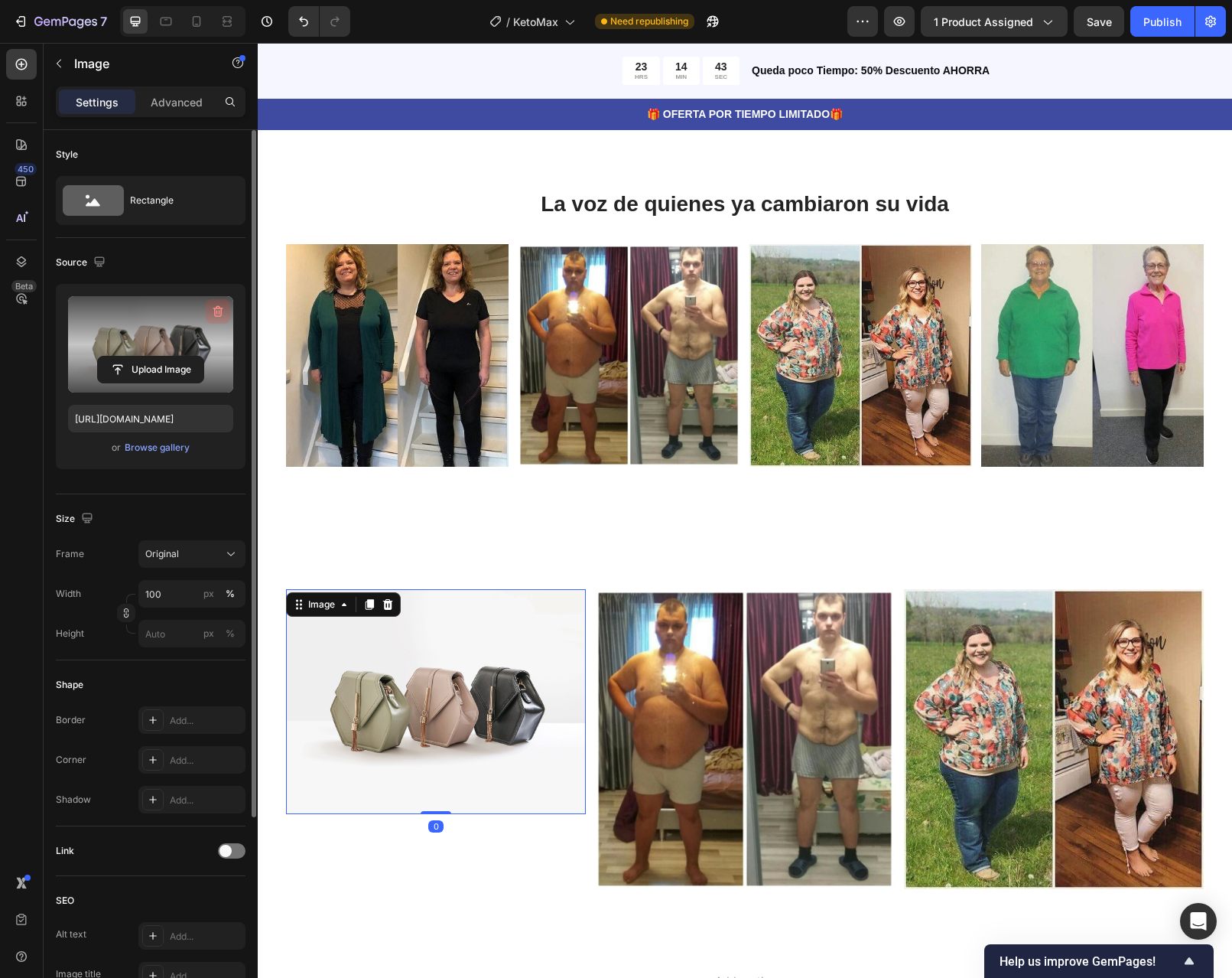
click at [219, 316] on icon "button" at bounding box center [218, 311] width 10 height 11
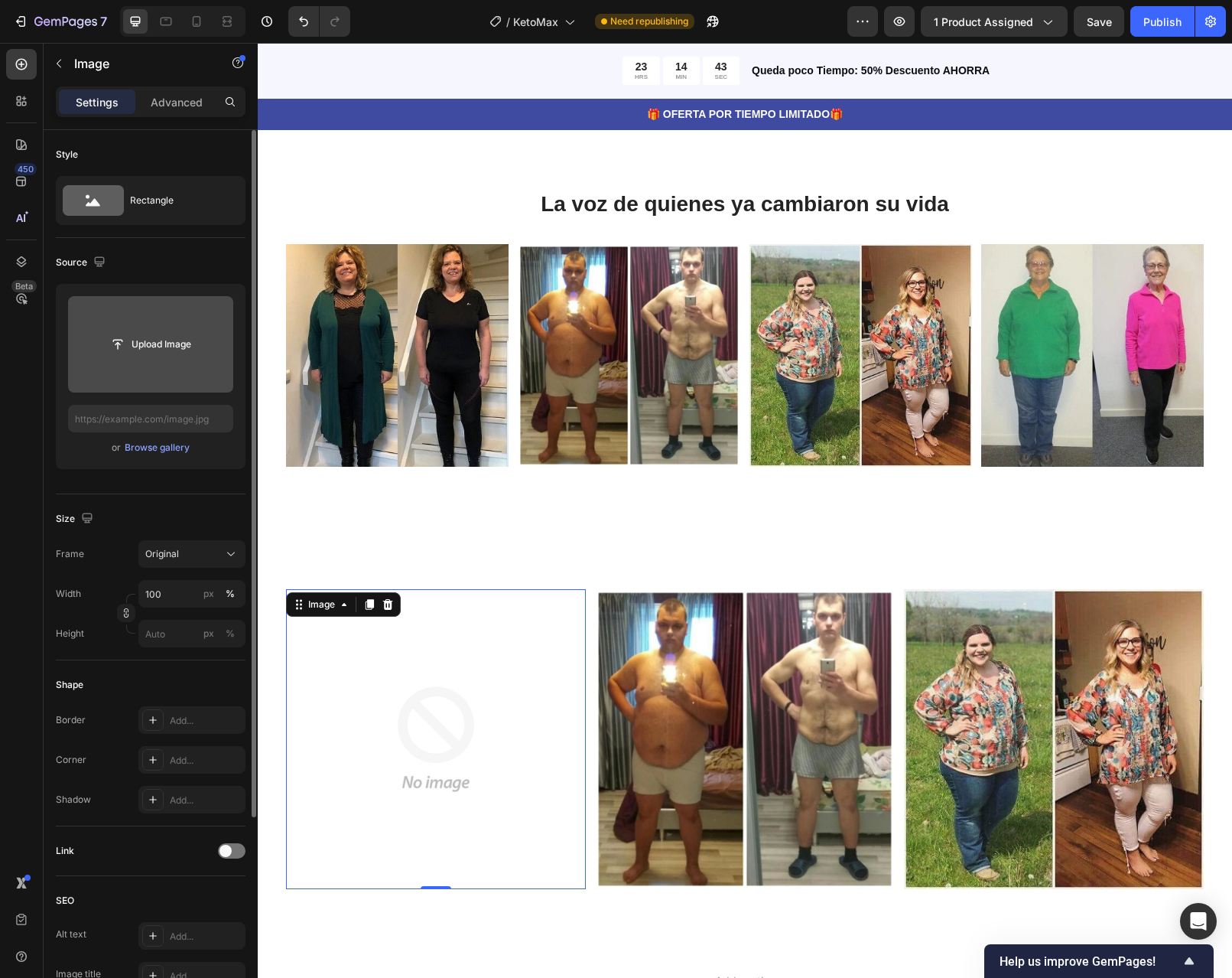
click at [150, 349] on input "file" at bounding box center [150, 344] width 106 height 26
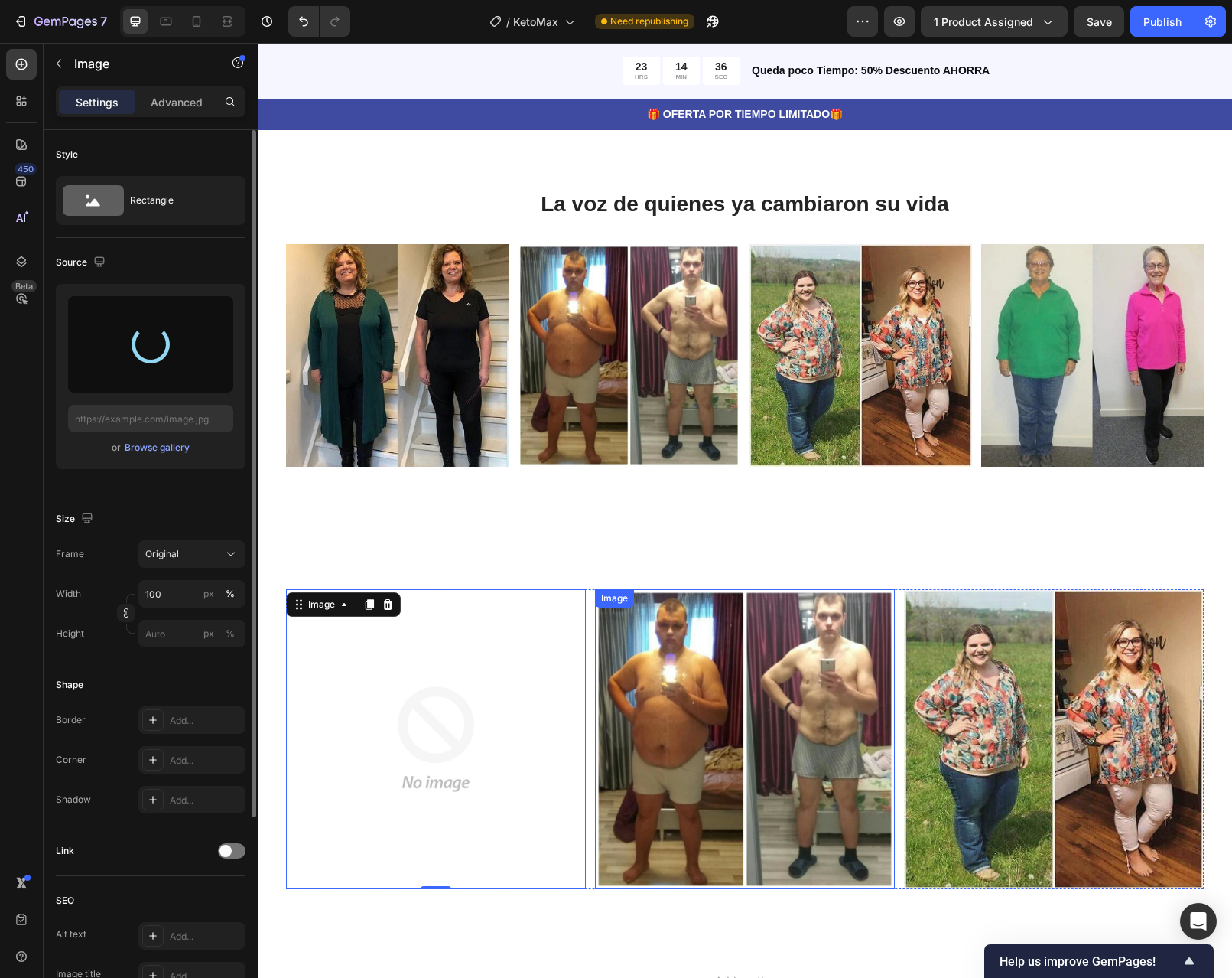
type input "https://cdn.shopify.com/s/files/1/0598/6045/1460/files/gempages_586437972790870…"
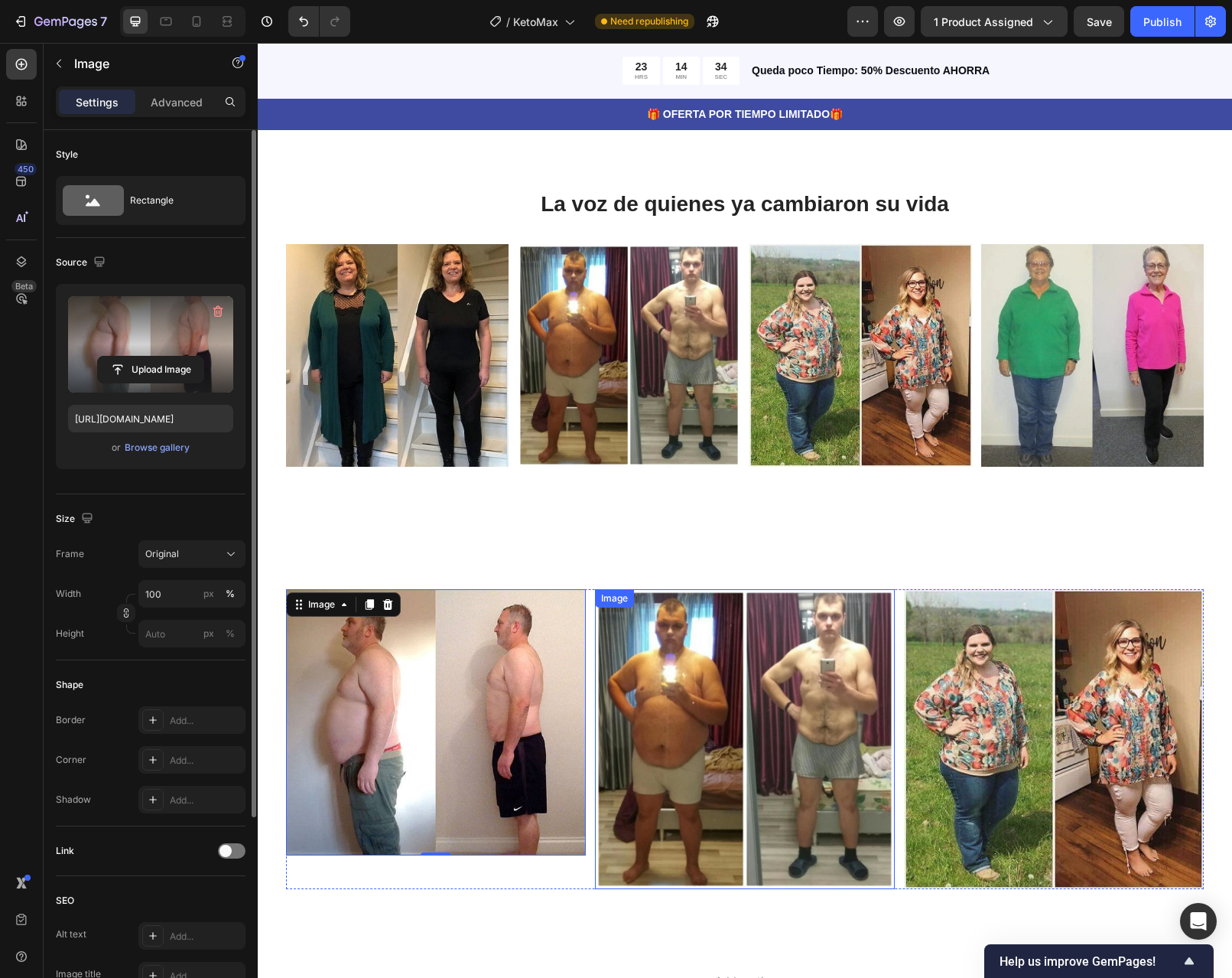
click at [796, 751] on img at bounding box center [745, 739] width 300 height 300
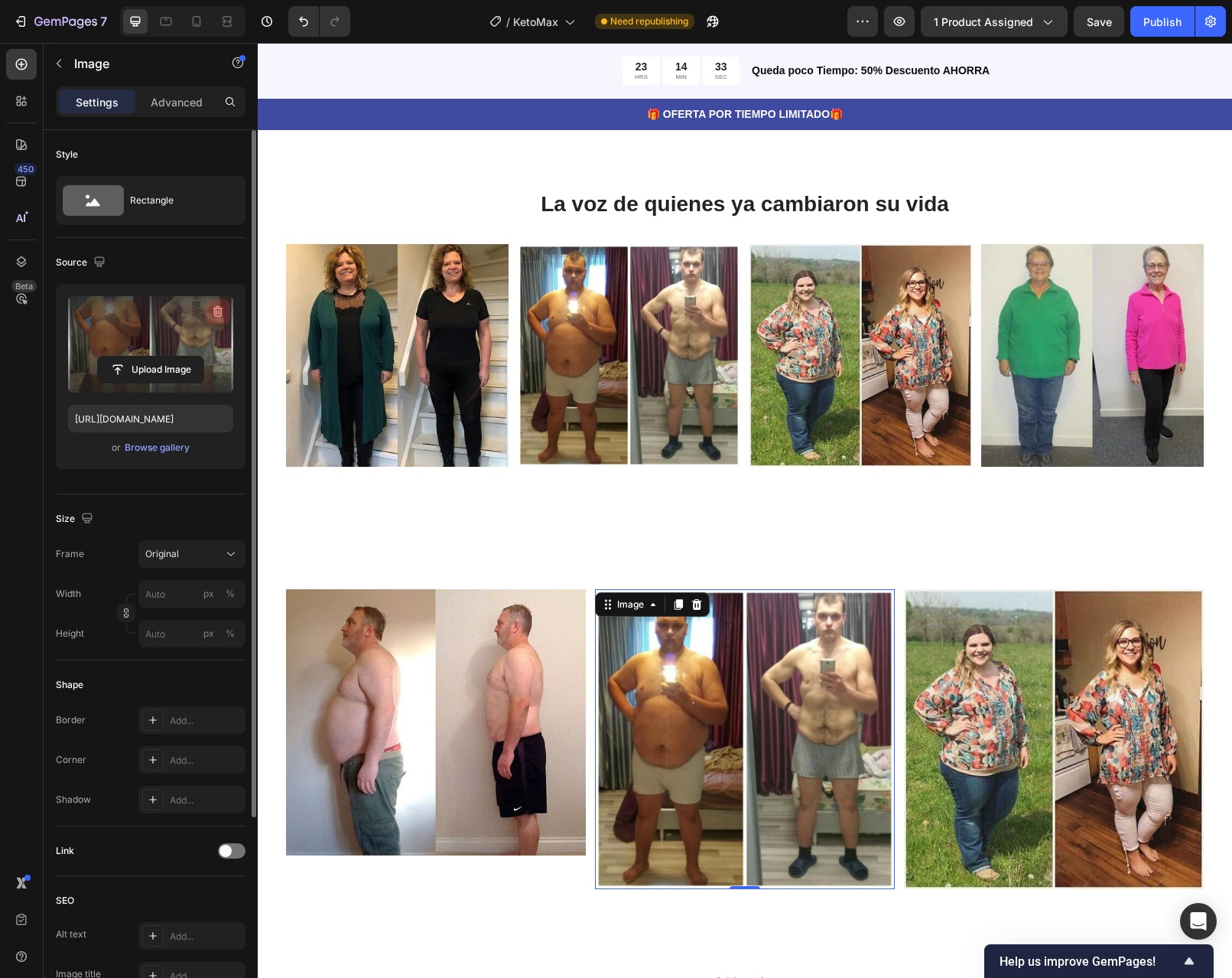
click at [219, 306] on icon "button" at bounding box center [218, 311] width 15 height 15
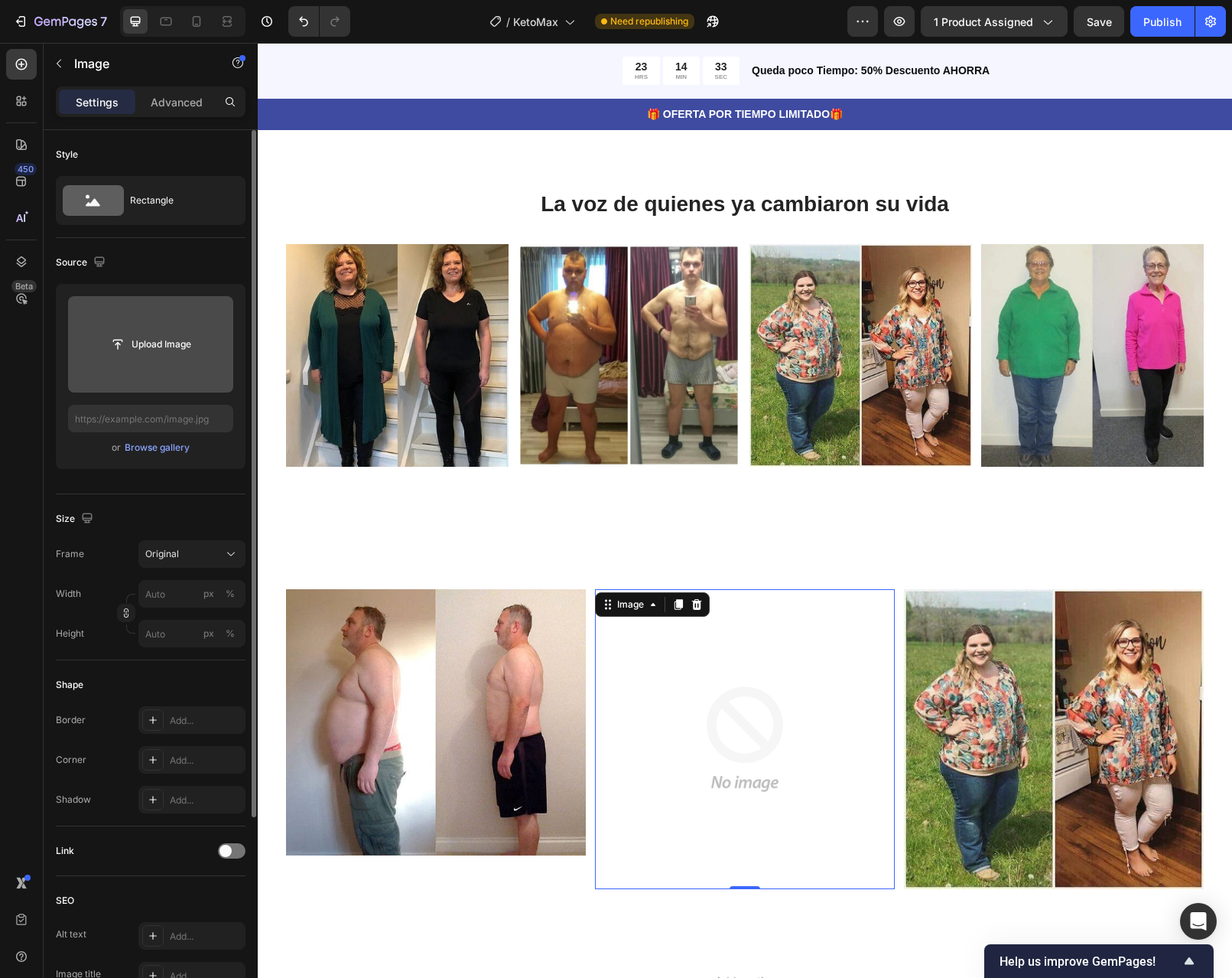
click at [166, 336] on input "file" at bounding box center [150, 344] width 106 height 26
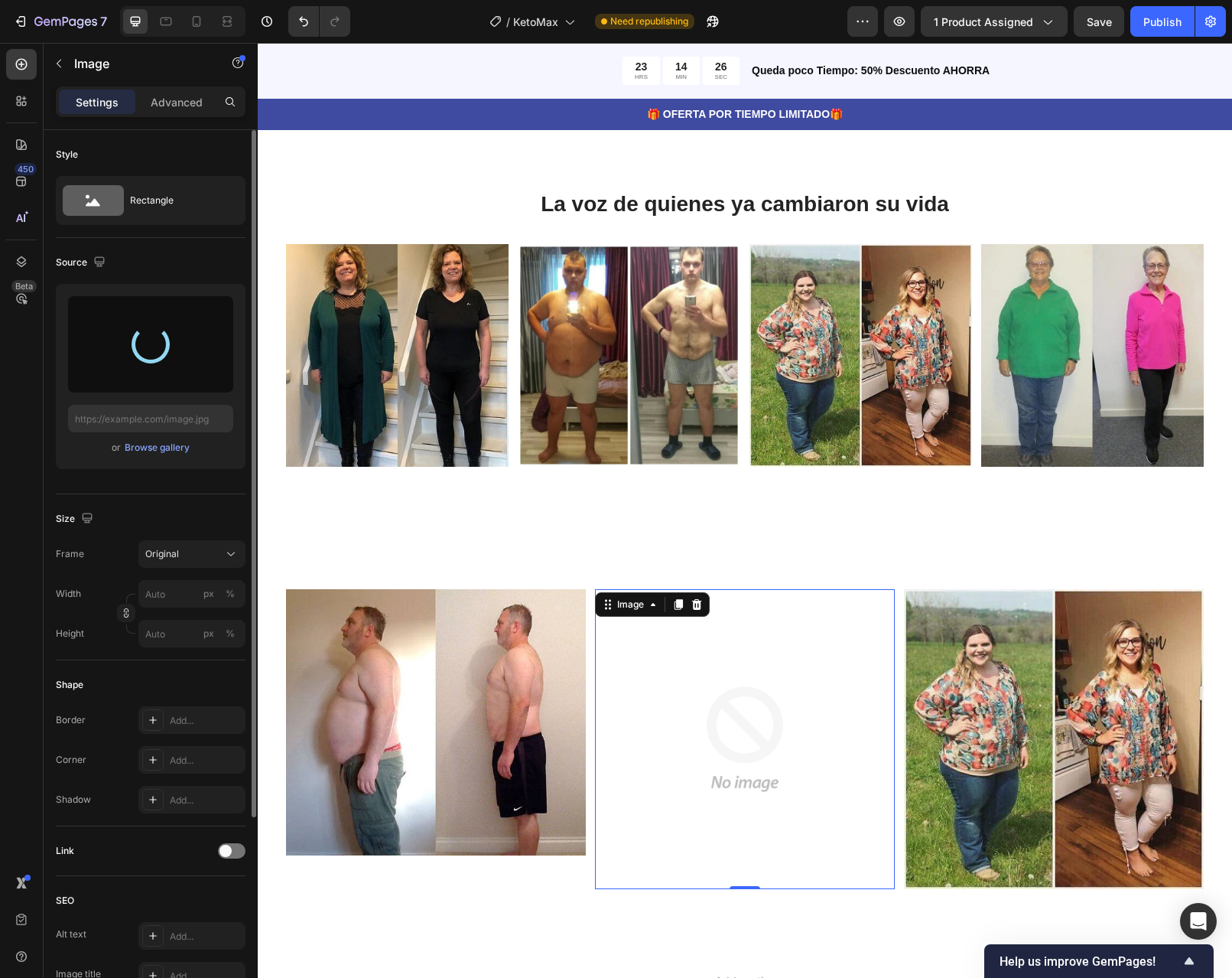
type input "https://cdn.shopify.com/s/files/1/0598/6045/1460/files/gempages_586437972790870…"
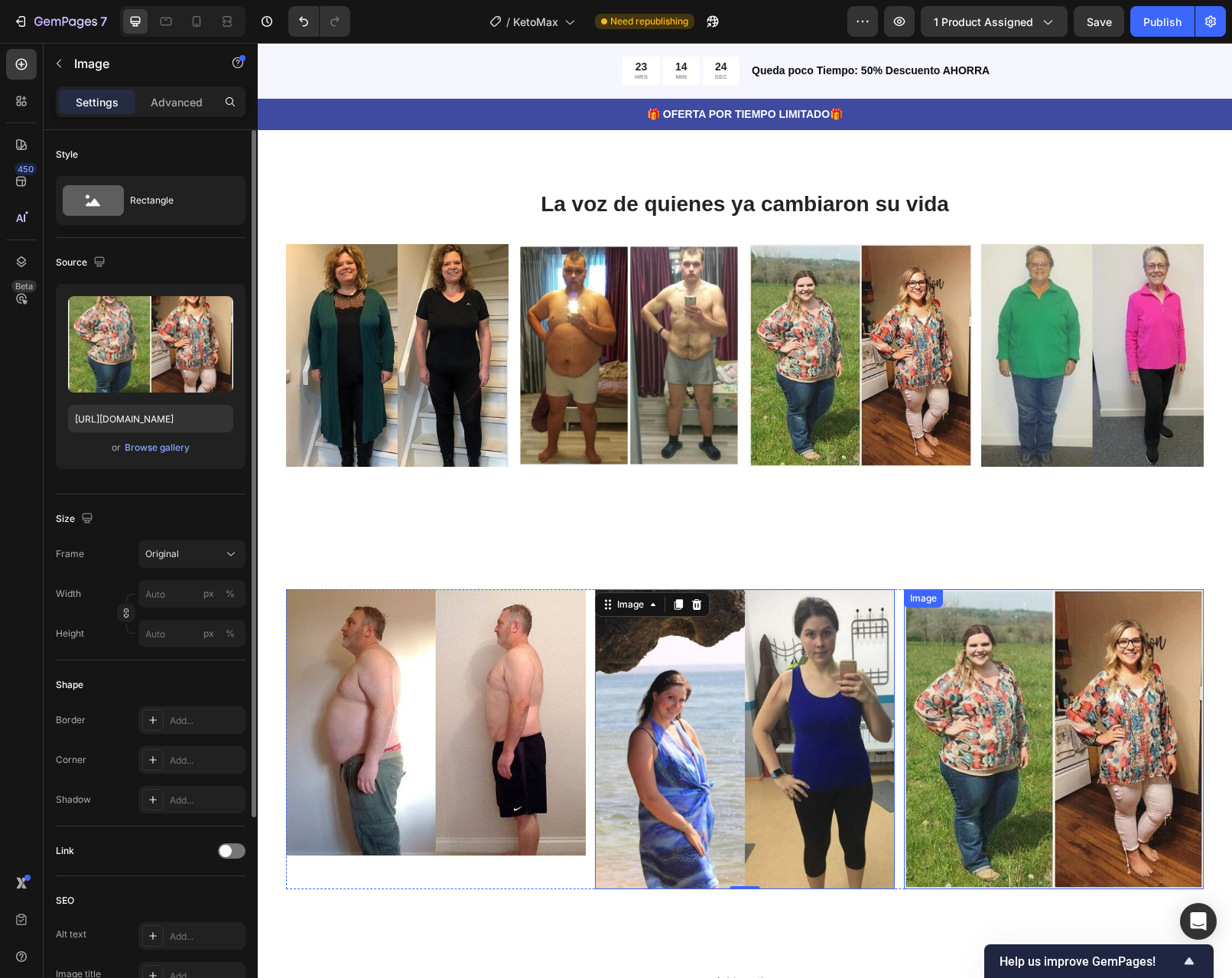
click at [1009, 735] on img at bounding box center [1054, 739] width 300 height 300
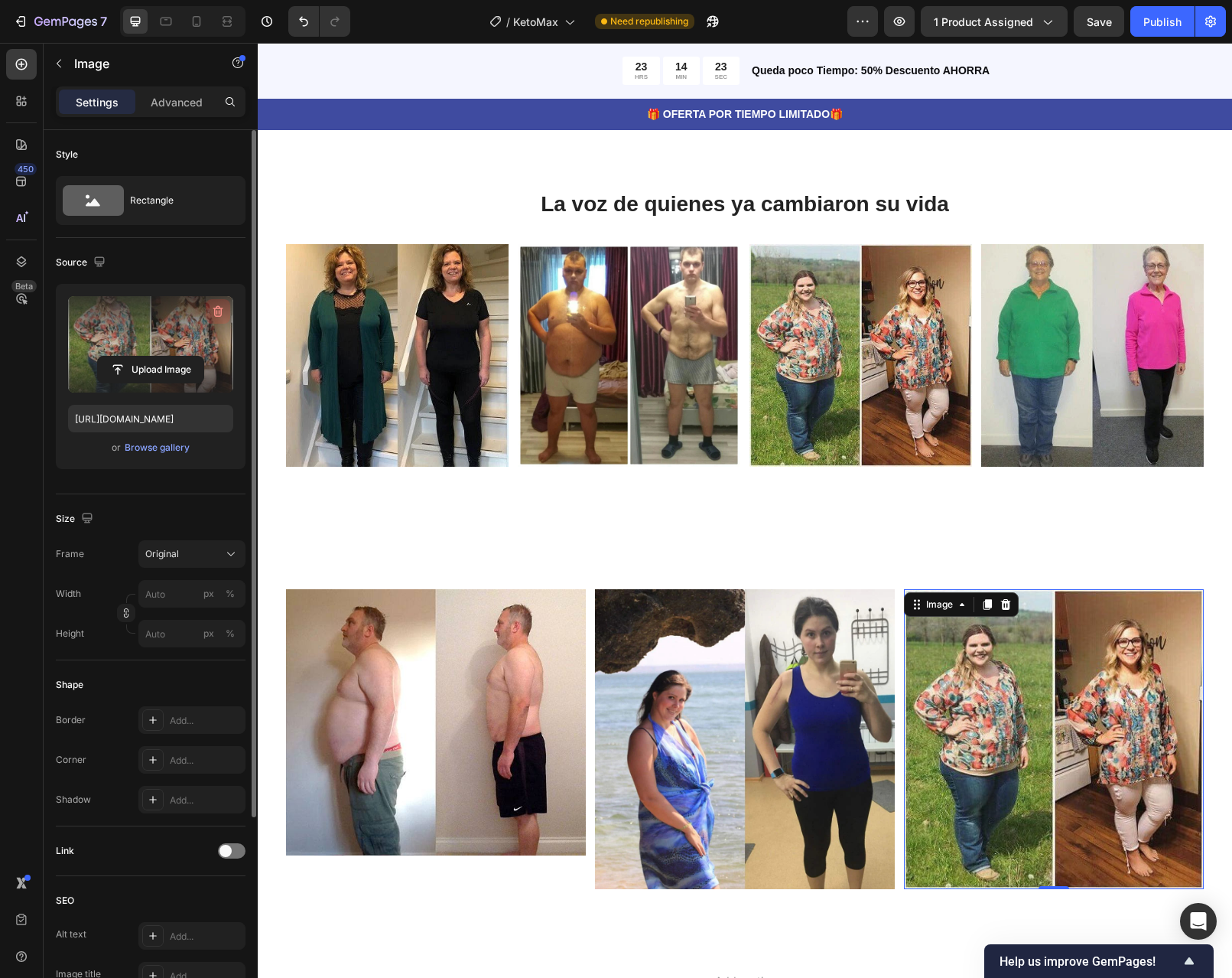
click at [220, 311] on icon "button" at bounding box center [218, 311] width 15 height 15
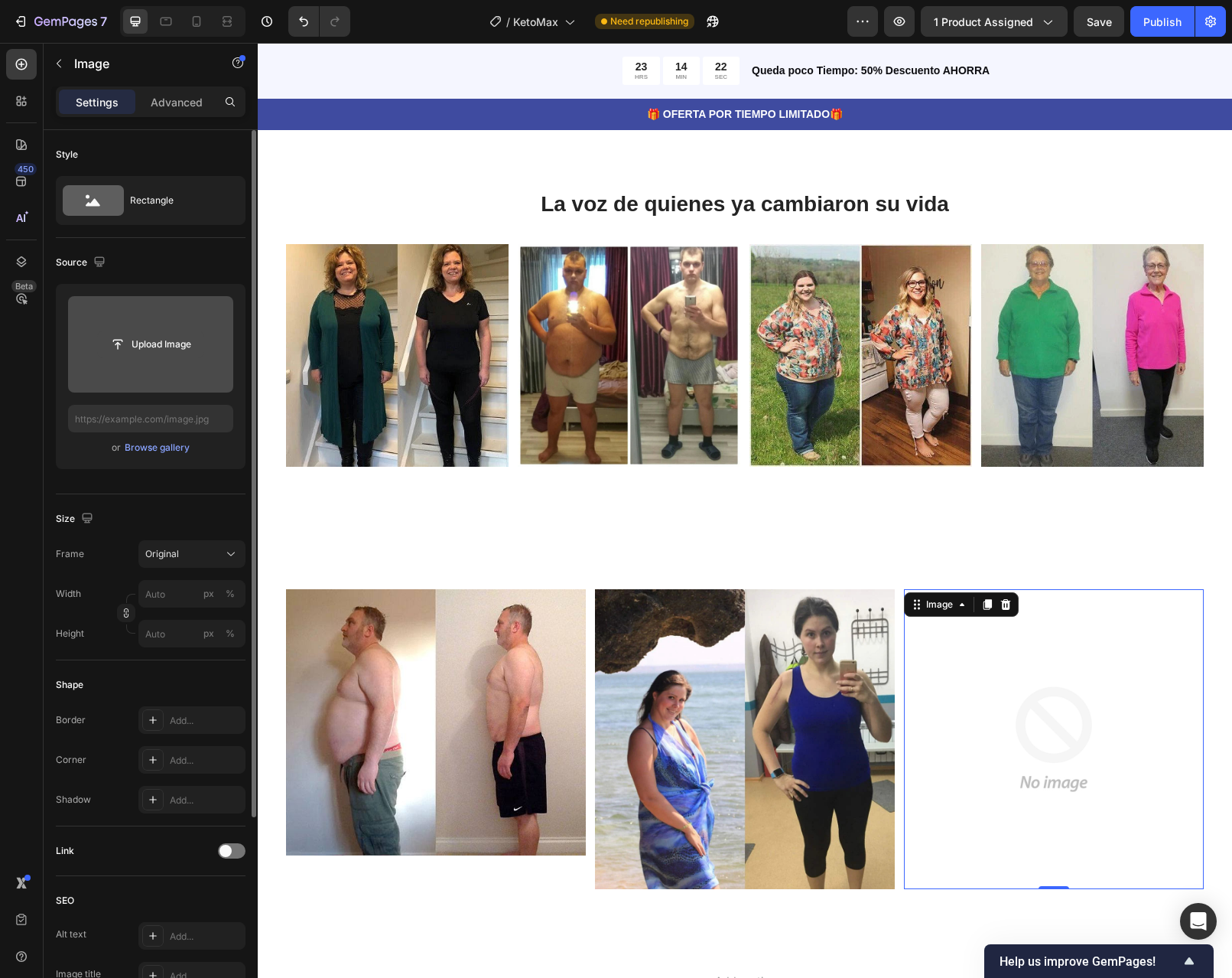
click at [158, 331] on input "file" at bounding box center [150, 344] width 106 height 26
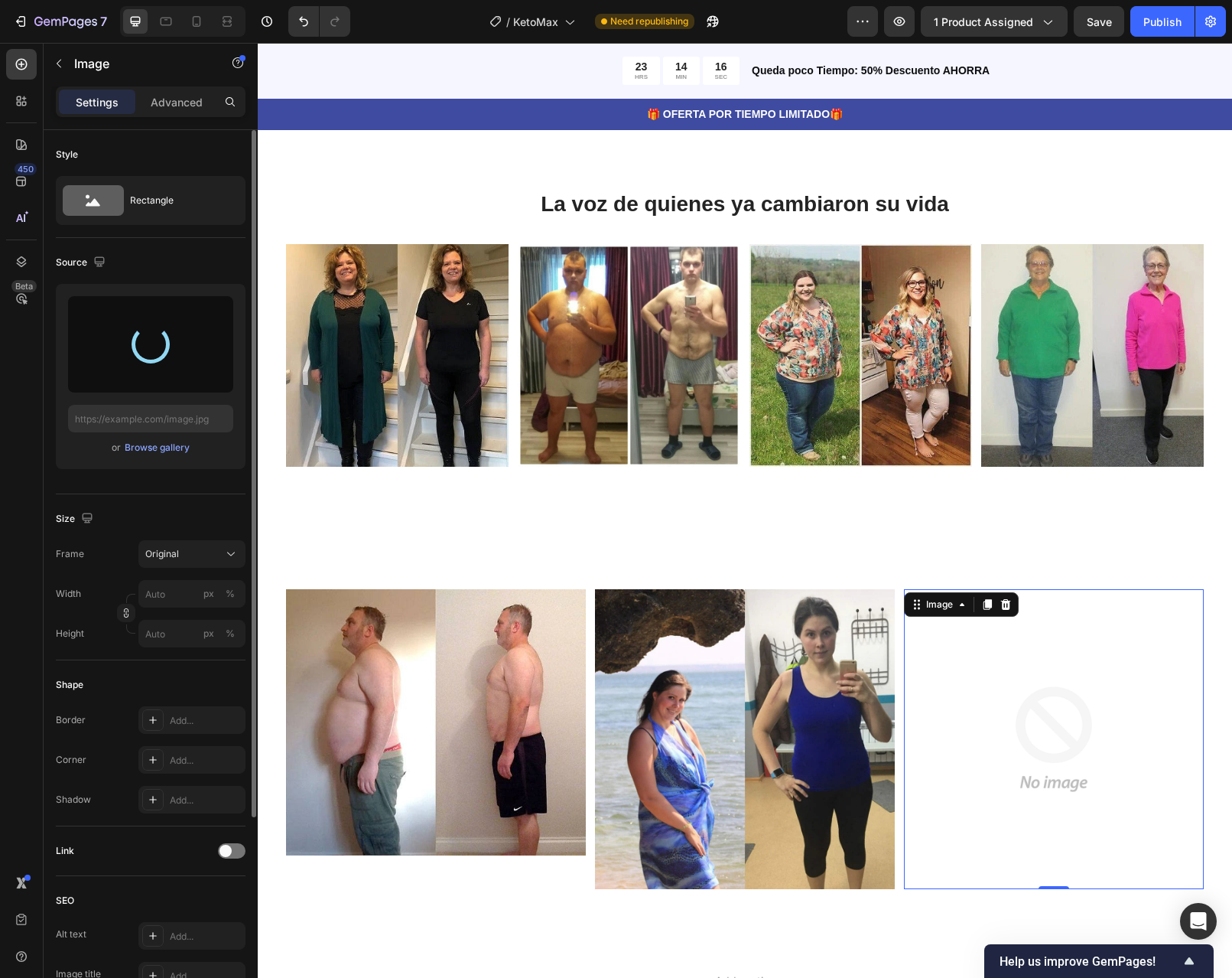
type input "https://cdn.shopify.com/s/files/1/0598/6045/1460/files/gempages_586437972790870…"
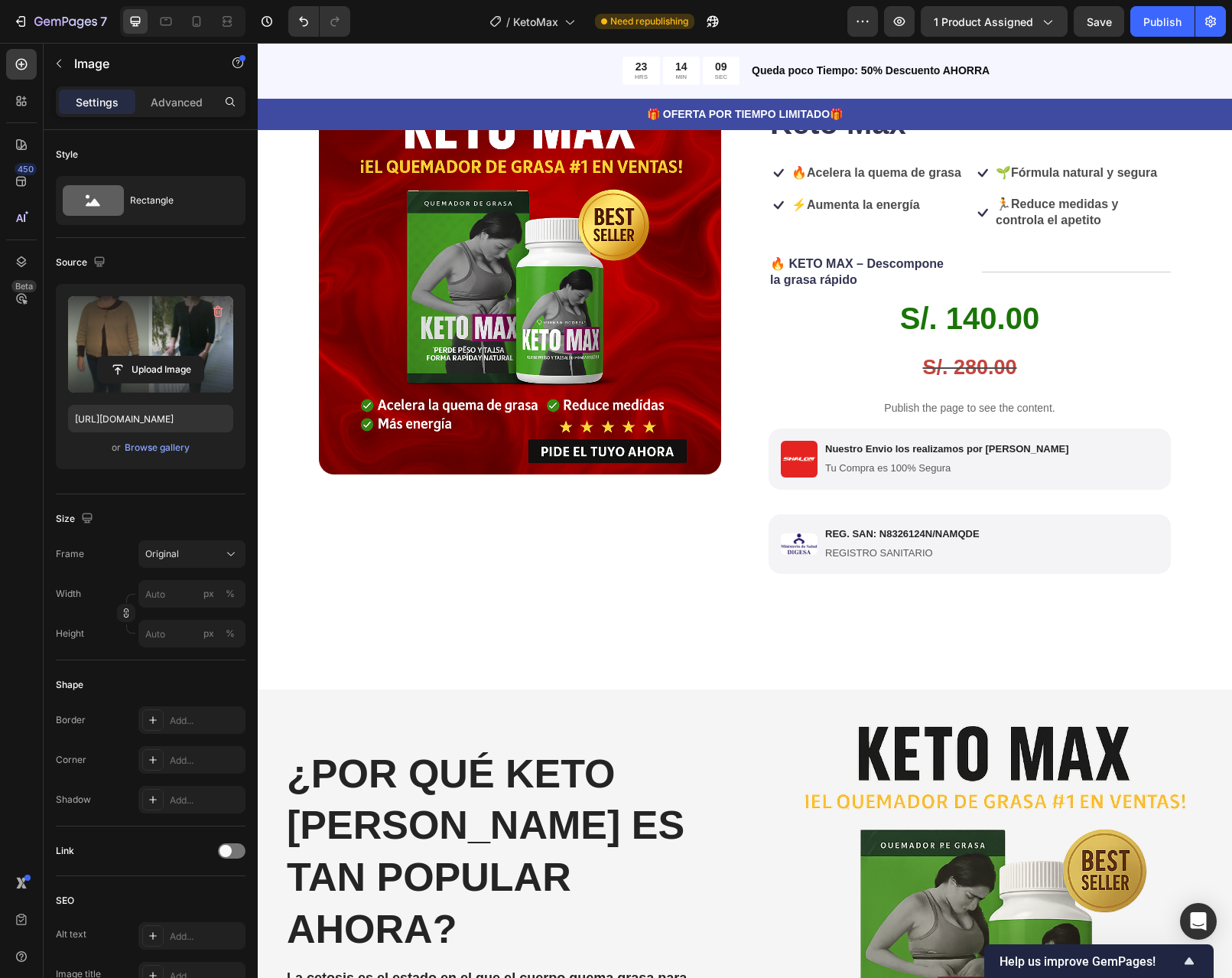
scroll to position [0, 0]
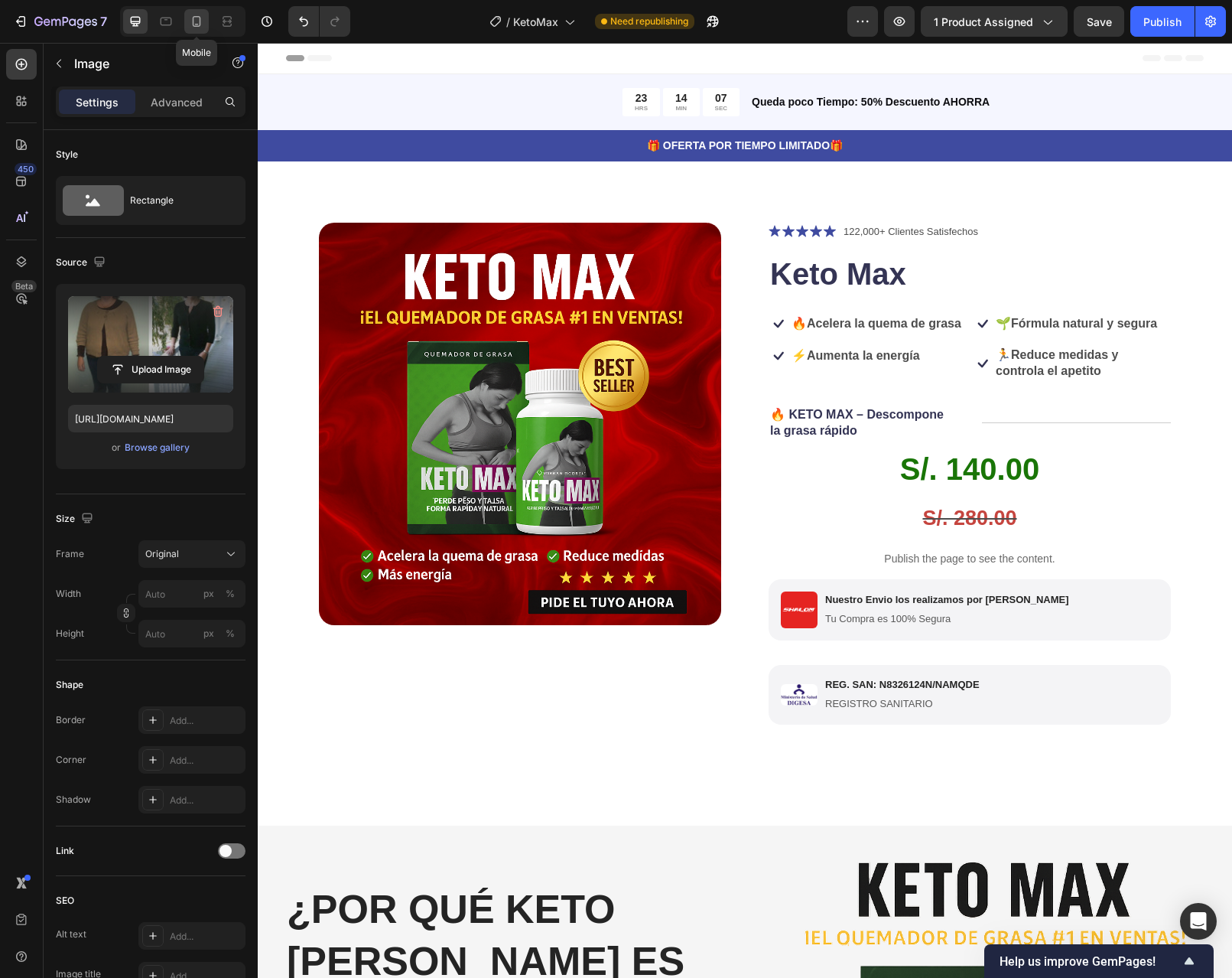
click at [188, 26] on div at bounding box center [196, 21] width 25 height 25
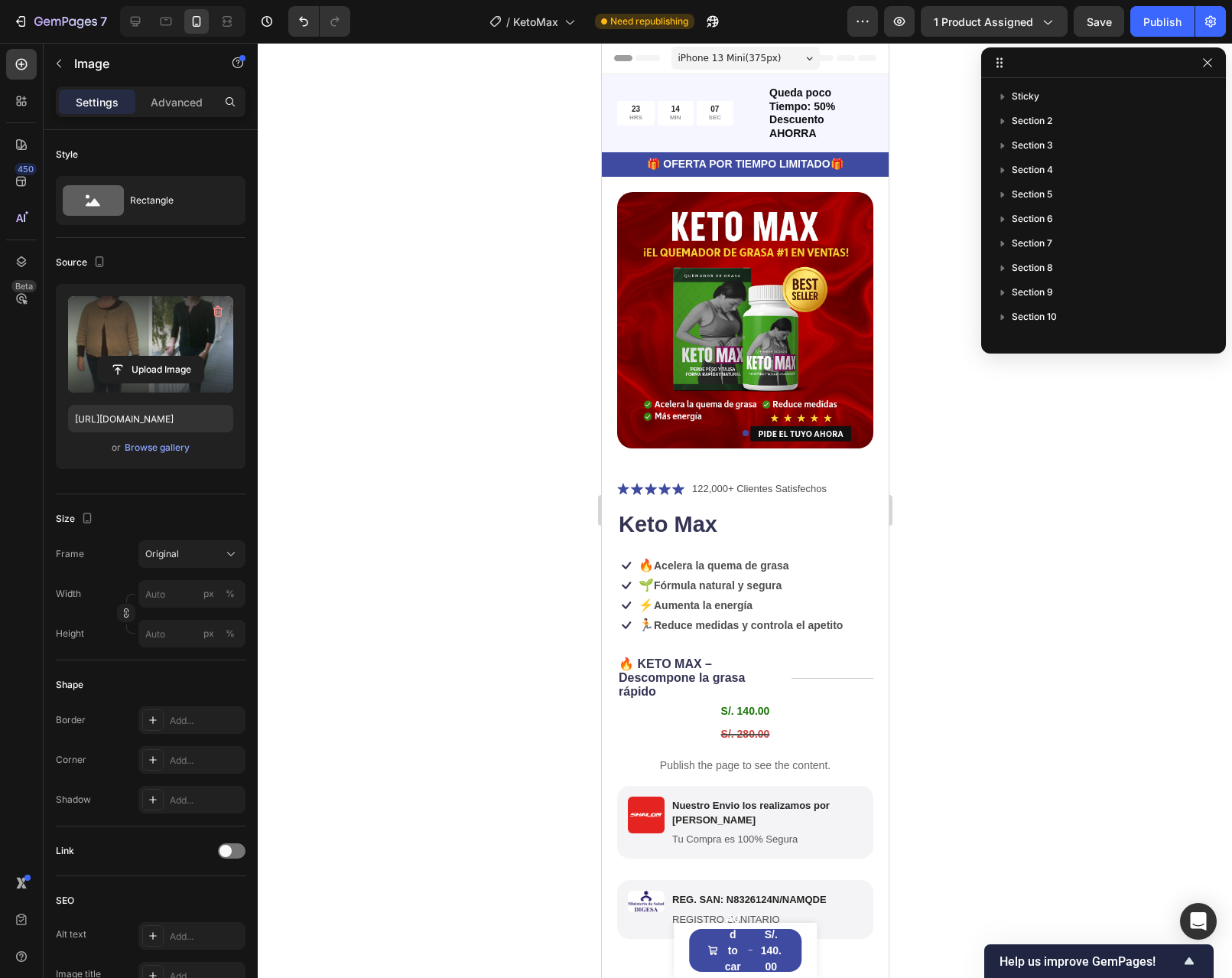
scroll to position [262, 0]
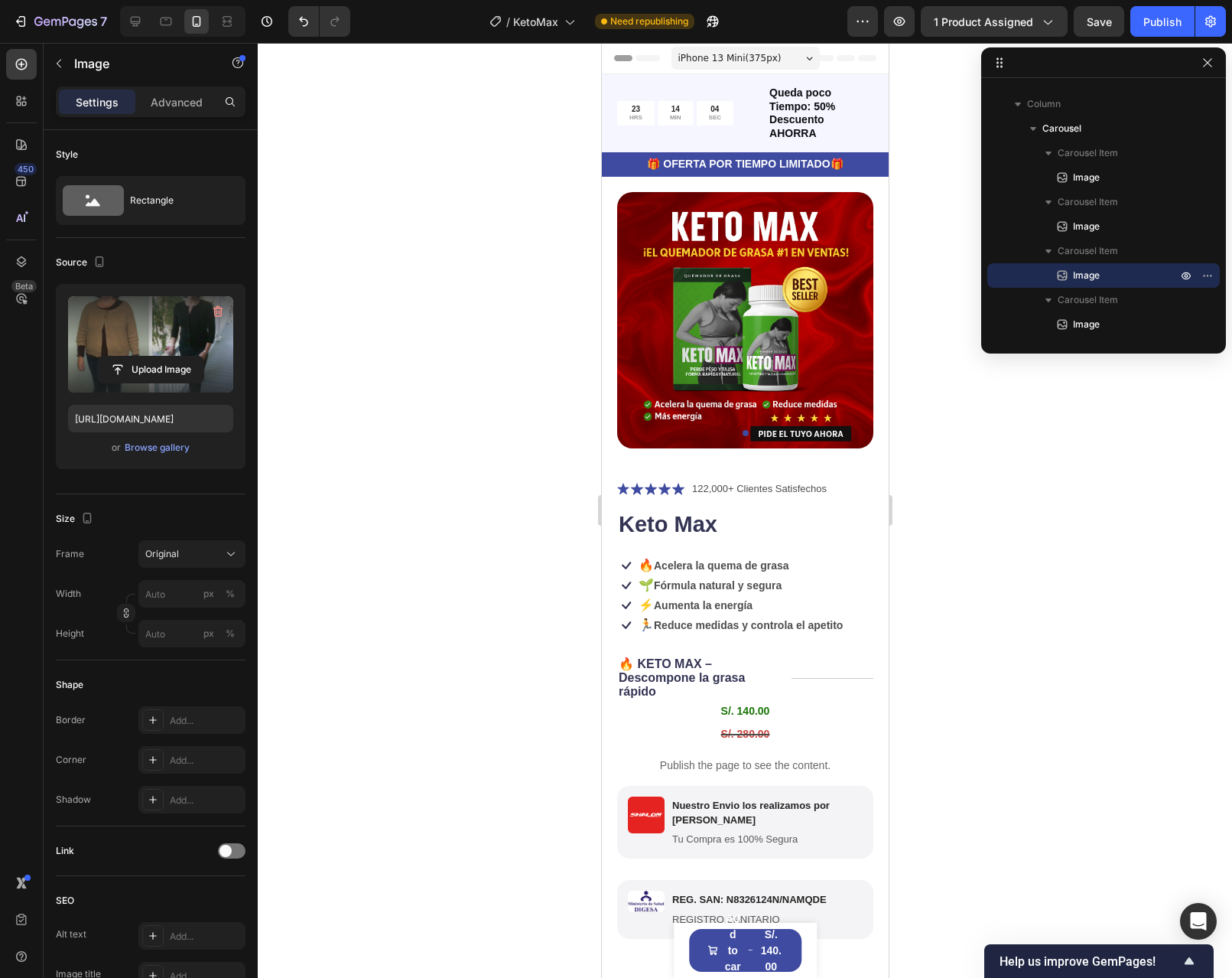
click at [928, 259] on div at bounding box center [745, 511] width 974 height 935
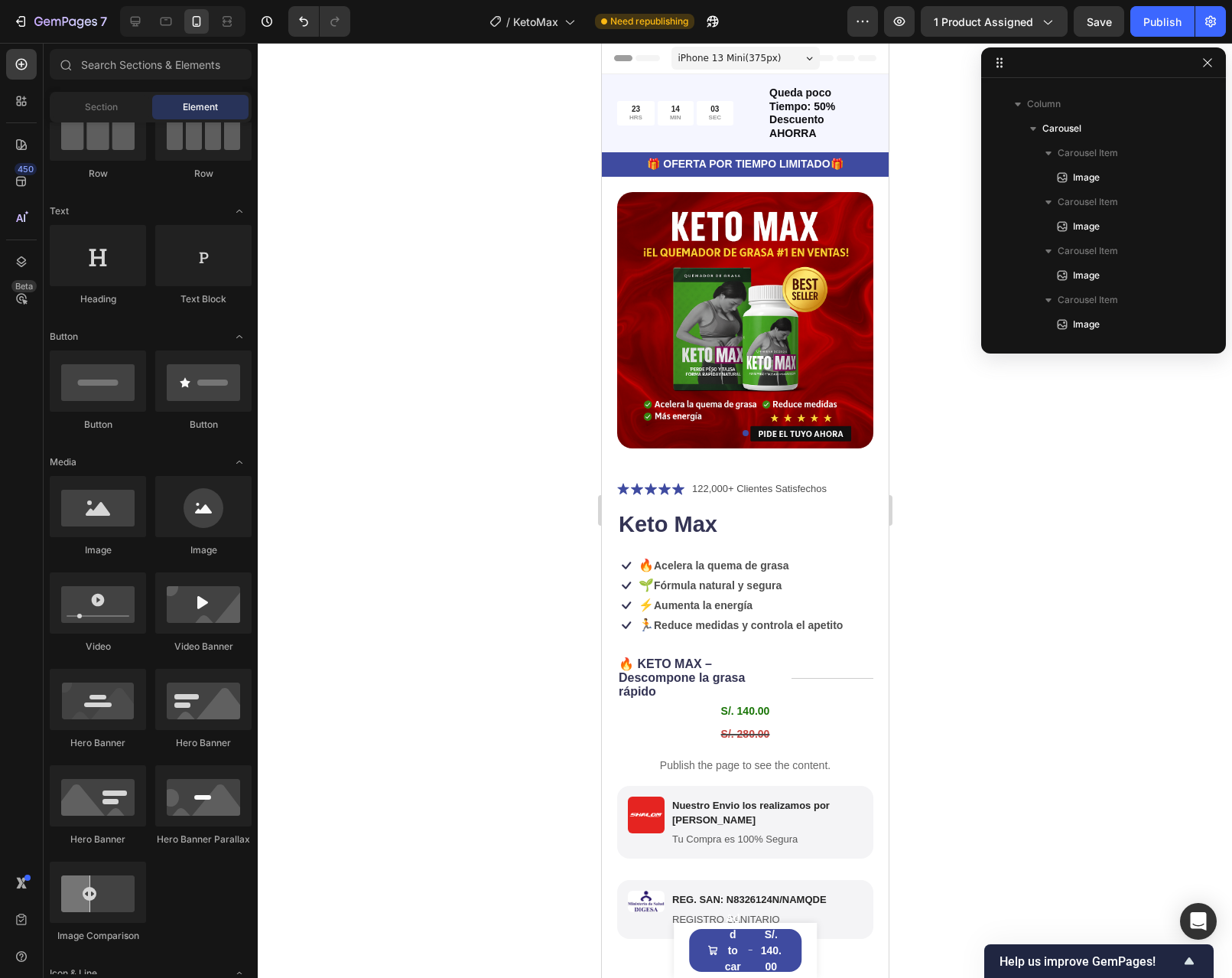
click at [744, 56] on span "iPhone 13 Mini ( 375 px)" at bounding box center [729, 58] width 103 height 15
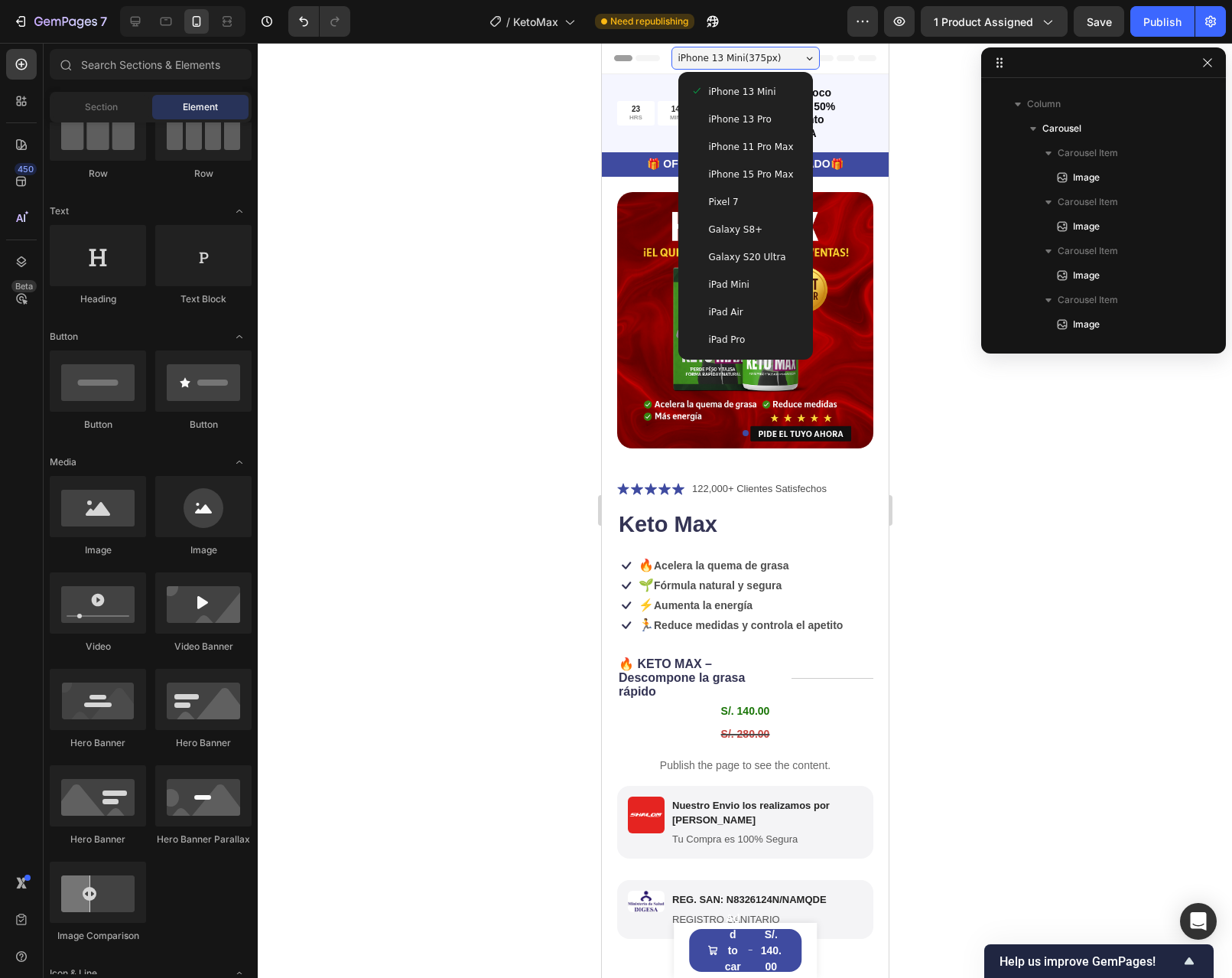
click at [724, 168] on span "iPhone 15 Pro Max" at bounding box center [750, 174] width 85 height 15
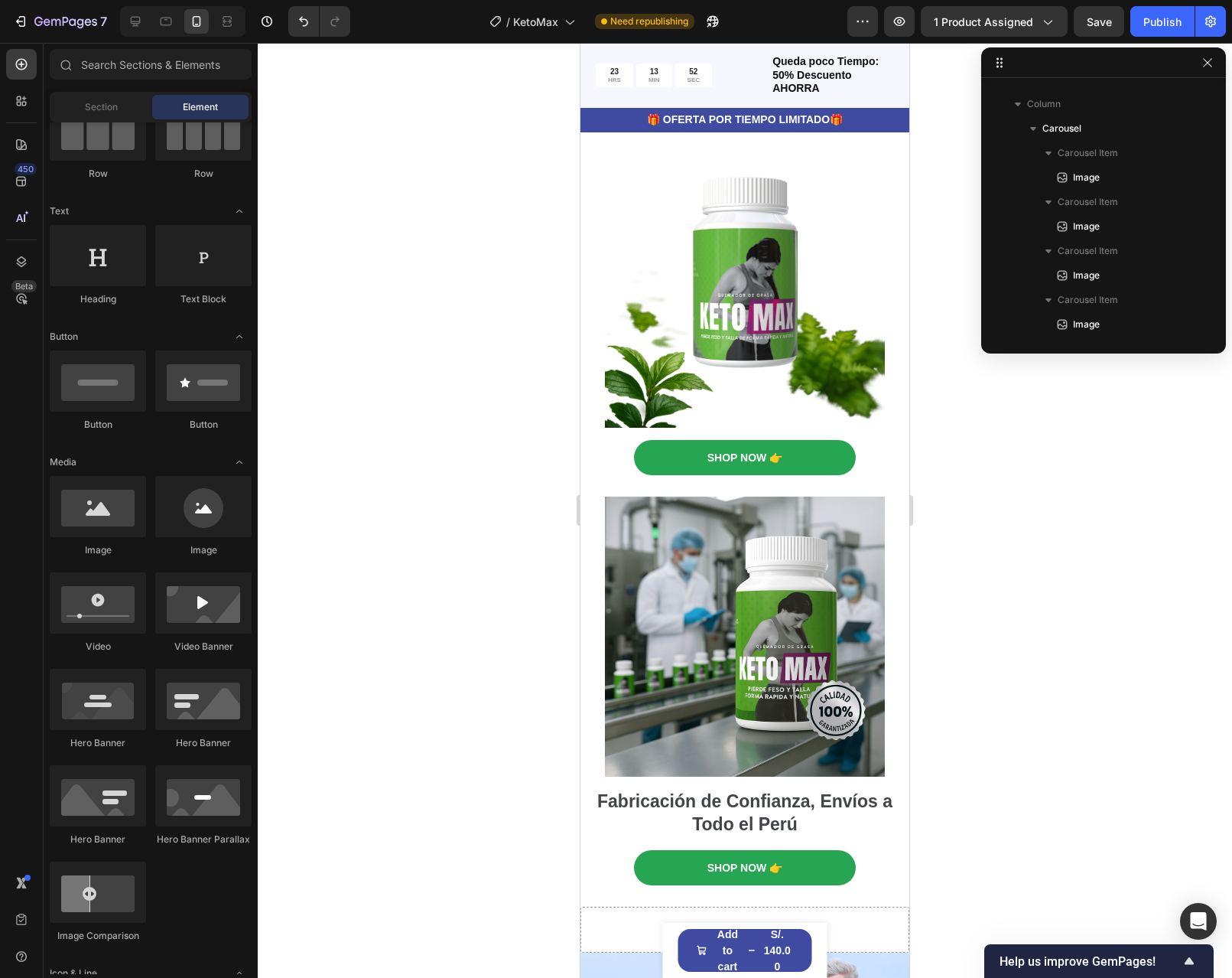
scroll to position [1760, 0]
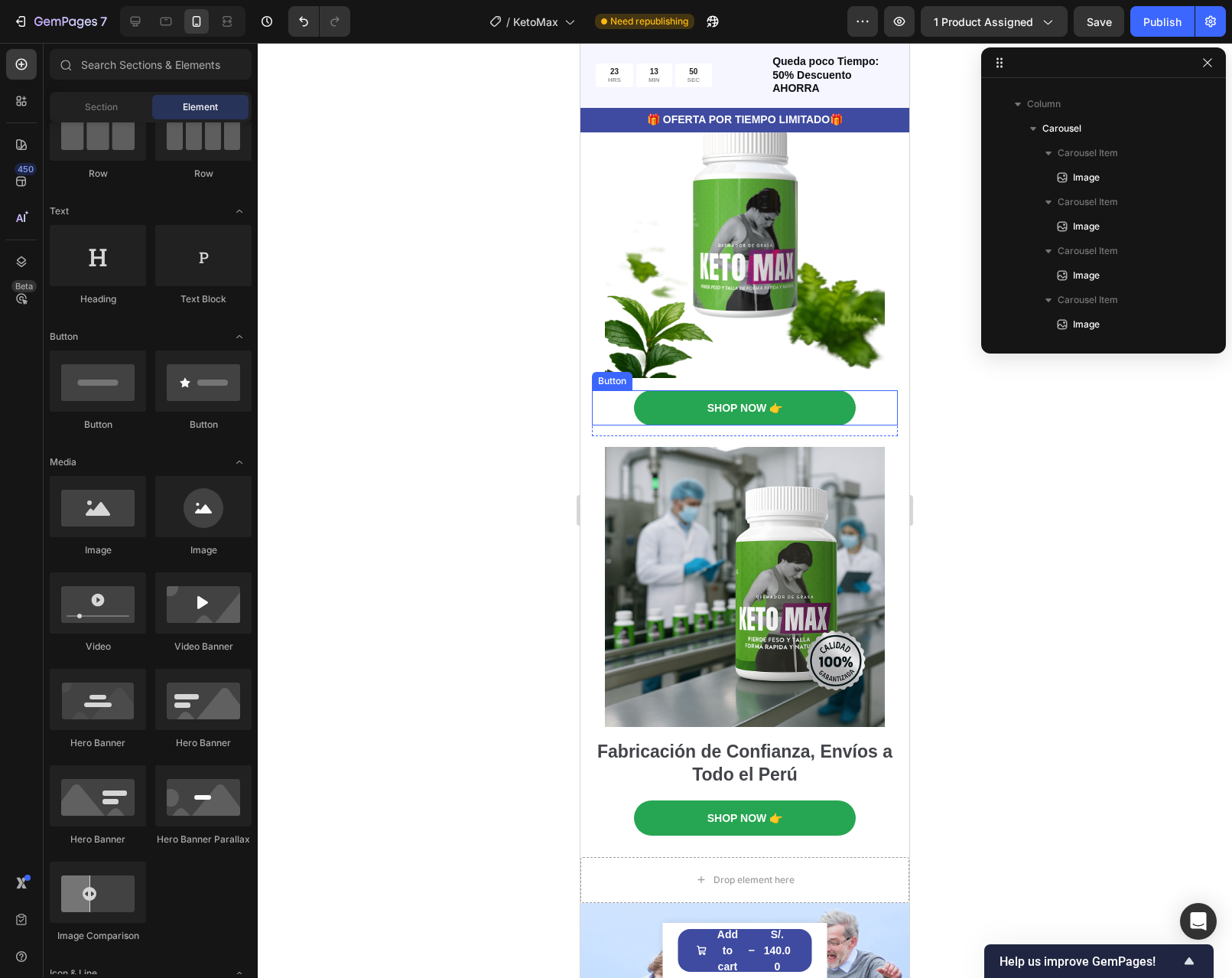
click at [858, 401] on div "Shop Now 👉 Button" at bounding box center [745, 408] width 306 height 35
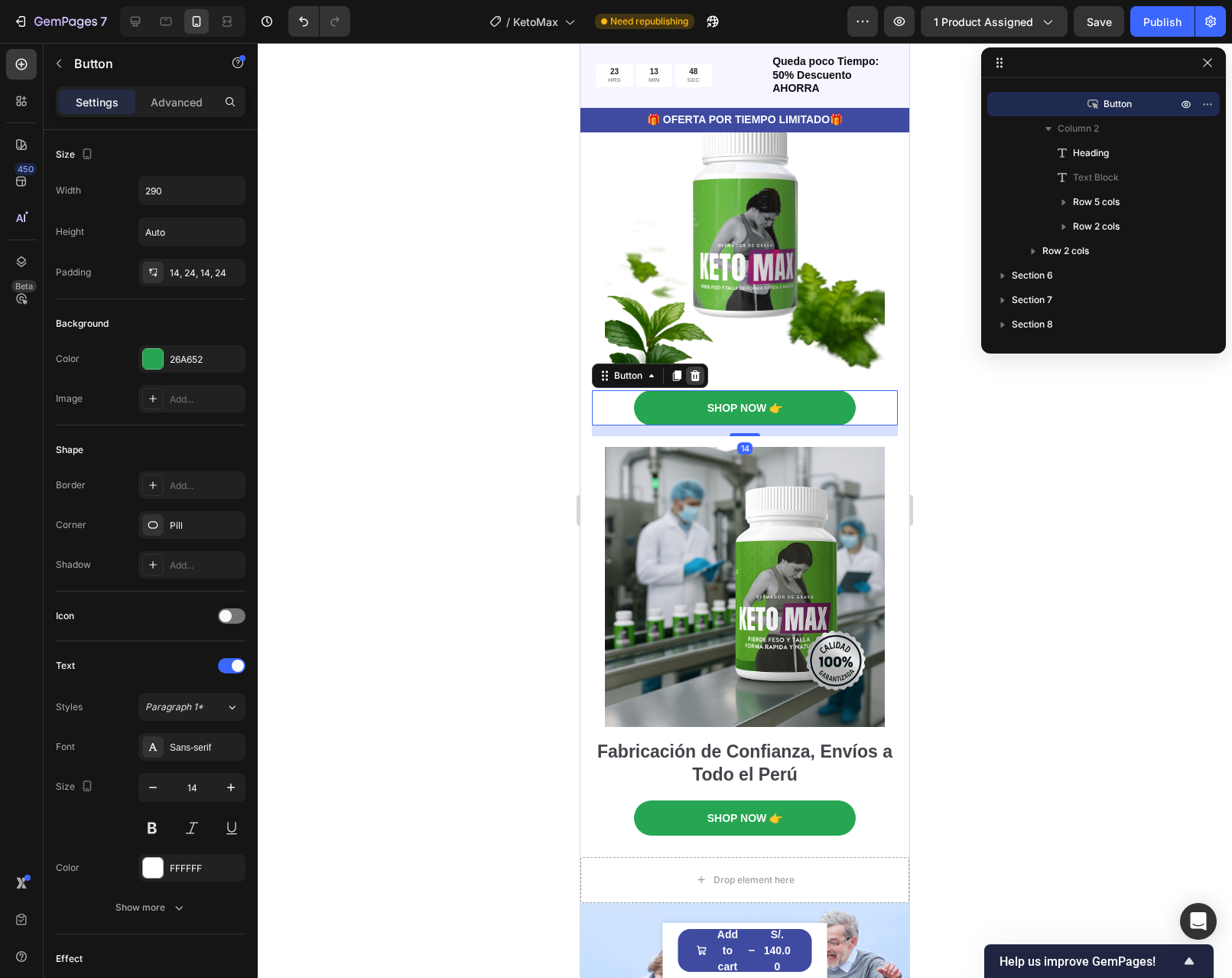
click at [697, 382] on icon at bounding box center [694, 375] width 12 height 12
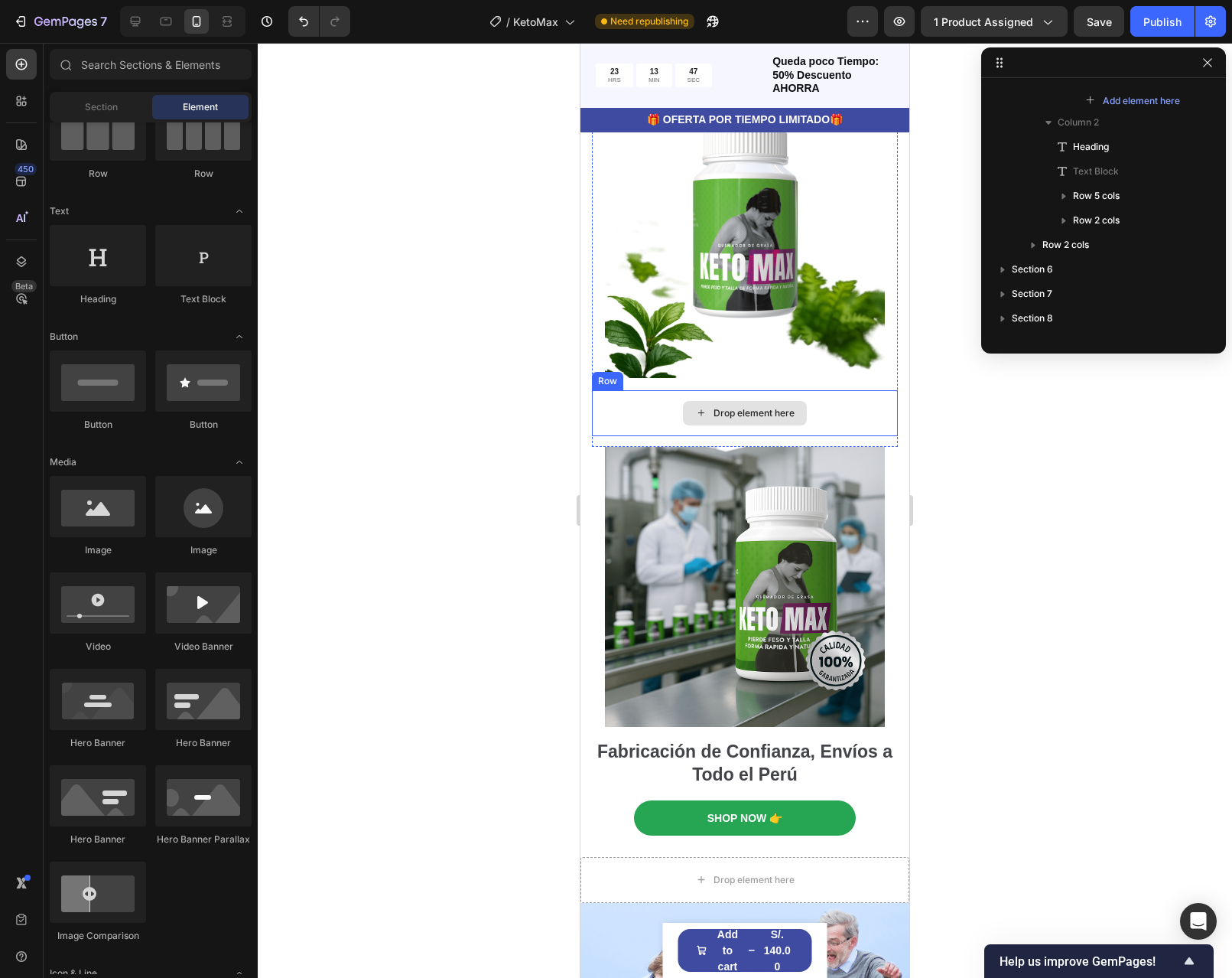
click at [830, 419] on div "Drop element here" at bounding box center [745, 413] width 306 height 46
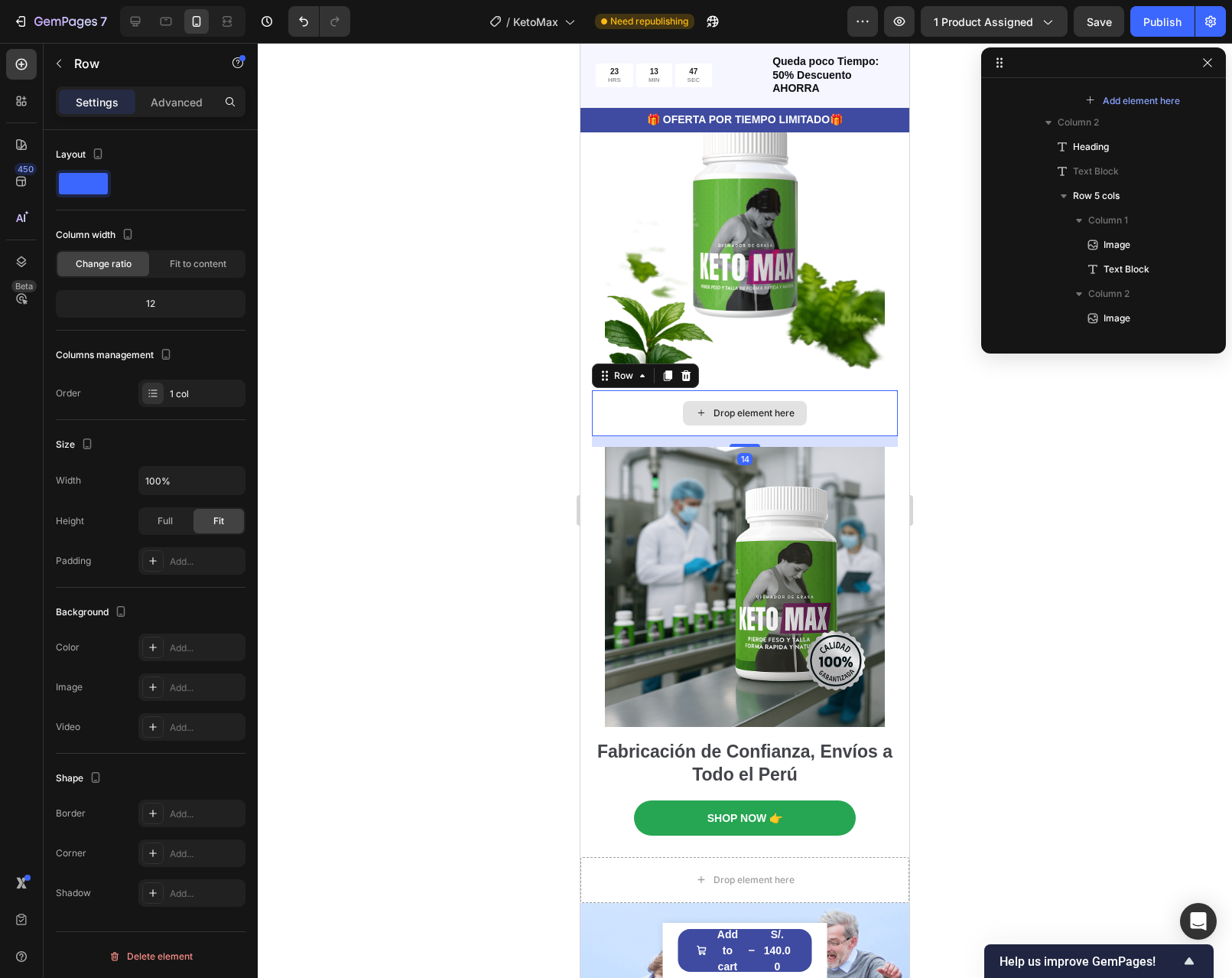
scroll to position [118, 0]
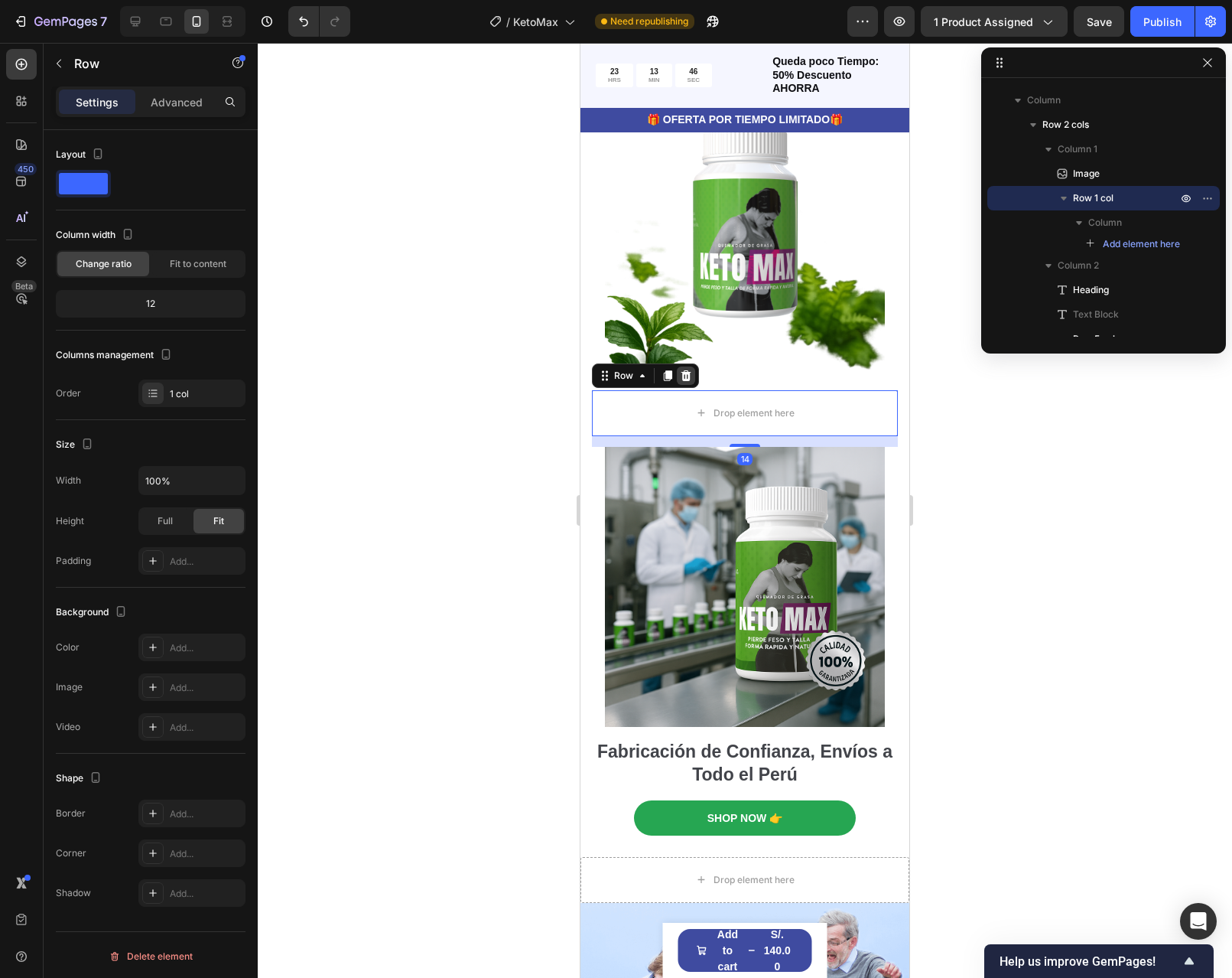
click at [690, 382] on icon at bounding box center [686, 375] width 12 height 12
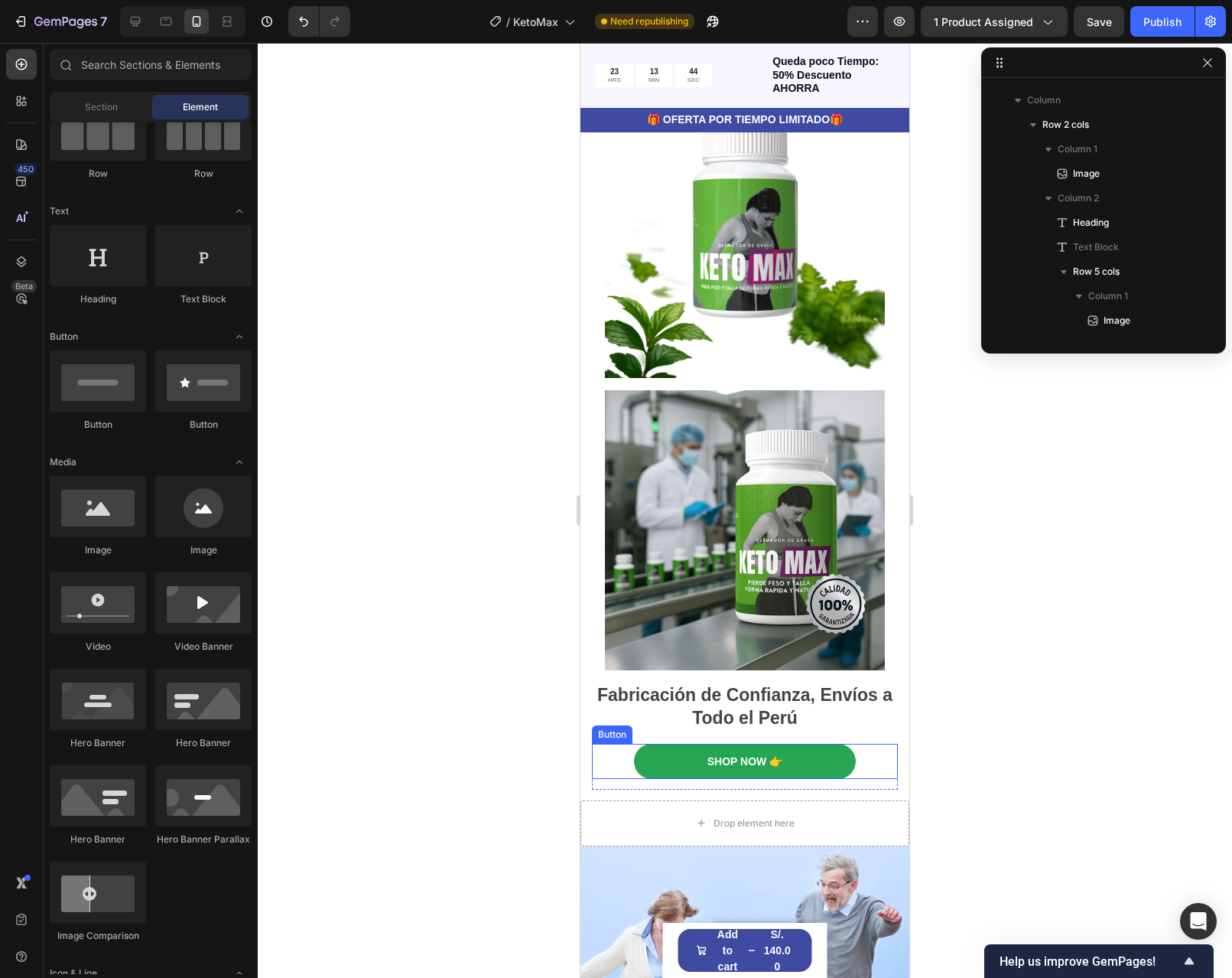
click at [851, 746] on div "Shop Now 👉 Button" at bounding box center [745, 761] width 306 height 35
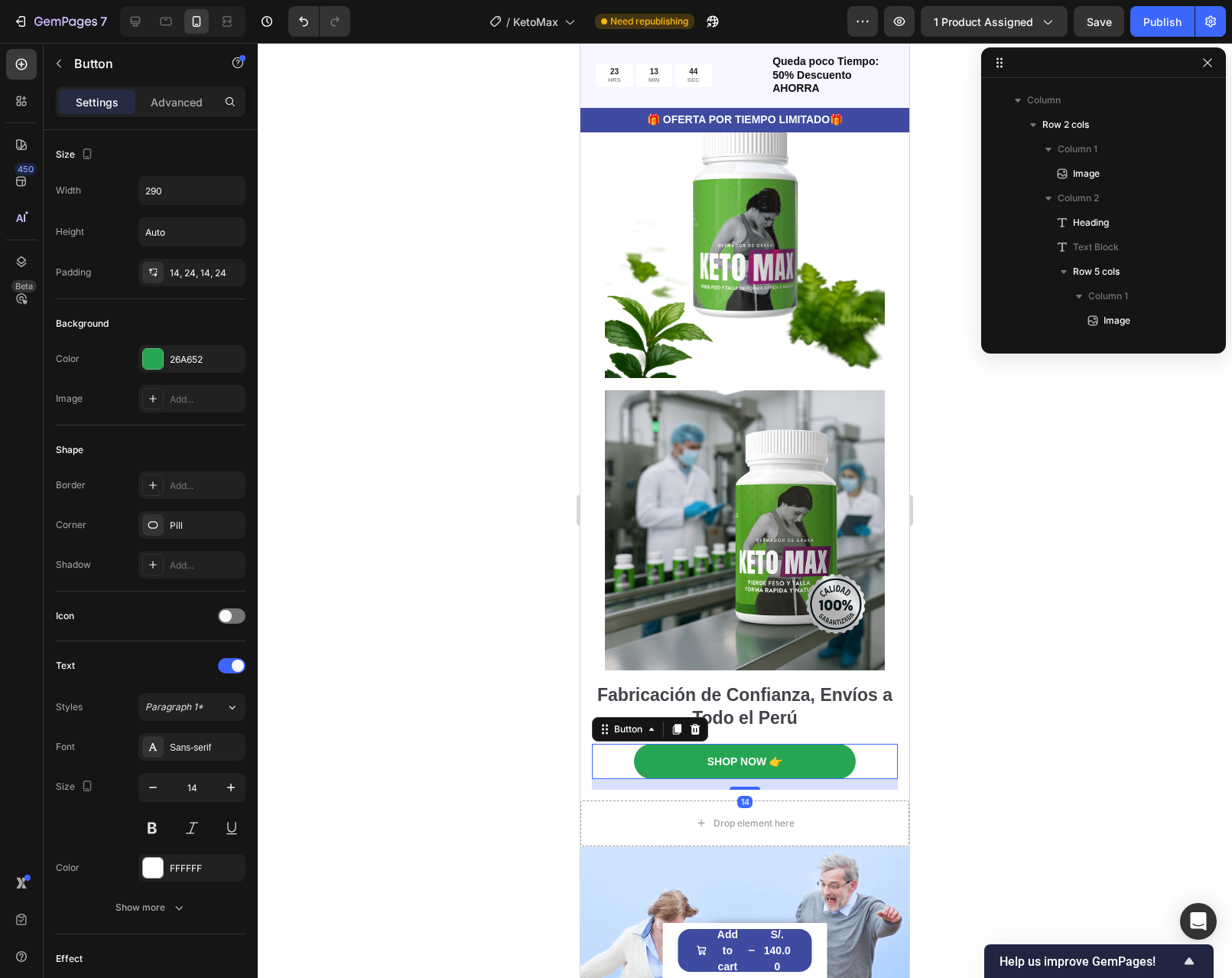
scroll to position [1024, 0]
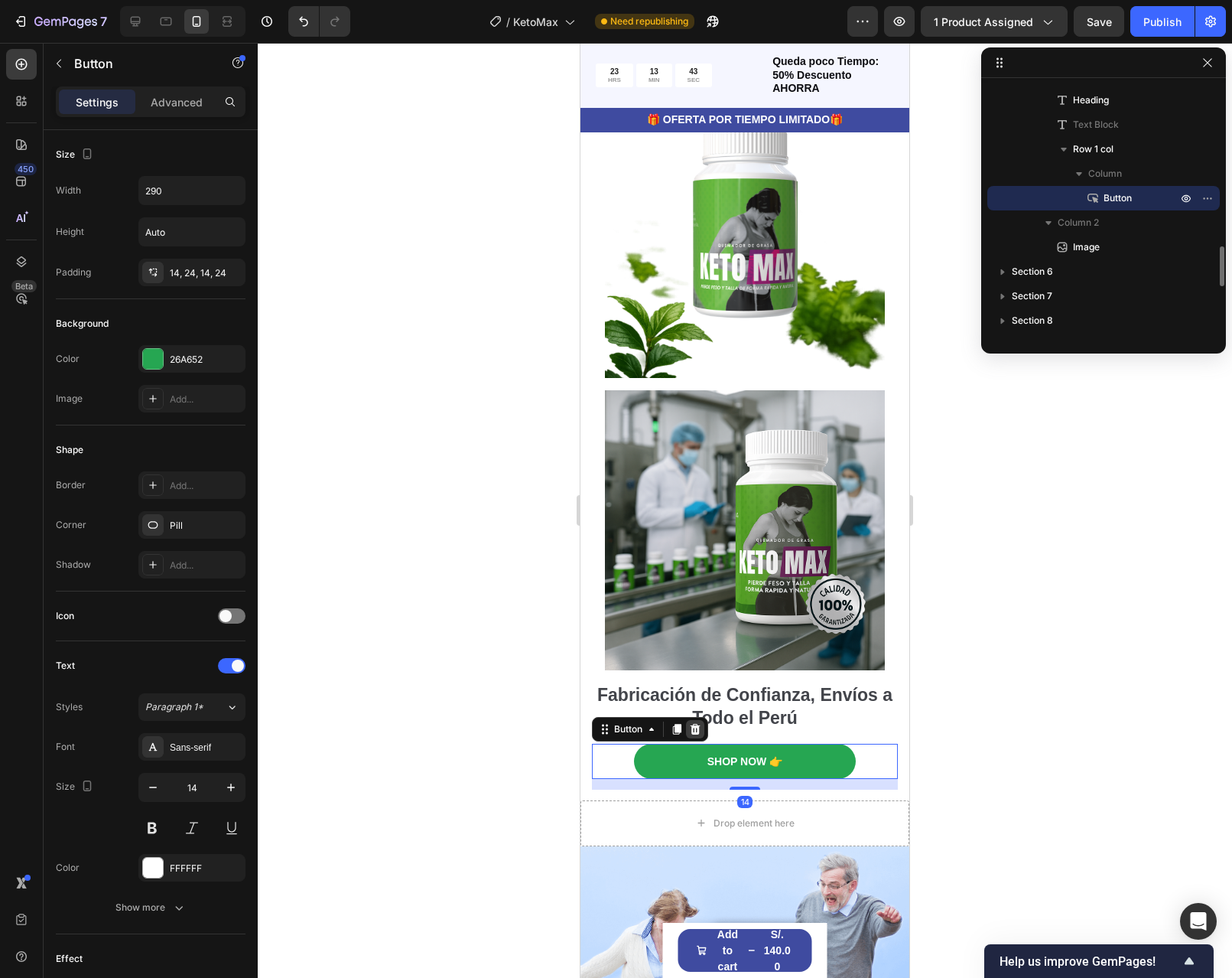
click at [698, 723] on icon at bounding box center [695, 727] width 10 height 10
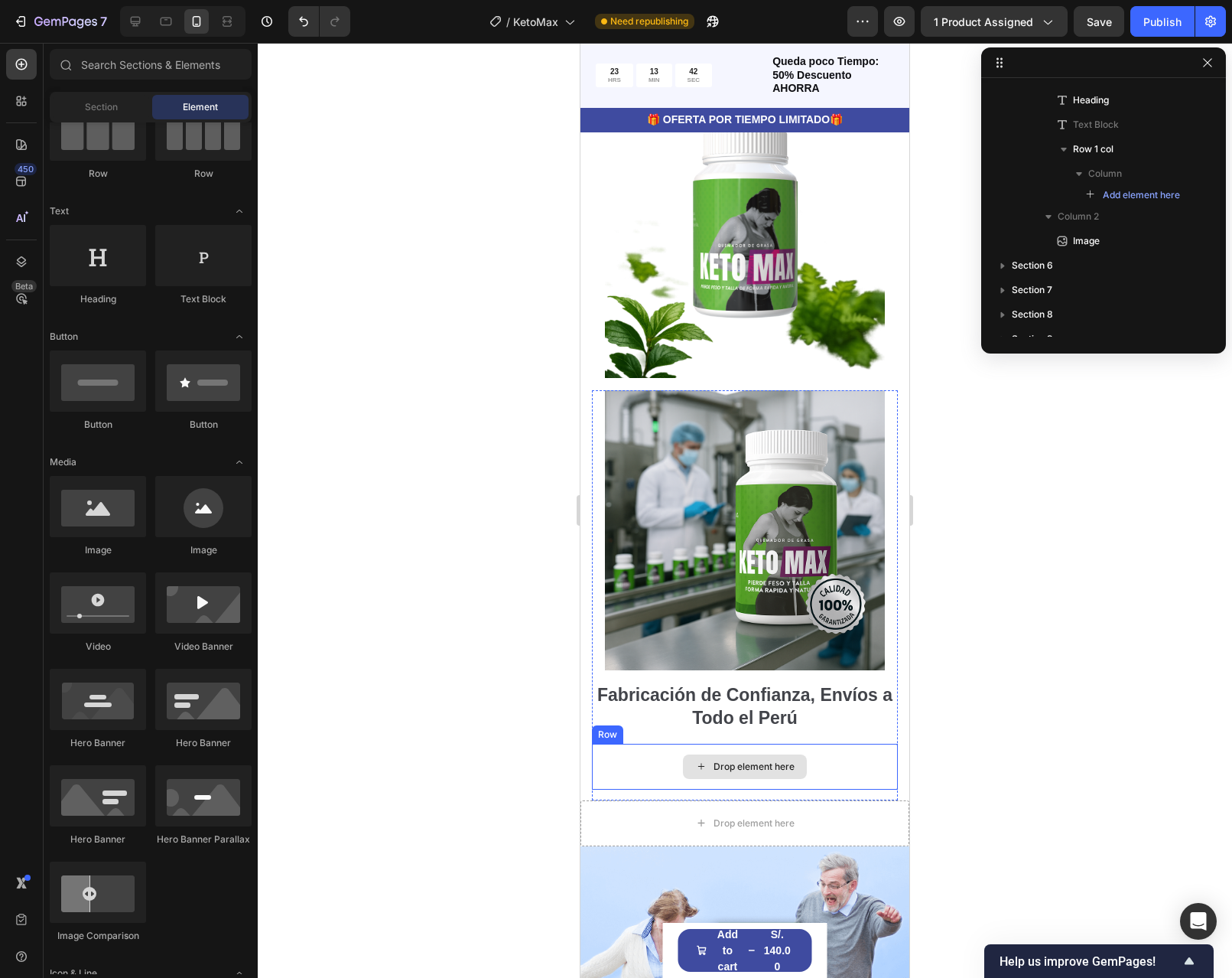
click at [840, 757] on div "Drop element here" at bounding box center [745, 766] width 306 height 46
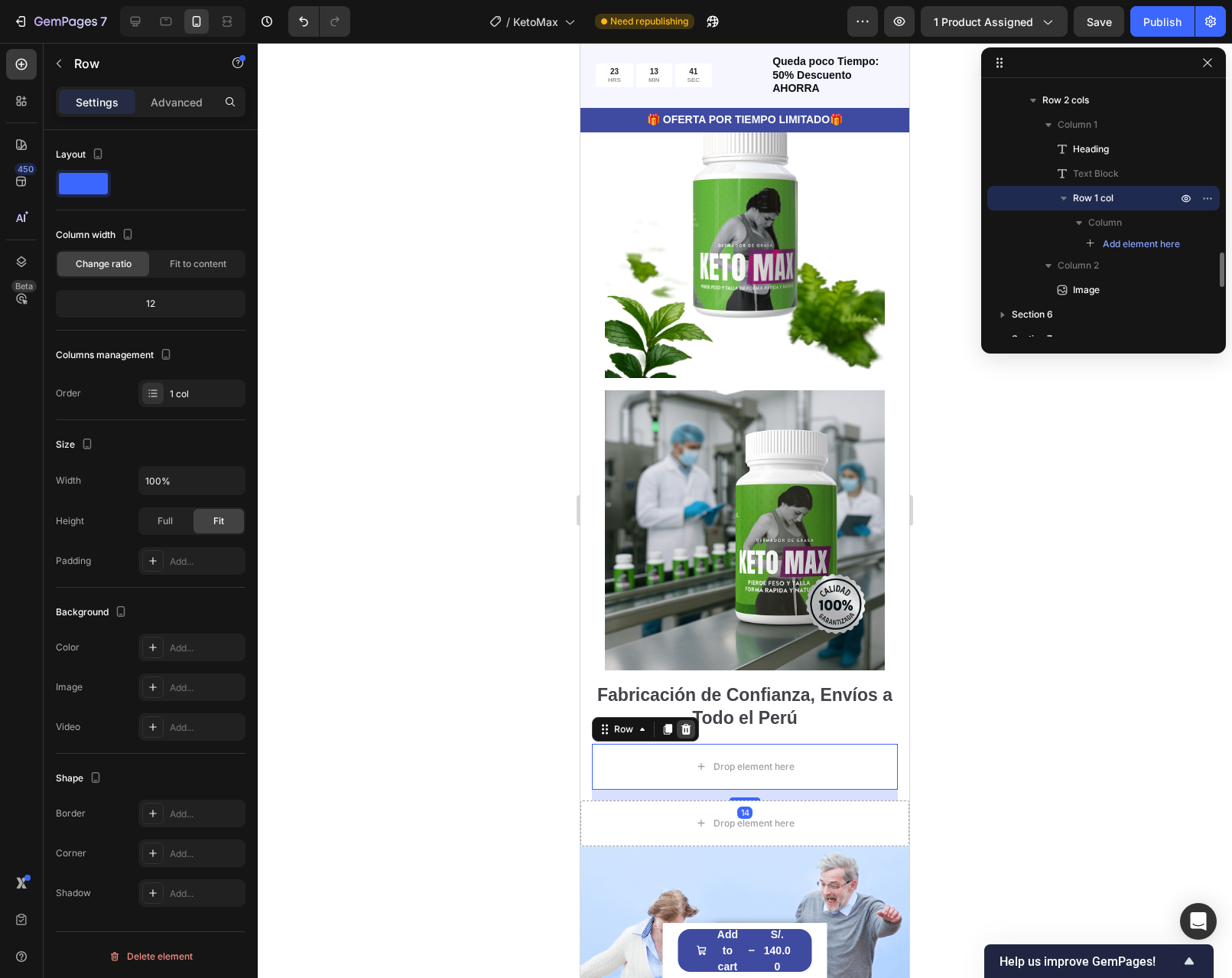
click at [688, 723] on icon at bounding box center [686, 727] width 10 height 10
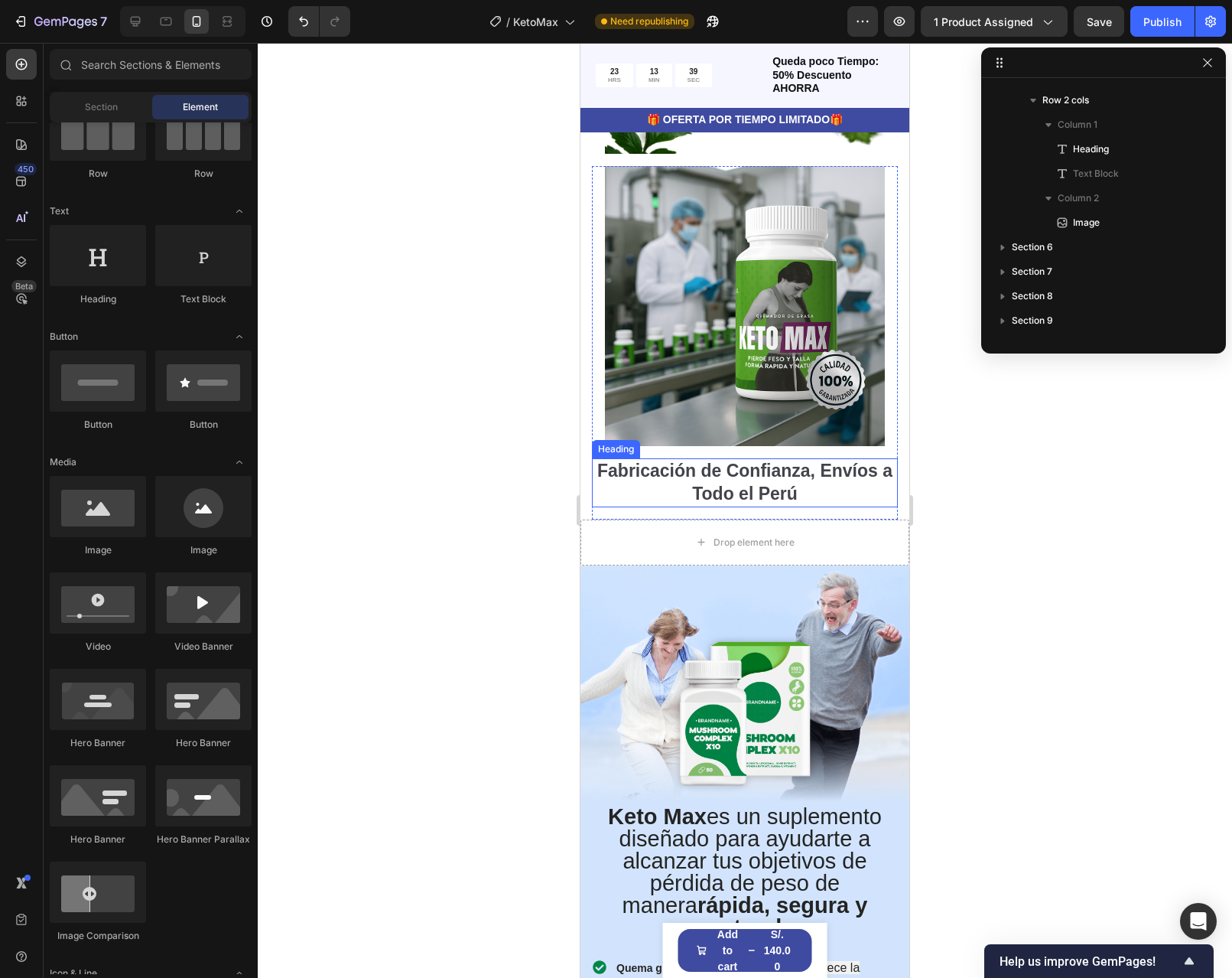
scroll to position [2066, 0]
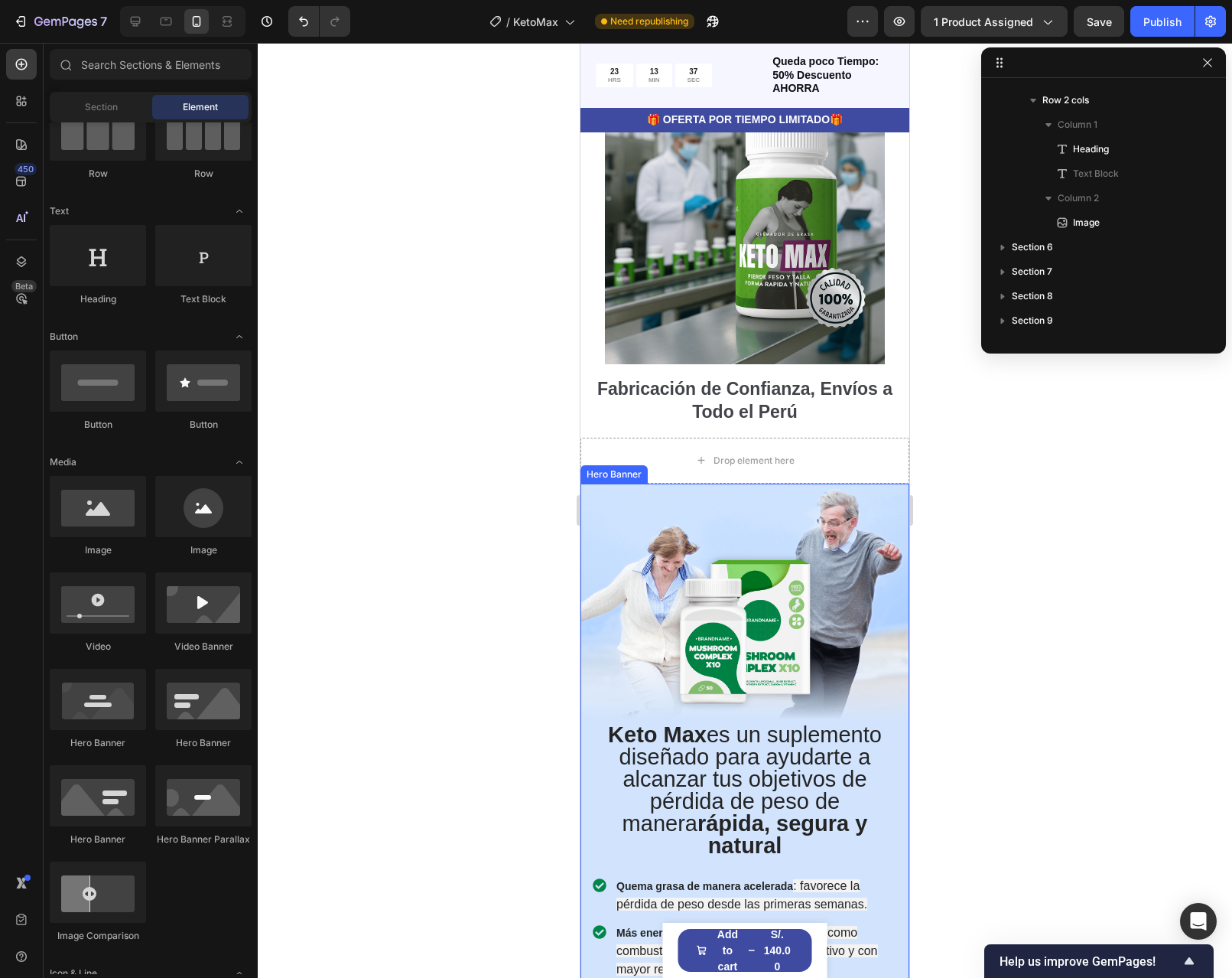
click at [890, 698] on div "Keto Max es un suplemento diseñado para ayudarte a alcanzar tus objetivos de pé…" at bounding box center [745, 883] width 329 height 371
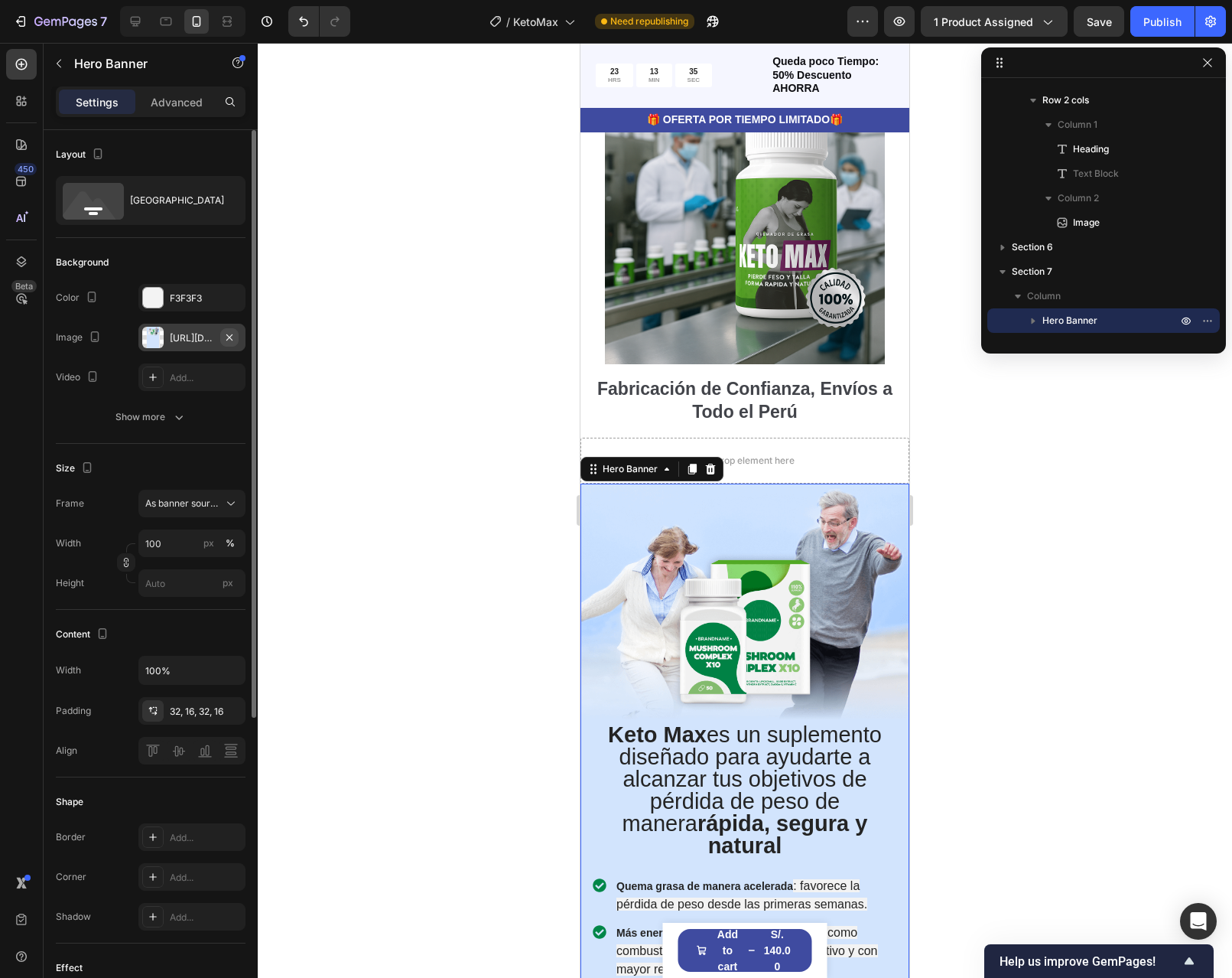
click at [228, 337] on icon "button" at bounding box center [229, 337] width 12 height 12
type input "Auto"
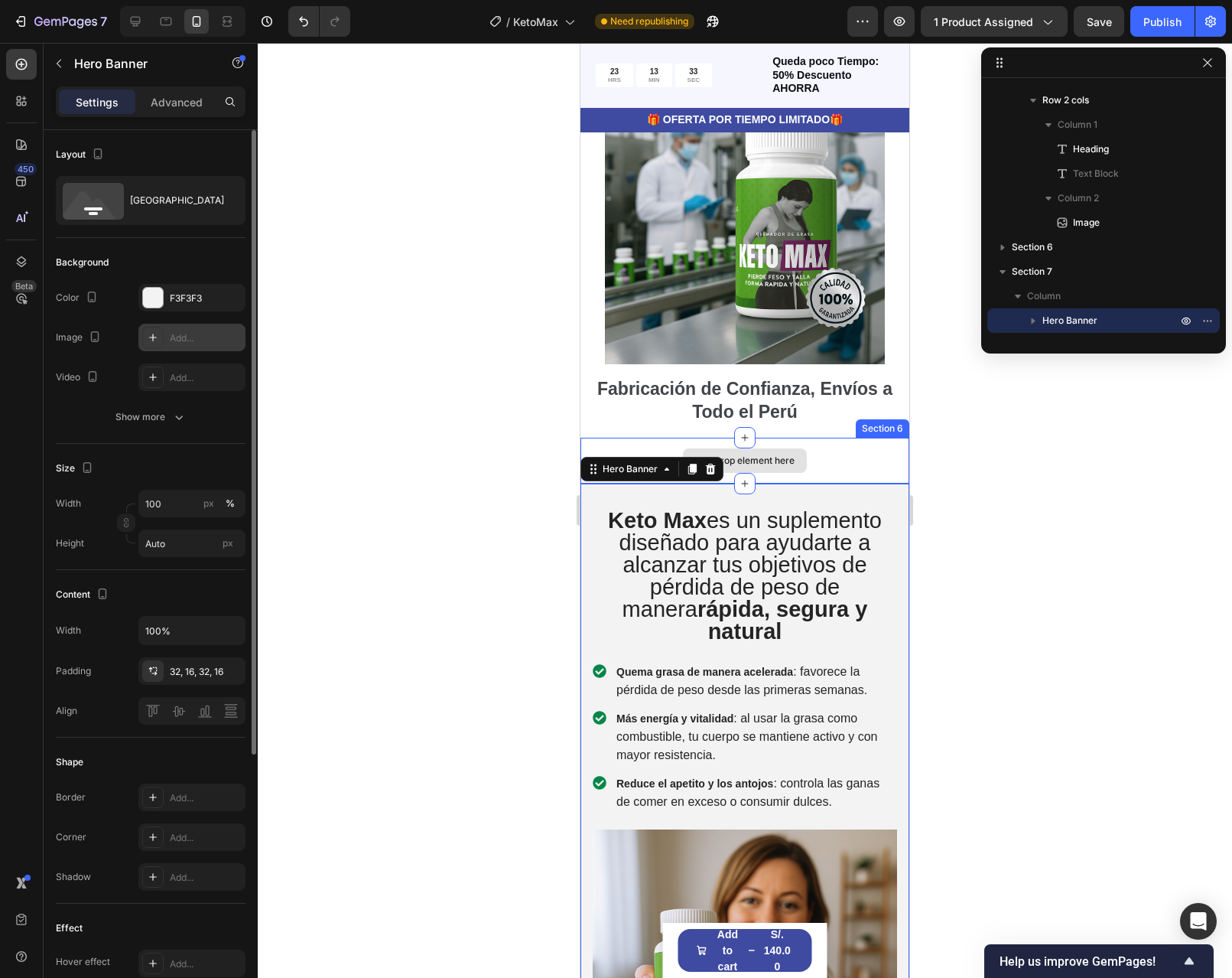
click at [858, 443] on div "Drop element here" at bounding box center [745, 460] width 329 height 46
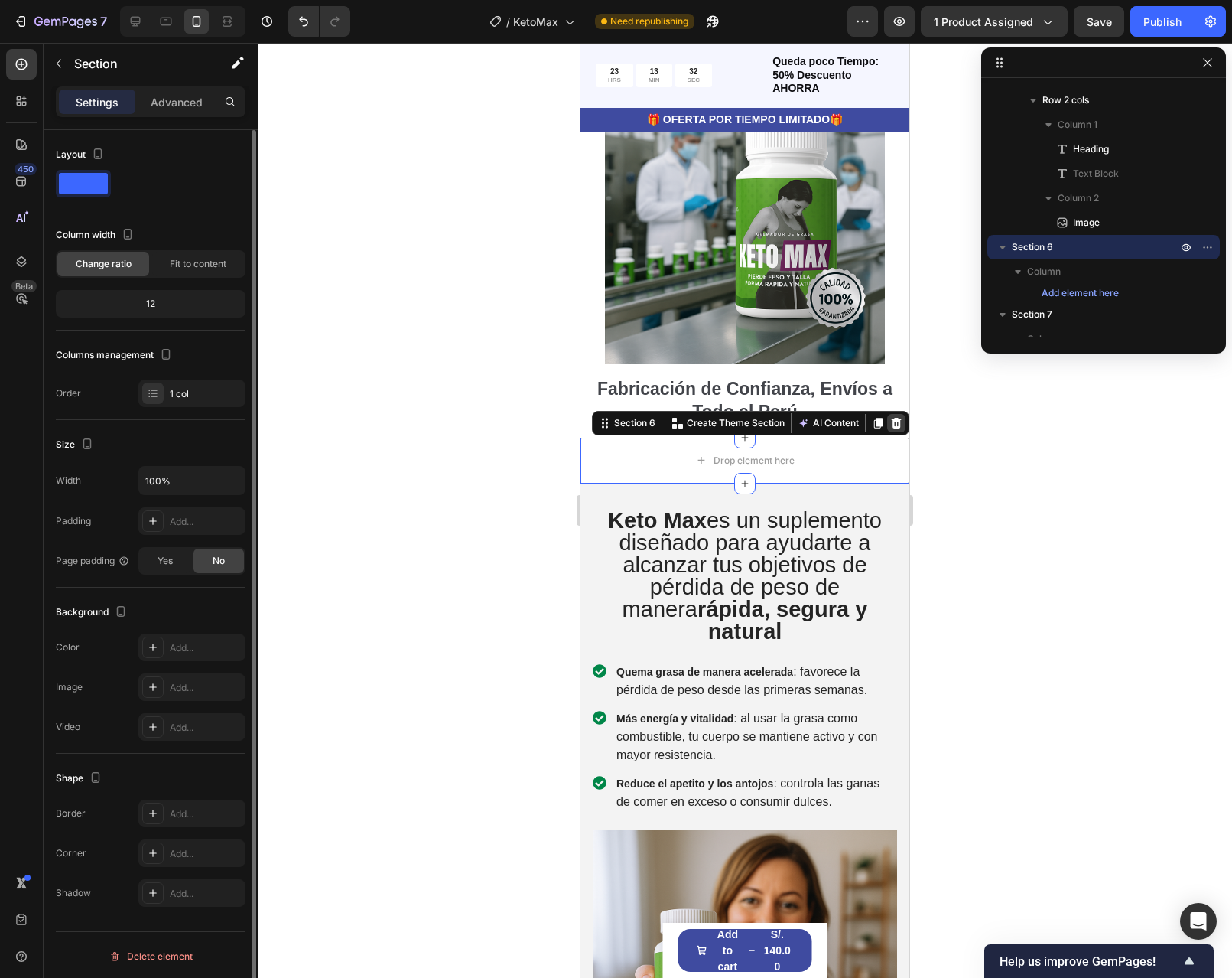
click at [892, 420] on icon at bounding box center [897, 422] width 10 height 10
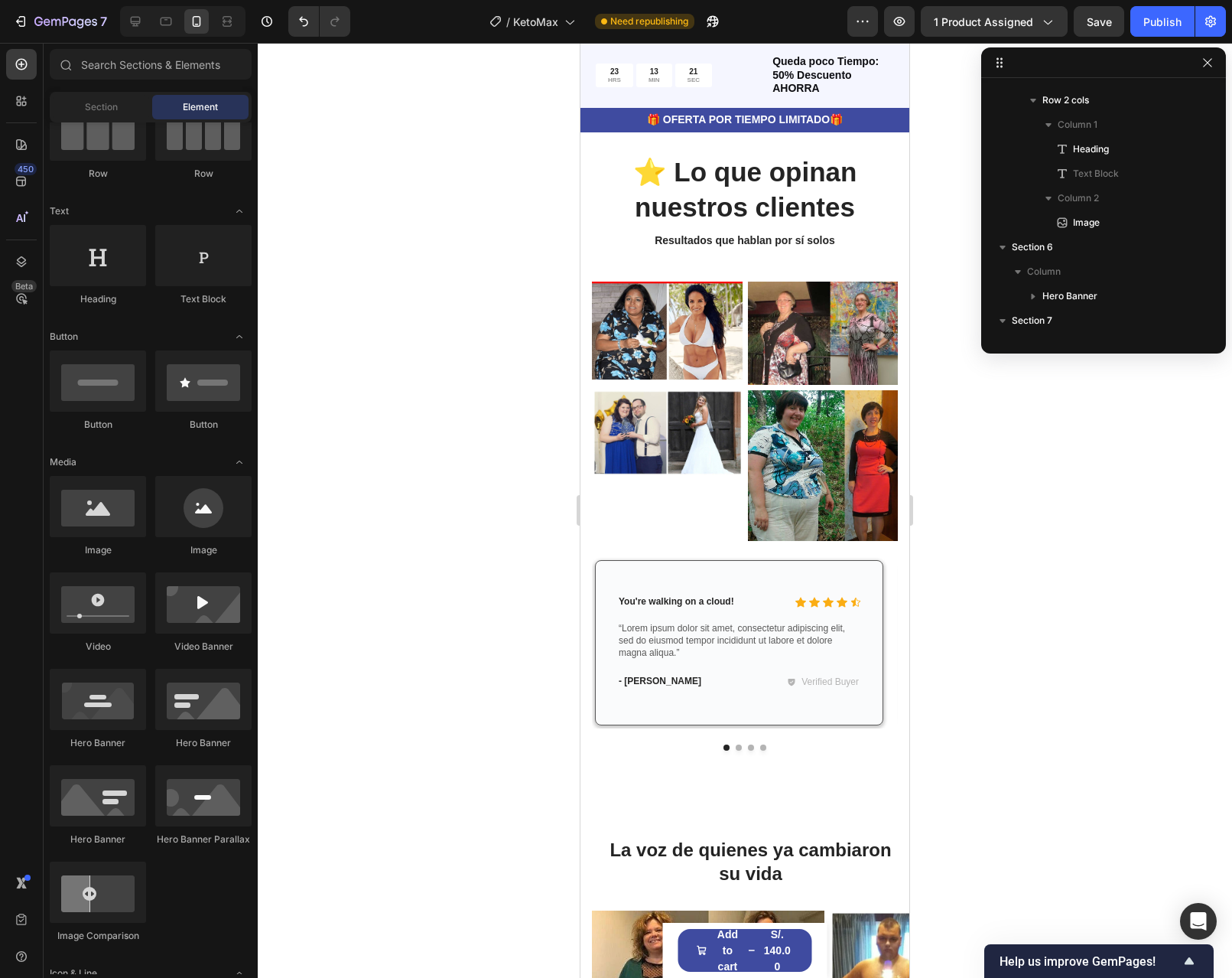
scroll to position [3673, 0]
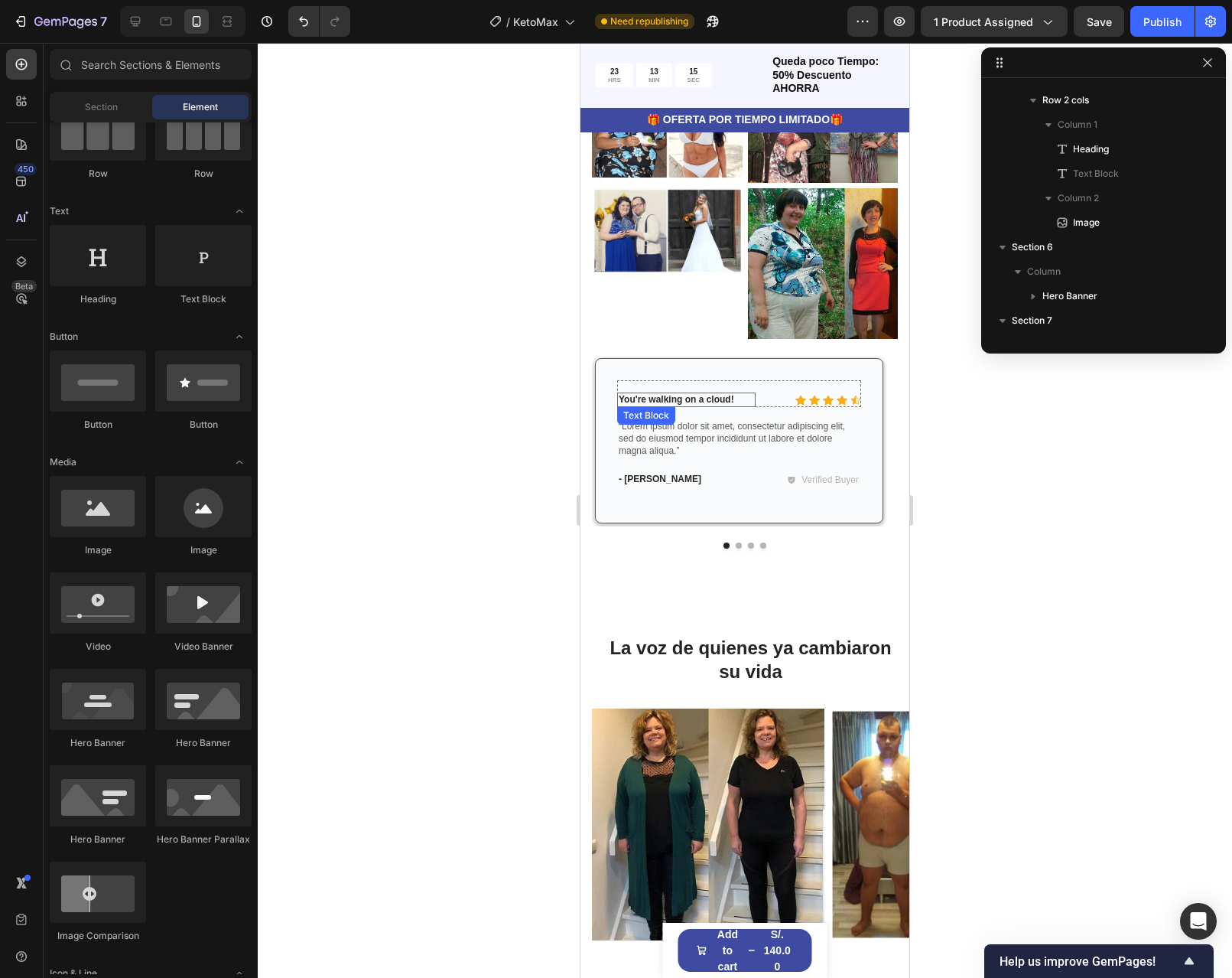
click at [698, 407] on p "You're walking on a cloud!" at bounding box center [686, 399] width 135 height 12
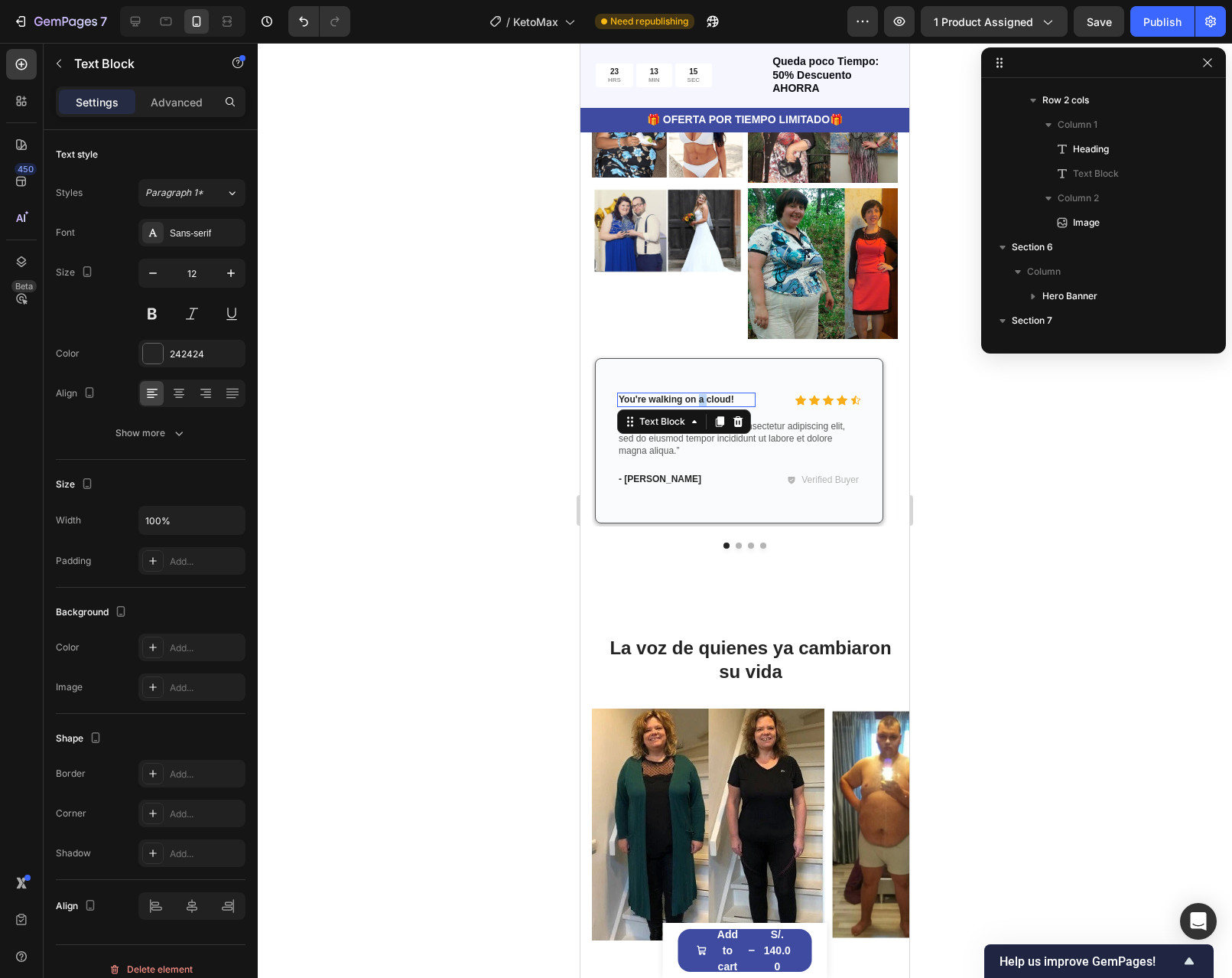
scroll to position [1906, 0]
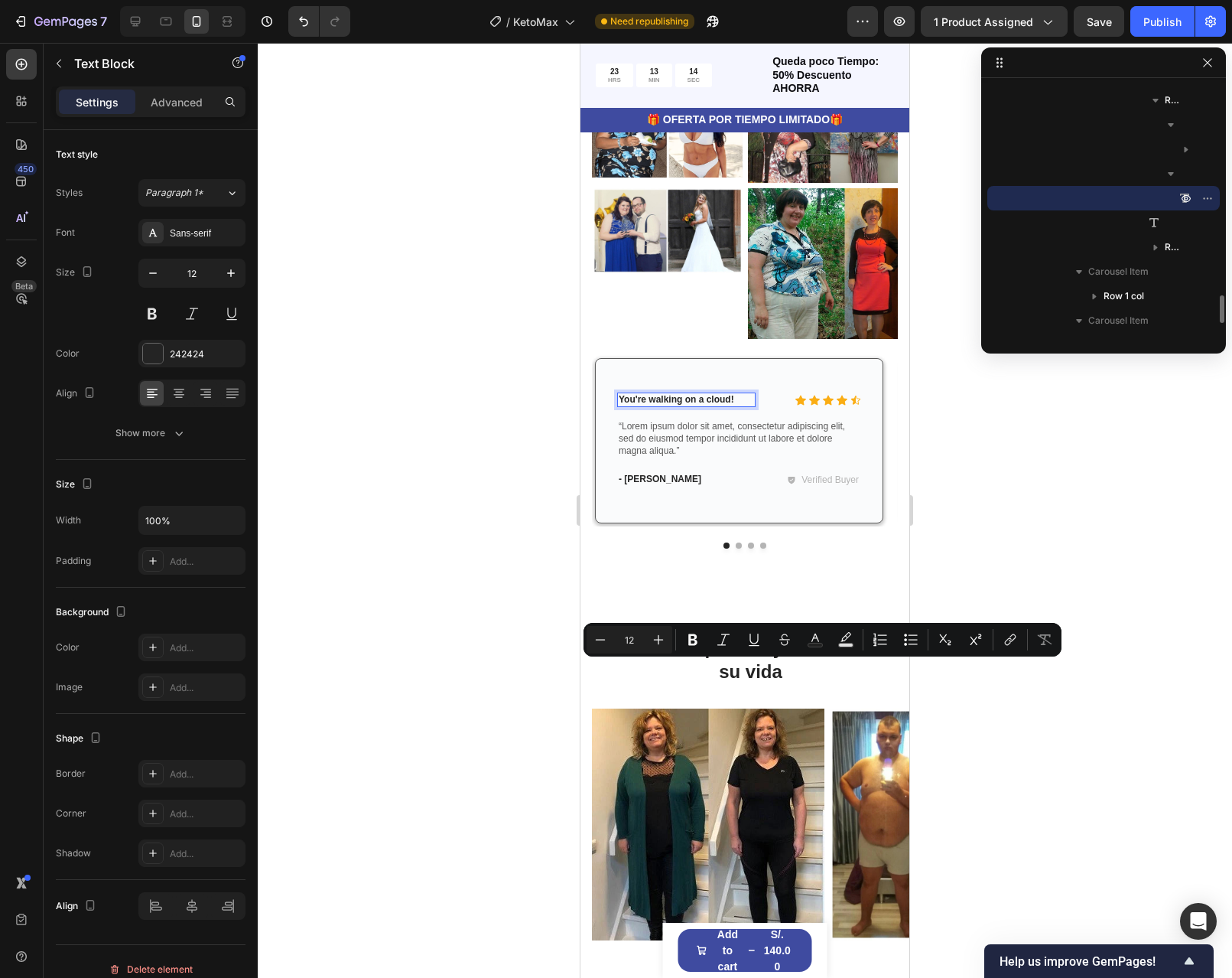
click at [739, 407] on p "You're walking on a cloud!" at bounding box center [686, 399] width 135 height 12
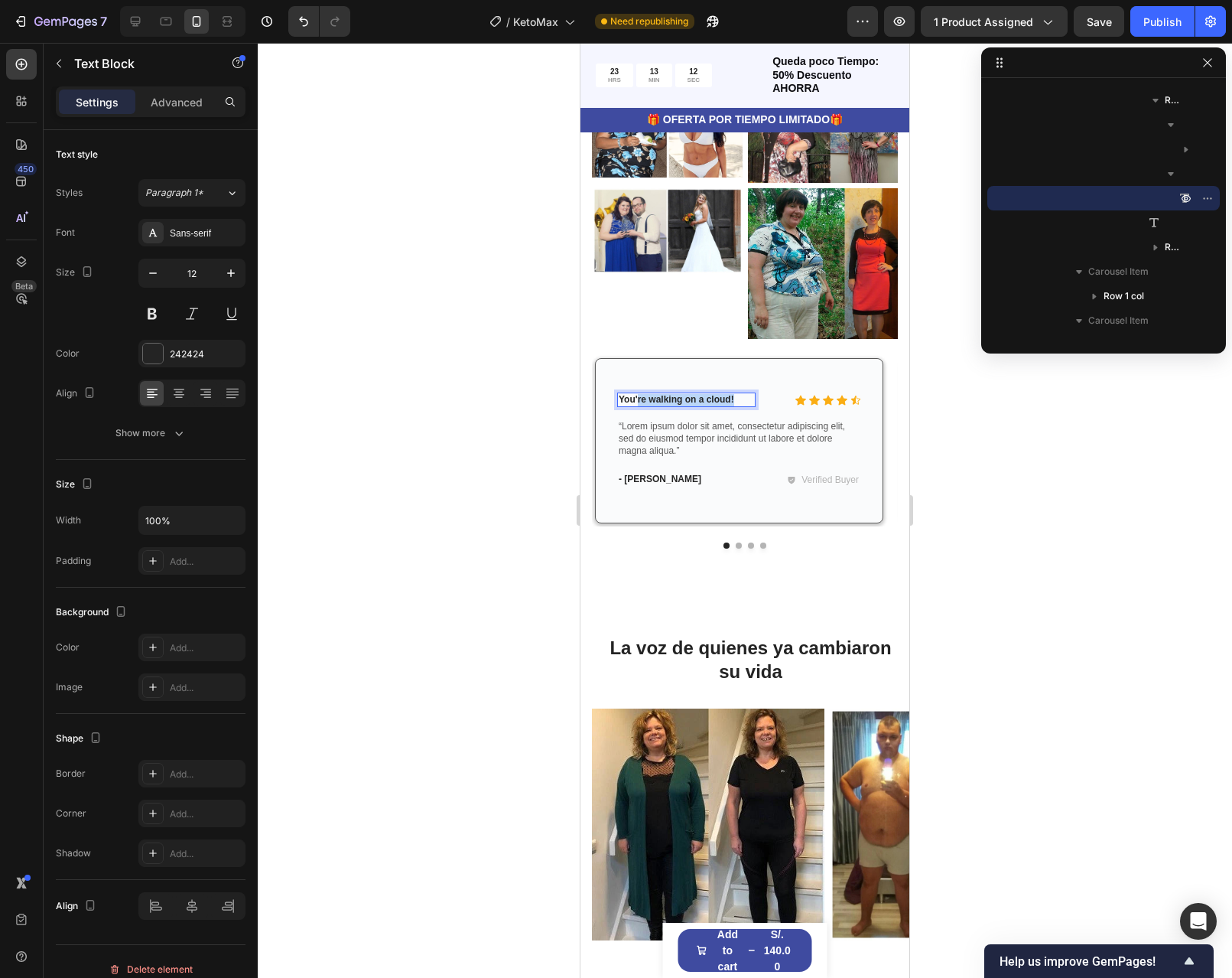
drag, startPoint x: 739, startPoint y: 669, endPoint x: 638, endPoint y: 670, distance: 101.0
click at [638, 407] on p "You're walking on a cloud!" at bounding box center [686, 399] width 135 height 12
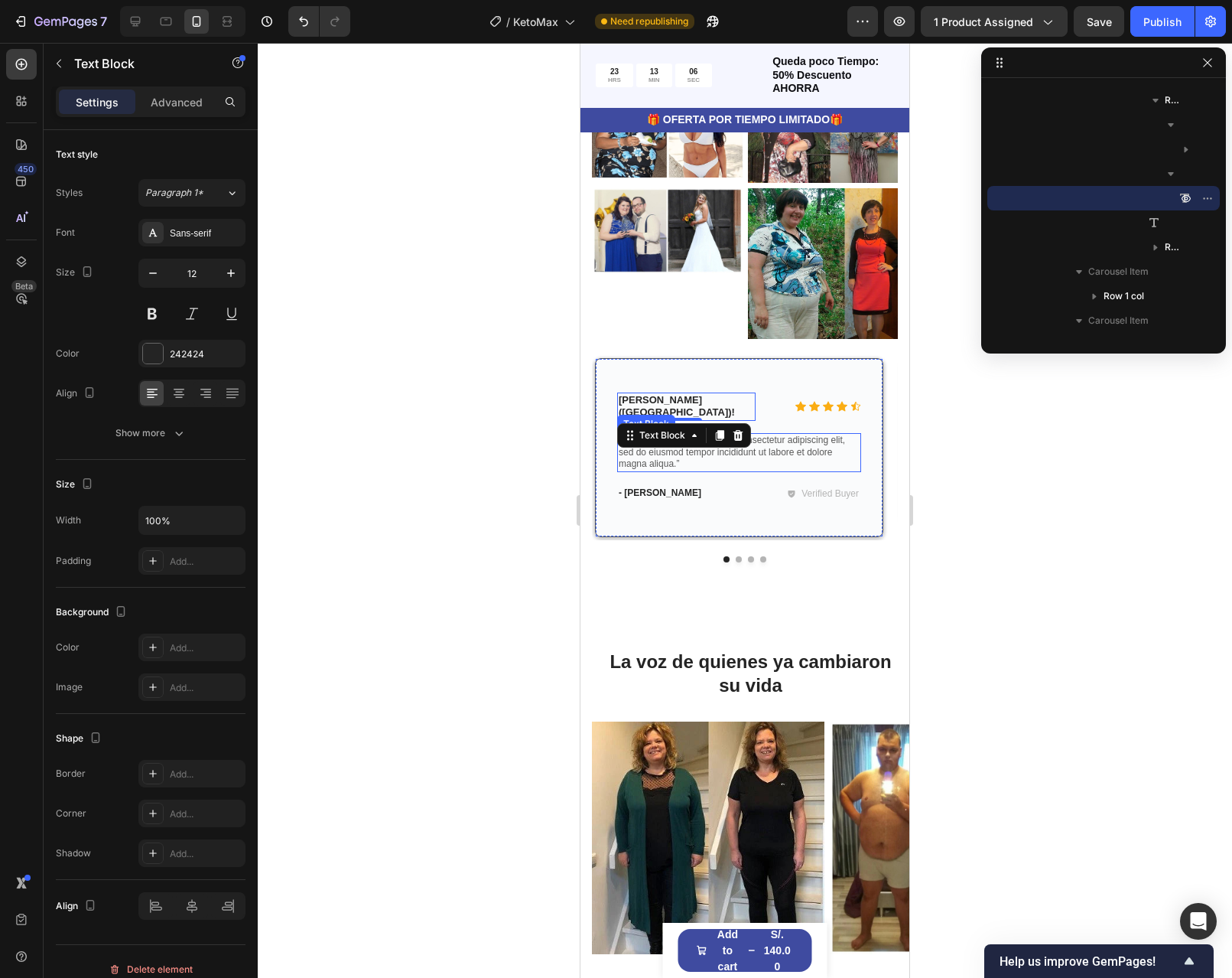
click at [669, 471] on p "“Lorem ipsum dolor sit amet, consectetur adipiscing elit, sed do eiusmod tempor…" at bounding box center [738, 452] width 241 height 36
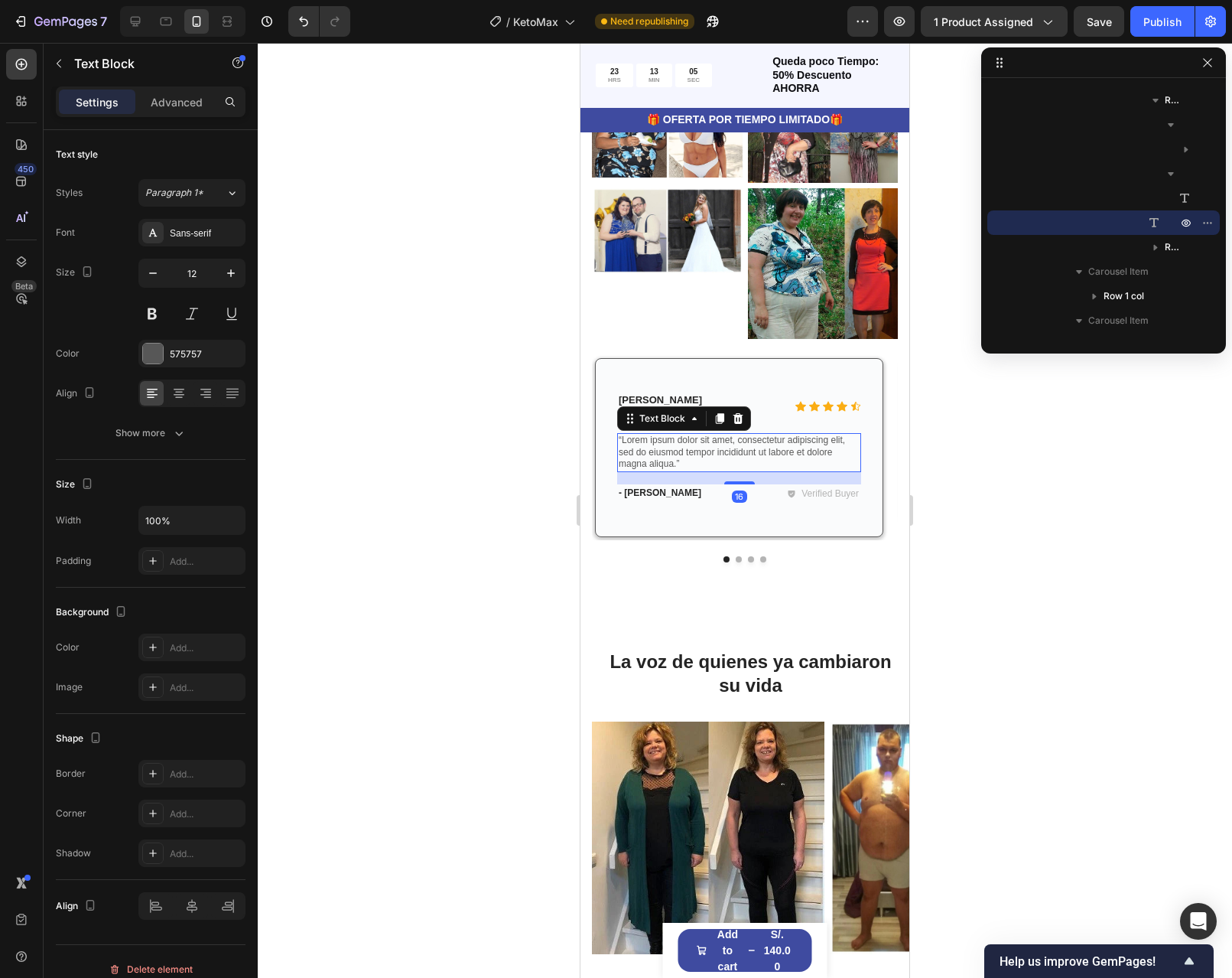
click at [669, 471] on p "“Lorem ipsum dolor sit amet, consectetur adipiscing elit, sed do eiusmod tempor…" at bounding box center [738, 452] width 241 height 36
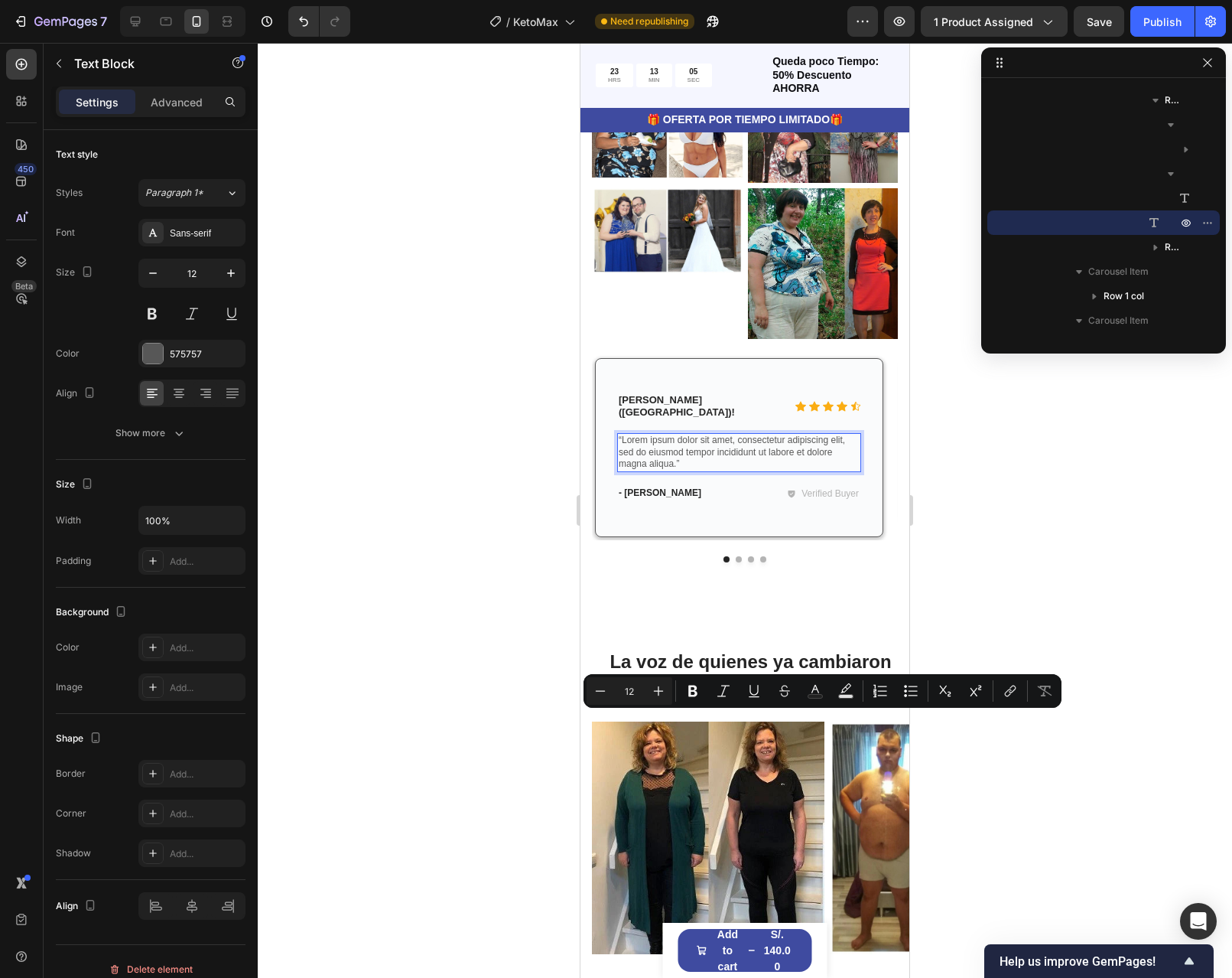
click at [680, 471] on p "“Lorem ipsum dolor sit amet, consectetur adipiscing elit, sed do eiusmod tempor…" at bounding box center [738, 452] width 241 height 36
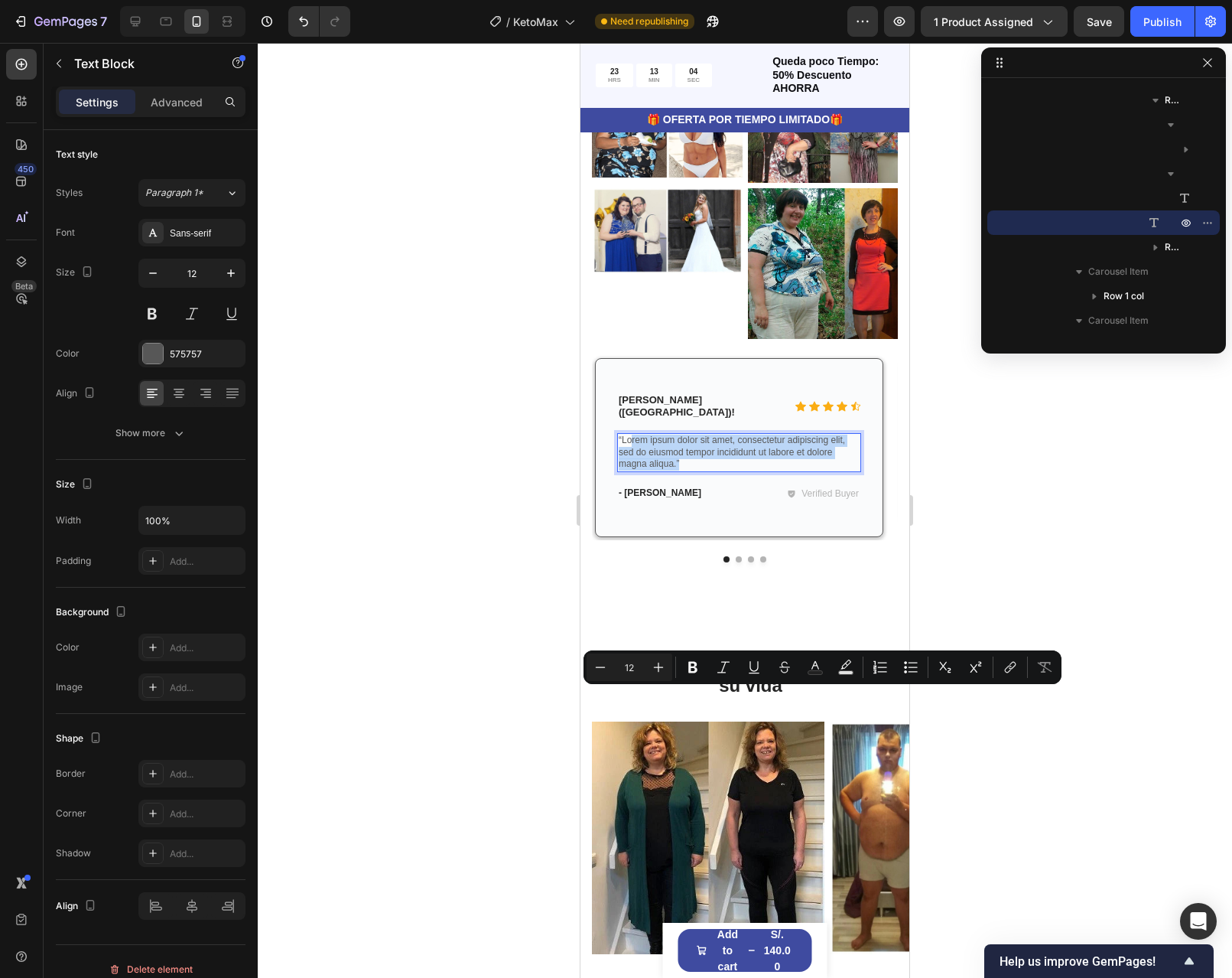
drag, startPoint x: 687, startPoint y: 719, endPoint x: 633, endPoint y: 693, distance: 59.9
click at [633, 471] on p "“Lorem ipsum dolor sit amet, consectetur adipiscing elit, sed do eiusmod tempor…" at bounding box center [738, 452] width 241 height 36
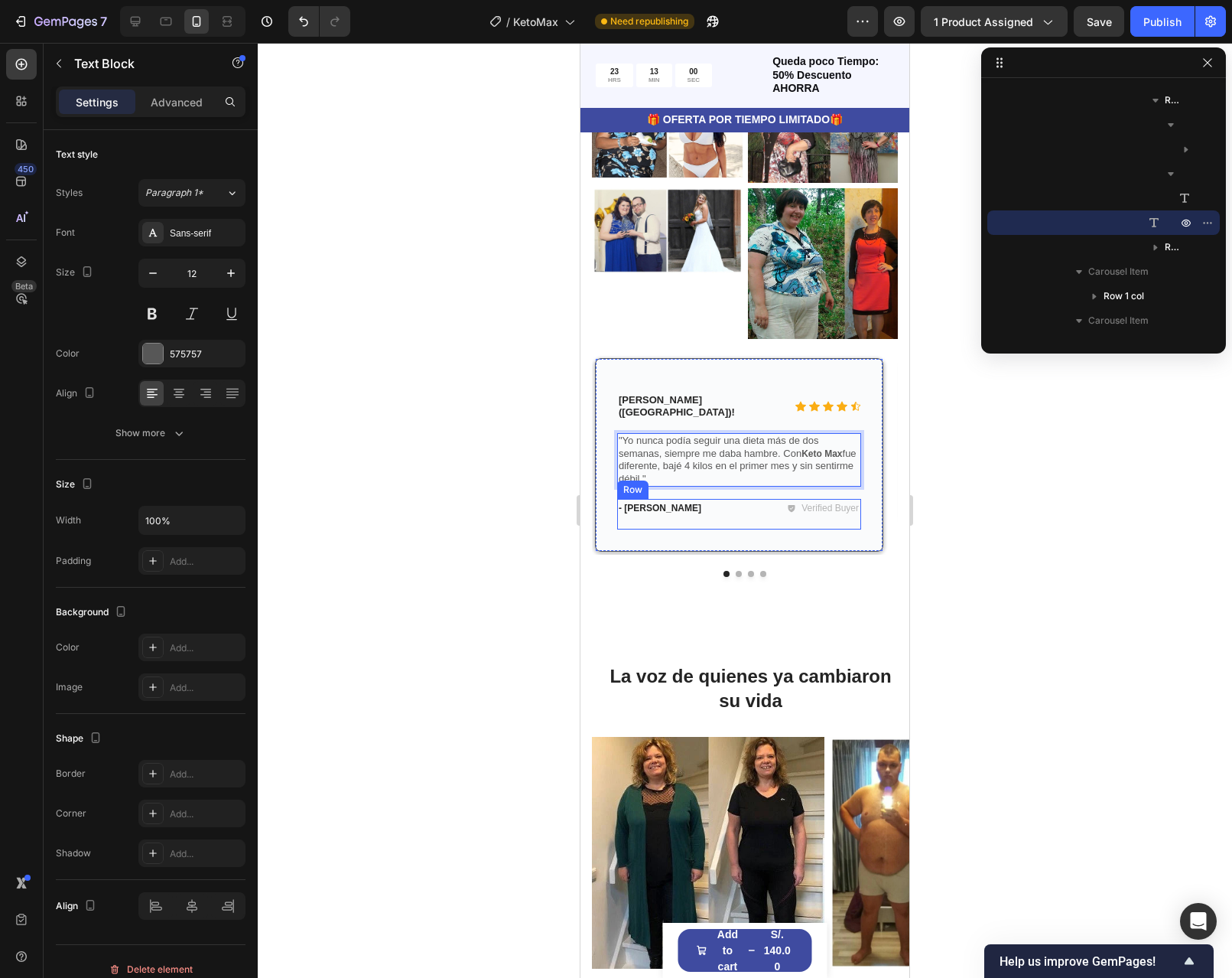
click at [740, 530] on div "- Ryan S. Text Block Verified Buyer Item List Row" at bounding box center [739, 514] width 244 height 30
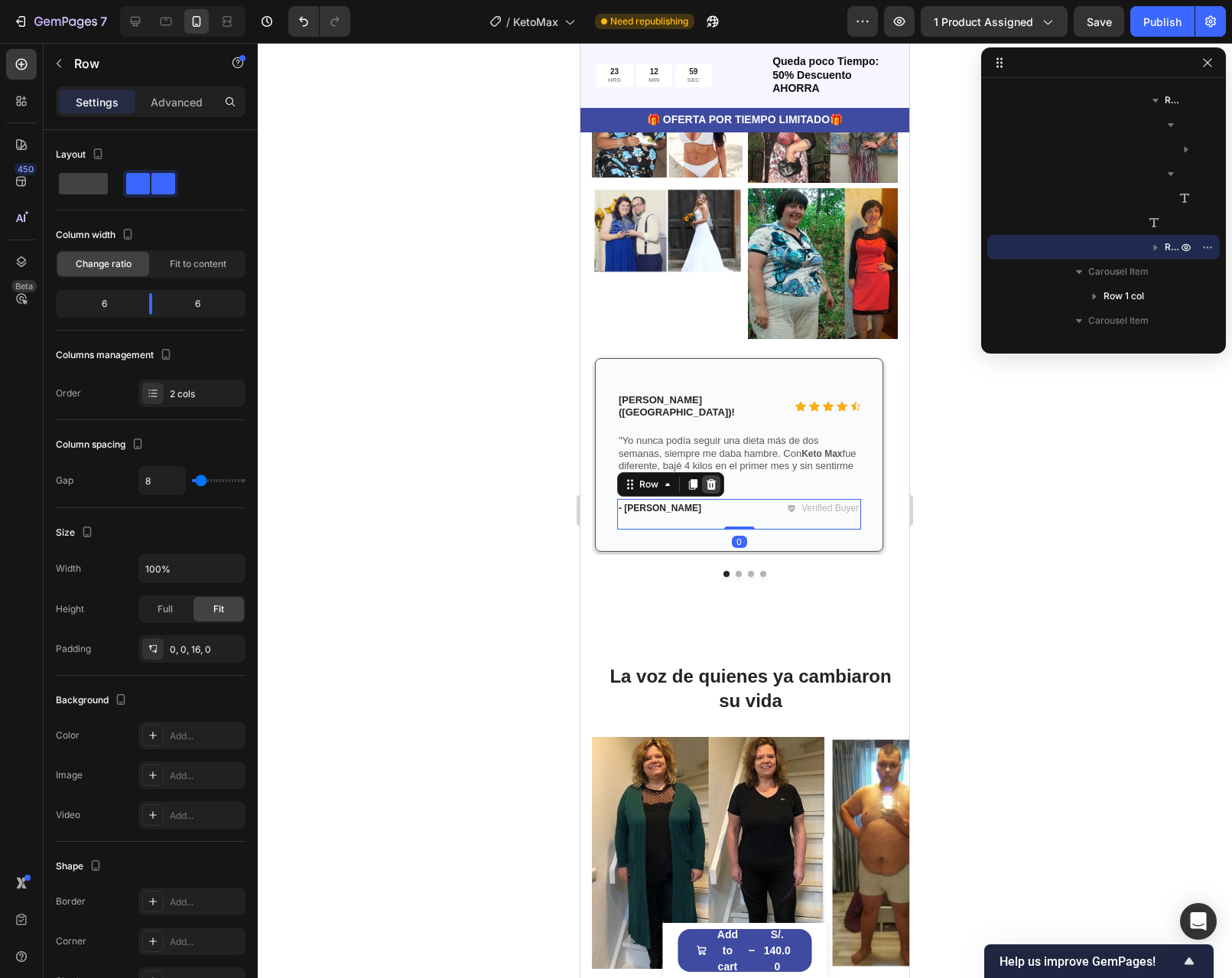
click at [713, 491] on icon at bounding box center [710, 484] width 12 height 12
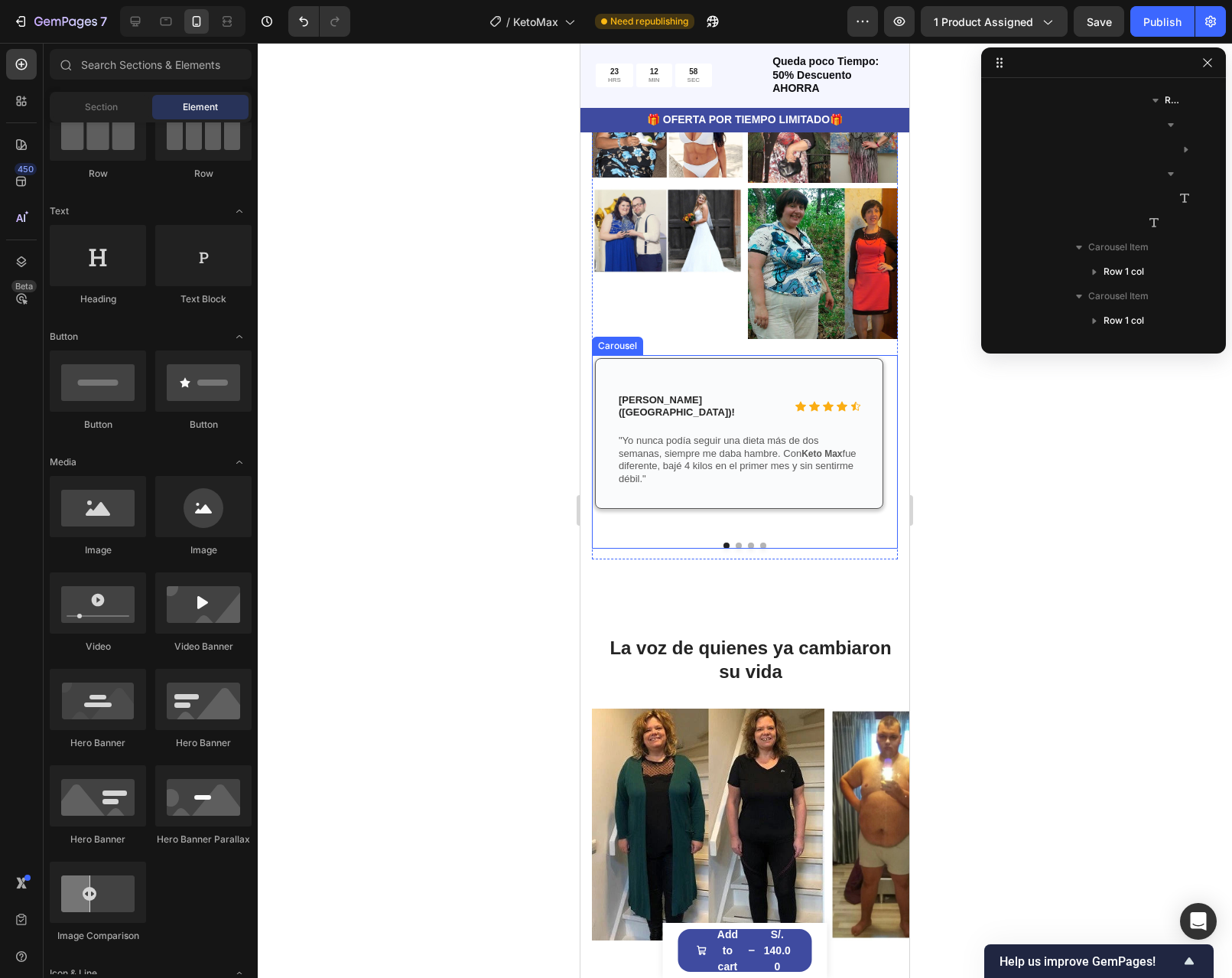
click at [736, 548] on button "Dot" at bounding box center [739, 546] width 6 height 6
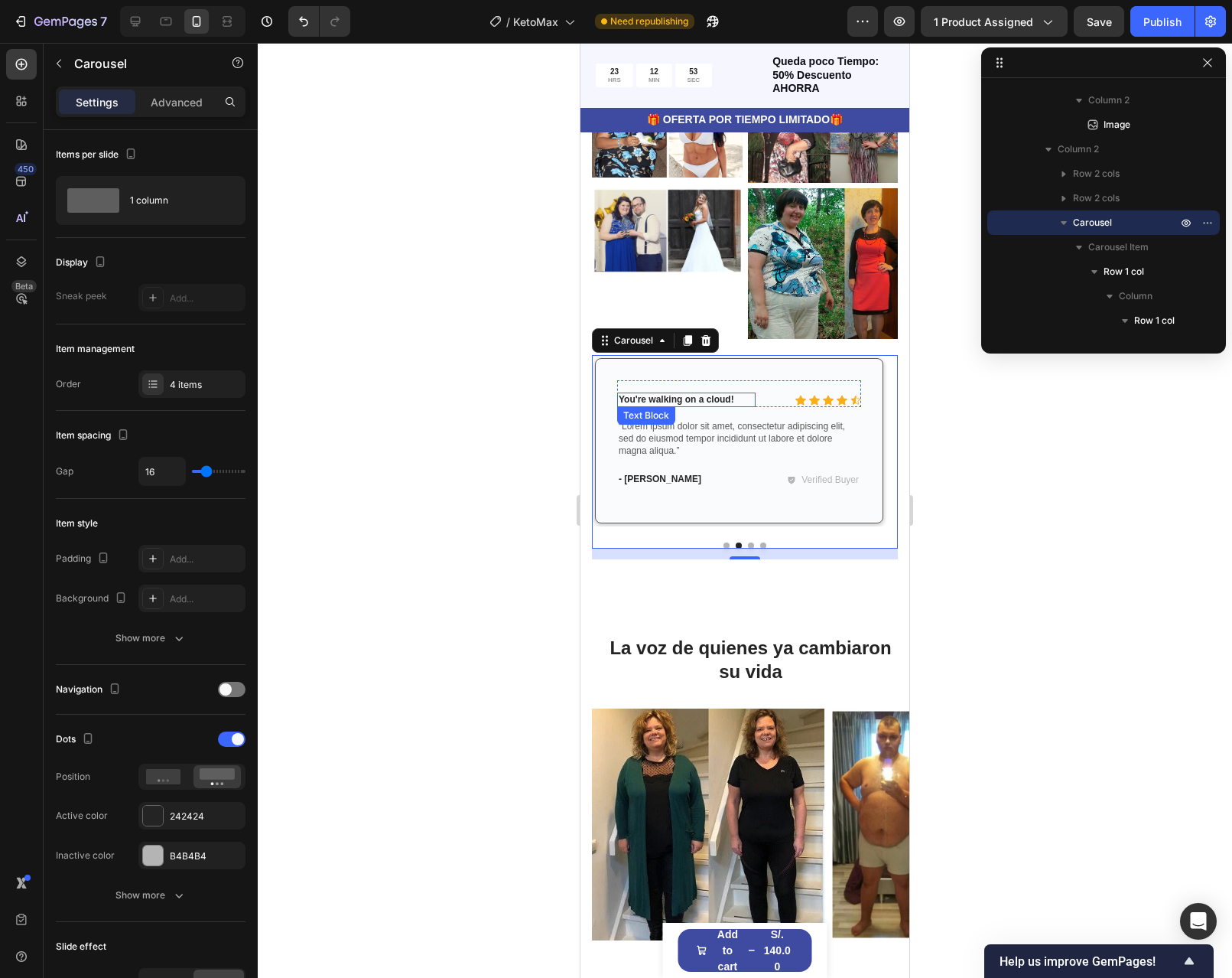
click at [736, 407] on p "You're walking on a cloud!" at bounding box center [686, 399] width 135 height 12
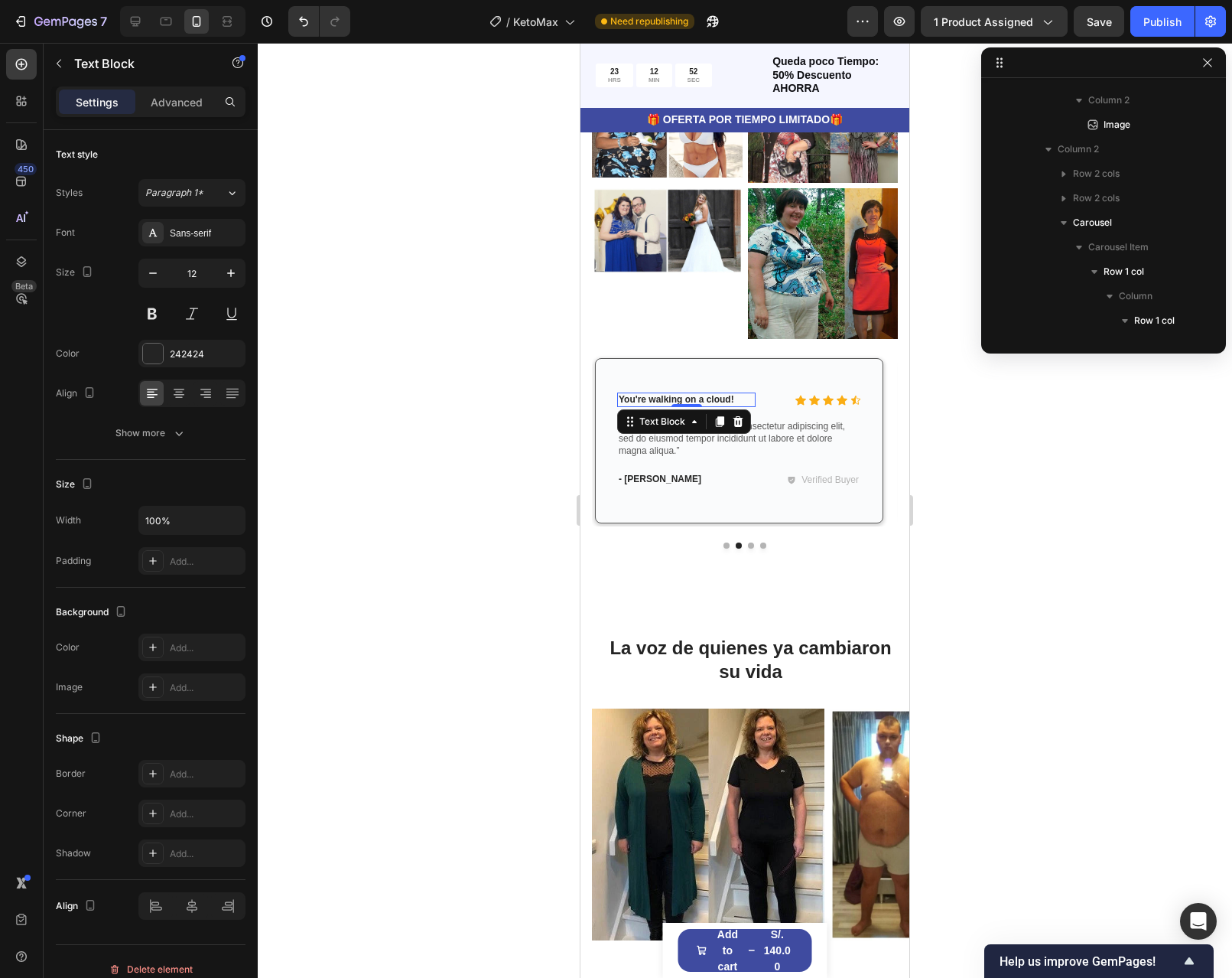
click at [736, 407] on p "You're walking on a cloud!" at bounding box center [686, 399] width 135 height 12
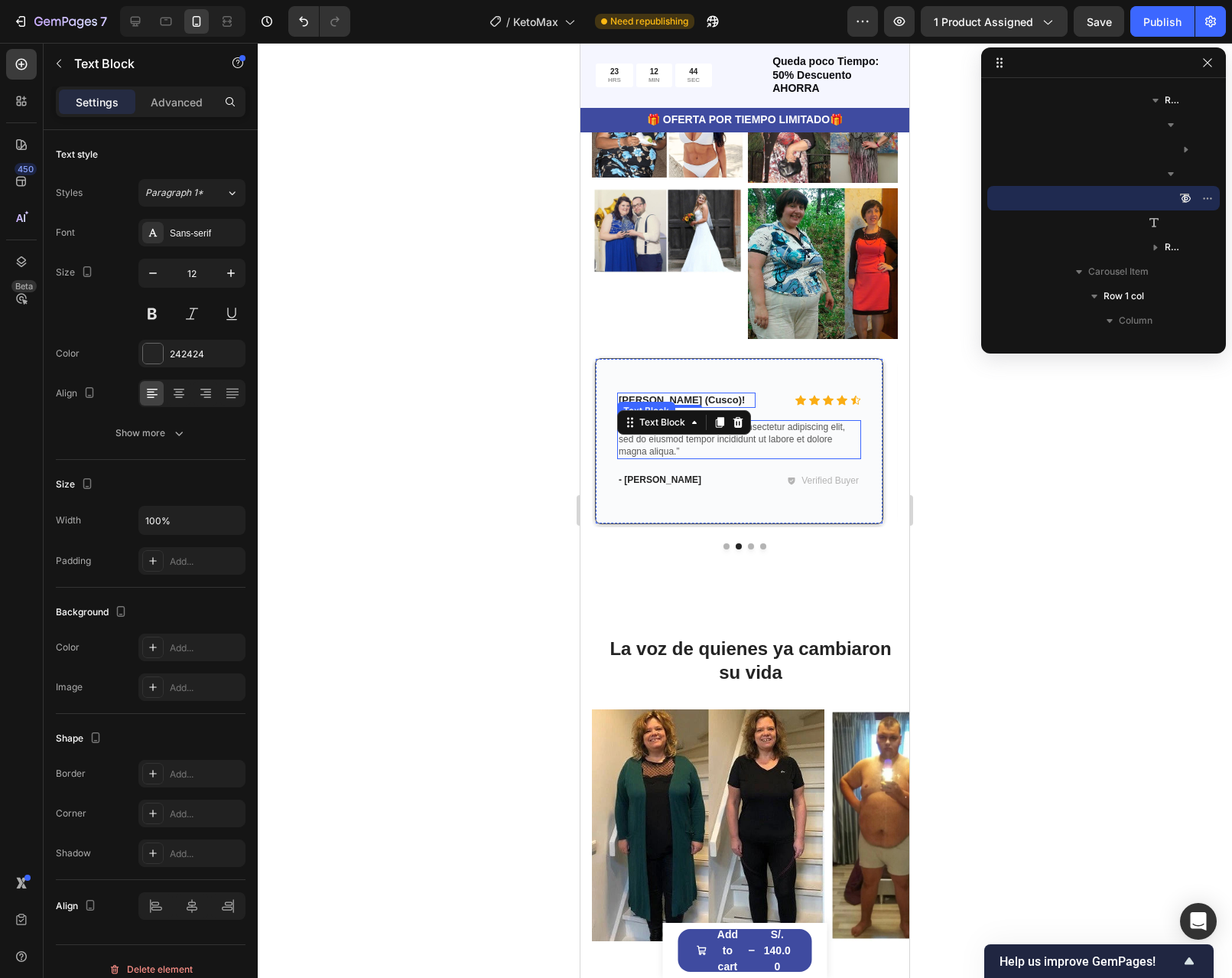
click at [731, 458] on p "“Lorem ipsum dolor sit amet, consectetur adipiscing elit, sed do eiusmod tempor…" at bounding box center [738, 439] width 241 height 36
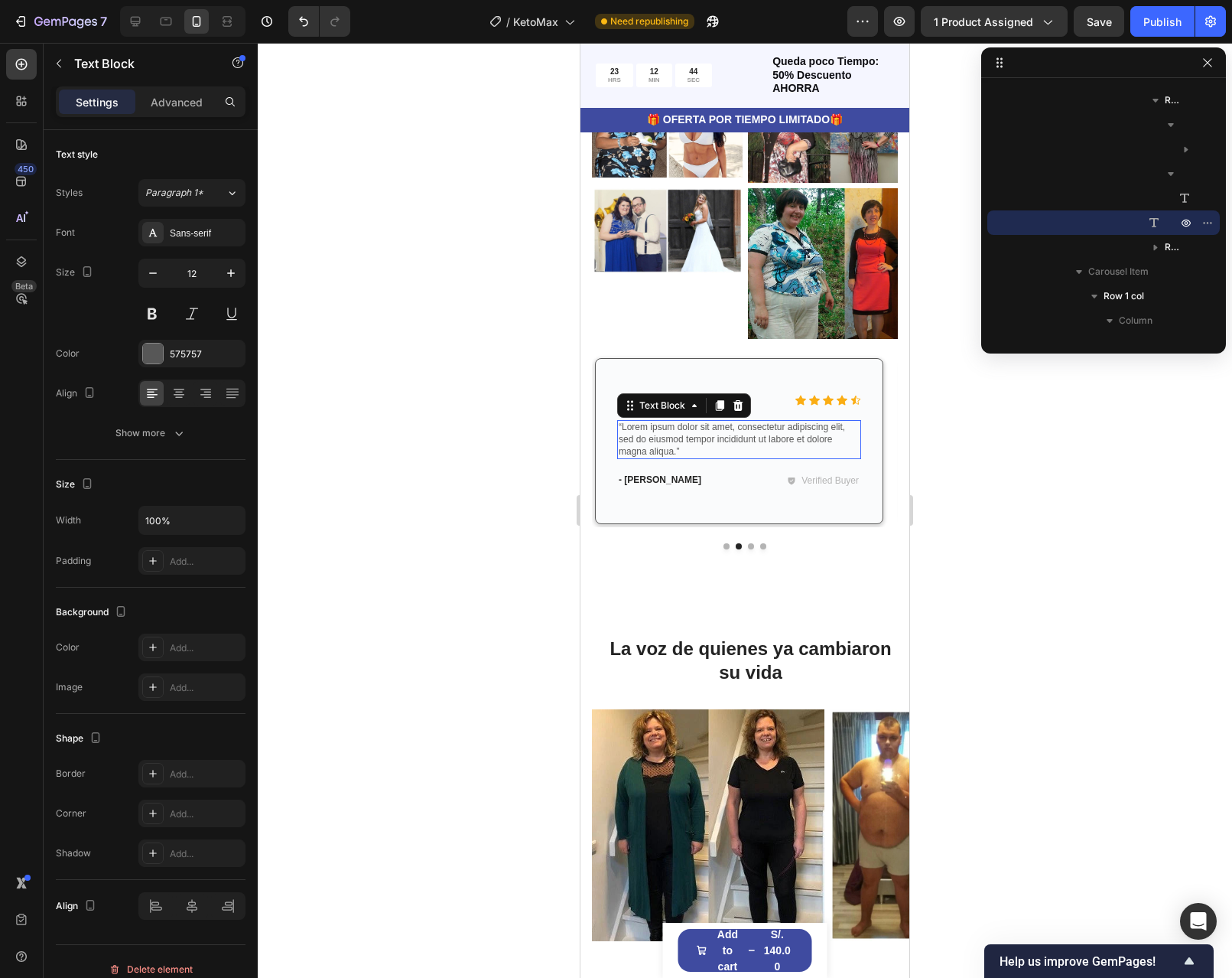
click at [731, 458] on p "“Lorem ipsum dolor sit amet, consectetur adipiscing elit, sed do eiusmod tempor…" at bounding box center [738, 439] width 241 height 36
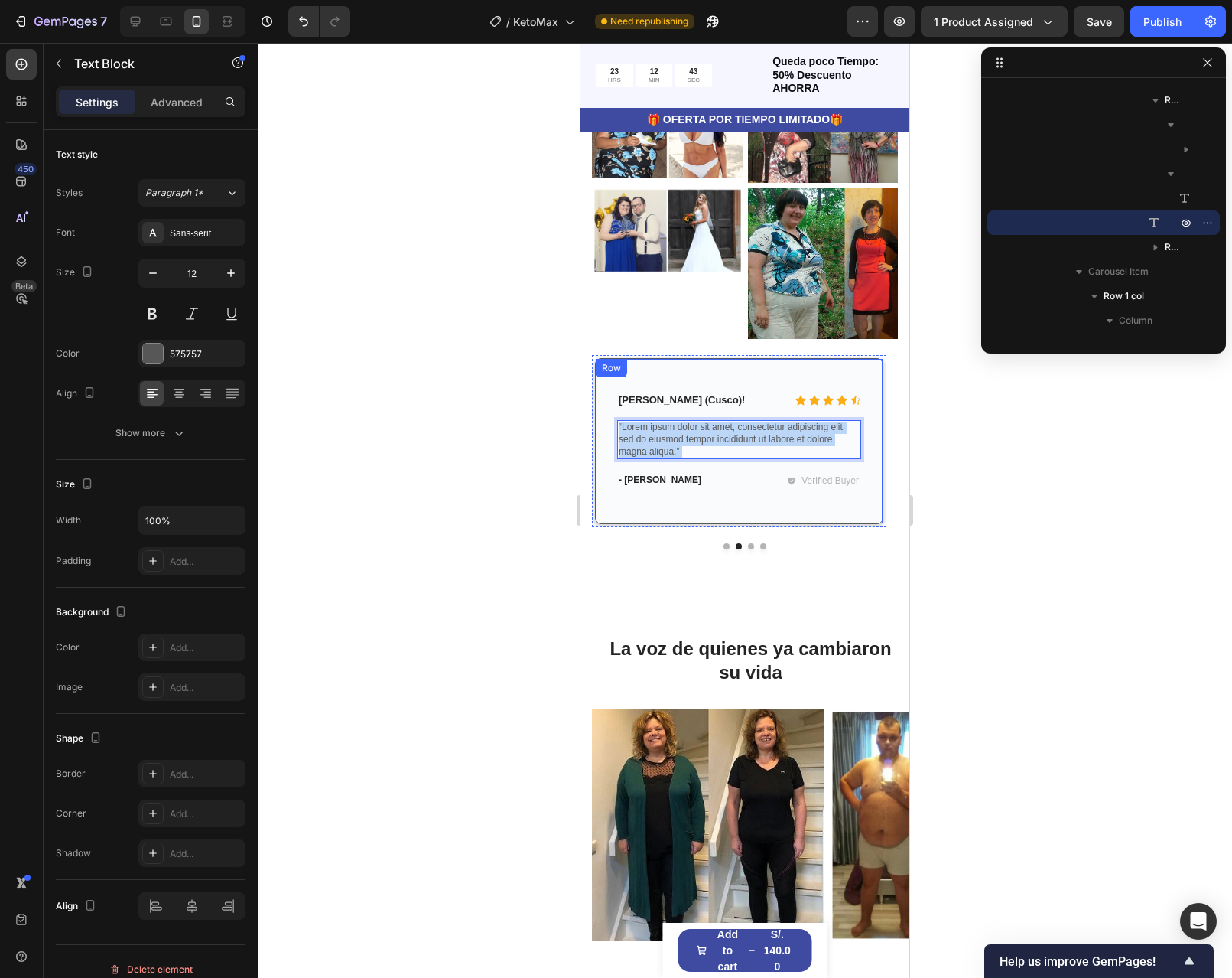
drag, startPoint x: 694, startPoint y: 716, endPoint x: 614, endPoint y: 694, distance: 83.0
click at [614, 524] on div "Icon Icon Icon Icon Icon Icon List Ana (Cusco)! Text Block Row “Lorem ipsum dol…" at bounding box center [739, 440] width 288 height 166
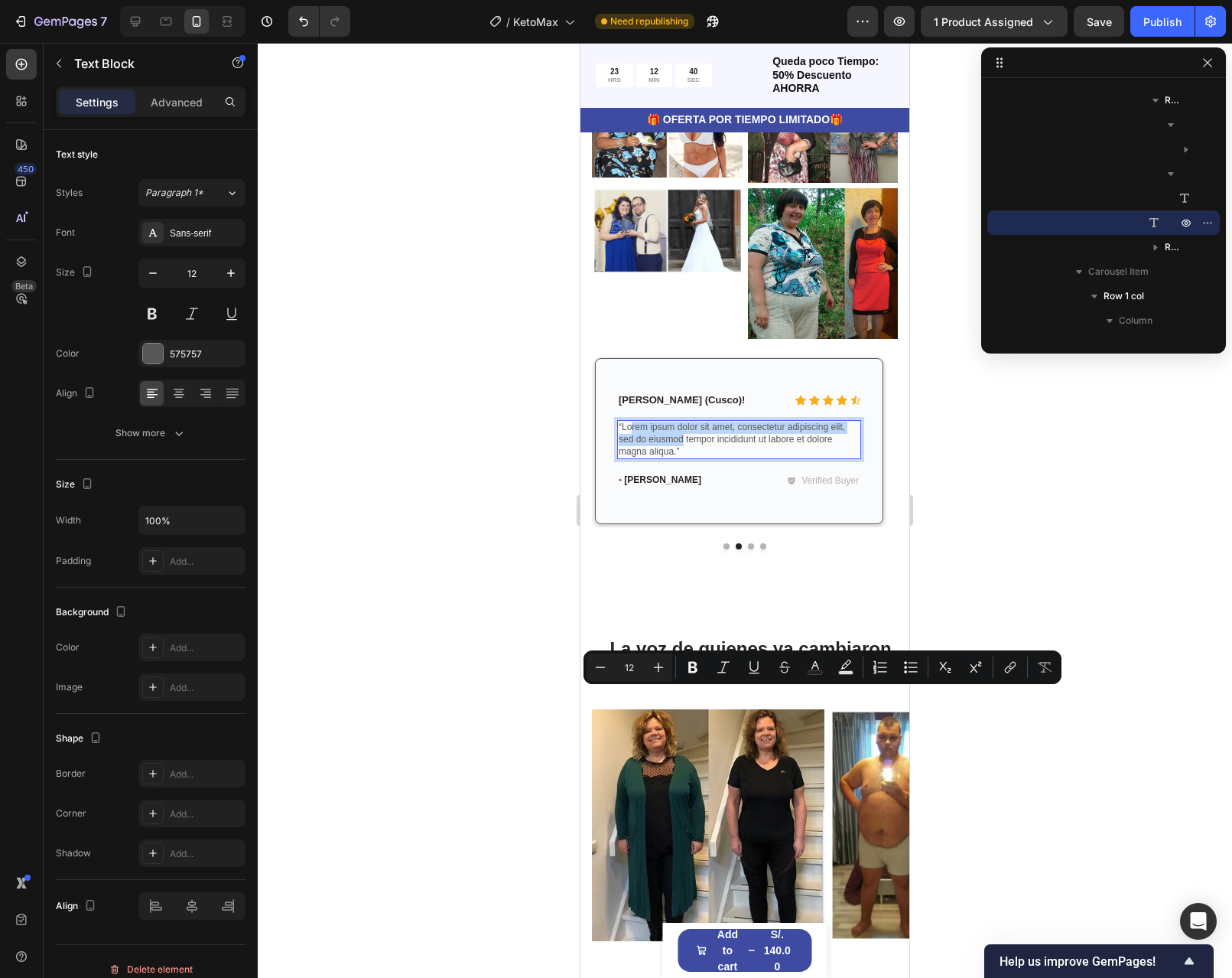
drag, startPoint x: 682, startPoint y: 714, endPoint x: 630, endPoint y: 699, distance: 54.1
click at [630, 458] on p "“Lorem ipsum dolor sit amet, consectetur adipiscing elit, sed do eiusmod tempor…" at bounding box center [738, 439] width 241 height 36
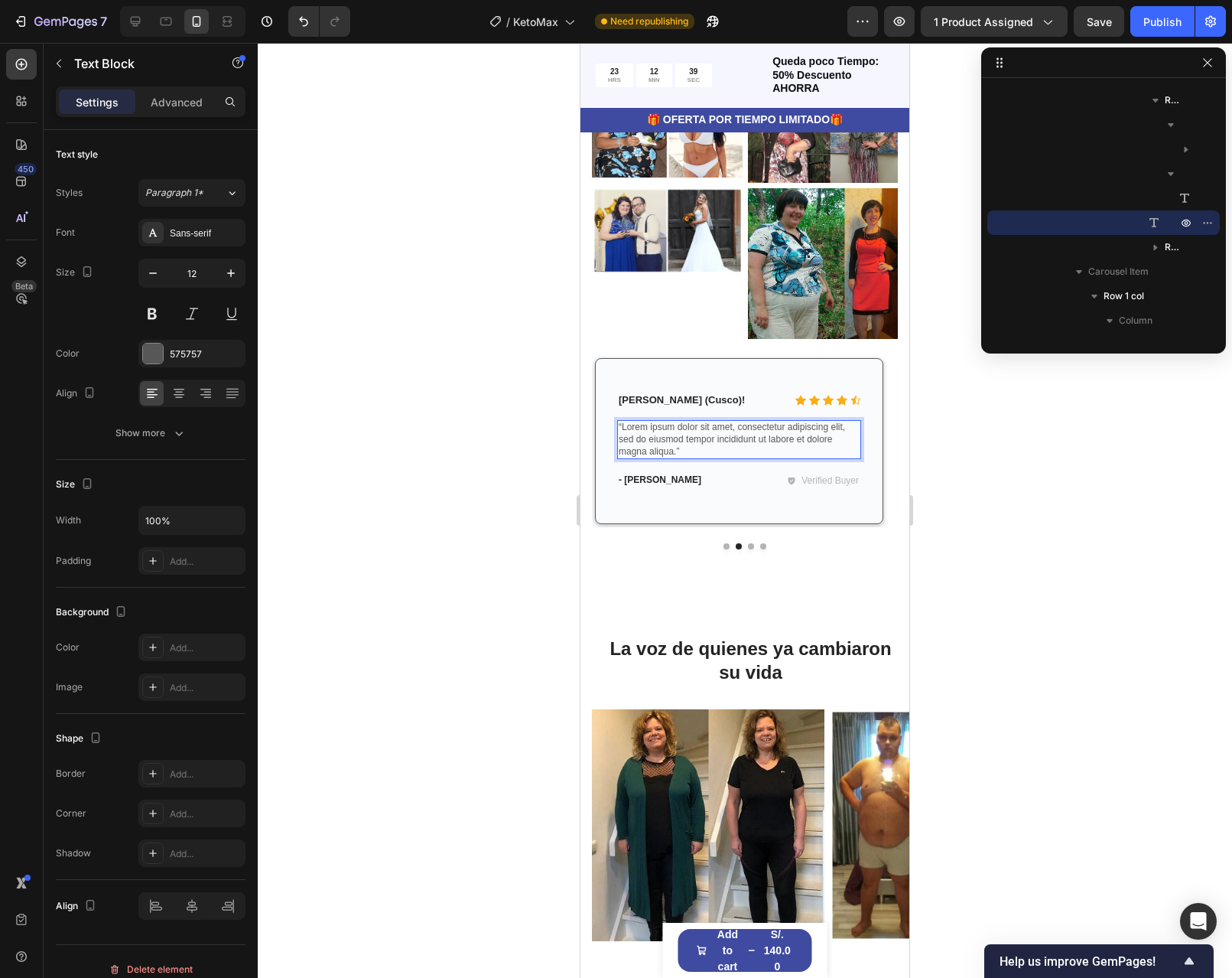
click at [684, 458] on p "“Lorem ipsum dolor sit amet, consectetur adipiscing elit, sed do eiusmod tempor…" at bounding box center [738, 439] width 241 height 36
drag, startPoint x: 684, startPoint y: 717, endPoint x: 634, endPoint y: 697, distance: 53.9
click at [634, 458] on p "“Lorem ipsum dolor sit amet, consectetur adipiscing elit, sed do eiusmod tempor…" at bounding box center [738, 439] width 241 height 36
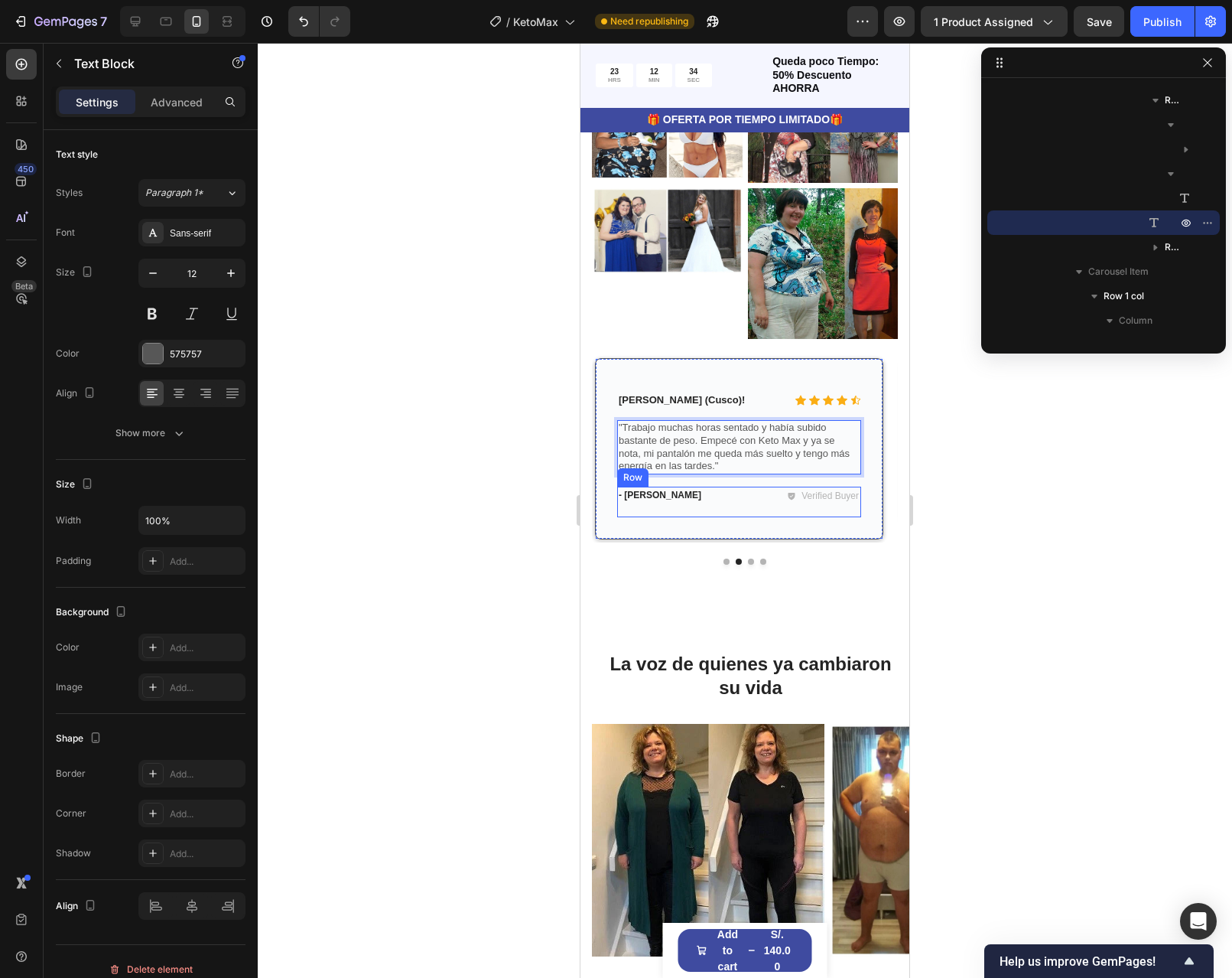
click at [740, 517] on div "- James D. Text Block Verified Buyer Item List Row" at bounding box center [739, 502] width 244 height 30
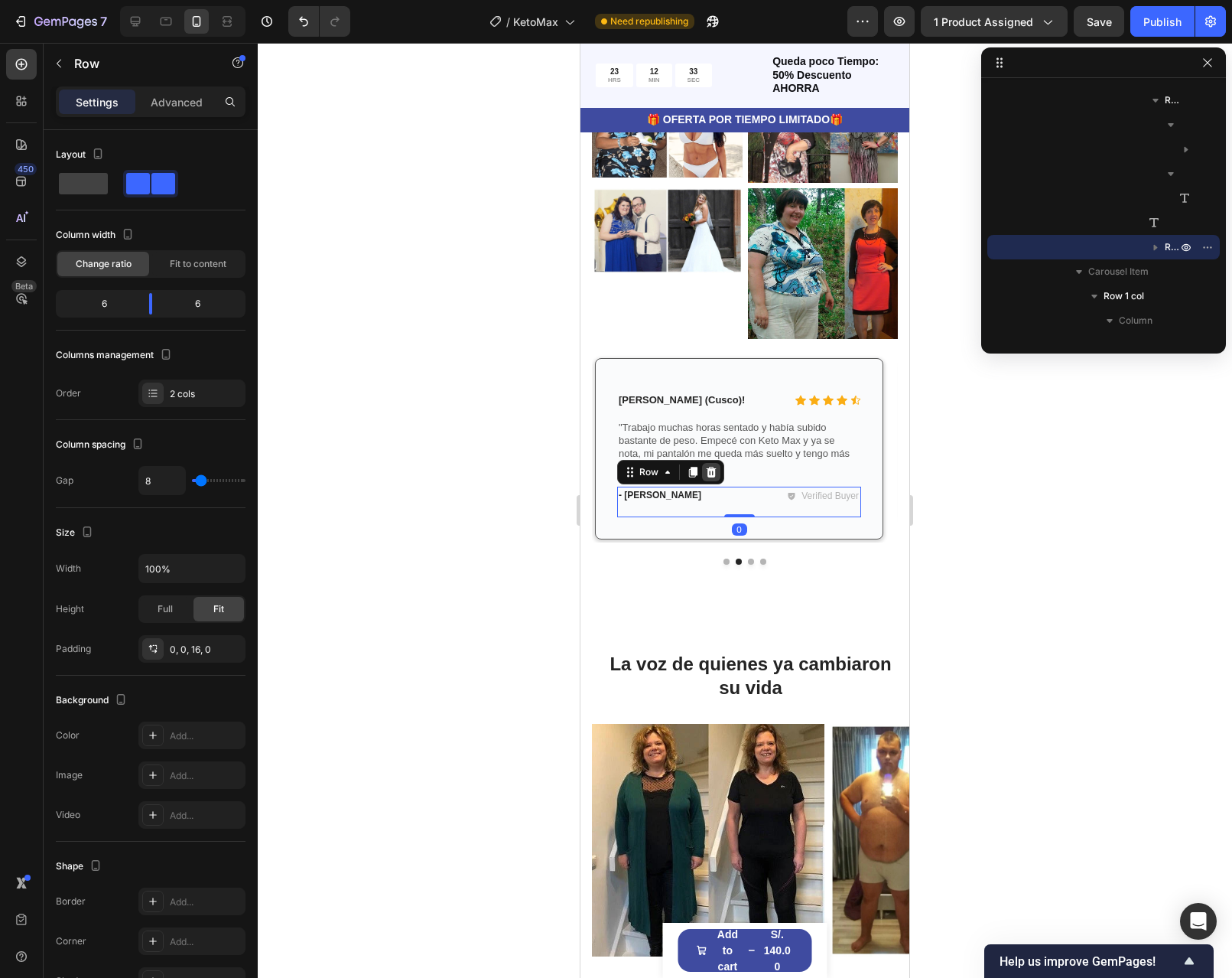
click at [713, 479] on icon at bounding box center [710, 471] width 12 height 12
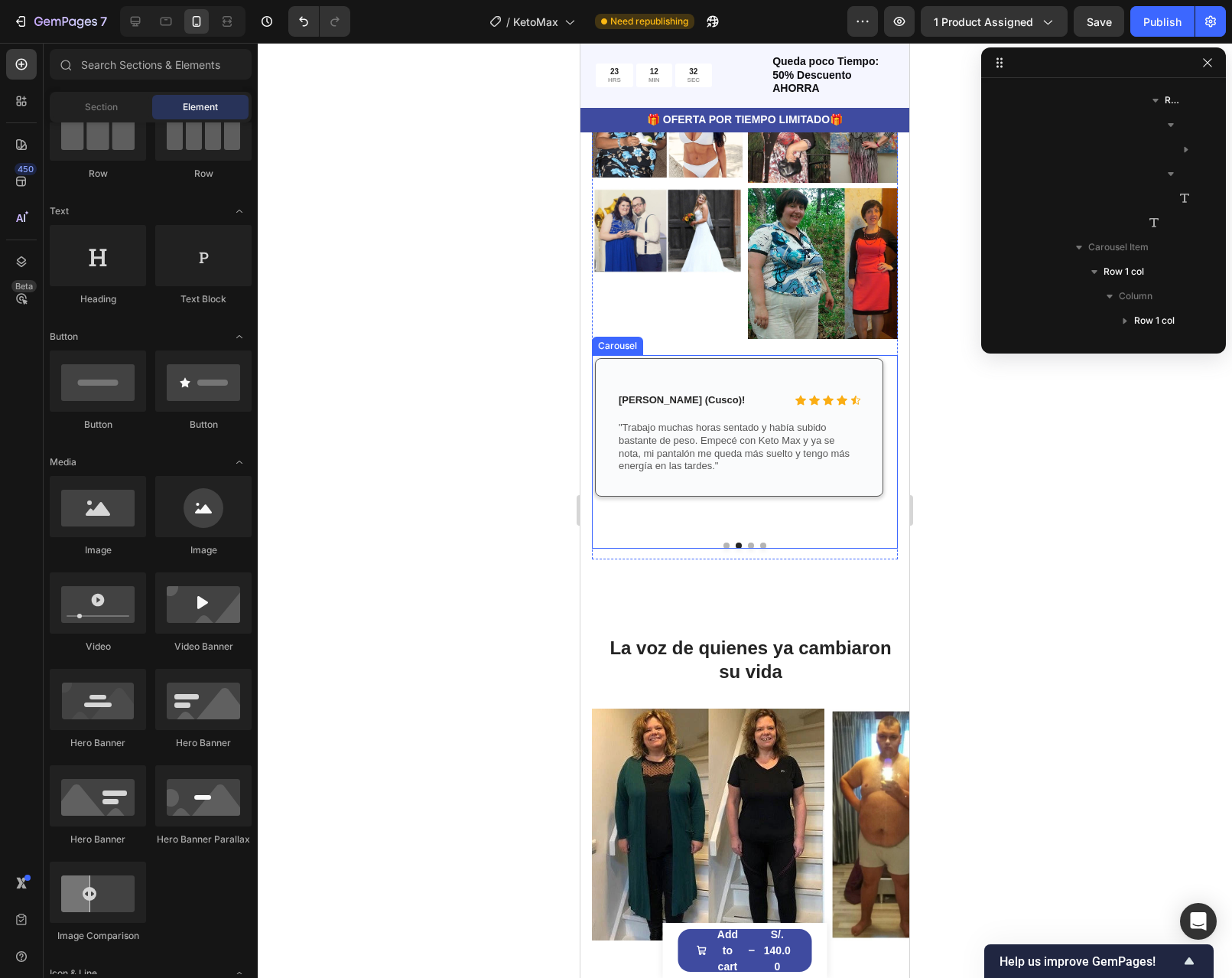
click at [748, 548] on button "Dot" at bounding box center [751, 546] width 6 height 6
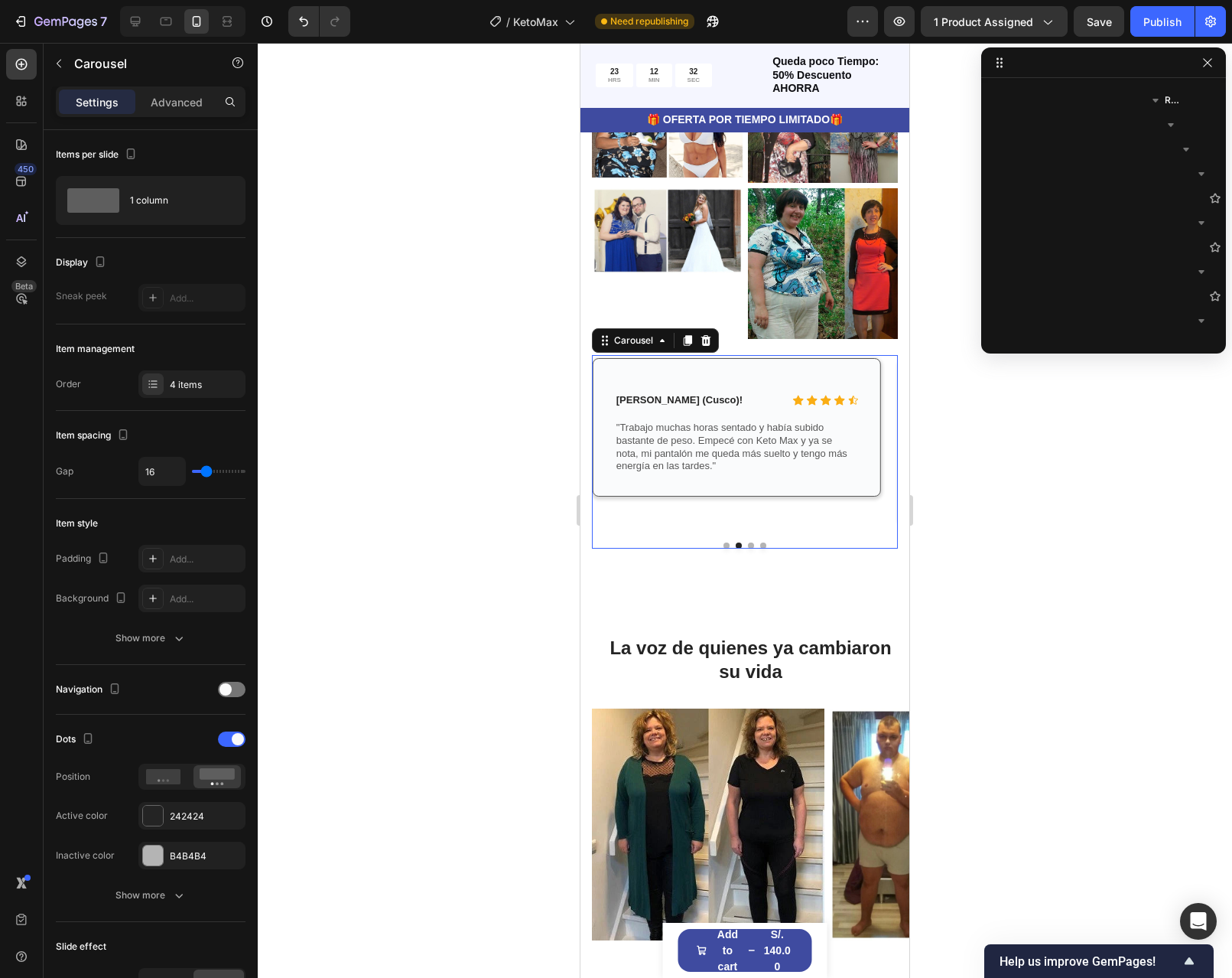
scroll to position [1930, 0]
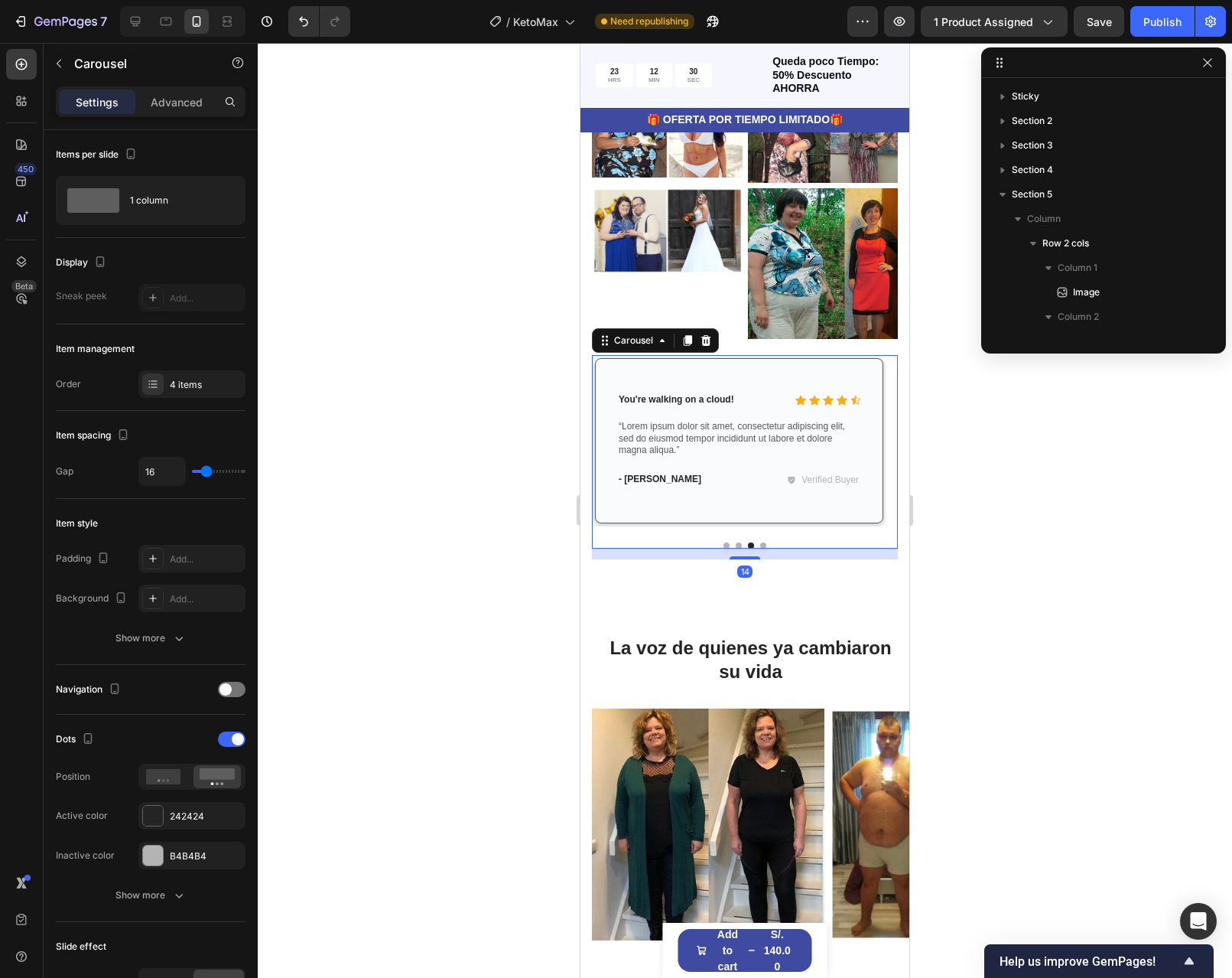
scroll to position [1930, 0]
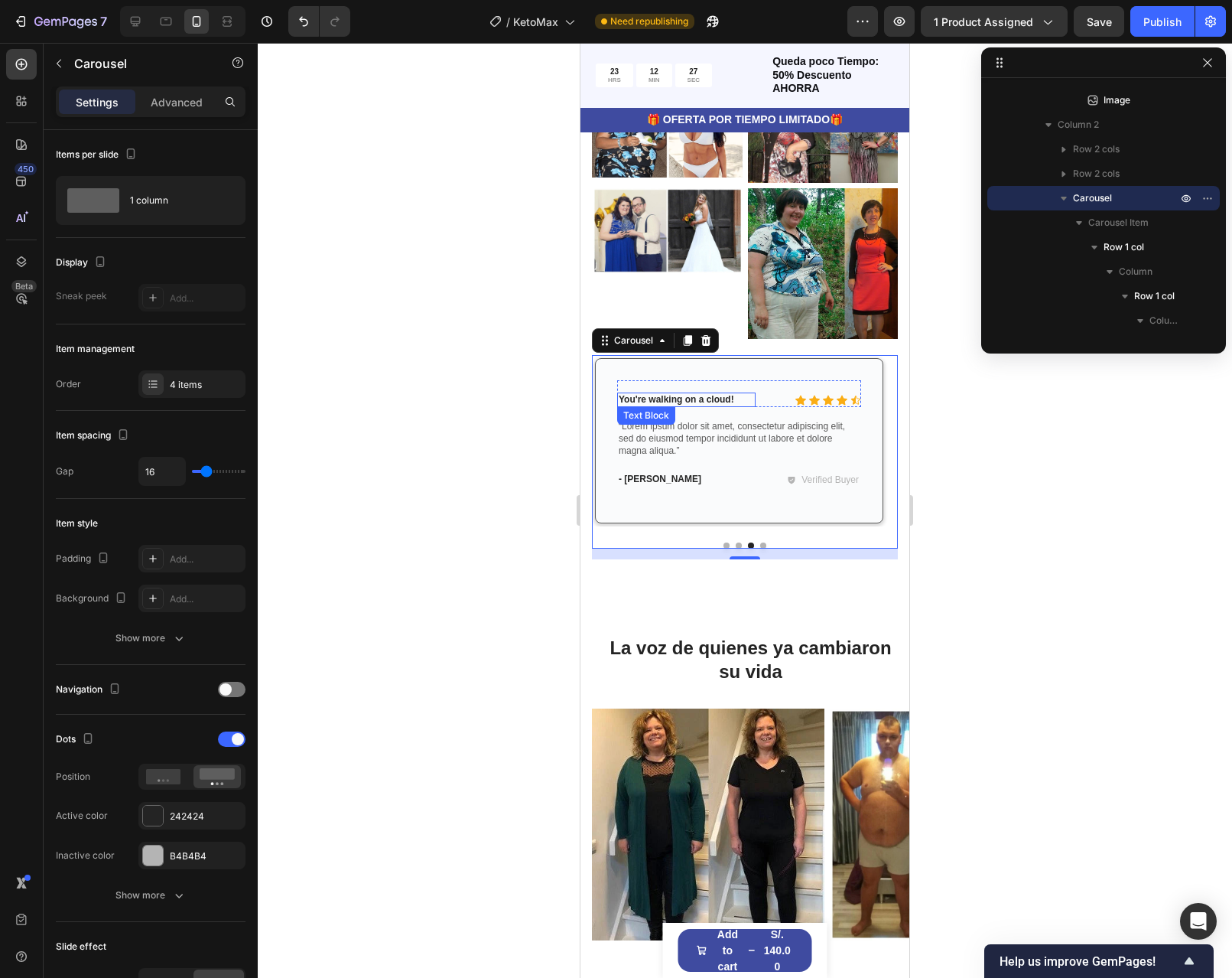
click at [730, 407] on p "You're walking on a cloud!" at bounding box center [686, 399] width 135 height 12
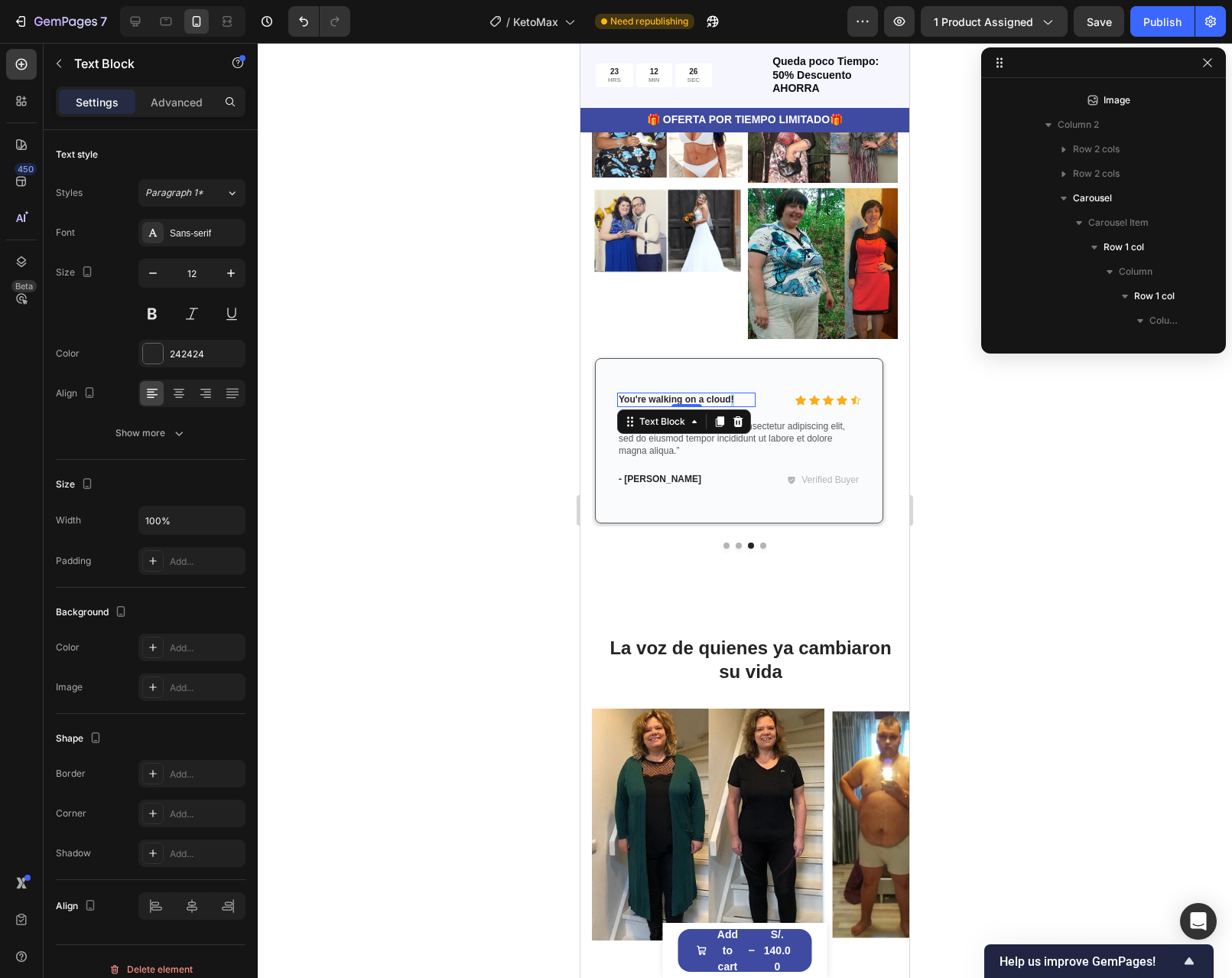
scroll to position [3204, 0]
click at [730, 407] on p "You're walking on a cloud!" at bounding box center [686, 399] width 135 height 12
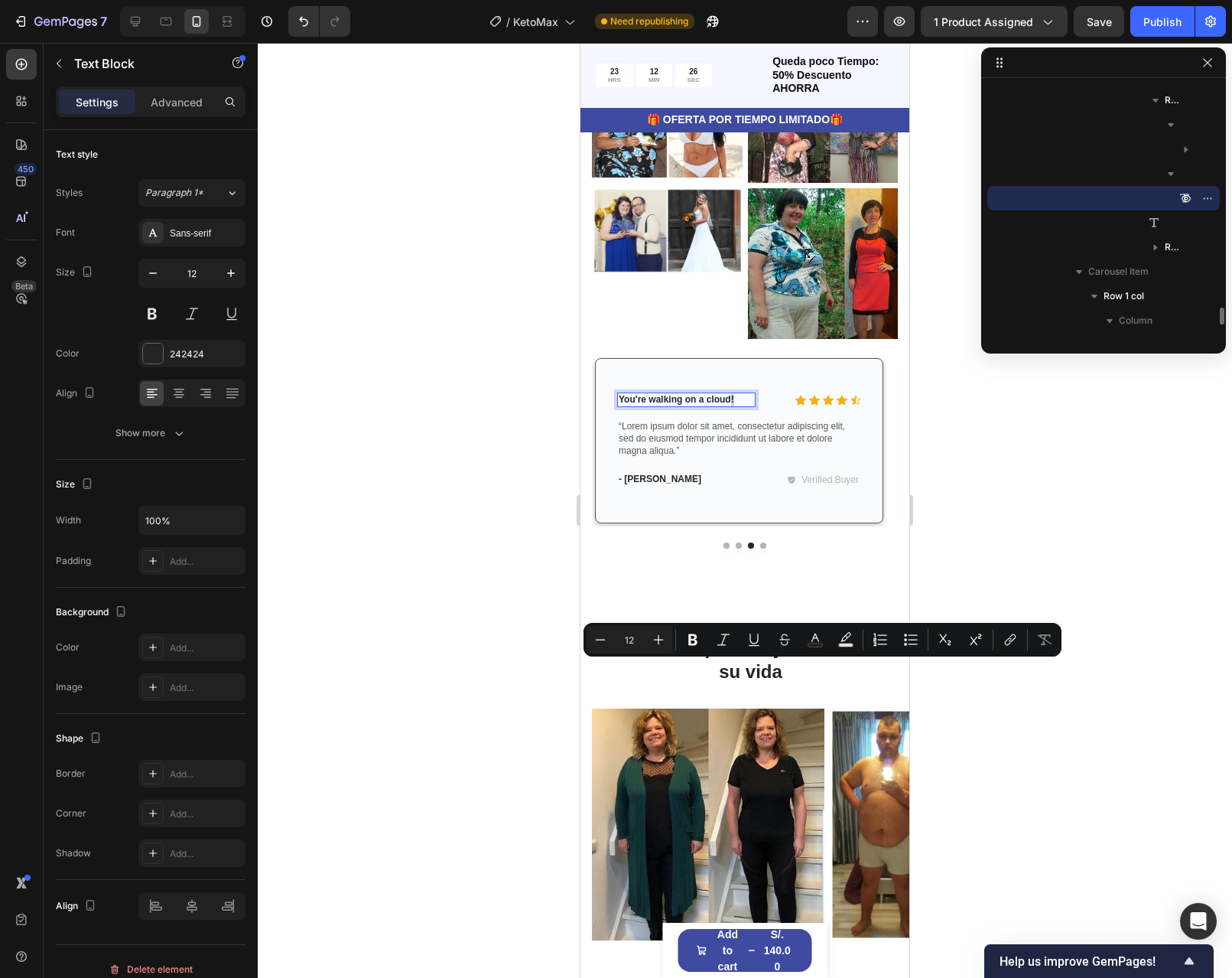
click at [737, 407] on p "You're walking on a cloud!" at bounding box center [686, 399] width 135 height 12
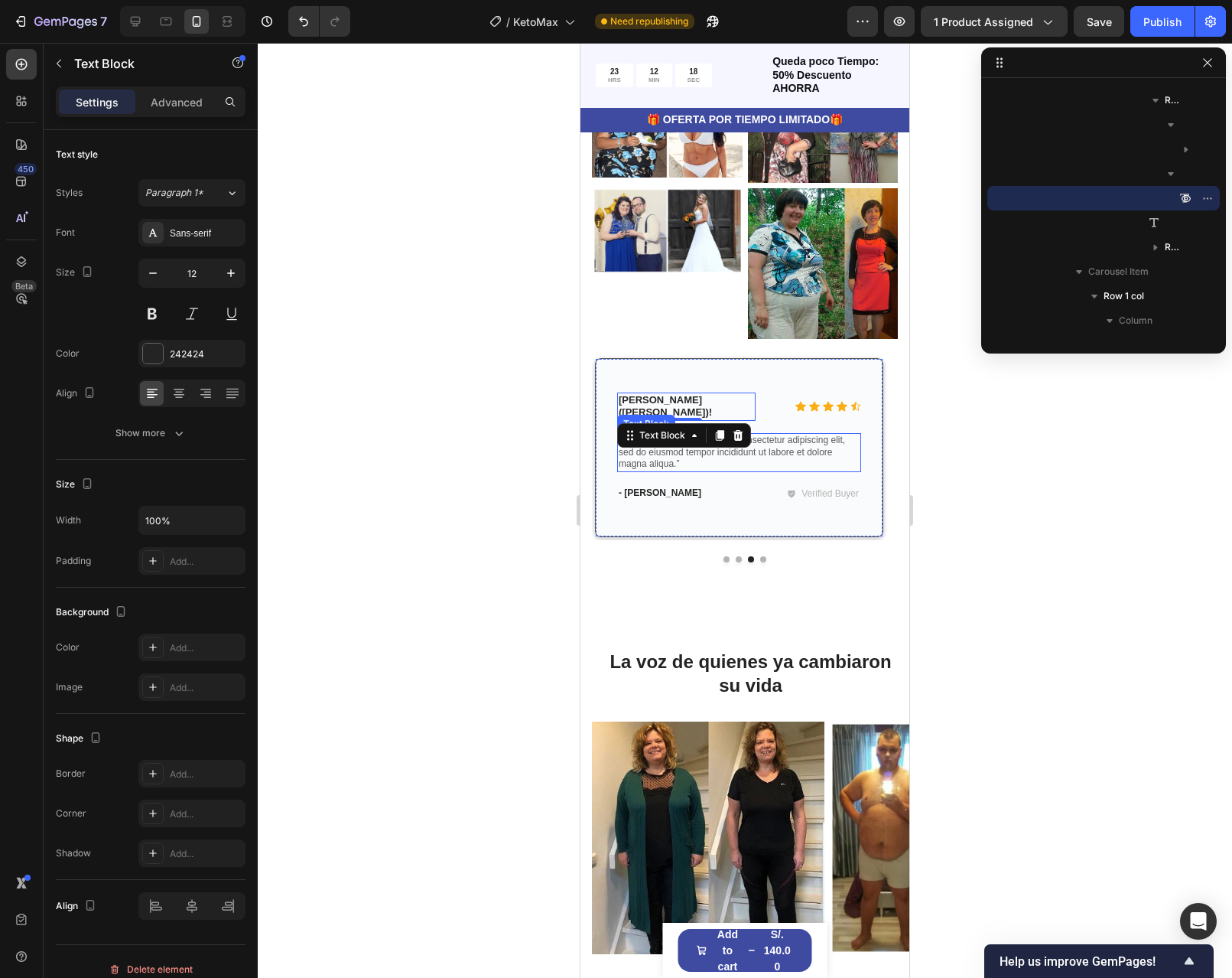
click at [691, 471] on p "“Lorem ipsum dolor sit amet, consectetur adipiscing elit, sed do eiusmod tempor…" at bounding box center [738, 452] width 241 height 36
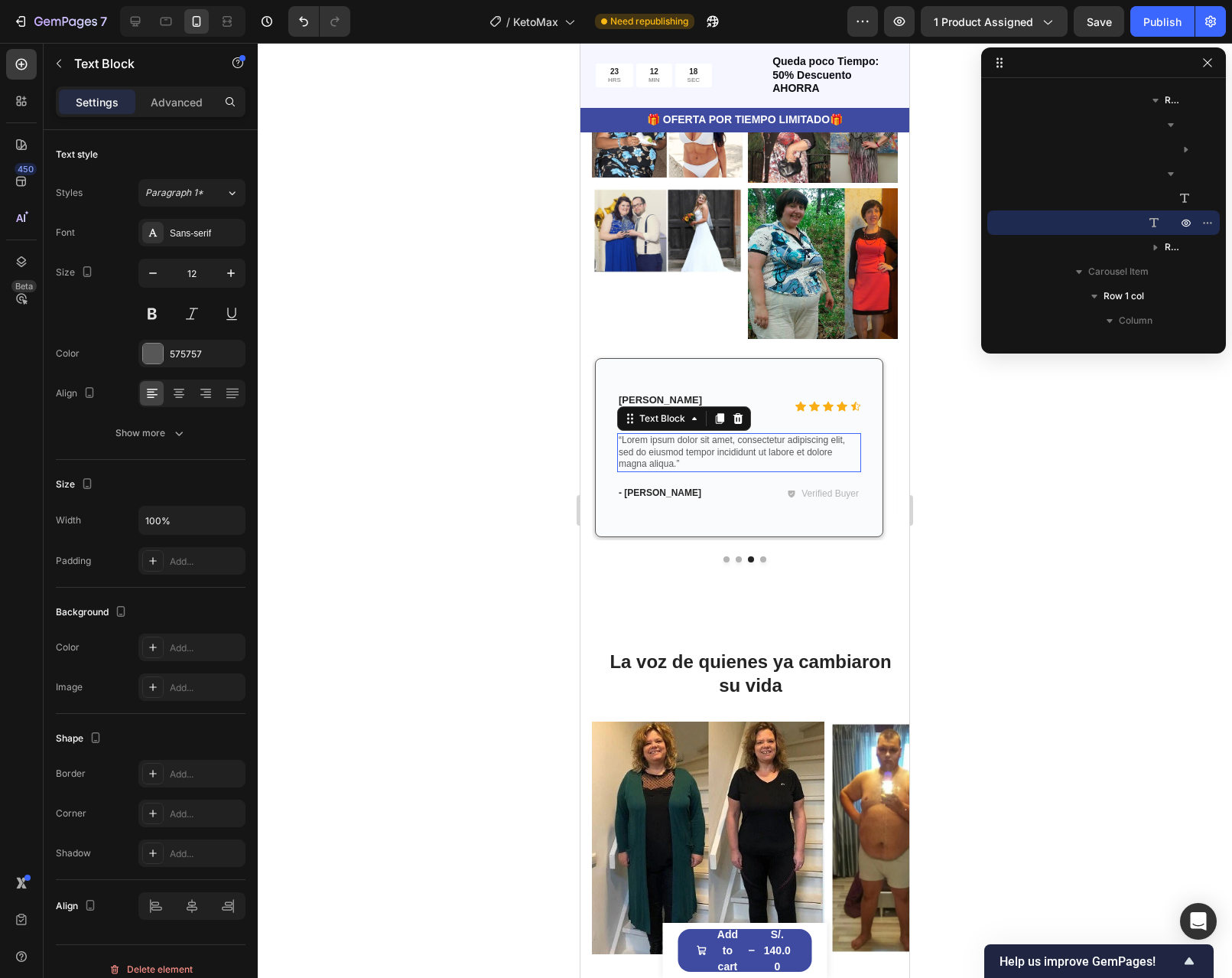
click at [691, 471] on p "“Lorem ipsum dolor sit amet, consectetur adipiscing elit, sed do eiusmod tempor…" at bounding box center [738, 452] width 241 height 36
drag, startPoint x: 686, startPoint y: 718, endPoint x: 649, endPoint y: 698, distance: 42.1
click at [649, 471] on p "“Lorem ipsum dolor sit amet, consectetur adipiscing elit, sed do eiusmod tempor…" at bounding box center [738, 452] width 241 height 36
click at [705, 471] on p "“Lorem ipsum dolor sit amet, consectetur adipiscing elit, sed do eiusmod tempor…" at bounding box center [738, 452] width 241 height 36
click at [682, 471] on p "“Lorem ipsum dolor sit amet, consectetur adipiscing elit, sed do eiusmod tempor…" at bounding box center [738, 452] width 241 height 36
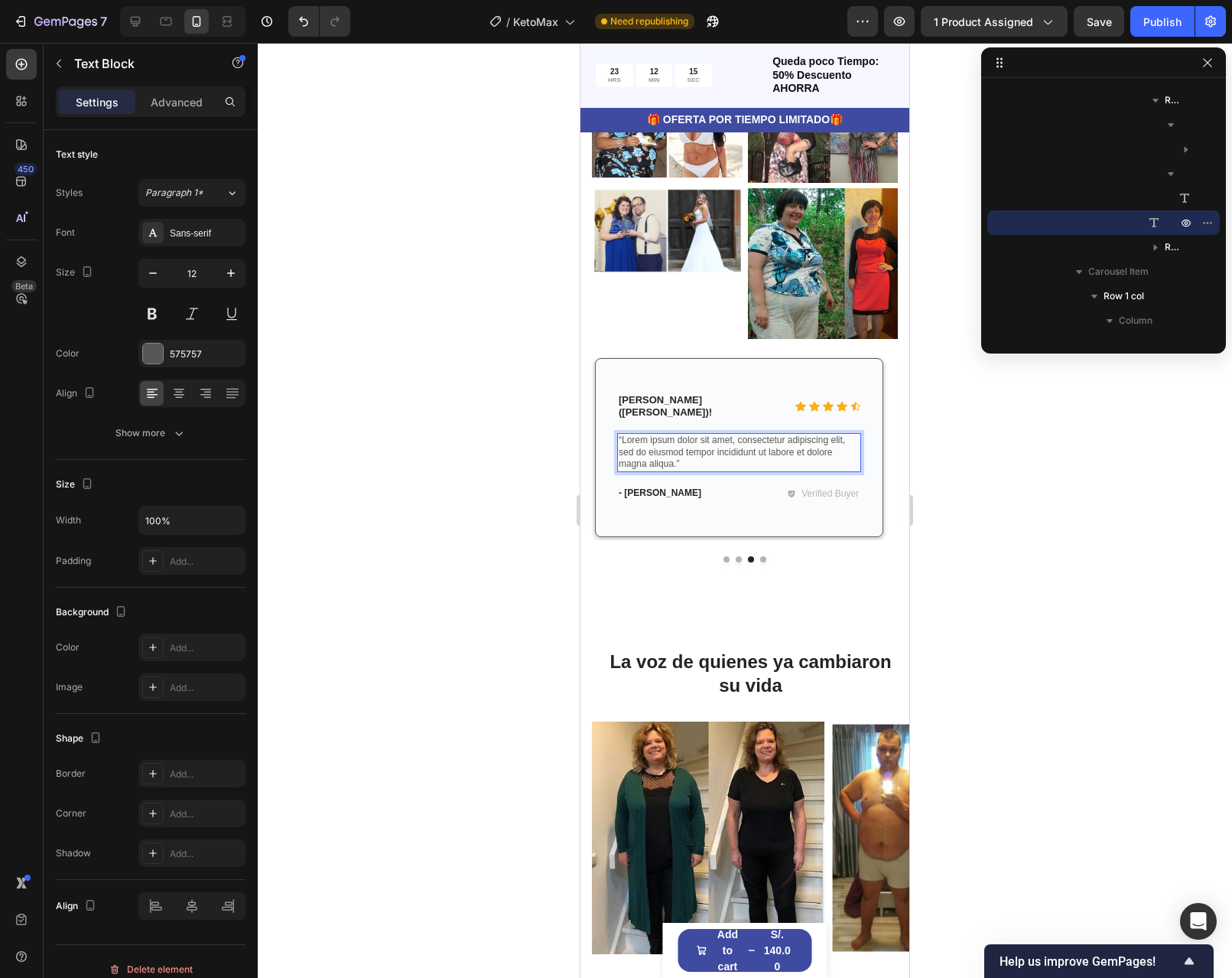
click at [682, 471] on p "“Lorem ipsum dolor sit amet, consectetur adipiscing elit, sed do eiusmod tempor…" at bounding box center [738, 452] width 241 height 36
drag, startPoint x: 681, startPoint y: 719, endPoint x: 649, endPoint y: 696, distance: 39.4
click at [649, 471] on p "“Lorem ipsum dolor sit amet, consectetur adipiscing elit, sed do eiusmod tempor…" at bounding box center [738, 452] width 241 height 36
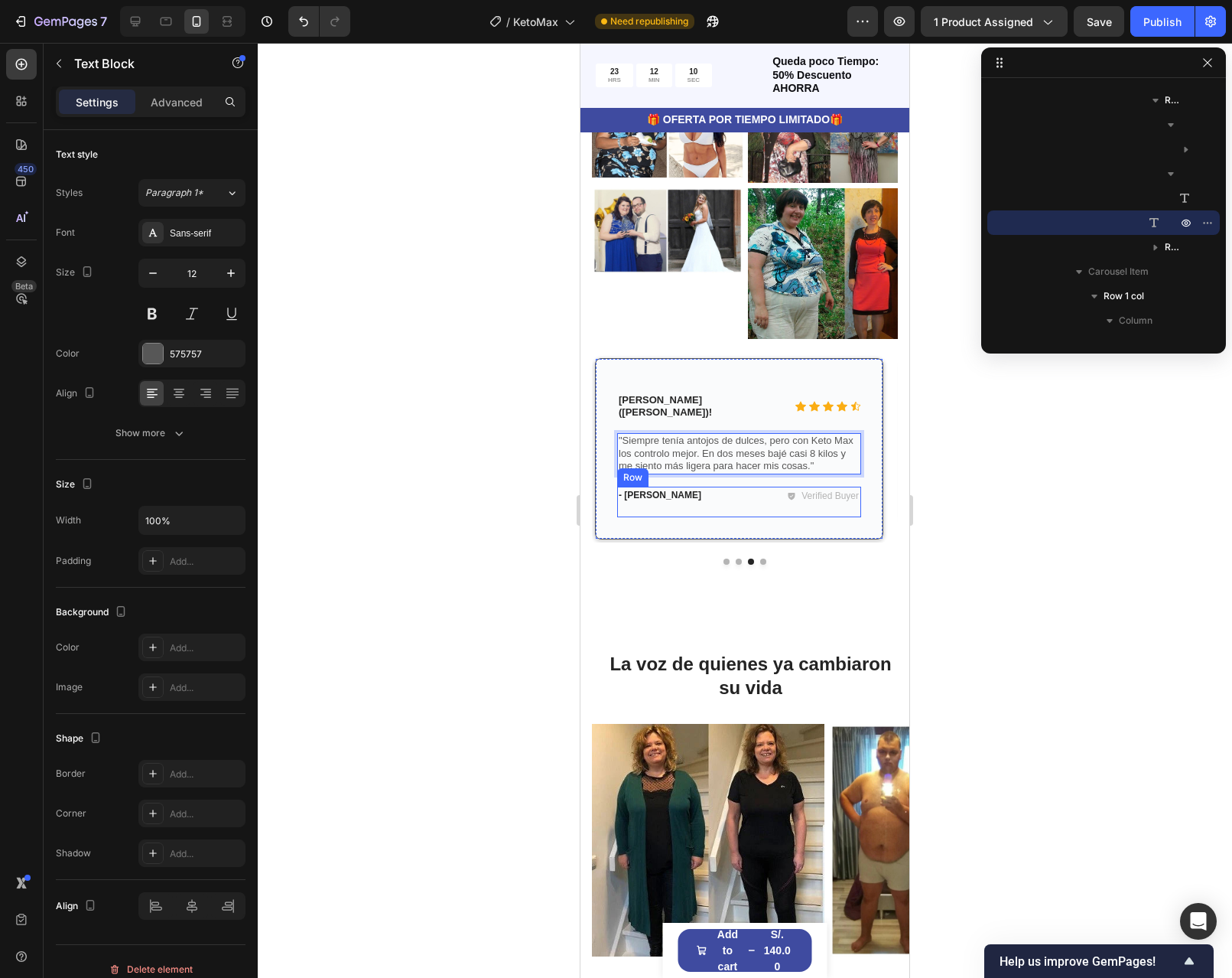
click at [739, 517] on div "- Reylo B. Text Block Verified Buyer Item List Row" at bounding box center [739, 502] width 244 height 30
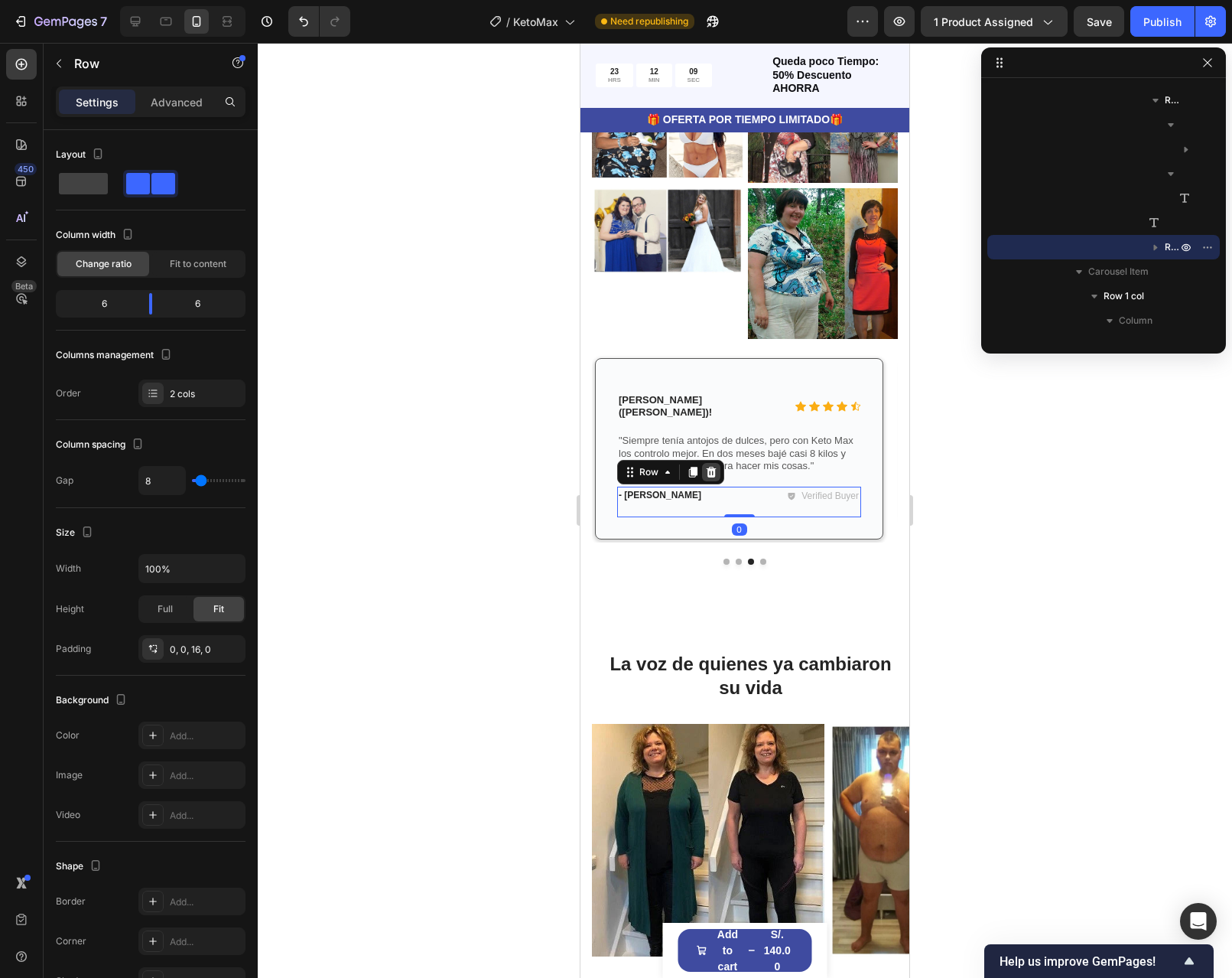
click at [704, 481] on div at bounding box center [711, 471] width 18 height 18
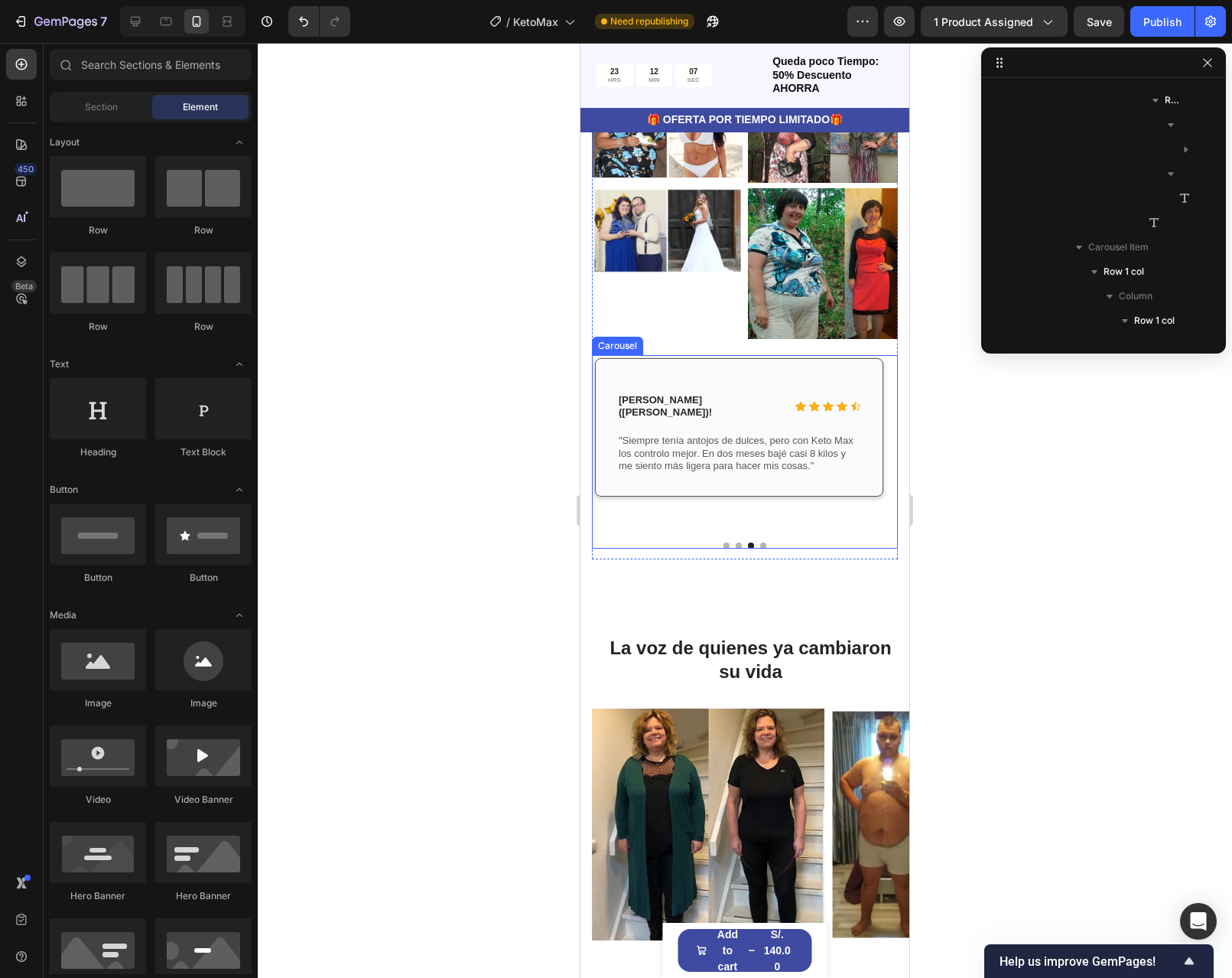
click at [760, 548] on button "Dot" at bounding box center [763, 546] width 6 height 6
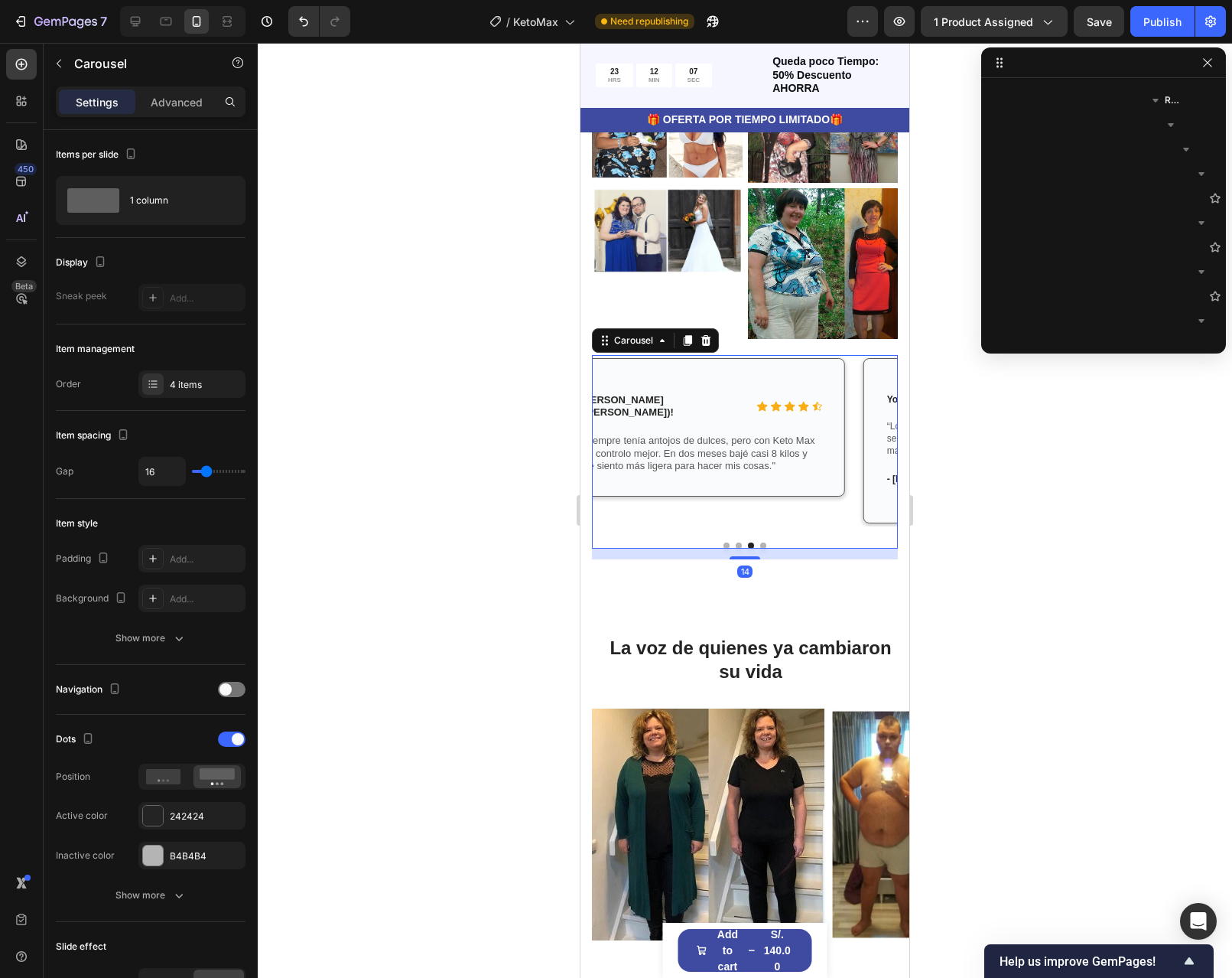
scroll to position [1930, 0]
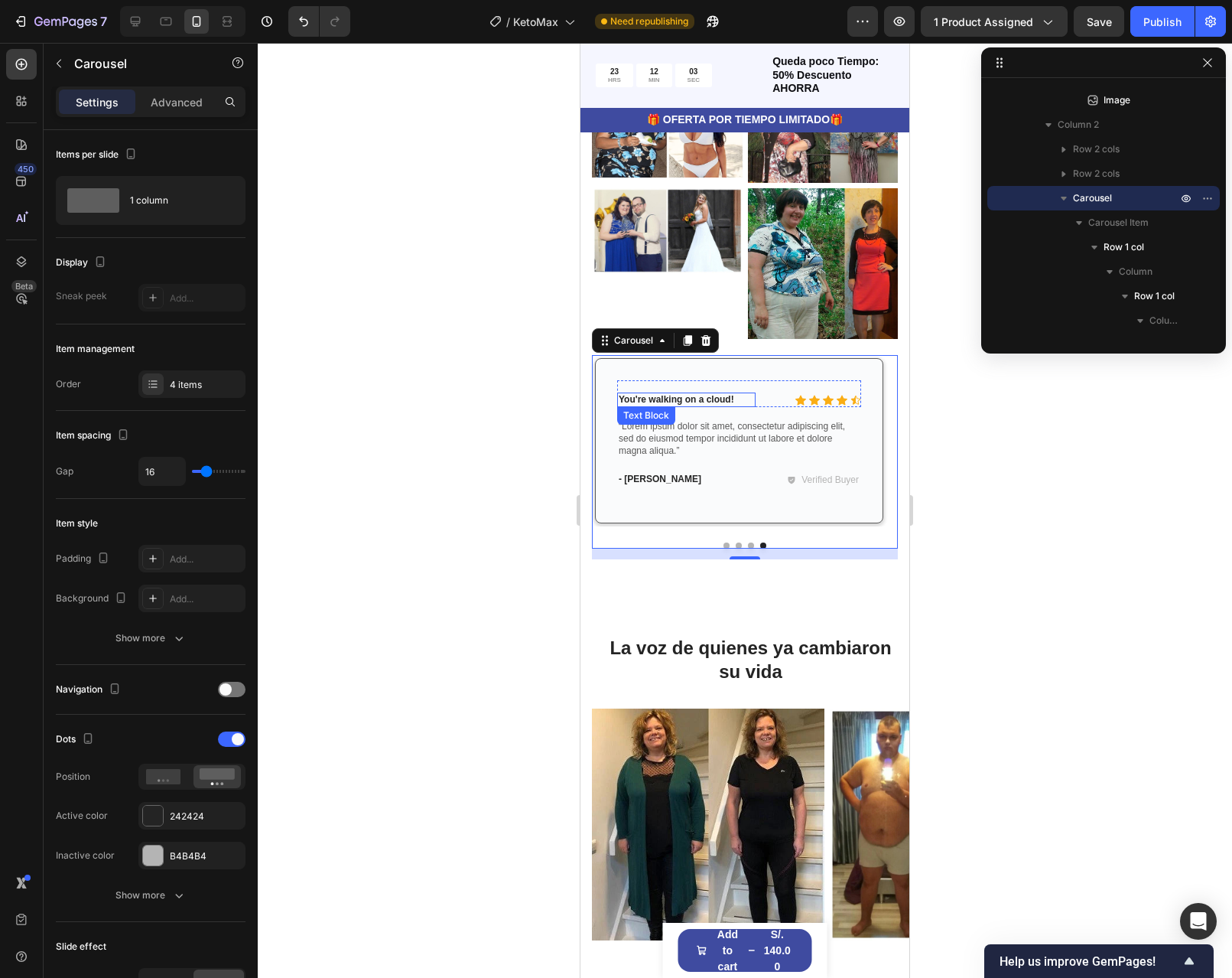
click at [722, 407] on p "You're walking on a cloud!" at bounding box center [686, 399] width 135 height 12
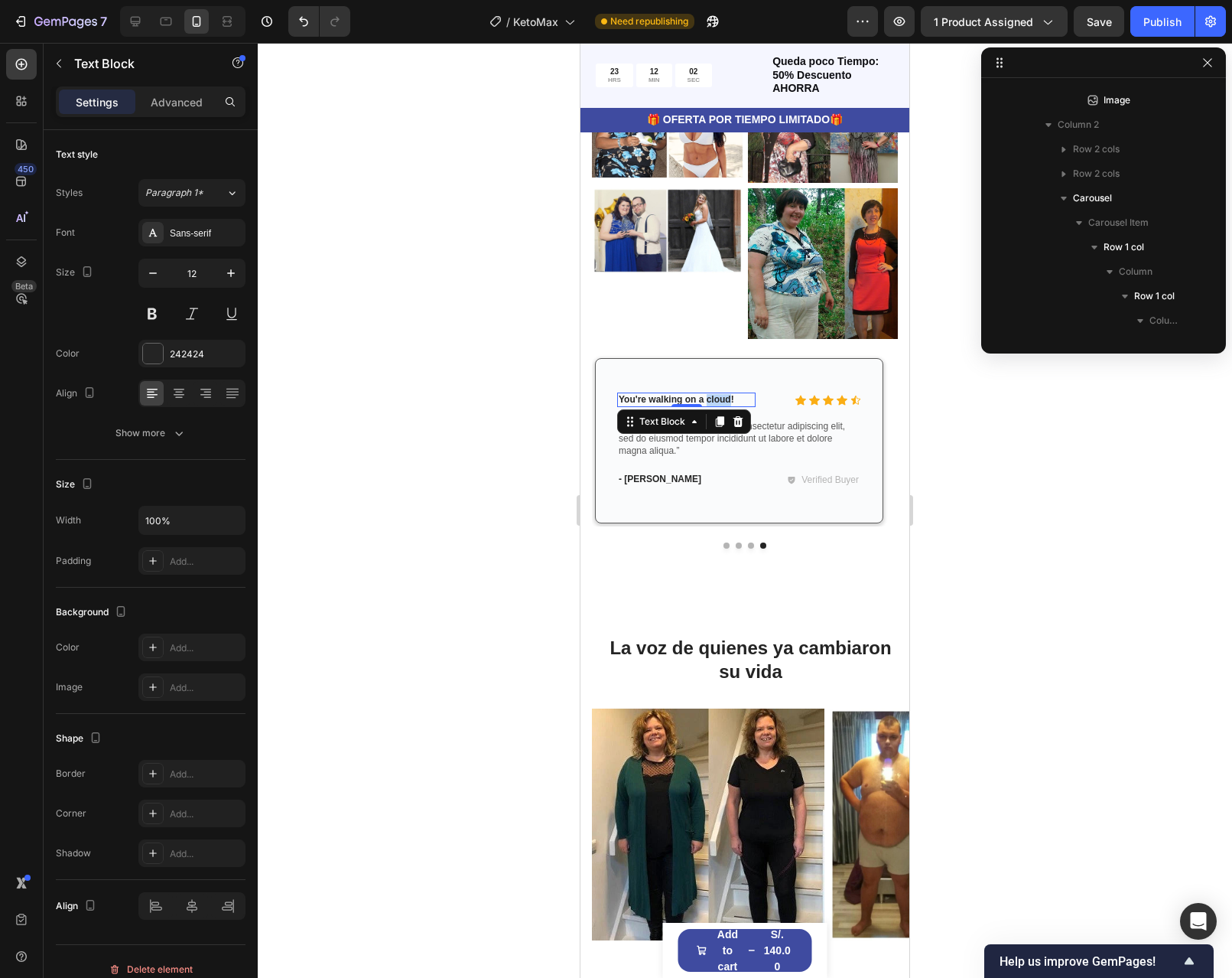
click at [722, 407] on p "You're walking on a cloud!" at bounding box center [686, 399] width 135 height 12
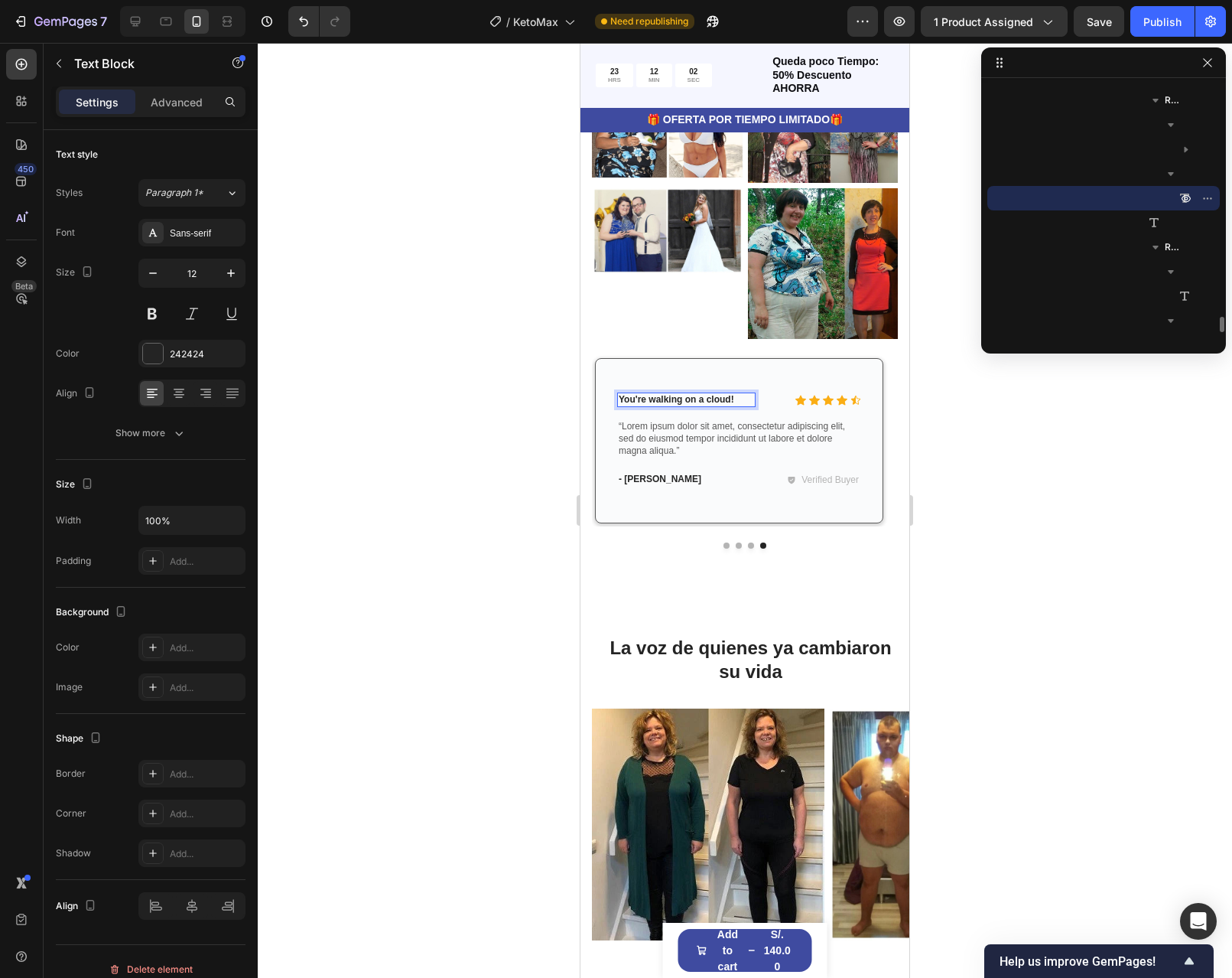
click at [739, 407] on p "You're walking on a cloud!" at bounding box center [686, 399] width 135 height 12
drag, startPoint x: 744, startPoint y: 667, endPoint x: 646, endPoint y: 668, distance: 98.0
click at [646, 407] on p "You're walking on a cloud!" at bounding box center [686, 399] width 135 height 12
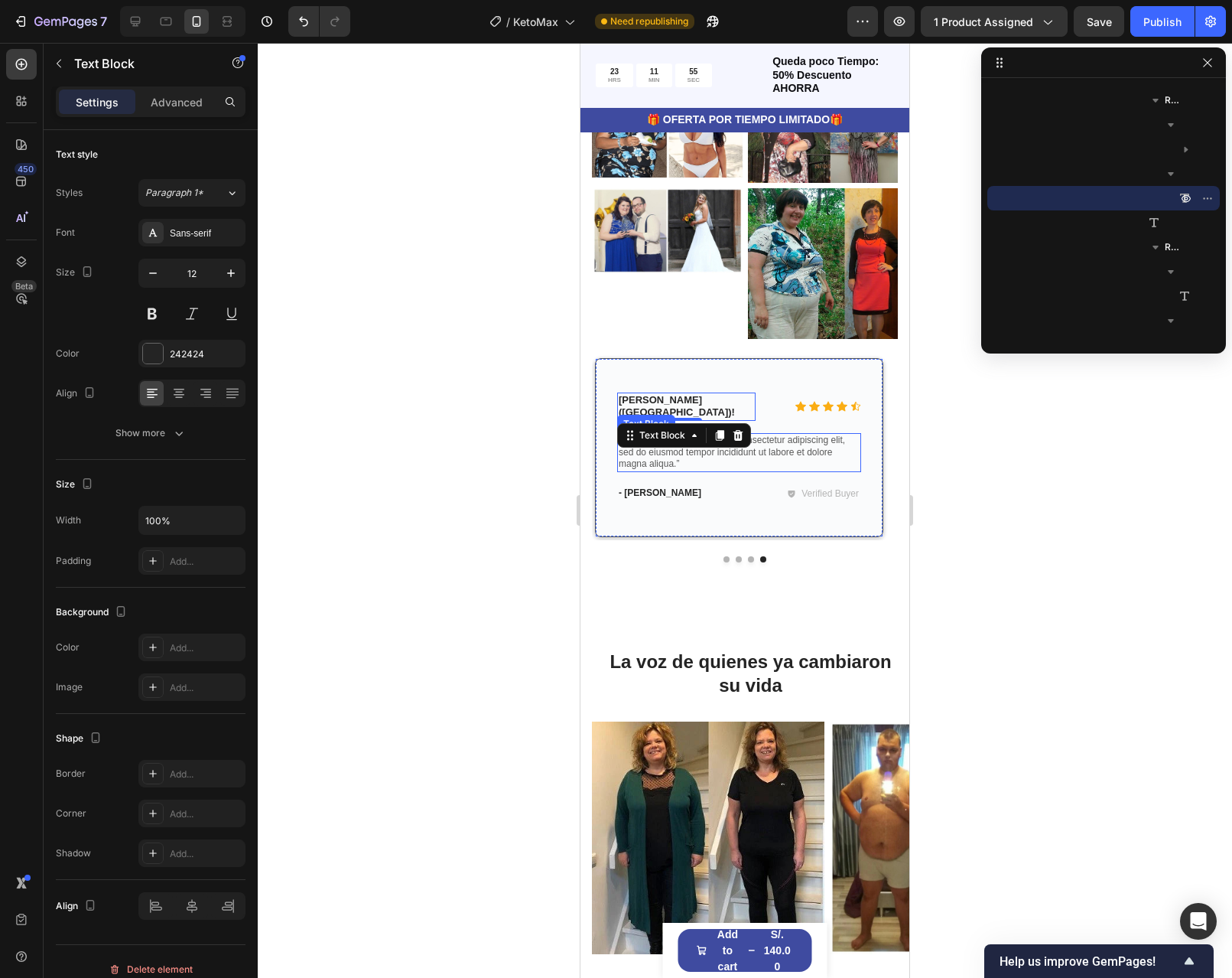
click at [752, 471] on p "“Lorem ipsum dolor sit amet, consectetur adipiscing elit, sed do eiusmod tempor…" at bounding box center [738, 452] width 241 height 36
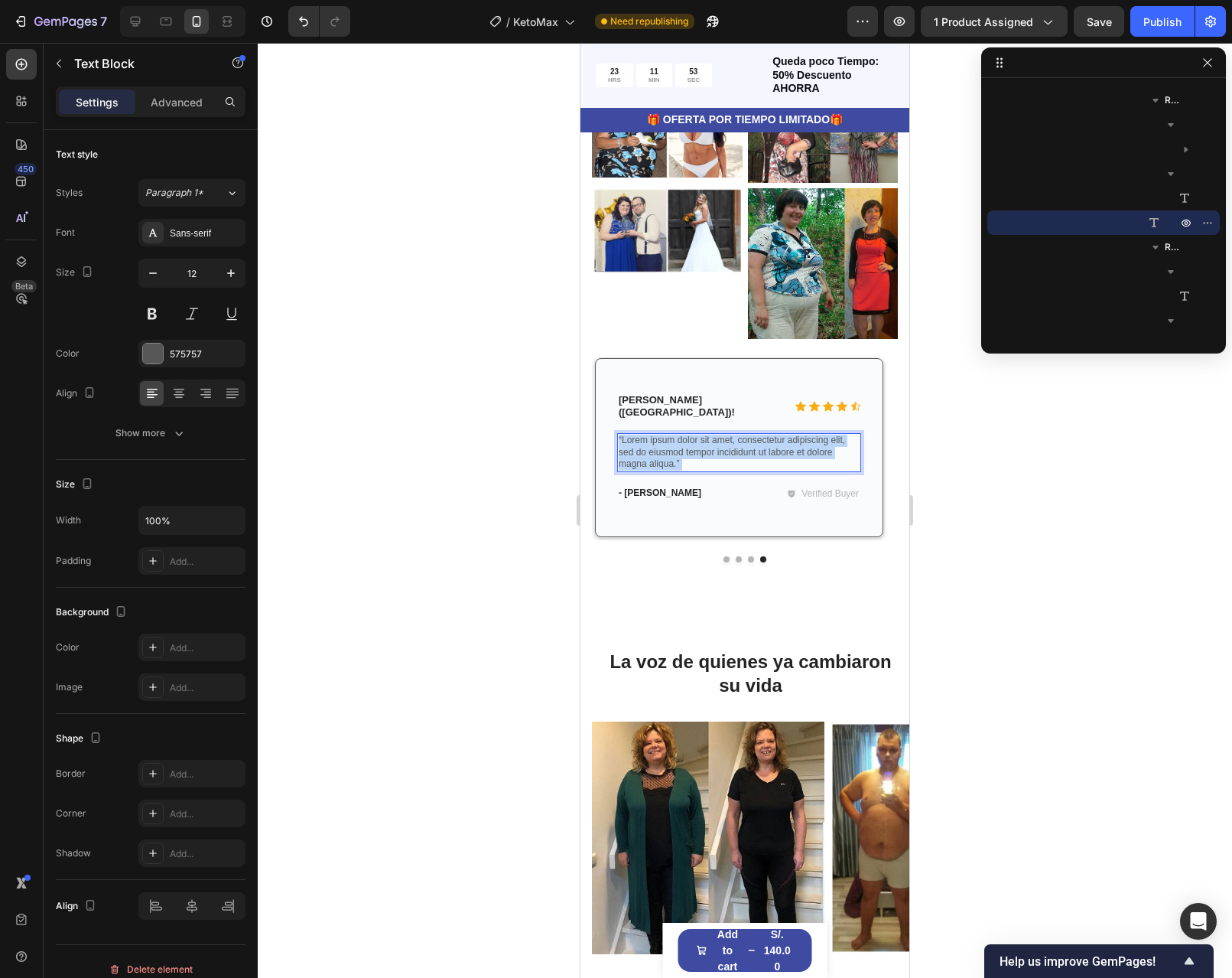
drag, startPoint x: 690, startPoint y: 719, endPoint x: 637, endPoint y: 695, distance: 58.2
click at [637, 471] on p "“Lorem ipsum dolor sit amet, consectetur adipiscing elit, sed do eiusmod tempor…" at bounding box center [738, 452] width 241 height 36
click at [685, 471] on p "“Lorem ipsum dolor sit amet, consectetur adipiscing elit, sed do eiusmod tempor…" at bounding box center [738, 452] width 241 height 36
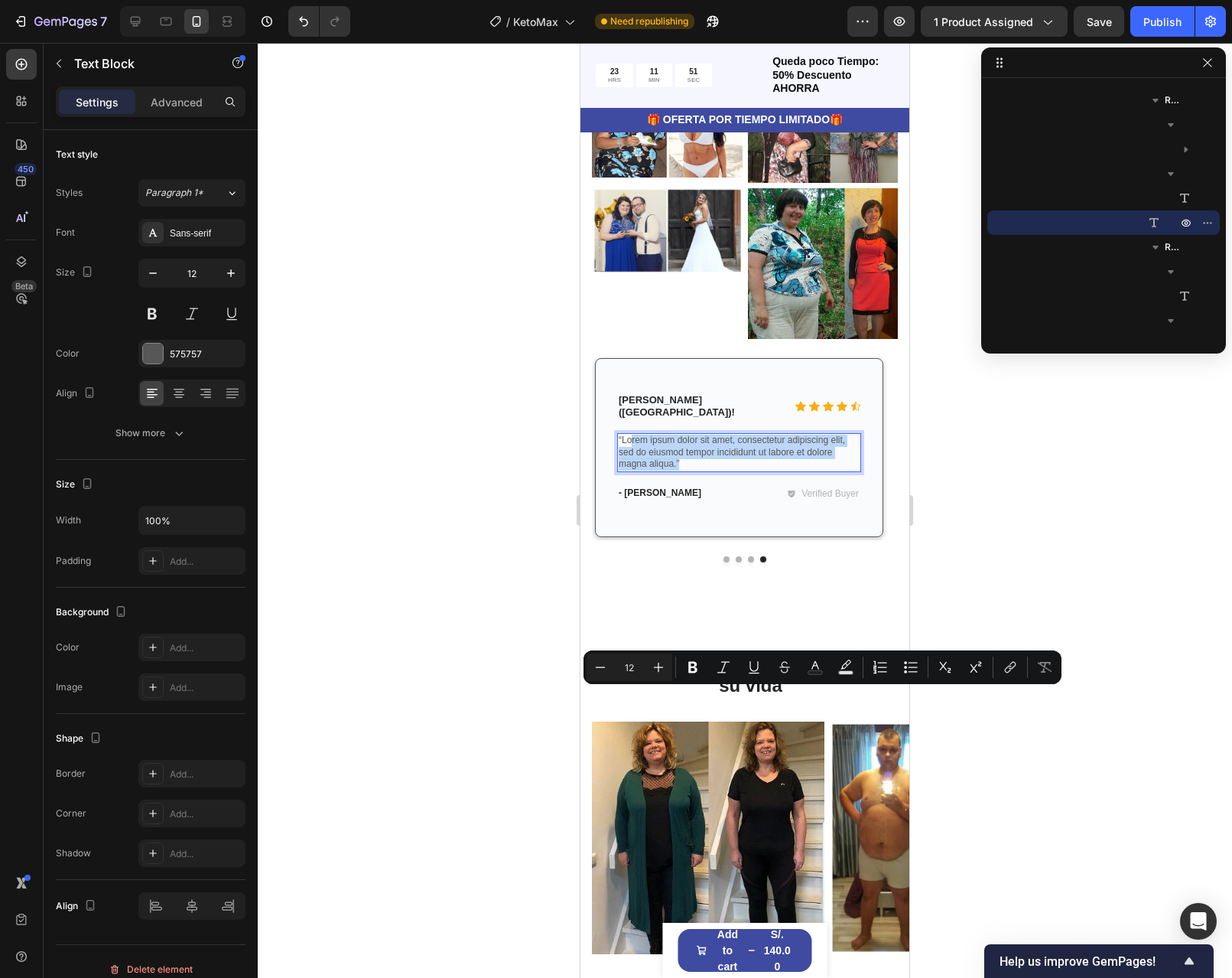
drag, startPoint x: 671, startPoint y: 716, endPoint x: 634, endPoint y: 695, distance: 42.5
click at [634, 471] on p "“Lorem ipsum dolor sit amet, consectetur adipiscing elit, sed do eiusmod tempor…" at bounding box center [738, 452] width 241 height 36
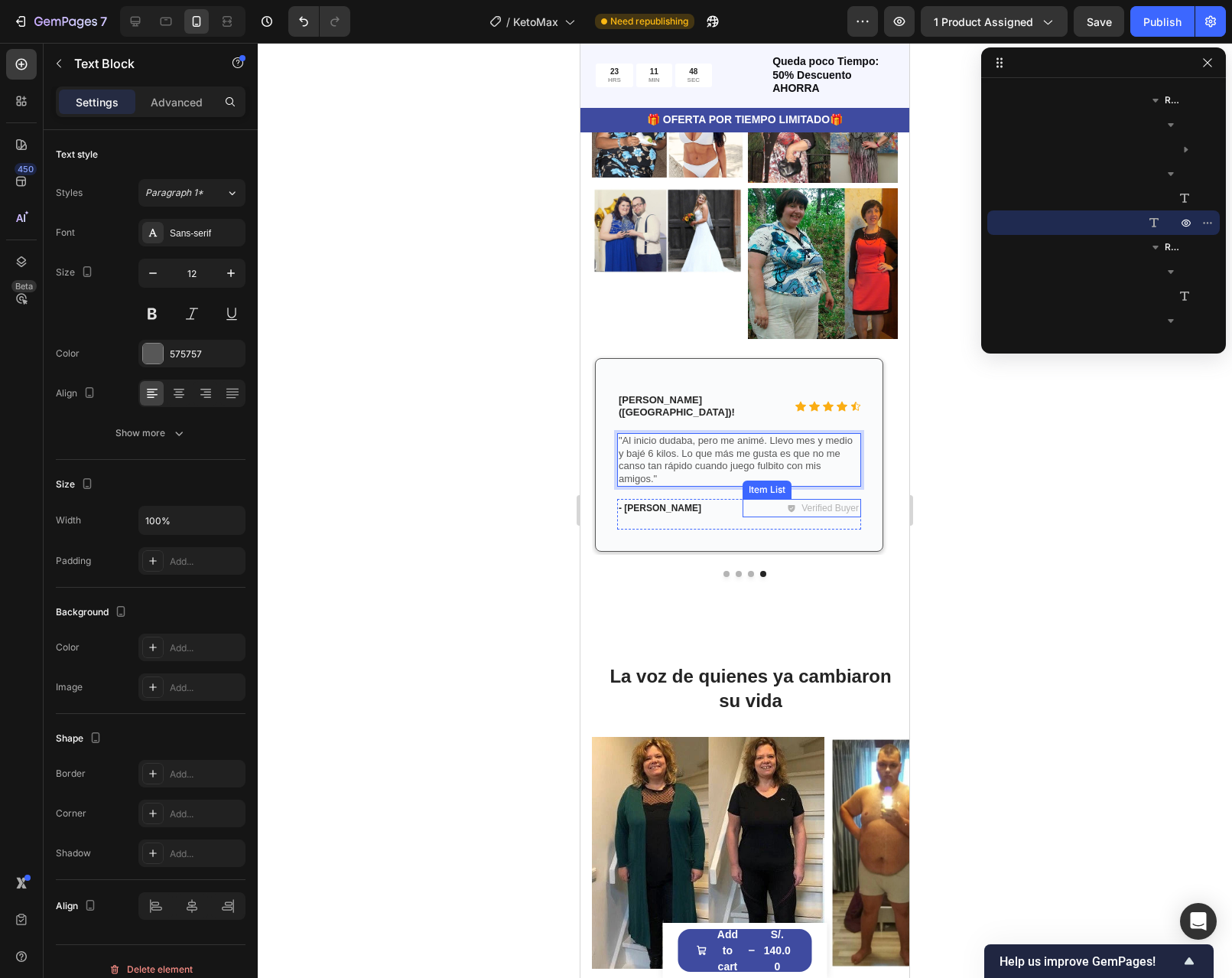
click at [746, 517] on div "Verified Buyer" at bounding box center [802, 507] width 119 height 18
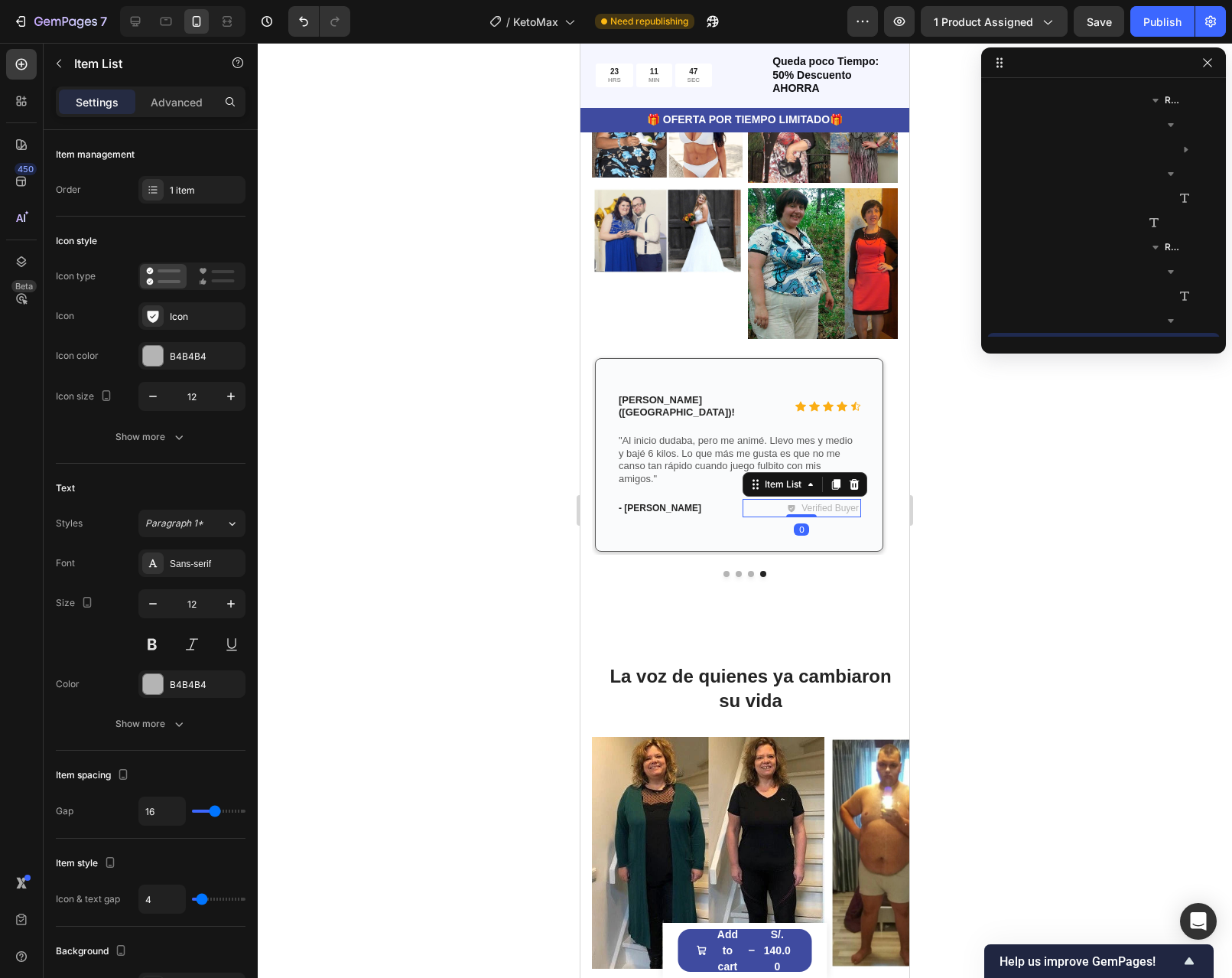
scroll to position [3787, 0]
click at [745, 530] on div "- Ken K. Text Block Verified Buyer Item List 0 Row" at bounding box center [739, 514] width 244 height 30
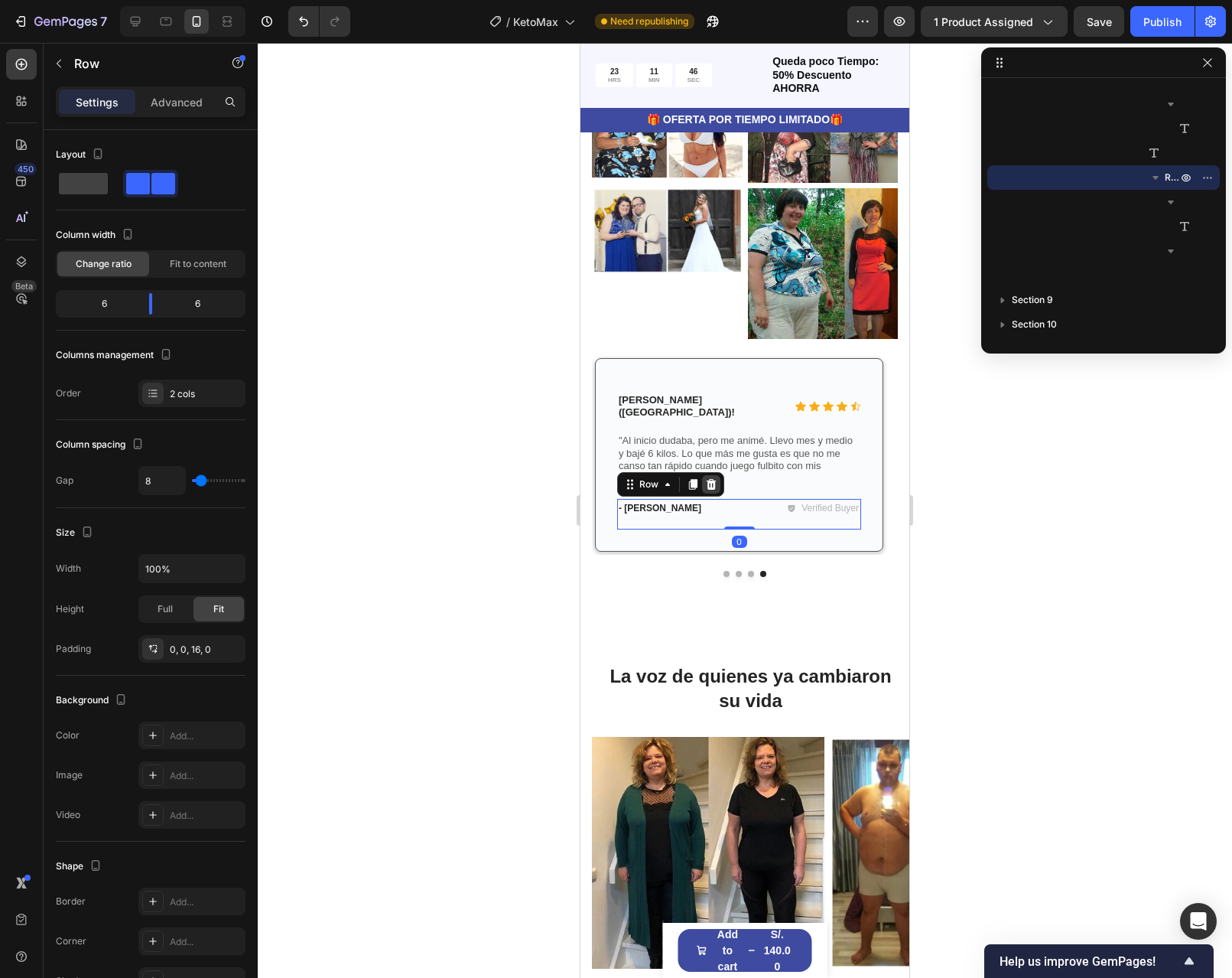
click at [714, 490] on icon at bounding box center [711, 483] width 10 height 10
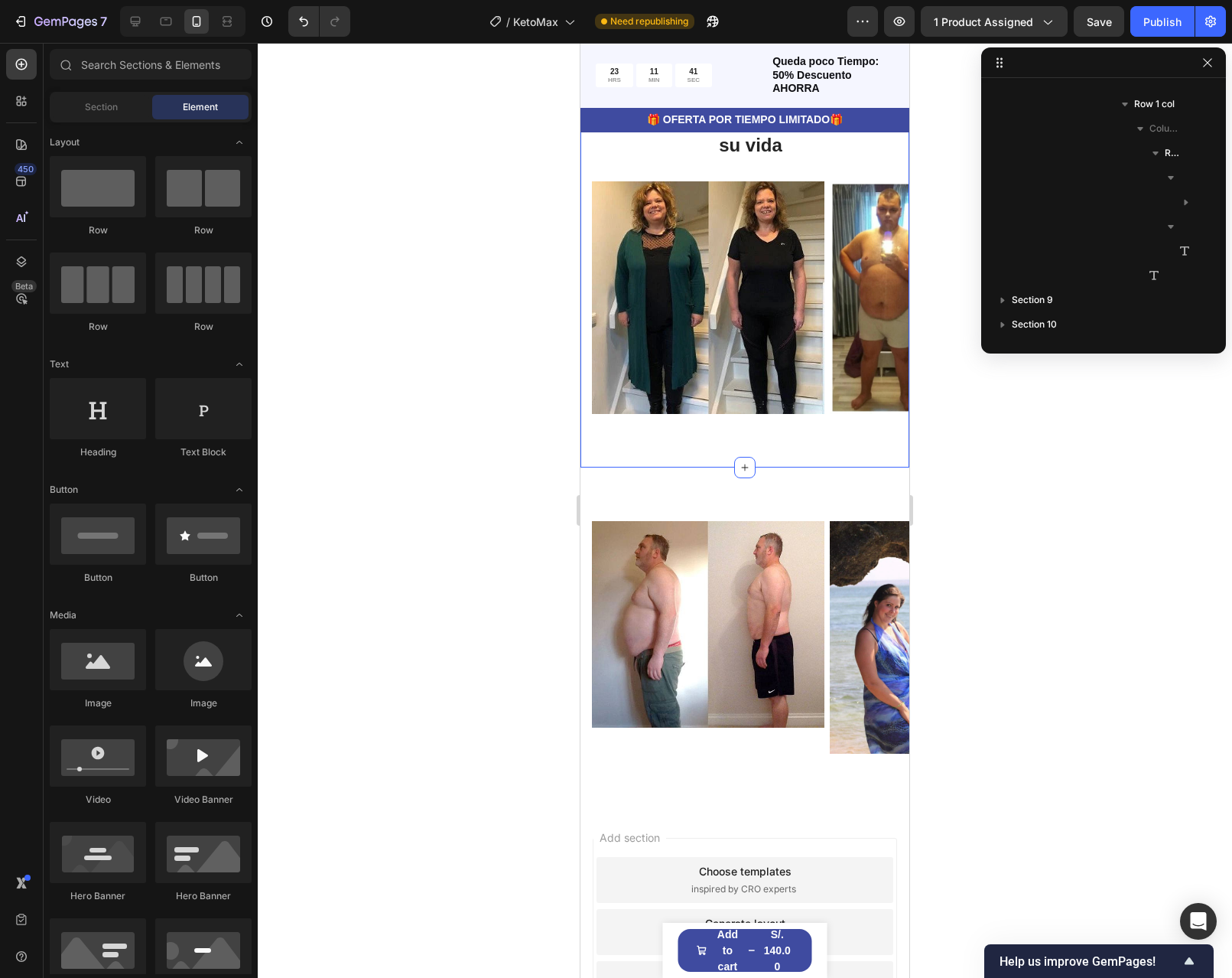
scroll to position [4558, 0]
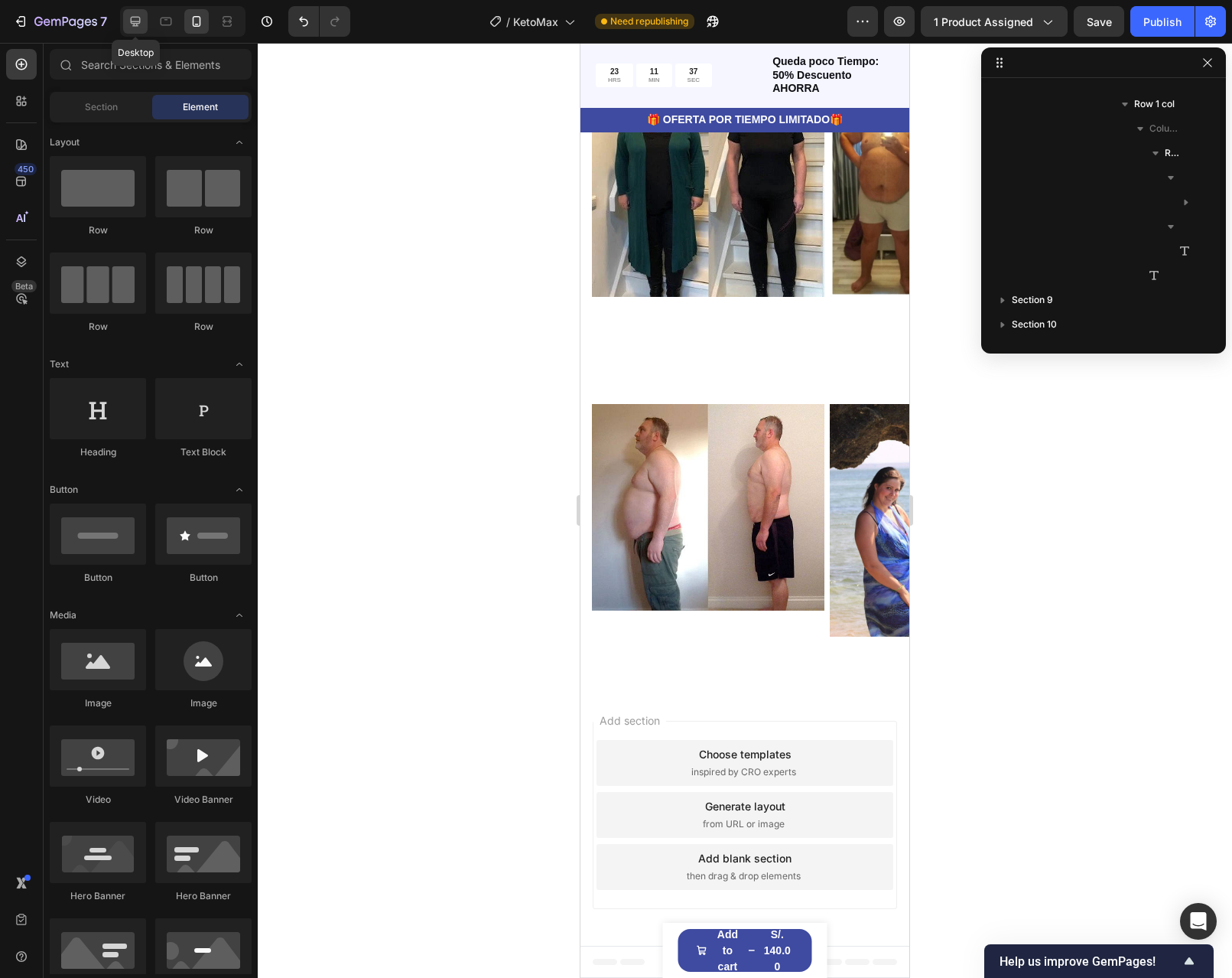
click at [138, 22] on icon at bounding box center [135, 22] width 10 height 10
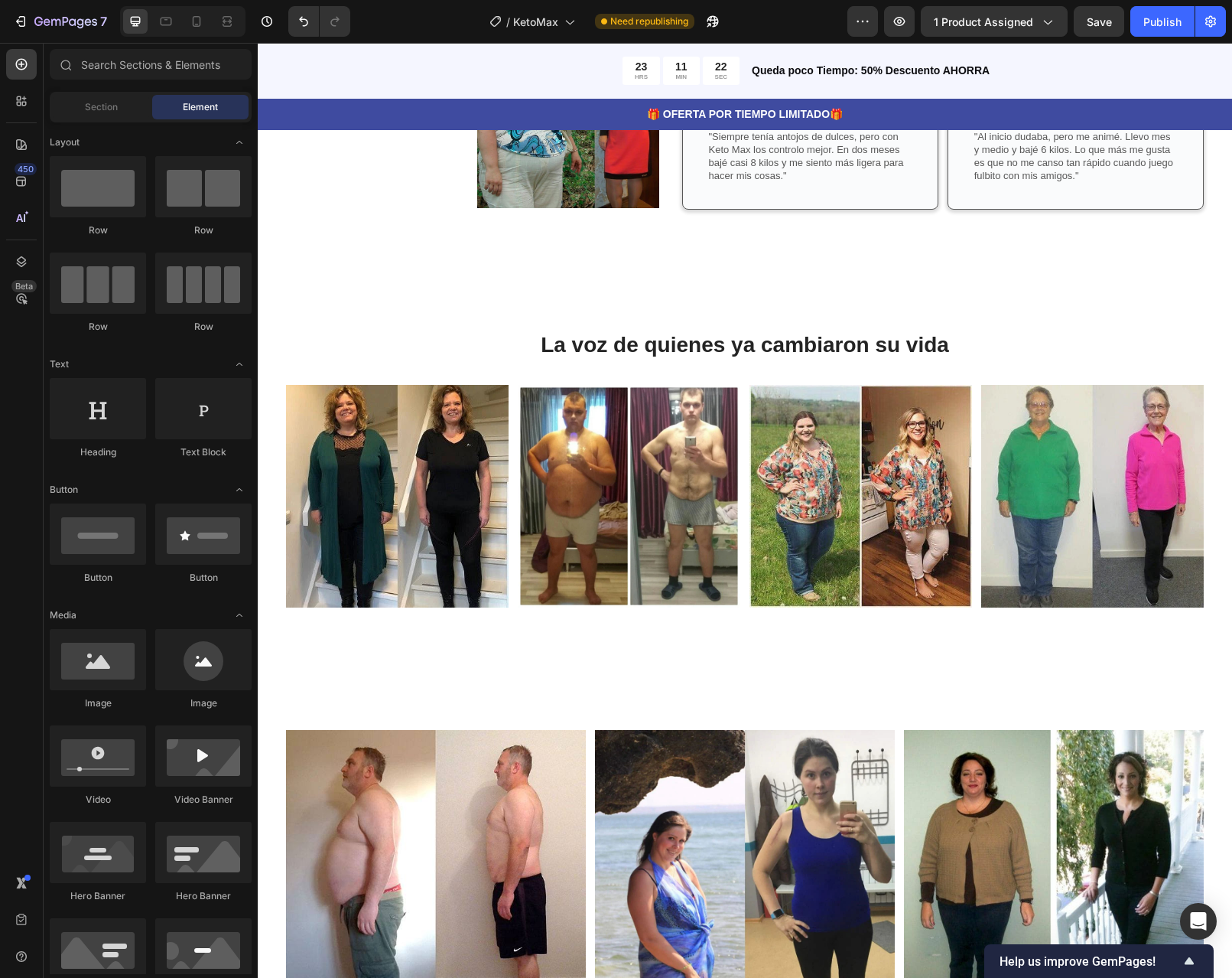
scroll to position [3894, 0]
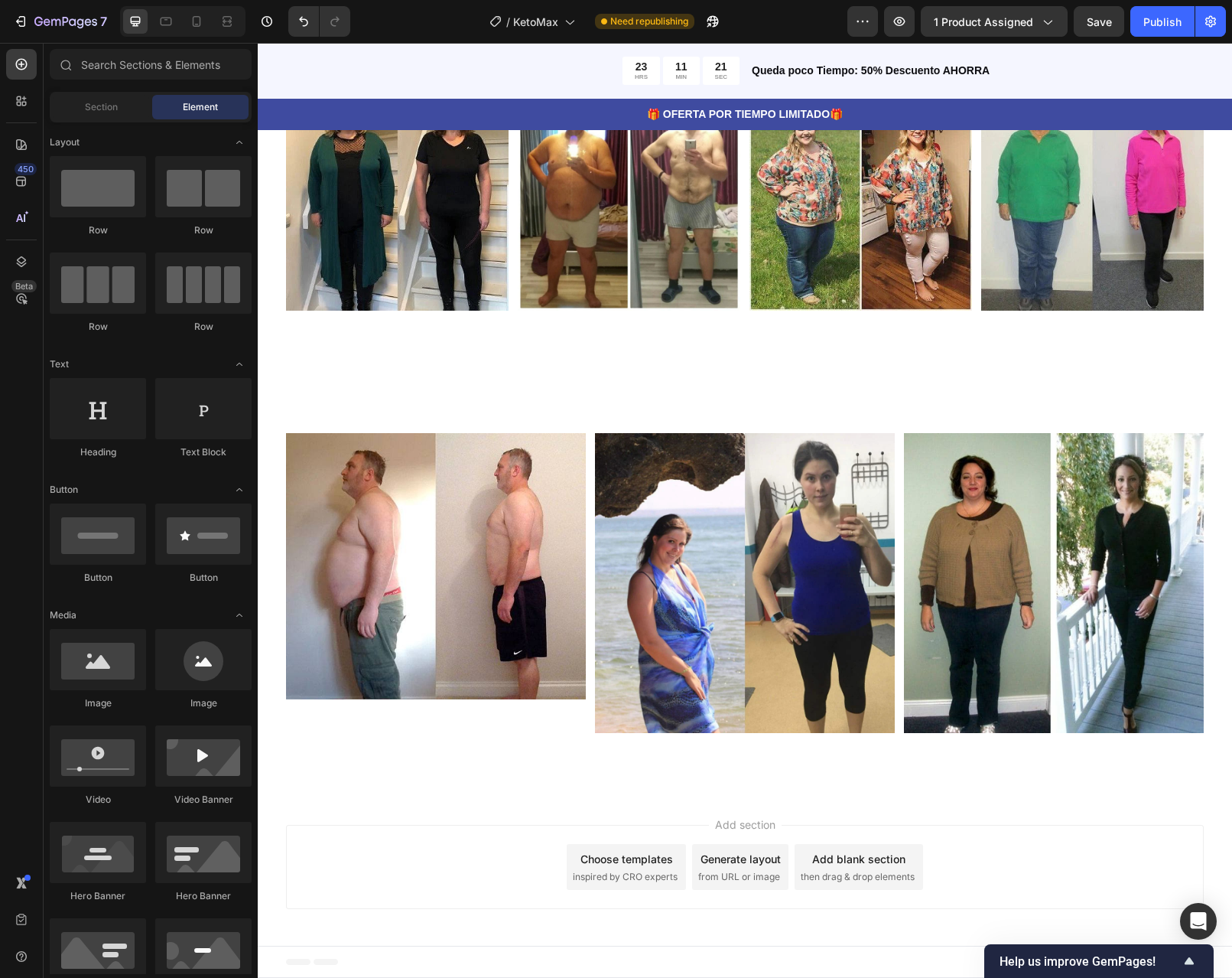
click at [862, 863] on div "Add blank section" at bounding box center [858, 859] width 94 height 16
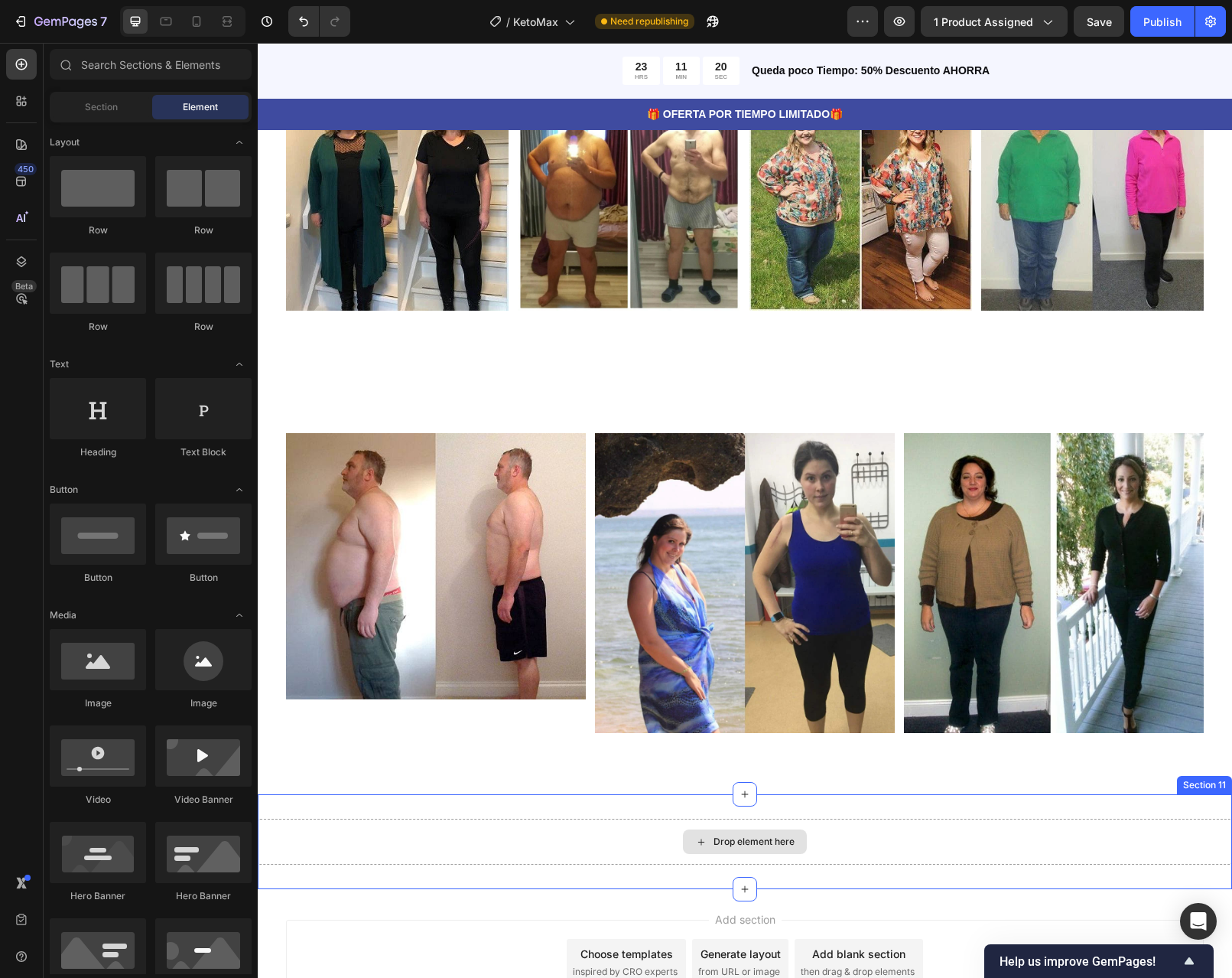
click at [775, 849] on div "Drop element here" at bounding box center [745, 841] width 124 height 25
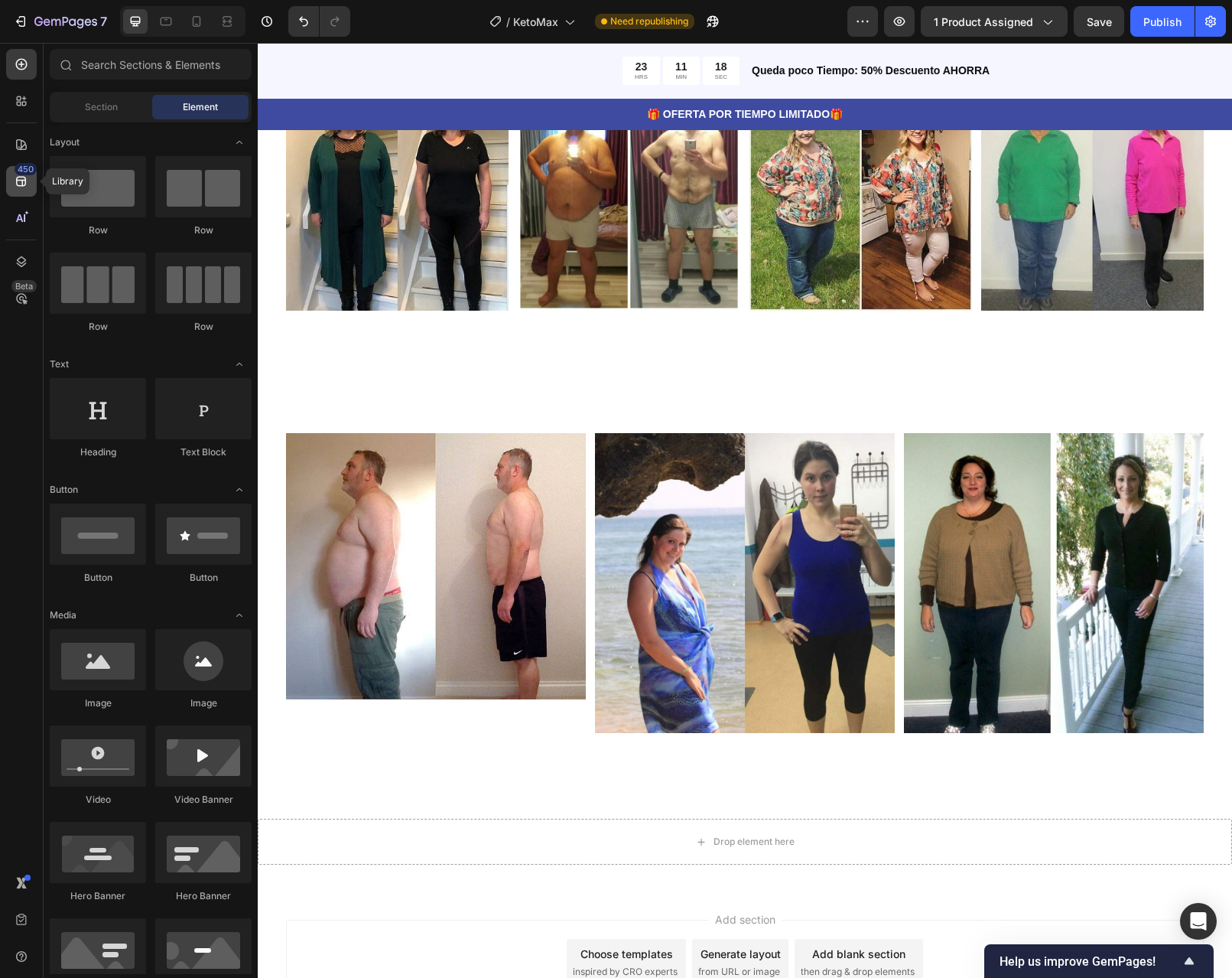
click at [28, 182] on icon at bounding box center [21, 181] width 15 height 15
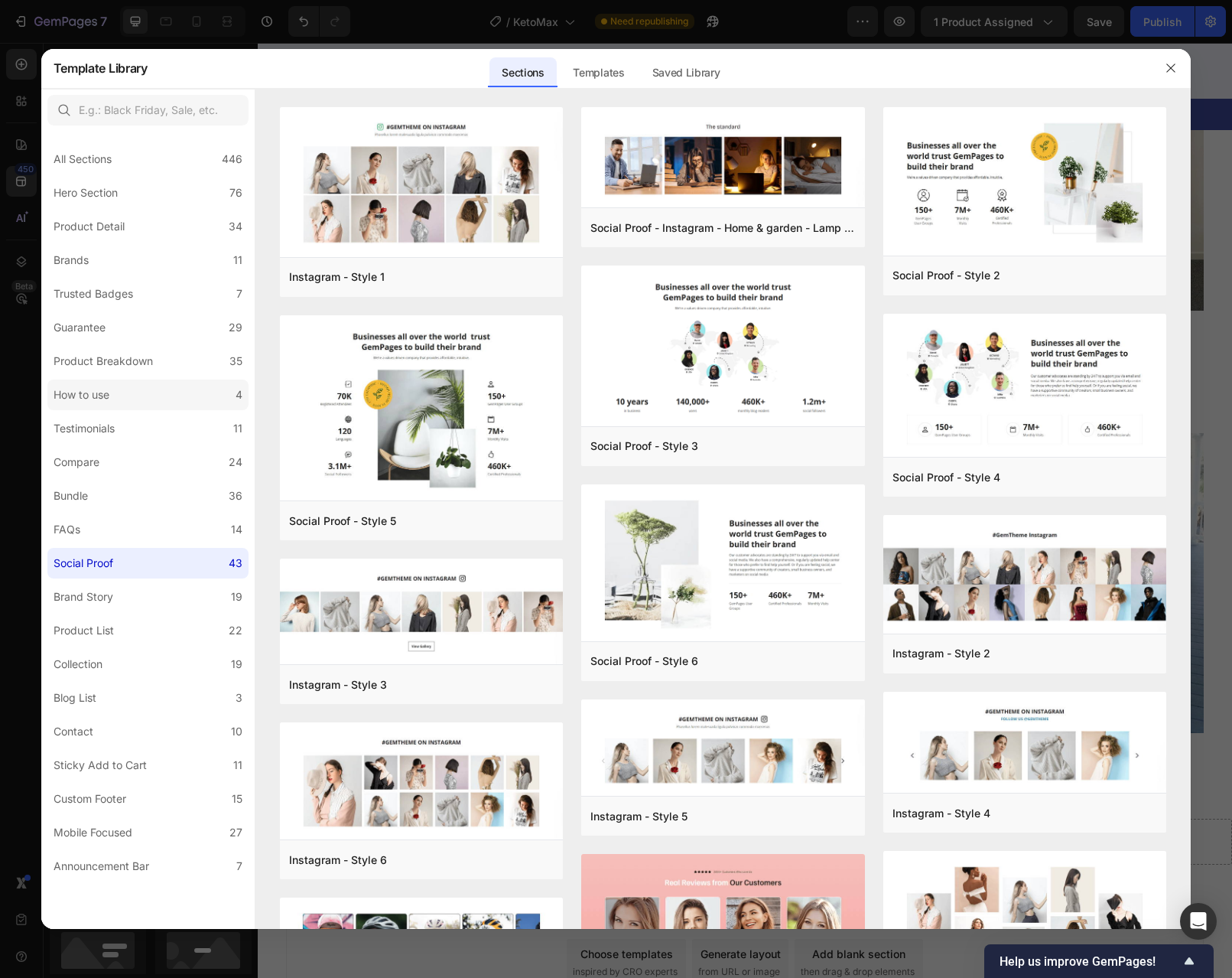
click at [121, 399] on label "How to use 4" at bounding box center [147, 395] width 201 height 30
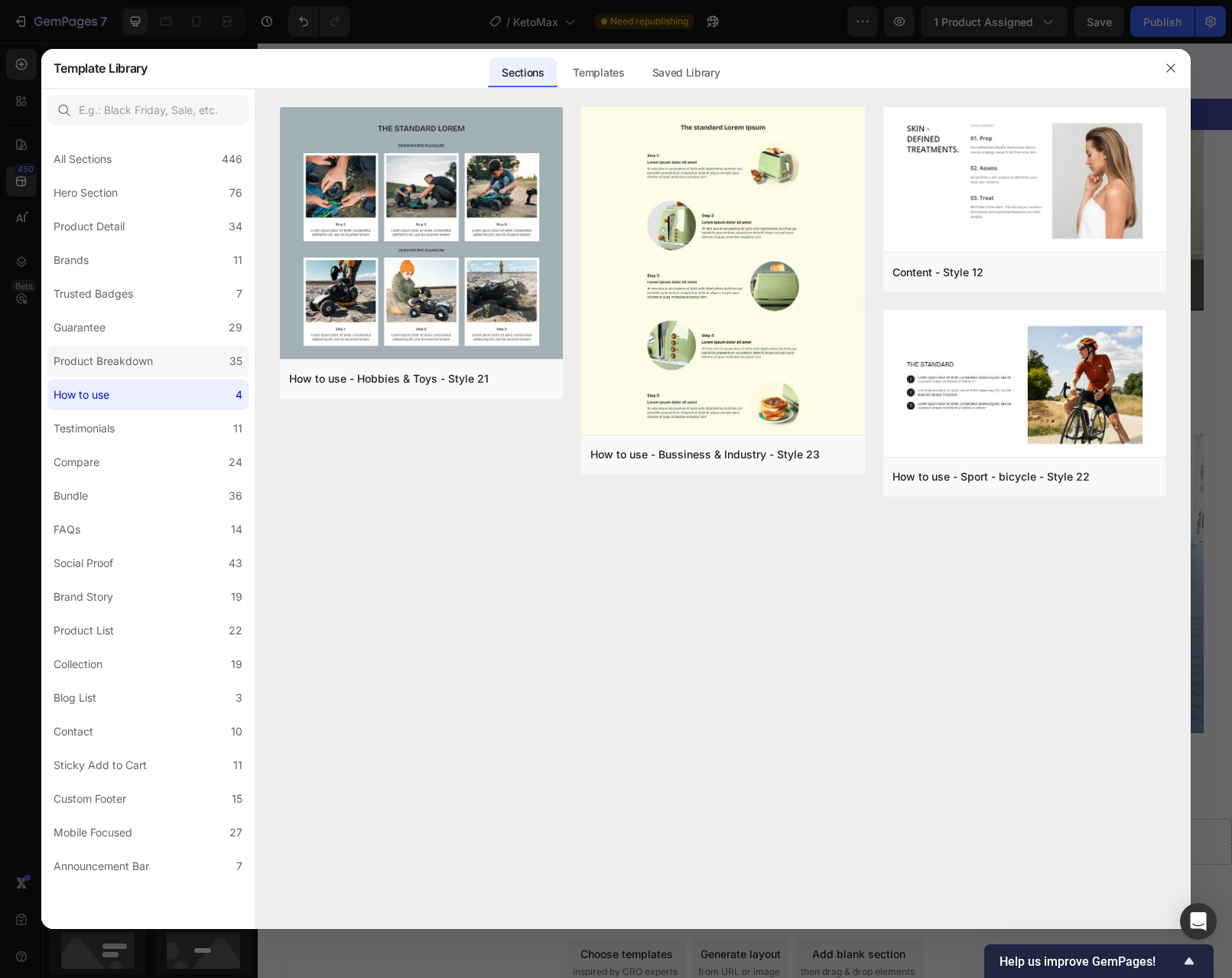
click at [134, 369] on div "Product Breakdown" at bounding box center [103, 361] width 99 height 18
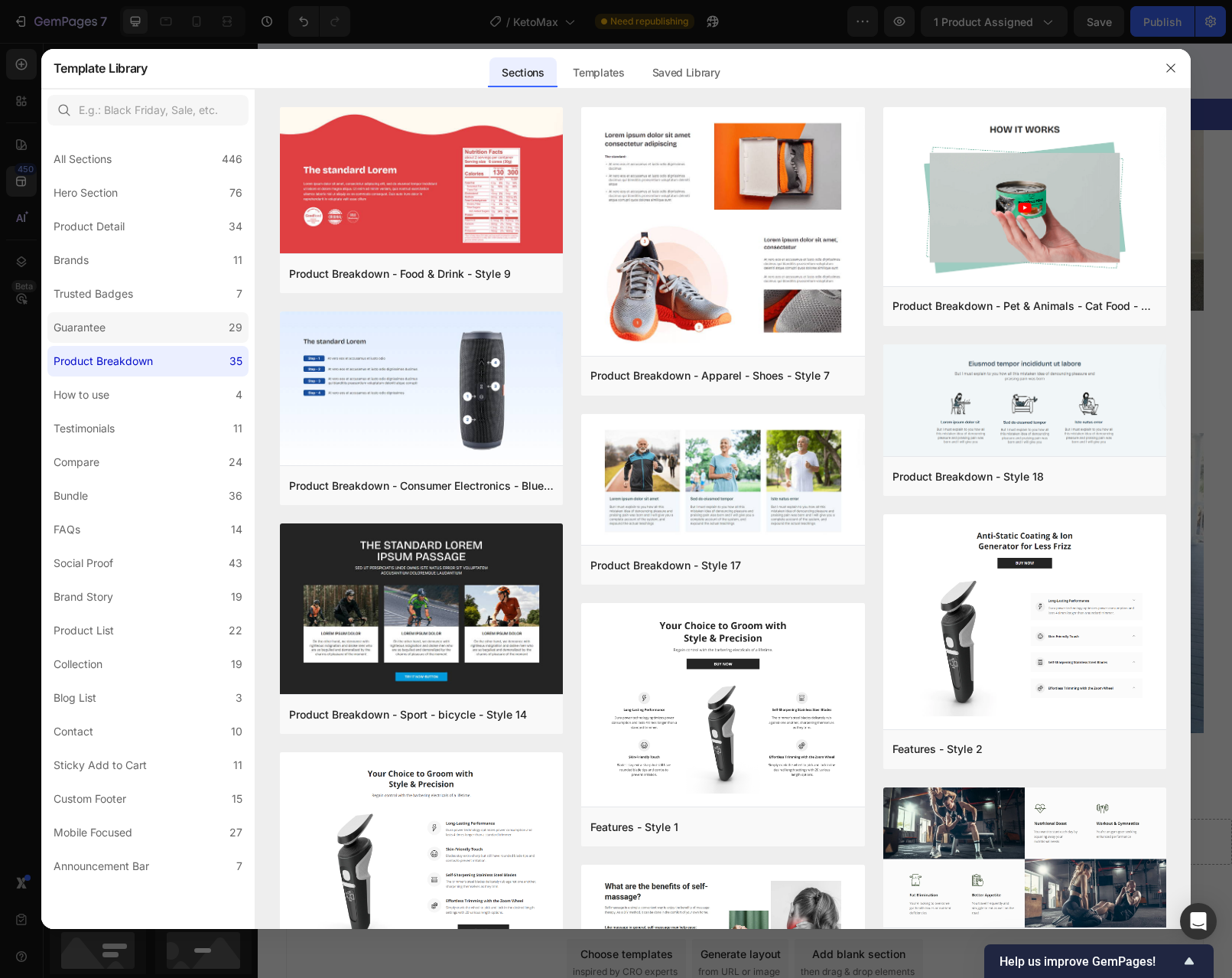
click at [130, 335] on label "Guarantee 29" at bounding box center [147, 327] width 201 height 30
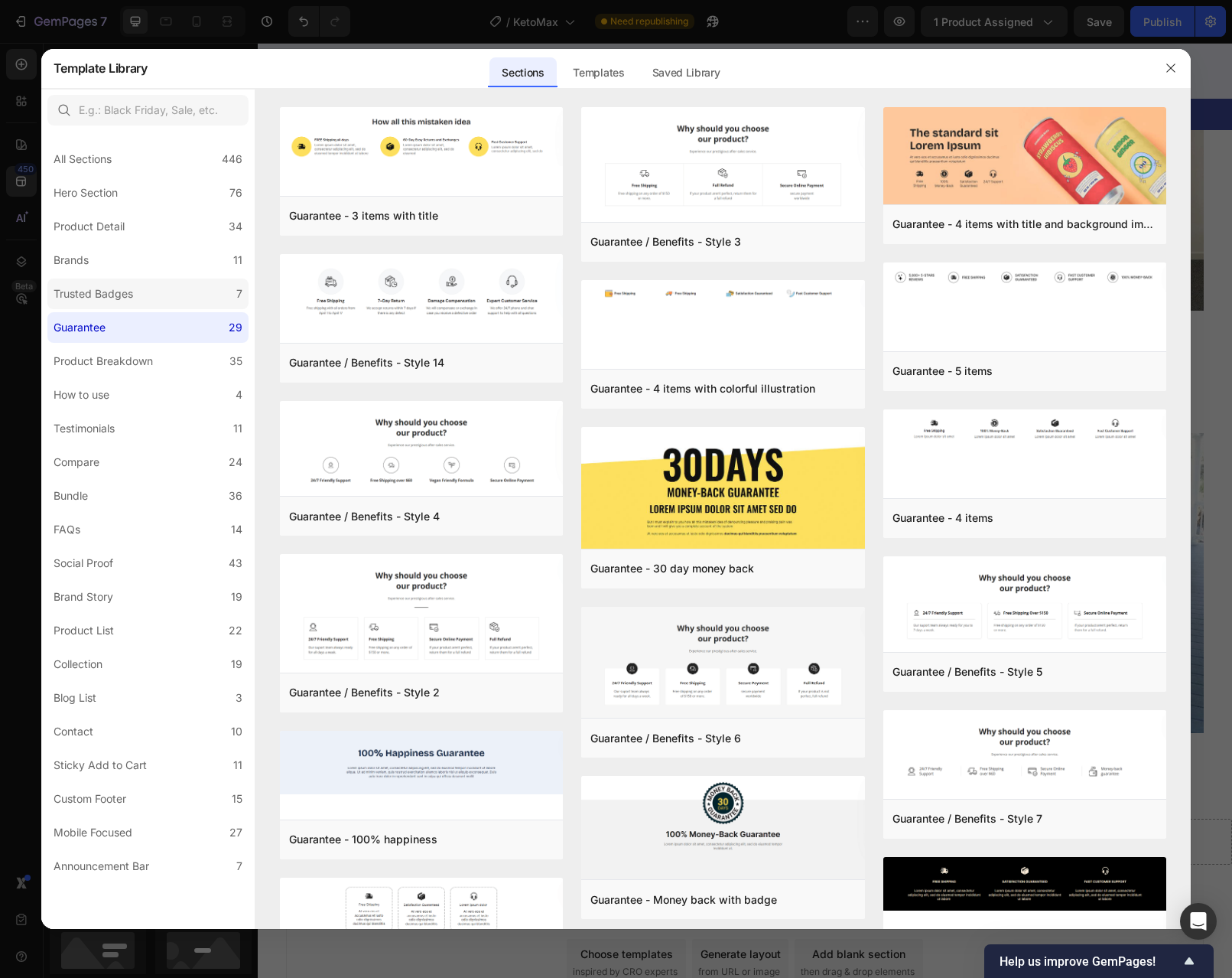
click at [125, 303] on div "Trusted Badges" at bounding box center [93, 294] width 79 height 18
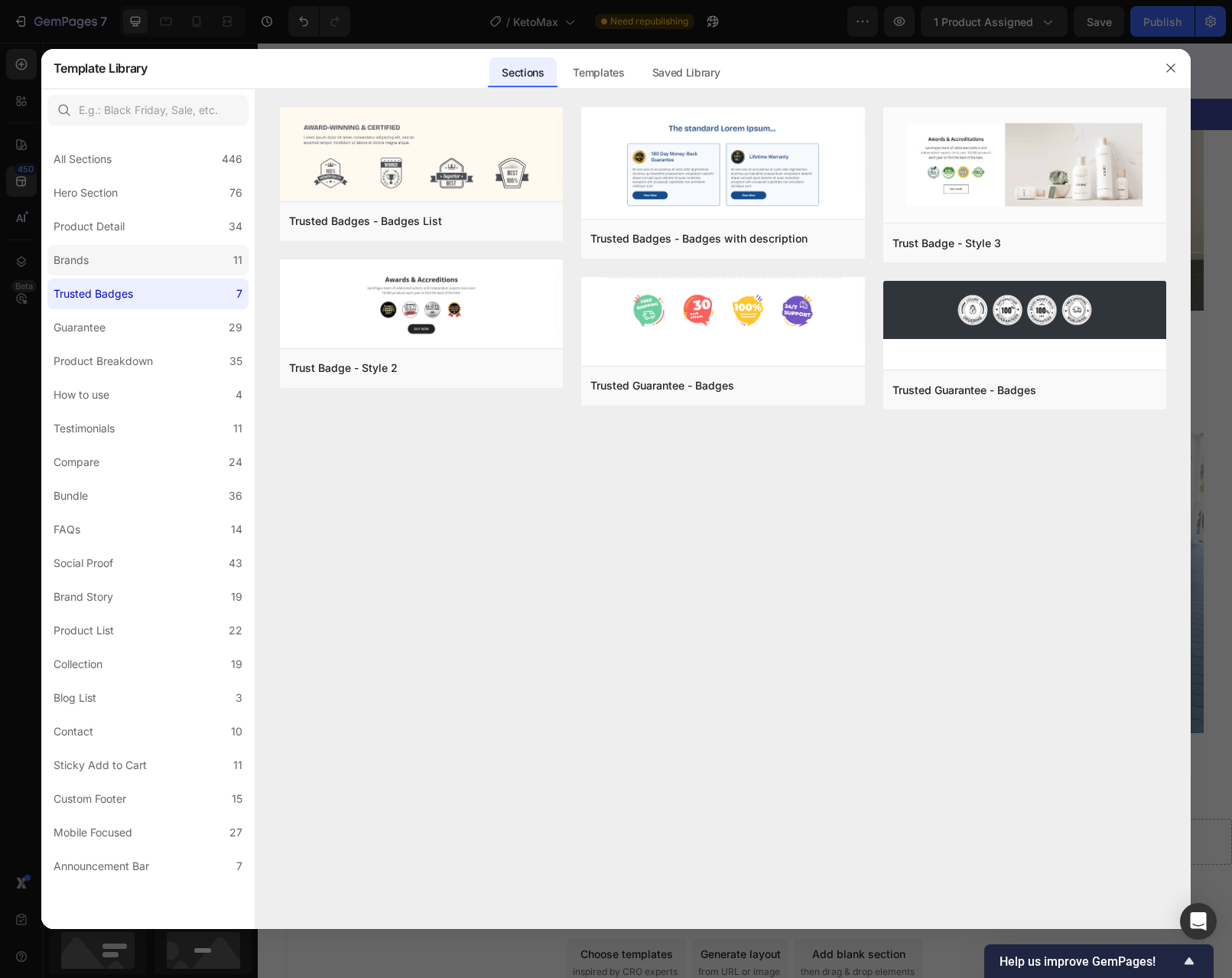
click at [142, 267] on label "Brands 11" at bounding box center [147, 260] width 201 height 30
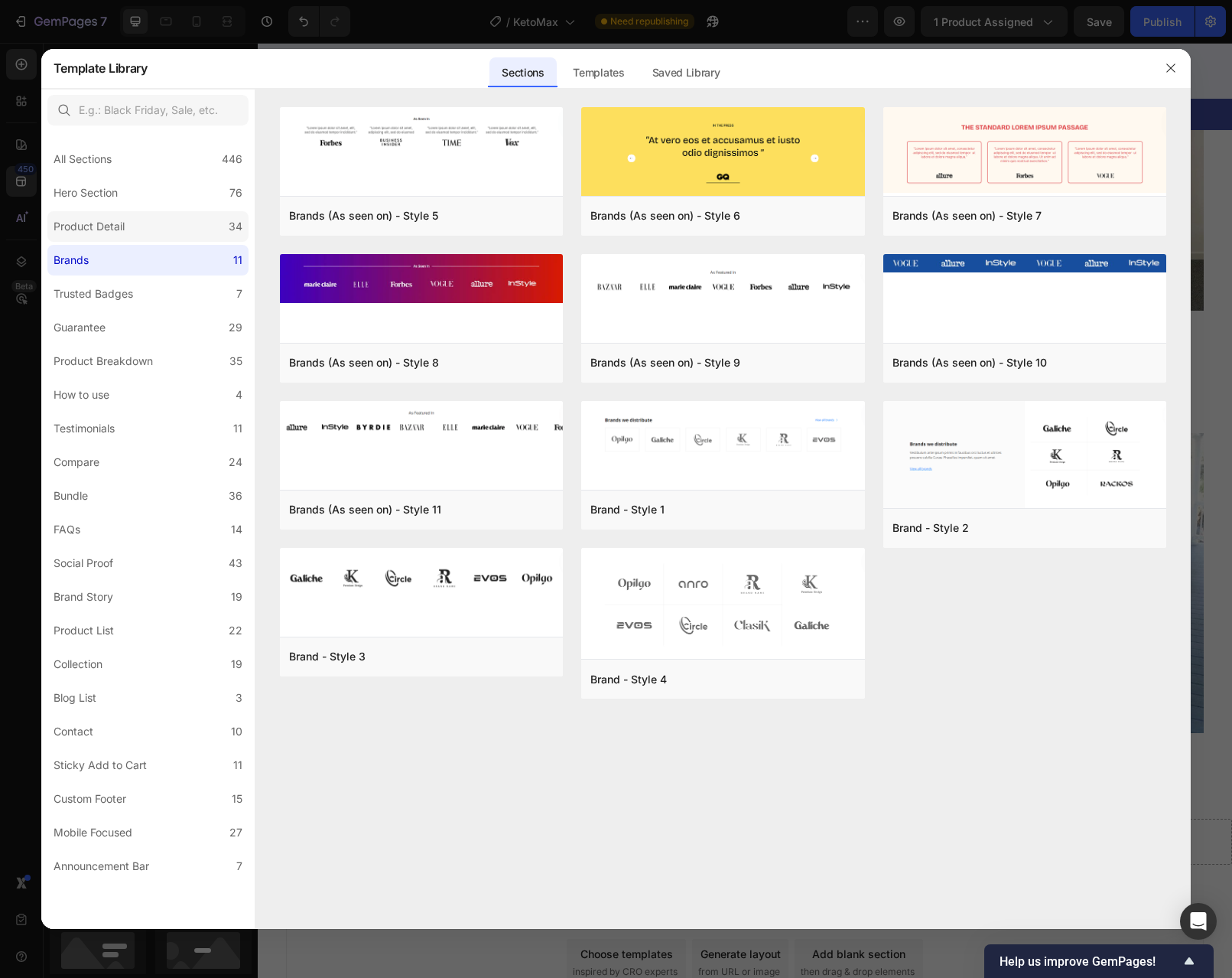
click at [159, 230] on label "Product Detail 34" at bounding box center [147, 226] width 201 height 30
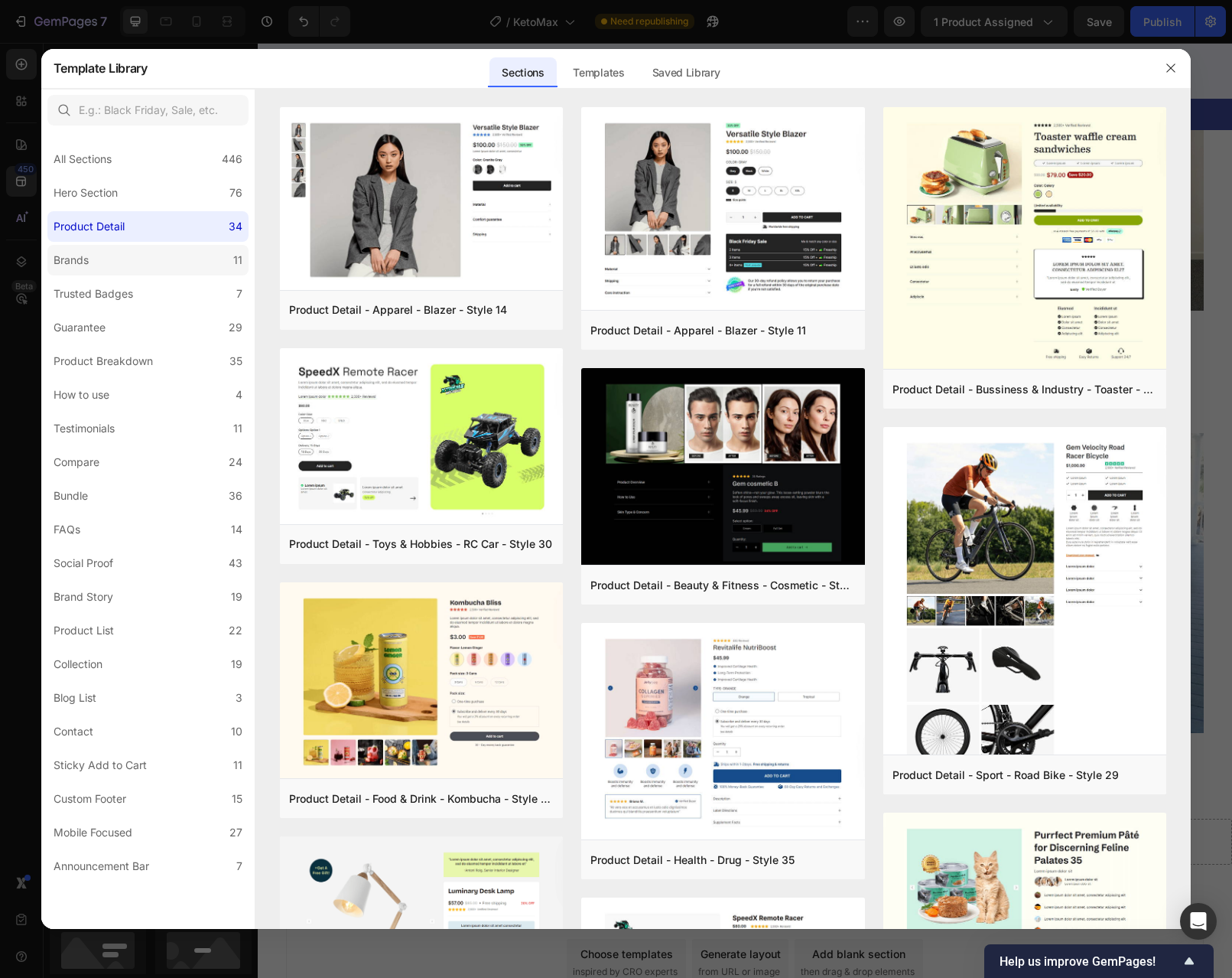
click at [166, 258] on label "Brands 11" at bounding box center [147, 260] width 201 height 30
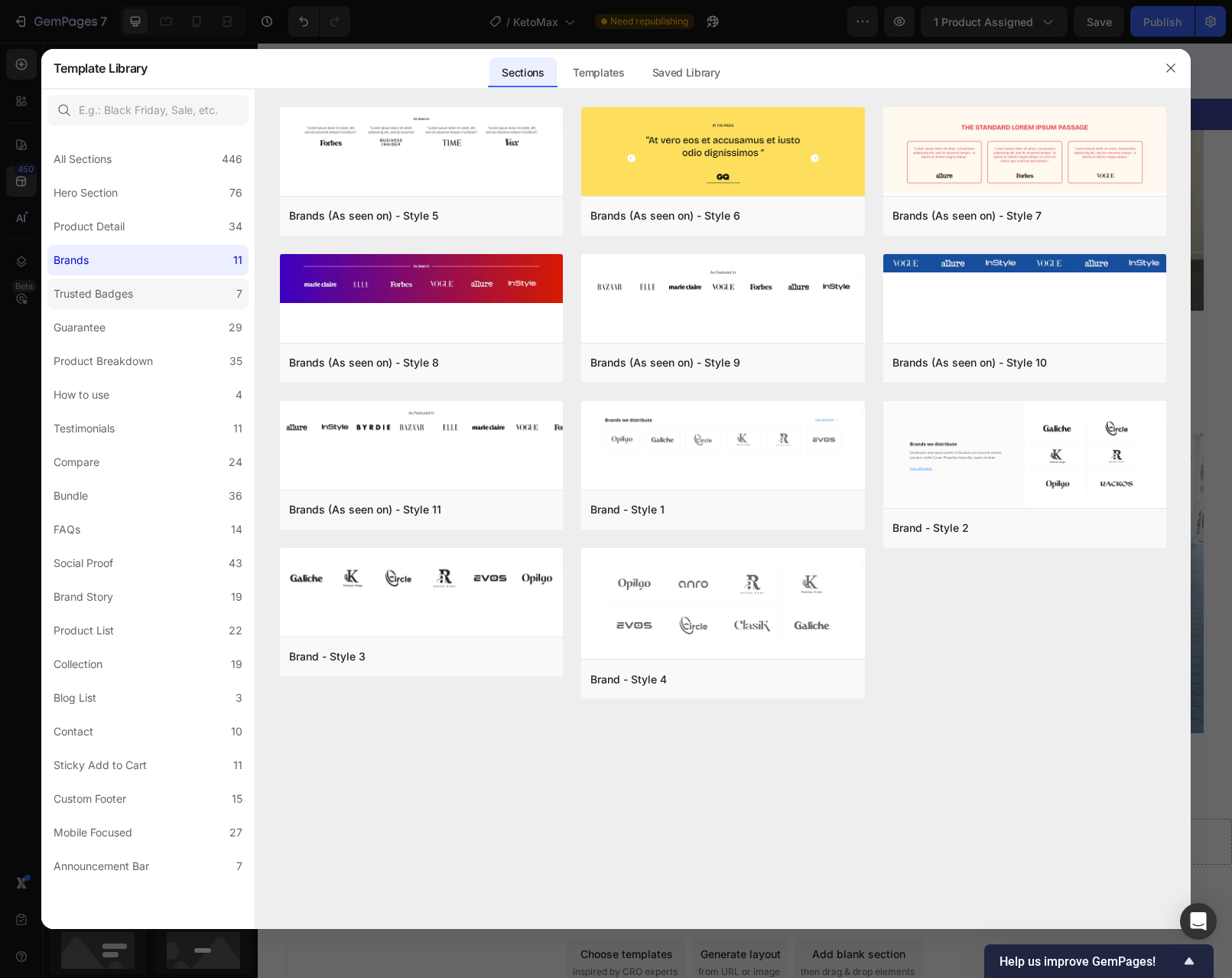
click at [166, 285] on label "Trusted Badges 7" at bounding box center [147, 294] width 201 height 30
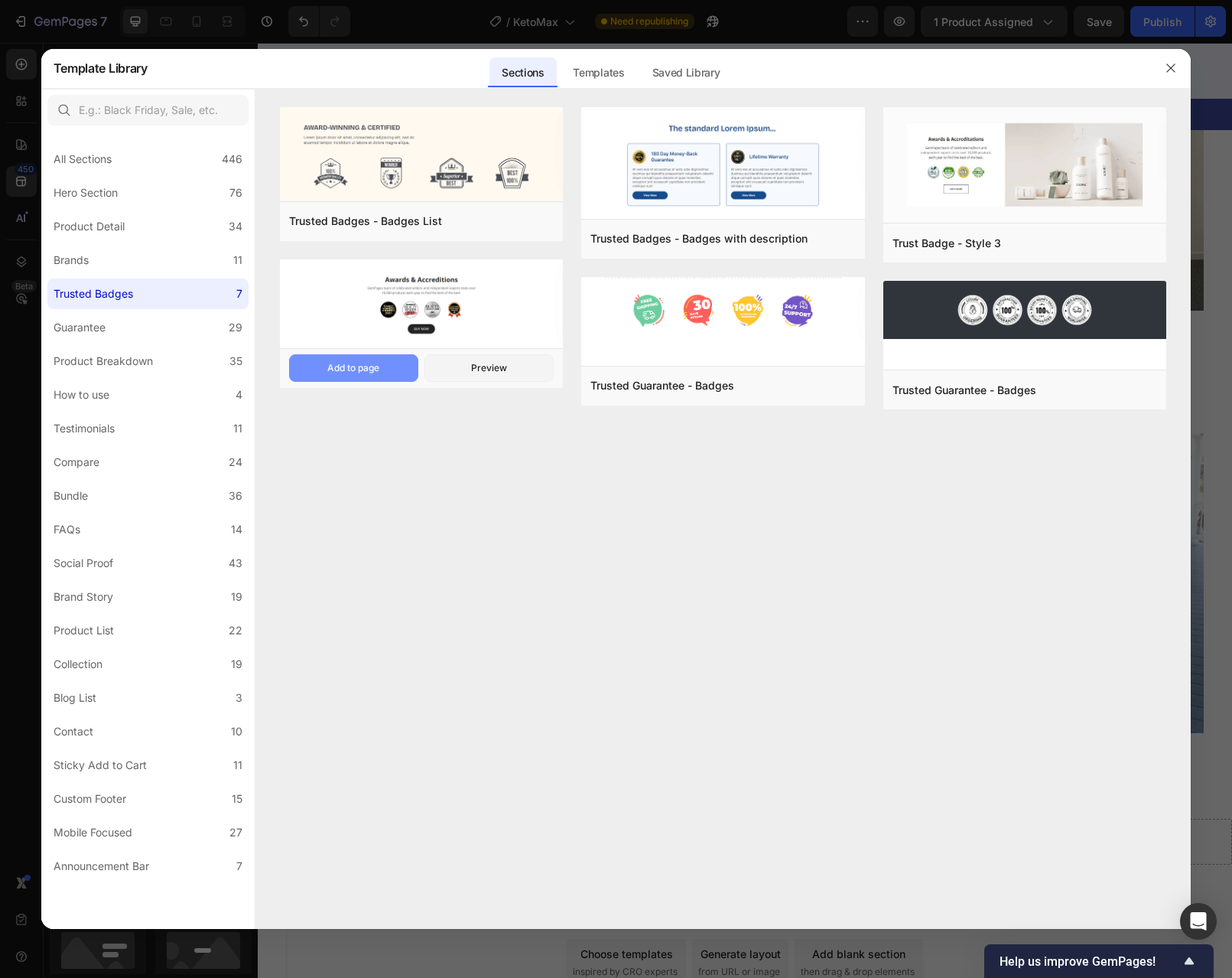
click at [379, 364] on div "Add to page" at bounding box center [353, 367] width 52 height 14
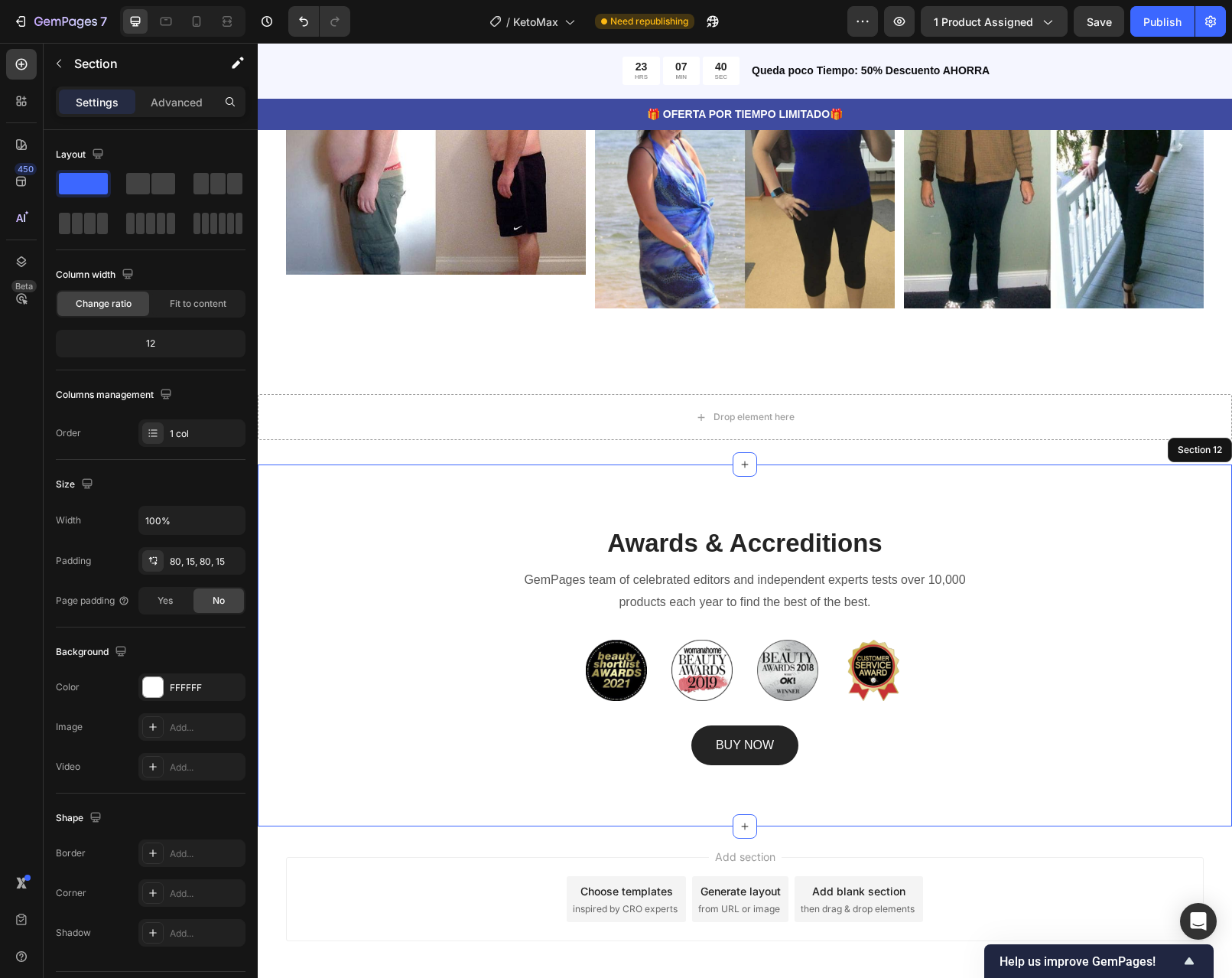
scroll to position [4351, 0]
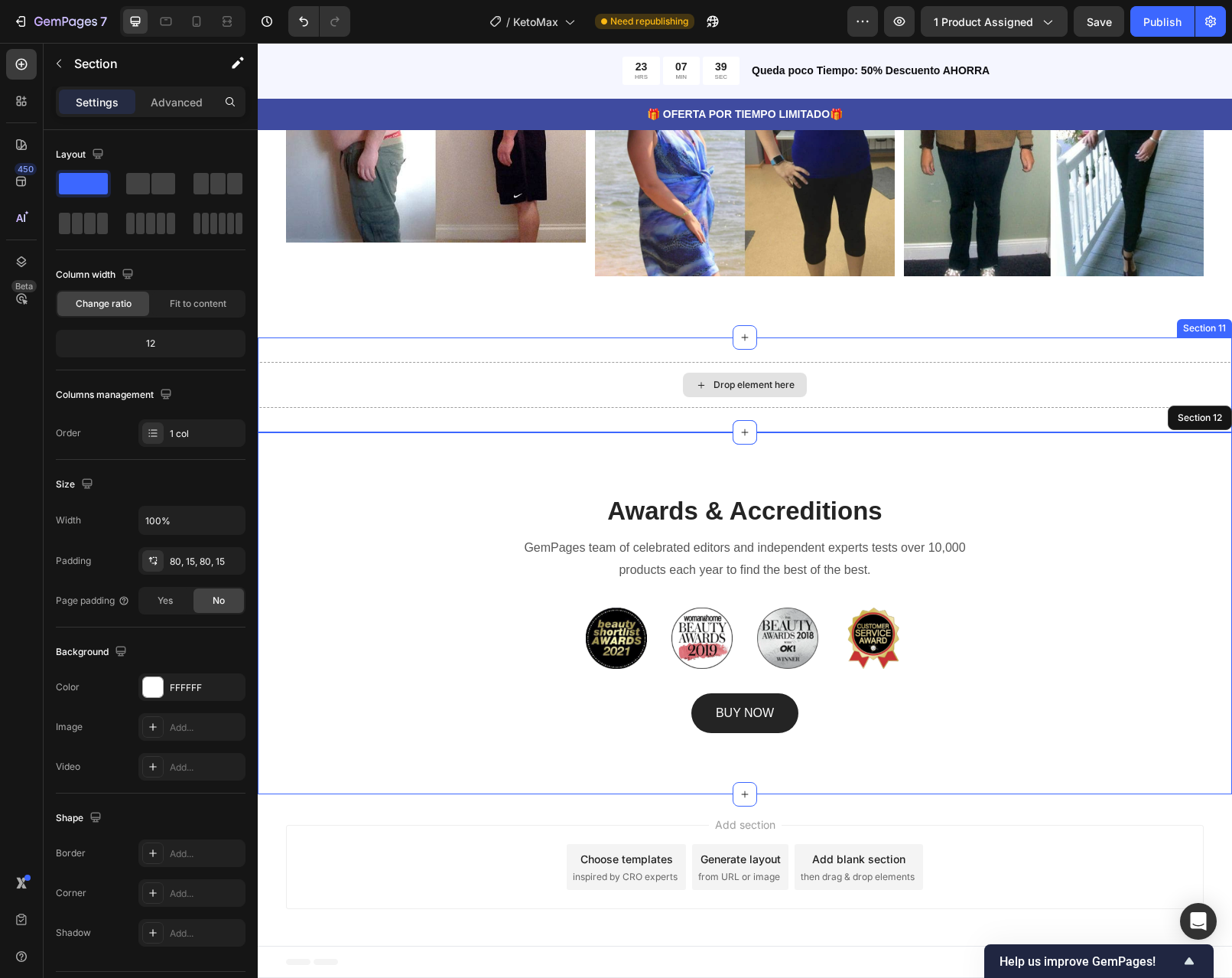
click at [913, 387] on div "Drop element here" at bounding box center [745, 384] width 974 height 46
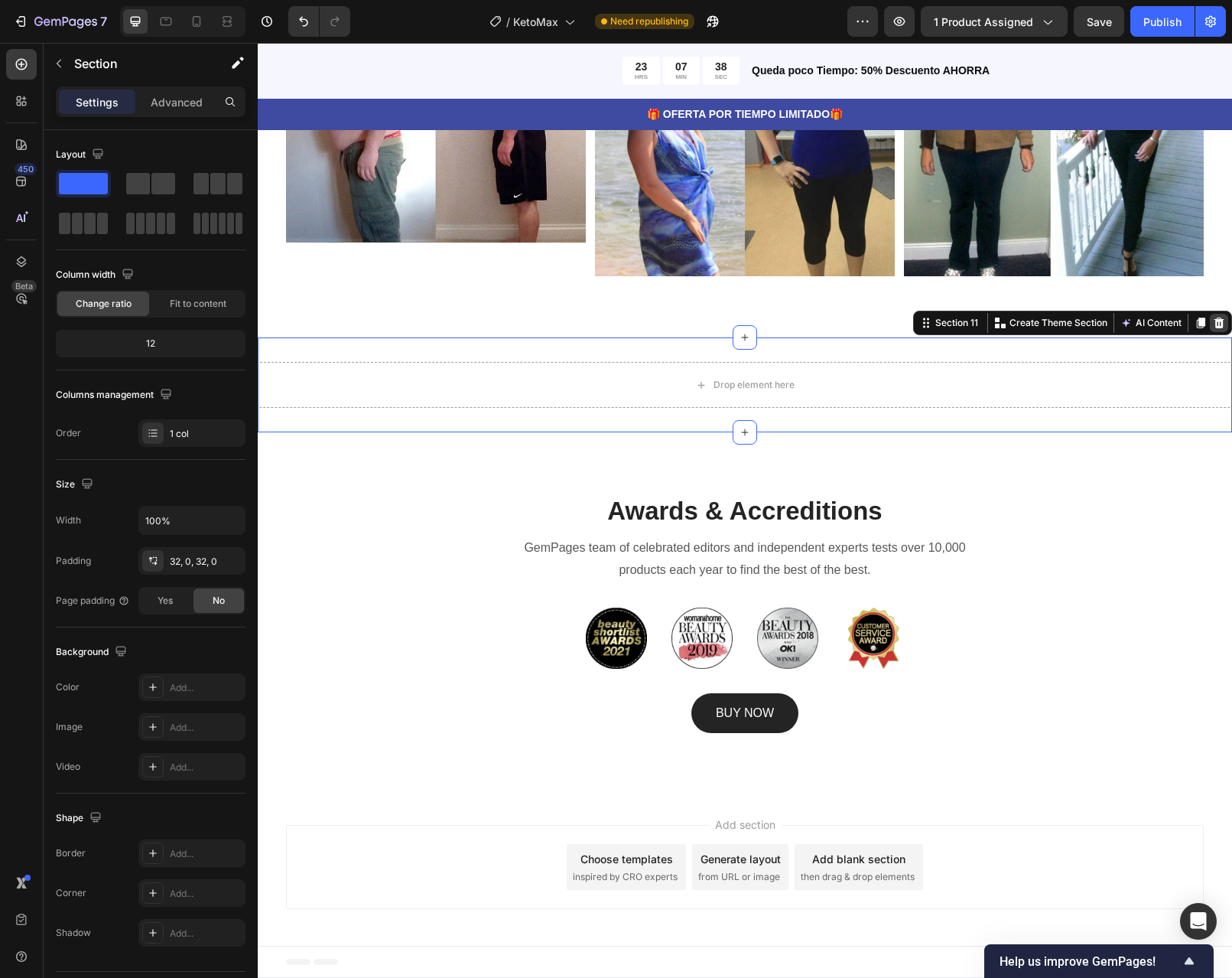
click at [1214, 322] on div at bounding box center [1218, 323] width 18 height 18
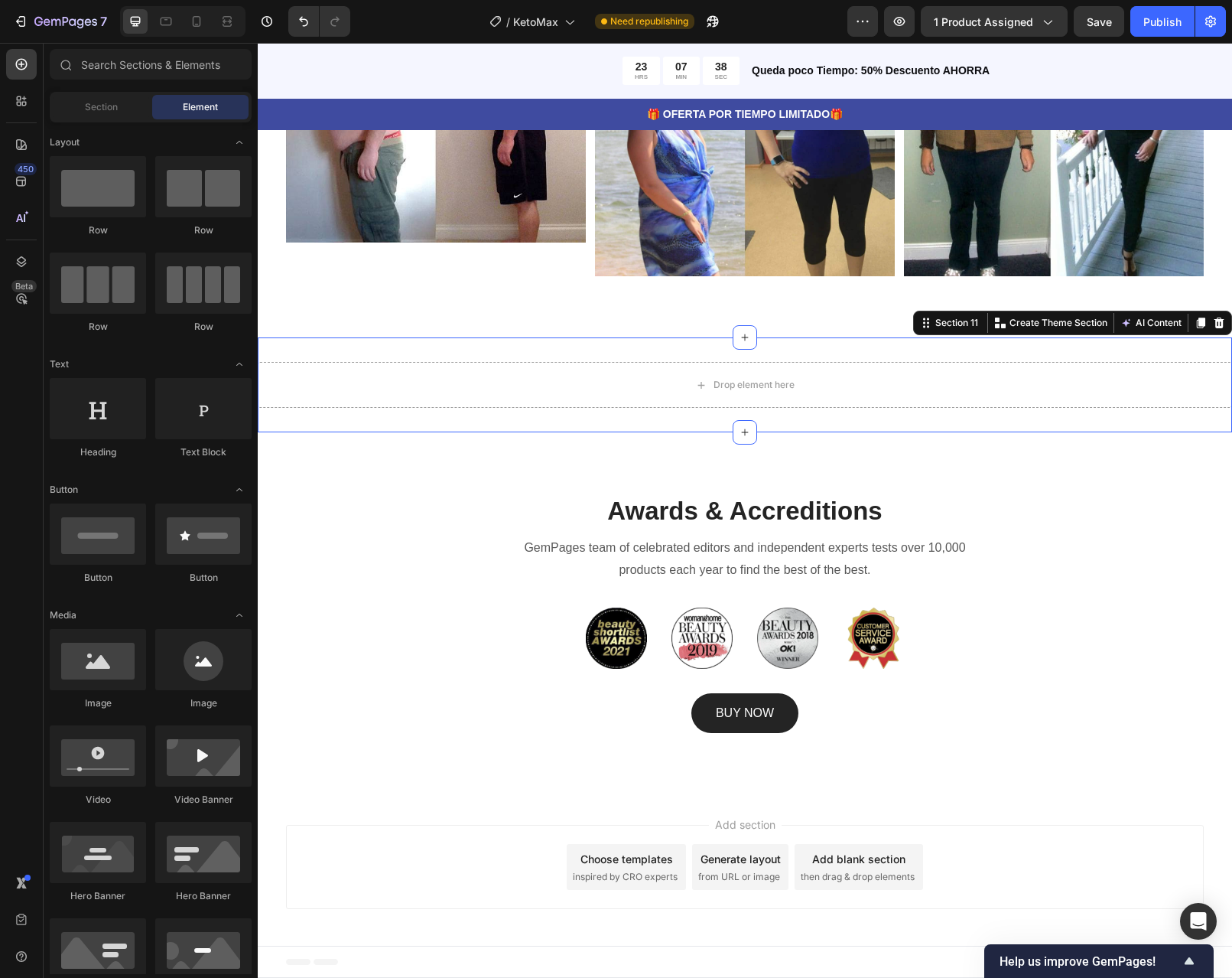
scroll to position [4255, 0]
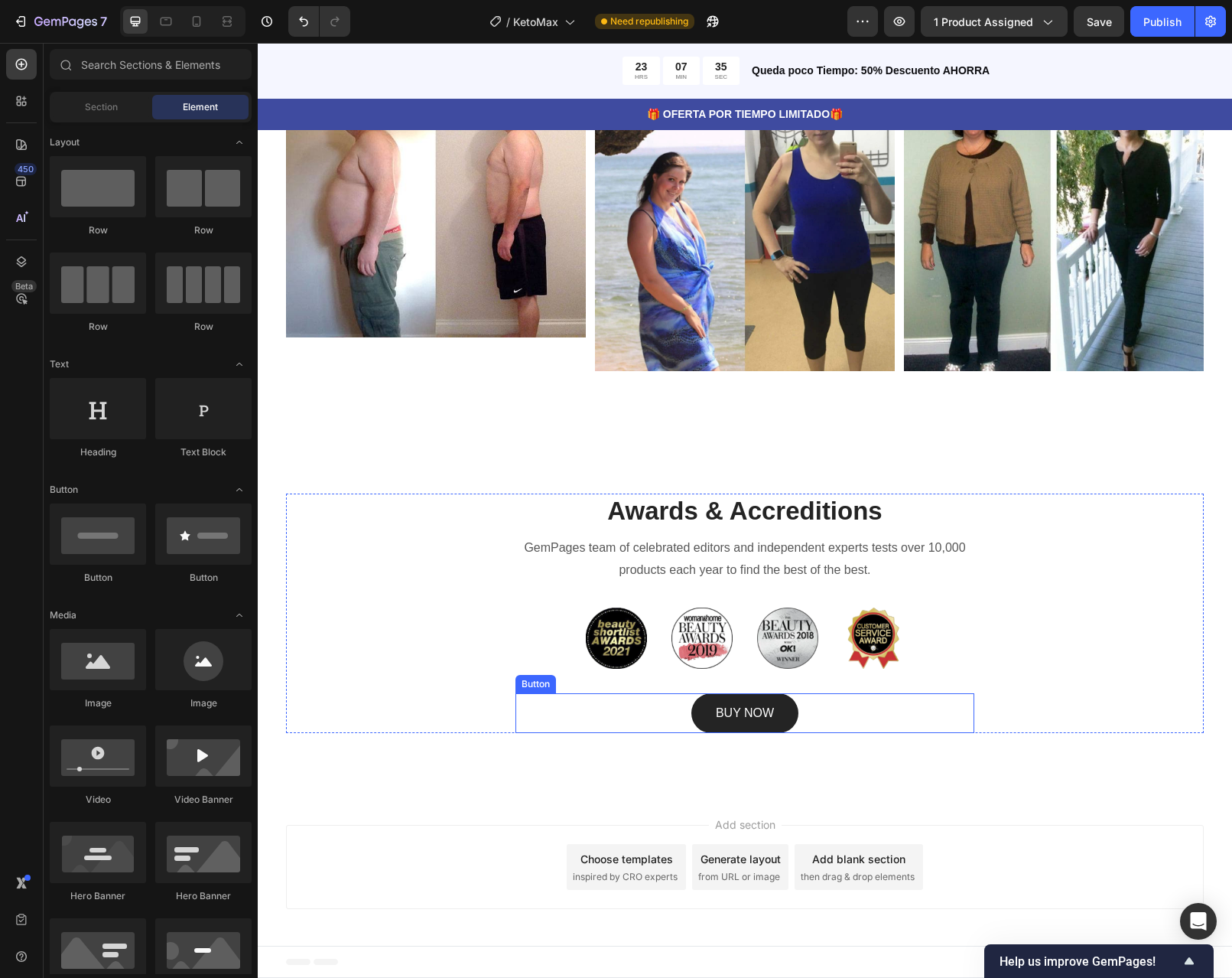
click at [834, 707] on div "BUY NOW Button" at bounding box center [745, 713] width 459 height 41
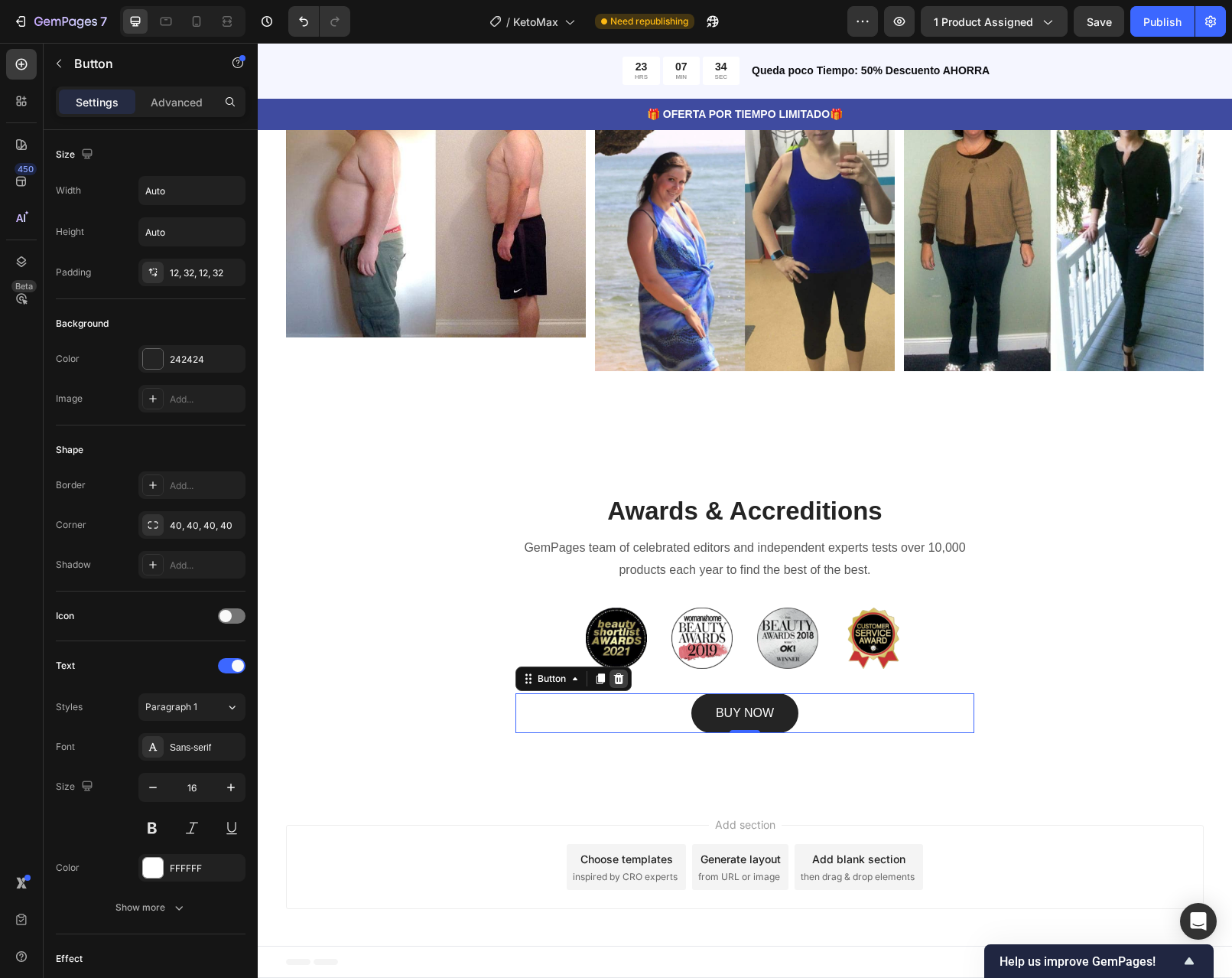
click at [618, 678] on icon at bounding box center [619, 677] width 10 height 10
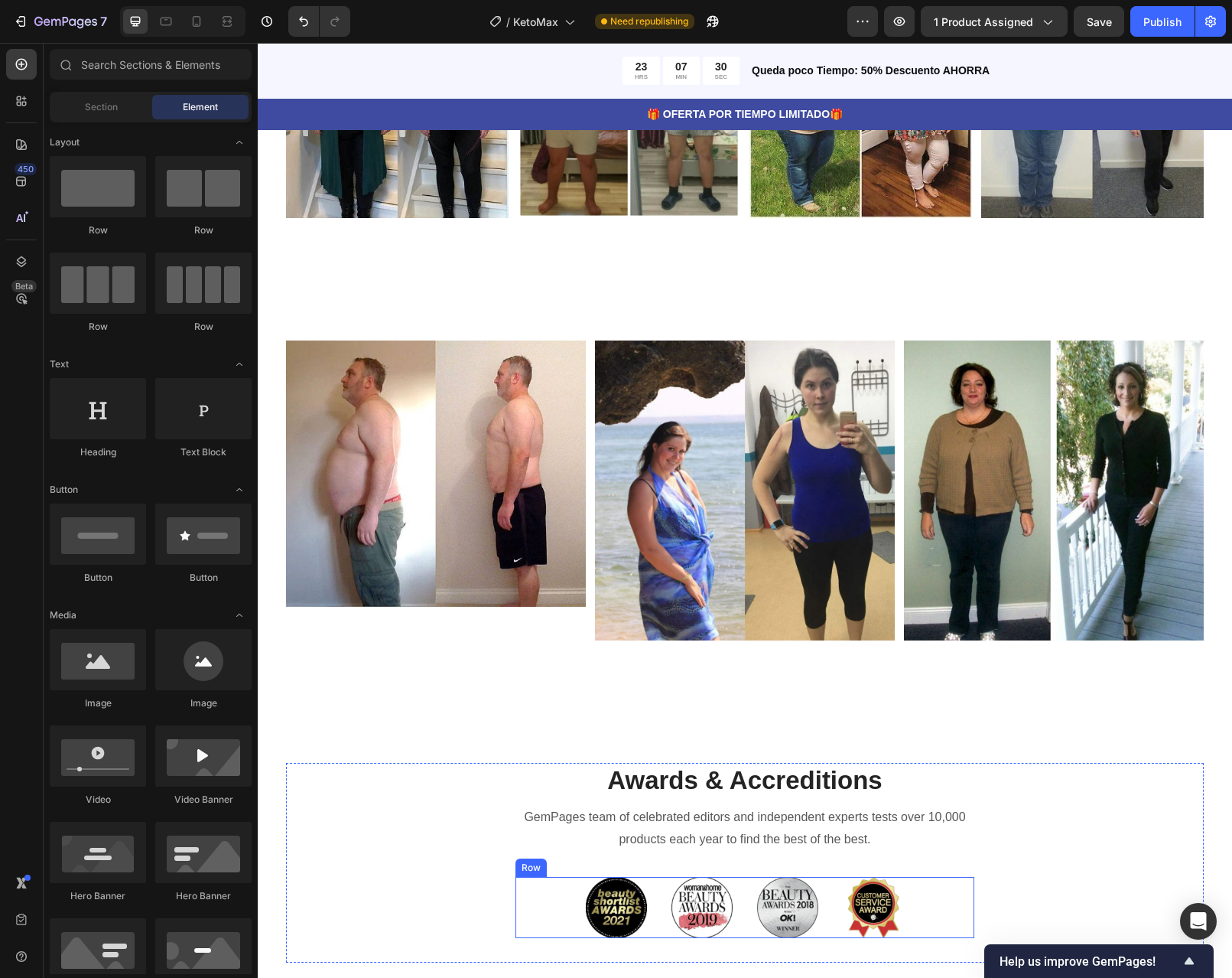
scroll to position [4216, 0]
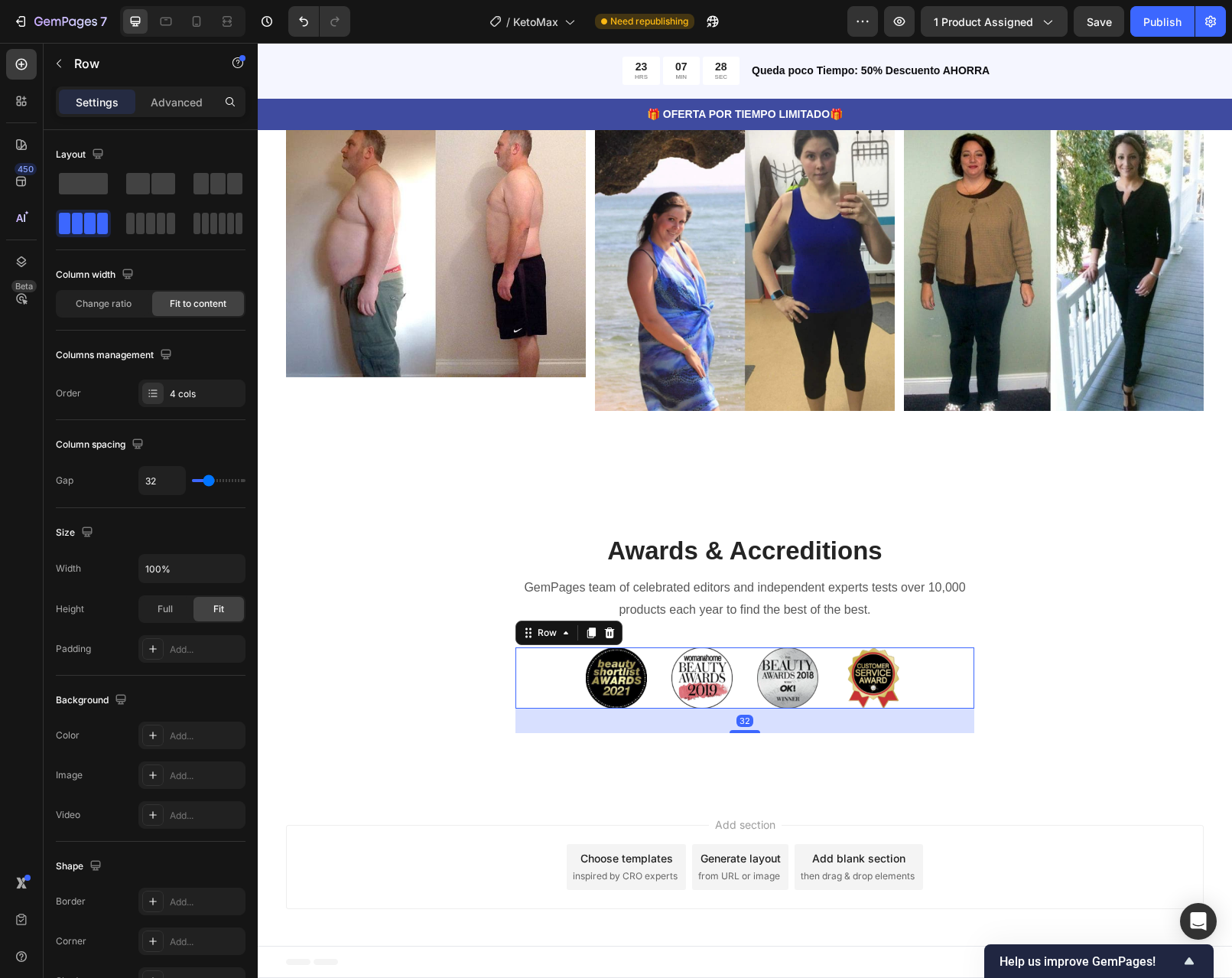
click at [925, 670] on div "Image Image Image Image Row 32" at bounding box center [745, 678] width 459 height 61
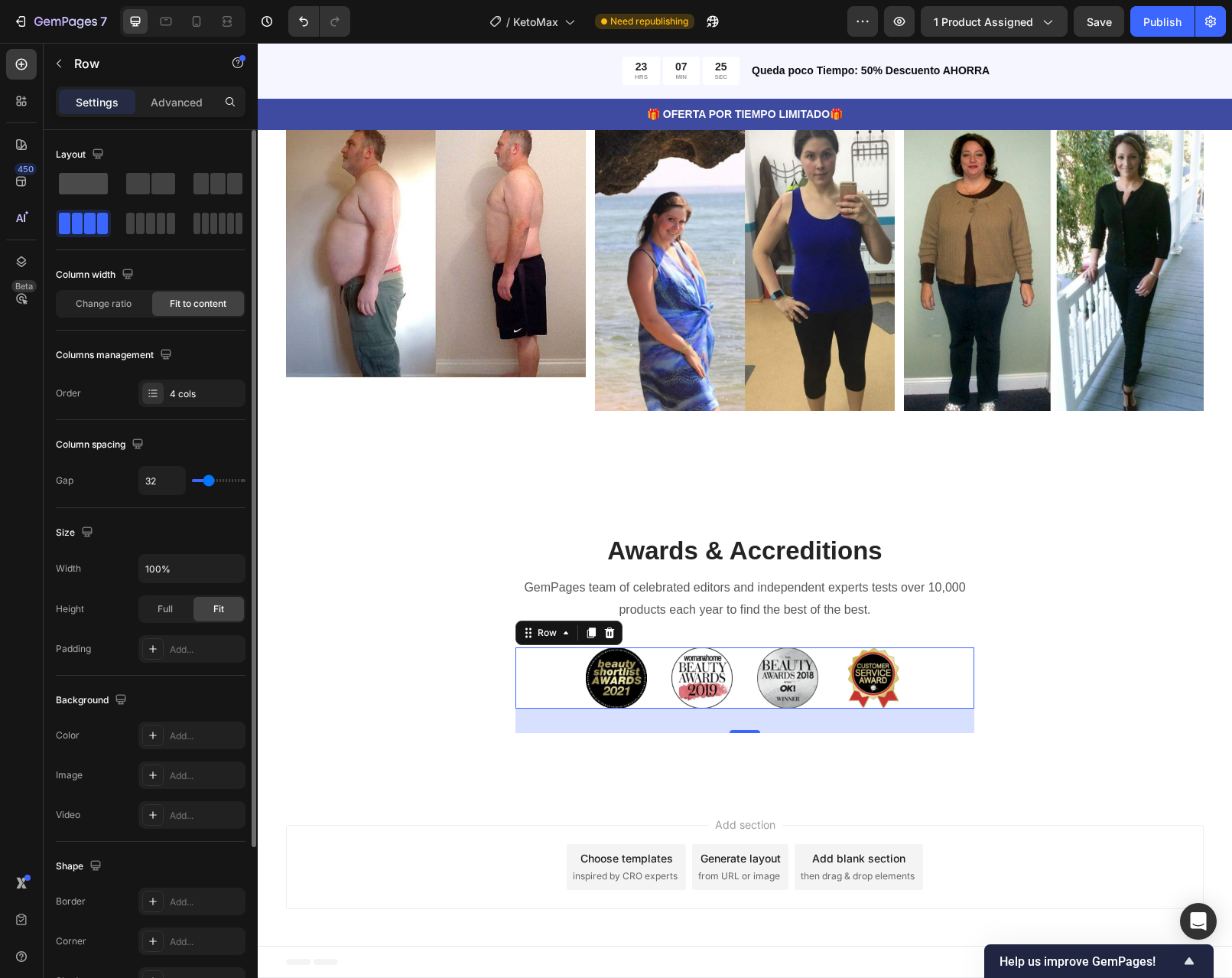
click at [102, 182] on span at bounding box center [83, 183] width 49 height 22
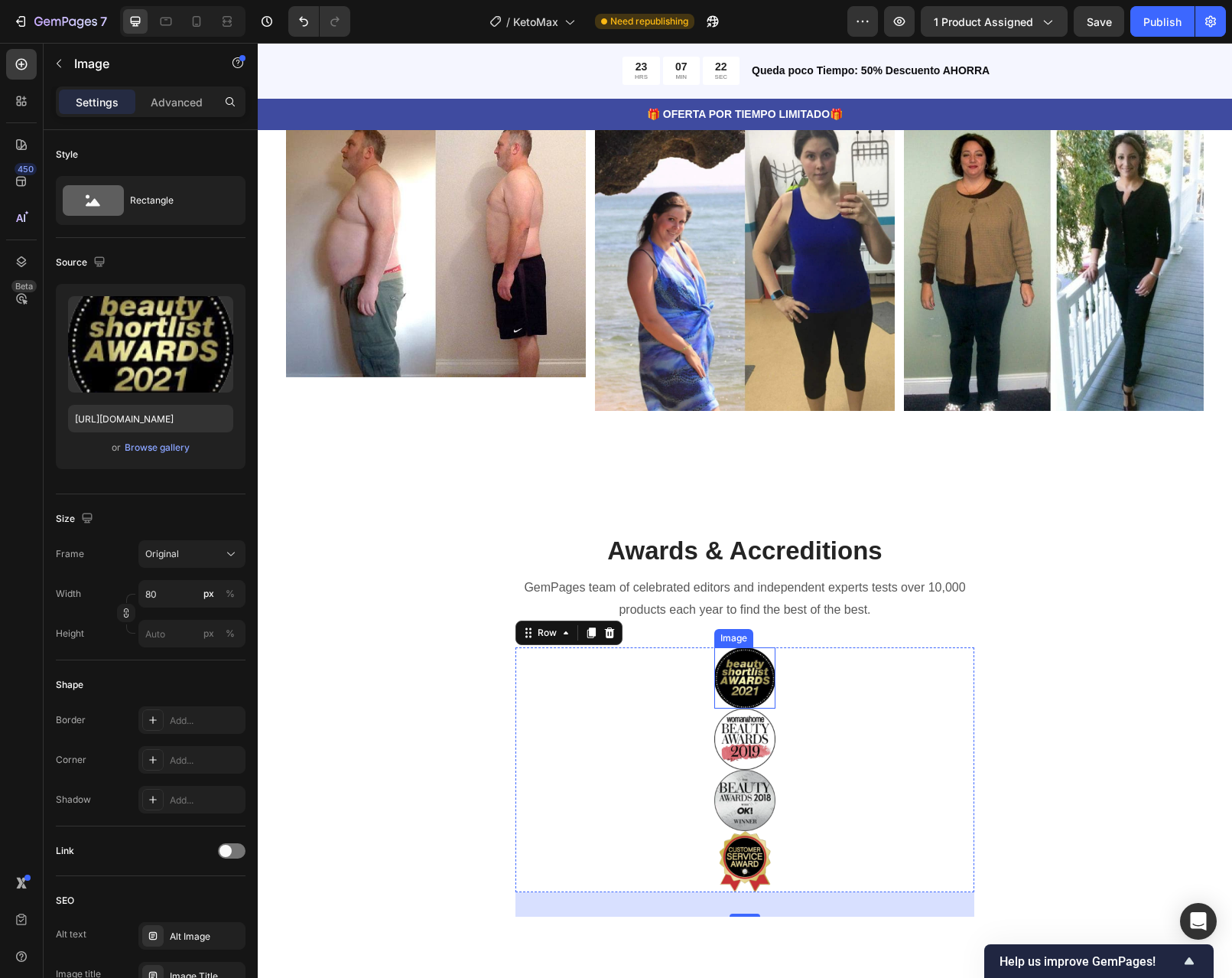
click at [757, 683] on img at bounding box center [745, 678] width 61 height 61
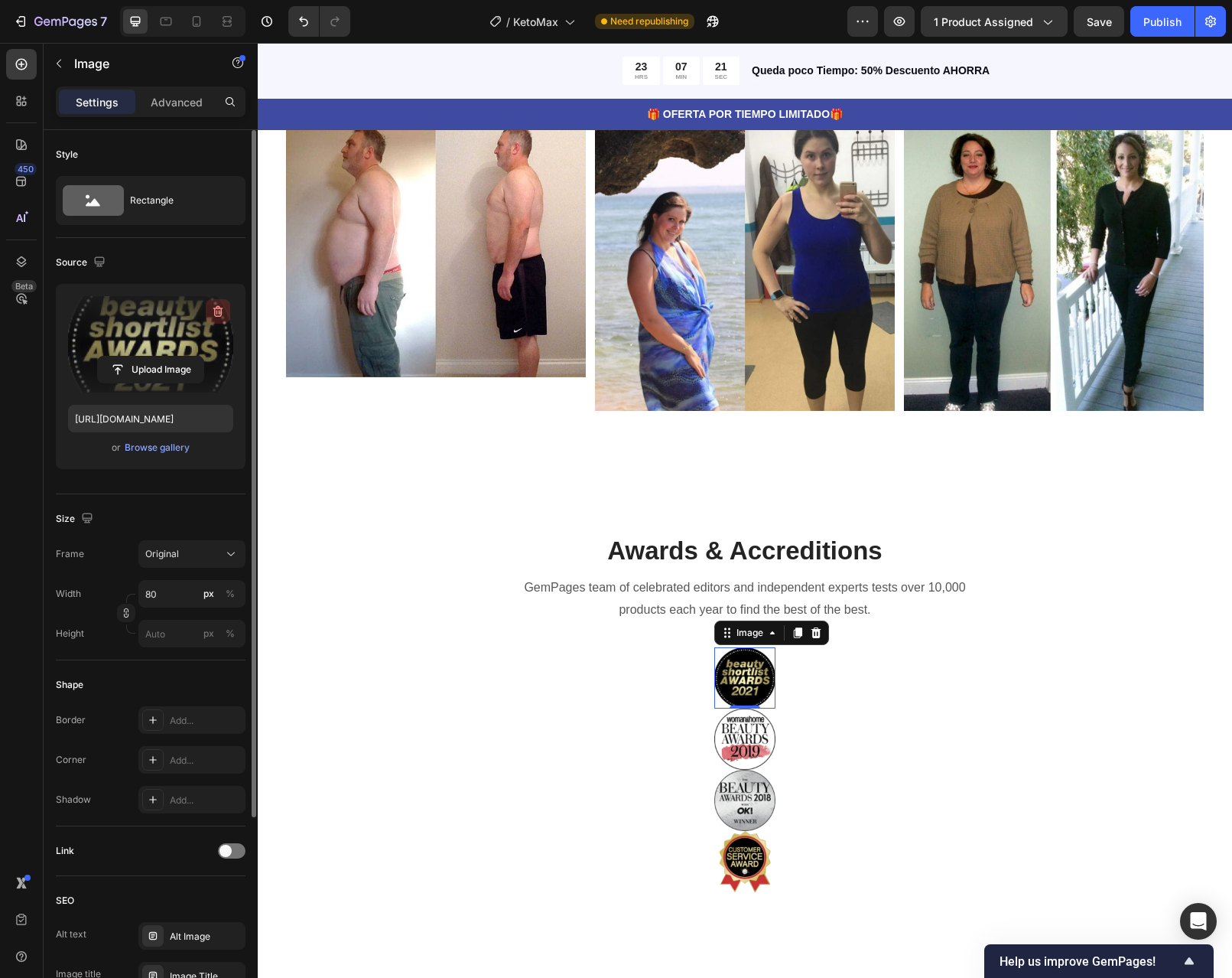
click at [218, 311] on icon "button" at bounding box center [218, 311] width 15 height 15
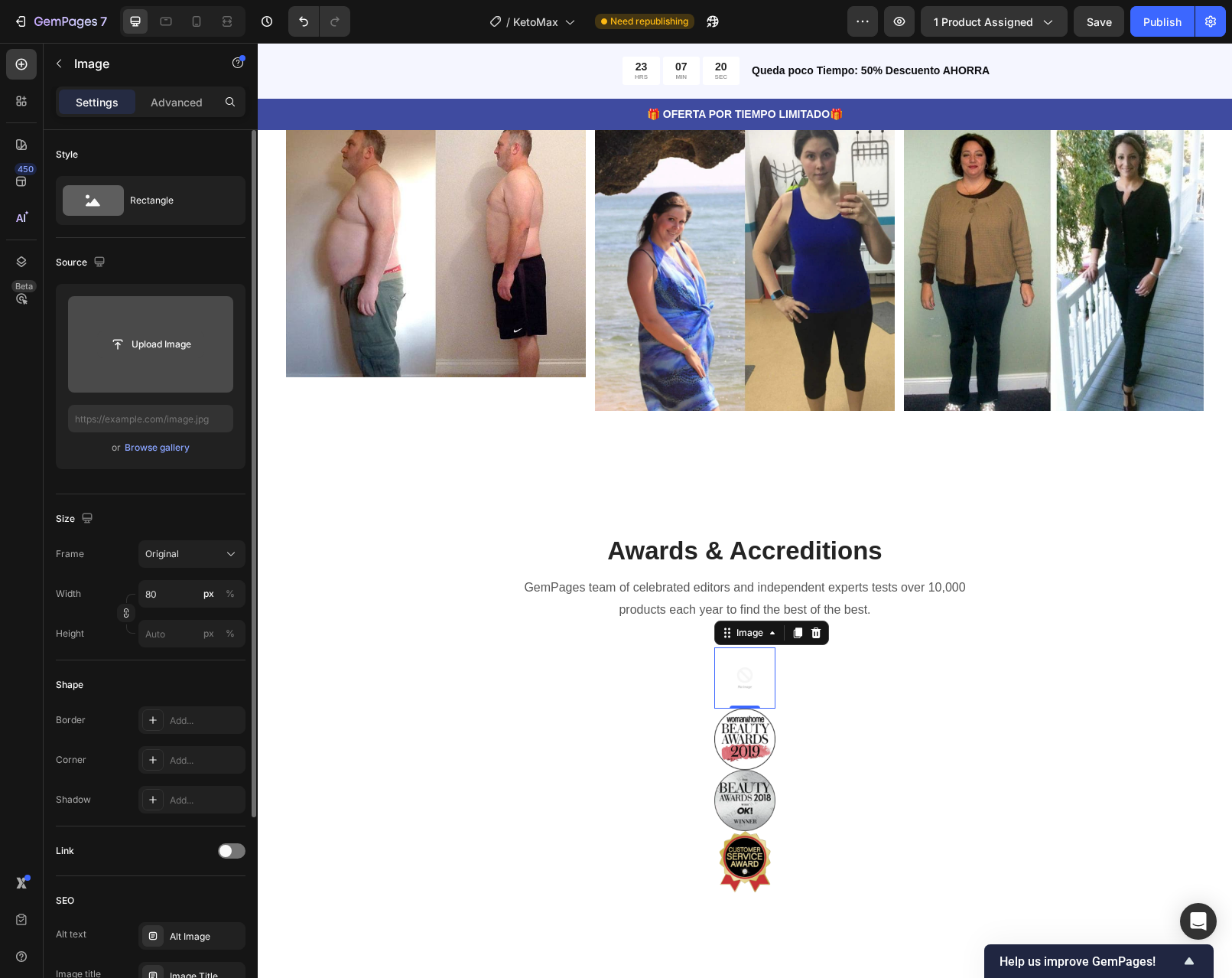
click at [161, 343] on input "file" at bounding box center [150, 344] width 106 height 26
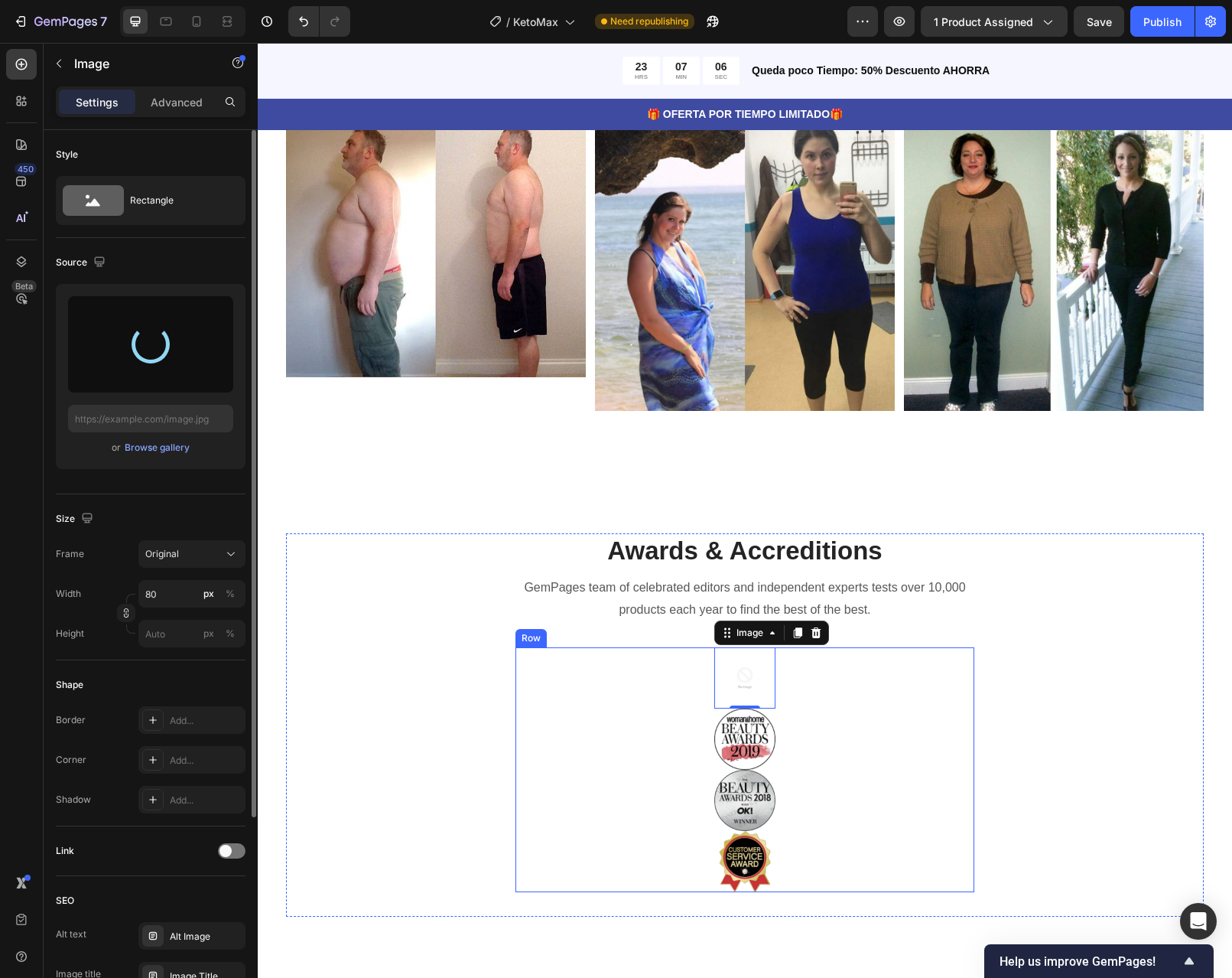
type input "https://cdn.shopify.com/s/files/1/0598/6045/1460/files/gempages_586437972790870…"
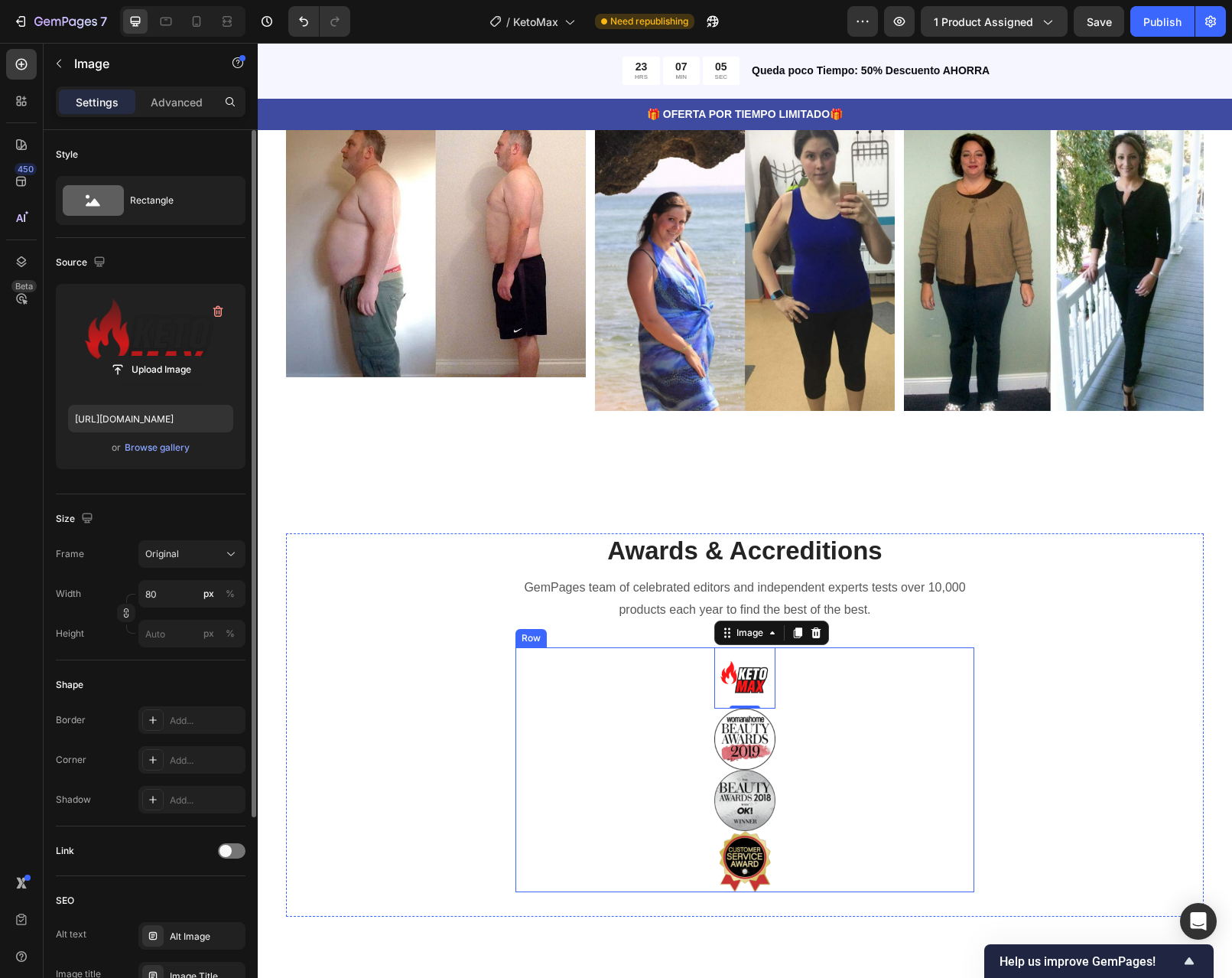
click at [770, 740] on div "Image 0 Image Image Image Row" at bounding box center [745, 770] width 459 height 245
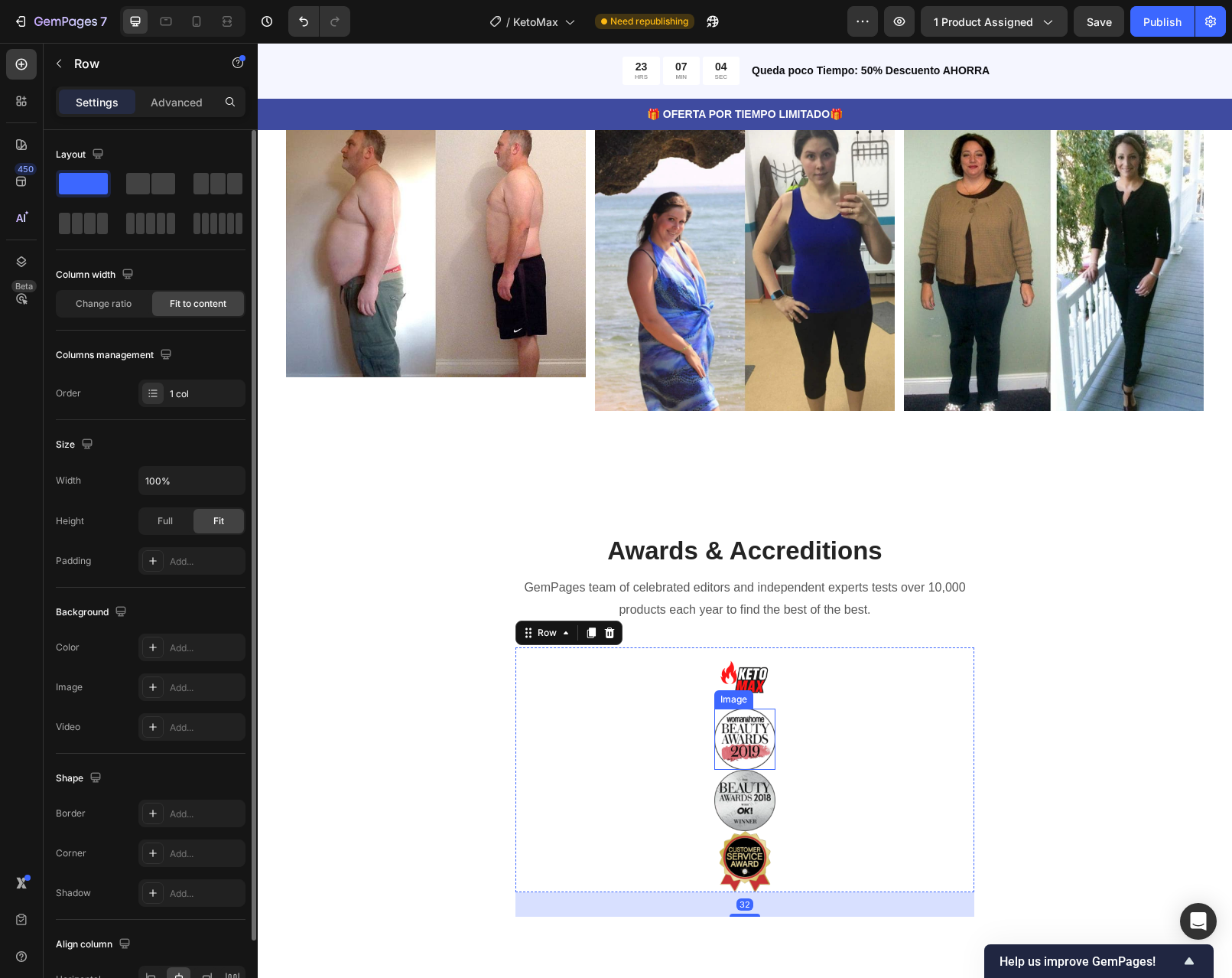
click at [755, 736] on img at bounding box center [745, 739] width 61 height 61
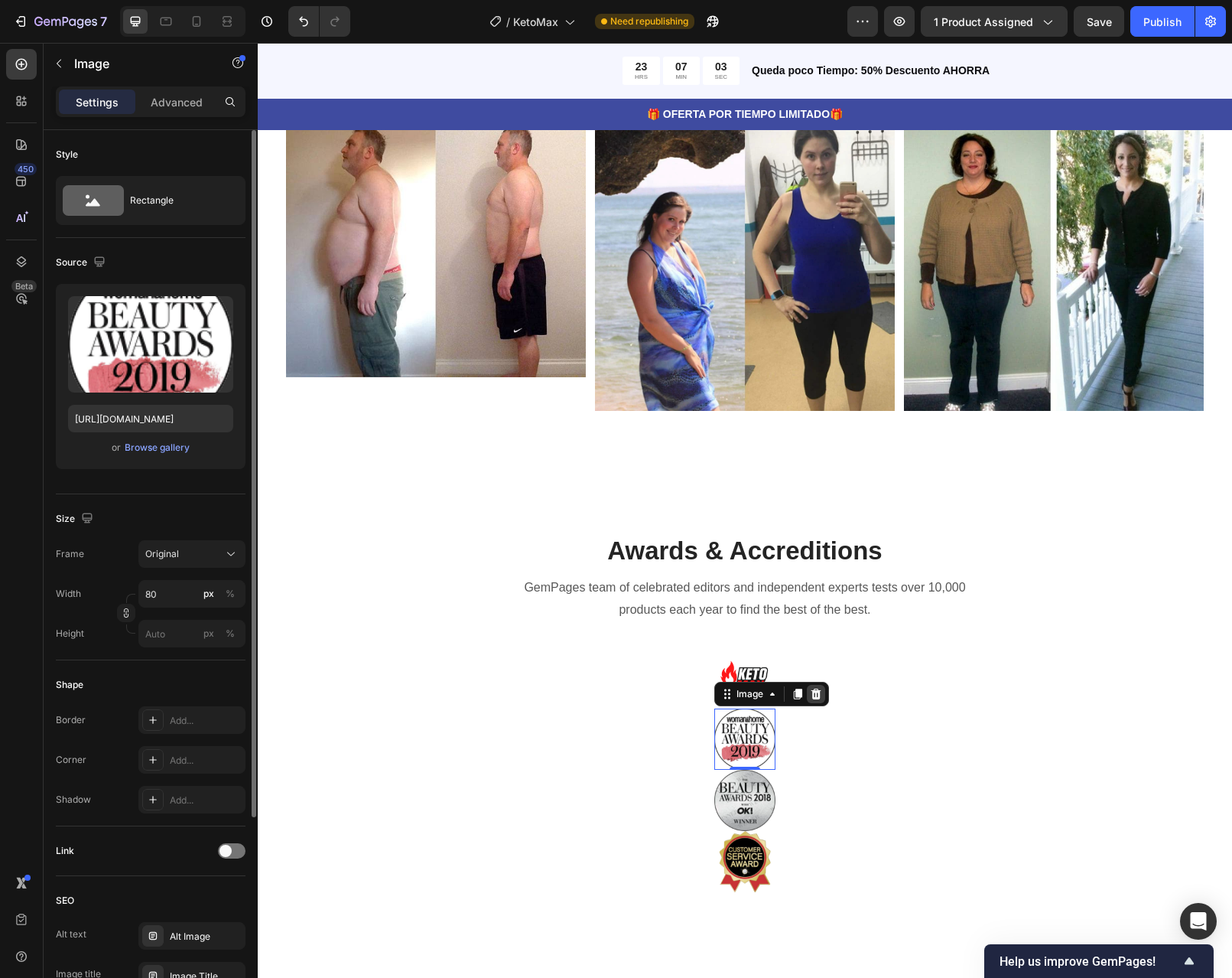
click at [807, 700] on div at bounding box center [816, 694] width 18 height 18
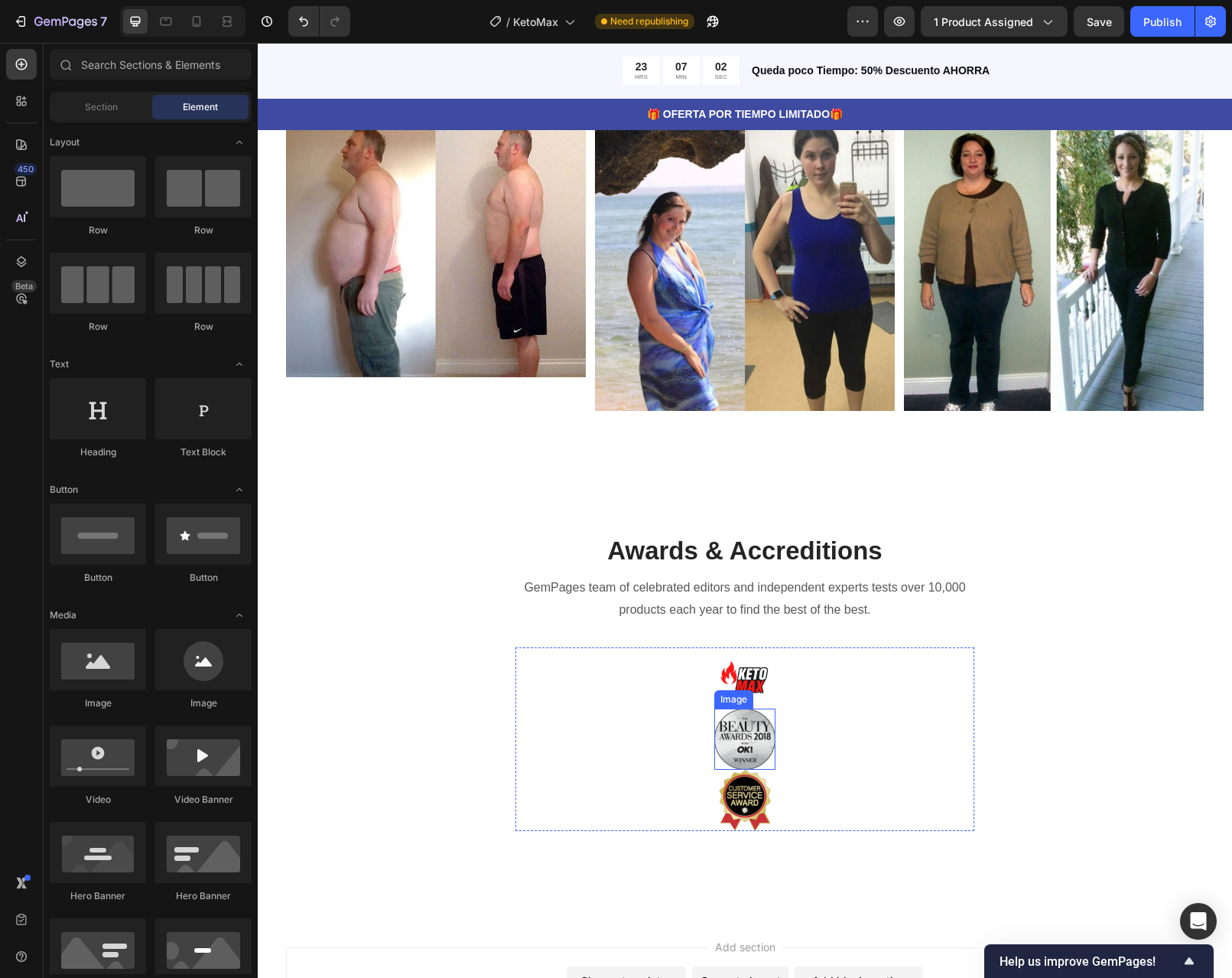
click at [757, 729] on img at bounding box center [745, 739] width 61 height 61
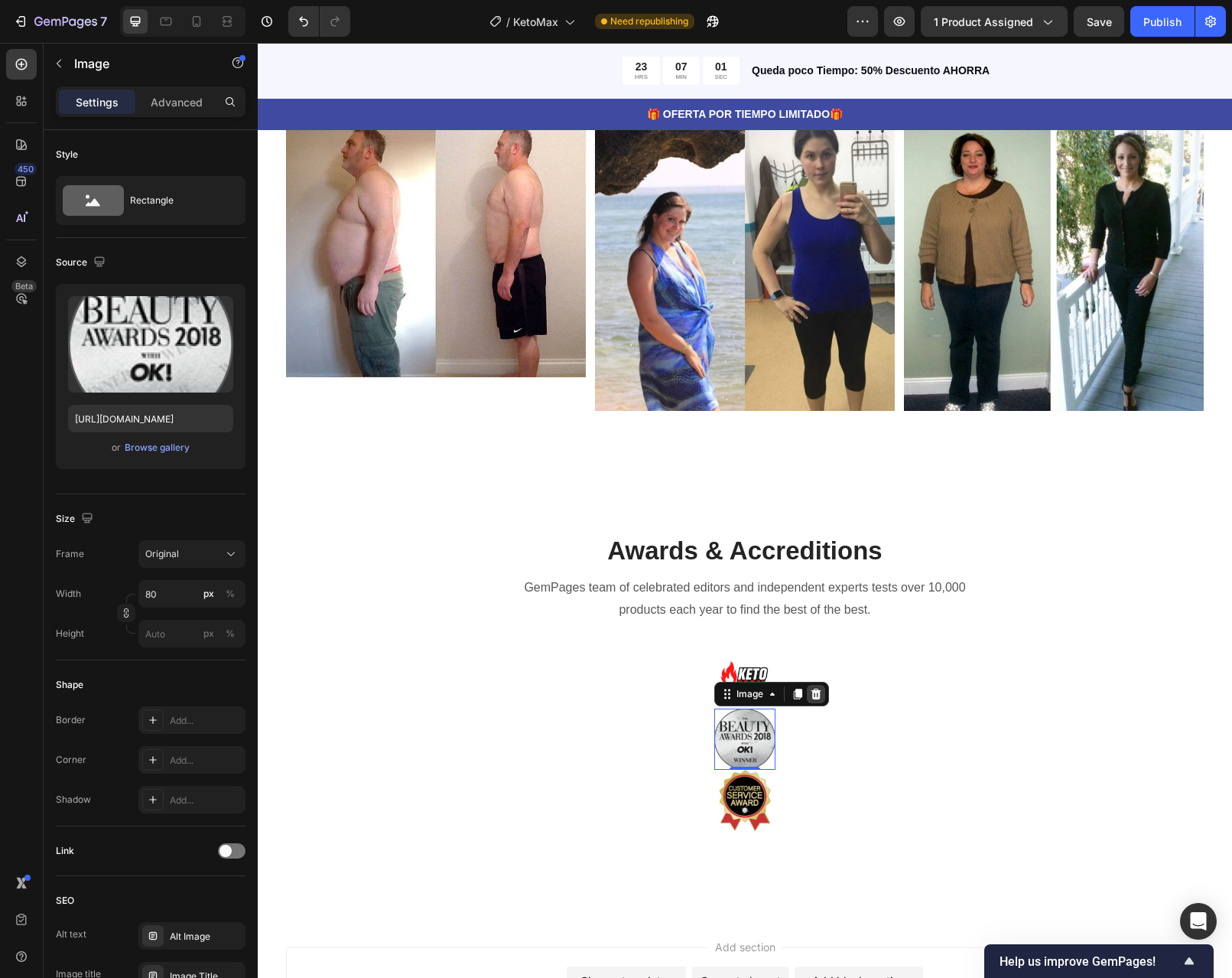
click at [811, 698] on icon at bounding box center [816, 692] width 10 height 10
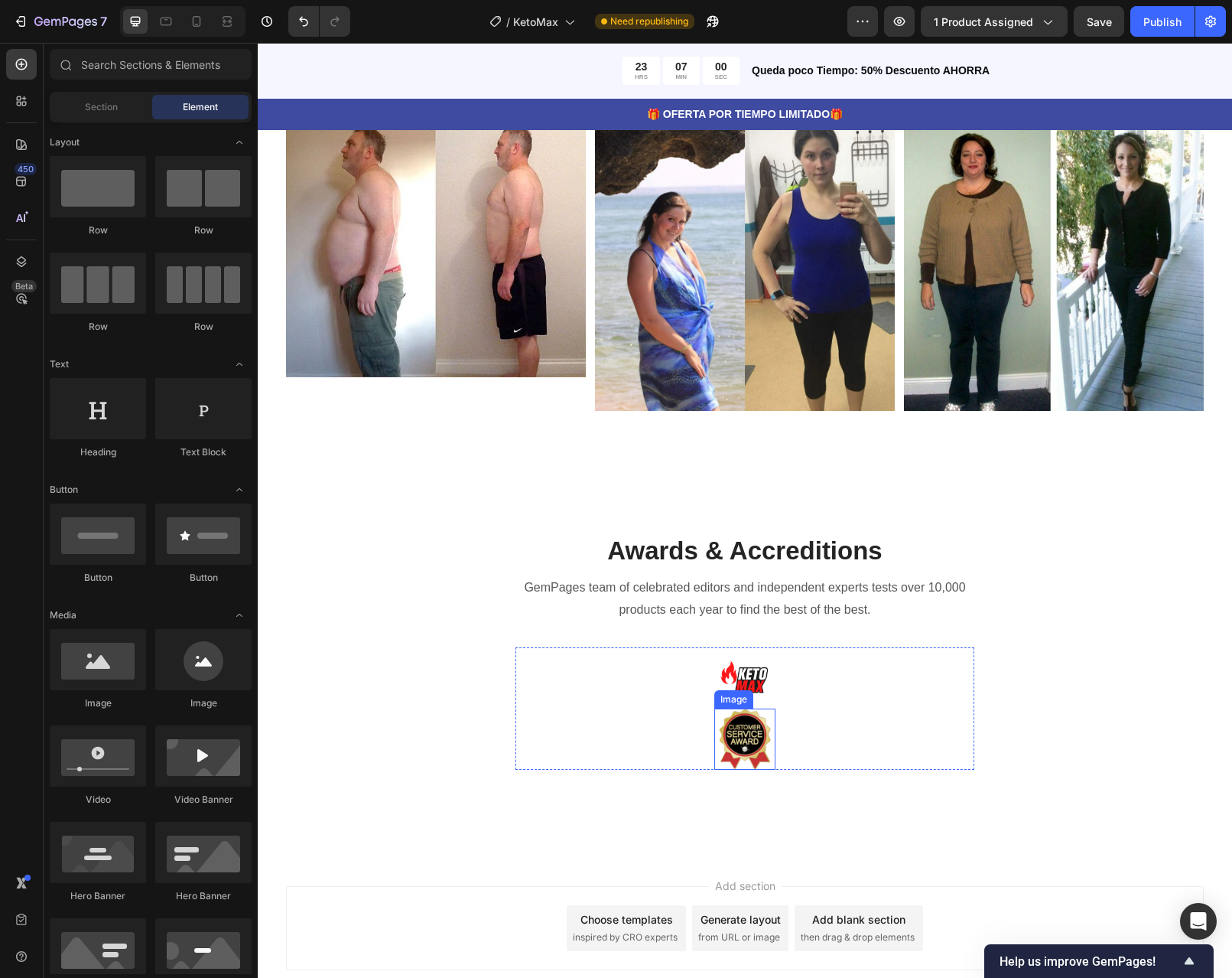
click at [753, 738] on img at bounding box center [745, 739] width 61 height 61
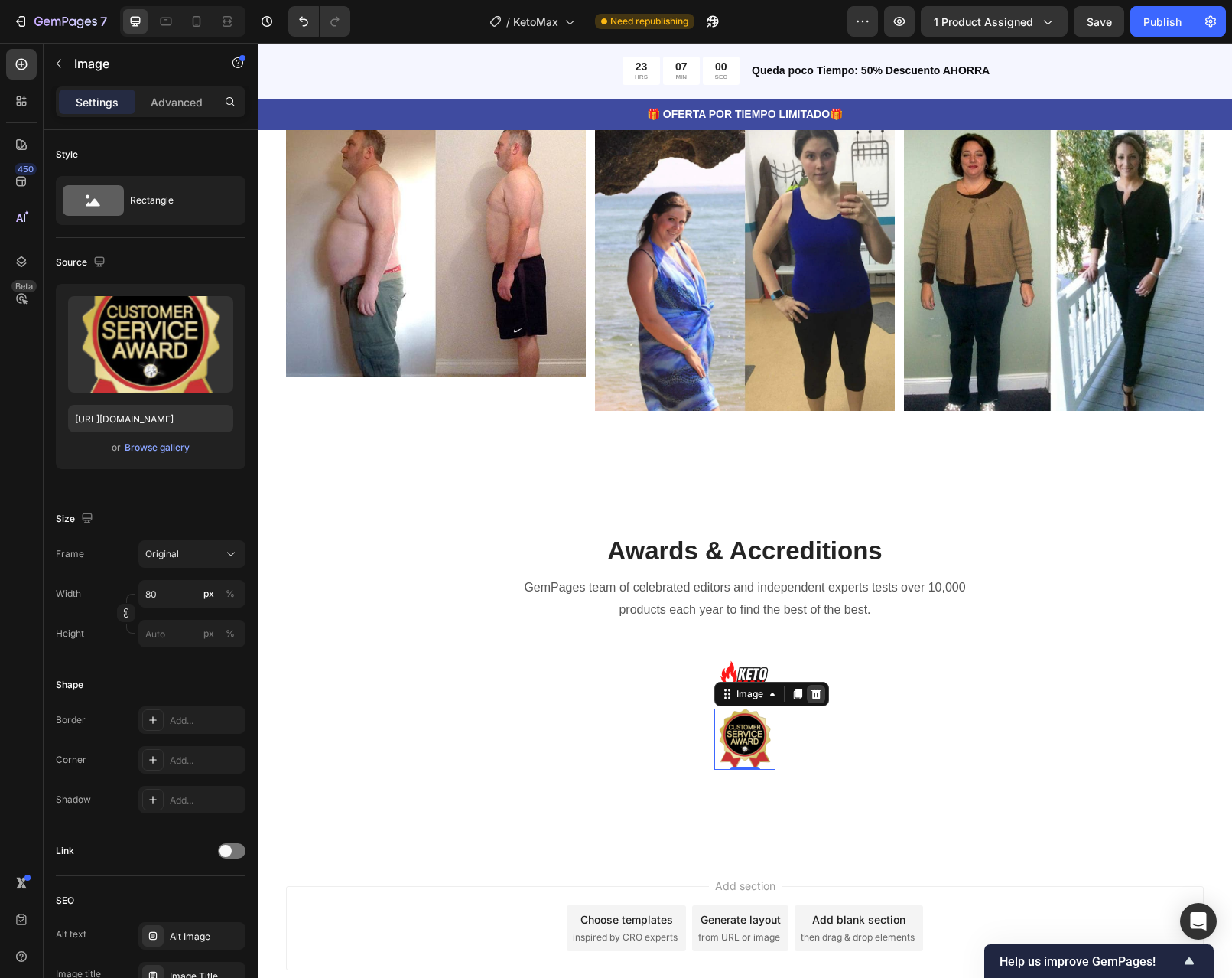
click at [813, 698] on icon at bounding box center [816, 692] width 10 height 10
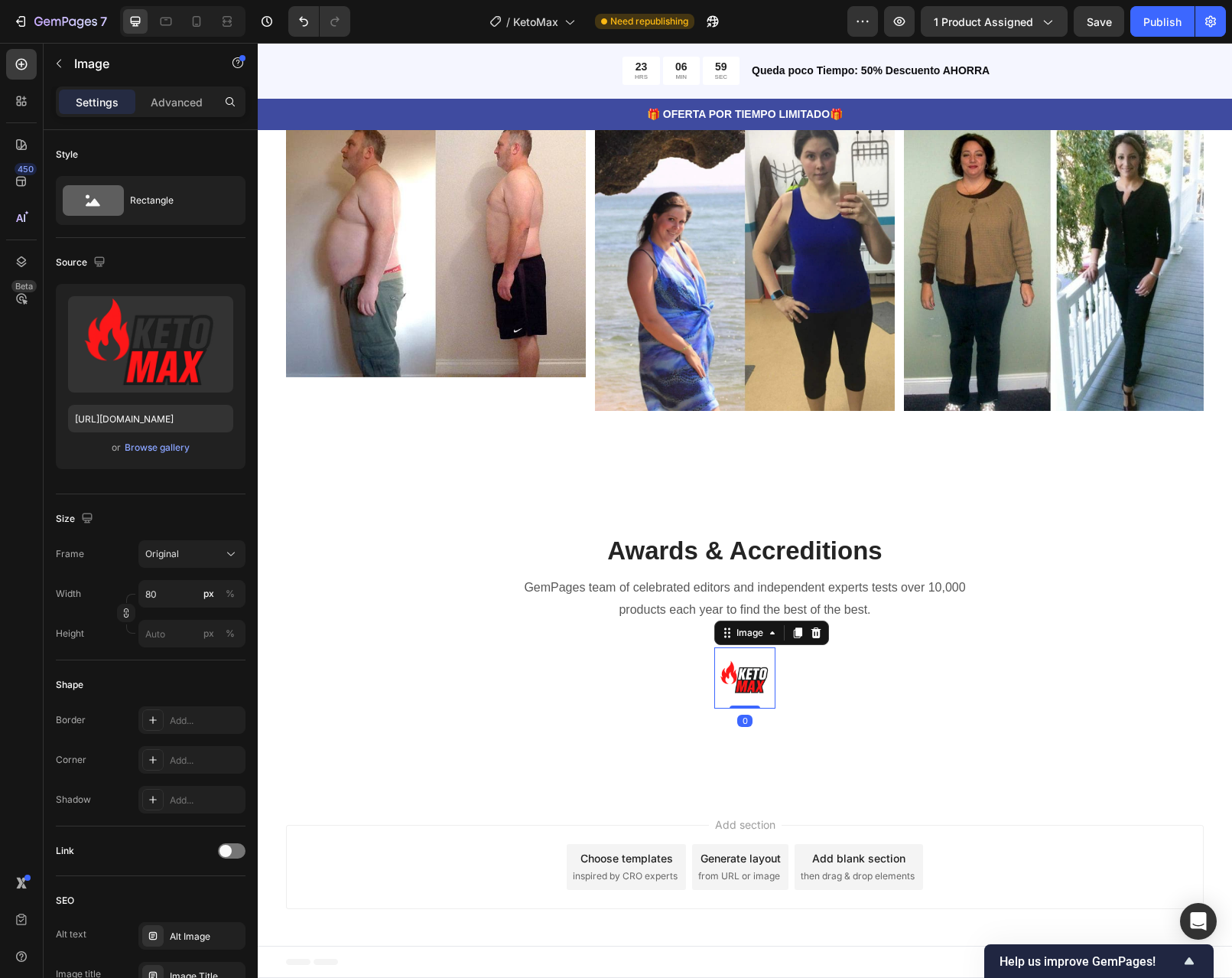
click at [764, 687] on img at bounding box center [745, 678] width 61 height 61
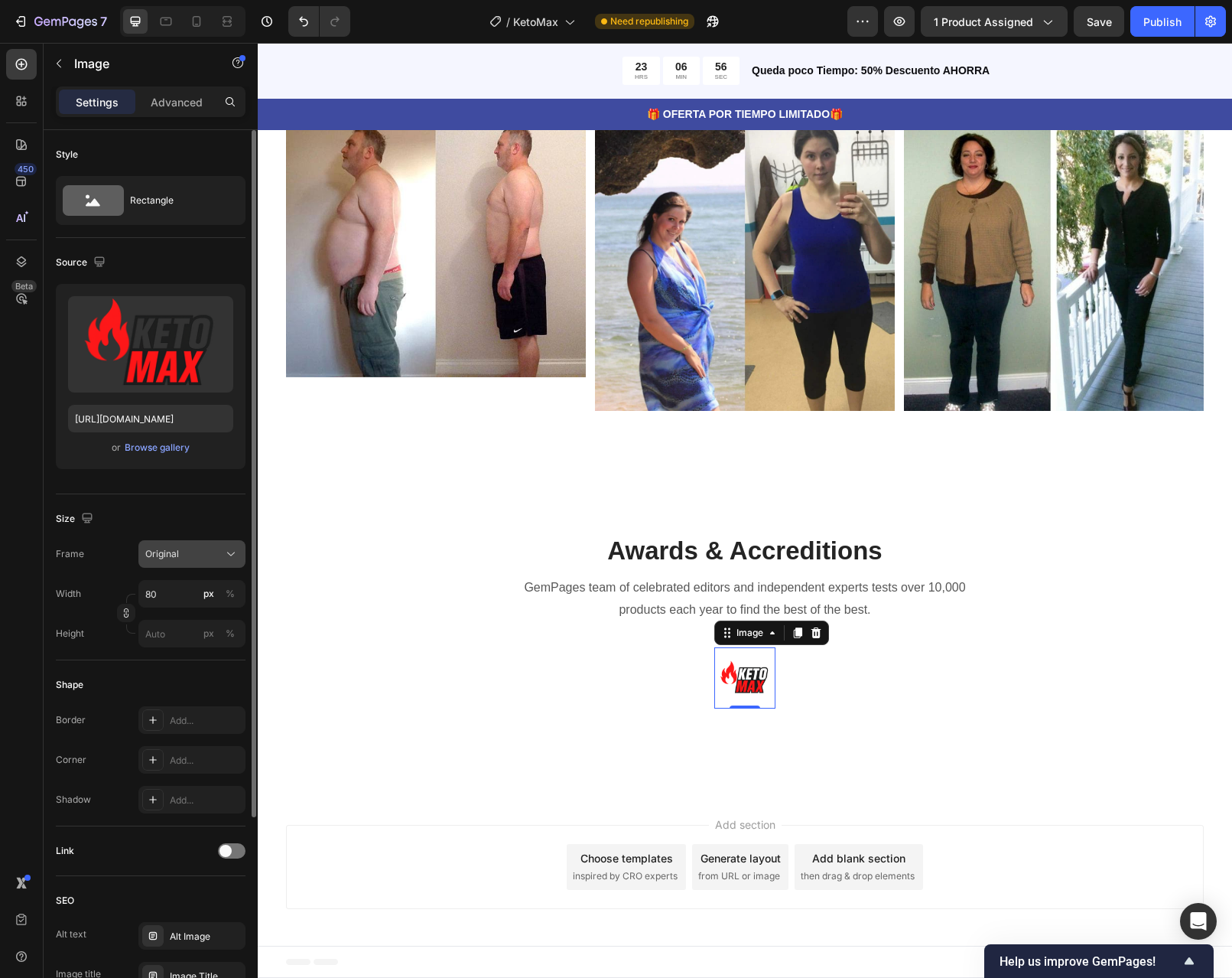
click at [203, 555] on div "Original" at bounding box center [183, 554] width 75 height 14
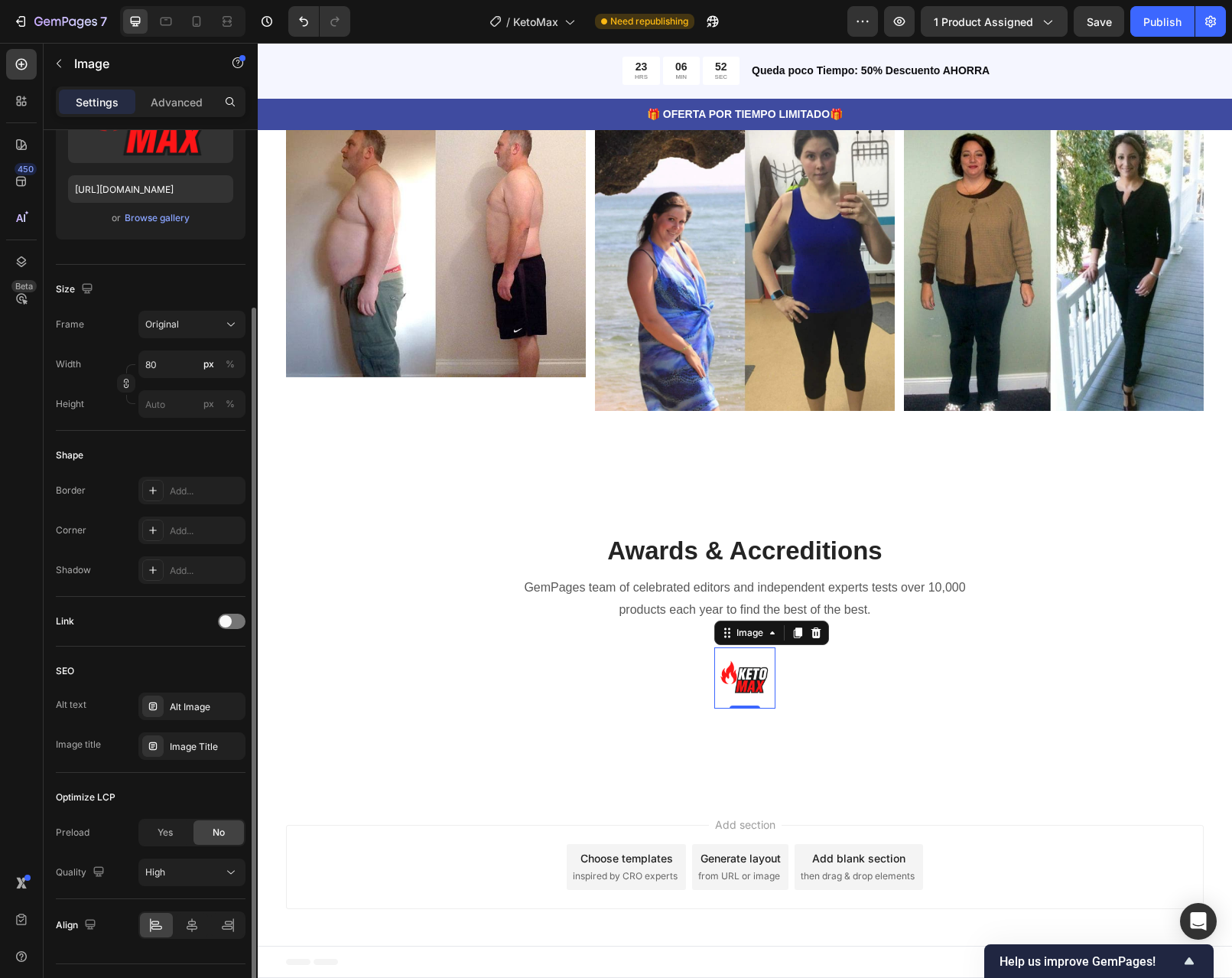
scroll to position [264, 0]
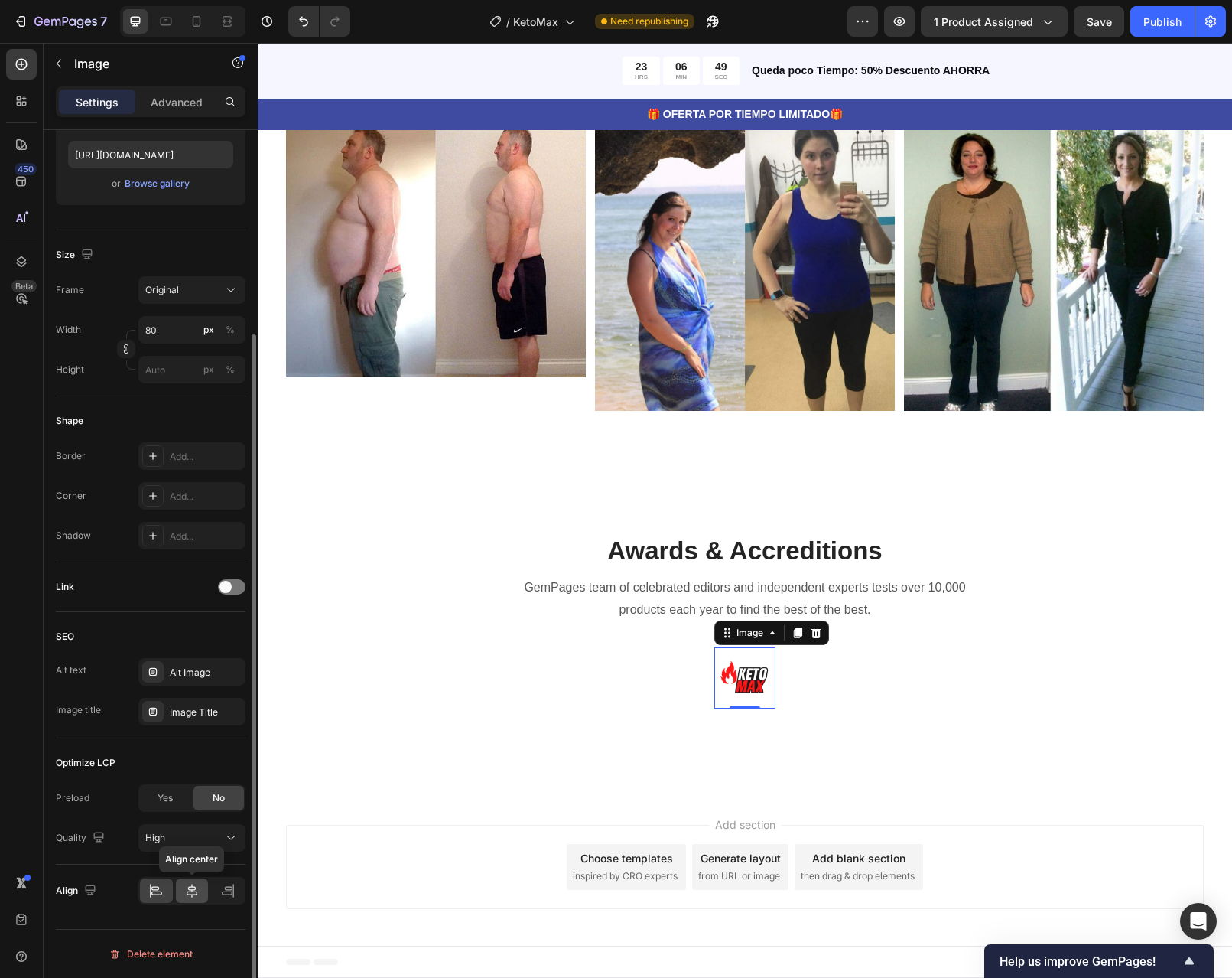
click at [194, 894] on icon at bounding box center [191, 890] width 15 height 15
click at [184, 327] on input "80" at bounding box center [192, 330] width 107 height 27
click at [170, 329] on input "80" at bounding box center [192, 330] width 107 height 27
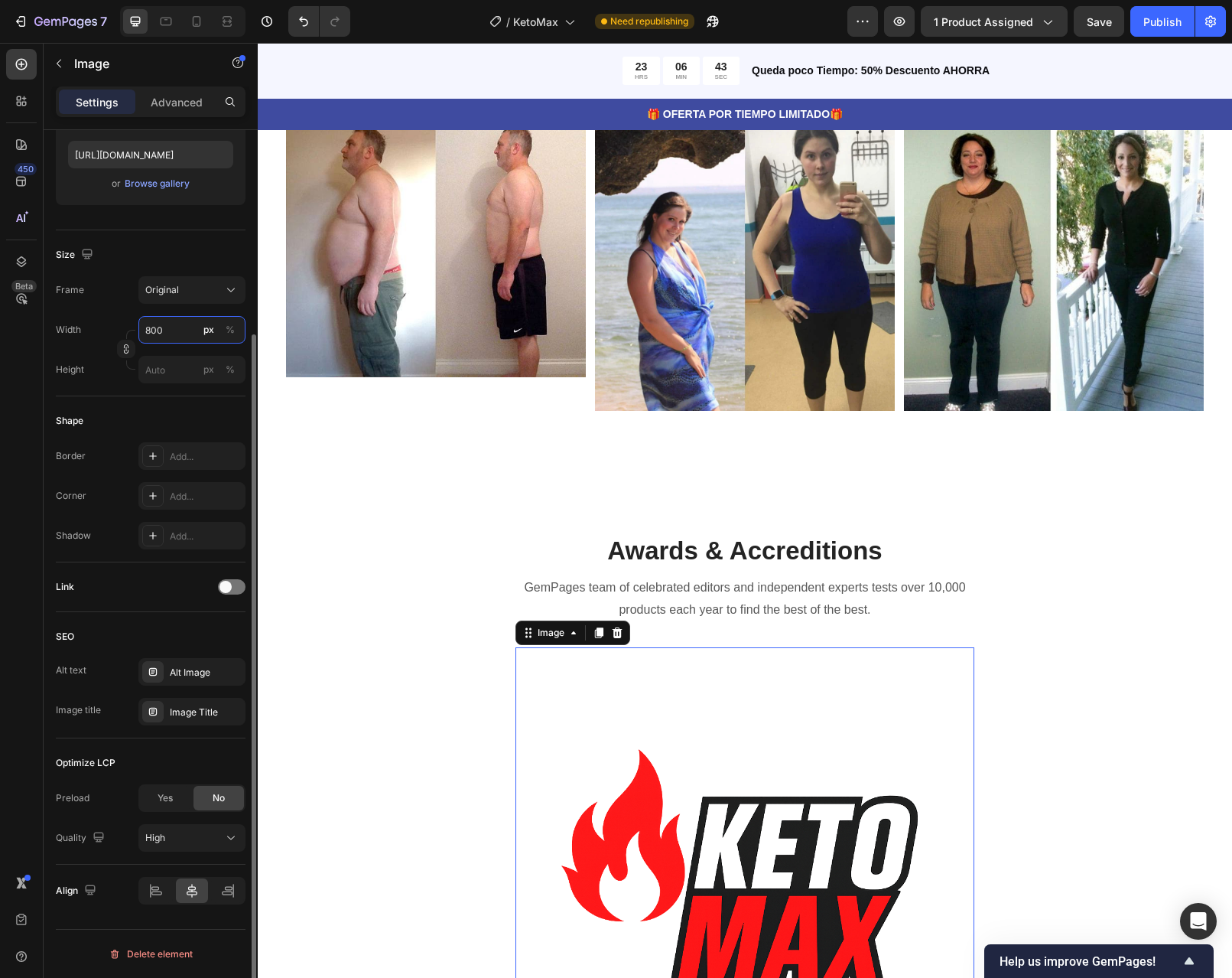
drag, startPoint x: 170, startPoint y: 329, endPoint x: 146, endPoint y: 329, distance: 24.0
click at [146, 329] on input "800" at bounding box center [192, 330] width 107 height 27
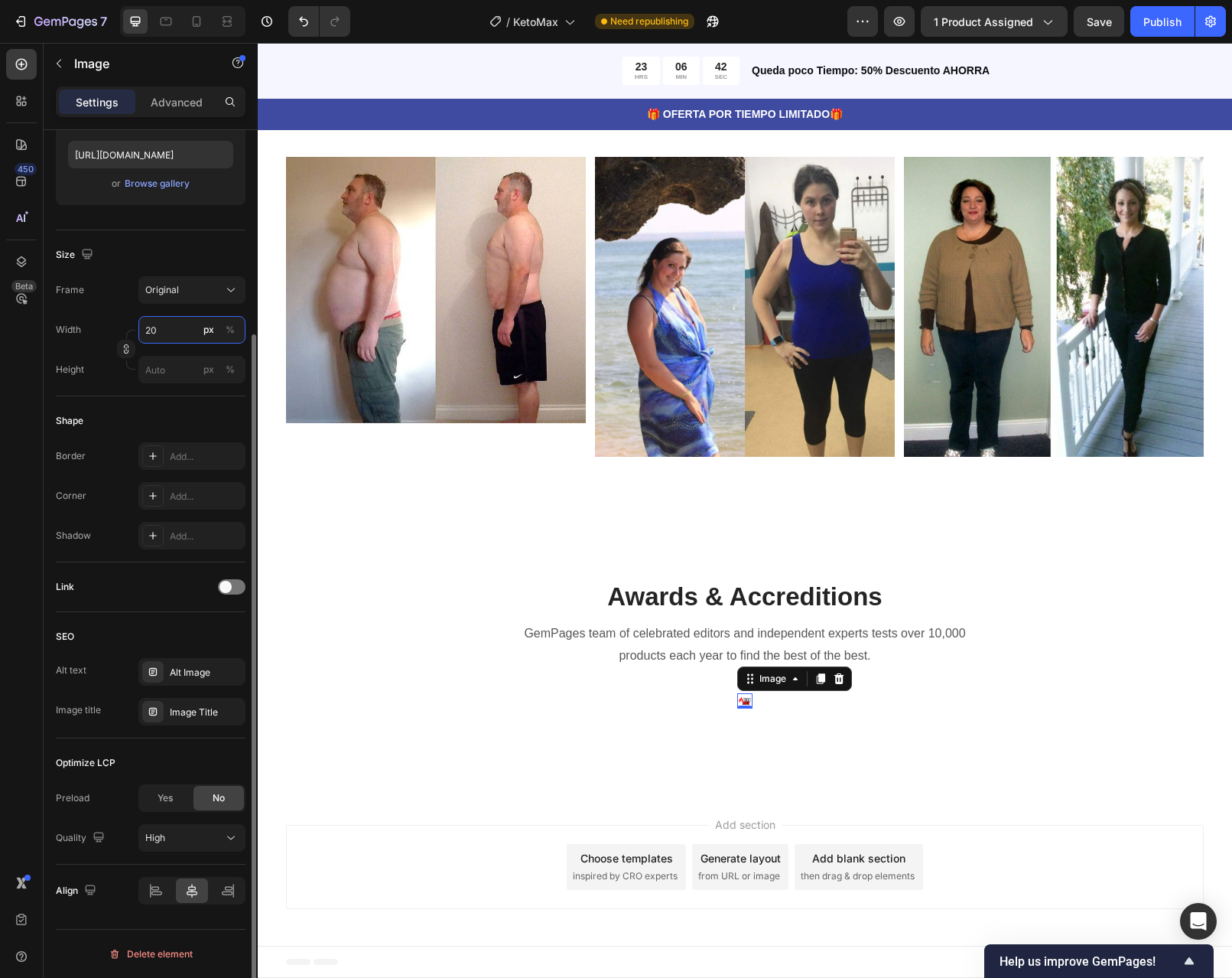
type input "200"
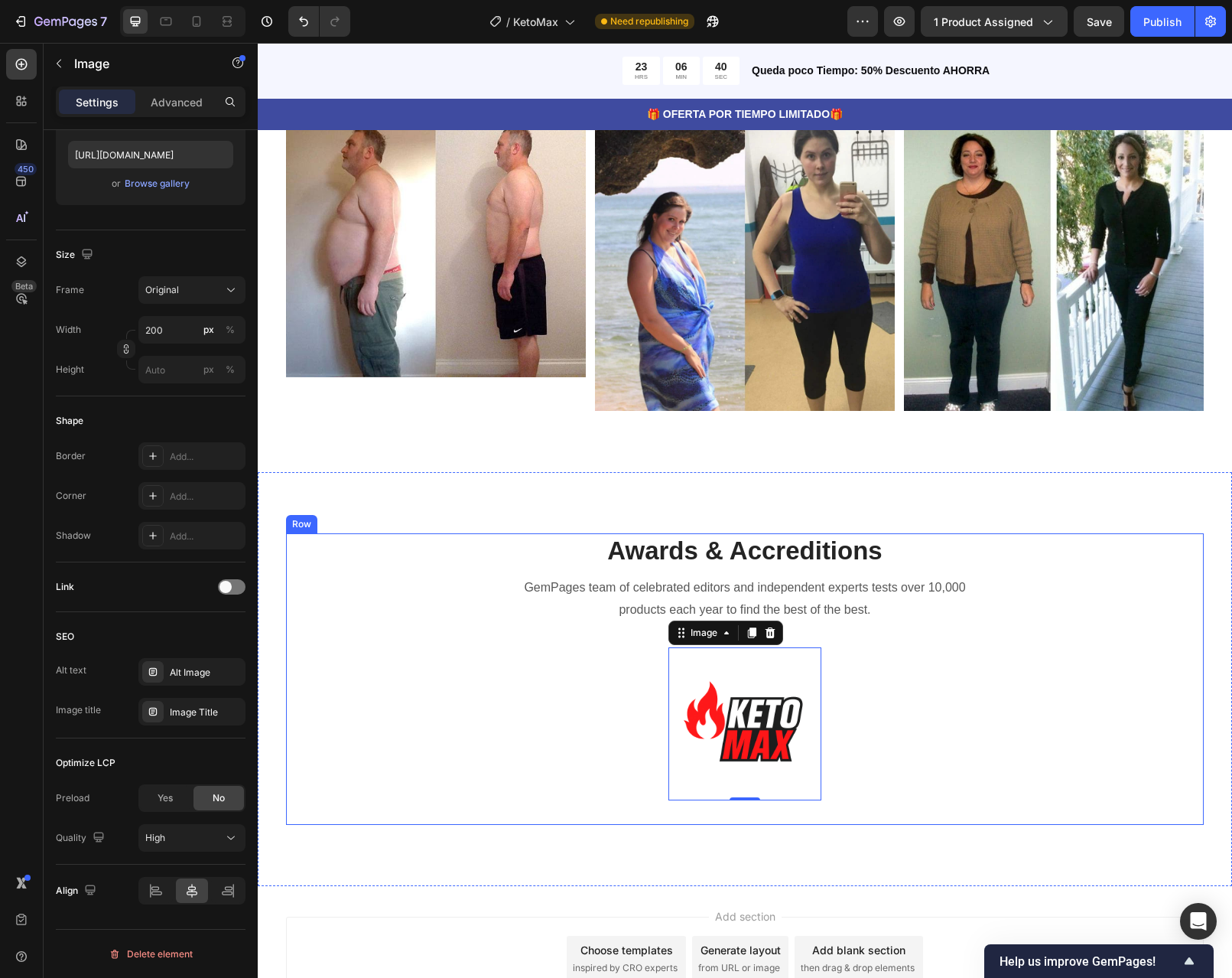
click at [973, 686] on div "Awards & Accreditions Heading GemPages team of celebrated editors and independe…" at bounding box center [745, 679] width 918 height 291
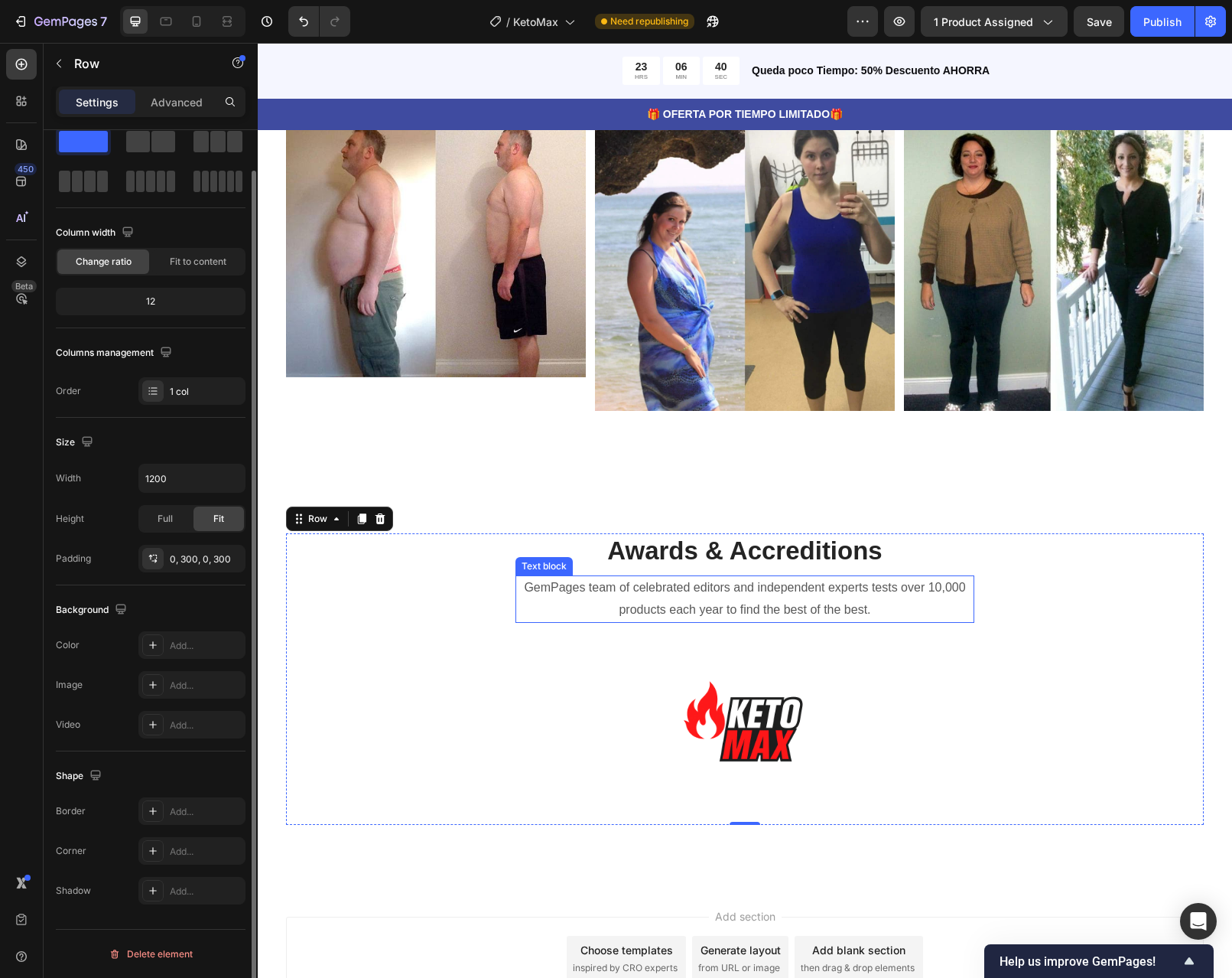
scroll to position [0, 0]
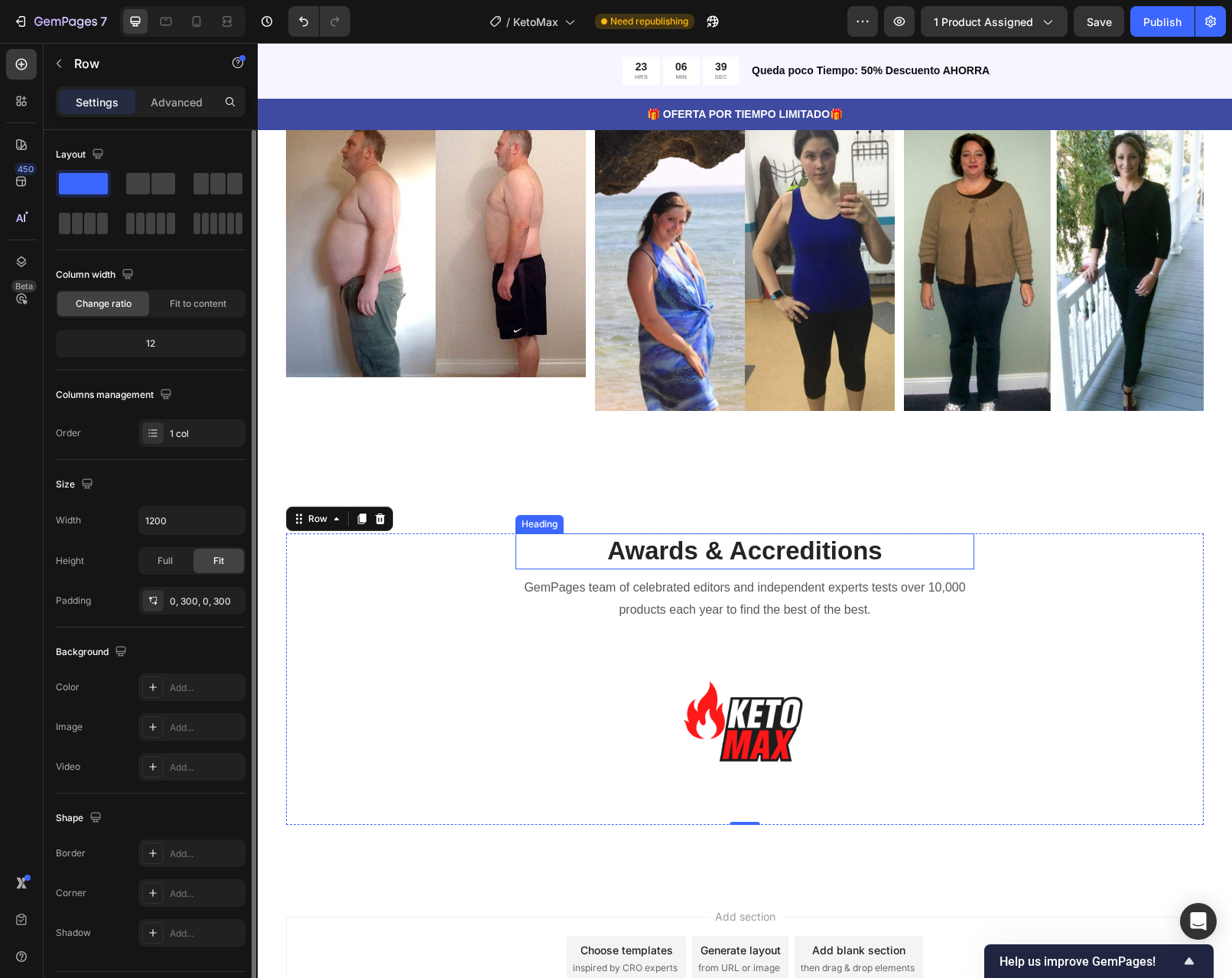
click at [913, 566] on p "Awards & Accreditions" at bounding box center [745, 551] width 456 height 33
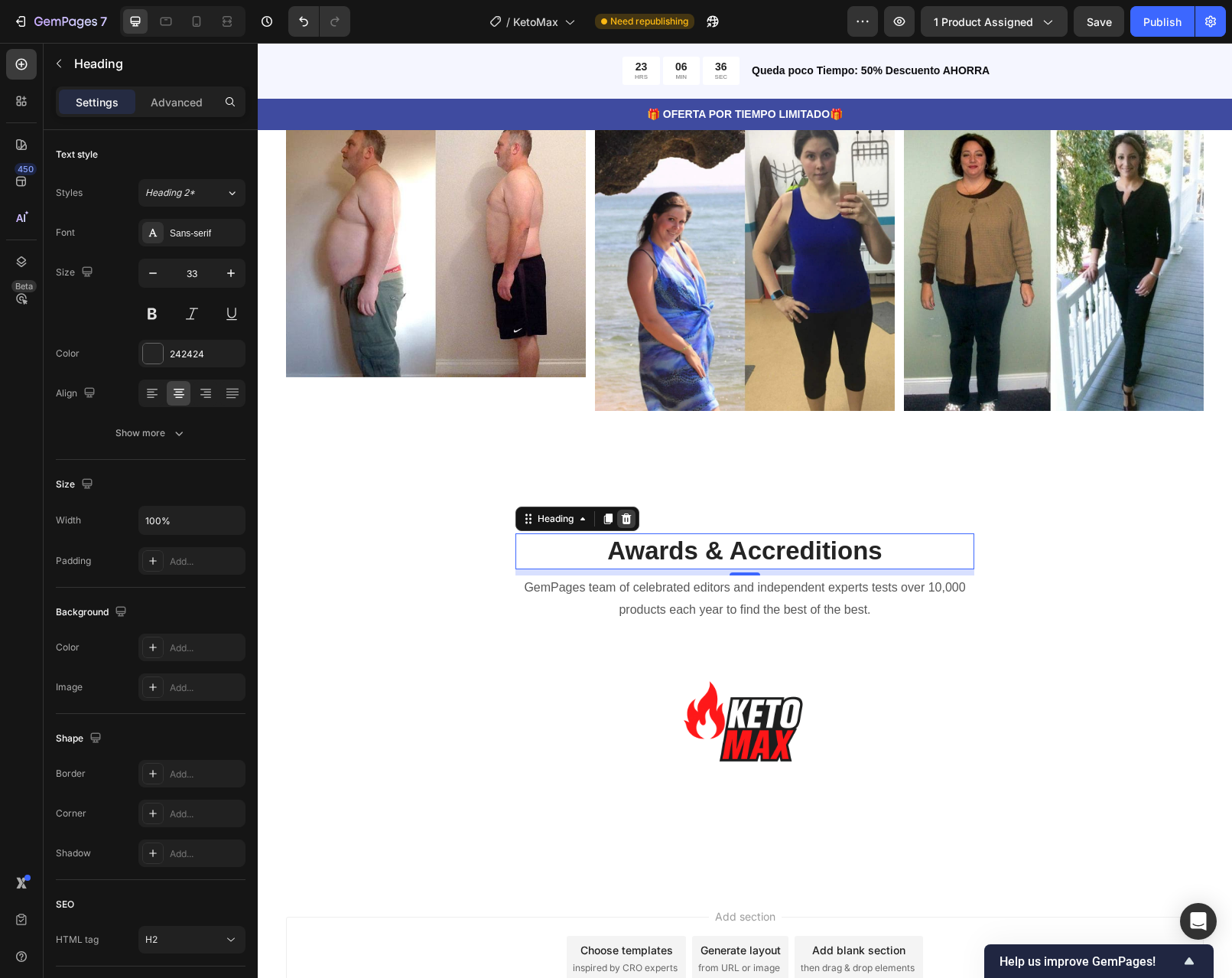
click at [622, 520] on icon at bounding box center [626, 518] width 10 height 10
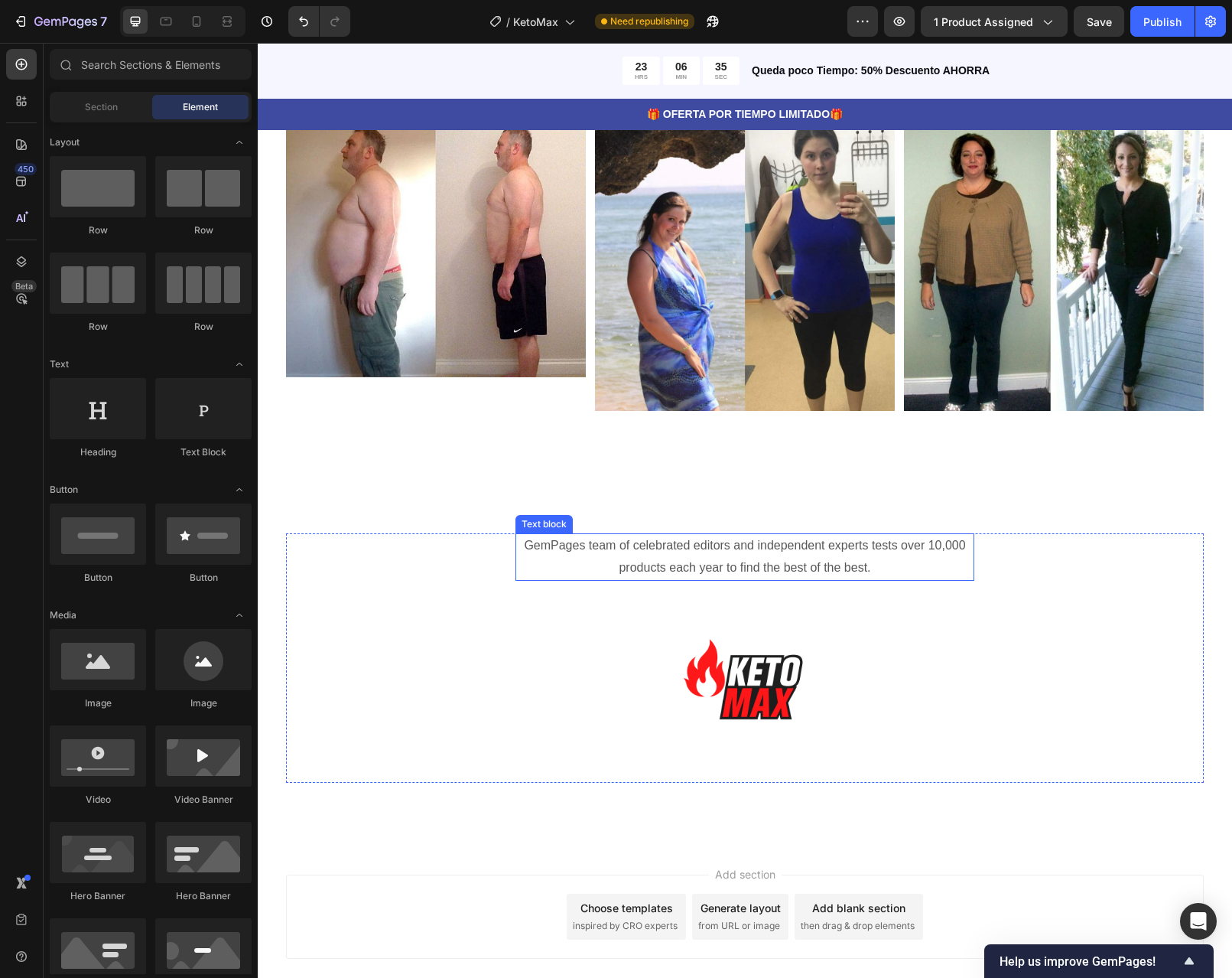
click at [882, 565] on p "GemPages team of celebrated editors and independent experts tests over 10,000 p…" at bounding box center [745, 556] width 456 height 44
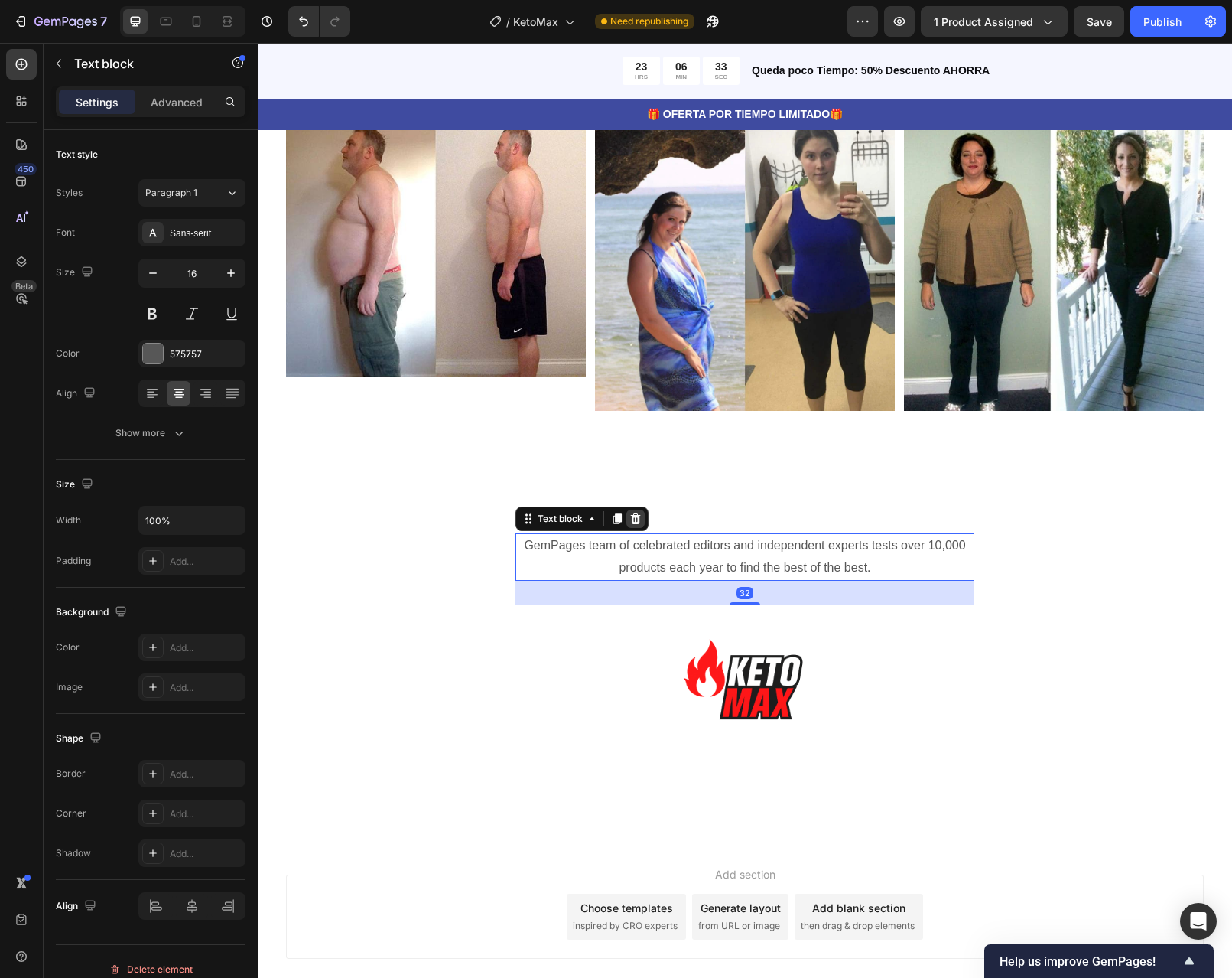
click at [631, 523] on icon at bounding box center [636, 518] width 10 height 10
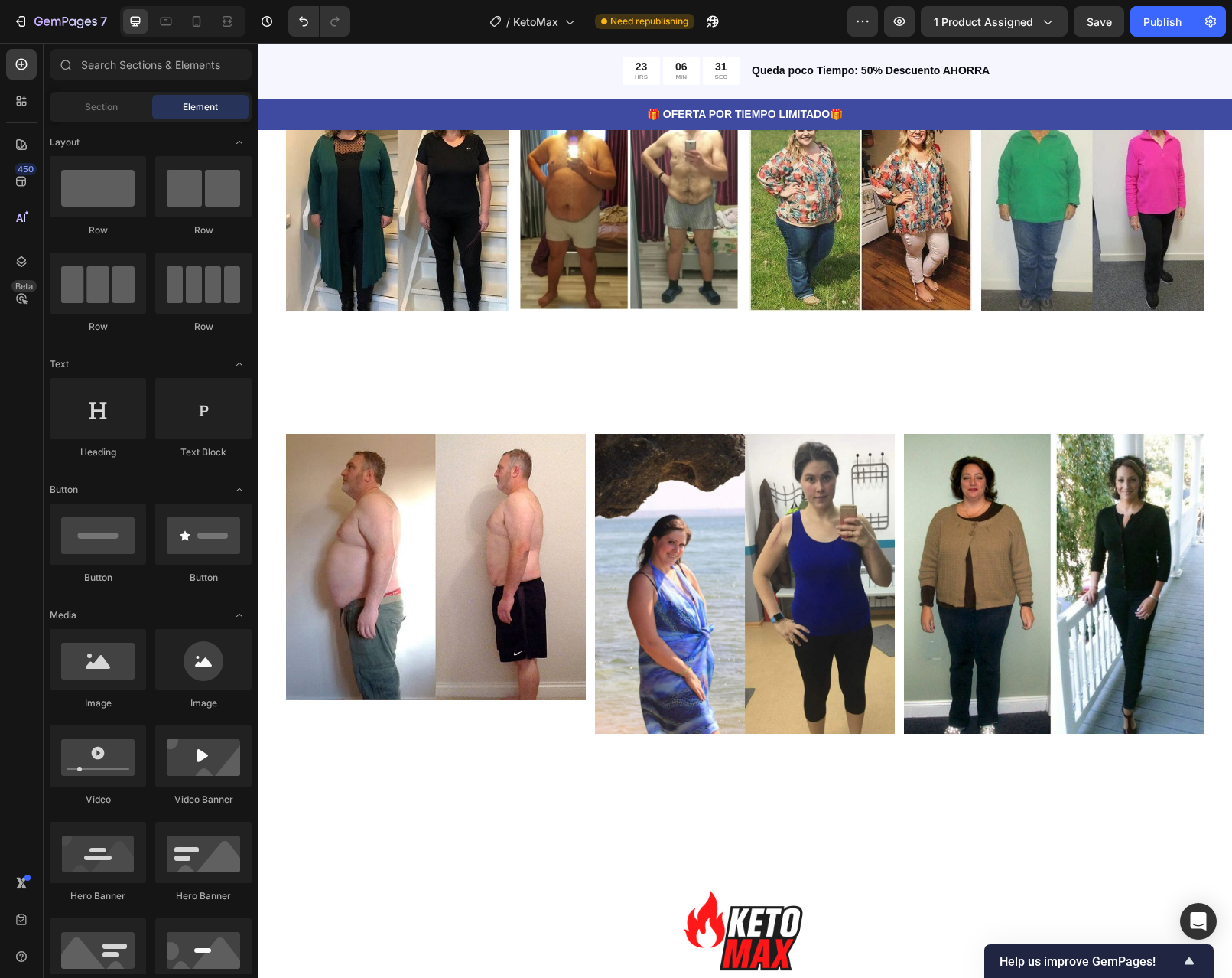
scroll to position [3888, 0]
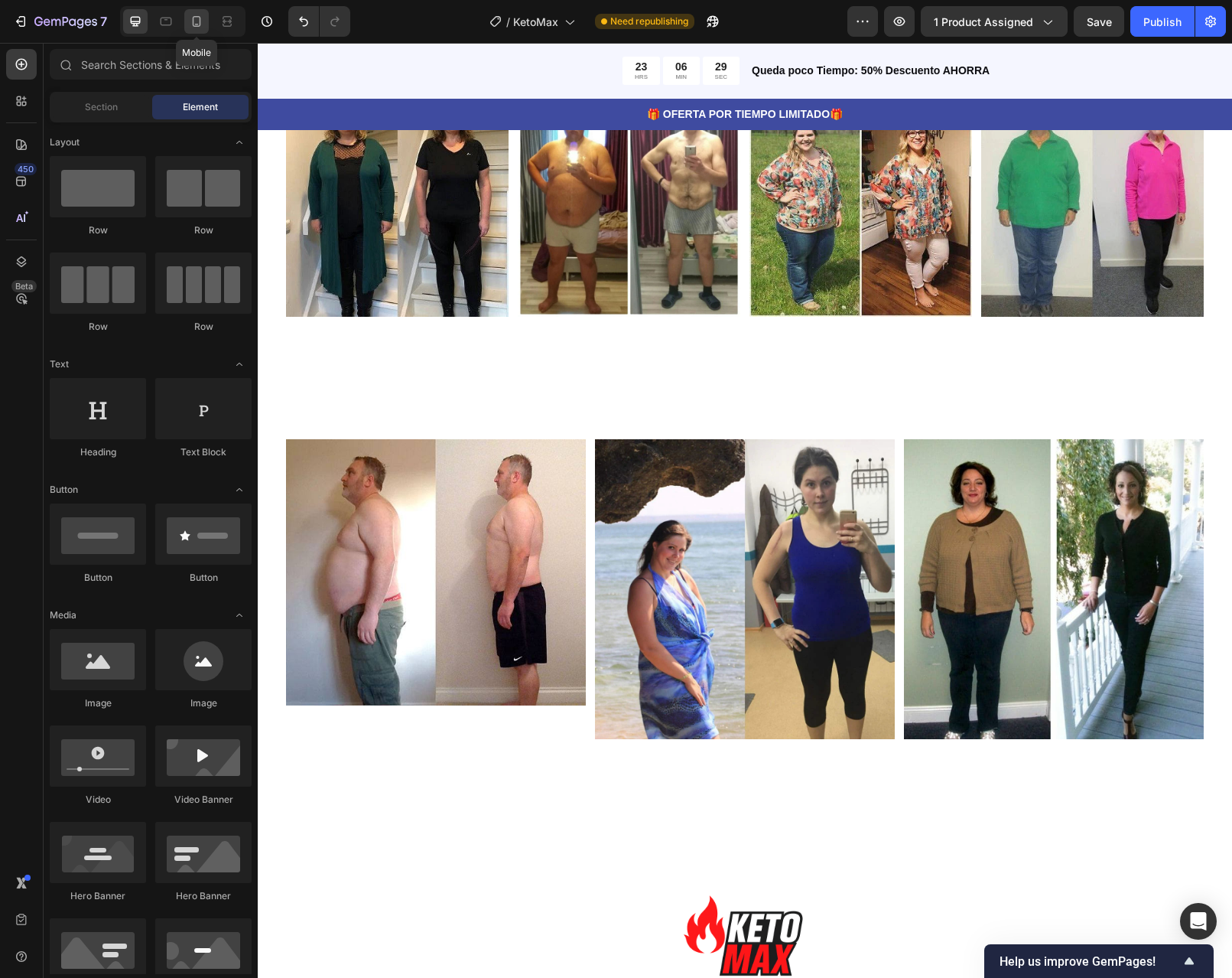
click at [196, 24] on icon at bounding box center [197, 25] width 4 height 2
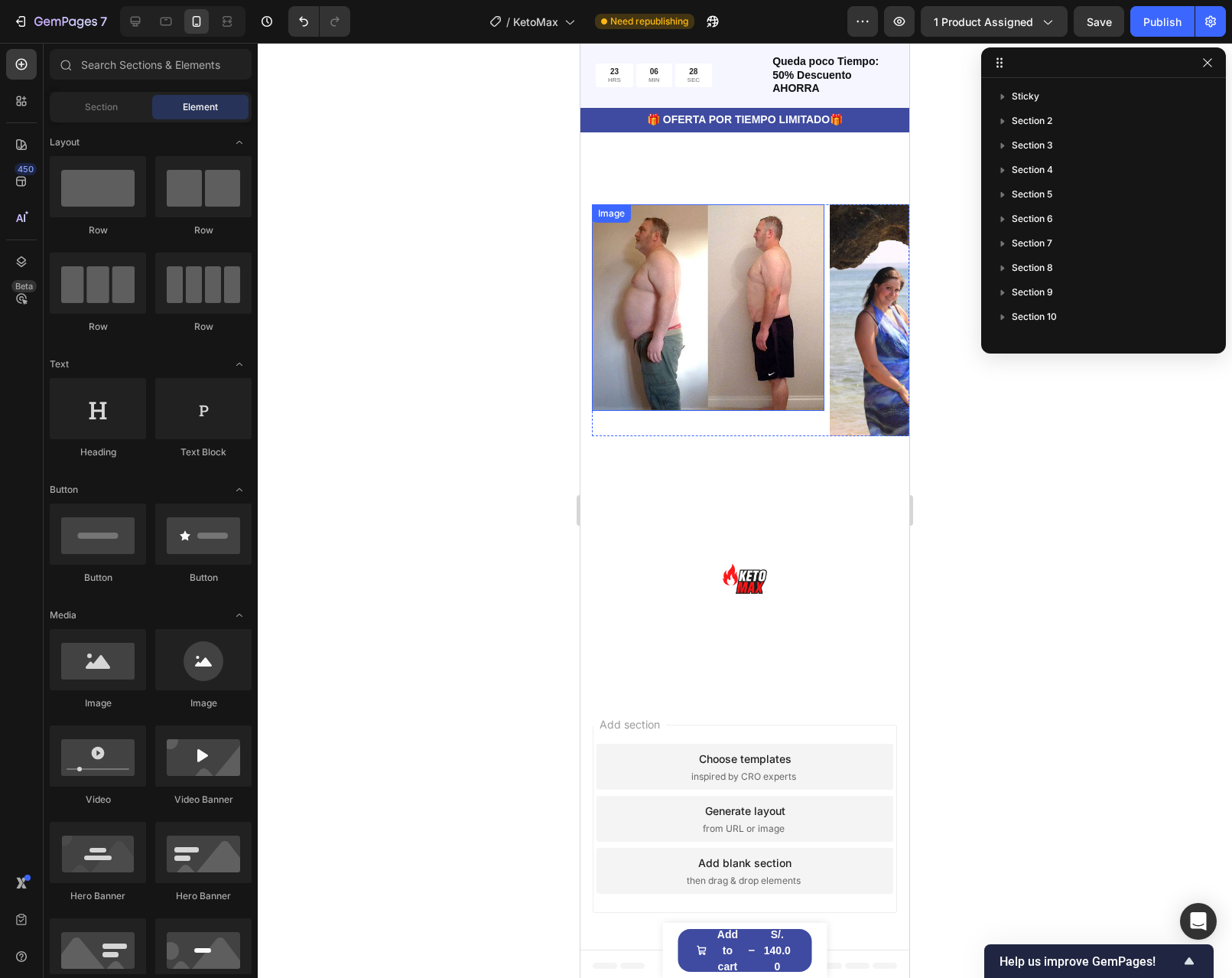
scroll to position [4134, 0]
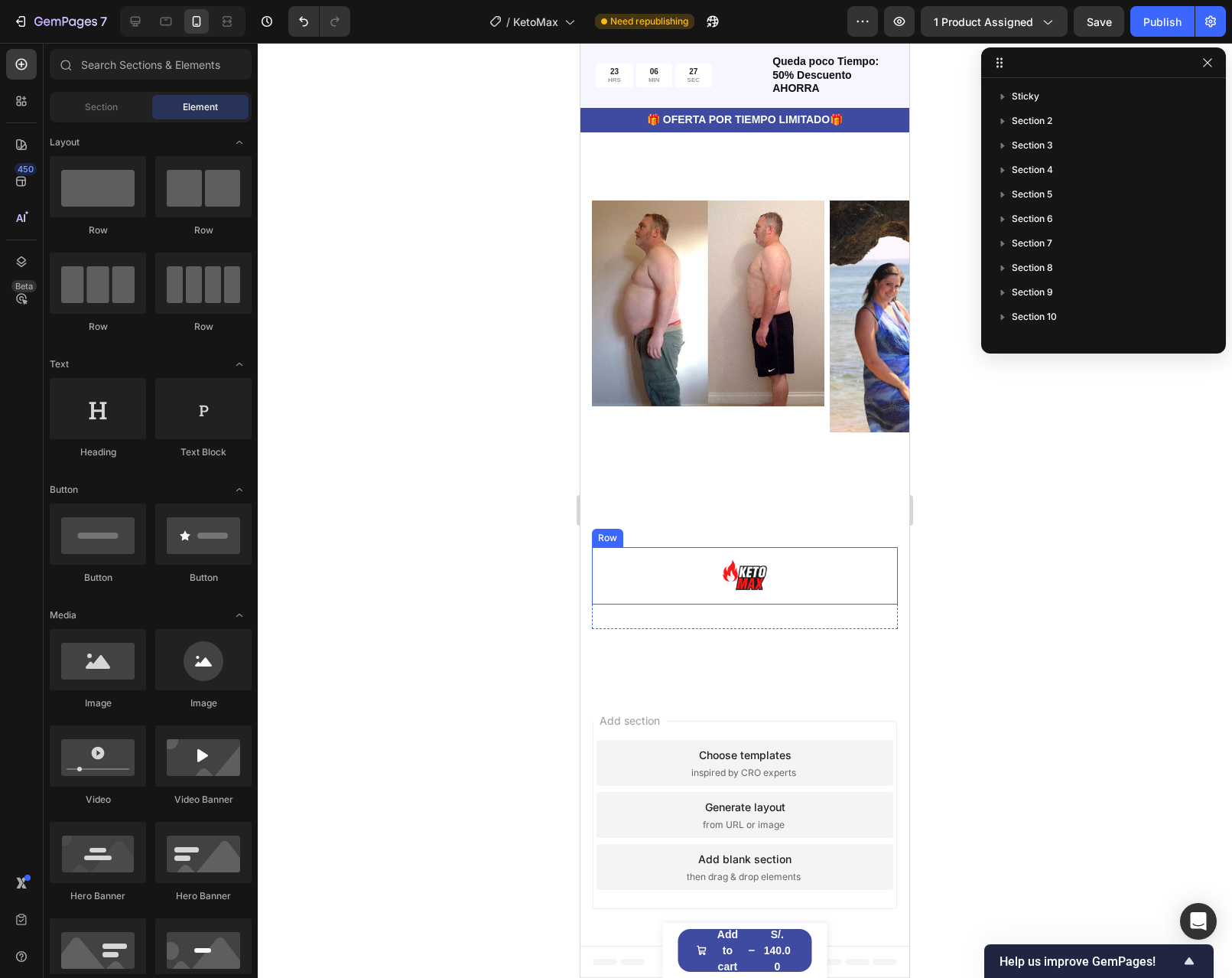
click at [783, 577] on div "Image Row" at bounding box center [745, 576] width 306 height 58
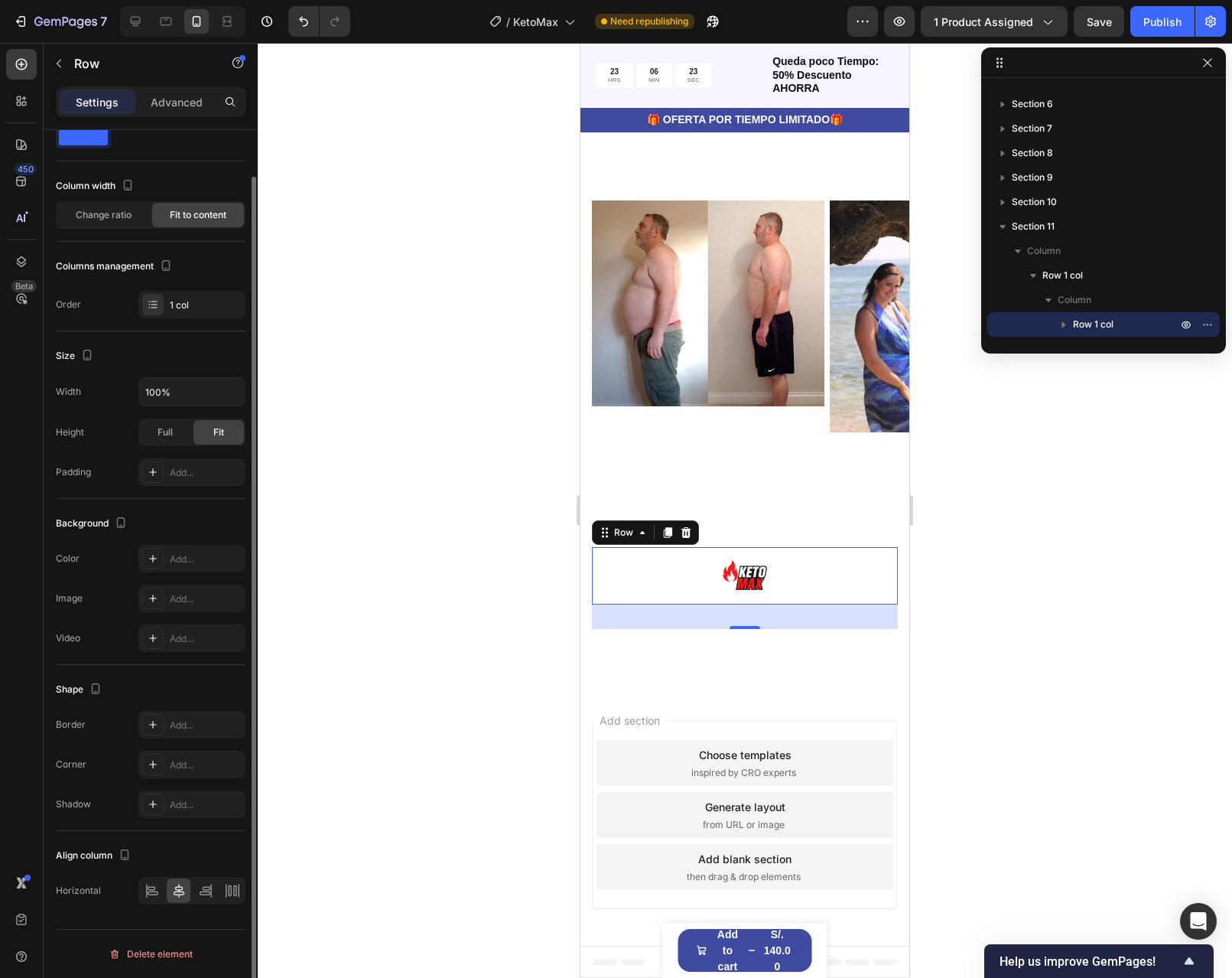
scroll to position [0, 0]
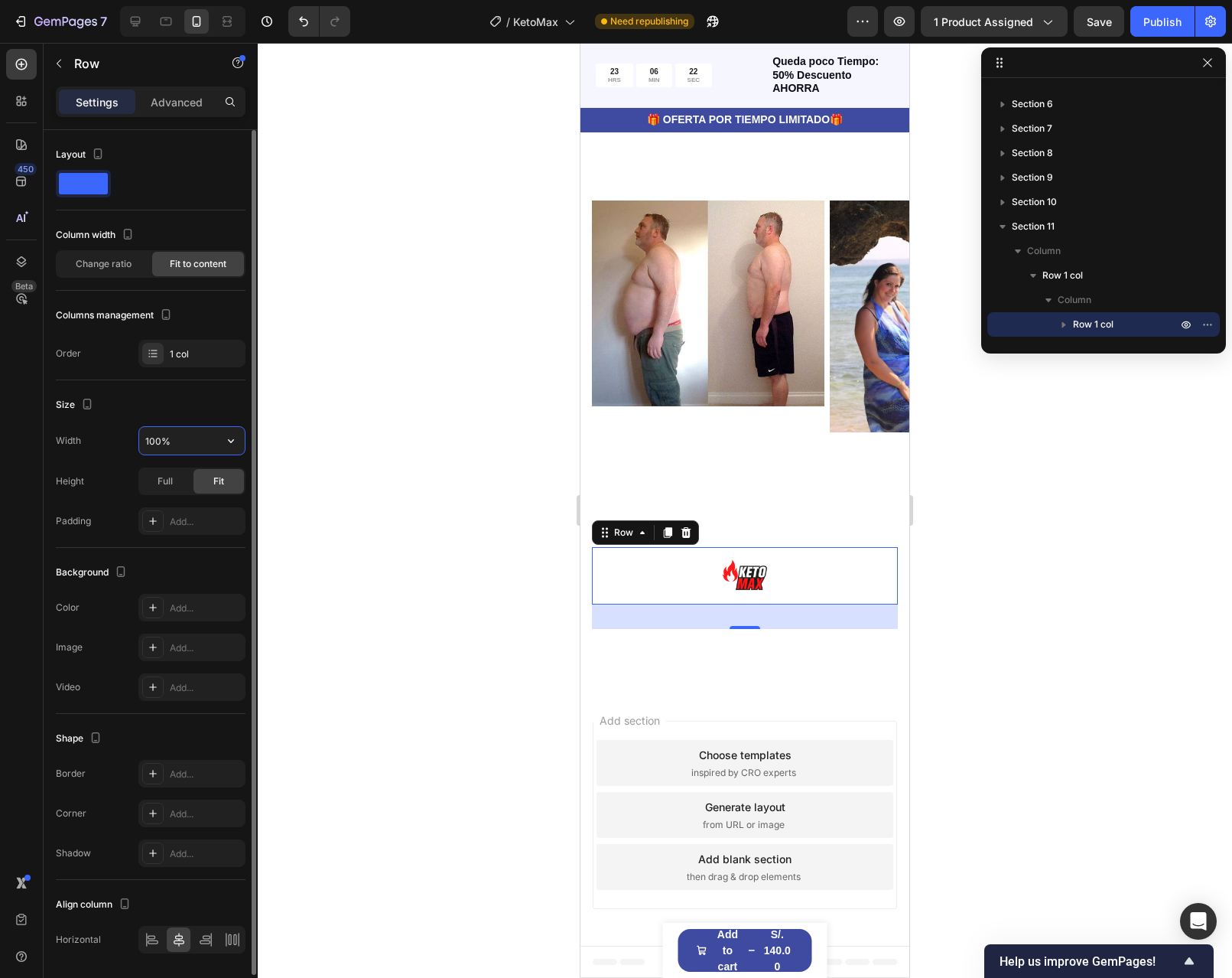
click at [202, 449] on input "100%" at bounding box center [192, 440] width 106 height 27
click at [245, 439] on div "100%" at bounding box center [192, 441] width 107 height 29
click at [232, 442] on icon "button" at bounding box center [231, 441] width 6 height 4
click at [146, 443] on input "100%" at bounding box center [192, 440] width 106 height 27
click at [149, 442] on input "100%" at bounding box center [192, 440] width 106 height 27
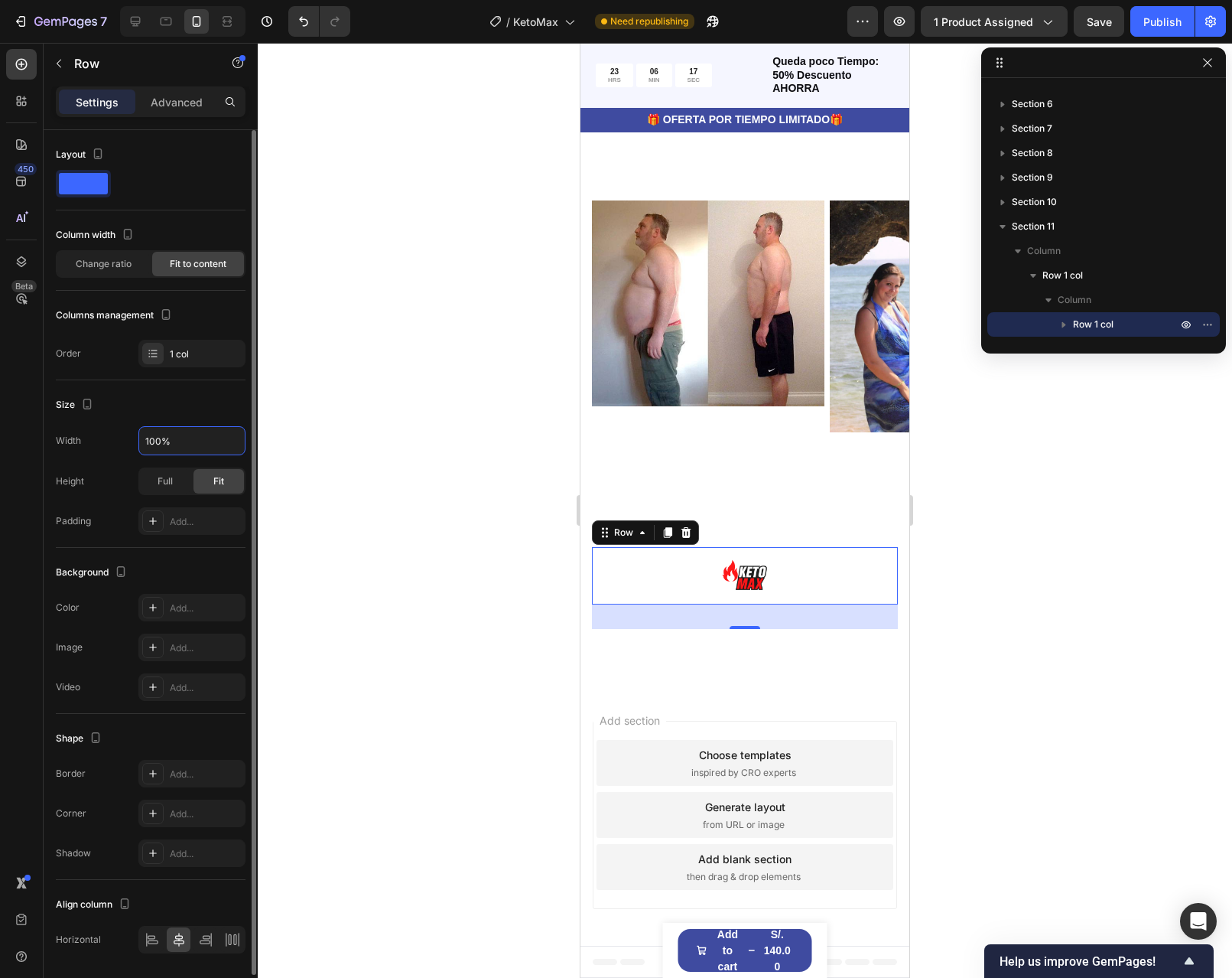
drag, startPoint x: 149, startPoint y: 442, endPoint x: 132, endPoint y: 443, distance: 17.0
click at [132, 443] on div "Width 100%" at bounding box center [150, 441] width 190 height 29
click at [121, 443] on div "Width 300%" at bounding box center [150, 441] width 190 height 29
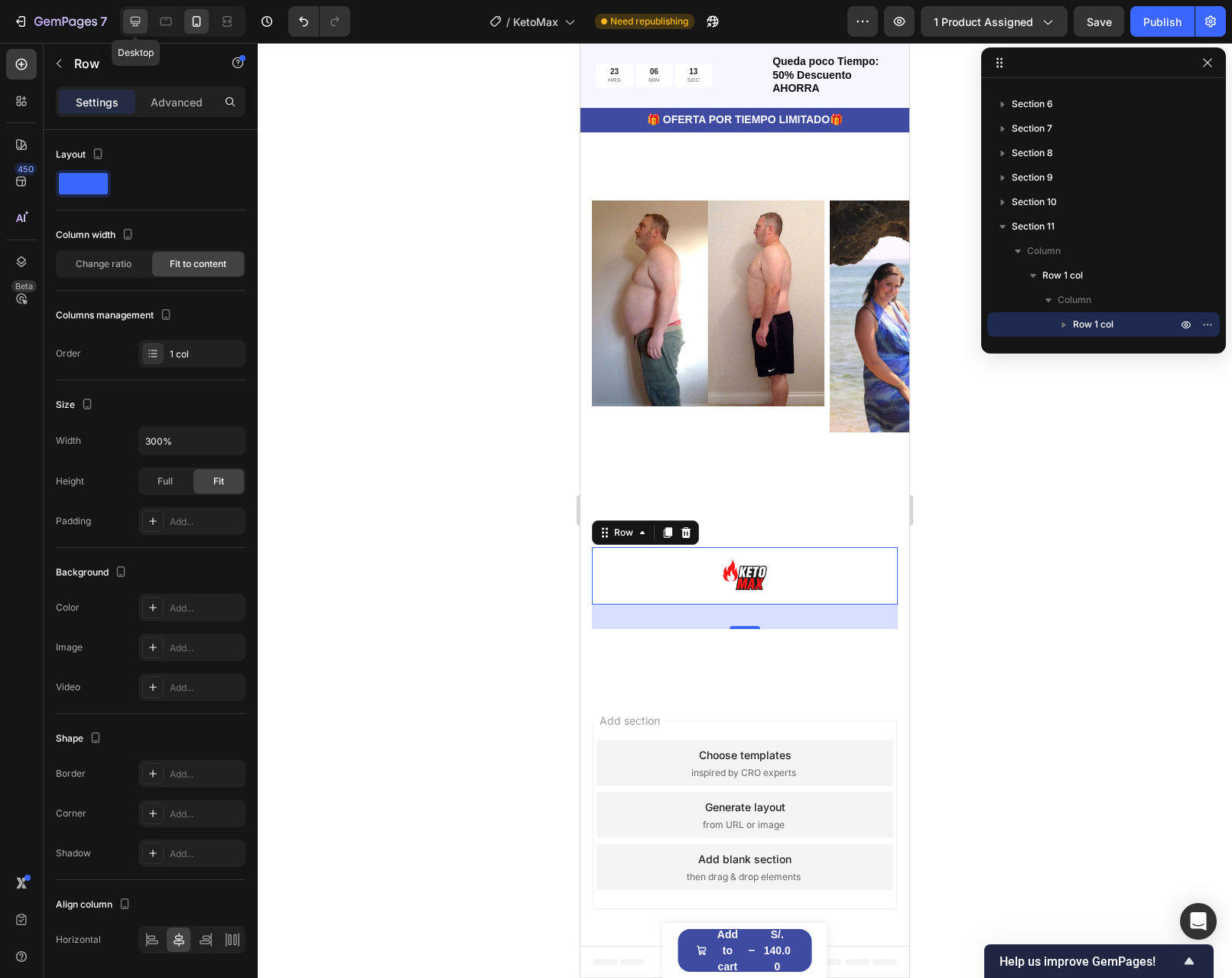
click at [135, 22] on icon at bounding box center [135, 22] width 10 height 10
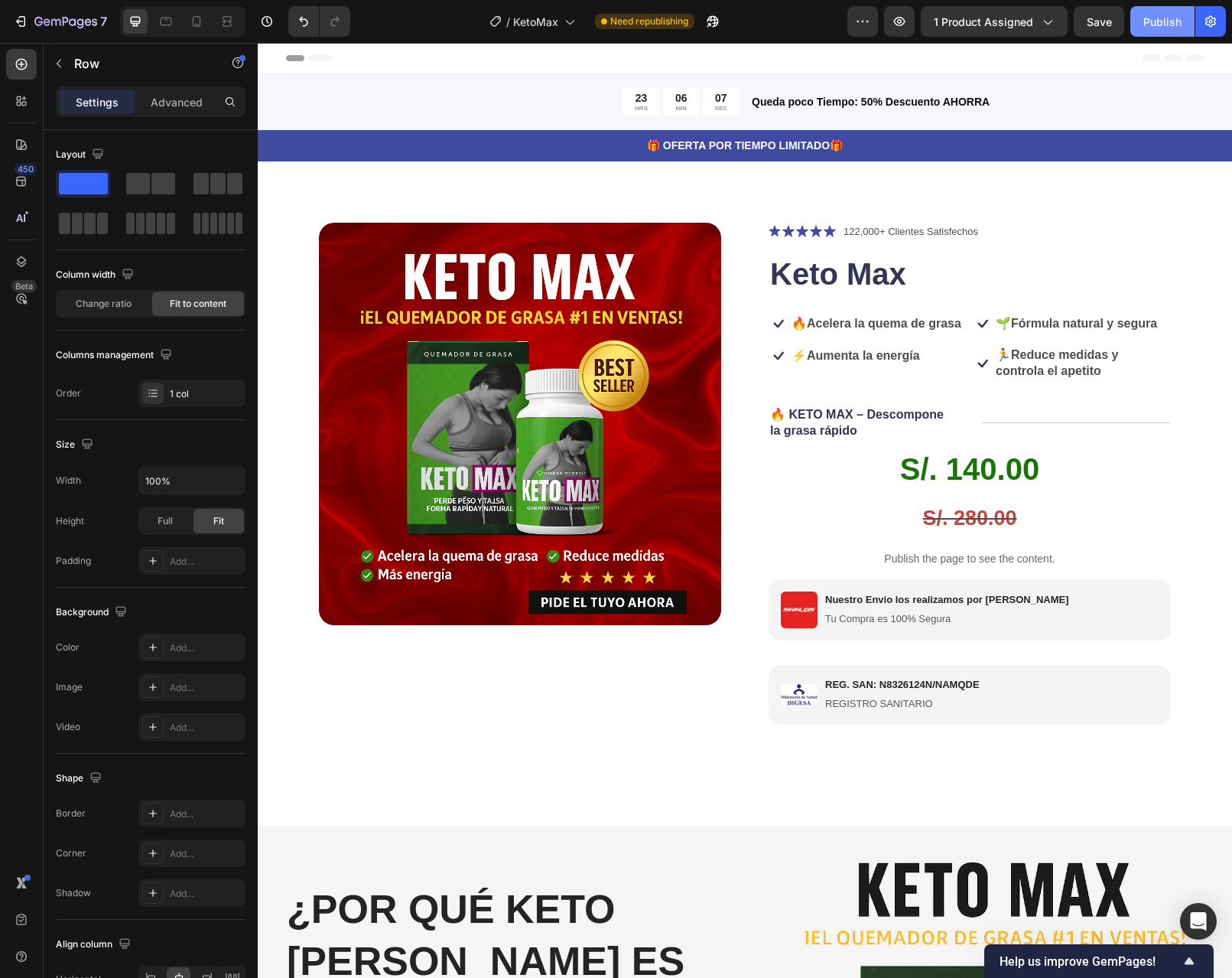
click at [1168, 24] on div "Publish" at bounding box center [1162, 22] width 38 height 16
click at [1171, 22] on div "Publish" at bounding box center [1162, 22] width 38 height 16
click at [208, 22] on div at bounding box center [196, 21] width 25 height 25
type input "300%"
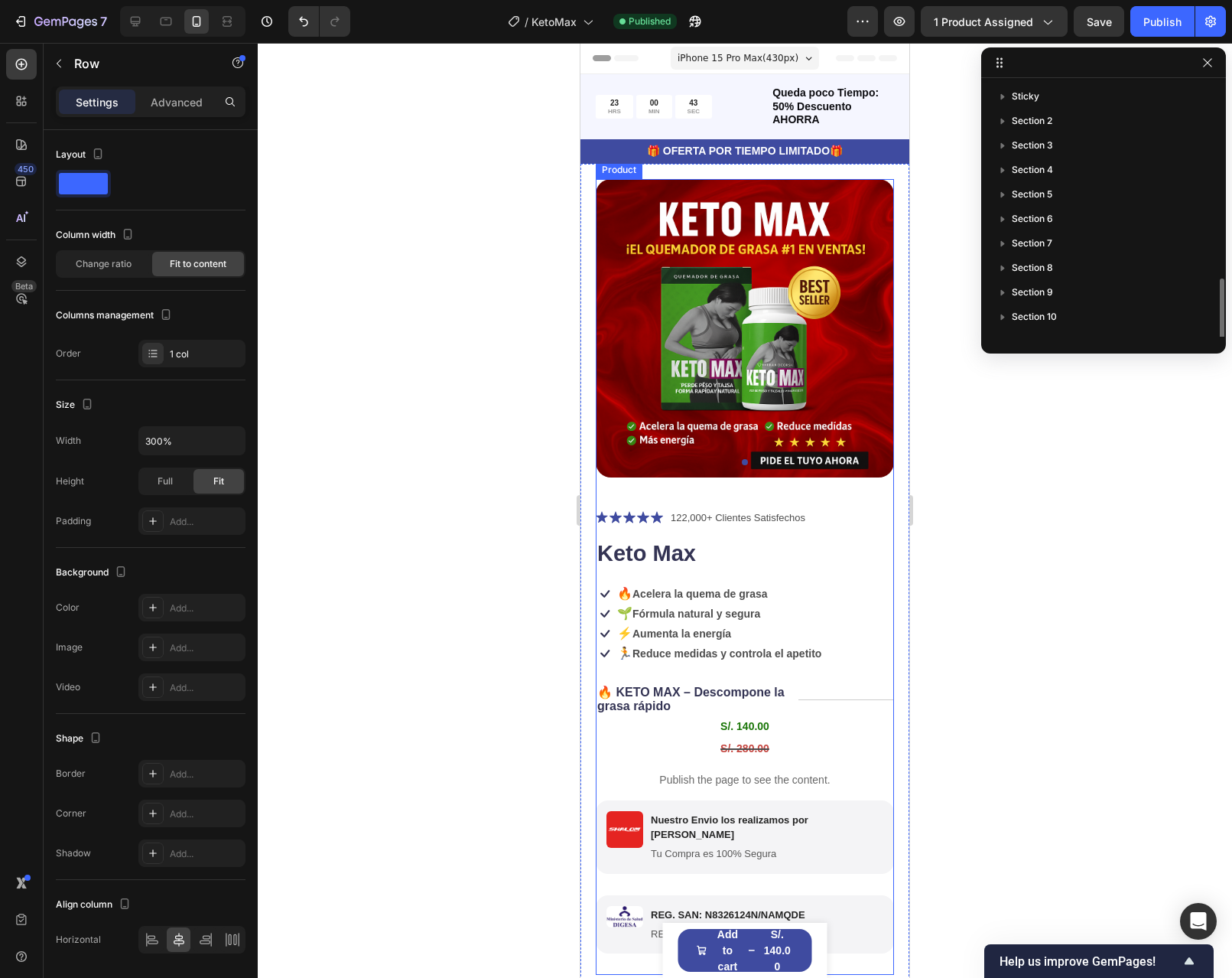
scroll to position [114, 0]
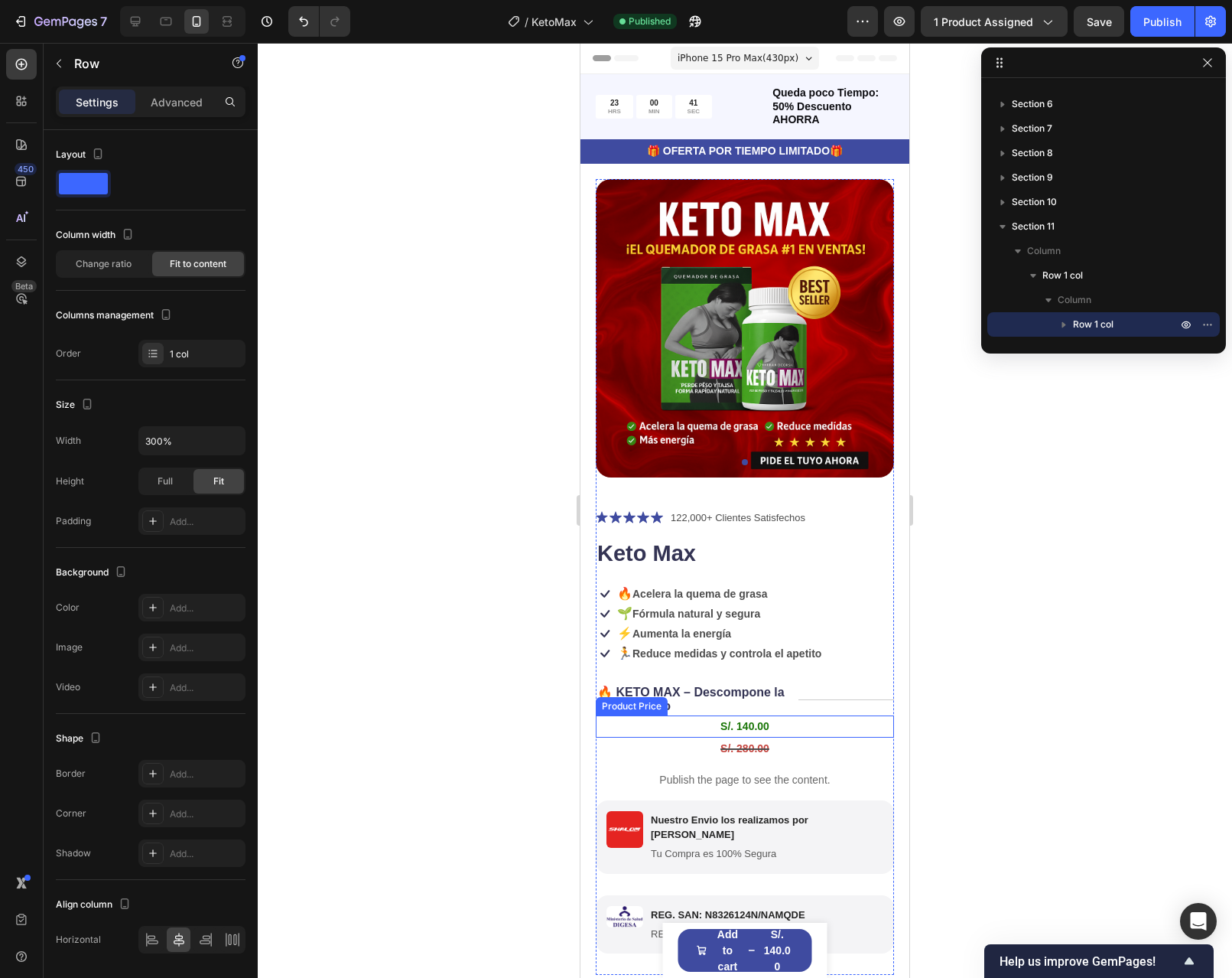
click at [790, 715] on div "S/. 140.00" at bounding box center [745, 727] width 298 height 22
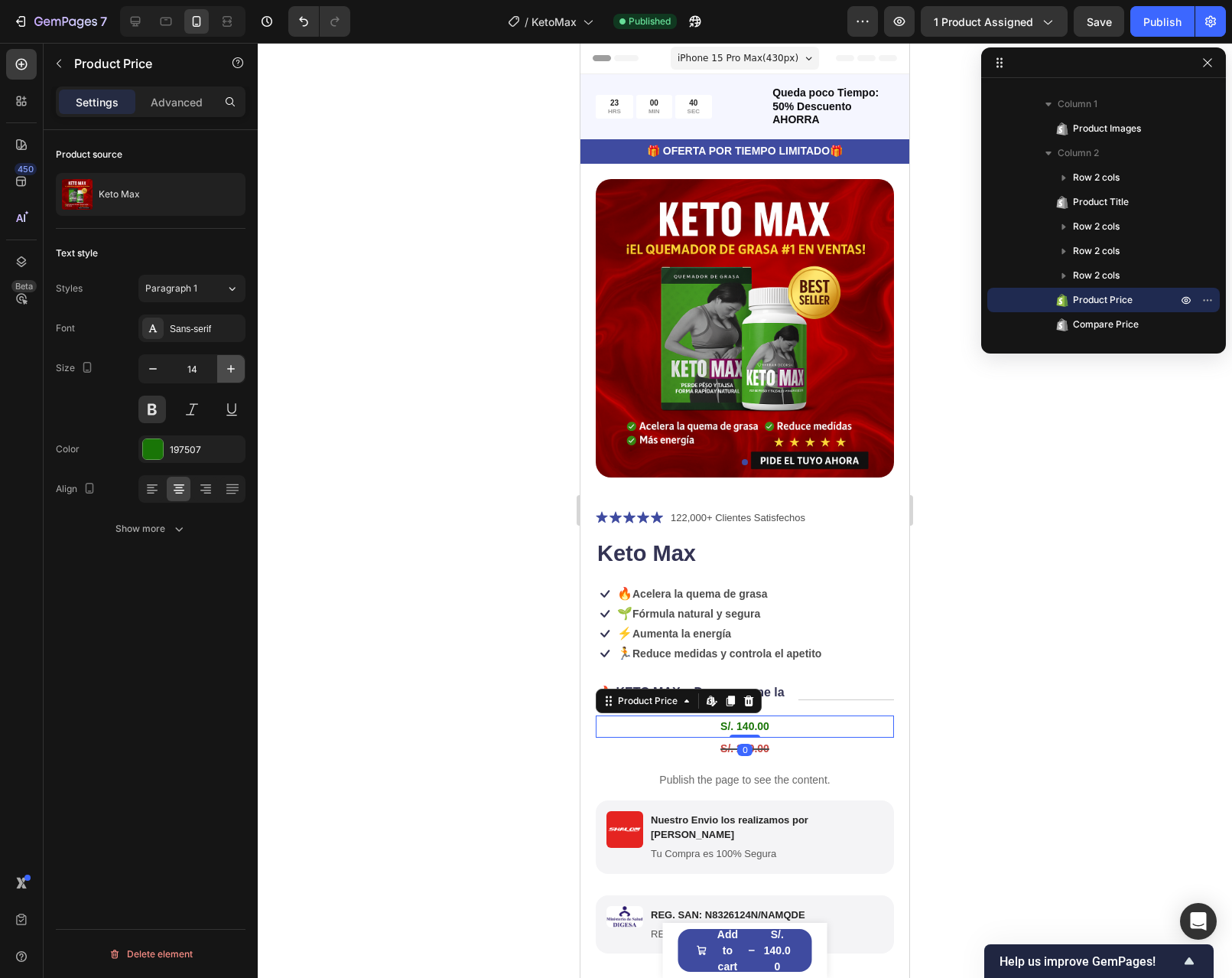
click at [223, 371] on icon "button" at bounding box center [230, 368] width 15 height 15
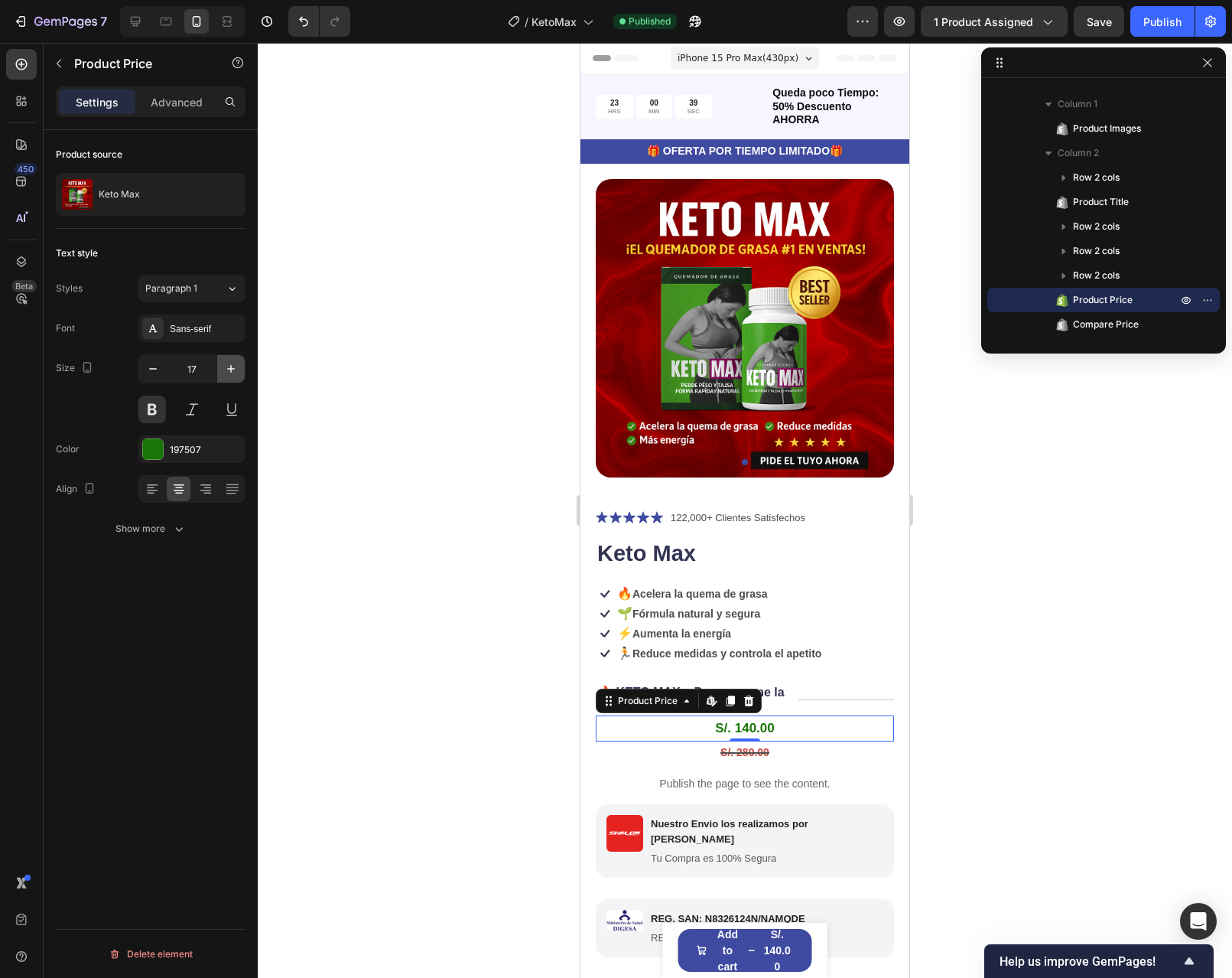
click at [223, 371] on icon "button" at bounding box center [230, 368] width 15 height 15
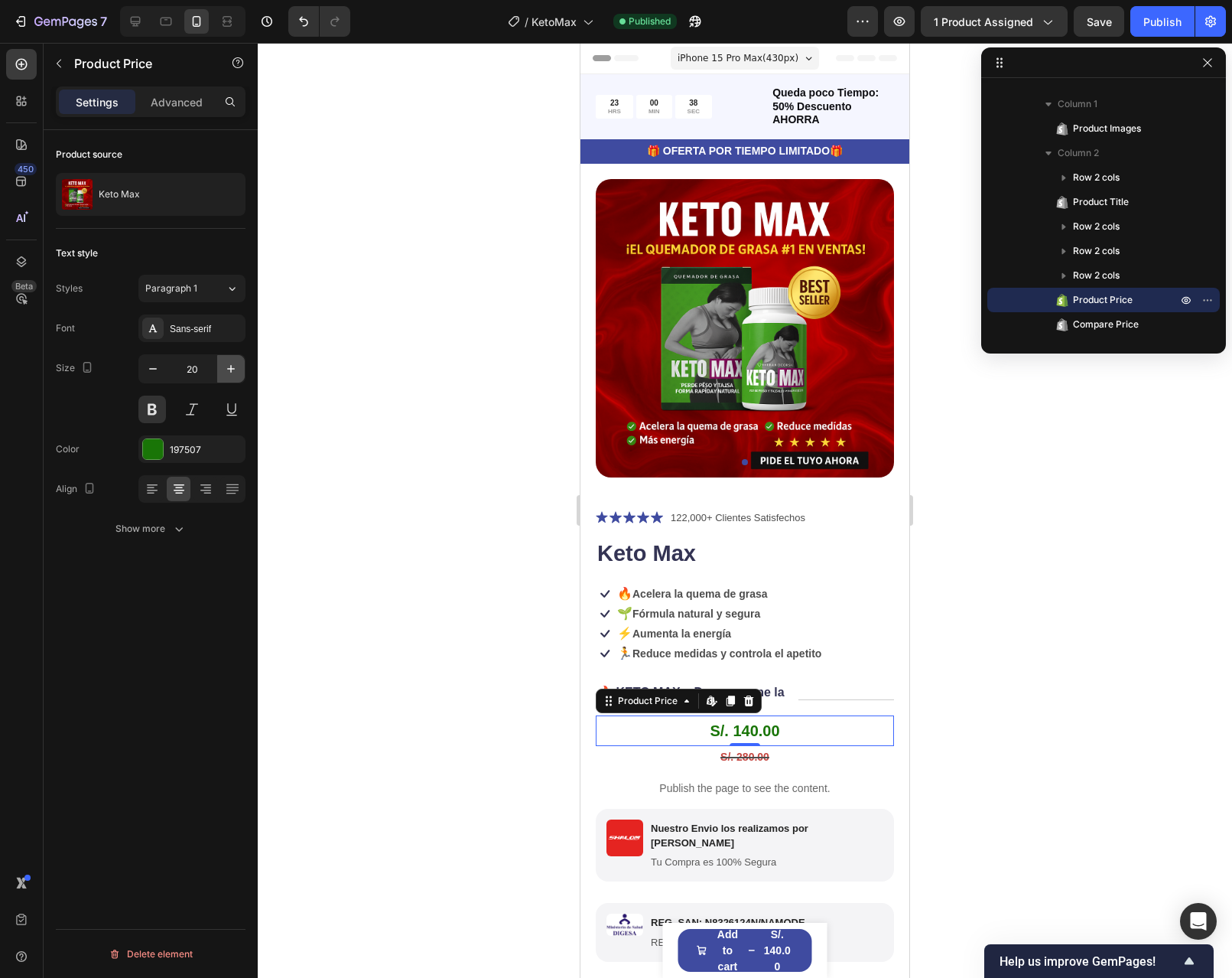
click at [223, 371] on icon "button" at bounding box center [230, 368] width 15 height 15
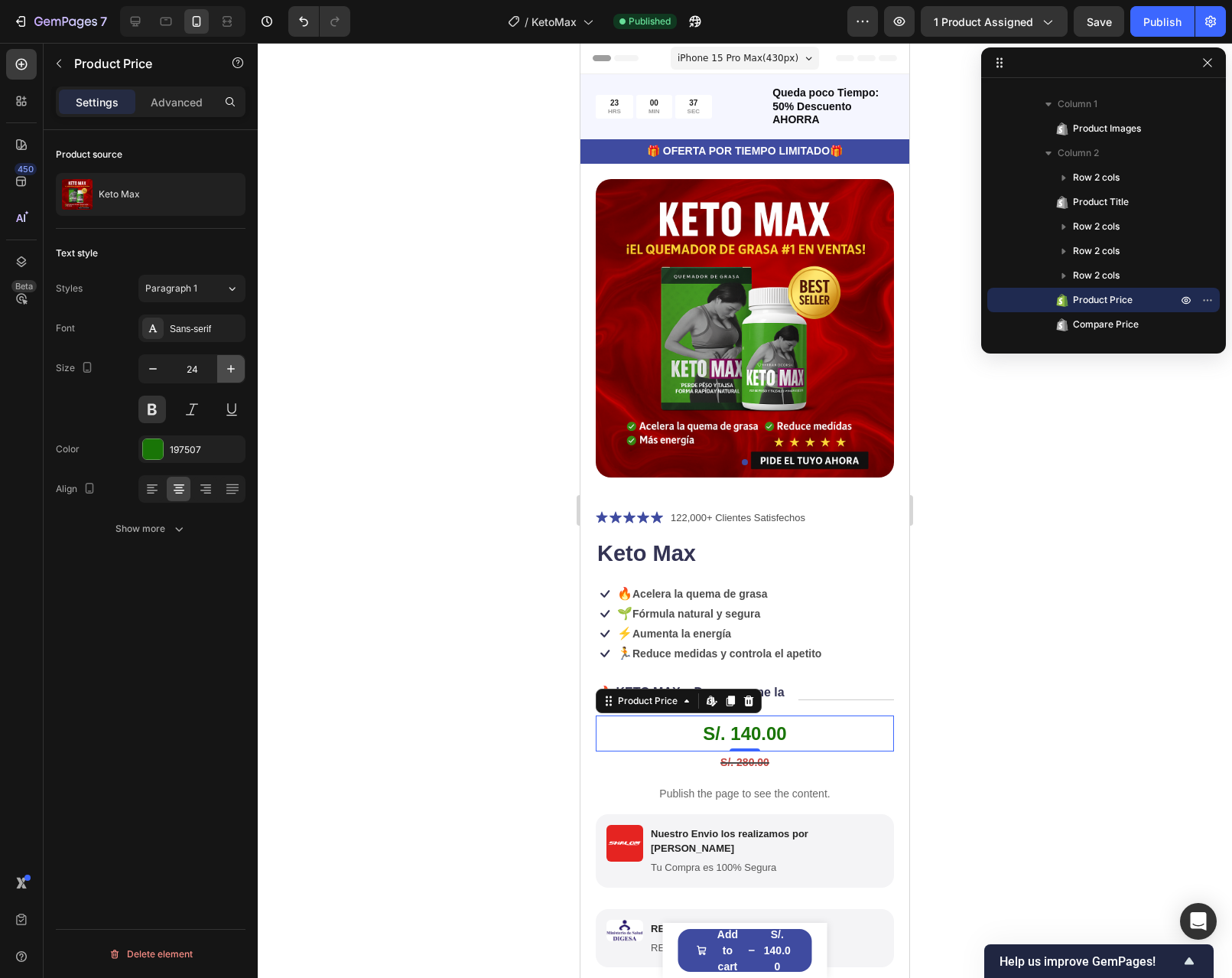
click at [223, 371] on icon "button" at bounding box center [230, 368] width 15 height 15
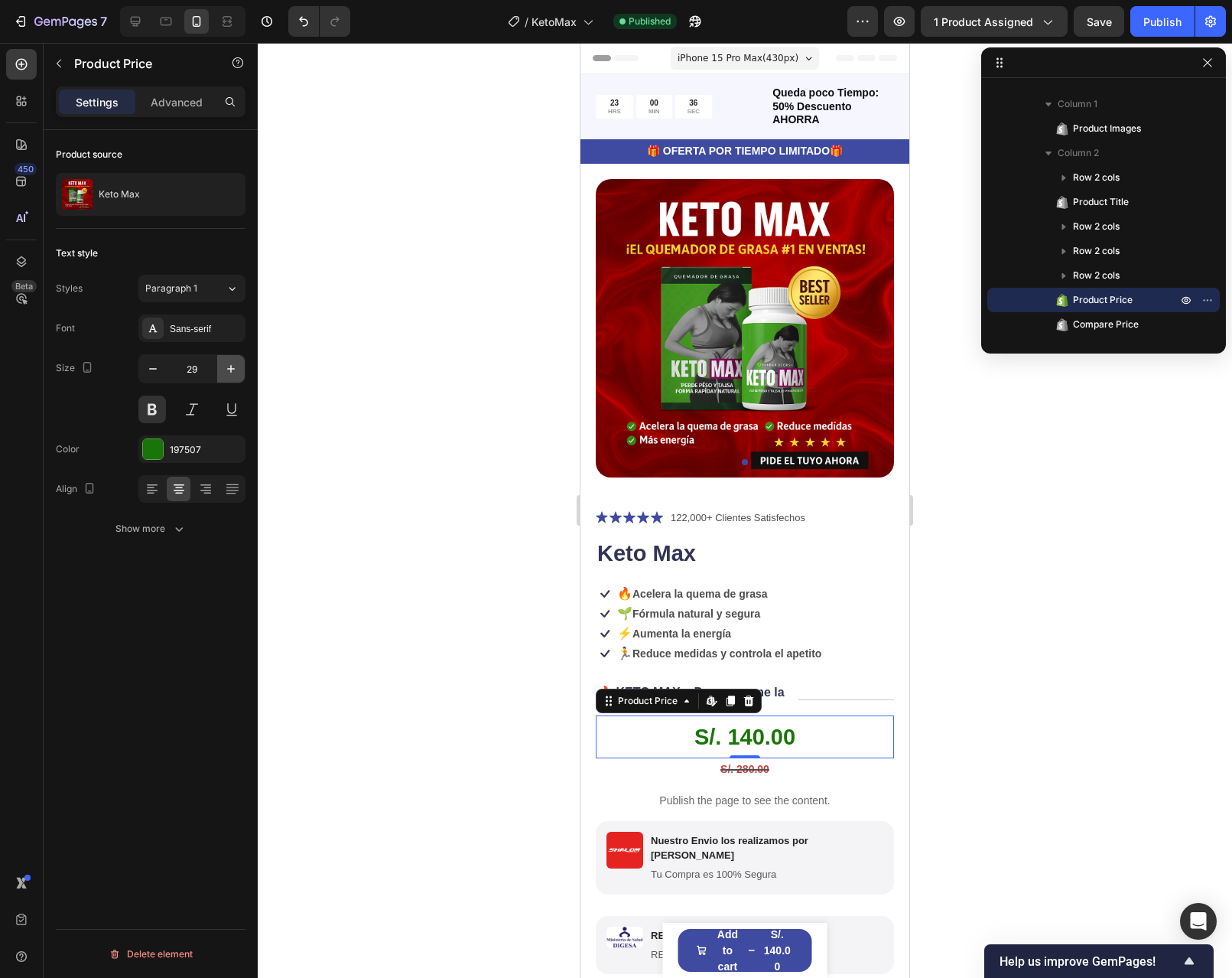
click at [223, 371] on icon "button" at bounding box center [230, 368] width 15 height 15
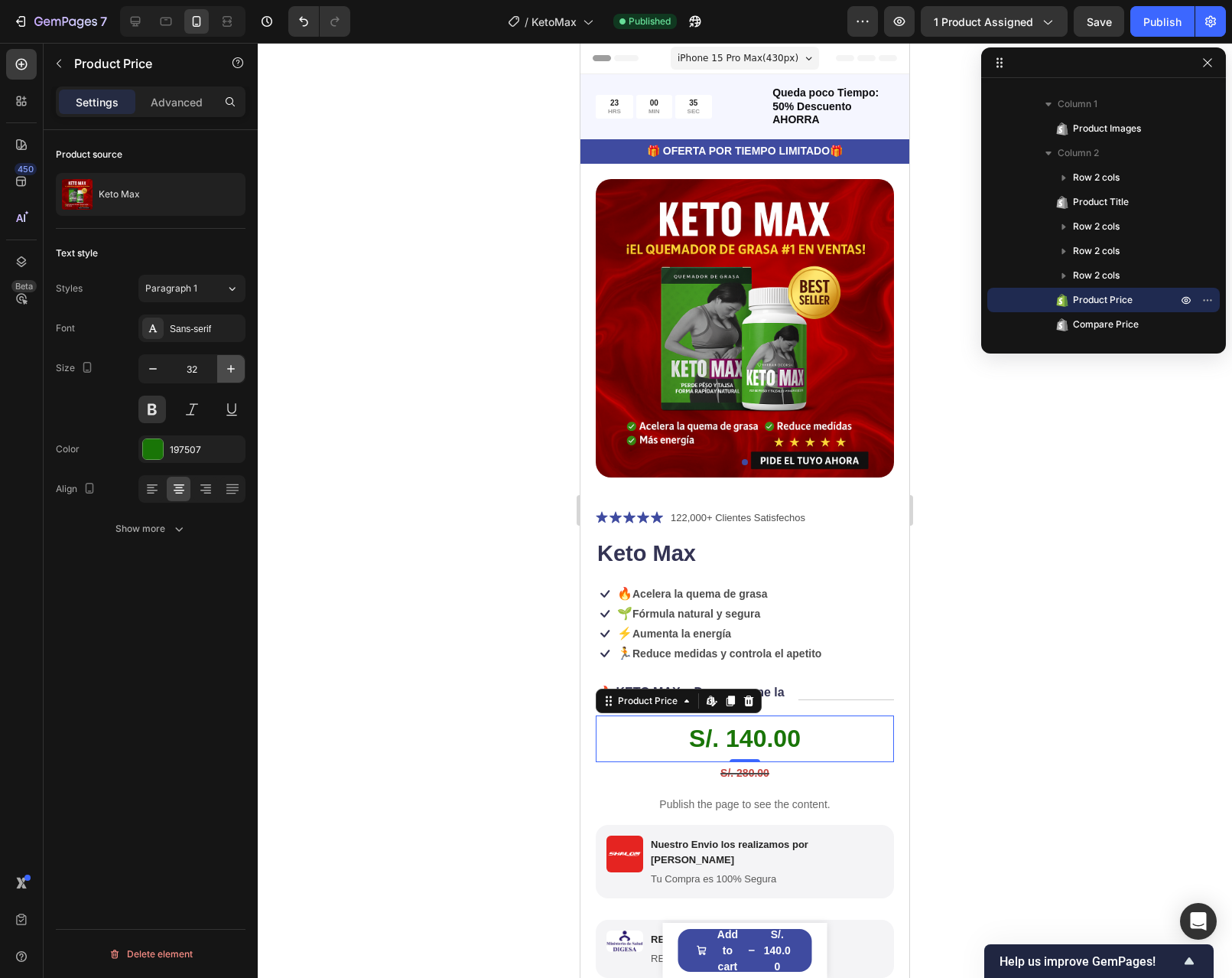
click at [223, 371] on icon "button" at bounding box center [230, 368] width 15 height 15
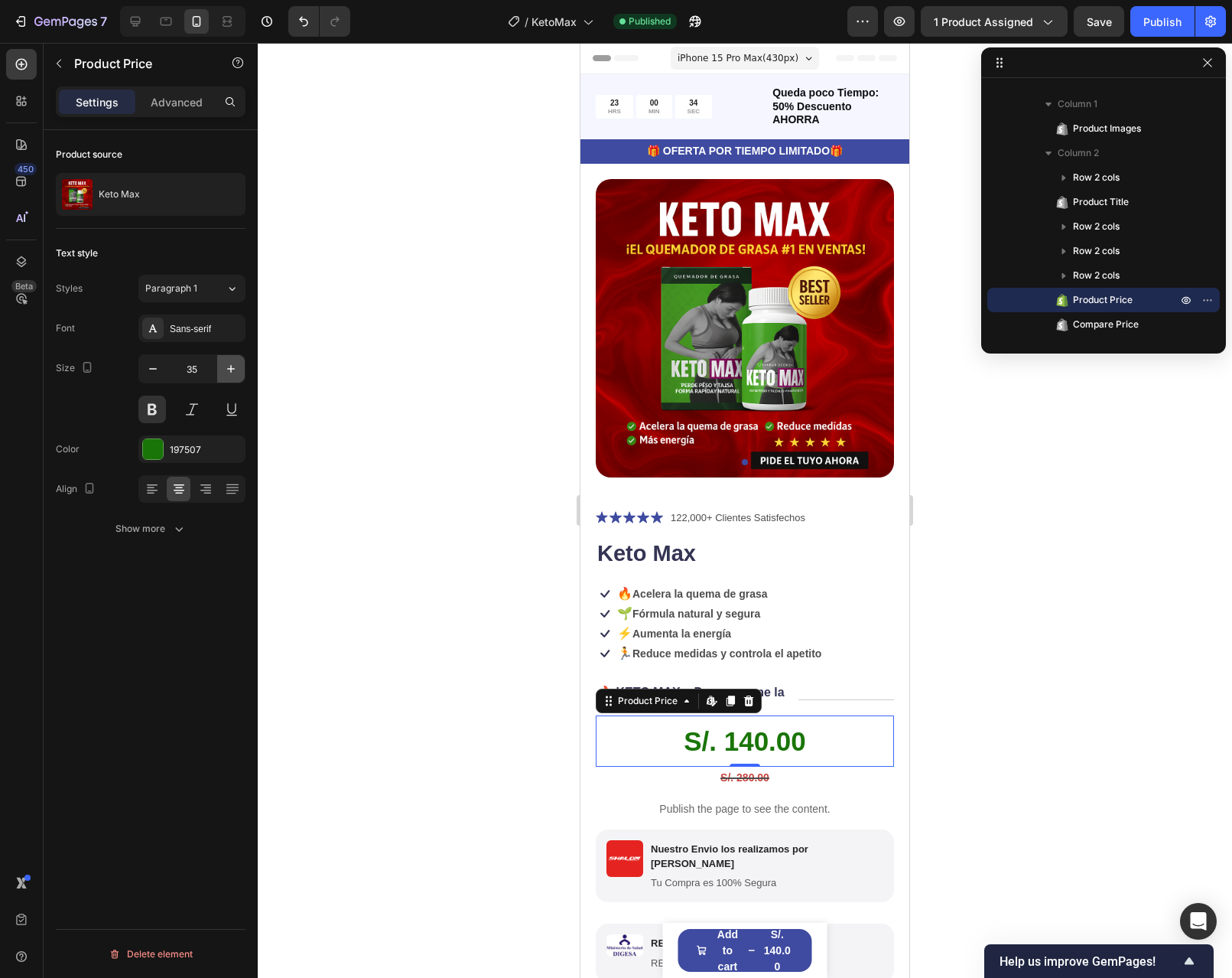
click at [223, 371] on icon "button" at bounding box center [230, 368] width 15 height 15
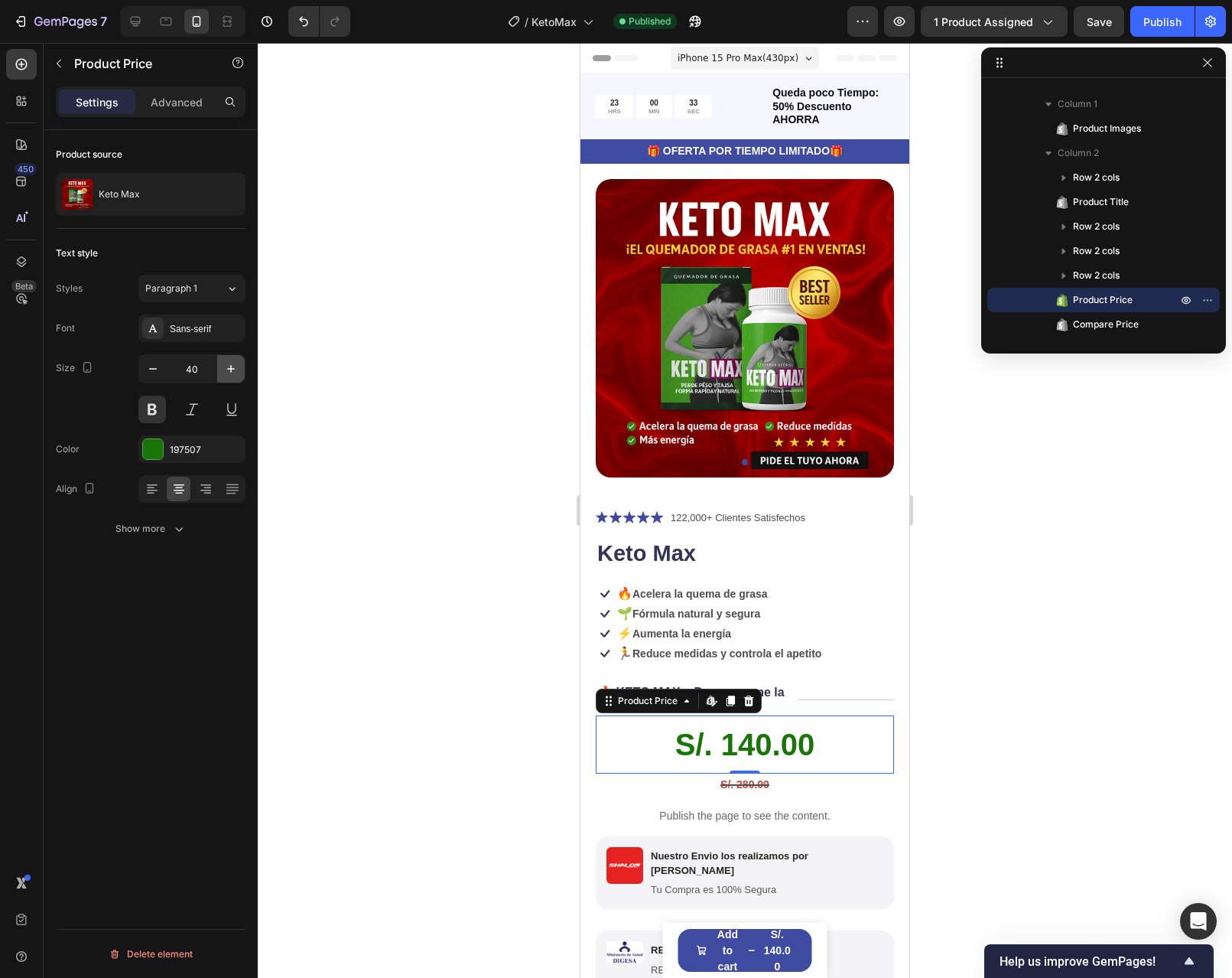
click at [223, 371] on icon "button" at bounding box center [230, 368] width 15 height 15
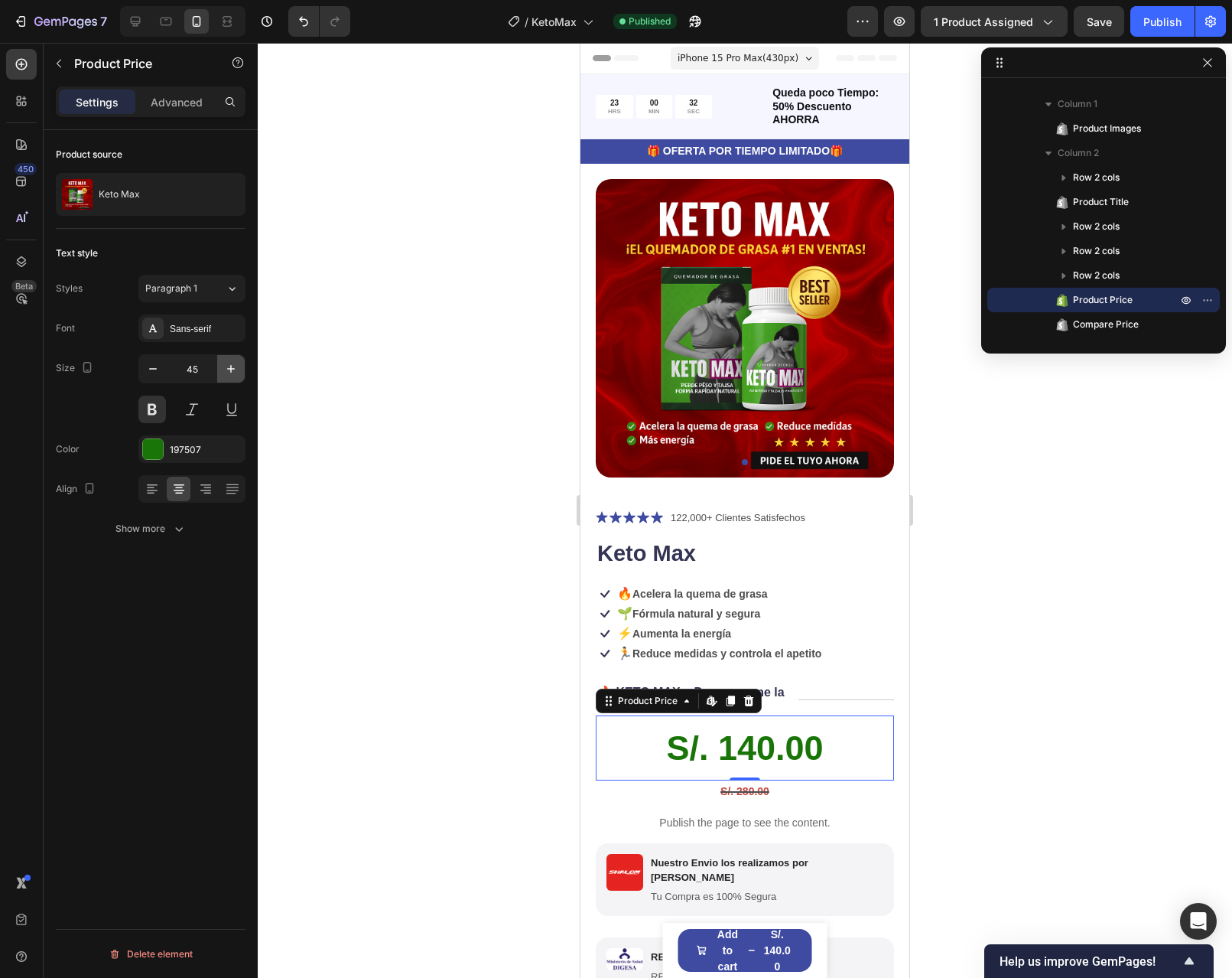
click at [223, 371] on icon "button" at bounding box center [230, 368] width 15 height 15
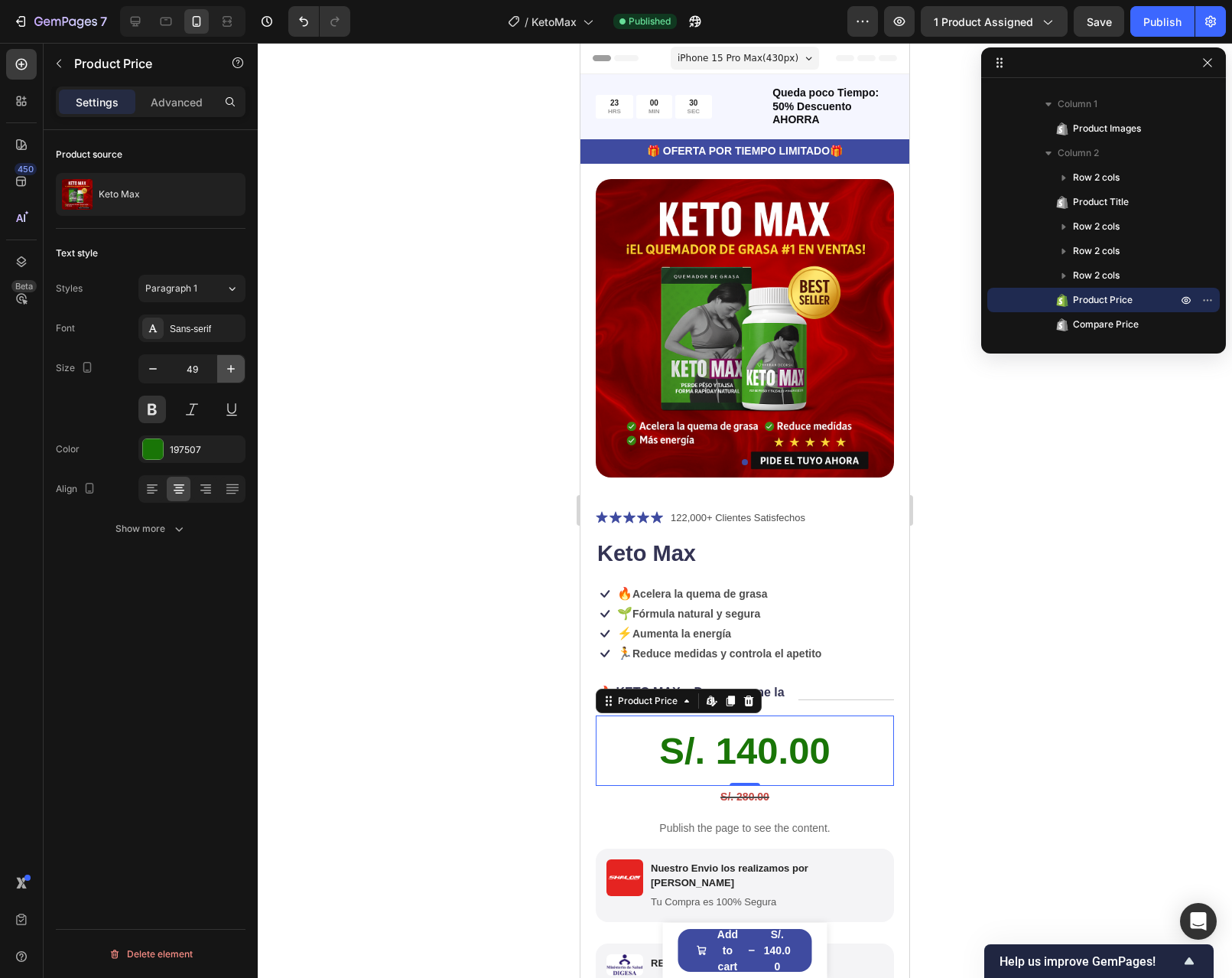
type input "50"
click at [774, 788] on div "S/. 280.00" at bounding box center [745, 799] width 298 height 22
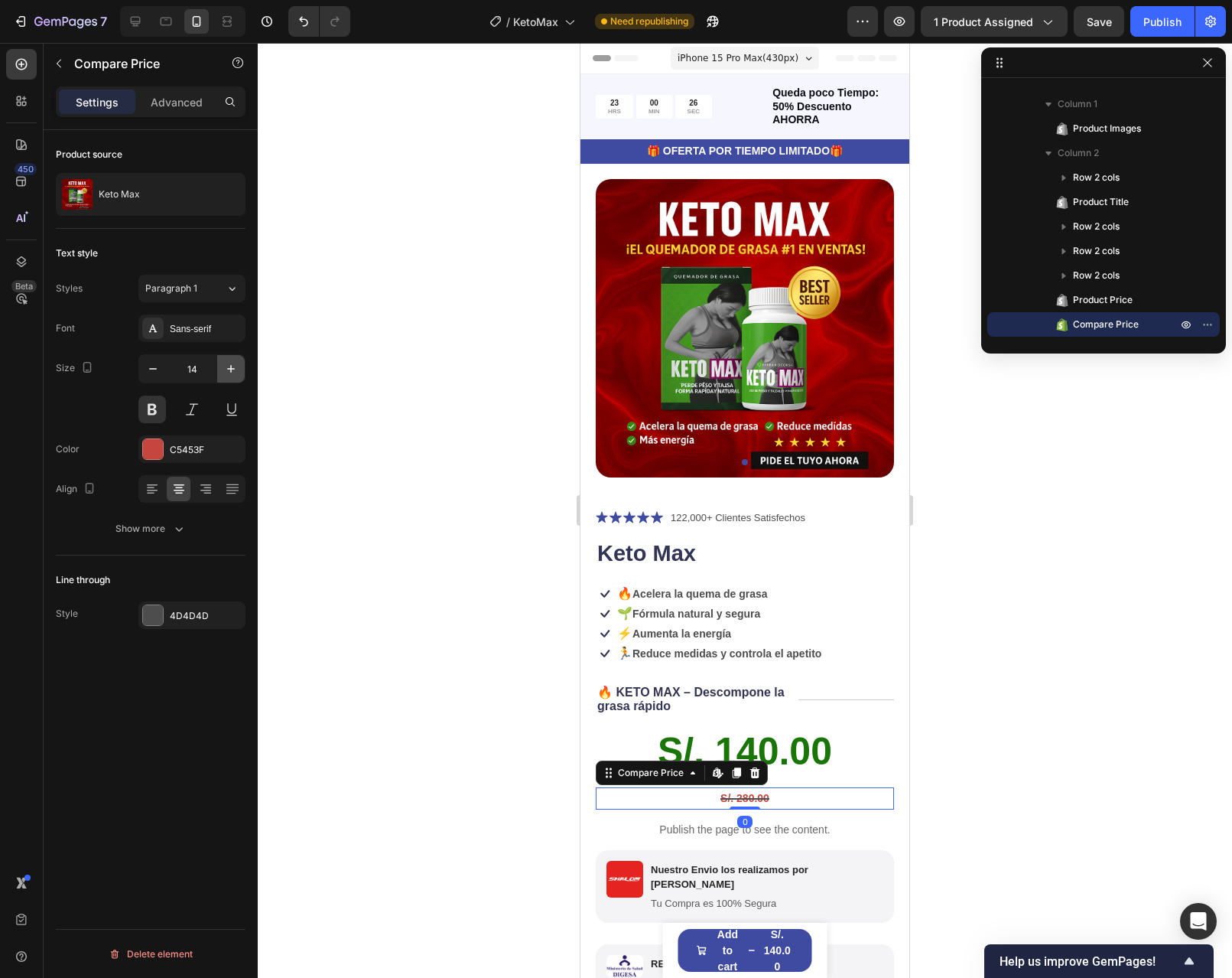
click at [231, 366] on icon "button" at bounding box center [231, 369] width 8 height 8
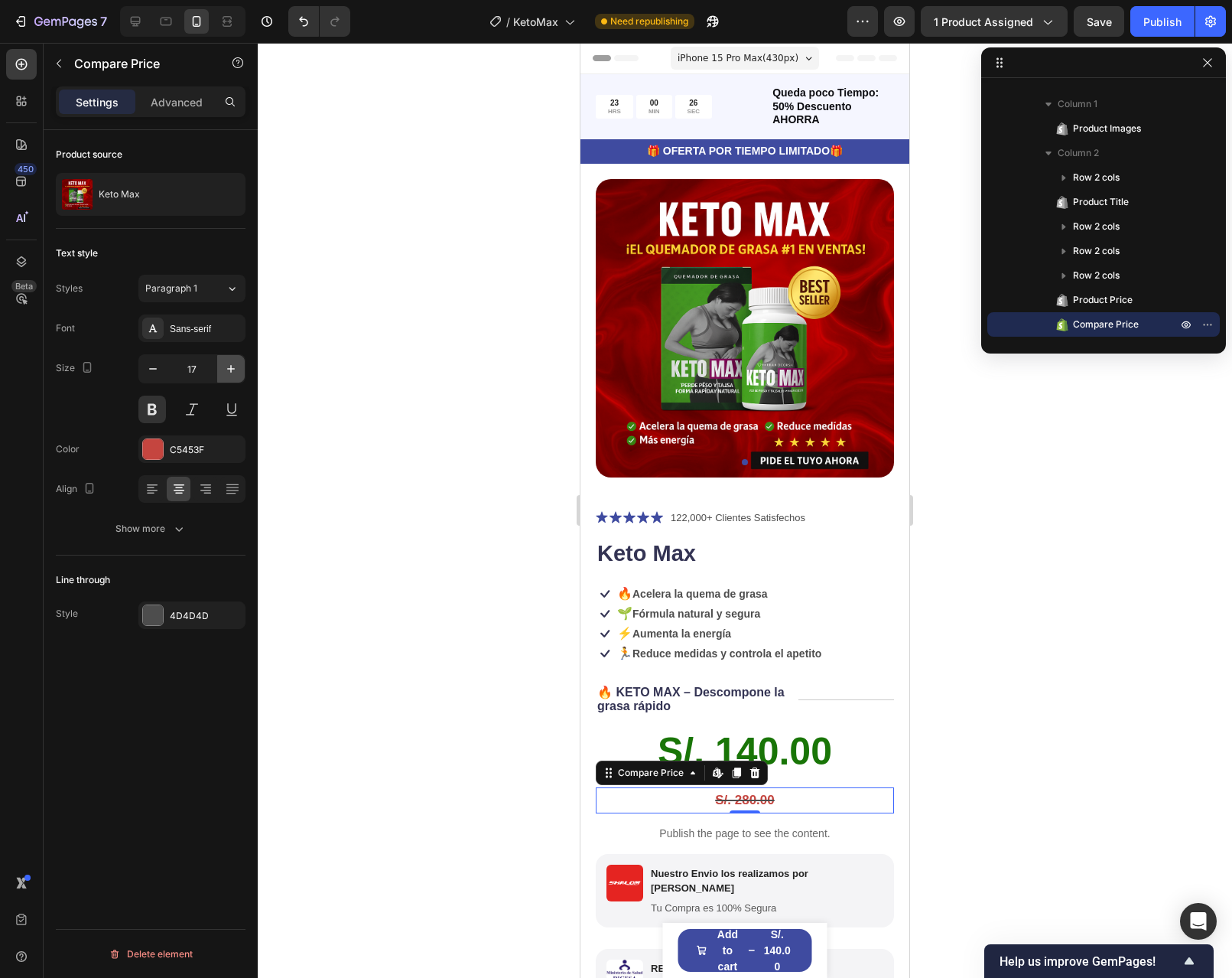
click at [231, 366] on icon "button" at bounding box center [231, 369] width 8 height 8
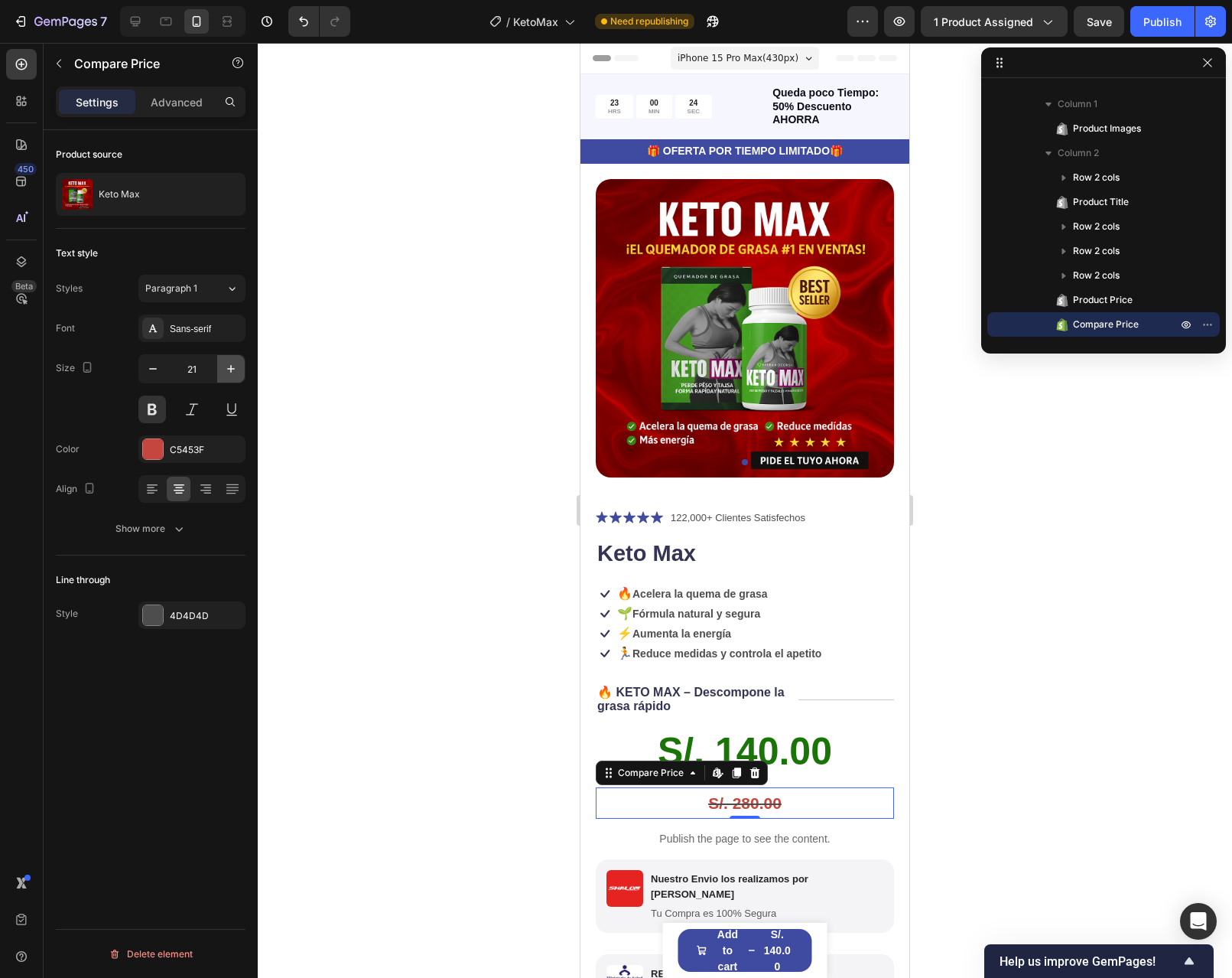
click at [231, 366] on icon "button" at bounding box center [231, 369] width 8 height 8
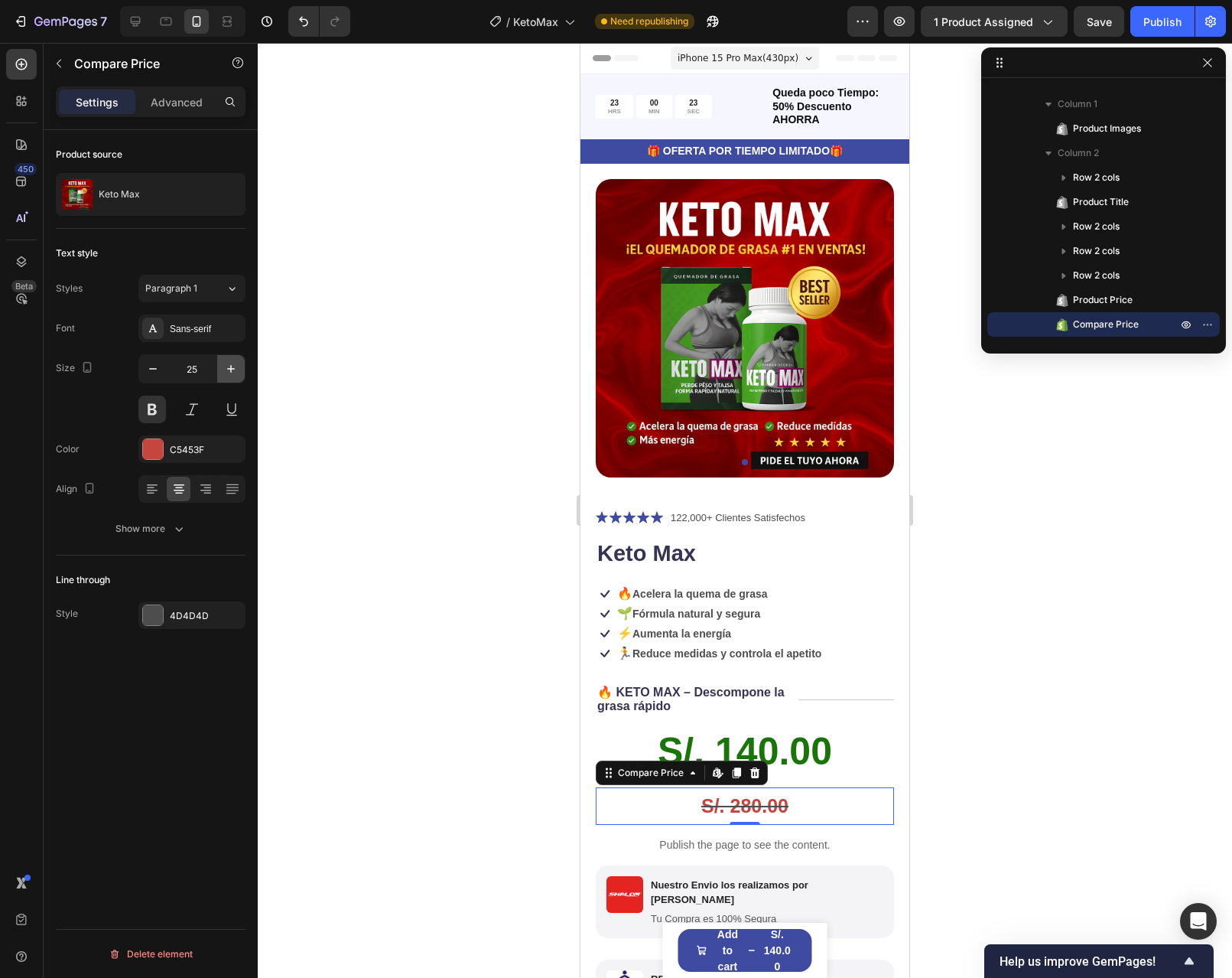
click at [231, 366] on icon "button" at bounding box center [231, 369] width 8 height 8
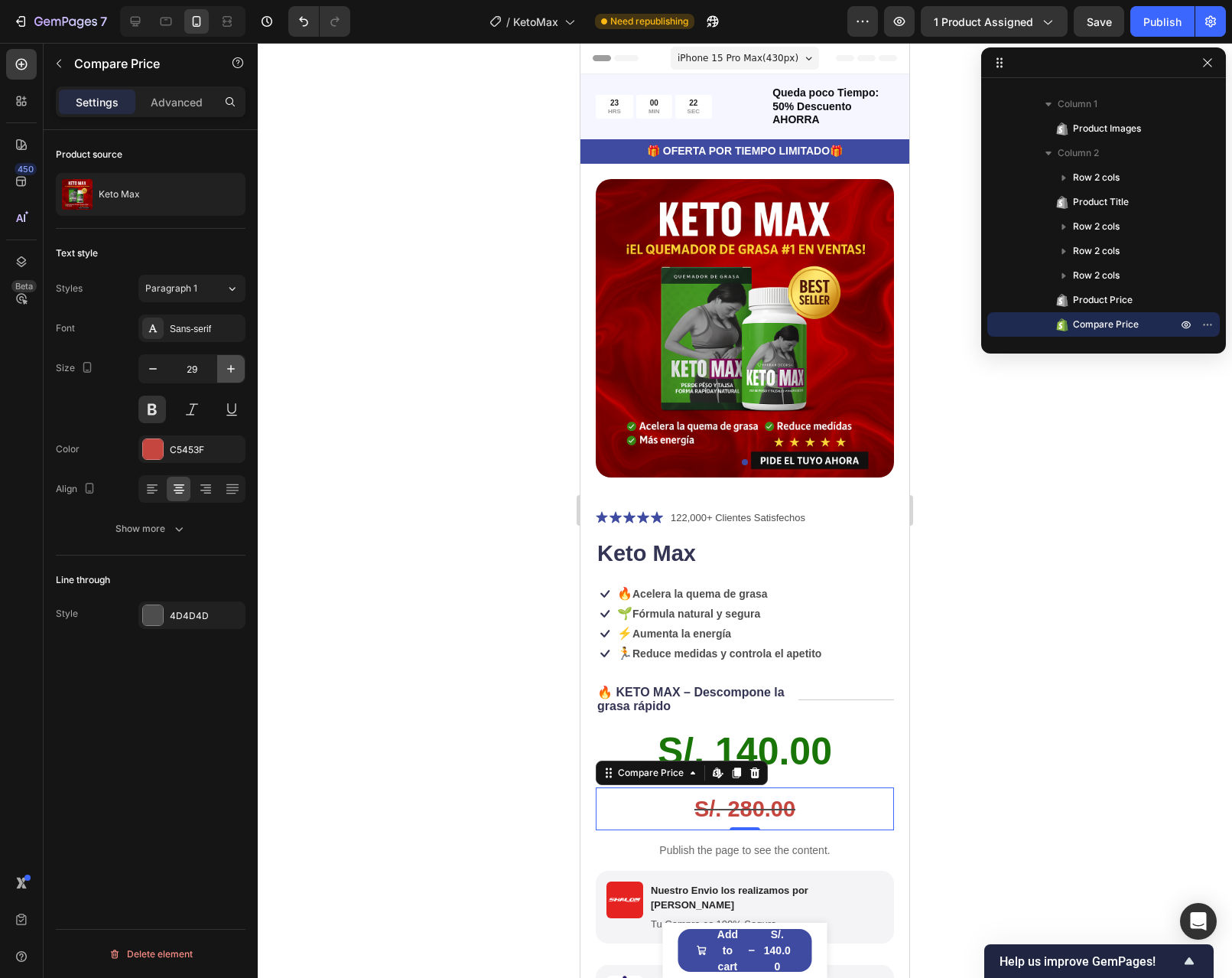
click at [231, 366] on icon "button" at bounding box center [231, 369] width 8 height 8
type input "31"
click at [698, 547] on h1 "Keto Max" at bounding box center [745, 554] width 298 height 32
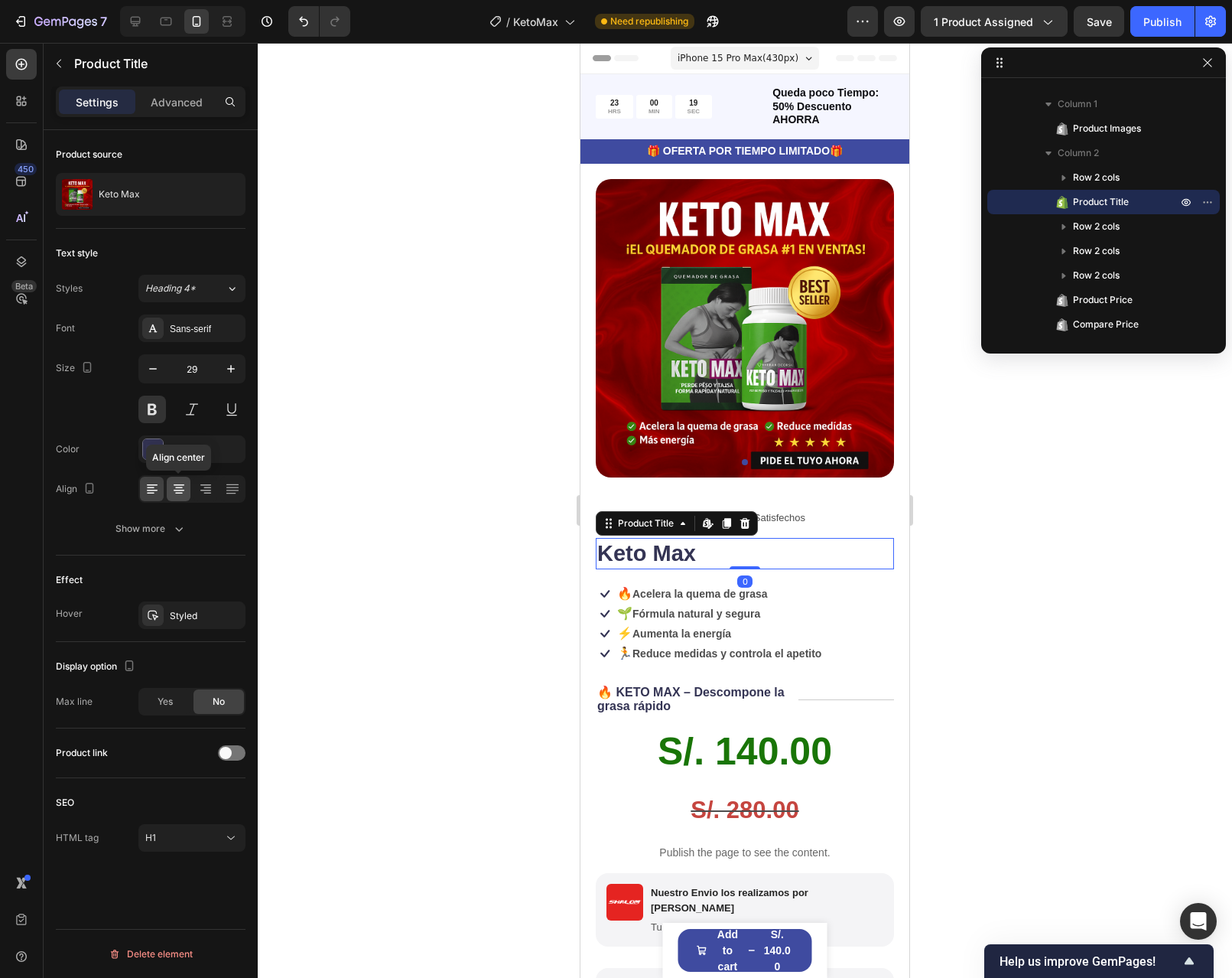
click at [170, 489] on div at bounding box center [178, 489] width 24 height 25
click at [236, 366] on icon "button" at bounding box center [230, 368] width 15 height 15
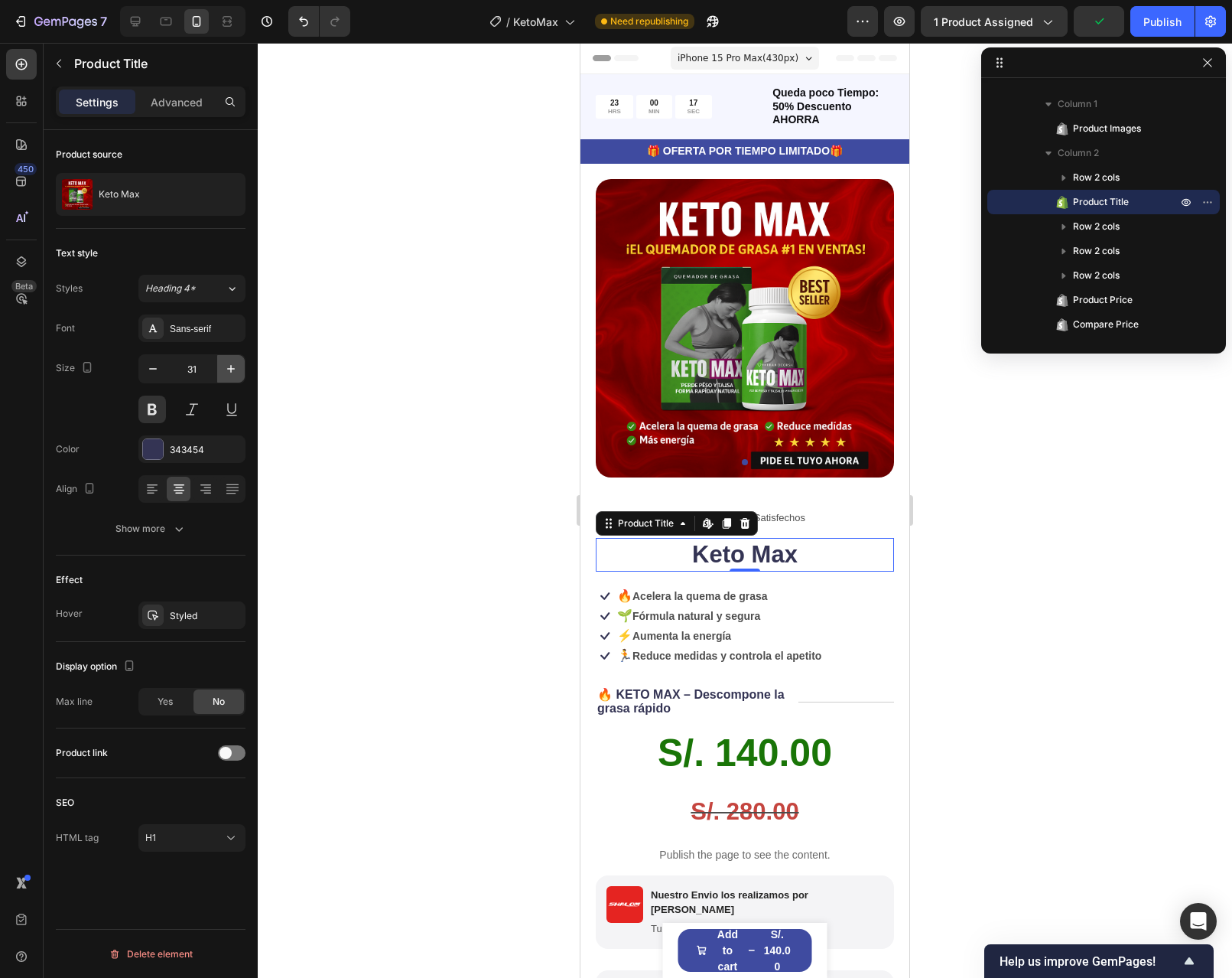
click at [236, 366] on icon "button" at bounding box center [230, 368] width 15 height 15
type input "34"
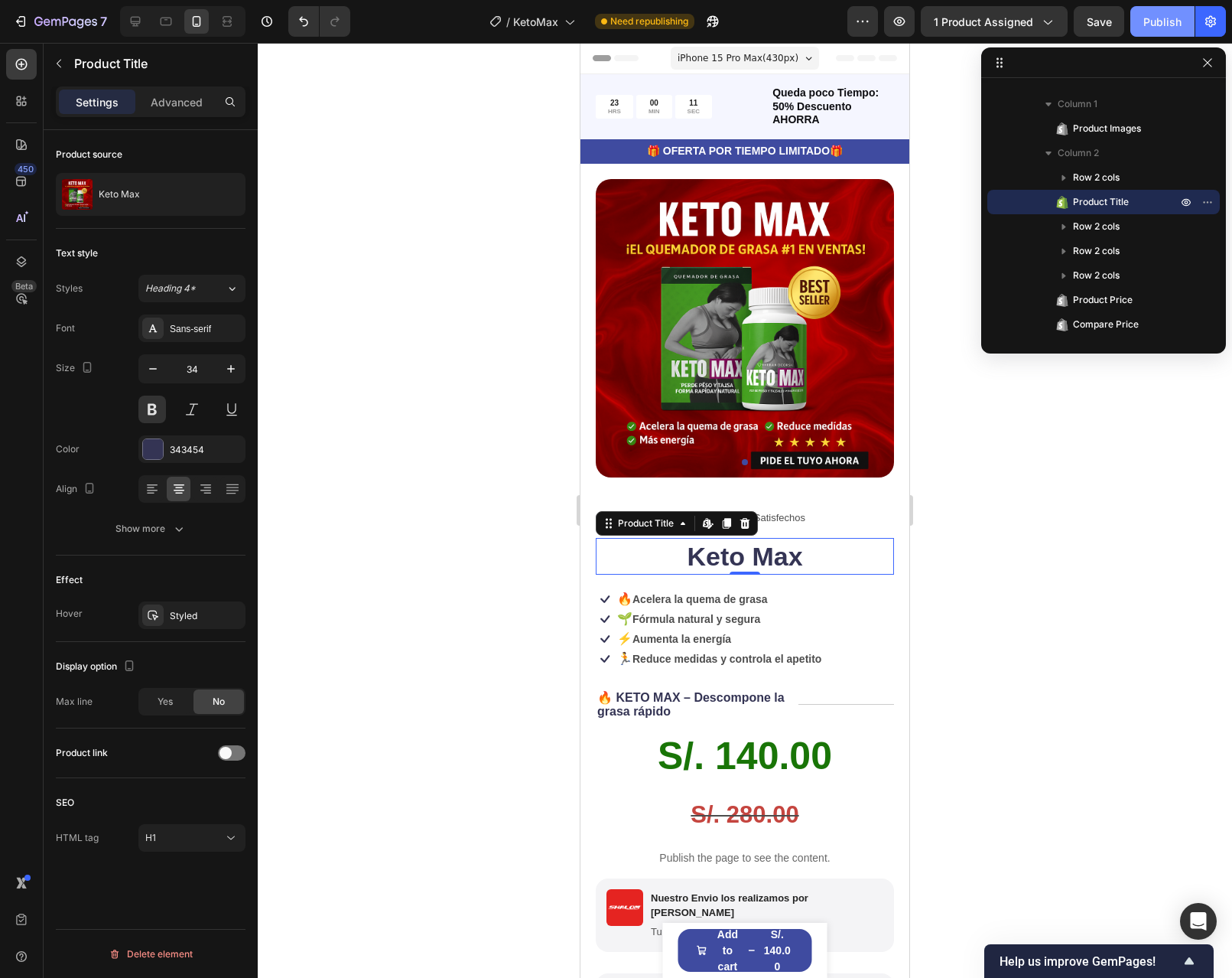
click at [1167, 27] on div "Publish" at bounding box center [1162, 22] width 38 height 16
